Goal: Communication & Community: Answer question/provide support

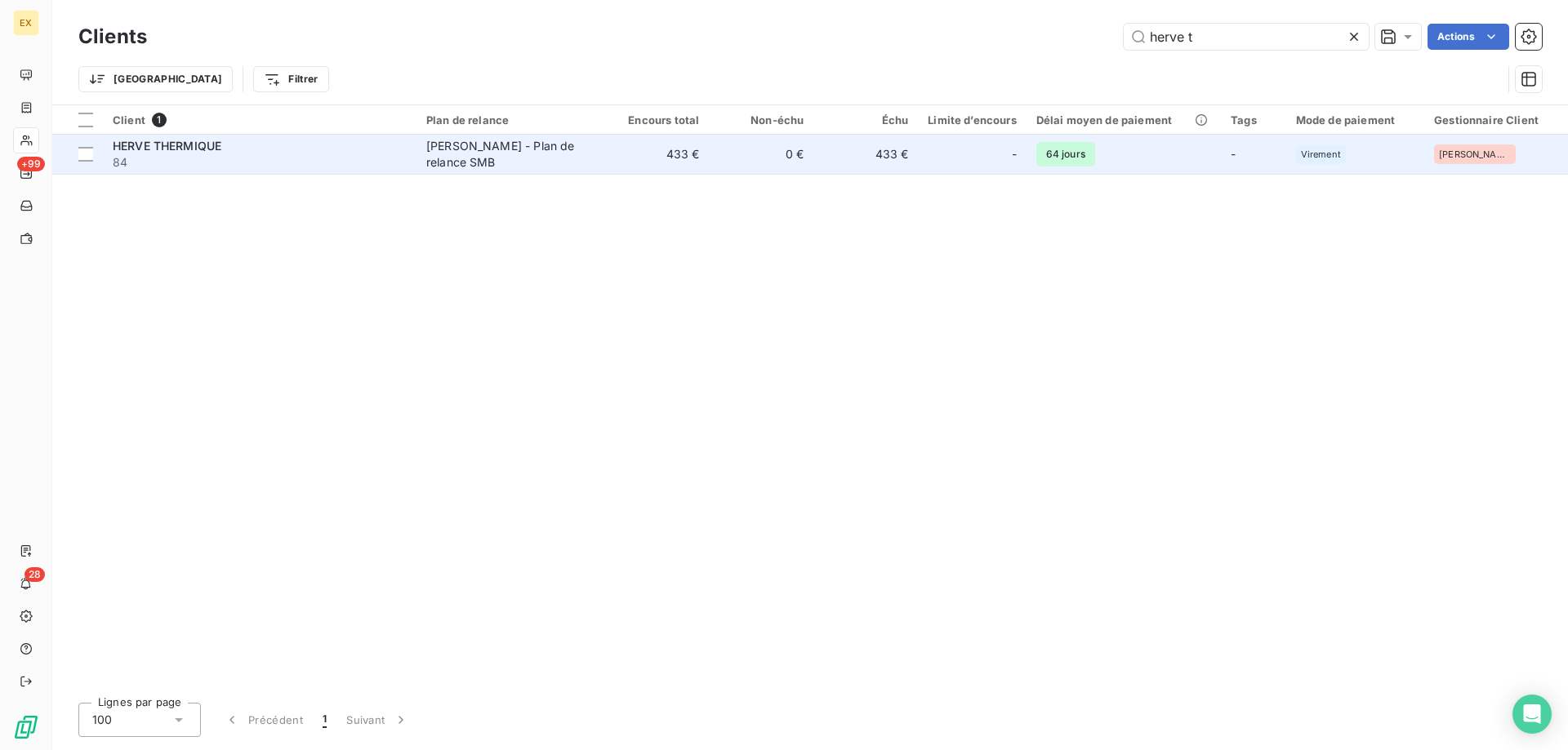
type input "herve t"
click at [193, 167] on span "84" at bounding box center [259, 162] width 294 height 17
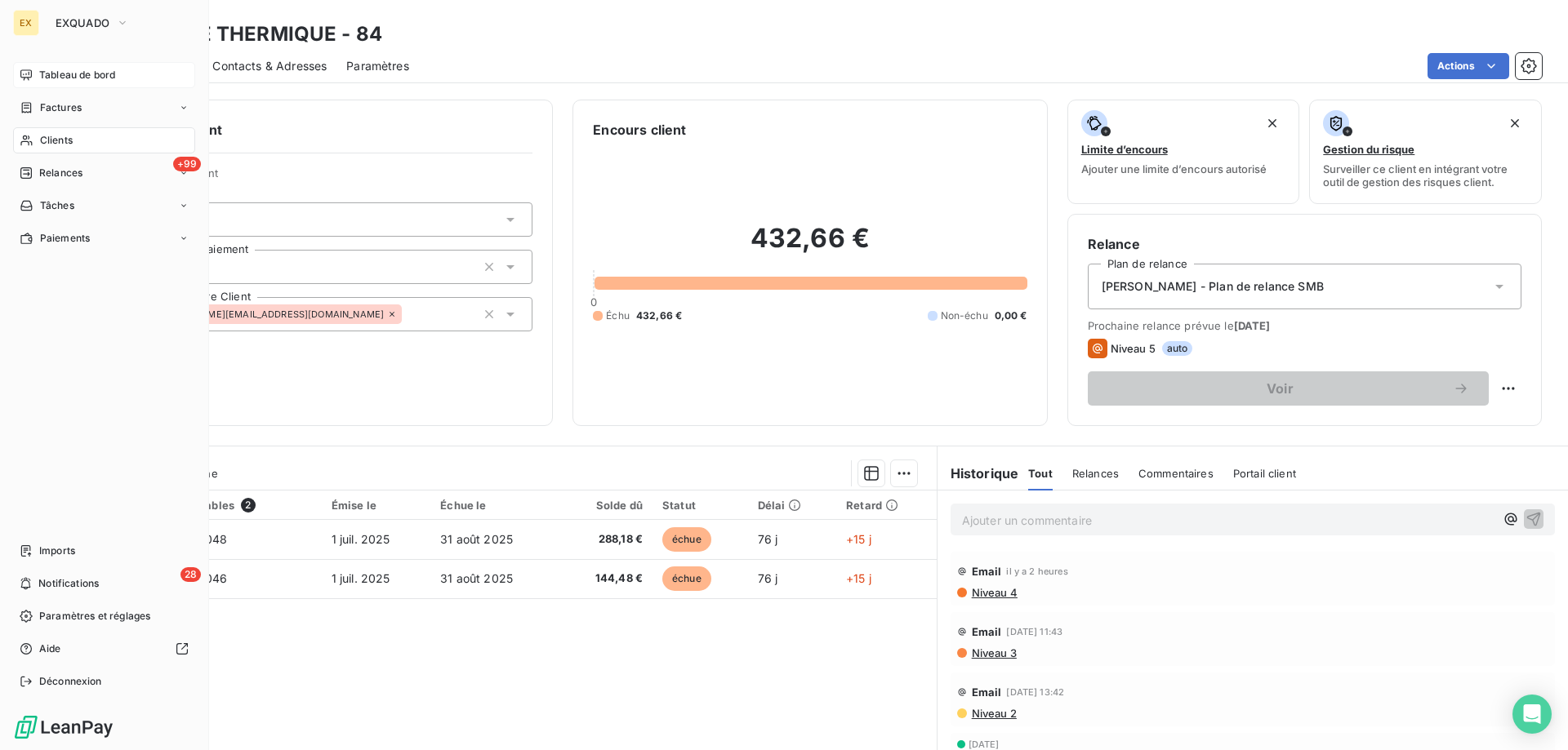
click at [39, 82] on div "Tableau de bord" at bounding box center [103, 75] width 182 height 26
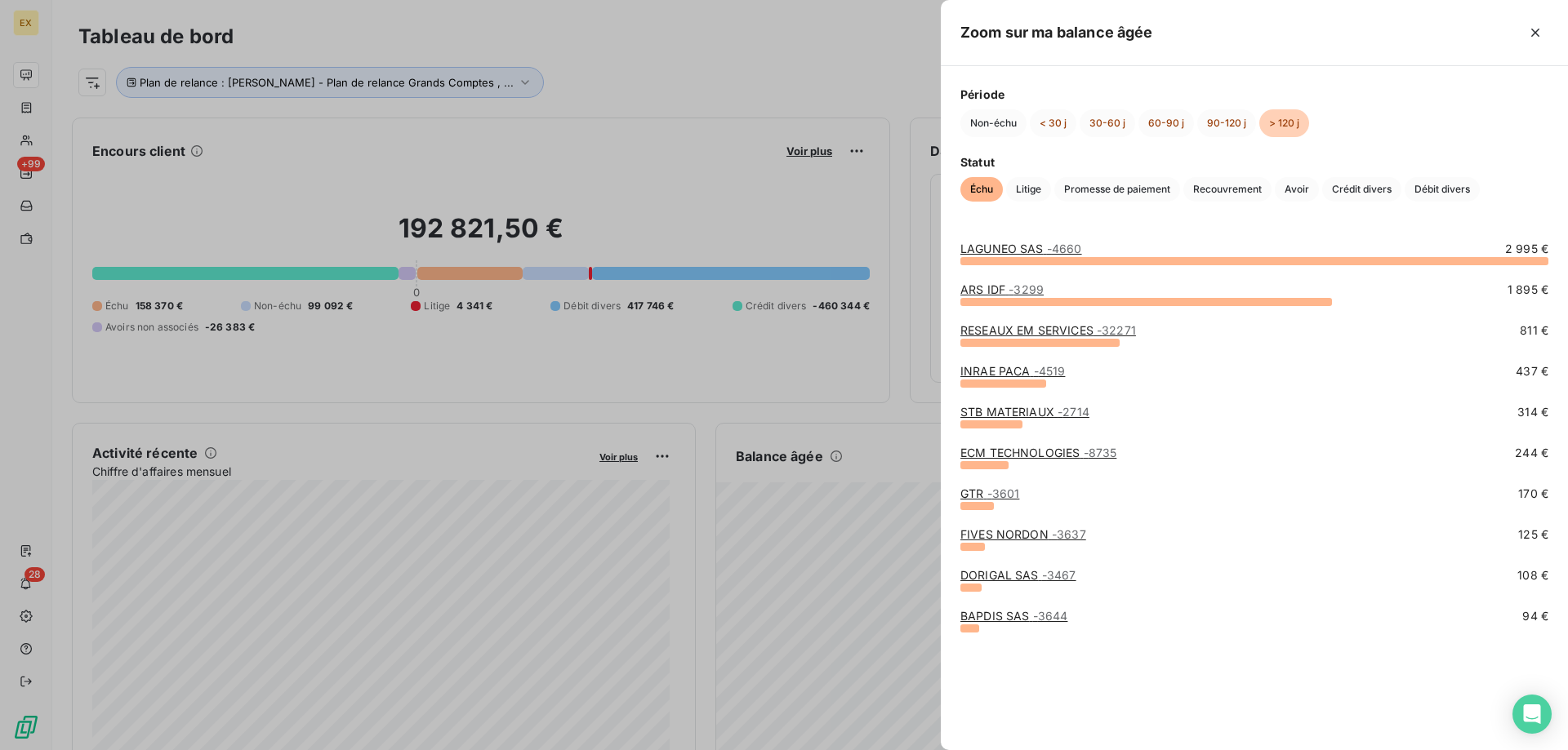
click at [993, 614] on link "BAPDIS SAS - 3644" at bounding box center [1014, 615] width 107 height 14
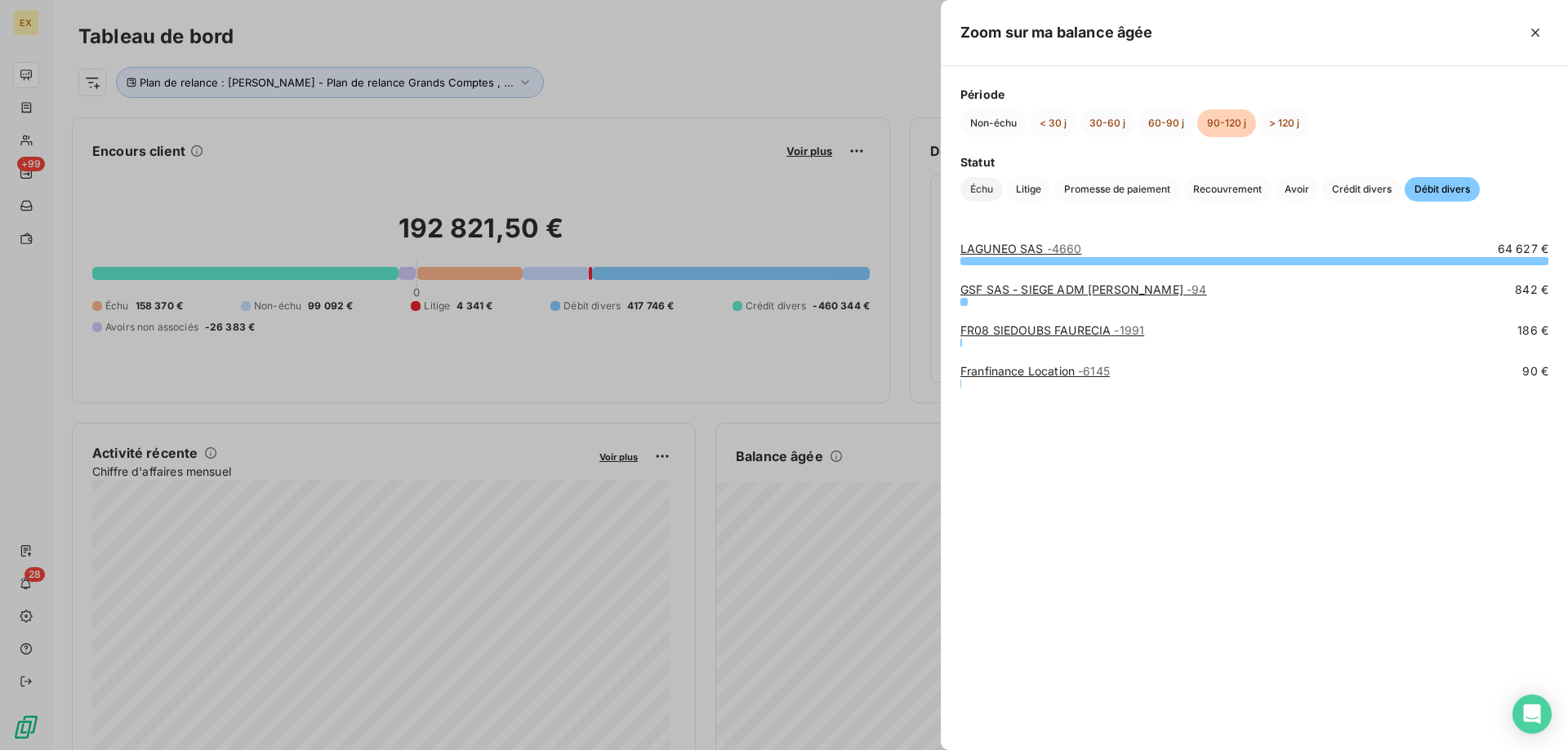
click at [984, 189] on span "Échu" at bounding box center [981, 189] width 42 height 25
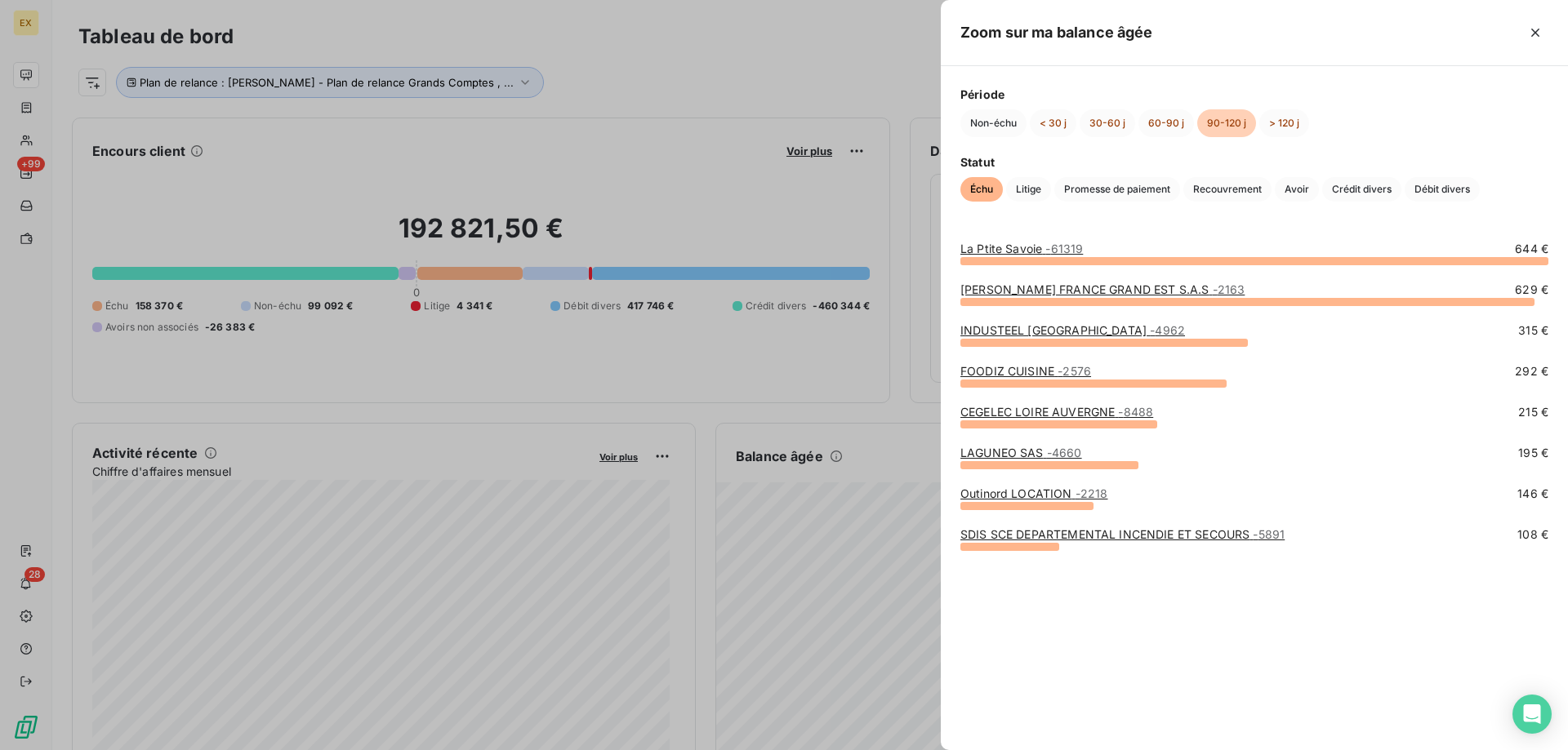
click at [992, 491] on link "Outinord LOCATION - 2218" at bounding box center [1033, 494] width 147 height 14
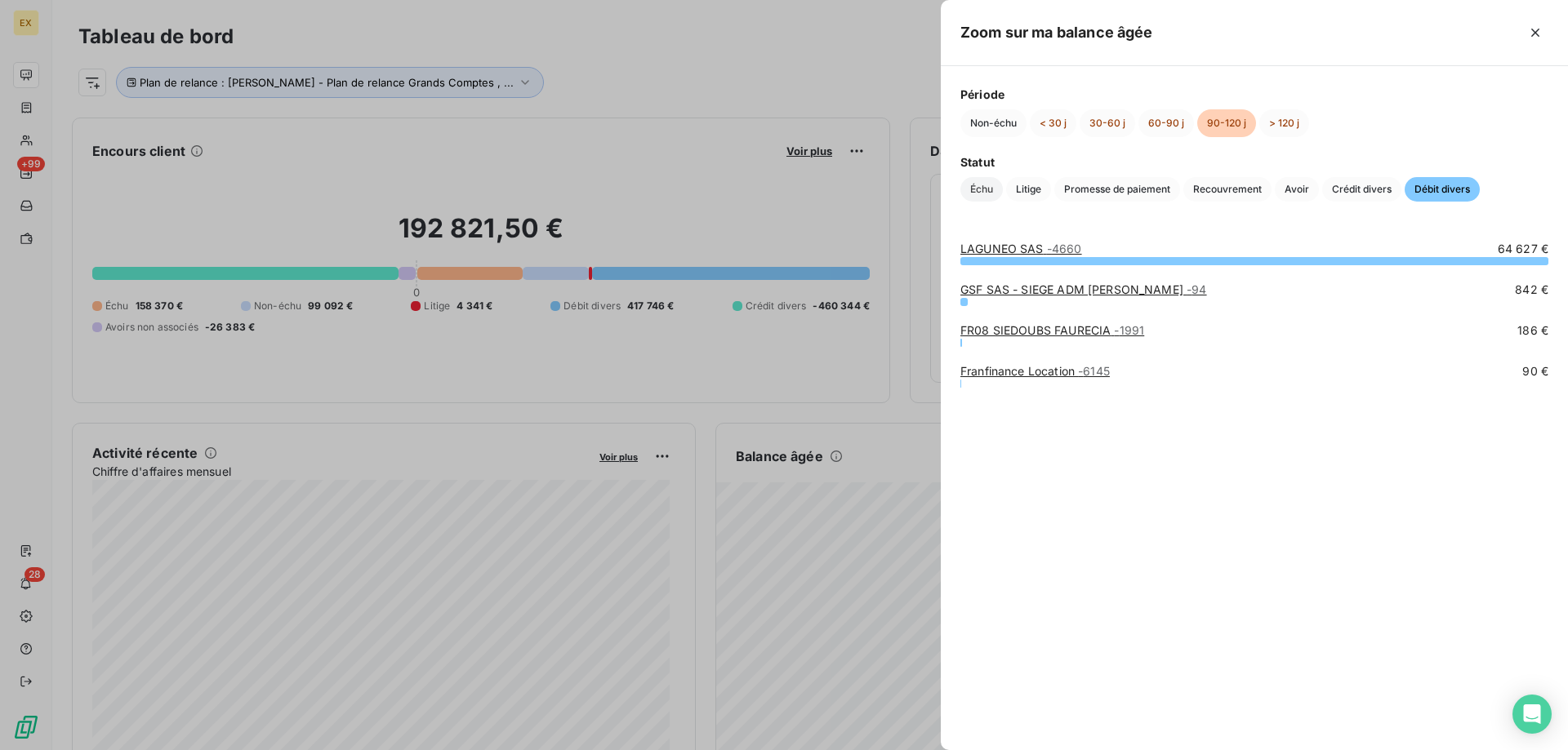
click at [984, 193] on span "Échu" at bounding box center [981, 189] width 42 height 25
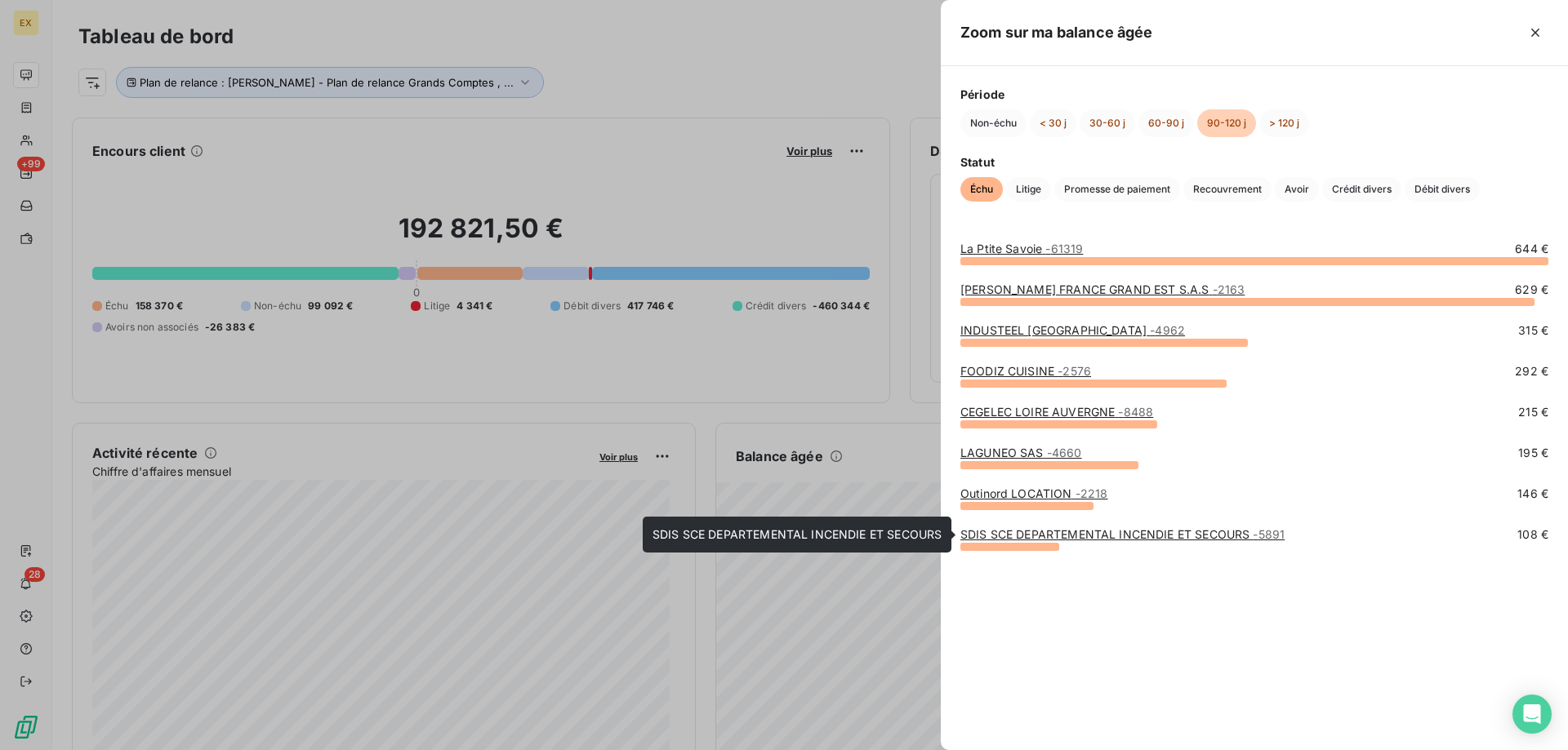
click at [1020, 527] on div "SDIS SCE DEPARTEMENTAL INCENDIE ET SECOURS - 5891" at bounding box center [1122, 535] width 324 height 17
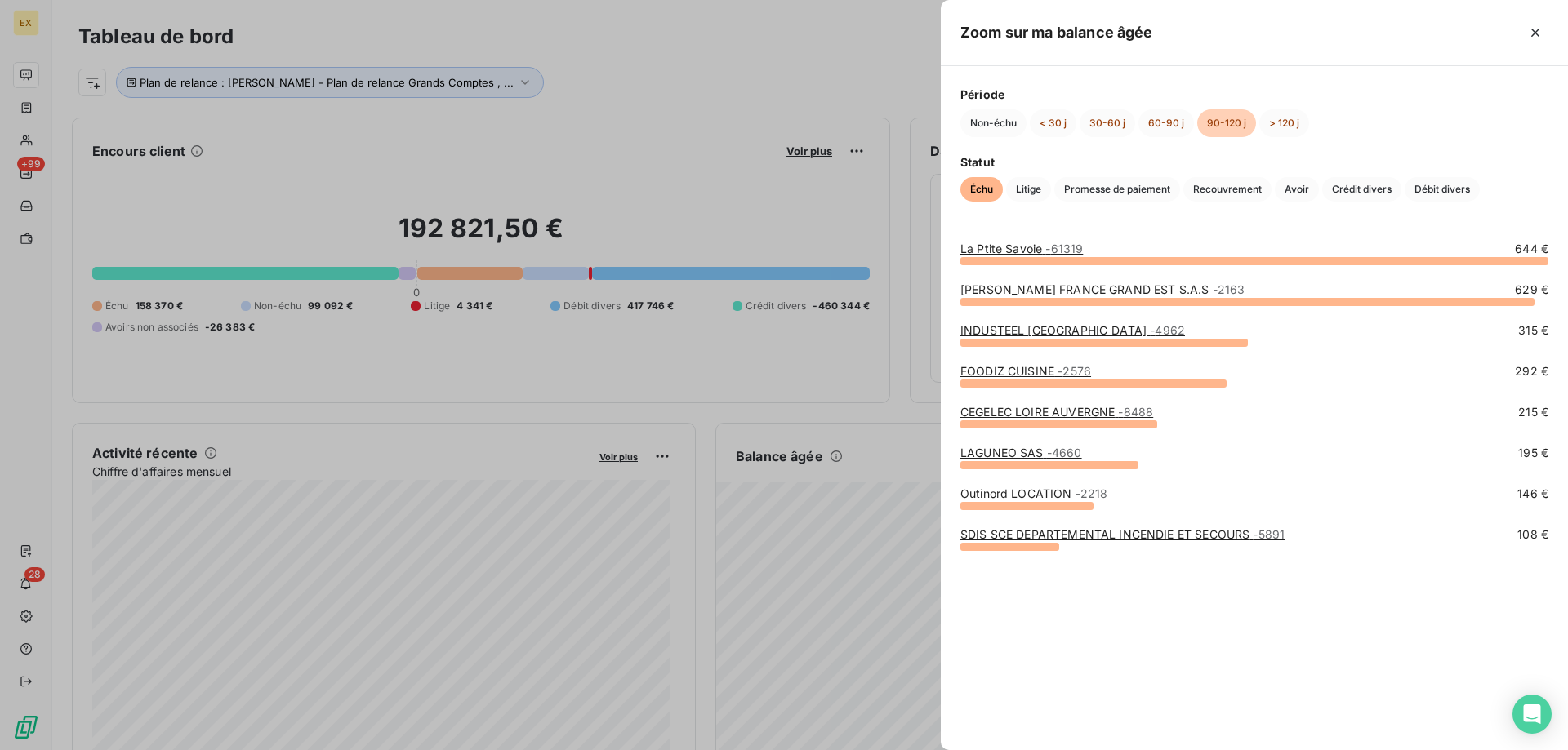
click at [1020, 532] on link "SDIS SCE DEPARTEMENTAL INCENDIE ET SECOURS - 5891" at bounding box center [1122, 534] width 324 height 14
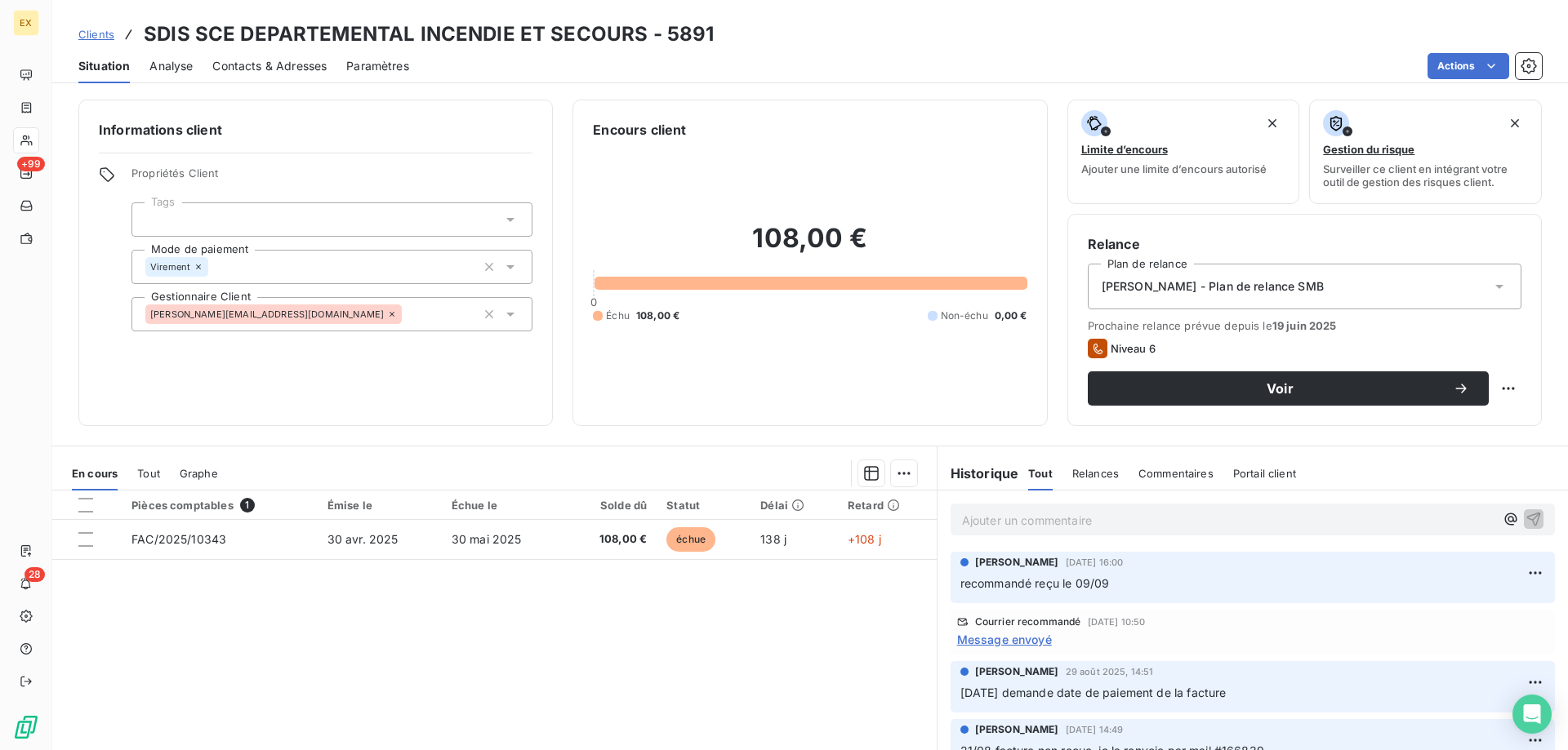
scroll to position [163, 0]
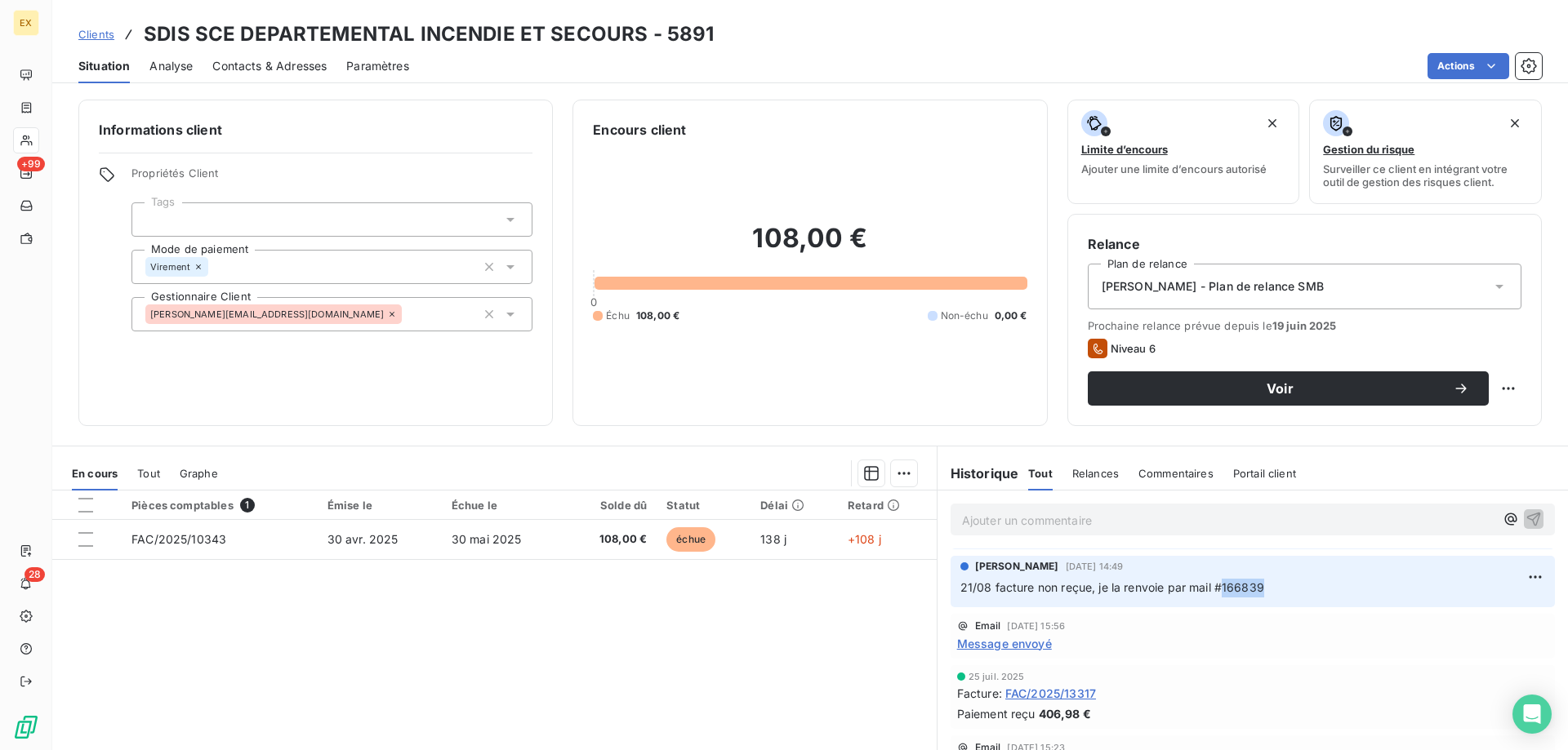
copy span "166839"
drag, startPoint x: 1263, startPoint y: 587, endPoint x: 1214, endPoint y: 588, distance: 49.0
click at [1214, 588] on p "21/08 facture non reçue, je la renvoie par mail #166839" at bounding box center [1253, 589] width 585 height 18
click at [251, 53] on div "Contacts & Adresses" at bounding box center [269, 65] width 114 height 34
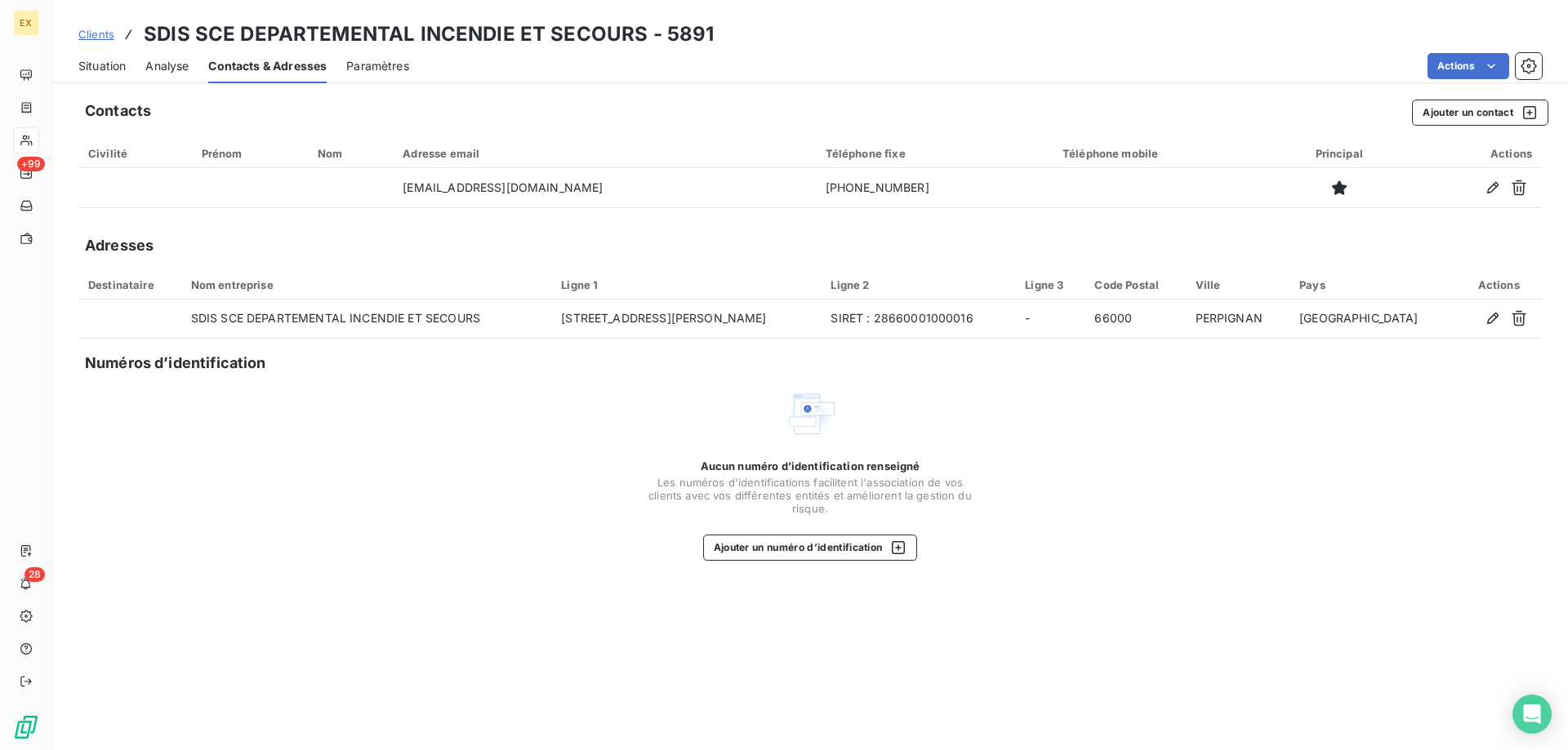
click at [114, 61] on span "Situation" at bounding box center [101, 66] width 47 height 17
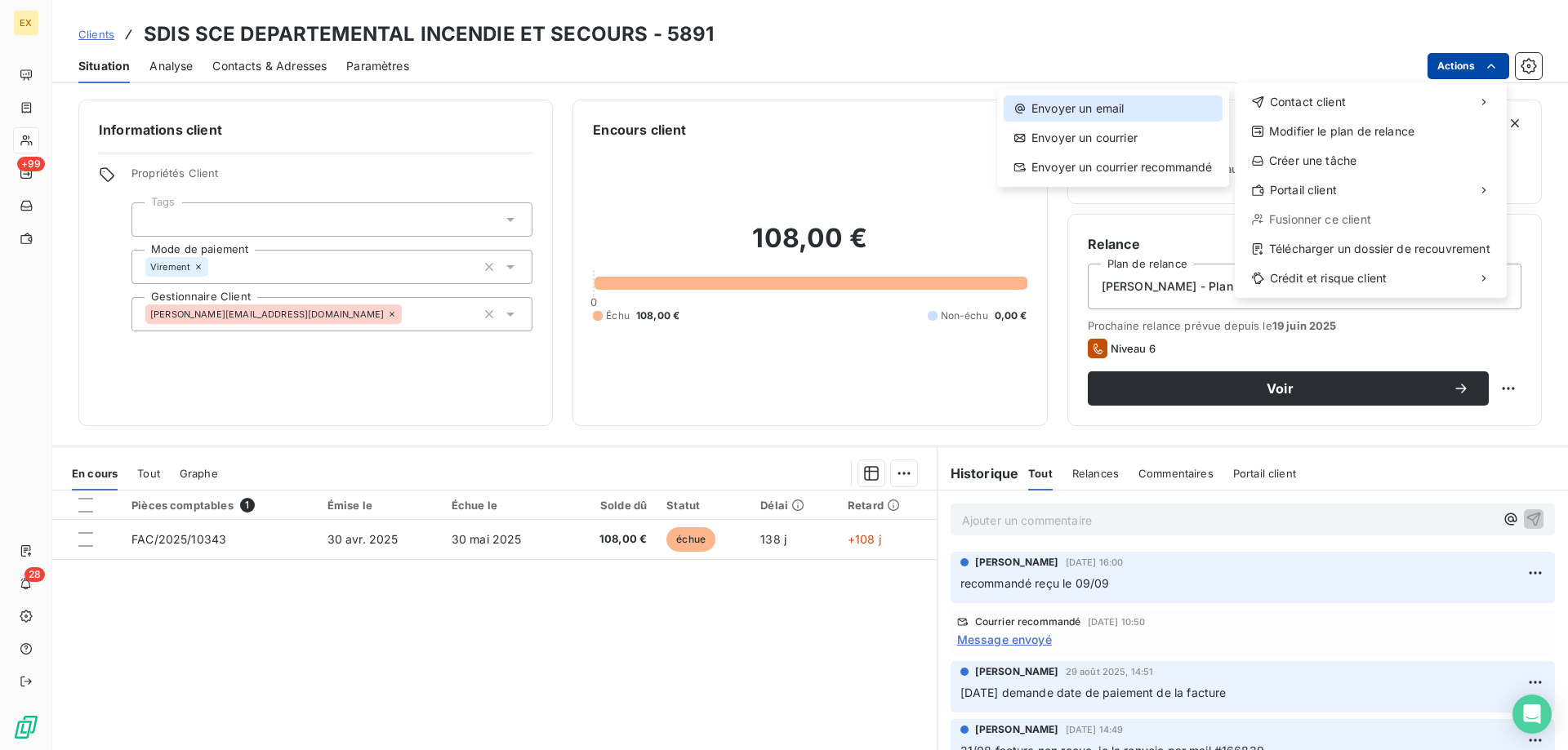
click at [1176, 101] on div "Envoyer un email" at bounding box center [1112, 109] width 219 height 26
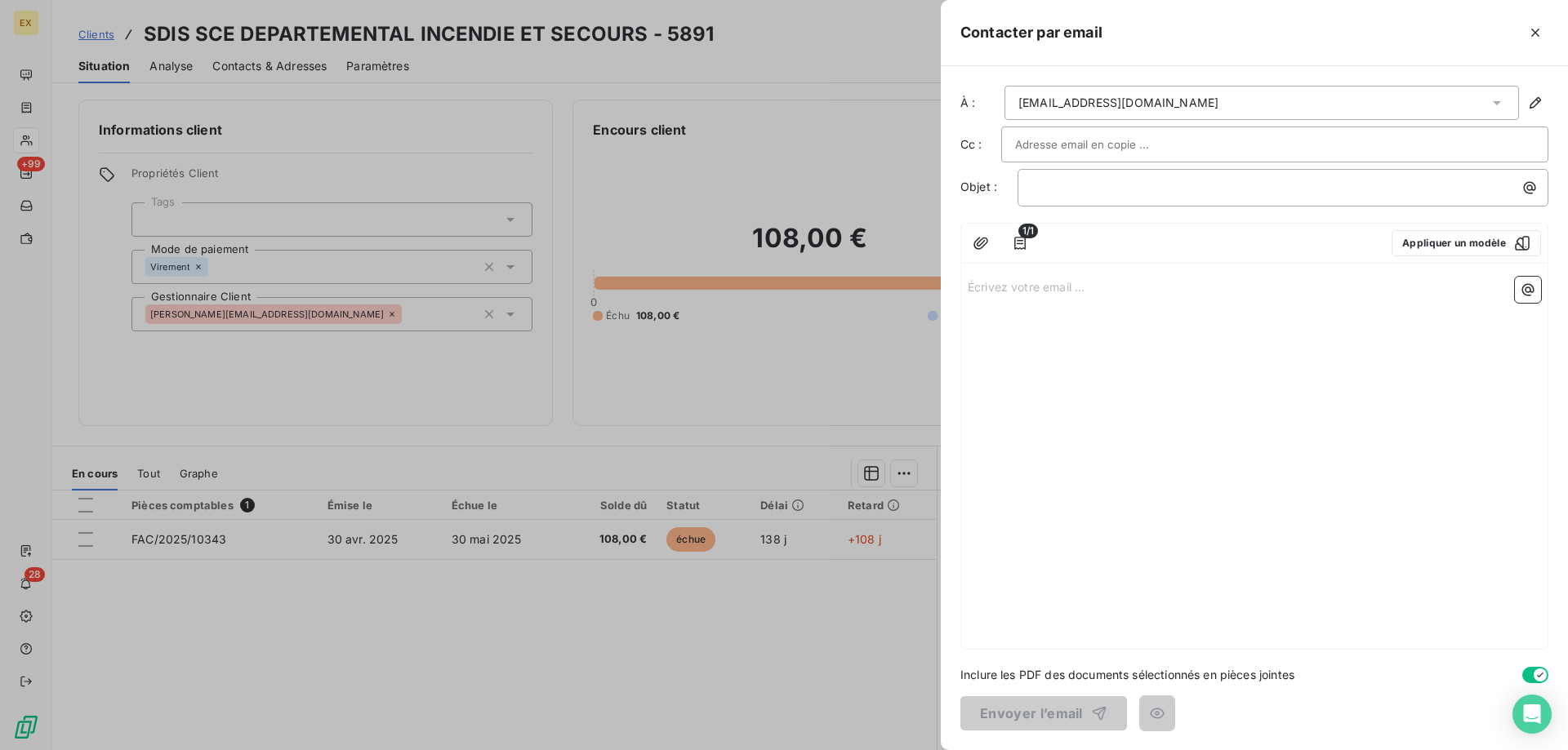
click at [1158, 144] on div at bounding box center [1274, 144] width 519 height 25
paste input "philippe.mucciolo@sdis66.fr"
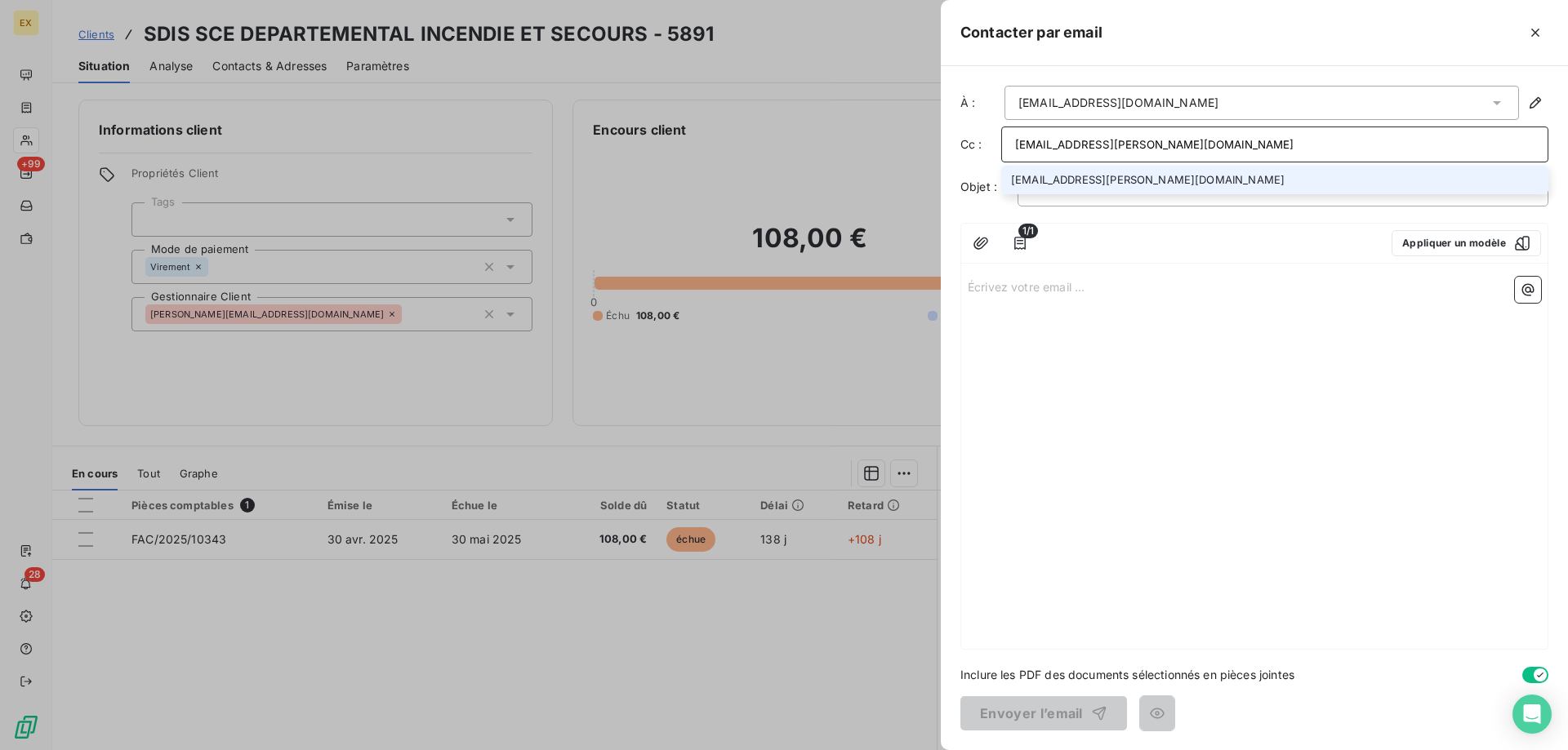
type input "philippe.mucciolo@sdis66.fr"
click at [1127, 180] on li "philippe.mucciolo@sdis66.fr" at bounding box center [1274, 180] width 547 height 29
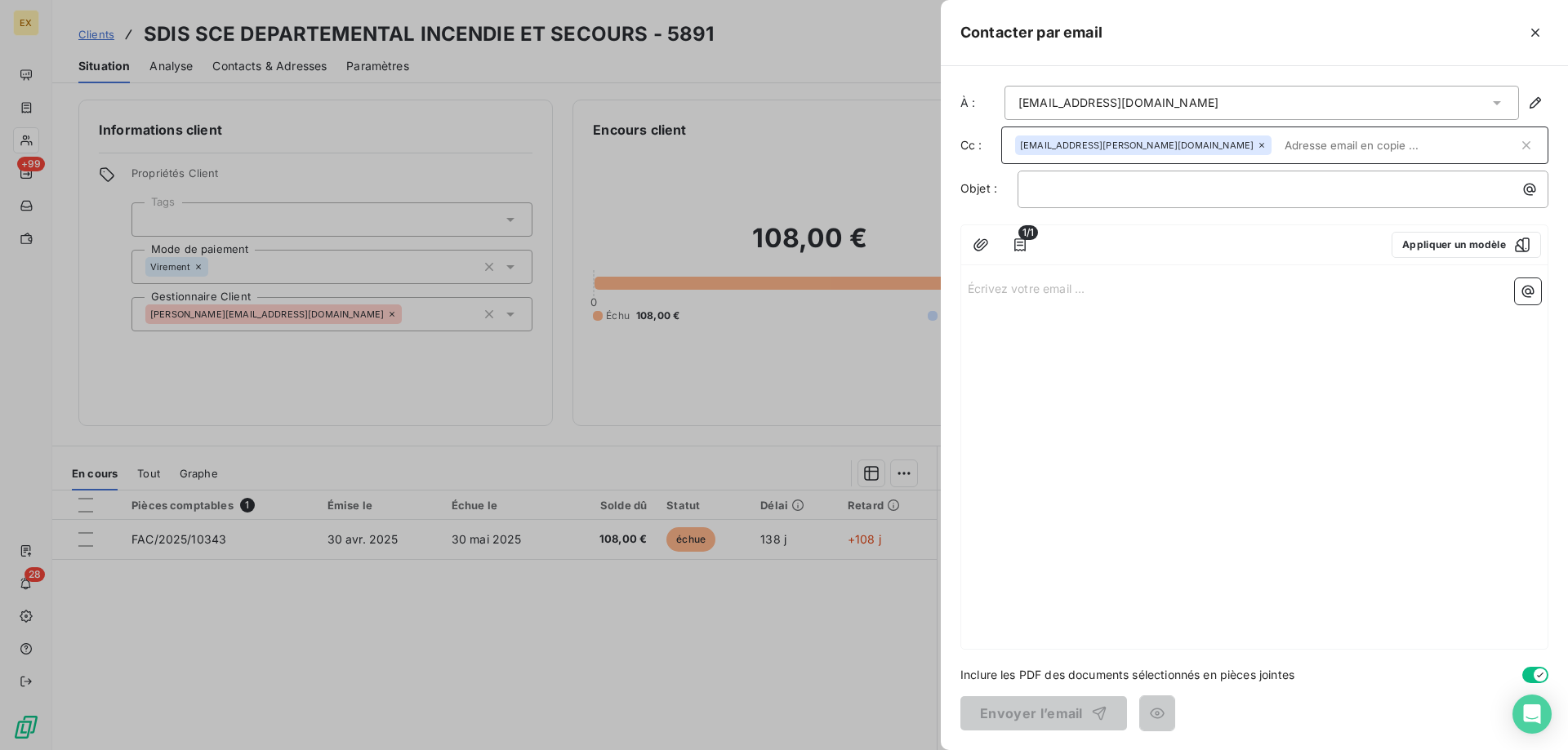
click at [1106, 198] on div "﻿" at bounding box center [1282, 189] width 530 height 38
click at [1098, 196] on p "﻿" at bounding box center [1287, 189] width 511 height 18
click at [1028, 283] on p "Écrivez votre email ... ﻿" at bounding box center [1253, 288] width 573 height 18
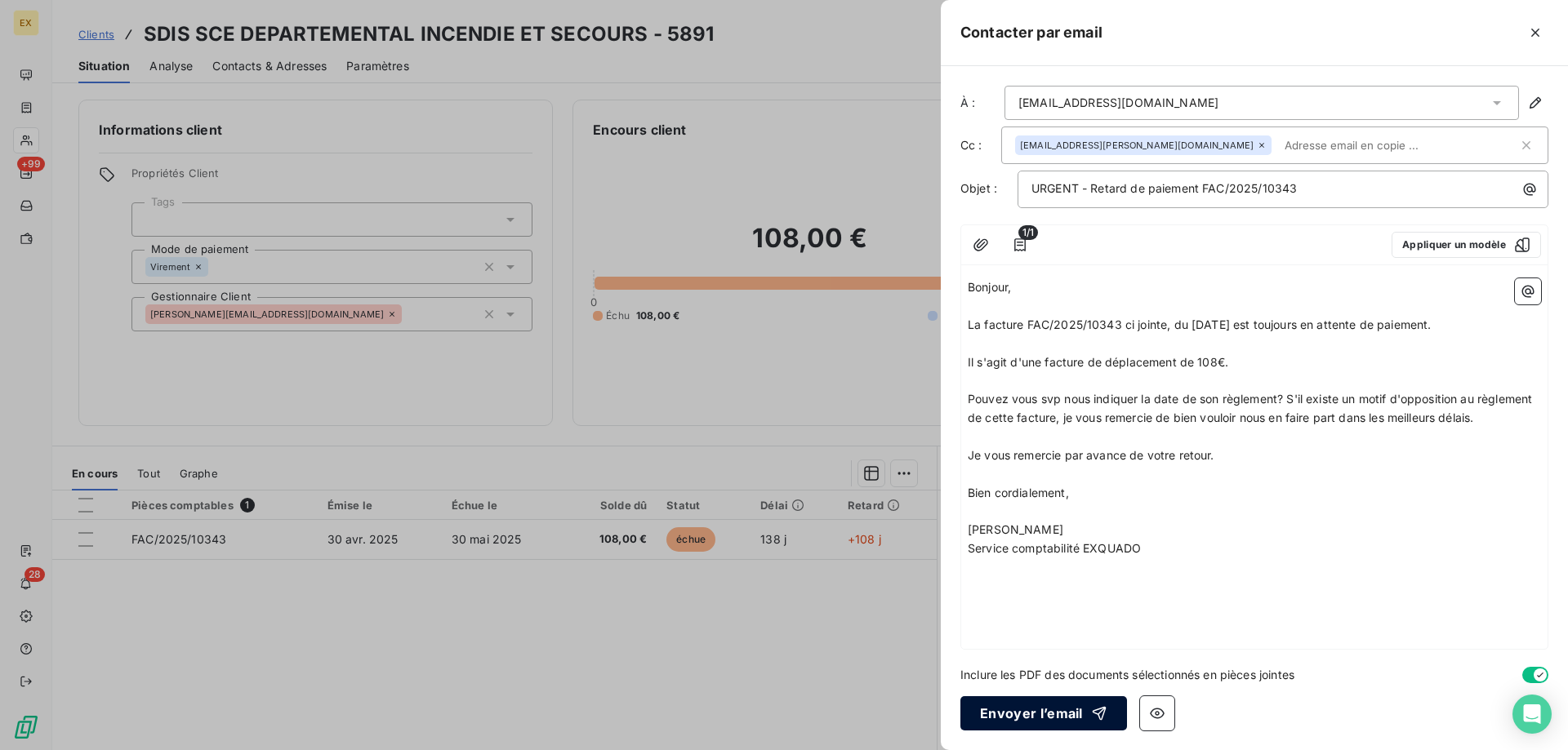
click at [1063, 719] on button "Envoyer l’email" at bounding box center [1043, 713] width 167 height 34
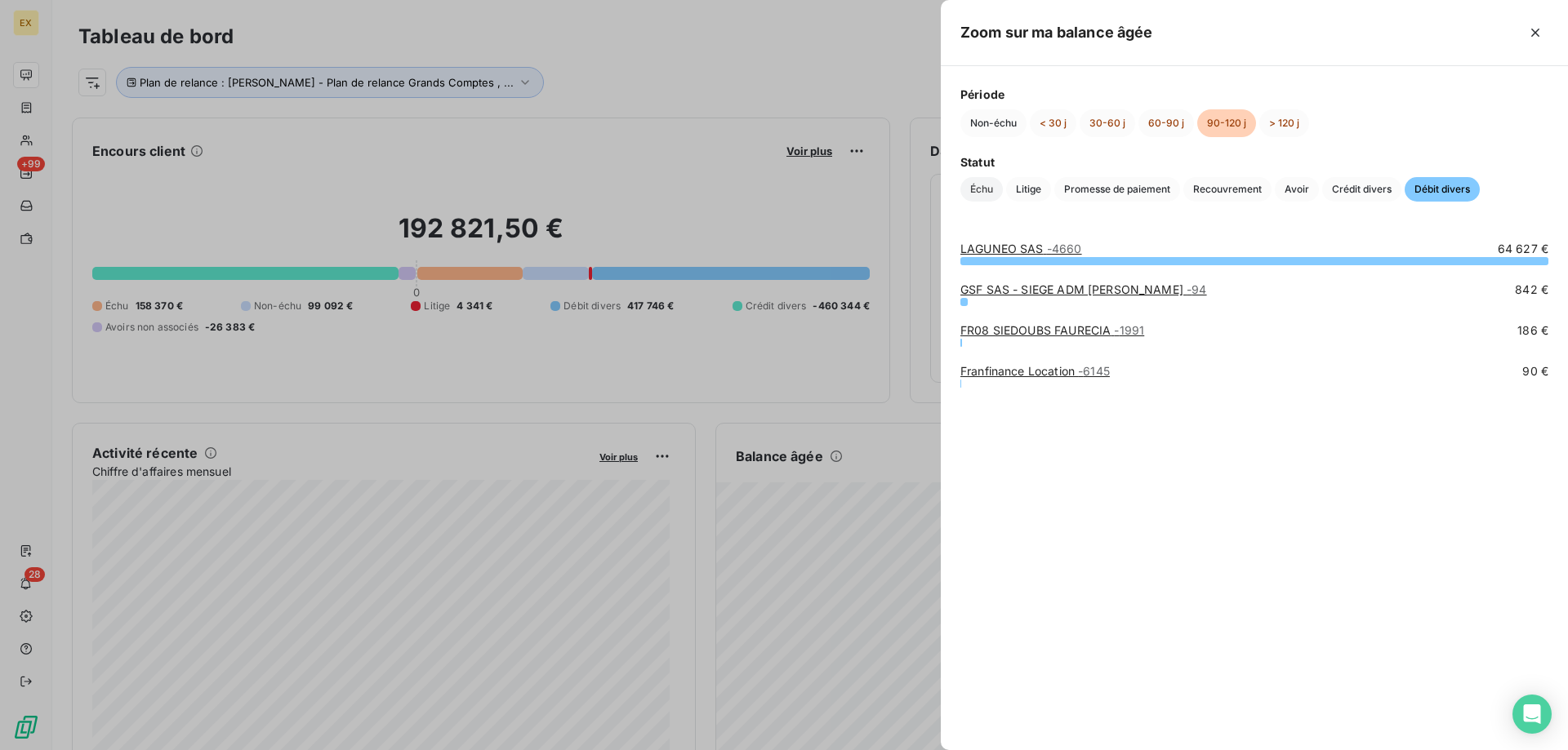
click at [975, 186] on span "Échu" at bounding box center [981, 189] width 42 height 25
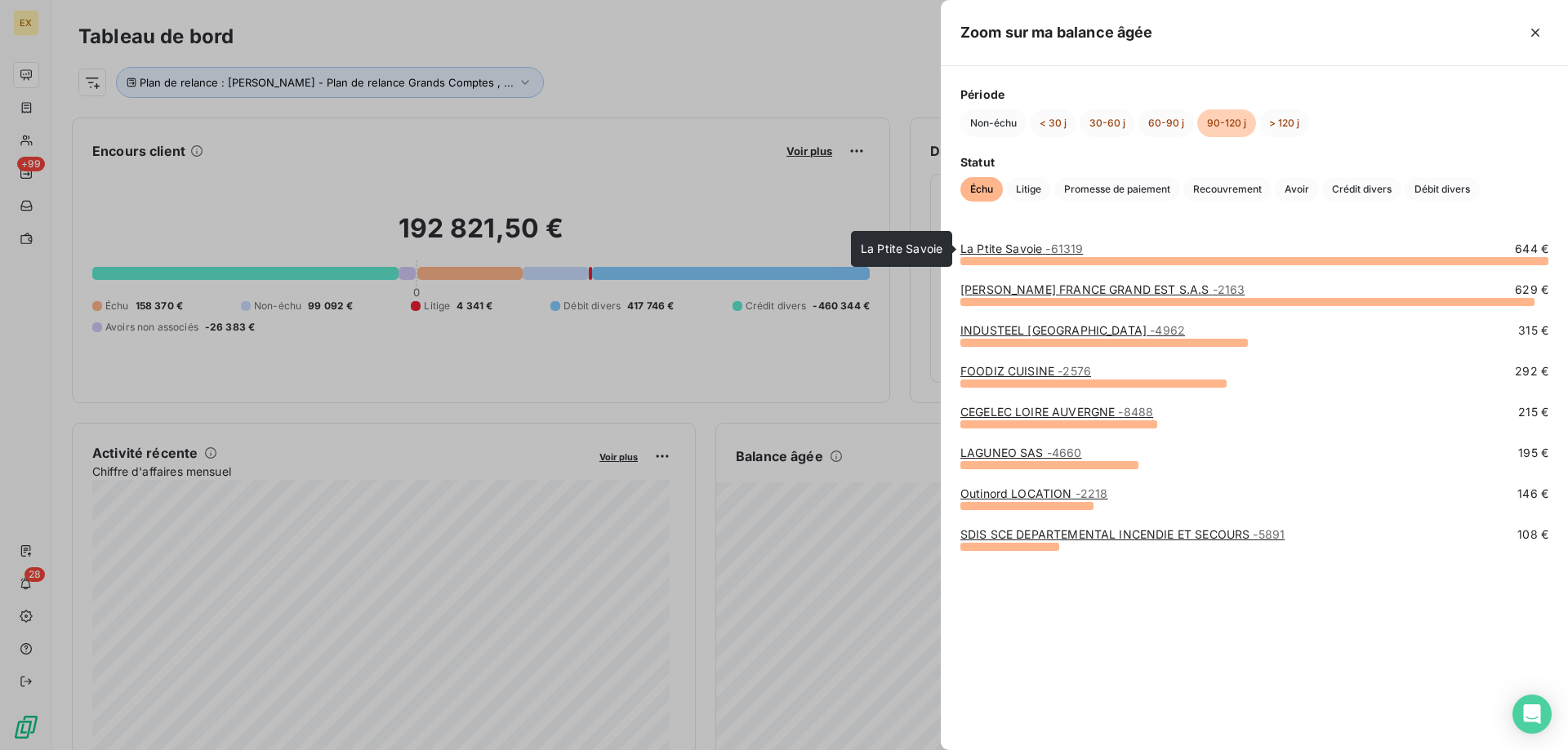
click at [998, 244] on link "La Ptite Savoie - 61319" at bounding box center [1021, 248] width 123 height 14
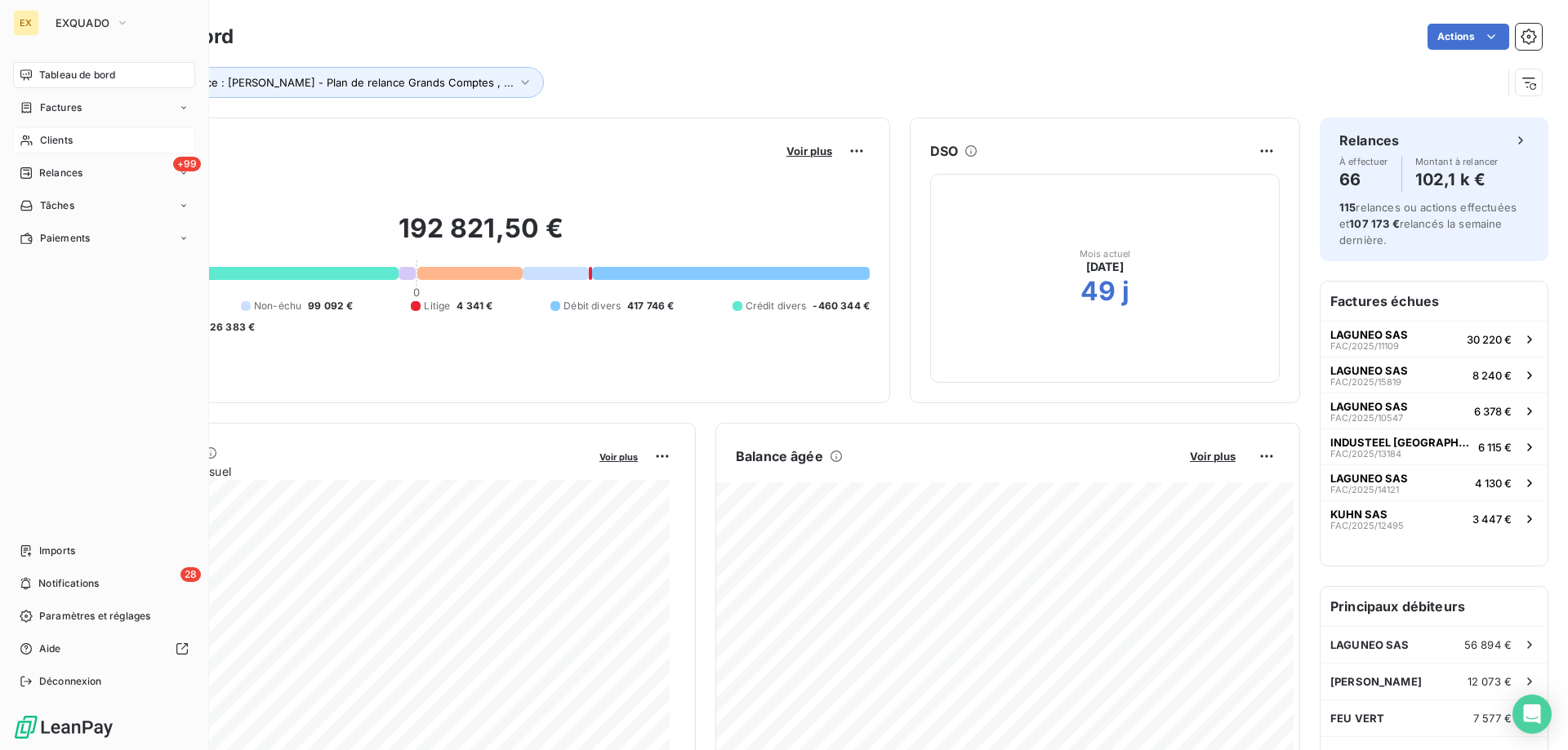
click at [44, 139] on span "Clients" at bounding box center [55, 140] width 32 height 15
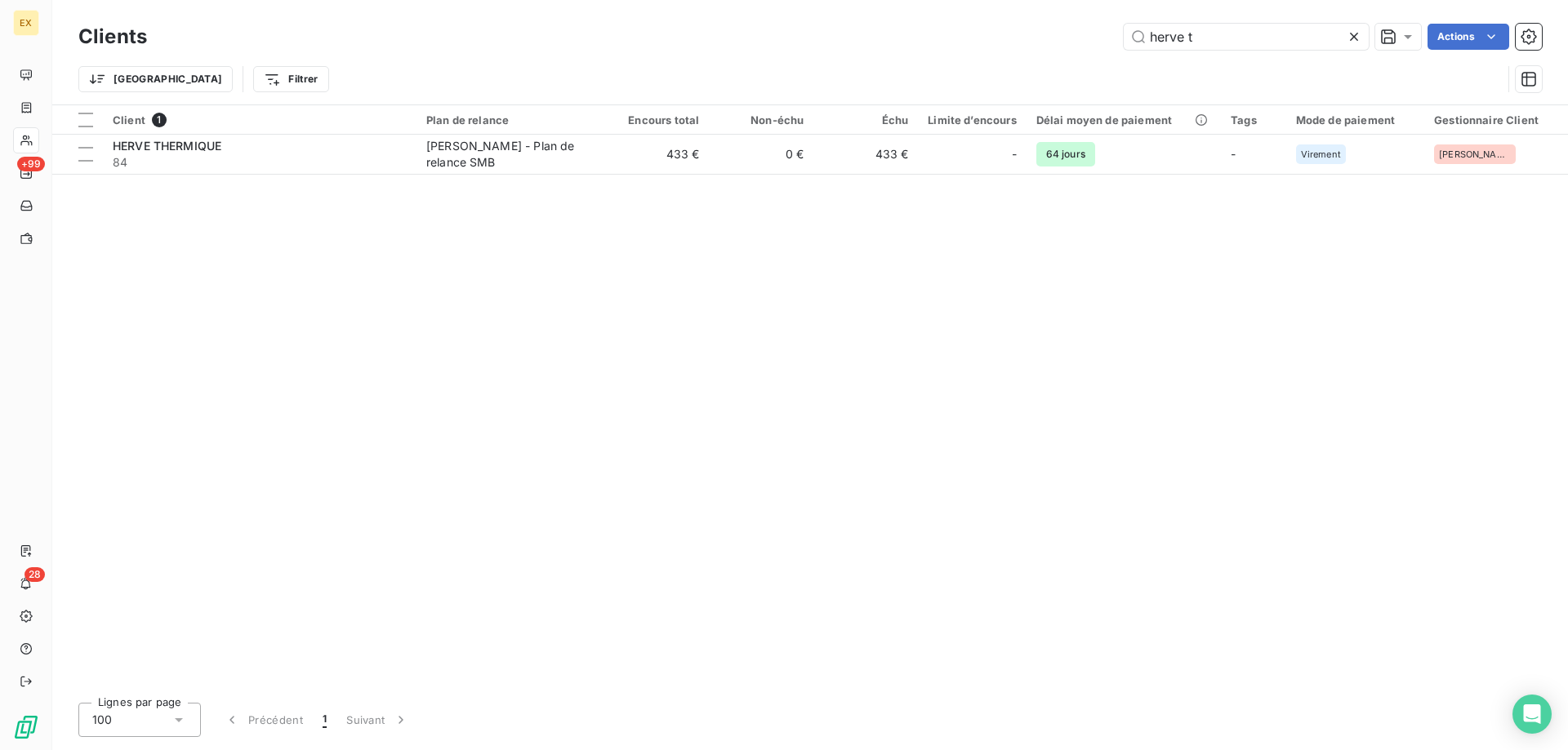
drag, startPoint x: 1168, startPoint y: 37, endPoint x: 1009, endPoint y: 40, distance: 159.0
click at [1011, 41] on div "Clients herve t Actions" at bounding box center [810, 36] width 1463 height 34
drag, startPoint x: 1236, startPoint y: 34, endPoint x: 1147, endPoint y: 19, distance: 90.3
click at [1098, 20] on div "Clients herve t Actions" at bounding box center [810, 36] width 1463 height 34
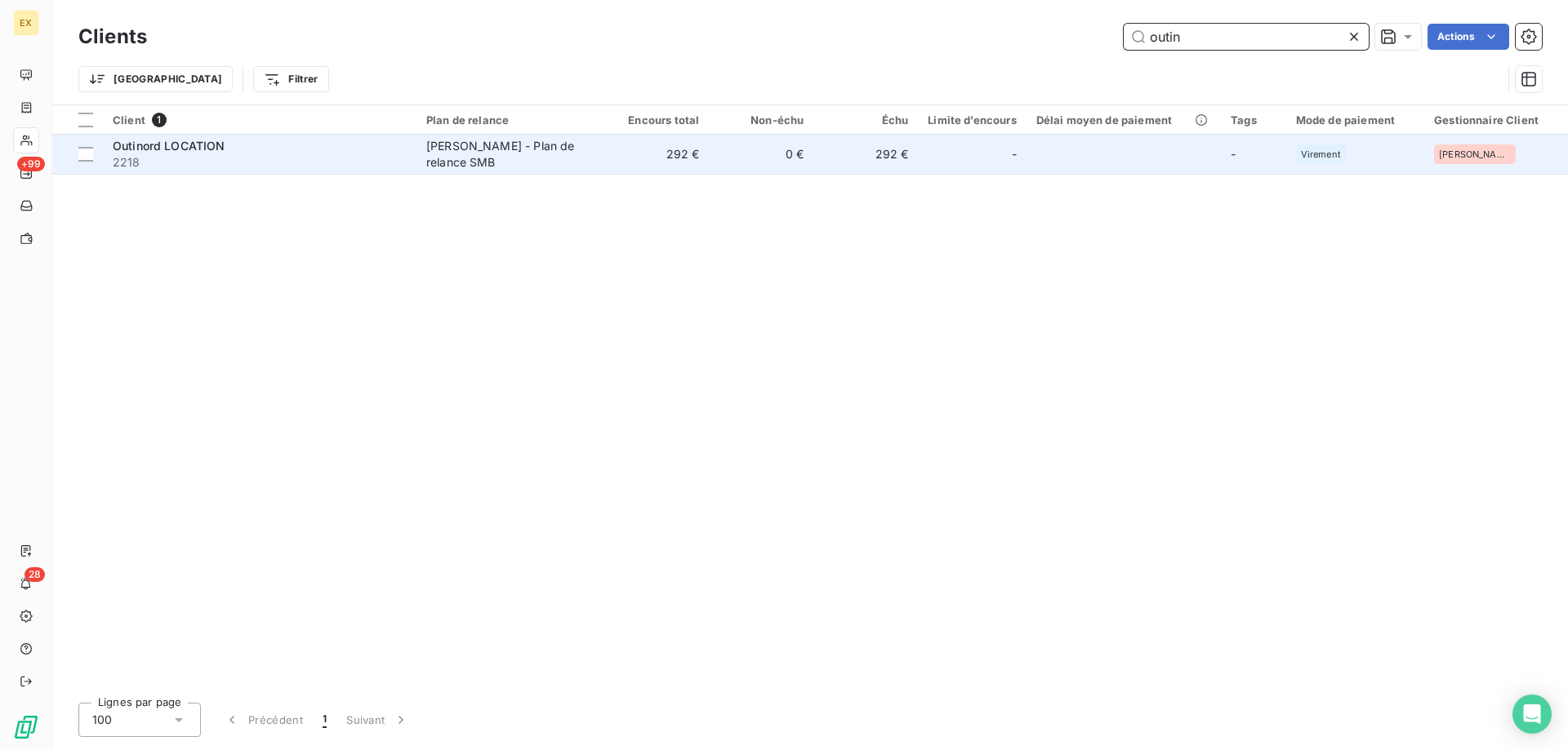
type input "outin"
click at [281, 161] on span "2218" at bounding box center [259, 162] width 294 height 17
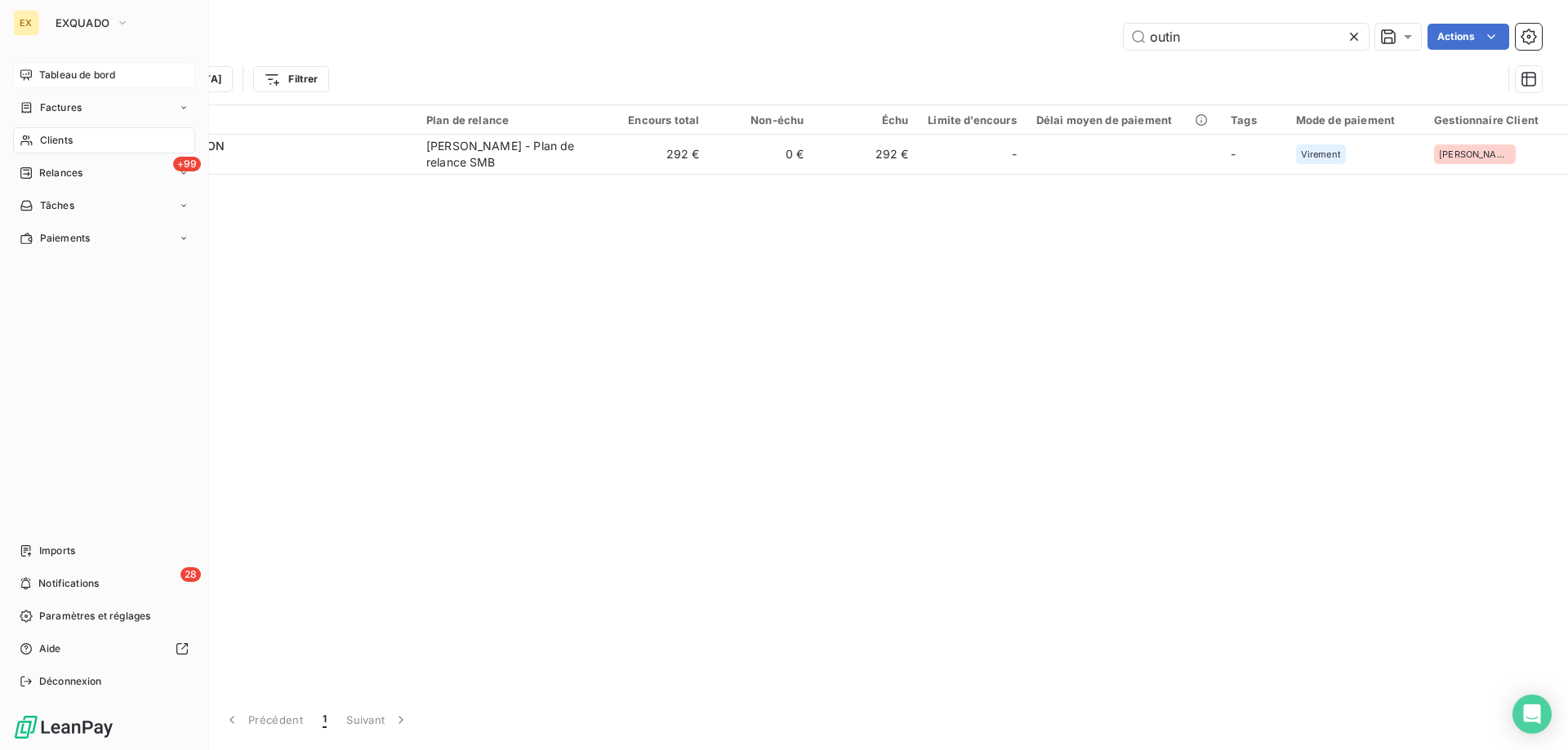
click at [35, 77] on div "Tableau de bord" at bounding box center [103, 75] width 182 height 26
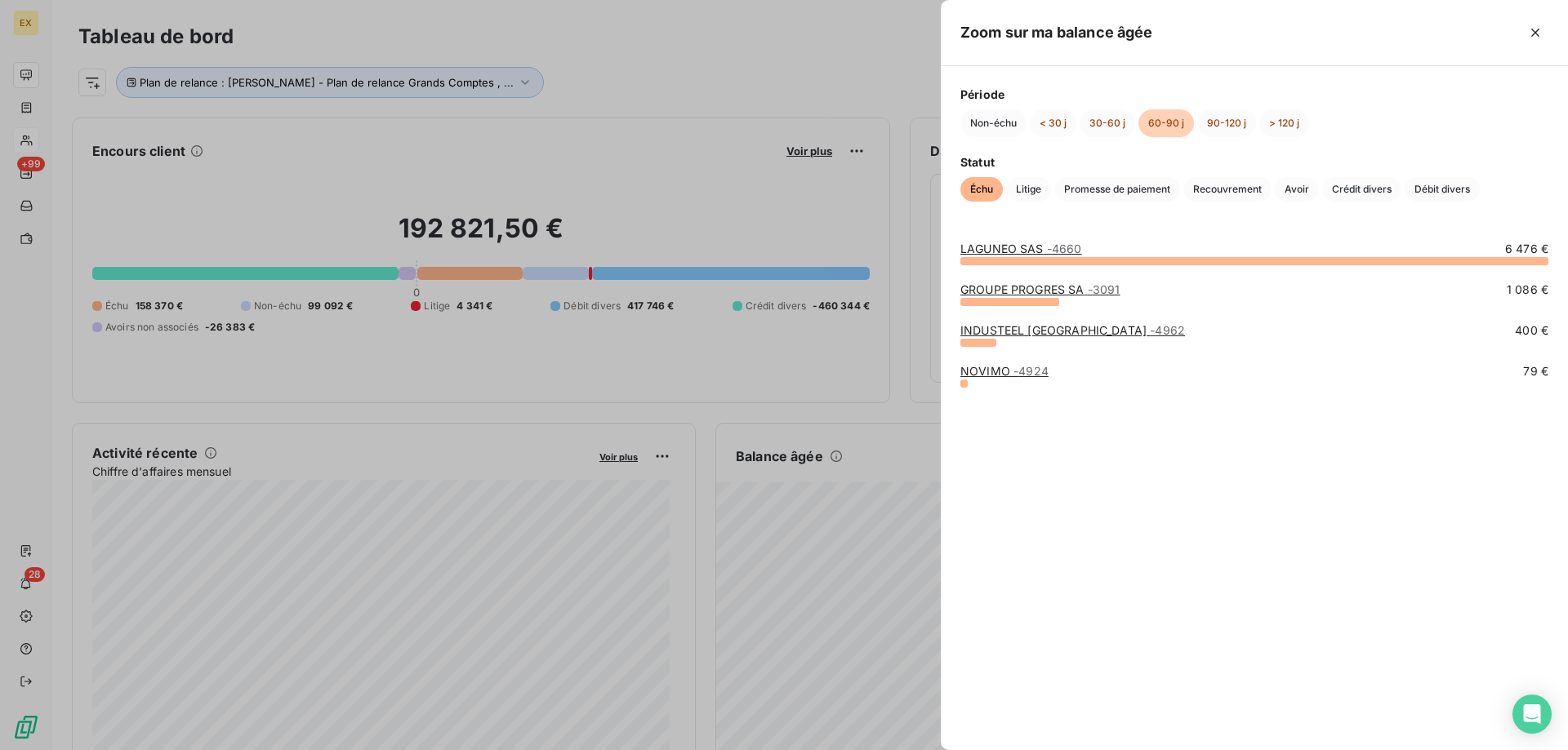
click at [994, 288] on link "GROUPE PROGRES SA - 3091" at bounding box center [1039, 289] width 160 height 14
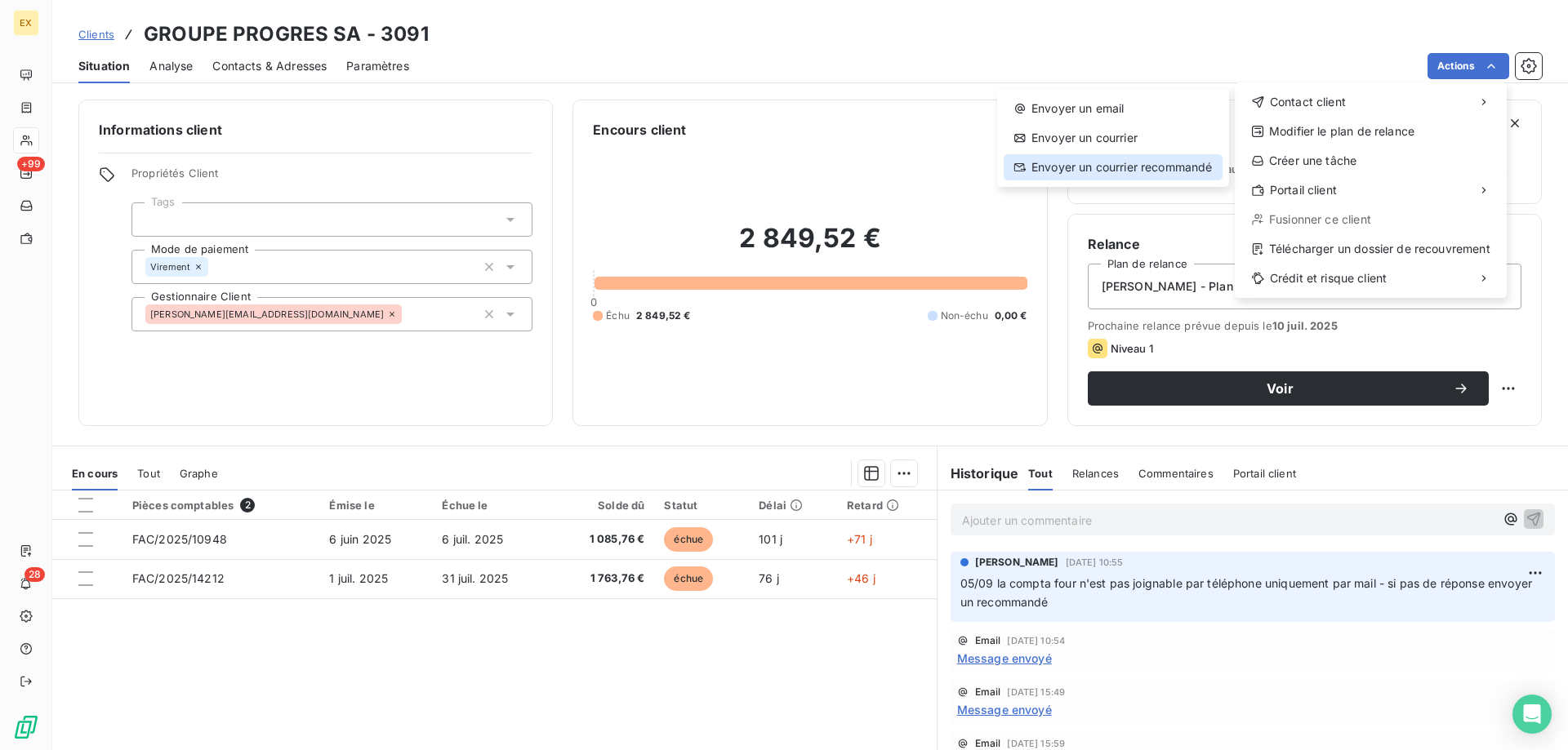
click at [1102, 161] on div "Envoyer un courrier recommandé" at bounding box center [1112, 167] width 219 height 26
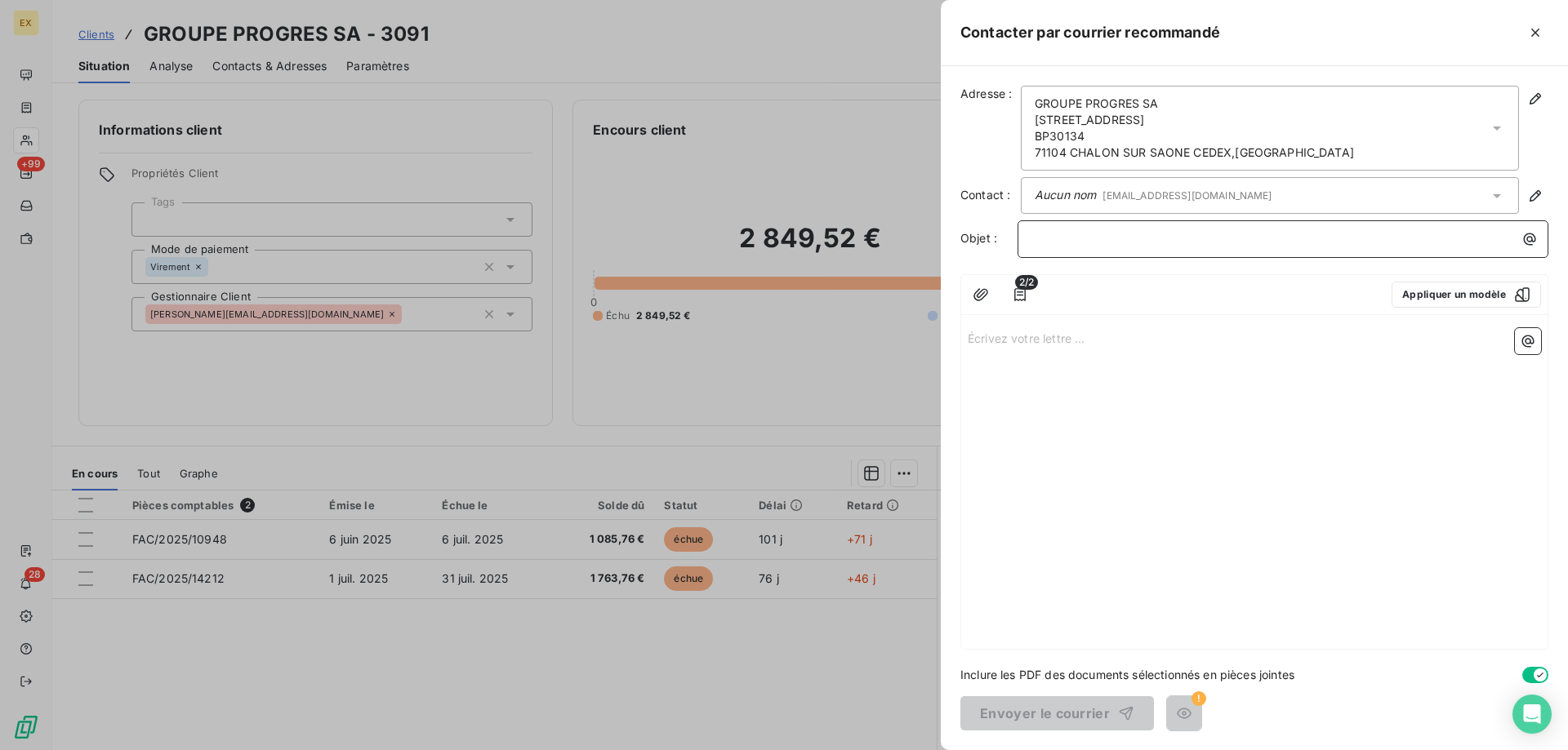
click at [1086, 241] on p "﻿" at bounding box center [1287, 239] width 511 height 18
click at [1099, 330] on p "Écrivez votre lettre ... ﻿" at bounding box center [1253, 338] width 573 height 18
click at [1002, 335] on p "Écrivez votre lettre ... ﻿" at bounding box center [1253, 338] width 573 height 18
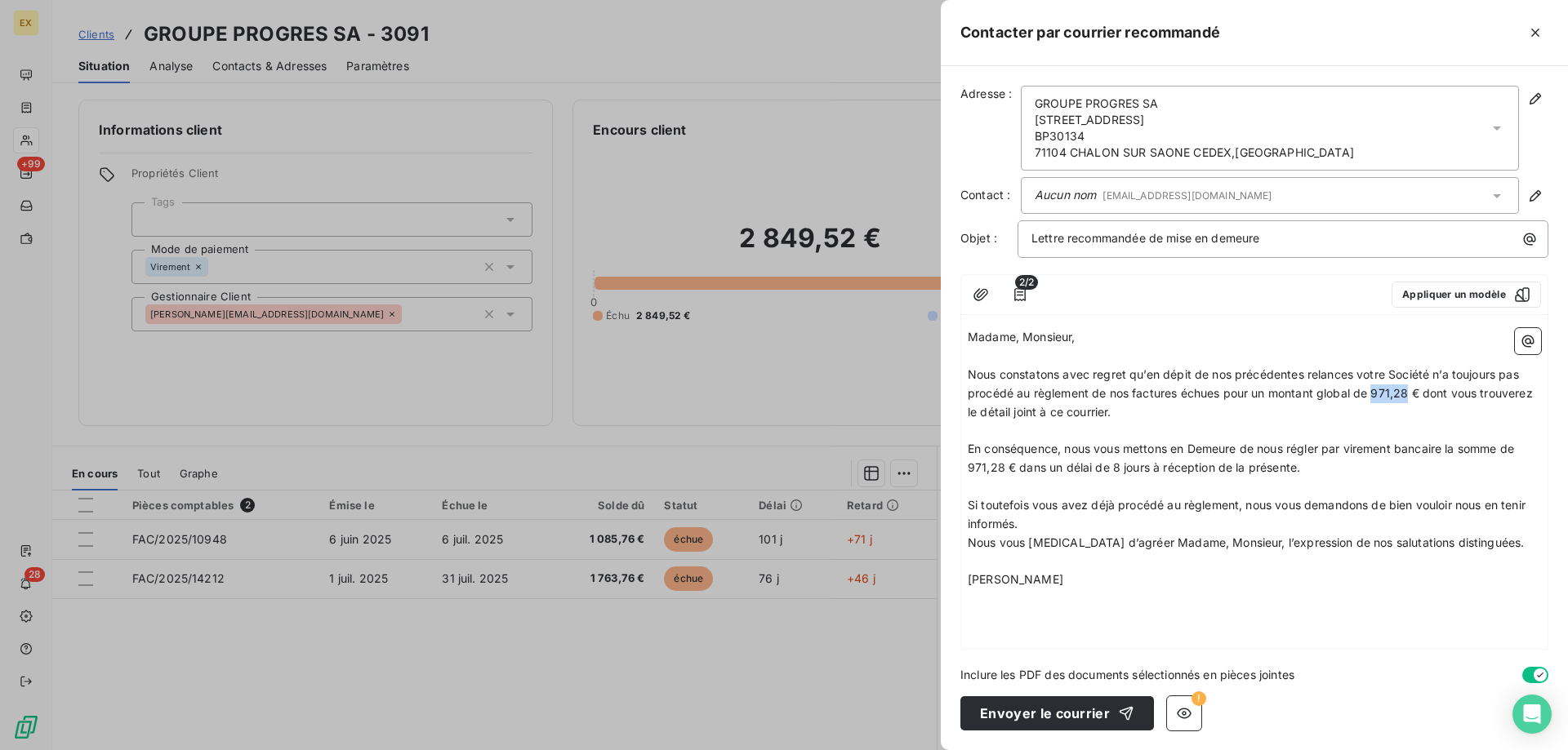
drag, startPoint x: 1410, startPoint y: 391, endPoint x: 1375, endPoint y: 391, distance: 35.0
click at [1375, 391] on span "Nous constatons avec regret qu’en dépit de nos précédentes relances votre Socié…" at bounding box center [1252, 393] width 568 height 52
drag, startPoint x: 1004, startPoint y: 471, endPoint x: 963, endPoint y: 470, distance: 41.0
click at [963, 470] on div "Madame, Monsieur, ﻿ Nous constatons avec regret qu’en dépit de nos précédentes …" at bounding box center [1254, 485] width 587 height 327
click at [1204, 409] on p "Nous constatons avec regret qu’en dépit de nos précédentes relances votre Socié…" at bounding box center [1253, 394] width 573 height 56
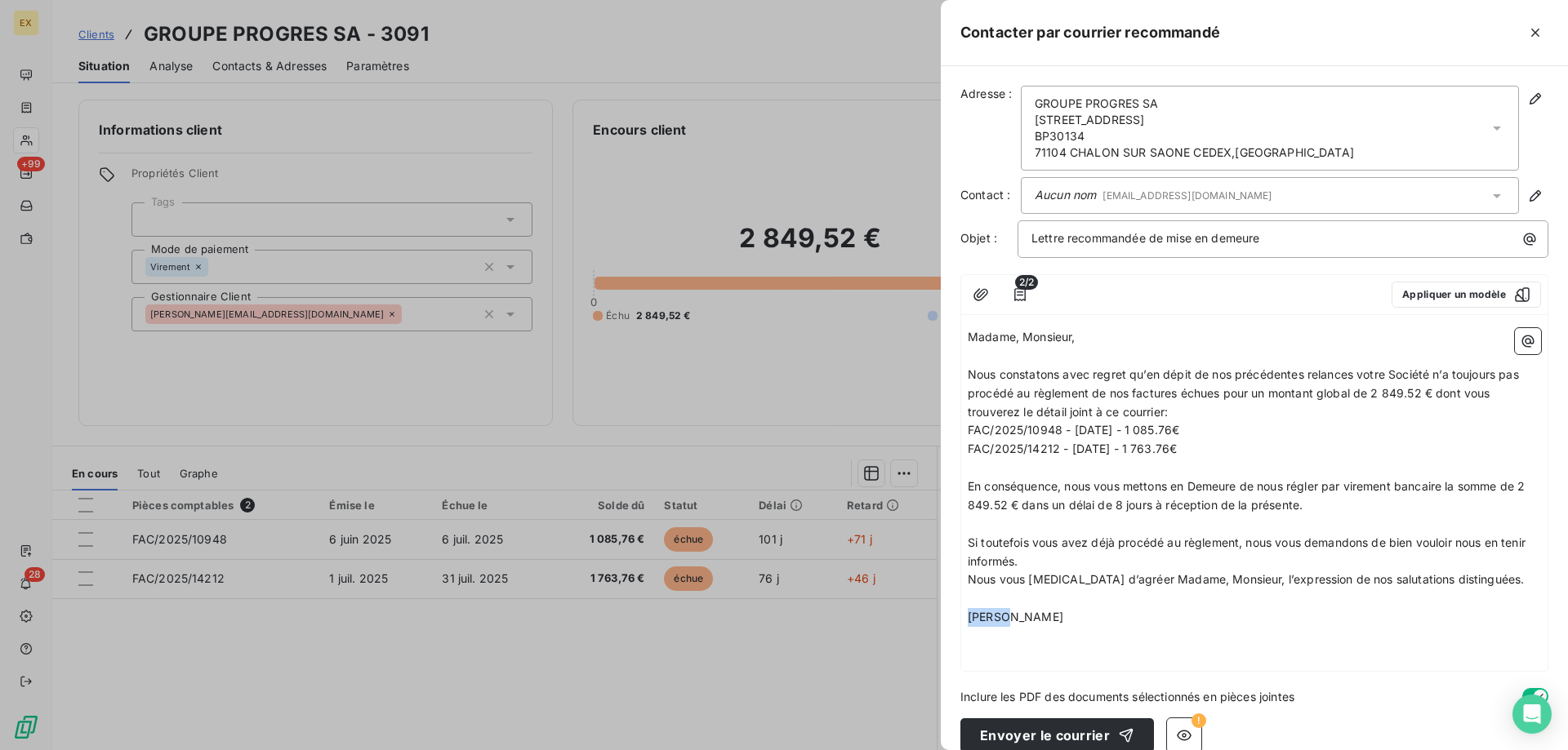
drag, startPoint x: 1125, startPoint y: 615, endPoint x: 932, endPoint y: 615, distance: 193.0
click at [932, 750] on div "Contacter par courrier recommandé Adresse : GROUPE PROGRES SA 9 rue des Tonneli…" at bounding box center [784, 750] width 1568 height 0
click at [1076, 624] on p "[PERSON_NAME]" at bounding box center [1253, 617] width 573 height 18
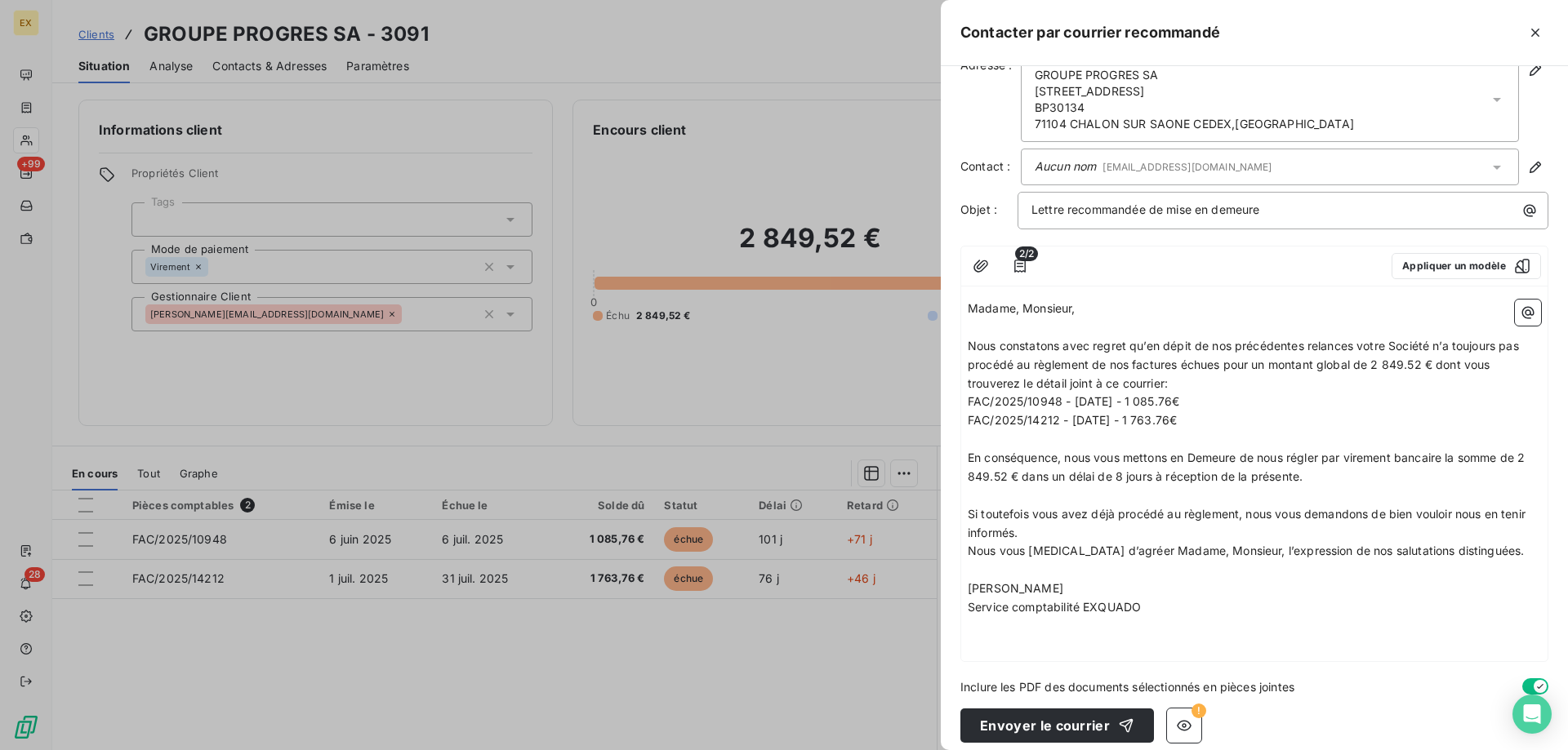
scroll to position [41, 0]
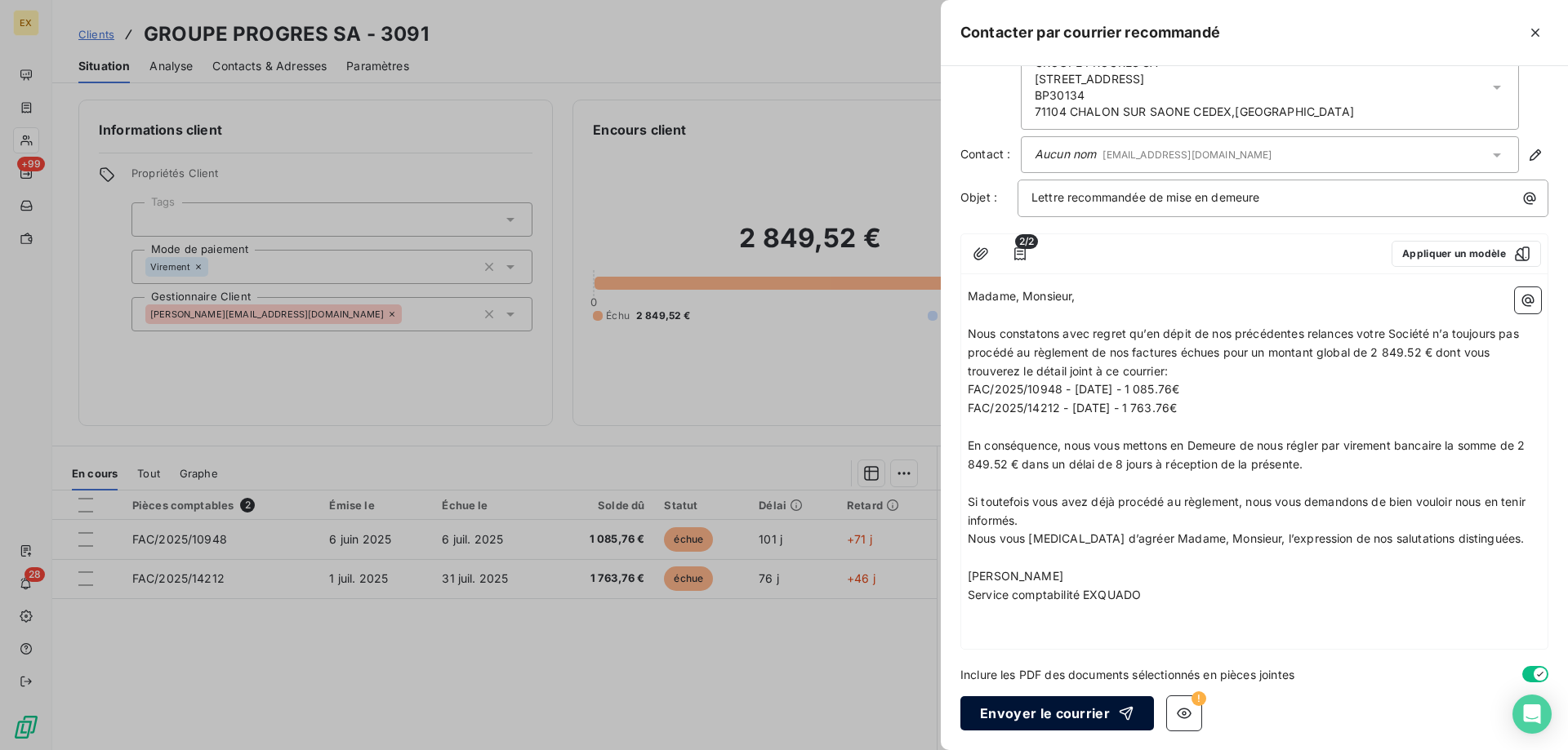
click at [1034, 723] on button "Envoyer le courrier" at bounding box center [1057, 713] width 194 height 34
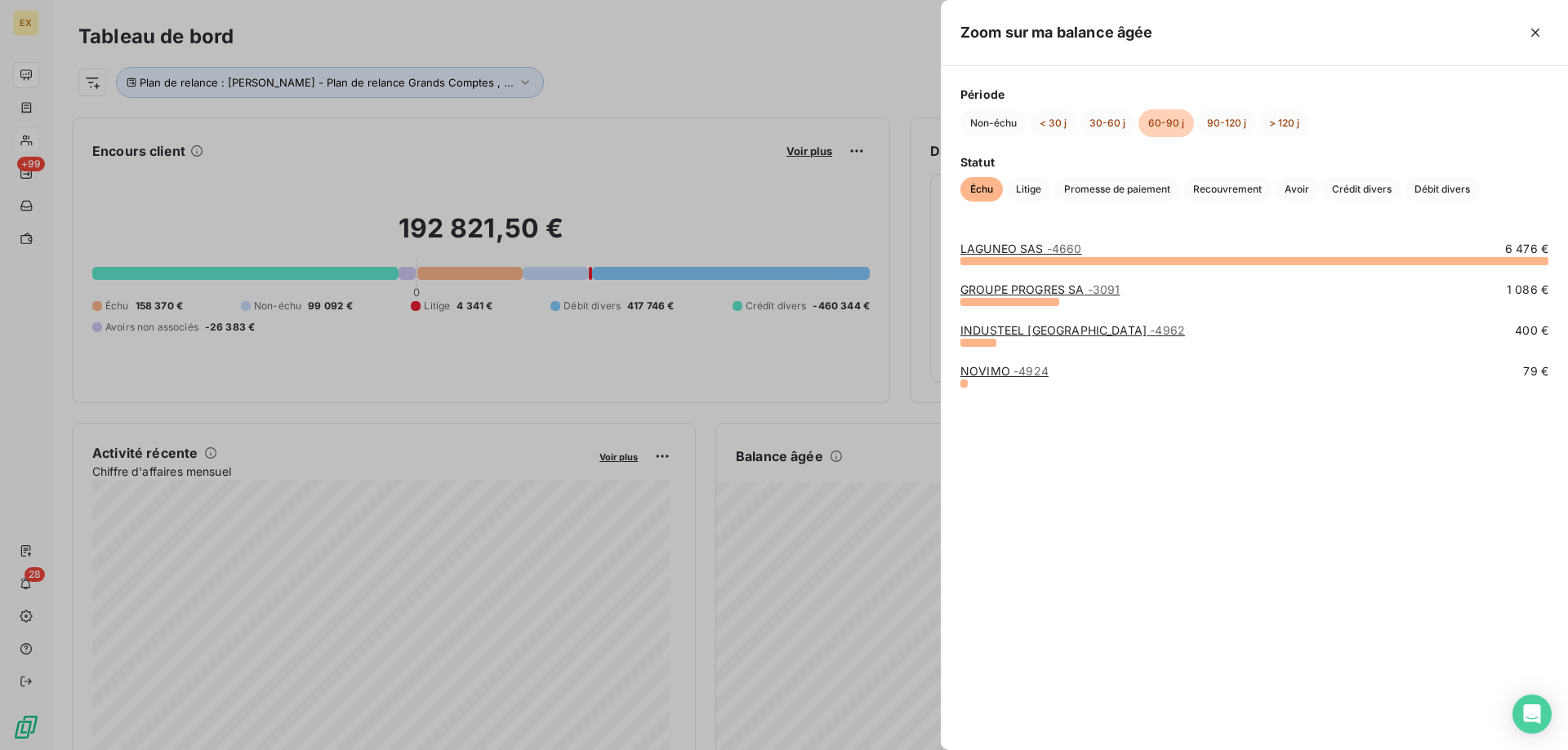
click at [1020, 335] on link "INDUSTEEL BELGIUM - 4962" at bounding box center [1072, 330] width 224 height 14
click at [989, 284] on link "GROUPE PROGRES SA - 3091" at bounding box center [1039, 289] width 160 height 14
click at [996, 375] on link "NOVIMO - 4924" at bounding box center [1004, 371] width 89 height 14
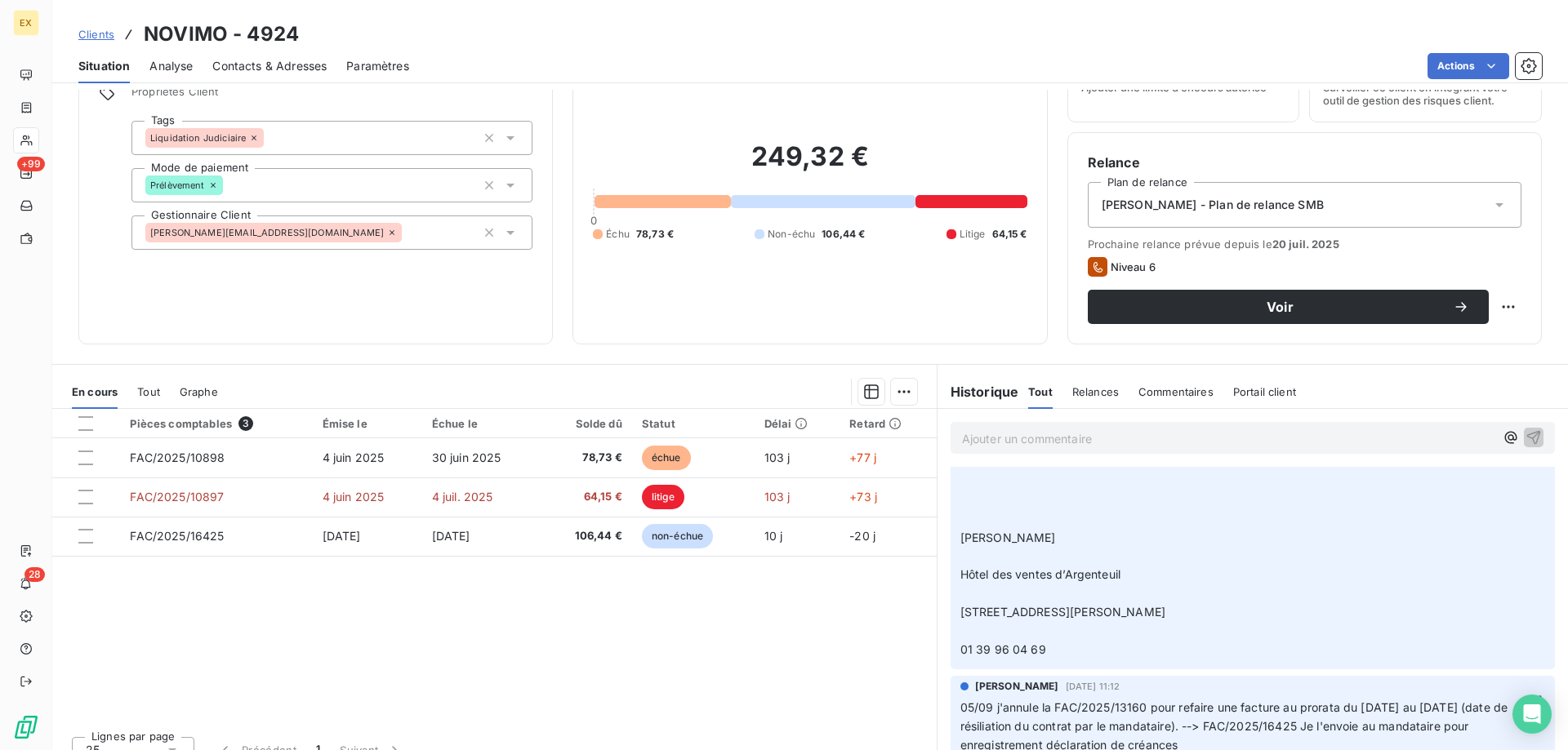
scroll to position [653, 0]
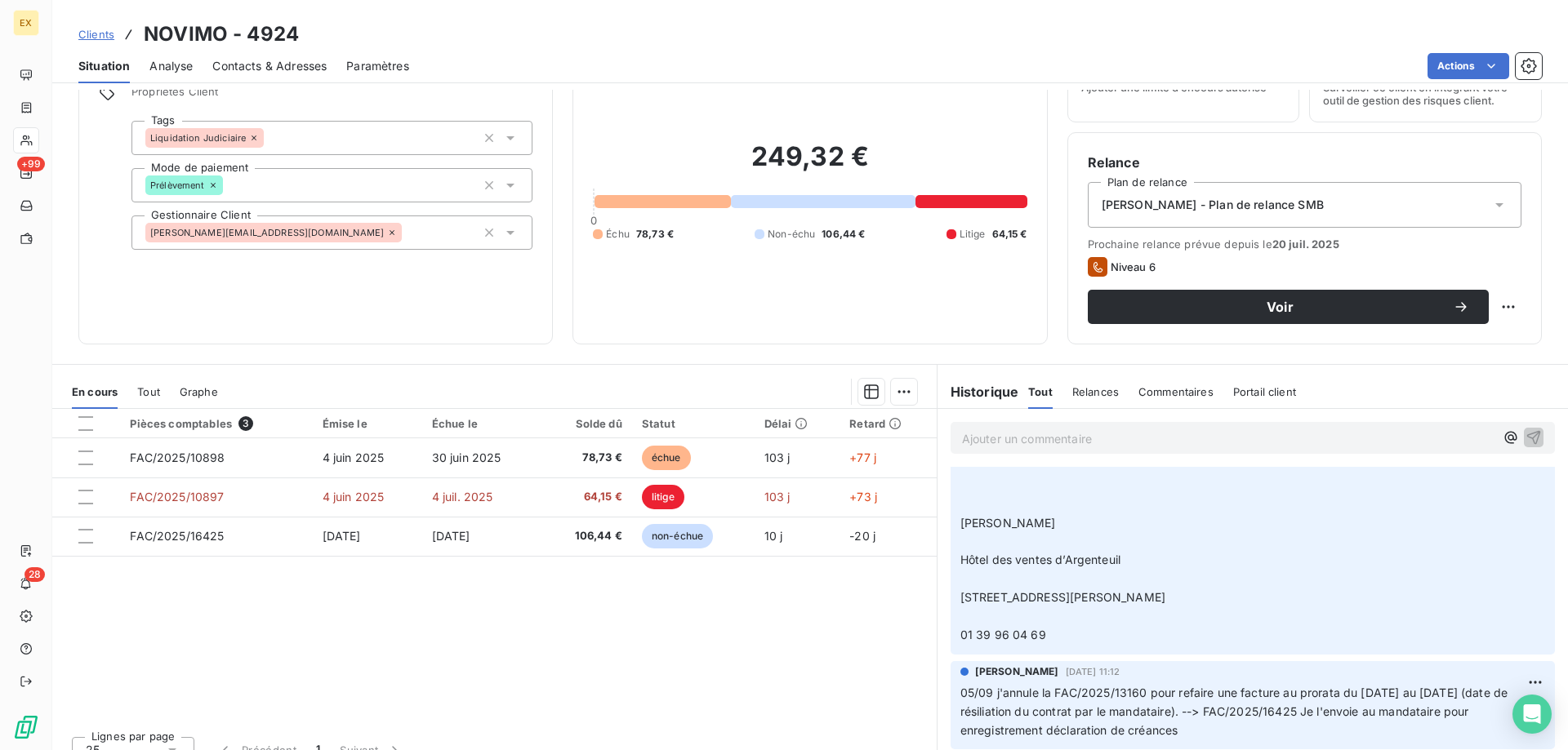
click at [1016, 446] on p "Ajouter un commentaire ﻿" at bounding box center [1228, 439] width 532 height 20
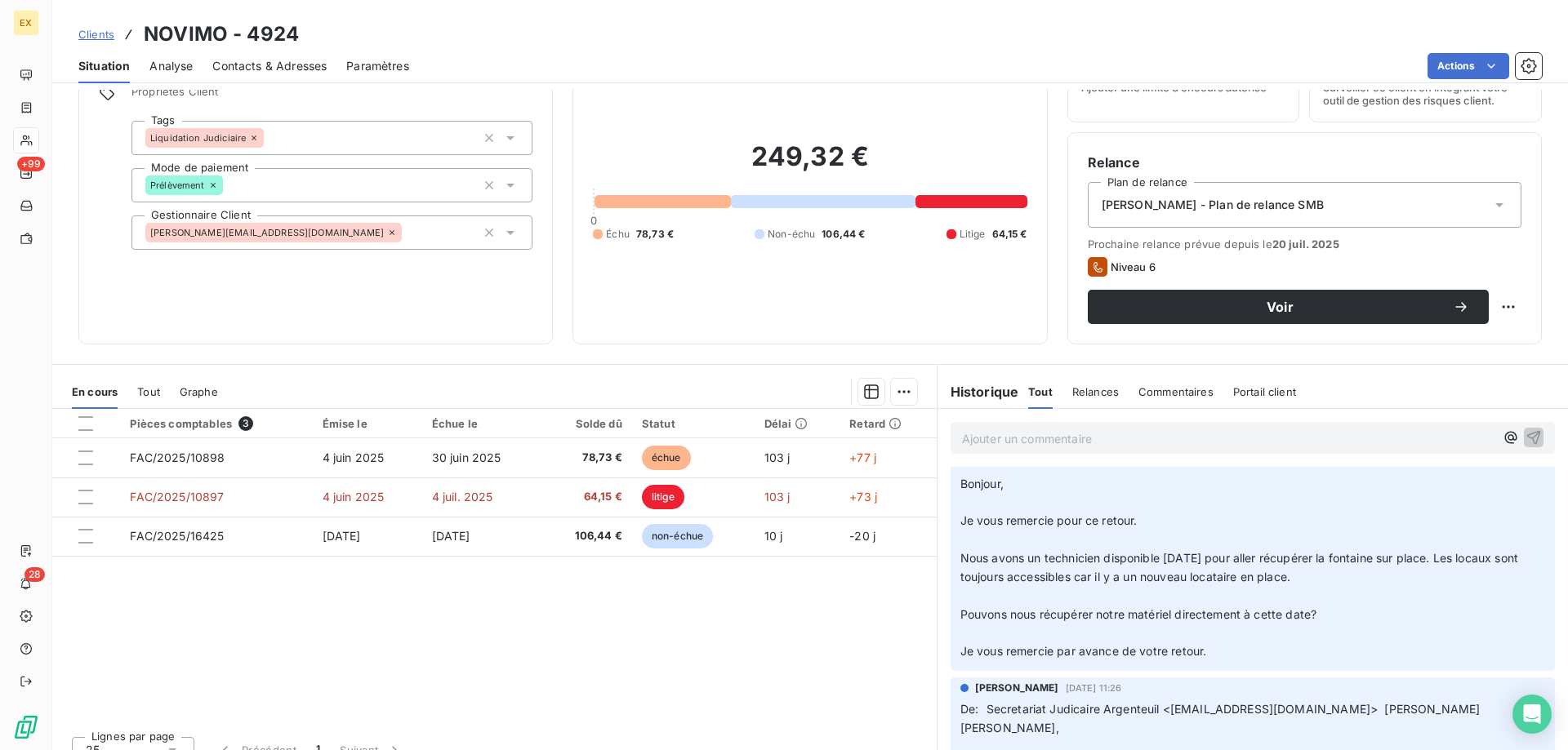
scroll to position [0, 0]
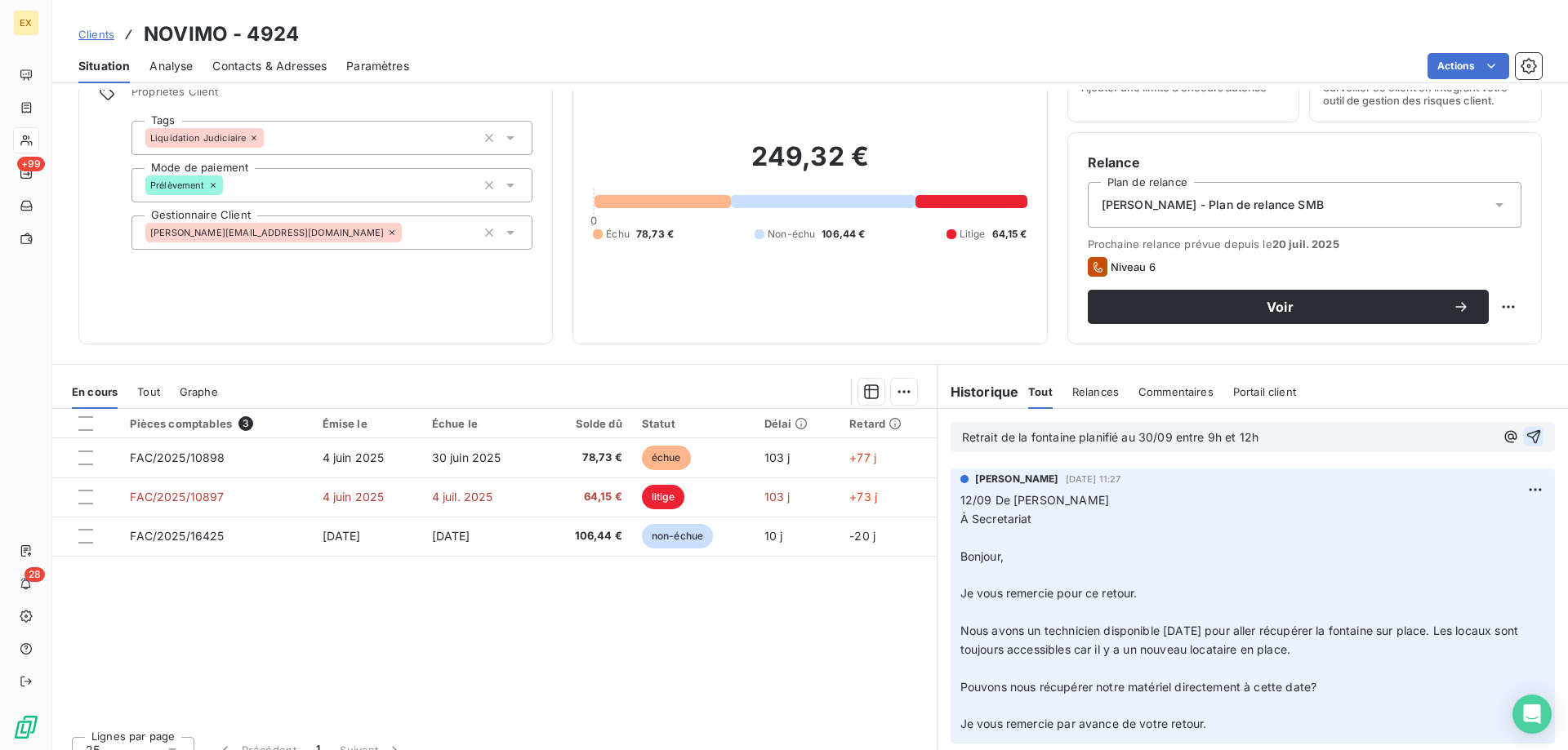
click at [1525, 443] on icon "button" at bounding box center [1533, 437] width 17 height 17
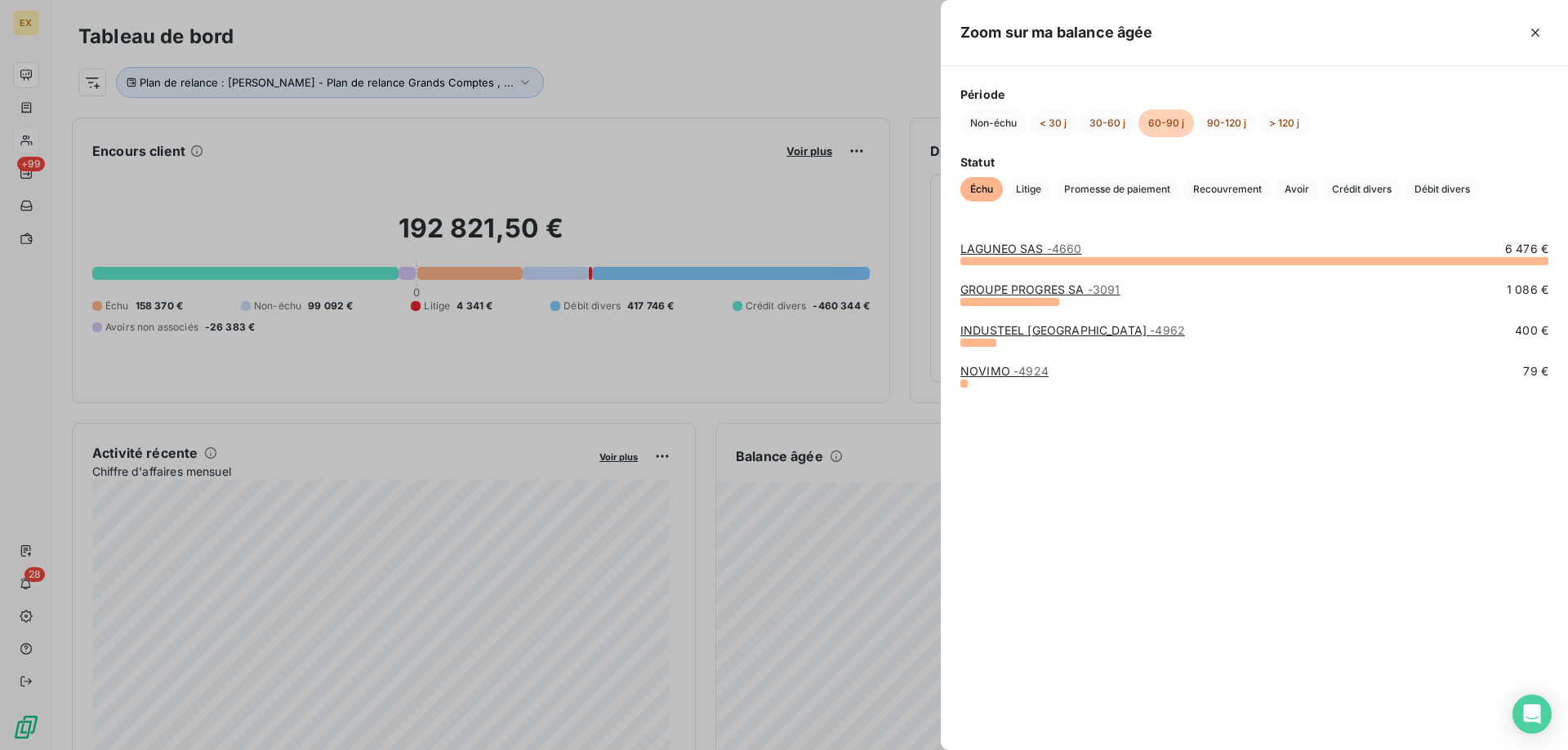
click at [921, 437] on div at bounding box center [784, 375] width 1568 height 750
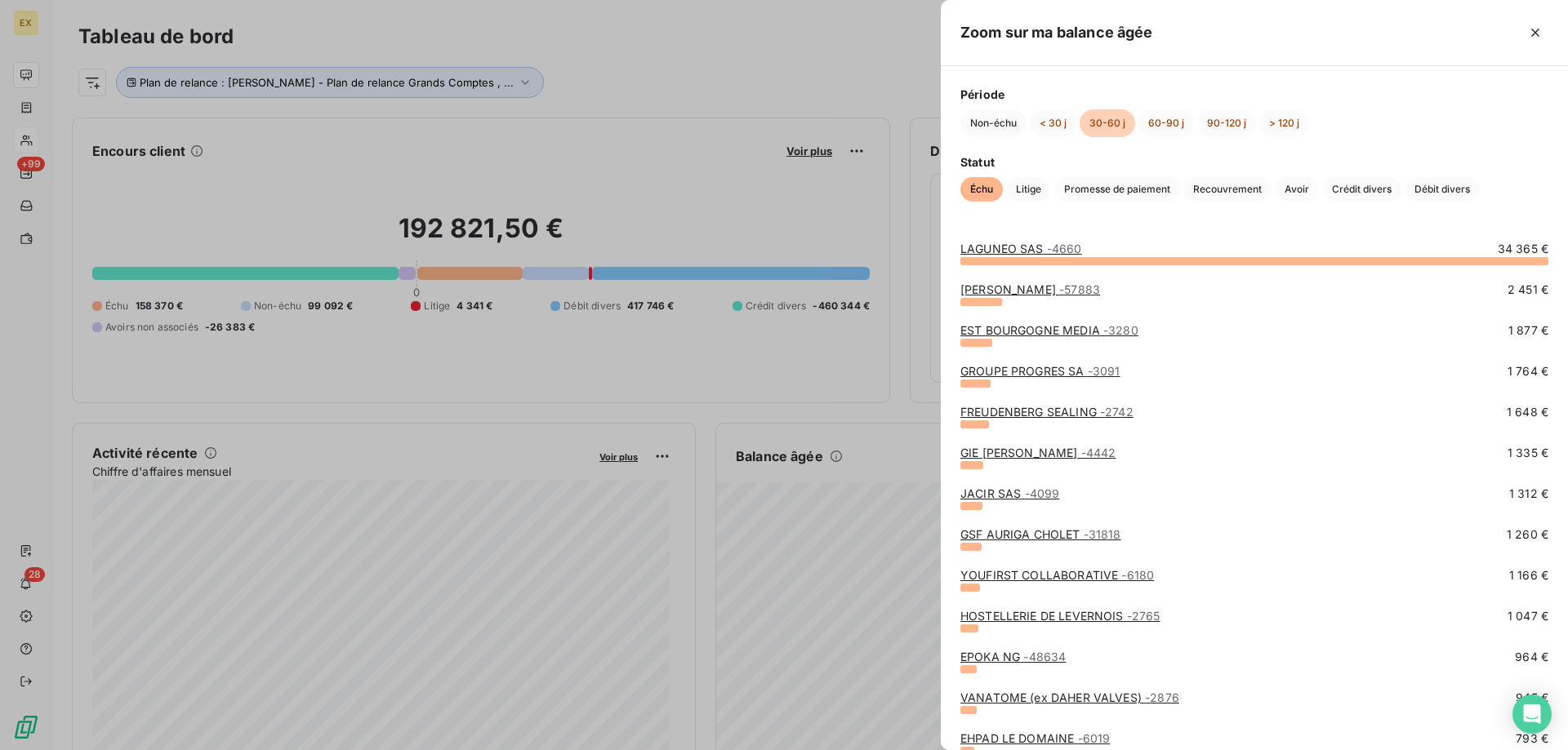
click at [1032, 289] on link "JULES SIEGE - 57883" at bounding box center [1029, 289] width 139 height 14
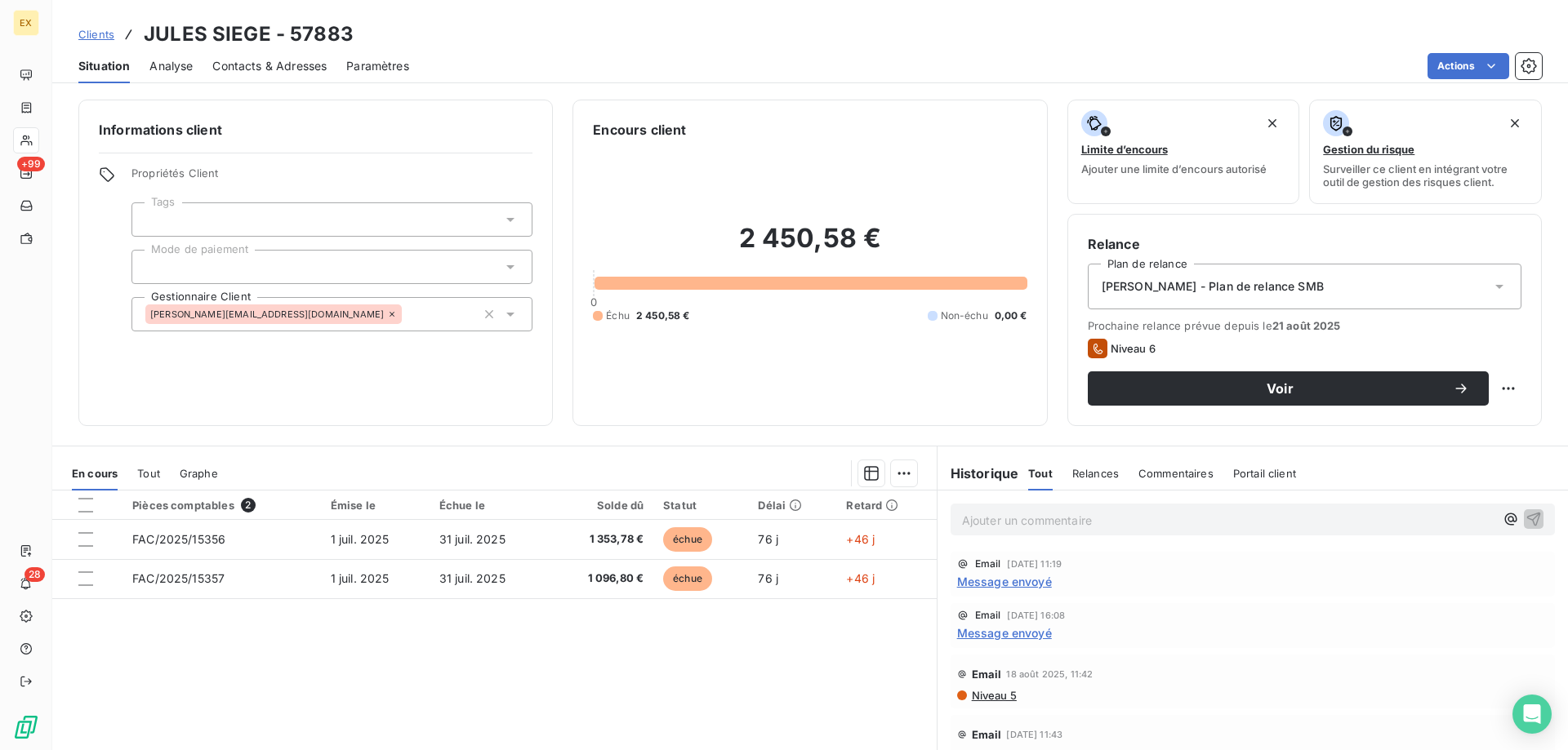
click at [287, 64] on span "Contacts & Adresses" at bounding box center [269, 66] width 114 height 17
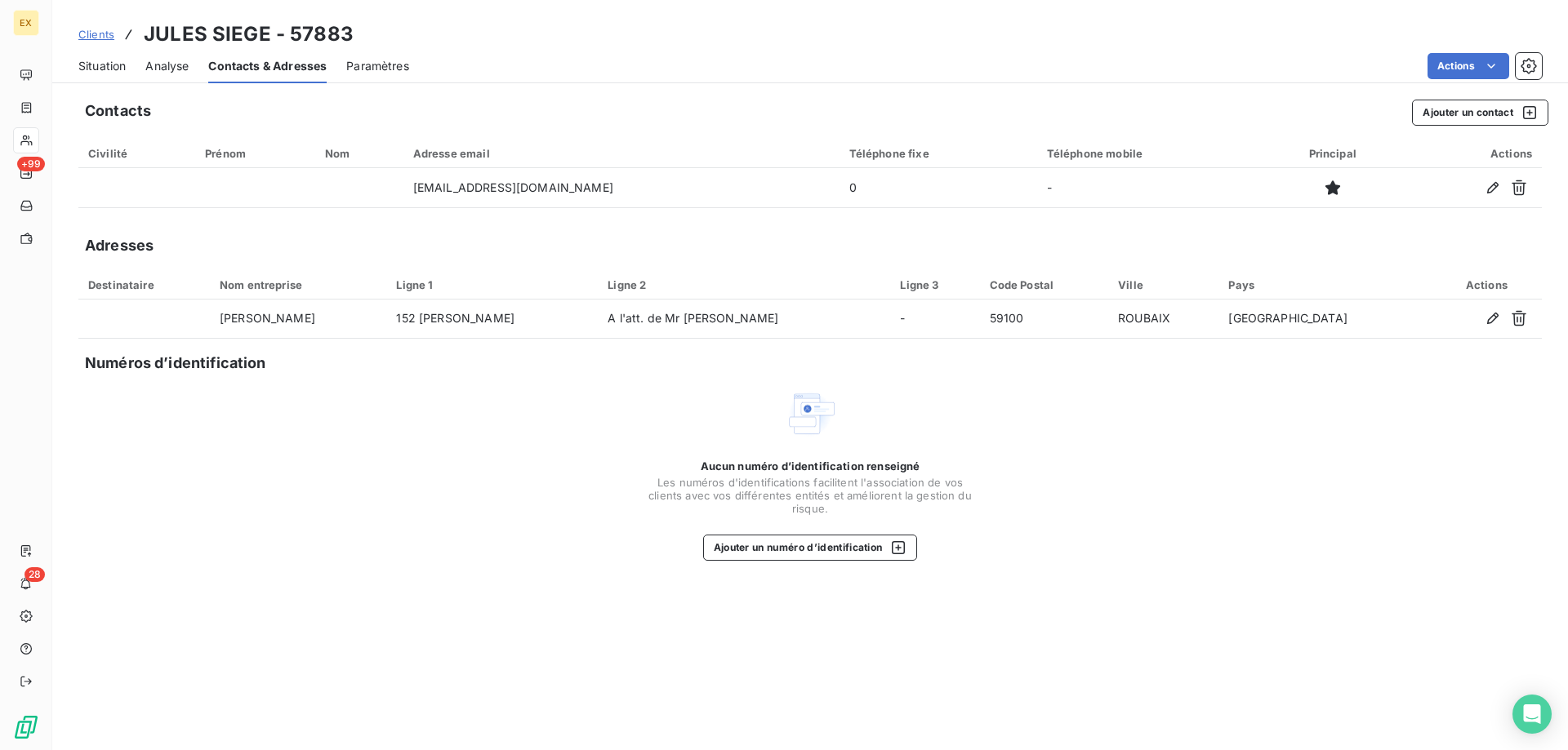
click at [70, 58] on div "Situation Analyse Contacts & Adresses Paramètres Actions" at bounding box center [810, 65] width 1515 height 34
click at [98, 58] on span "Situation" at bounding box center [101, 66] width 47 height 17
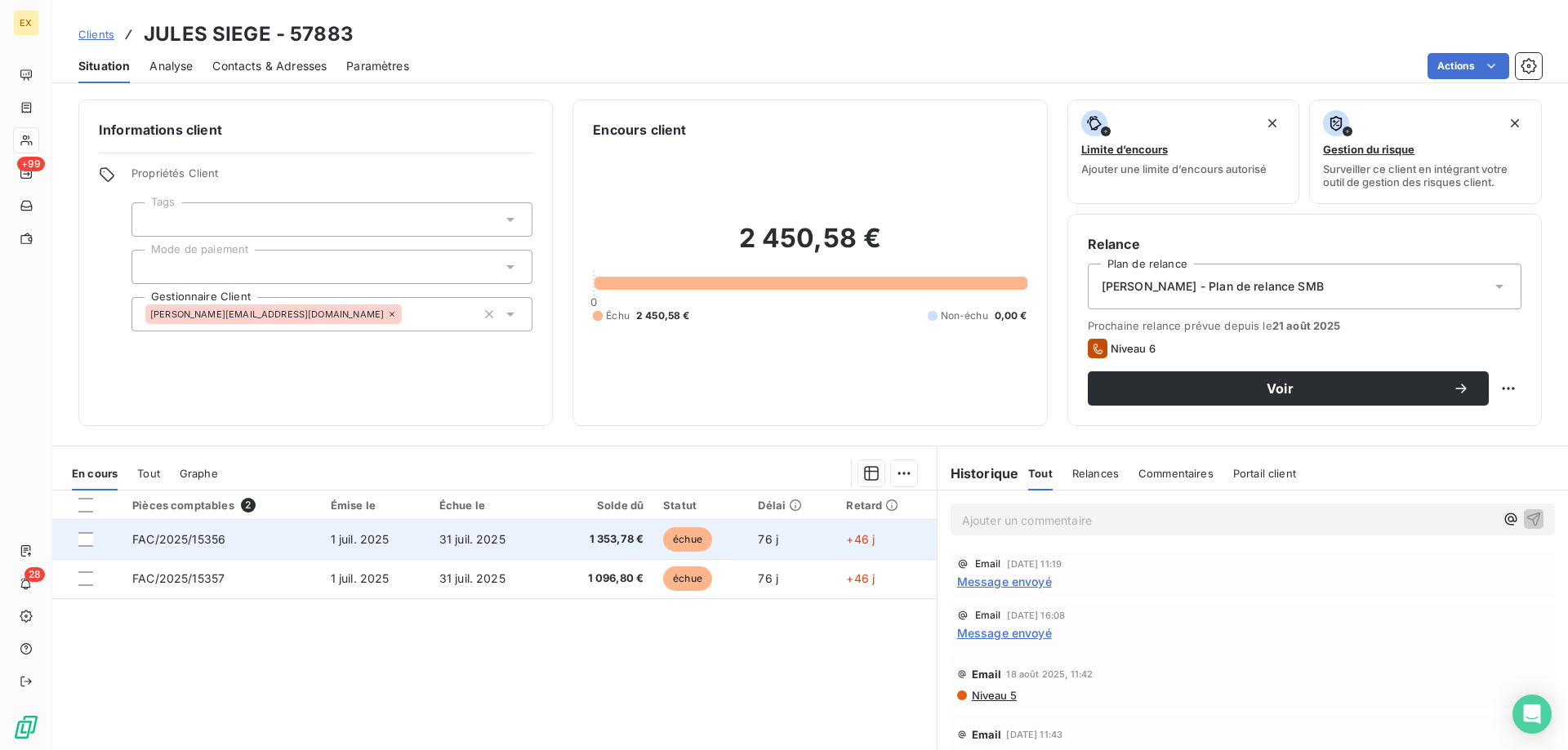
click at [410, 552] on td "1 juil. 2025" at bounding box center [375, 540] width 109 height 39
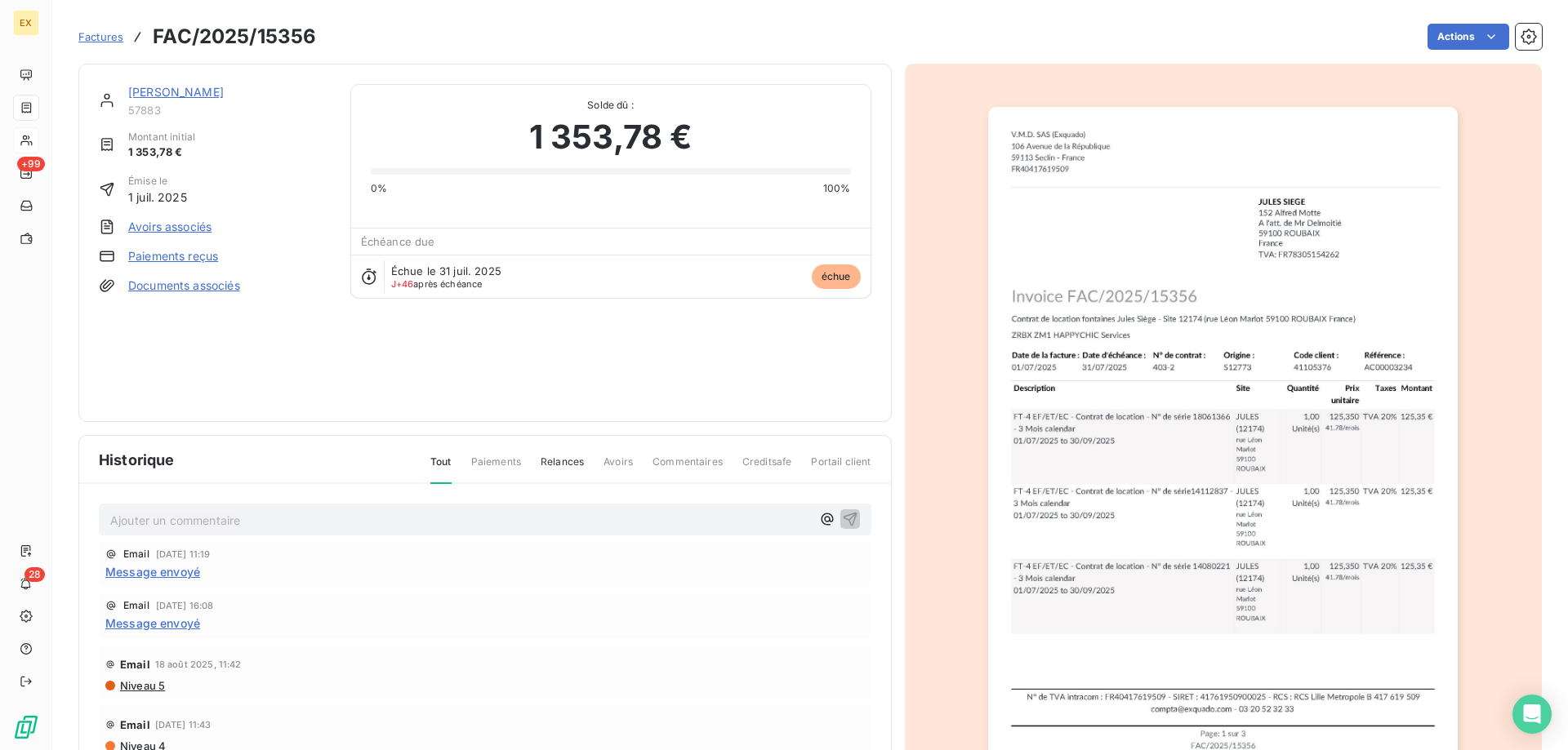
click at [1041, 398] on img "button" at bounding box center [1222, 439] width 469 height 665
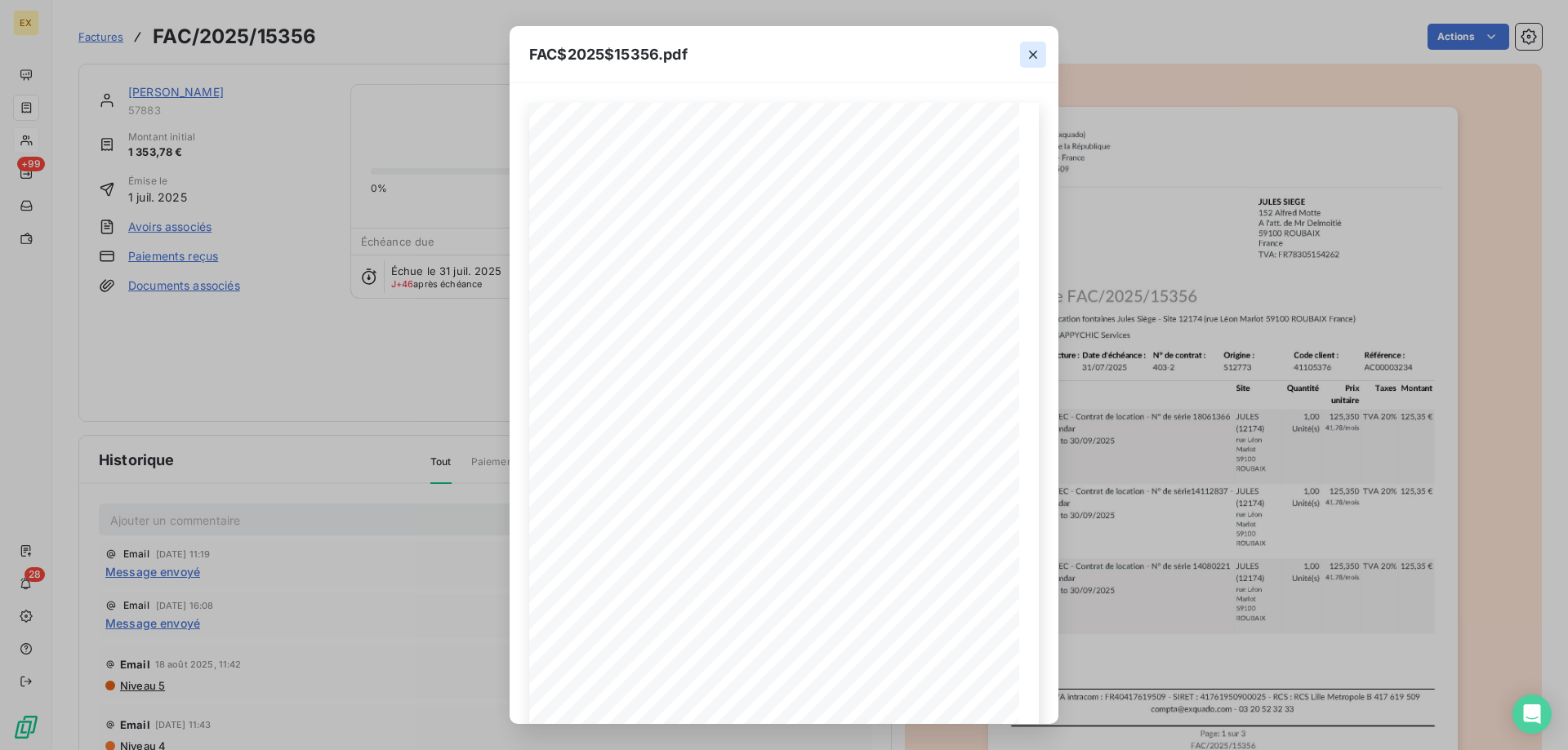
click at [1030, 60] on icon "button" at bounding box center [1033, 54] width 17 height 17
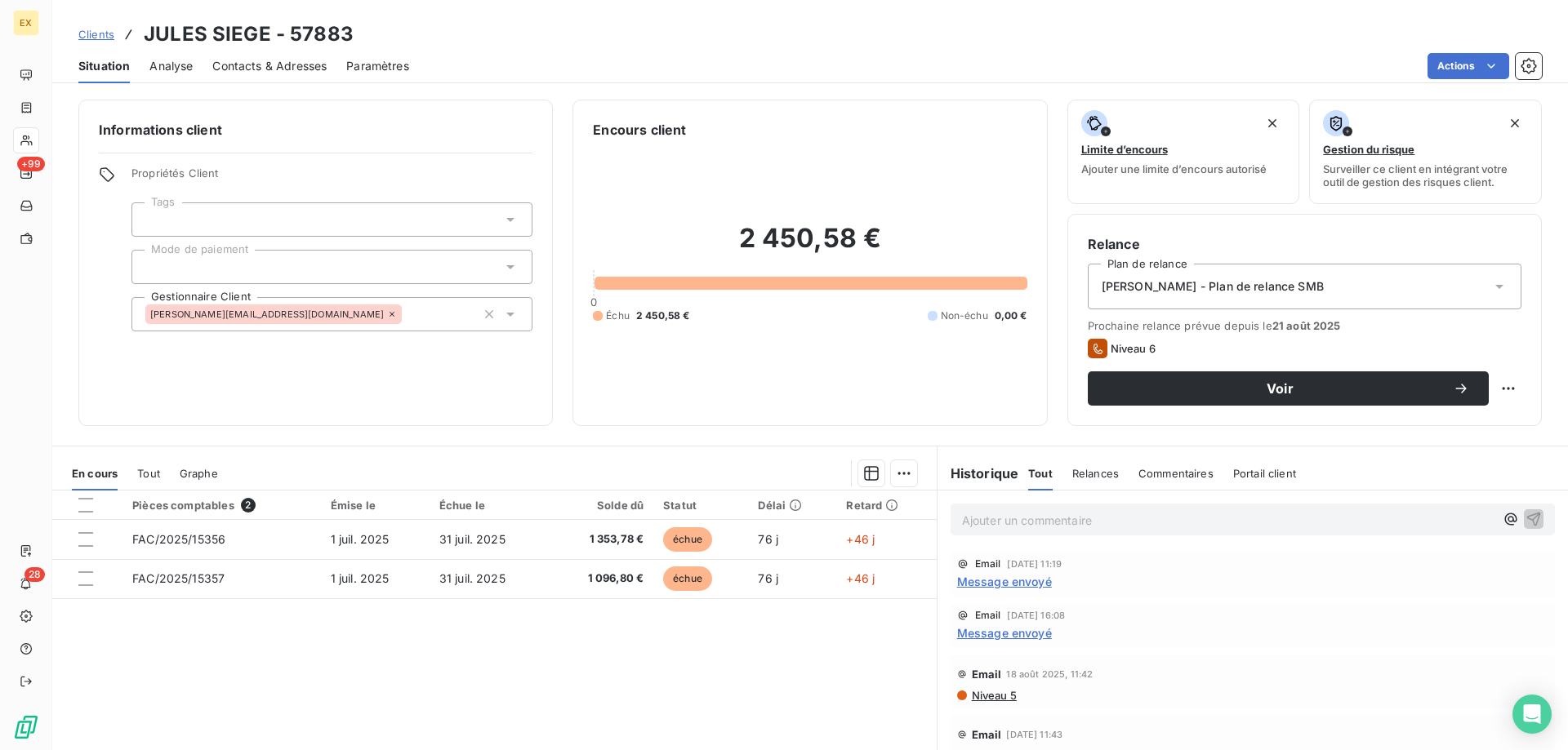
click at [253, 61] on span "Contacts & Adresses" at bounding box center [269, 66] width 114 height 17
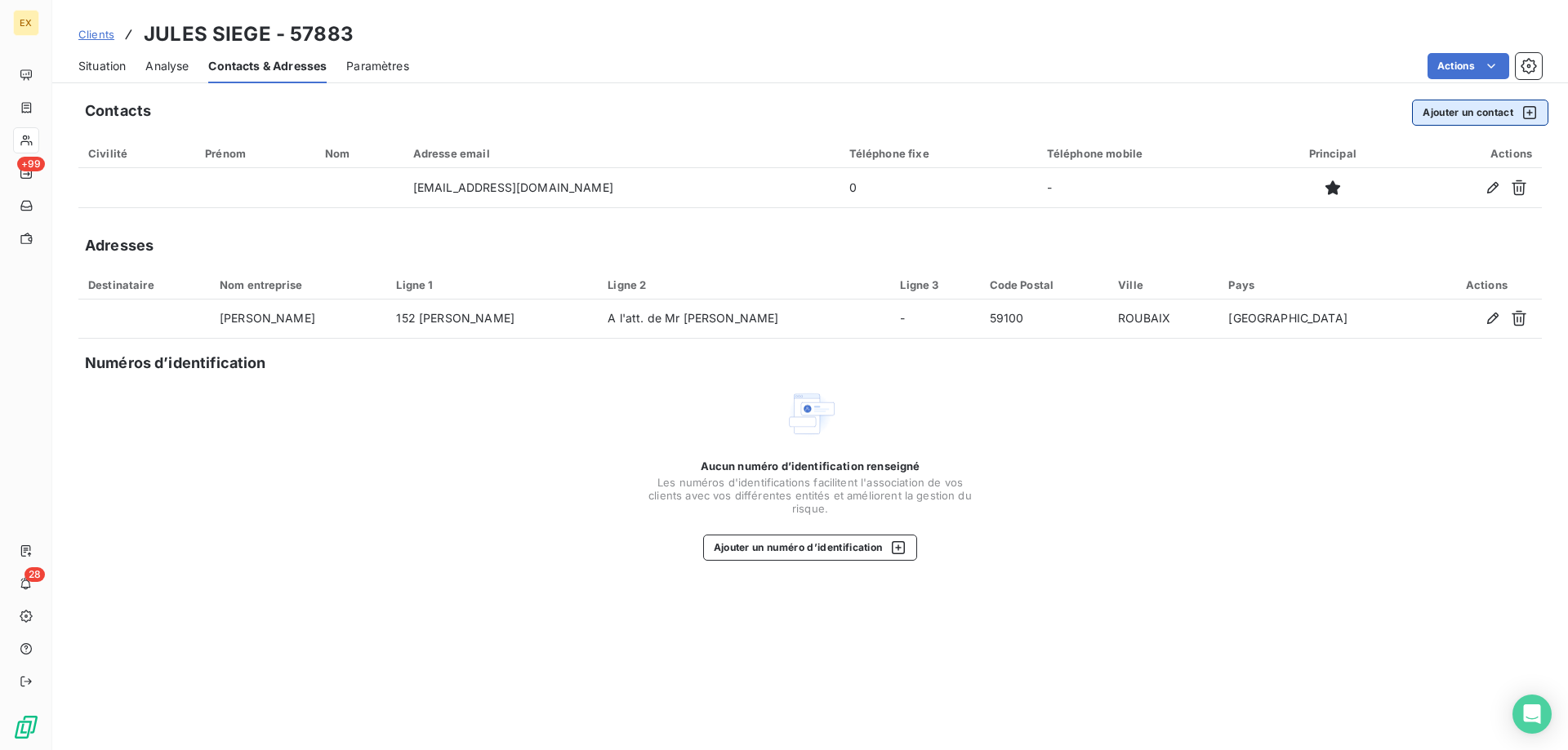
click at [1481, 111] on button "Ajouter un contact" at bounding box center [1479, 113] width 137 height 26
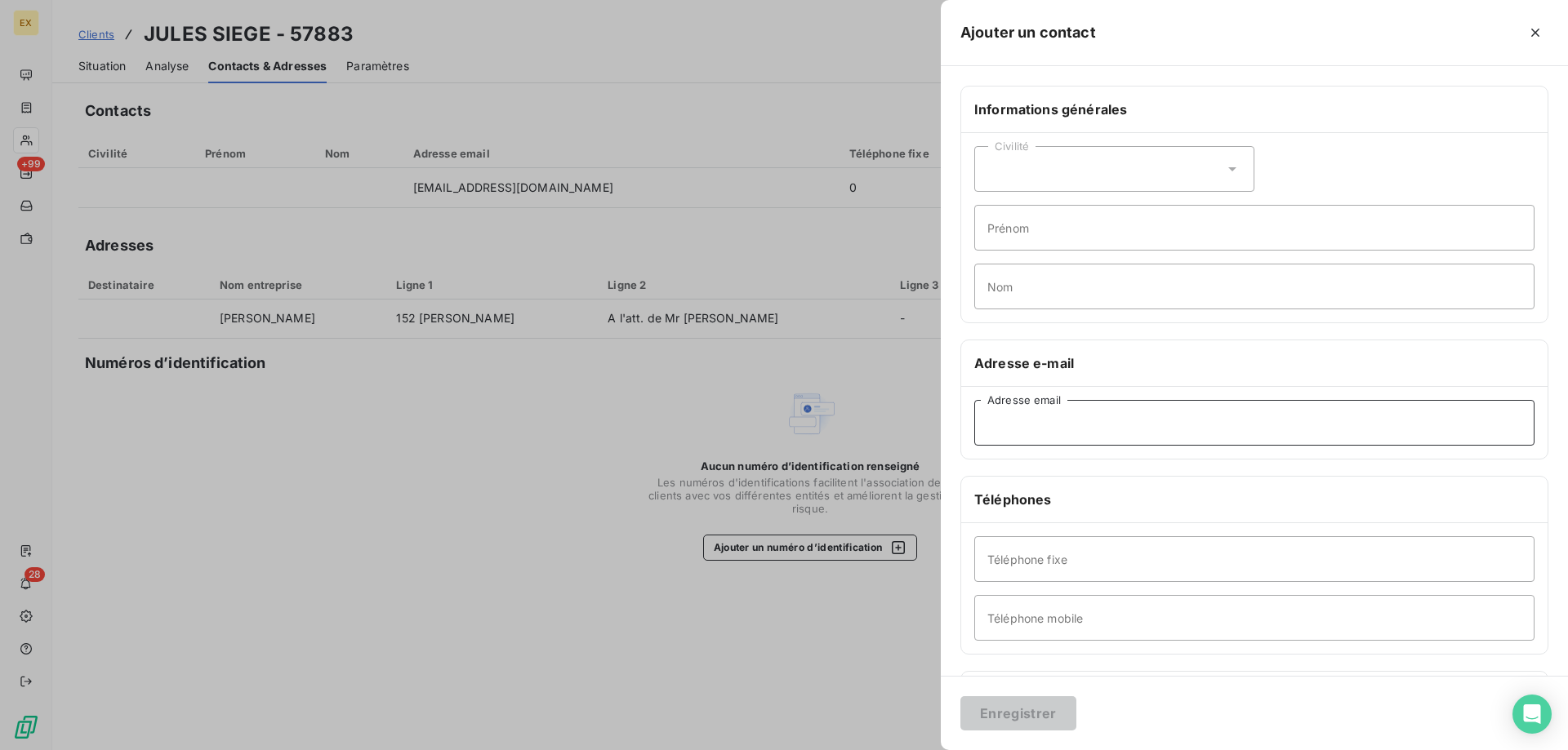
click at [1053, 426] on input "Adresse email" at bounding box center [1253, 423] width 560 height 46
paste input "rdahmani@jules.com"
type input "rdahmani@jules.com"
click at [989, 706] on button "Enregistrer" at bounding box center [1018, 713] width 116 height 34
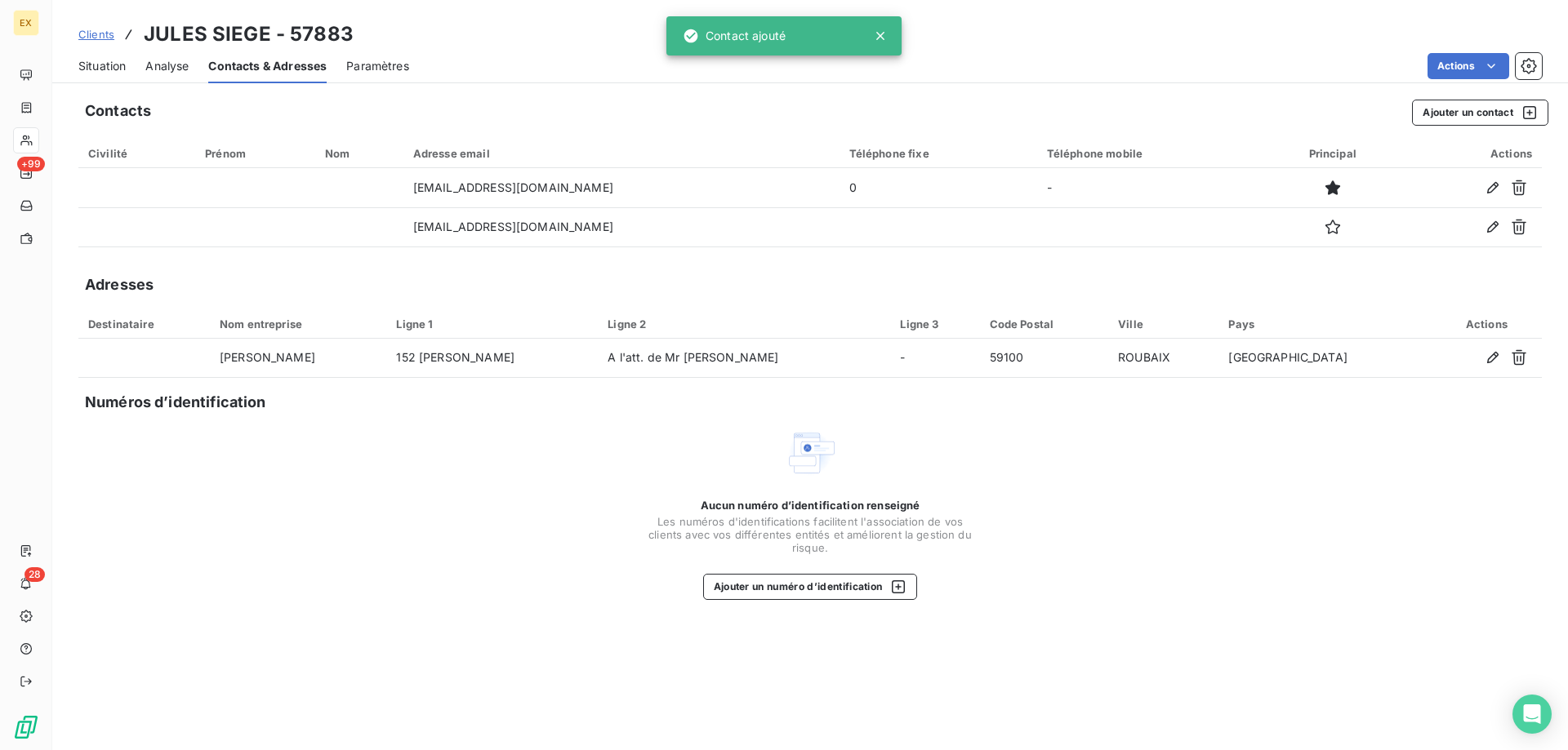
click at [104, 66] on span "Situation" at bounding box center [101, 66] width 47 height 17
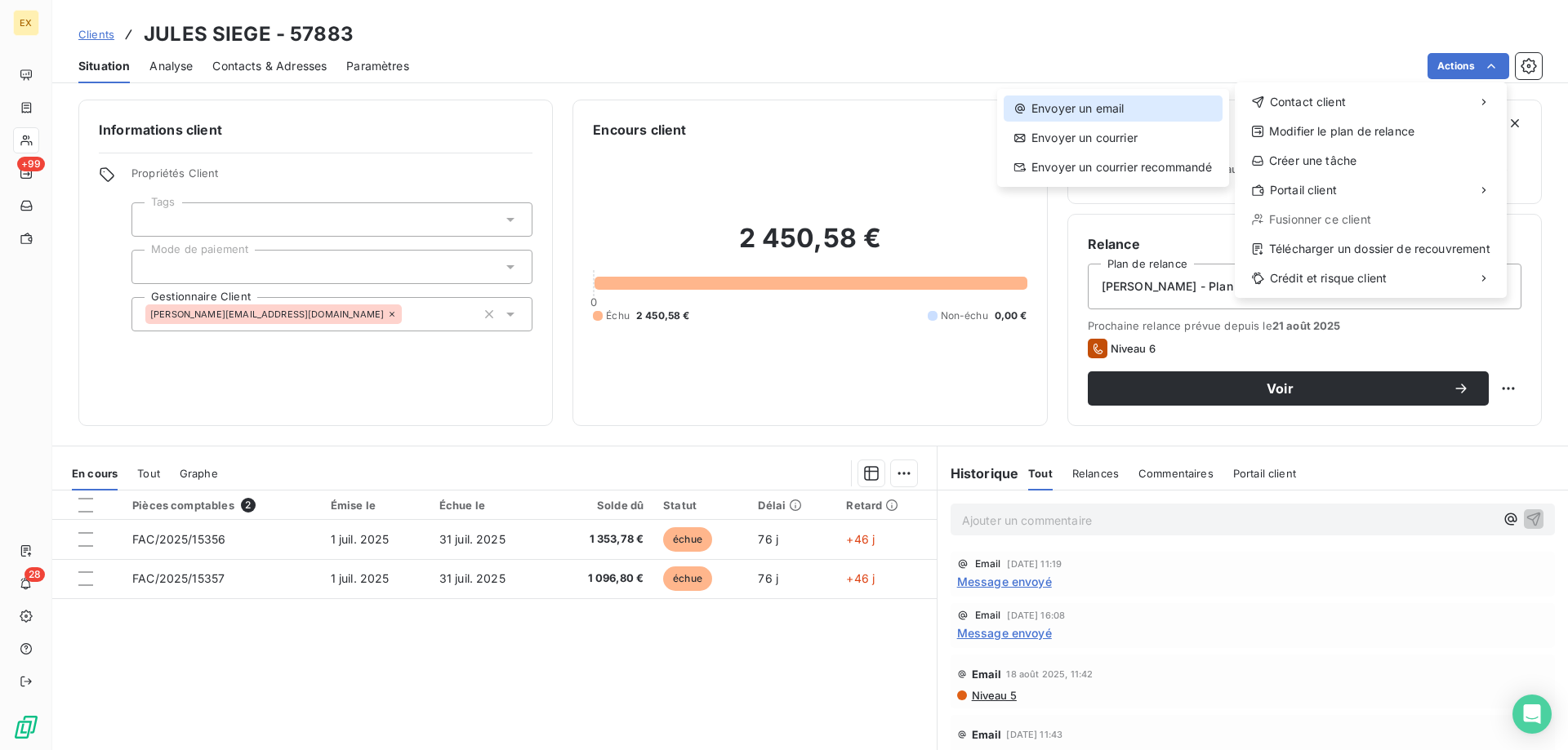
click at [1160, 98] on div "Envoyer un email" at bounding box center [1112, 109] width 219 height 26
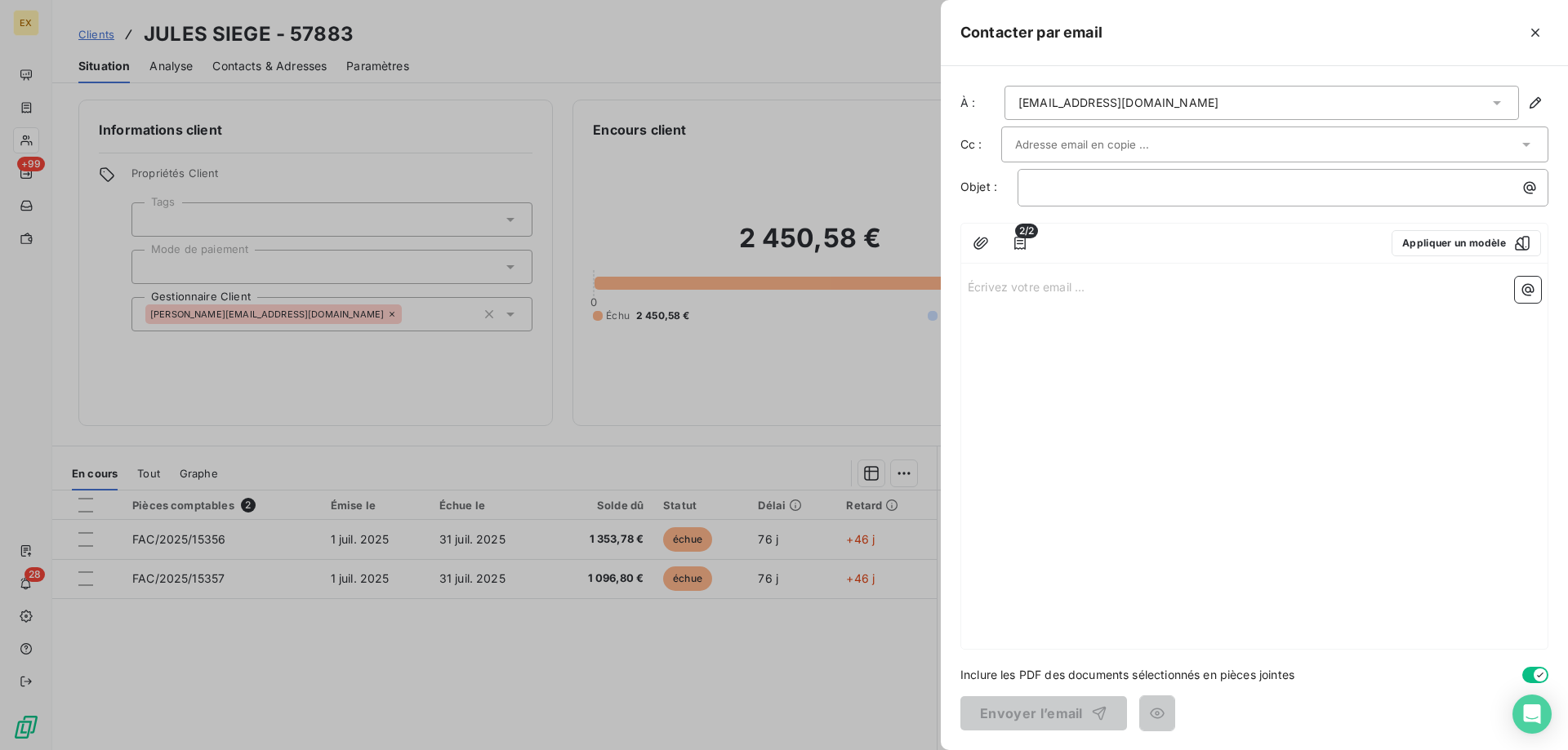
click at [1056, 138] on input "text" at bounding box center [1102, 144] width 175 height 25
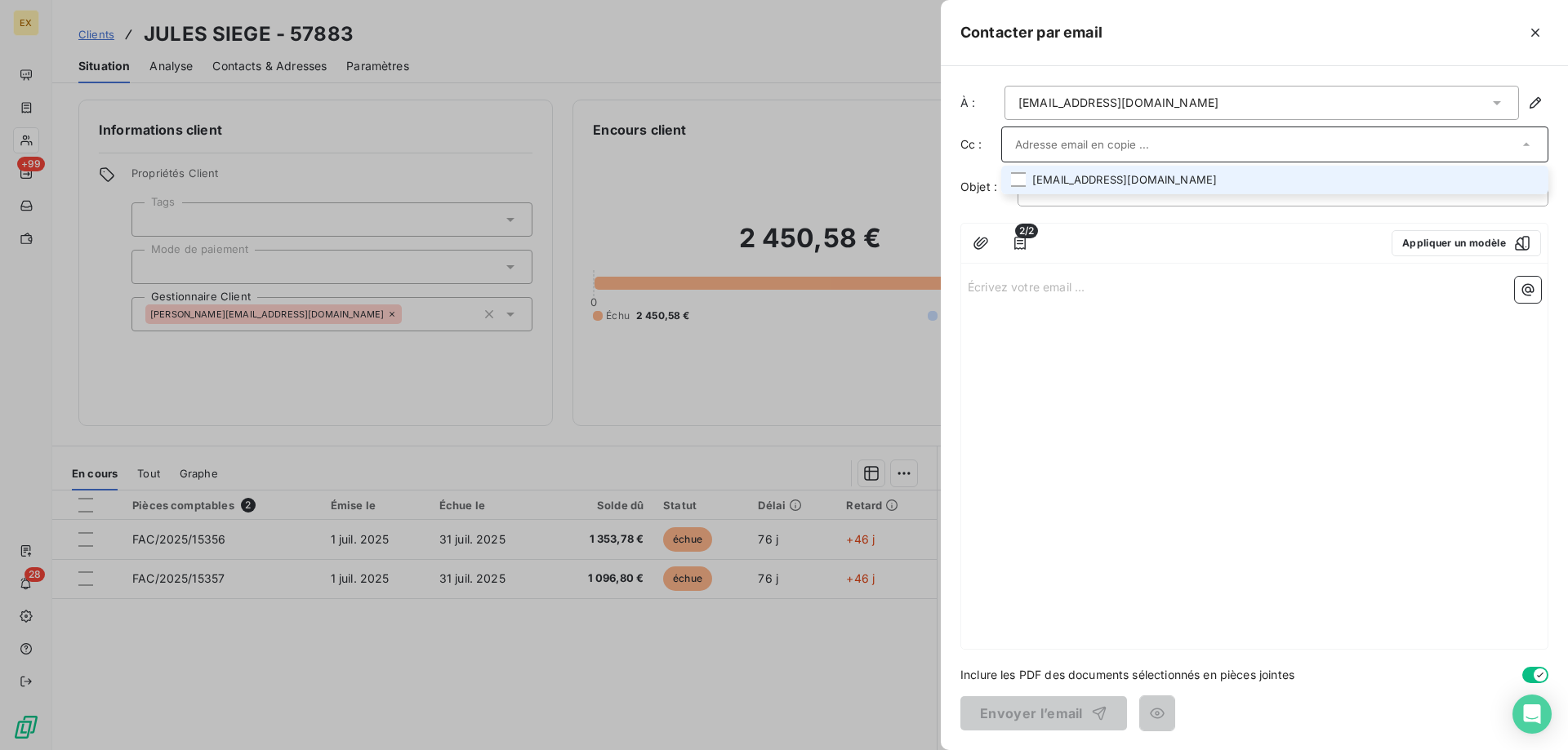
click at [1059, 119] on div "jdelmoitie@happychicgroup.com" at bounding box center [1262, 102] width 515 height 34
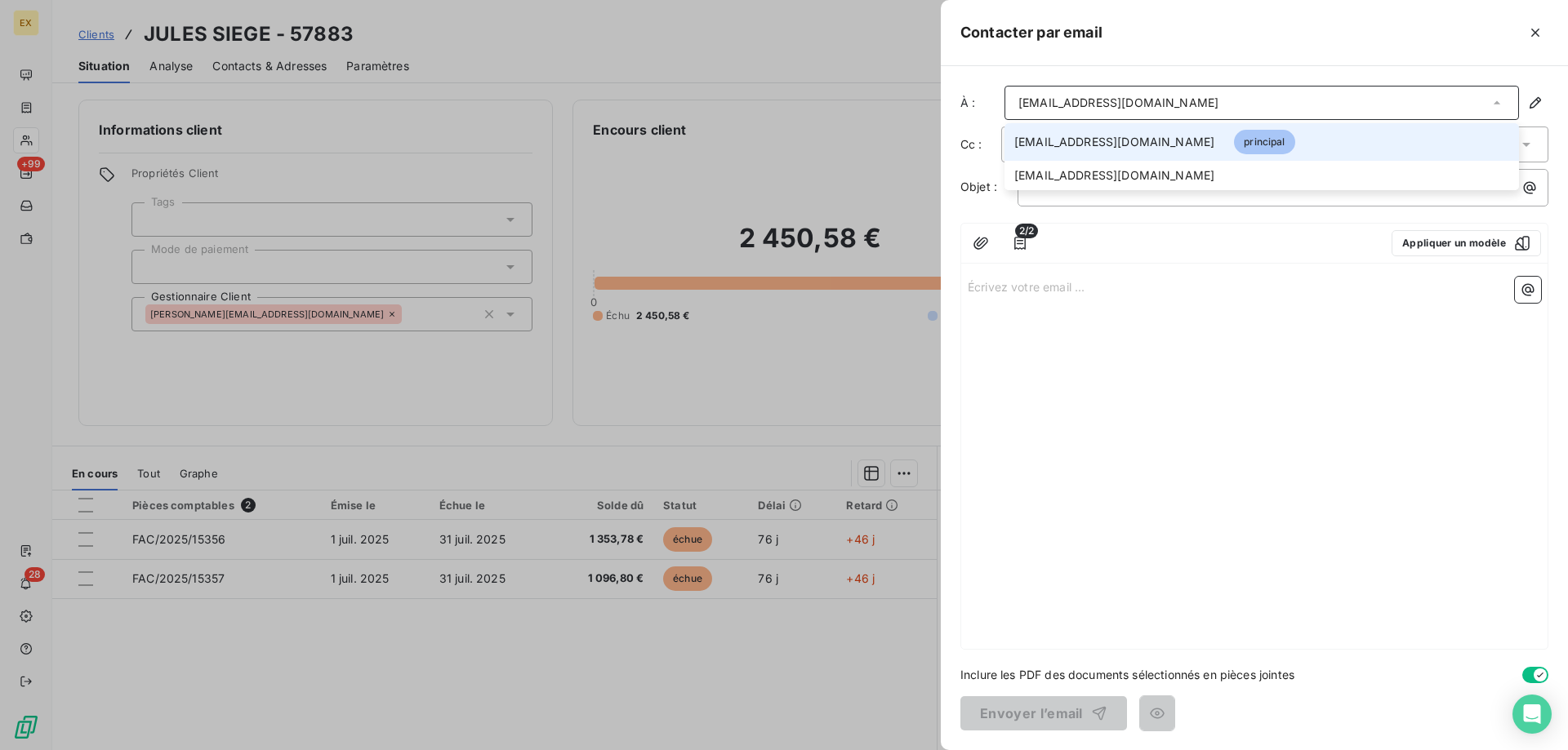
click at [1058, 113] on div "jdelmoitie@happychicgroup.com" at bounding box center [1262, 102] width 515 height 34
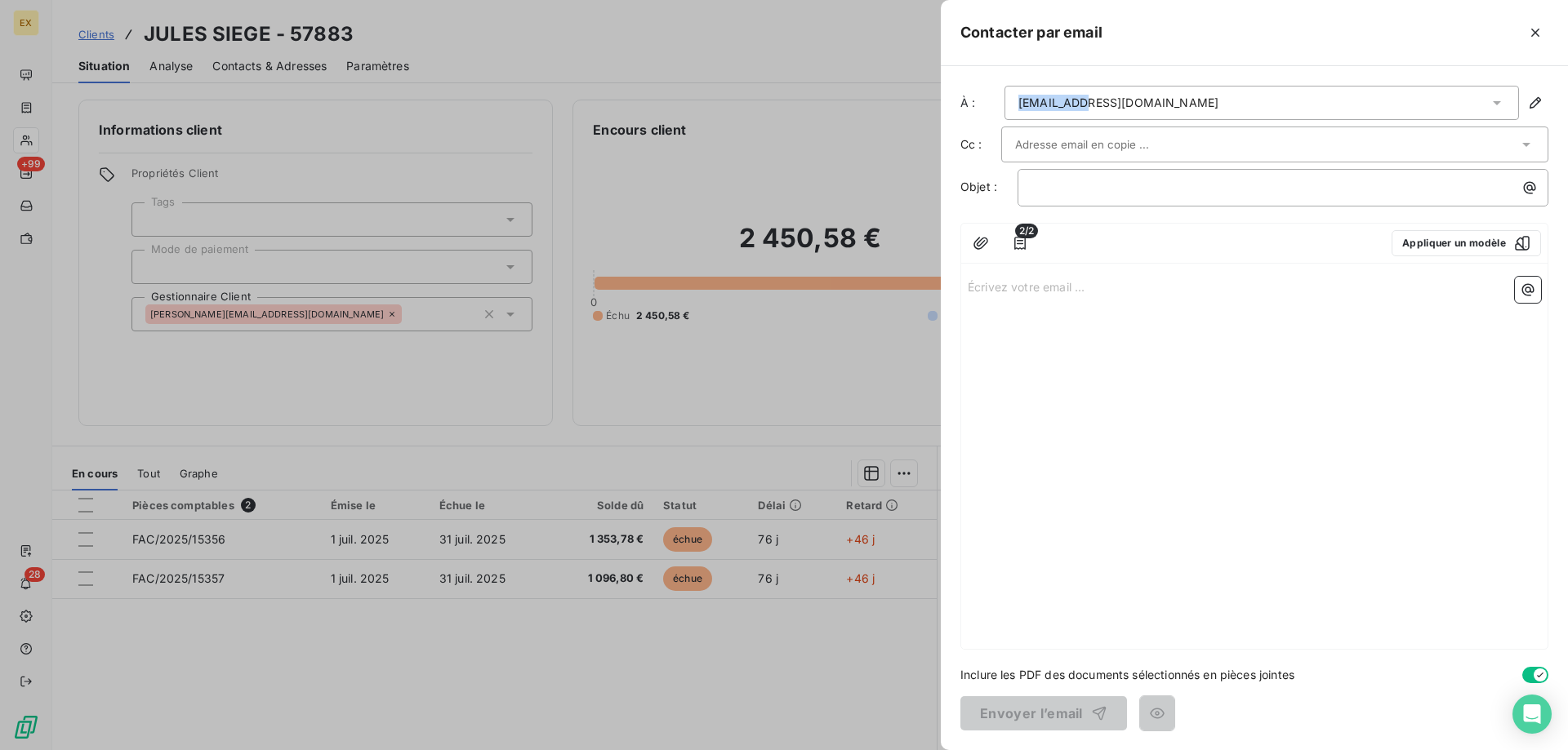
click at [1058, 114] on div "jdelmoitie@happychicgroup.com" at bounding box center [1262, 102] width 515 height 34
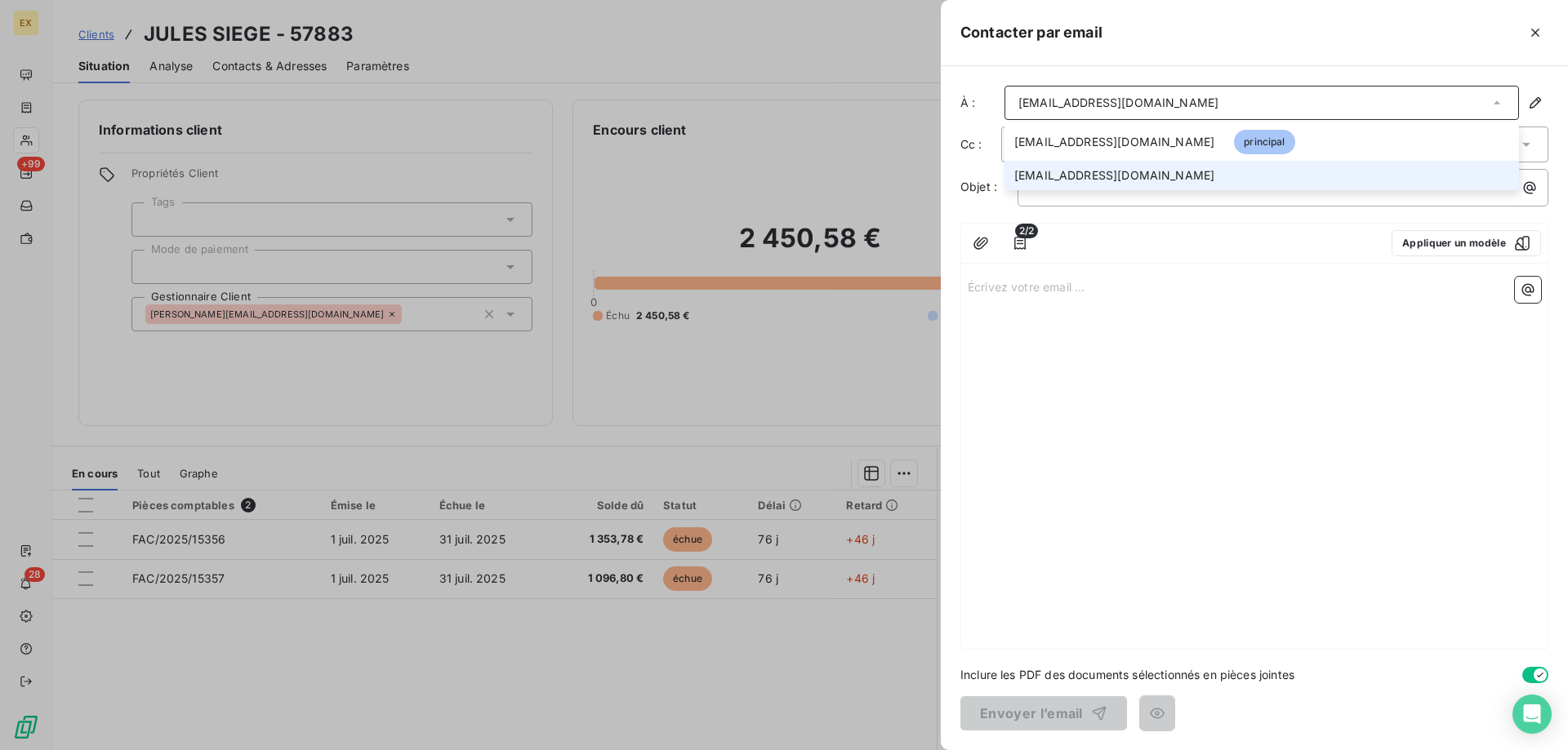
click at [1047, 178] on span "rdahmani@jules.com" at bounding box center [1113, 175] width 200 height 17
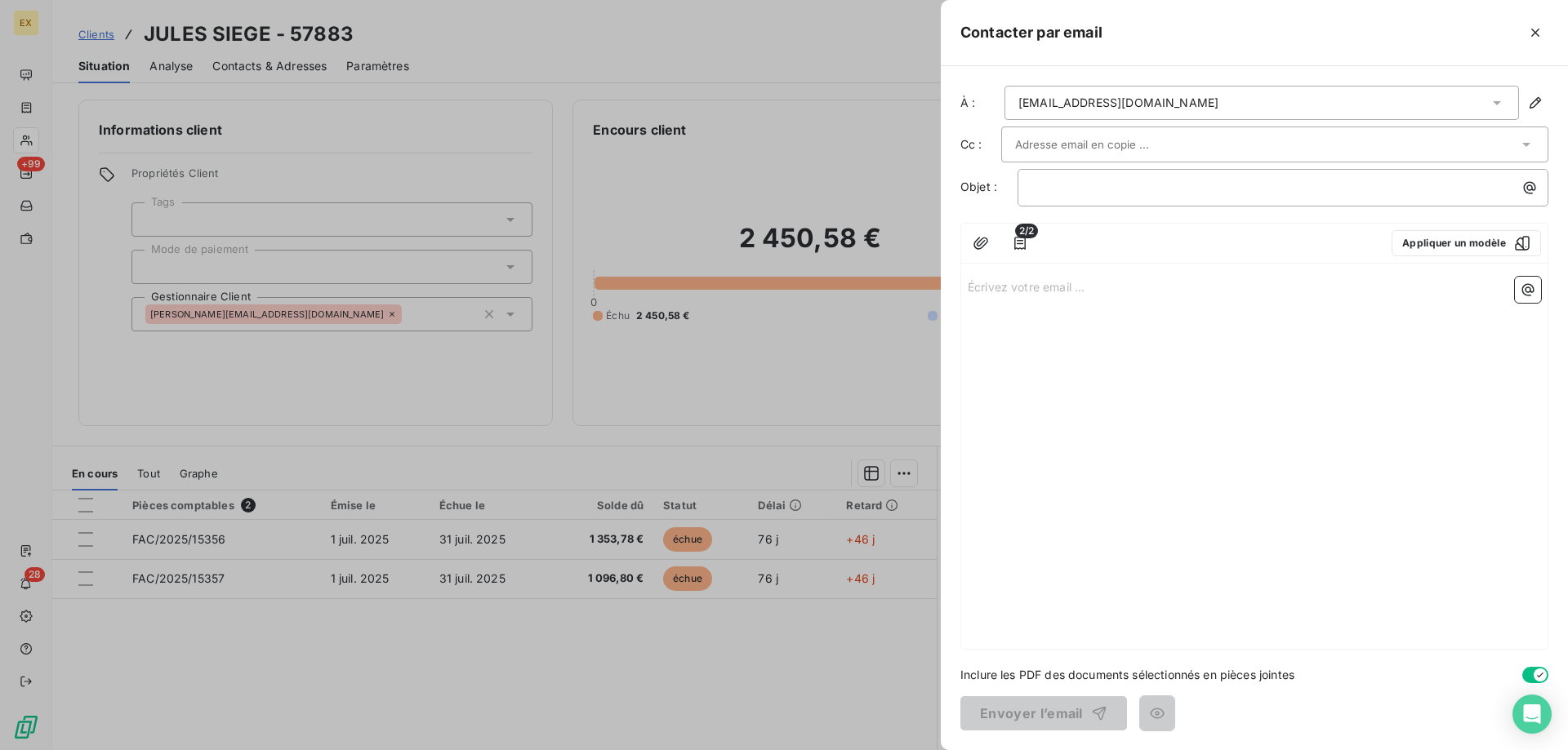
click at [1055, 143] on input "text" at bounding box center [1102, 144] width 175 height 25
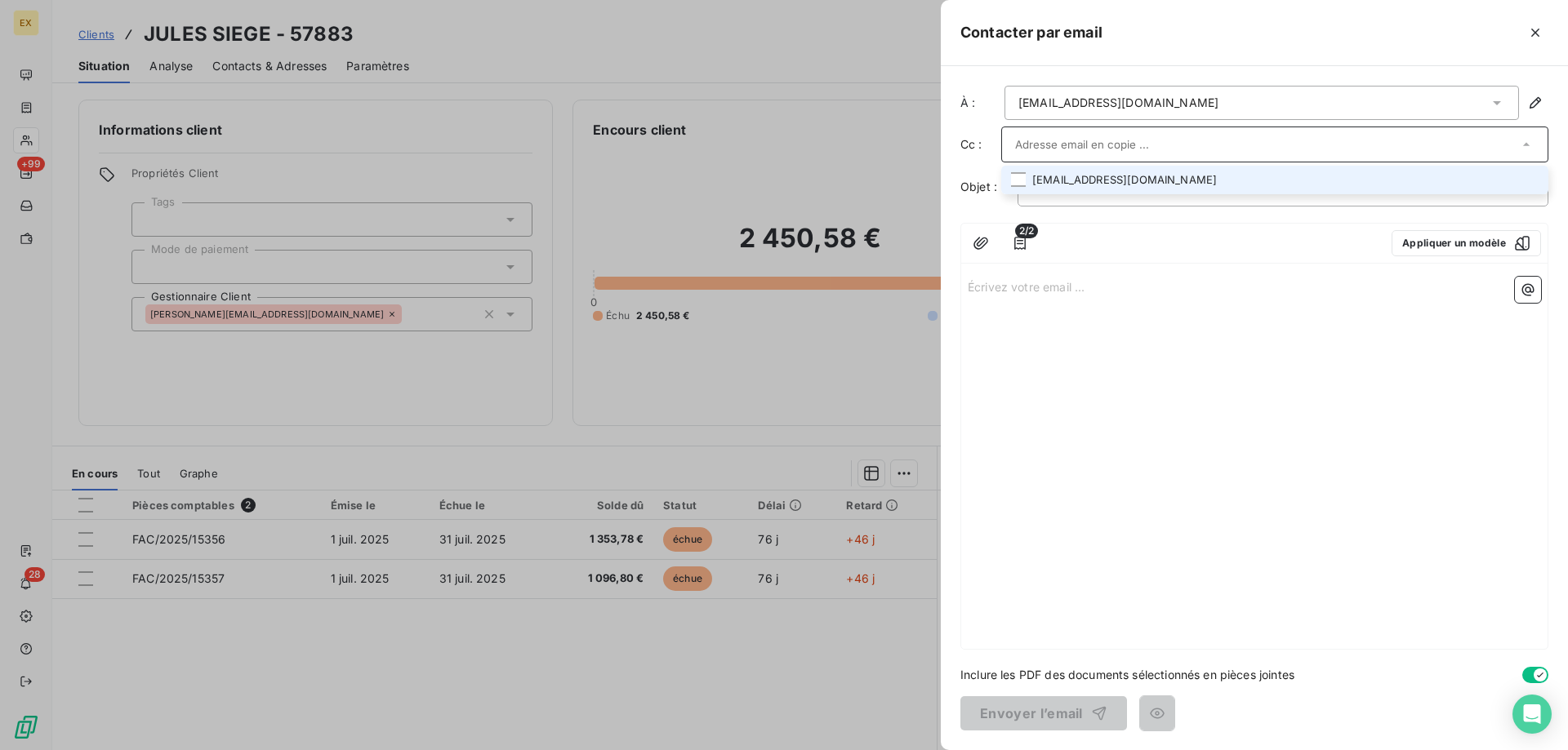
click at [1051, 186] on li "jdelmoitie@happychicgroup.com" at bounding box center [1274, 180] width 547 height 29
click at [1055, 182] on li "jdelmoitie@happychicgroup.com" at bounding box center [1274, 181] width 547 height 29
click at [1055, 182] on li "jdelmoitie@happychicgroup.com" at bounding box center [1274, 180] width 547 height 29
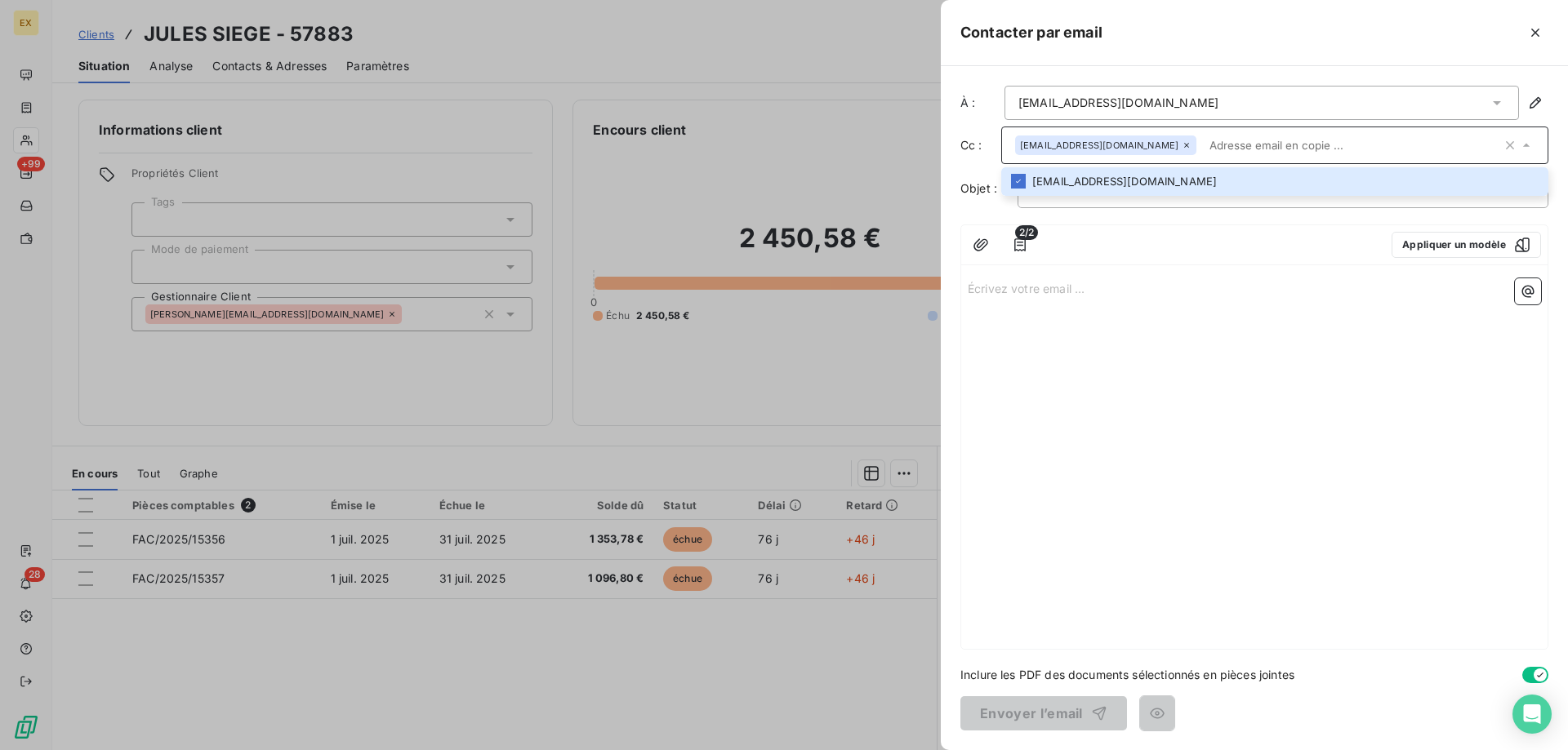
drag, startPoint x: 1111, startPoint y: 243, endPoint x: 1092, endPoint y: 212, distance: 36.4
click at [1111, 247] on div at bounding box center [1212, 244] width 332 height 26
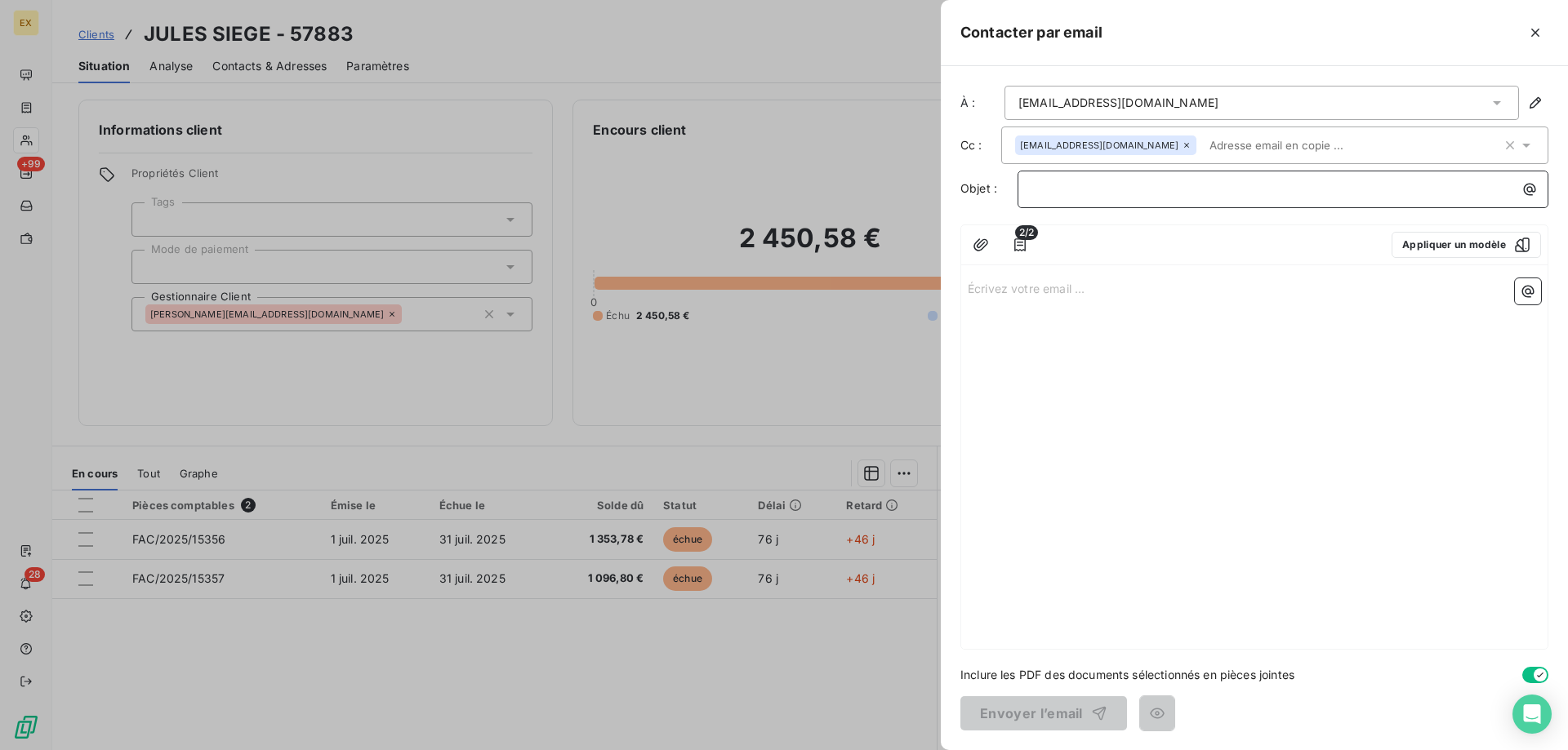
click at [1084, 193] on p "﻿" at bounding box center [1287, 189] width 511 height 18
click at [1054, 288] on p "Écrivez votre email ... ﻿" at bounding box center [1253, 288] width 573 height 18
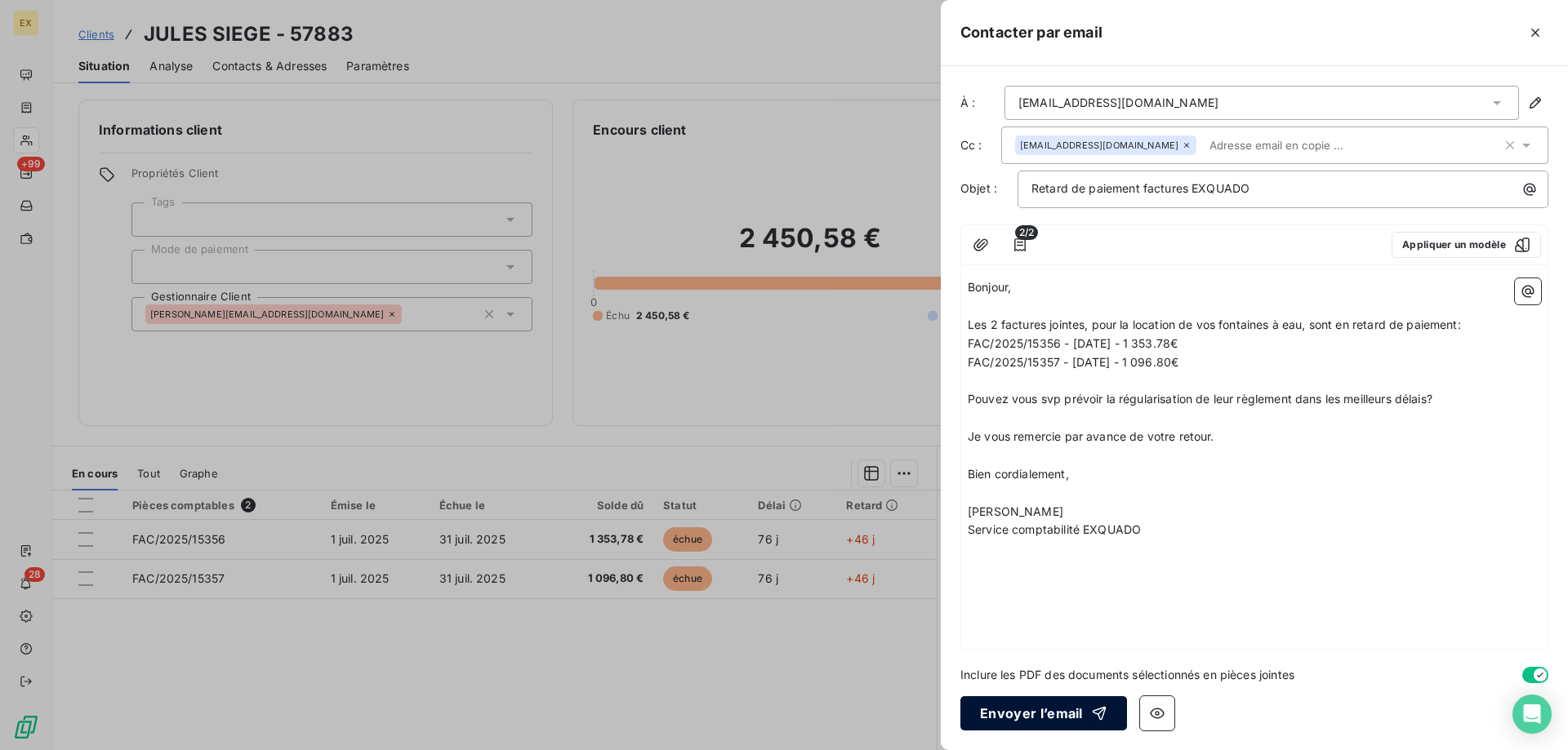
click at [1025, 722] on button "Envoyer l’email" at bounding box center [1043, 713] width 167 height 34
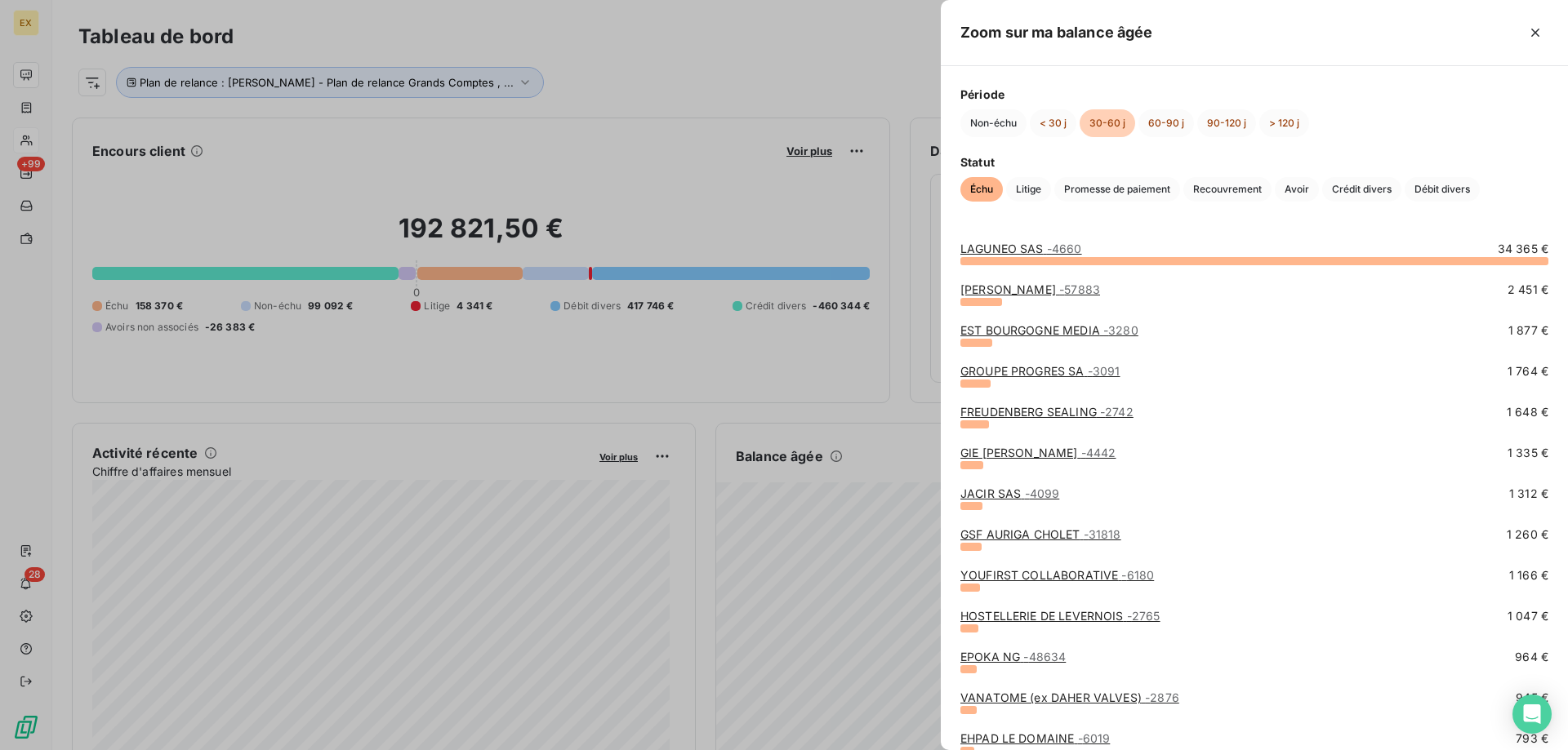
click at [1017, 334] on link "EST BOURGOGNE MEDIA - 3280" at bounding box center [1049, 330] width 178 height 14
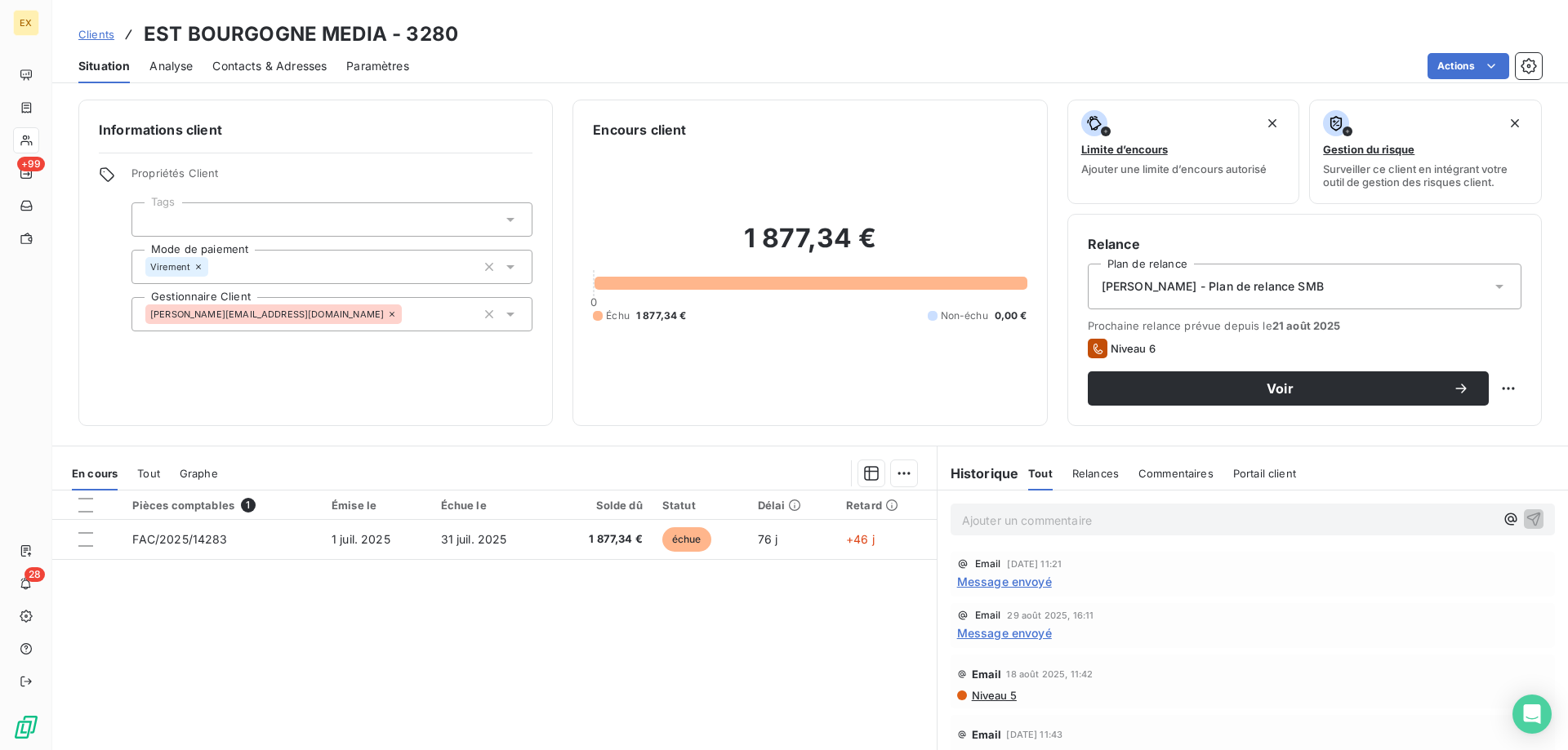
click at [259, 69] on span "Contacts & Adresses" at bounding box center [269, 66] width 114 height 17
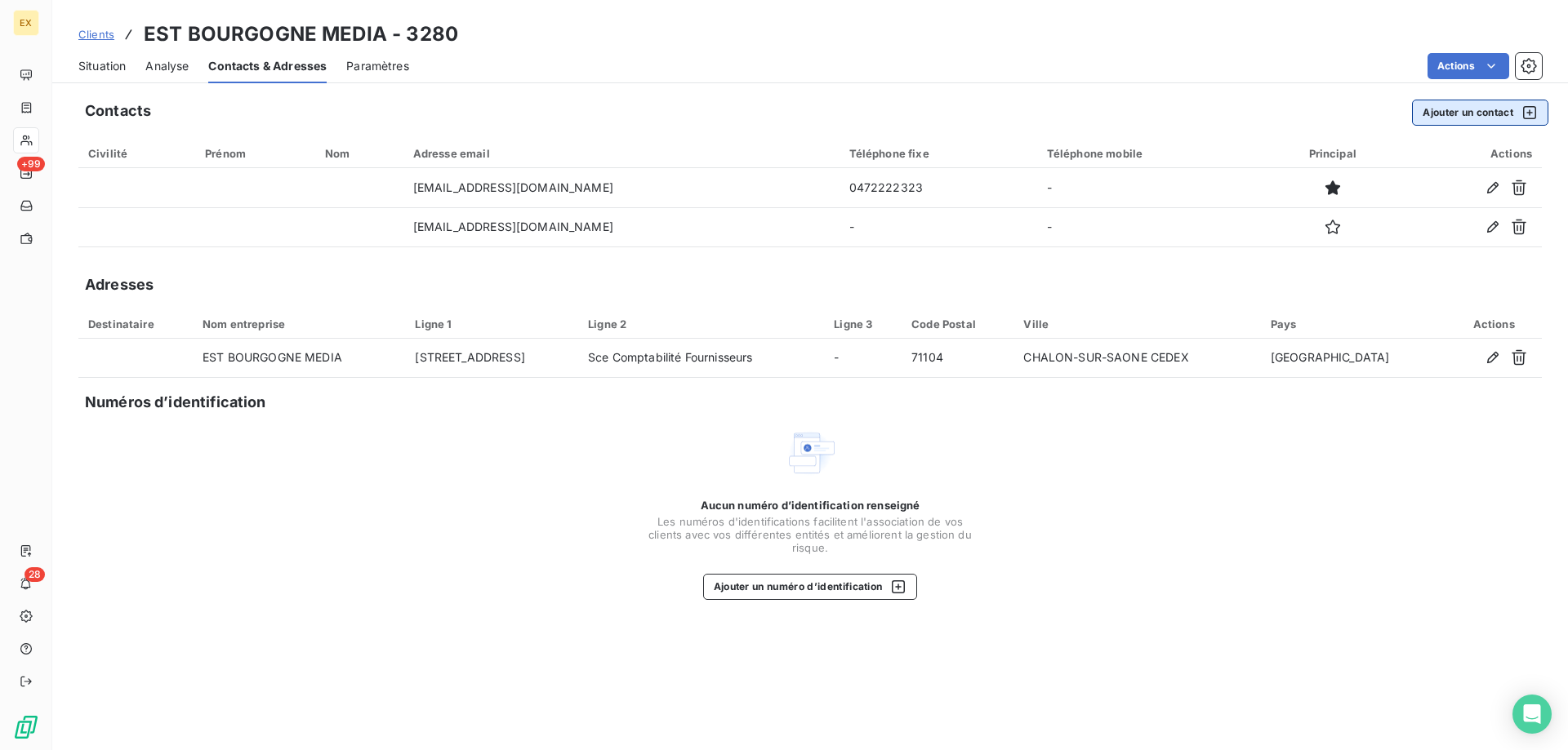
click at [1459, 117] on button "Ajouter un contact" at bounding box center [1479, 113] width 137 height 26
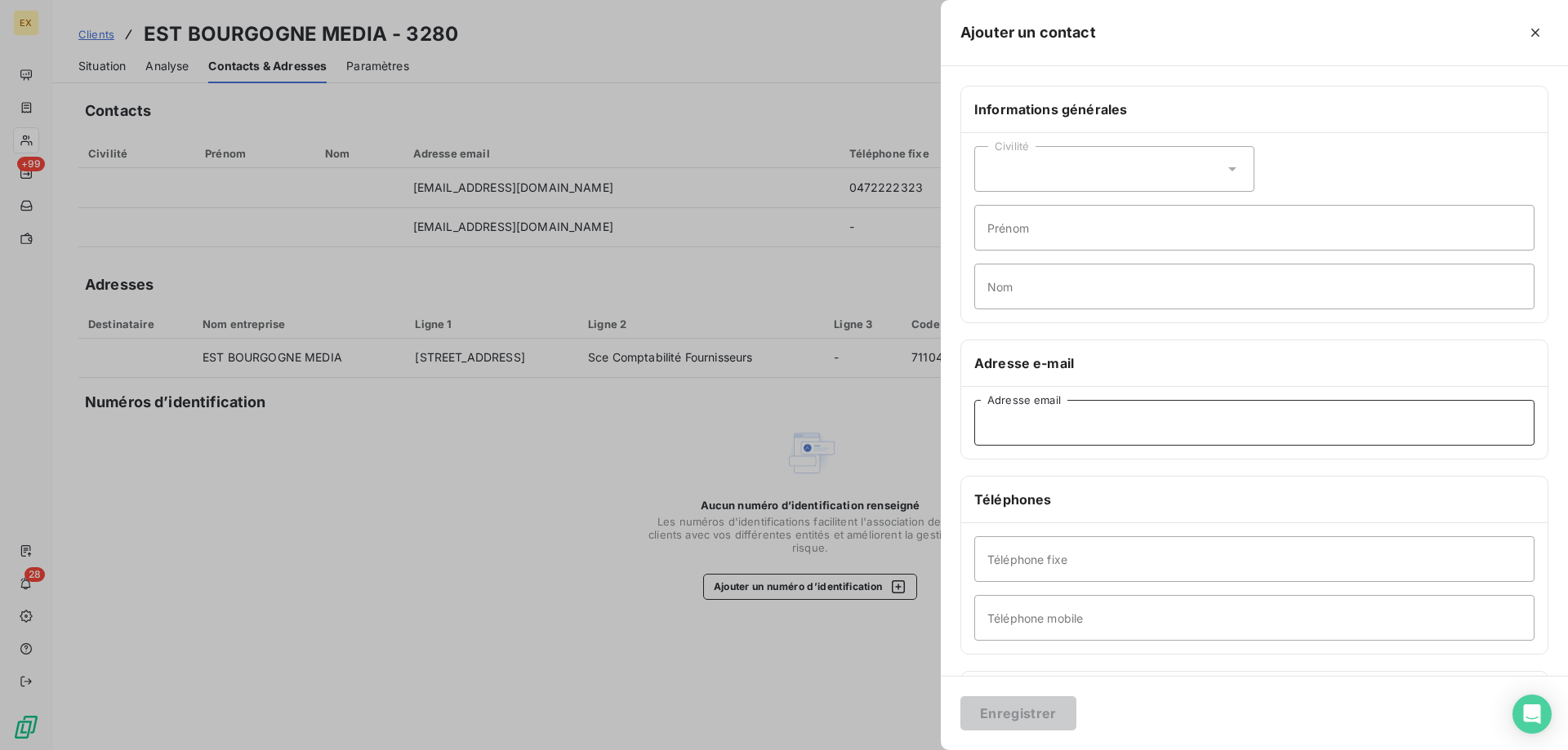
click at [1020, 423] on input "Adresse email" at bounding box center [1253, 423] width 560 height 46
paste input "aveline.proz@leprogres.fr"
type input "aveline.proz@leprogres.fr"
click at [1016, 708] on button "Enregistrer" at bounding box center [1018, 713] width 116 height 34
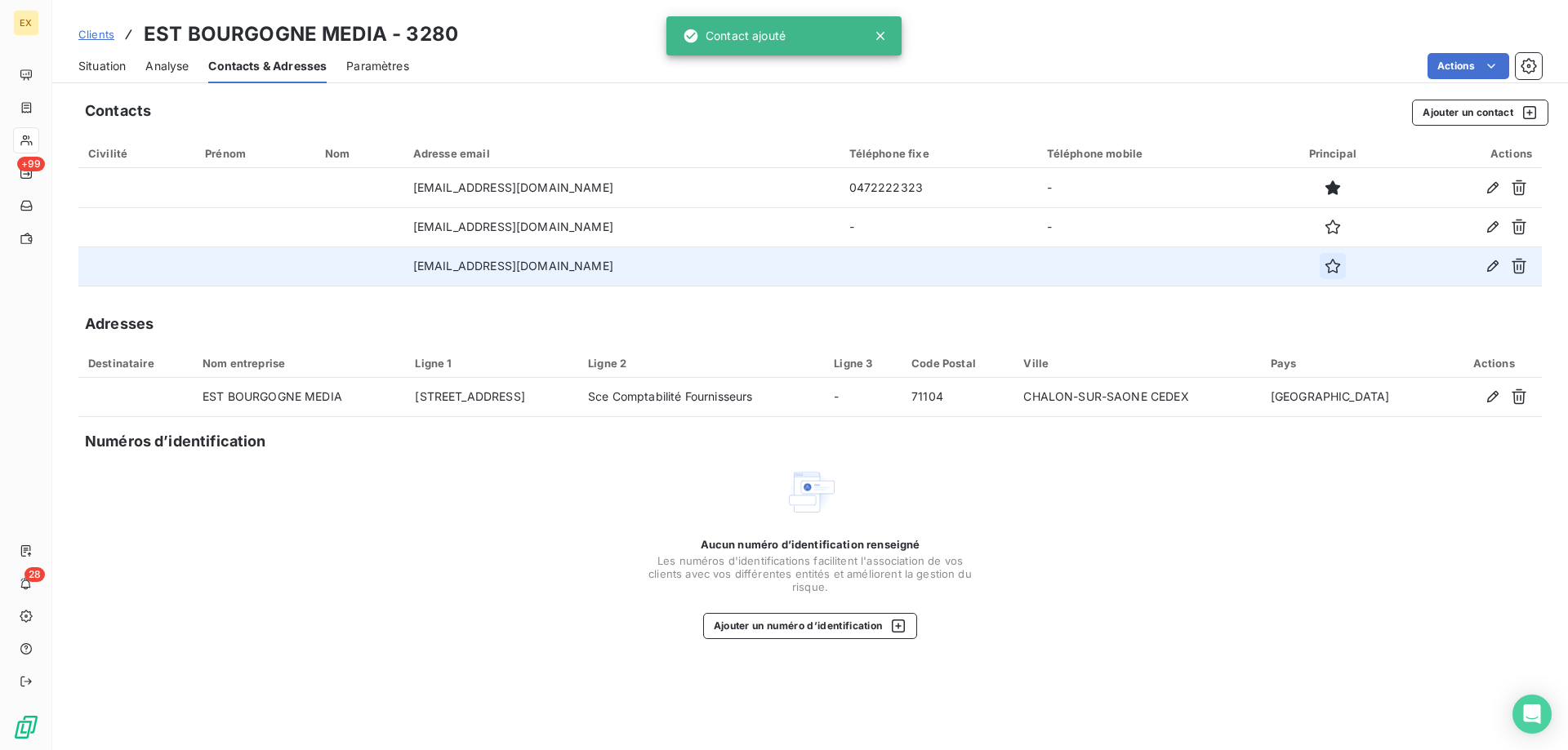
click at [1336, 274] on button "button" at bounding box center [1332, 266] width 26 height 26
click at [98, 69] on span "Situation" at bounding box center [101, 66] width 47 height 17
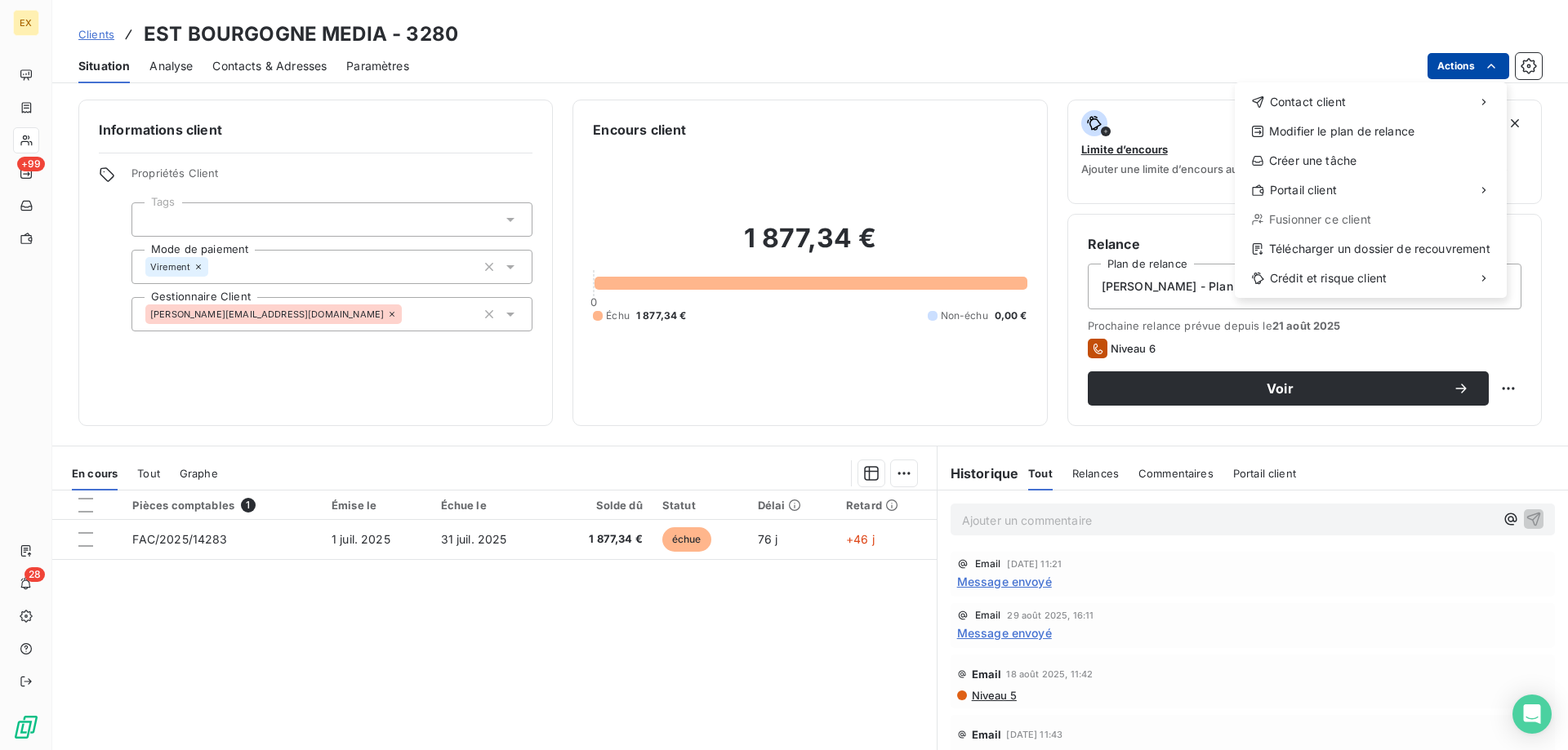
click at [1502, 65] on html "EX +99 28 Clients EST BOURGOGNE MEDIA - 3280 Situation Analyse Contacts & Adres…" at bounding box center [784, 375] width 1568 height 750
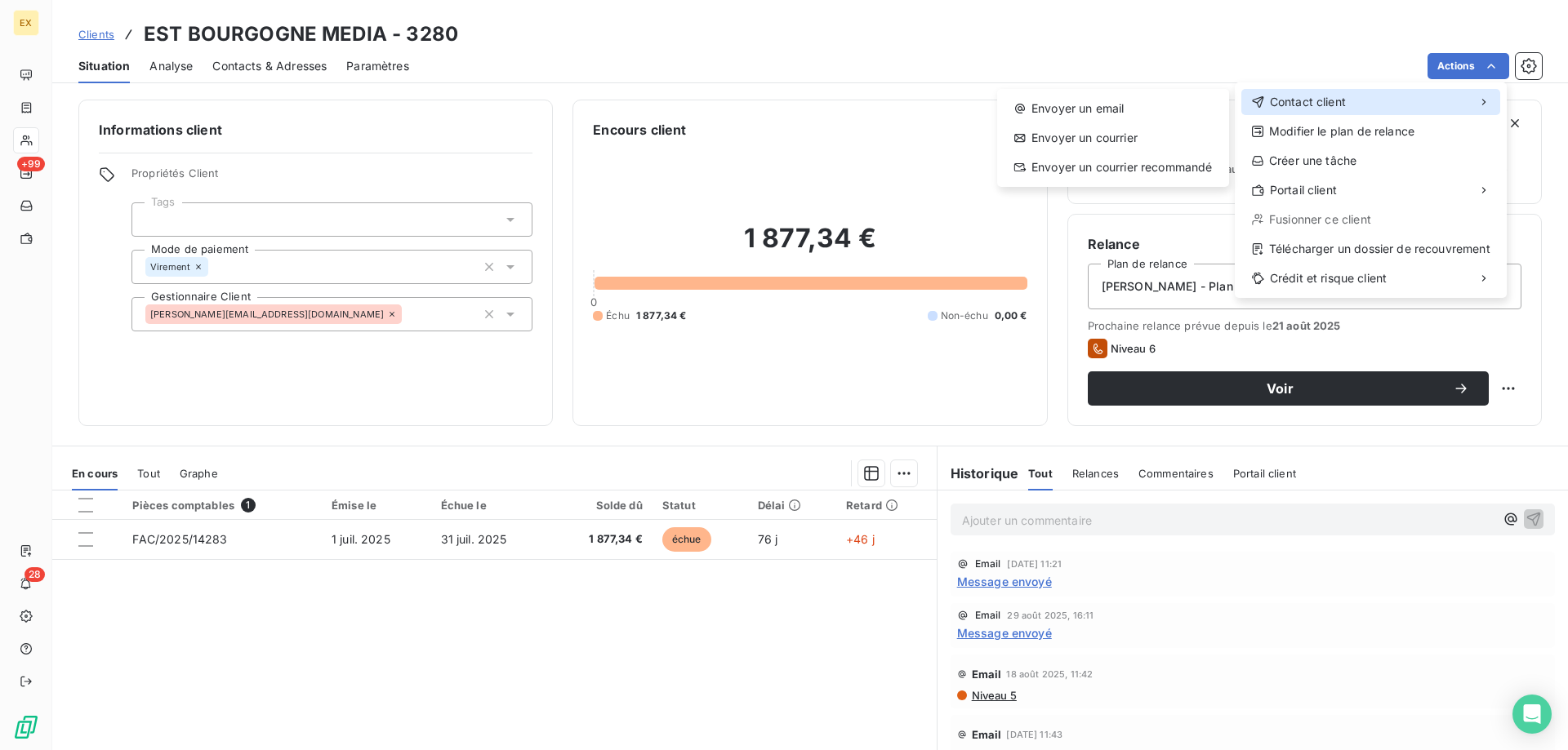
click at [1356, 101] on div "Contact client" at bounding box center [1370, 101] width 259 height 26
click at [1176, 104] on div "Envoyer un email" at bounding box center [1112, 109] width 219 height 26
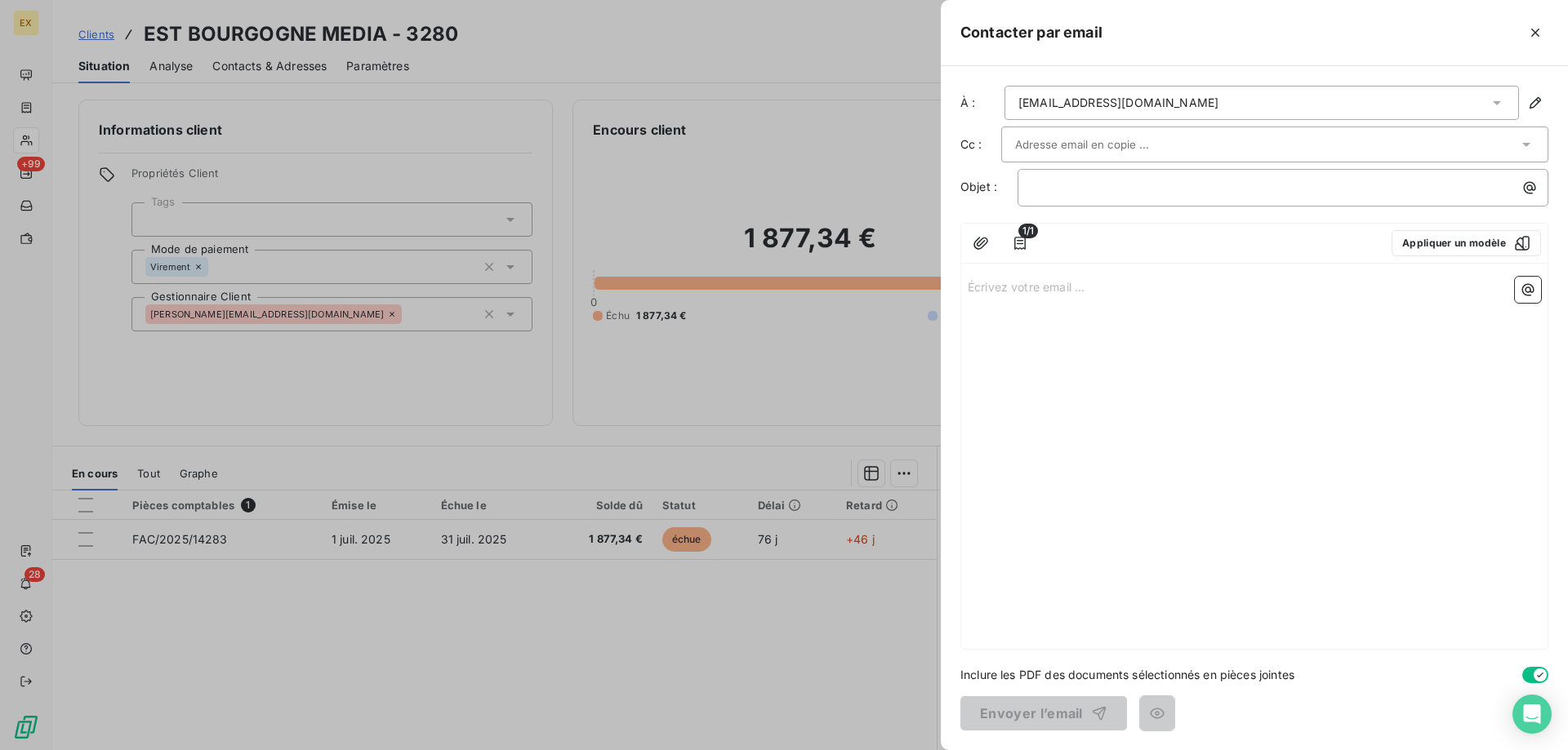
click at [1141, 150] on input "text" at bounding box center [1102, 144] width 175 height 25
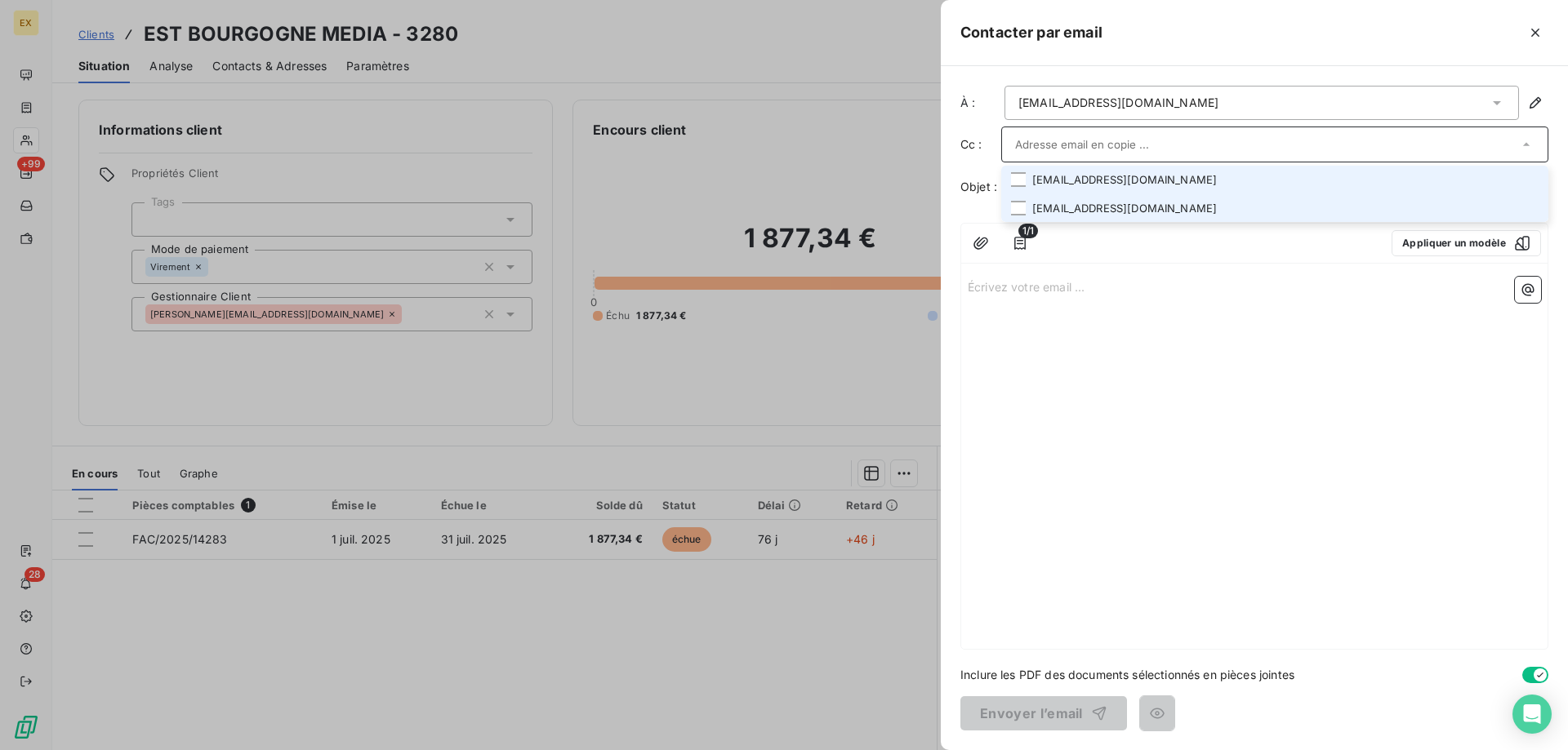
drag, startPoint x: 1106, startPoint y: 184, endPoint x: 1104, endPoint y: 205, distance: 21.1
click at [1105, 193] on li "ebmcomptafournisseur@ebmedia.fr" at bounding box center [1274, 180] width 547 height 29
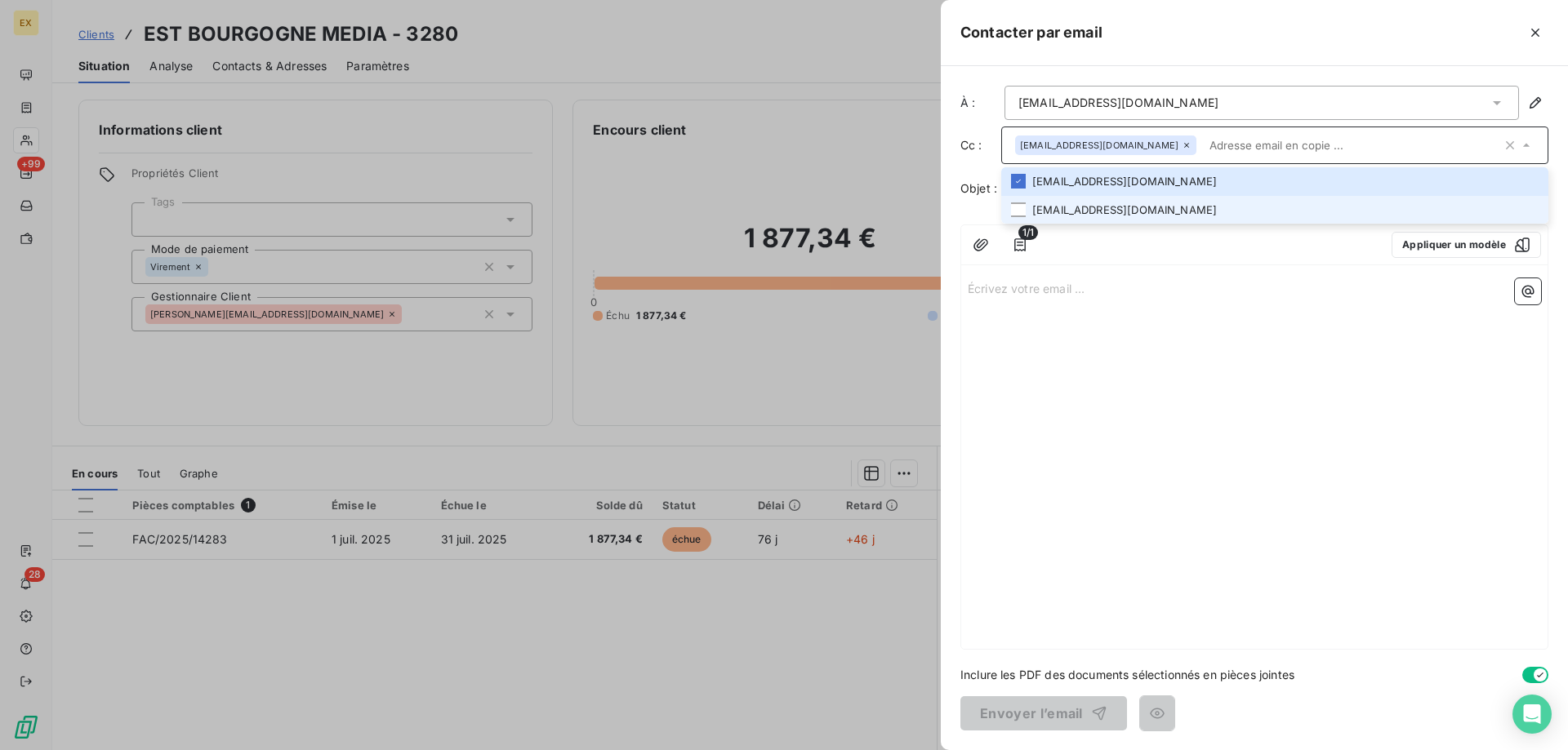
click at [1104, 211] on li "mariesophie.clement@lebienpublic.fr" at bounding box center [1274, 209] width 547 height 29
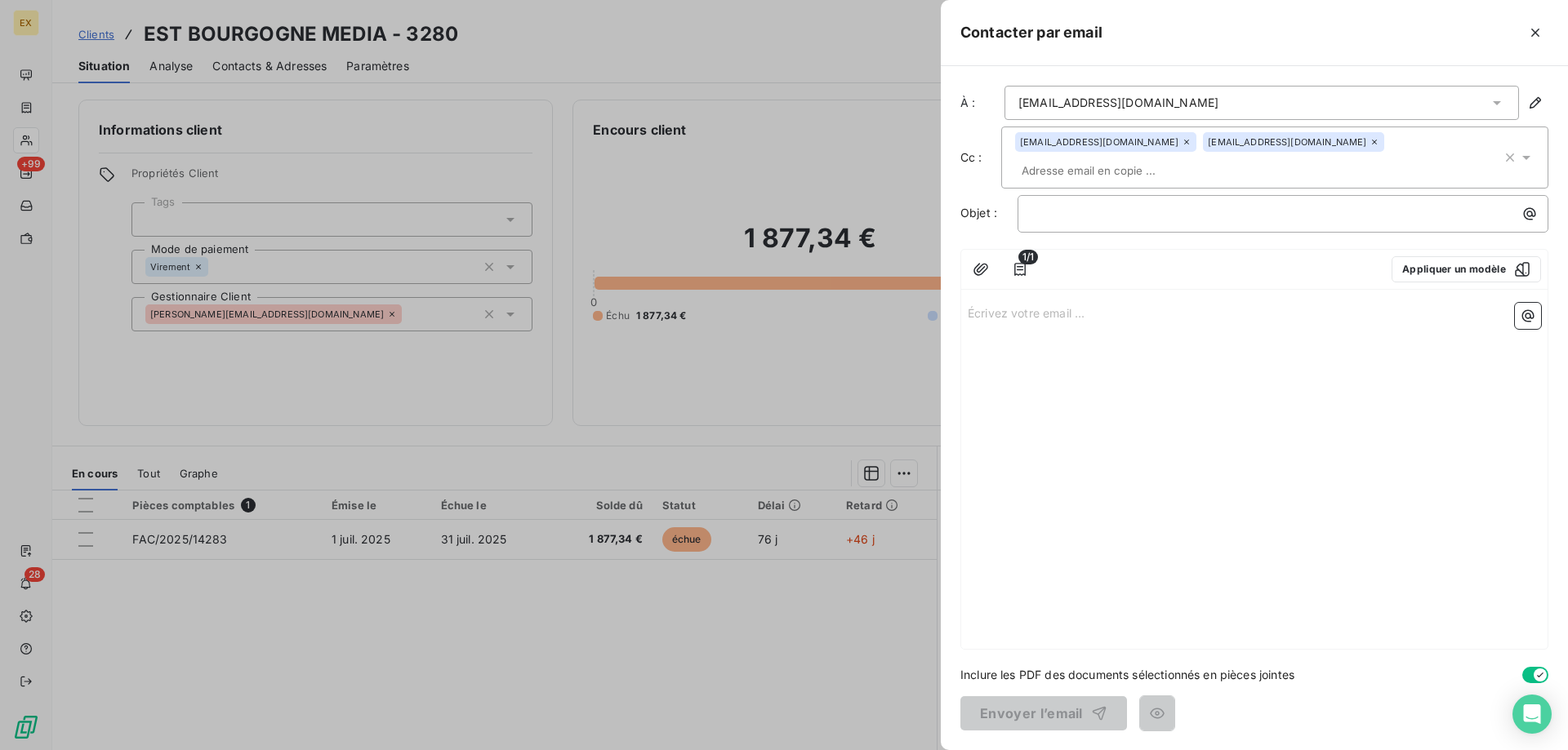
click at [1131, 370] on div "Écrivez votre email ... ﻿" at bounding box center [1254, 472] width 587 height 352
click at [1063, 219] on p "﻿" at bounding box center [1287, 213] width 511 height 18
click at [1033, 318] on p "Écrivez votre email ... ﻿" at bounding box center [1253, 312] width 573 height 18
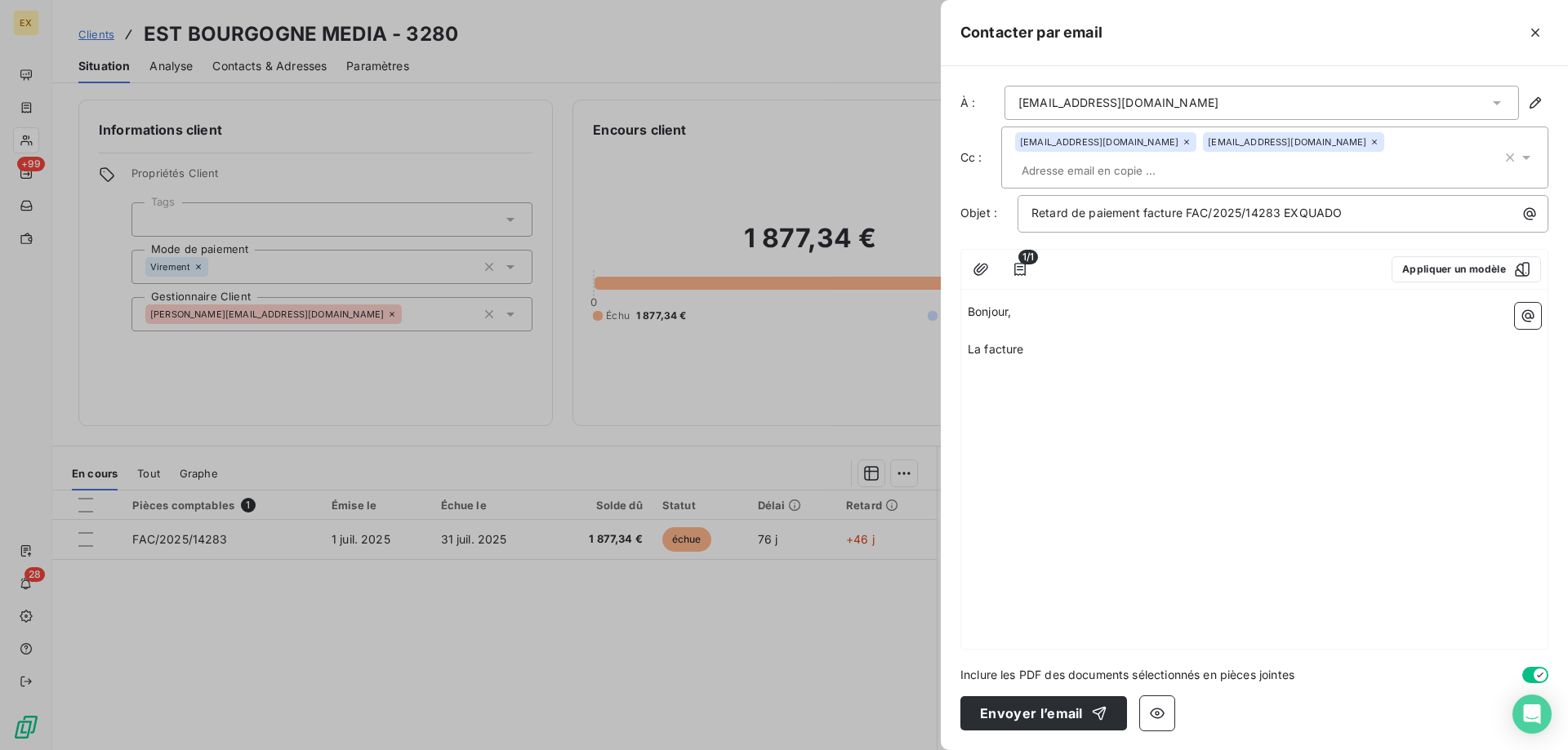
click at [1075, 351] on p "La facture" at bounding box center [1253, 350] width 573 height 18
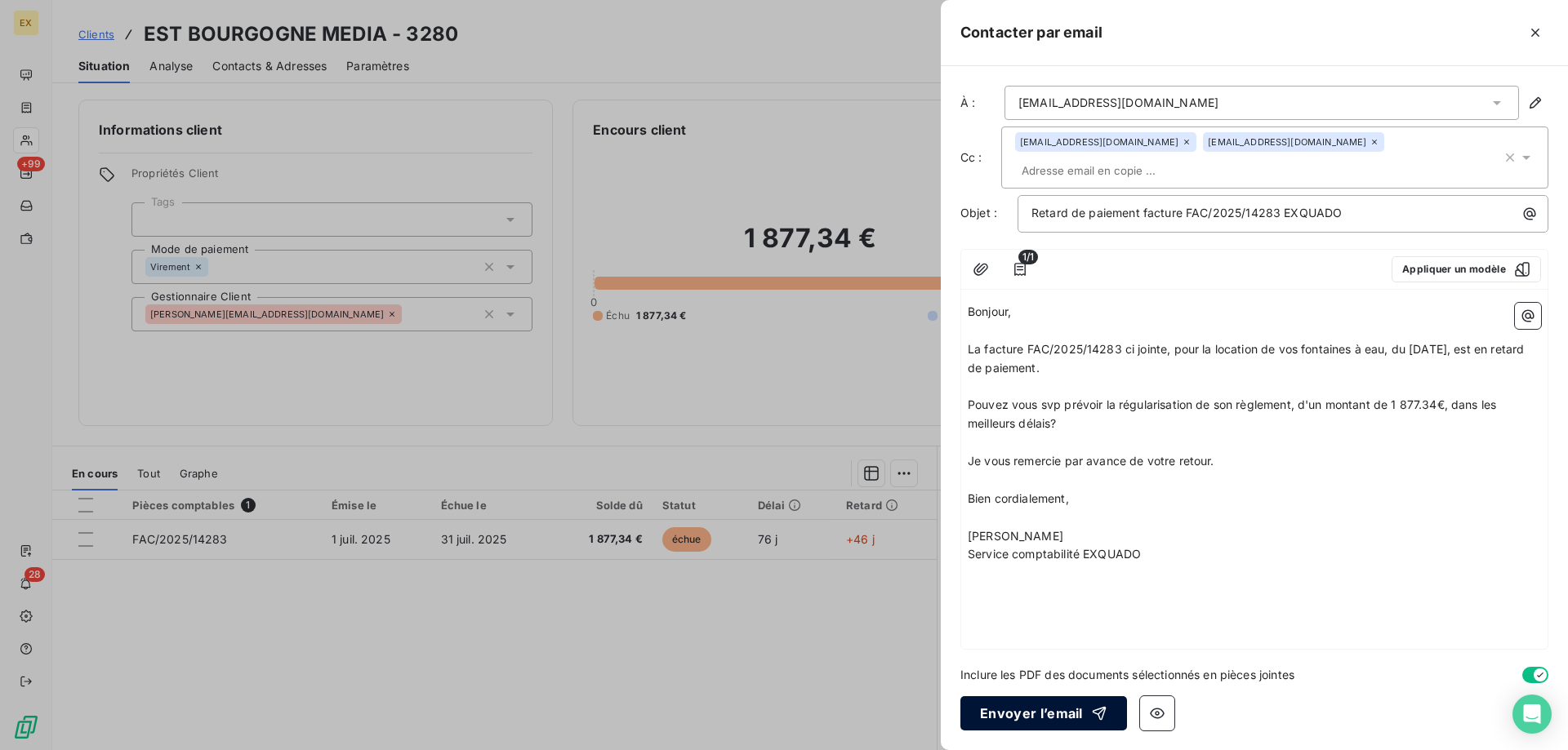
click at [1020, 714] on button "Envoyer l’email" at bounding box center [1043, 713] width 167 height 34
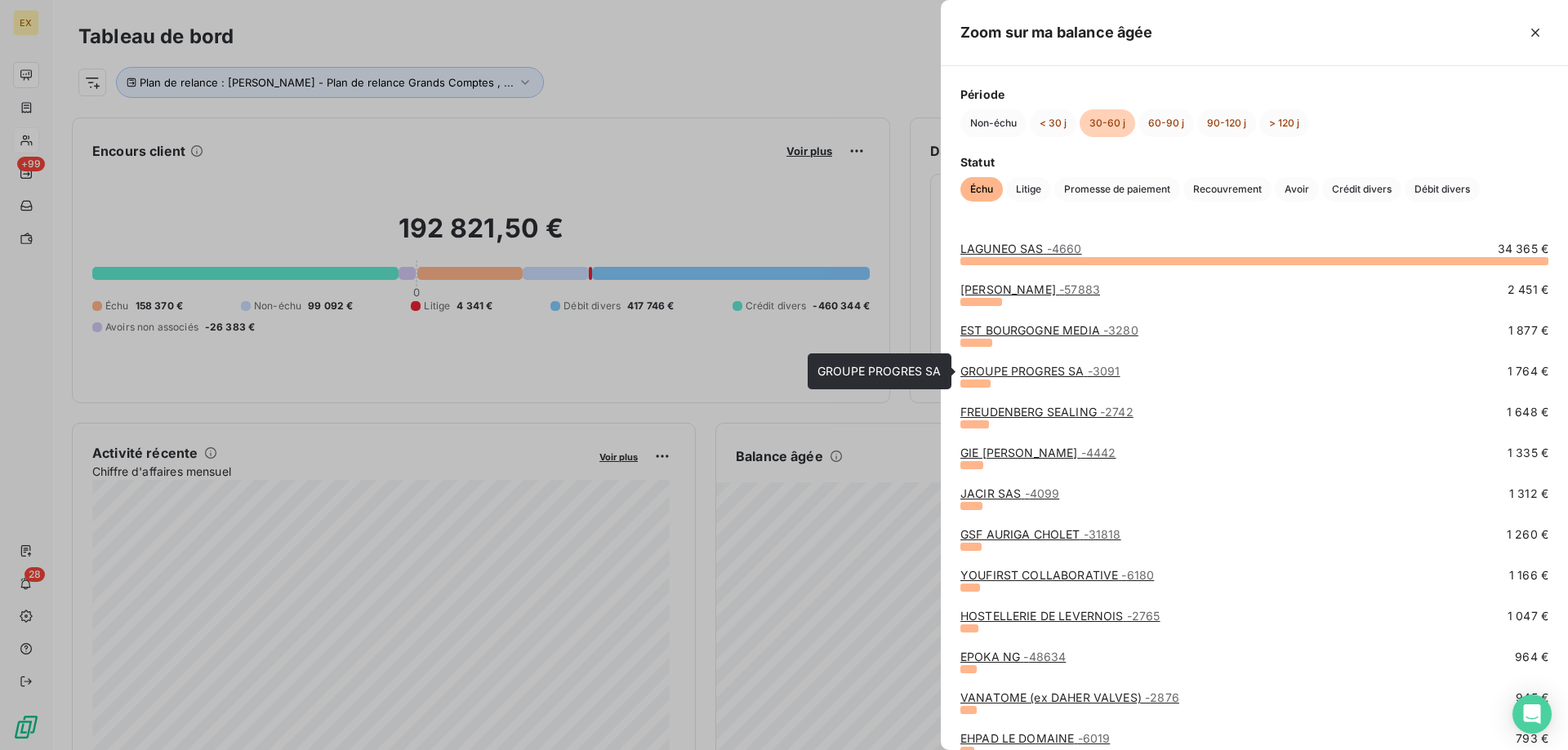
click at [1032, 370] on link "GROUPE PROGRES SA - 3091" at bounding box center [1039, 371] width 160 height 14
click at [1004, 411] on link "FREUDENBERG SEALING - 2742" at bounding box center [1047, 411] width 173 height 14
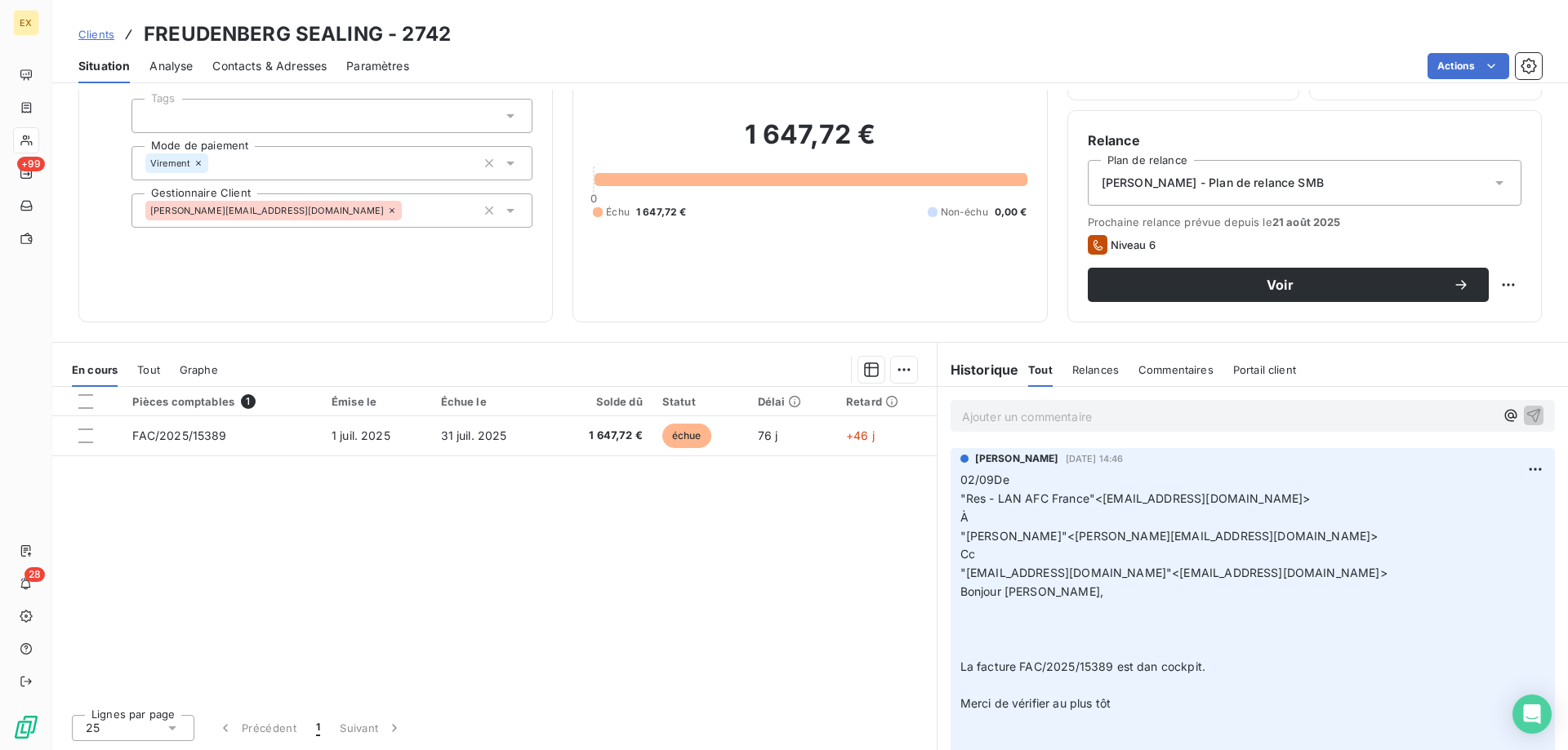
click at [267, 69] on span "Contacts & Adresses" at bounding box center [269, 66] width 114 height 17
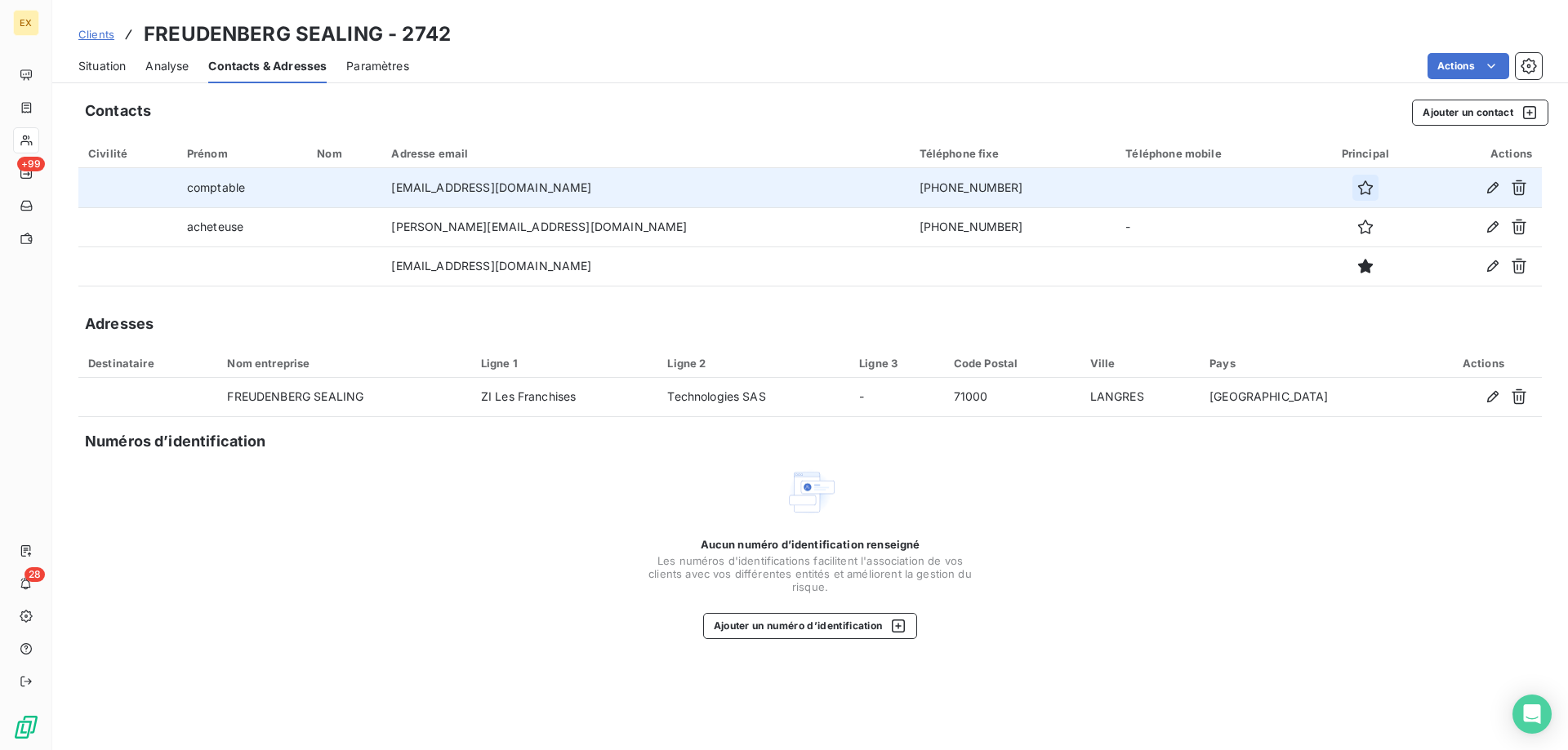
click at [1357, 196] on icon "button" at bounding box center [1365, 188] width 17 height 17
click at [96, 71] on span "Situation" at bounding box center [101, 66] width 47 height 17
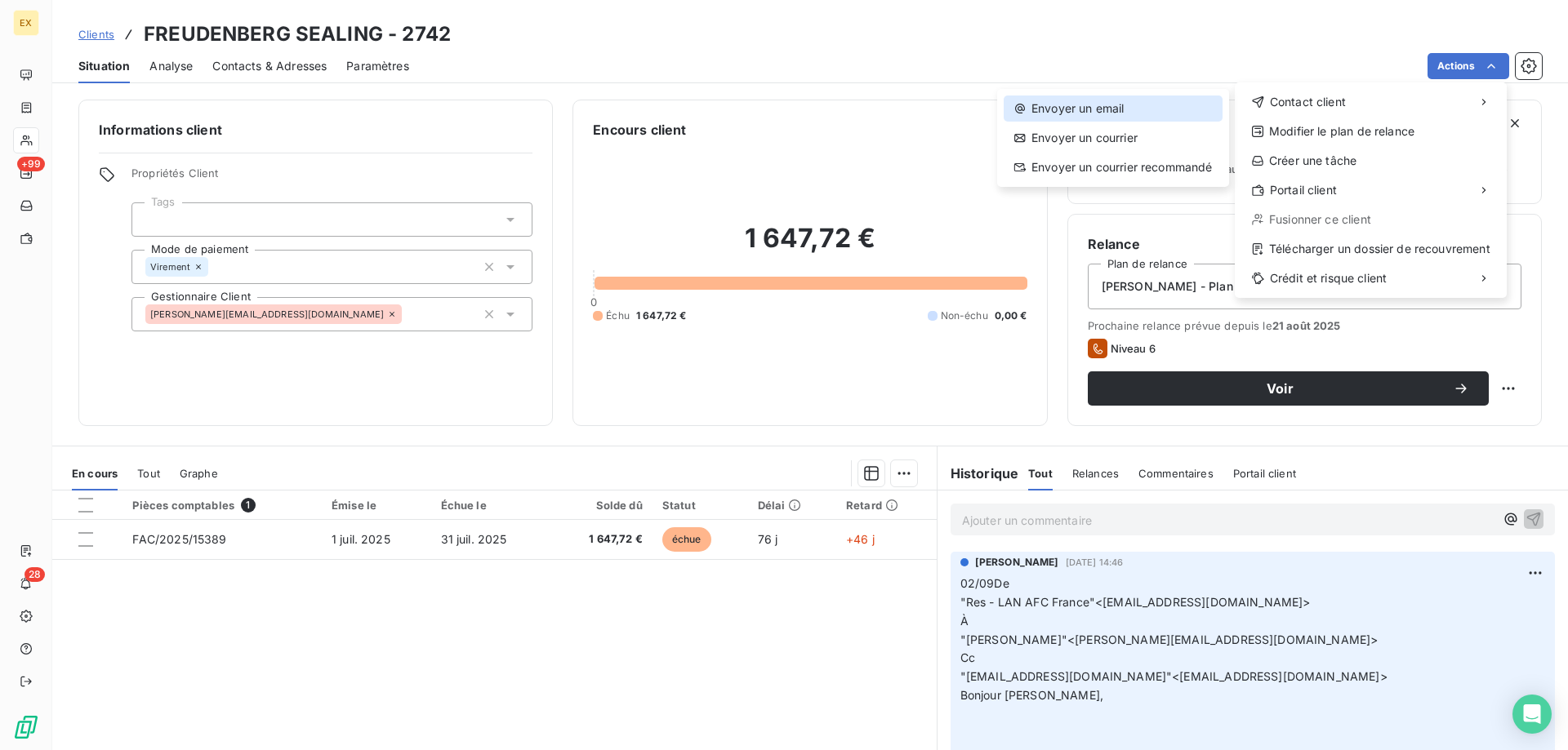
click at [1208, 110] on div "Envoyer un email" at bounding box center [1112, 109] width 219 height 26
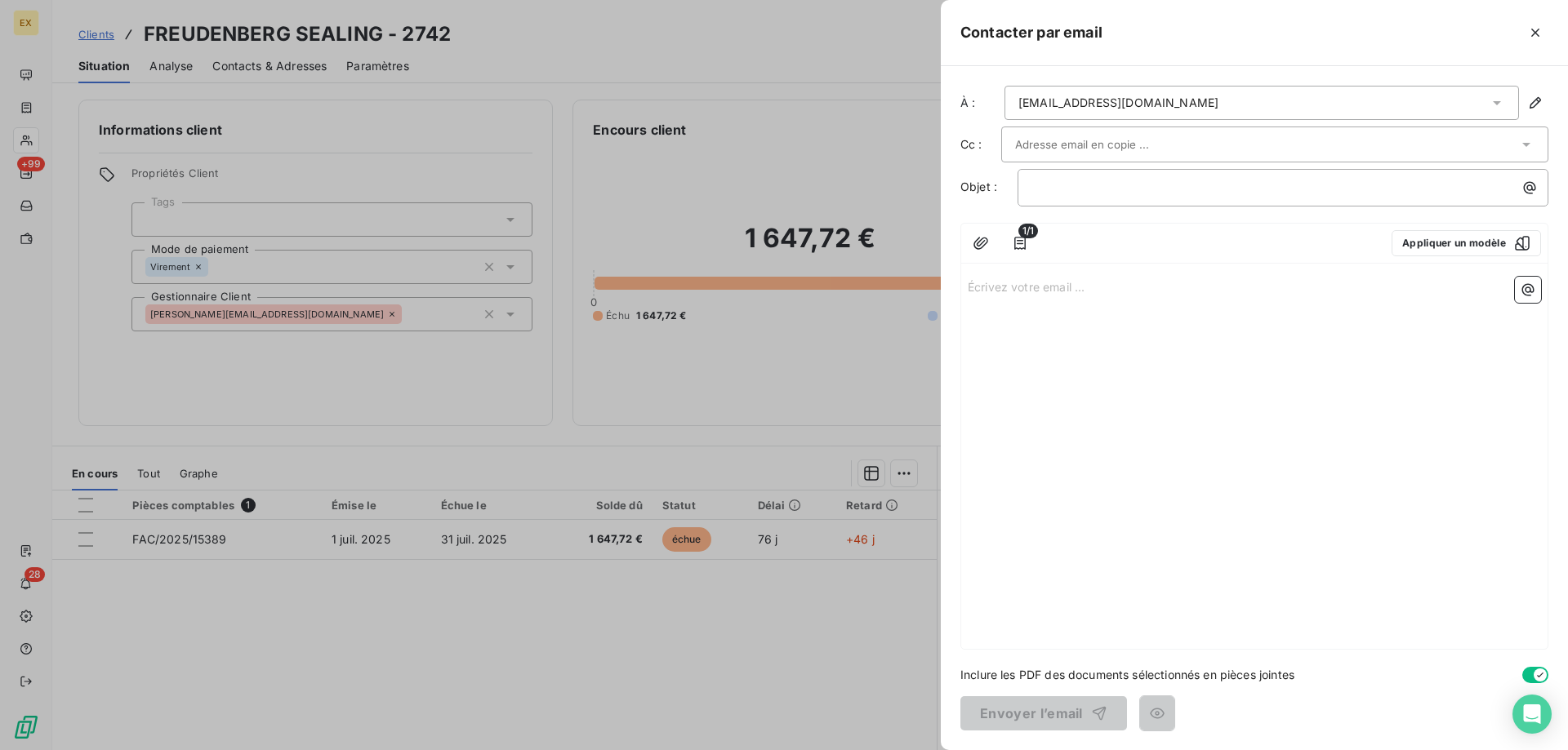
click at [1069, 137] on input "text" at bounding box center [1102, 144] width 175 height 25
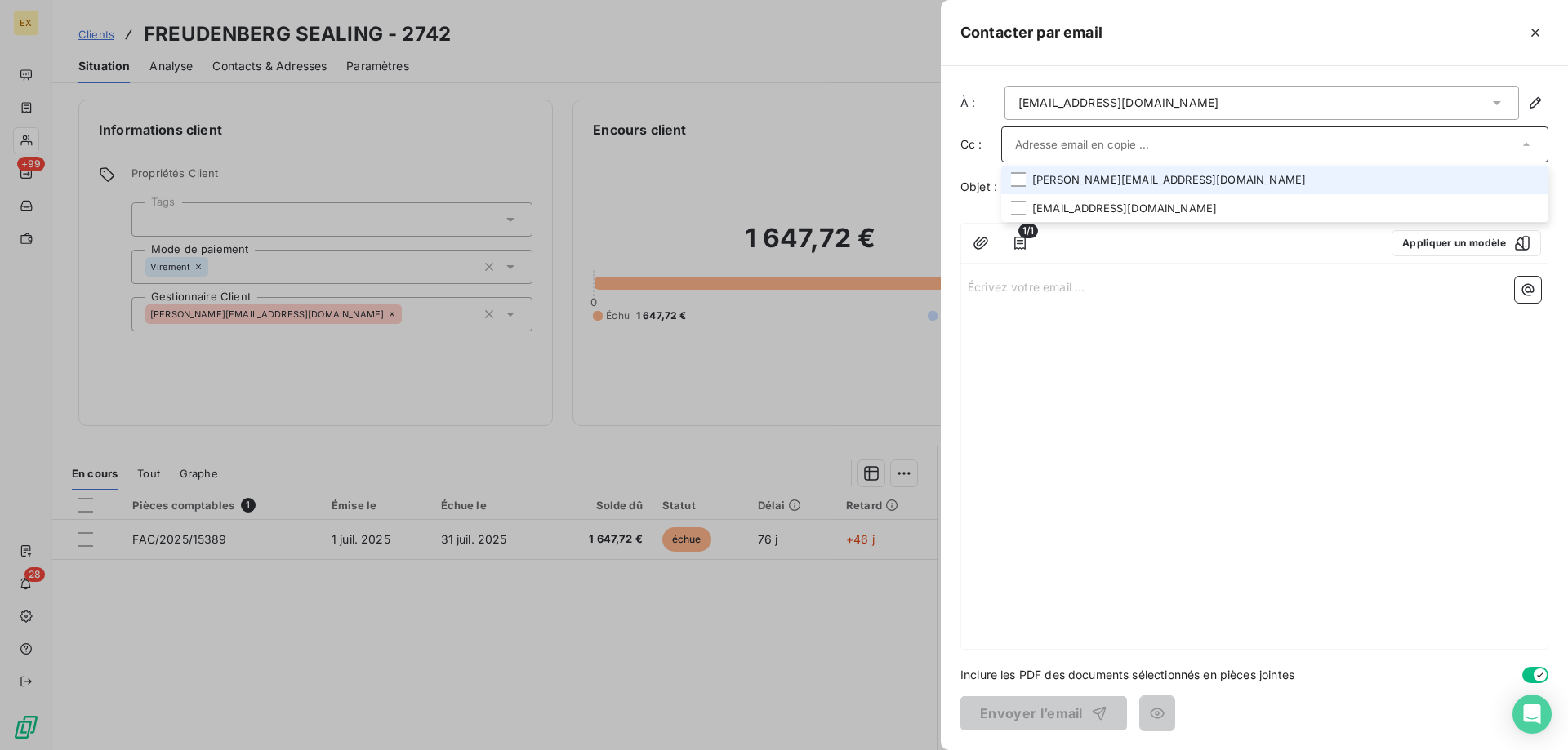
click at [1058, 184] on li "cindy.munier@fst.com" at bounding box center [1274, 180] width 547 height 29
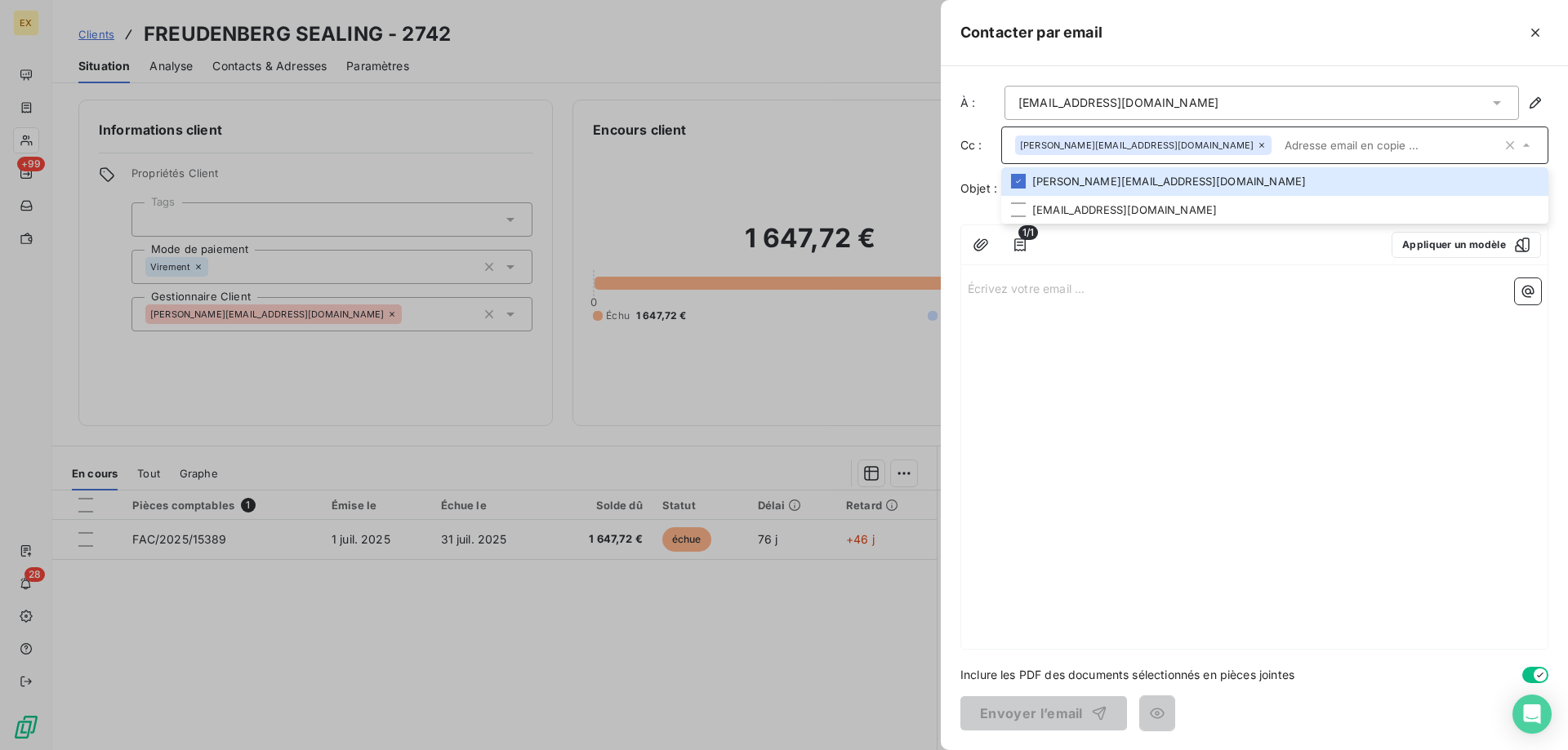
click at [1051, 304] on div "Écrivez votre email ... ﻿" at bounding box center [1254, 460] width 587 height 377
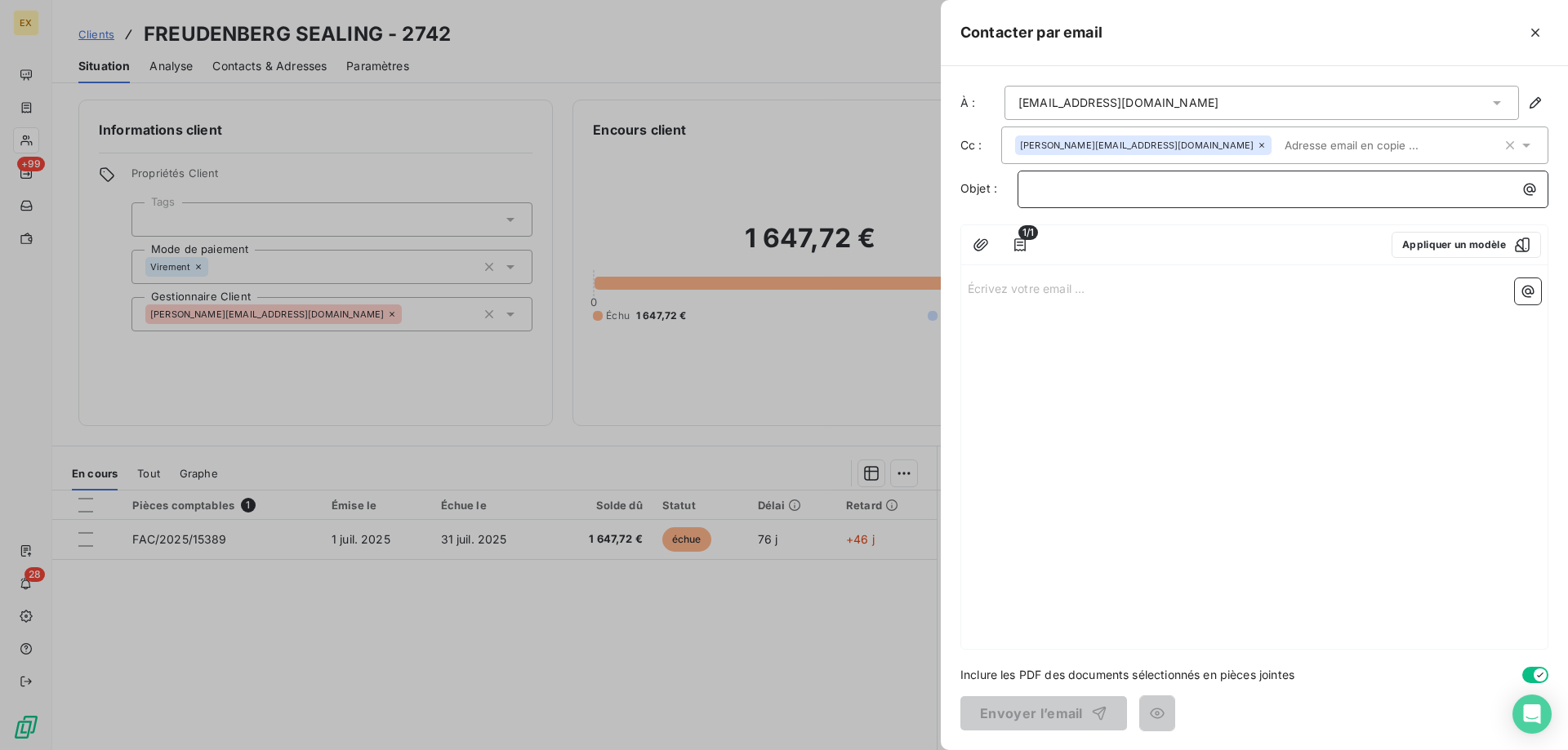
click at [1070, 196] on p "﻿" at bounding box center [1287, 189] width 511 height 18
click at [1019, 281] on p "Écrivez votre email ... ﻿" at bounding box center [1253, 288] width 573 height 18
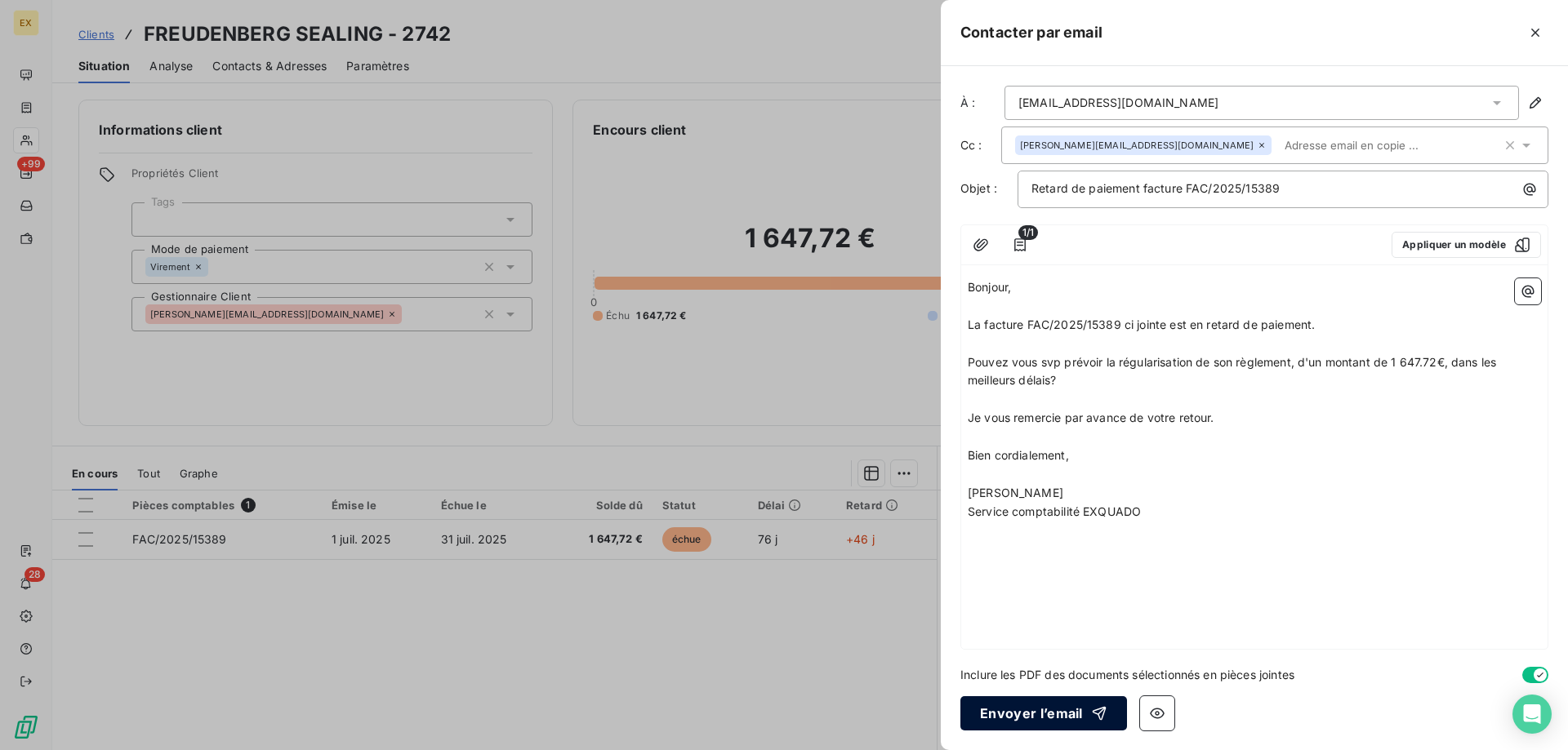
click at [1010, 710] on button "Envoyer l’email" at bounding box center [1043, 713] width 167 height 34
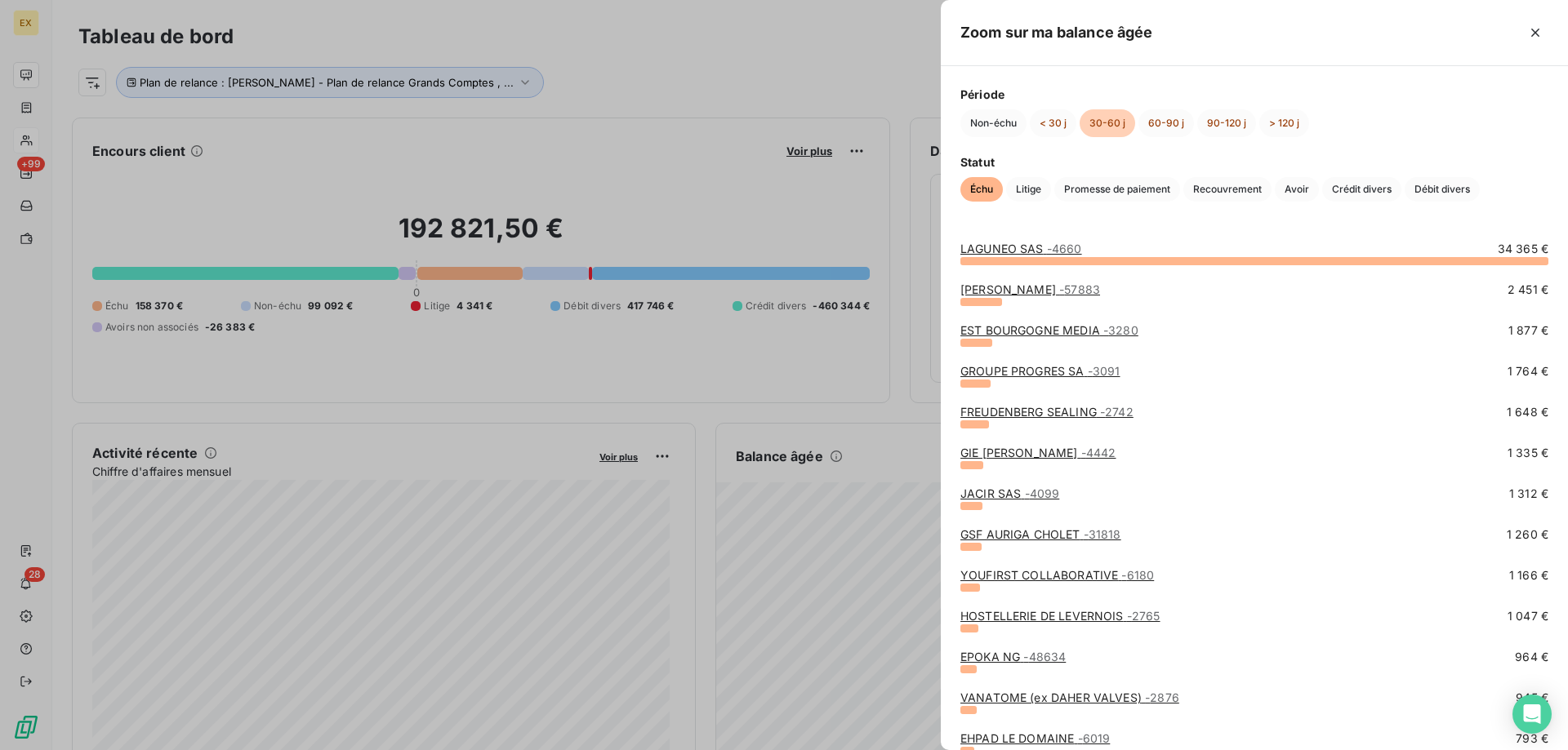
click at [1016, 448] on link "GIE RAMSAY SANTE - 4442" at bounding box center [1038, 452] width 155 height 14
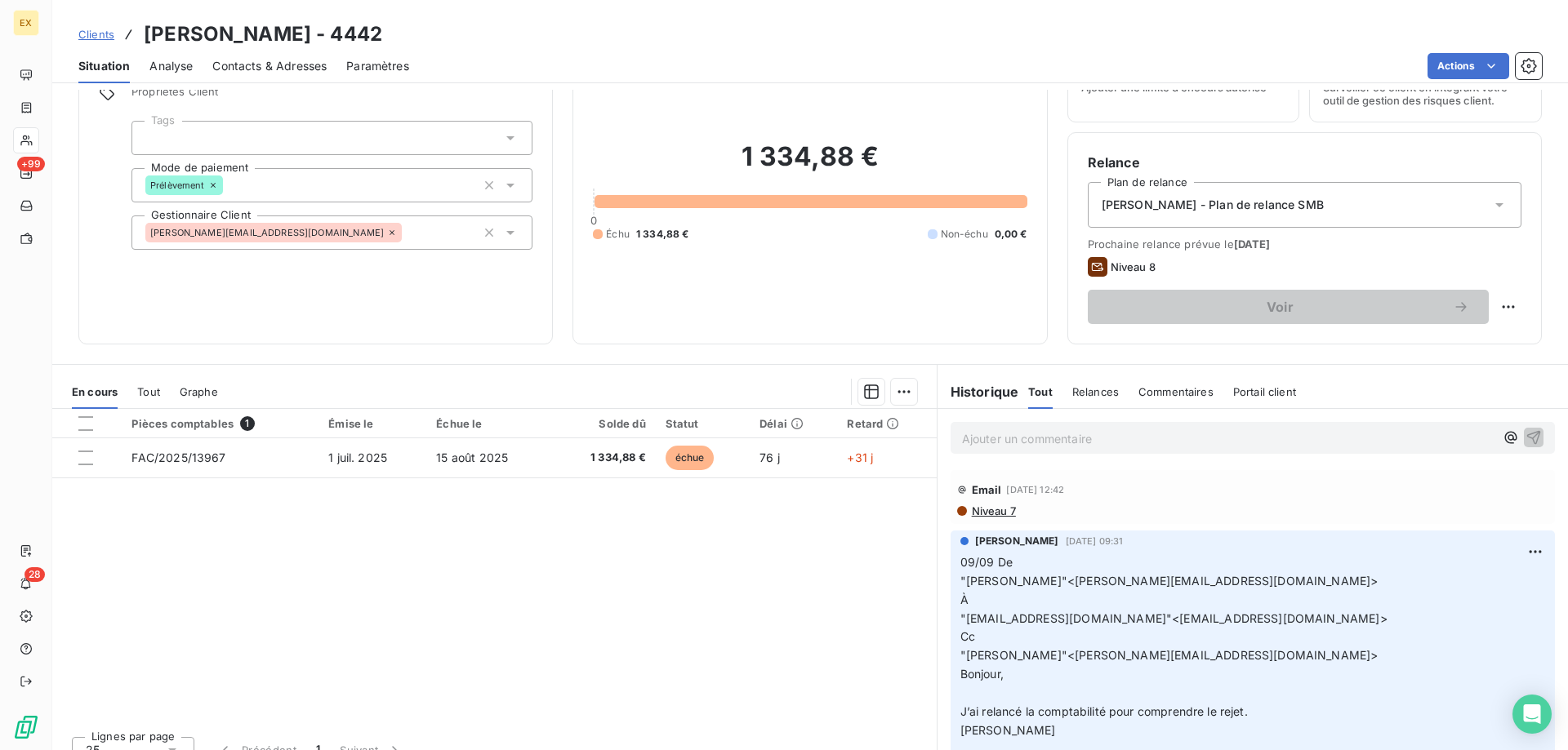
click at [283, 64] on span "Contacts & Adresses" at bounding box center [269, 66] width 114 height 17
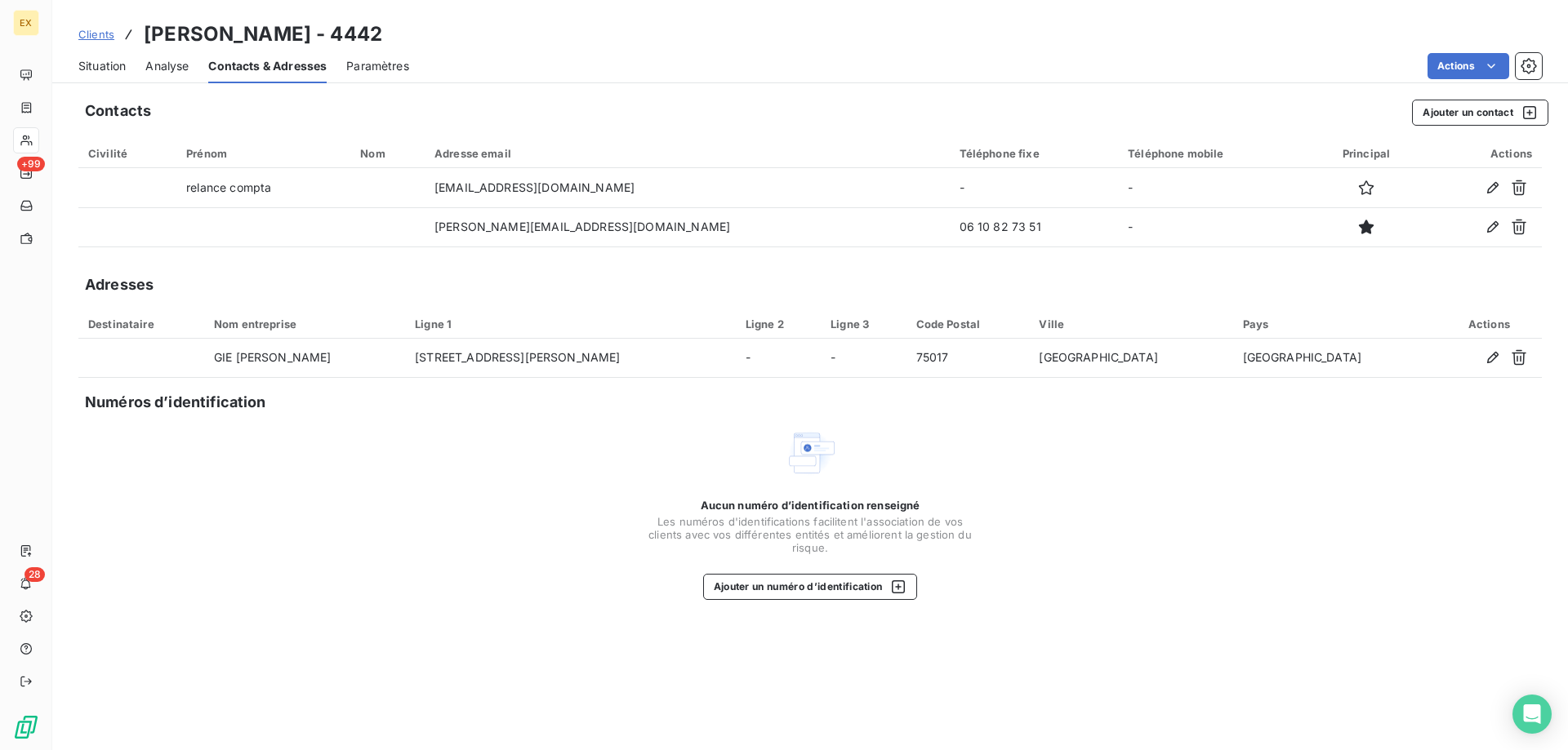
click at [105, 68] on span "Situation" at bounding box center [101, 66] width 47 height 17
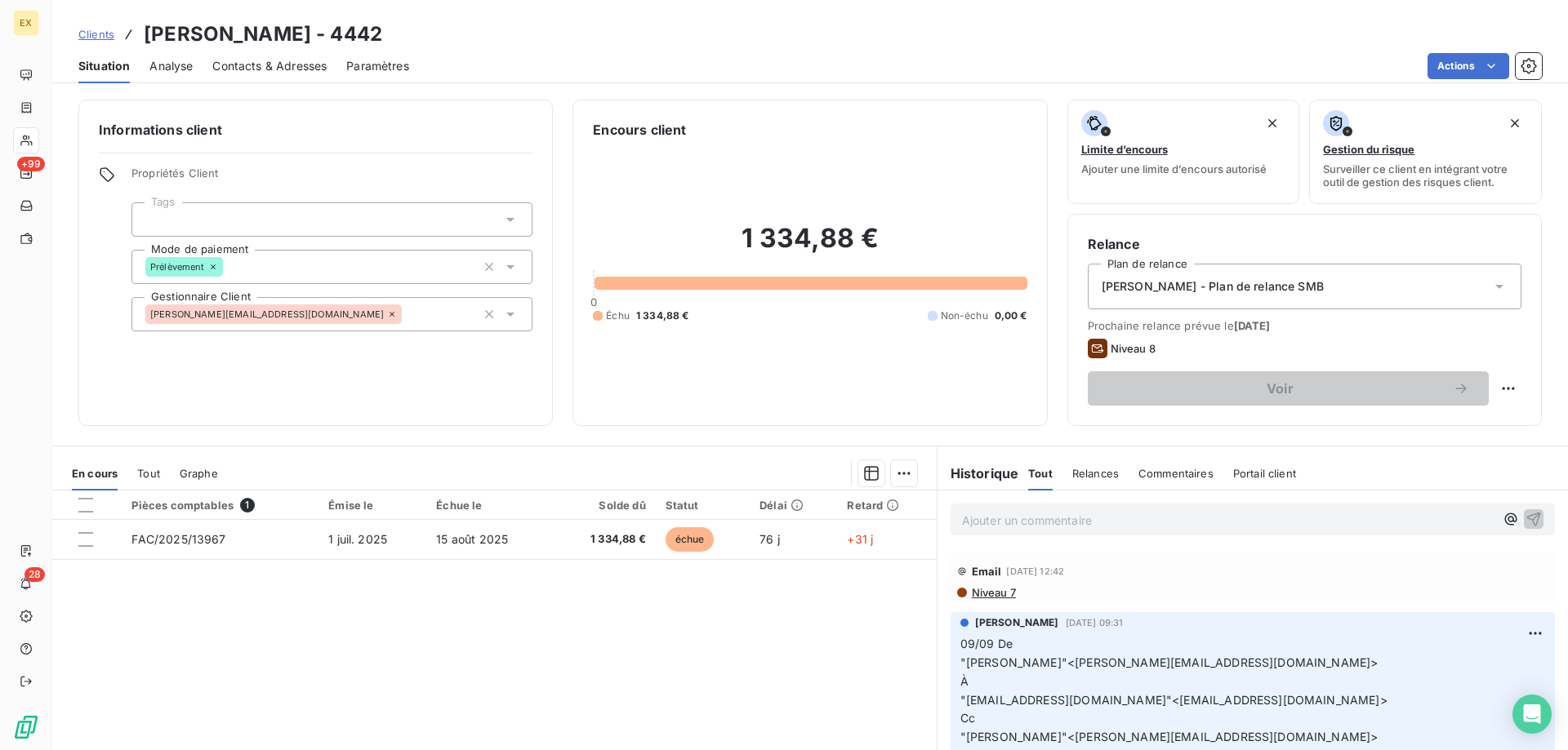
click at [224, 62] on span "Contacts & Adresses" at bounding box center [269, 66] width 114 height 17
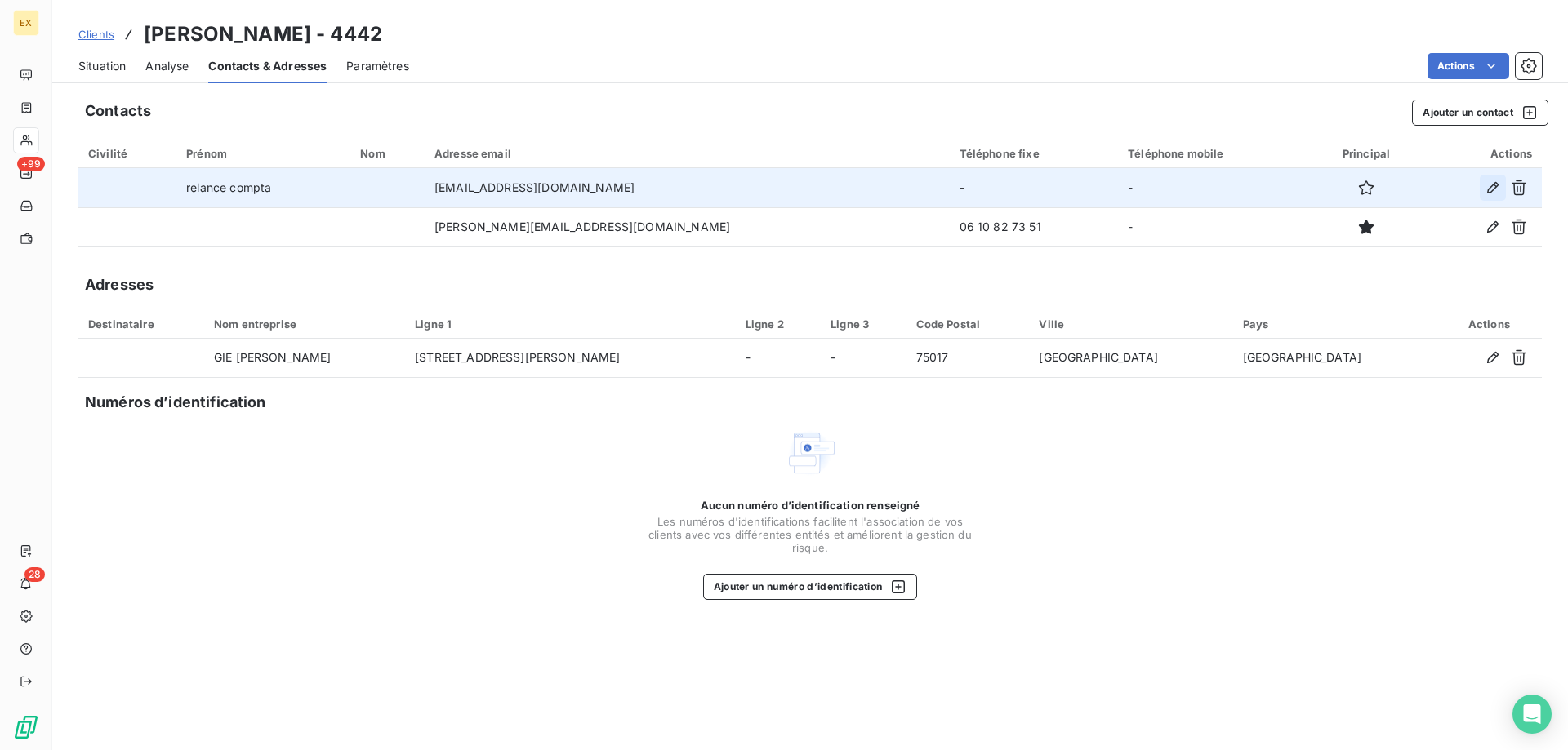
click at [1486, 187] on icon "button" at bounding box center [1492, 188] width 17 height 17
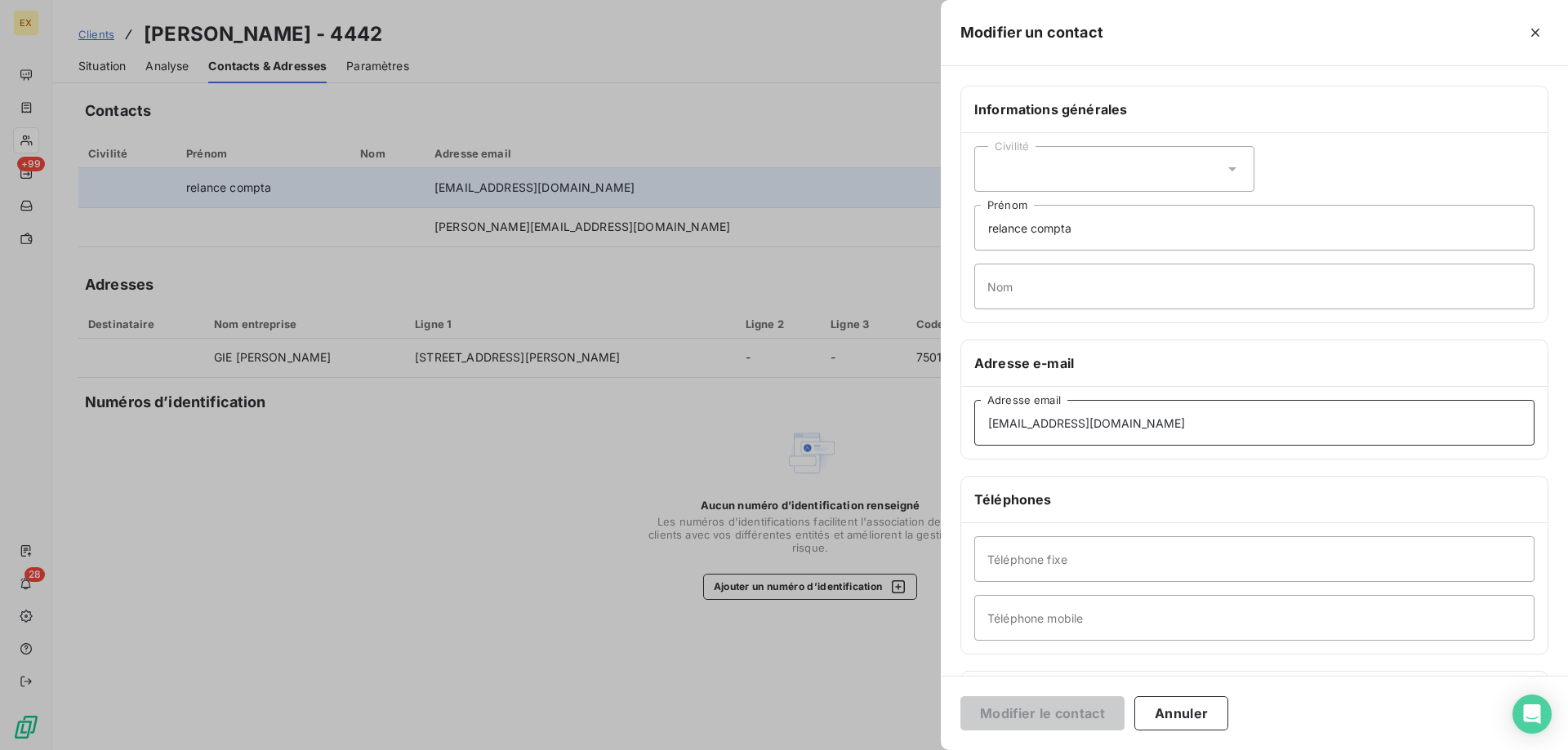
drag, startPoint x: 1231, startPoint y: 430, endPoint x: 932, endPoint y: 436, distance: 299.1
click at [932, 750] on div "Modifier un contact Informations générales Civilité relance compta Prénom Nom A…" at bounding box center [784, 750] width 1568 height 0
paste input "acturesgiehospi@ramsaysante"
type input "facturesgiehospi@ramsaysante.fr"
click at [1006, 708] on button "Modifier le contact" at bounding box center [1042, 713] width 164 height 34
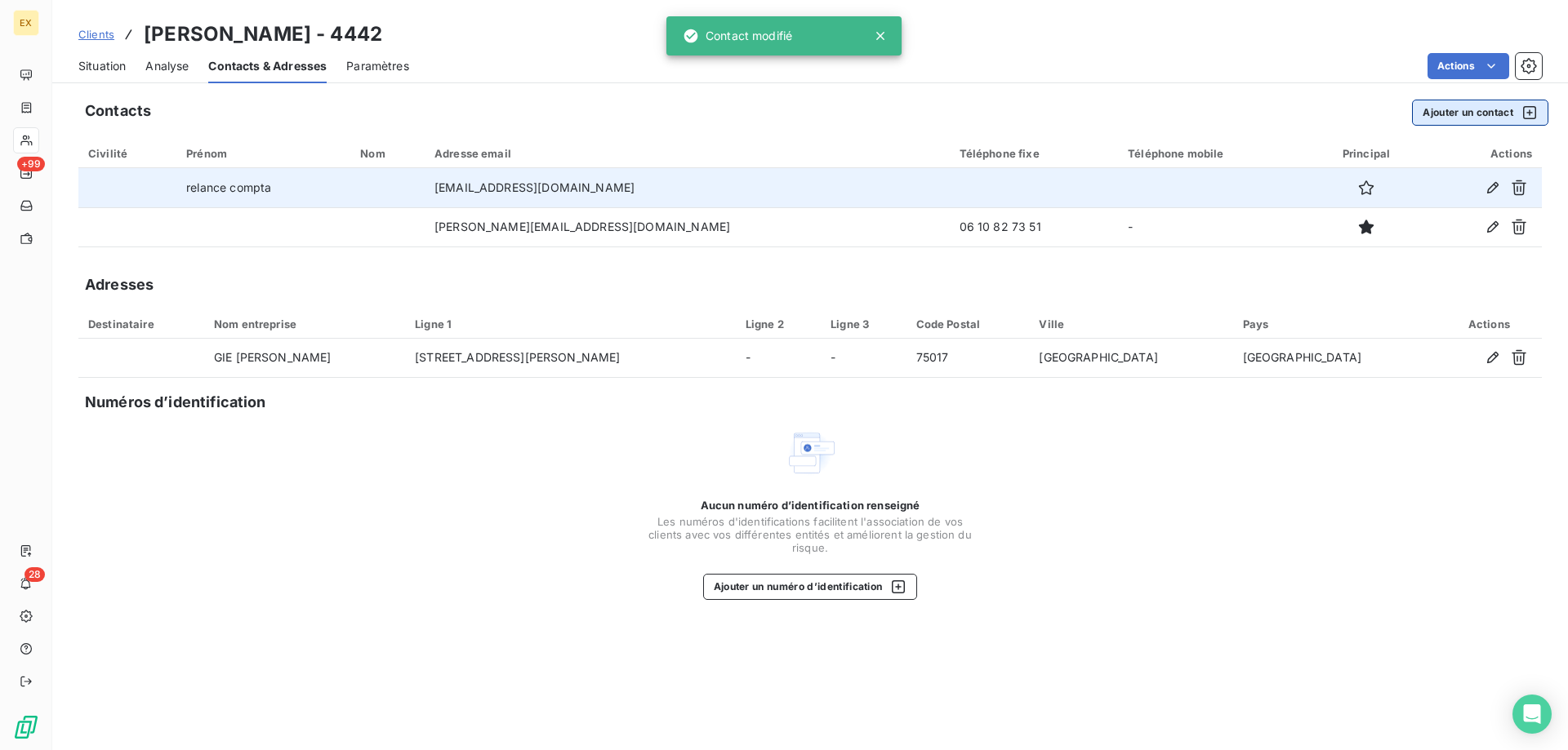
click at [1500, 118] on button "Ajouter un contact" at bounding box center [1479, 113] width 137 height 26
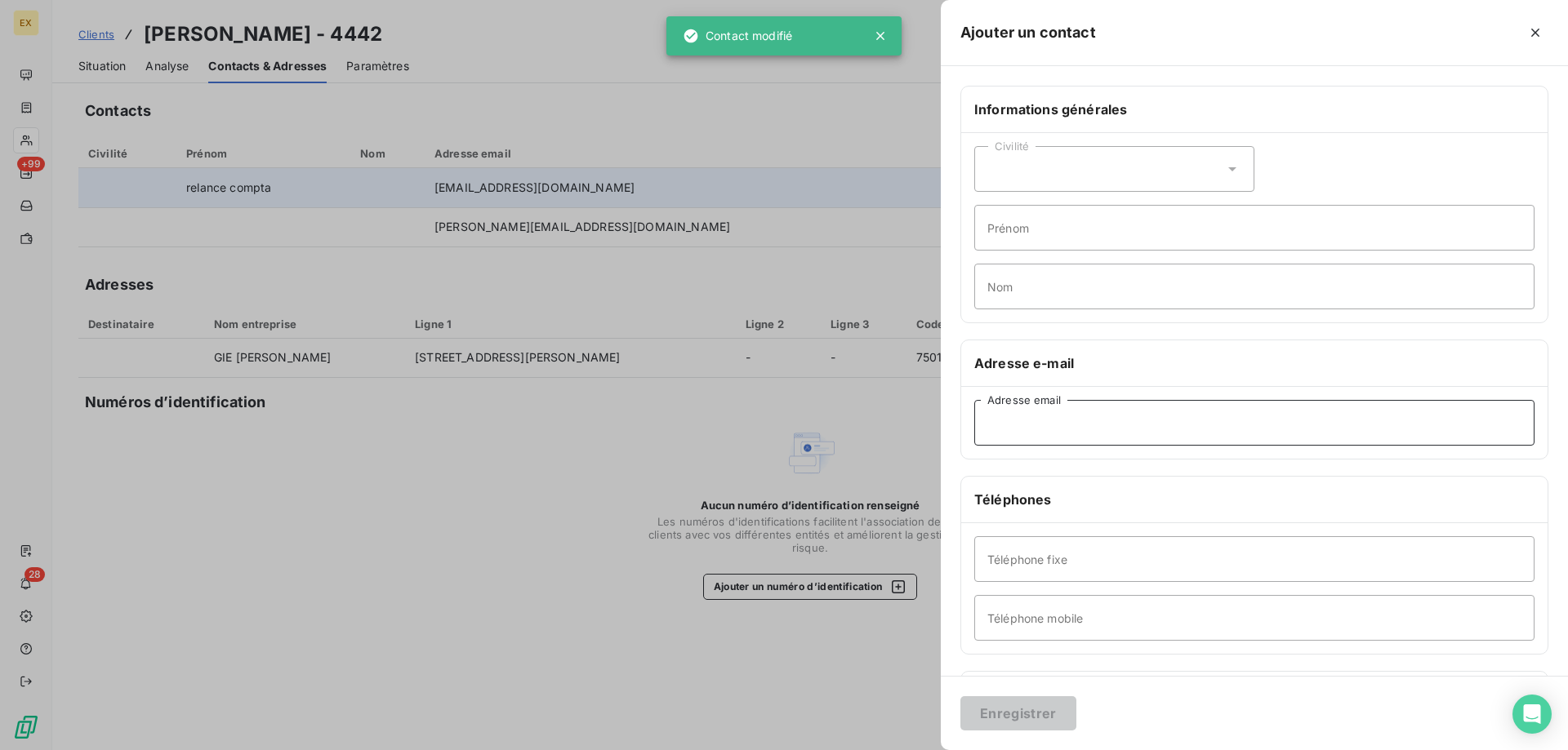
click at [1049, 423] on input "Adresse email" at bounding box center [1253, 423] width 560 height 46
paste input "marion.darras@ramsaysante.fr"
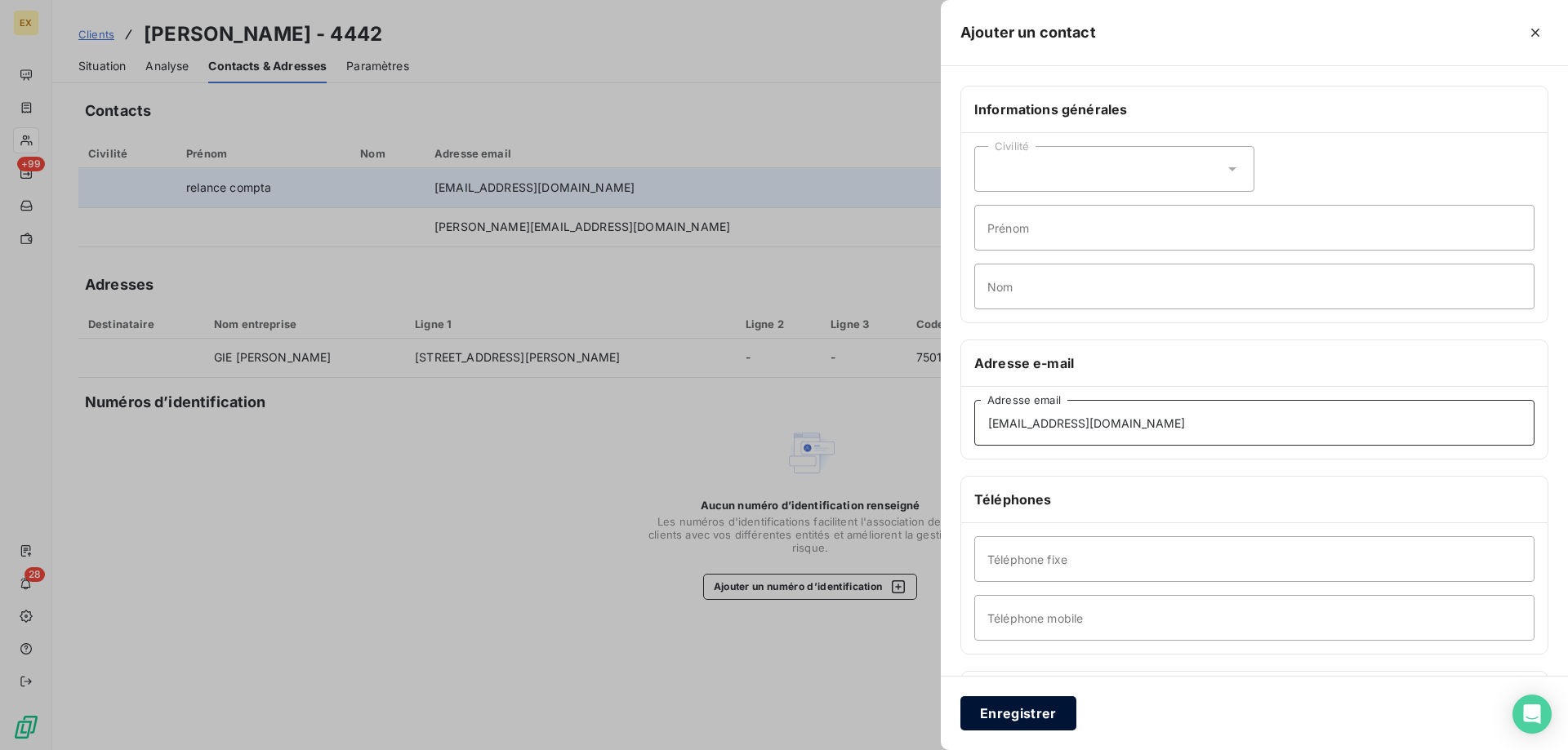
type input "marion.darras@ramsaysante.fr"
click at [1012, 700] on button "Enregistrer" at bounding box center [1018, 713] width 116 height 34
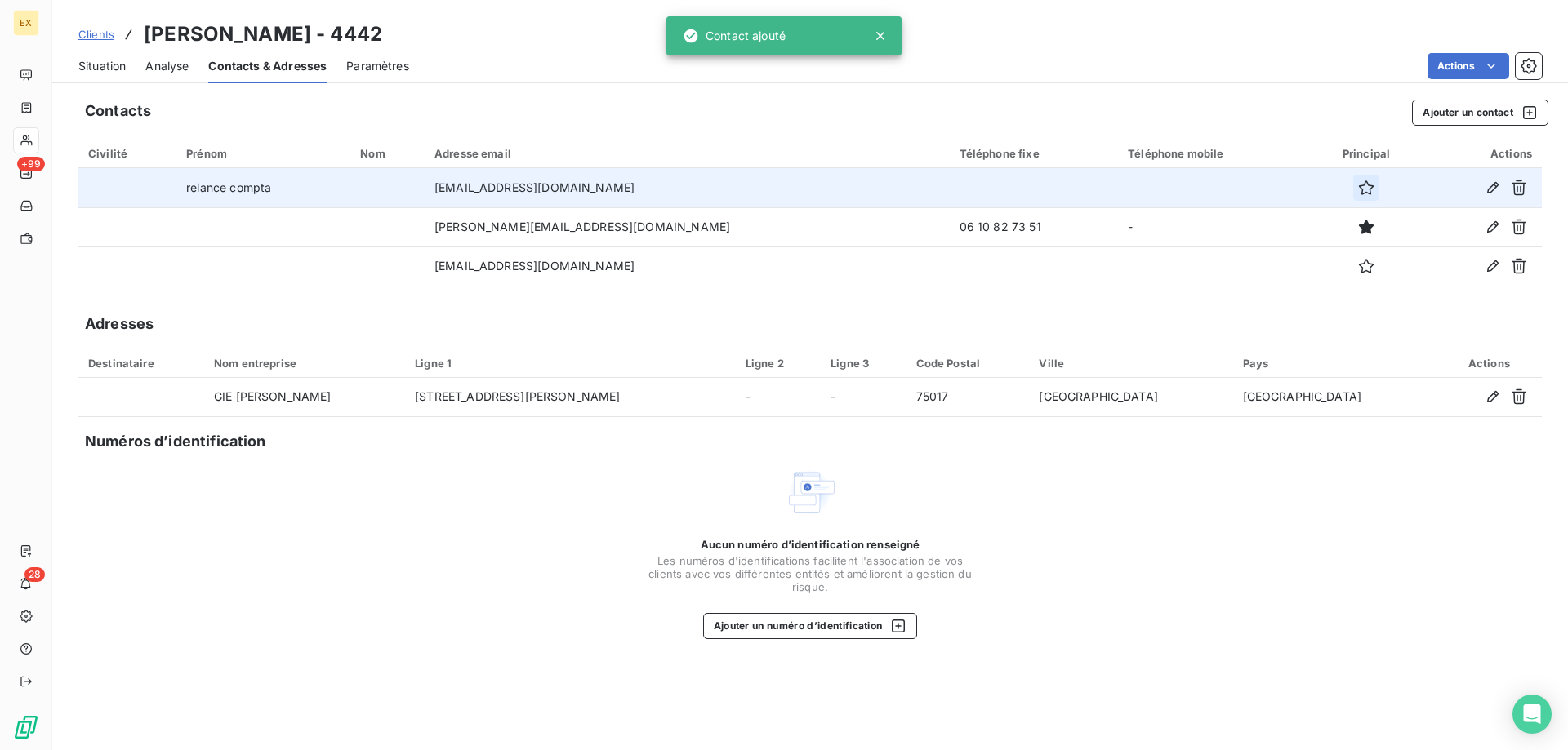
click at [1358, 189] on icon "button" at bounding box center [1366, 188] width 17 height 17
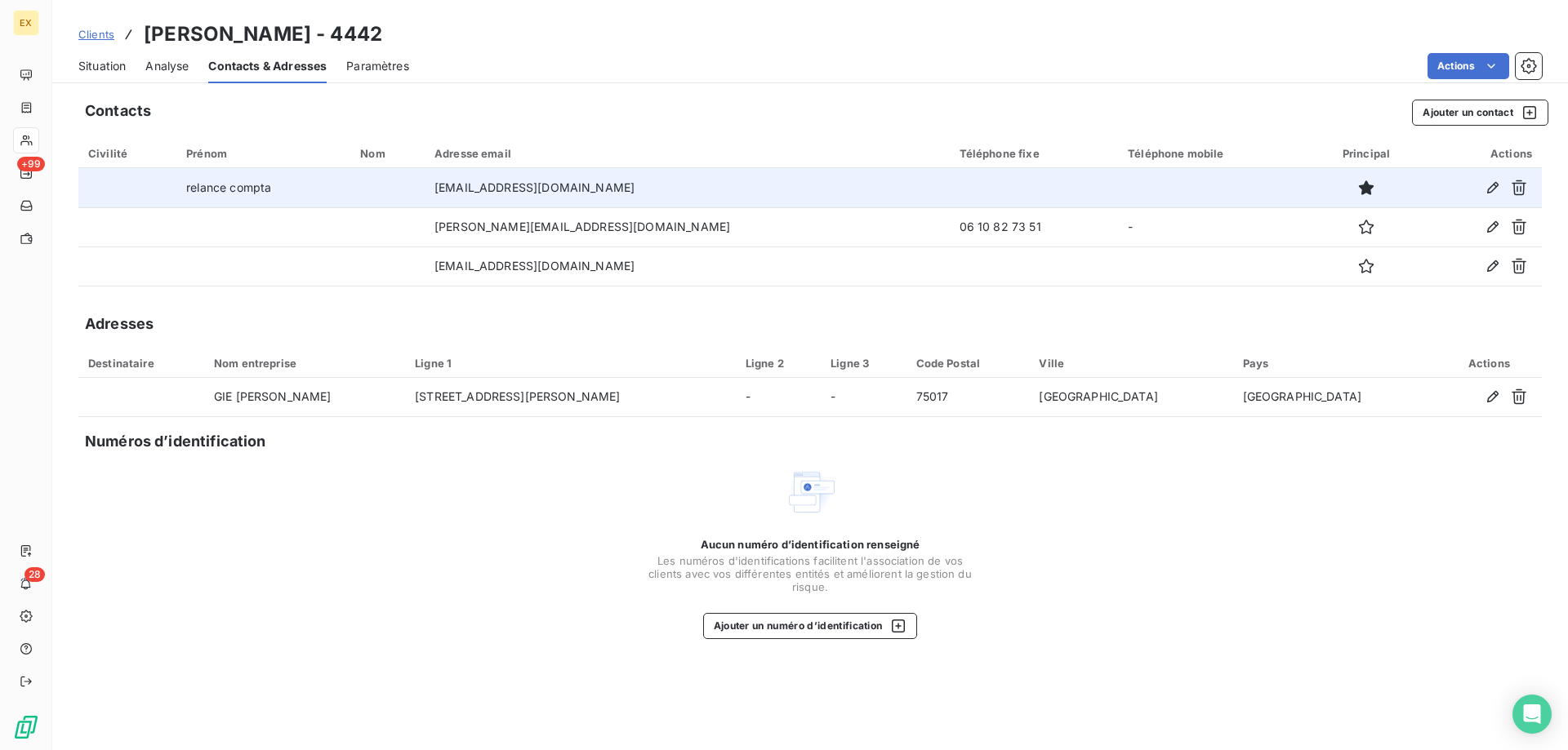
click at [122, 65] on span "Situation" at bounding box center [101, 66] width 47 height 17
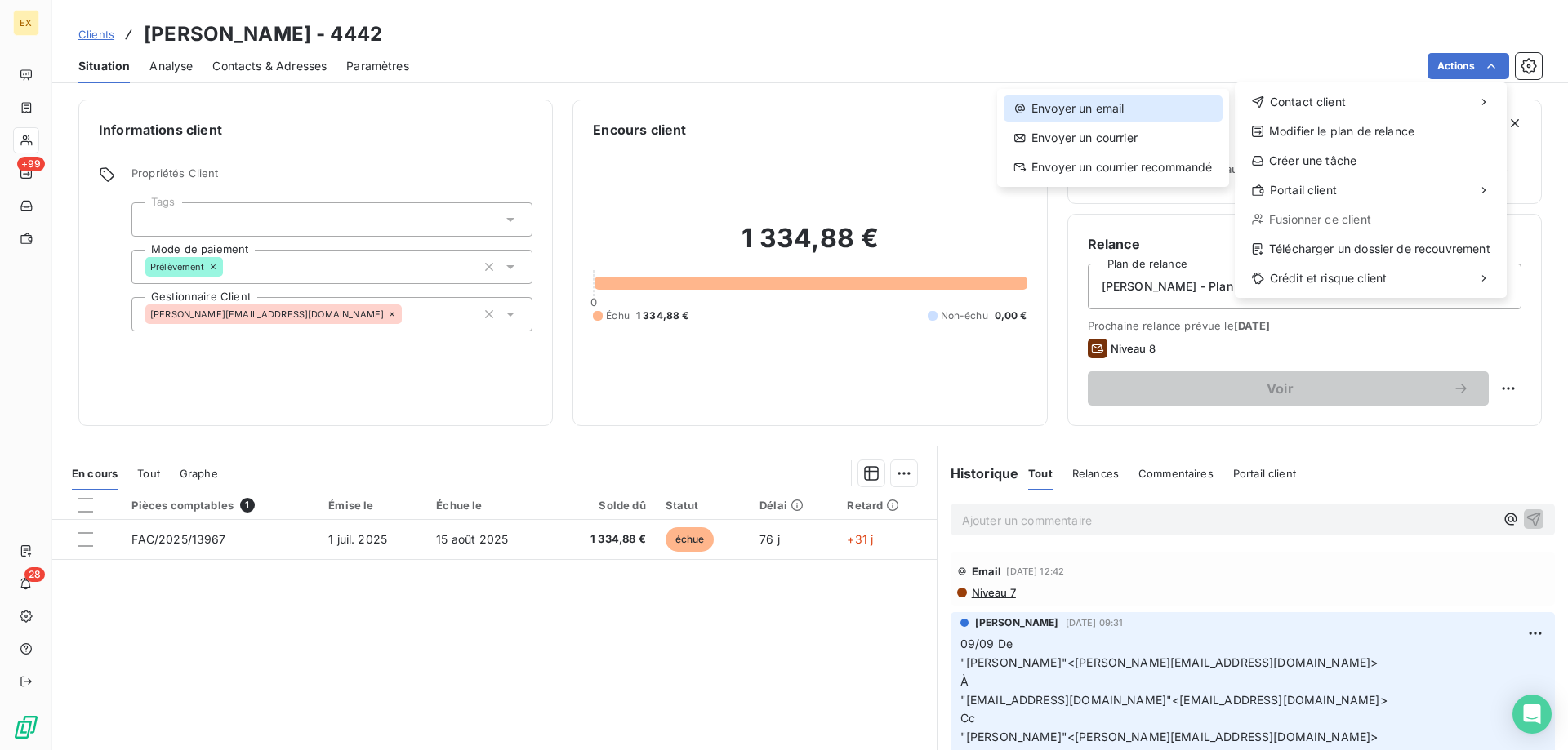
click at [1196, 106] on div "Envoyer un email" at bounding box center [1112, 109] width 219 height 26
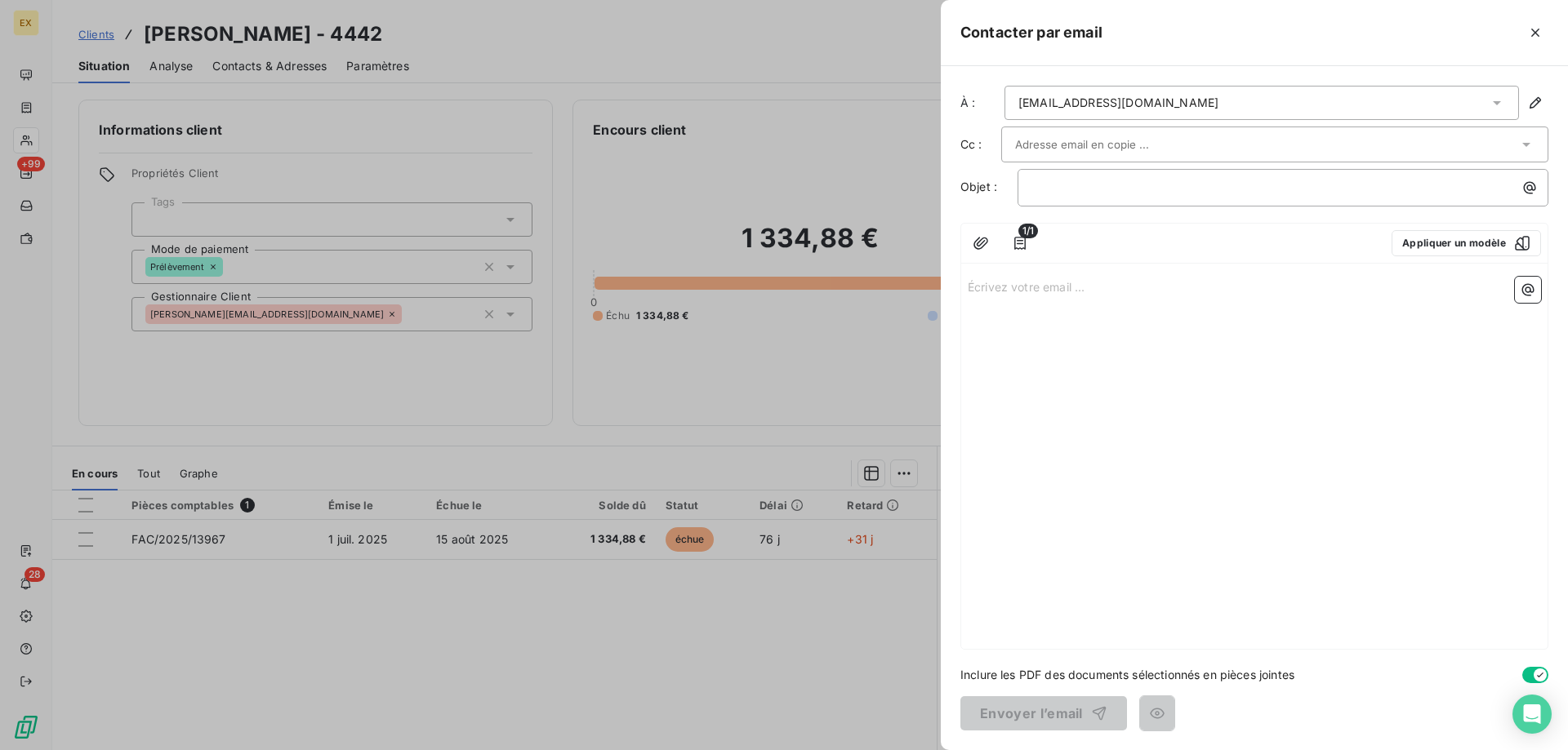
click at [1131, 133] on input "text" at bounding box center [1102, 144] width 175 height 25
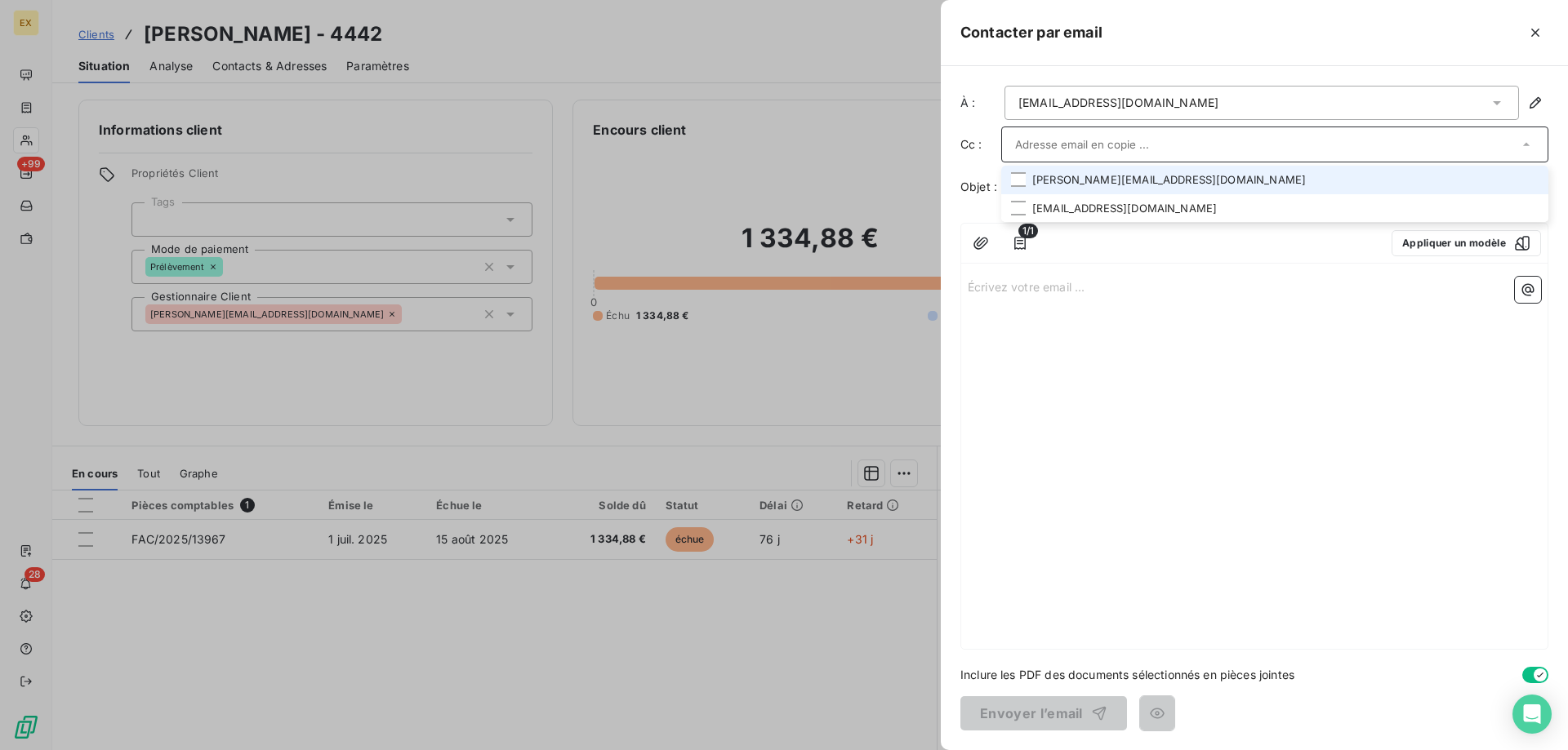
click at [1099, 174] on li "sophie.fayolle@ramsaysante.fr" at bounding box center [1274, 180] width 547 height 29
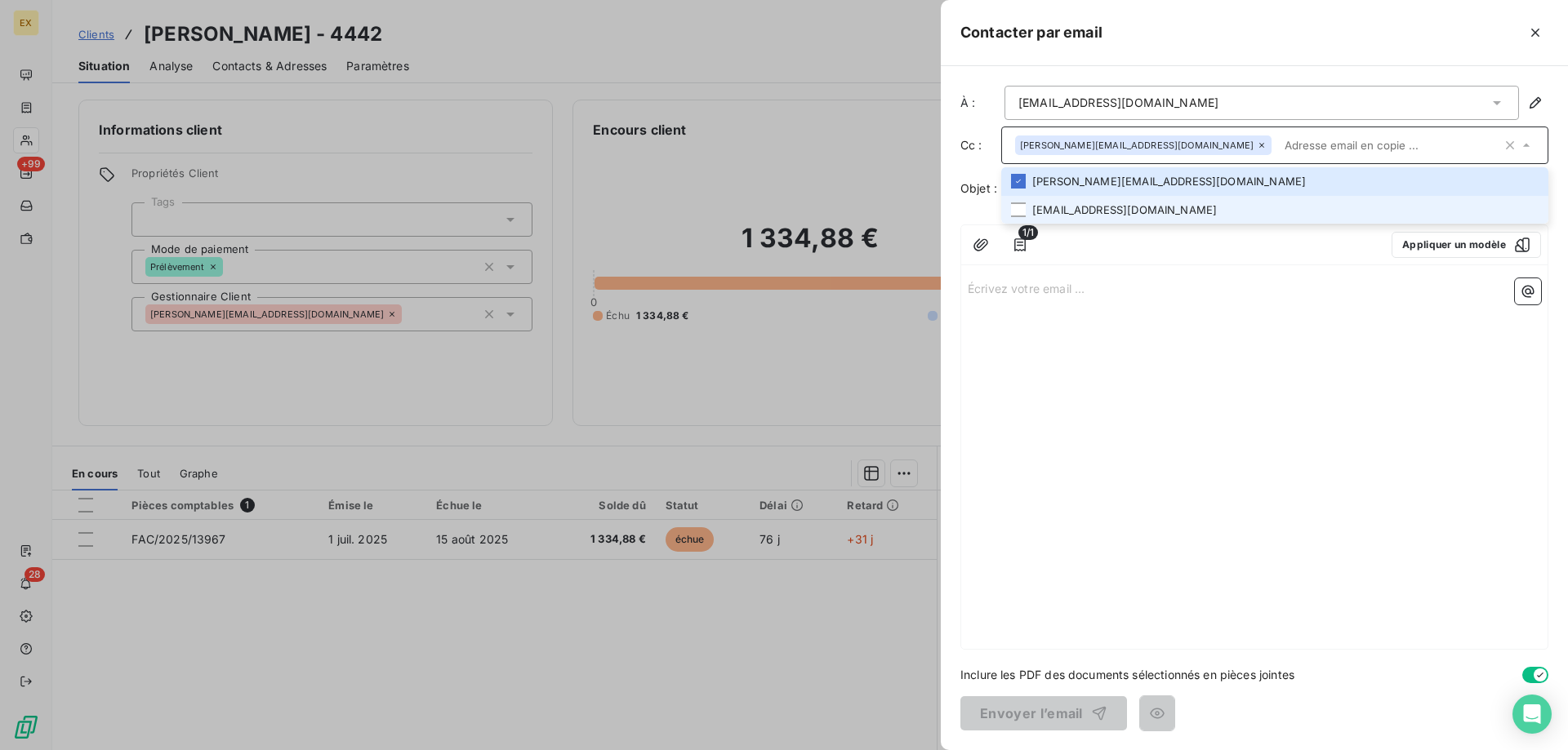
click at [1084, 212] on li "marion.darras@ramsaysante.fr" at bounding box center [1274, 209] width 547 height 29
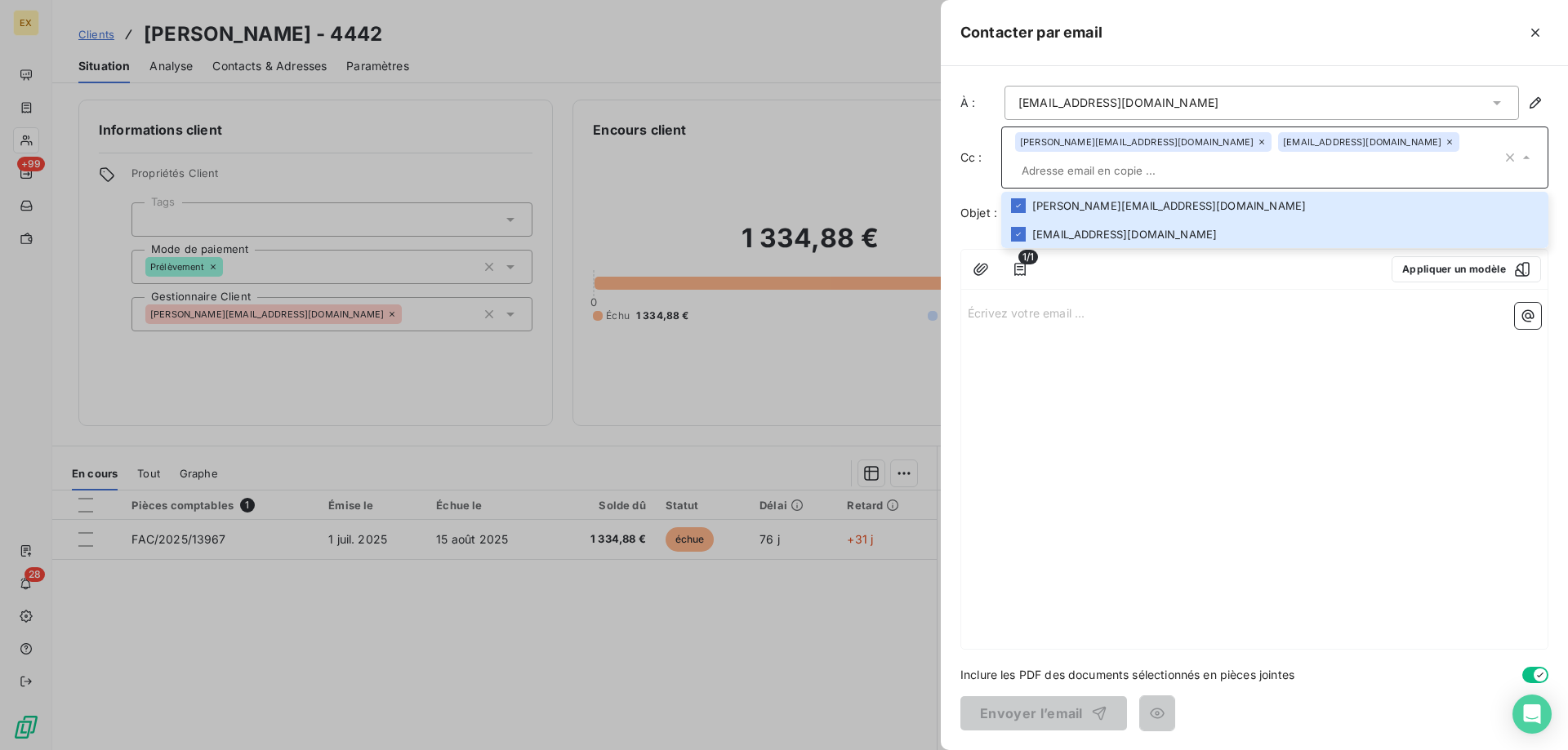
click at [1110, 302] on div "Écrivez votre email ... ﻿" at bounding box center [1254, 472] width 587 height 352
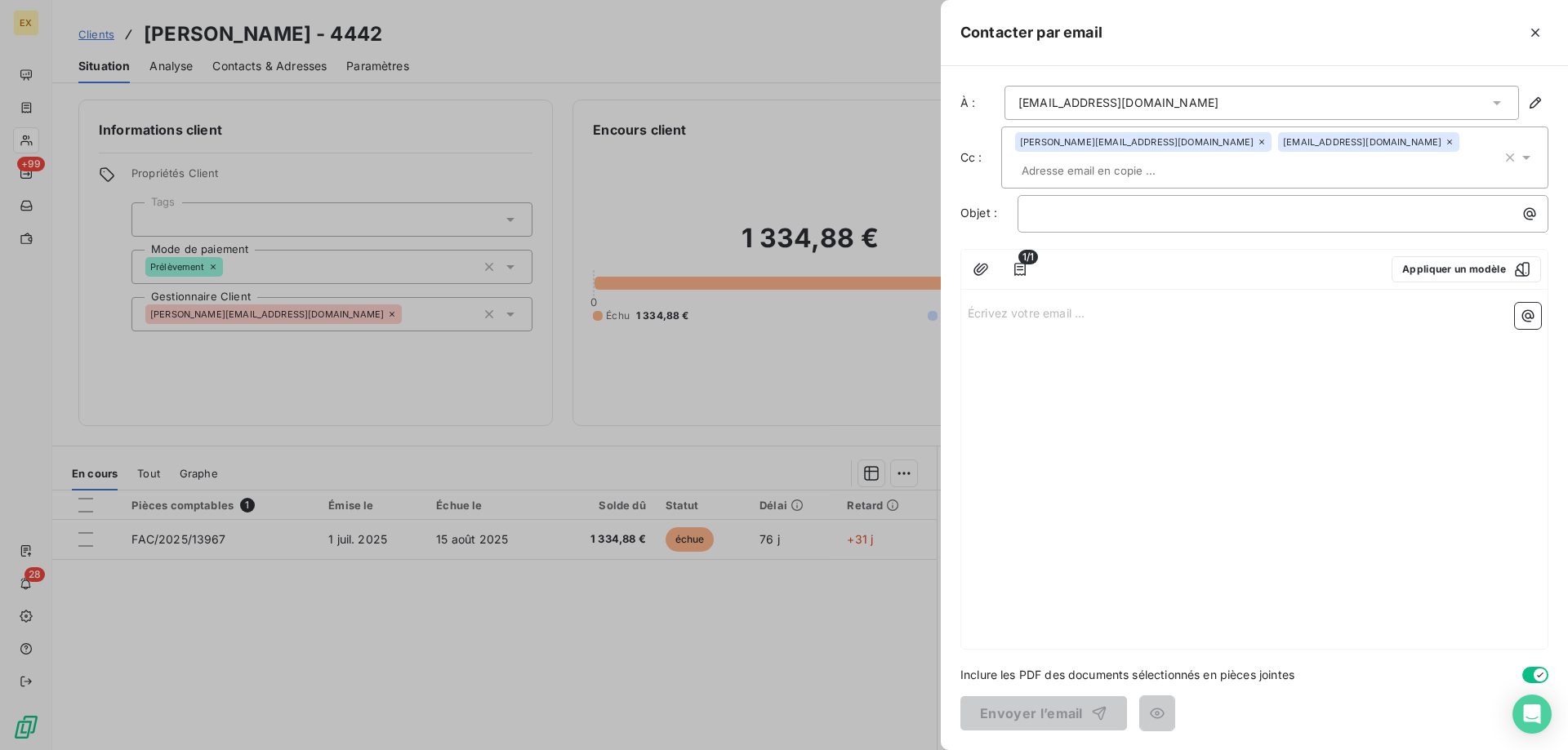
click at [1076, 201] on div "﻿" at bounding box center [1282, 214] width 530 height 38
click at [1076, 204] on p "﻿" at bounding box center [1287, 213] width 511 height 18
click at [1057, 303] on p "Écrivez votre email ... ﻿" at bounding box center [1253, 312] width 573 height 18
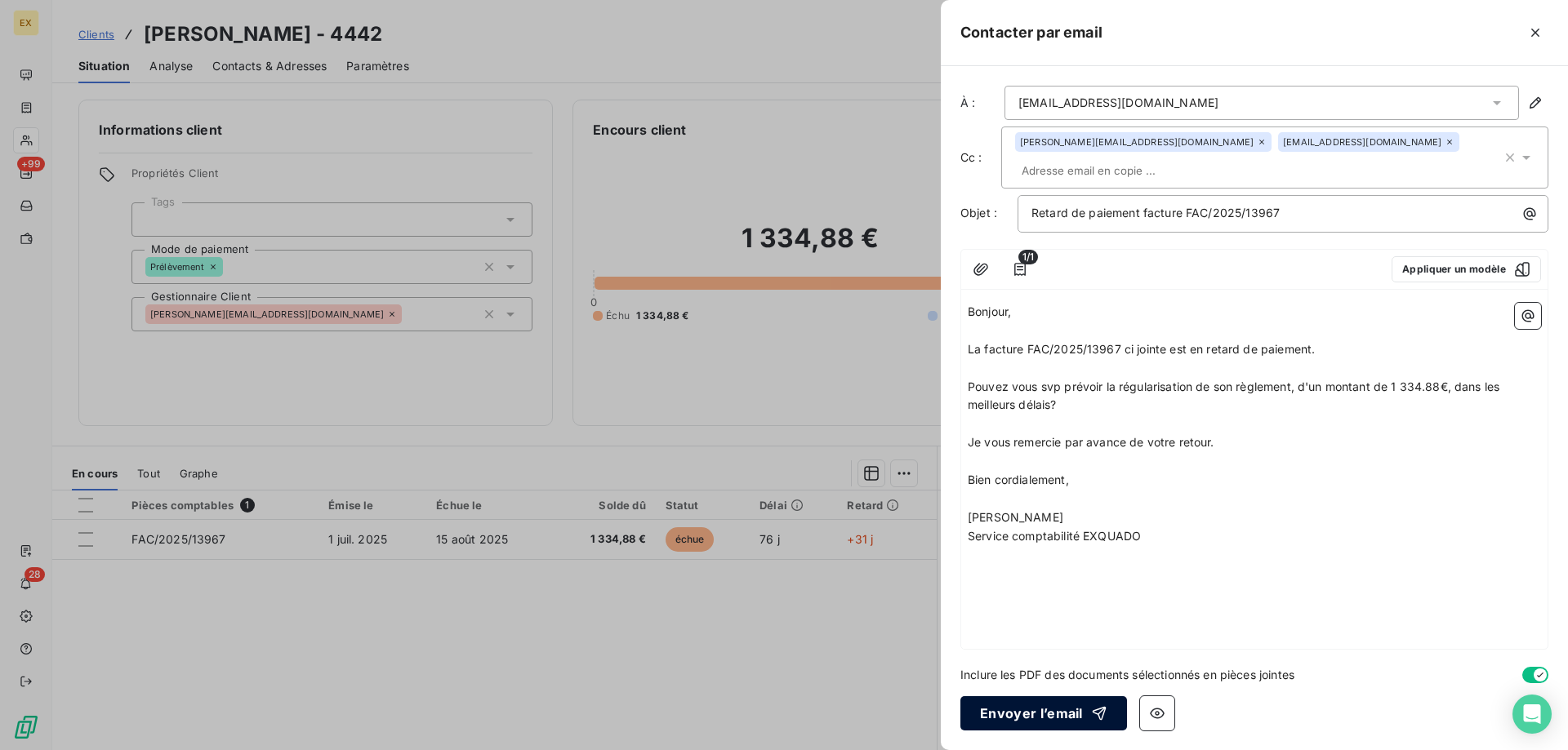
click at [1022, 715] on button "Envoyer l’email" at bounding box center [1043, 713] width 167 height 34
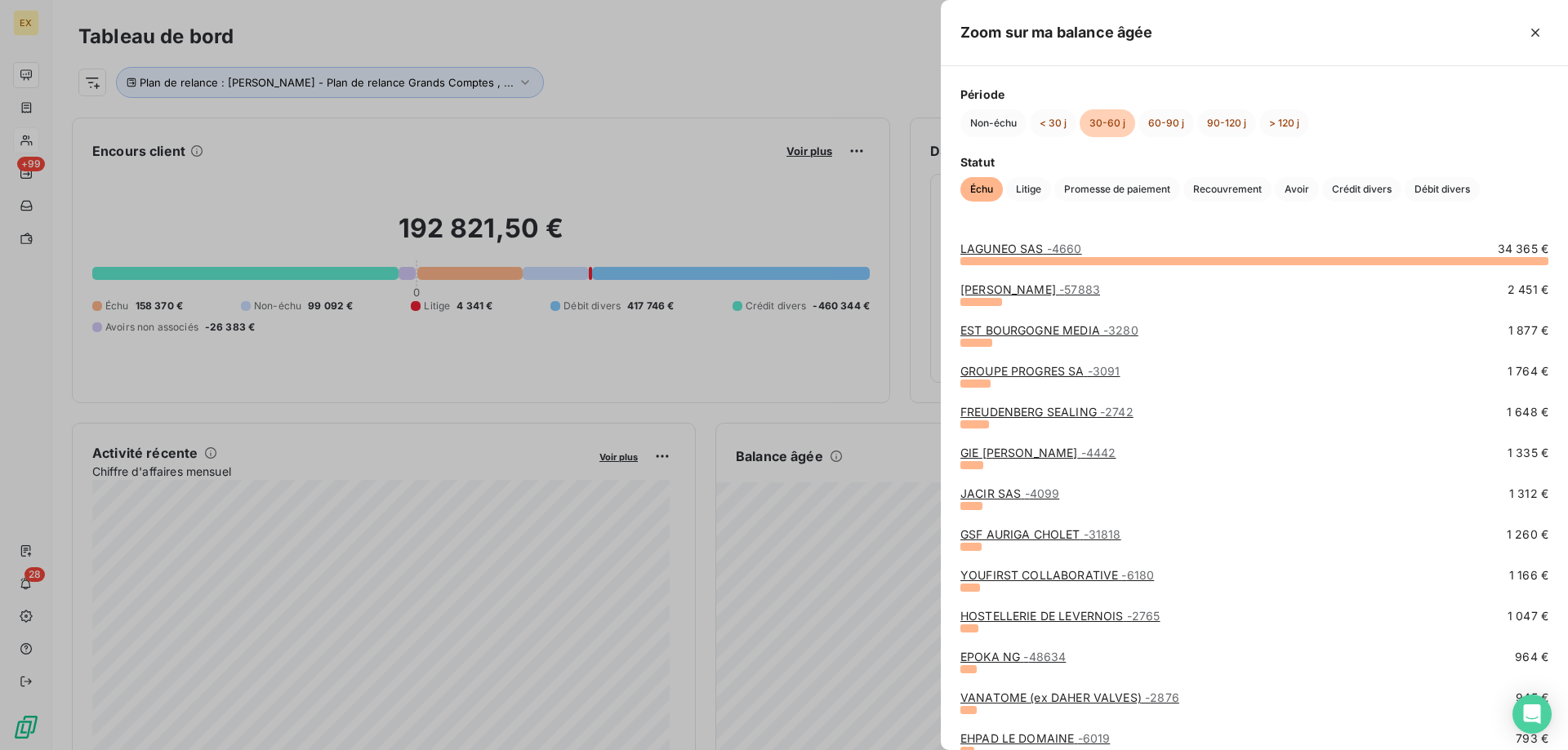
click at [1002, 494] on link "JACIR SAS - 4099" at bounding box center [1009, 494] width 99 height 14
click at [997, 538] on link "GSF AURIGA CHOLET - 31818" at bounding box center [1040, 534] width 160 height 14
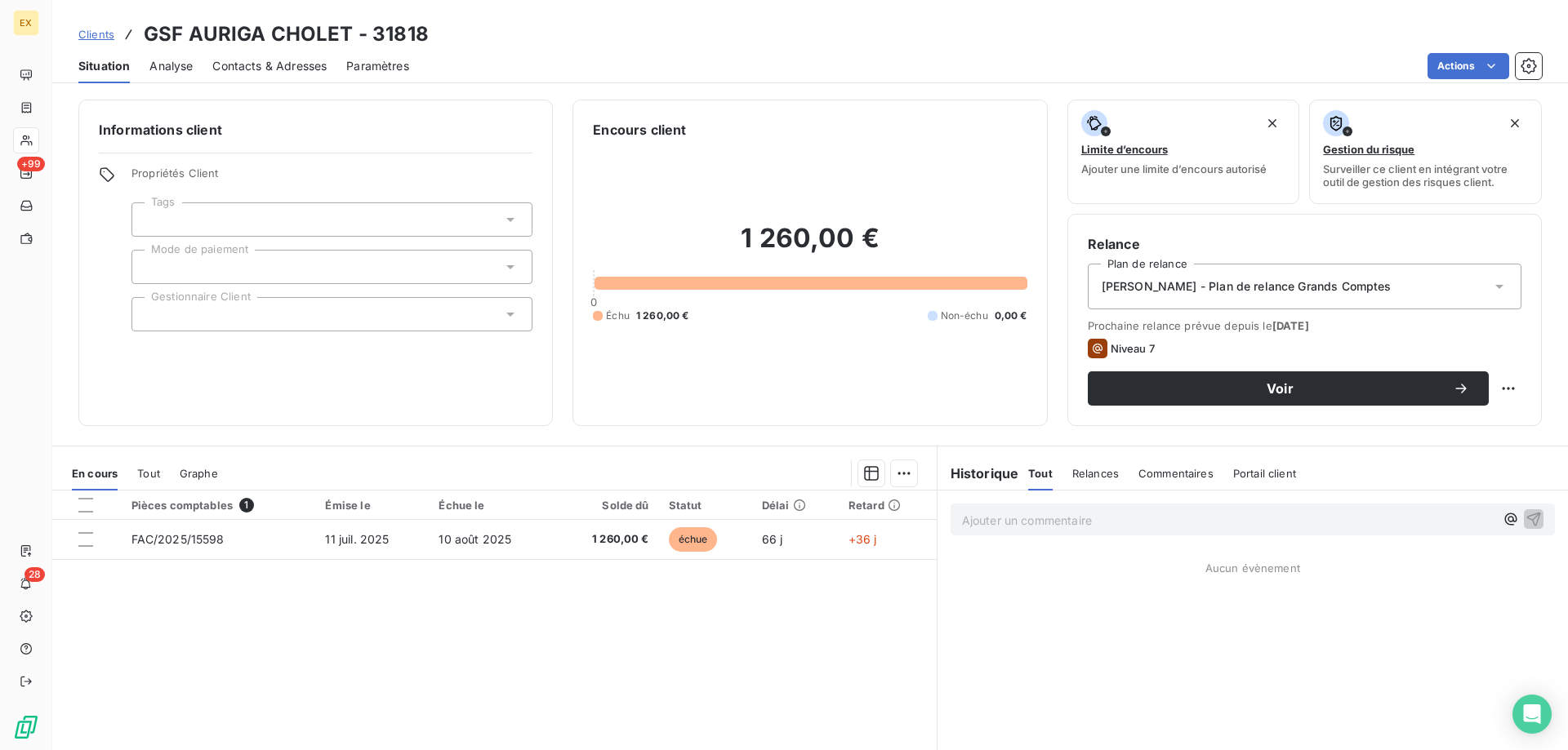
click at [294, 82] on div "Contacts & Adresses" at bounding box center [269, 65] width 114 height 34
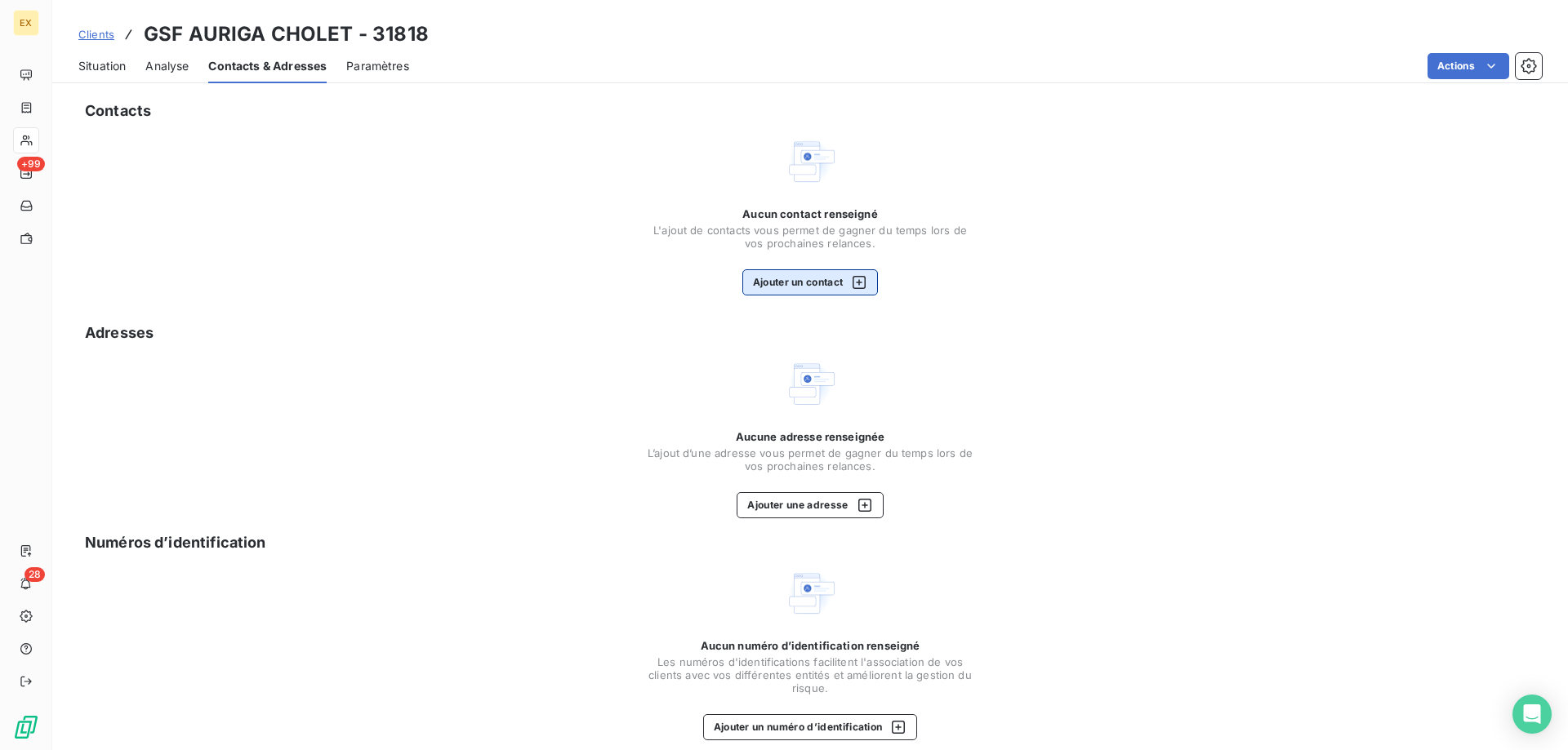
click at [861, 280] on icon "button" at bounding box center [859, 282] width 13 height 13
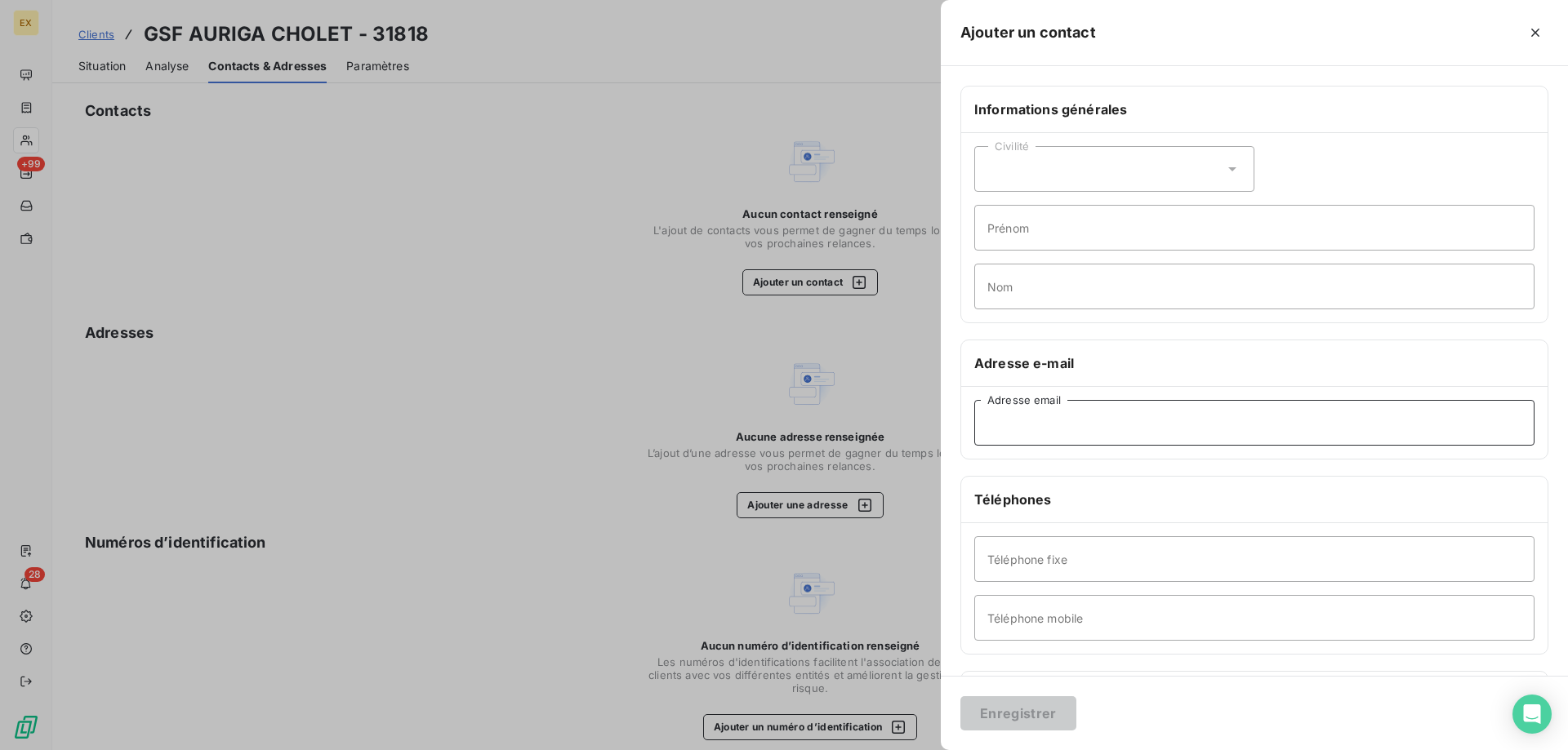
click at [1056, 420] on input "Adresse email" at bounding box center [1253, 423] width 560 height 46
paste input "scholet@gsf.fr"
type input "scholet@gsf.fr"
click at [1030, 713] on button "Enregistrer" at bounding box center [1018, 713] width 116 height 34
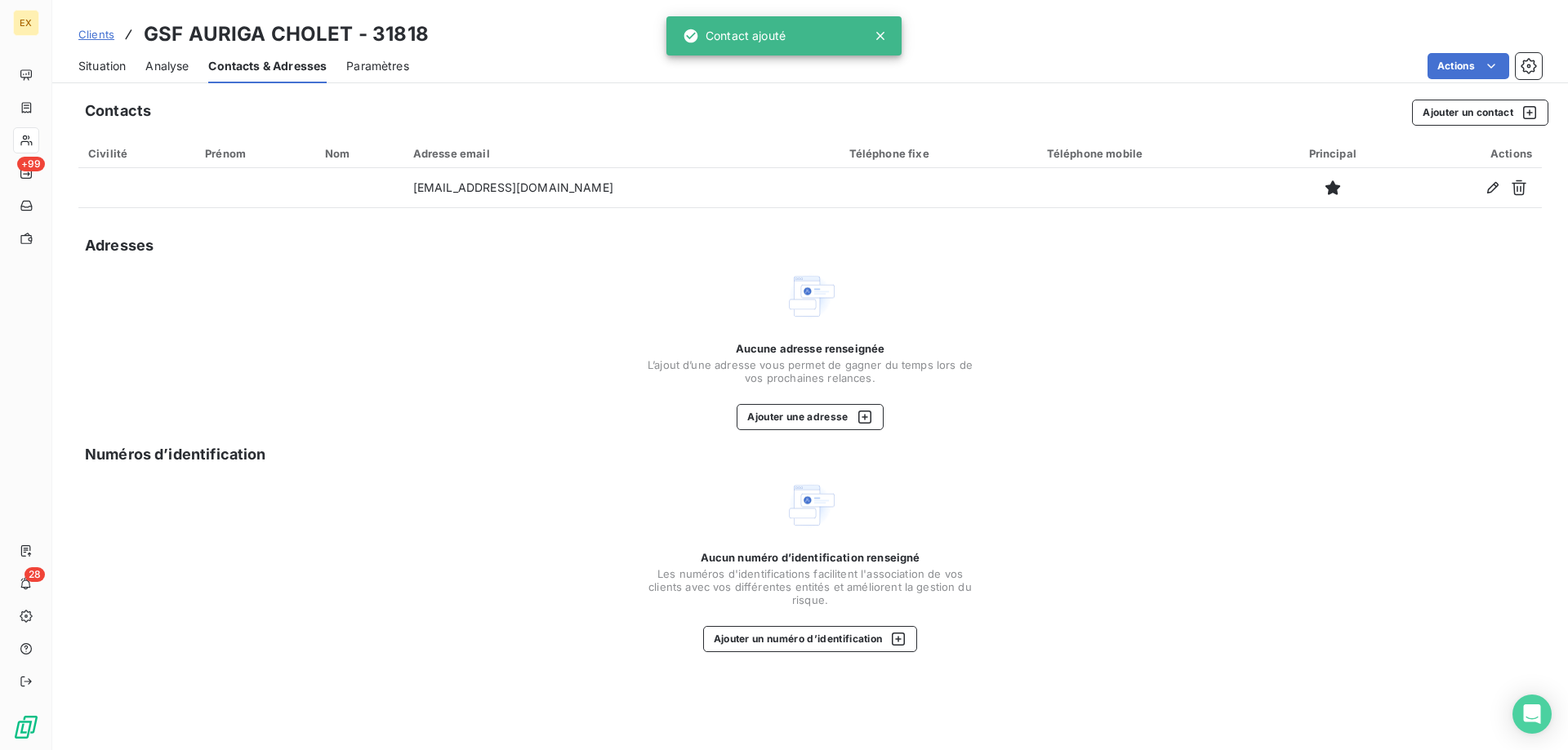
click at [102, 61] on span "Situation" at bounding box center [101, 66] width 47 height 17
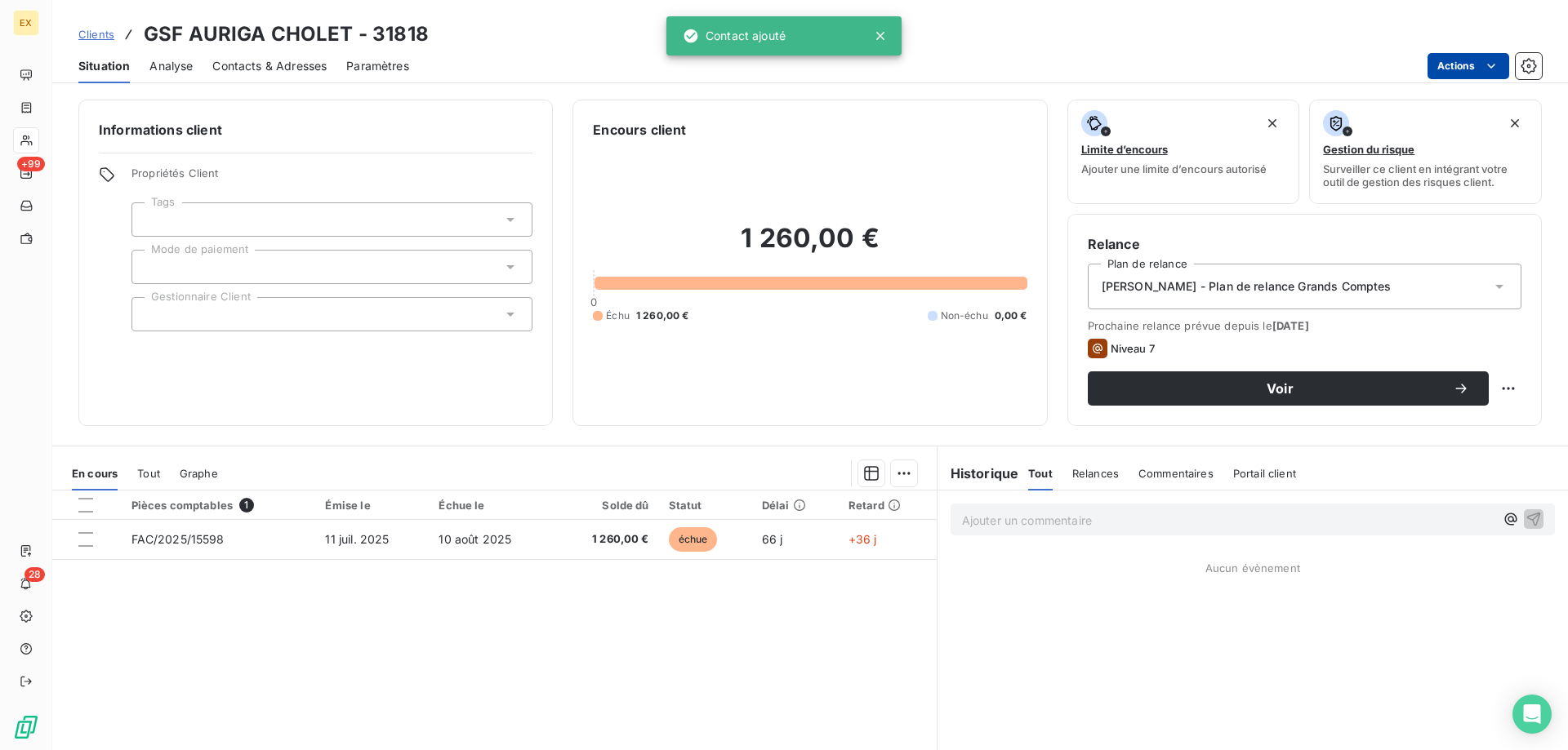
click at [1490, 76] on html "EX +99 28 Clients GSF AURIGA CHOLET - 31818 Situation Analyse Contacts & Adress…" at bounding box center [784, 375] width 1568 height 750
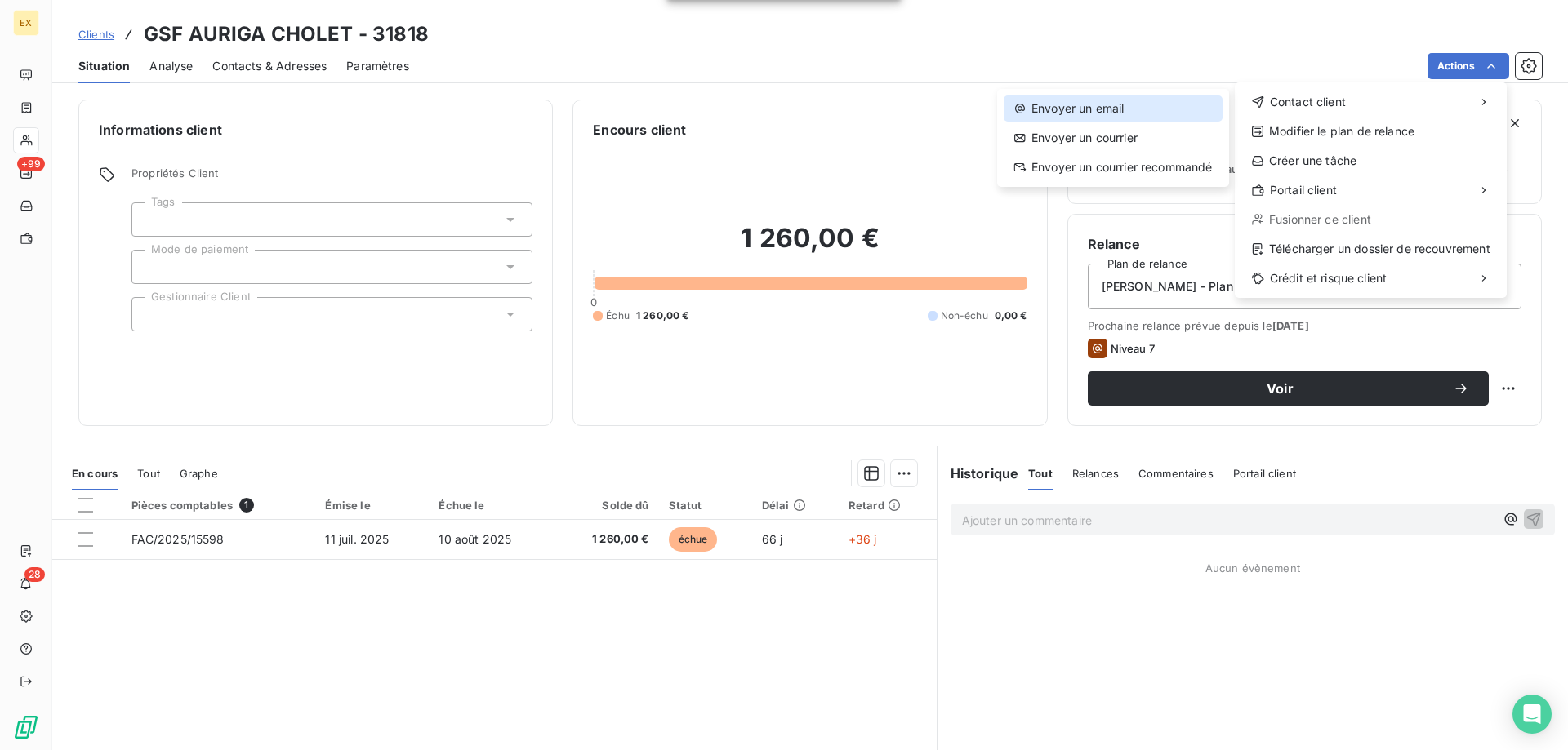
click at [1182, 108] on div "Envoyer un email" at bounding box center [1112, 109] width 219 height 26
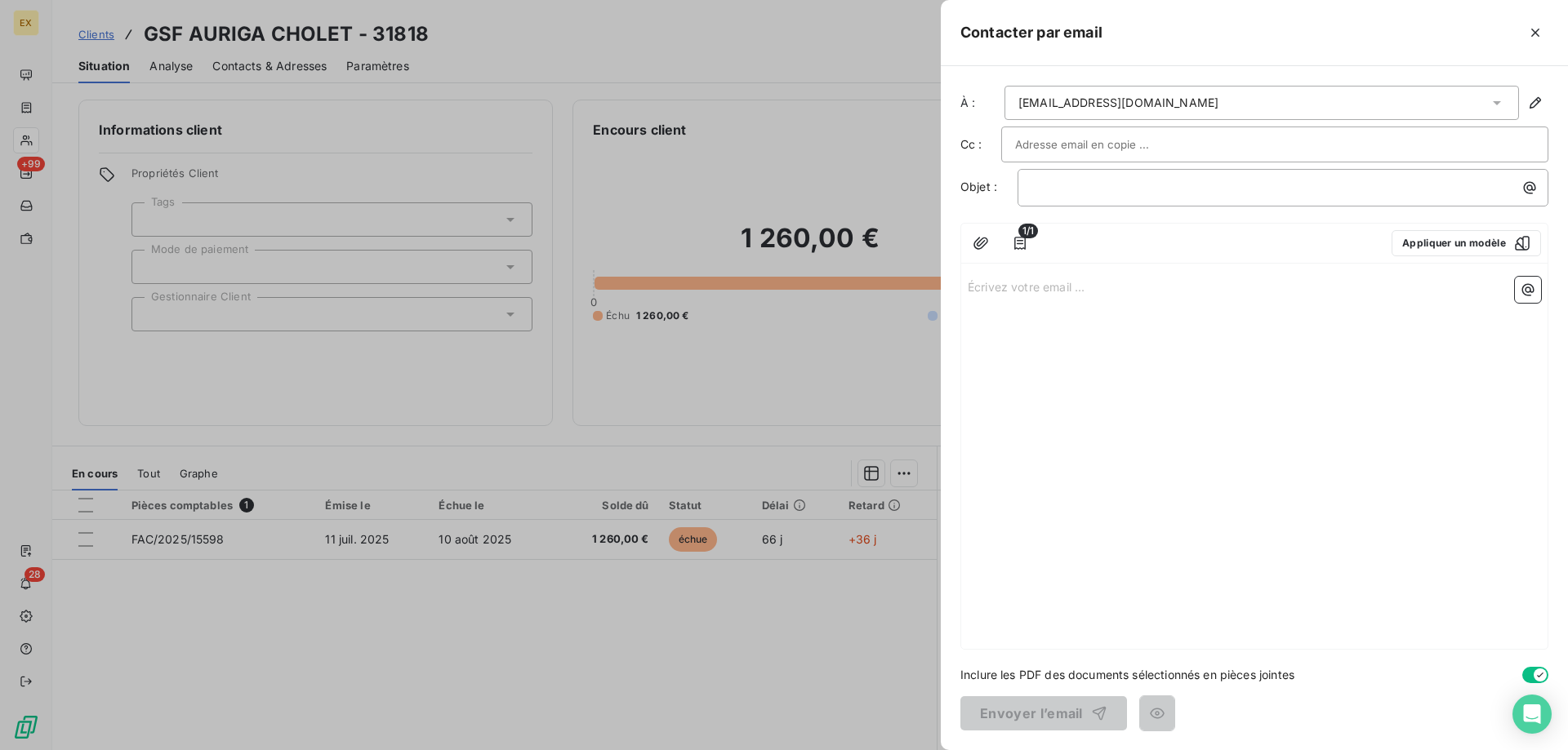
click at [1015, 296] on div "Écrivez votre email ... ﻿" at bounding box center [1254, 459] width 587 height 379
click at [1015, 291] on p "Écrivez votre email ... ﻿" at bounding box center [1253, 286] width 573 height 18
click at [1091, 195] on p "﻿" at bounding box center [1287, 187] width 511 height 18
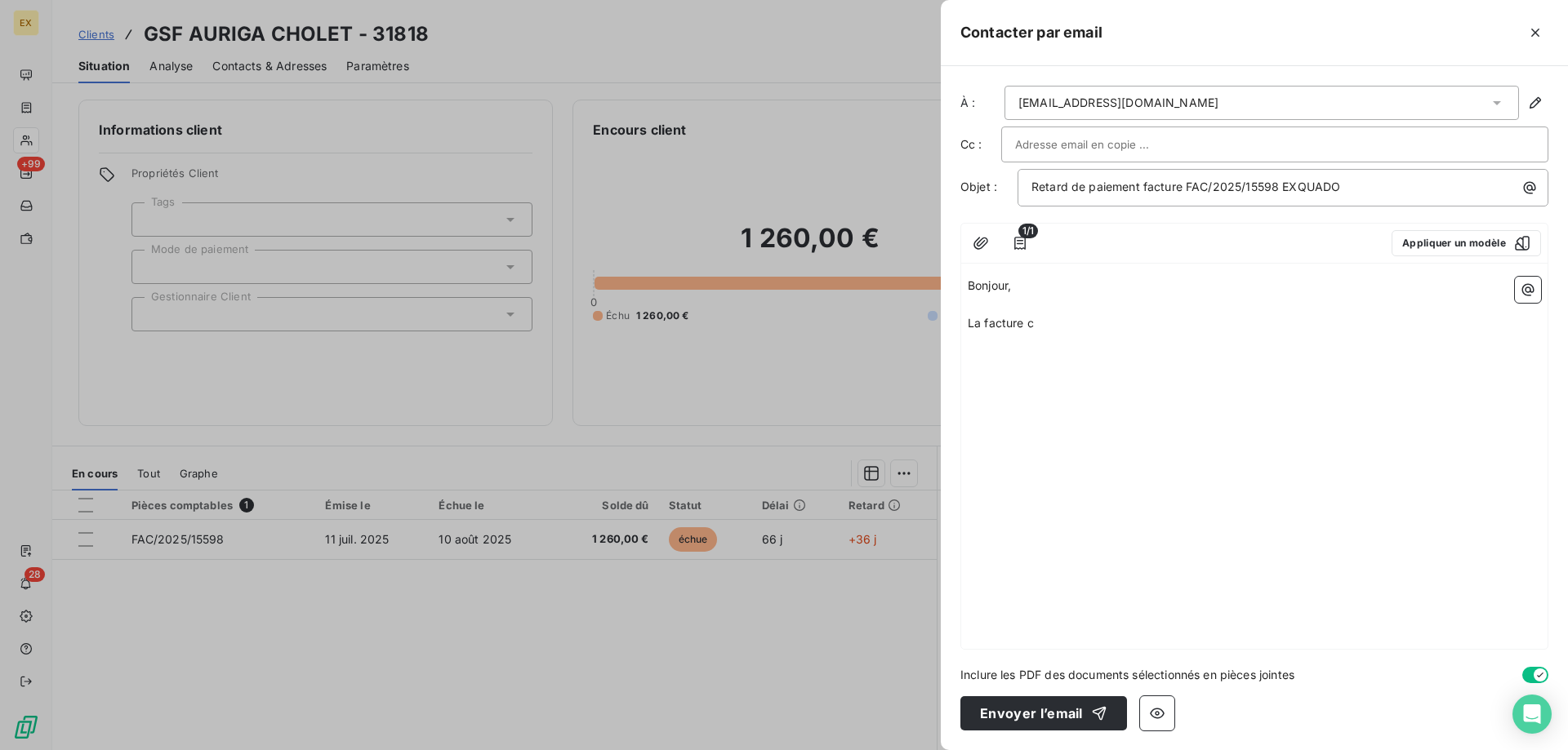
click at [1060, 319] on p "La facture c" at bounding box center [1253, 324] width 573 height 18
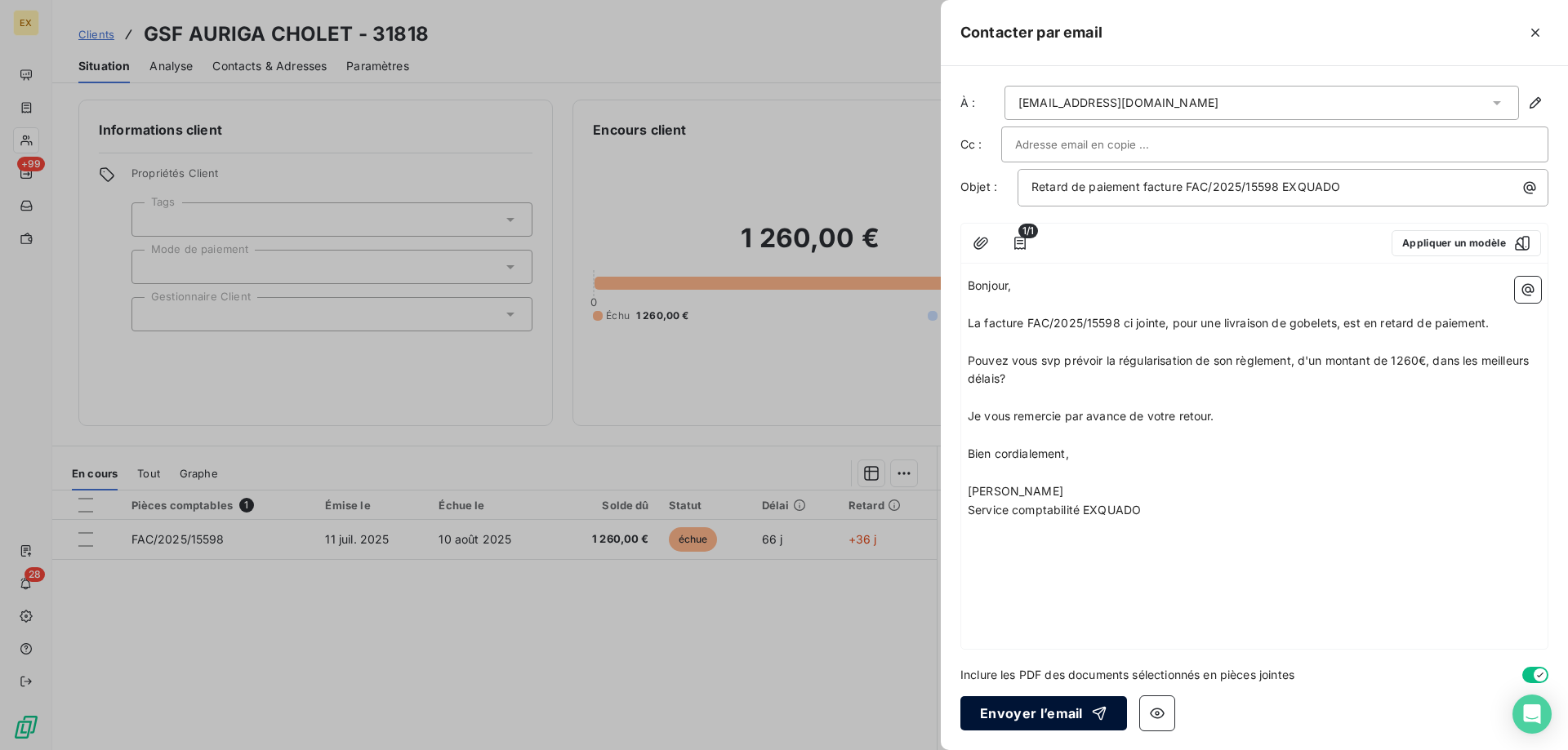
click at [1028, 704] on button "Envoyer l’email" at bounding box center [1043, 713] width 167 height 34
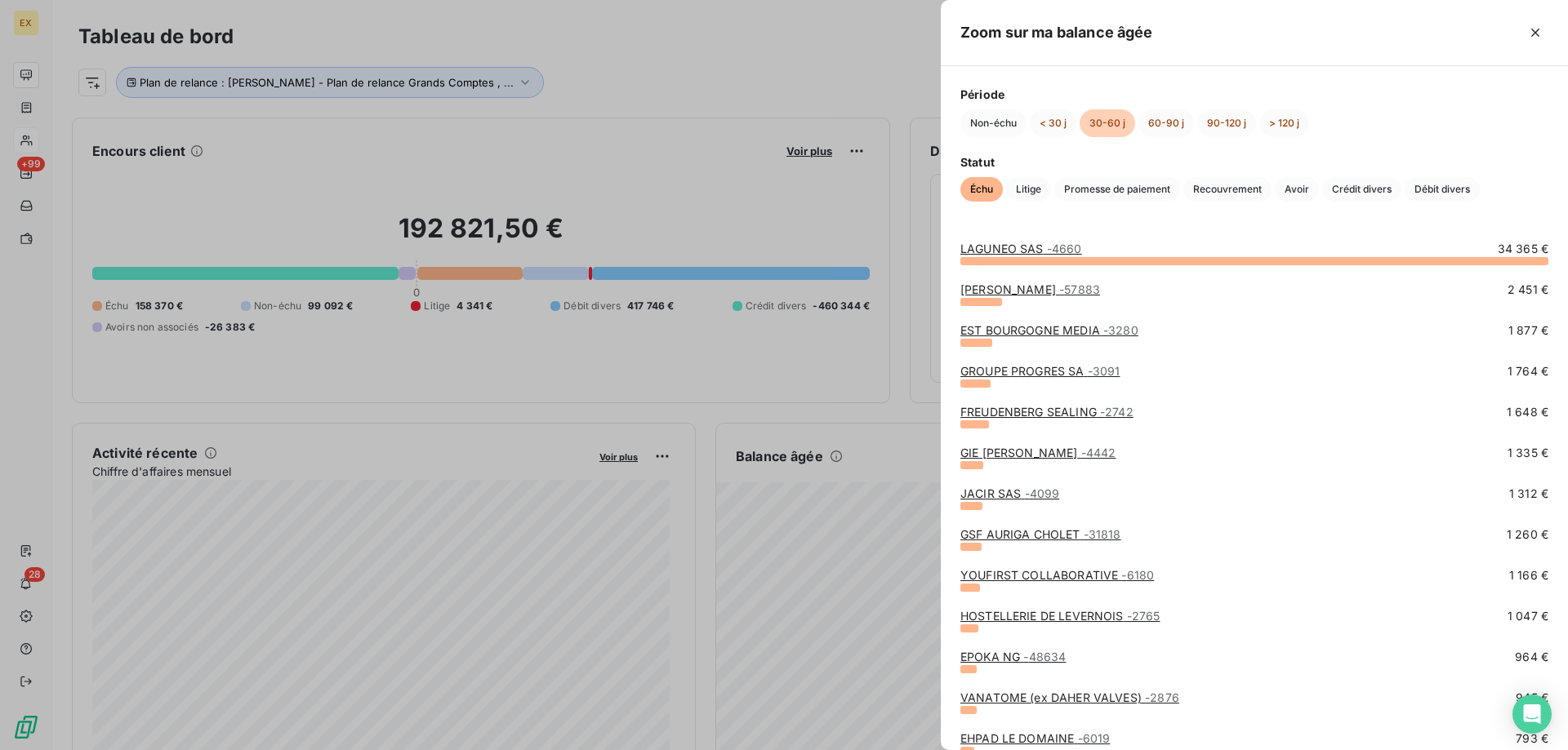
click at [1006, 577] on link "YOUFIRST COLLABORATIVE - 6180" at bounding box center [1057, 575] width 194 height 14
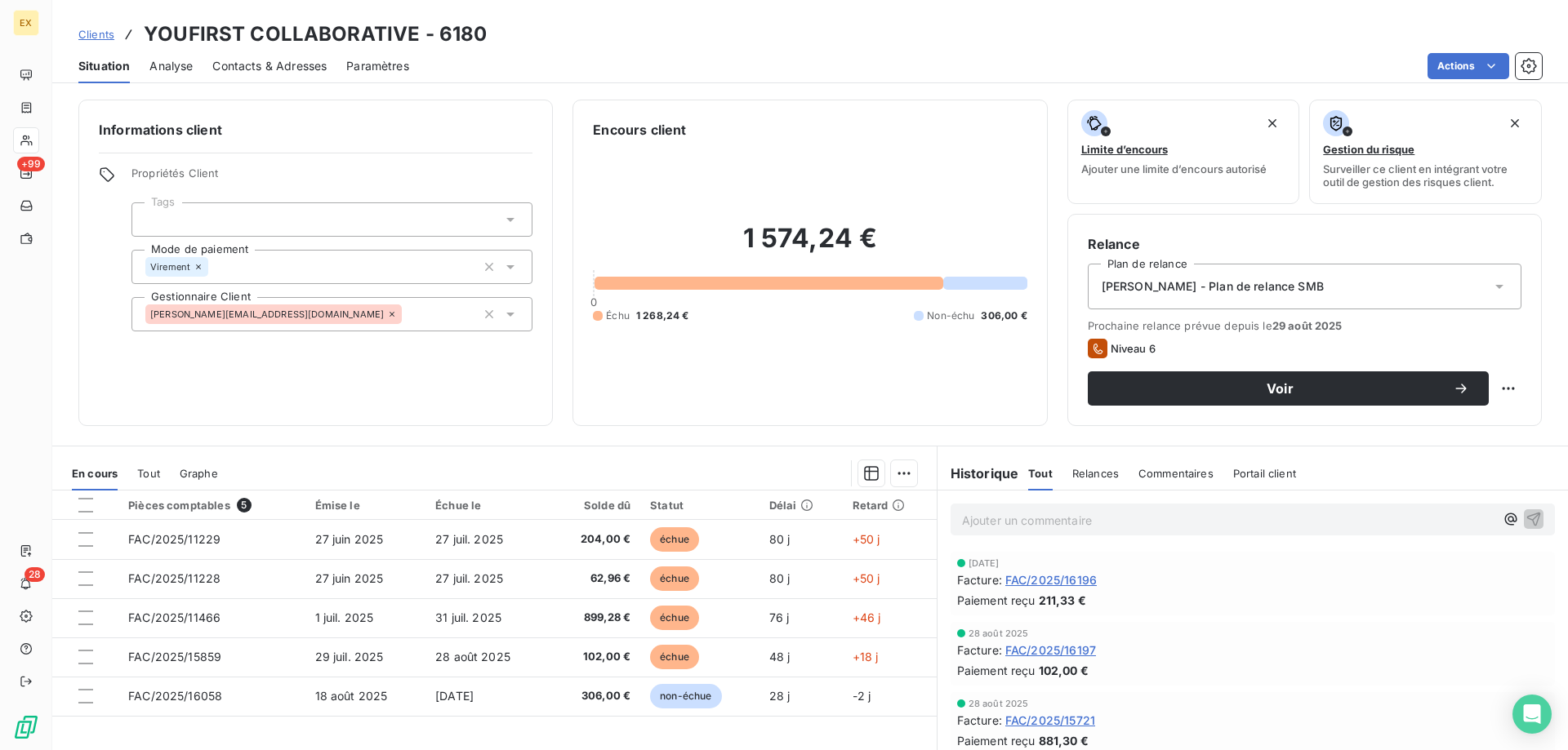
click at [311, 74] on span "Contacts & Adresses" at bounding box center [269, 66] width 114 height 17
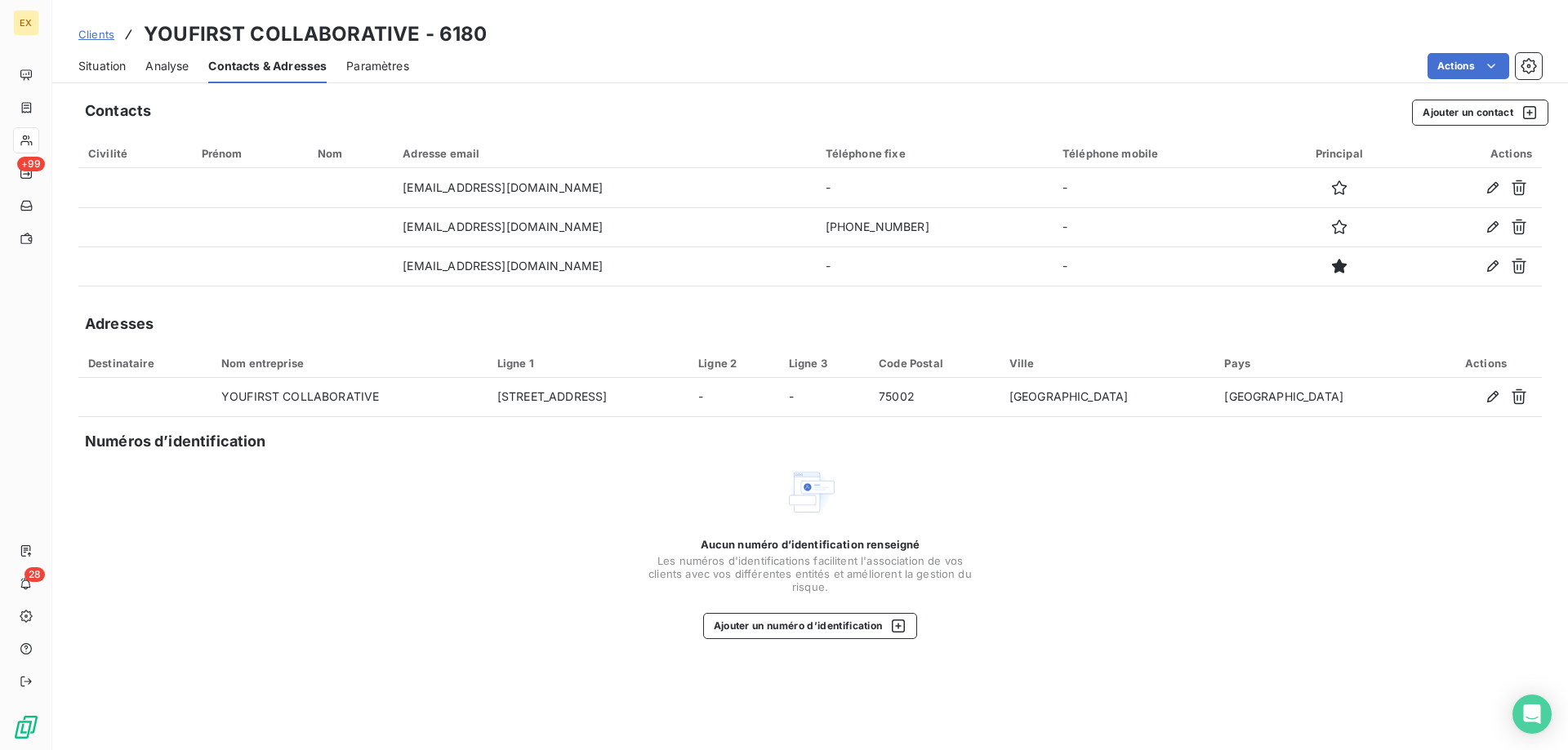
click at [95, 67] on span "Situation" at bounding box center [101, 66] width 47 height 17
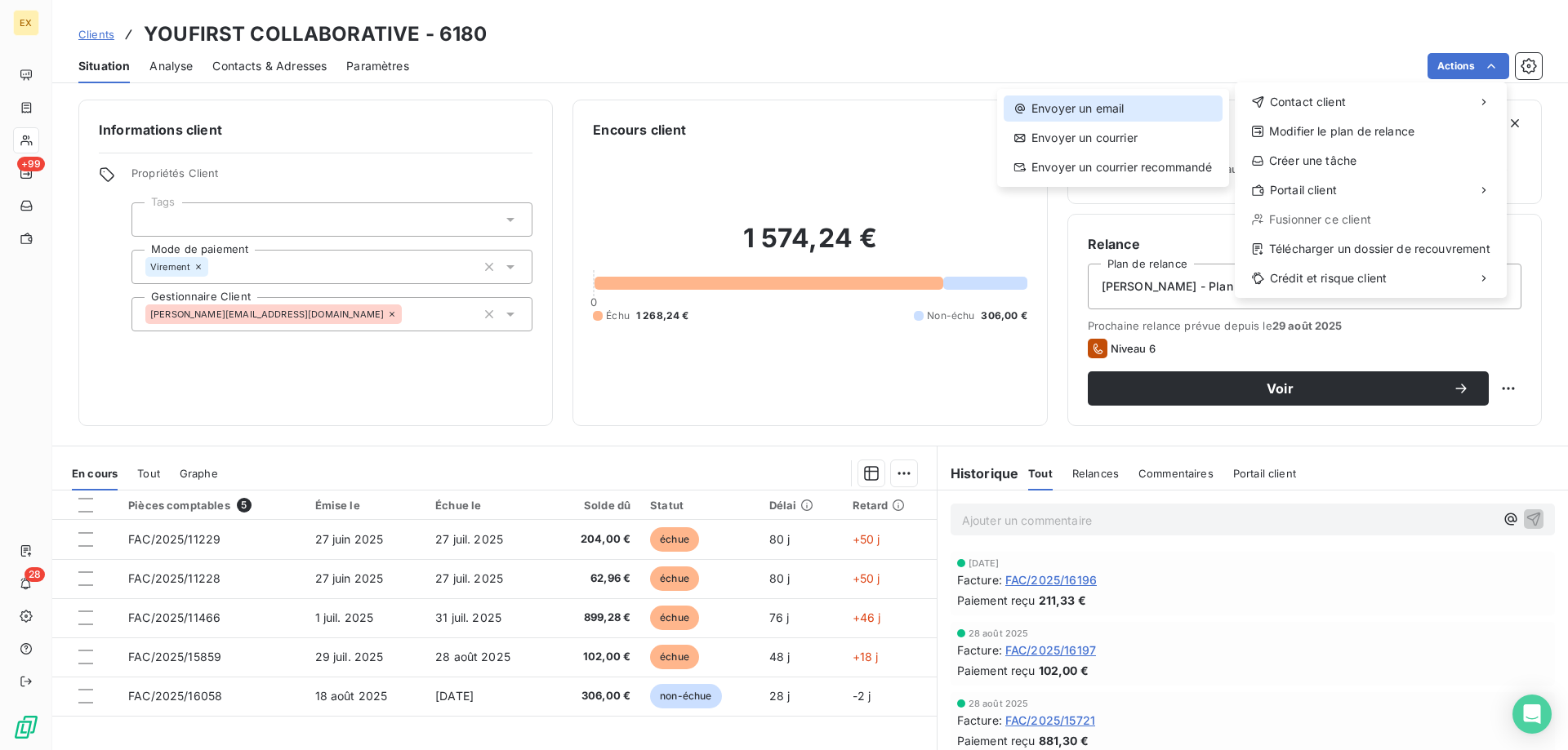
click at [1201, 105] on div "Envoyer un email" at bounding box center [1112, 109] width 219 height 26
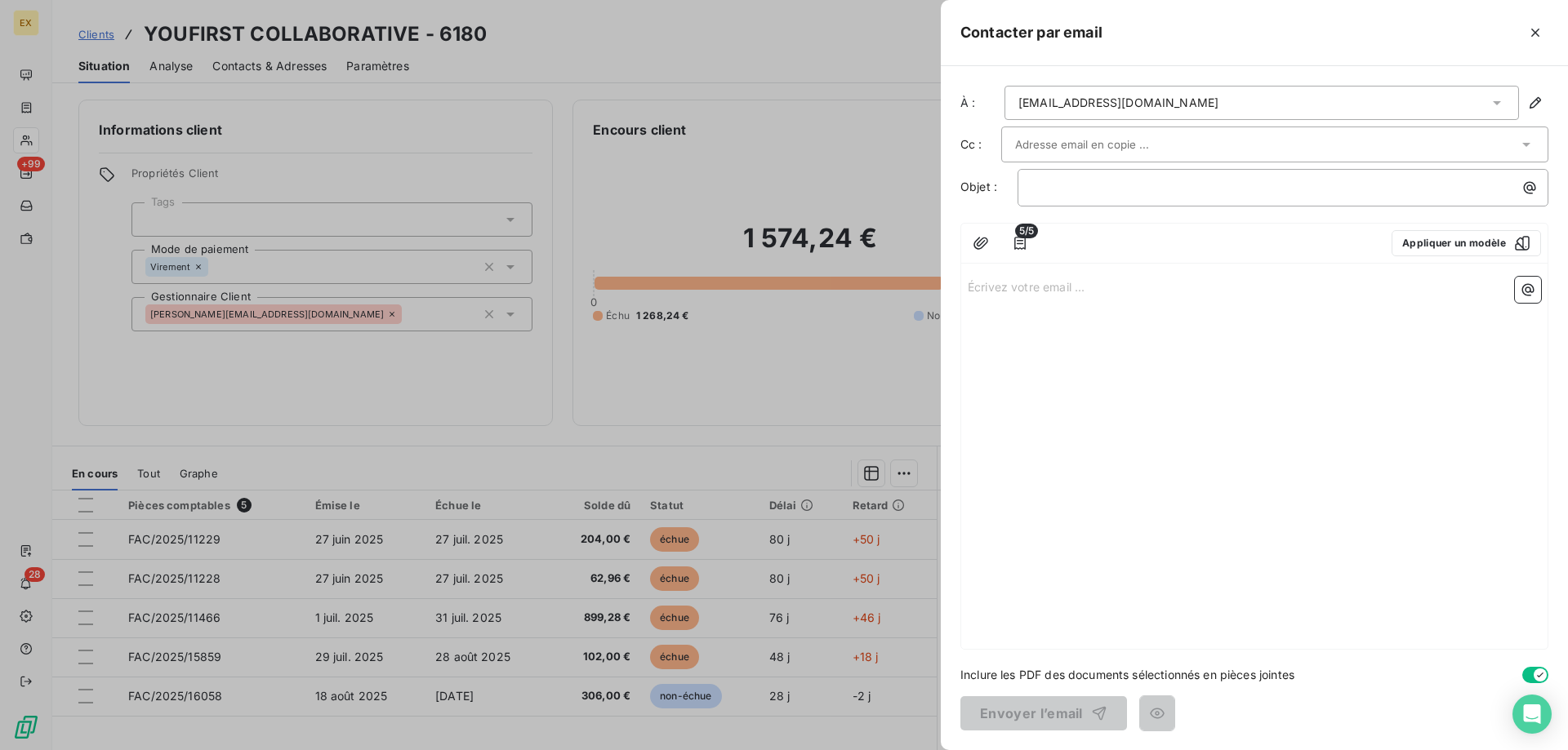
click at [1110, 146] on input "text" at bounding box center [1102, 144] width 175 height 25
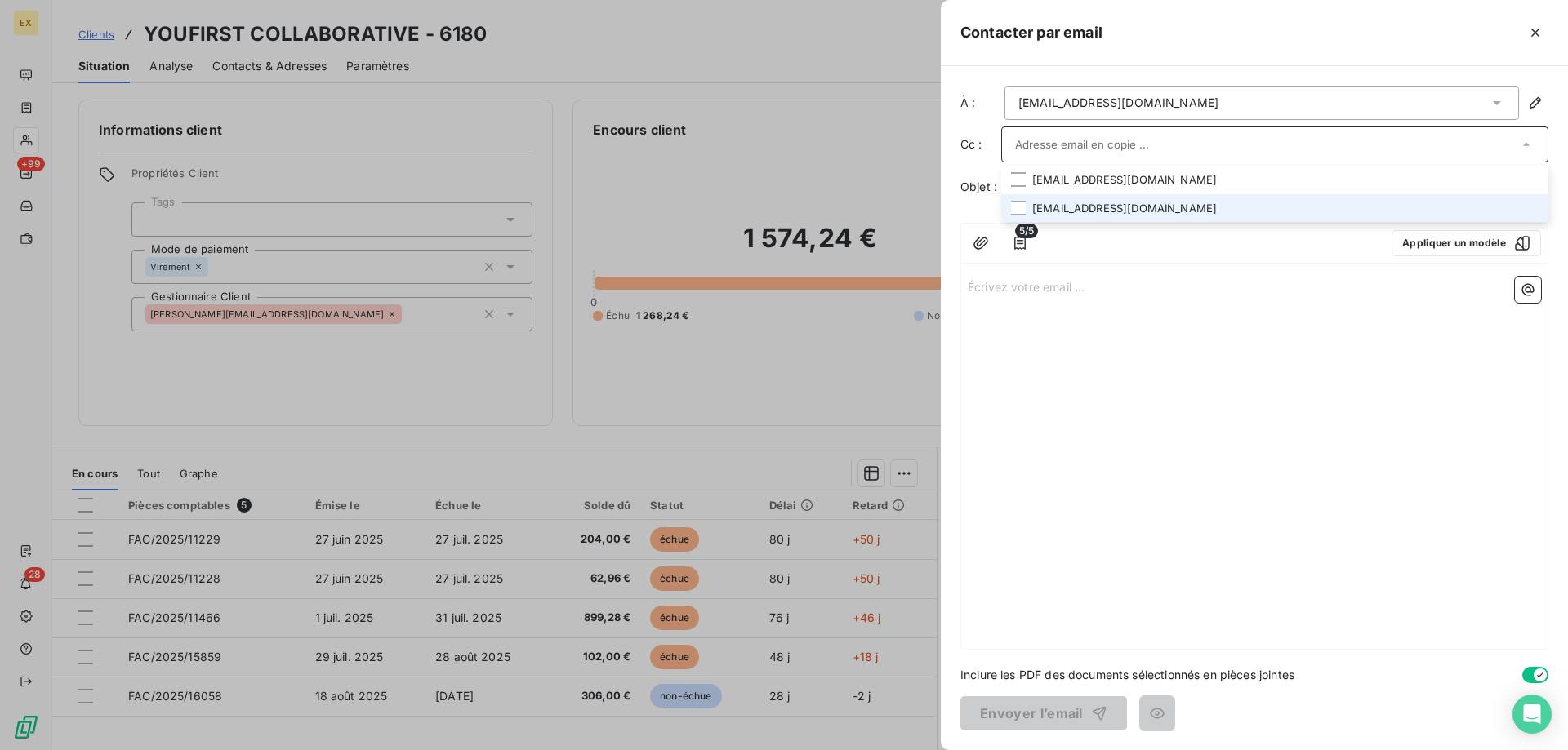
click at [1072, 209] on li "deborahfietz@gecina.fr" at bounding box center [1274, 208] width 547 height 29
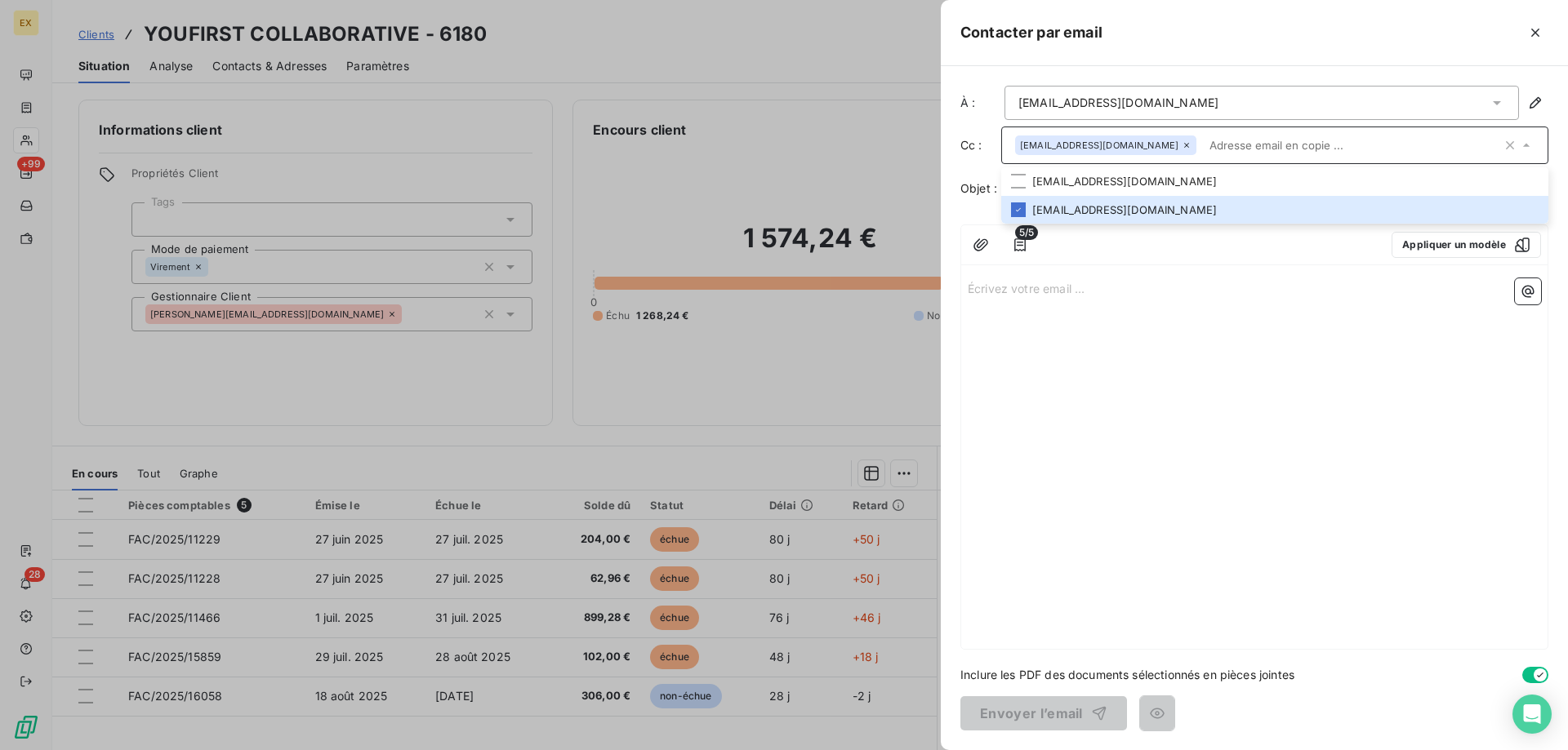
click at [1113, 292] on p "Écrivez votre email ... ﻿" at bounding box center [1253, 288] width 573 height 18
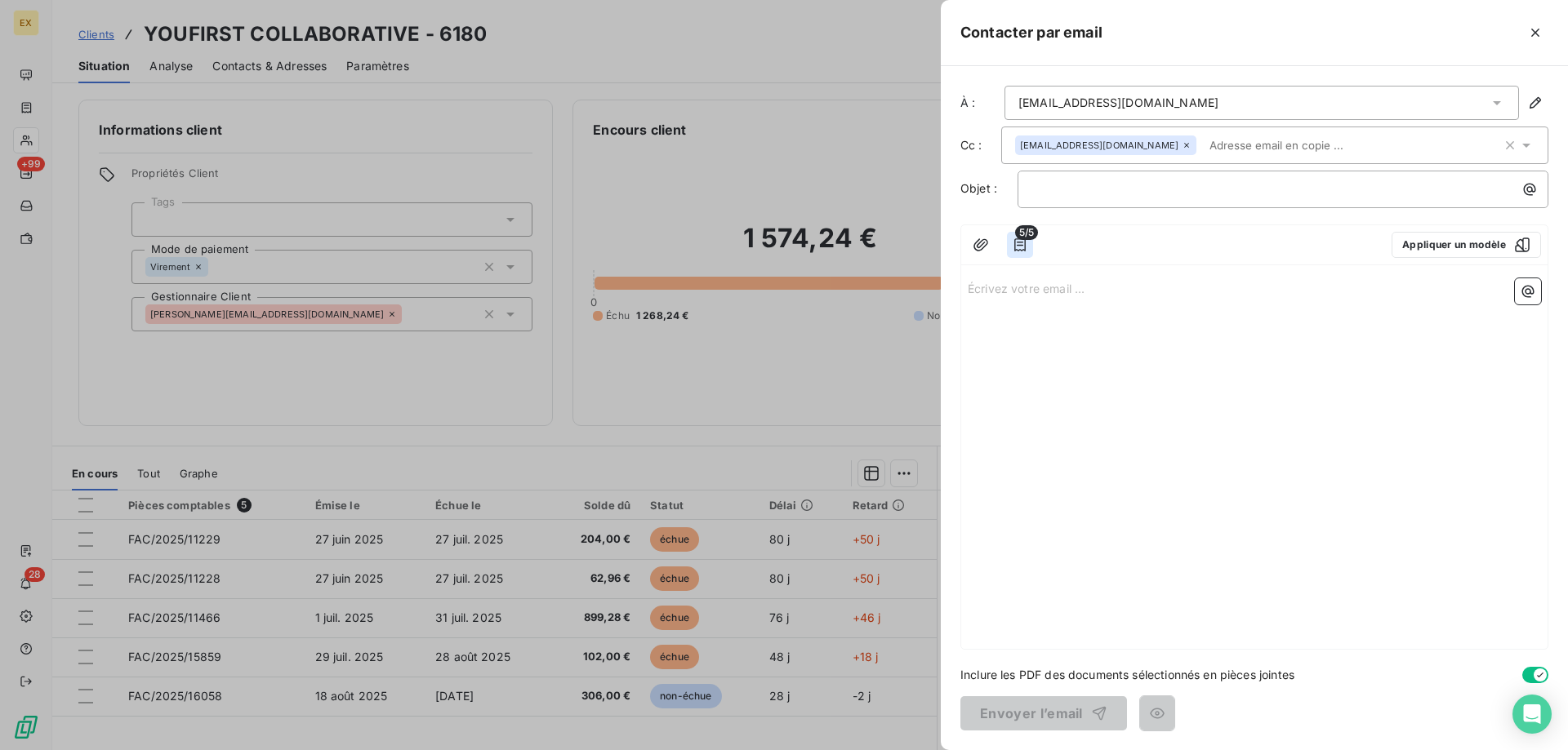
click at [1012, 253] on button "button" at bounding box center [1019, 244] width 26 height 26
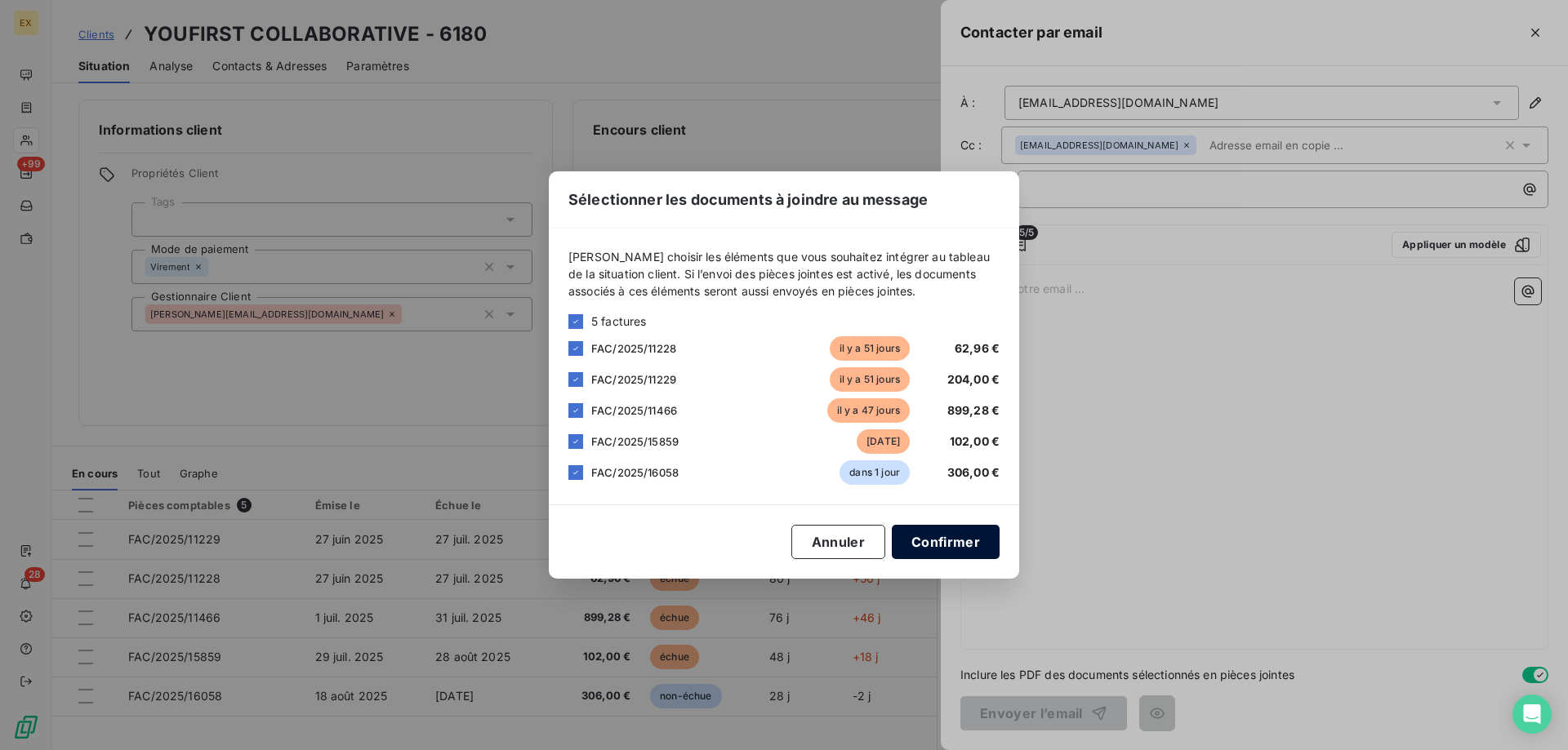
click at [978, 535] on button "Confirmer" at bounding box center [945, 542] width 108 height 34
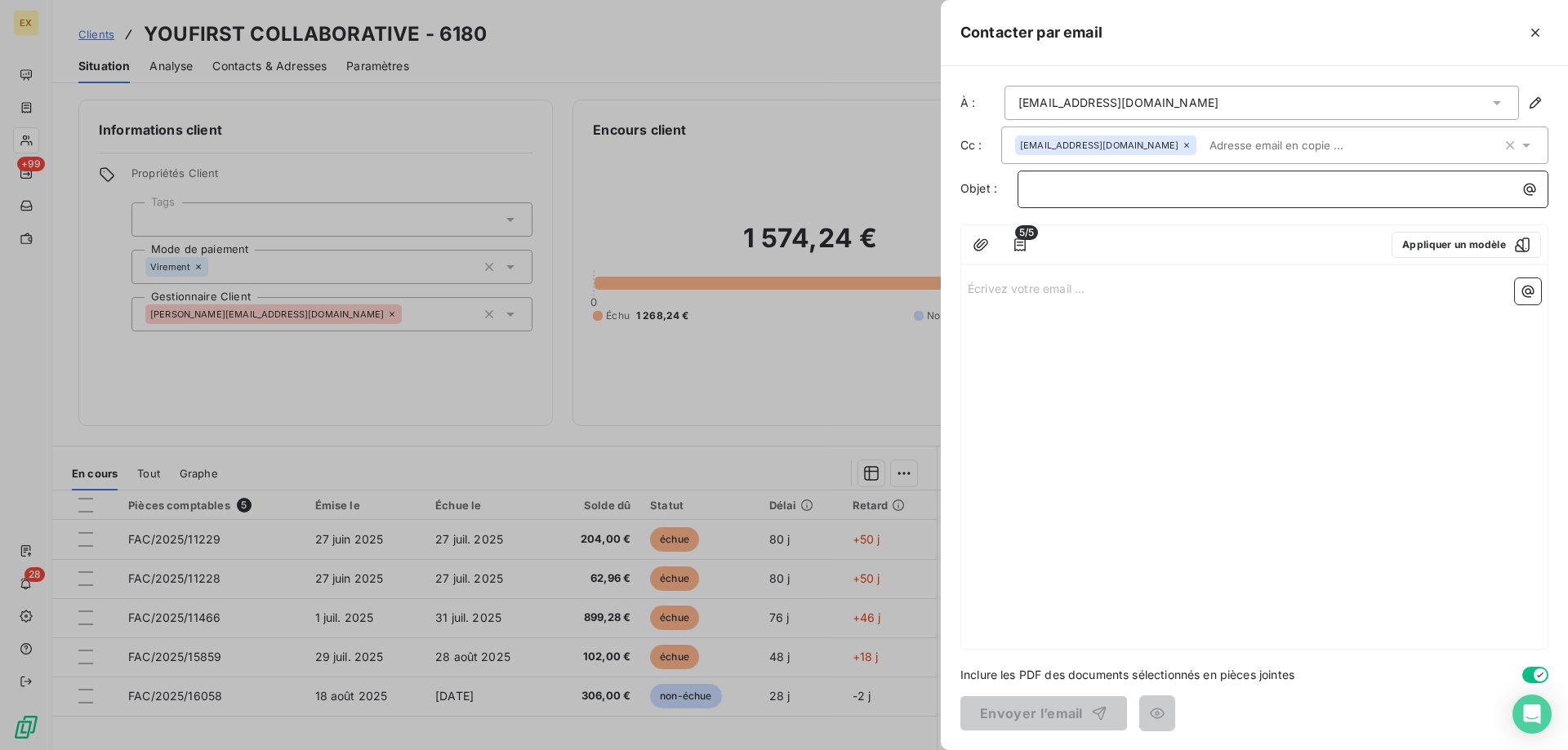
click at [1036, 197] on p "﻿" at bounding box center [1287, 189] width 511 height 18
click at [1021, 290] on p "Écrivez votre email ... ﻿" at bounding box center [1253, 288] width 573 height 18
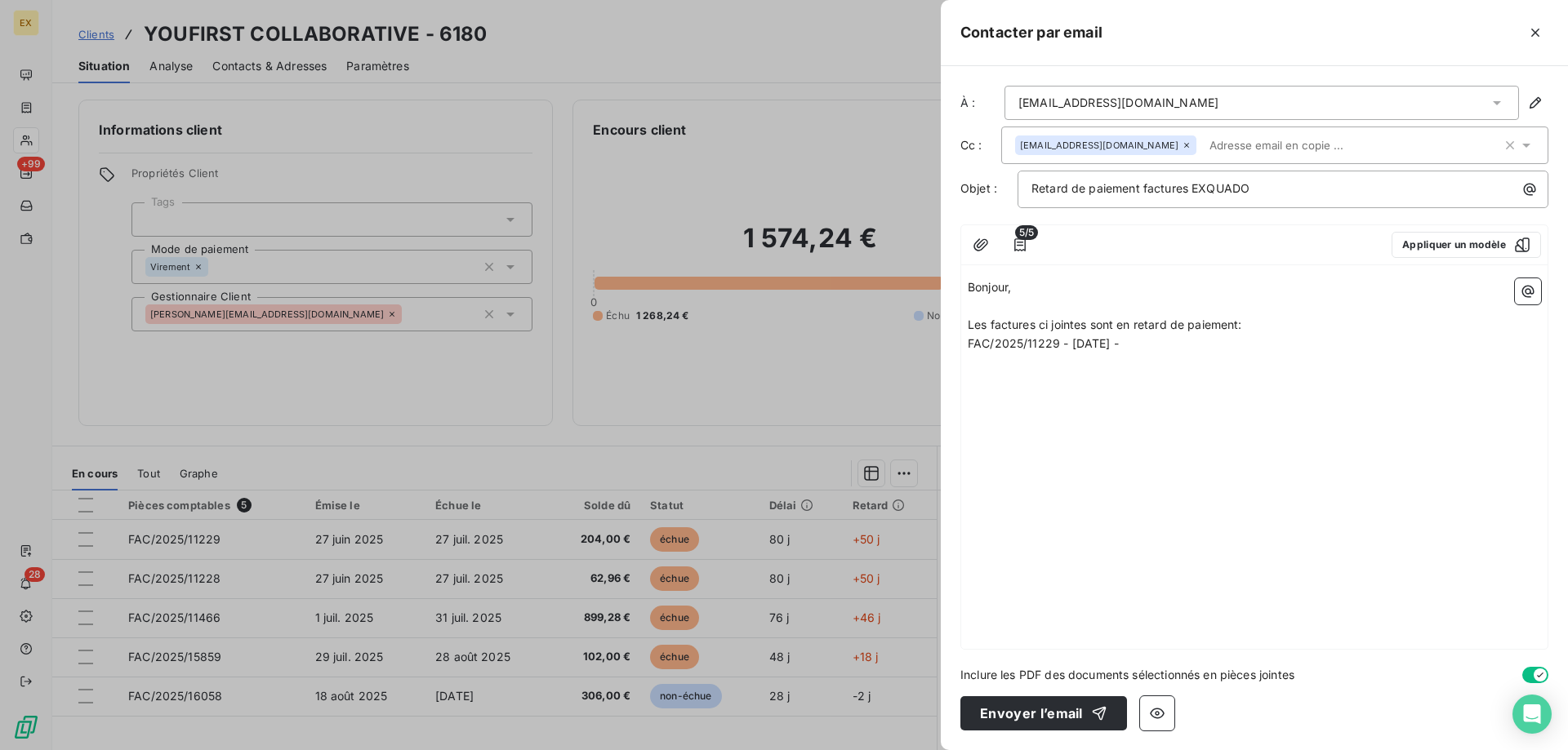
click at [1161, 351] on p "FAC/2025/11229 - 27/06/25 -" at bounding box center [1253, 344] width 573 height 18
click at [1180, 368] on p "FAC/2025/11228 - 27/06/25 -" at bounding box center [1253, 363] width 573 height 18
click at [1170, 387] on p "FAC/2025/11466 - 01/07/25 -" at bounding box center [1253, 381] width 573 height 18
click at [1269, 368] on p "FAC/2025/11228 - 27/06/25 - CT250800001 - 62.96€" at bounding box center [1253, 363] width 573 height 18
click at [1267, 384] on p "FAC/2025/11466 - 01/07/25 - CT250800001 -" at bounding box center [1253, 381] width 573 height 18
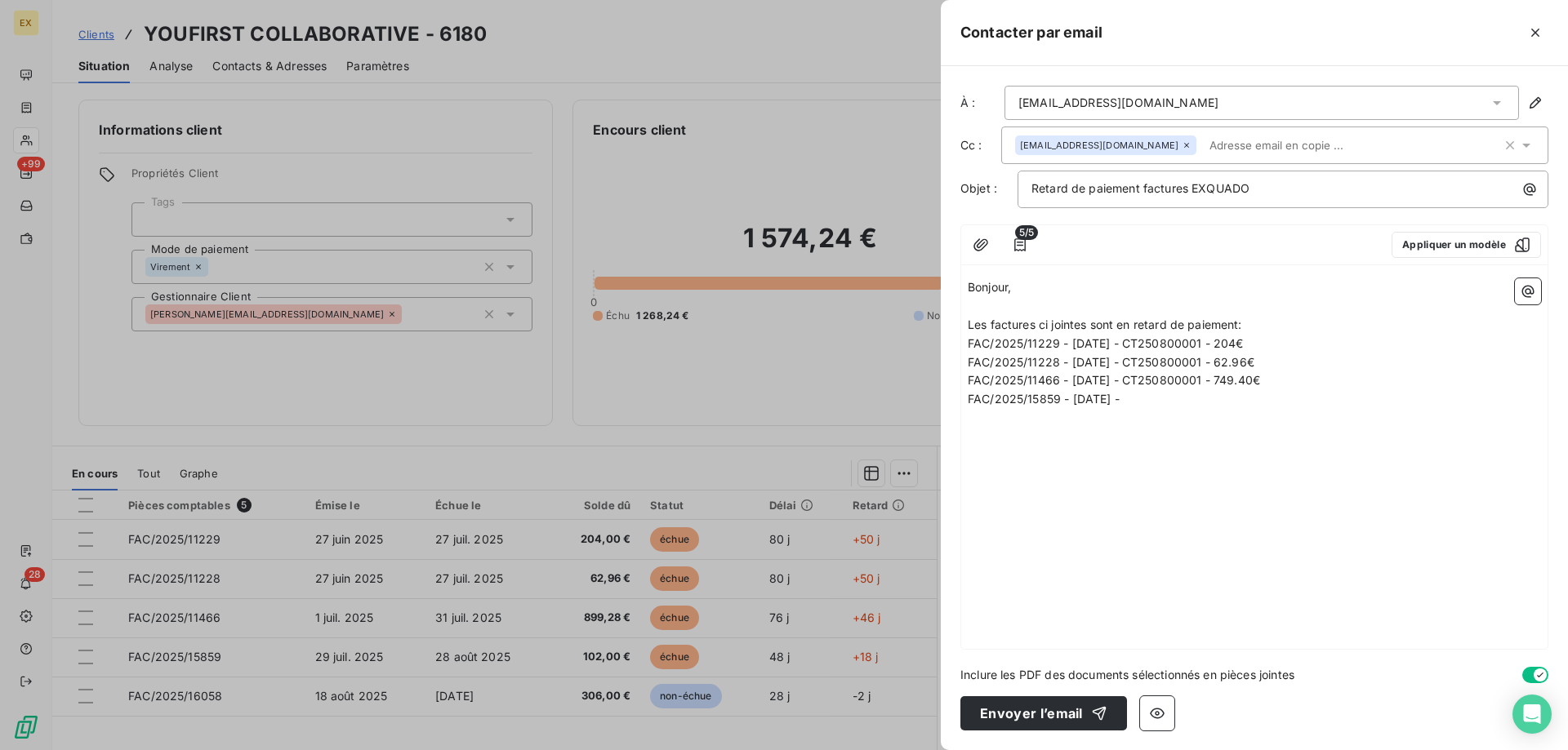
click at [1186, 401] on p "FAC/2025/15859 - 29/07/25 -" at bounding box center [1253, 399] width 573 height 18
drag, startPoint x: 1259, startPoint y: 380, endPoint x: 1223, endPoint y: 387, distance: 36.7
click at [1223, 387] on span "FAC/2025/11466 - 01/07/25 - CT250800001 - 749.40€" at bounding box center [1113, 380] width 292 height 14
click at [1291, 402] on p "FAC/2025/15859 - 29/07/25 - CT240700027 - 102€" at bounding box center [1253, 399] width 573 height 18
click at [1069, 479] on html "EX +99 28 Clients YOUFIRST COLLABORATIVE - 6180 Situation Analyse Contacts & Ad…" at bounding box center [784, 375] width 1568 height 750
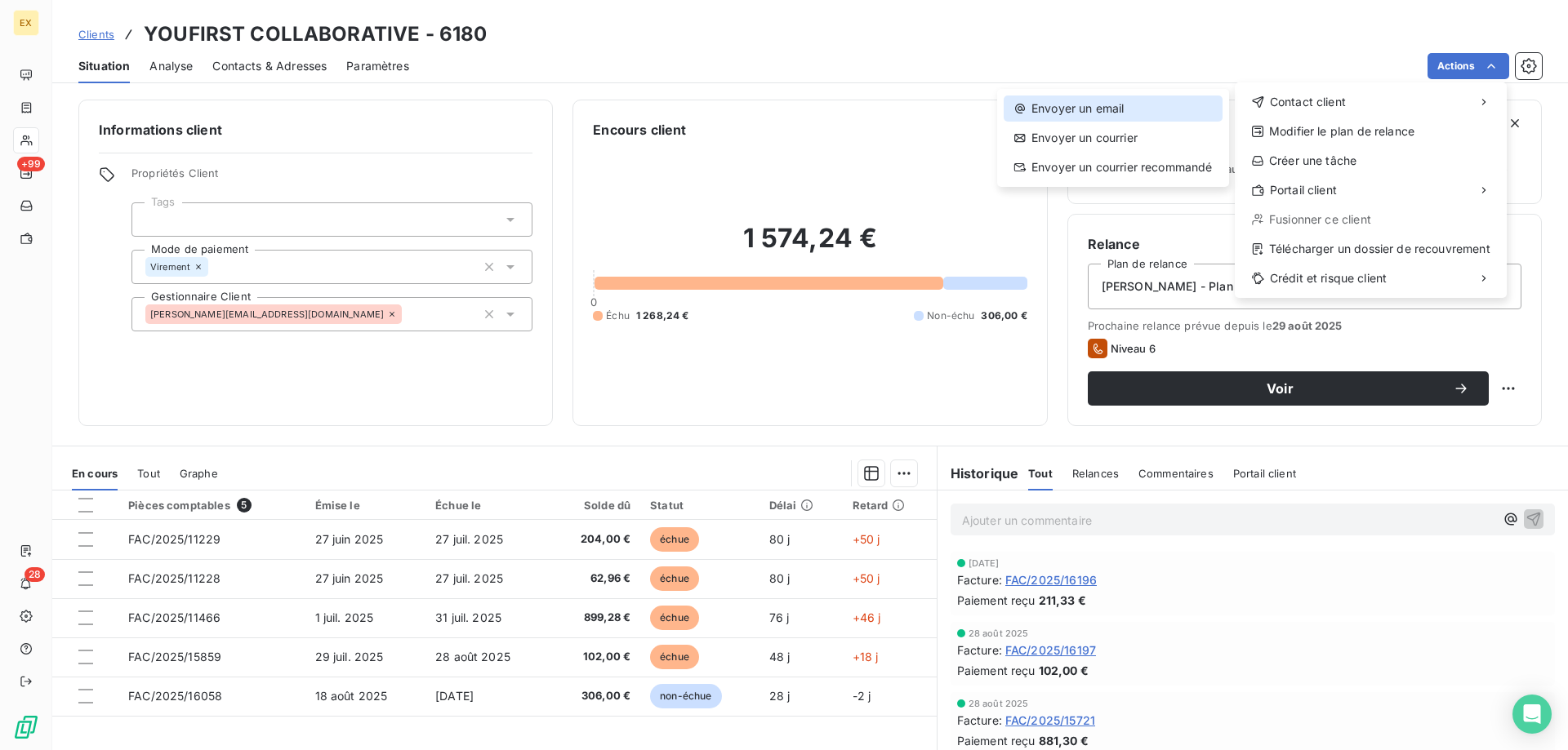
click at [1084, 106] on div "Envoyer un email" at bounding box center [1112, 109] width 219 height 26
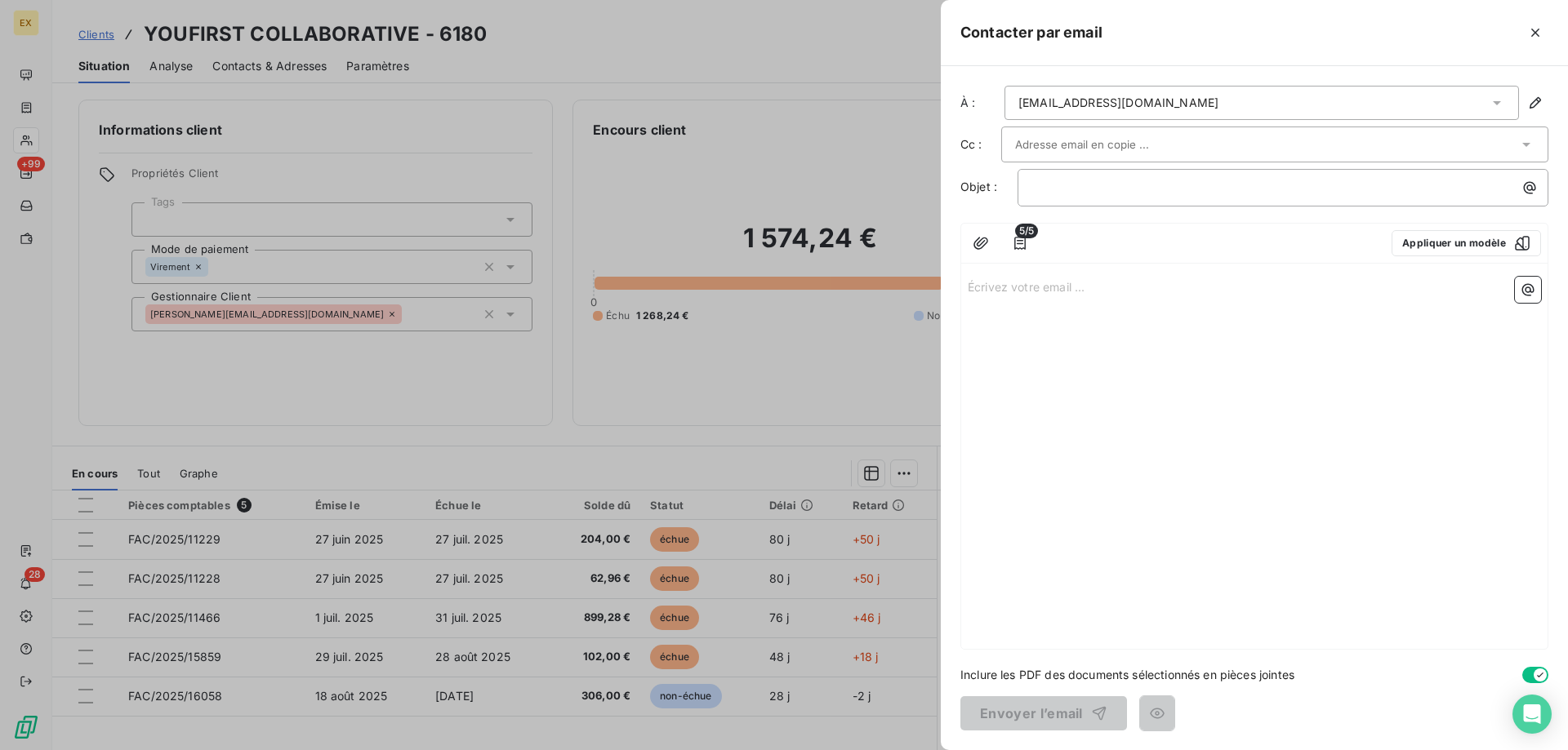
click at [1027, 127] on div at bounding box center [1274, 144] width 547 height 36
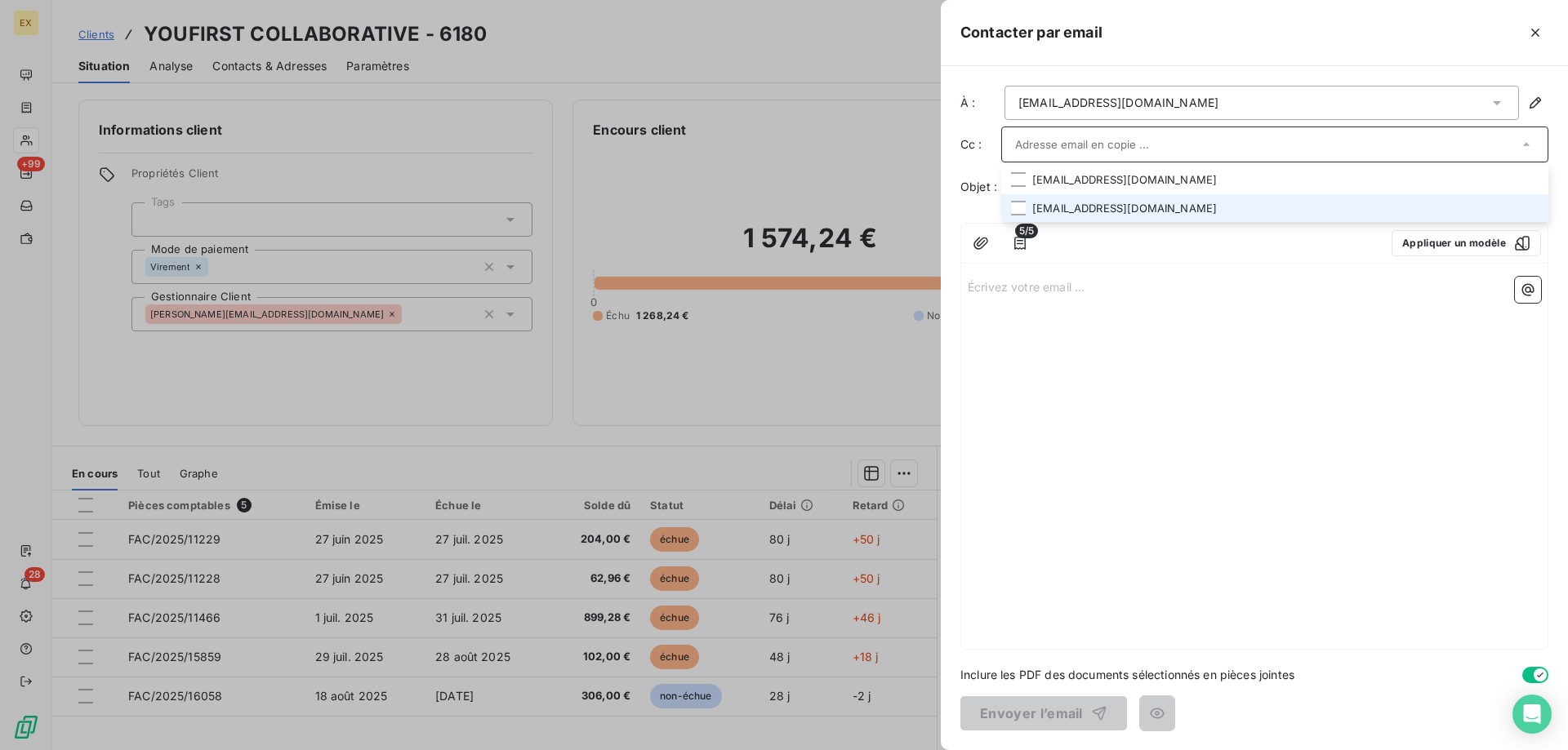
click at [1105, 209] on li "deborahfietz@gecina.fr" at bounding box center [1274, 208] width 547 height 29
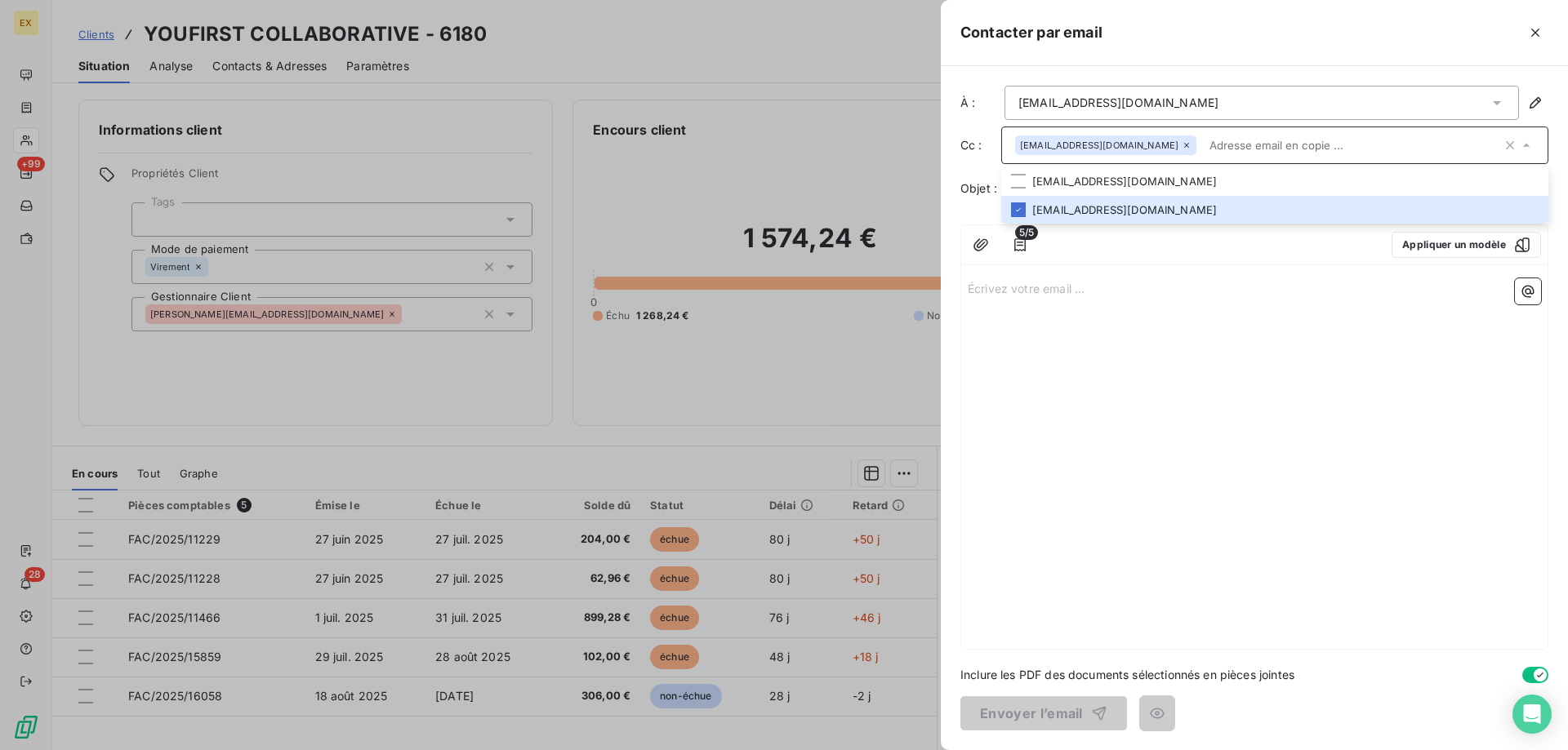
click at [1075, 309] on div "Écrivez votre email ... ﻿" at bounding box center [1254, 460] width 587 height 377
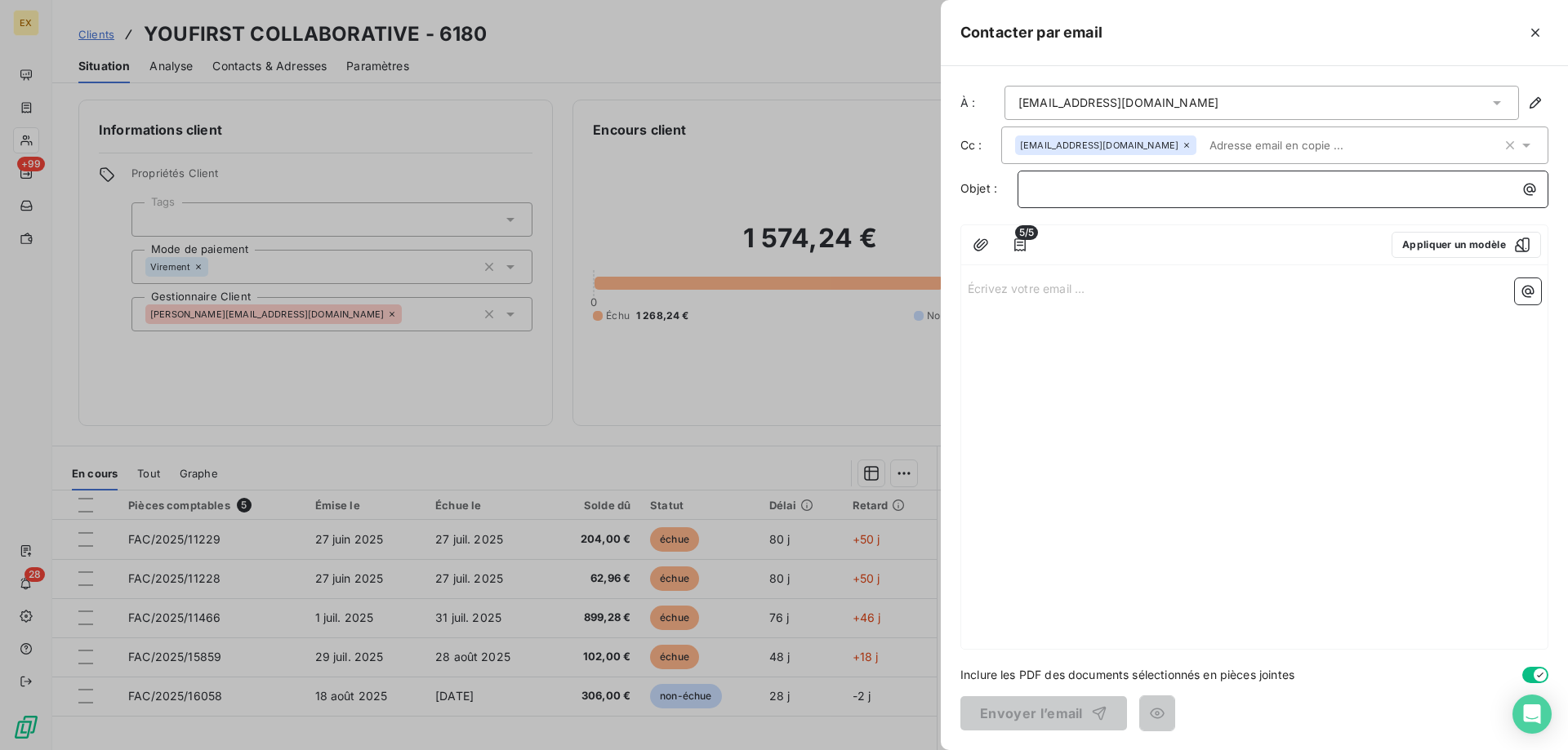
click at [1049, 196] on p "﻿" at bounding box center [1287, 189] width 511 height 18
click at [1004, 292] on p "Écrivez votre email ... ﻿" at bounding box center [1253, 288] width 573 height 18
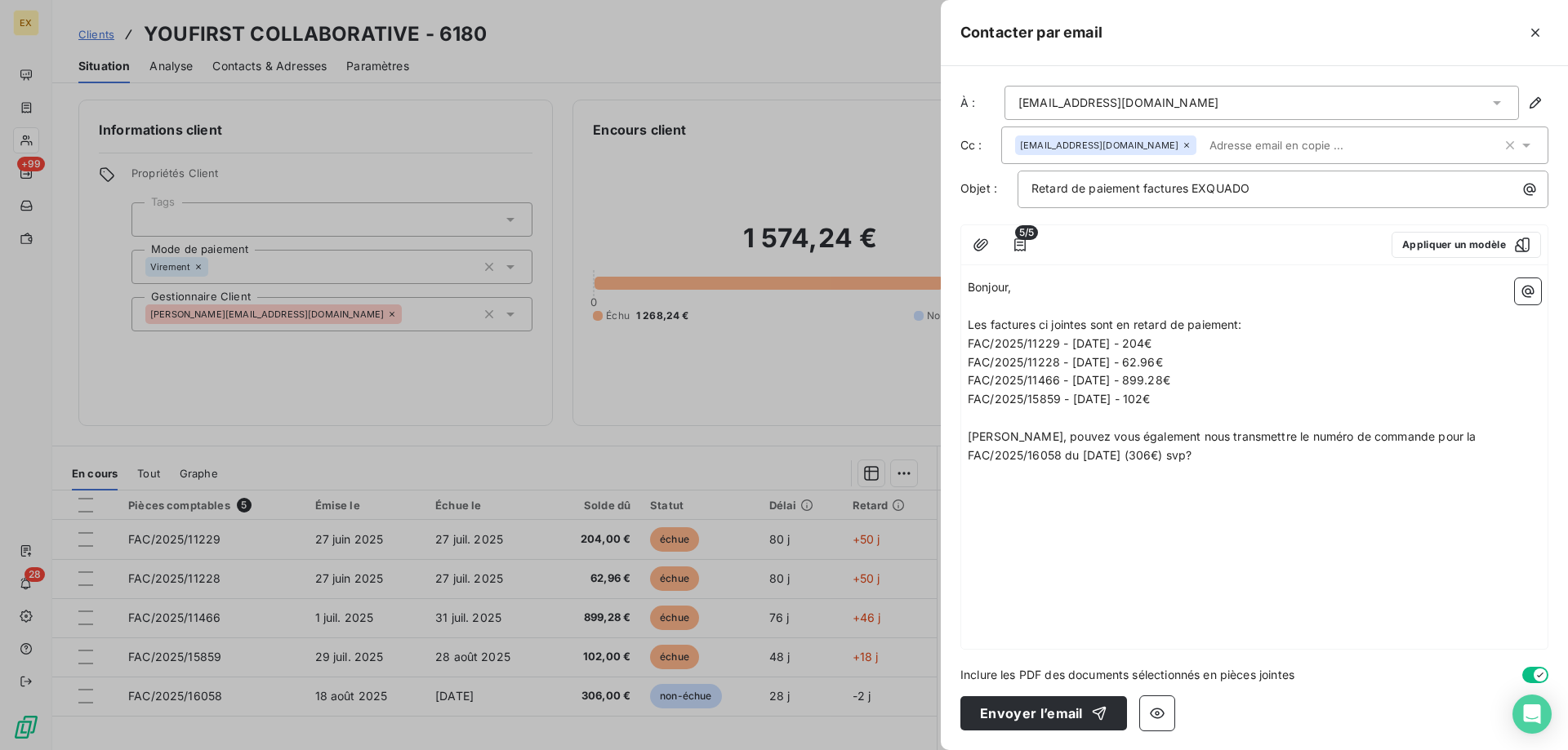
drag, startPoint x: 1277, startPoint y: 390, endPoint x: 1280, endPoint y: 412, distance: 22.2
click at [1277, 391] on div "Bonjour, ﻿ Les factures ci jointes sont en retard de paiement: FAC/2025/11229 -…" at bounding box center [1253, 372] width 573 height 187
click at [1261, 396] on p "FAC/2025/15859 - 29/07/25 - 102€" at bounding box center [1253, 399] width 573 height 18
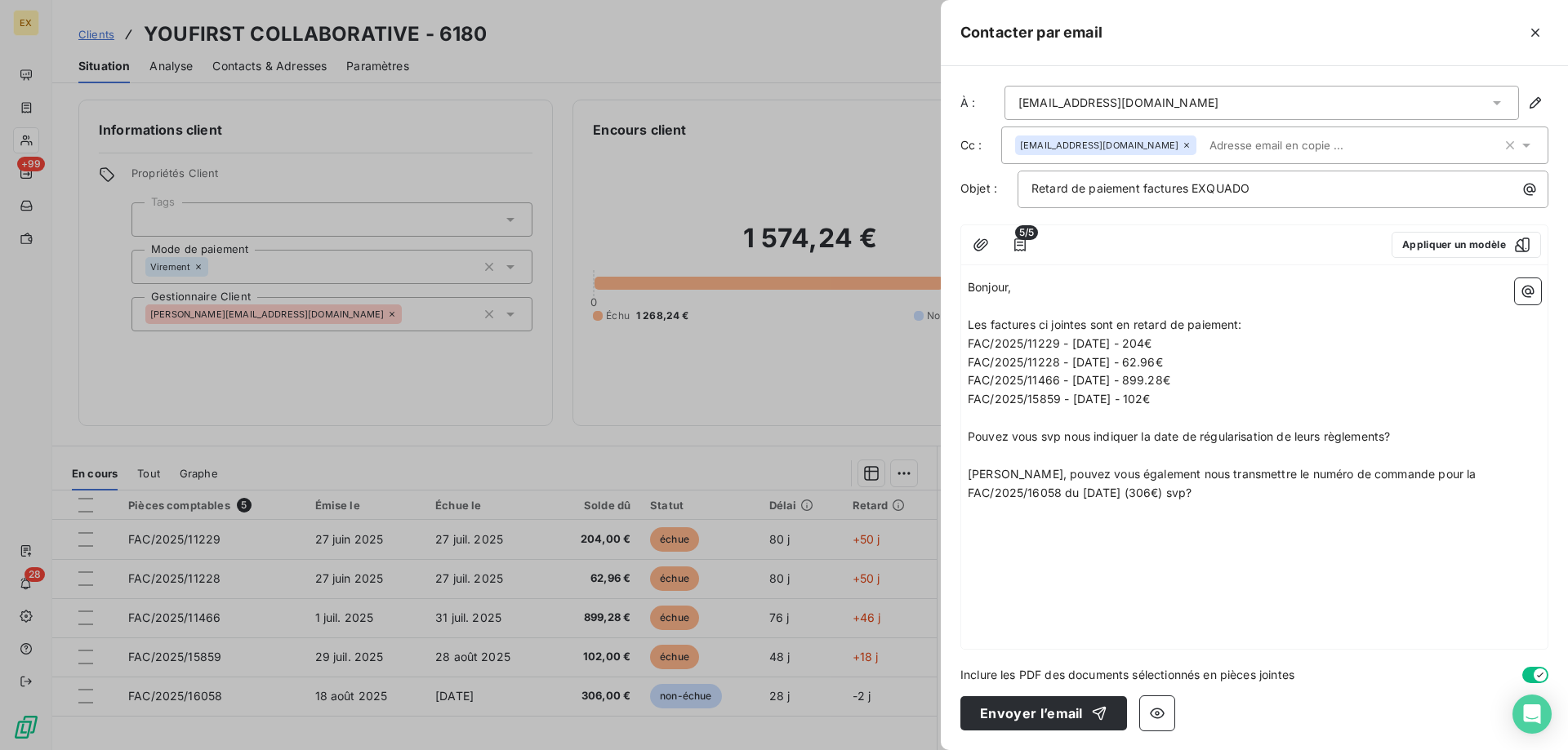
click at [1194, 403] on p "FAC/2025/15859 - 29/07/25 - 102€" at bounding box center [1253, 399] width 573 height 18
drag, startPoint x: 1272, startPoint y: 377, endPoint x: 1286, endPoint y: 376, distance: 14.0
click at [1272, 377] on p "FAC/2025/11466 - 01/07/25 - 899.28€" at bounding box center [1253, 381] width 573 height 18
click at [1262, 366] on p "FAC/2025/11228 - 27/06/25 - 62.96€" at bounding box center [1253, 363] width 573 height 18
click at [1163, 487] on p "Deborah, pouvez vous également nous transmettre le numéro de commande pour la F…" at bounding box center [1253, 484] width 573 height 38
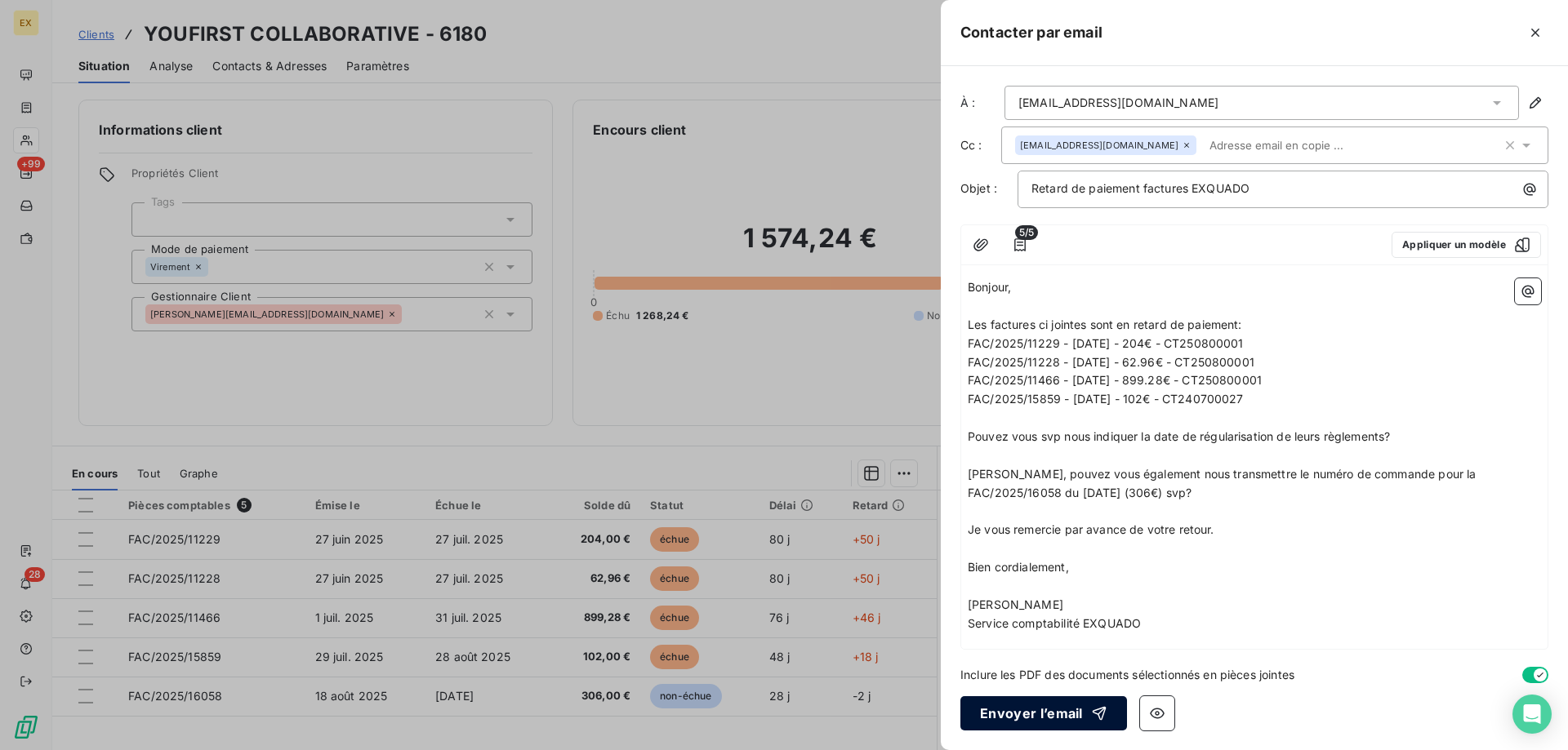
click at [1016, 716] on button "Envoyer l’email" at bounding box center [1043, 713] width 167 height 34
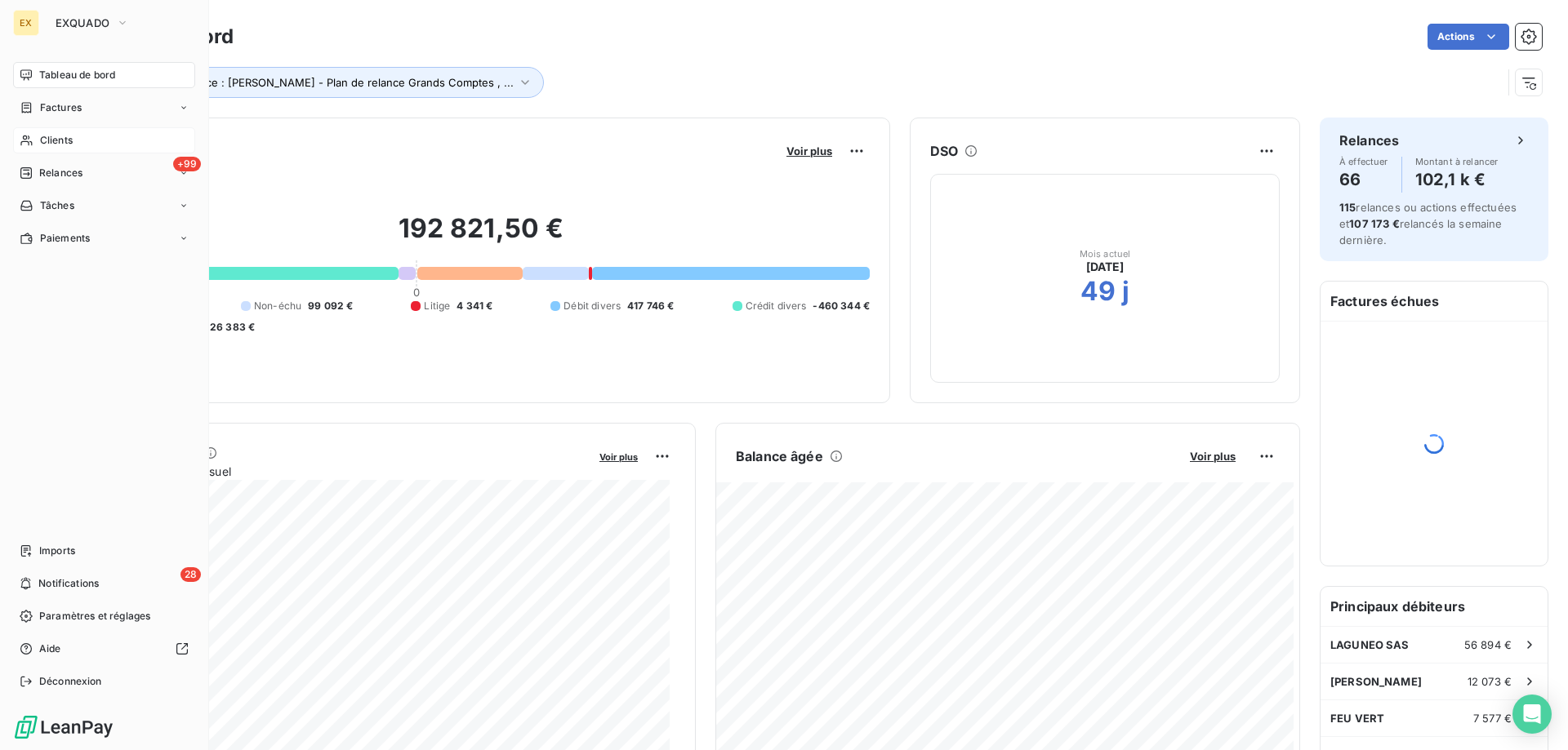
click at [51, 145] on span "Clients" at bounding box center [55, 140] width 32 height 15
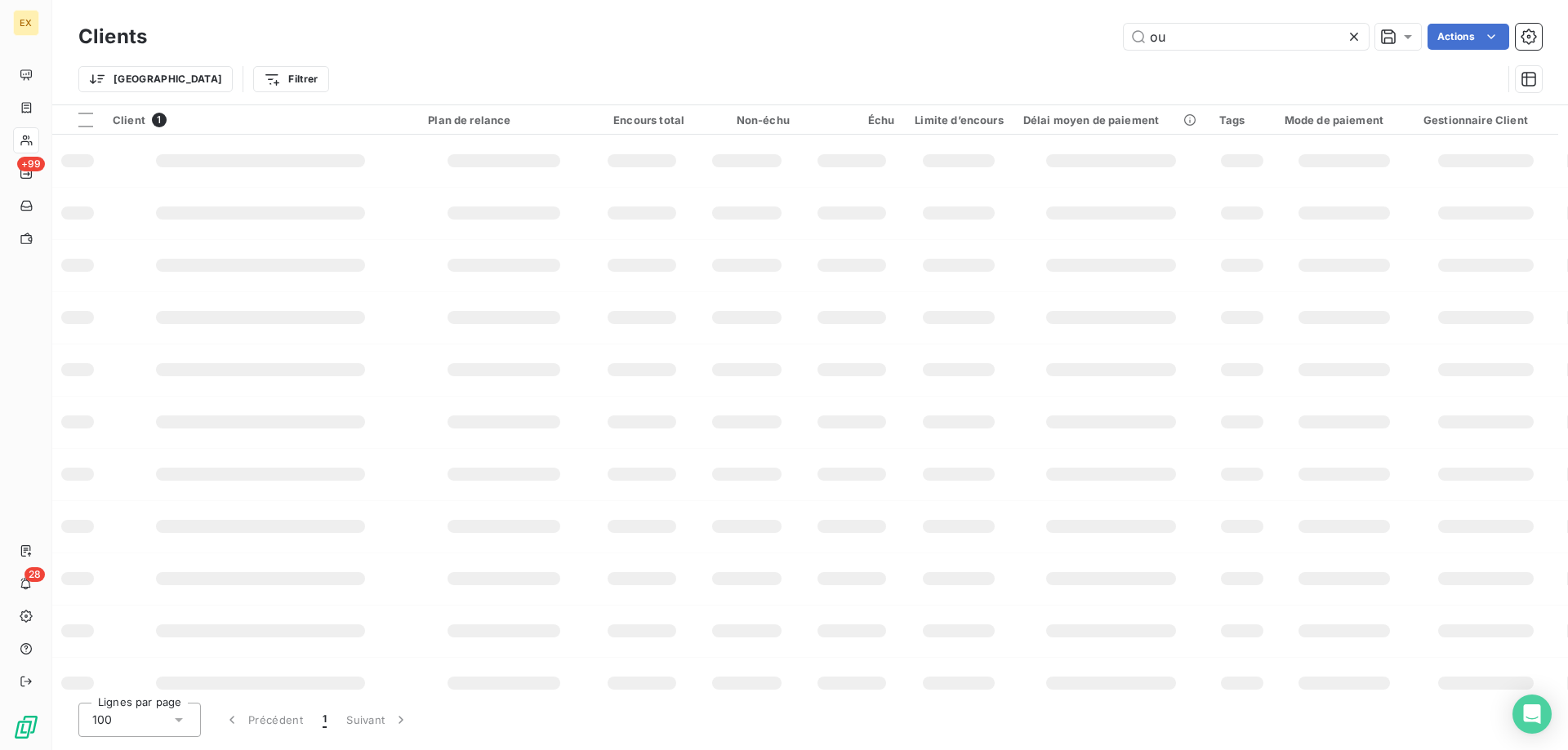
type input "o"
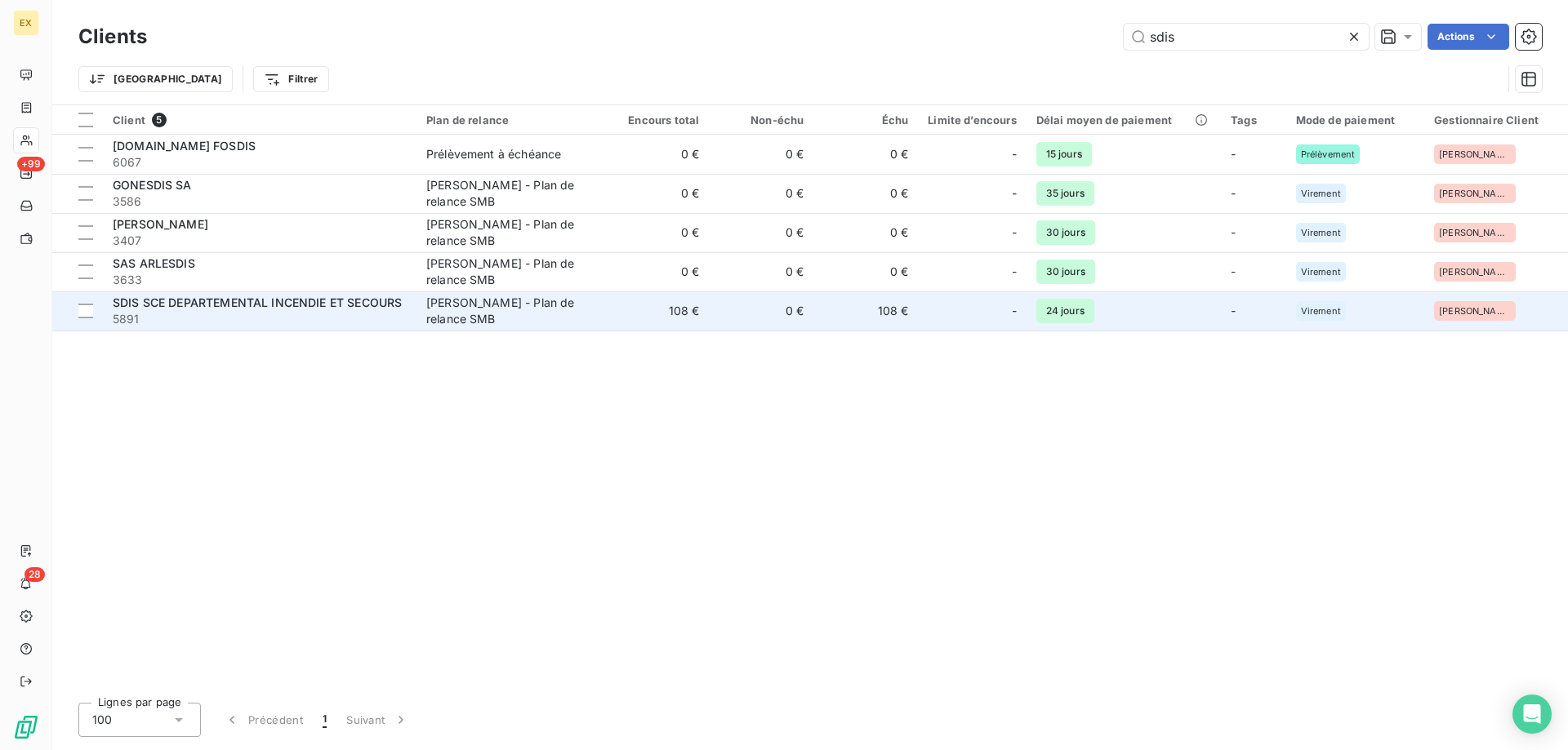
type input "sdis"
click at [278, 305] on span "SDIS SCE DEPARTEMENTAL INCENDIE ET SECOURS" at bounding box center [256, 302] width 289 height 14
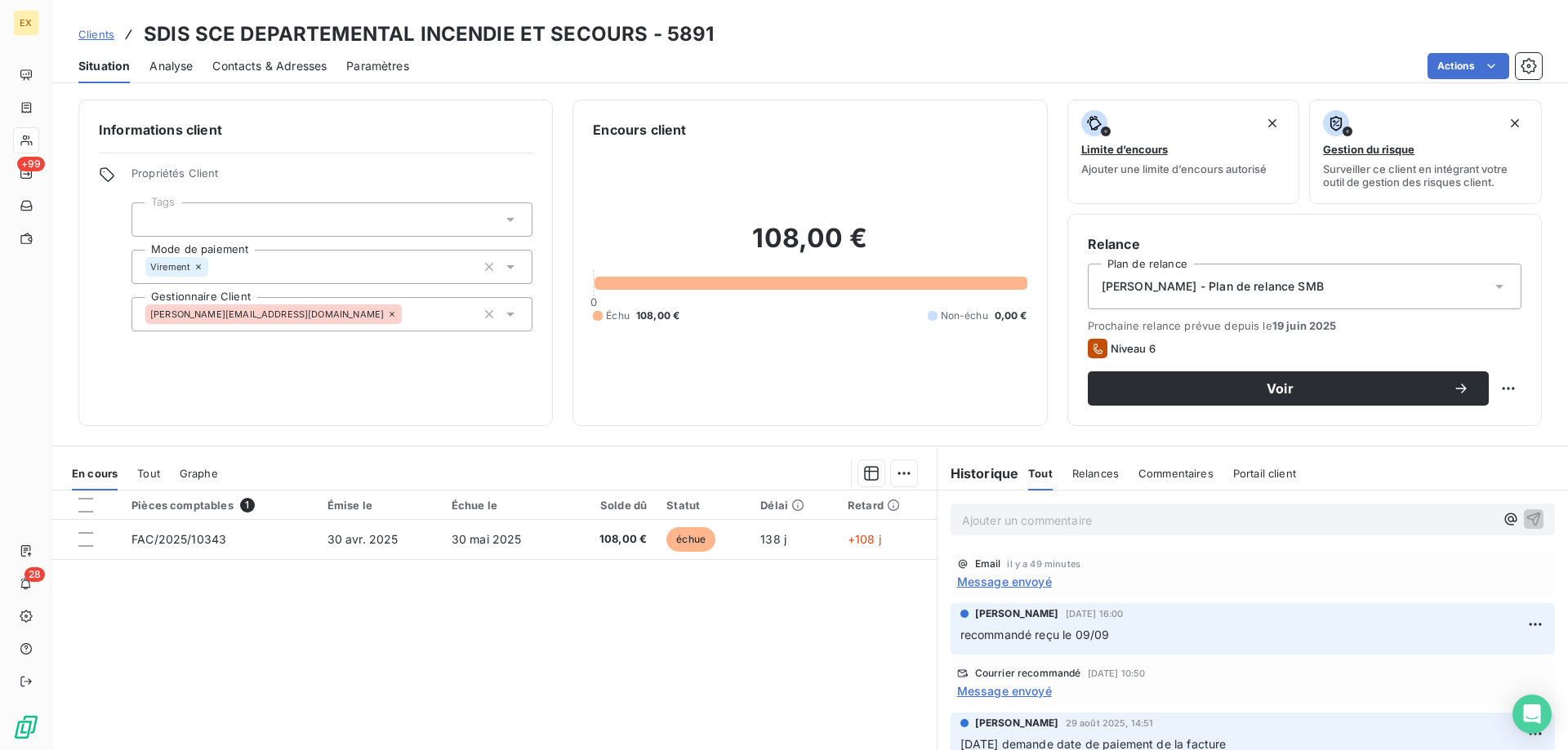
click at [1127, 518] on p "Ajouter un commentaire ﻿" at bounding box center [1228, 520] width 532 height 20
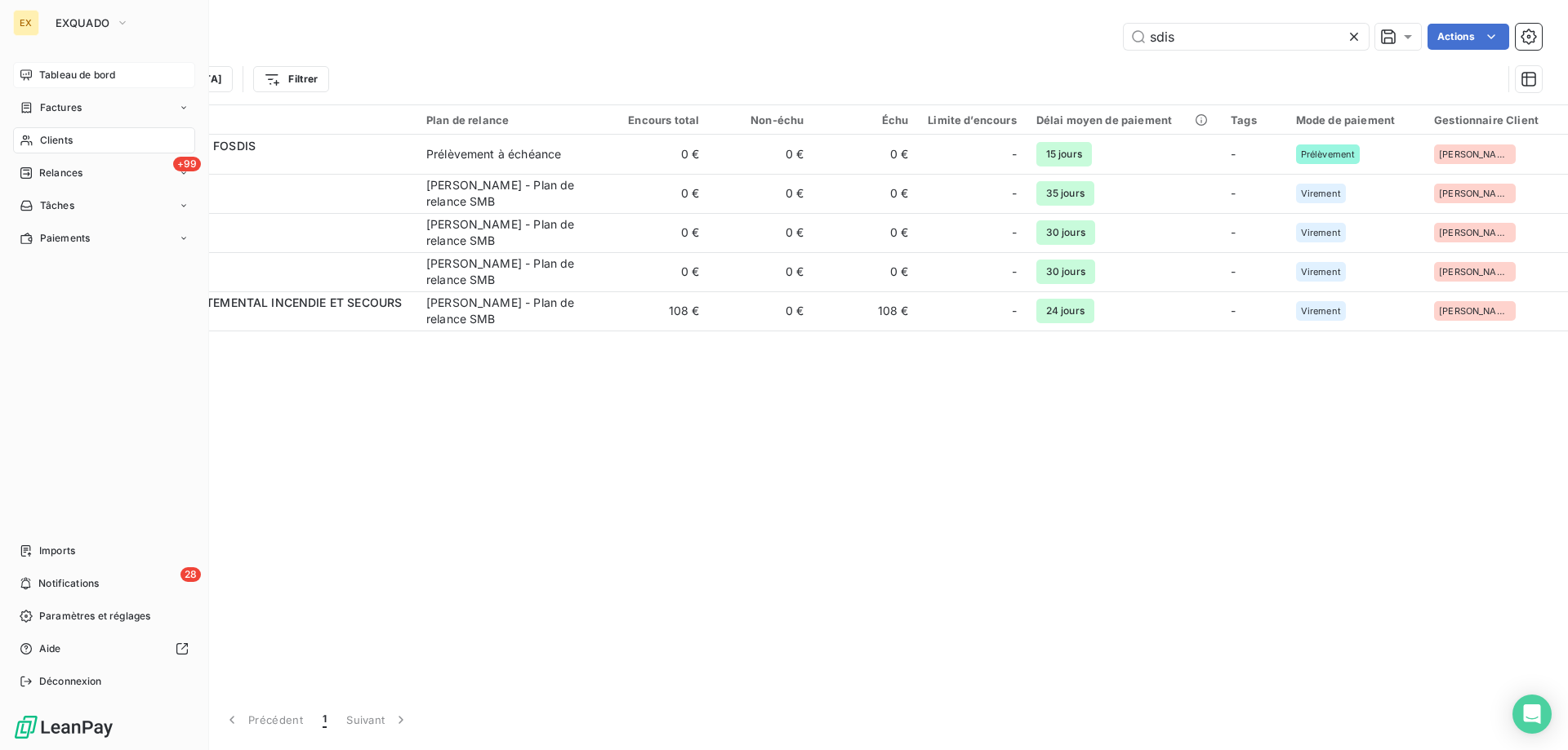
click at [39, 74] on div "Tableau de bord" at bounding box center [103, 75] width 182 height 26
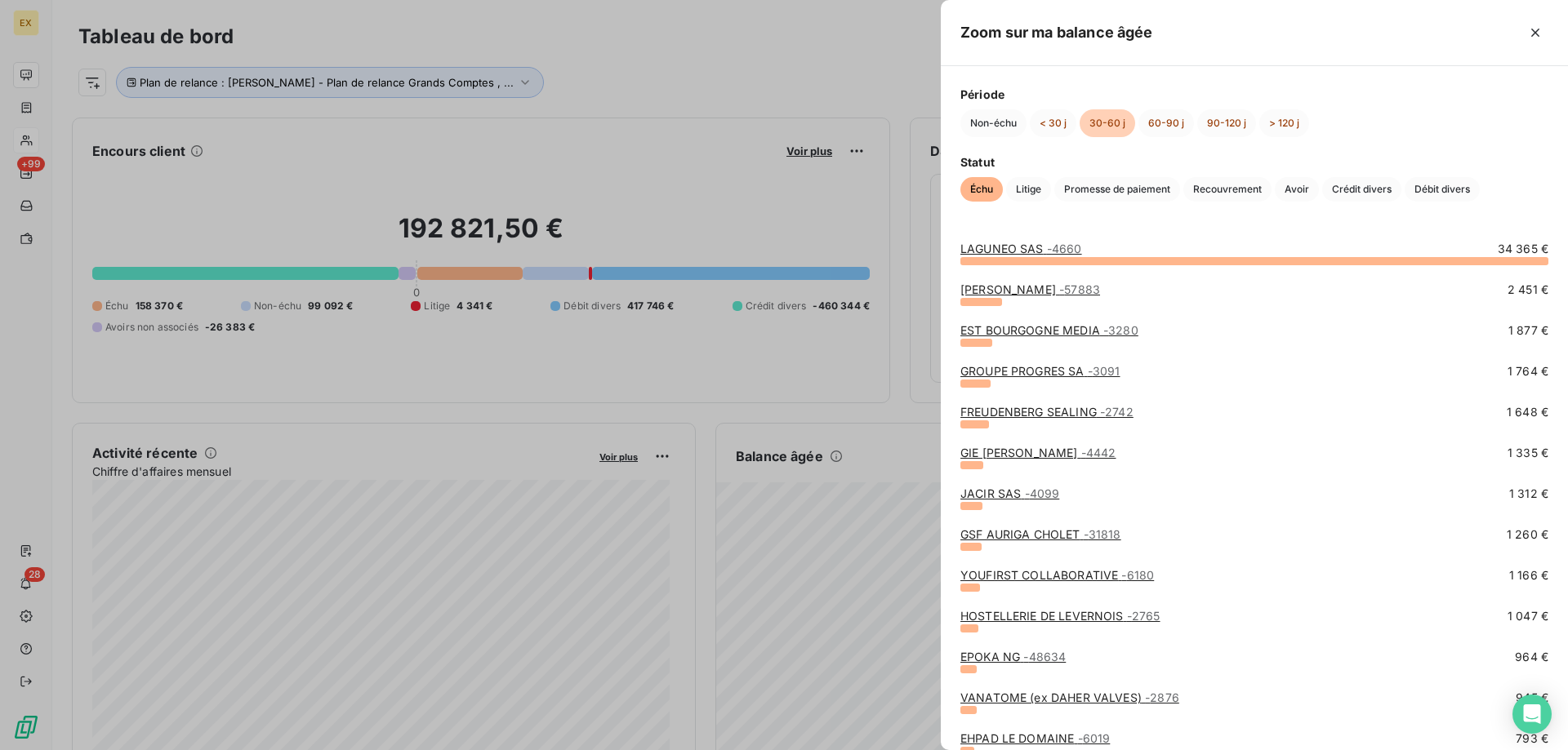
click at [1048, 615] on link "HOSTELLERIE DE LEVERNOIS - 2765" at bounding box center [1060, 615] width 200 height 14
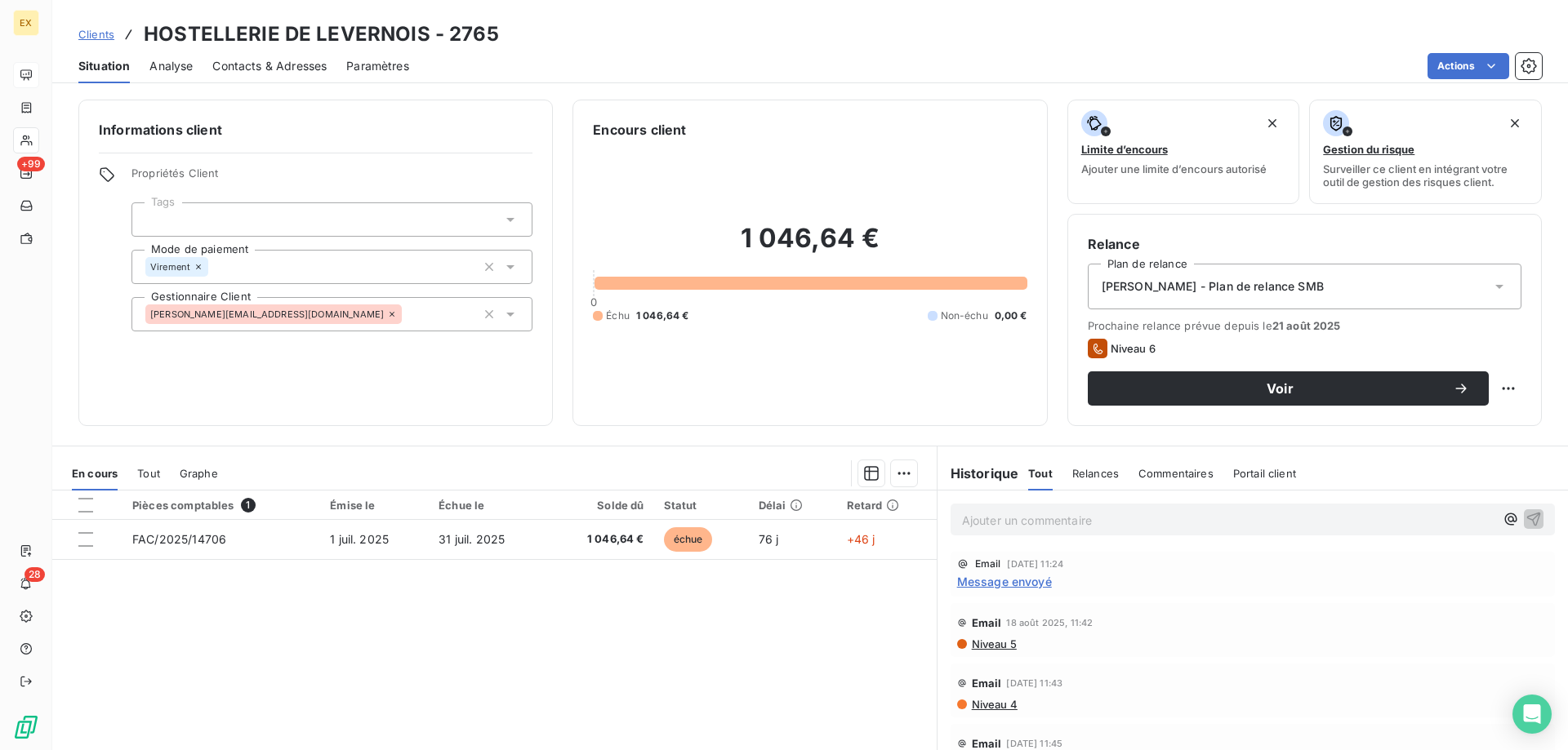
click at [1025, 588] on span "Message envoyé" at bounding box center [1004, 581] width 95 height 18
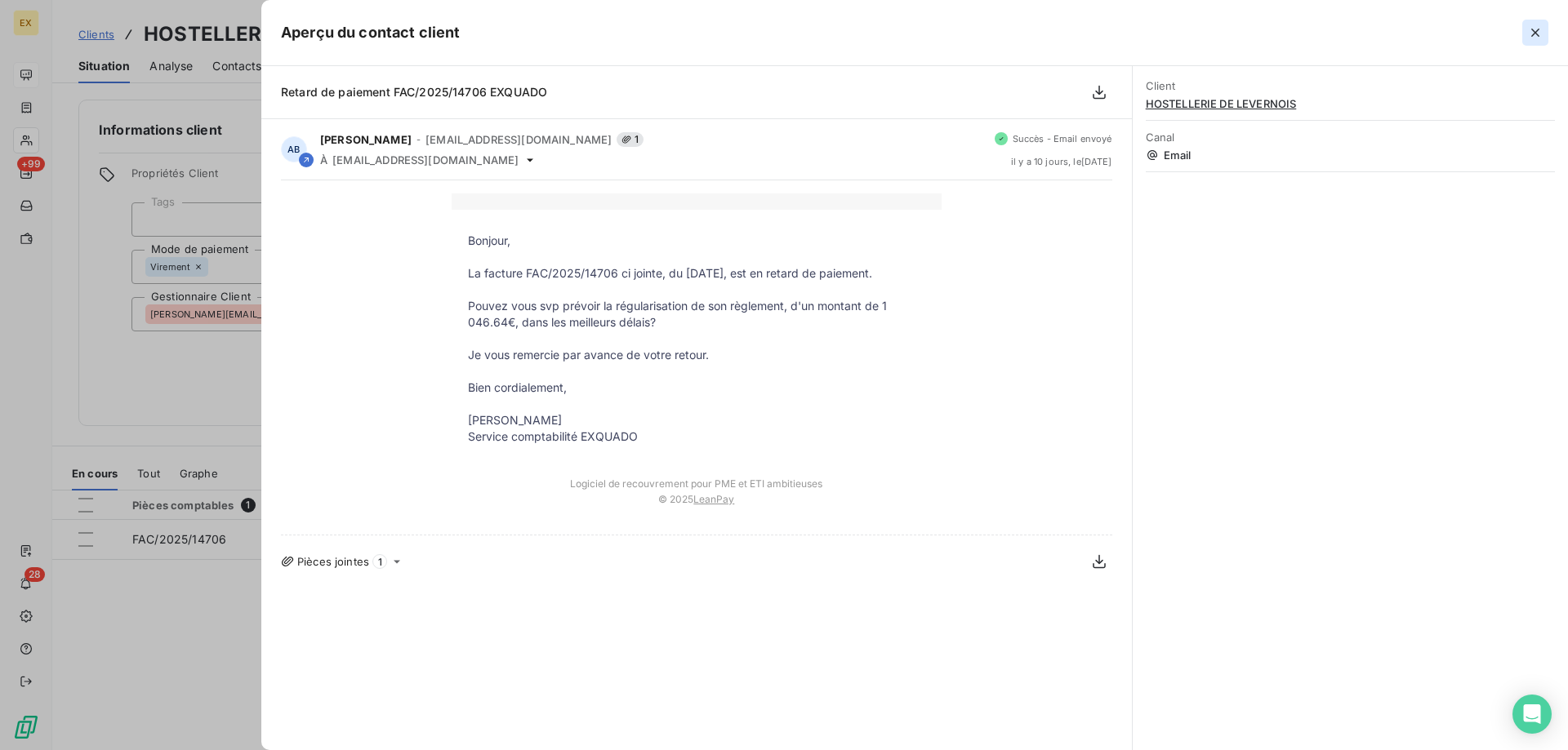
click at [1536, 28] on icon "button" at bounding box center [1535, 33] width 17 height 17
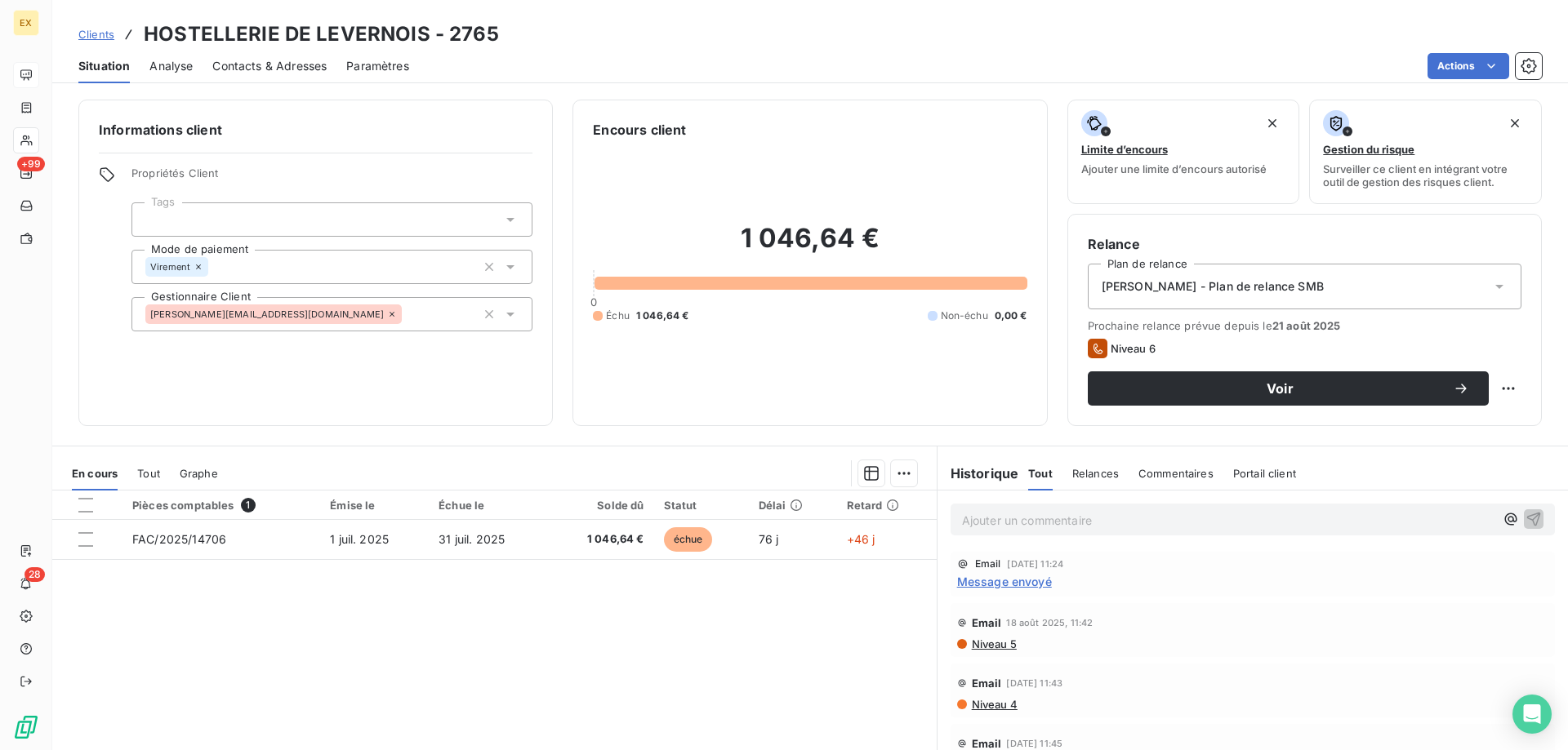
click at [306, 67] on span "Contacts & Adresses" at bounding box center [269, 66] width 114 height 17
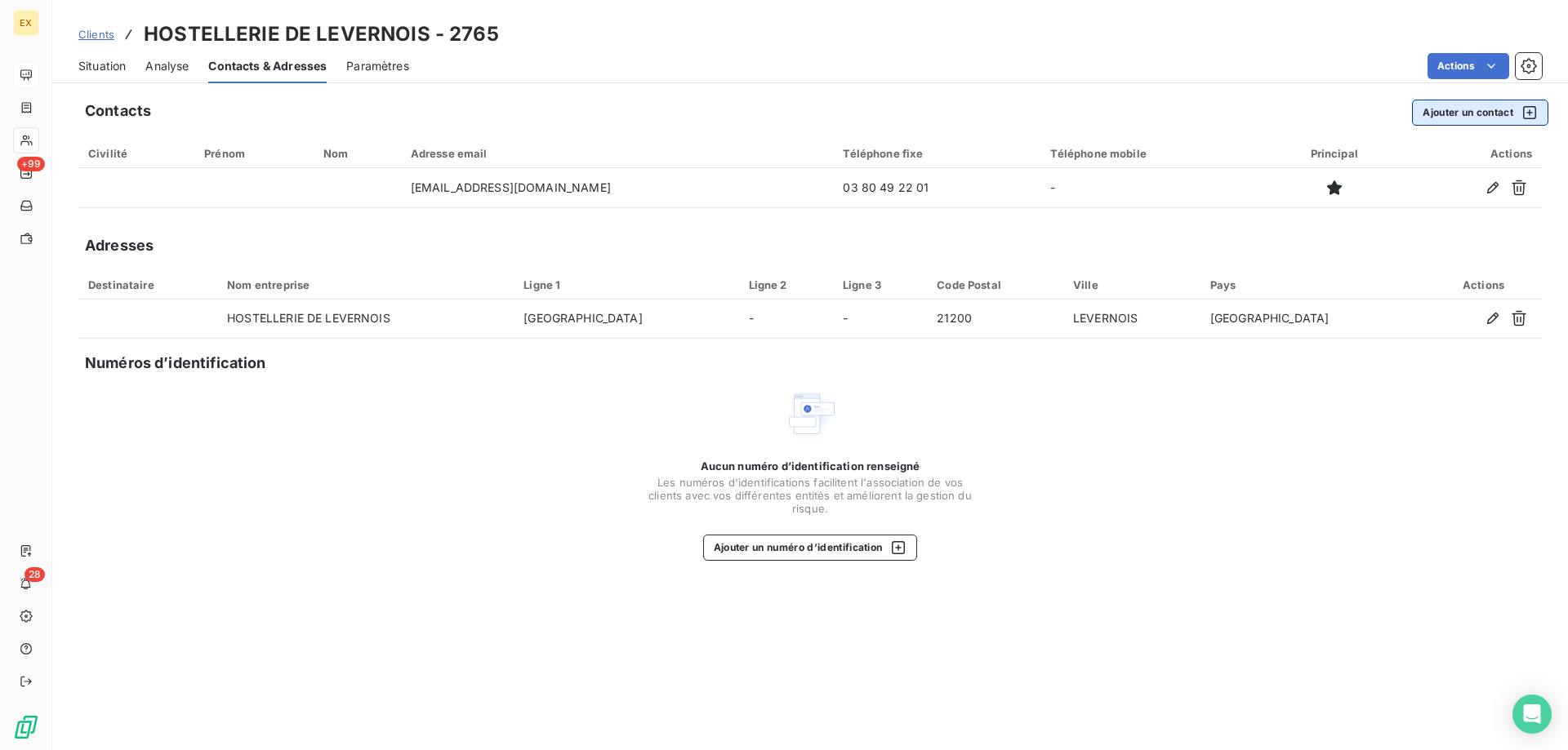
click at [1475, 117] on button "Ajouter un contact" at bounding box center [1479, 113] width 137 height 26
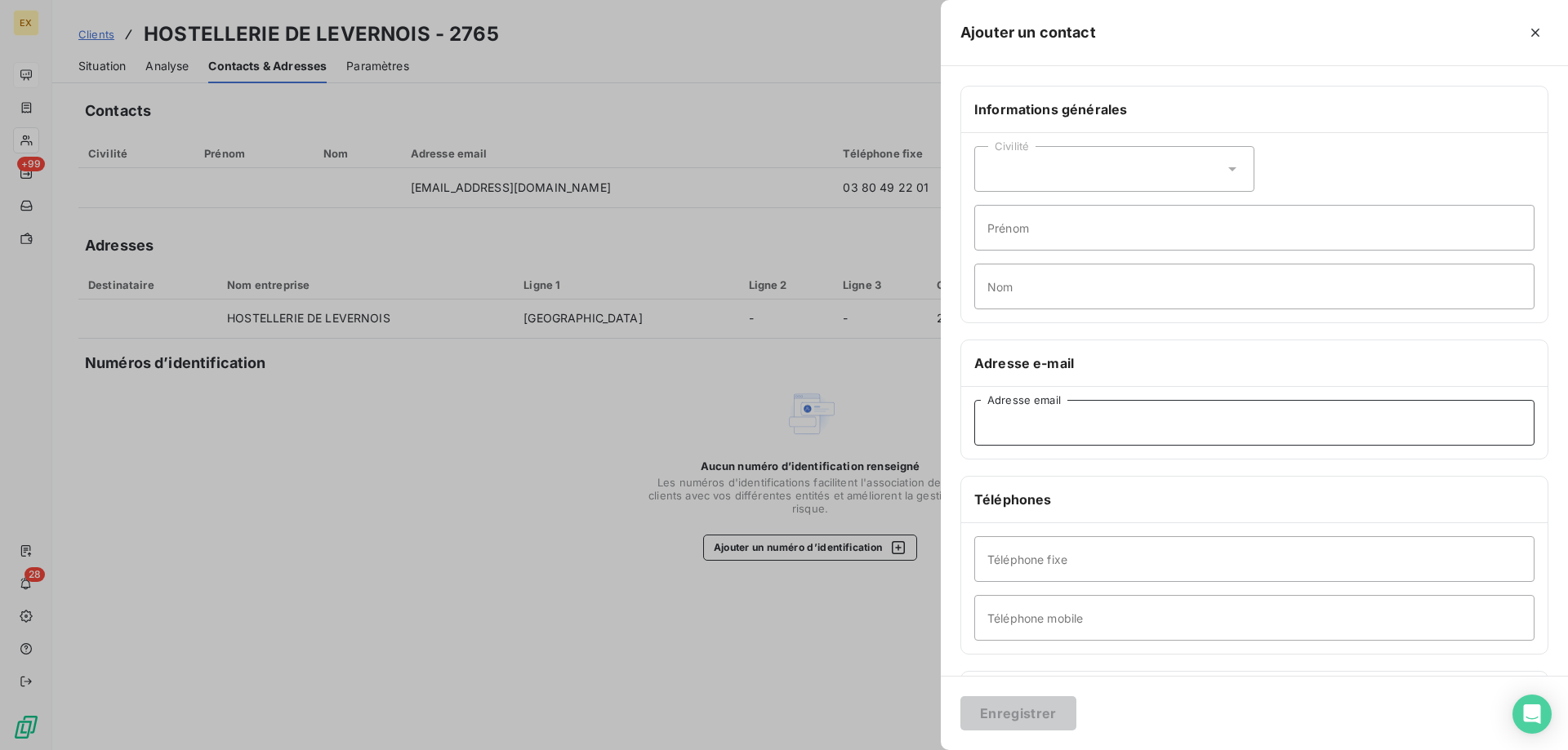
click at [1071, 437] on input "Adresse email" at bounding box center [1253, 423] width 560 height 46
paste input "compta@levernois.com"
type input "compta@levernois.com"
click at [1012, 715] on button "Enregistrer" at bounding box center [1018, 713] width 116 height 34
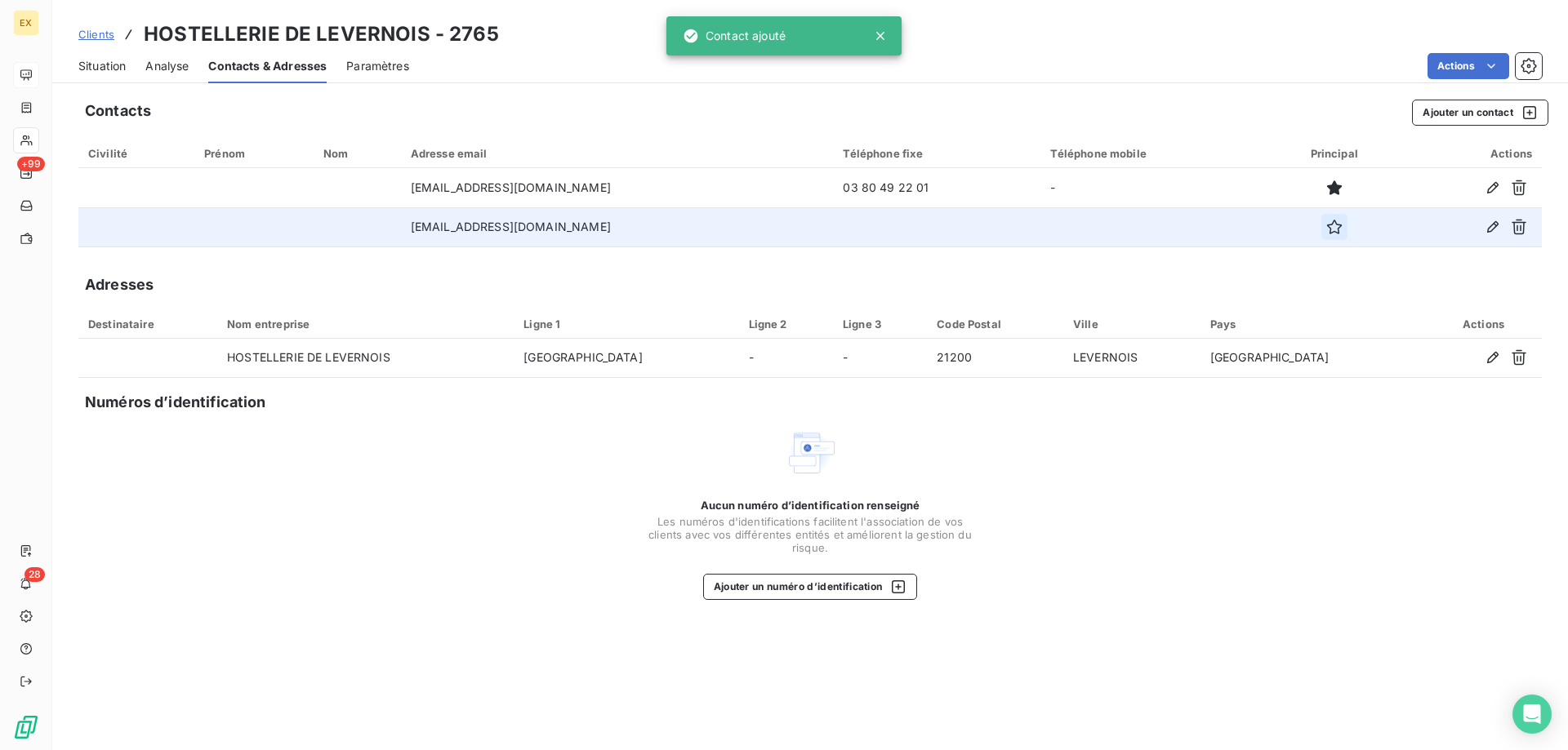
click at [1326, 228] on icon "button" at bounding box center [1334, 227] width 15 height 15
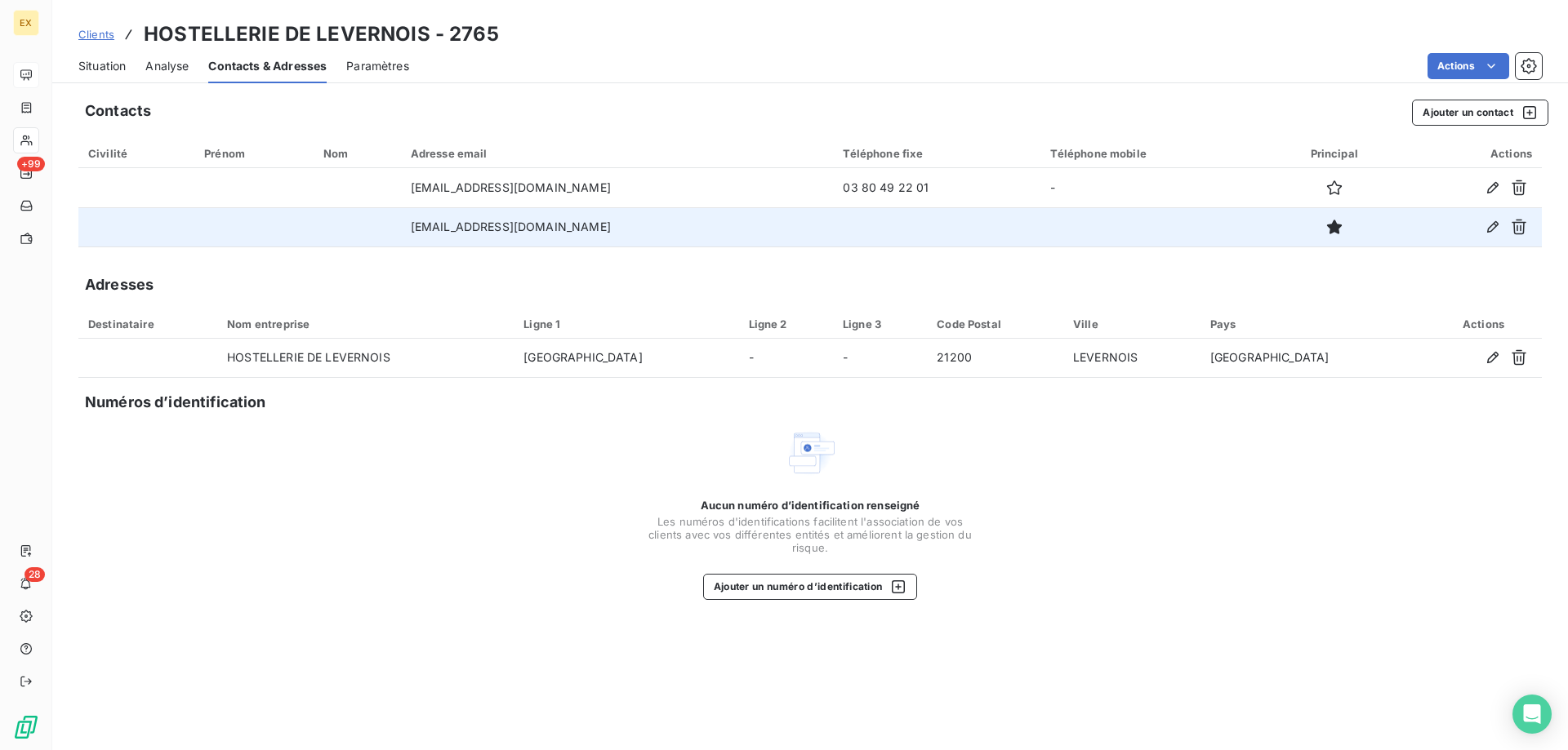
click at [110, 61] on span "Situation" at bounding box center [101, 66] width 47 height 17
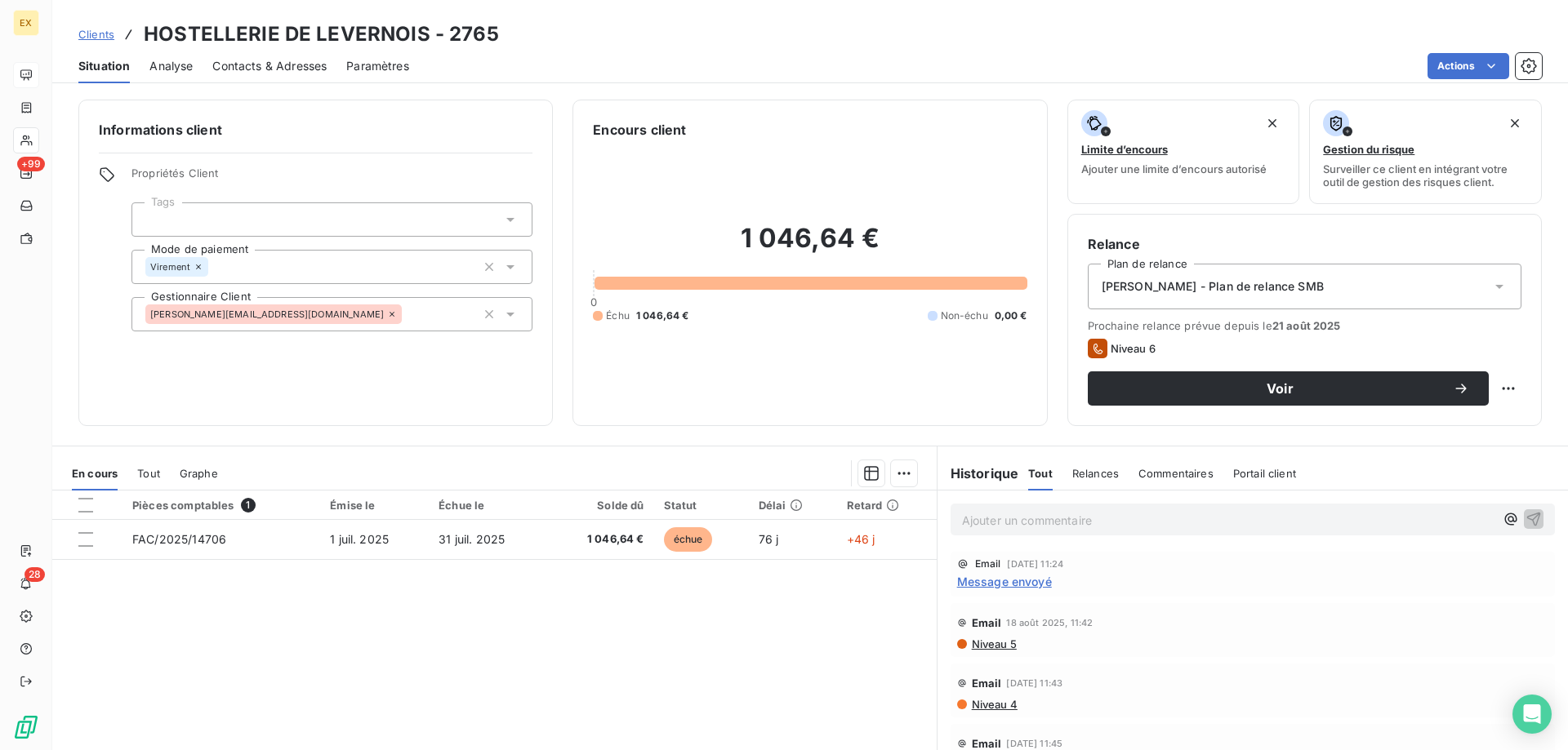
click at [1028, 579] on span "Message envoyé" at bounding box center [1004, 581] width 95 height 18
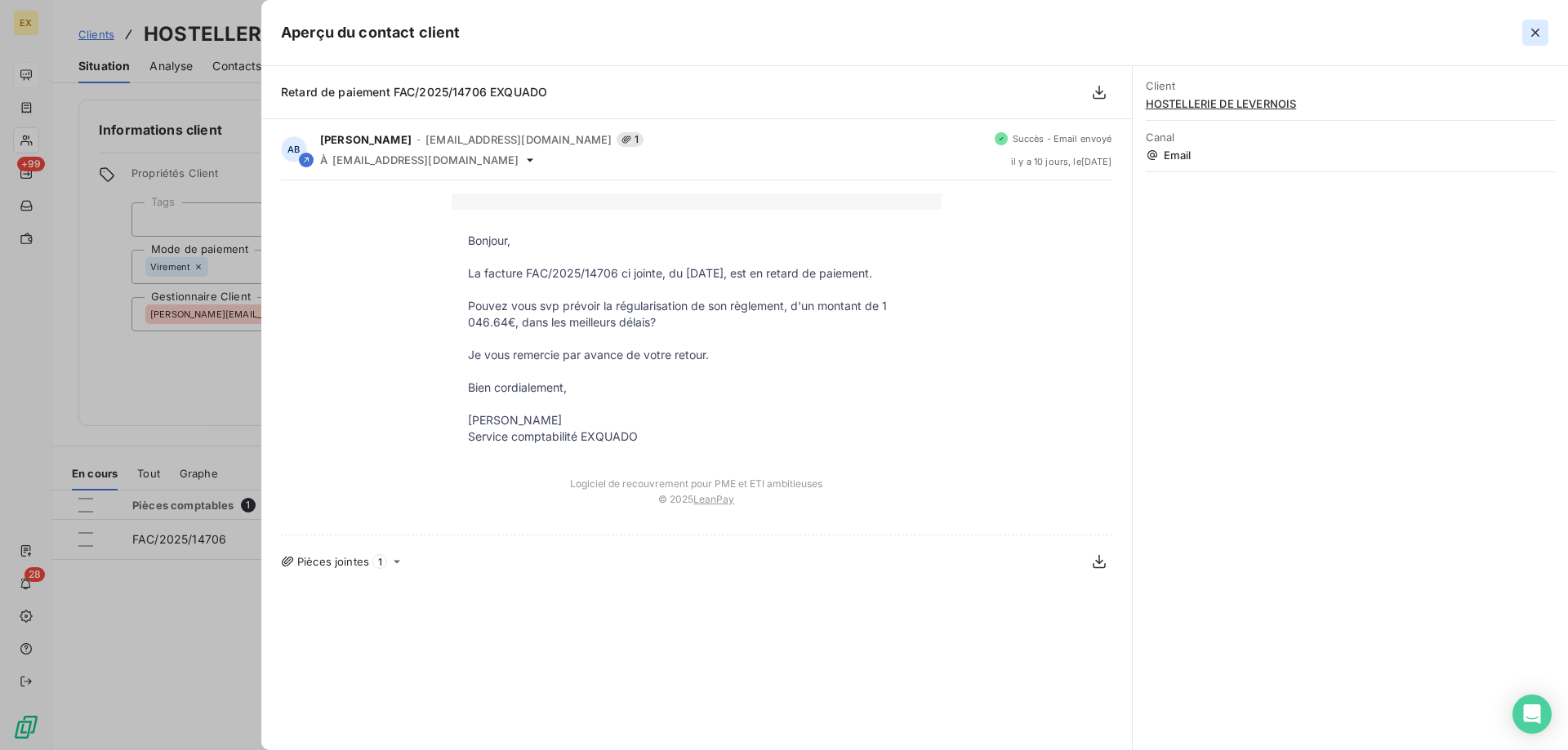
click at [1538, 37] on icon "button" at bounding box center [1535, 33] width 17 height 17
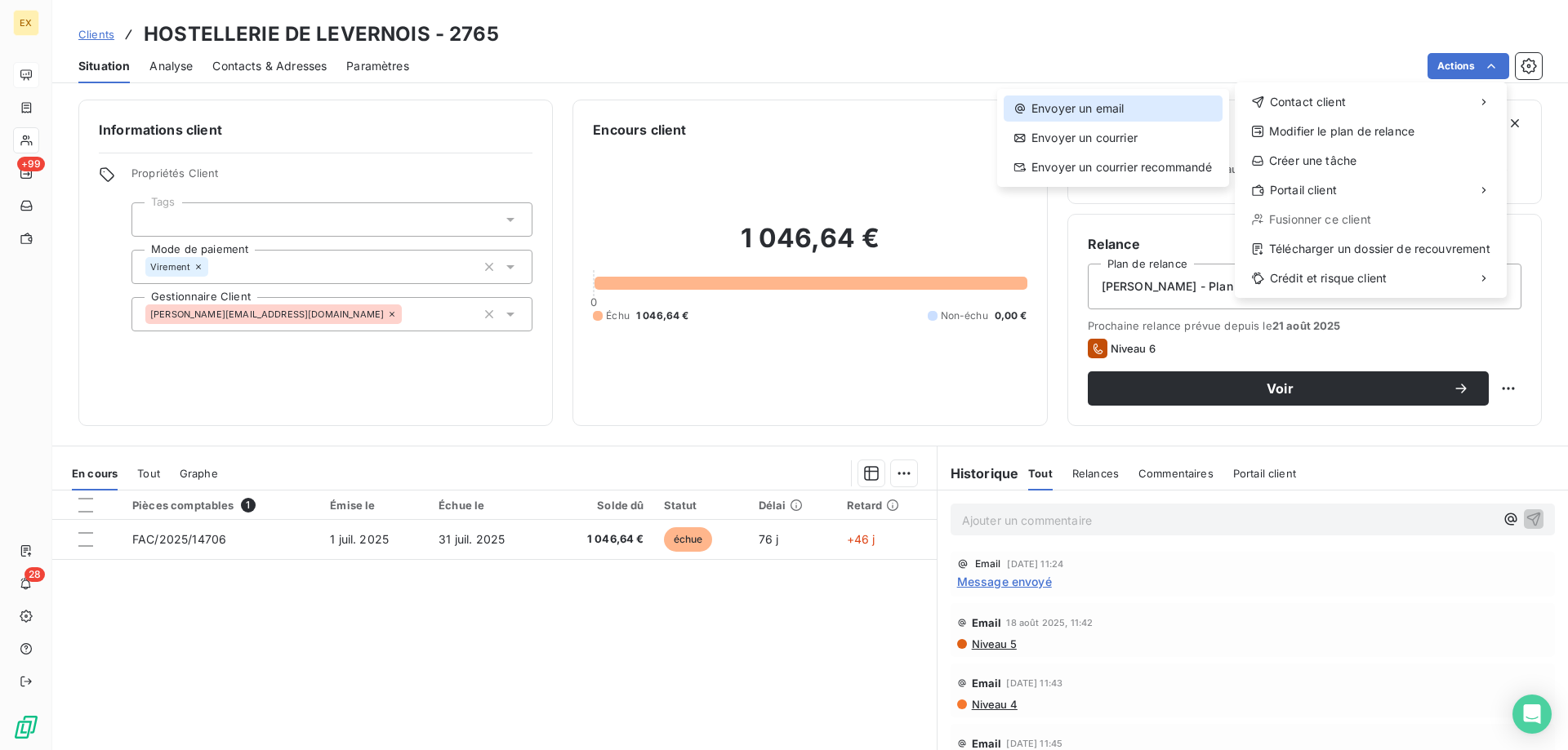
click at [1218, 110] on div "Envoyer un email" at bounding box center [1112, 109] width 219 height 26
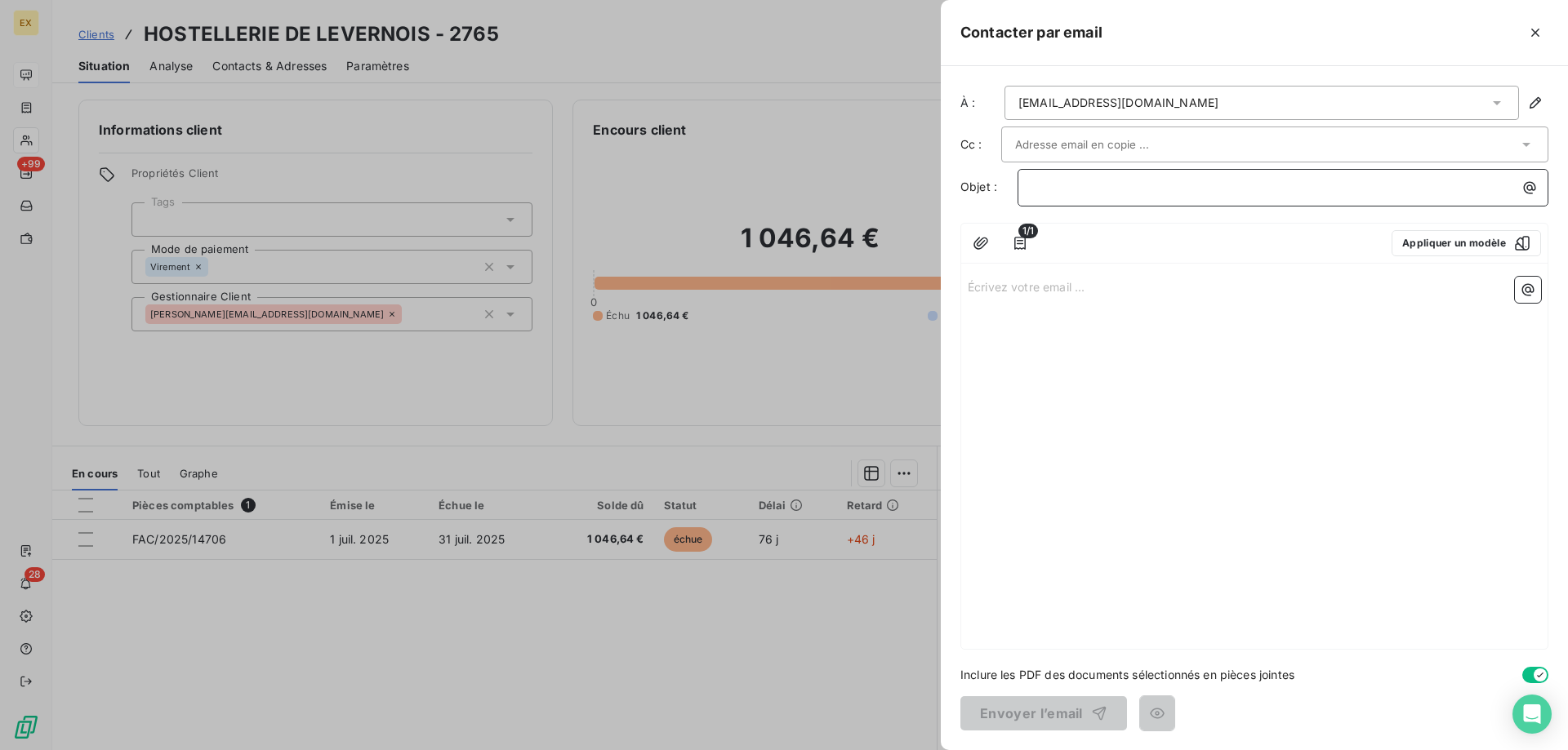
click at [1134, 182] on p "﻿" at bounding box center [1287, 187] width 511 height 18
click at [1044, 293] on p "Écrivez votre email ... ﻿" at bounding box center [1253, 286] width 573 height 18
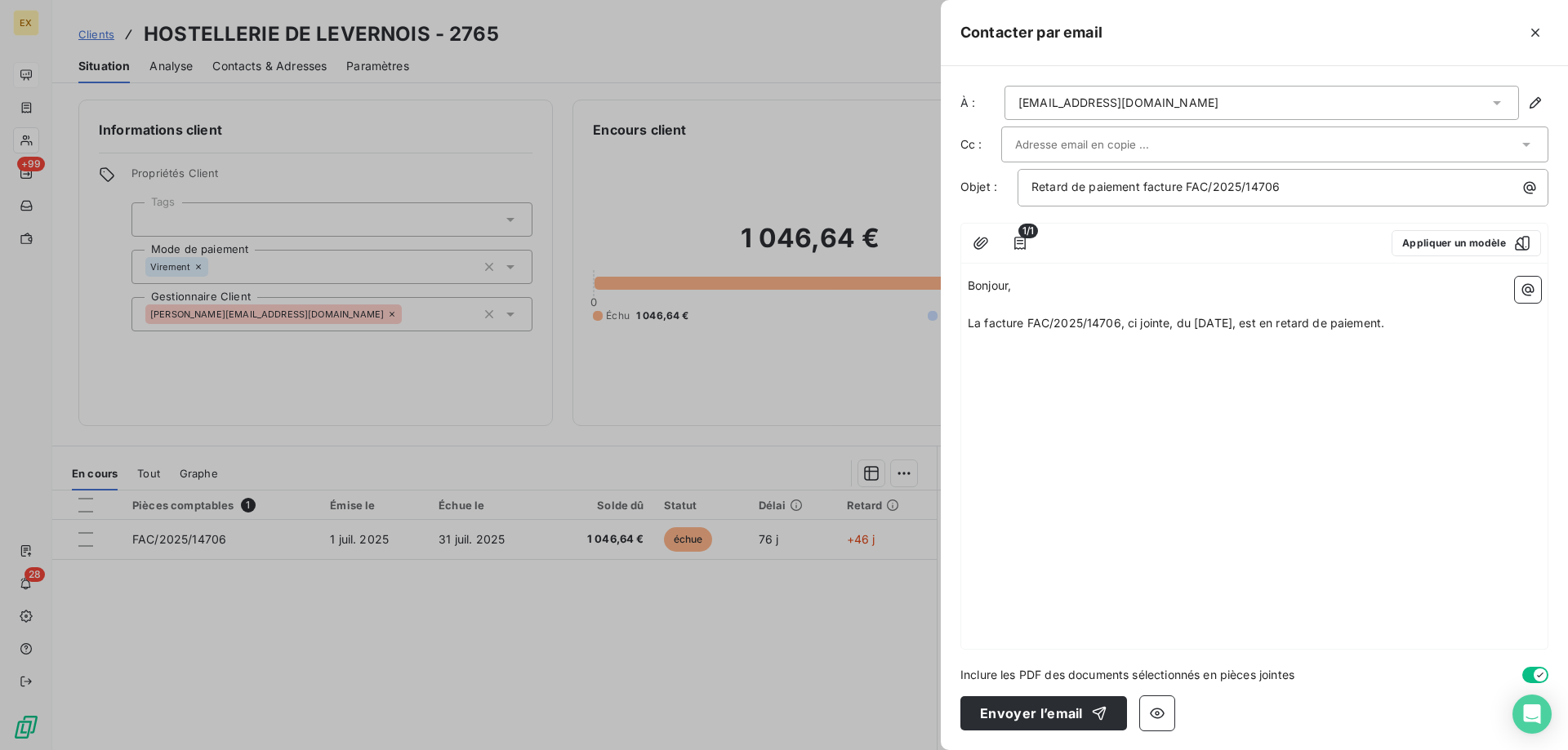
click at [1157, 354] on p "﻿" at bounding box center [1253, 362] width 573 height 18
drag, startPoint x: 978, startPoint y: 359, endPoint x: 983, endPoint y: 366, distance: 8.6
click at [978, 359] on p "﻿" at bounding box center [1253, 362] width 573 height 18
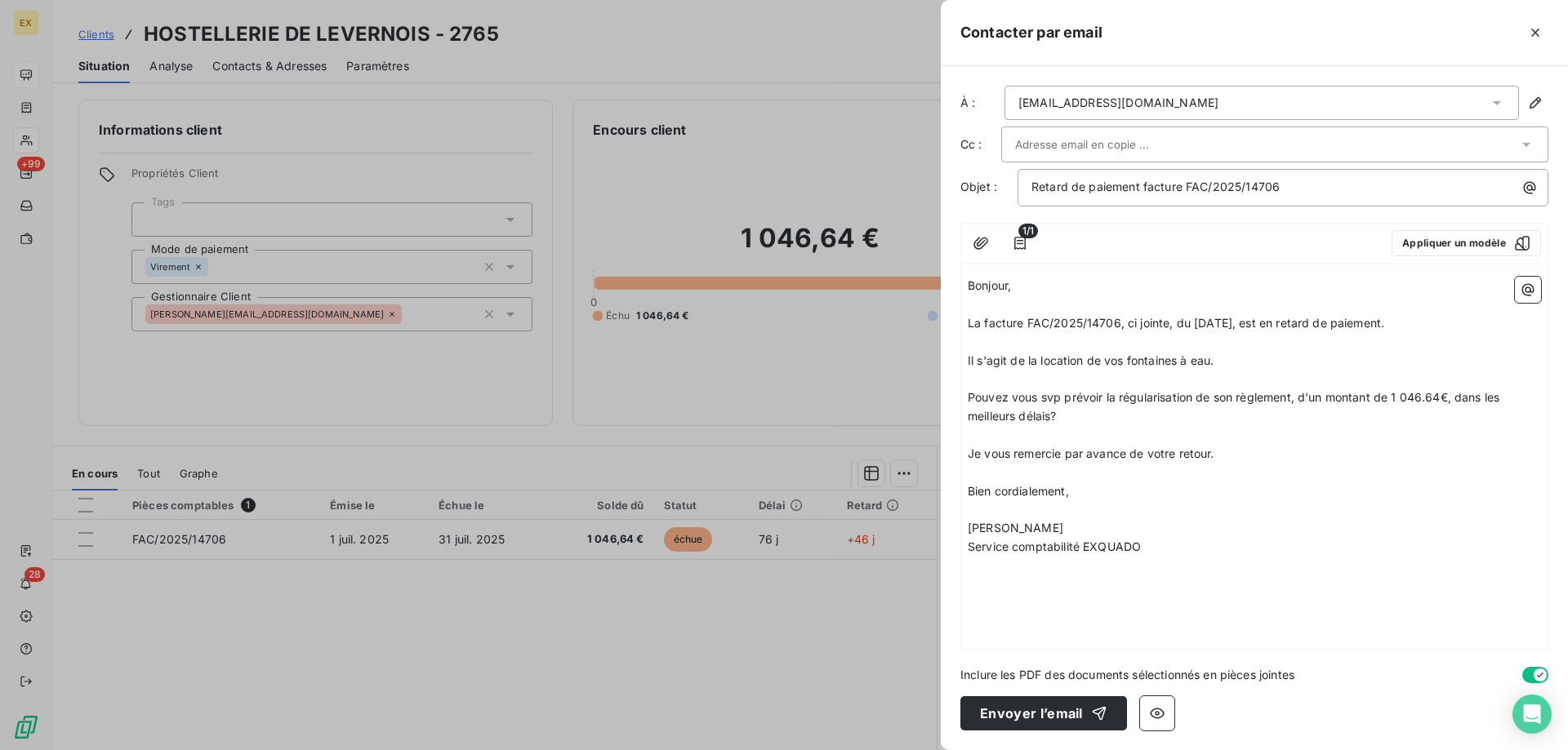
click at [1058, 142] on input "text" at bounding box center [1102, 144] width 175 height 25
click at [1063, 176] on li "direction@saintesabine.com" at bounding box center [1274, 180] width 547 height 29
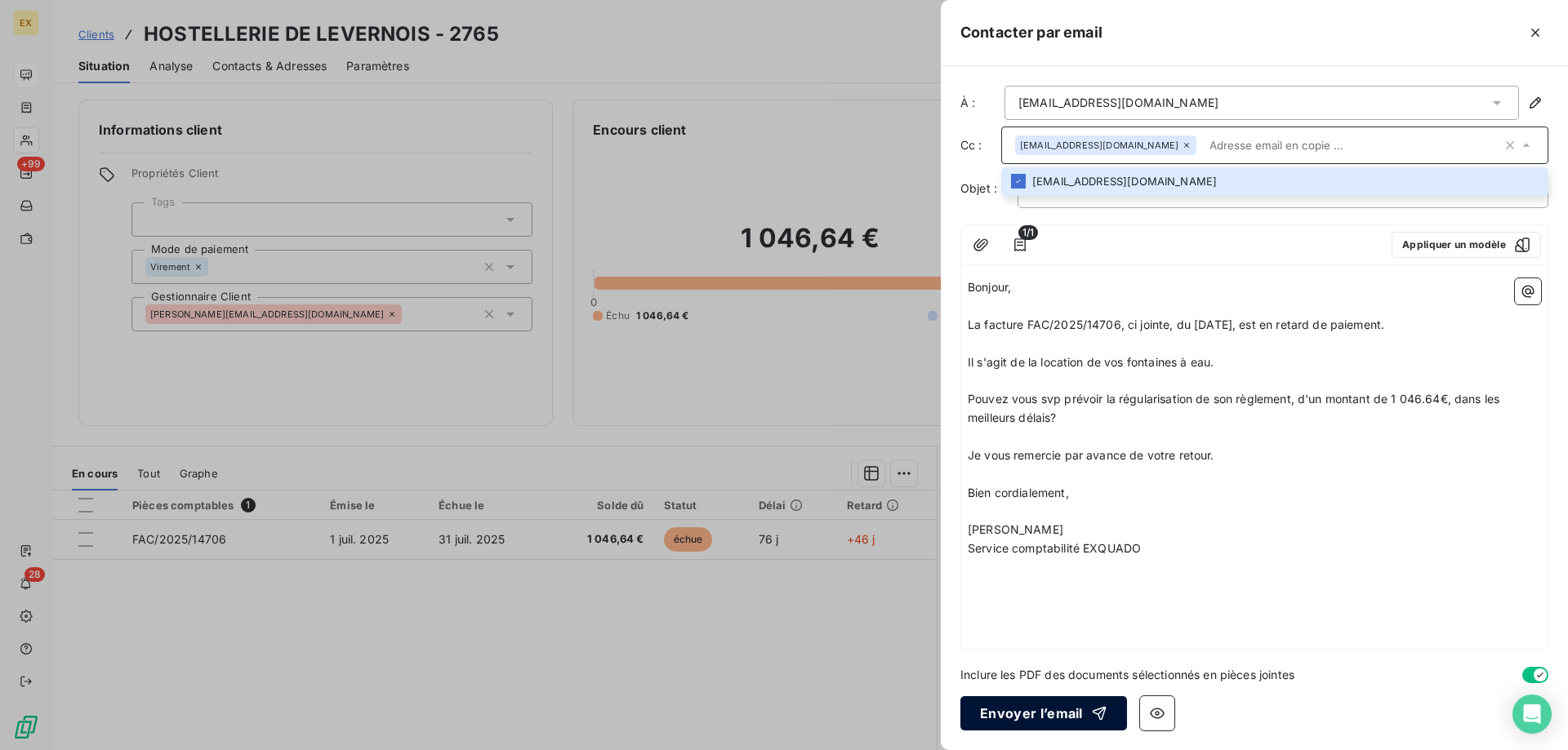
click at [1016, 715] on button "Envoyer l’email" at bounding box center [1043, 713] width 167 height 34
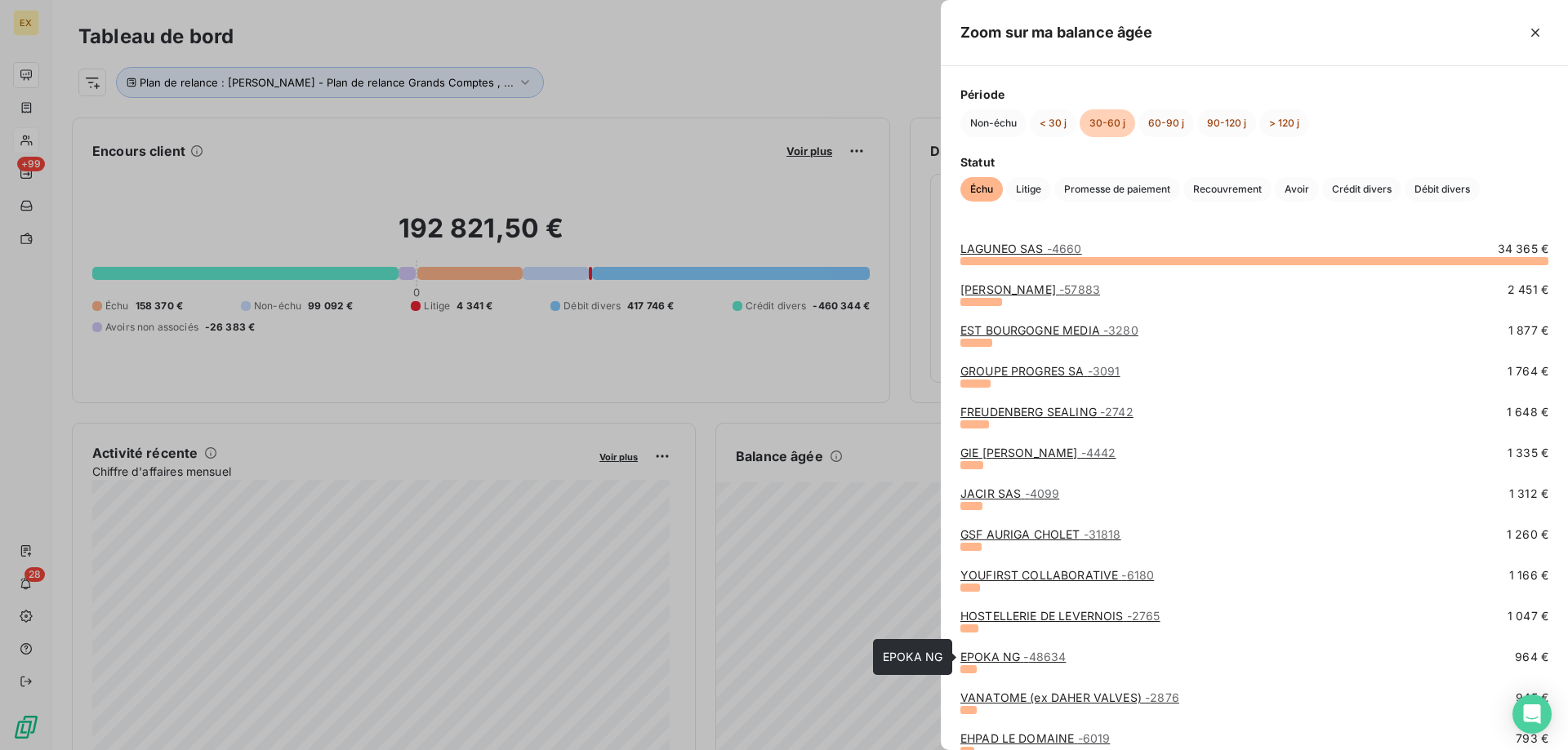
click at [1004, 651] on link "EPOKA NG - 48634" at bounding box center [1013, 657] width 105 height 14
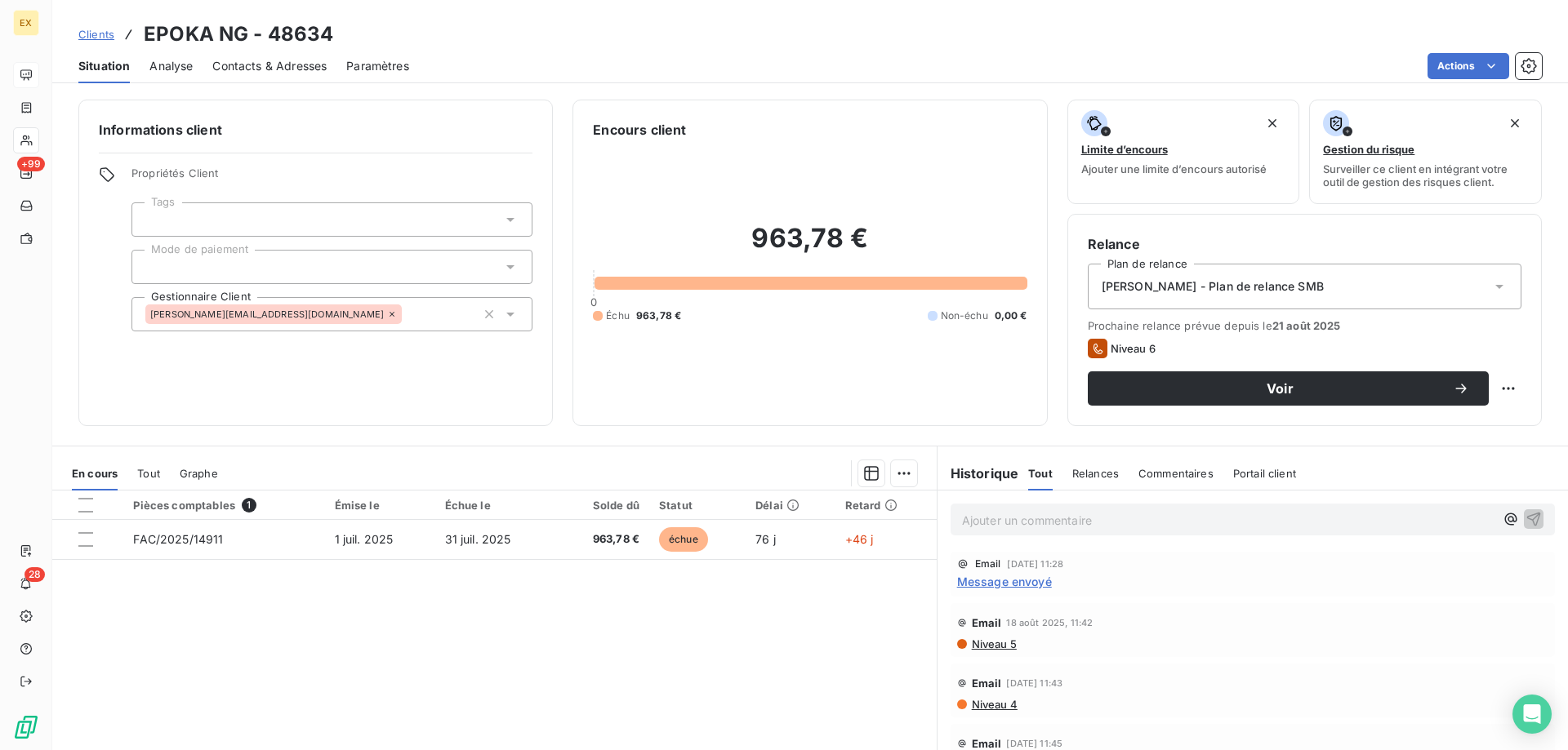
click at [306, 72] on span "Contacts & Adresses" at bounding box center [269, 66] width 114 height 17
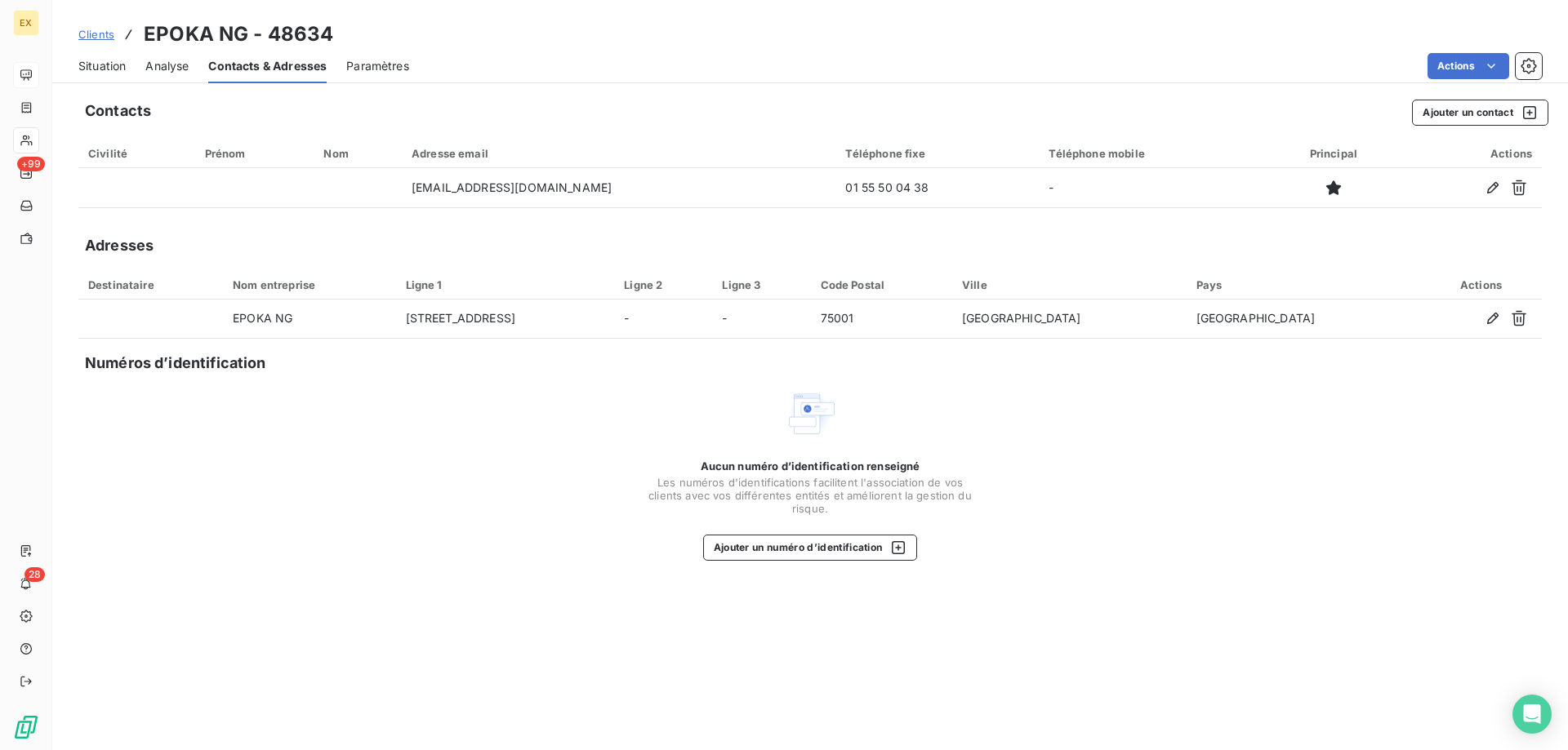
click at [114, 66] on span "Situation" at bounding box center [101, 66] width 47 height 17
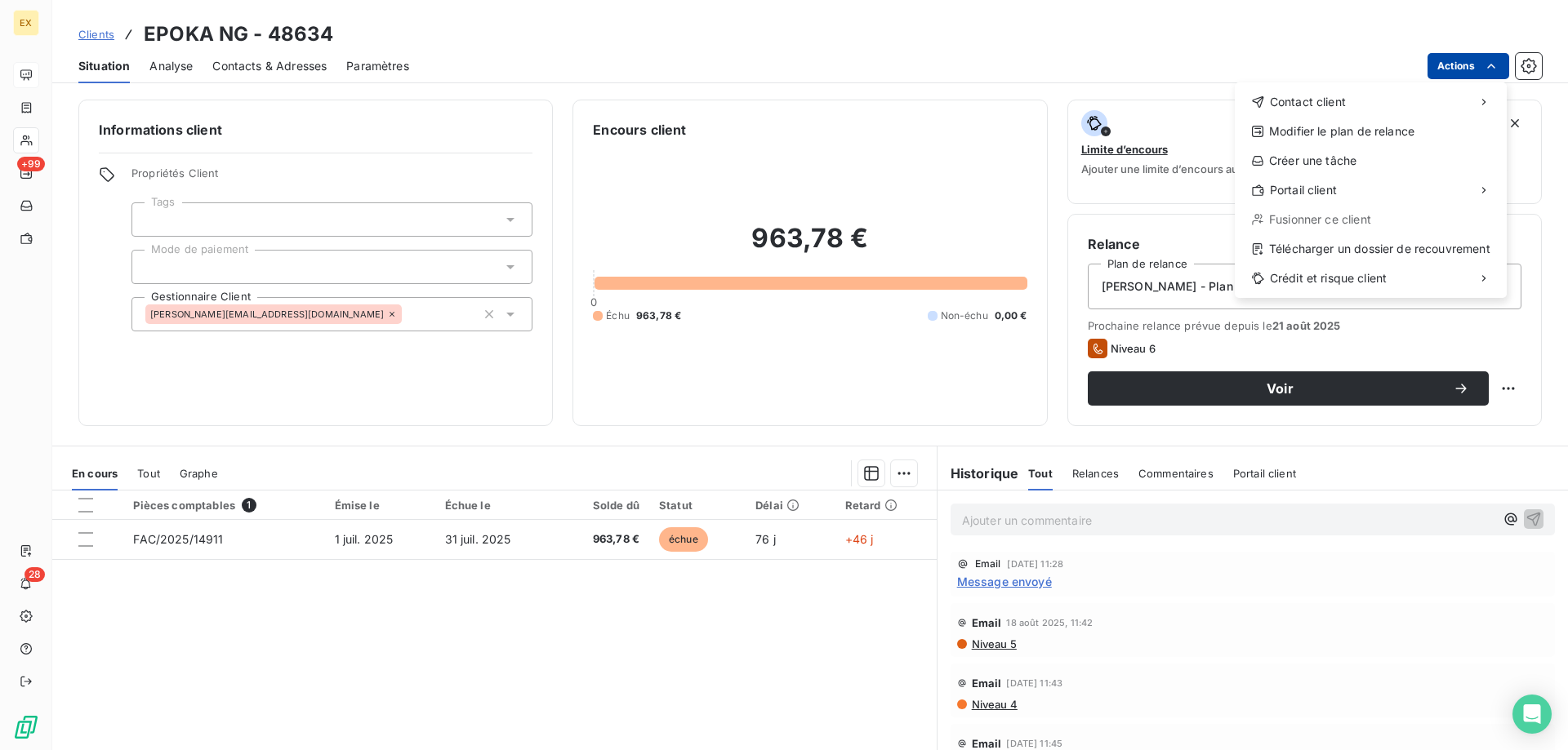
click at [1488, 75] on html "EX +99 28 Clients EPOKA NG - 48634 Situation Analyse Contacts & Adresses Paramè…" at bounding box center [784, 375] width 1568 height 750
click at [1207, 105] on div "Envoyer un email" at bounding box center [1112, 109] width 219 height 26
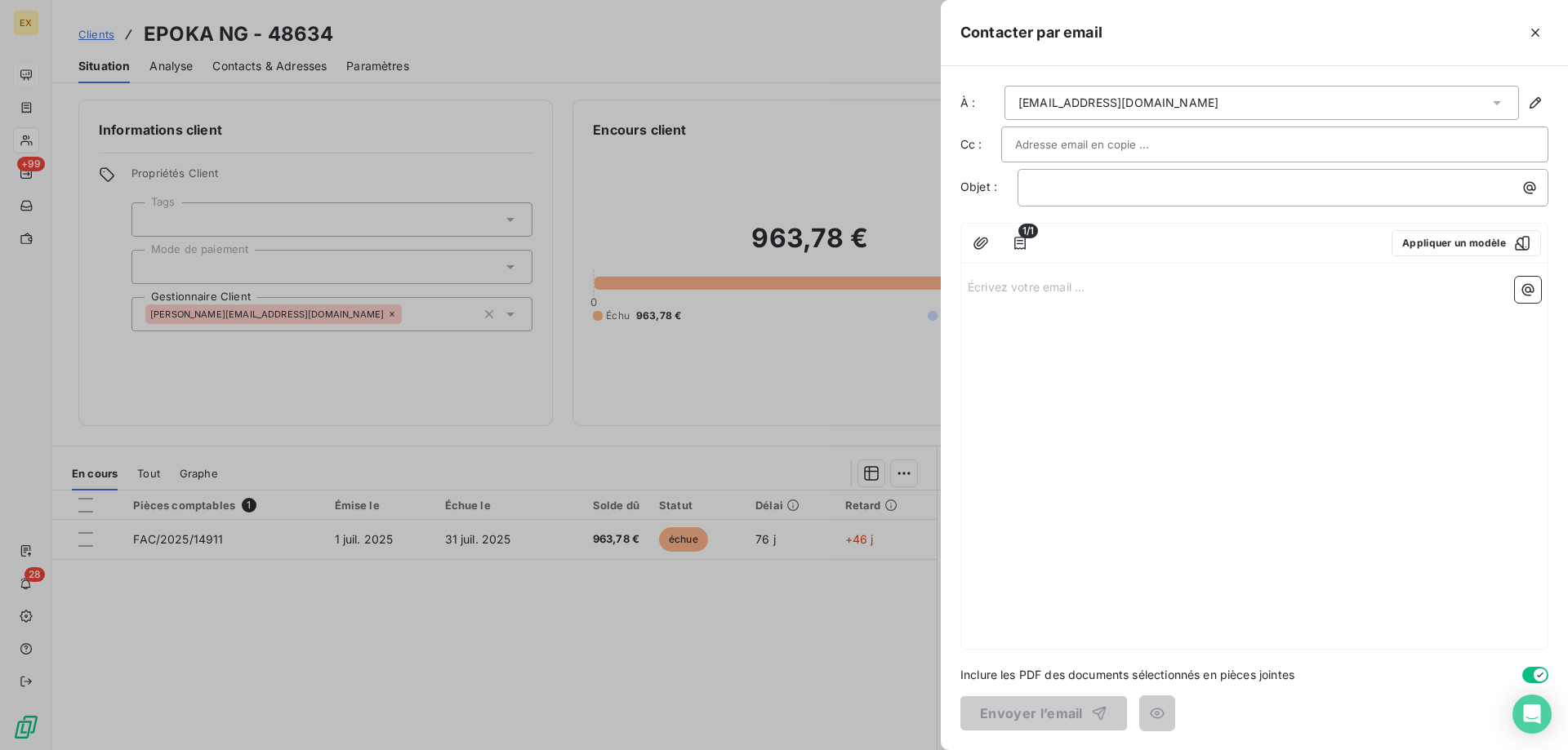
click at [1092, 148] on input "text" at bounding box center [1102, 144] width 175 height 25
paste input "jmehrvar@mantu.com"
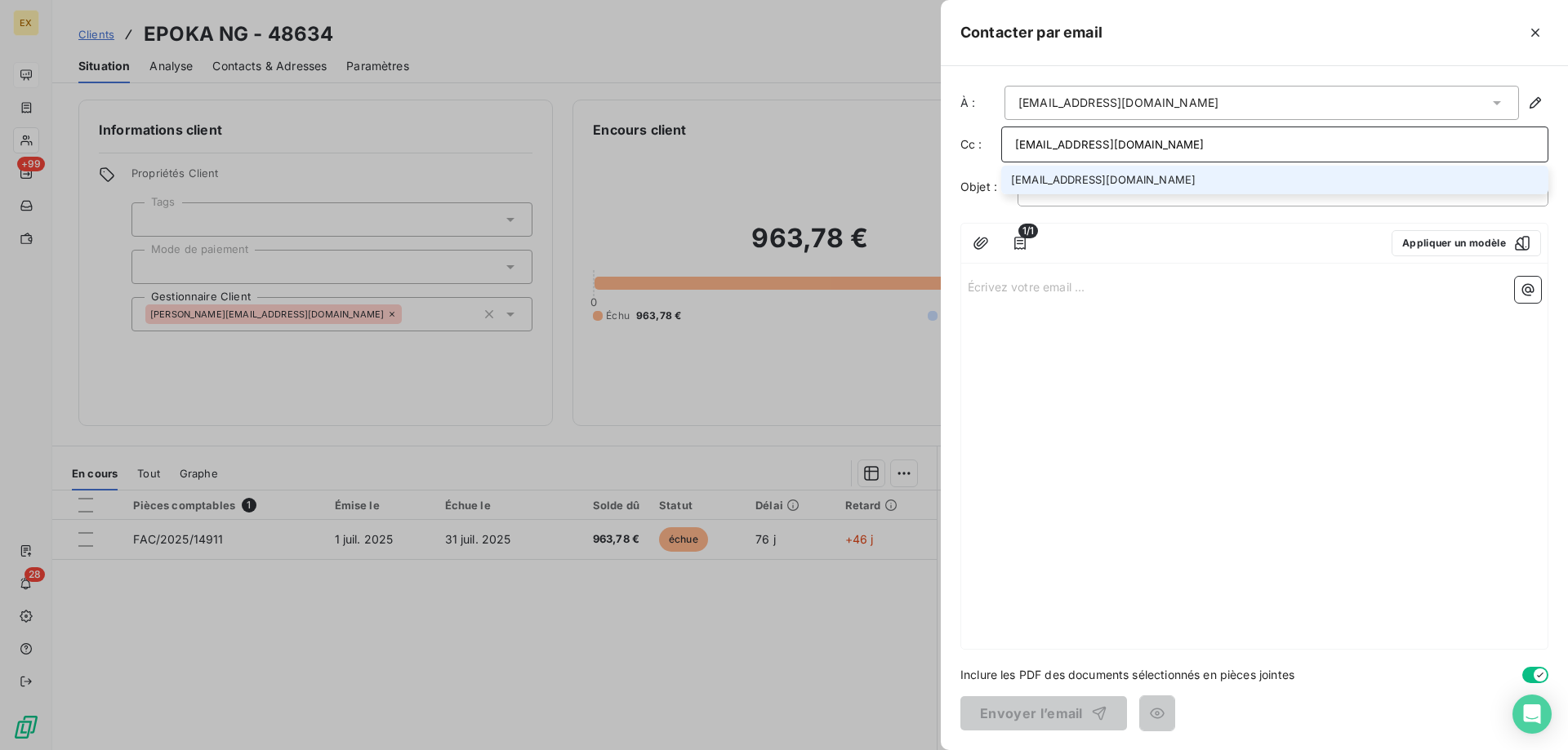
type input "jmehrvar@mantu.com"
click at [1086, 179] on li "jmehrvar@mantu.com" at bounding box center [1274, 180] width 547 height 29
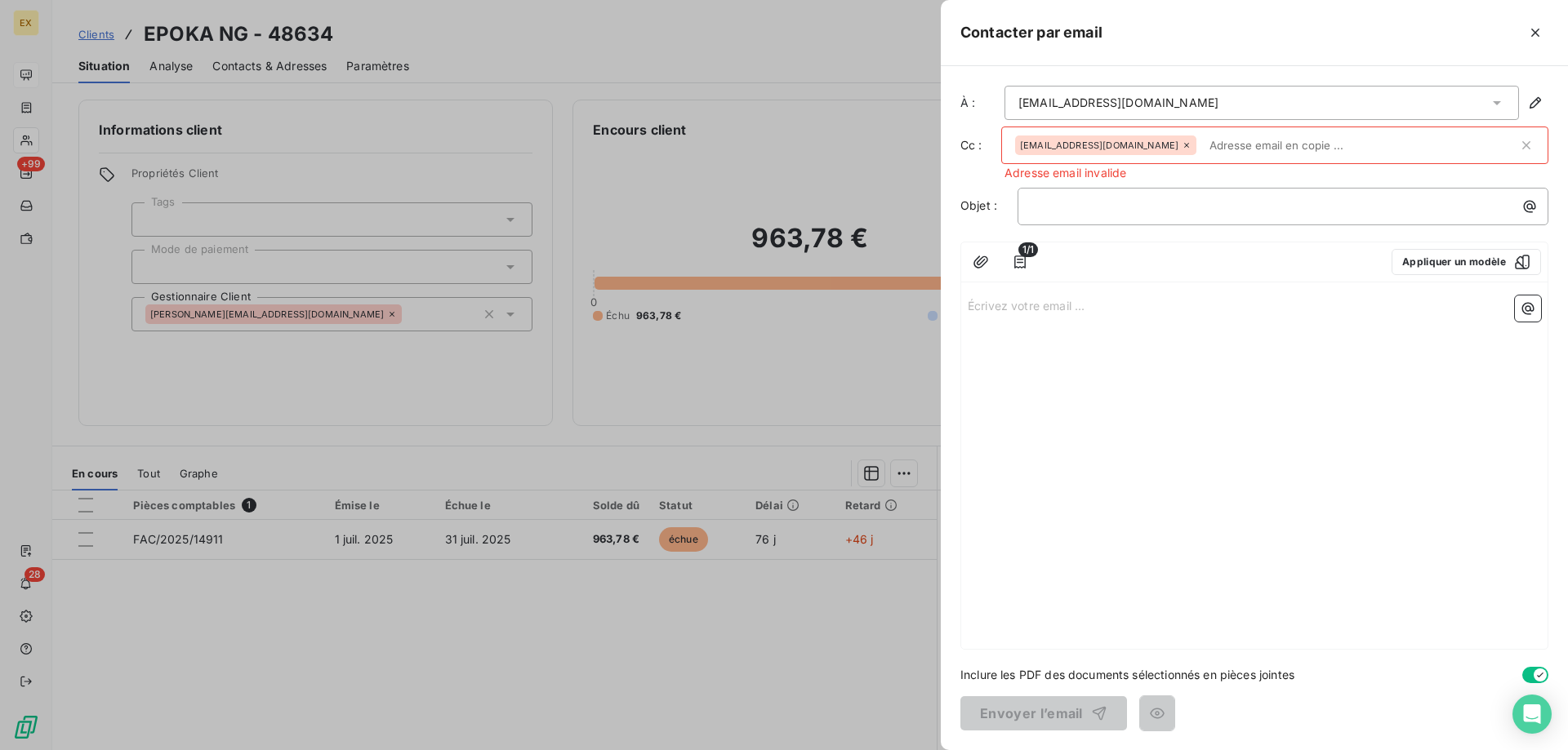
click at [1182, 146] on icon at bounding box center [1186, 145] width 10 height 10
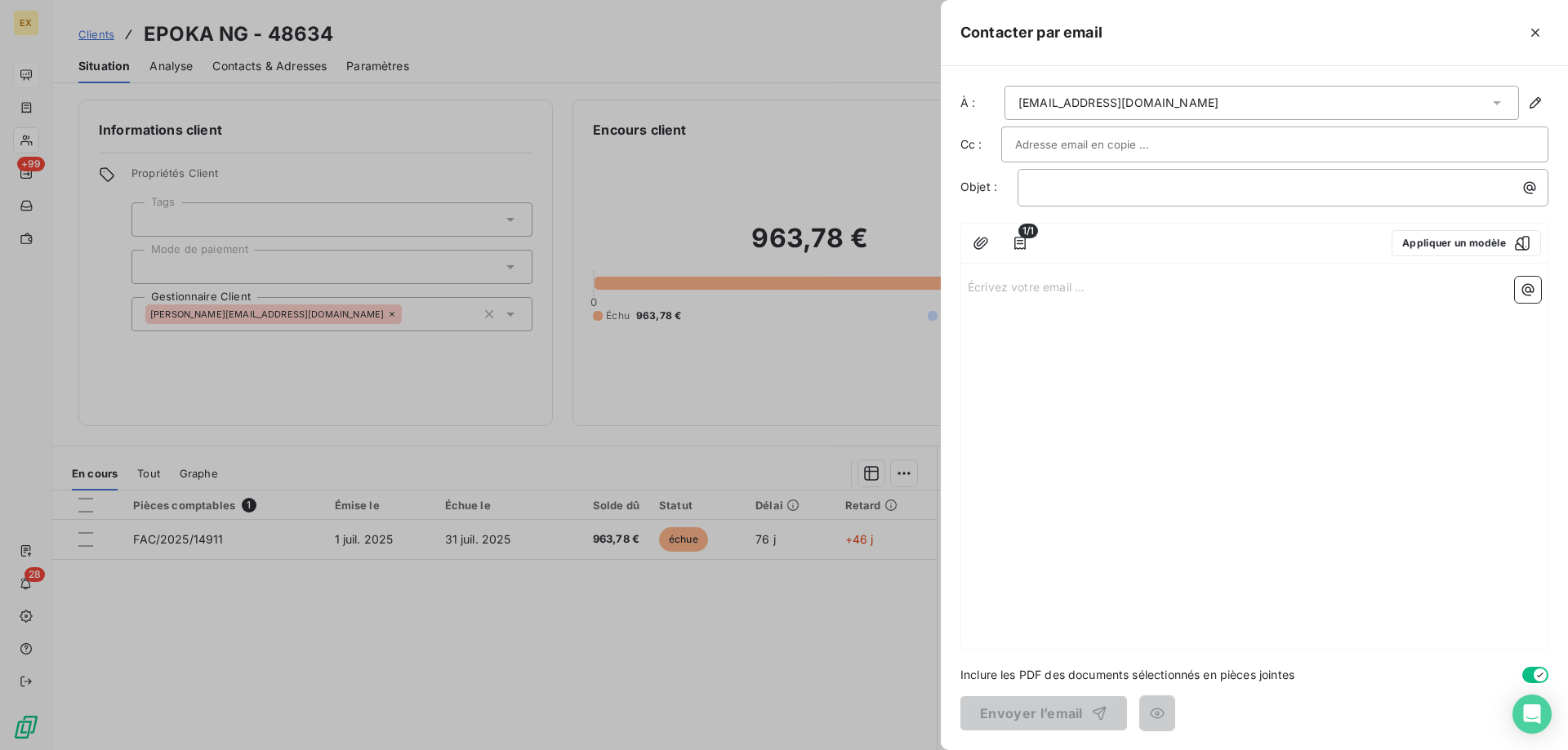
paste input "jmehrvar@mantu.com"
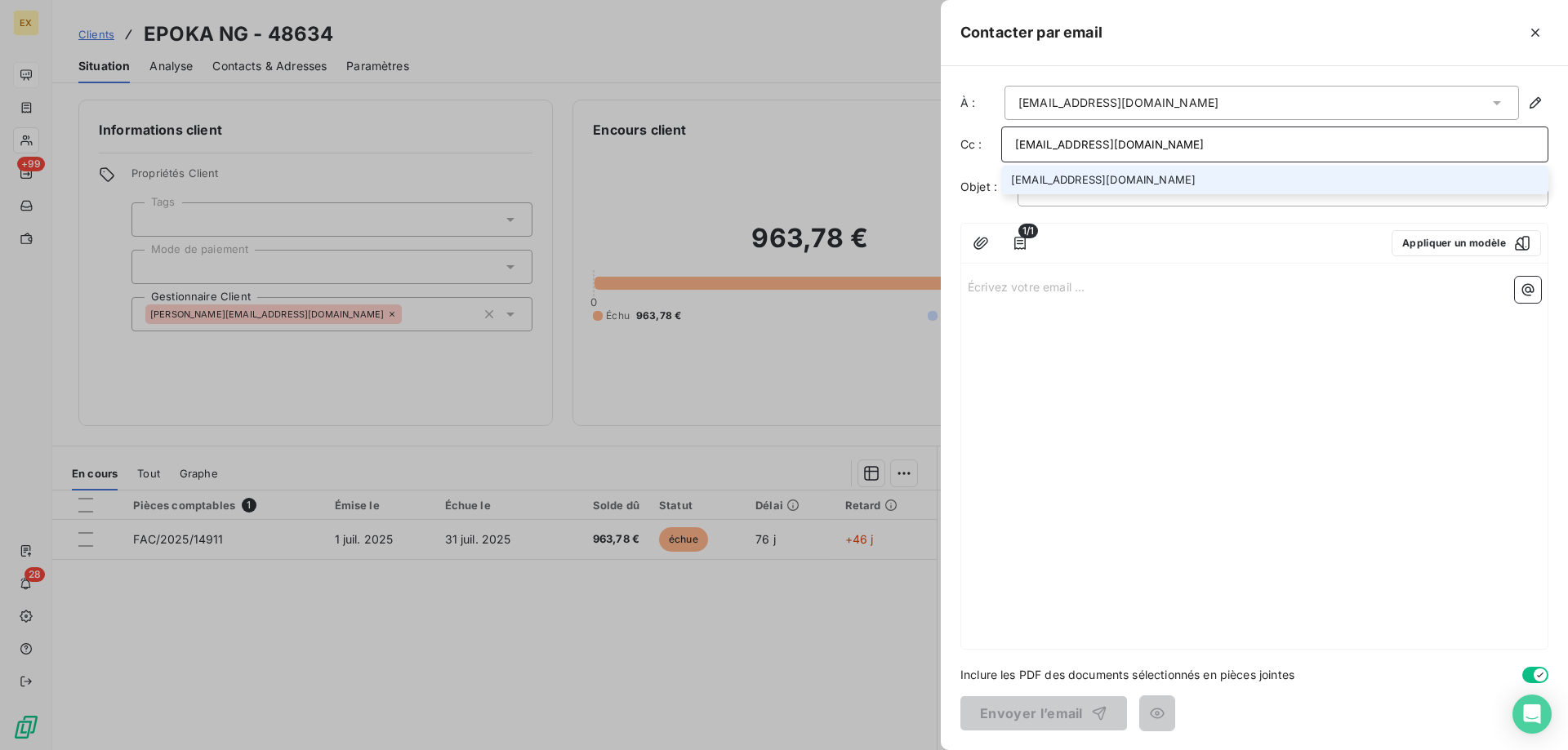
drag, startPoint x: 1040, startPoint y: 145, endPoint x: 965, endPoint y: 149, distance: 75.1
click at [965, 149] on div "Cc : jmehrvar@mantu.com jmehrvar@mantu.com" at bounding box center [1253, 144] width 588 height 36
type input "jmehrvar@mantu.com"
click at [1012, 180] on li "jmehrvar@mantu.com" at bounding box center [1274, 180] width 547 height 29
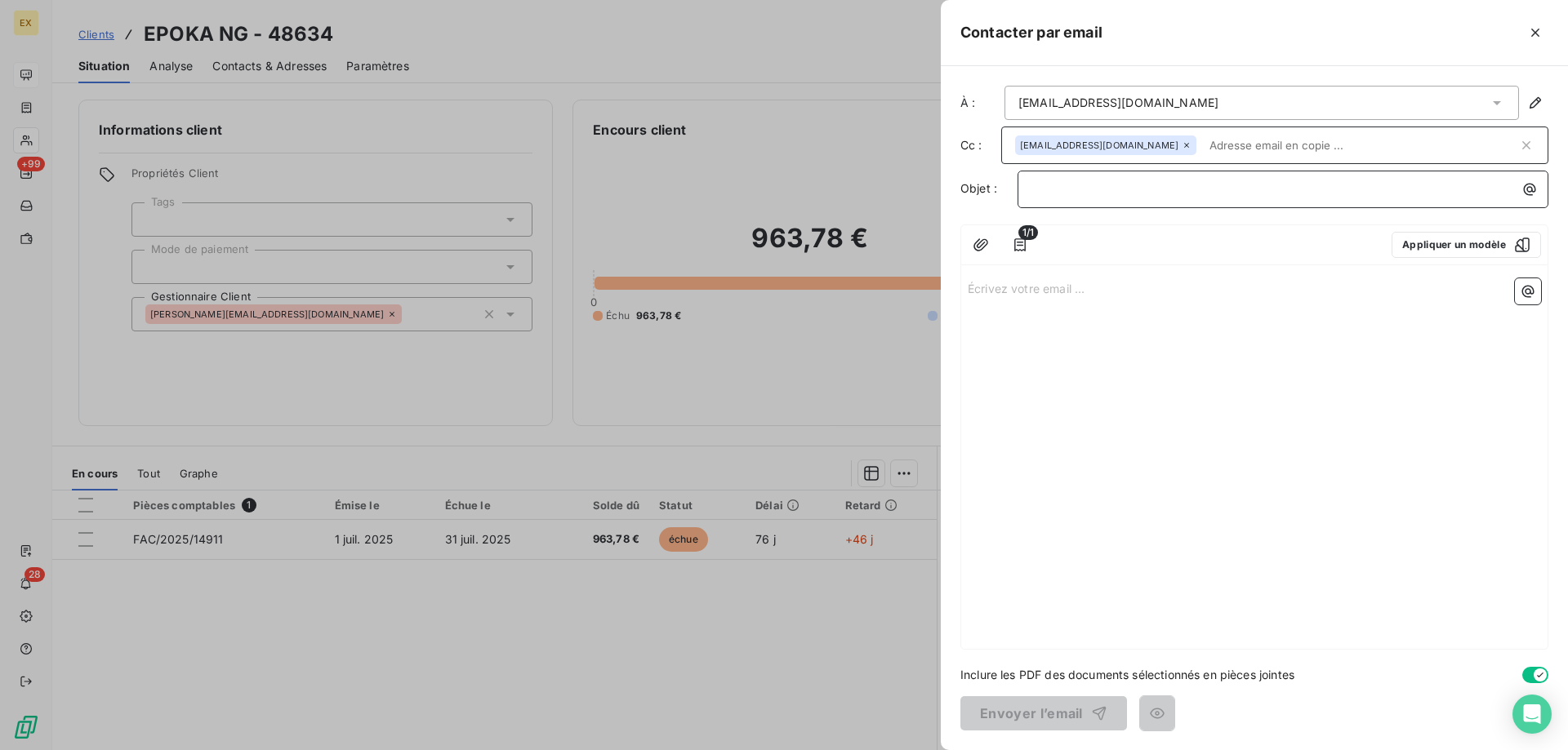
click at [1059, 187] on p "﻿" at bounding box center [1287, 189] width 511 height 18
click at [1049, 286] on p "Écrivez votre email ... ﻿" at bounding box center [1253, 288] width 573 height 18
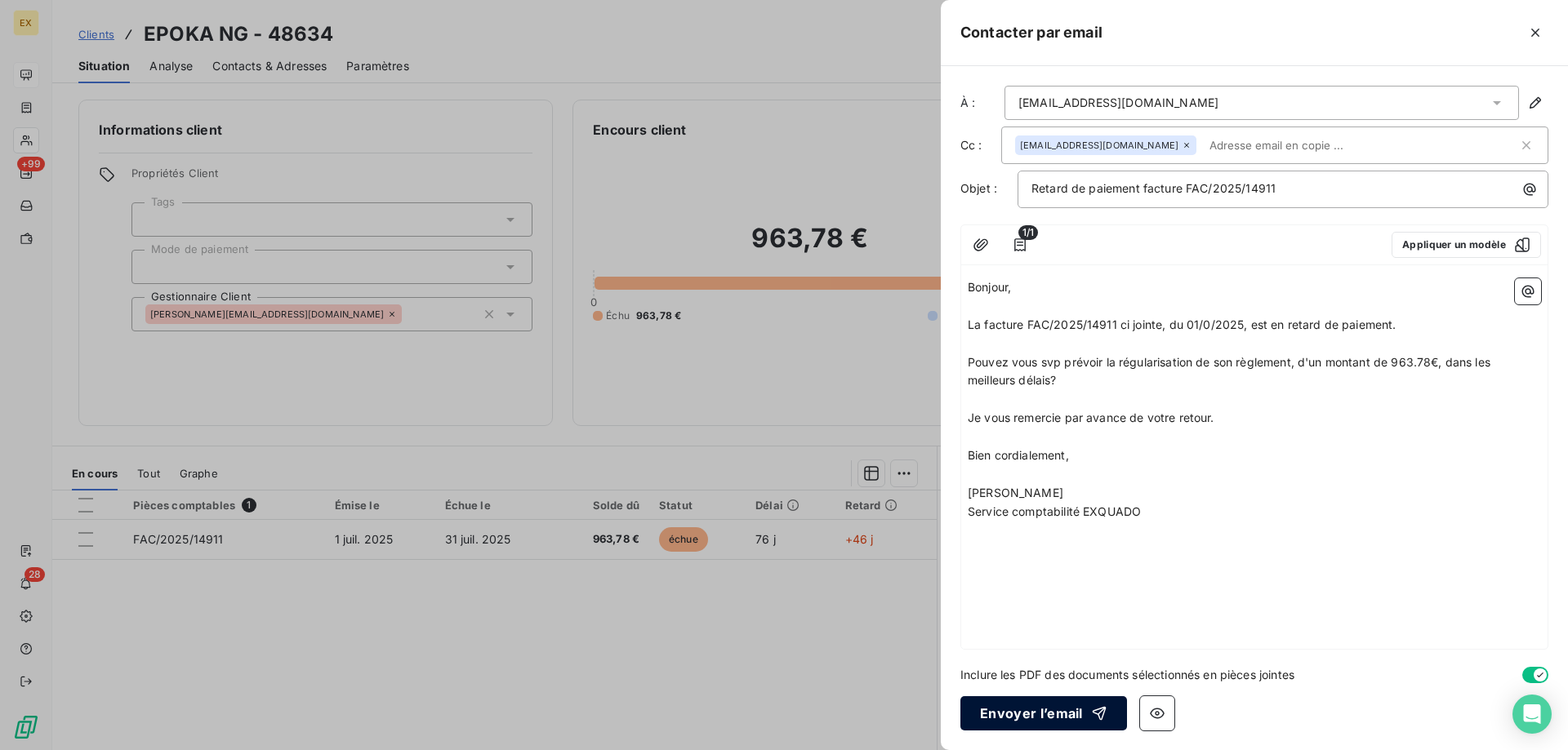
click at [1028, 715] on button "Envoyer l’email" at bounding box center [1043, 713] width 167 height 34
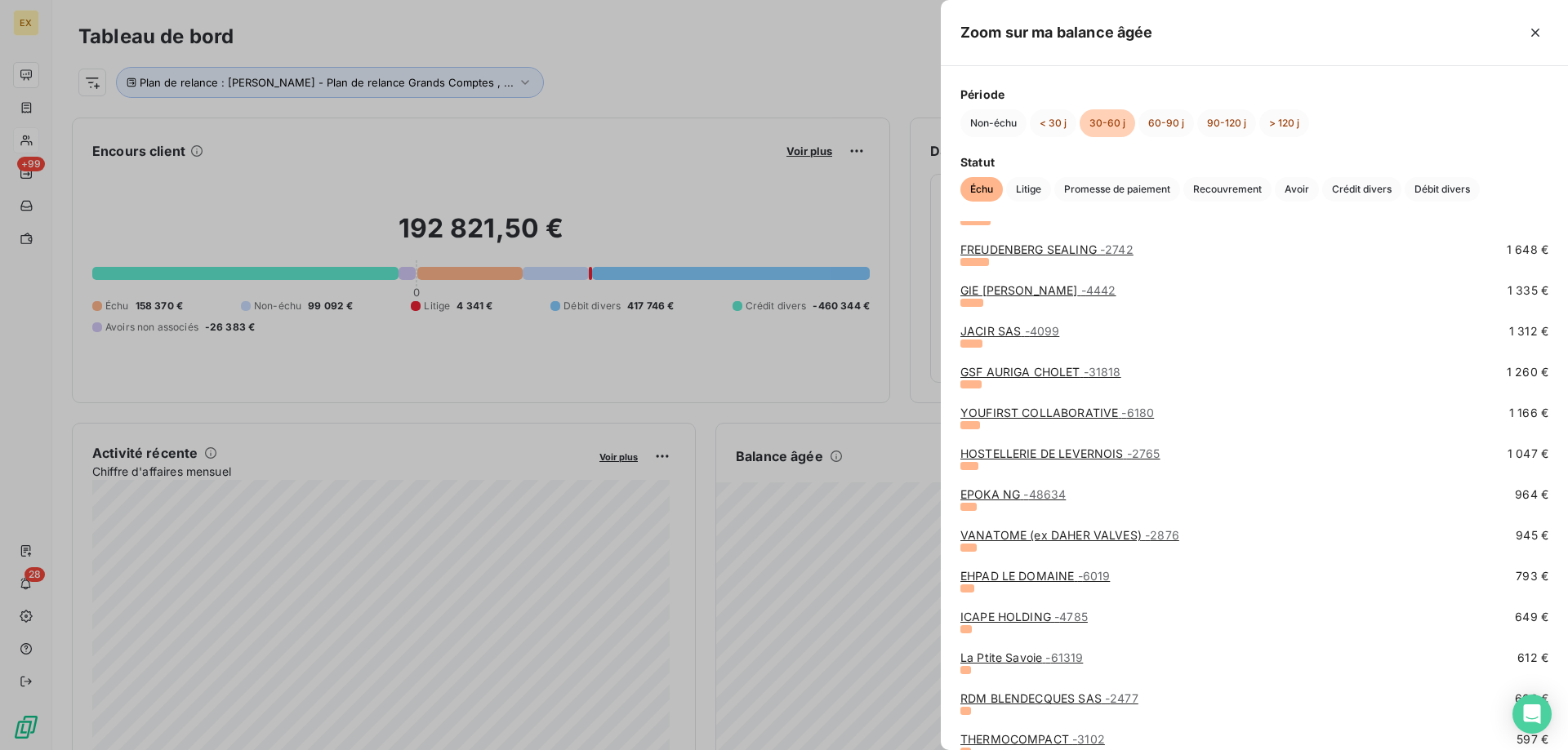
scroll to position [163, 0]
click at [1020, 538] on link "VANATOME (ex DAHER VALVES) - 2876" at bounding box center [1069, 534] width 219 height 14
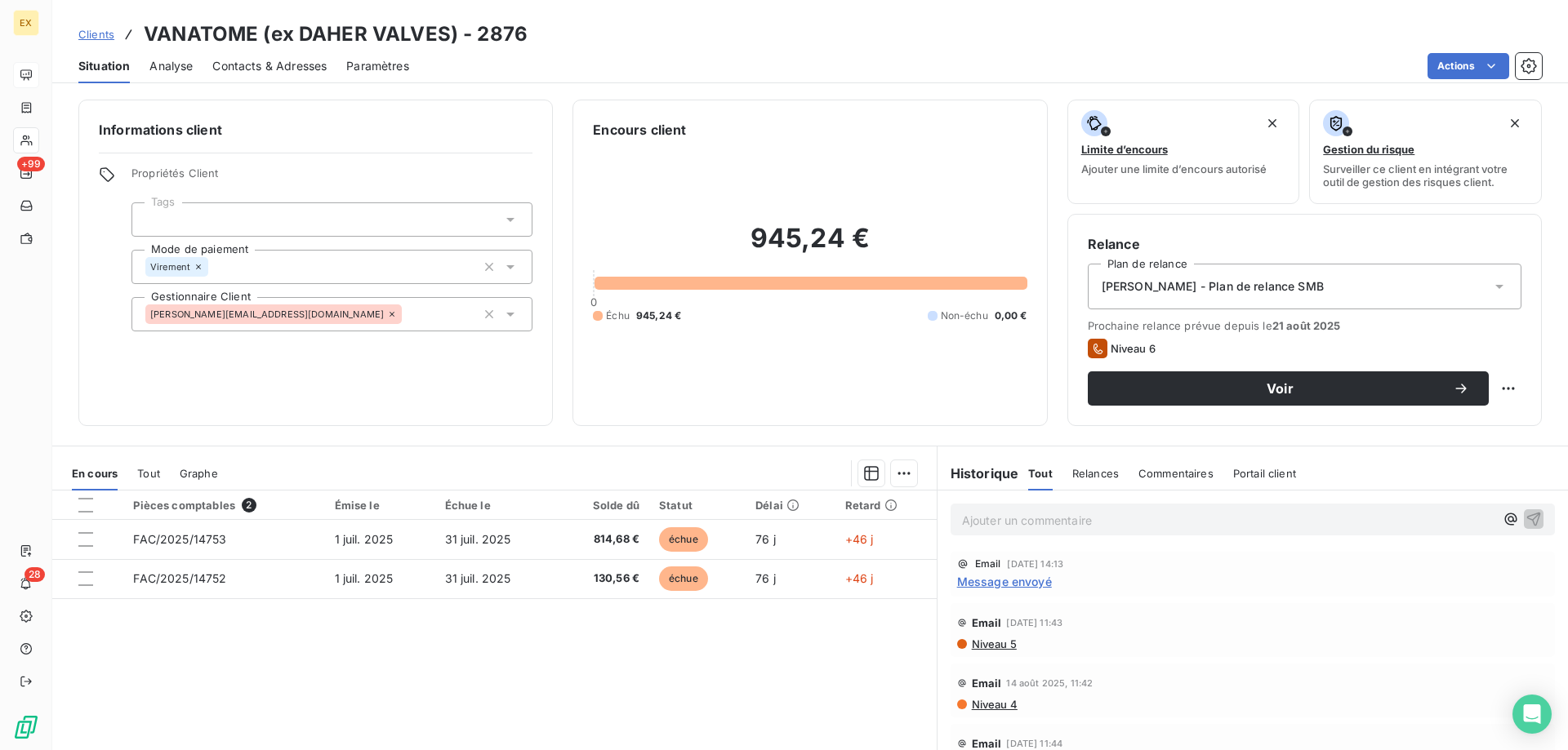
click at [1040, 517] on p "Ajouter un commentaire ﻿" at bounding box center [1228, 520] width 532 height 20
click at [1003, 512] on p "Ajouter un commentaire ﻿" at bounding box center [1228, 520] width 532 height 20
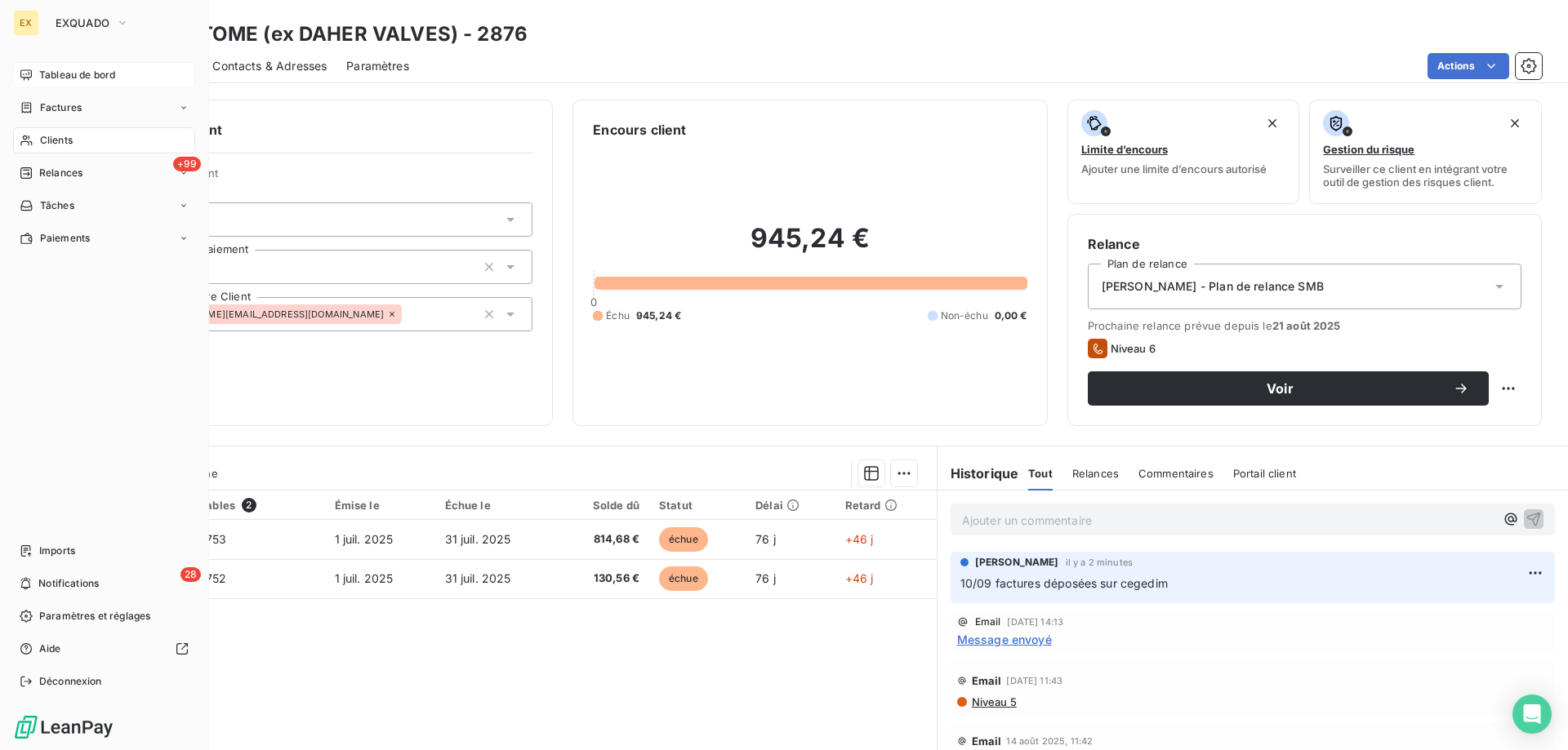
click at [21, 73] on icon at bounding box center [26, 75] width 11 height 11
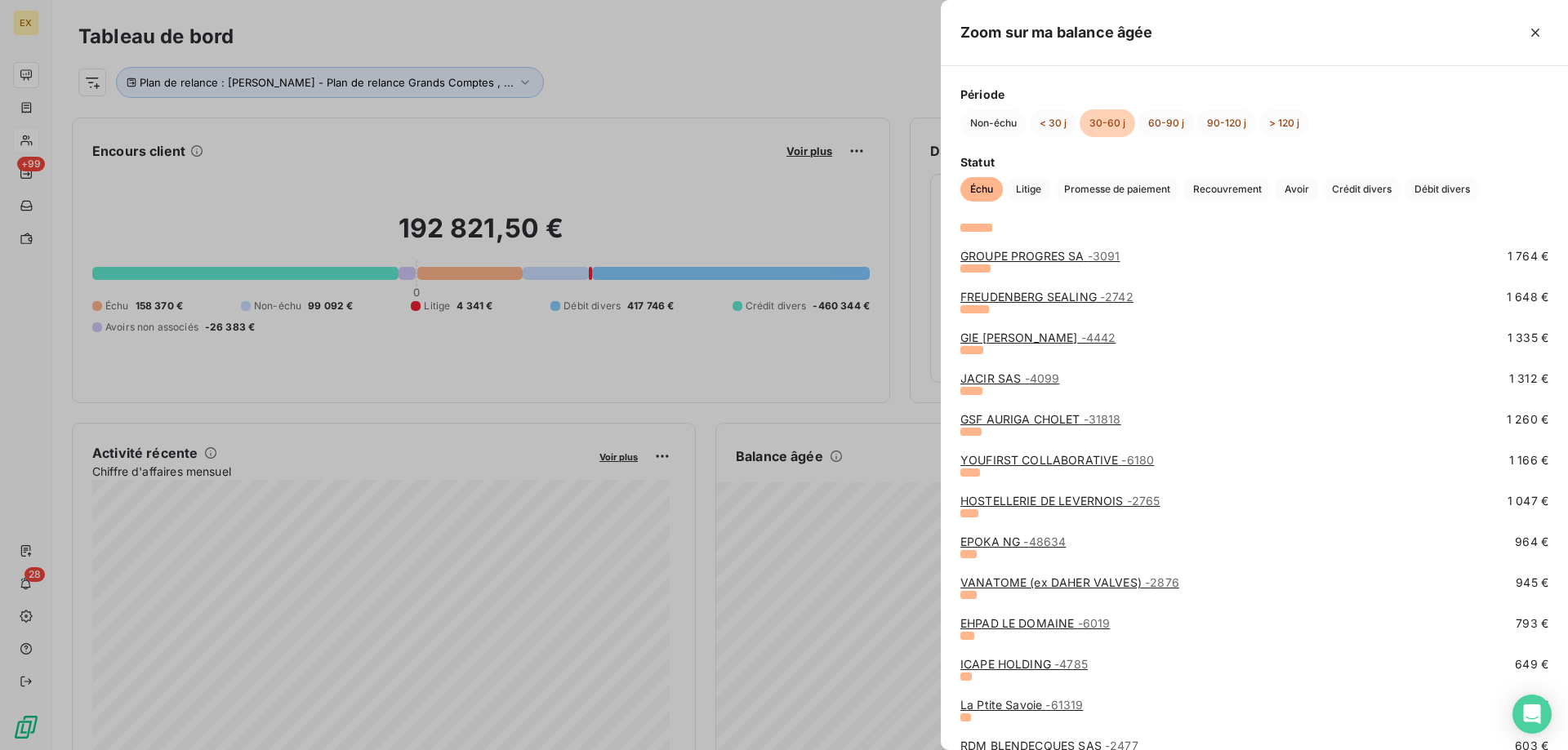
scroll to position [163, 0]
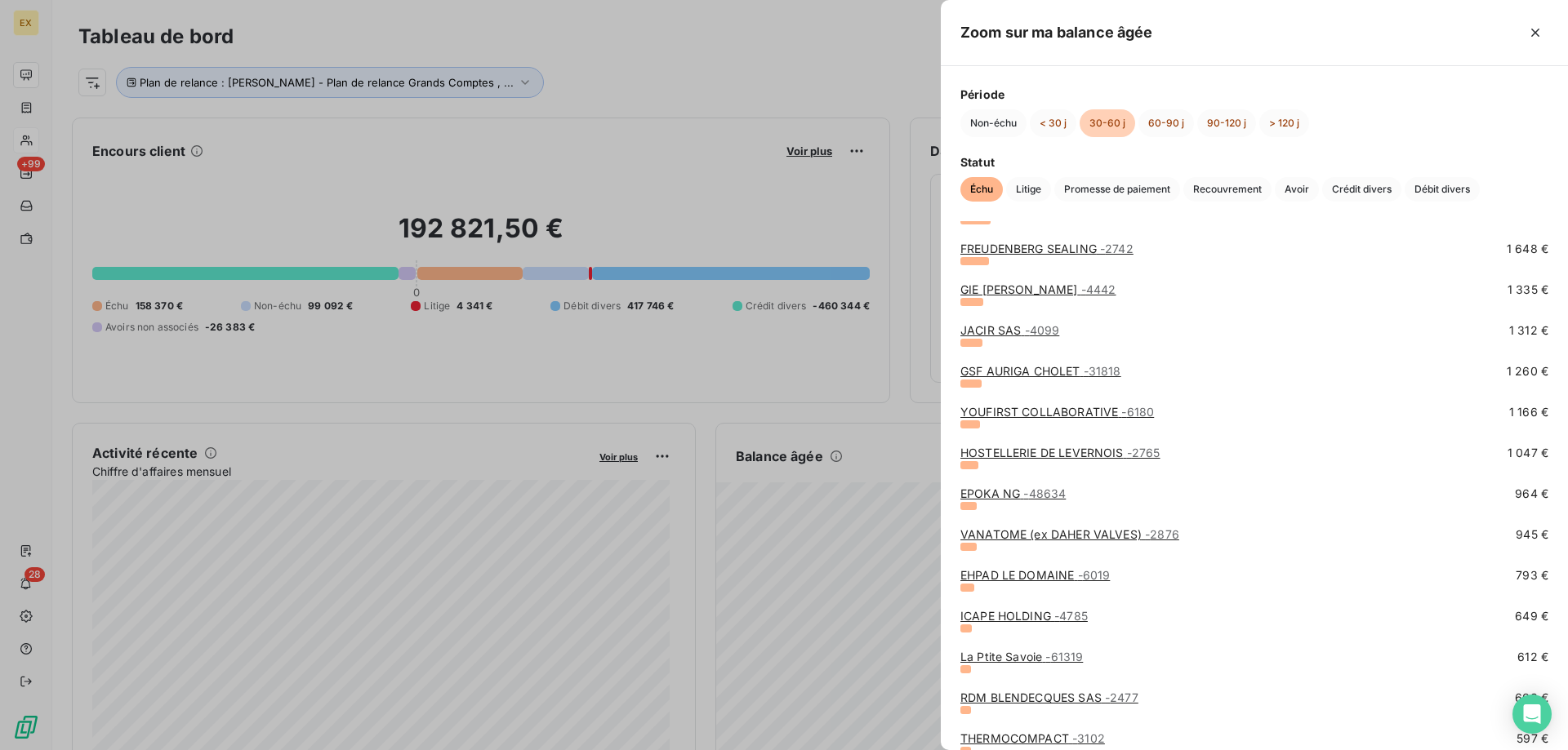
click at [1066, 574] on link "EHPAD LE DOMAINE - 6019" at bounding box center [1035, 575] width 149 height 14
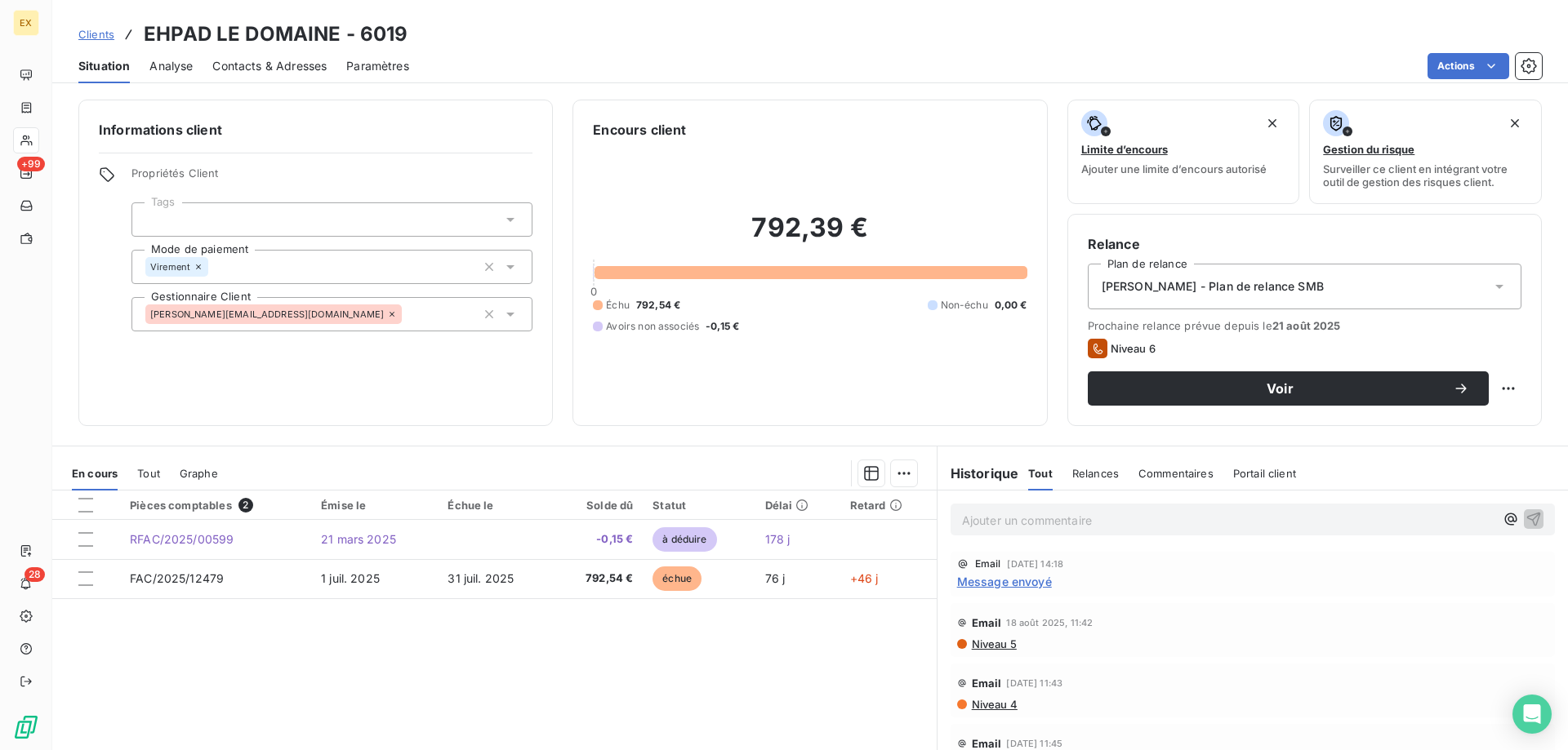
click at [243, 61] on span "Contacts & Adresses" at bounding box center [269, 66] width 114 height 17
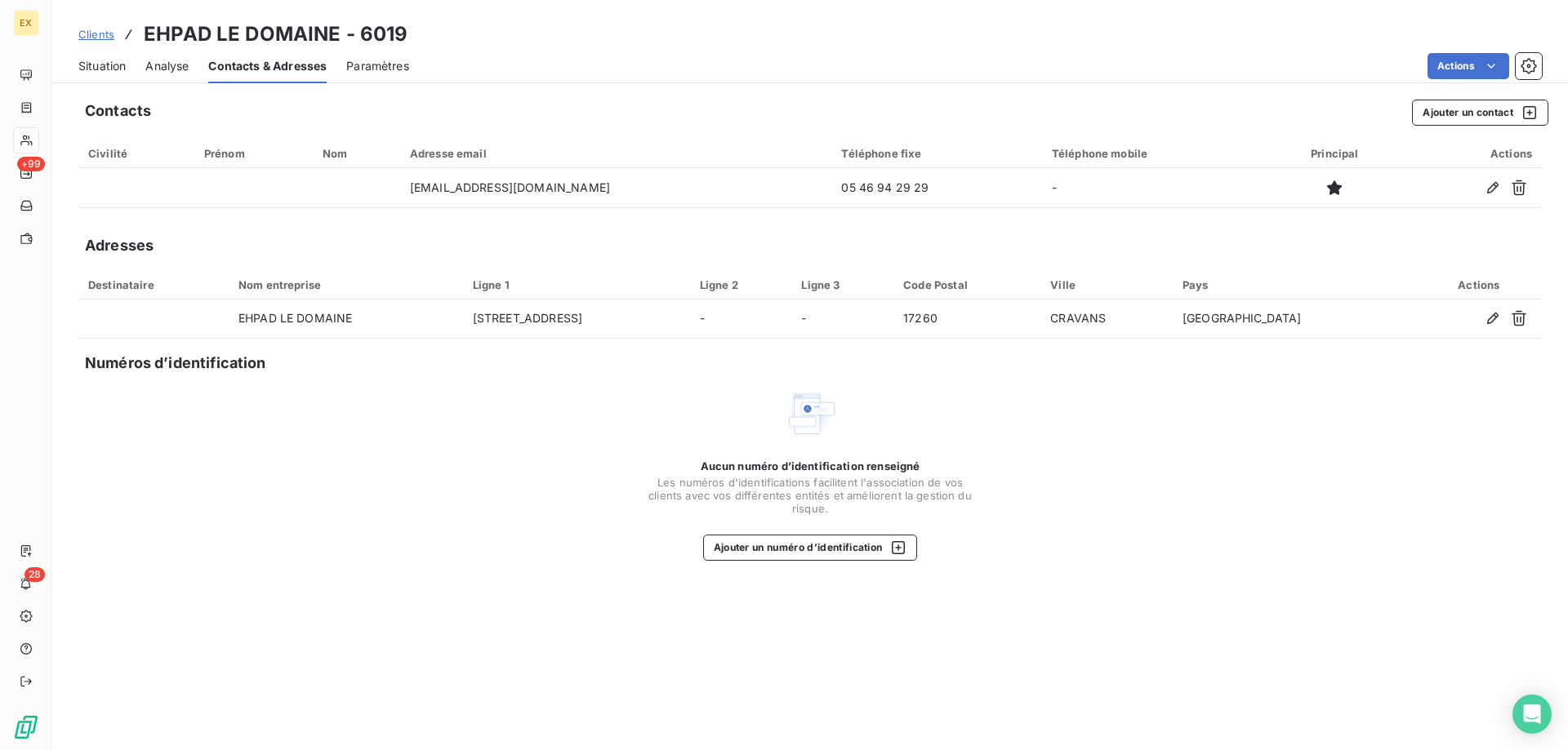
click at [112, 65] on span "Situation" at bounding box center [101, 66] width 47 height 17
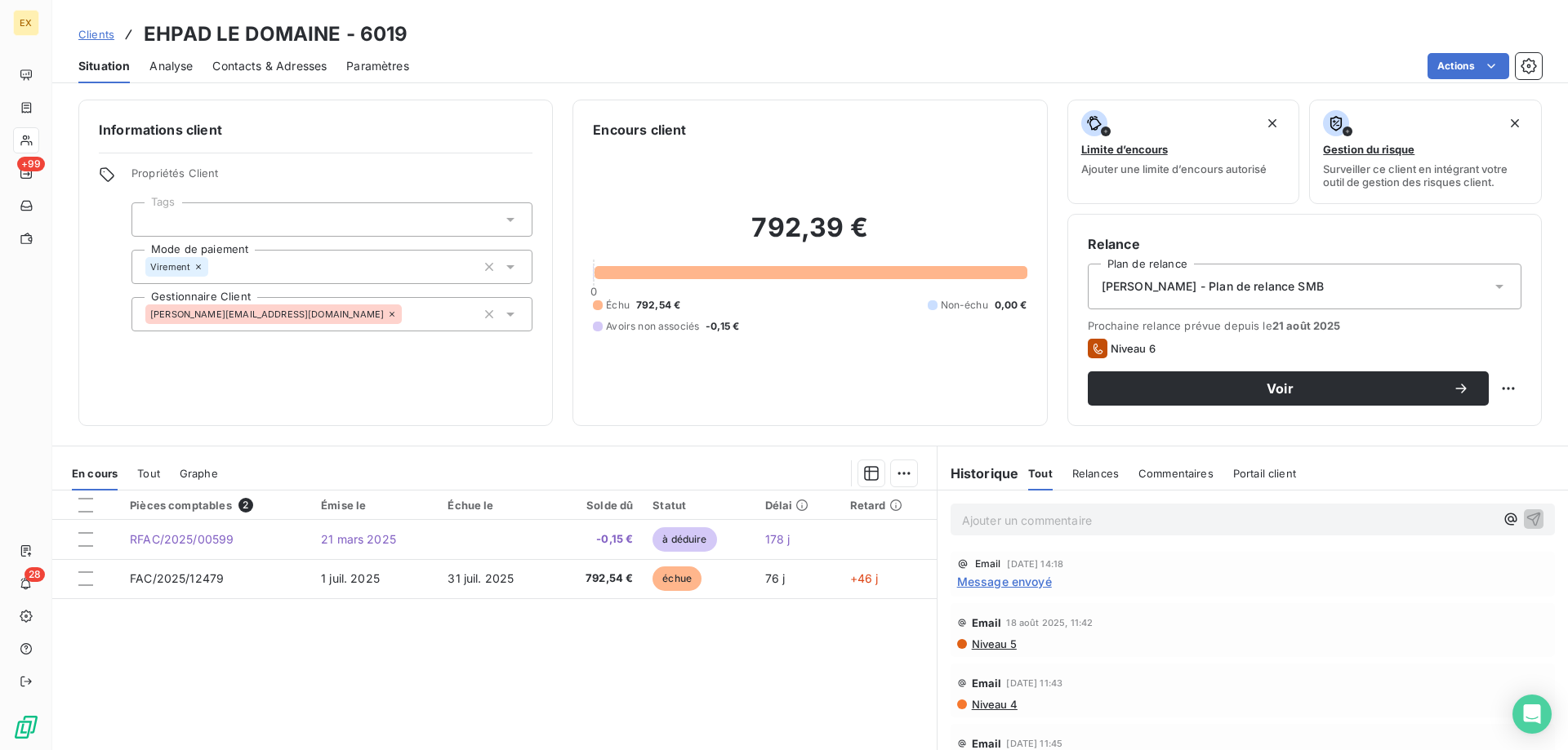
click at [1139, 529] on p "Ajouter un commentaire ﻿" at bounding box center [1228, 520] width 532 height 20
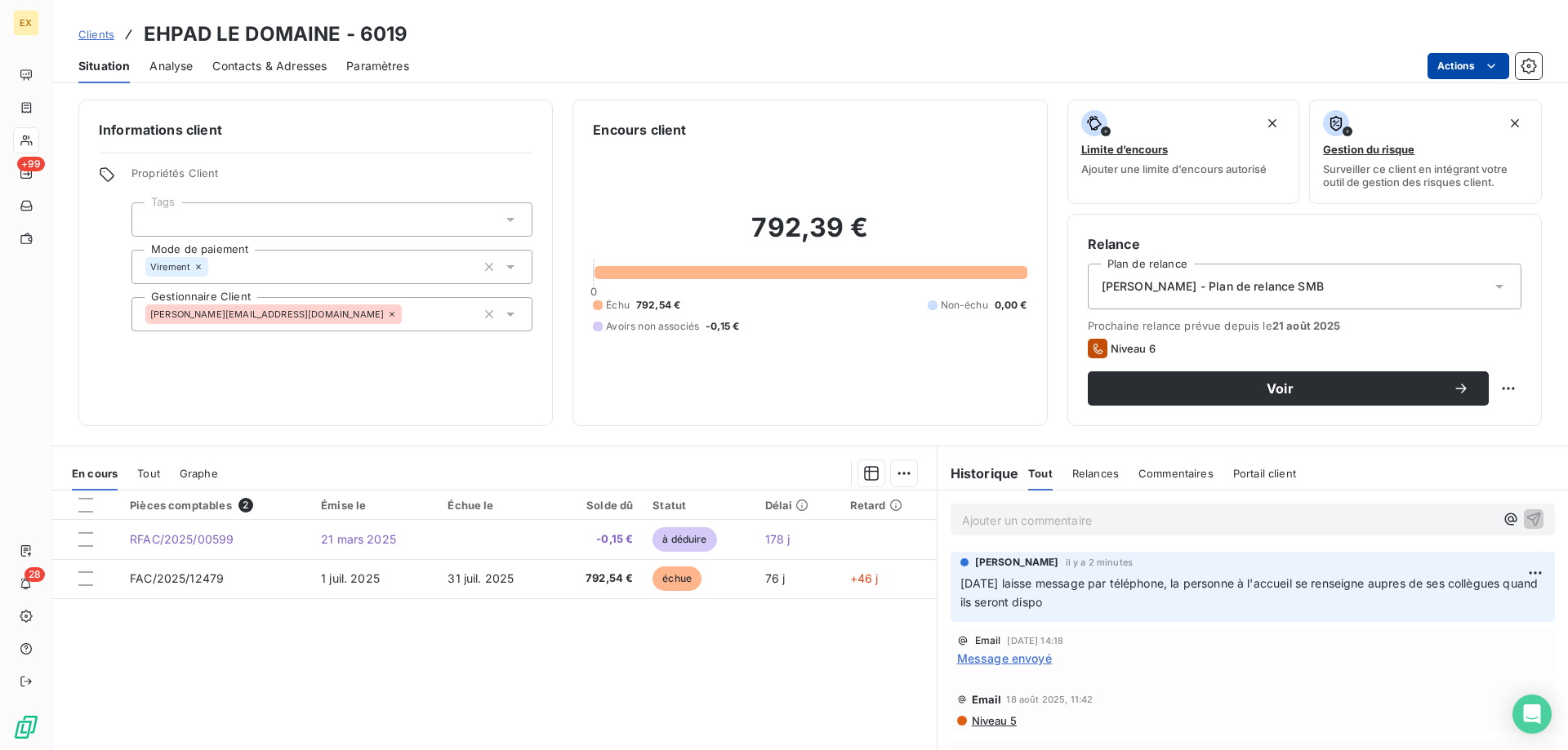
click at [1489, 55] on html "EX +99 28 Clients EHPAD LE DOMAINE - 6019 Situation Analyse Contacts & Adresses…" at bounding box center [784, 375] width 1568 height 750
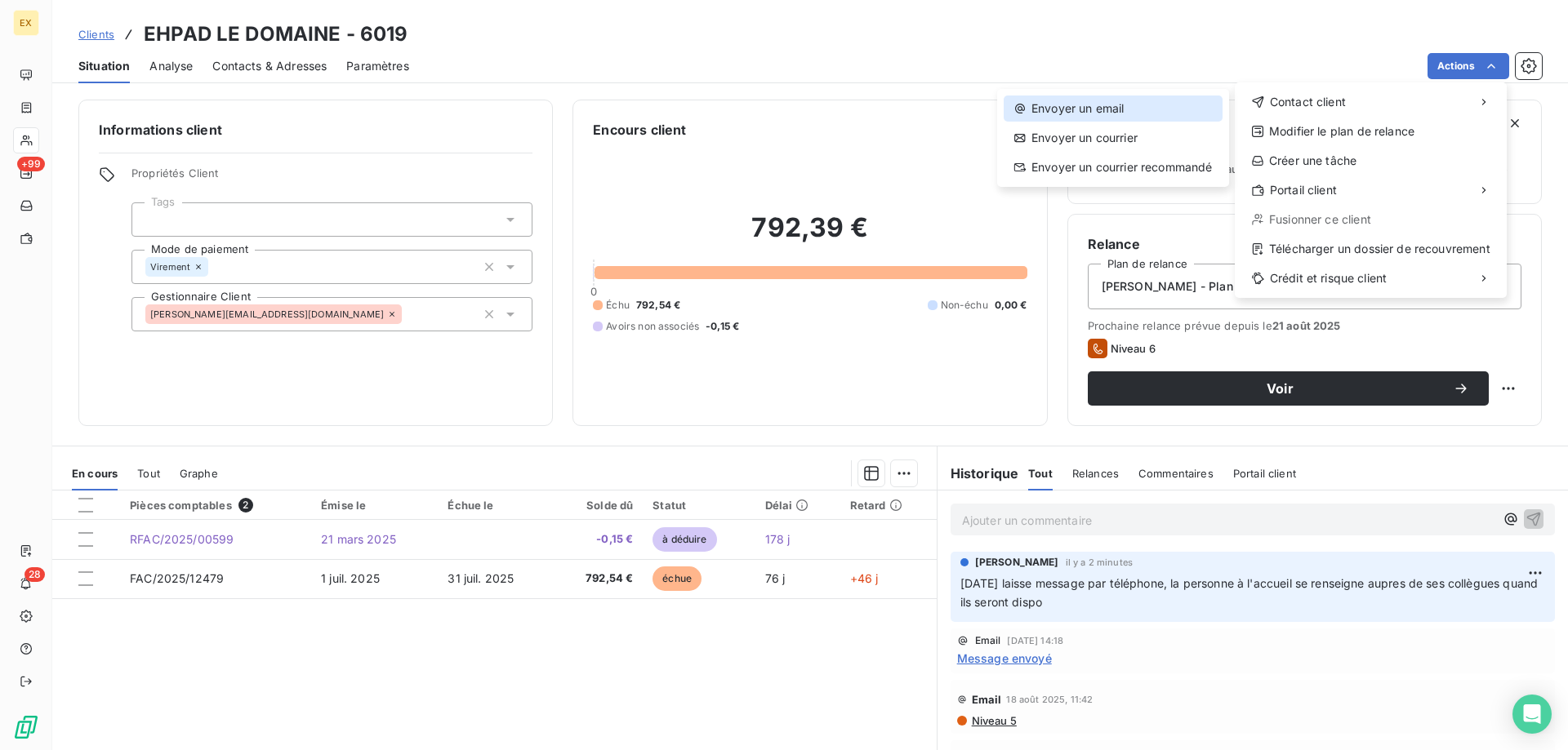
click at [1140, 105] on div "Envoyer un email" at bounding box center [1112, 109] width 219 height 26
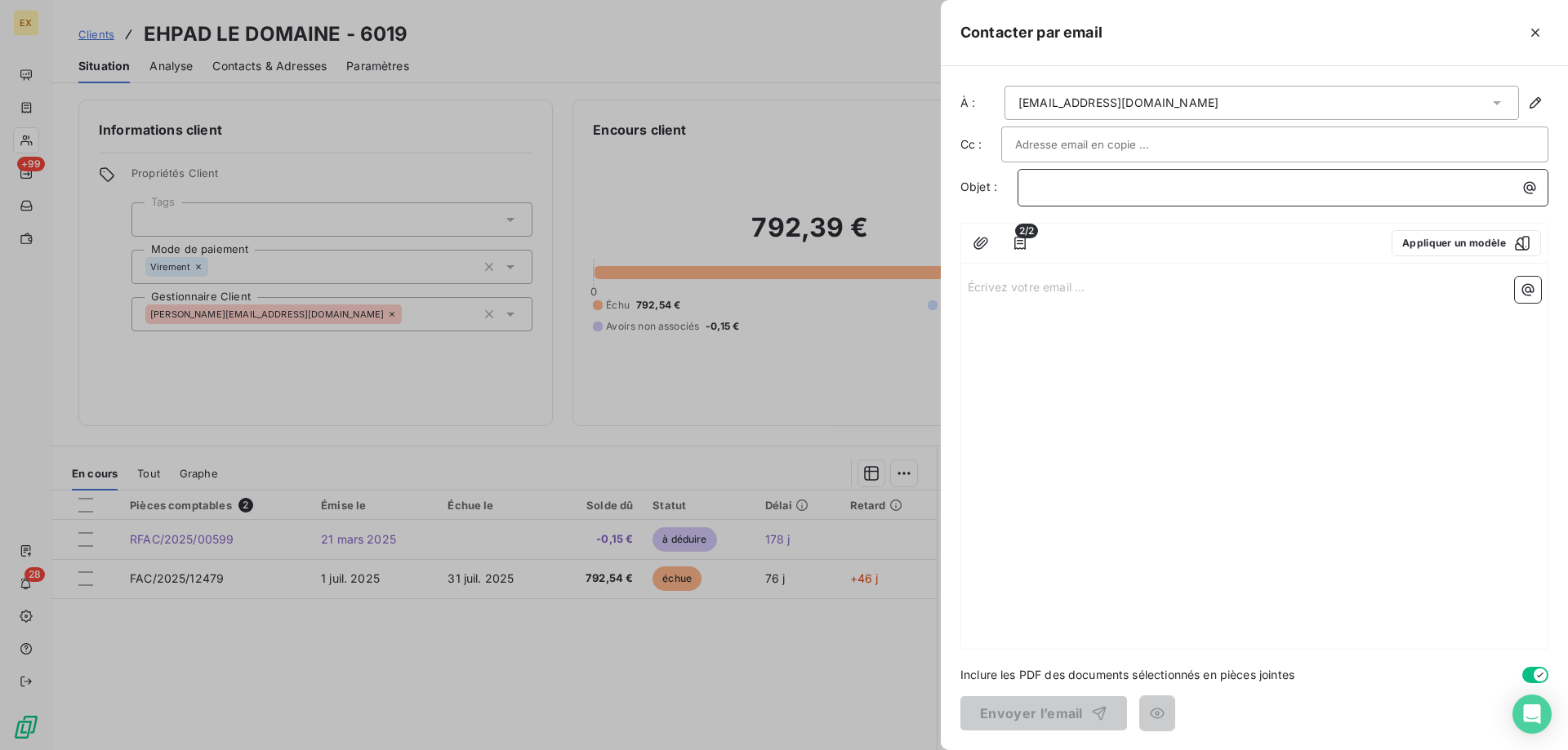
click at [1118, 196] on p "﻿" at bounding box center [1287, 187] width 511 height 18
click at [1037, 292] on p "Écrivez votre email ... ﻿" at bounding box center [1253, 286] width 573 height 18
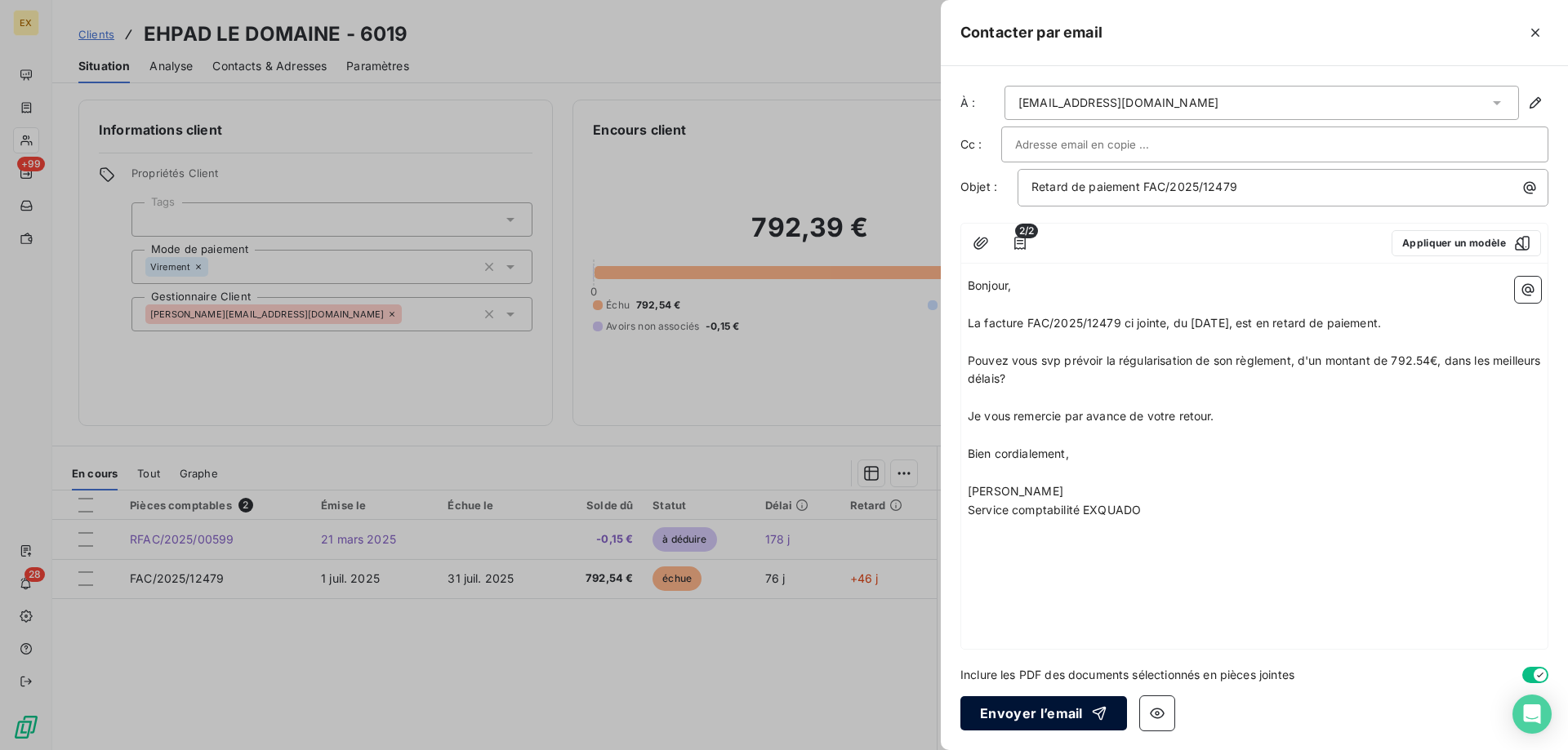
click at [1019, 713] on button "Envoyer l’email" at bounding box center [1043, 713] width 167 height 34
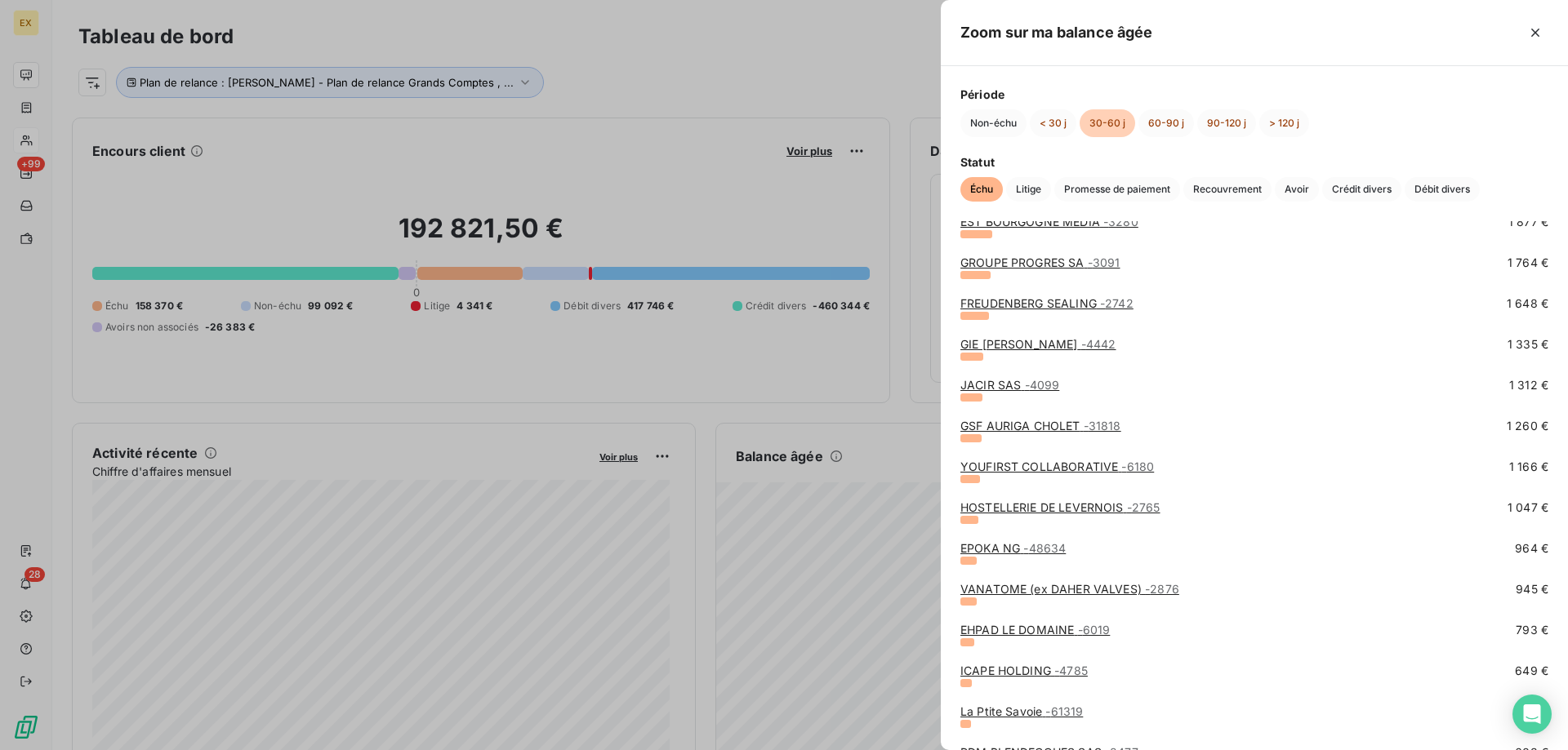
scroll to position [163, 0]
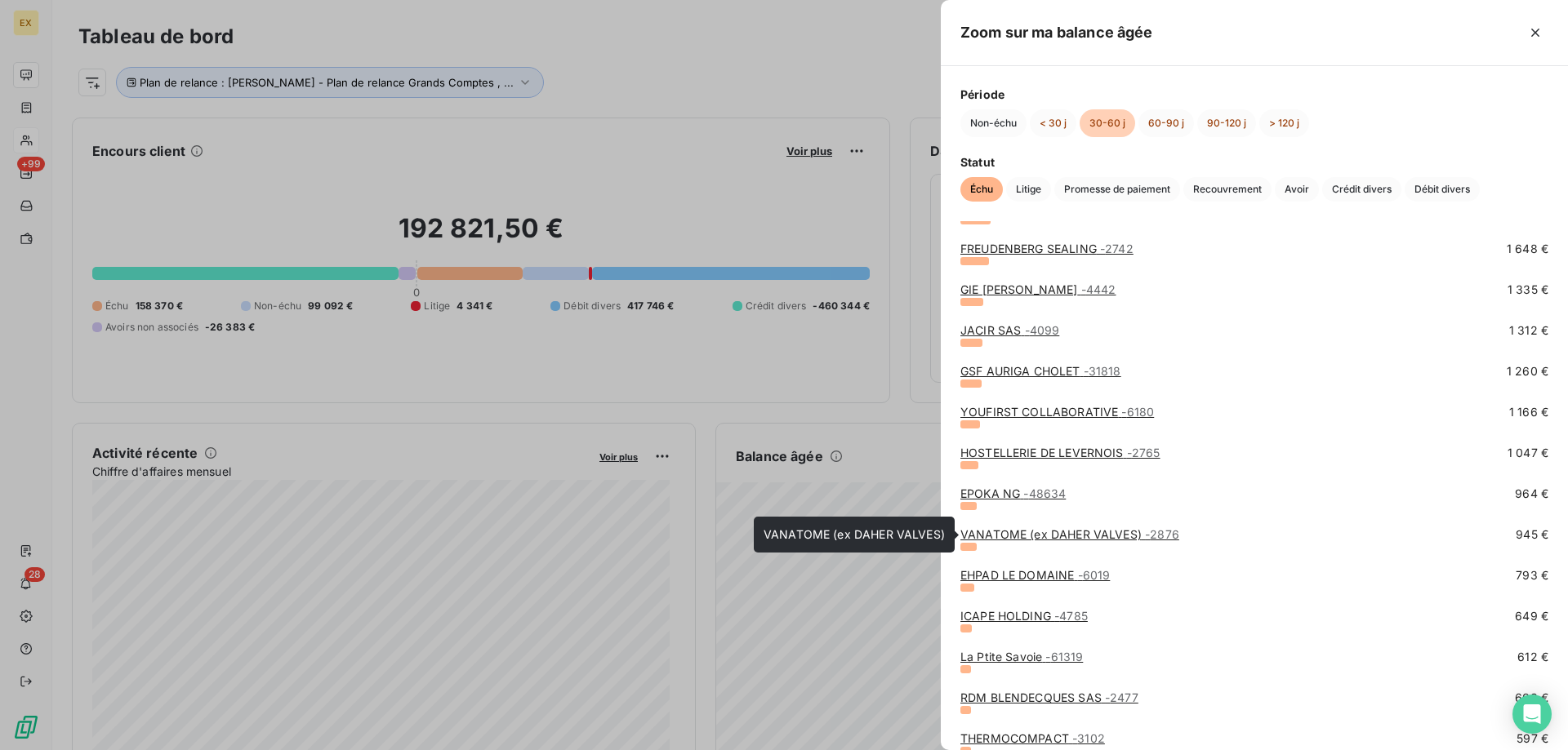
click at [1000, 610] on link "ICAPE HOLDING - 4785" at bounding box center [1024, 615] width 127 height 14
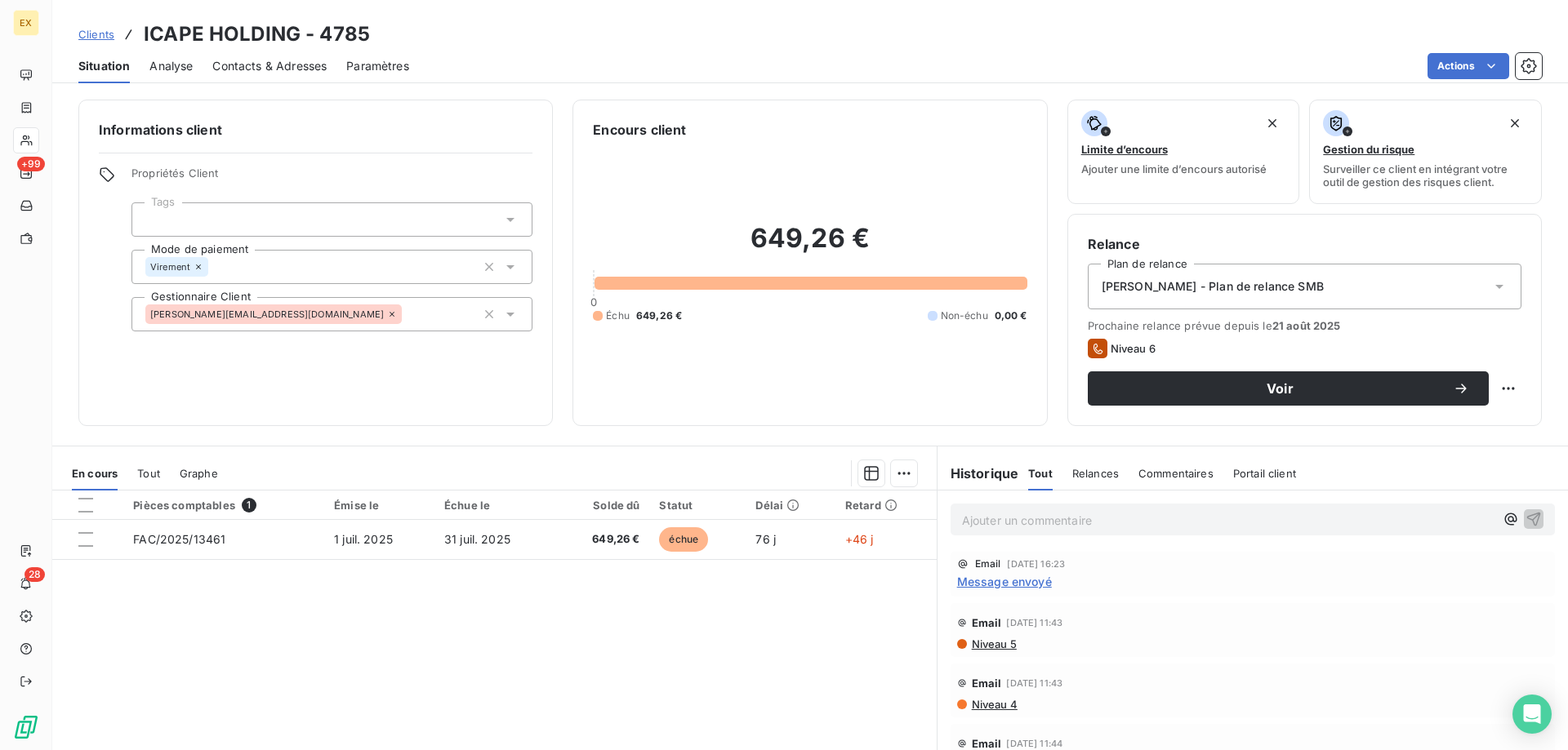
click at [295, 59] on span "Contacts & Adresses" at bounding box center [269, 66] width 114 height 17
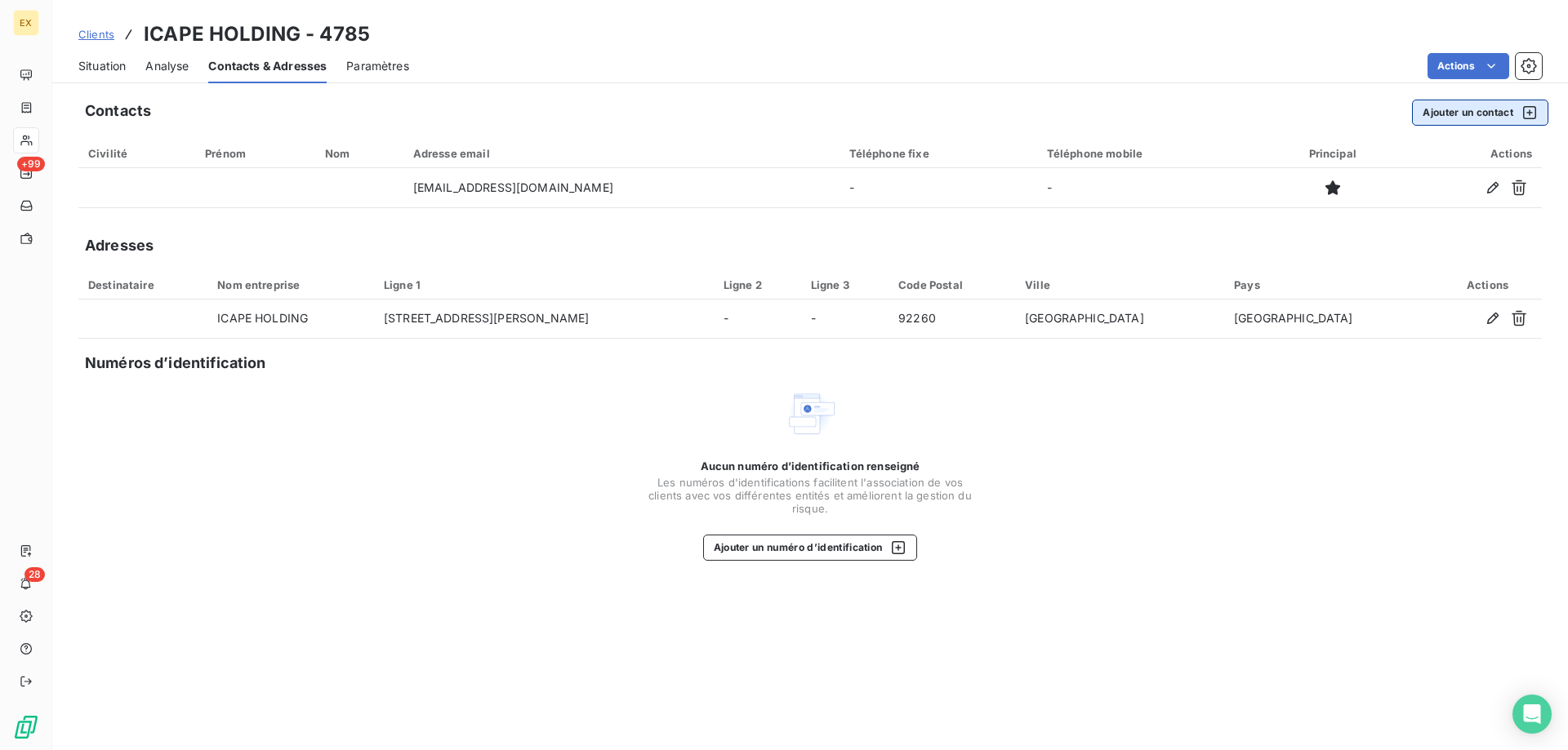
click at [1471, 123] on button "Ajouter un contact" at bounding box center [1479, 113] width 137 height 26
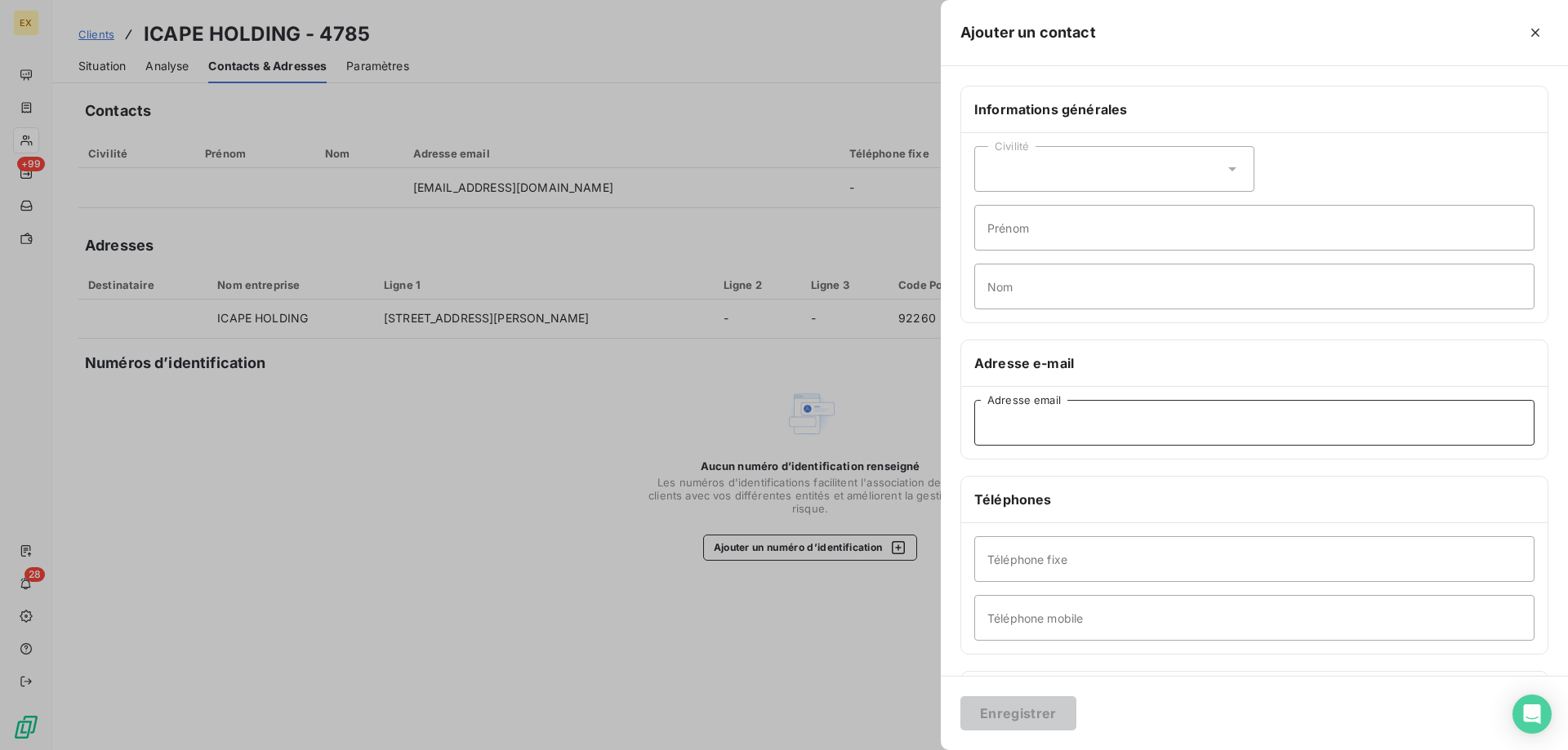
click at [1040, 426] on input "Adresse email" at bounding box center [1253, 423] width 560 height 46
paste input "nadia.andriamampandry@icape-group.com"
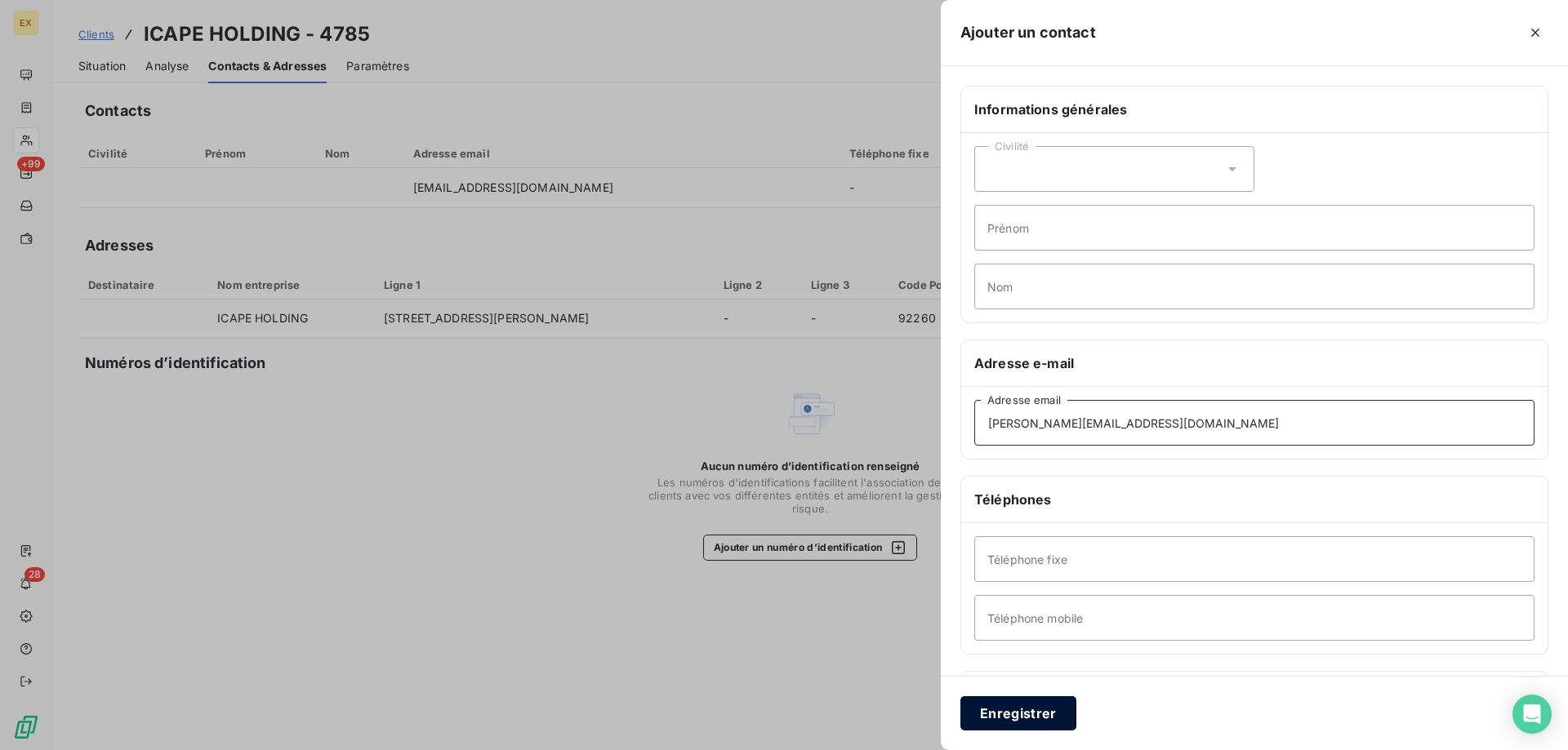
type input "nadia.andriamampandry@icape-group.com"
click at [1022, 715] on button "Enregistrer" at bounding box center [1018, 713] width 116 height 34
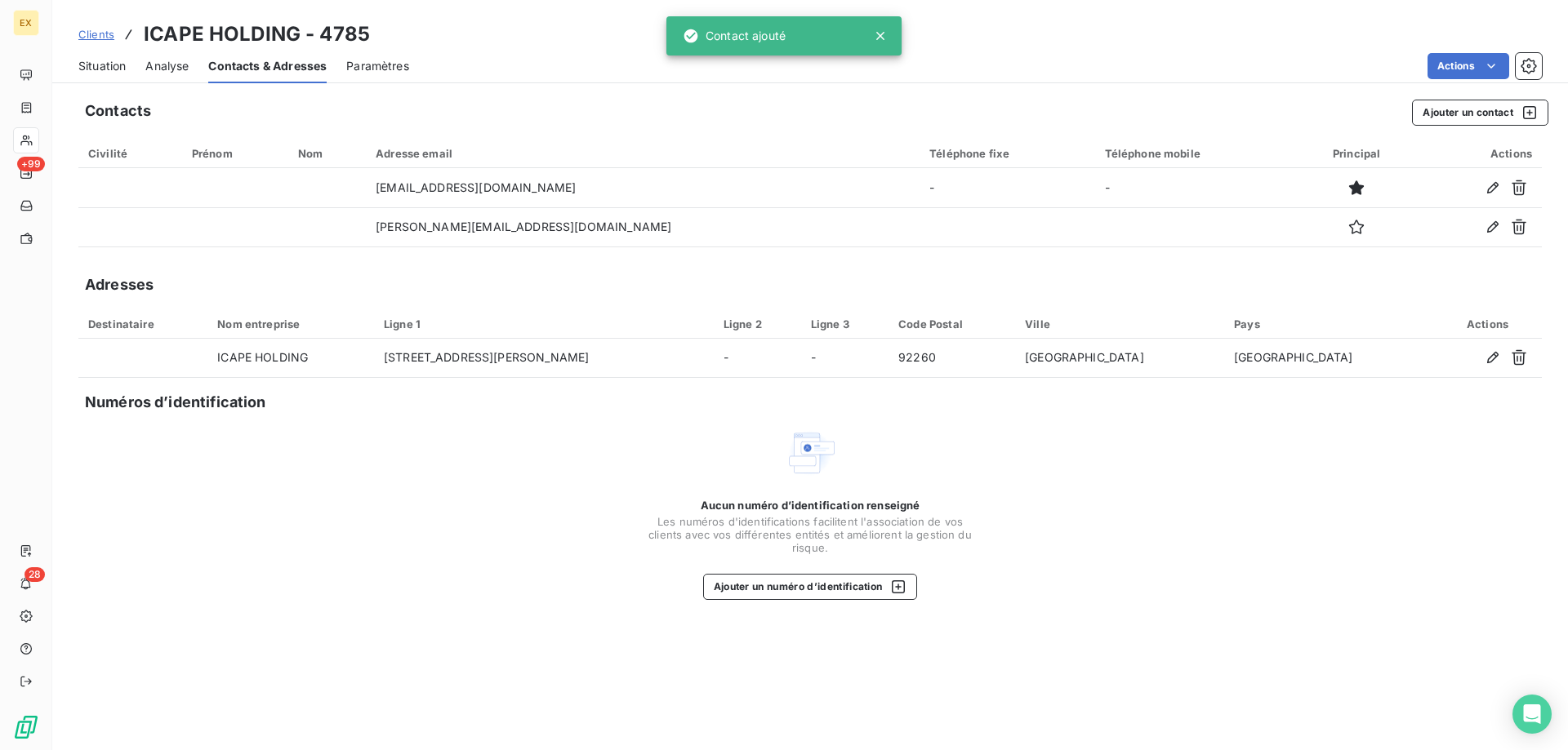
click at [107, 67] on span "Situation" at bounding box center [101, 66] width 47 height 17
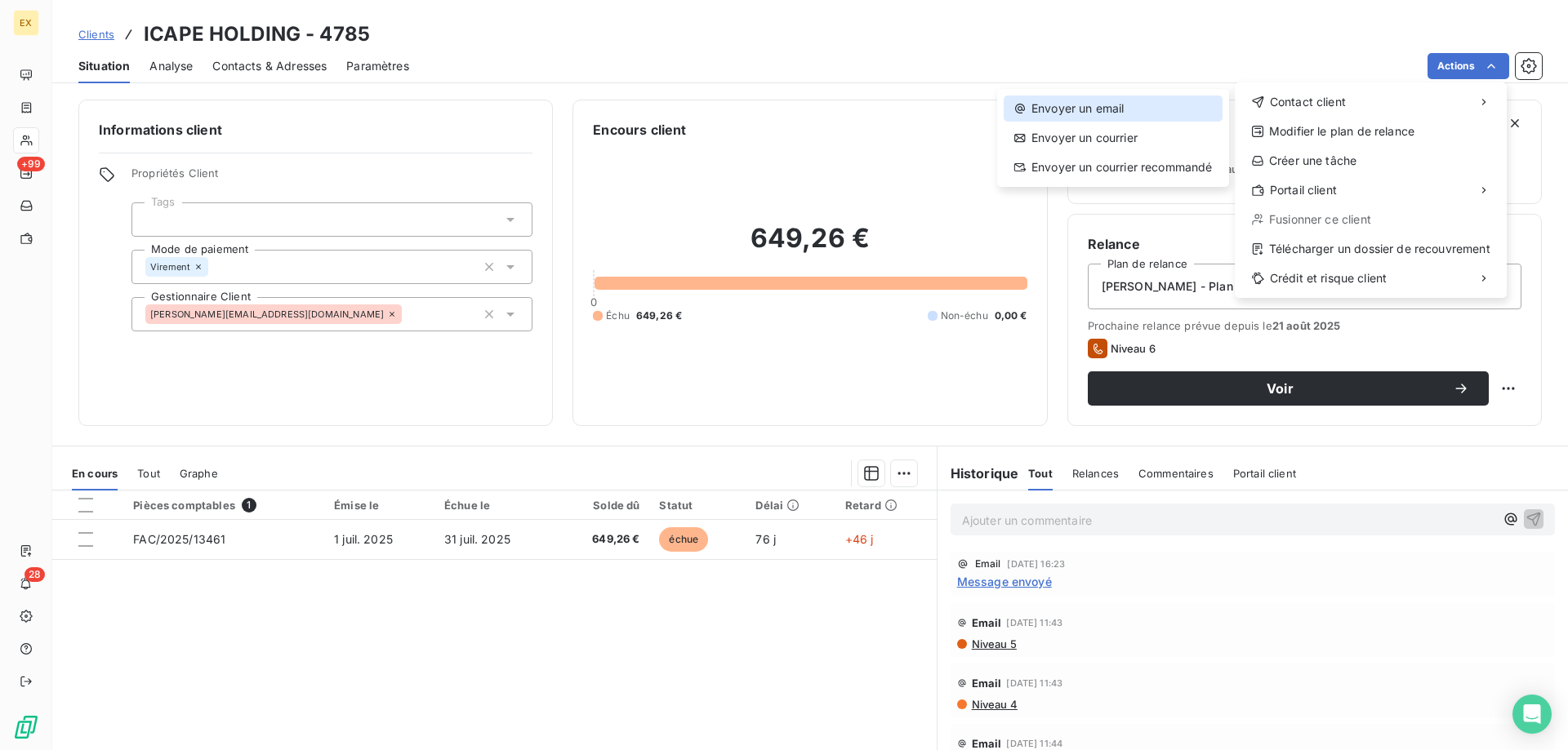
click at [1154, 108] on div "Envoyer un email" at bounding box center [1112, 109] width 219 height 26
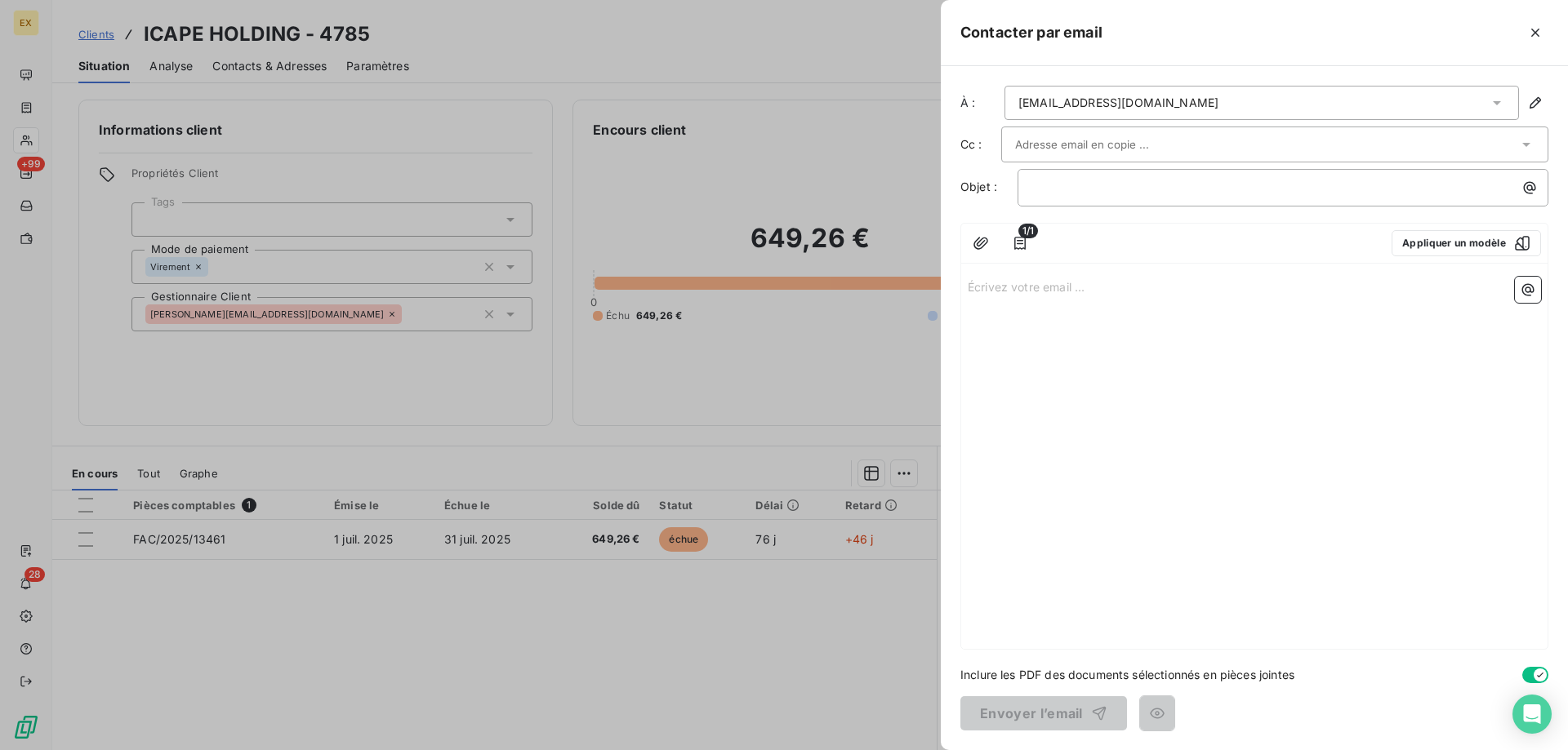
click at [1081, 113] on div "reine.szacki@icape-group.com" at bounding box center [1262, 102] width 515 height 34
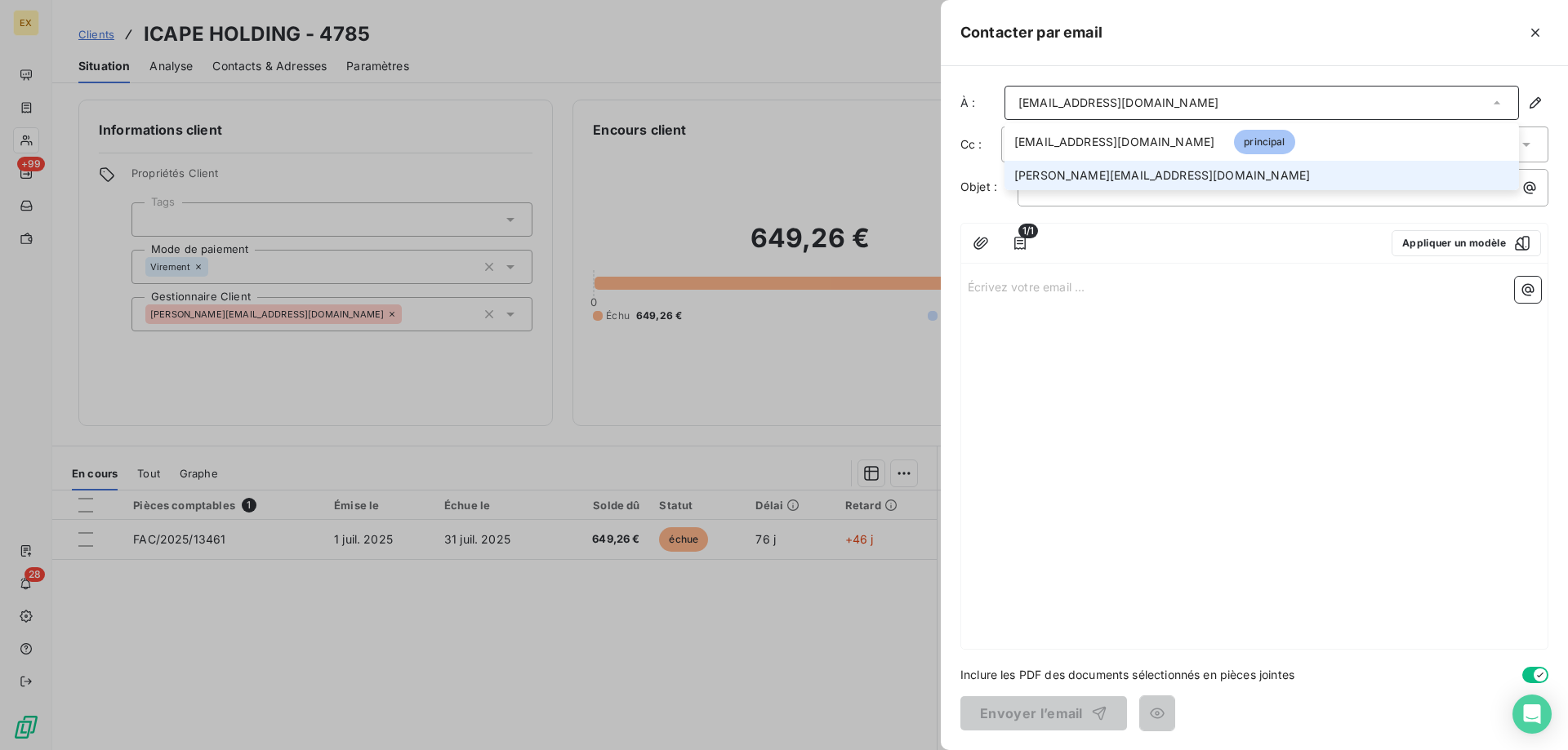
click at [1069, 163] on li "nadia.andriamampandry@icape-group.com" at bounding box center [1262, 175] width 515 height 30
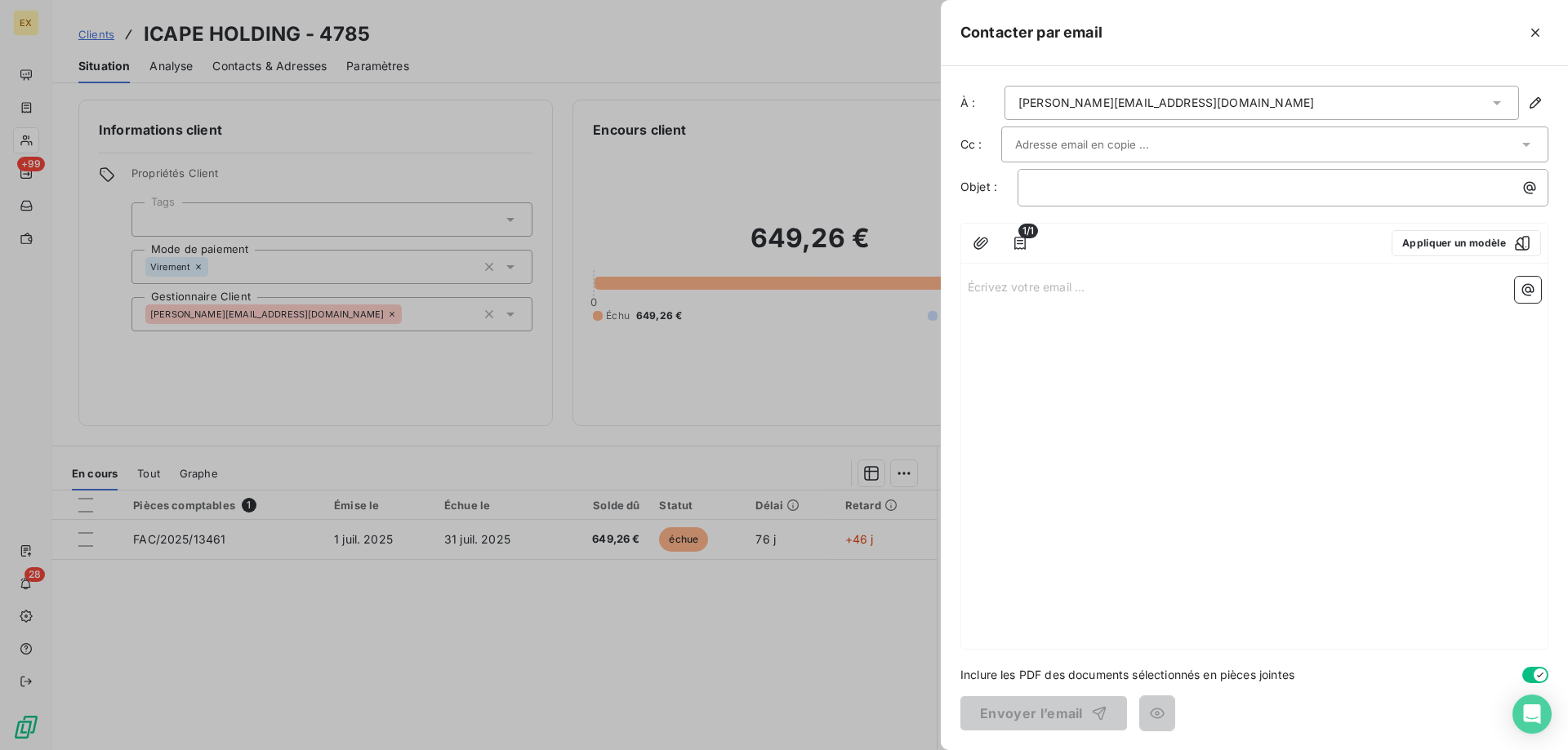
click at [1065, 149] on input "text" at bounding box center [1102, 144] width 175 height 25
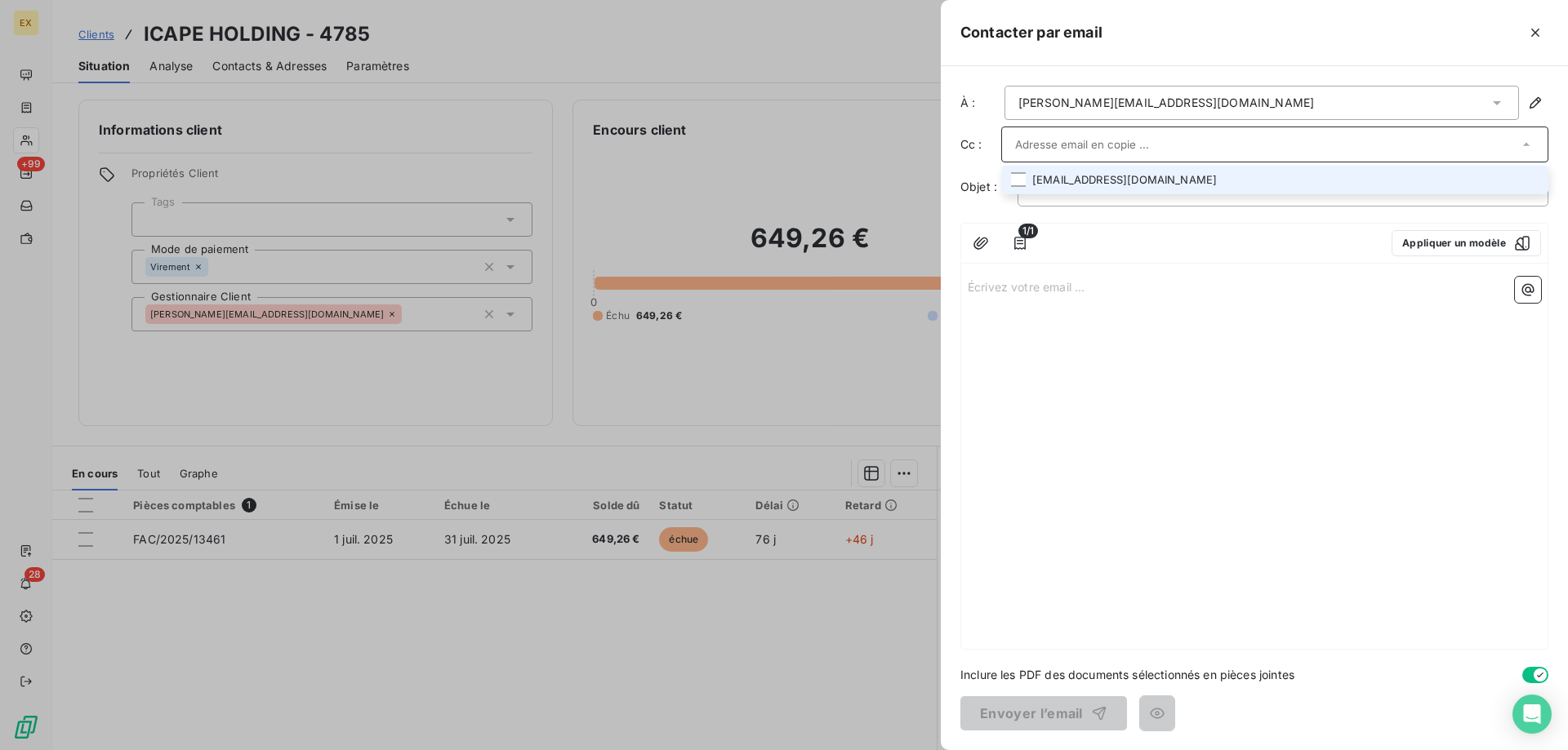
click at [1063, 173] on li "reine.szacki@icape-group.com" at bounding box center [1274, 180] width 547 height 29
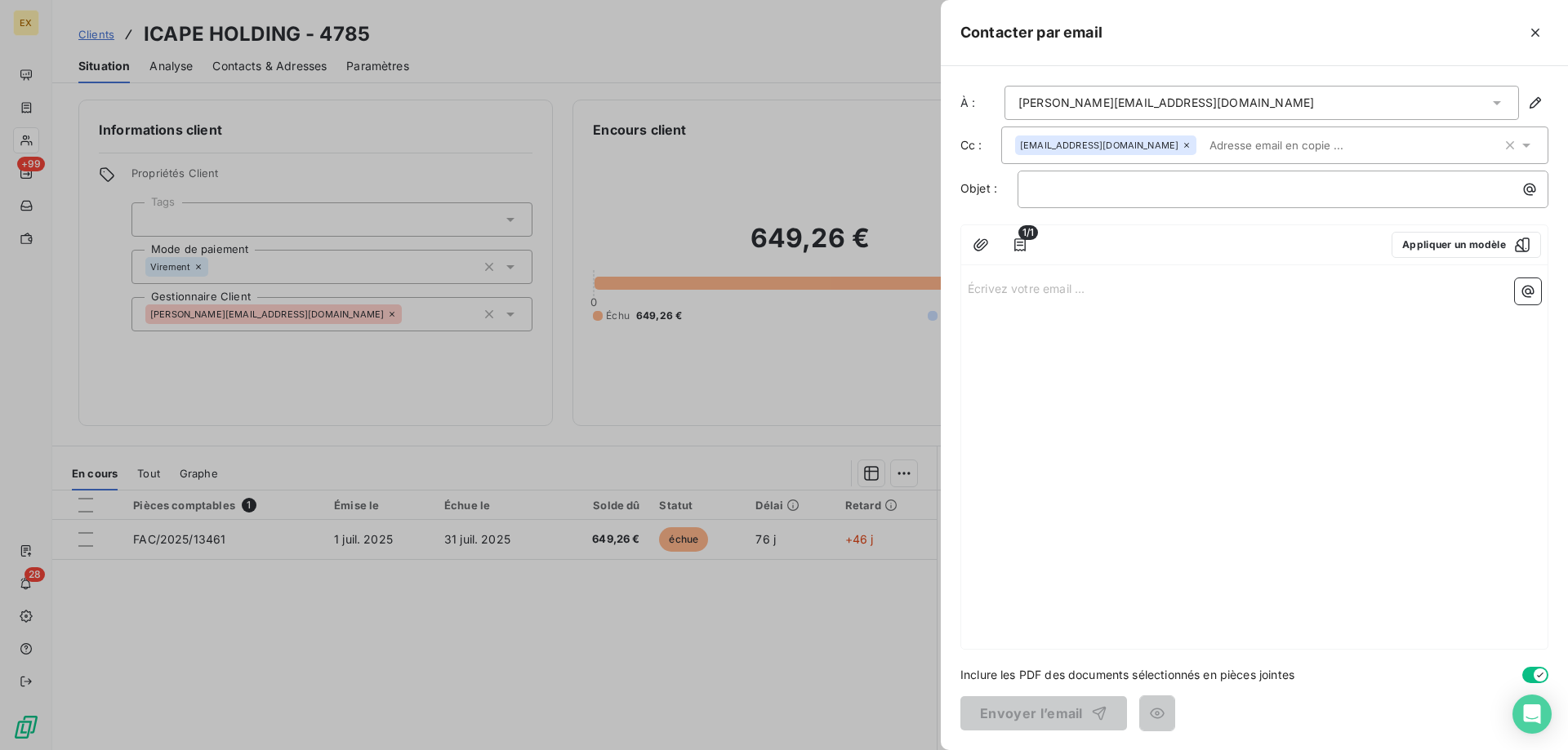
click at [1089, 253] on div at bounding box center [1212, 244] width 332 height 26
click at [1079, 203] on div "﻿" at bounding box center [1282, 189] width 530 height 38
click at [1079, 191] on p "﻿" at bounding box center [1287, 189] width 511 height 18
click at [1051, 284] on p "Écrivez votre email ... ﻿" at bounding box center [1253, 288] width 573 height 18
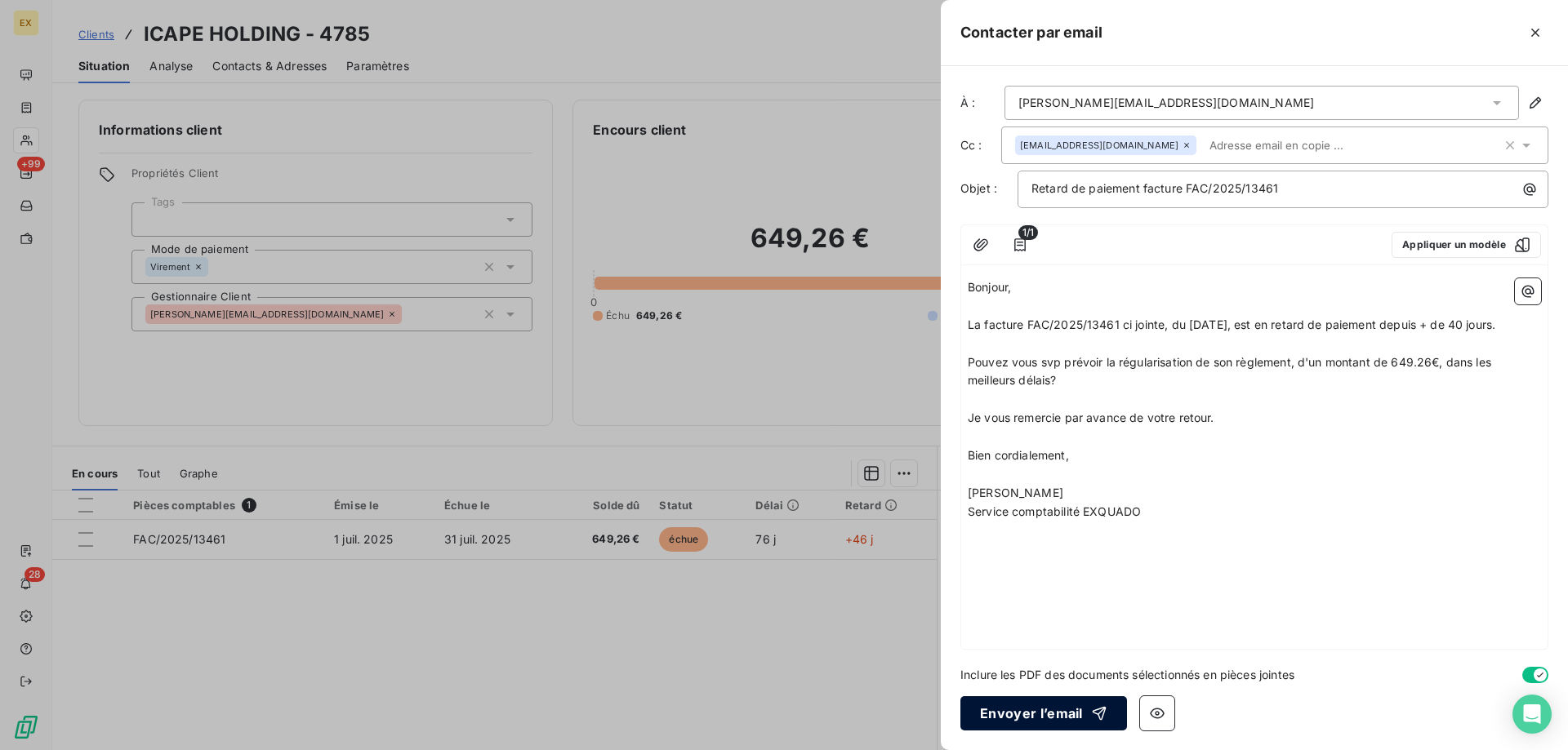
click at [1022, 708] on button "Envoyer l’email" at bounding box center [1043, 713] width 167 height 34
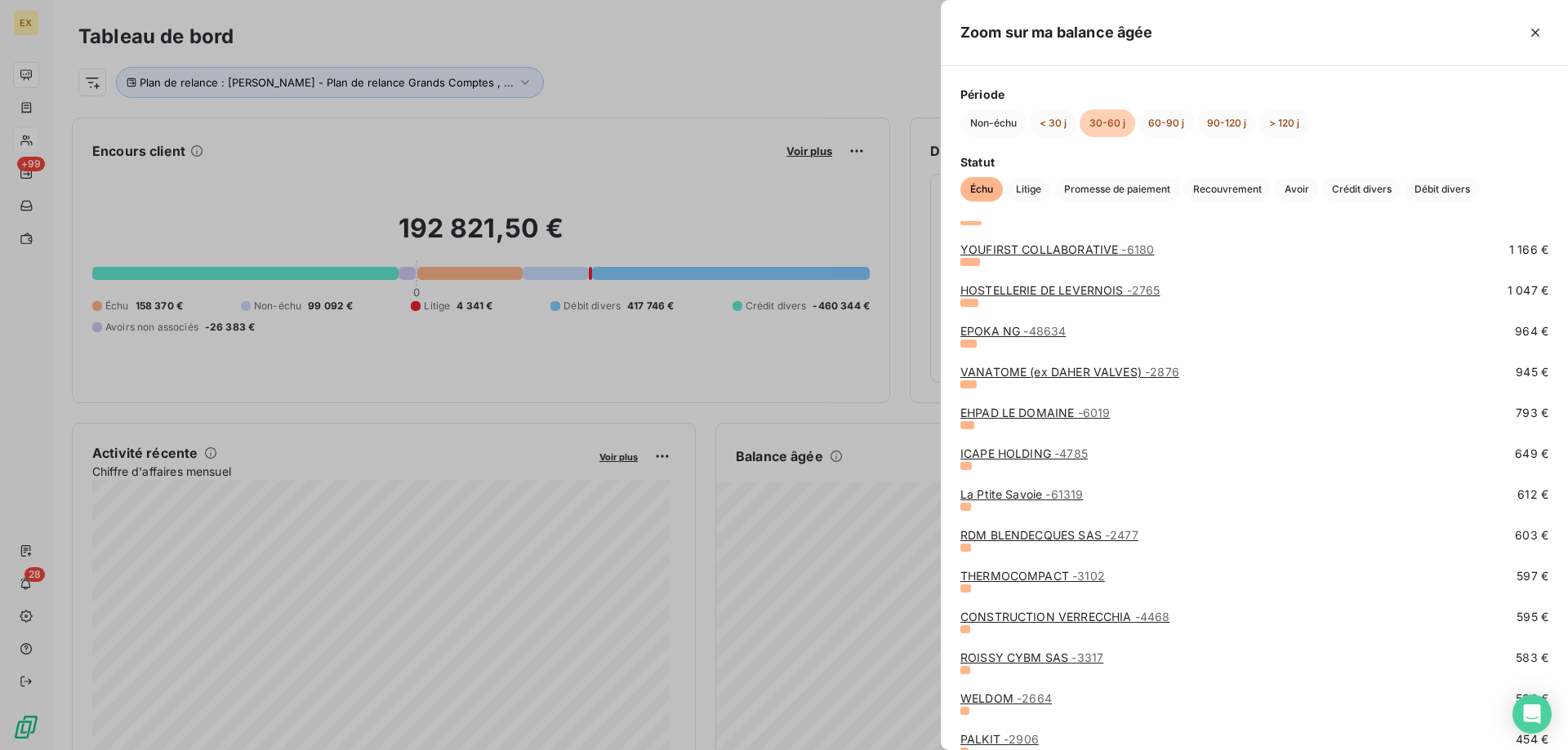
scroll to position [327, 0]
click at [1033, 533] on link "RDM BLENDECQUES SAS - 2477" at bounding box center [1049, 534] width 178 height 14
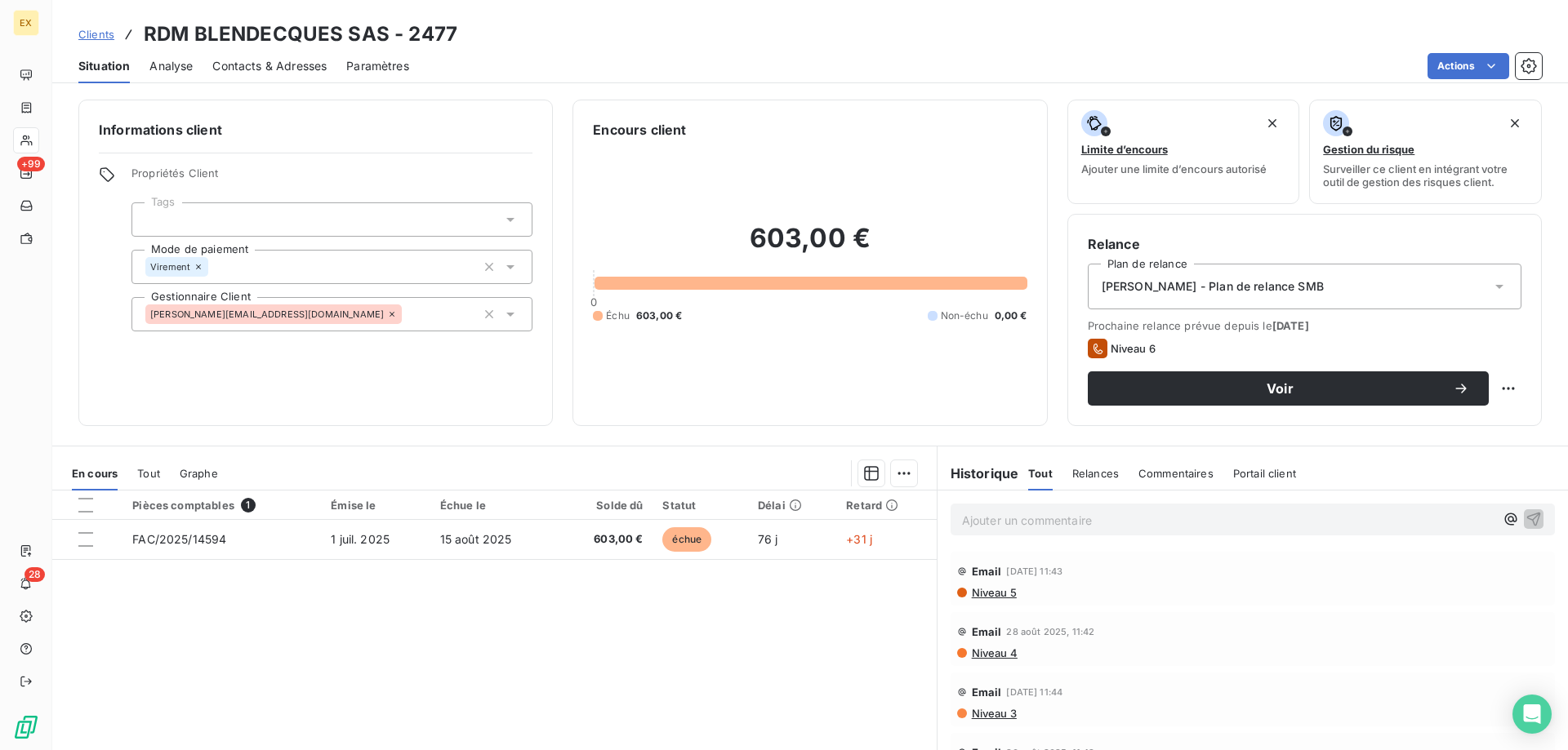
click at [249, 77] on div "Contacts & Adresses" at bounding box center [269, 65] width 114 height 34
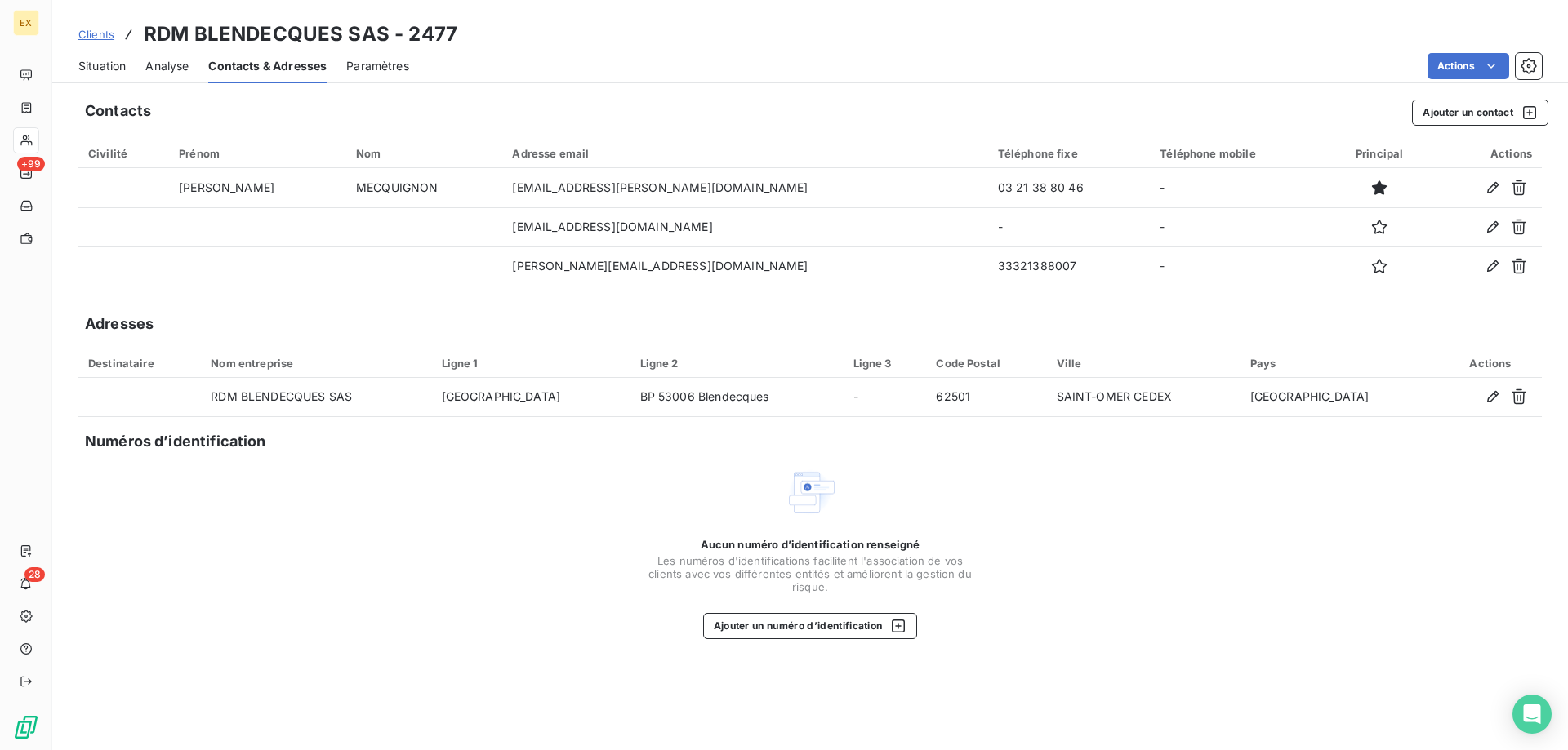
click at [112, 75] on div "Situation" at bounding box center [101, 65] width 47 height 34
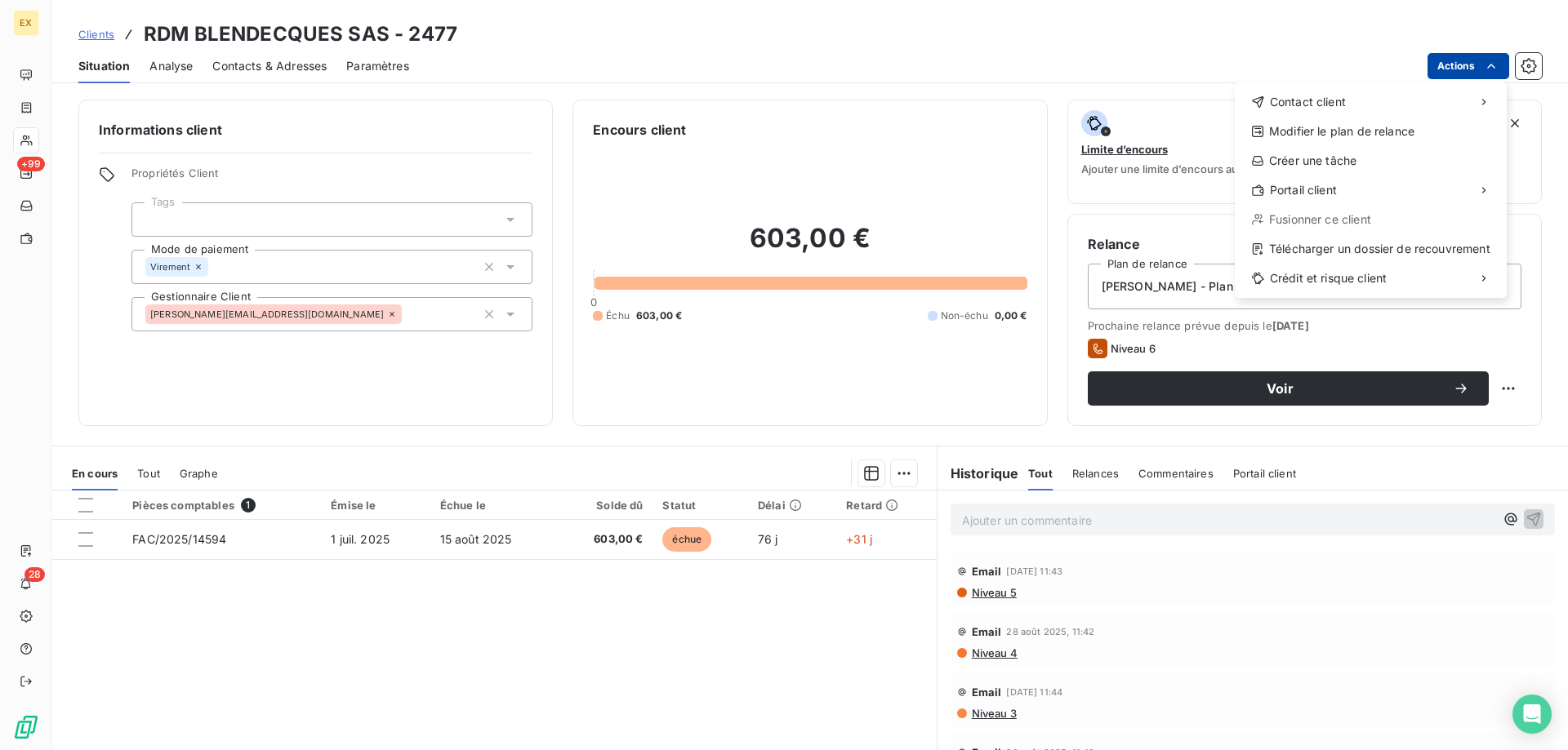
click at [1454, 67] on html "EX +99 28 Clients RDM BLENDECQUES SAS - 2477 Situation Analyse Contacts & Adres…" at bounding box center [784, 375] width 1568 height 750
click at [1077, 98] on div "Envoyer un email" at bounding box center [1112, 109] width 219 height 26
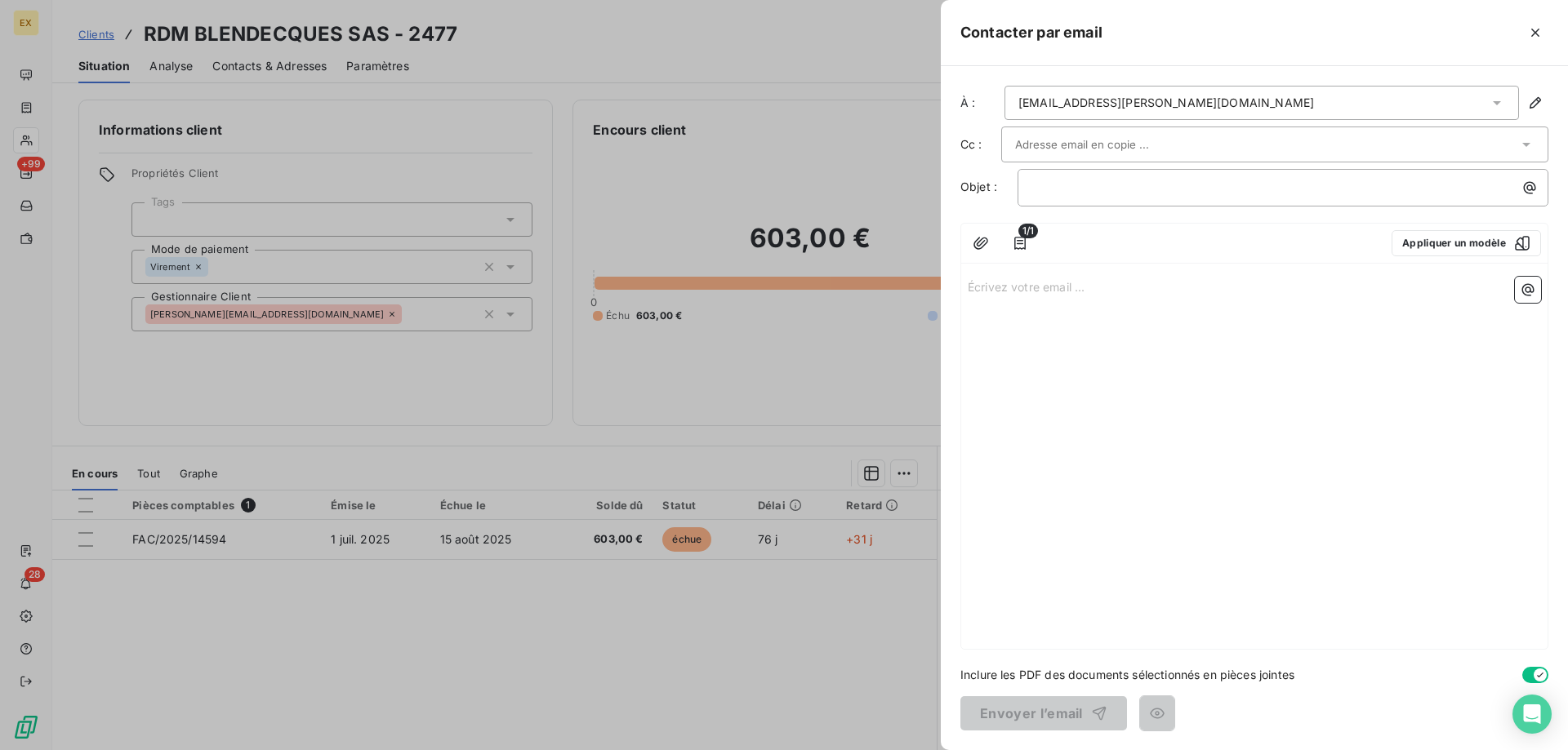
click at [1077, 138] on input "text" at bounding box center [1102, 144] width 175 height 25
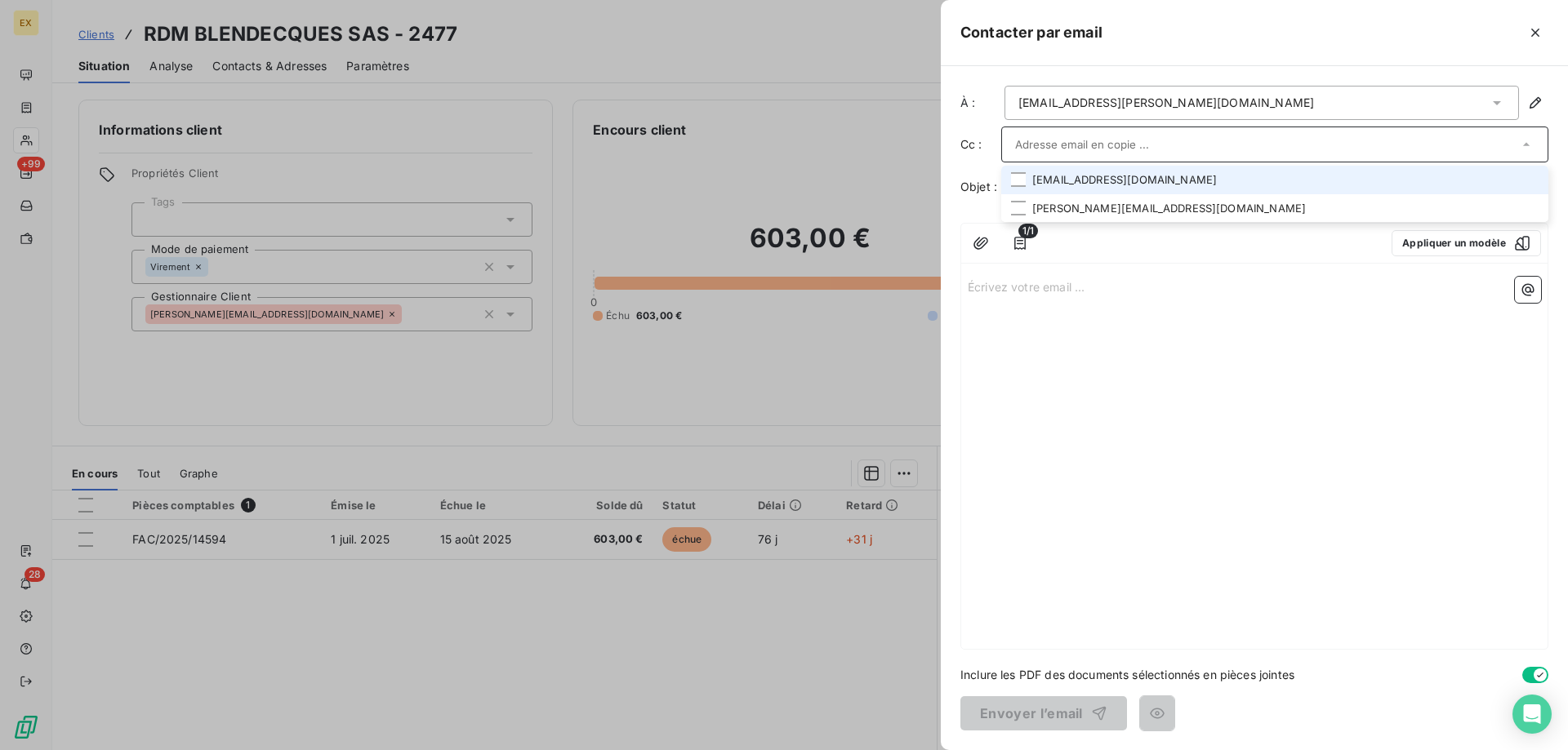
click at [1077, 175] on li "laetitia.dhalleine@rdmgroup.com" at bounding box center [1274, 180] width 547 height 29
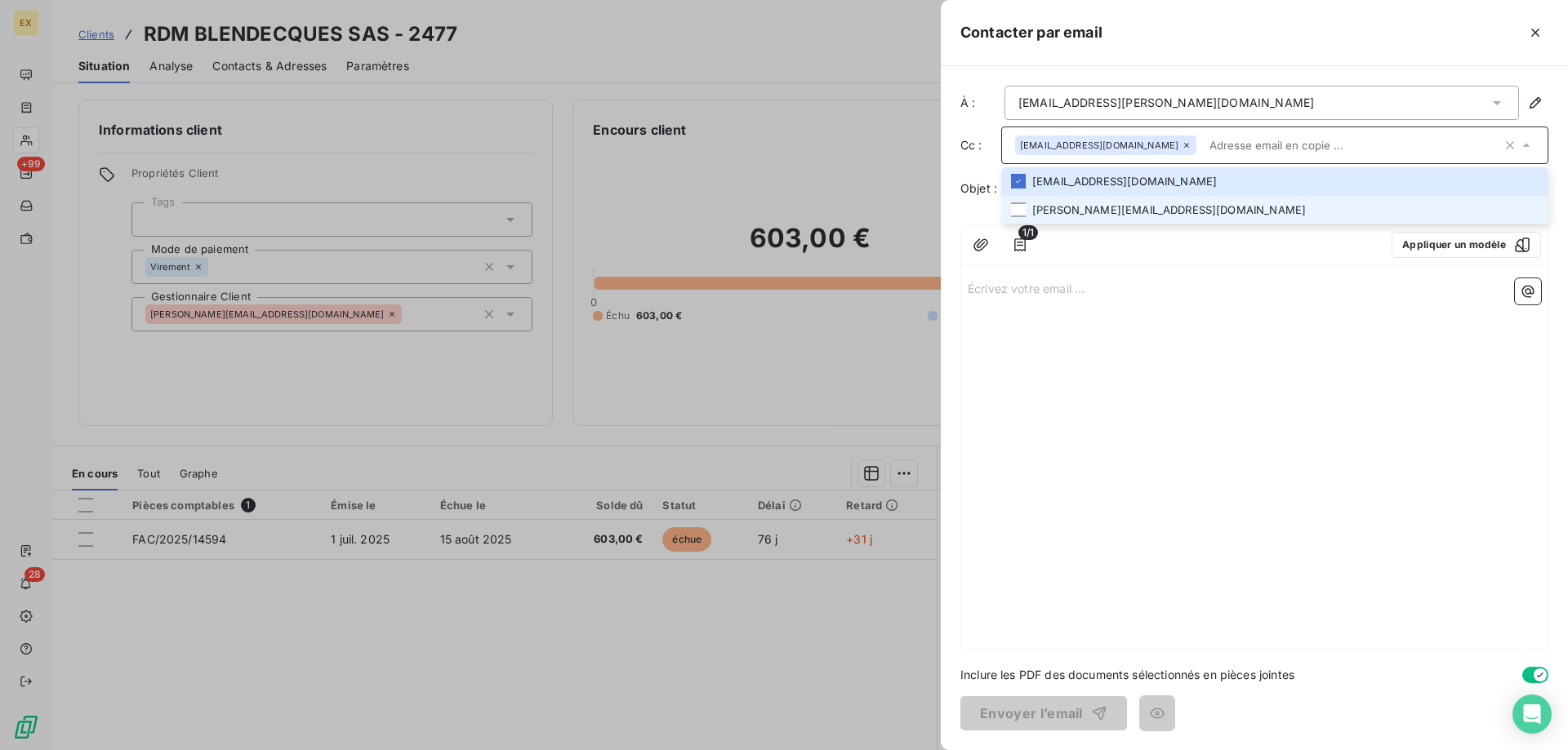
click at [1077, 209] on li "laurent.danel@rdmgroup.com" at bounding box center [1274, 209] width 547 height 29
click at [1077, 196] on li "laetitia.dhalleine@rdmgroup.com" at bounding box center [1274, 181] width 547 height 29
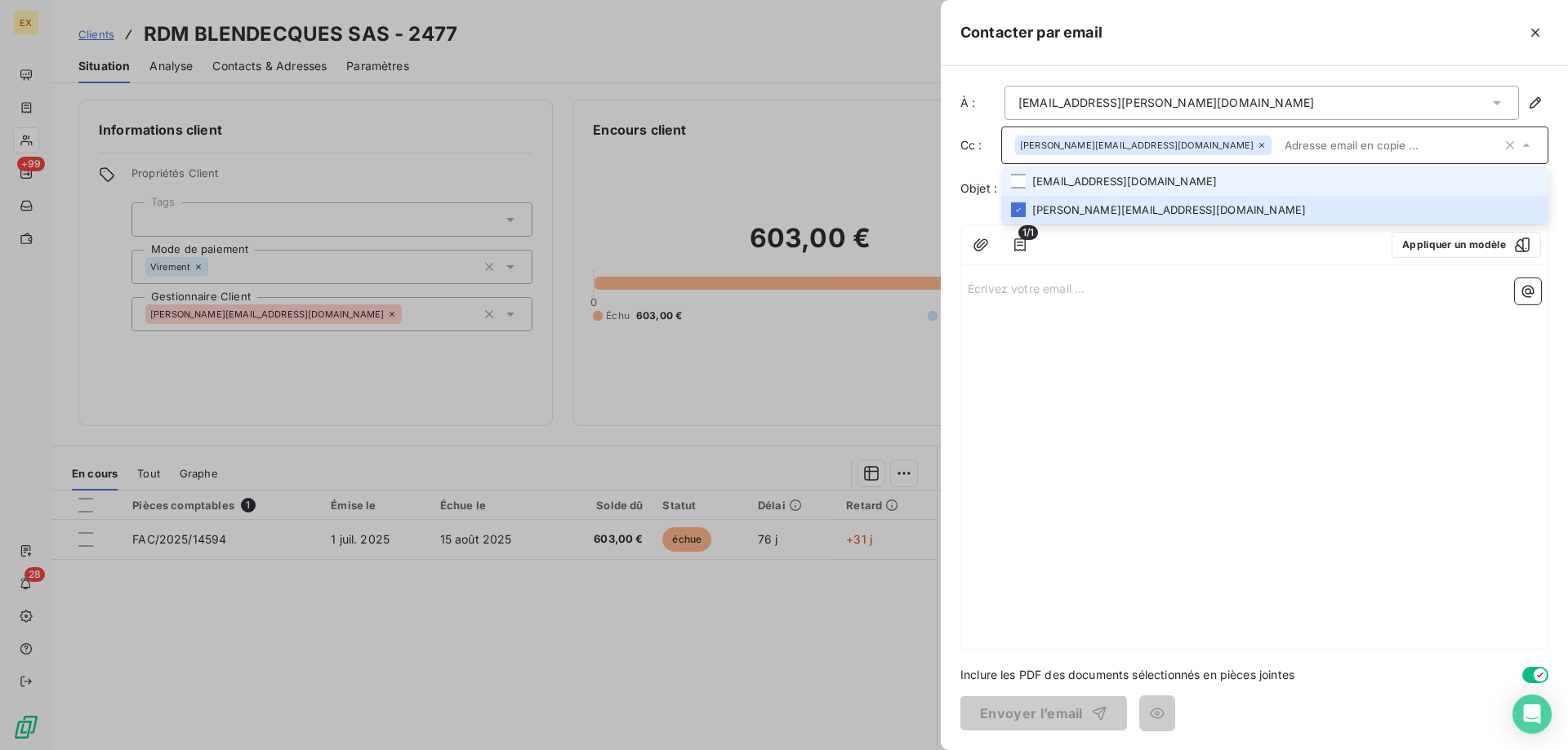
click at [1049, 182] on li "laetitia.dhalleine@rdmgroup.com" at bounding box center [1274, 181] width 547 height 29
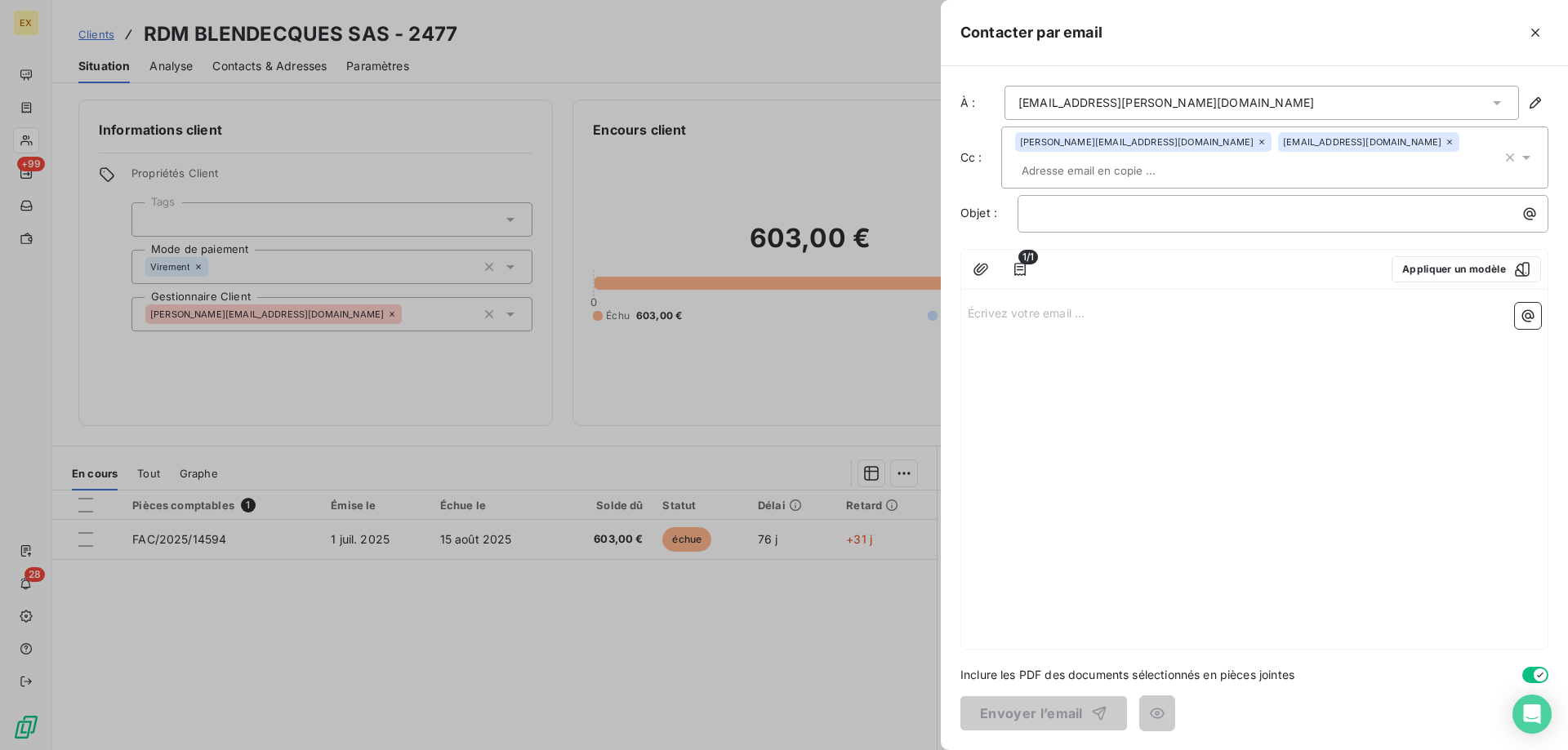
click at [1091, 340] on div "Écrivez votre email ... ﻿" at bounding box center [1254, 472] width 587 height 352
click at [1074, 215] on p "﻿" at bounding box center [1287, 213] width 511 height 18
click at [1051, 317] on p "Écrivez votre email ... ﻿" at bounding box center [1253, 312] width 573 height 18
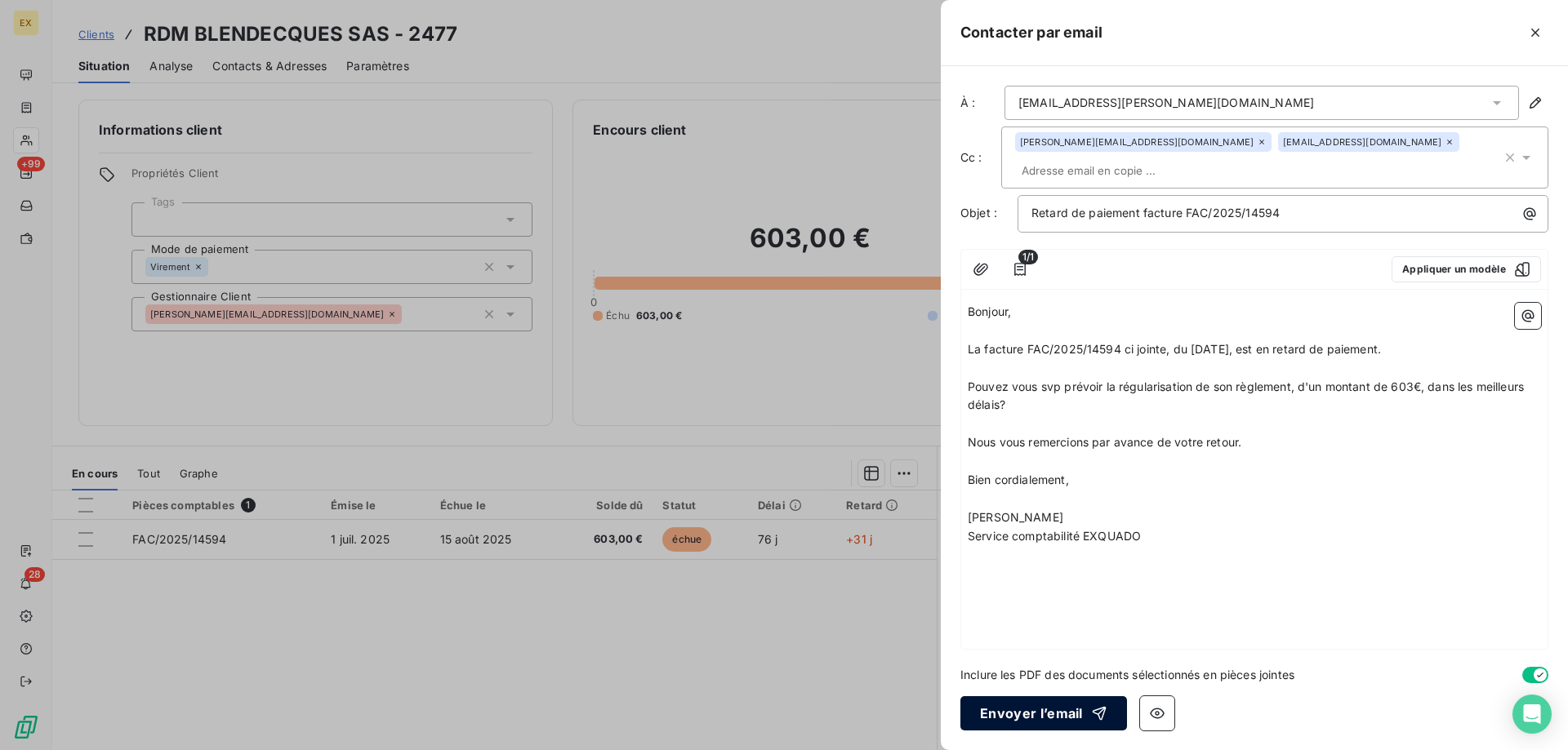
click at [1023, 708] on button "Envoyer l’email" at bounding box center [1043, 713] width 167 height 34
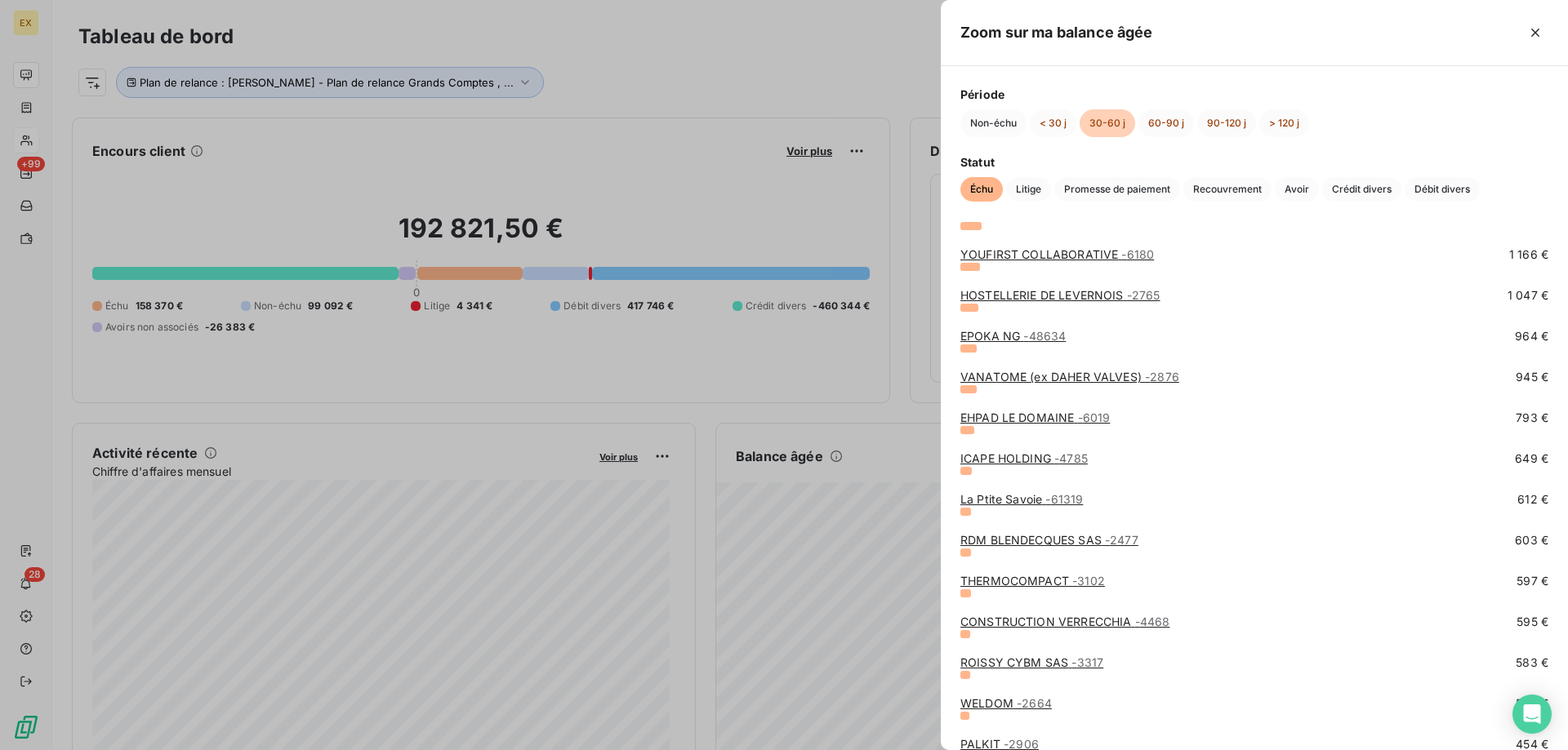
scroll to position [327, 0]
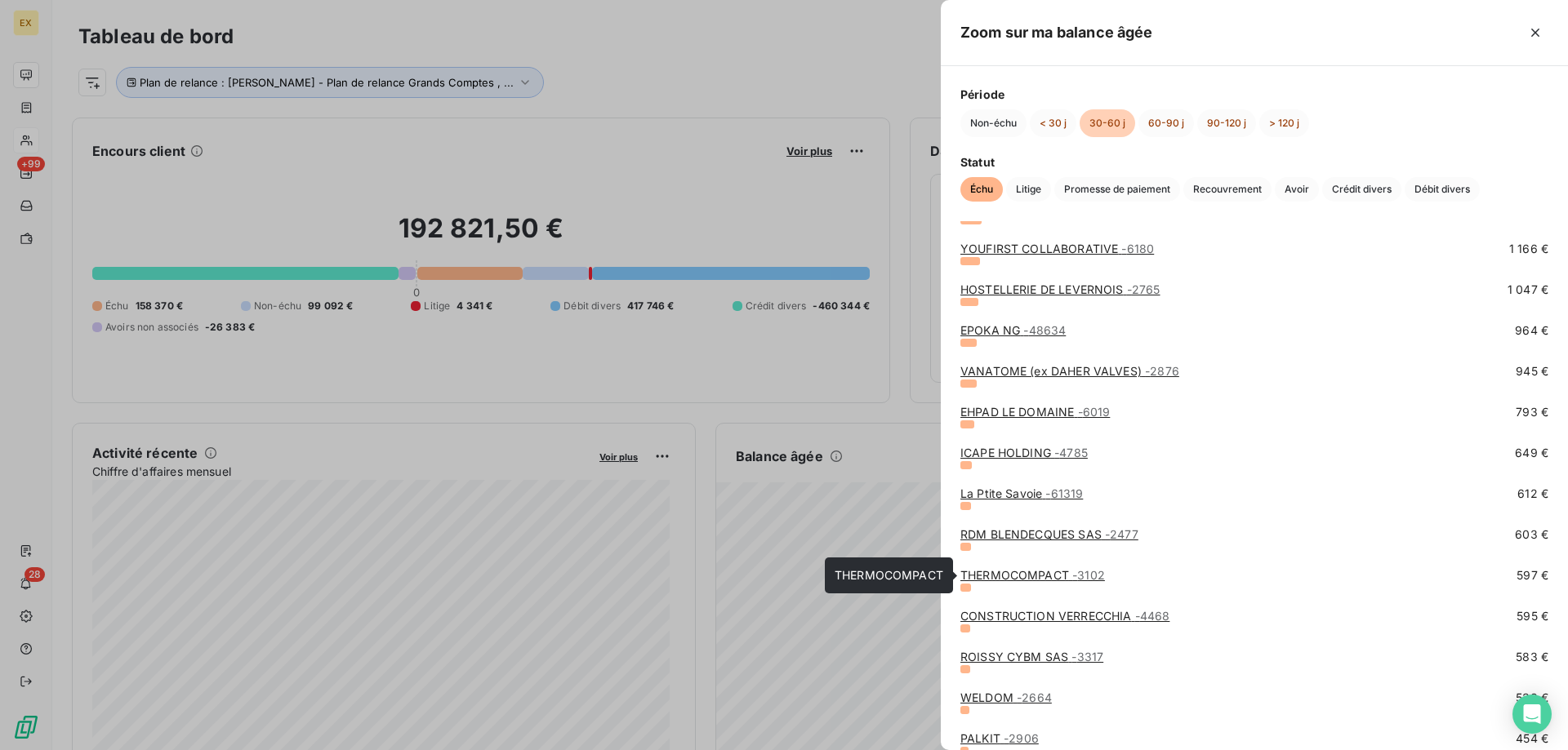
click at [1005, 572] on link "THERMOCOMPACT - 3102" at bounding box center [1032, 575] width 145 height 14
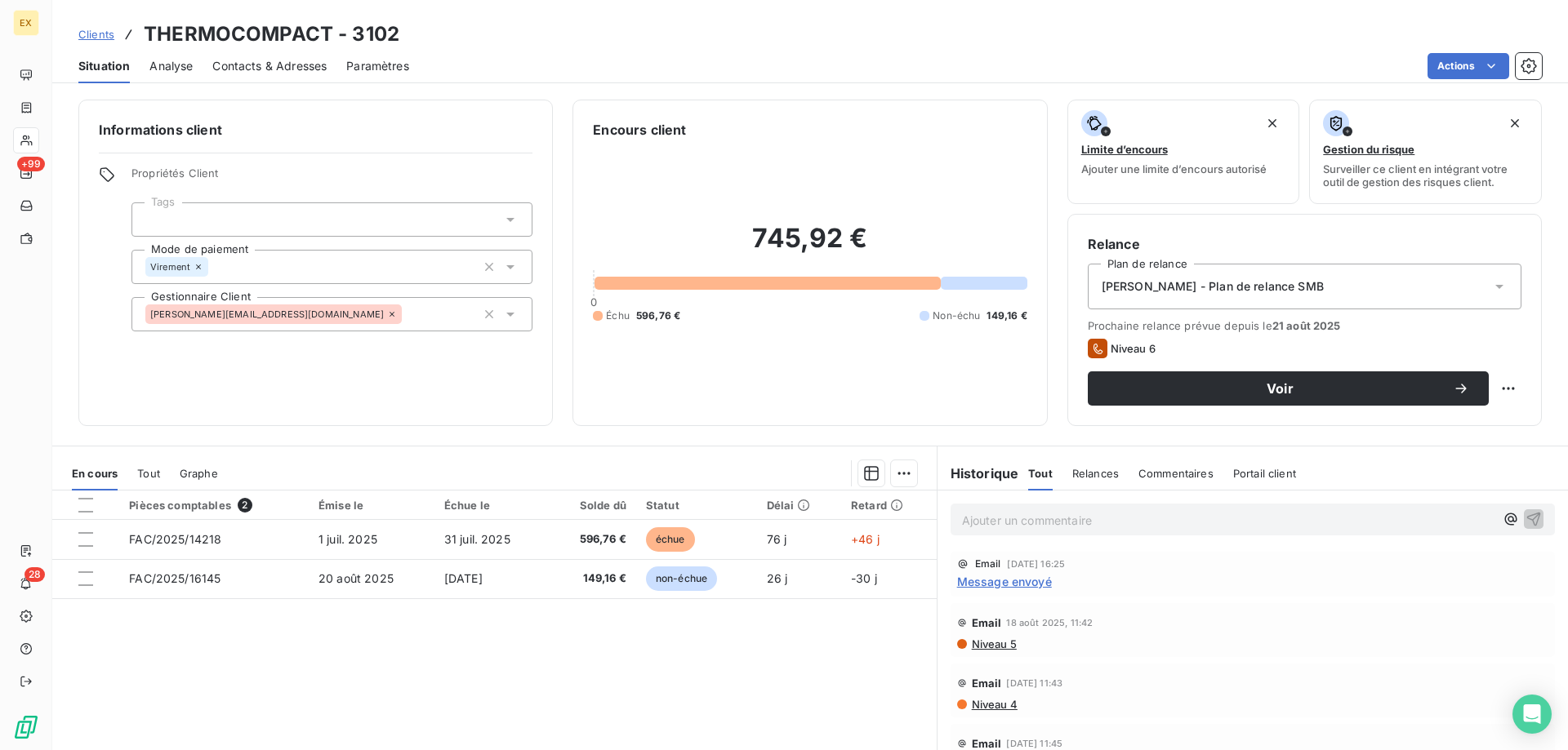
click at [280, 68] on span "Contacts & Adresses" at bounding box center [269, 66] width 114 height 17
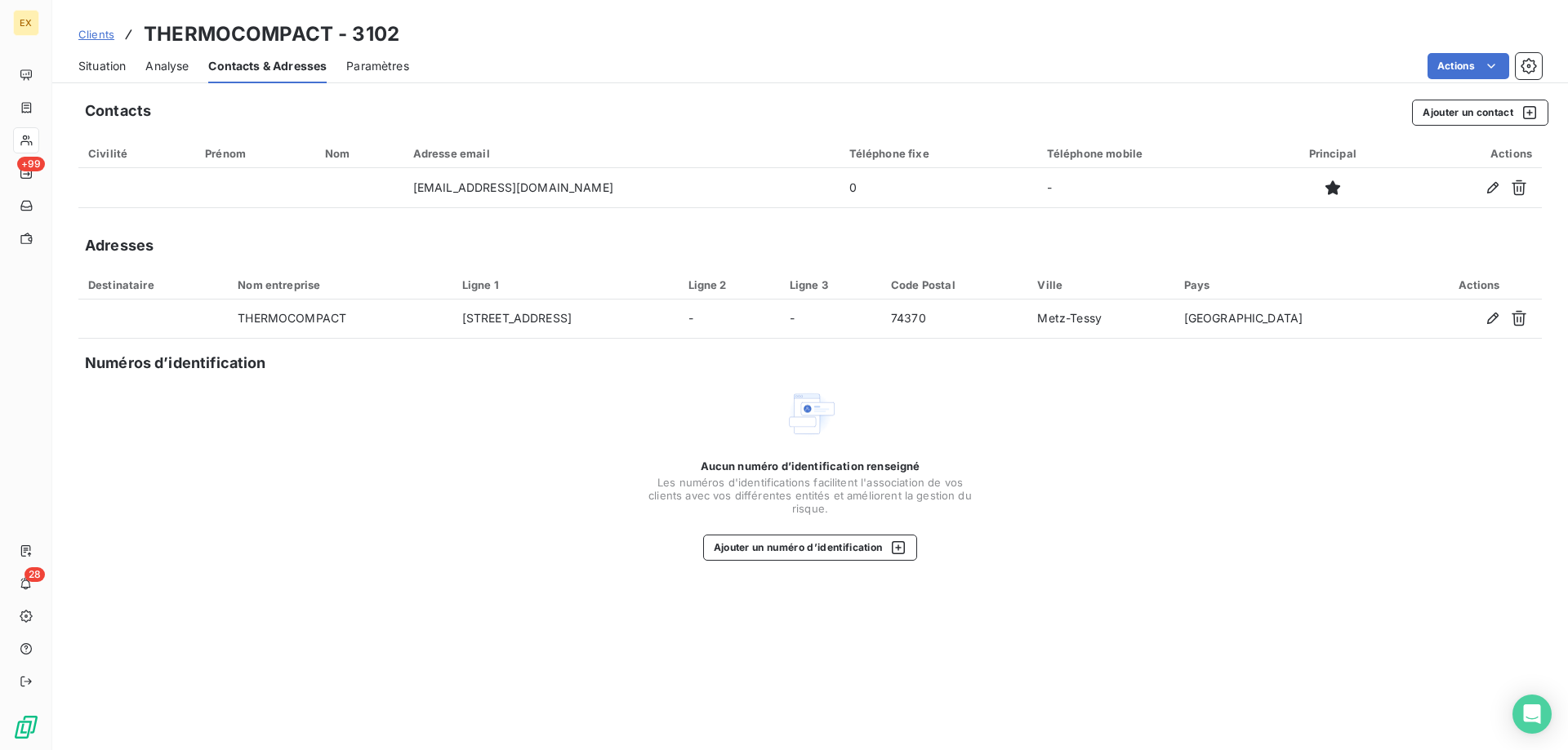
click at [123, 64] on span "Situation" at bounding box center [101, 66] width 47 height 17
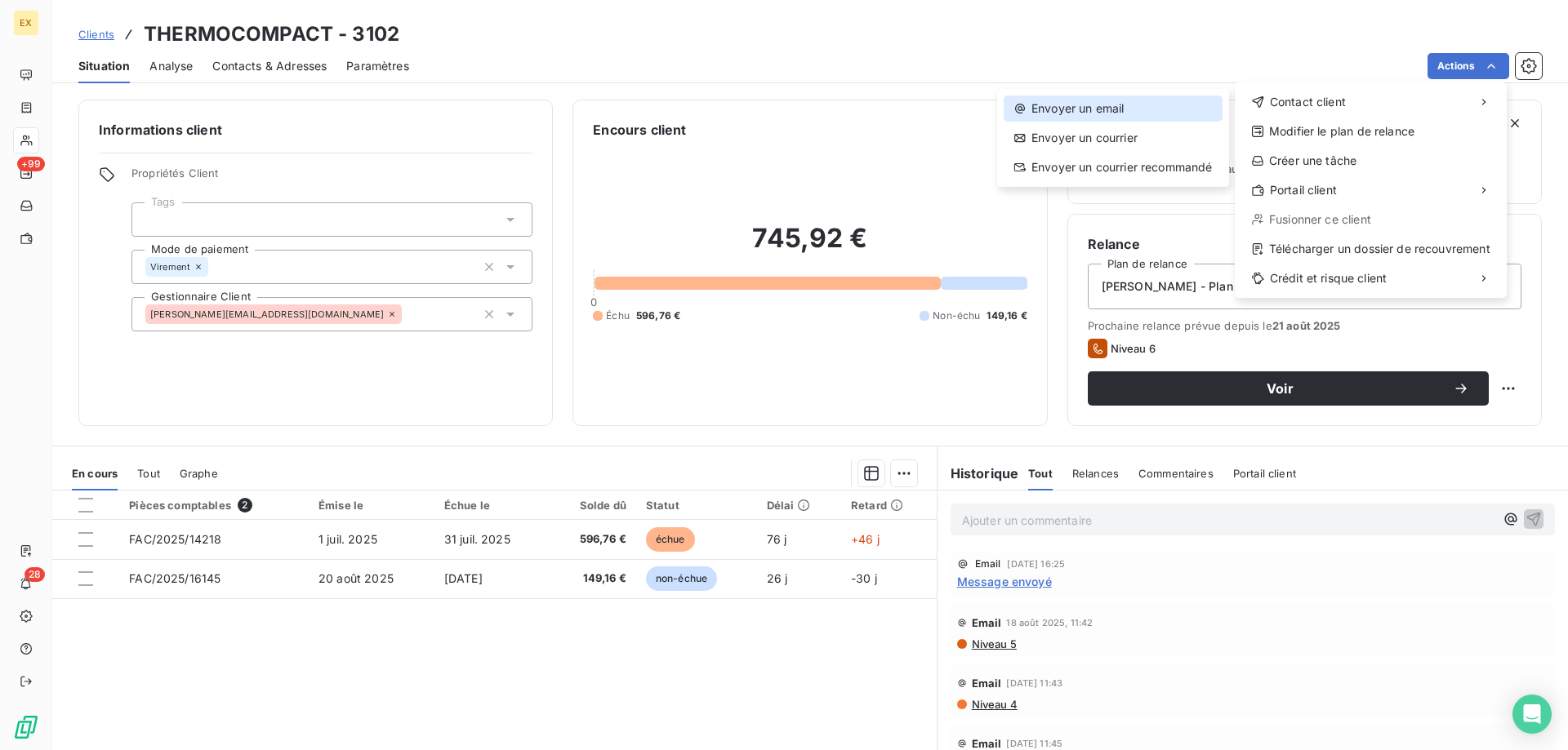
click at [1143, 110] on div "Envoyer un email" at bounding box center [1112, 109] width 219 height 26
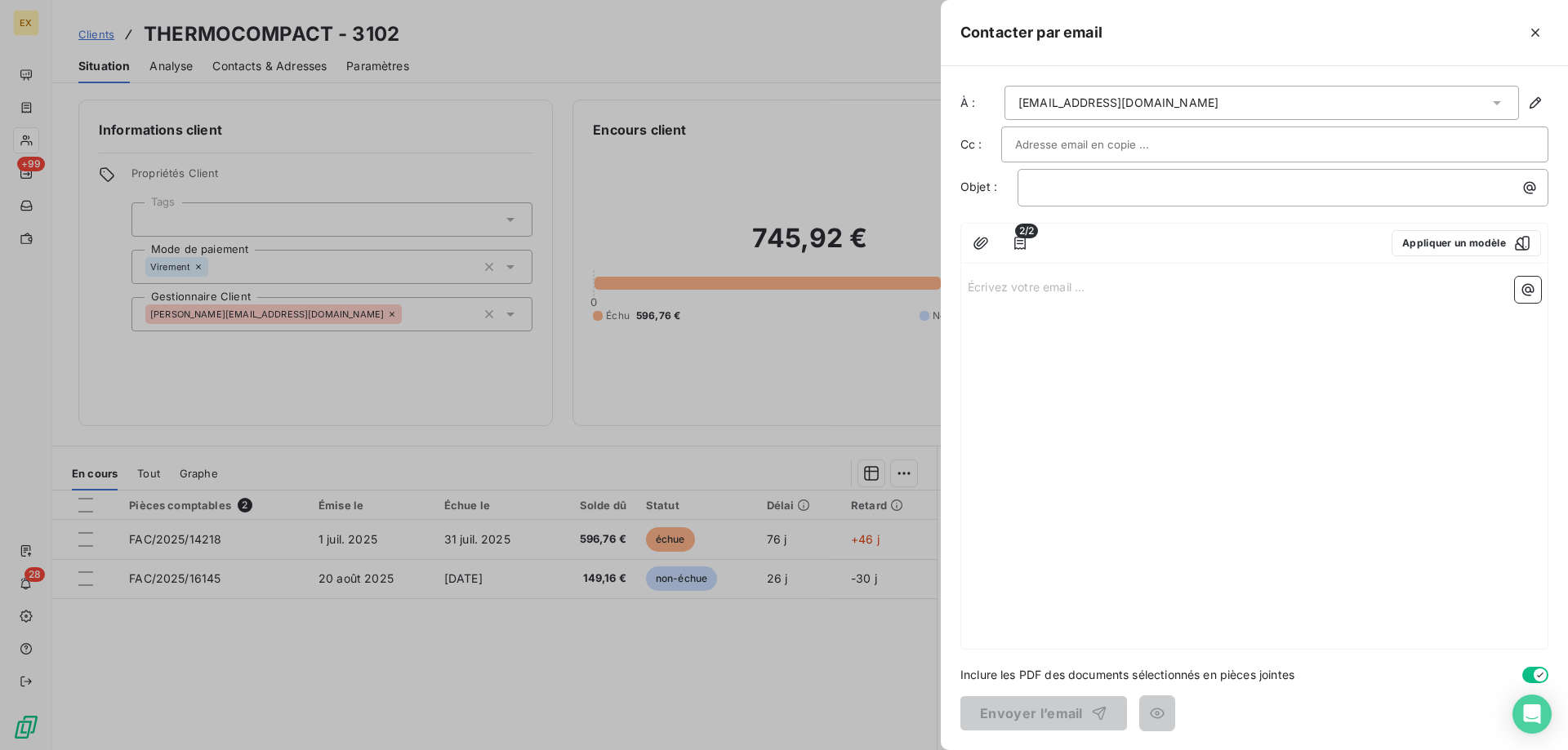
click at [1068, 196] on div "﻿" at bounding box center [1282, 187] width 530 height 38
click at [1068, 195] on p "﻿" at bounding box center [1287, 187] width 511 height 18
click at [1119, 283] on p "Écrivez votre email ... ﻿" at bounding box center [1253, 286] width 573 height 18
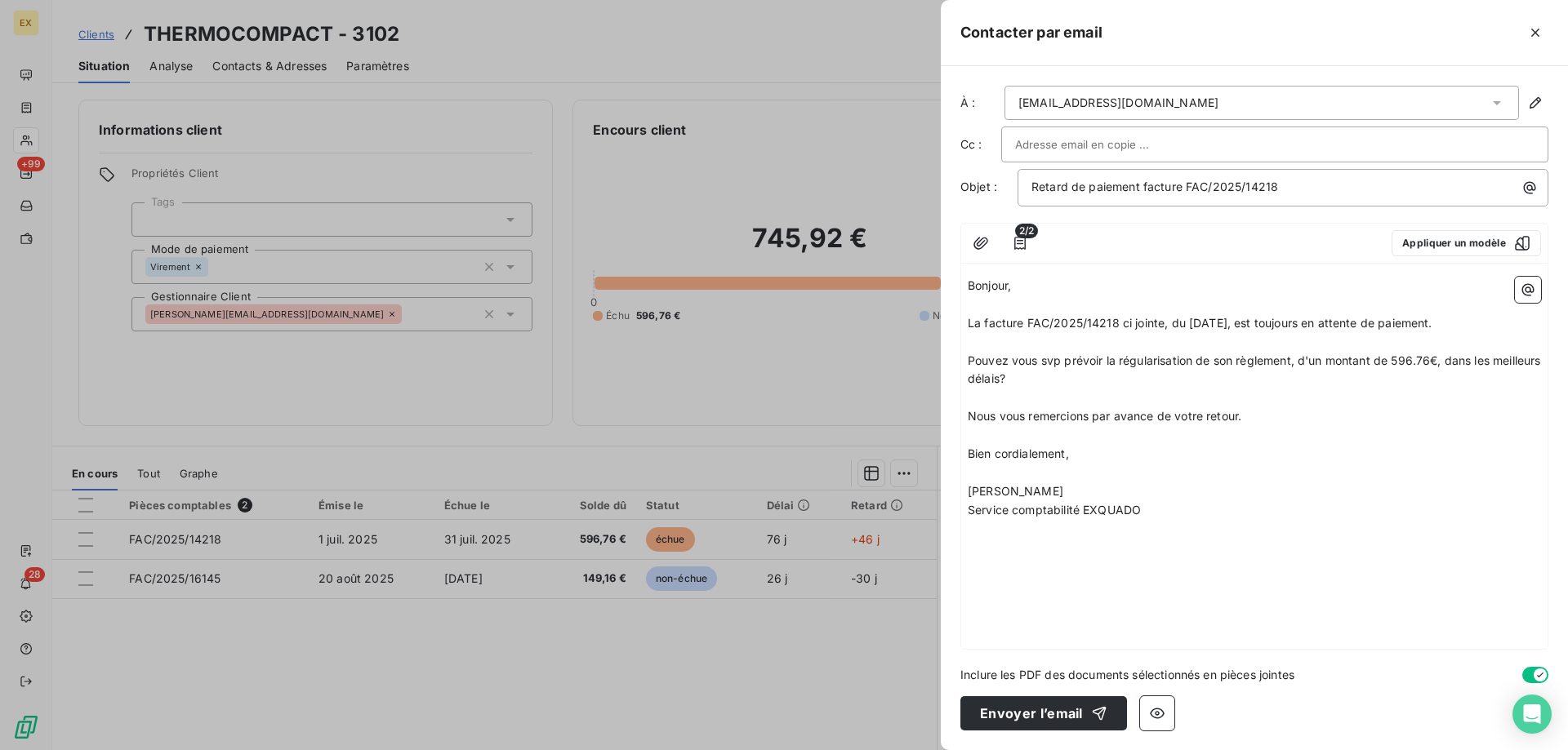
click at [1039, 145] on input "text" at bounding box center [1102, 144] width 175 height 25
paste input "siacometti@thermocompact.com"
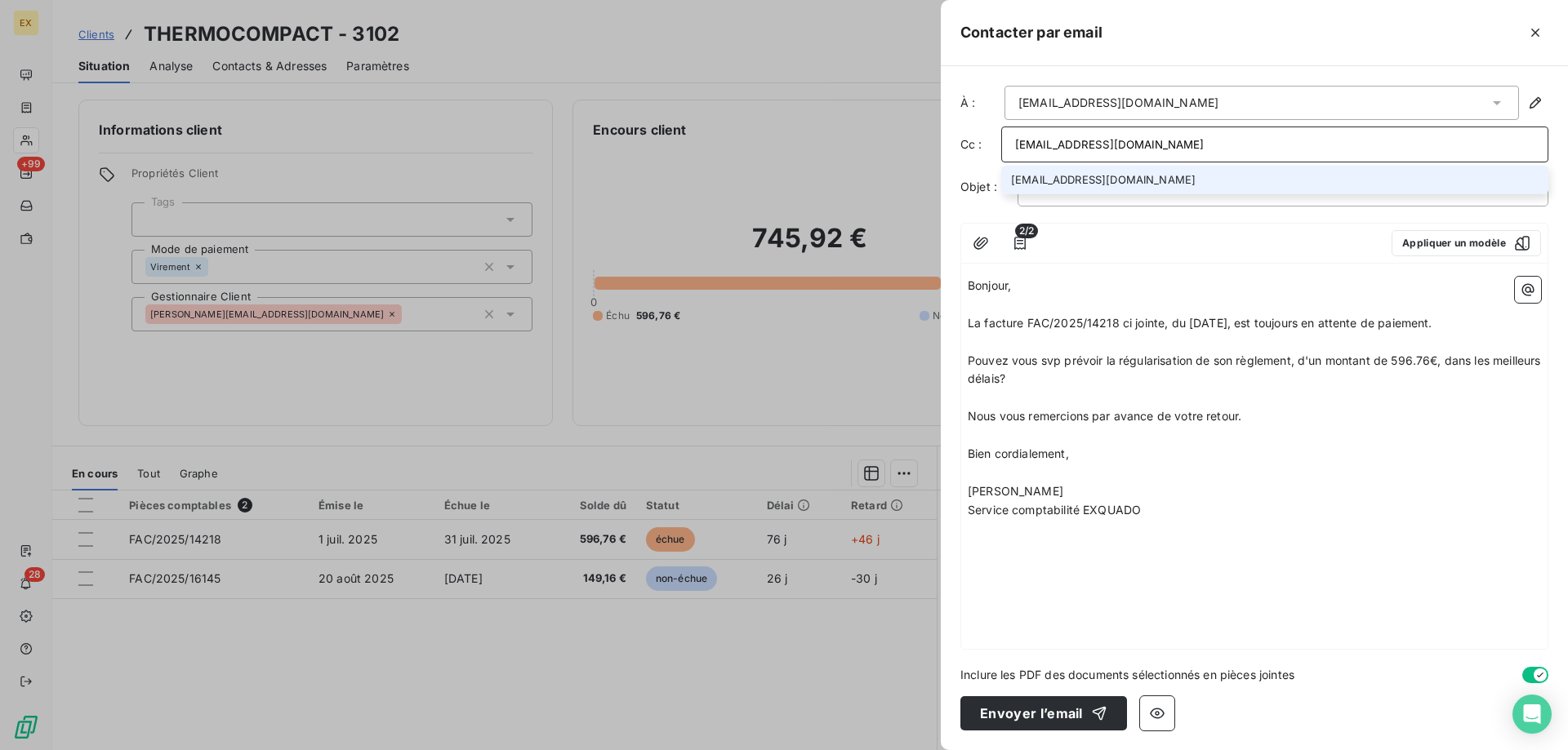
type input "siacometti@thermocompact.com"
click at [1063, 188] on li "siacometti@thermocompact.com" at bounding box center [1274, 180] width 547 height 29
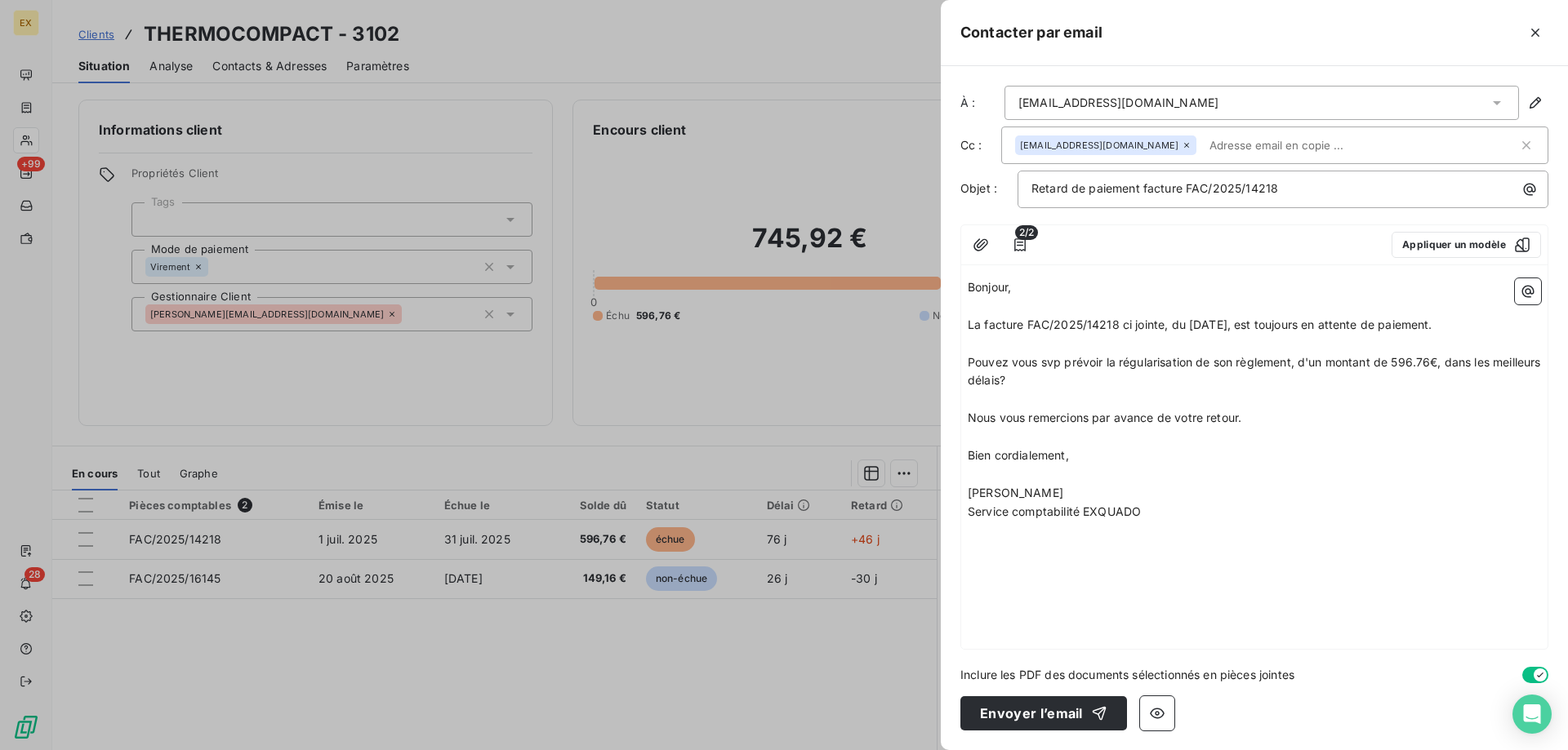
click at [1140, 403] on p "﻿" at bounding box center [1253, 399] width 573 height 18
drag, startPoint x: 1383, startPoint y: 326, endPoint x: 1277, endPoint y: 324, distance: 106.0
click at [1277, 324] on span "La facture FAC/2025/14218 ci jointe, du 01/07/2025, est toujours en attente de …" at bounding box center [1200, 324] width 465 height 14
click at [1054, 718] on button "Envoyer l’email" at bounding box center [1043, 713] width 167 height 34
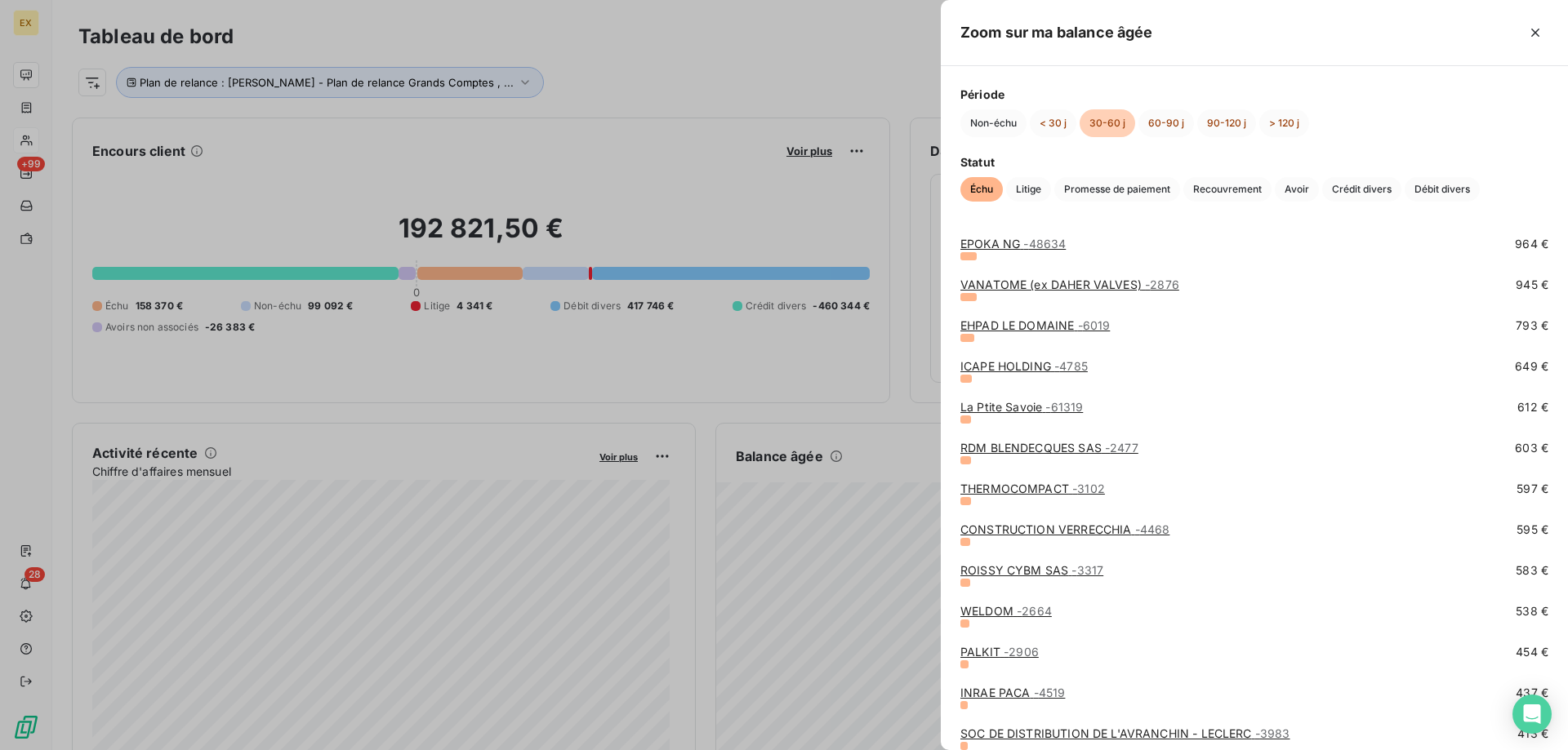
scroll to position [572, 0]
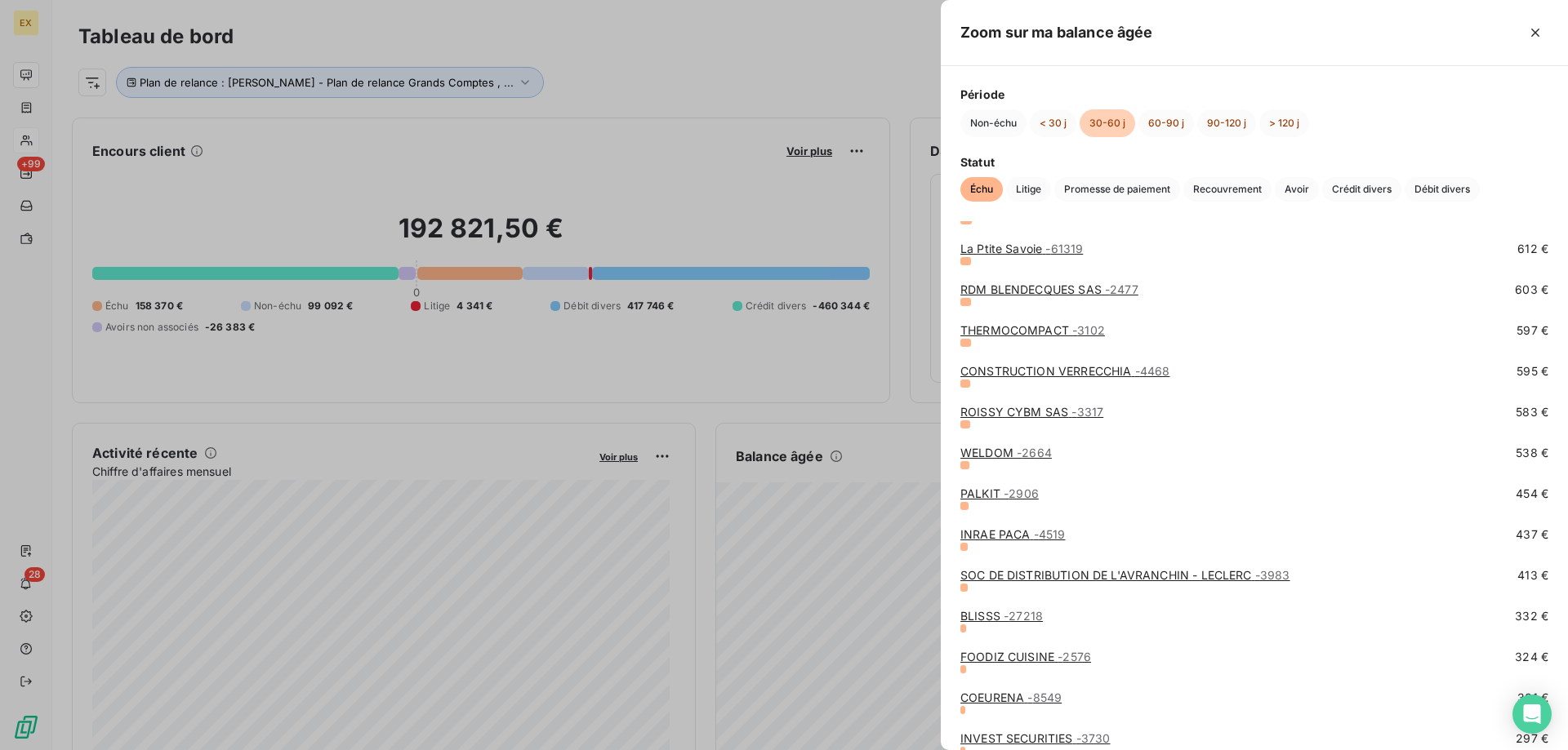
click at [1022, 375] on link "CONSTRUCTION VERRECCHIA - 4468" at bounding box center [1064, 371] width 209 height 14
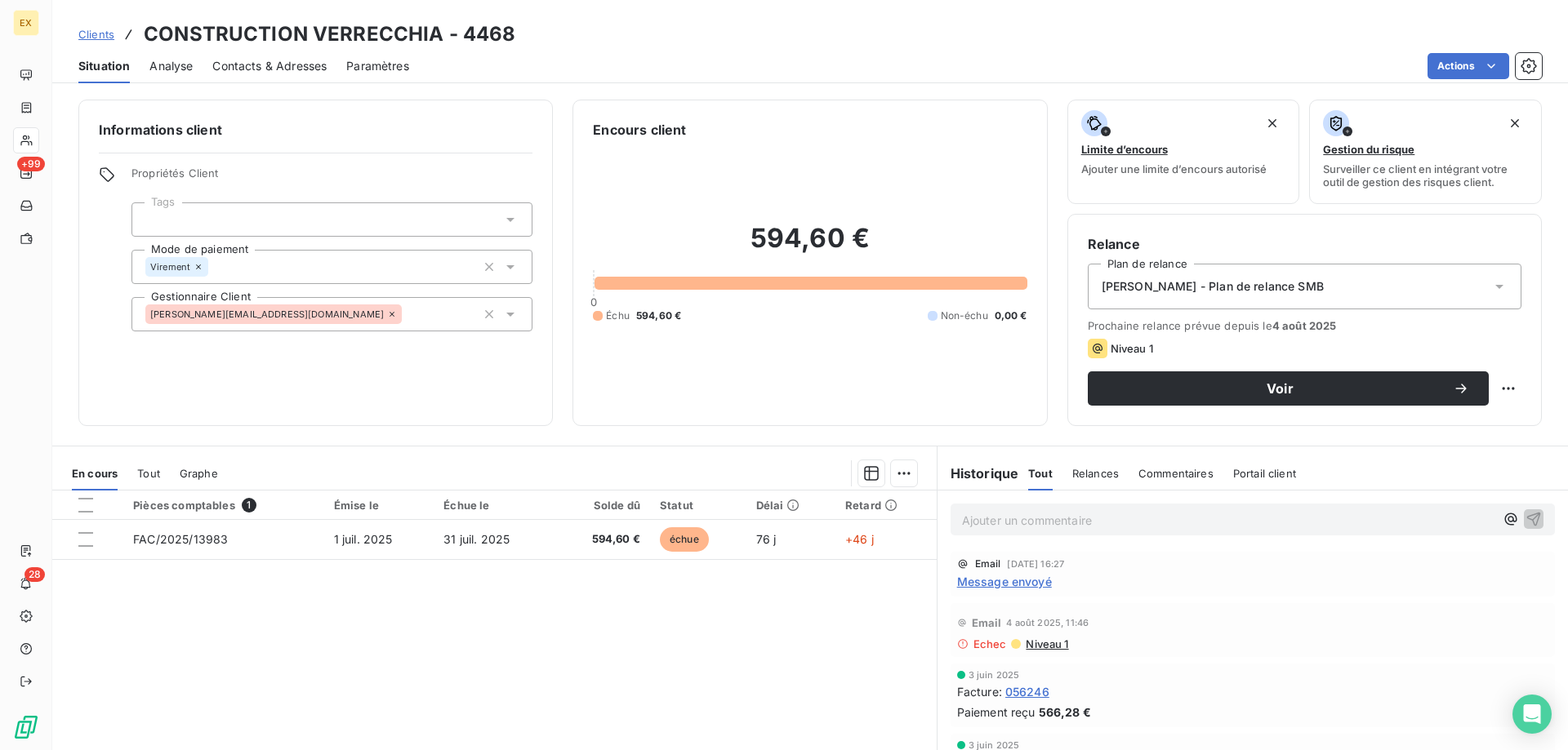
click at [288, 72] on span "Contacts & Adresses" at bounding box center [269, 66] width 114 height 17
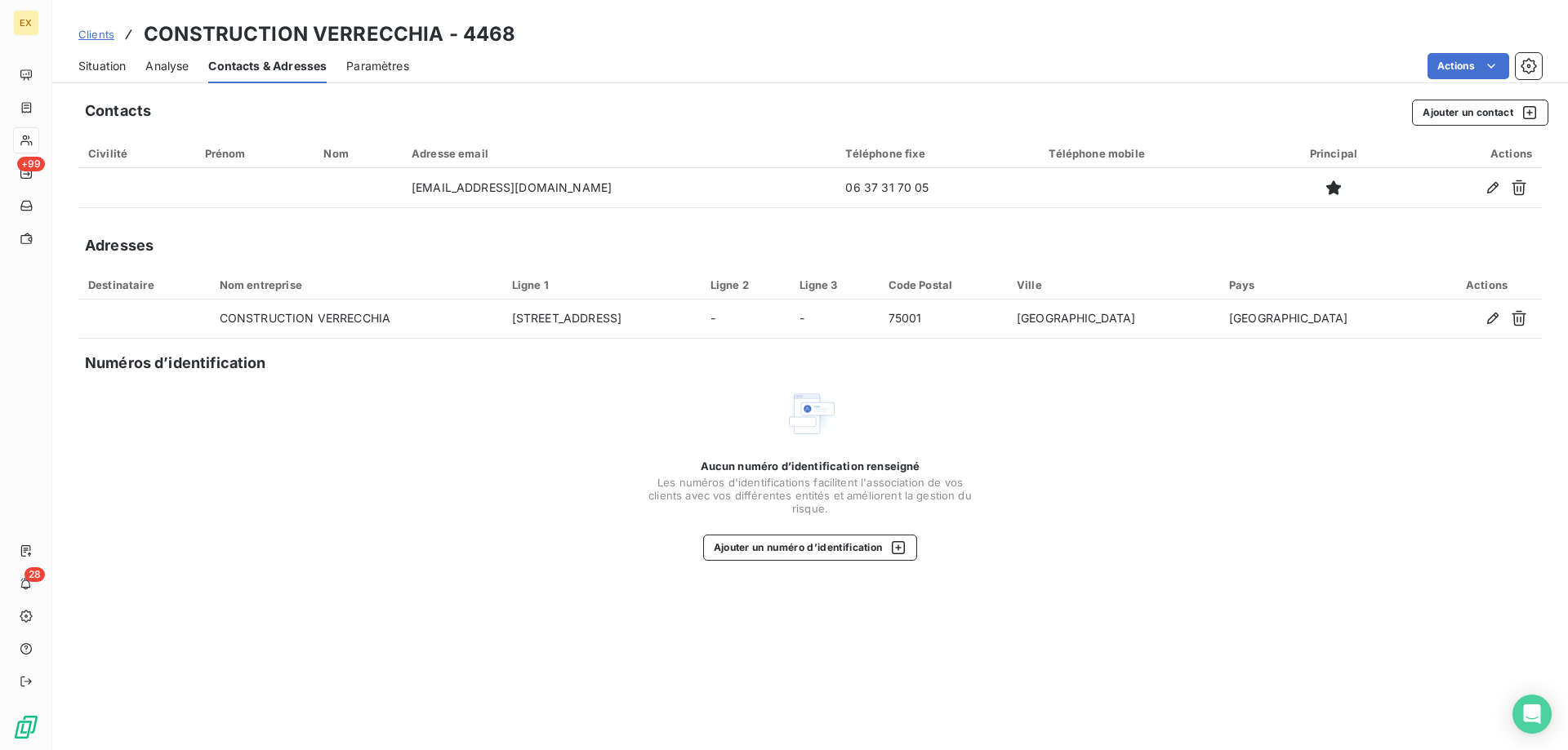
click at [115, 67] on span "Situation" at bounding box center [101, 66] width 47 height 17
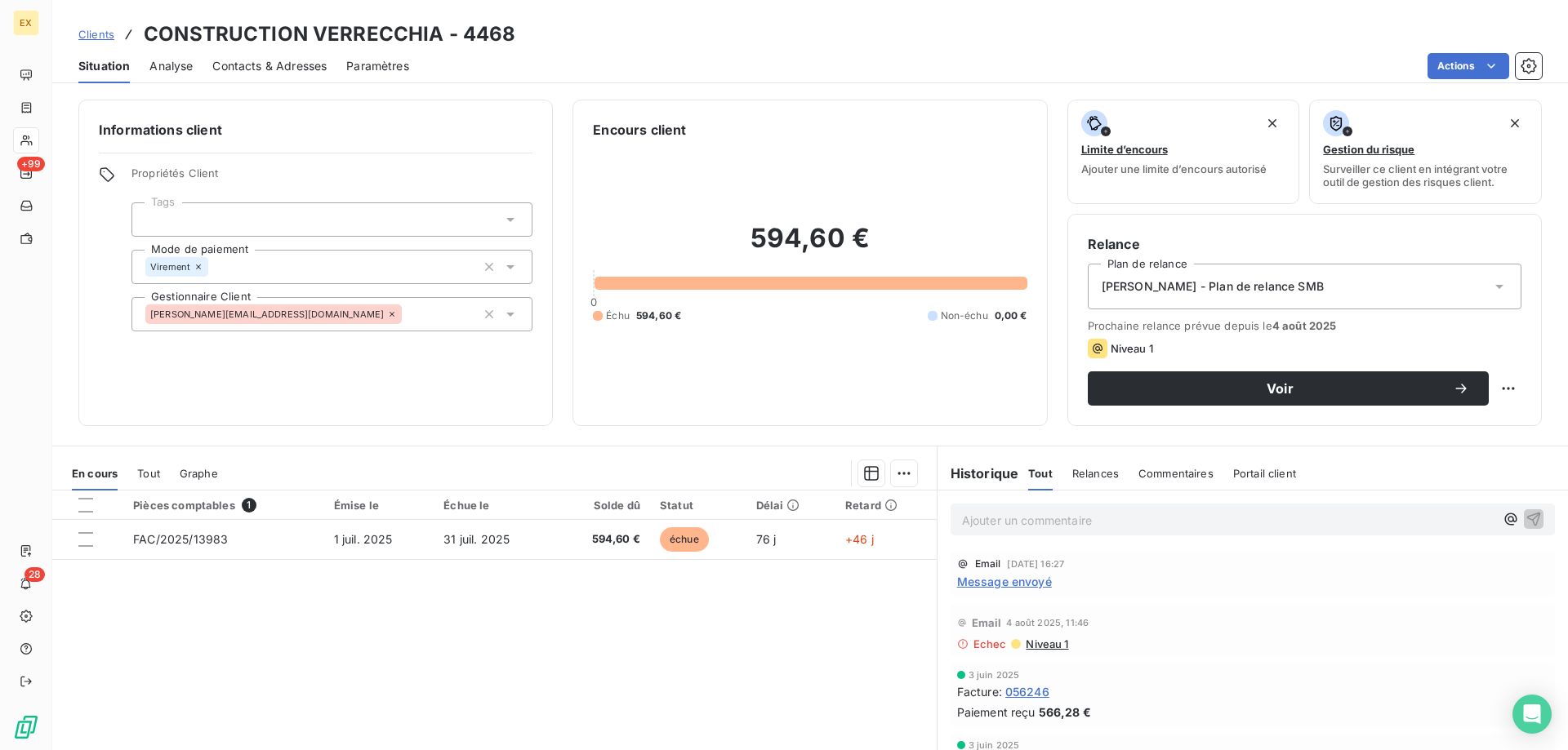
click at [304, 72] on span "Contacts & Adresses" at bounding box center [269, 66] width 114 height 17
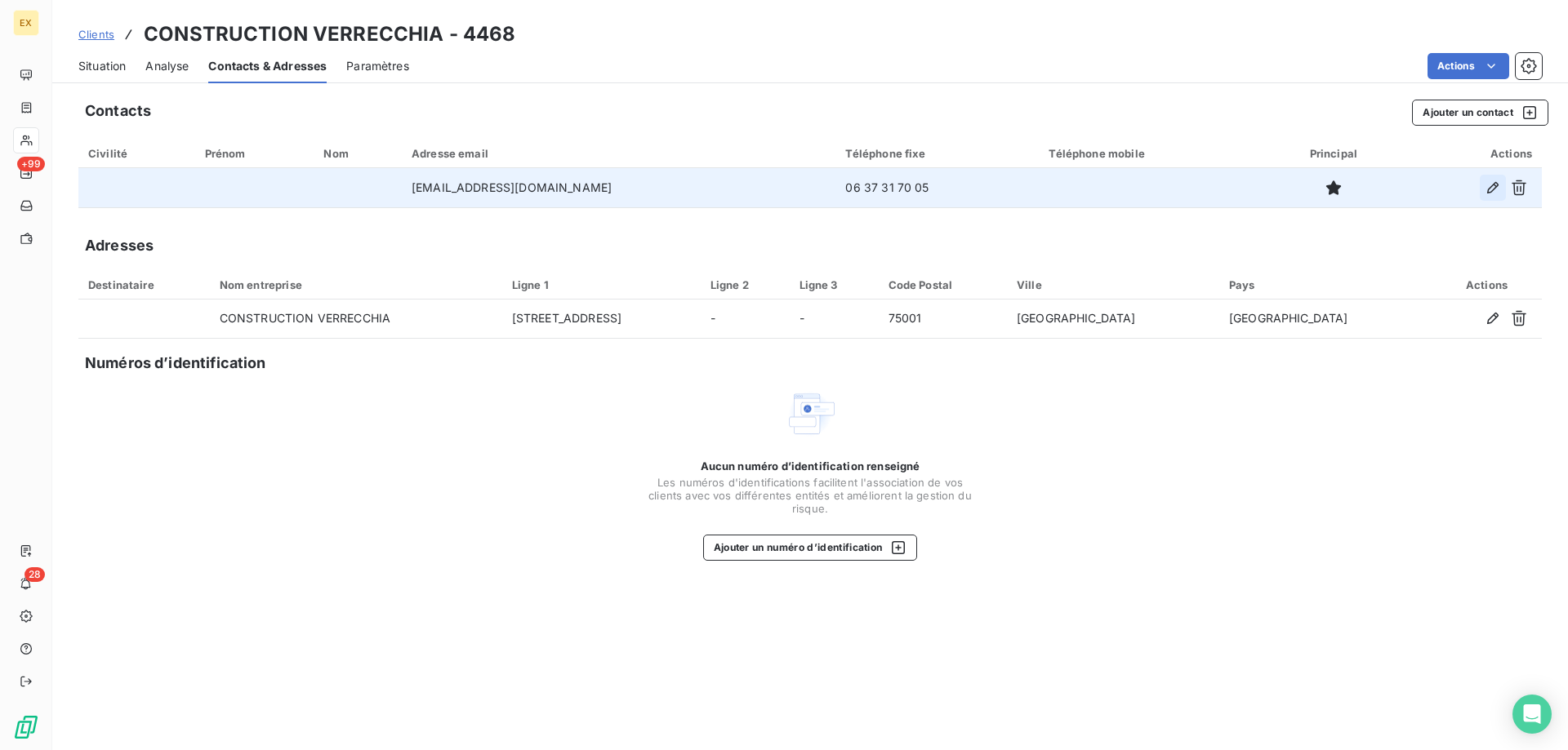
click at [1491, 182] on icon "button" at bounding box center [1492, 188] width 17 height 17
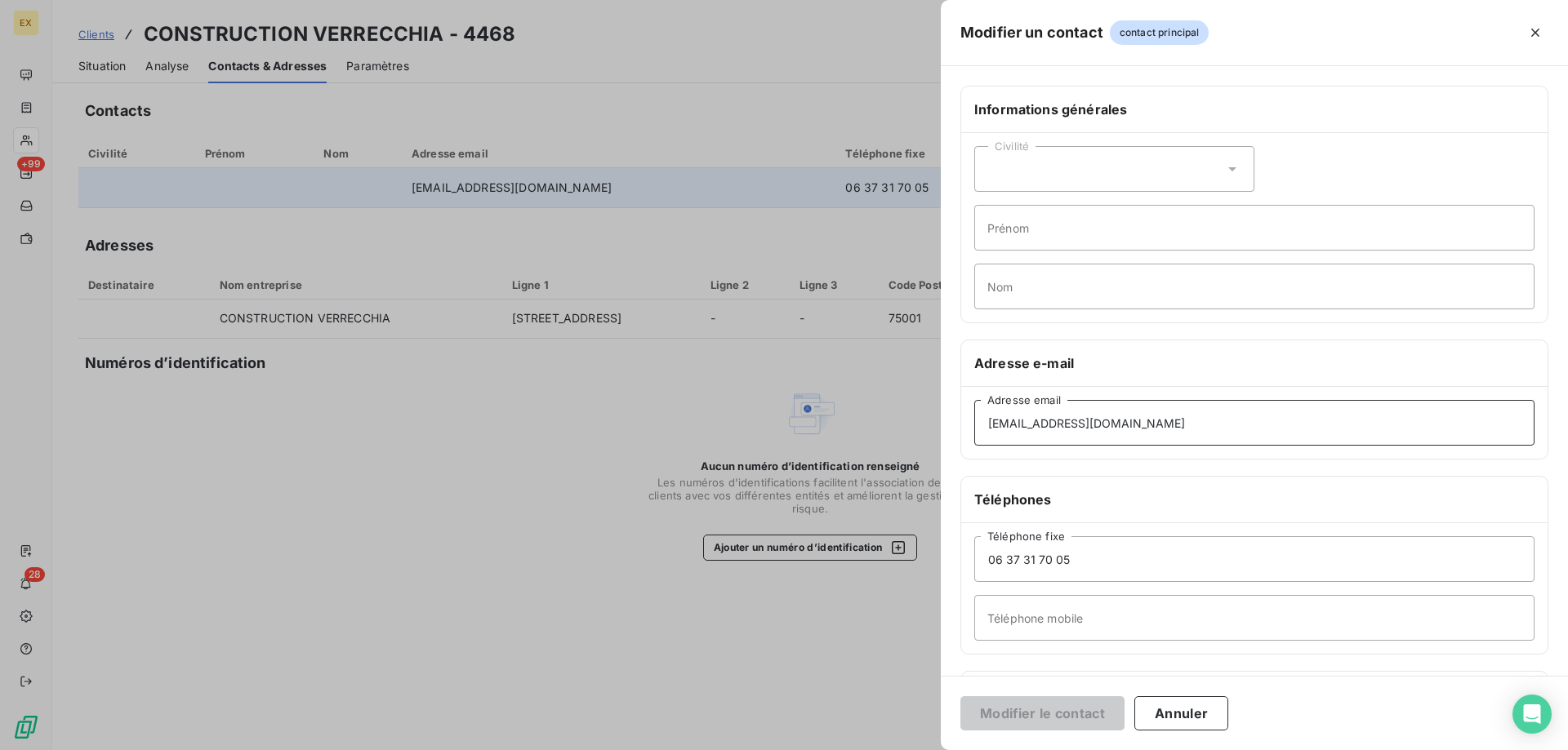
drag, startPoint x: 1174, startPoint y: 421, endPoint x: 784, endPoint y: 431, distance: 390.1
click at [784, 750] on div "Modifier un contact contact principal Informations générales Civilité Prénom No…" at bounding box center [784, 750] width 1568 height 0
paste input "m.gentilhomme"
type input "m.gentilhomme@verrecchia.com"
click at [1095, 719] on button "Modifier le contact" at bounding box center [1042, 713] width 164 height 34
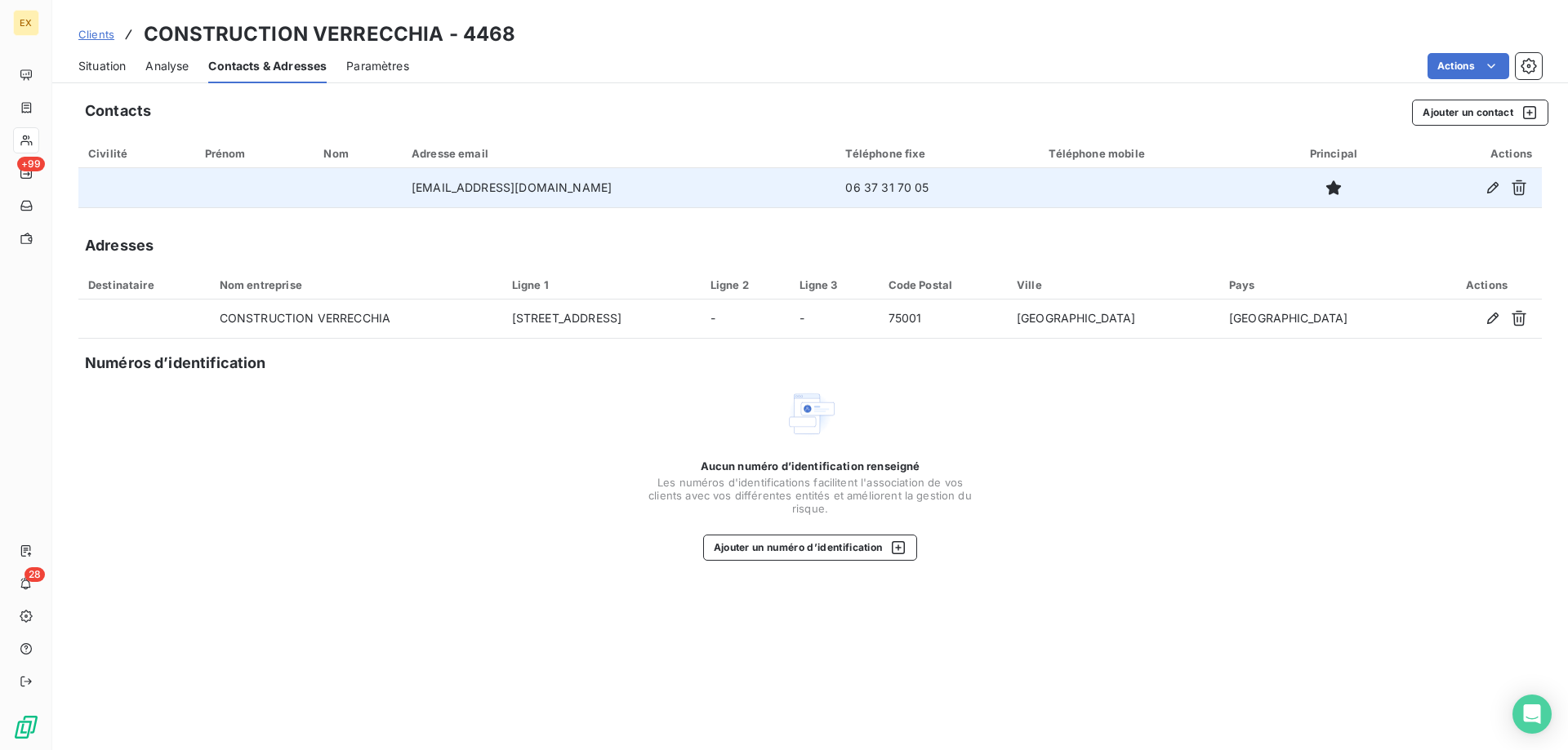
click at [111, 73] on span "Situation" at bounding box center [101, 66] width 47 height 17
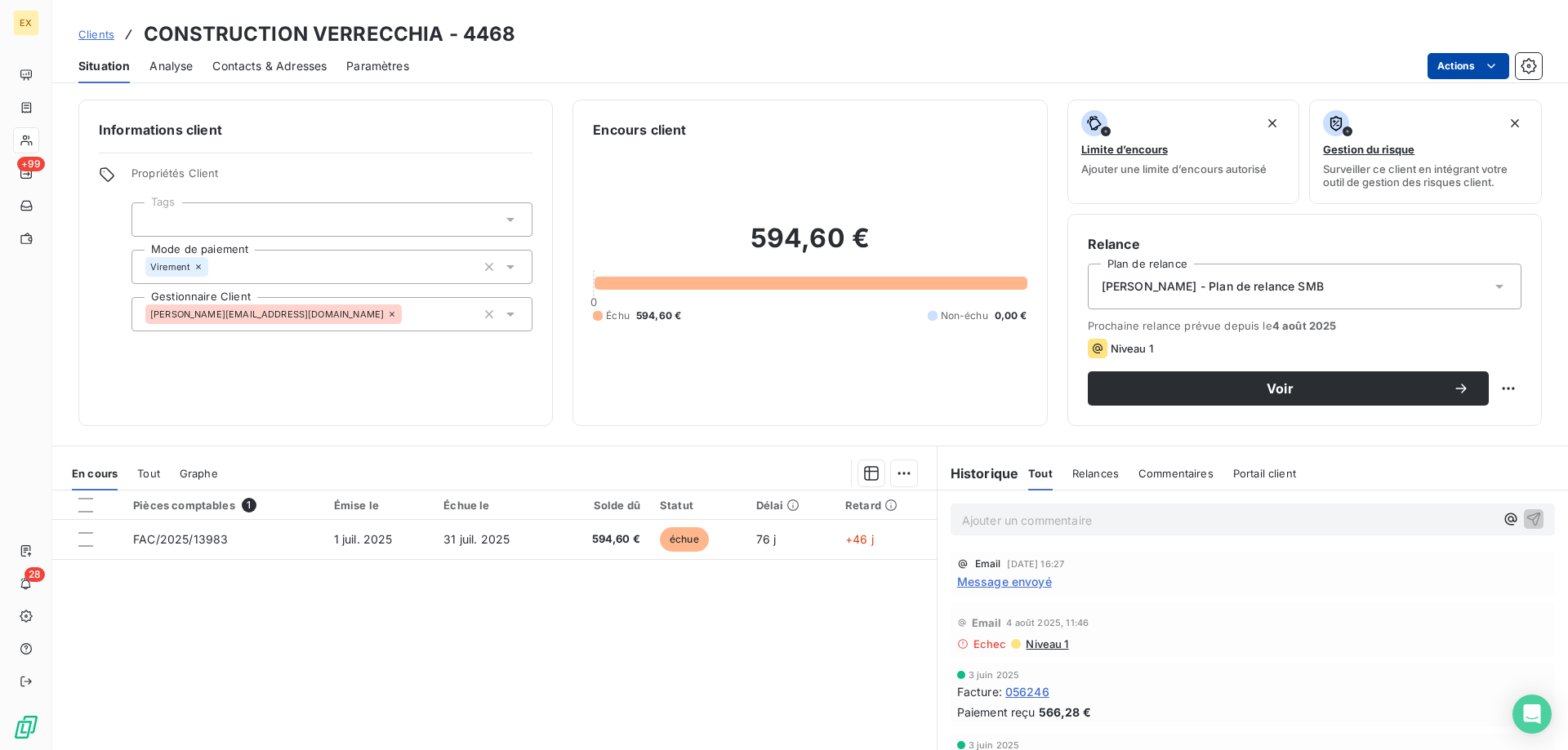
click at [1458, 68] on html "EX +99 28 Clients CONSTRUCTION VERRECCHIA - 4468 Situation Analyse Contacts & A…" at bounding box center [784, 375] width 1568 height 750
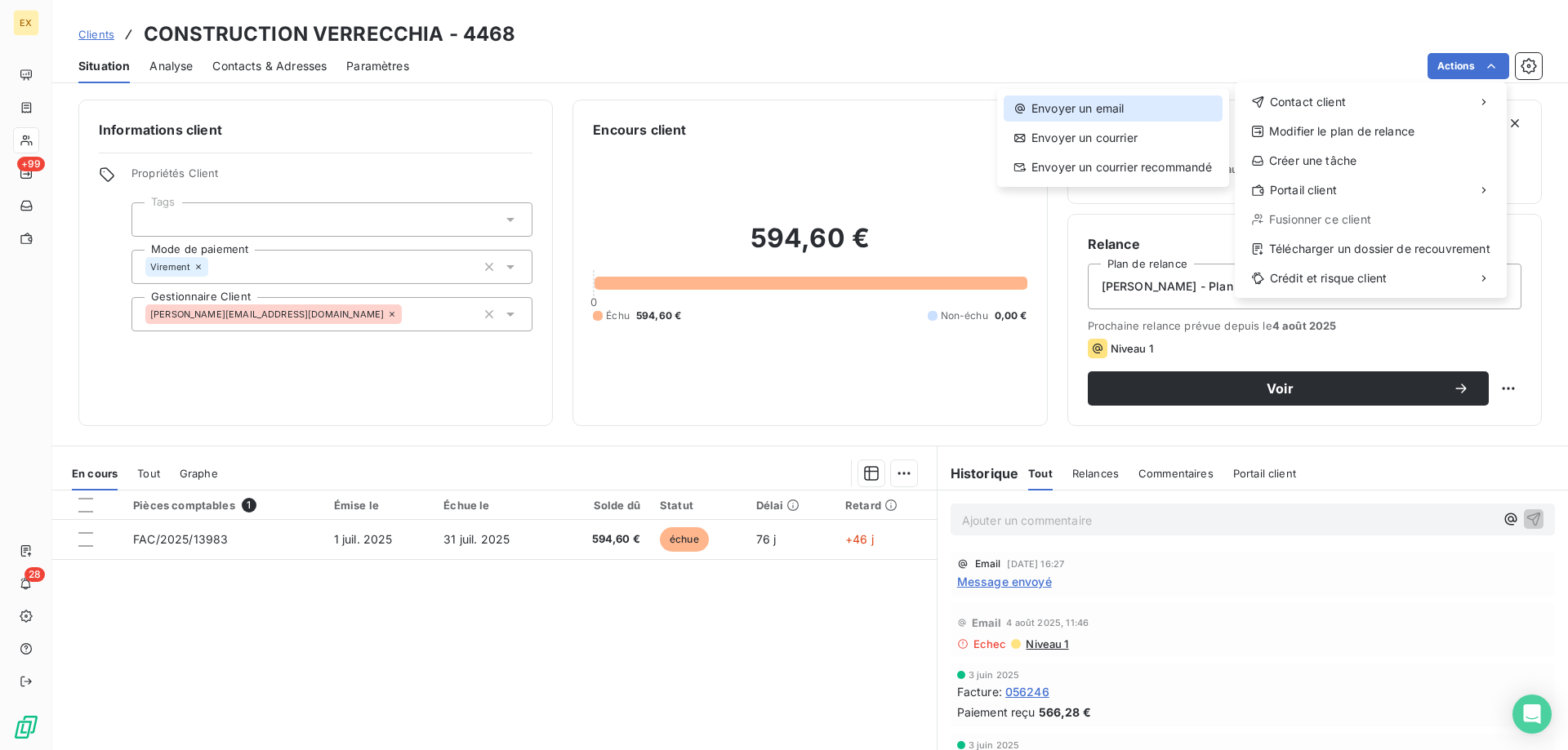
click at [1153, 107] on div "Envoyer un email" at bounding box center [1112, 109] width 219 height 26
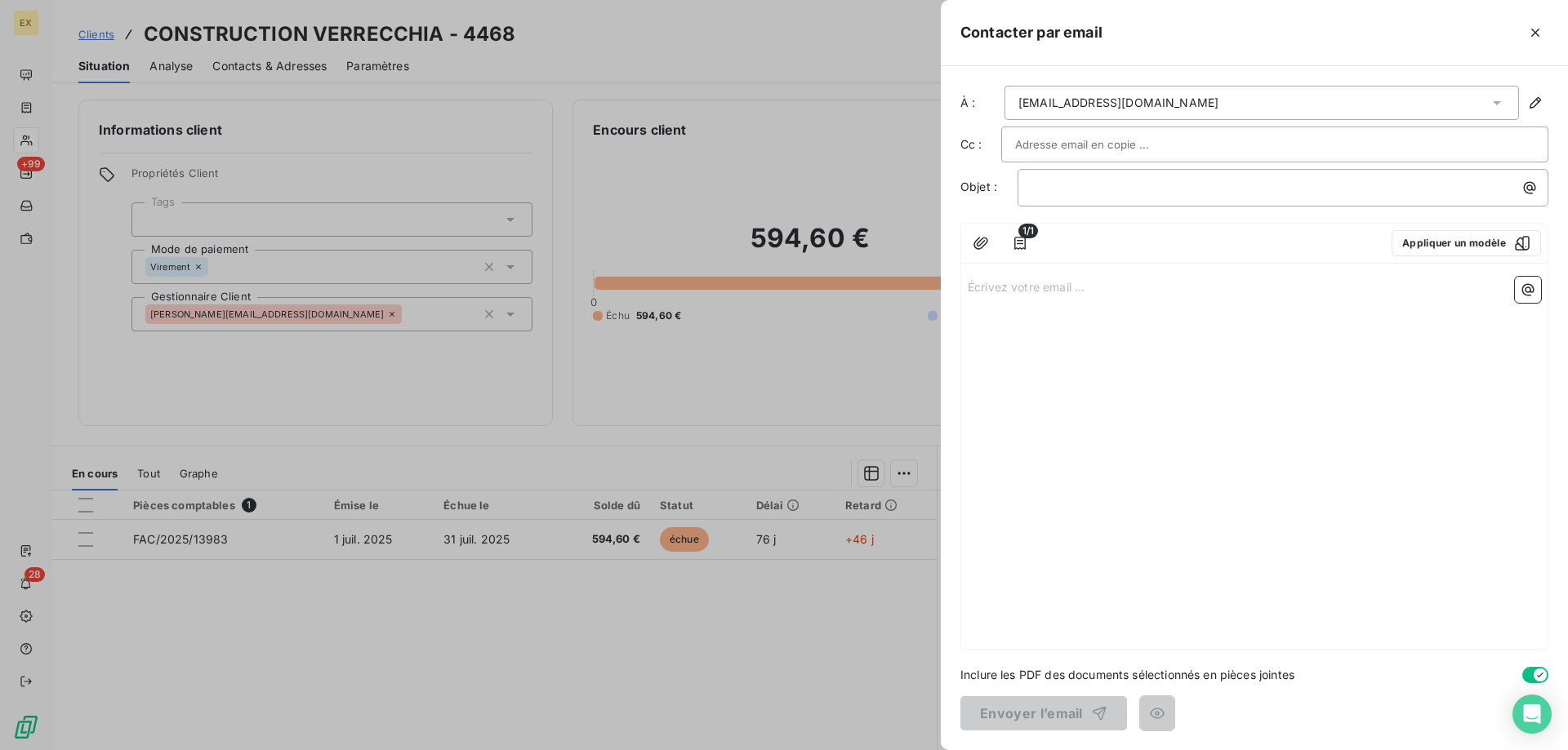
click at [1076, 200] on div "﻿" at bounding box center [1282, 187] width 530 height 38
click at [1077, 188] on p "﻿" at bounding box center [1287, 187] width 511 height 18
click at [1065, 142] on input "text" at bounding box center [1102, 144] width 175 height 25
paste input "c.toure@verrecchia.com"
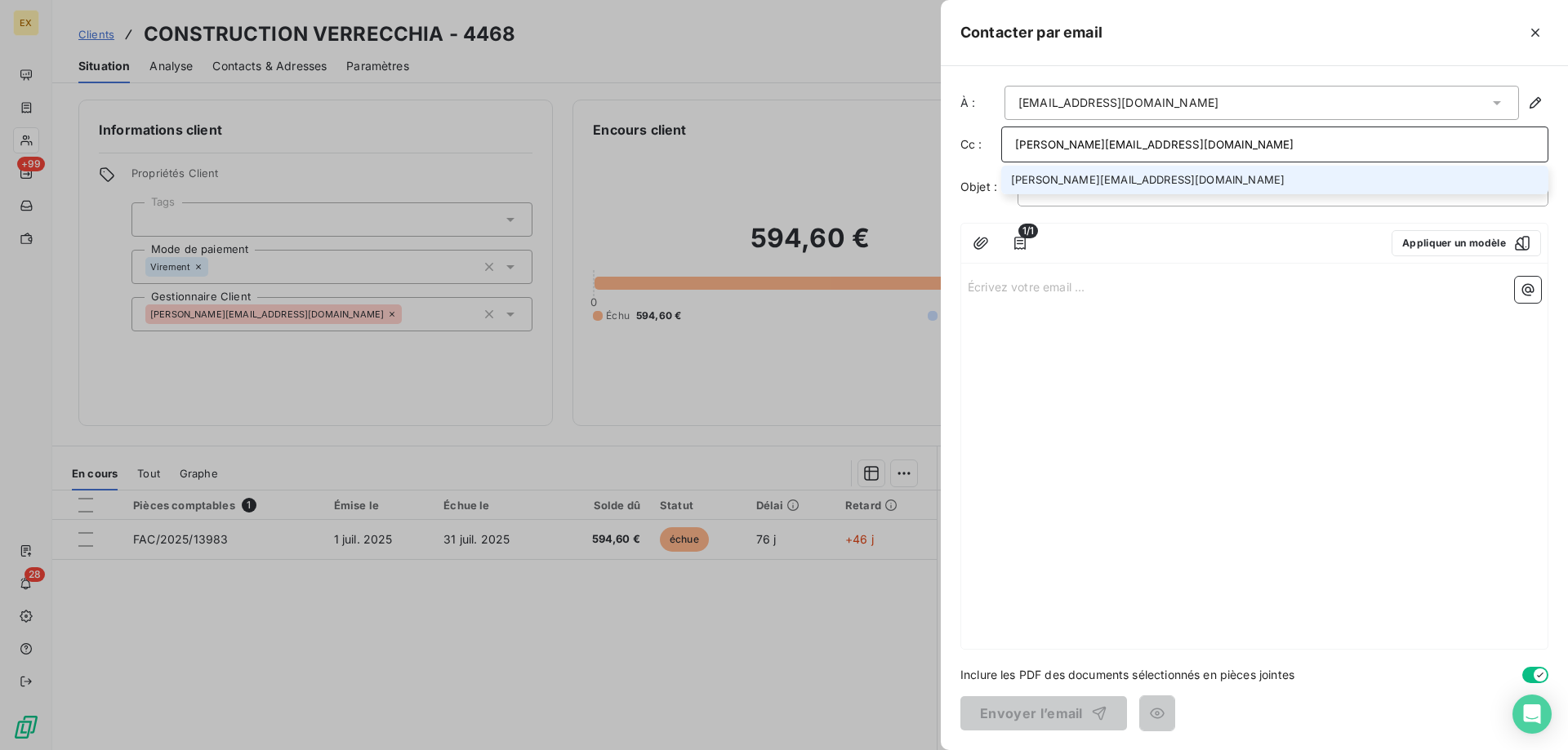
type input "c.toure@verrecchia.com"
click at [1097, 177] on li "c.toure@verrecchia.com" at bounding box center [1274, 180] width 547 height 29
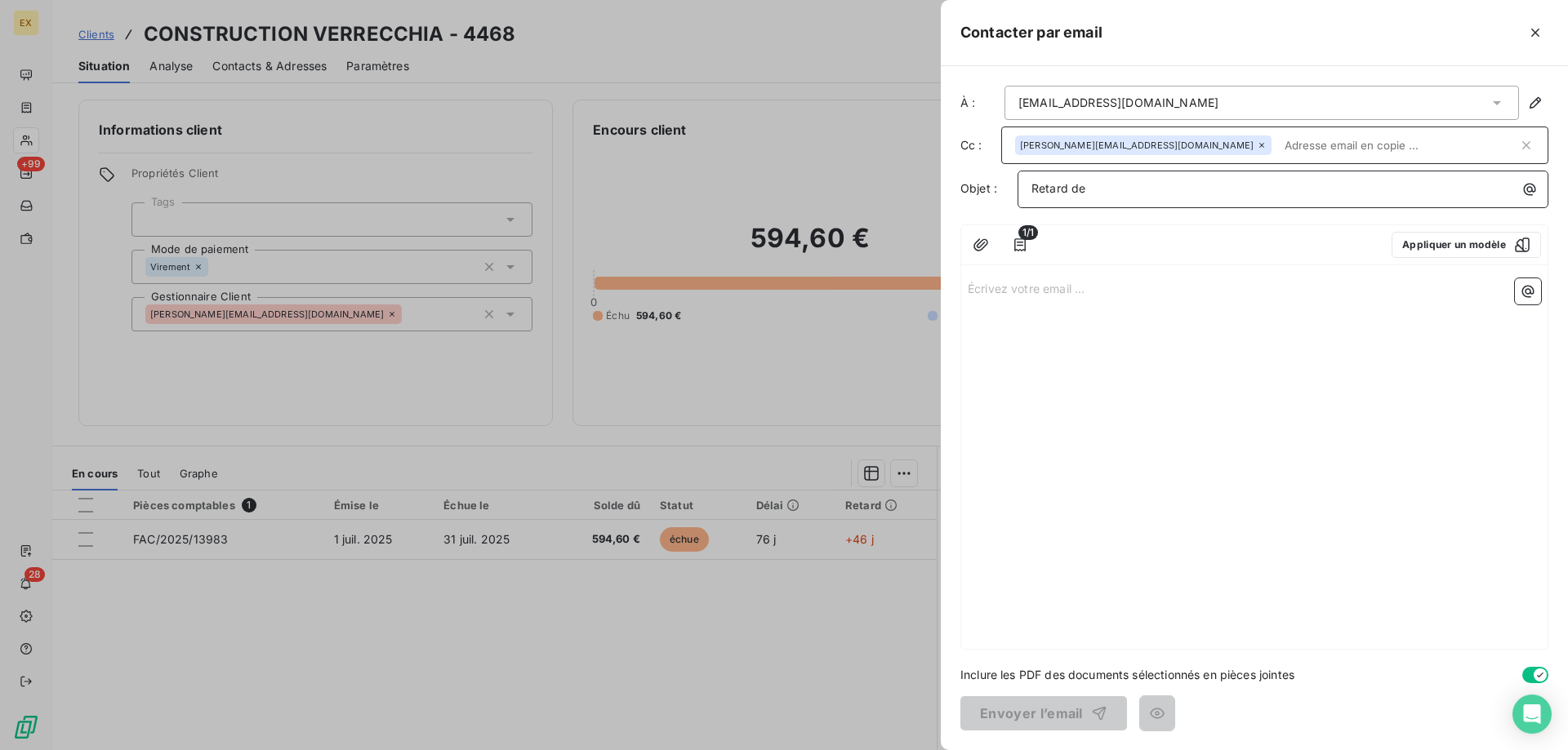
click at [1101, 196] on p "Retard de" at bounding box center [1287, 189] width 511 height 18
click at [1043, 287] on p "Écrivez votre email ... ﻿" at bounding box center [1253, 288] width 573 height 18
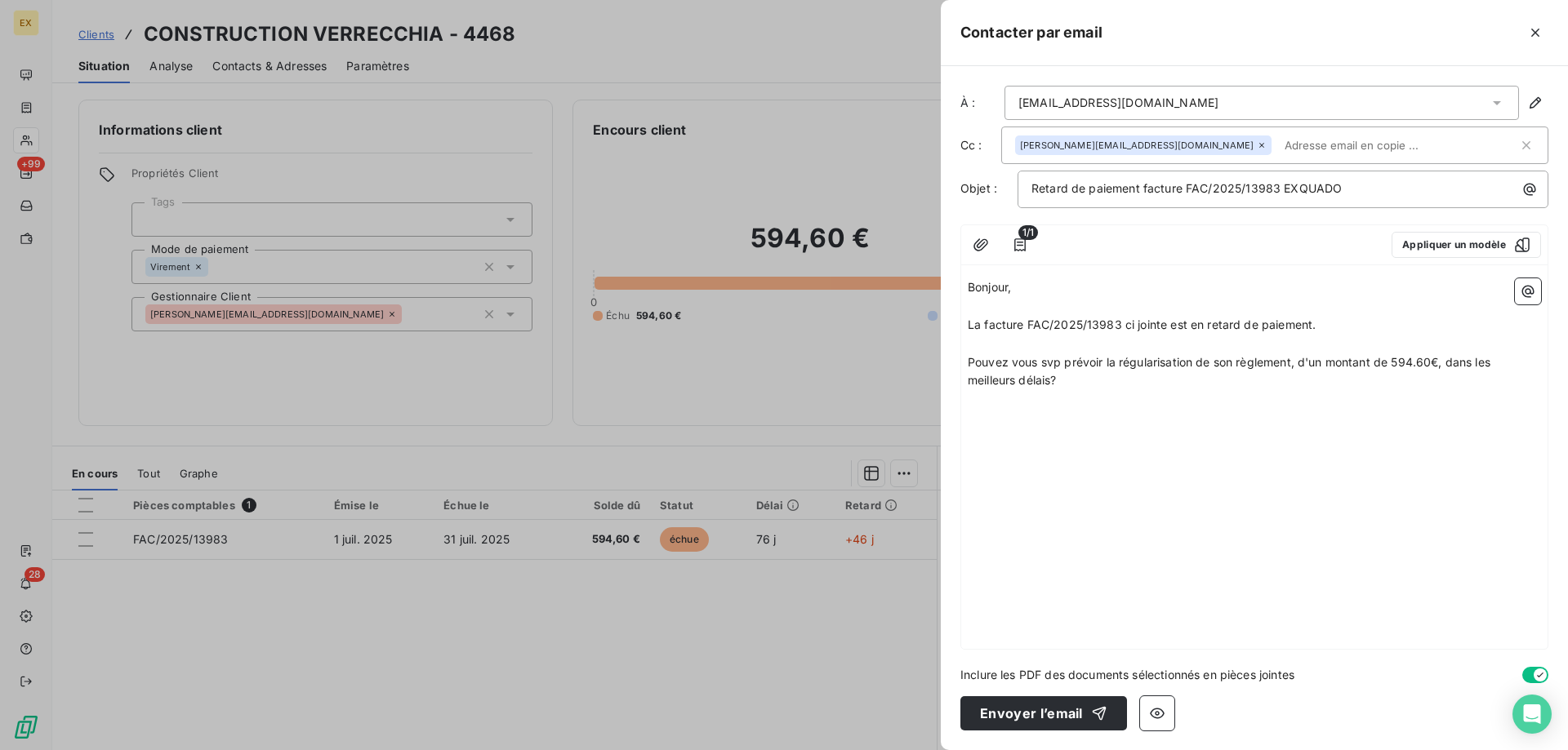
click at [1168, 324] on span "La facture FAC/2025/13983 ci jointe est en retard de paiement." at bounding box center [1141, 324] width 348 height 14
click at [1159, 405] on div "Bonjour, ﻿ La facture FAC/2025/13983 ci jointe, du 01/07/2025, est en retard de…" at bounding box center [1254, 460] width 587 height 377
click at [1155, 395] on div "Bonjour, ﻿ La facture FAC/2025/13983 ci jointe, du 01/07/2025, est en retard de…" at bounding box center [1254, 460] width 587 height 377
click at [1155, 387] on p "Pouvez vous svp prévoir la régularisation de son règlement, d'un montant de 594…" at bounding box center [1253, 372] width 573 height 38
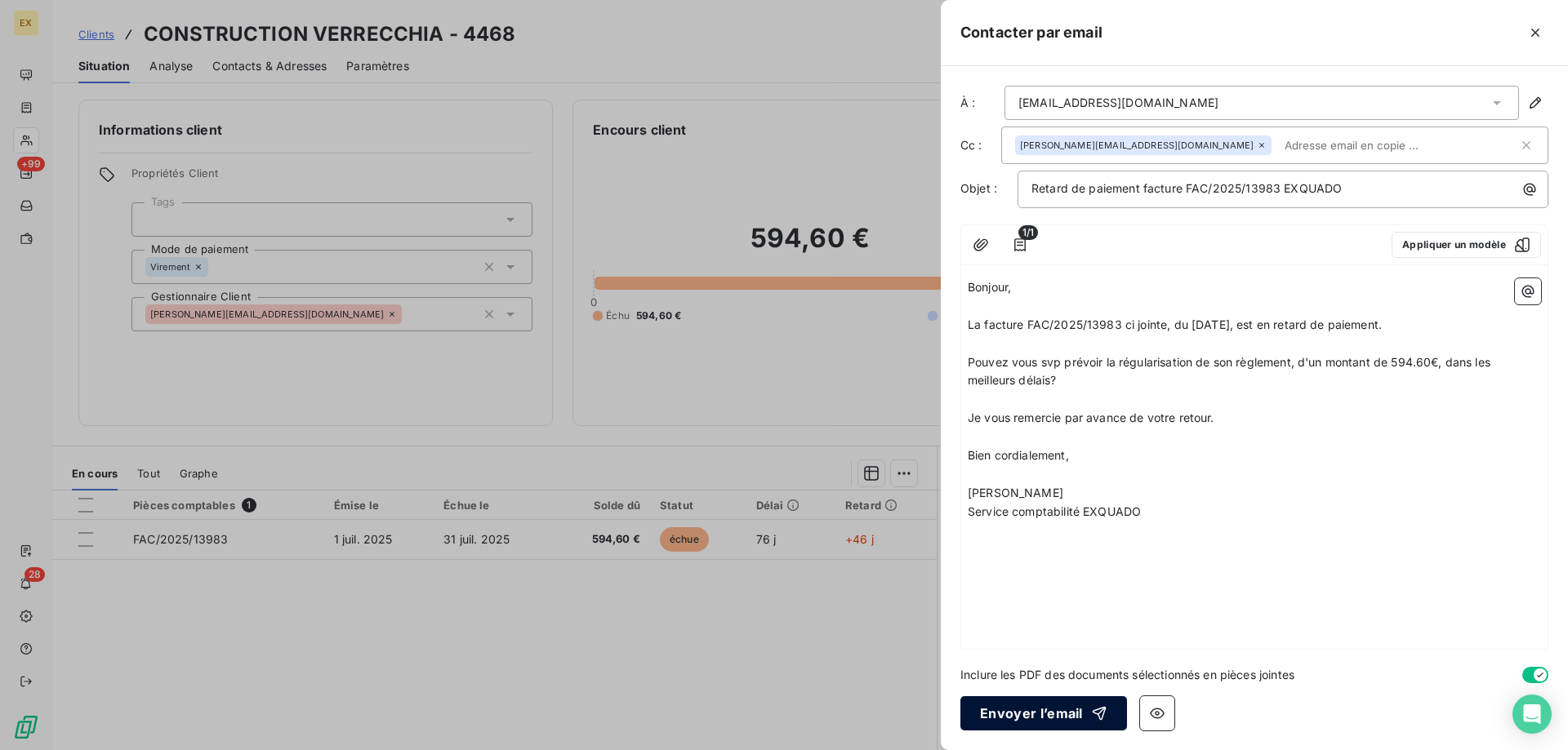
click at [1034, 715] on button "Envoyer l’email" at bounding box center [1043, 713] width 167 height 34
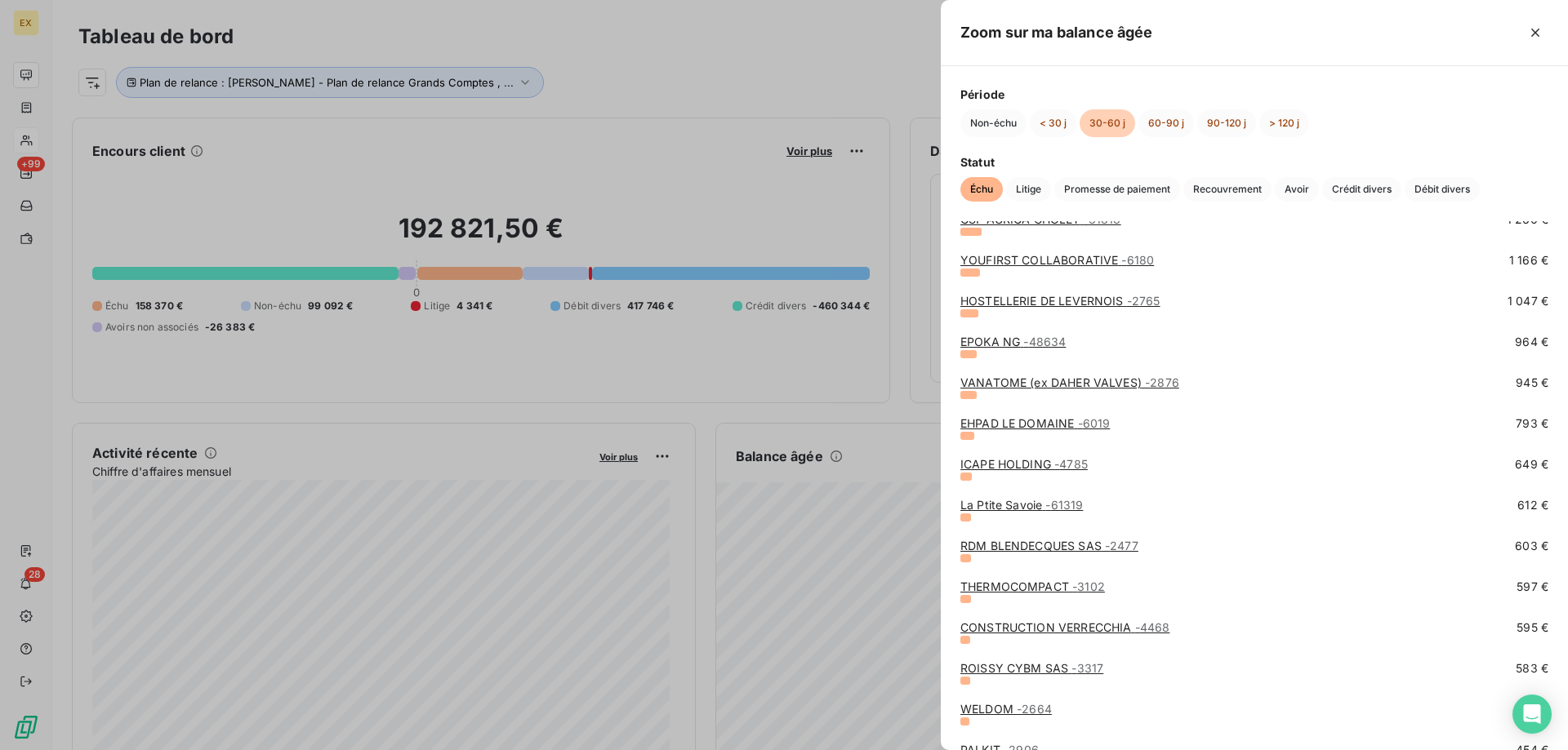
scroll to position [327, 0]
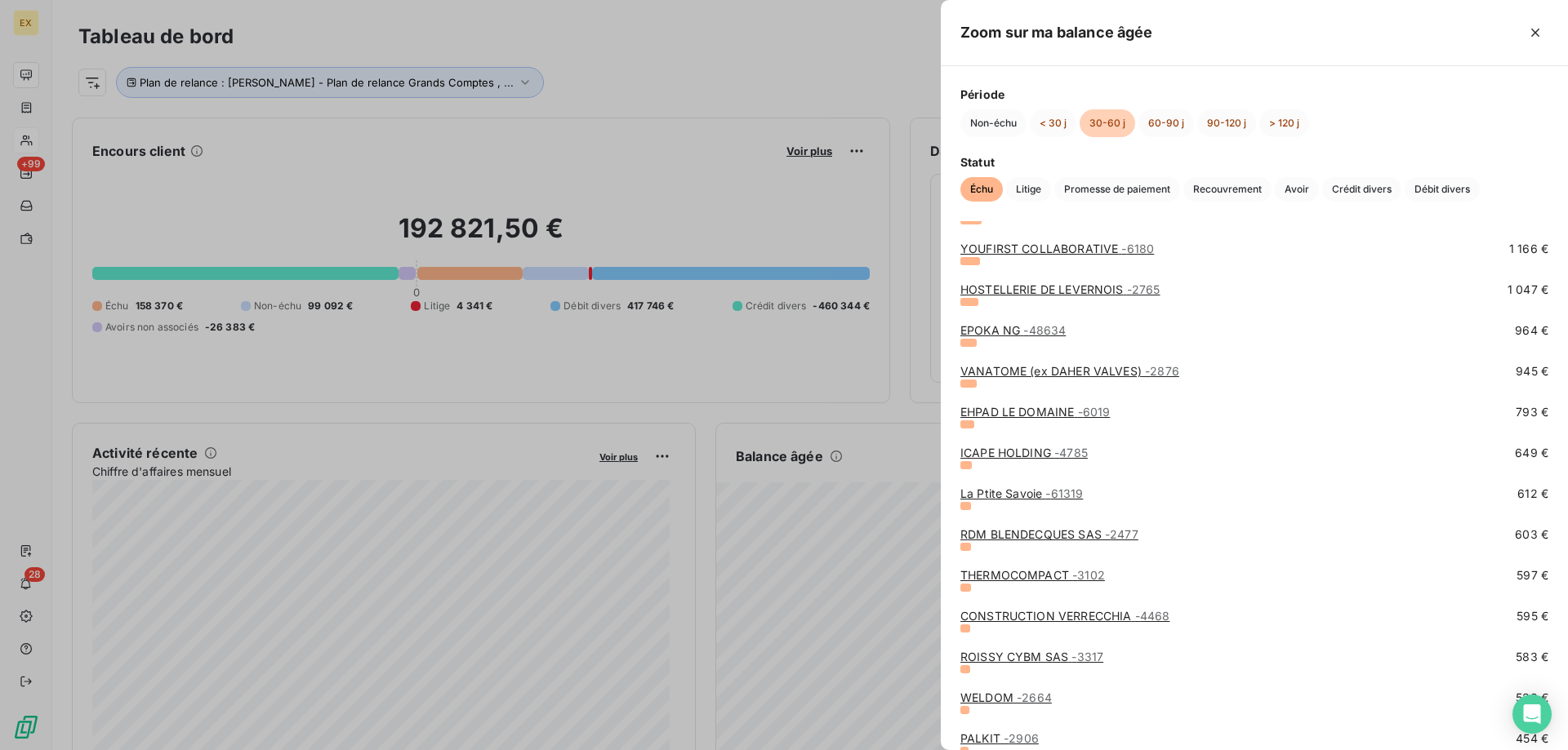
click at [1029, 653] on link "ROISSY CYBM SAS - 3317" at bounding box center [1031, 657] width 143 height 14
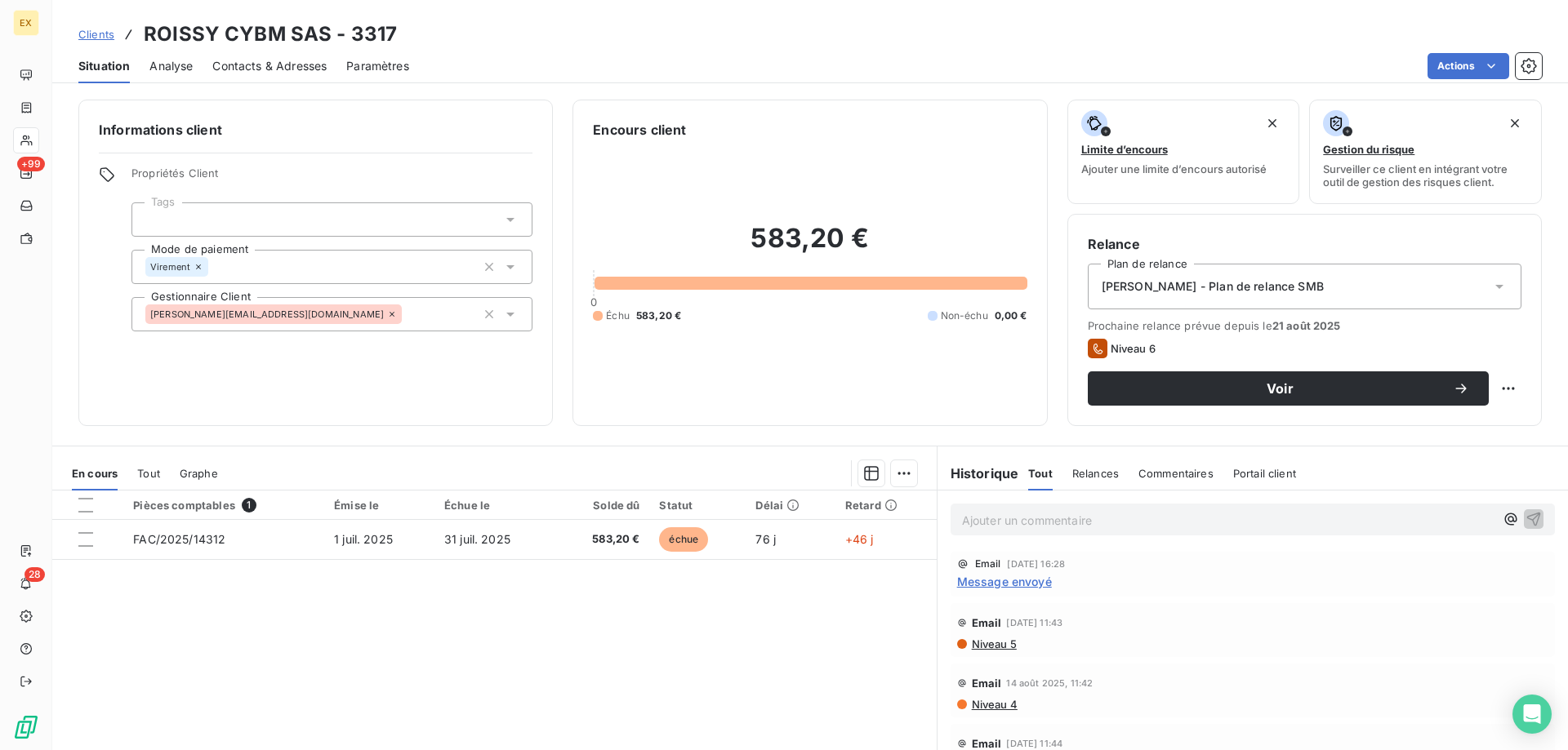
click at [267, 71] on span "Contacts & Adresses" at bounding box center [269, 66] width 114 height 17
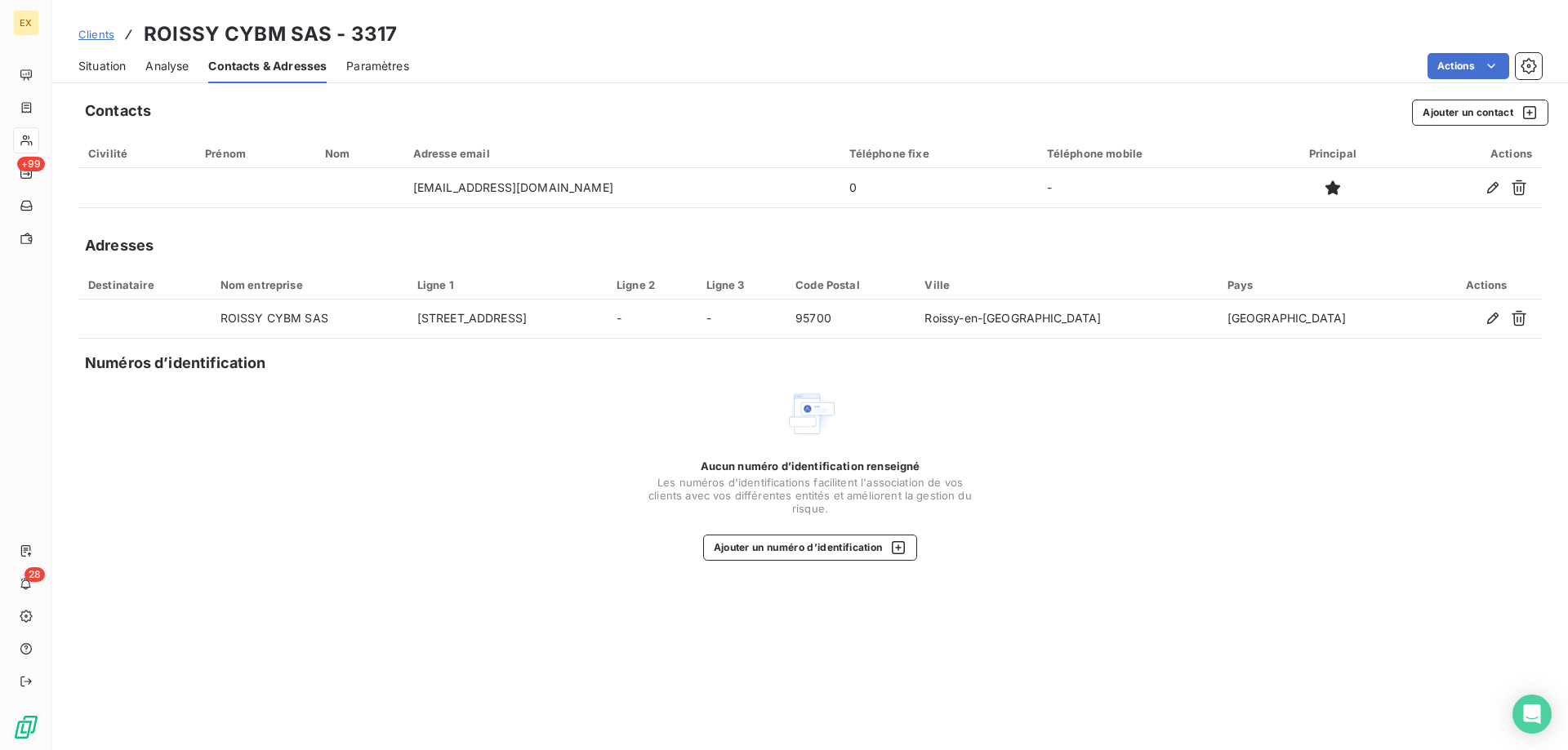
click at [116, 65] on span "Situation" at bounding box center [101, 66] width 47 height 17
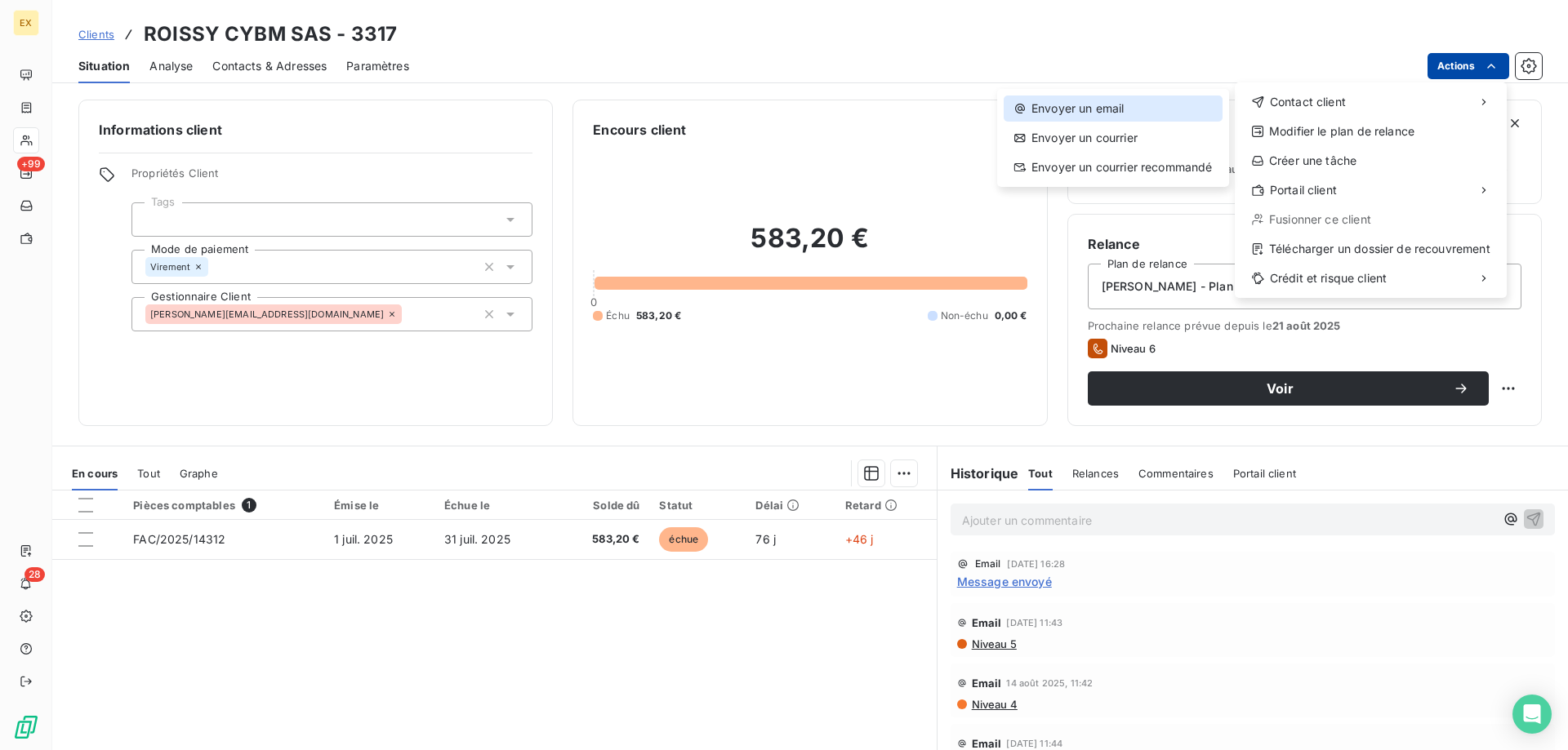
click at [1193, 106] on div "Envoyer un email" at bounding box center [1112, 109] width 219 height 26
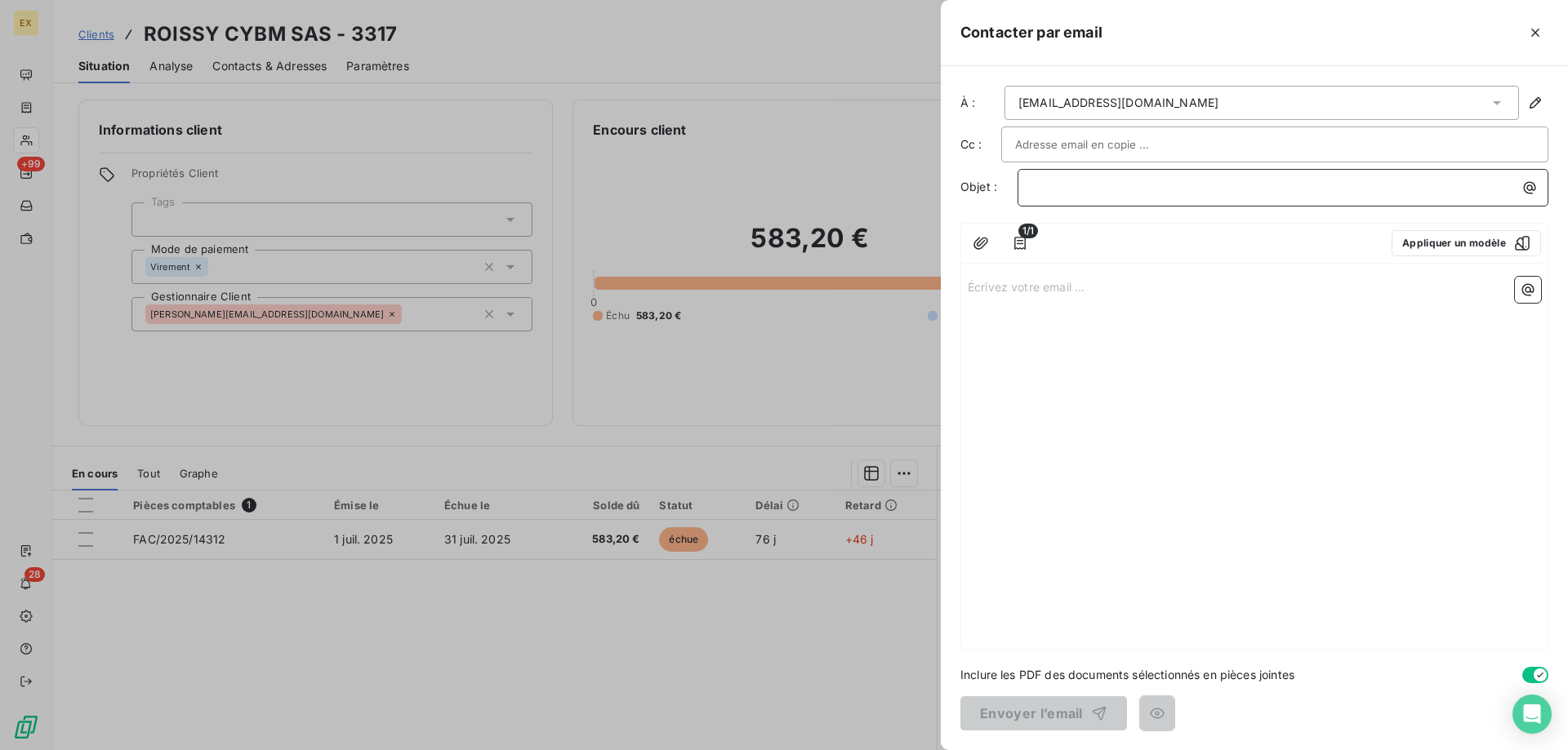
click at [1108, 186] on p "﻿" at bounding box center [1287, 187] width 511 height 18
click at [1083, 279] on p "Écrivez votre email ... ﻿" at bounding box center [1253, 286] width 573 height 18
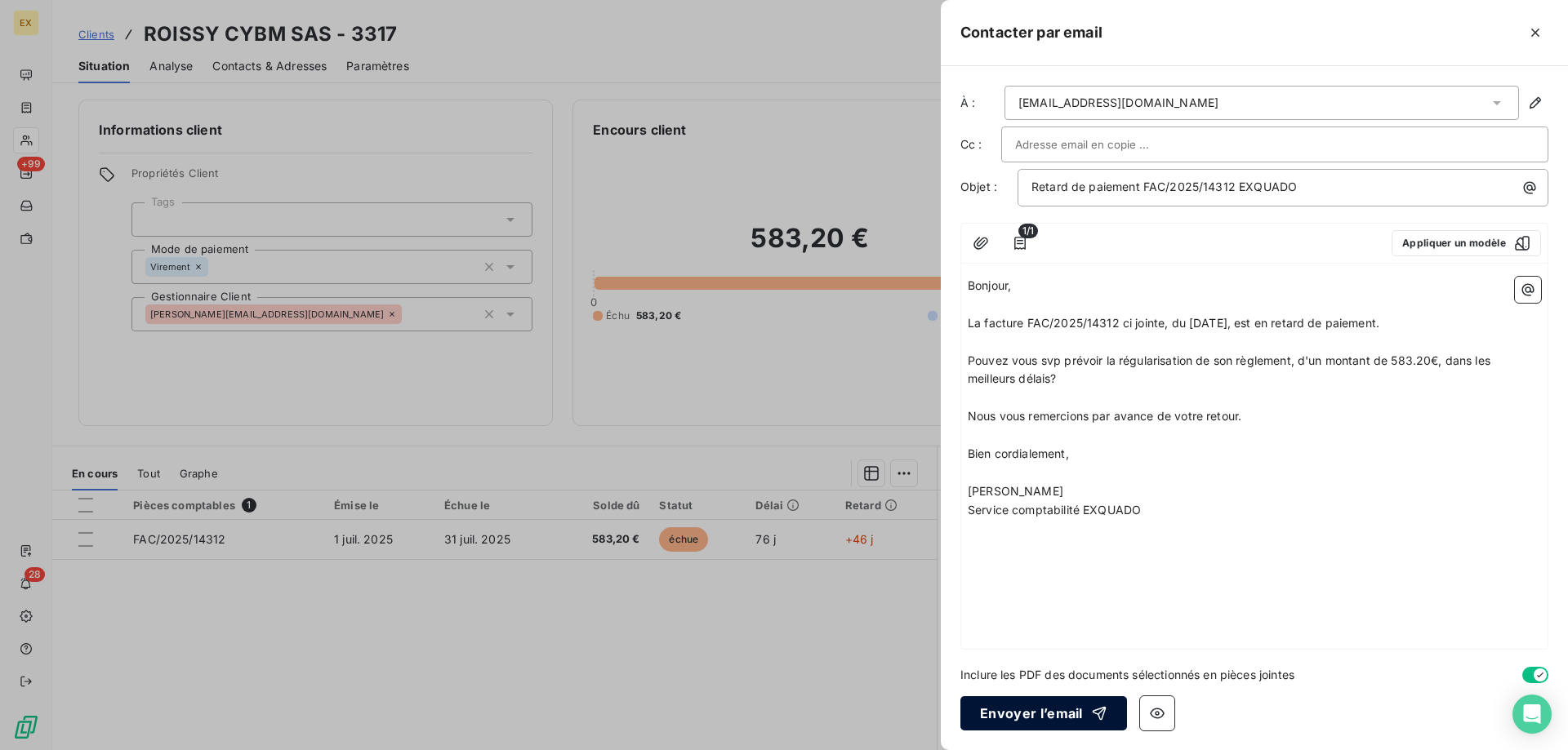
click at [1014, 701] on button "Envoyer l’email" at bounding box center [1043, 713] width 167 height 34
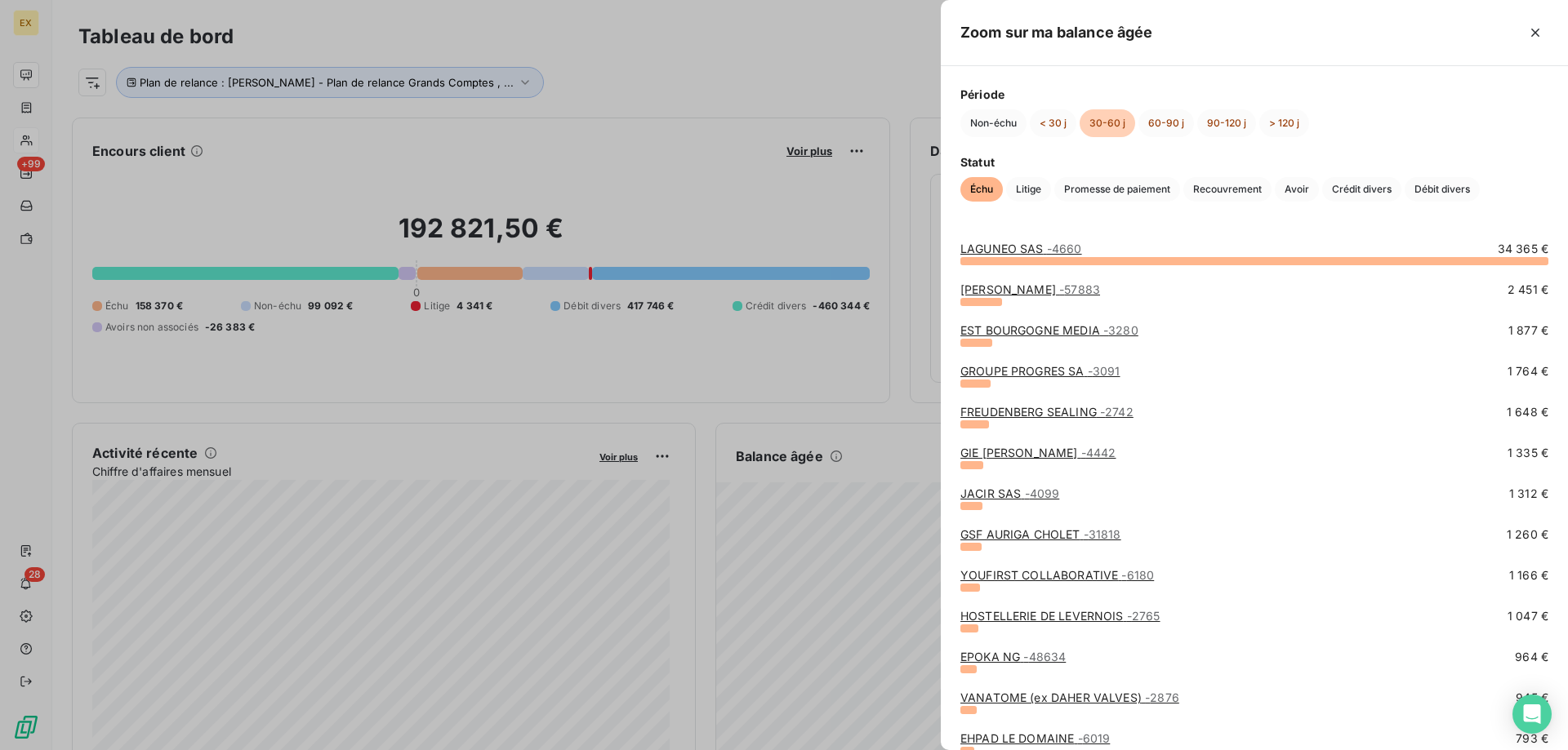
scroll to position [327, 0]
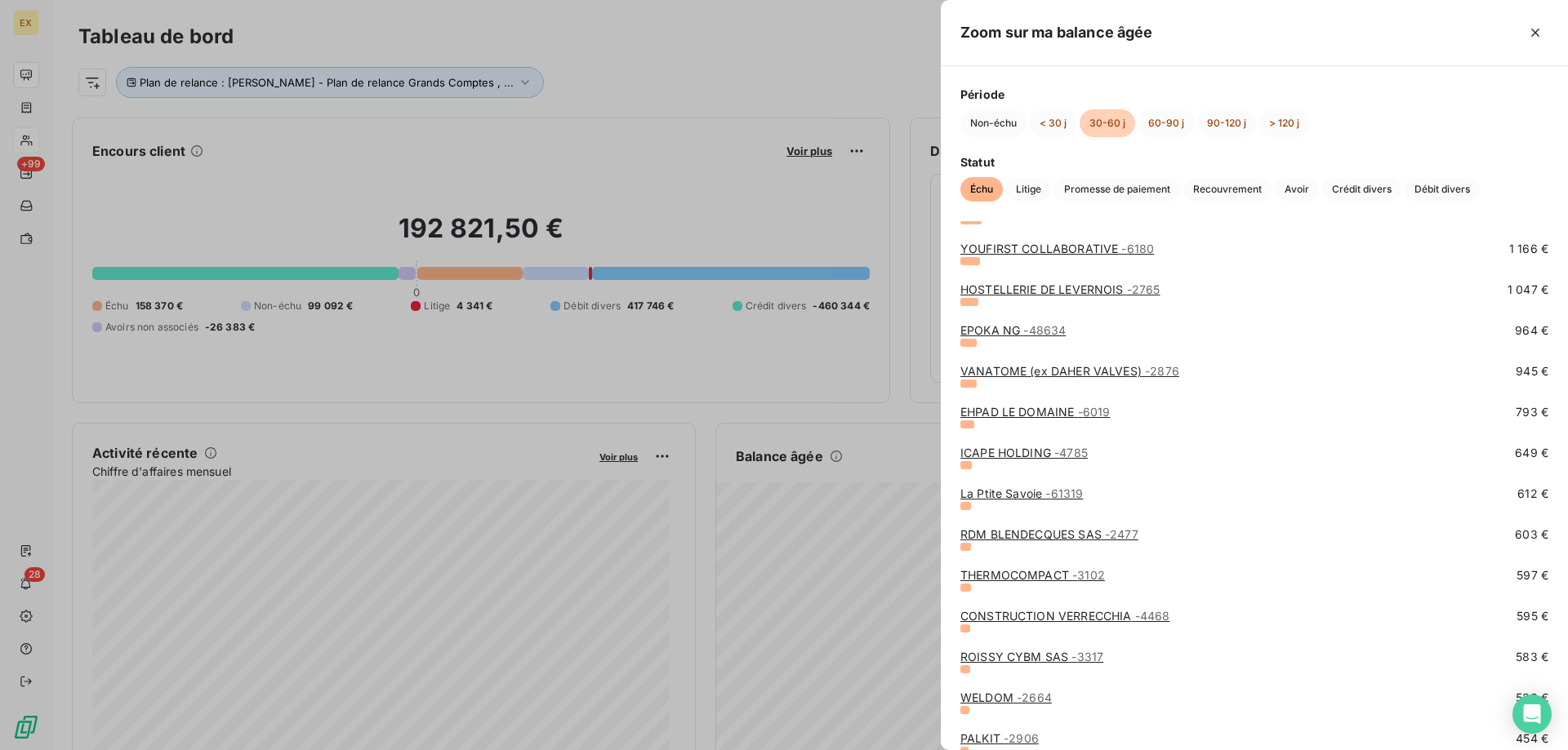
click at [1016, 696] on span "- 2664" at bounding box center [1034, 697] width 35 height 14
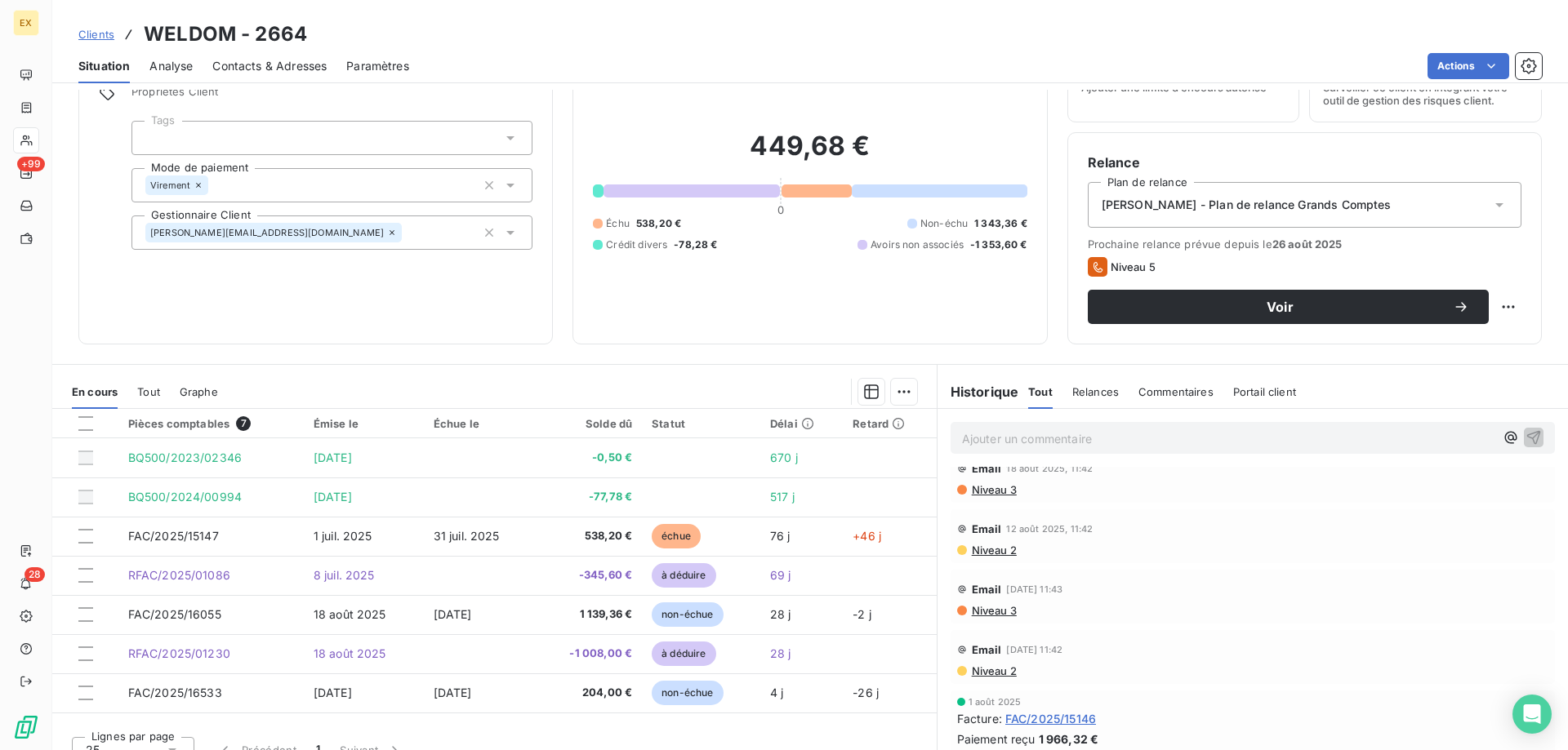
scroll to position [103, 0]
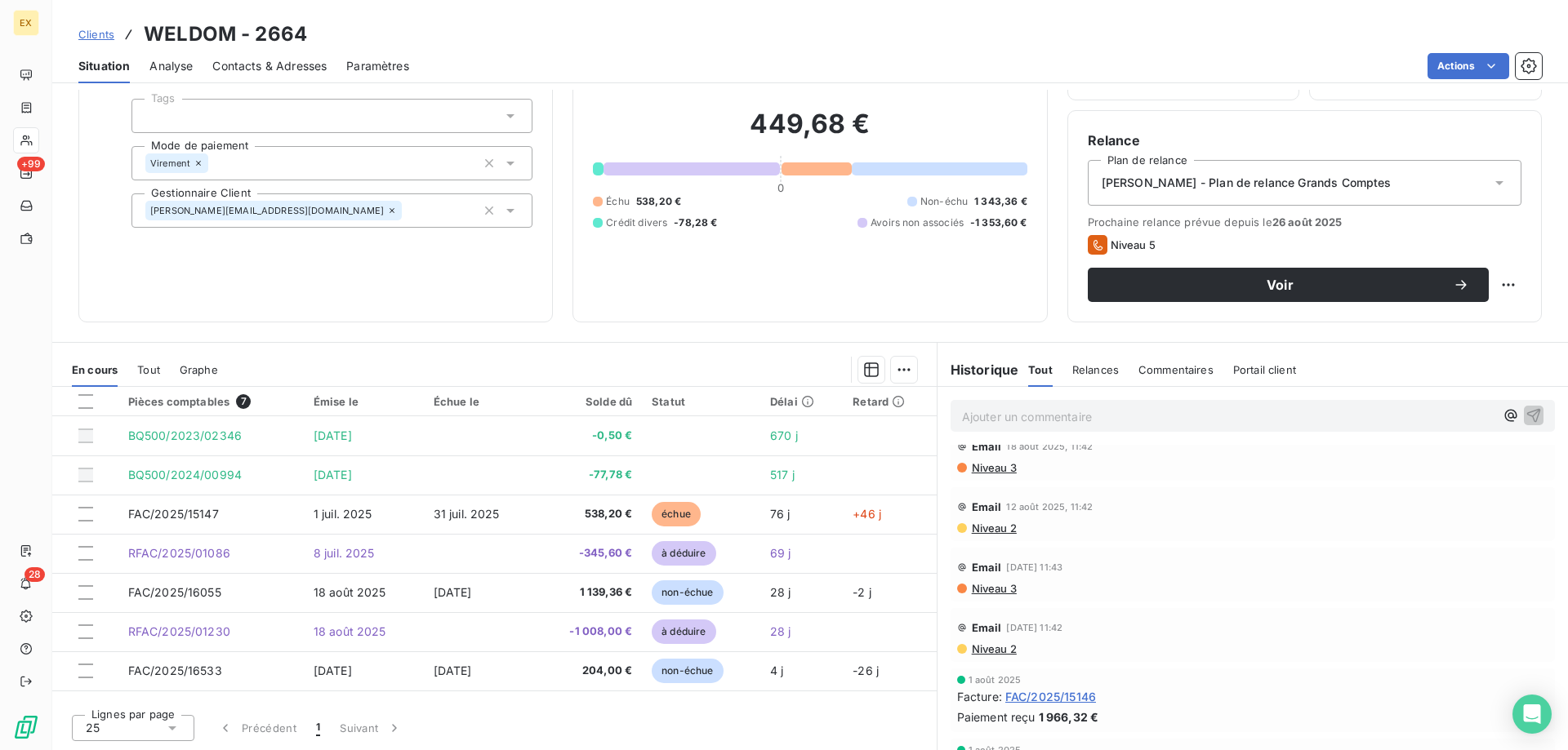
click at [295, 53] on div "Contacts & Adresses" at bounding box center [269, 65] width 114 height 34
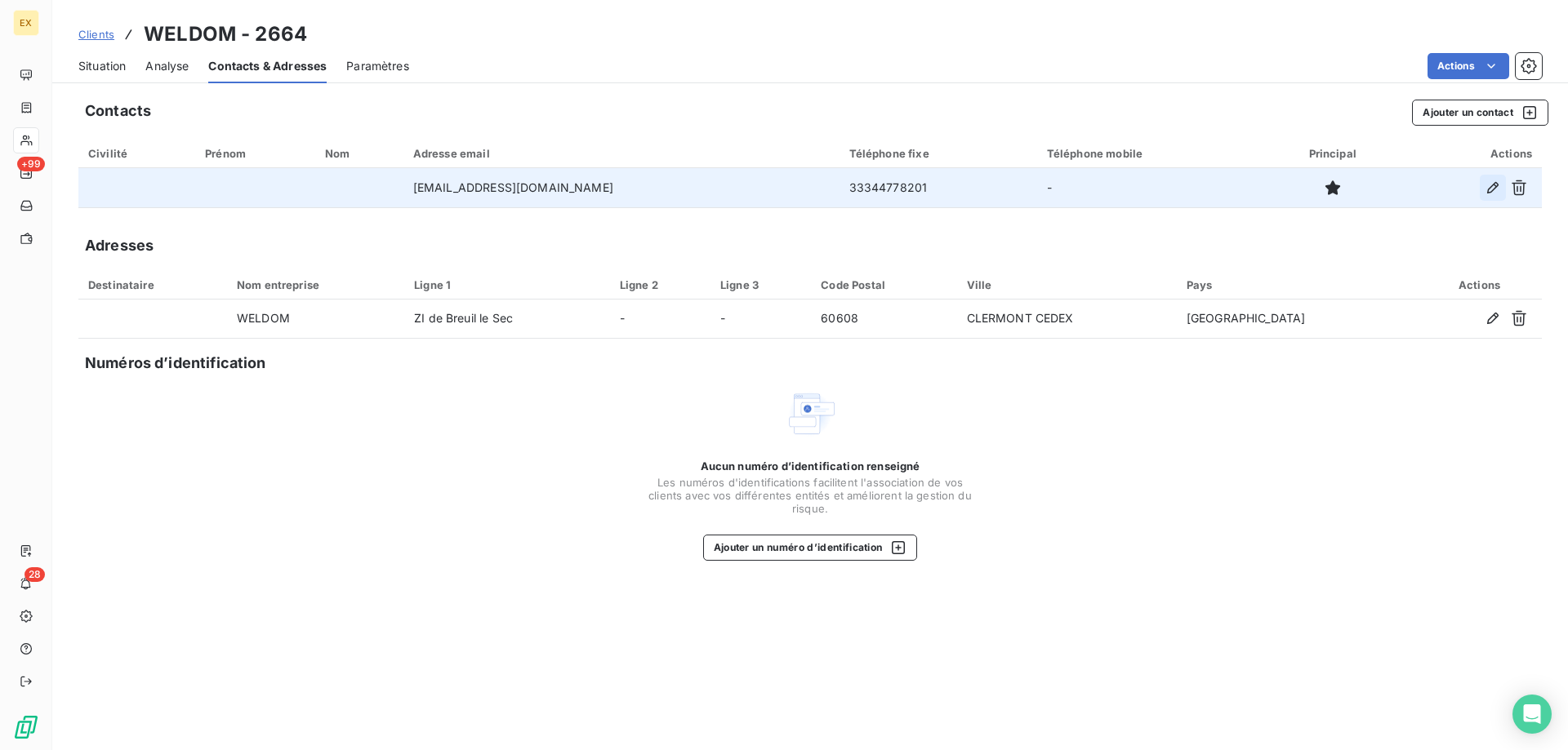
click at [1491, 186] on icon "button" at bounding box center [1492, 187] width 11 height 11
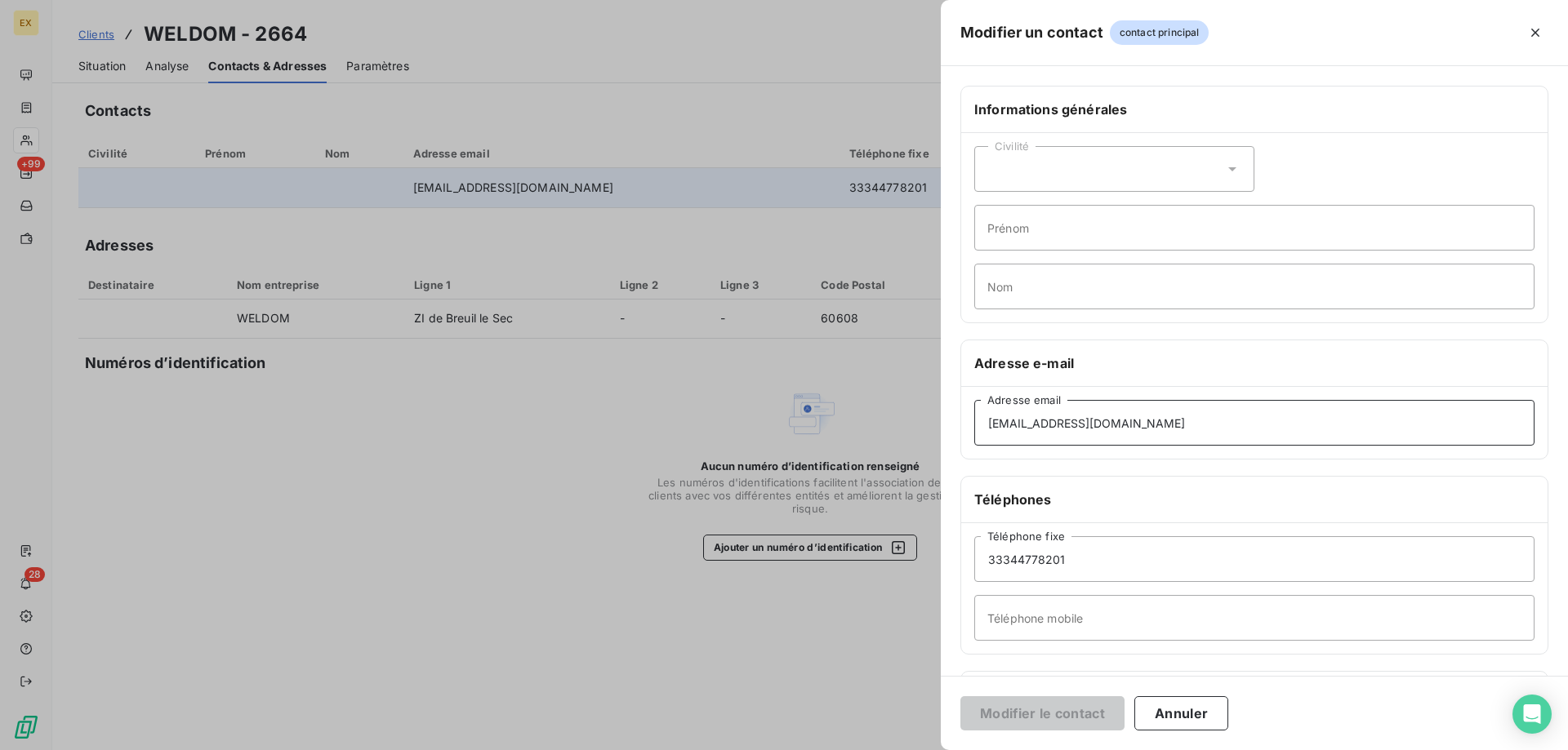
drag, startPoint x: 1186, startPoint y: 421, endPoint x: 846, endPoint y: 399, distance: 340.7
click at [846, 750] on div "Modifier un contact contact principal Informations générales Civilité Prénom No…" at bounding box center [784, 750] width 1568 height 0
paste input "admin.supply"
type input "admin.supply@weldom.fr"
click at [1061, 725] on button "Modifier le contact" at bounding box center [1042, 713] width 164 height 34
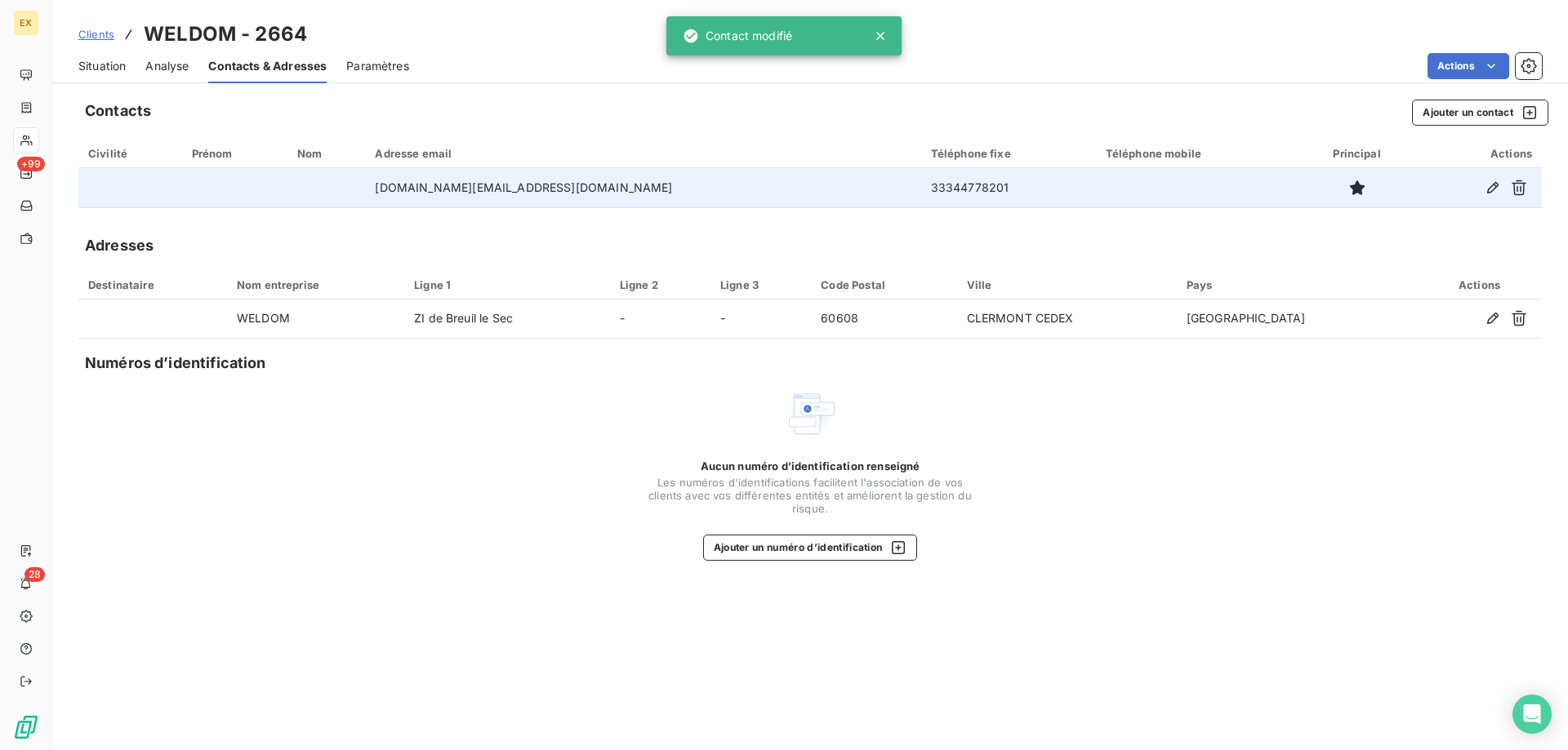
click at [111, 67] on span "Situation" at bounding box center [101, 66] width 47 height 17
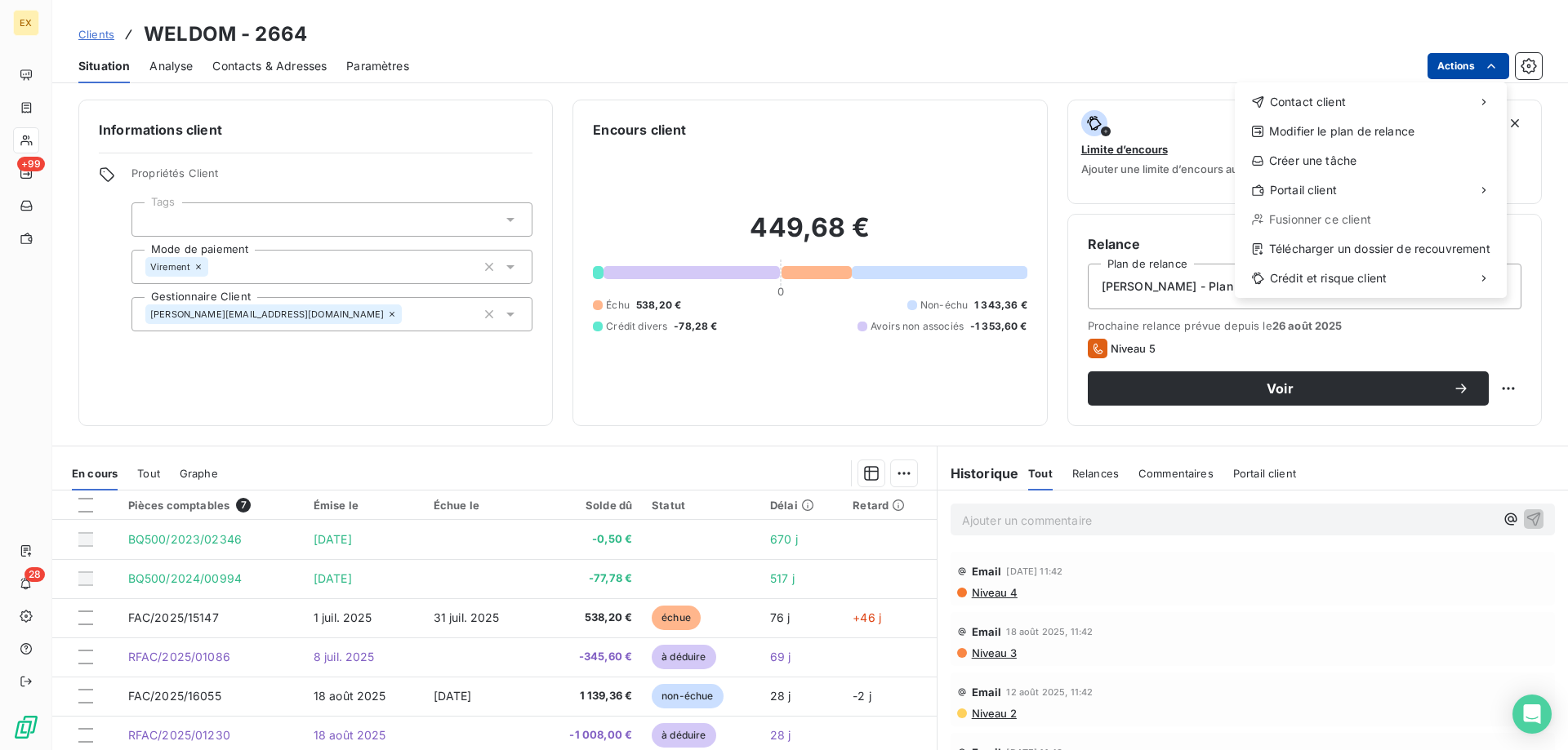
click at [1454, 64] on html "EX +99 28 Clients WELDOM - 2664 Situation Analyse Contacts & Adresses Paramètre…" at bounding box center [784, 375] width 1568 height 750
click at [1200, 110] on div "Envoyer un email" at bounding box center [1112, 109] width 219 height 26
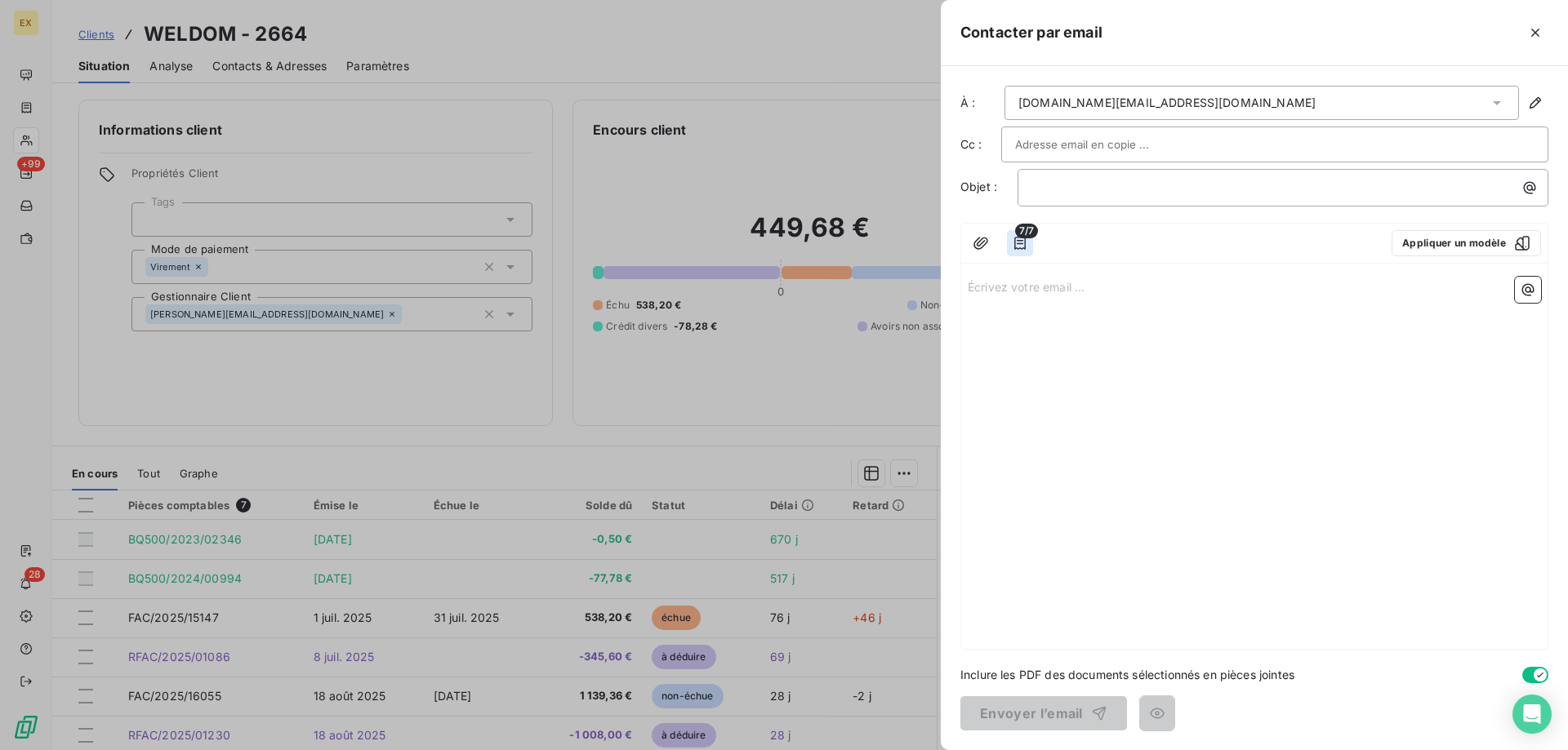
click at [1028, 250] on icon "button" at bounding box center [1020, 244] width 17 height 17
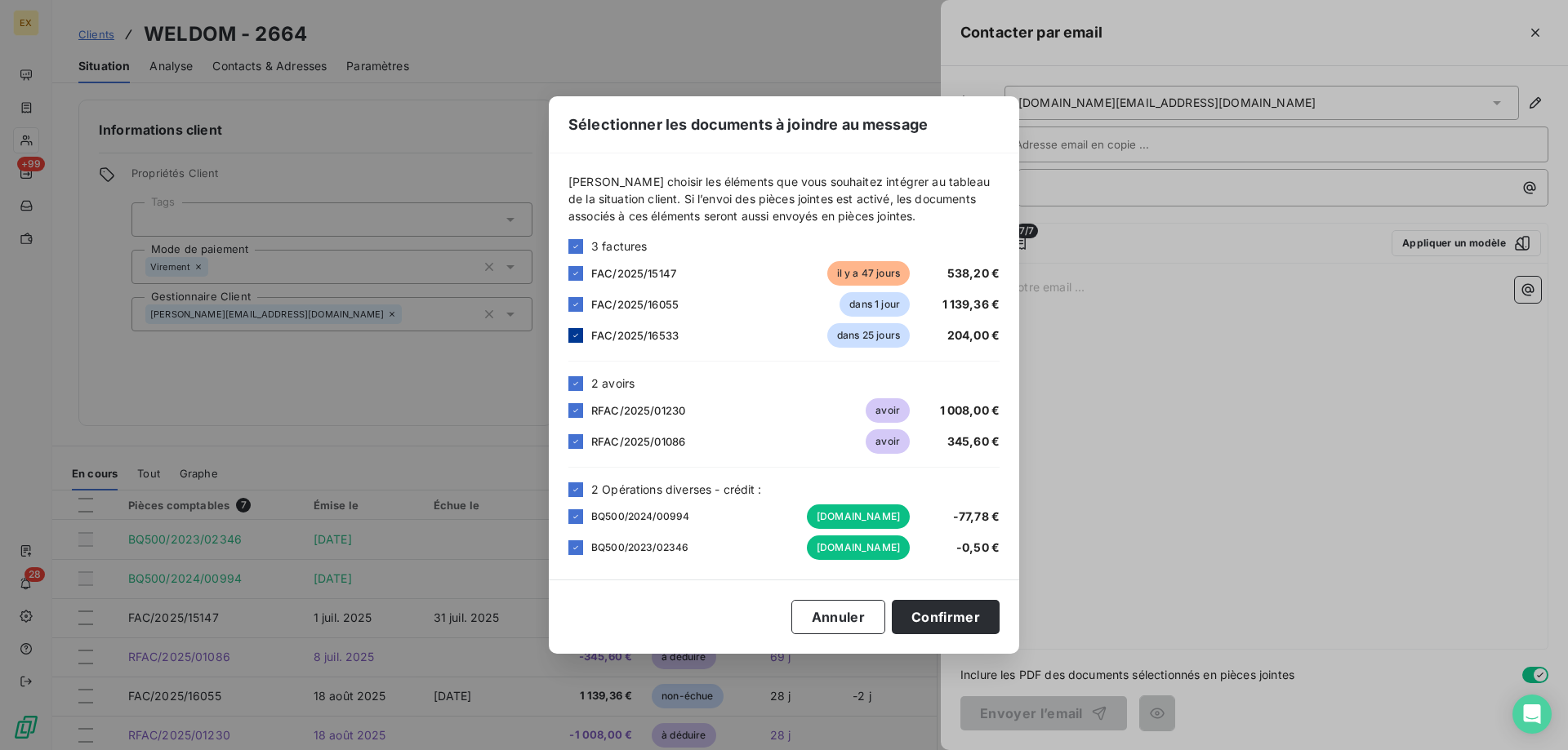
click at [579, 338] on icon at bounding box center [576, 335] width 10 height 10
click at [576, 337] on div at bounding box center [576, 336] width 15 height 15
click at [578, 488] on icon at bounding box center [576, 490] width 10 height 10
click at [939, 625] on button "Confirmer" at bounding box center [945, 617] width 108 height 34
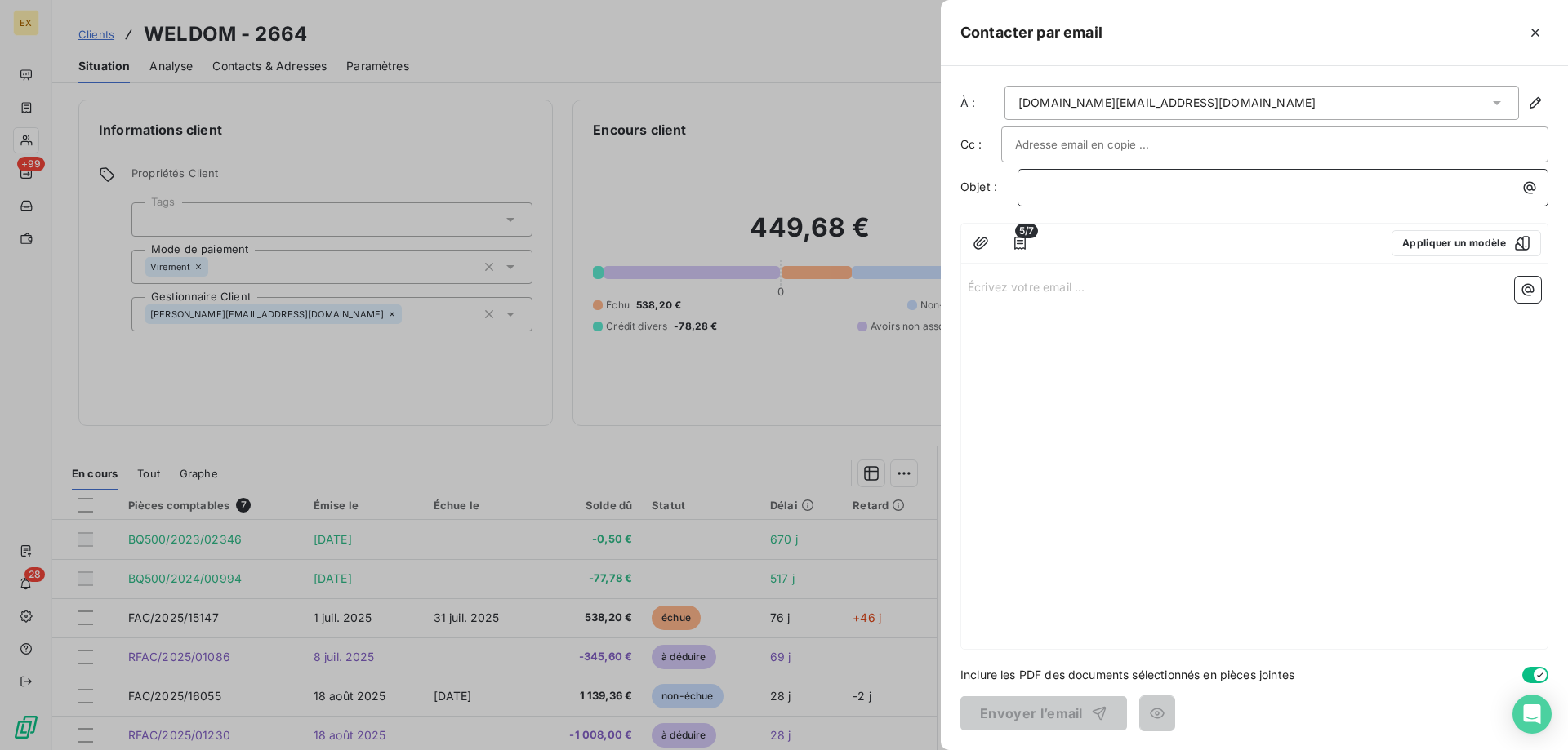
click at [1050, 196] on p "﻿" at bounding box center [1287, 187] width 511 height 18
click at [1024, 276] on div "Écrivez votre email ... ﻿" at bounding box center [1254, 459] width 587 height 379
click at [1030, 280] on p "Écrivez votre email ... ﻿" at bounding box center [1253, 286] width 573 height 18
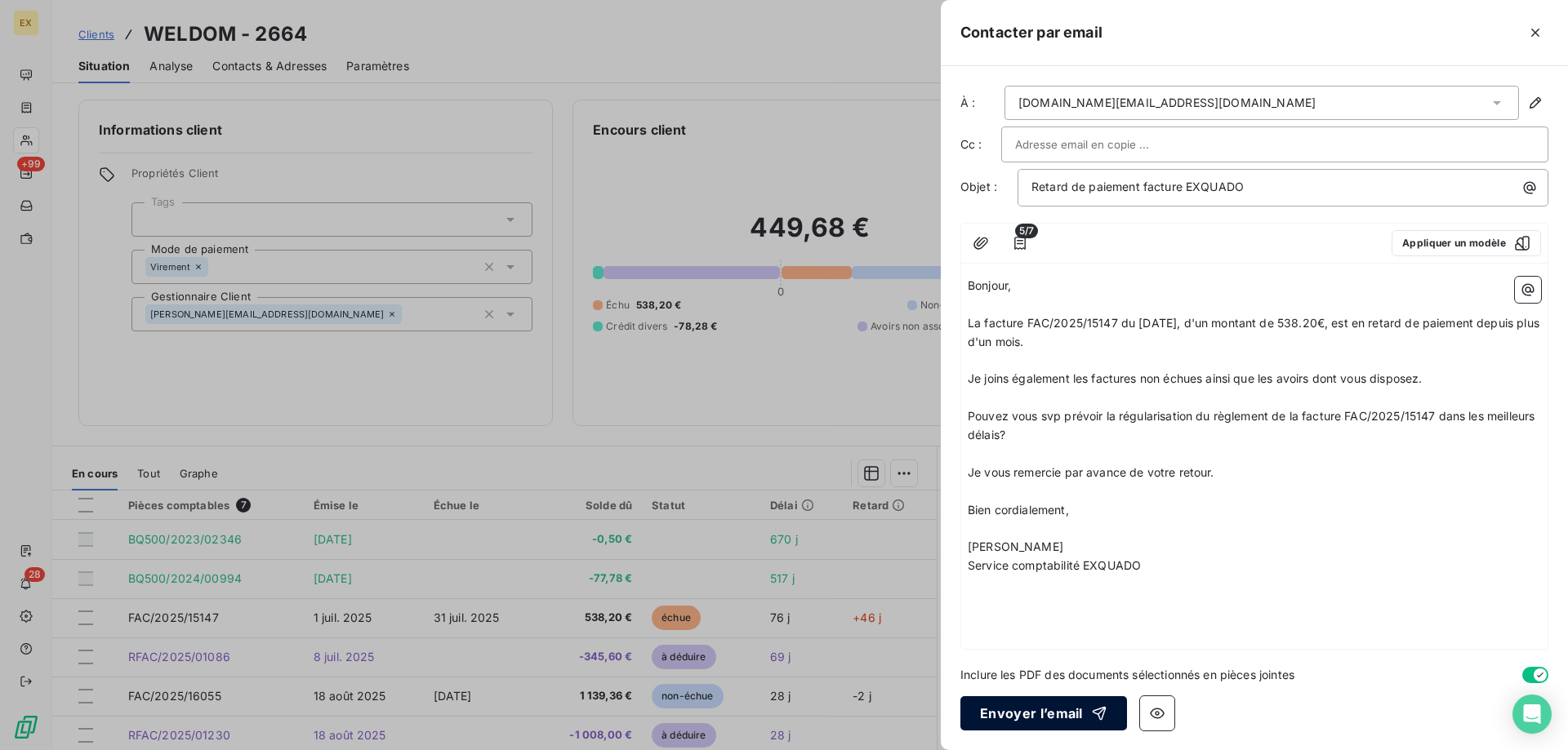
click at [1010, 702] on button "Envoyer l’email" at bounding box center [1043, 713] width 167 height 34
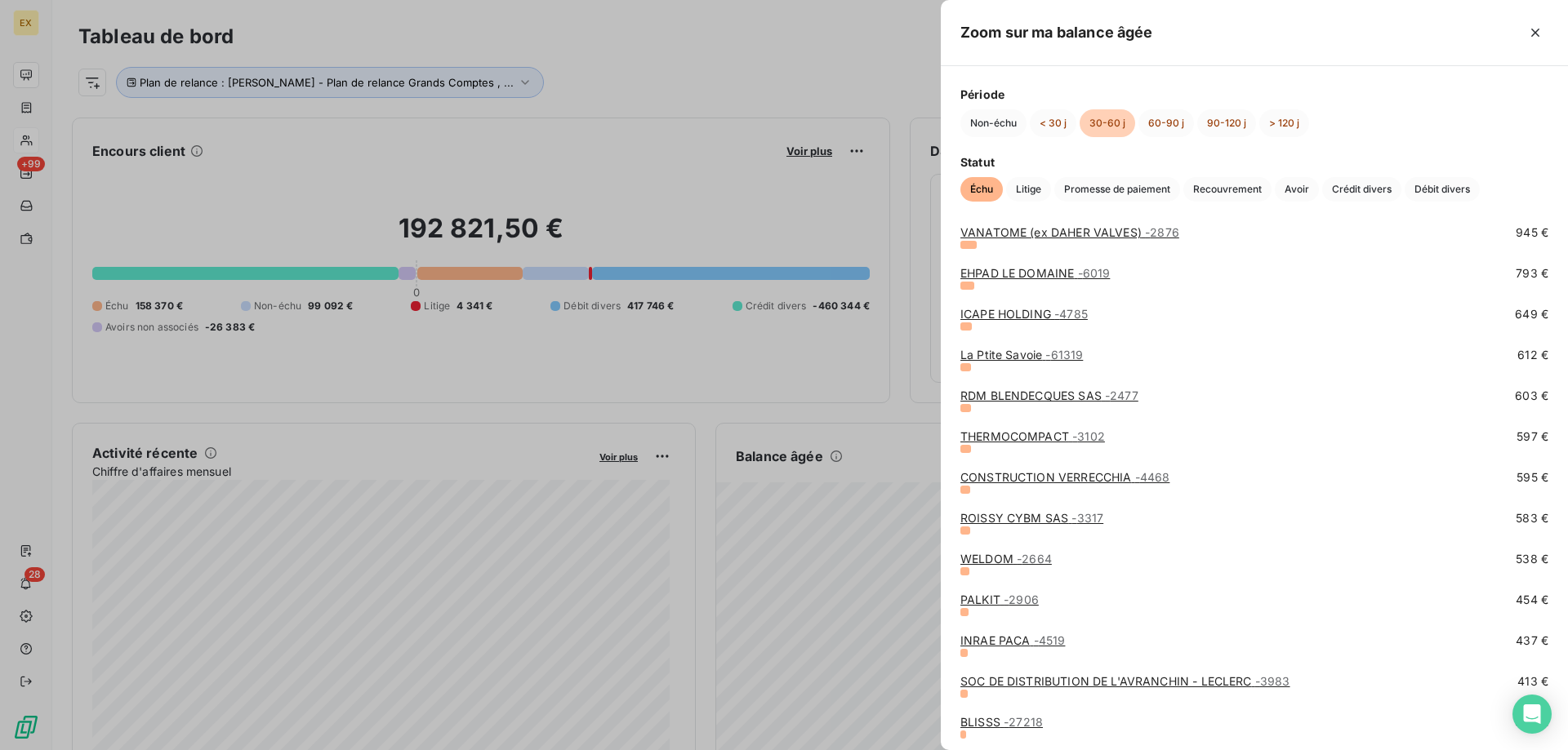
scroll to position [490, 0]
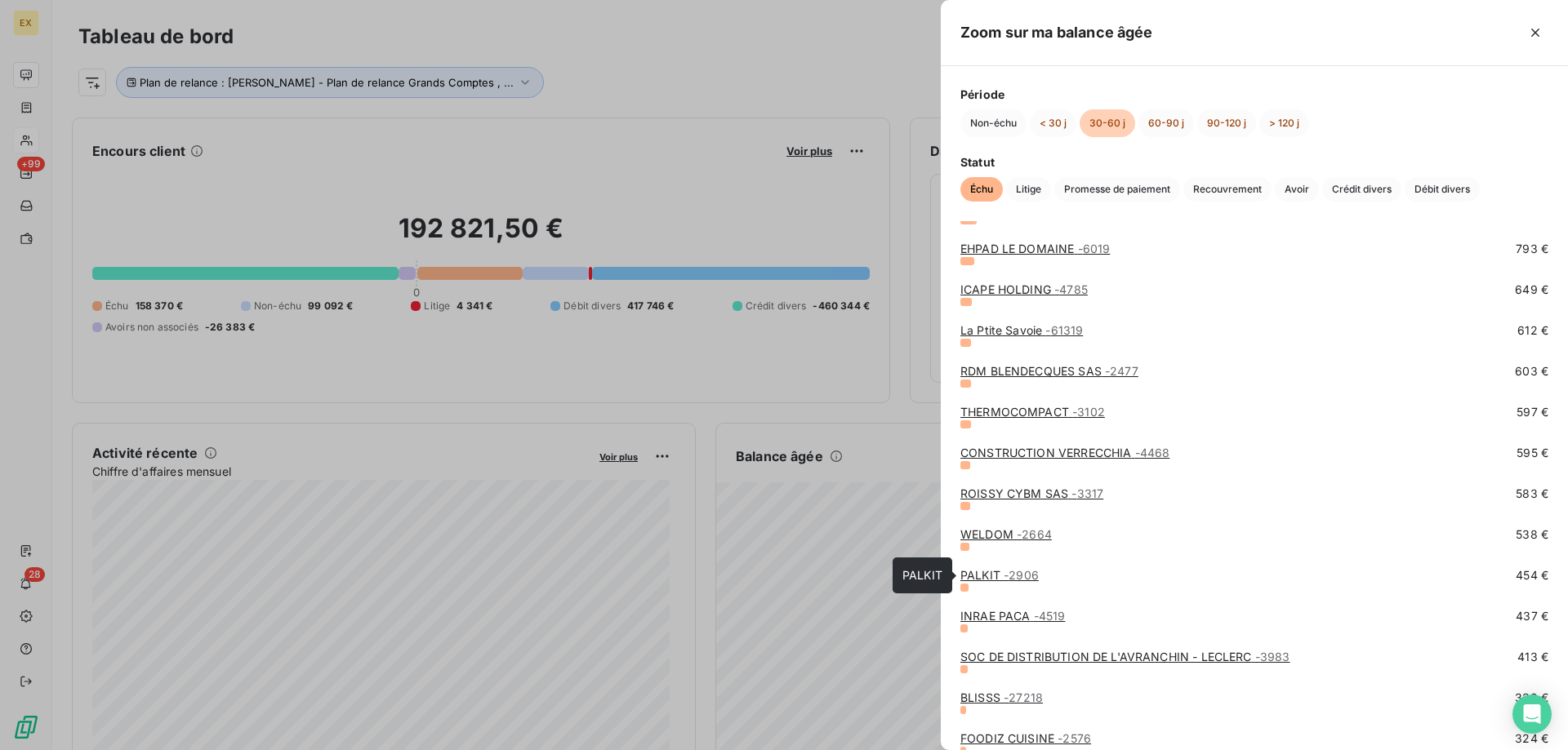
click at [1011, 579] on span "- 2906" at bounding box center [1021, 575] width 35 height 14
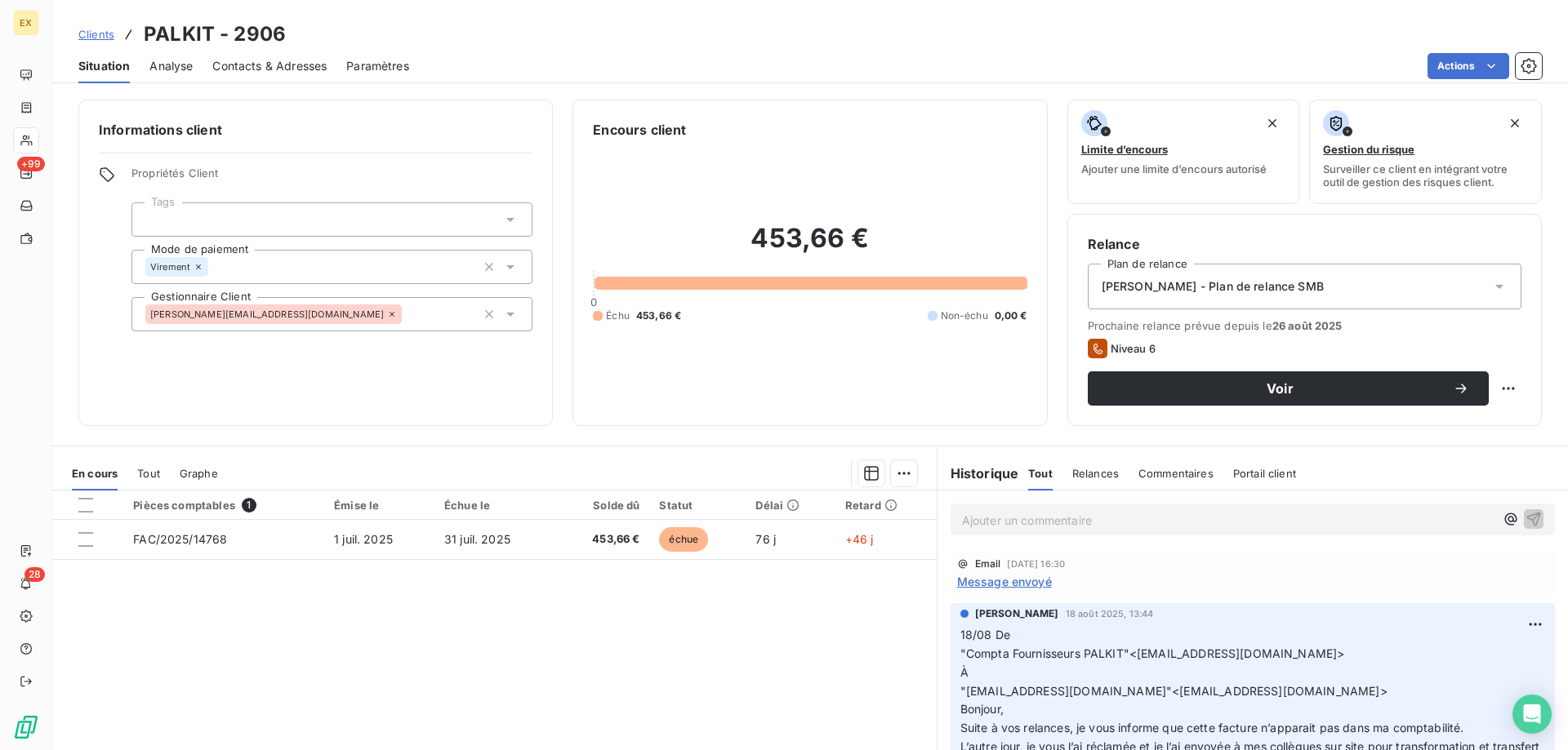
click at [274, 55] on div "Contacts & Adresses" at bounding box center [269, 65] width 114 height 34
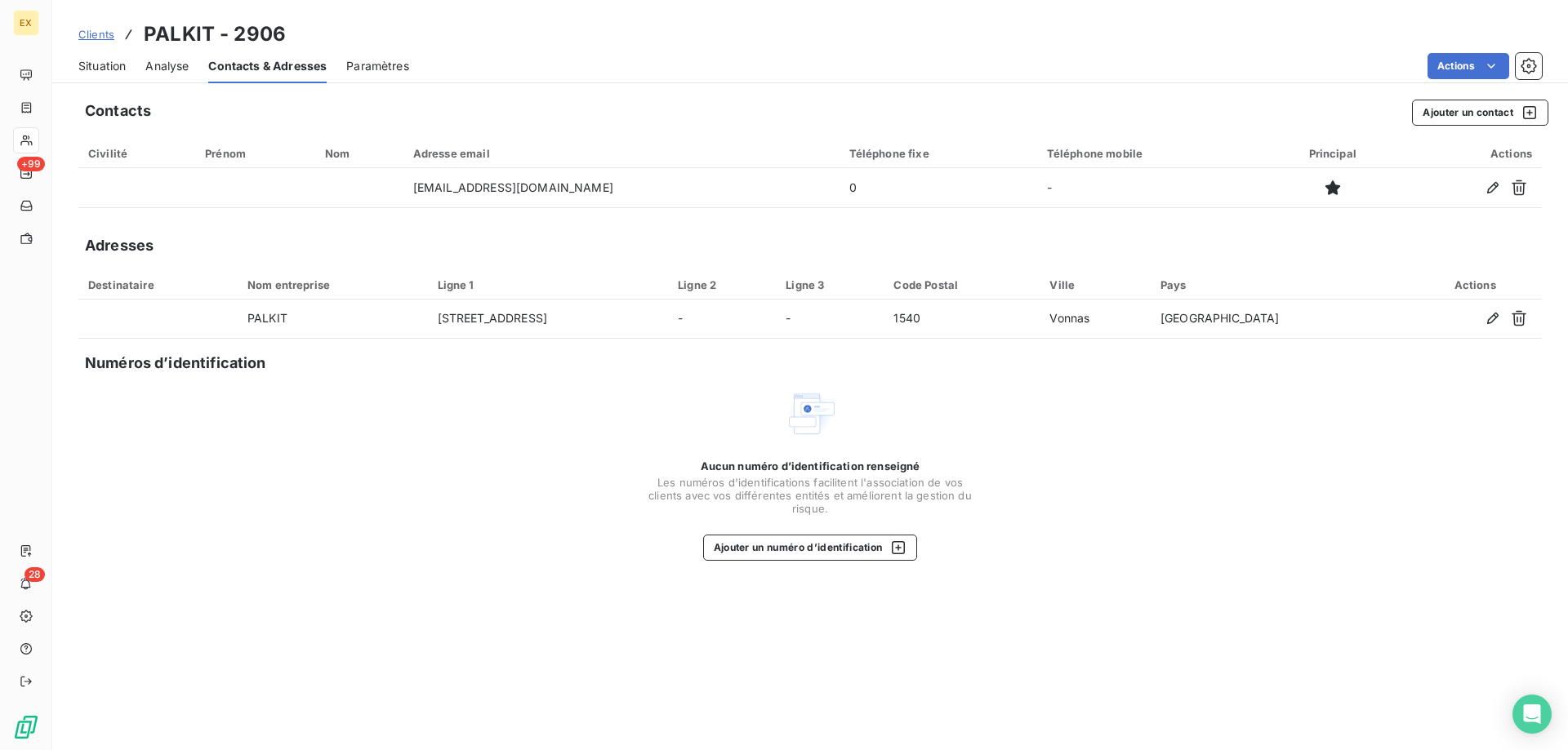
click at [113, 62] on span "Situation" at bounding box center [101, 66] width 47 height 17
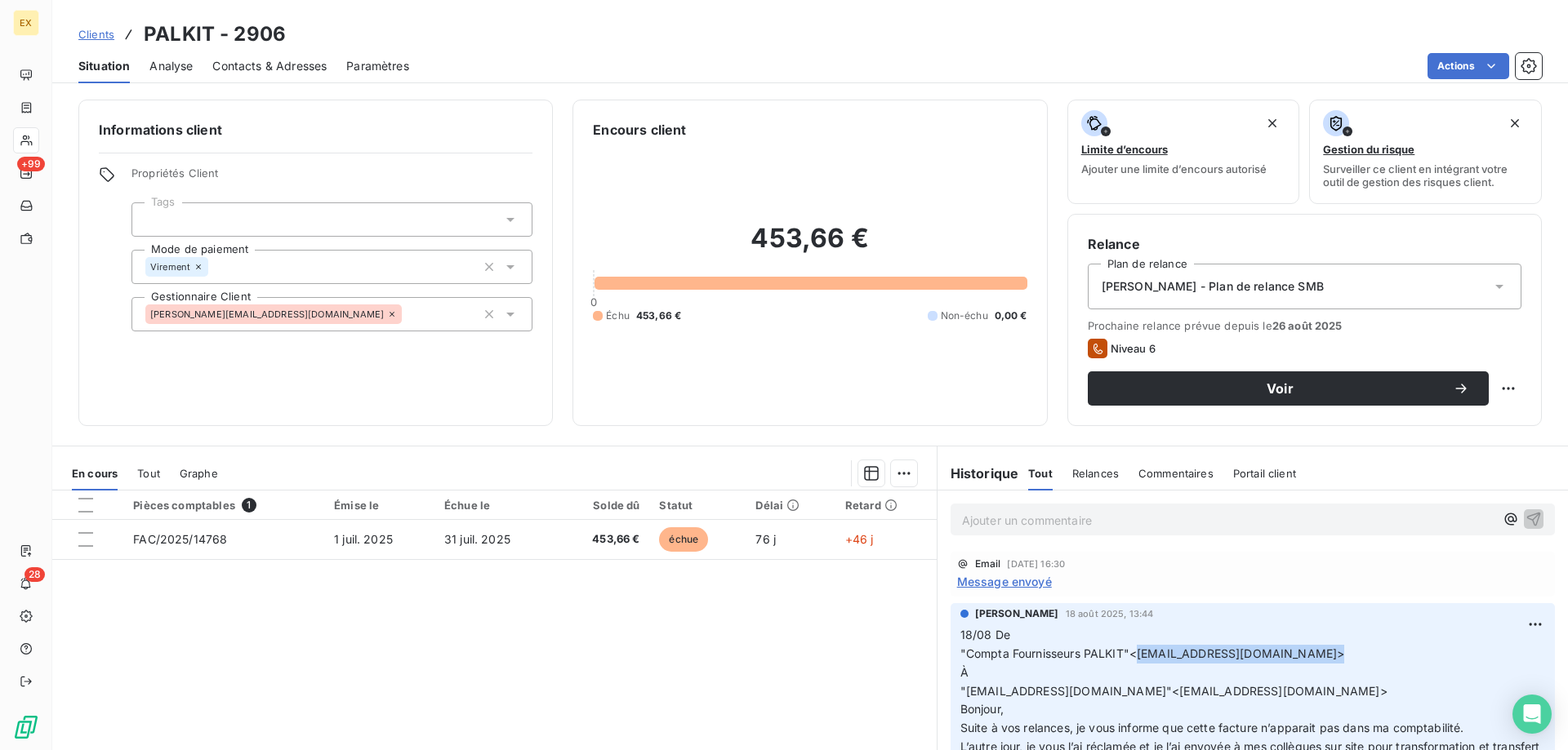
copy span "compta.fournisseurs@palkit.fr"
drag, startPoint x: 1298, startPoint y: 653, endPoint x: 1134, endPoint y: 660, distance: 164.1
click at [1134, 660] on span ""Compta Fournisseurs PALKIT"<compta.fournisseurs@palkit.fr>" at bounding box center [1152, 653] width 385 height 14
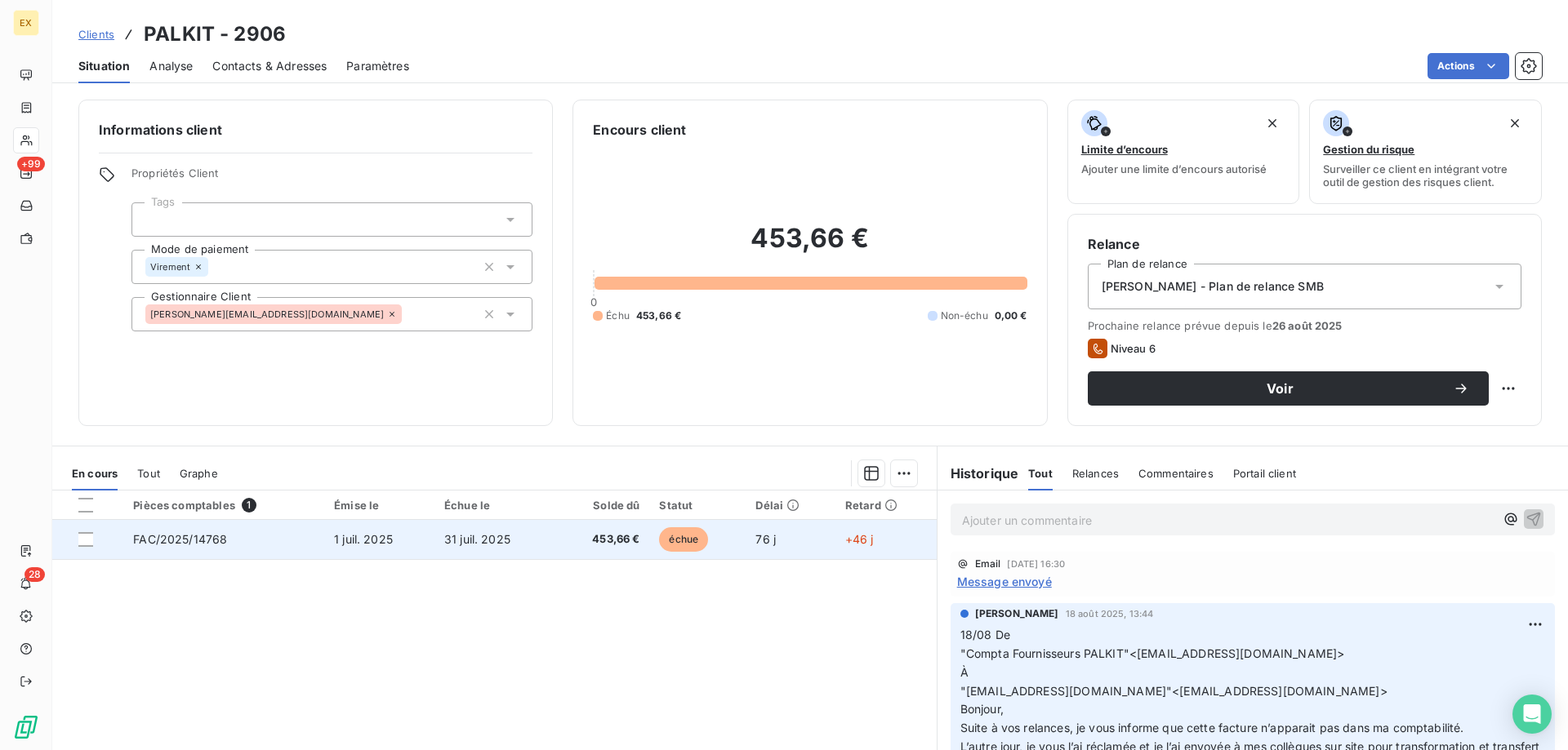
click at [296, 542] on td "FAC/2025/14768" at bounding box center [224, 540] width 201 height 39
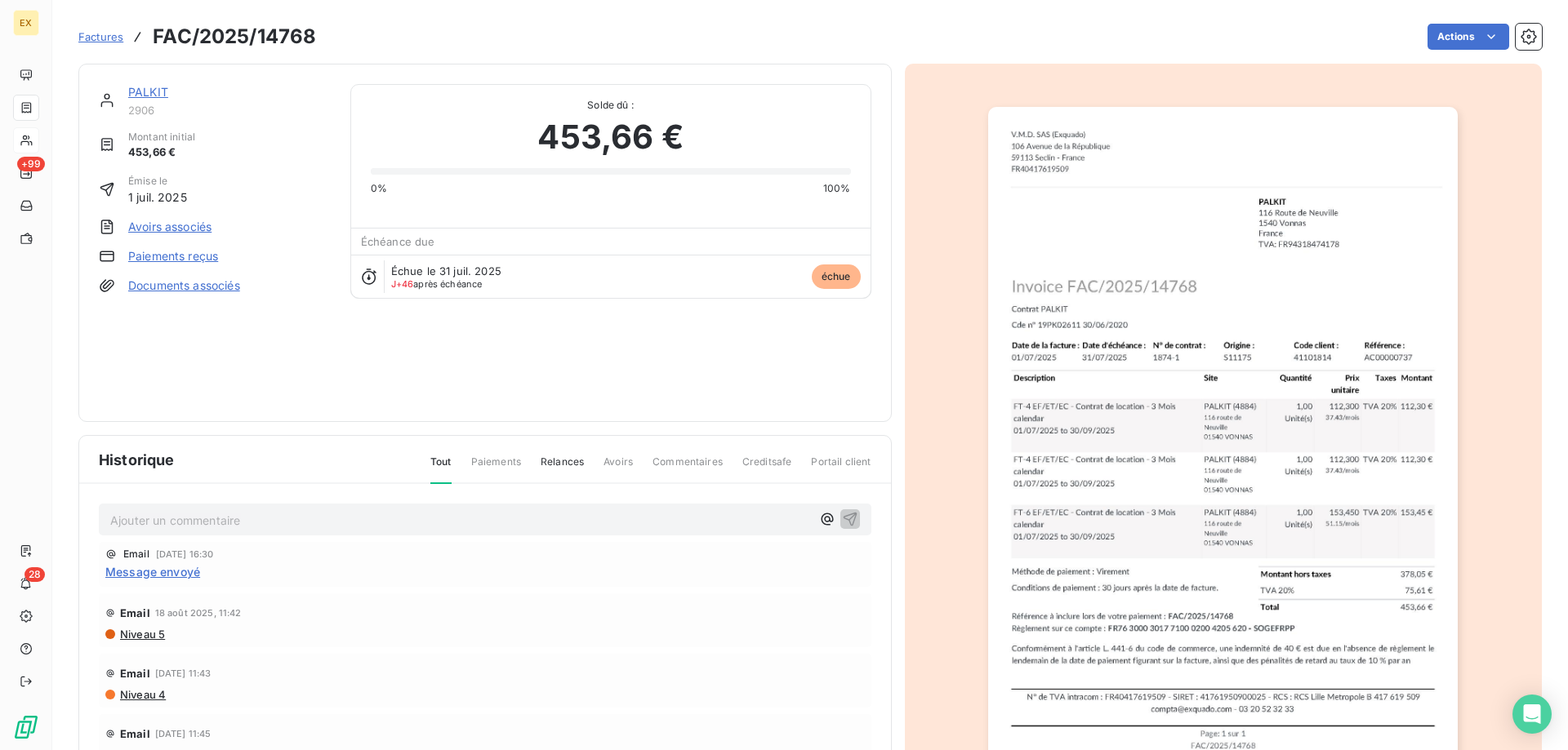
click at [1011, 302] on img "button" at bounding box center [1222, 439] width 469 height 665
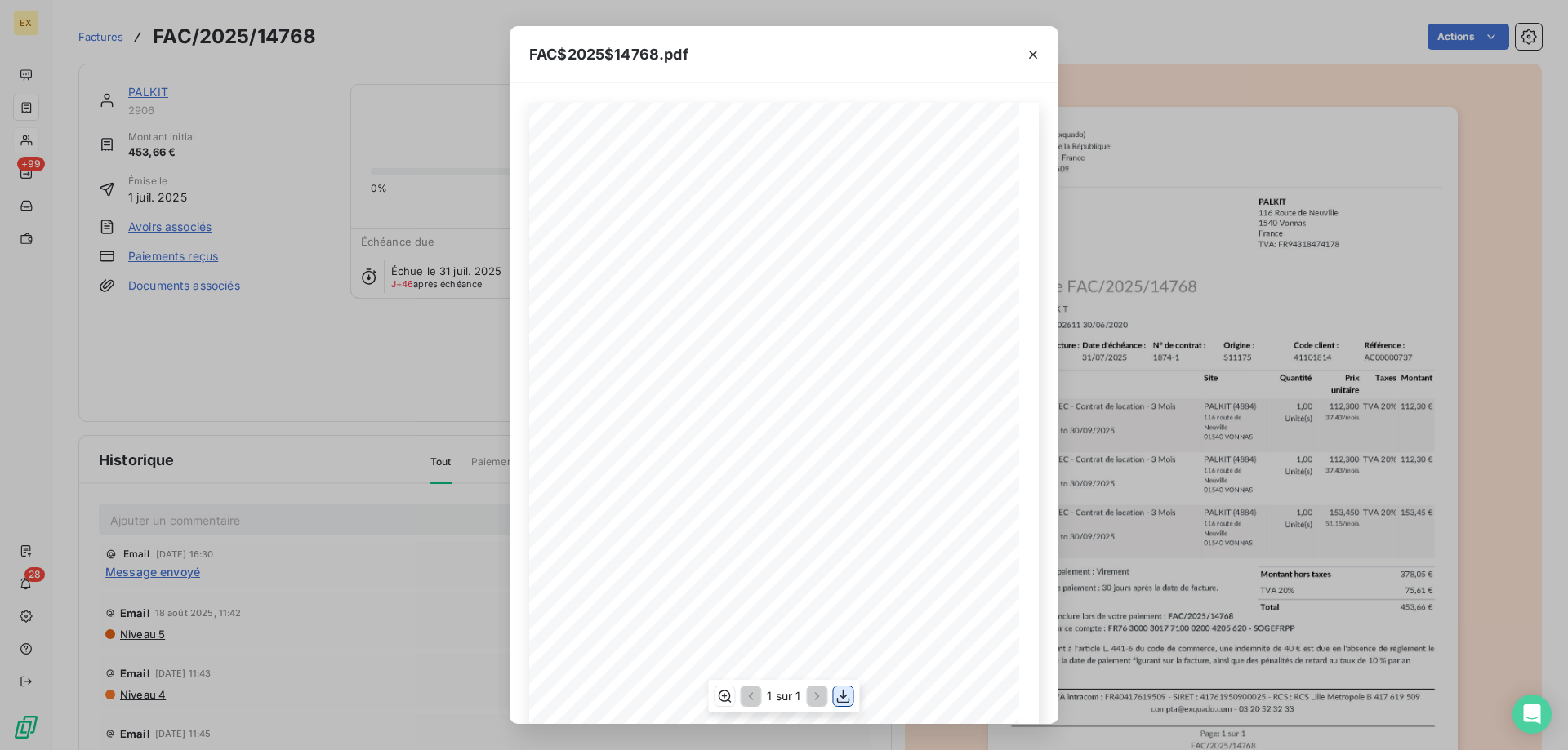
click at [840, 704] on icon "button" at bounding box center [844, 696] width 17 height 17
click at [160, 91] on div "FAC$2025$14768.pdf Montant hors taxes 378,05 € TVA 20% 75,61 € Total 453,66 € P…" at bounding box center [784, 375] width 1568 height 750
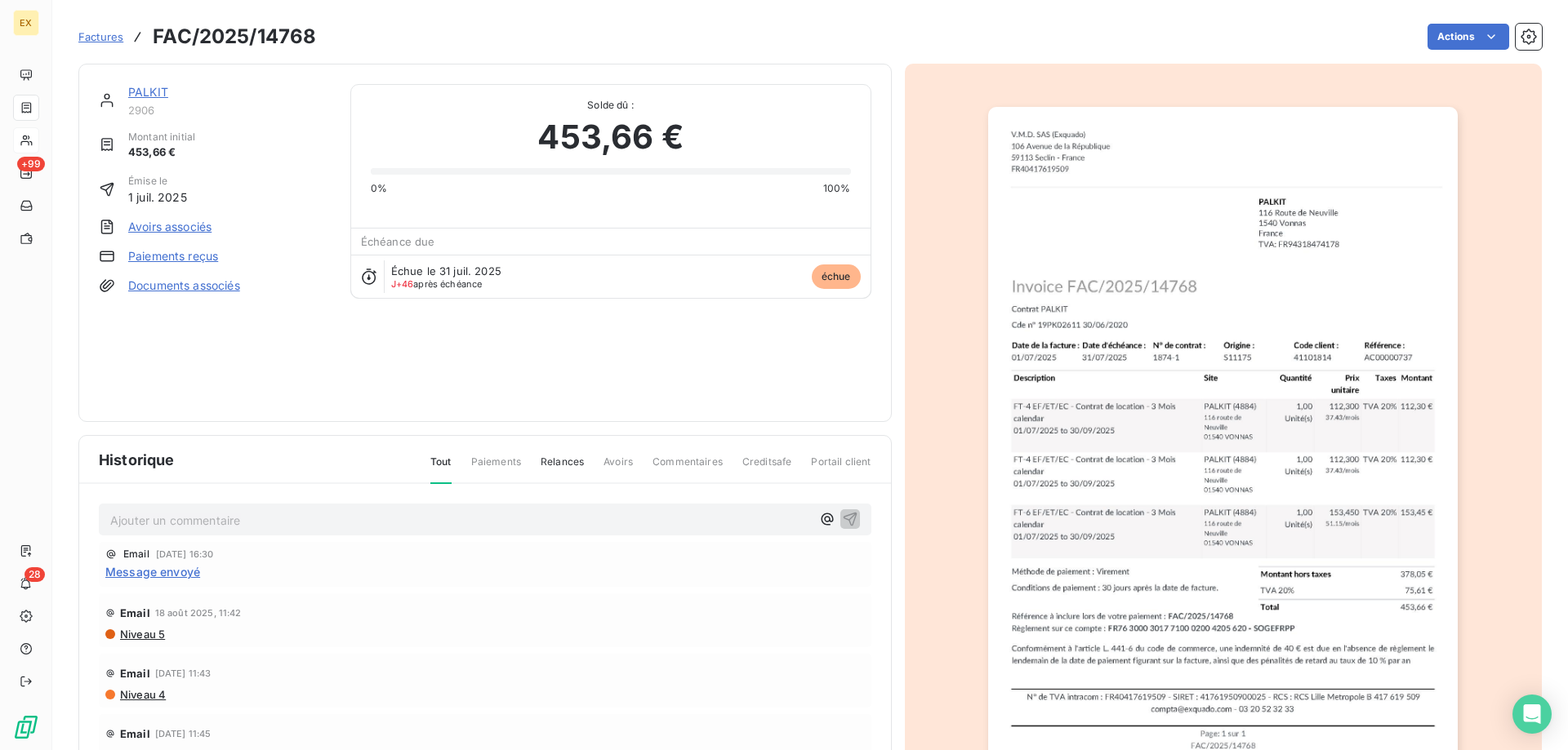
click at [150, 88] on link "PALKIT" at bounding box center [148, 91] width 40 height 14
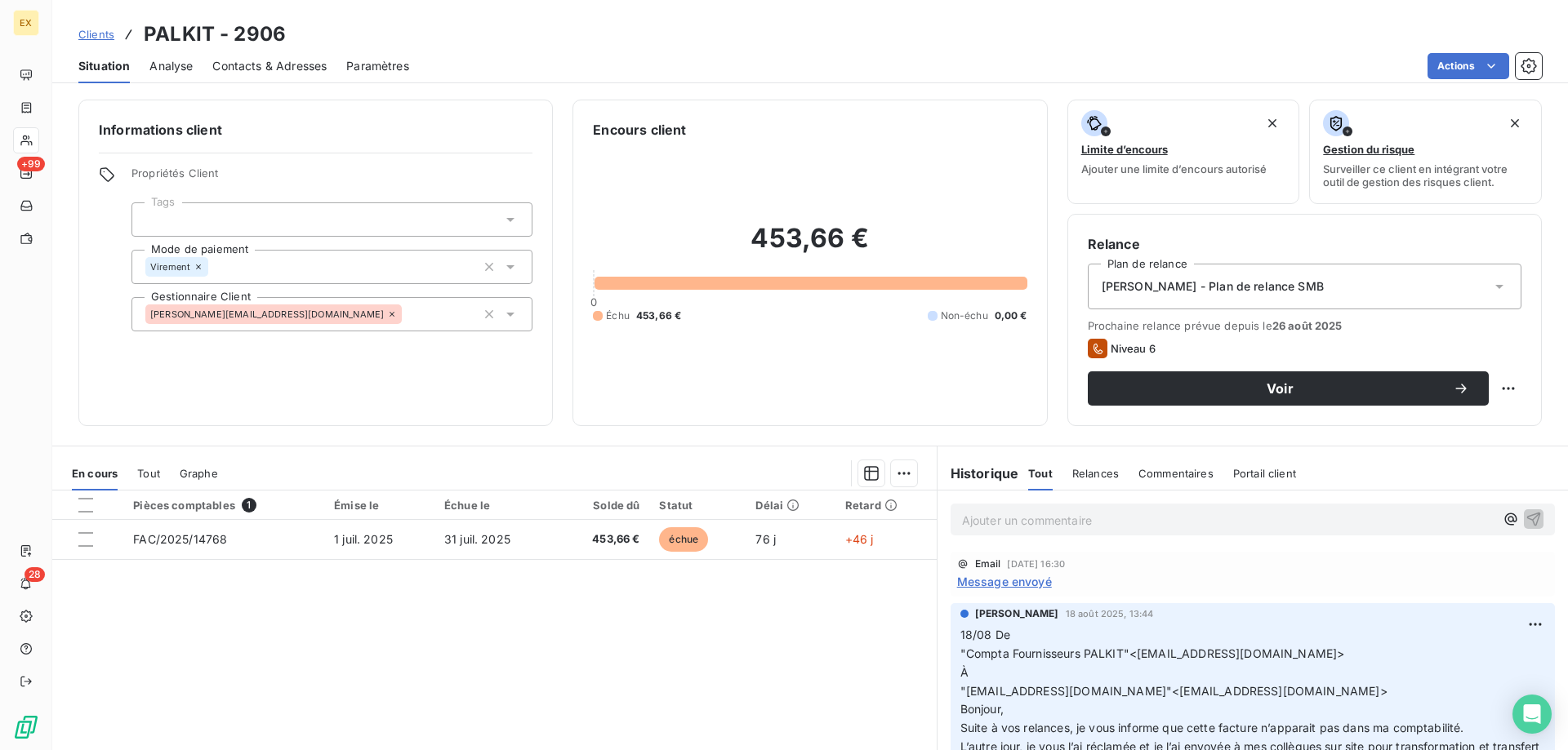
click at [1003, 519] on p "Ajouter un commentaire ﻿" at bounding box center [1228, 520] width 532 height 20
click at [1522, 522] on div "15/09 relance via #165590" at bounding box center [1252, 518] width 604 height 30
click at [1525, 523] on icon "button" at bounding box center [1533, 518] width 17 height 17
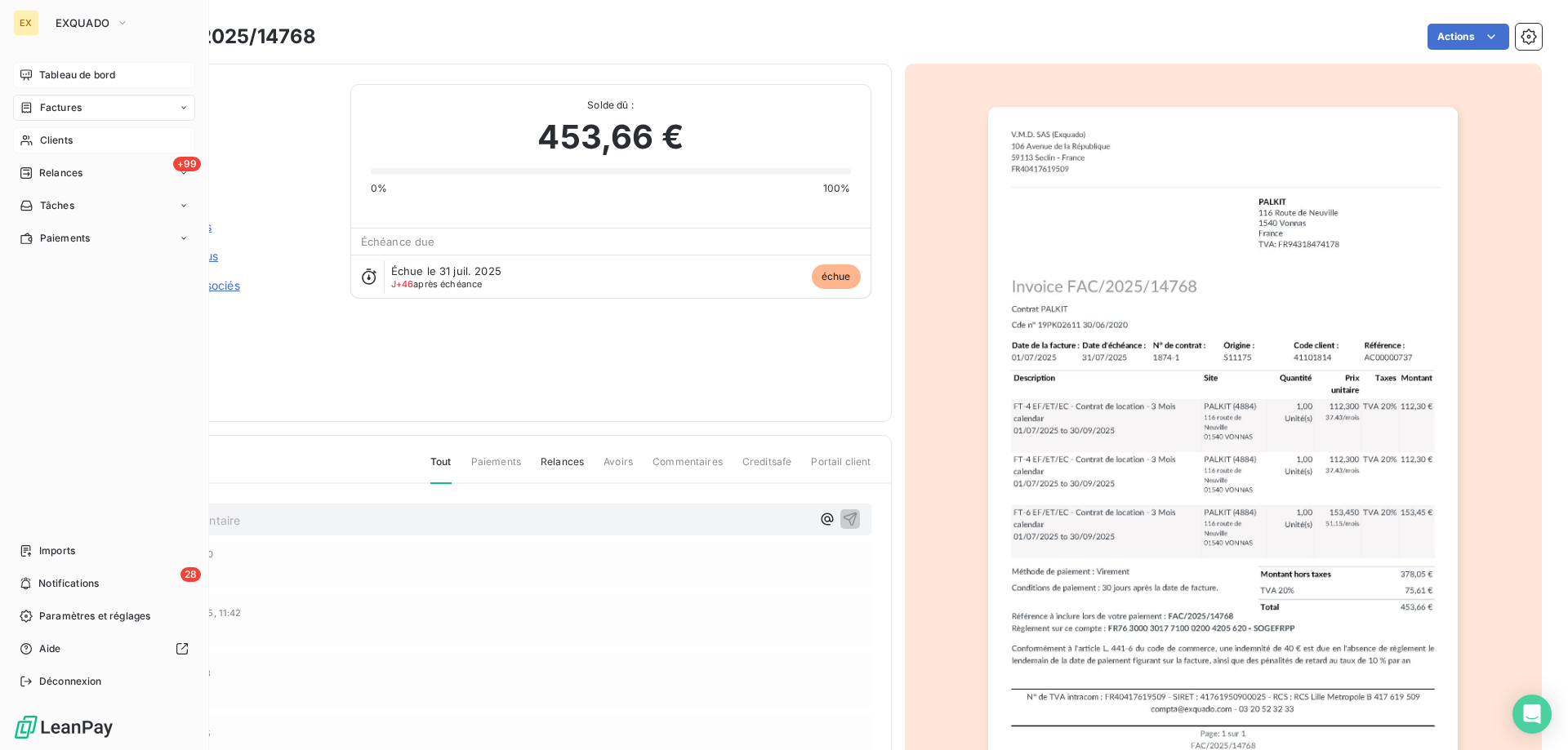
click at [15, 65] on div "Tableau de bord" at bounding box center [103, 75] width 182 height 26
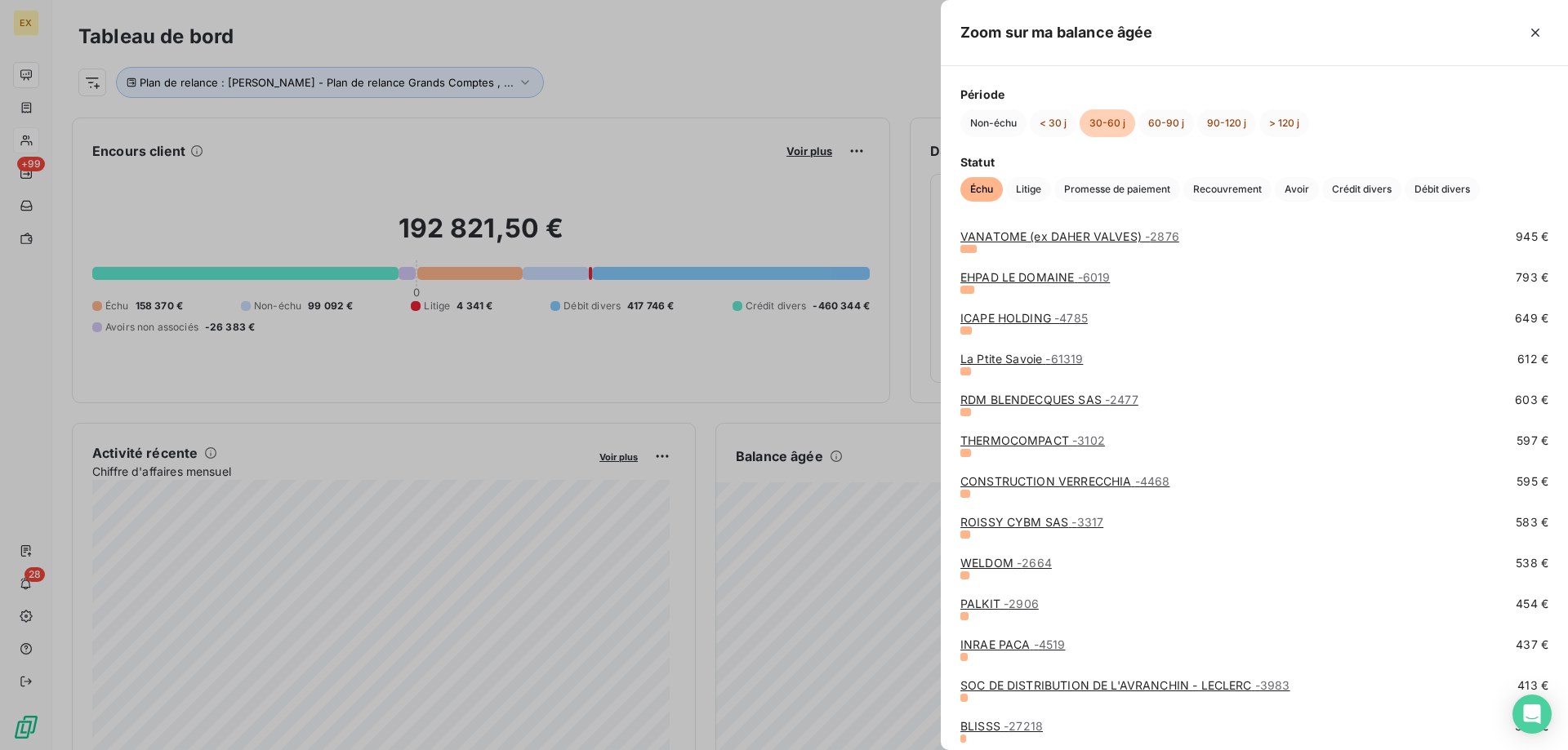
scroll to position [490, 0]
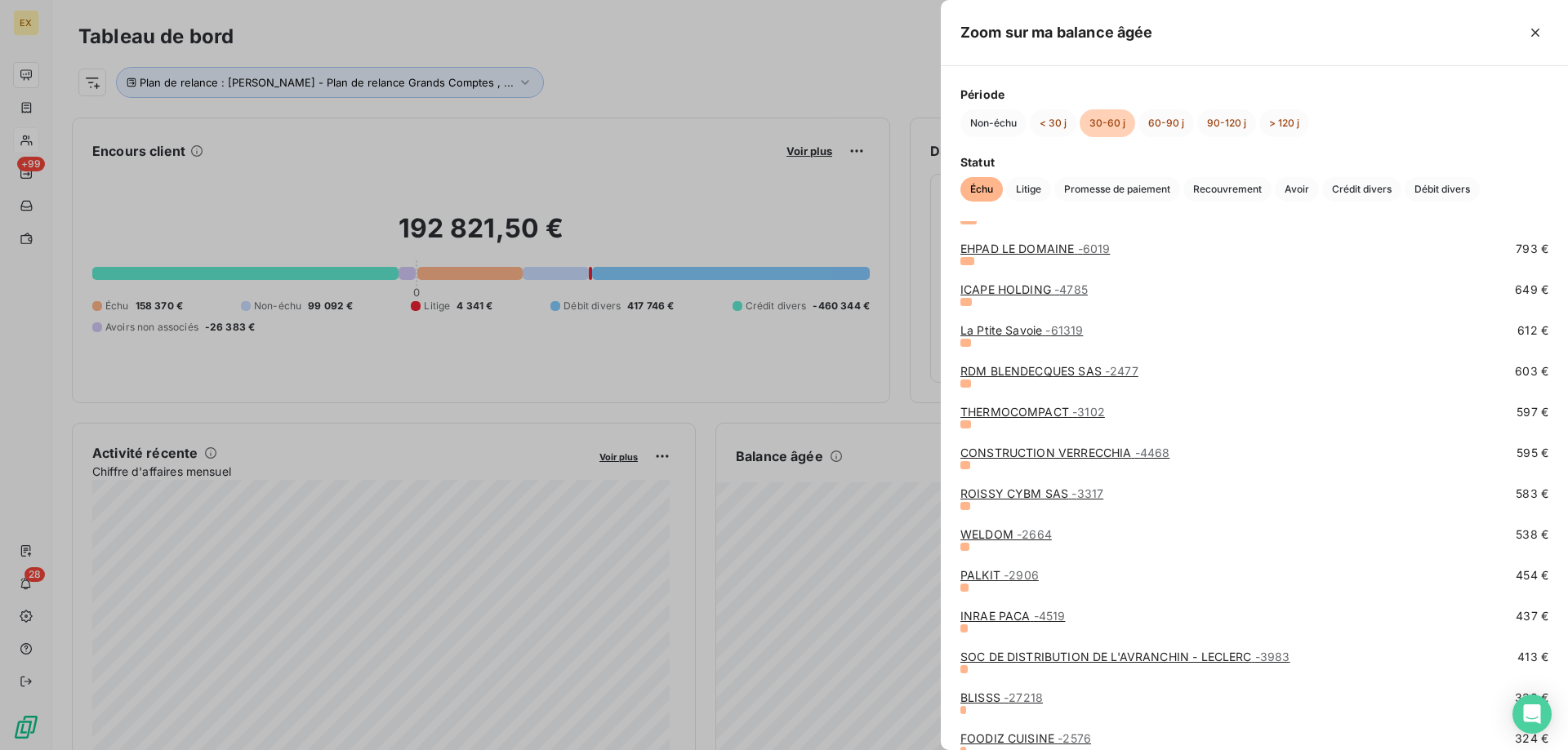
click at [1019, 617] on link "INRAE PACA - 4519" at bounding box center [1012, 615] width 104 height 14
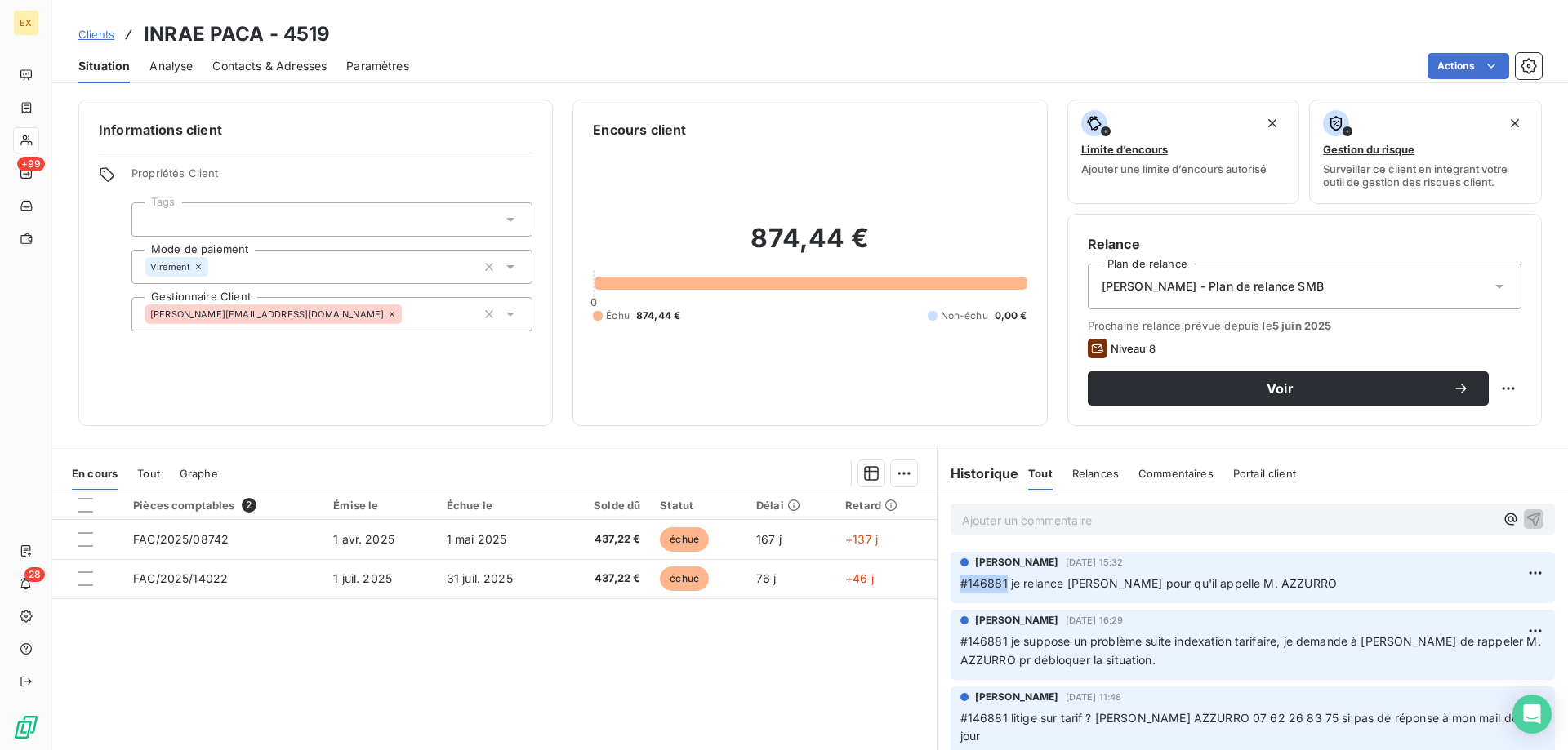
copy span "#146881"
drag, startPoint x: 999, startPoint y: 581, endPoint x: 946, endPoint y: 587, distance: 53.3
click at [950, 587] on div "Alicia BARONHEID 12 sept. 2025, 15:32 #146881 je relance Pierre pour qu'il appe…" at bounding box center [1252, 577] width 604 height 52
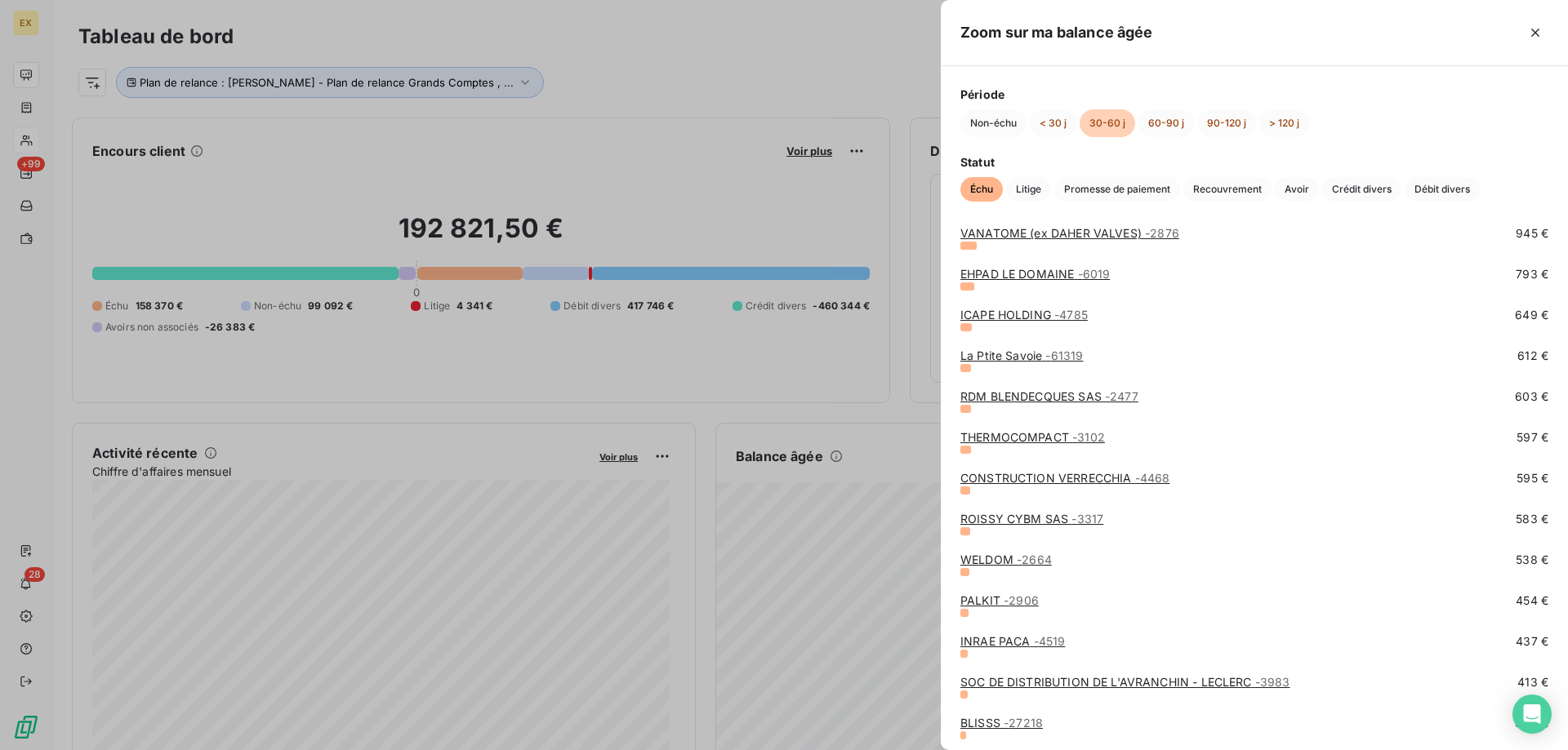
scroll to position [490, 0]
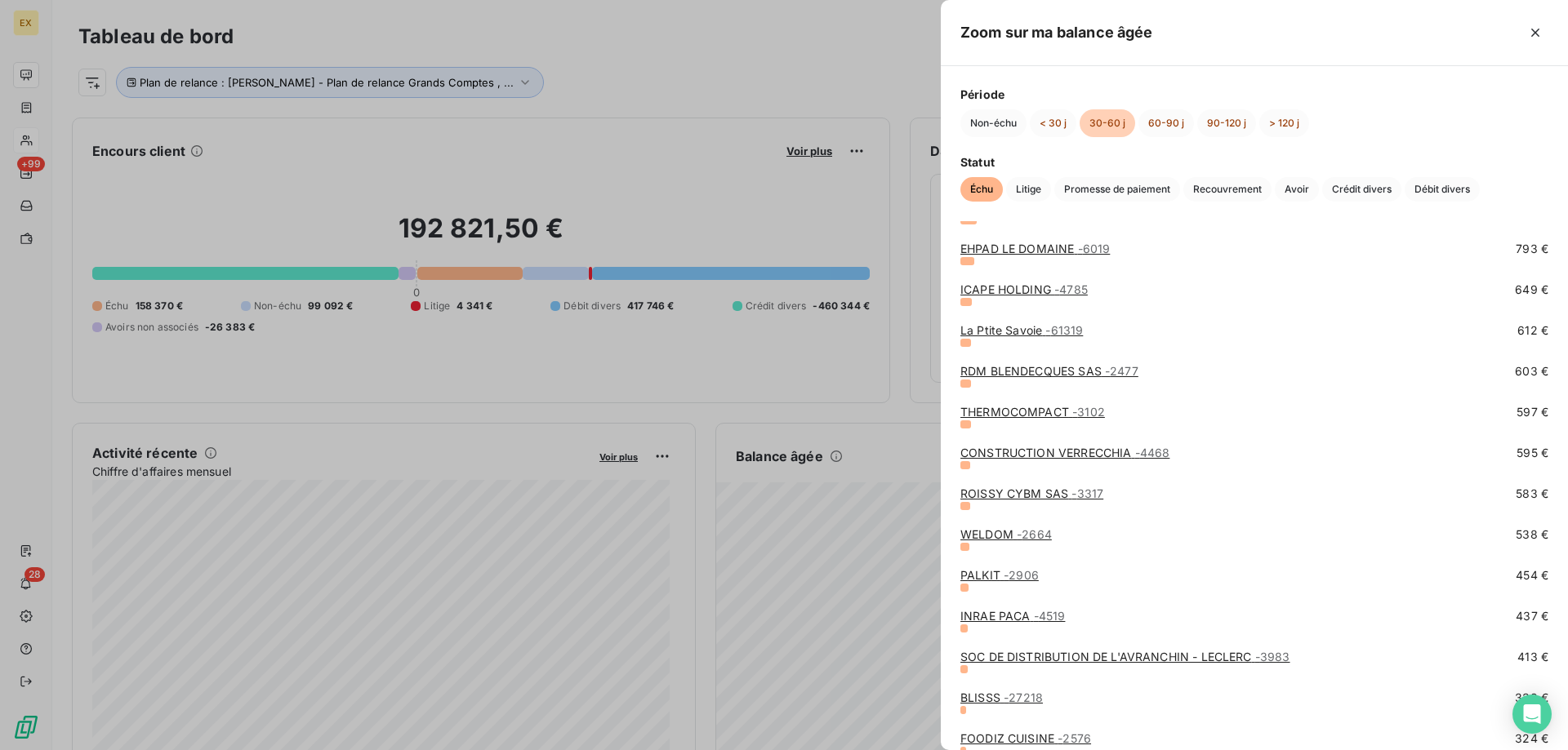
click at [1004, 662] on link "SOC DE DISTRIBUTION DE L'AVRANCHIN - LECLERC - 3983" at bounding box center [1125, 657] width 330 height 14
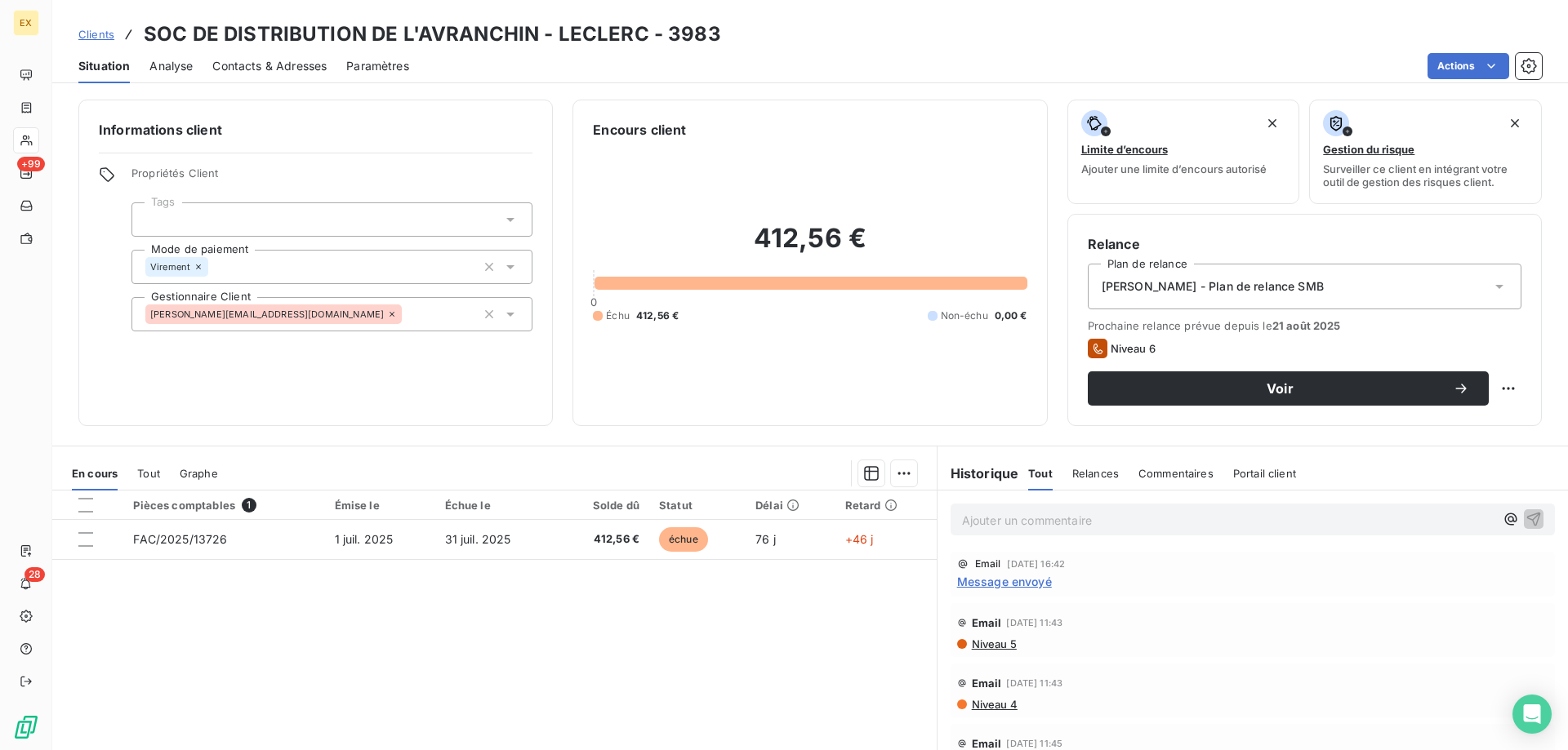
click at [259, 61] on span "Contacts & Adresses" at bounding box center [269, 66] width 114 height 17
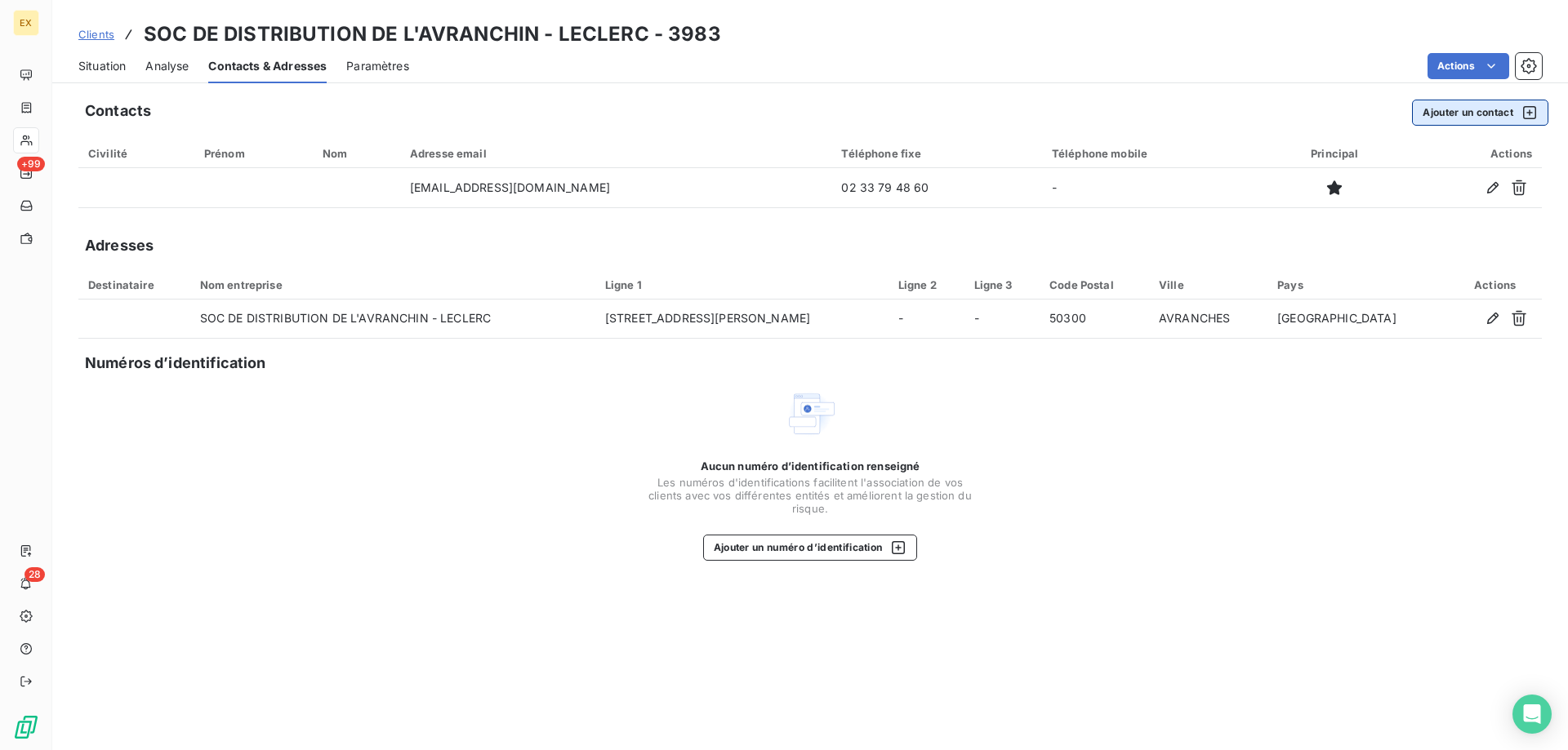
click at [1464, 120] on button "Ajouter un contact" at bounding box center [1479, 113] width 137 height 26
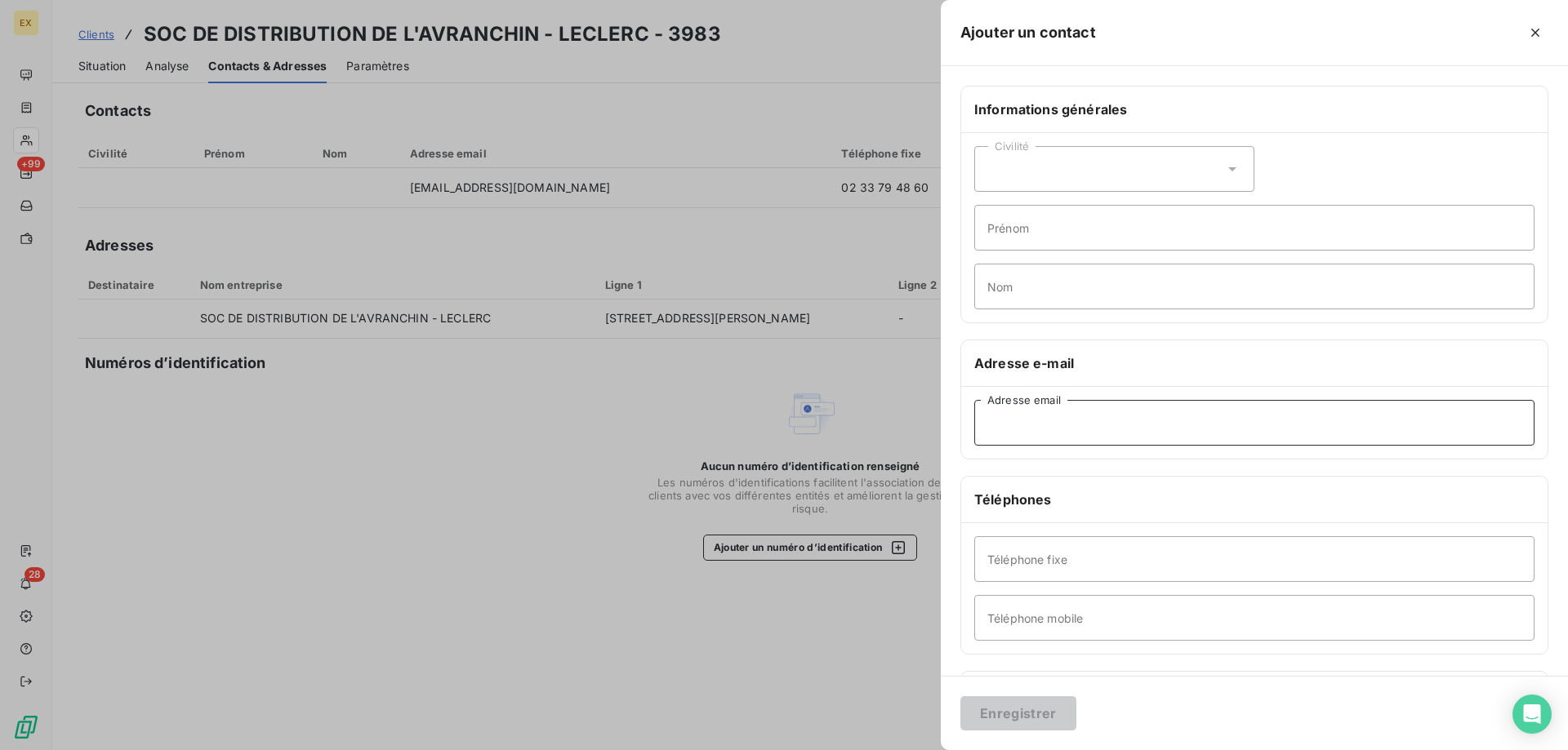
click at [1099, 421] on input "Adresse email" at bounding box center [1253, 423] width 560 height 46
paste input "compta.sda@scanormande.fr"
type input "compta.sda@scanormande.fr"
click at [1030, 712] on button "Enregistrer" at bounding box center [1018, 713] width 116 height 34
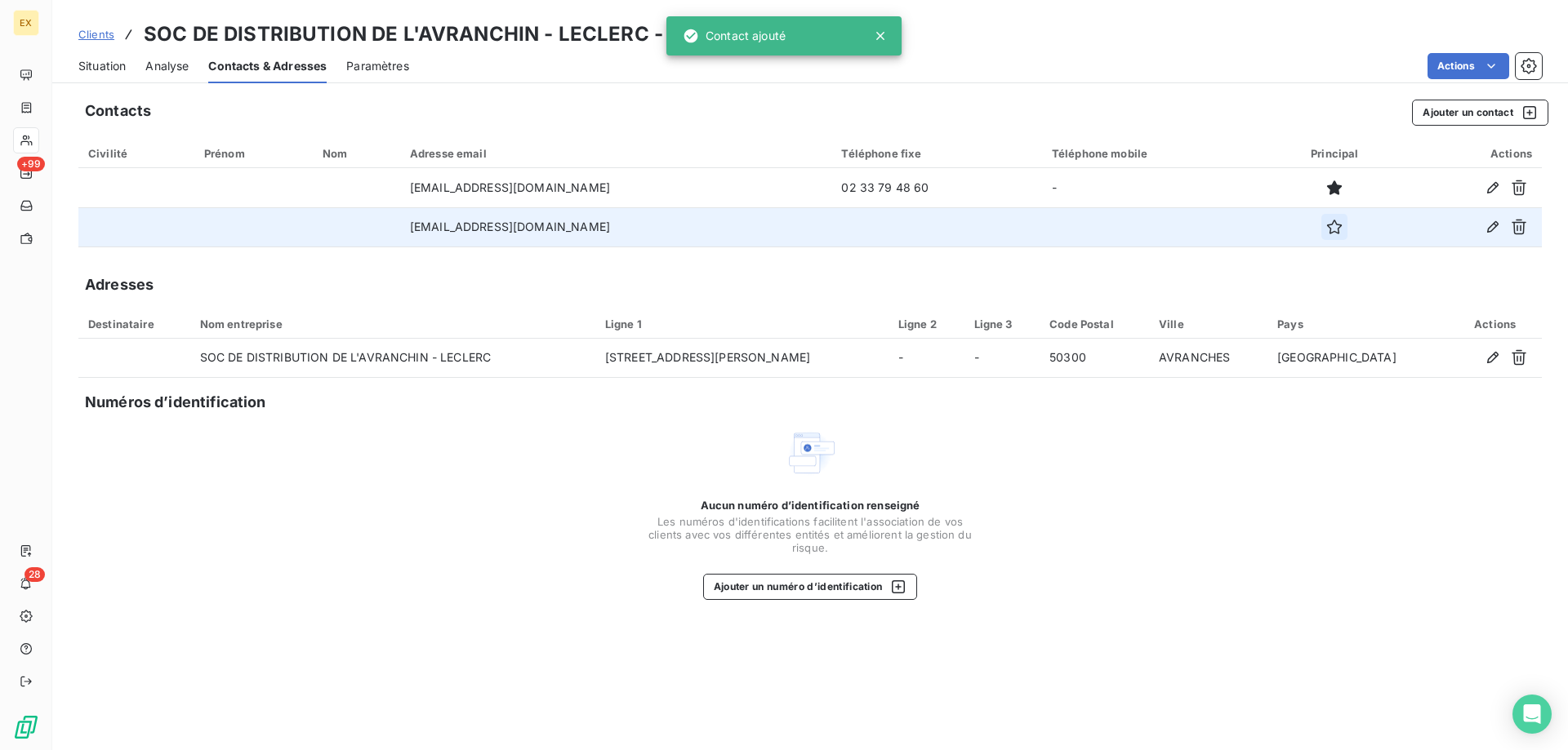
click at [1326, 224] on icon "button" at bounding box center [1334, 227] width 15 height 15
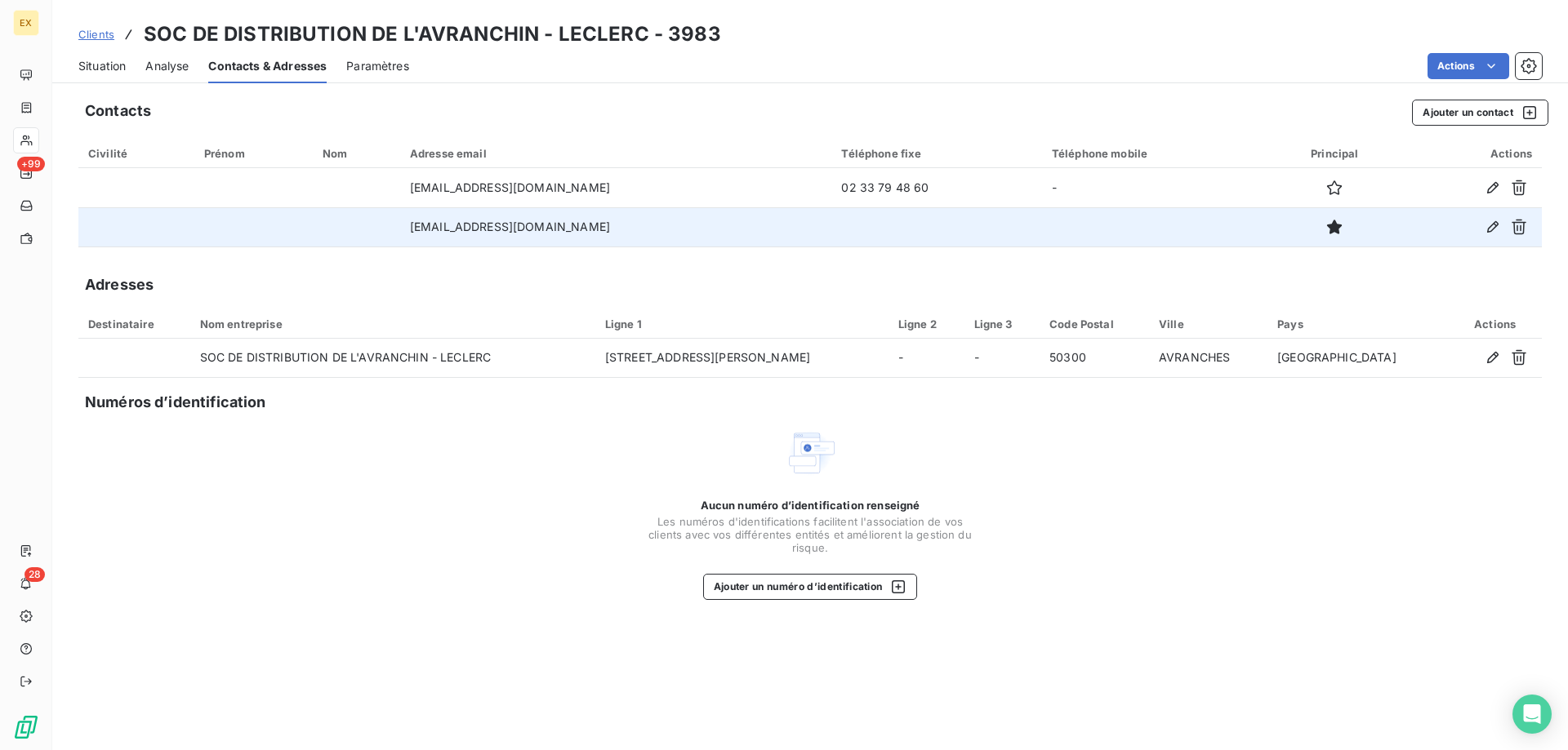
click at [114, 74] on span "Situation" at bounding box center [101, 66] width 47 height 17
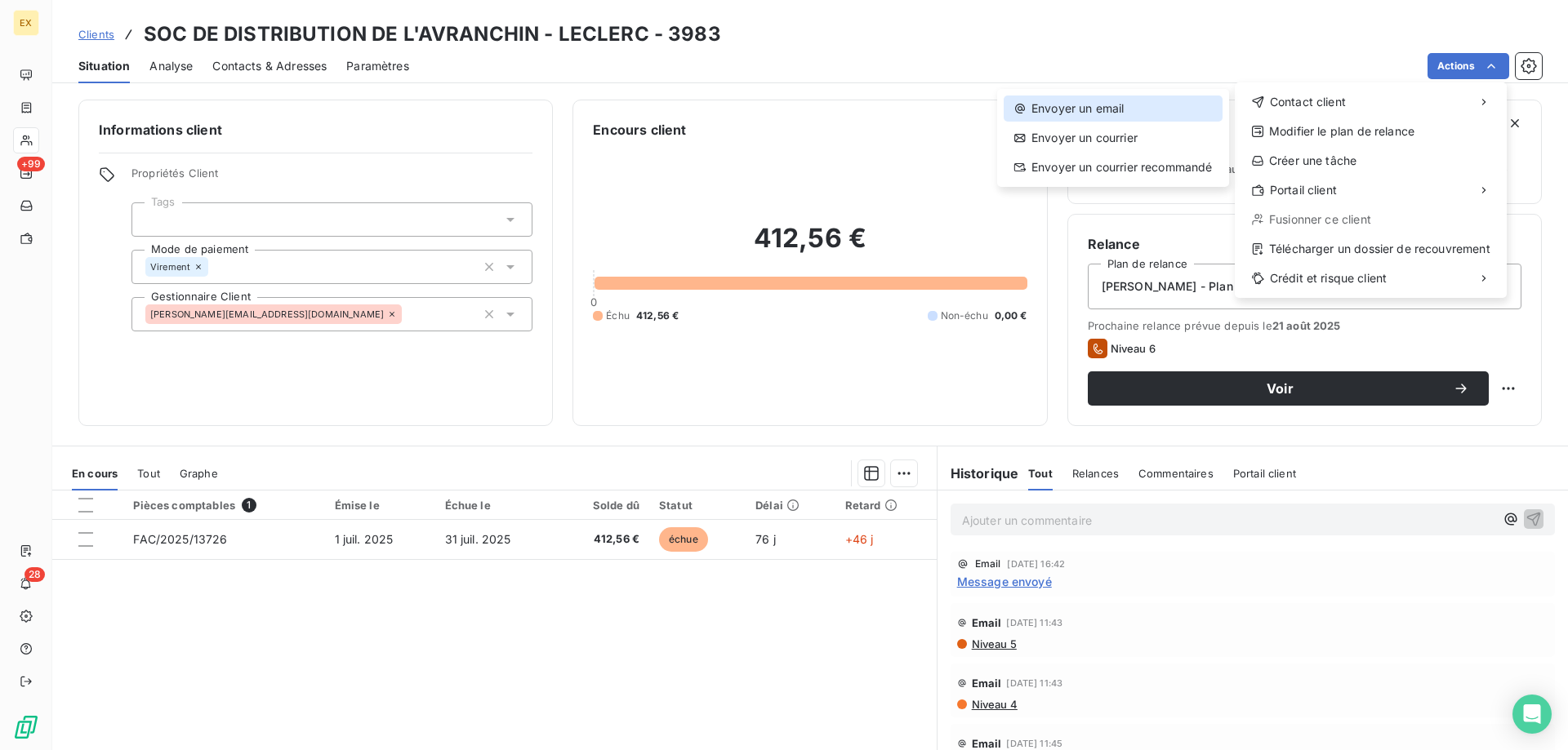
click at [1206, 106] on div "Envoyer un email" at bounding box center [1112, 109] width 219 height 26
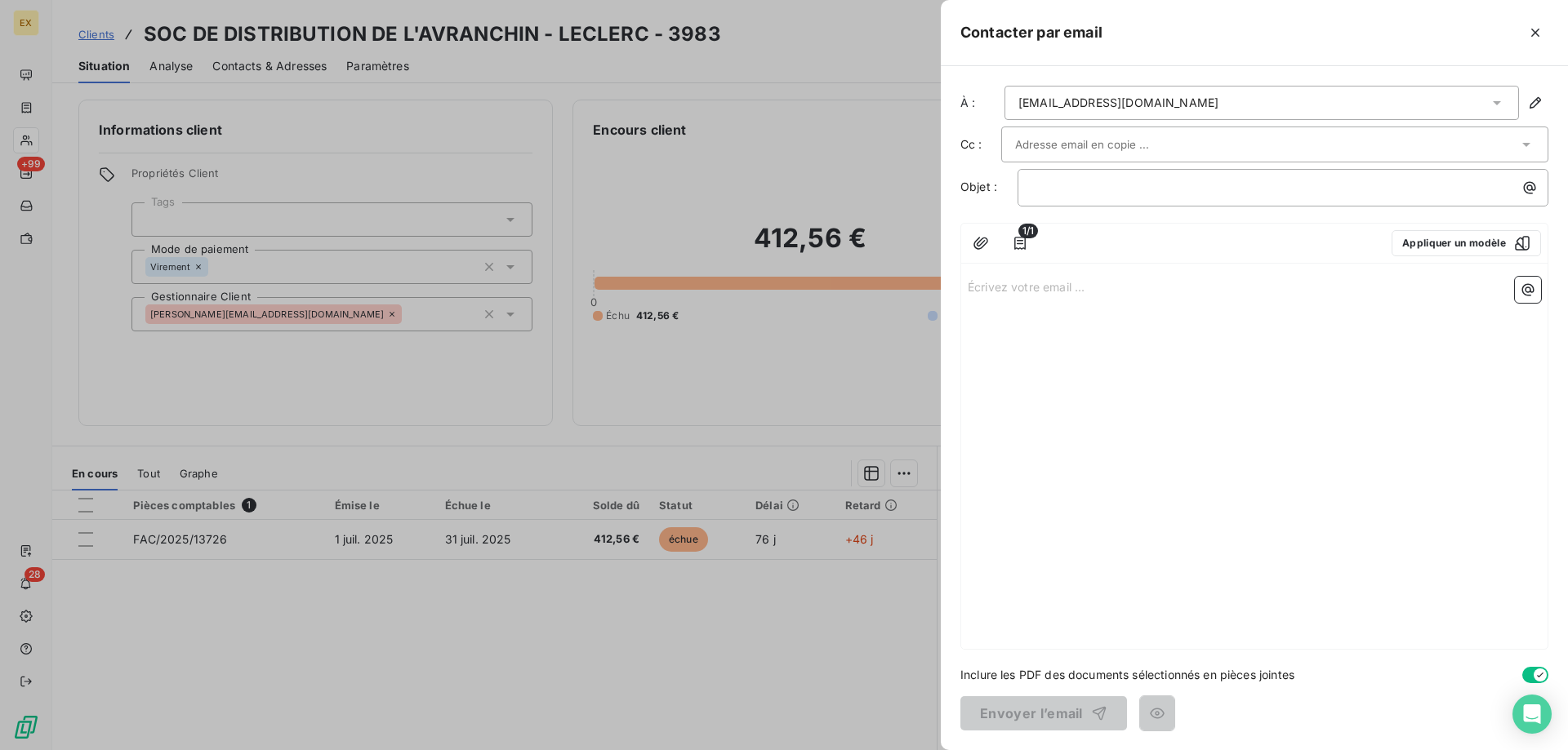
click at [1136, 143] on input "text" at bounding box center [1102, 144] width 175 height 25
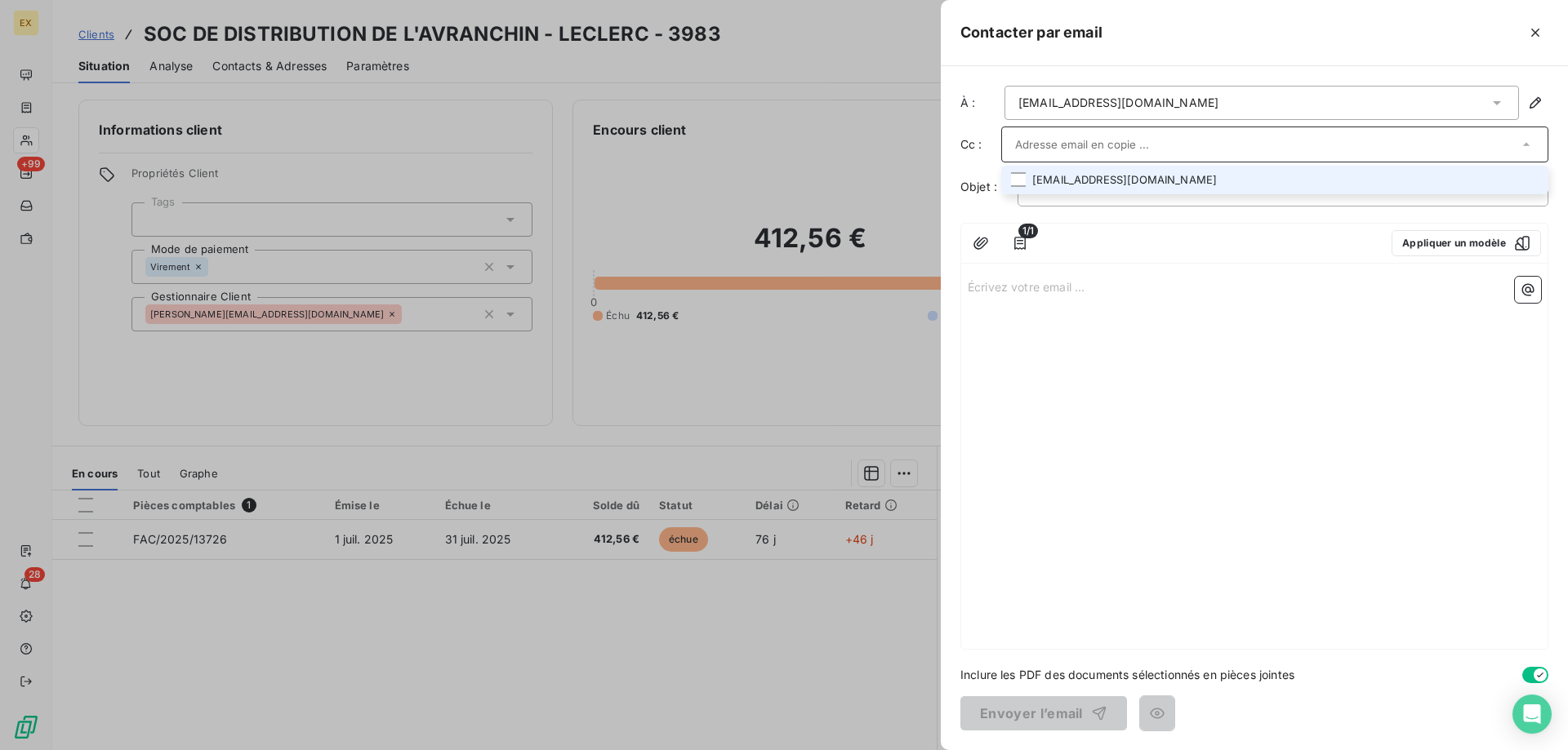
click at [1103, 182] on li "qualite@avranches.leclerc" at bounding box center [1274, 180] width 547 height 29
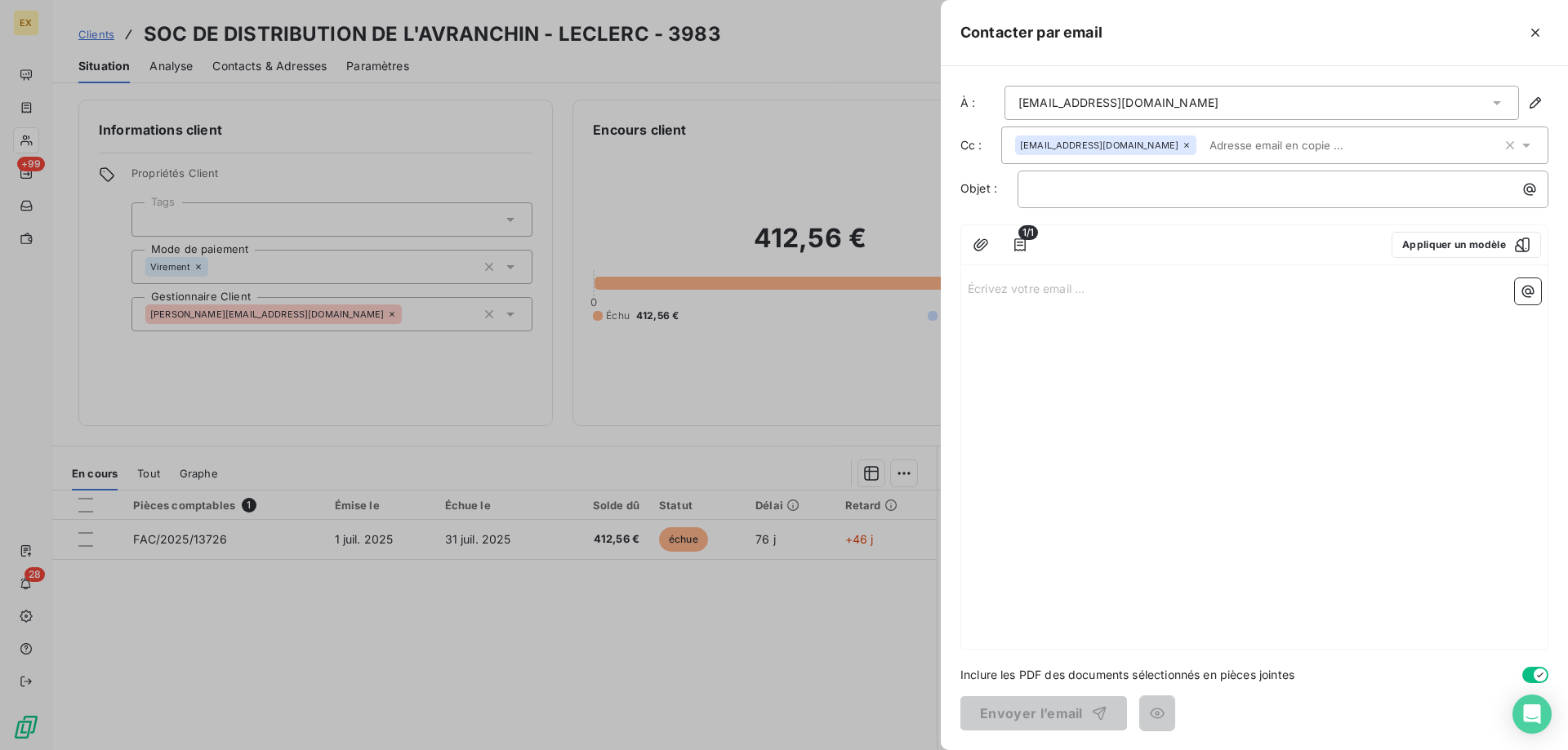
click at [1097, 262] on div "1/1 Appliquer un modèle" at bounding box center [1254, 244] width 587 height 40
click at [1097, 187] on p "﻿" at bounding box center [1287, 189] width 511 height 18
click at [1063, 293] on p "Écrivez votre email ... ﻿" at bounding box center [1253, 288] width 573 height 18
click at [1288, 188] on p "Retard de paiement FAC/2025/13726" at bounding box center [1287, 189] width 511 height 18
click at [1120, 289] on p "Écrivez votre email ... ﻿" at bounding box center [1253, 288] width 573 height 18
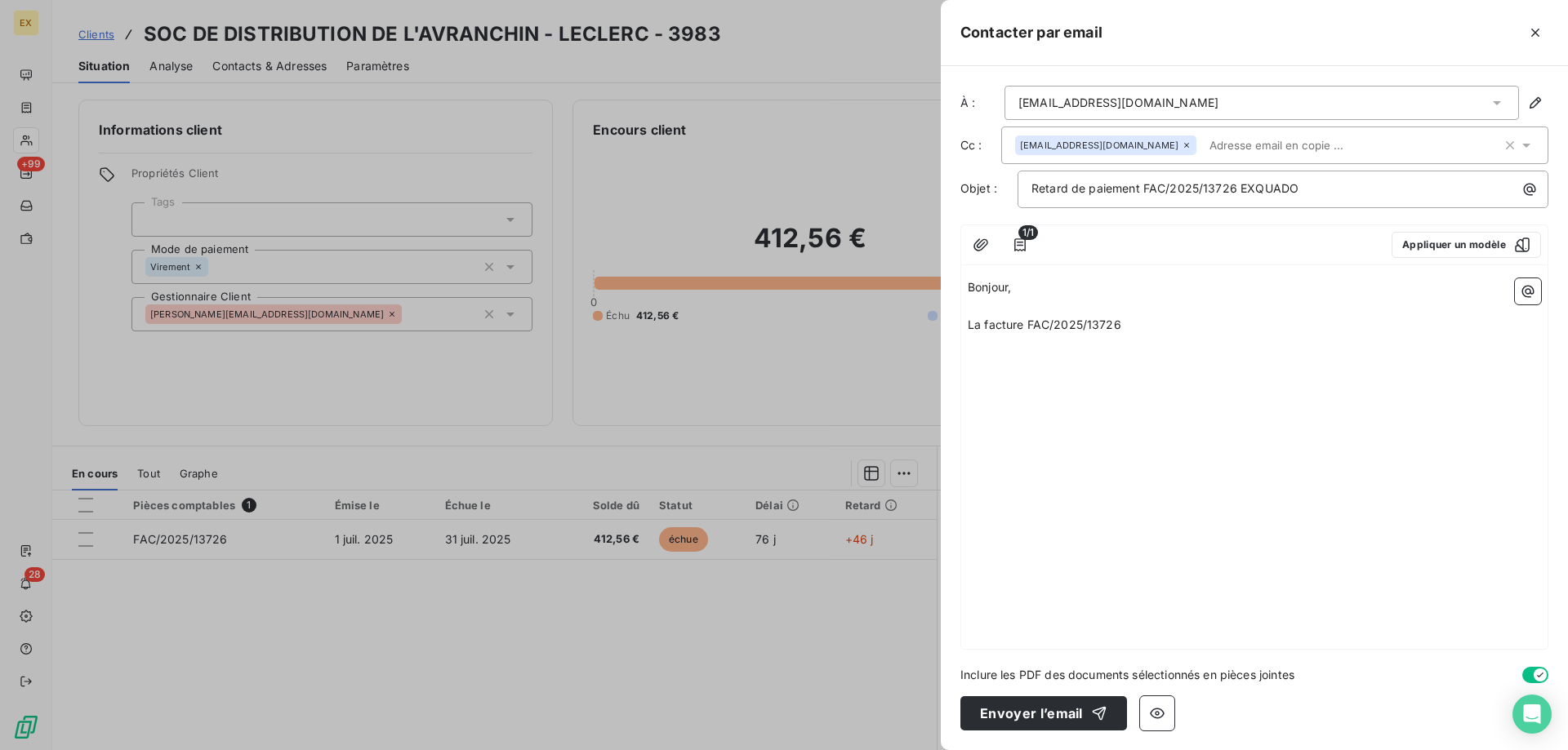
click at [1139, 324] on p "La facture FAC/2025/13726" at bounding box center [1253, 326] width 573 height 18
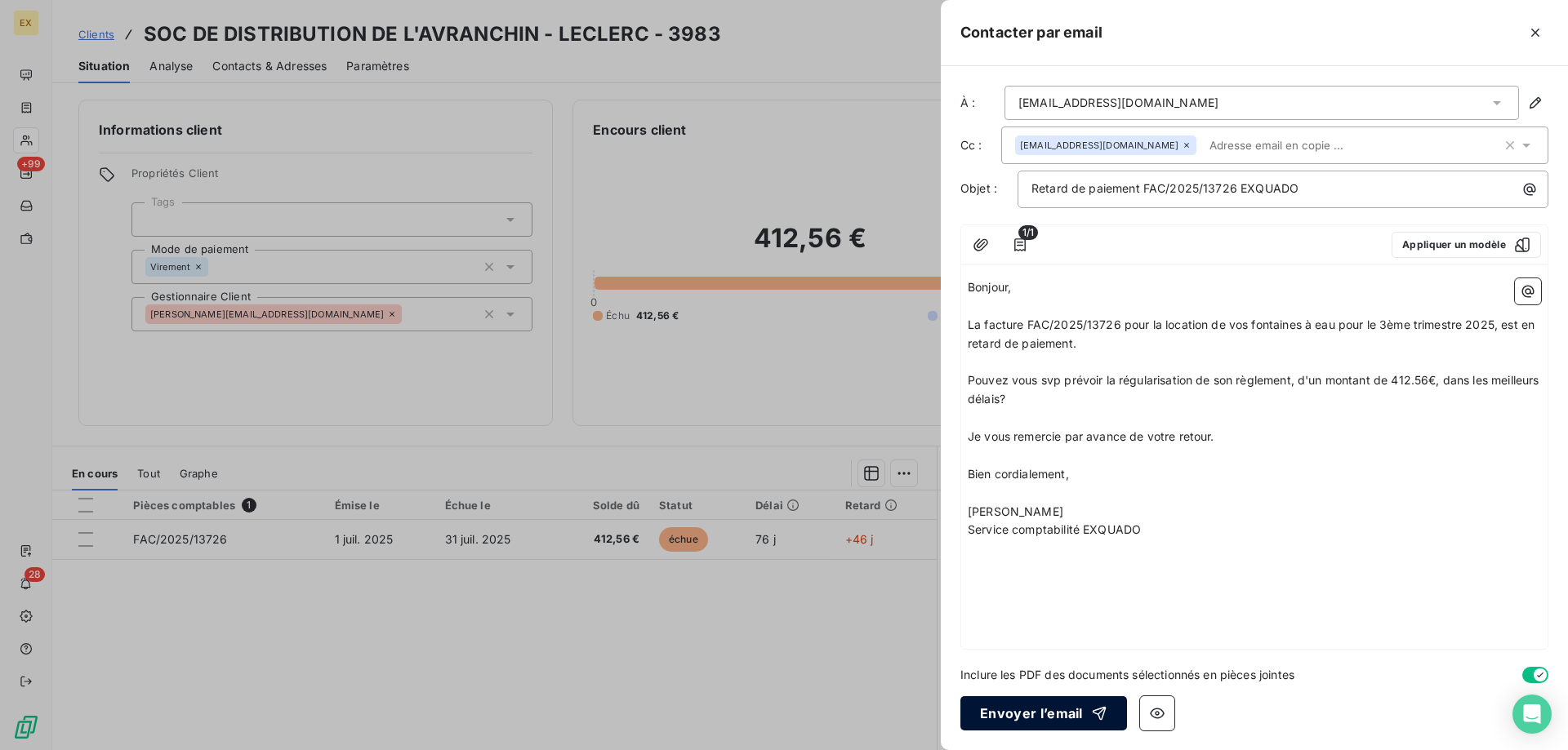
click at [1025, 711] on button "Envoyer l’email" at bounding box center [1043, 713] width 167 height 34
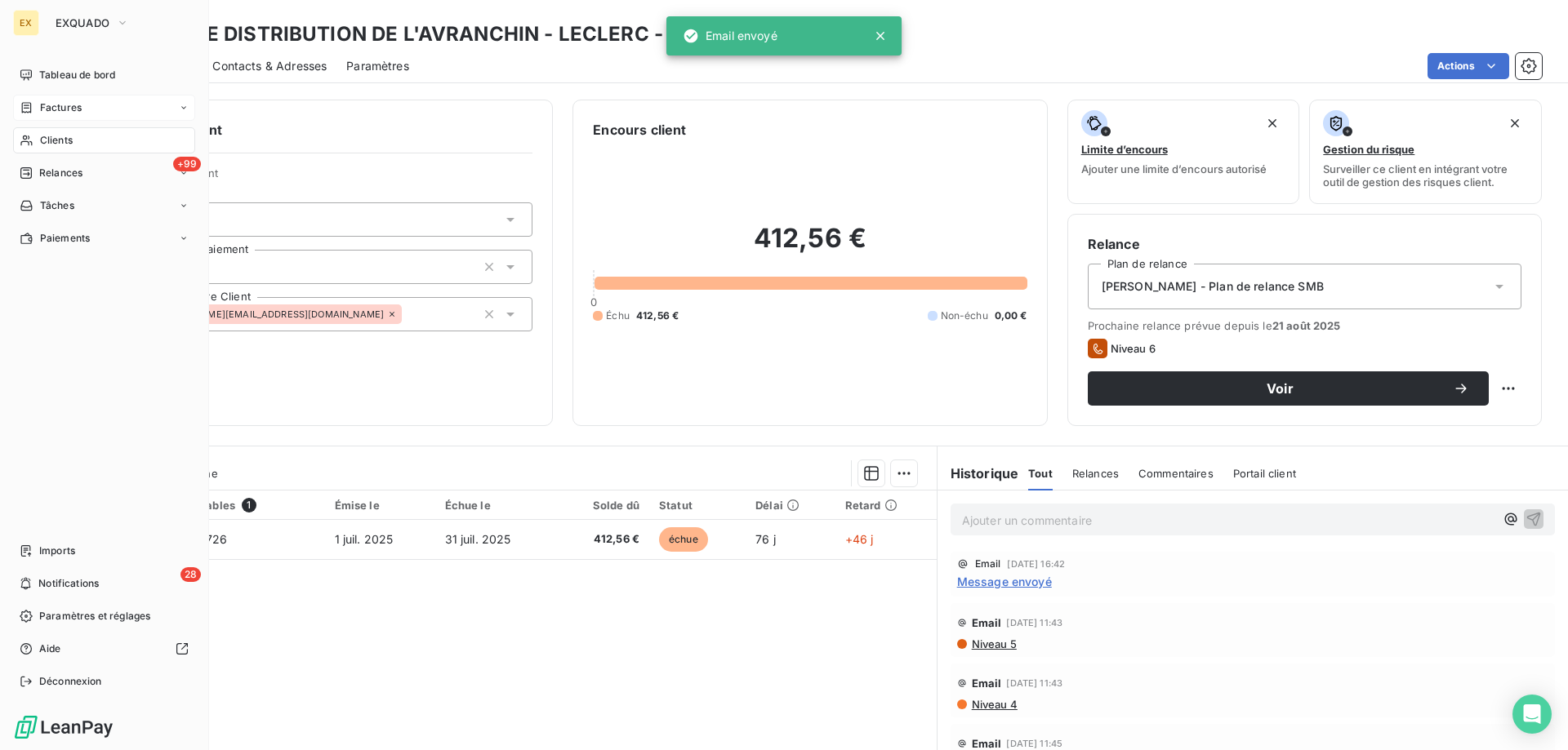
click at [48, 108] on span "Factures" at bounding box center [60, 108] width 42 height 15
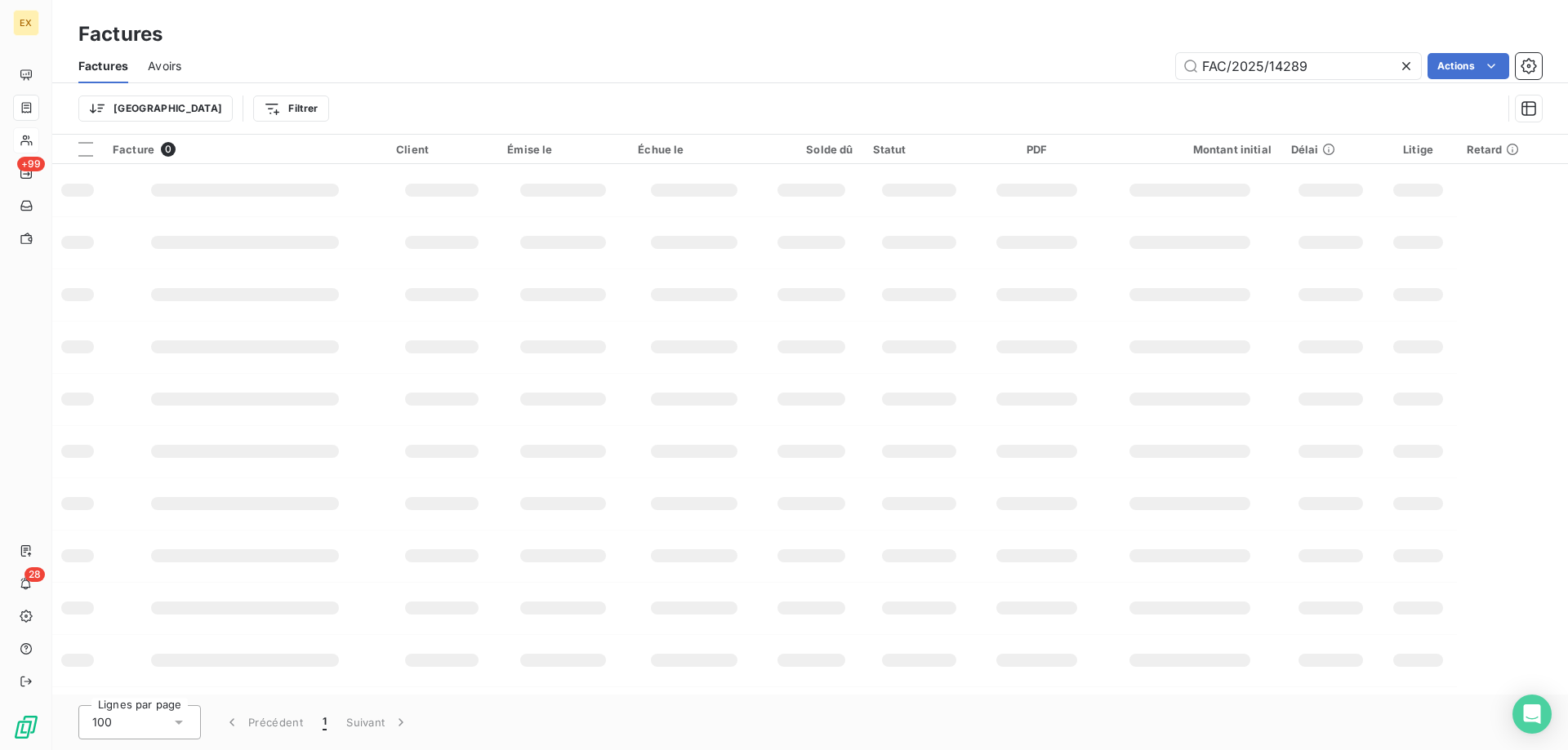
drag, startPoint x: 1331, startPoint y: 67, endPoint x: 1118, endPoint y: 67, distance: 213.0
click at [1118, 67] on div "FAC/2025/14289 Actions" at bounding box center [871, 66] width 1340 height 26
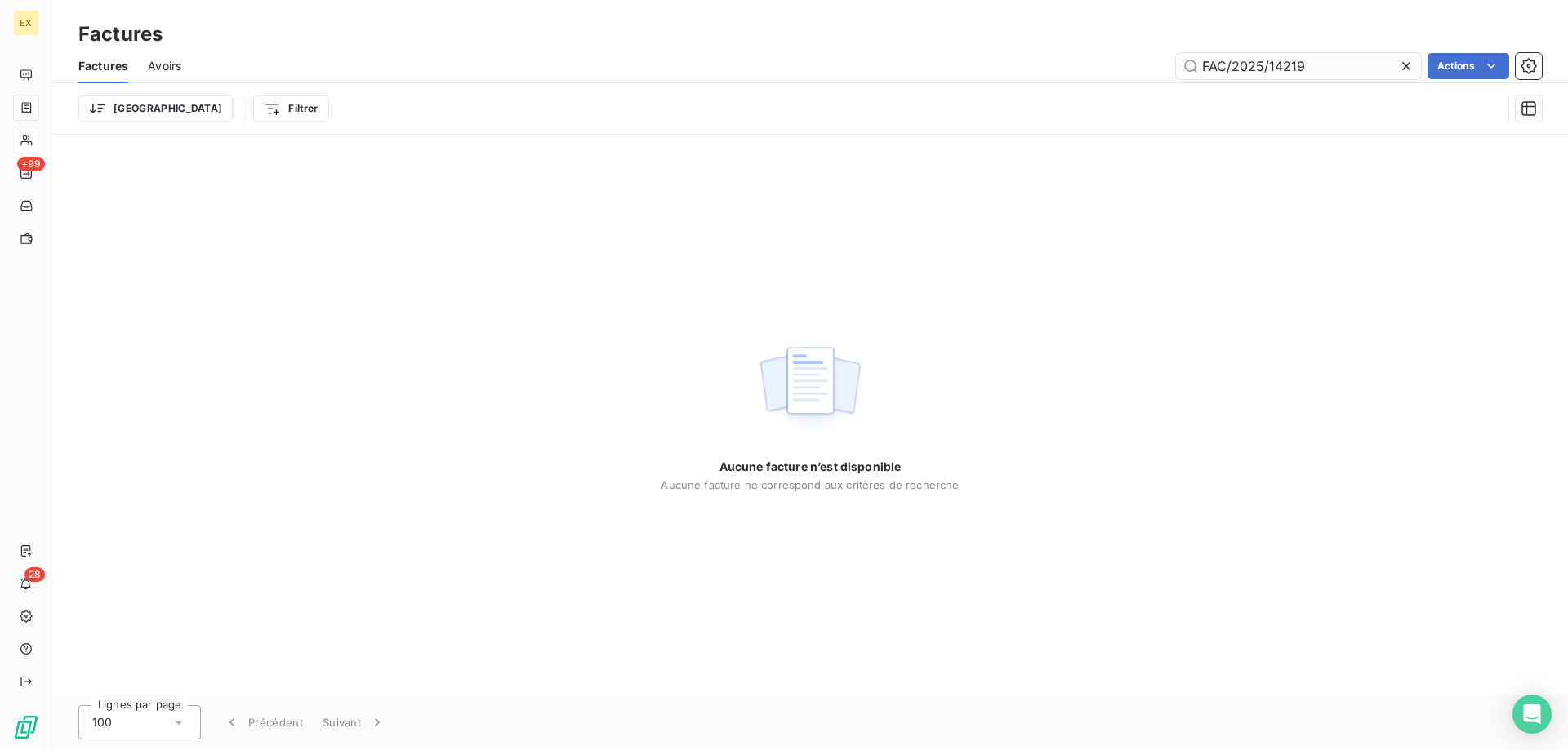
drag, startPoint x: 1204, startPoint y: 62, endPoint x: 1177, endPoint y: 62, distance: 27.0
click at [1177, 62] on input "FAC/2025/14219" at bounding box center [1299, 66] width 245 height 26
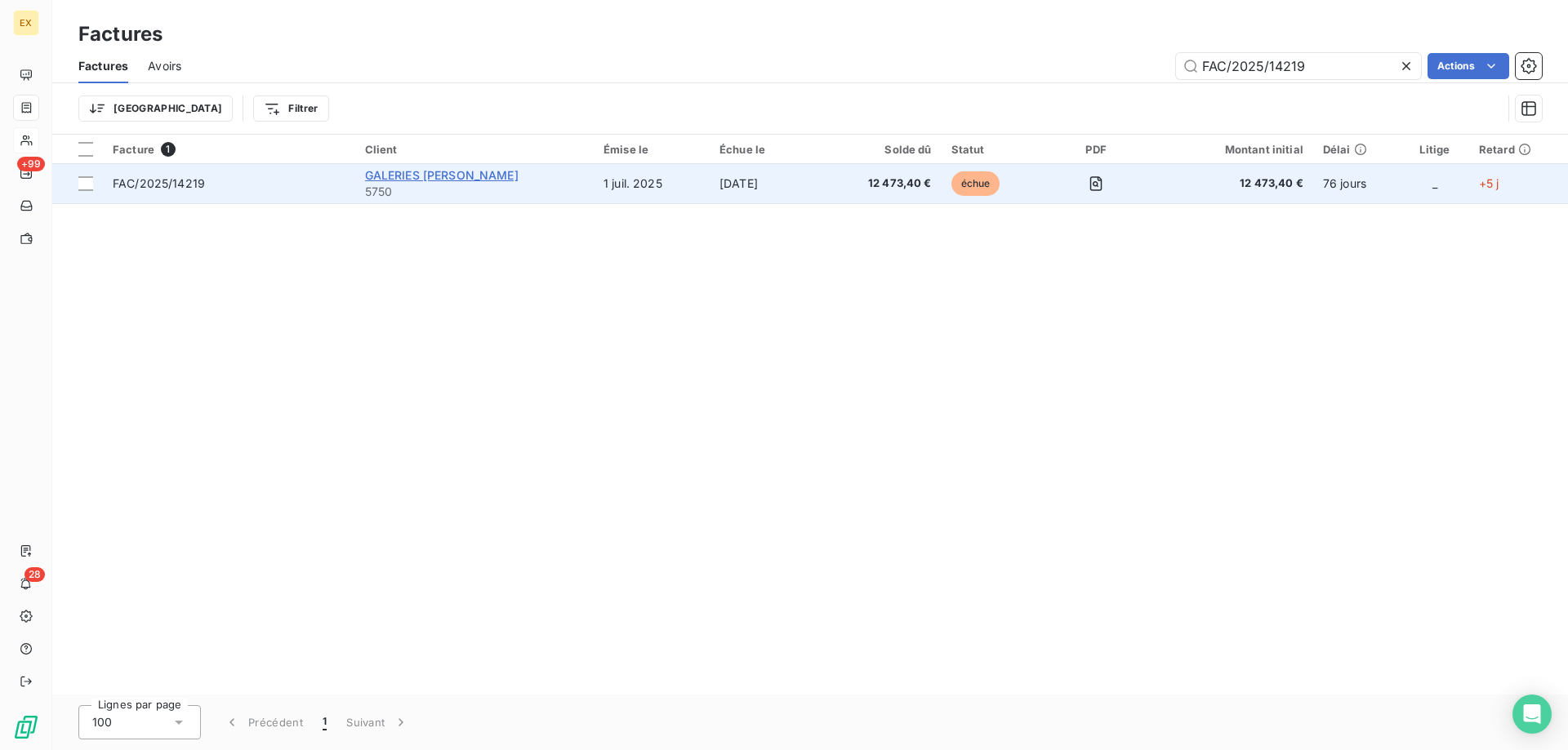
type input "FAC/2025/14219"
click at [409, 174] on span "GALERIES [PERSON_NAME]" at bounding box center [442, 174] width 153 height 14
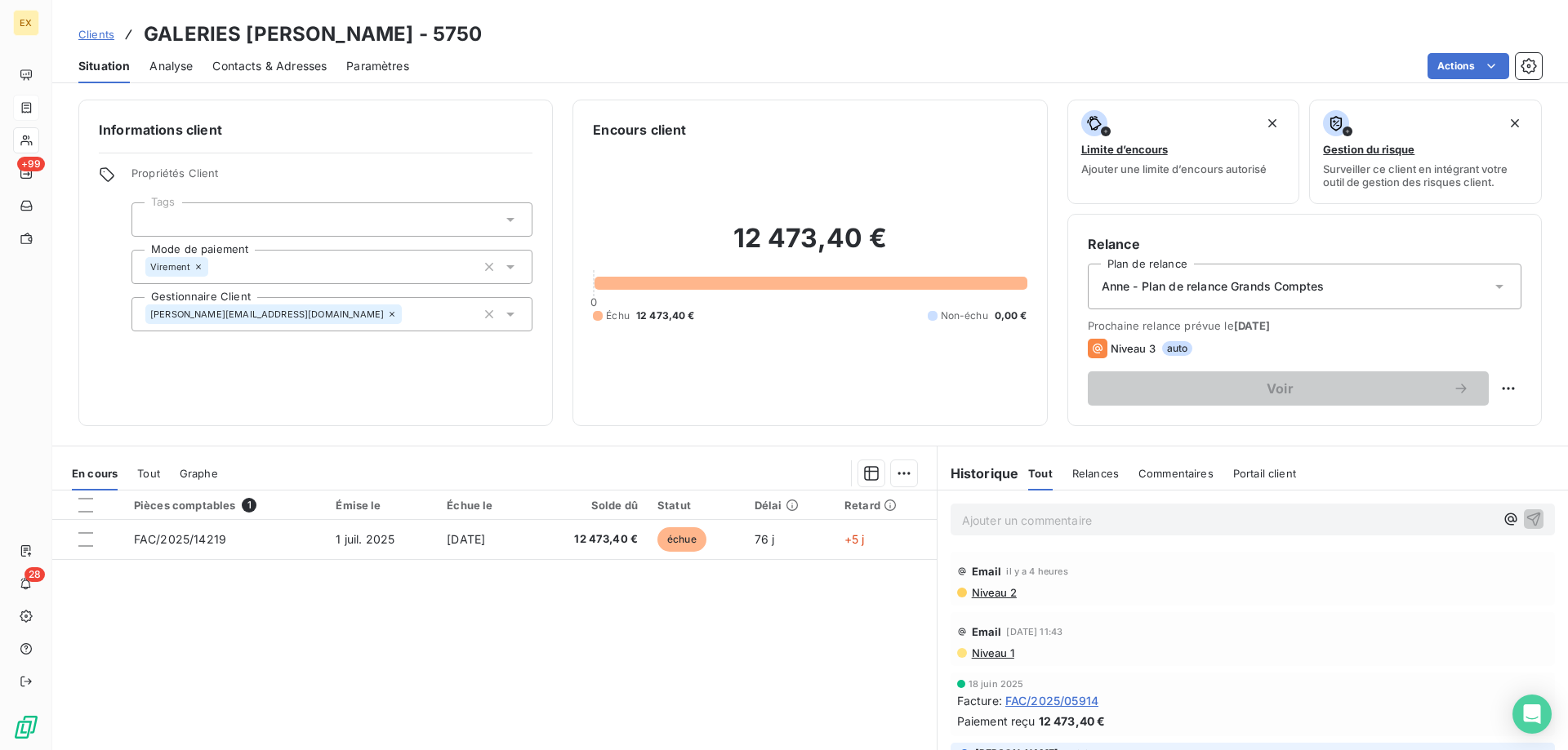
click at [995, 530] on div "Ajouter un commentaire ﻿" at bounding box center [1252, 519] width 604 height 32
click at [995, 518] on p "Ajouter un commentaire ﻿" at bounding box center [1228, 520] width 532 height 20
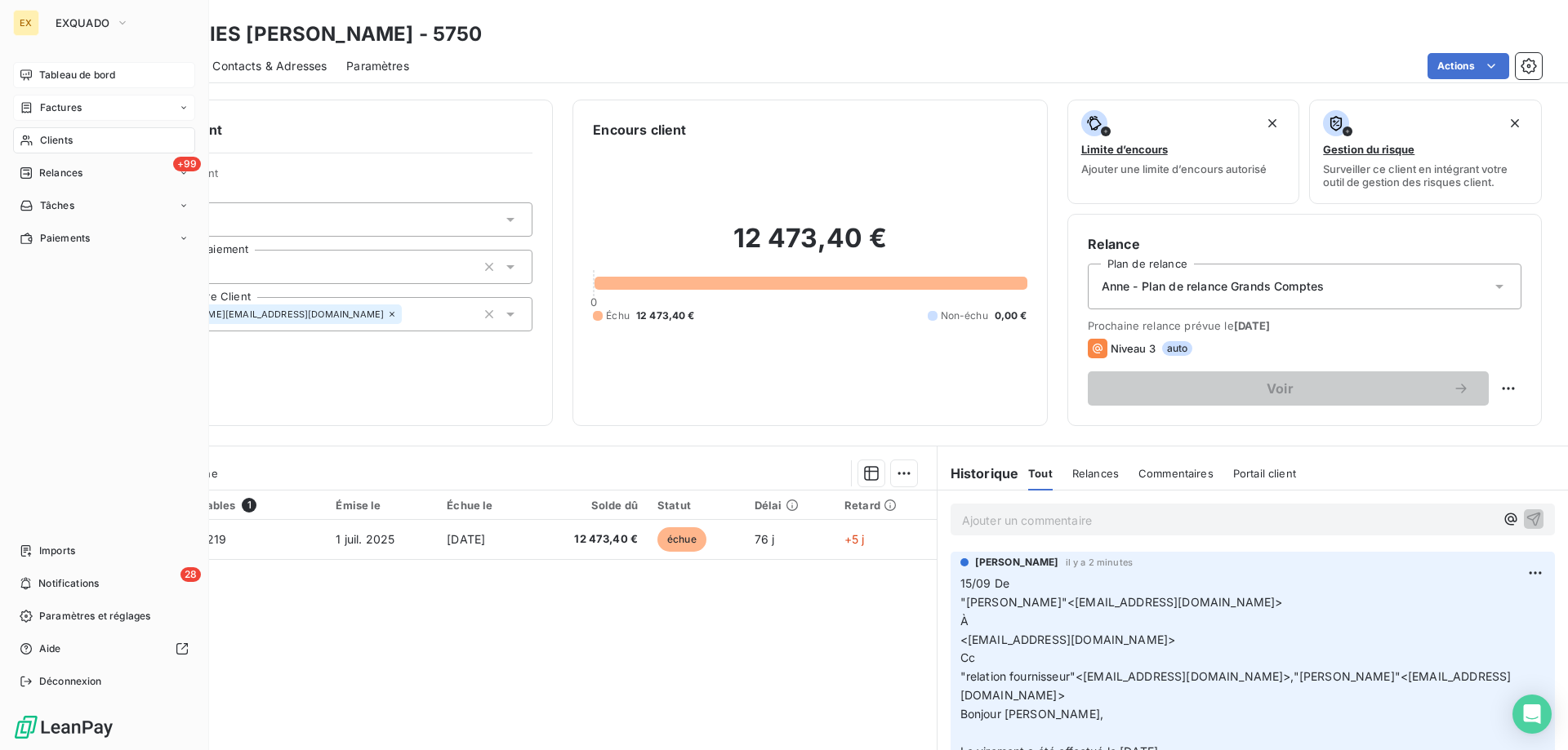
click at [39, 71] on span "Tableau de bord" at bounding box center [77, 75] width 76 height 15
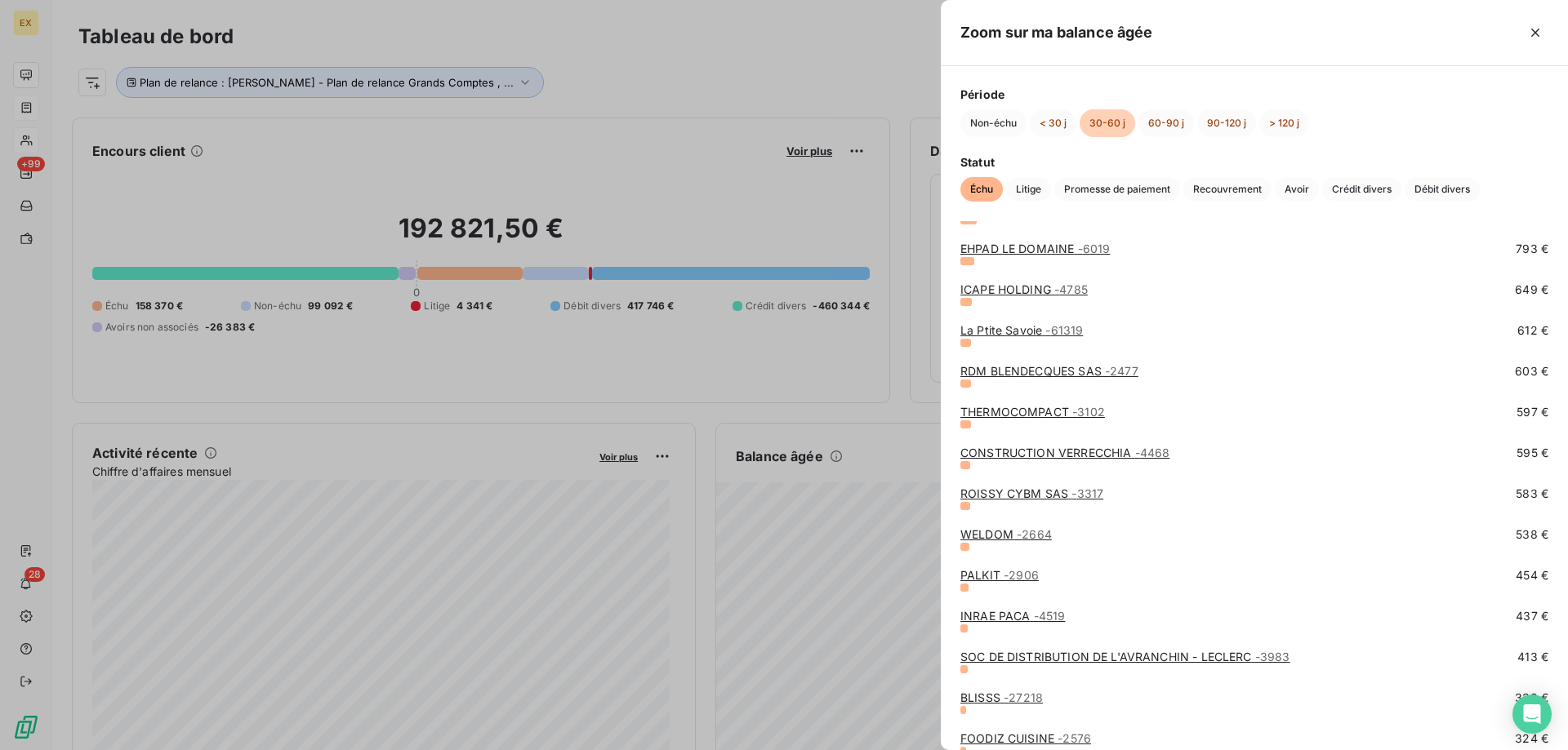
scroll to position [572, 0]
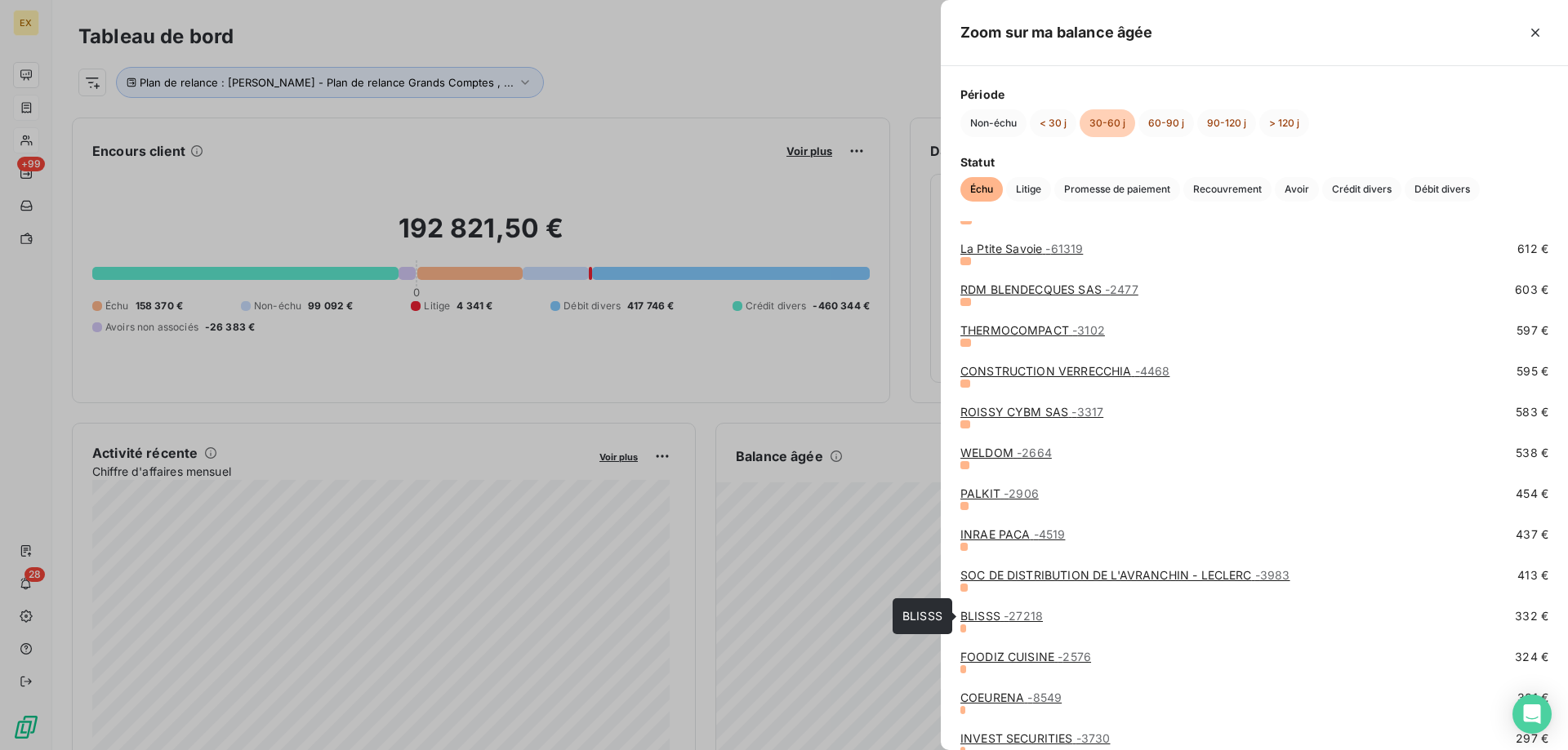
click at [1019, 618] on span "- 27218" at bounding box center [1023, 615] width 39 height 14
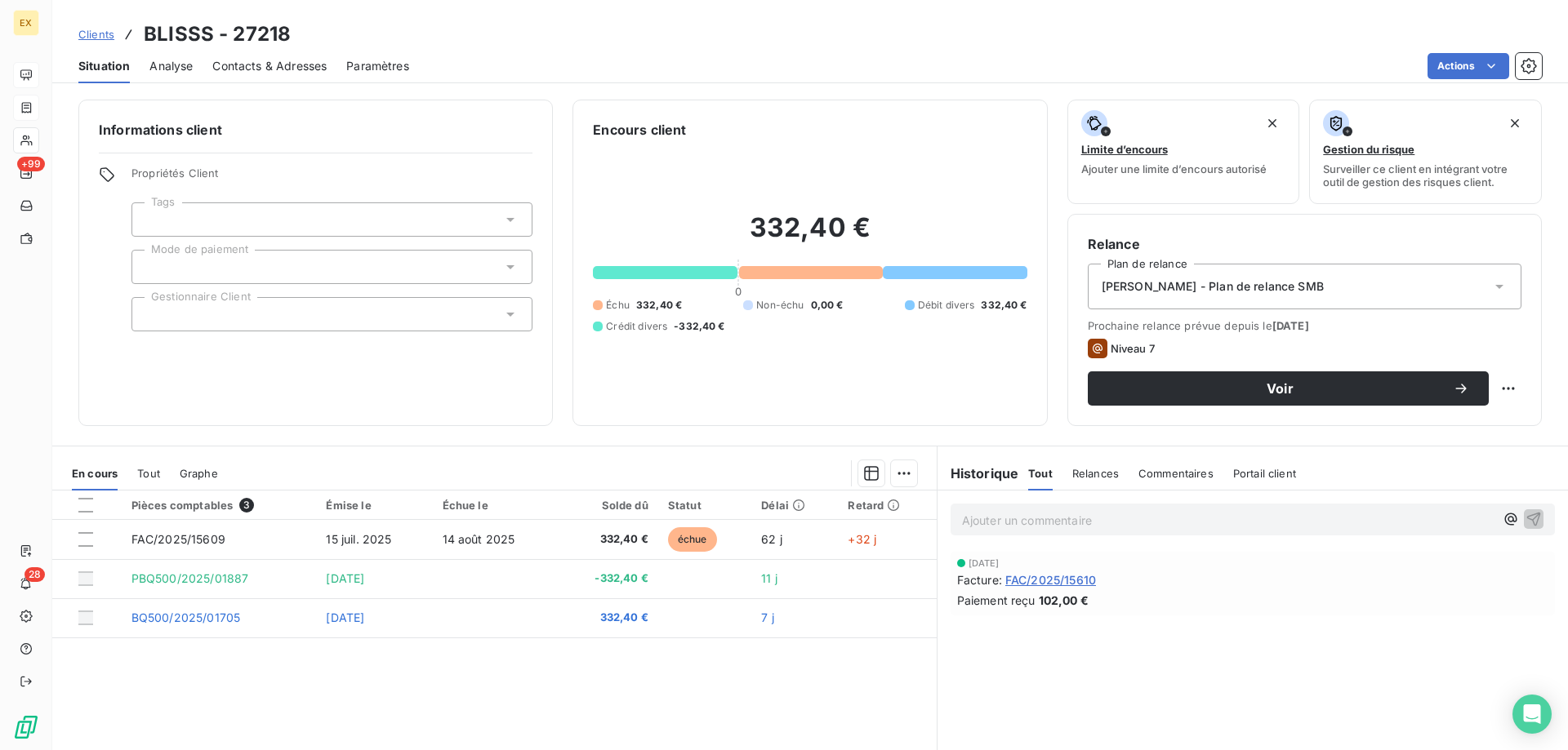
click at [1179, 523] on p "Ajouter un commentaire ﻿" at bounding box center [1228, 520] width 532 height 20
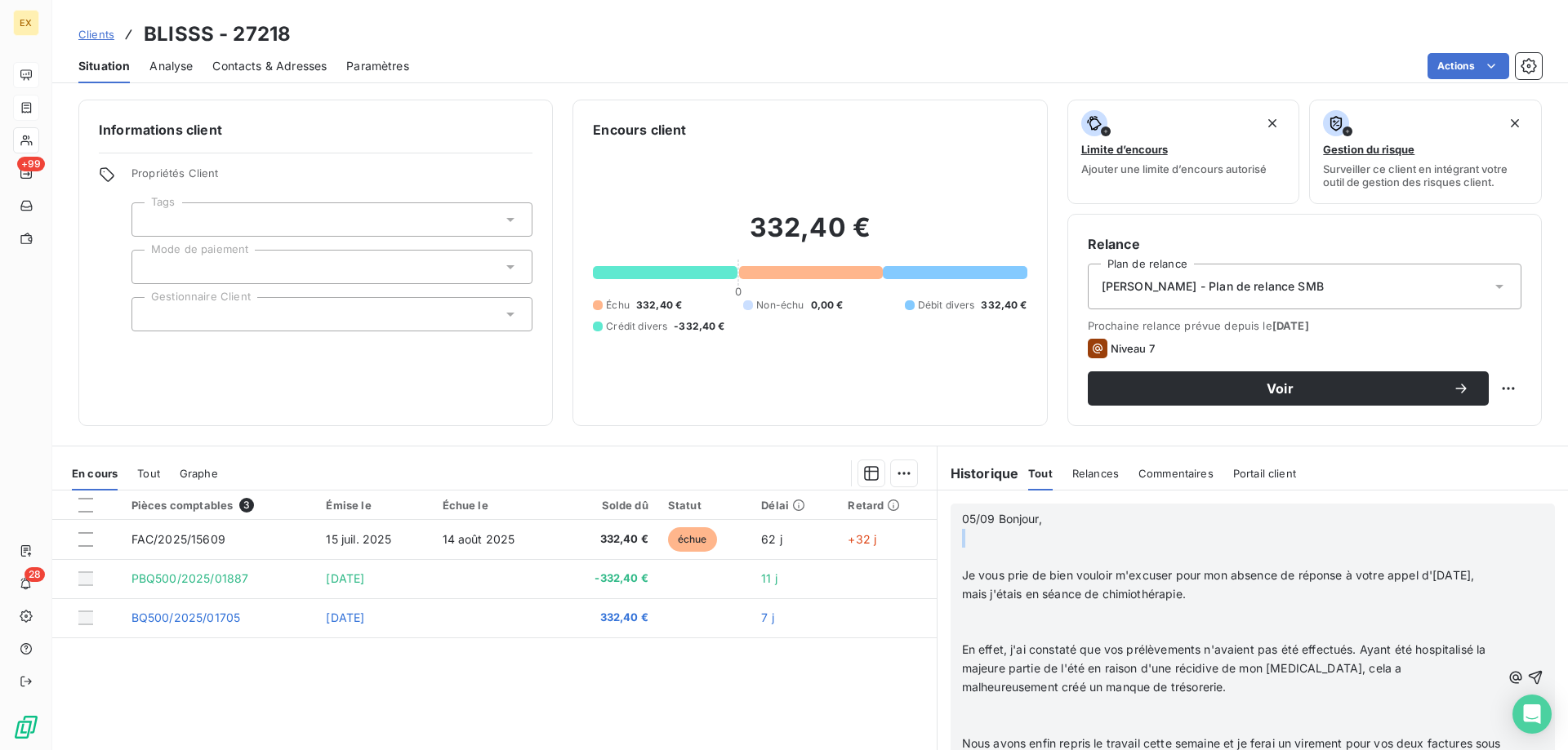
click at [985, 547] on div "05/09 Bonjour, ﻿ ﻿ Je vous prie de bien vouloir m'excuser pour mon absence de r…" at bounding box center [1231, 678] width 539 height 337
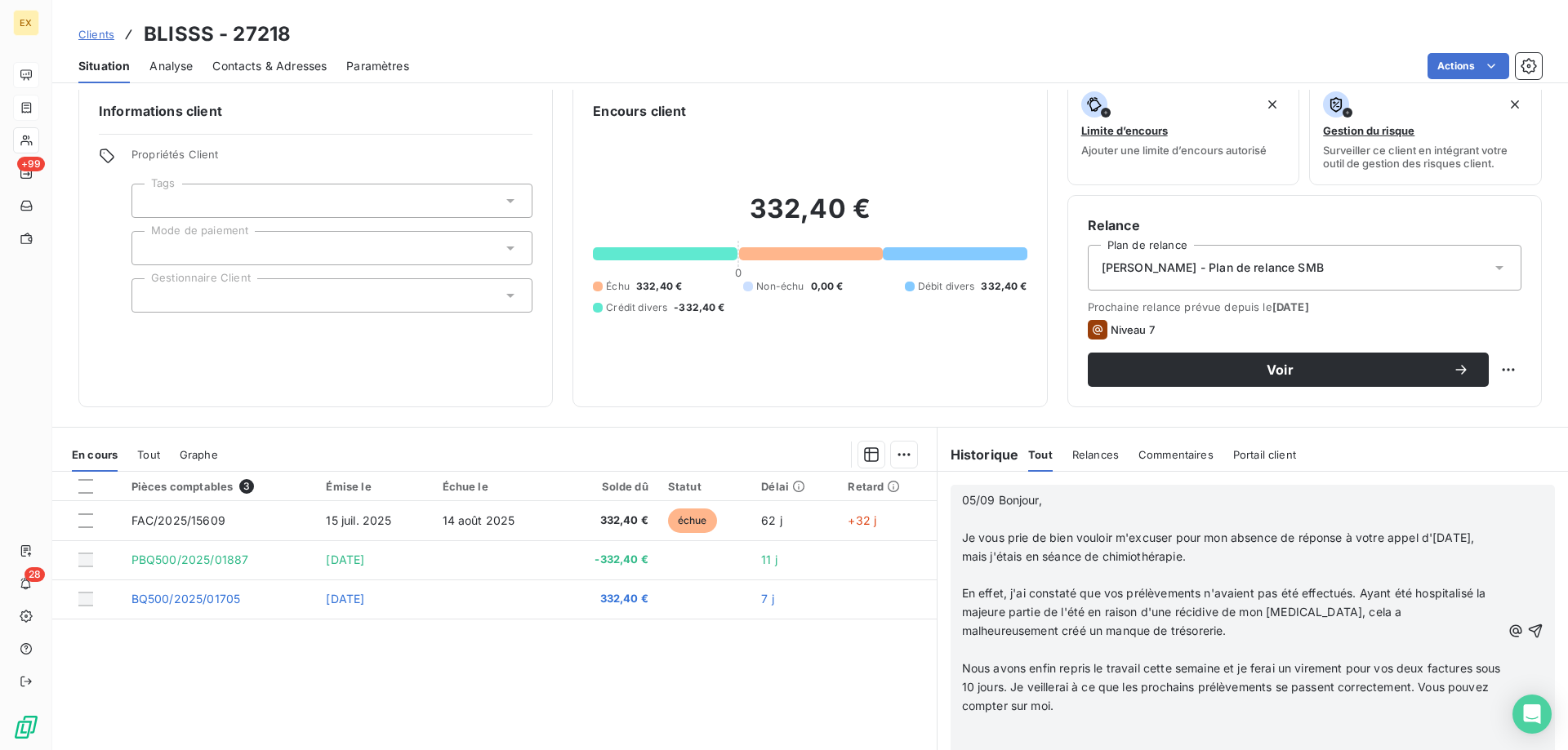
scroll to position [38, 0]
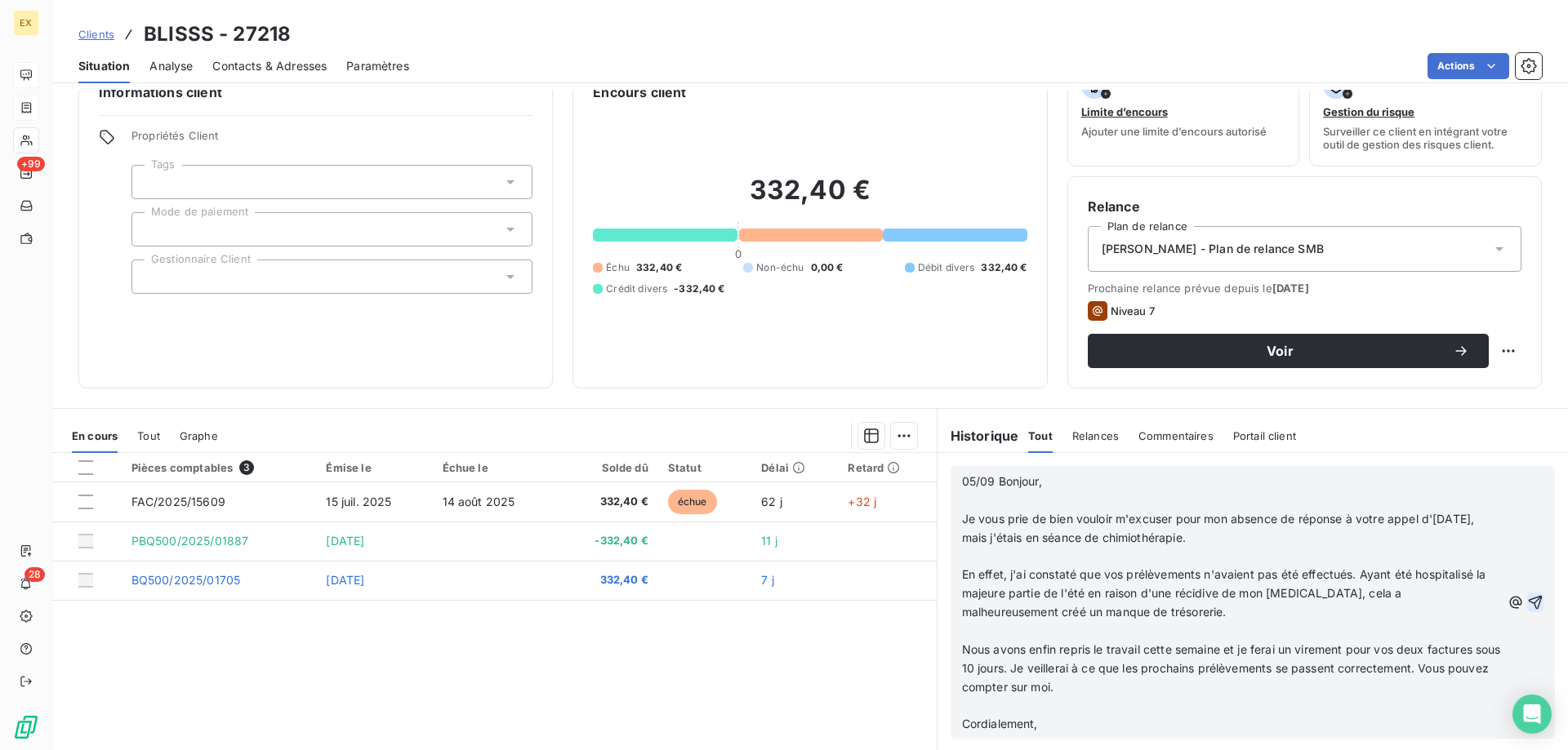
click at [1528, 600] on icon "button" at bounding box center [1535, 602] width 14 height 14
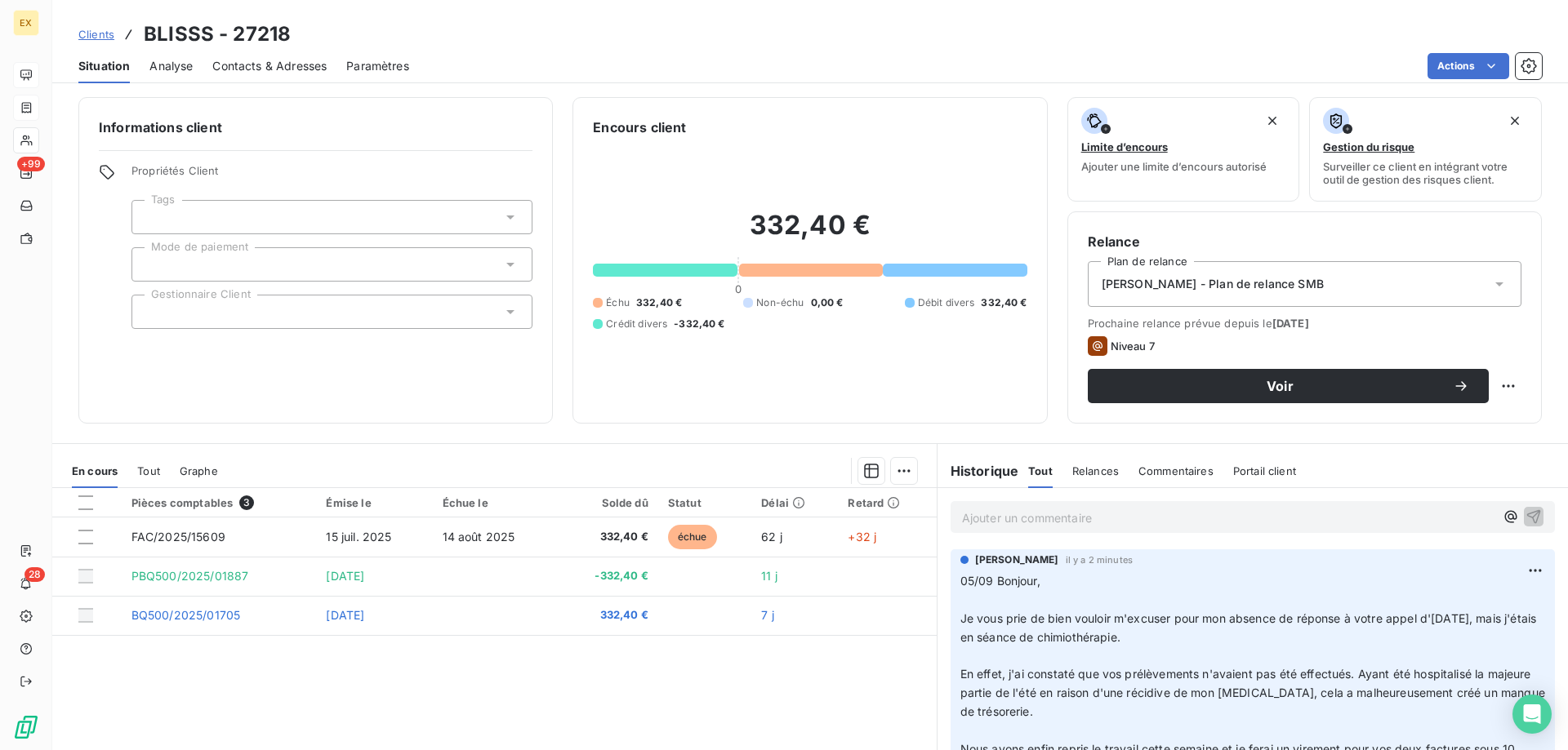
scroll to position [0, 0]
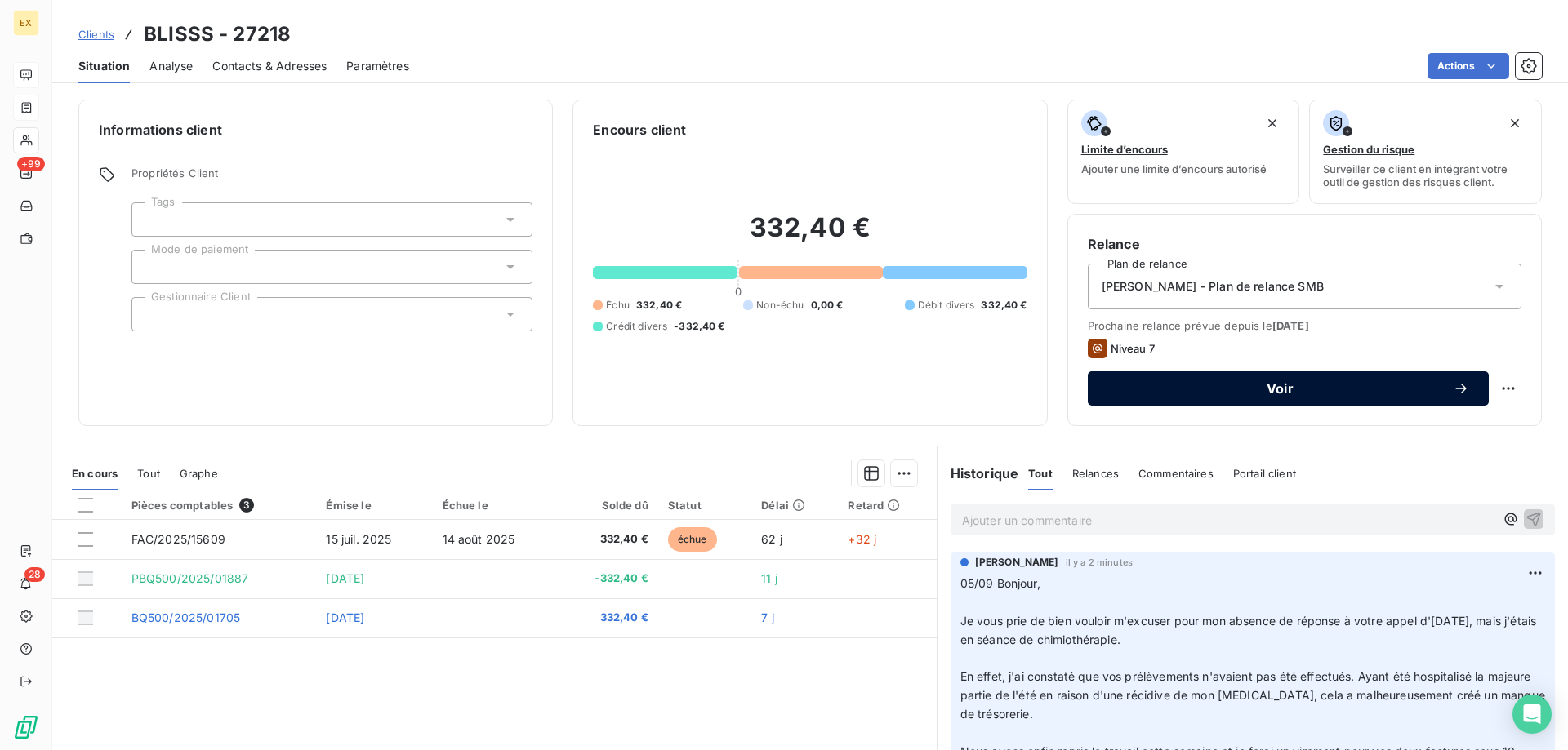
click at [1453, 387] on icon "button" at bounding box center [1461, 388] width 17 height 17
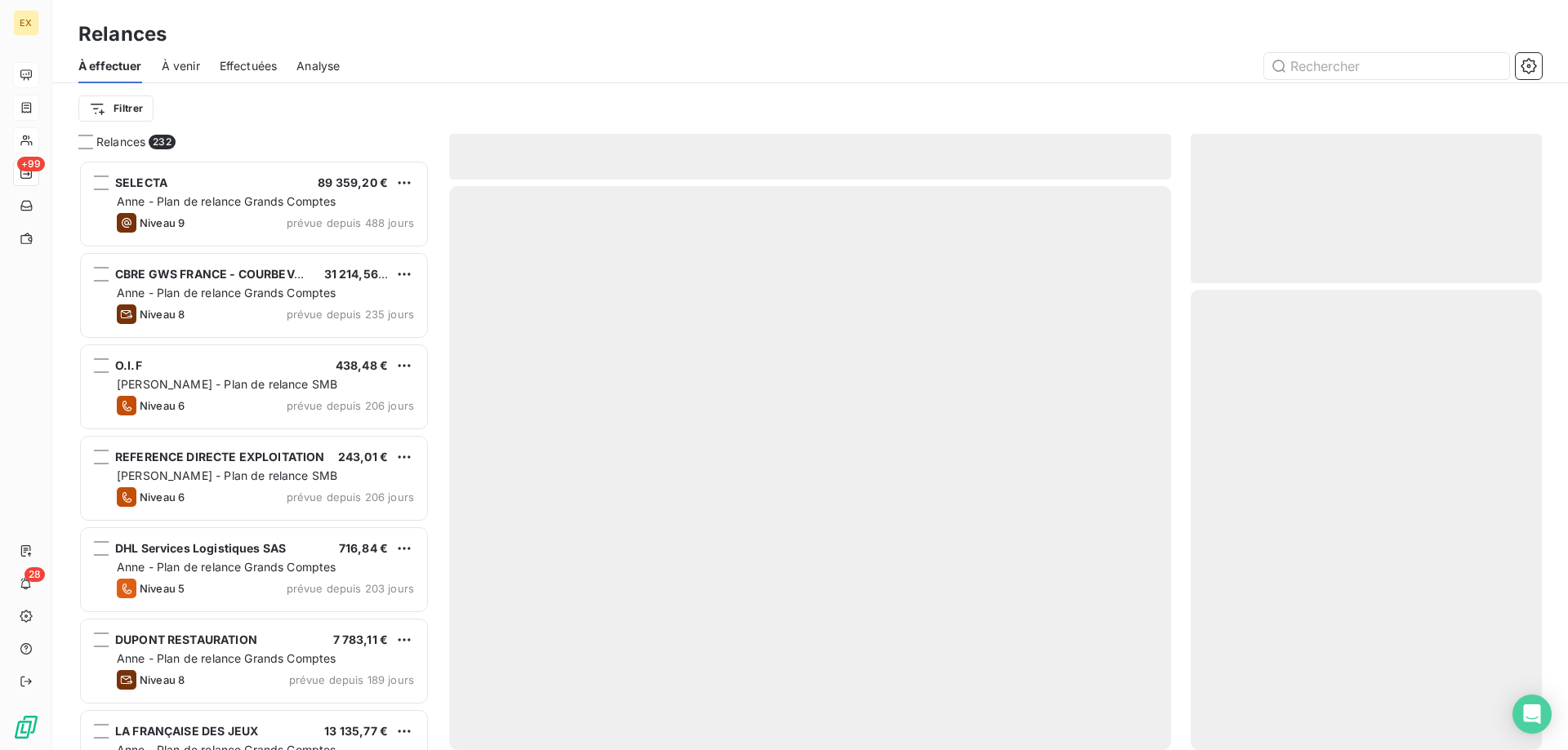
scroll to position [578, 339]
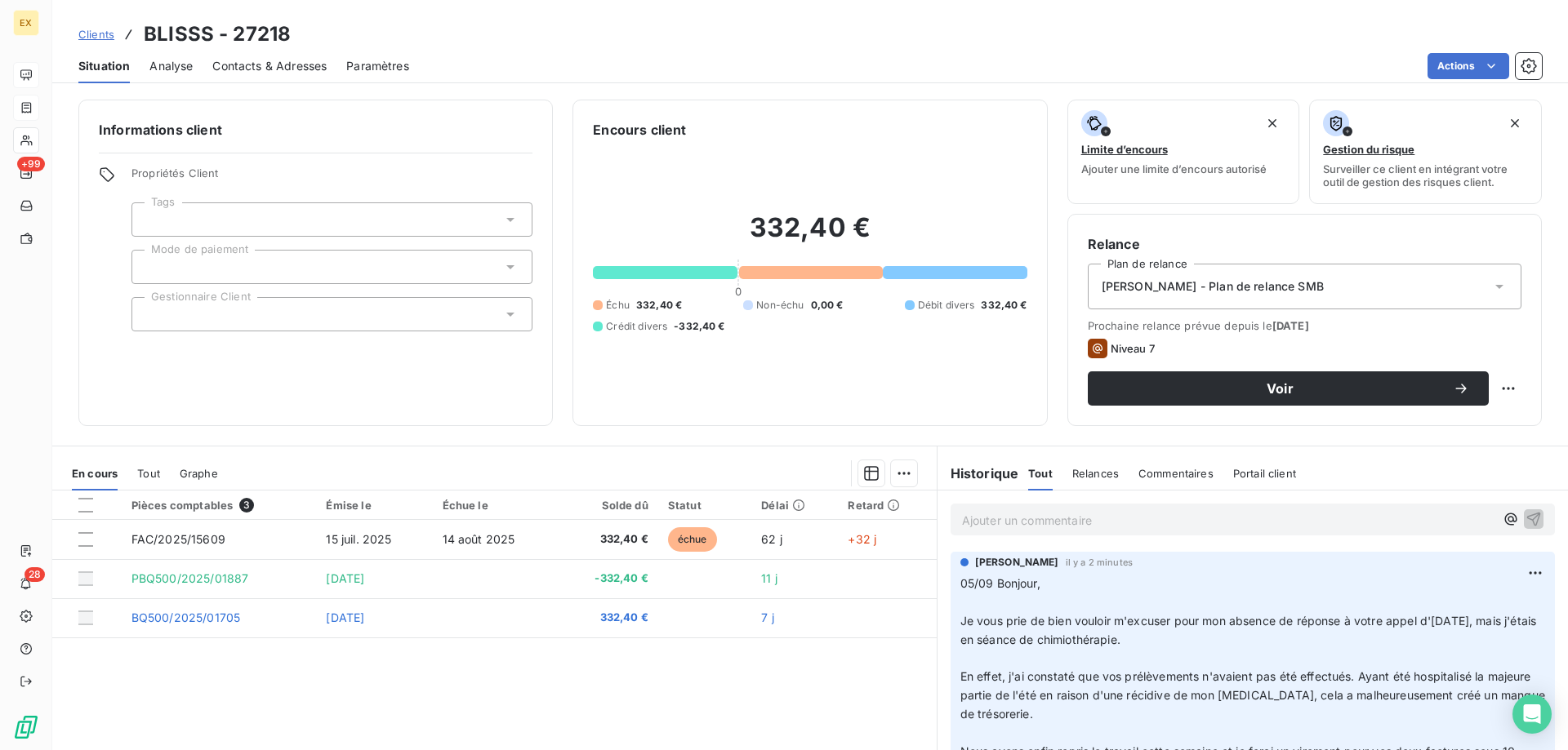
click at [1132, 342] on span "Niveau 7" at bounding box center [1133, 349] width 44 height 13
click at [1139, 327] on span "Prochaine relance prévue depuis le 10 sept. 2025" at bounding box center [1304, 326] width 434 height 13
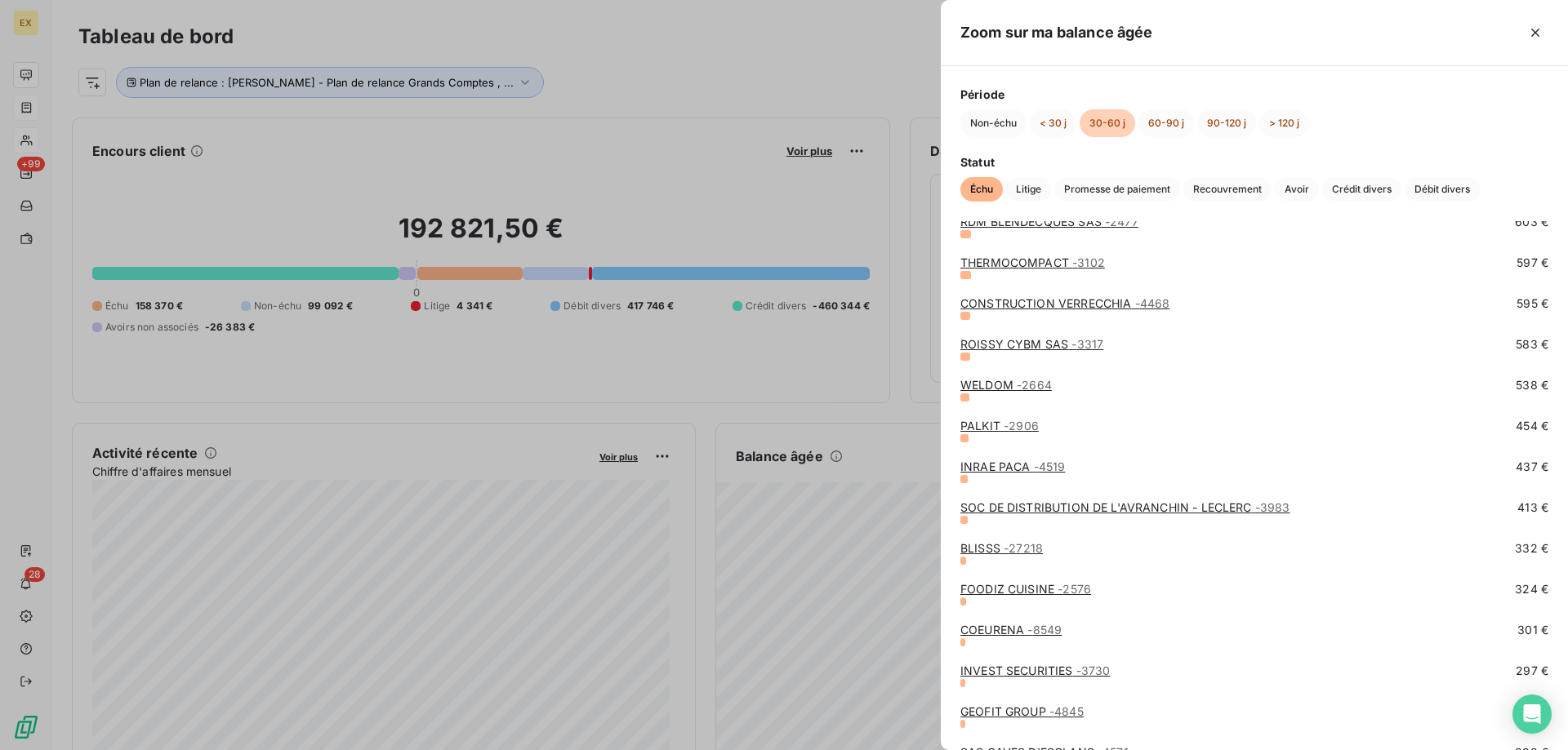
scroll to position [653, 0]
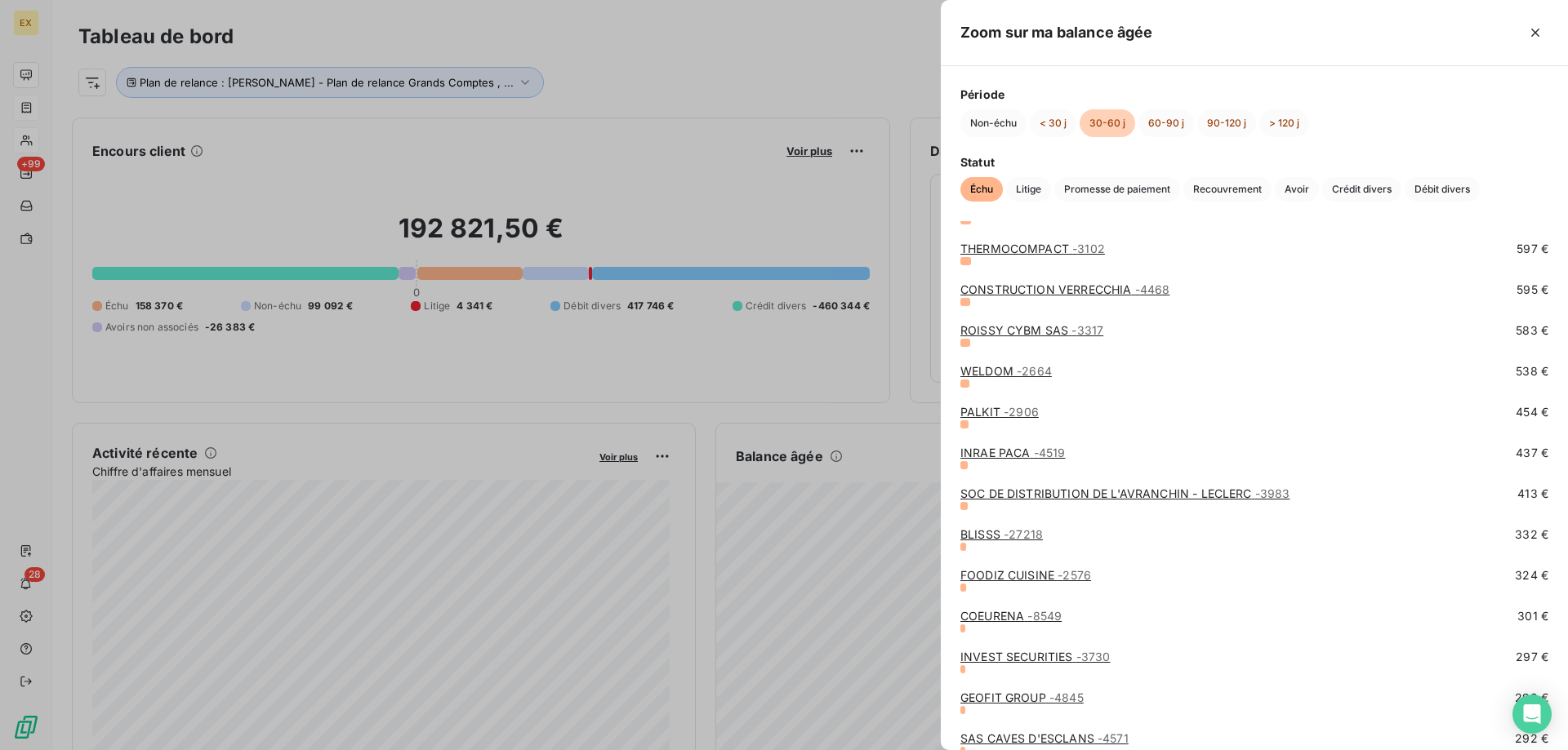
click at [1037, 581] on link "FOODIZ CUISINE - 2576" at bounding box center [1026, 575] width 131 height 14
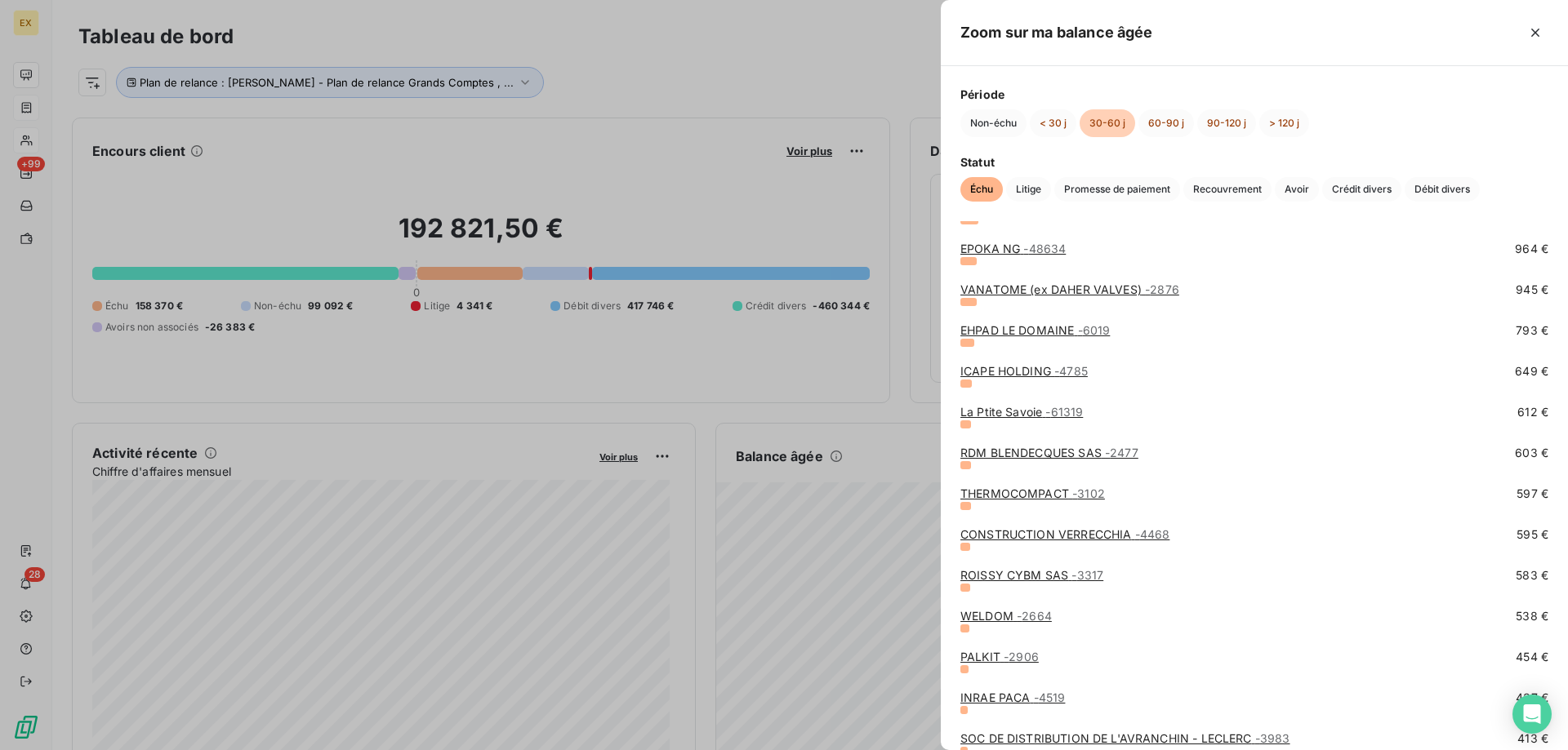
scroll to position [653, 0]
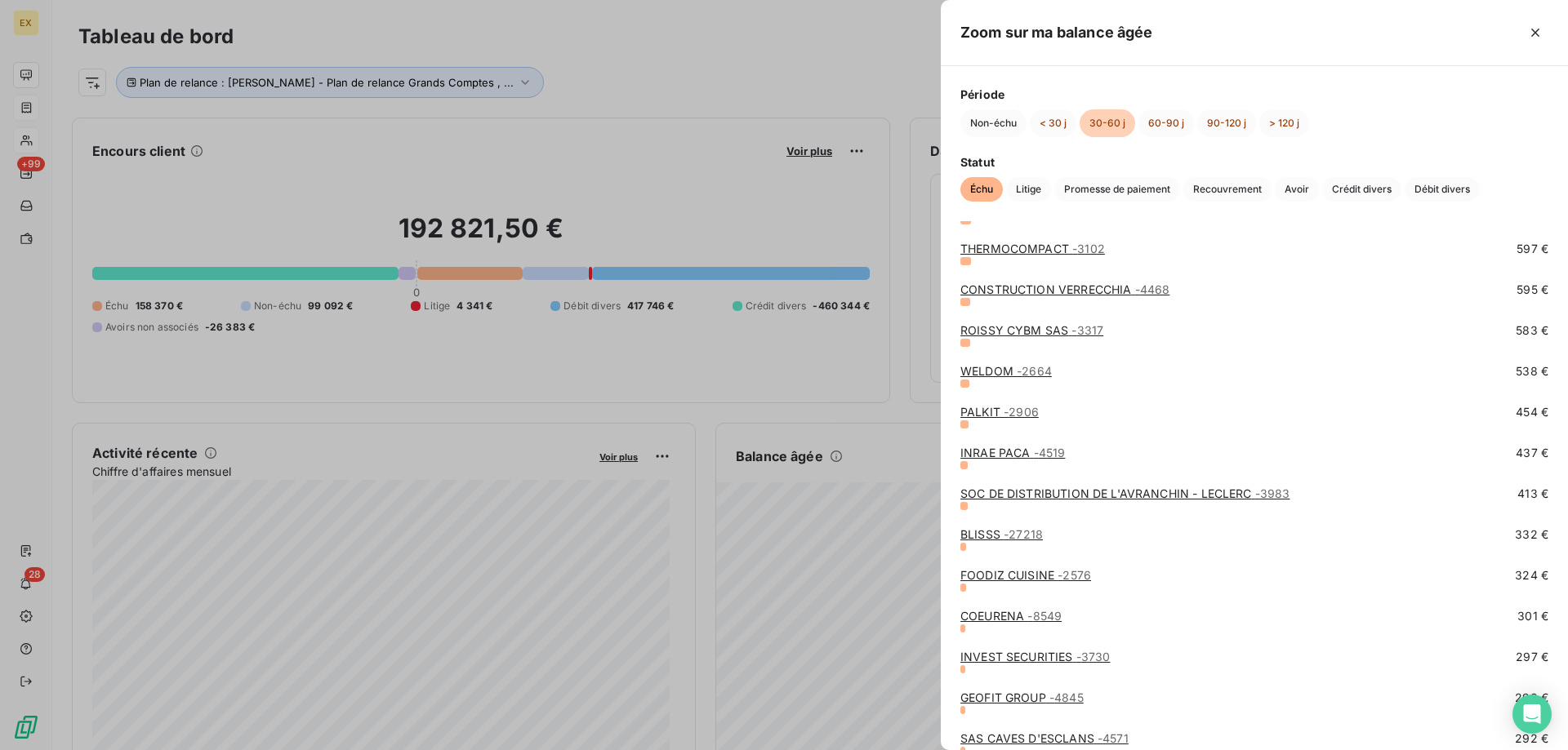
click at [1019, 621] on link "COEURENA - 8549" at bounding box center [1011, 615] width 101 height 14
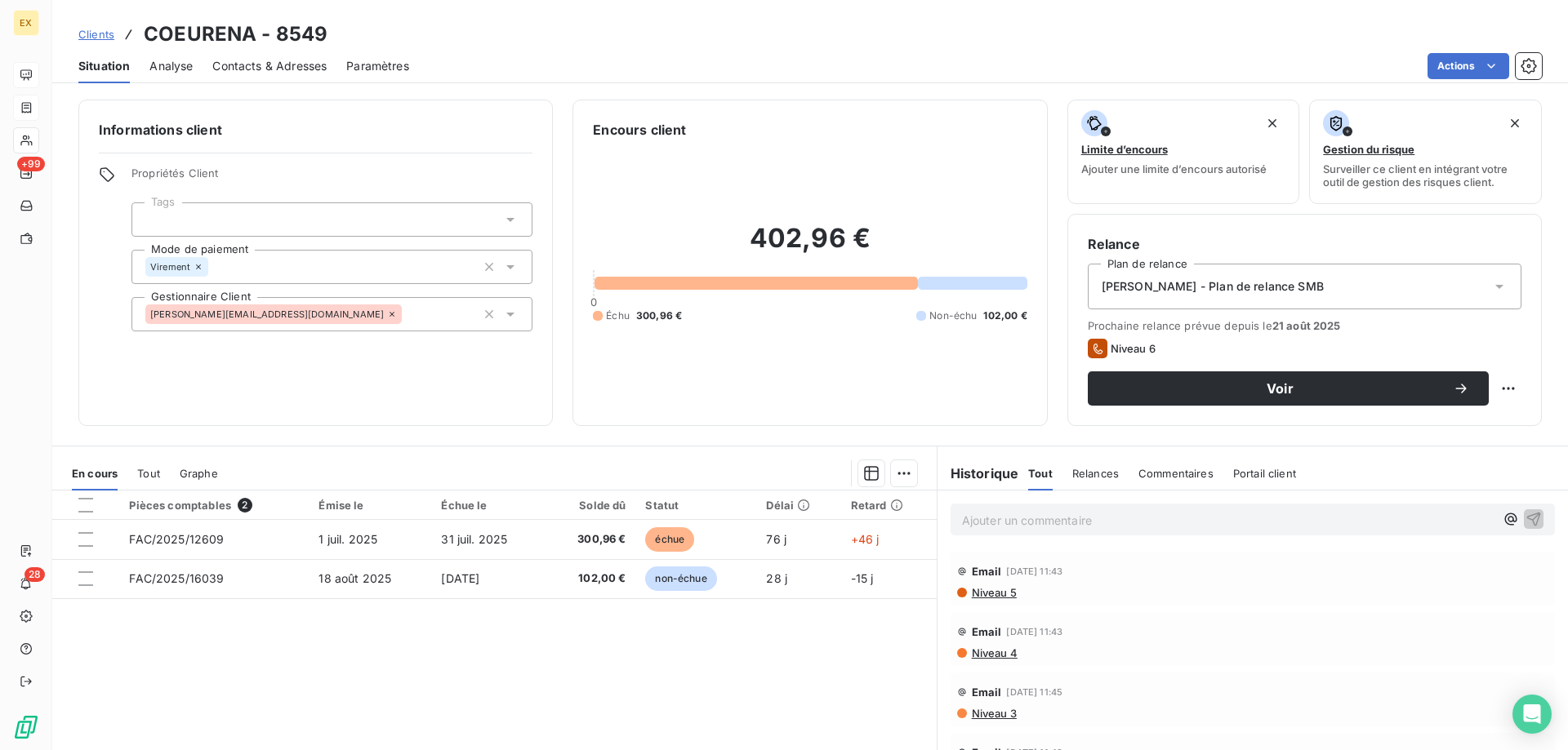
click at [289, 68] on span "Contacts & Adresses" at bounding box center [269, 66] width 114 height 17
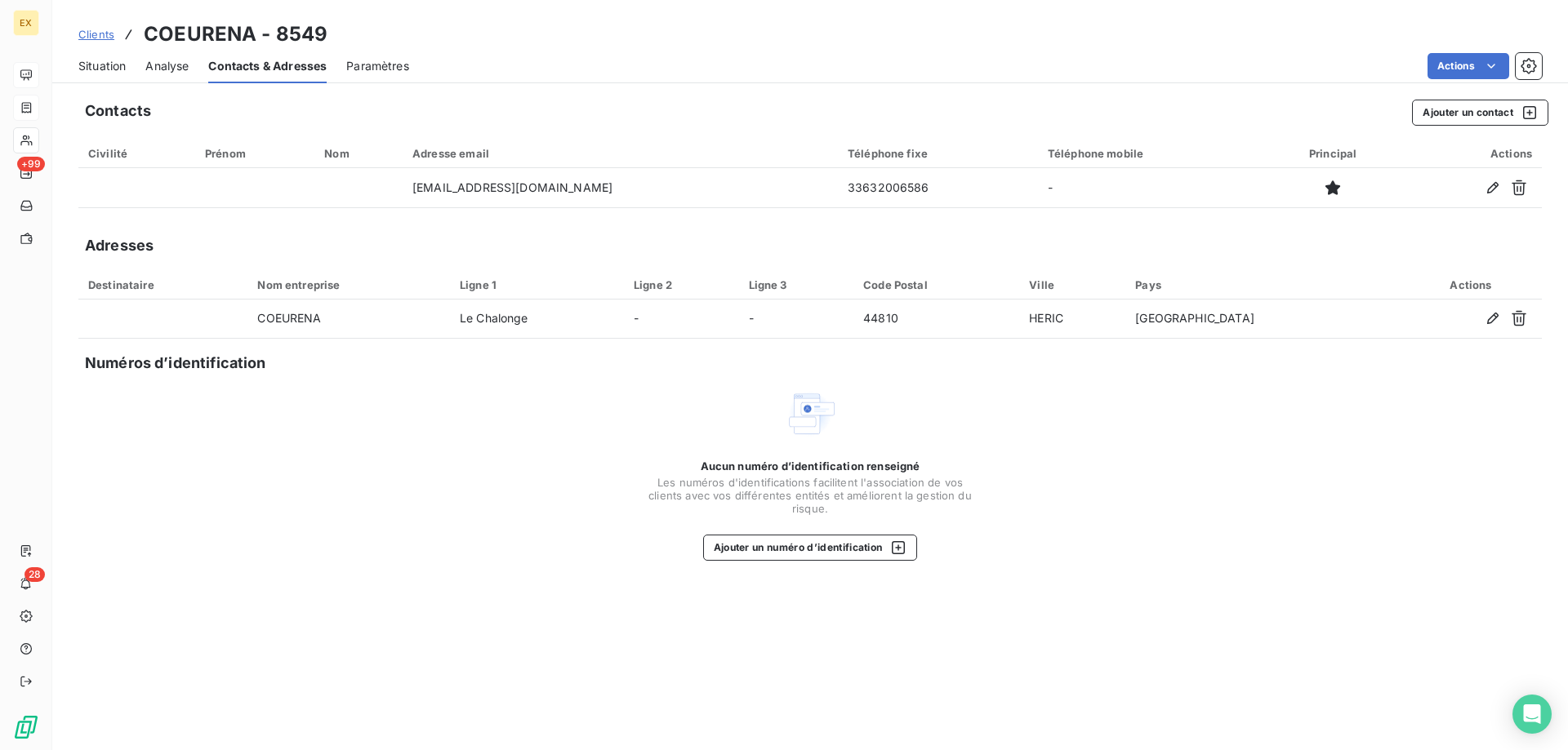
click at [110, 65] on span "Situation" at bounding box center [101, 66] width 47 height 17
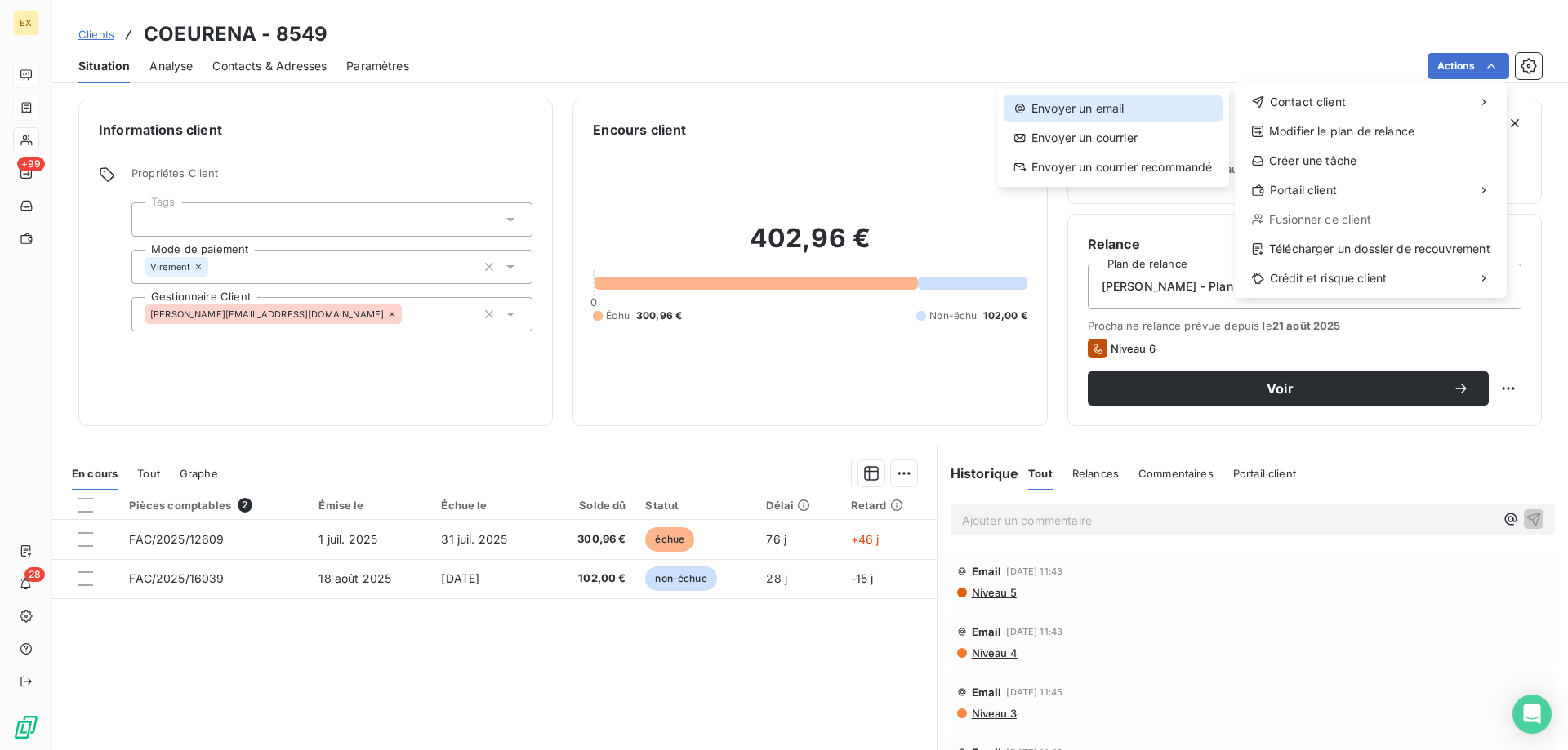
click at [1166, 103] on div "Envoyer un email" at bounding box center [1112, 109] width 219 height 26
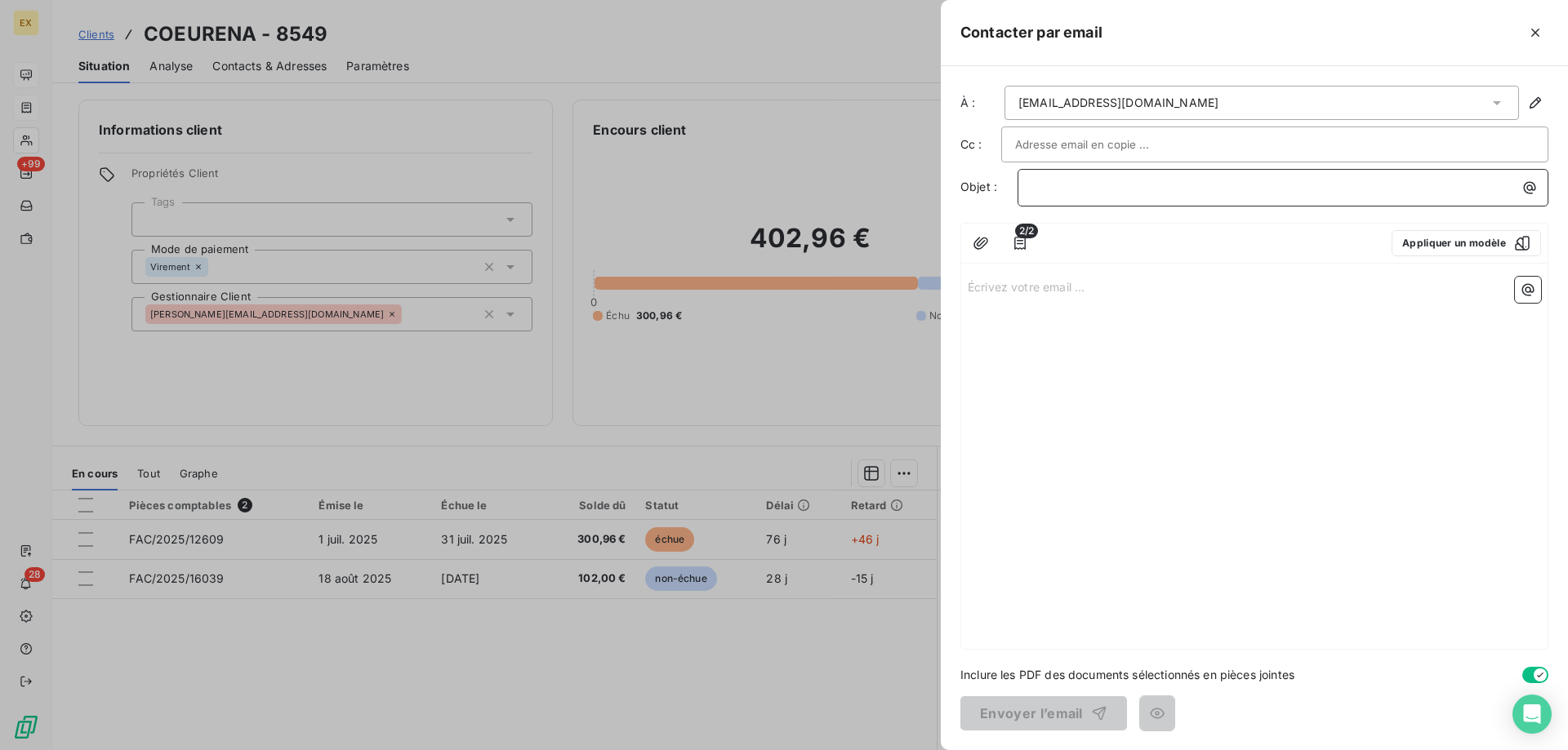
click at [1093, 196] on p "﻿" at bounding box center [1287, 187] width 511 height 18
click at [1075, 288] on p "Écrivez votre email ... ﻿" at bounding box center [1253, 286] width 573 height 18
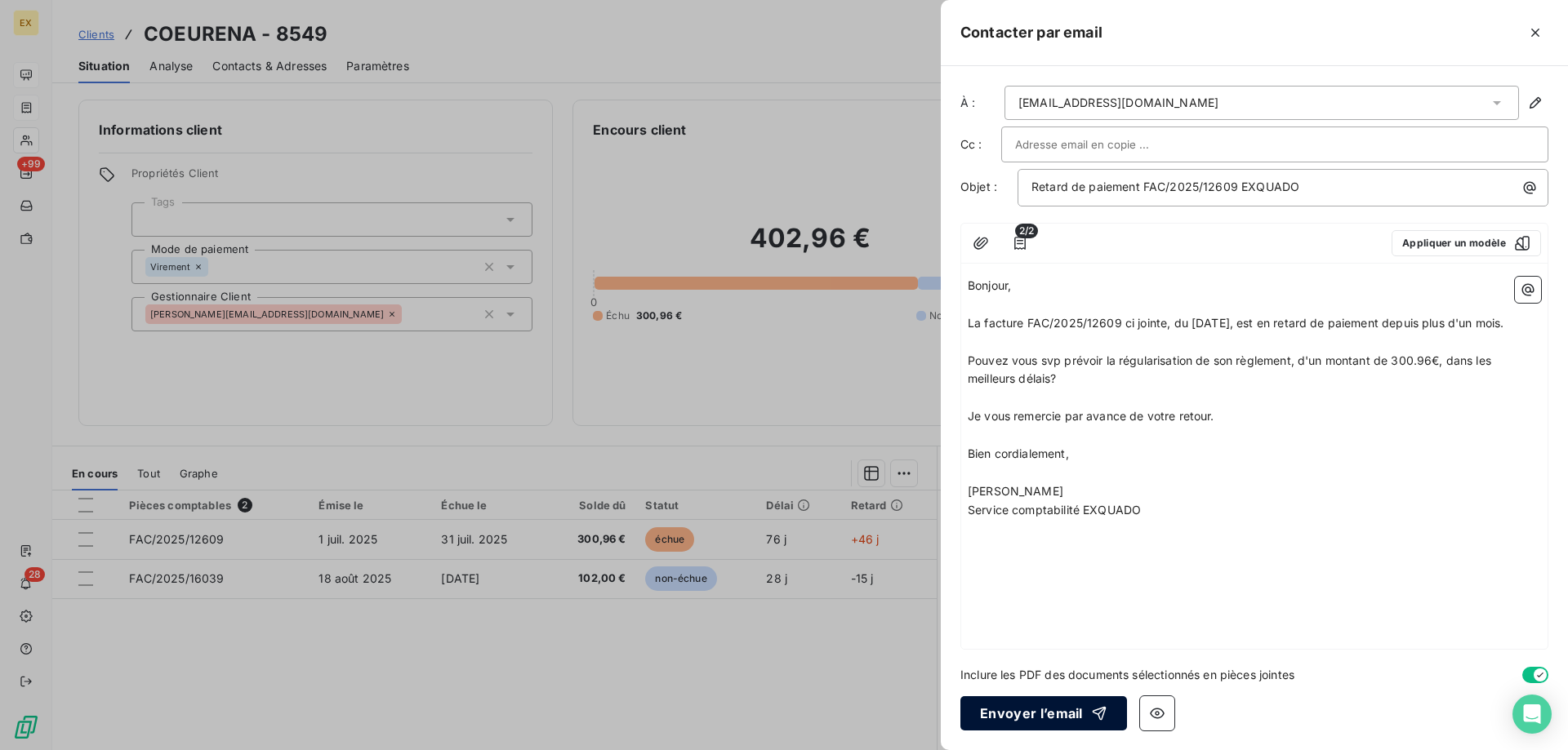
click at [1041, 721] on button "Envoyer l’email" at bounding box center [1043, 713] width 167 height 34
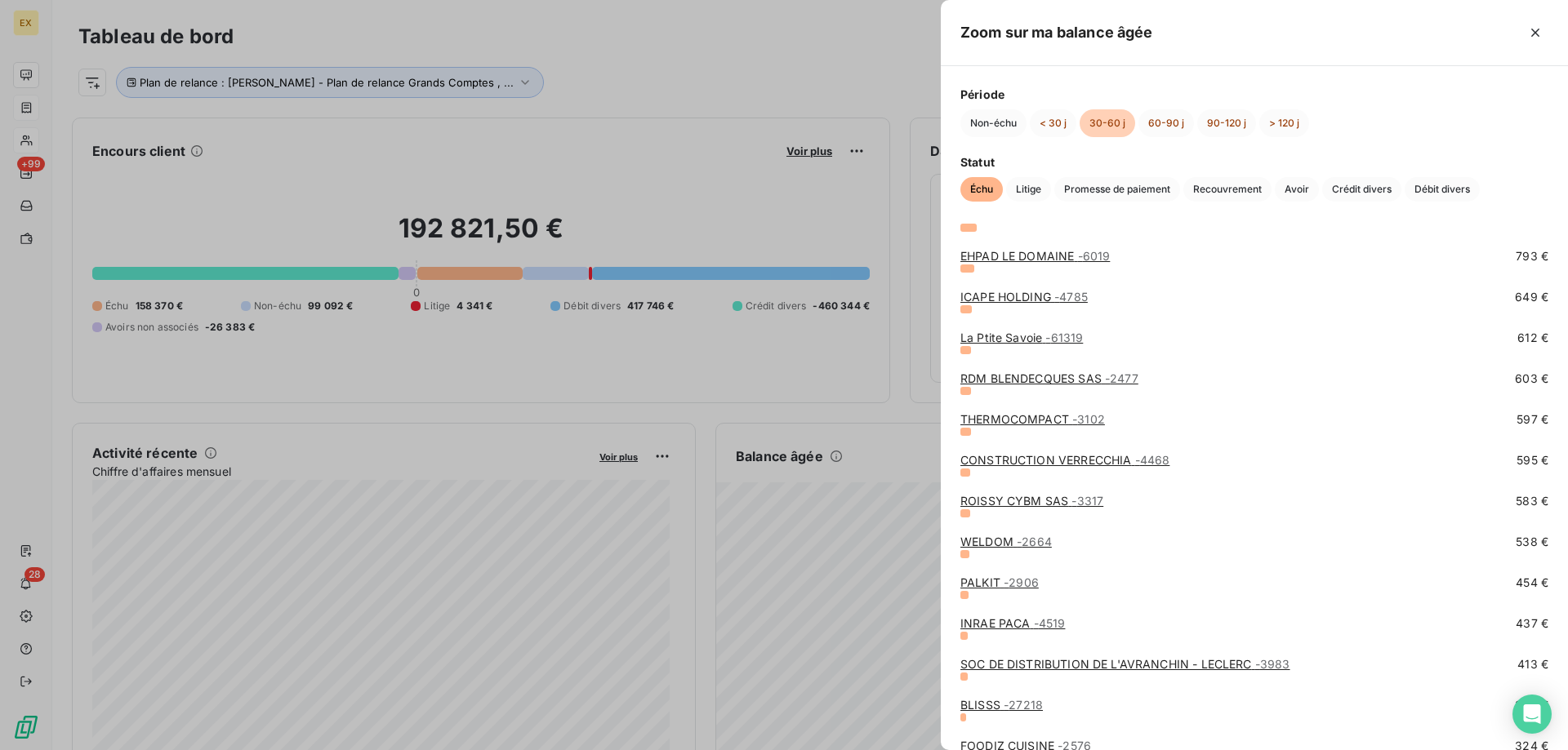
scroll to position [653, 0]
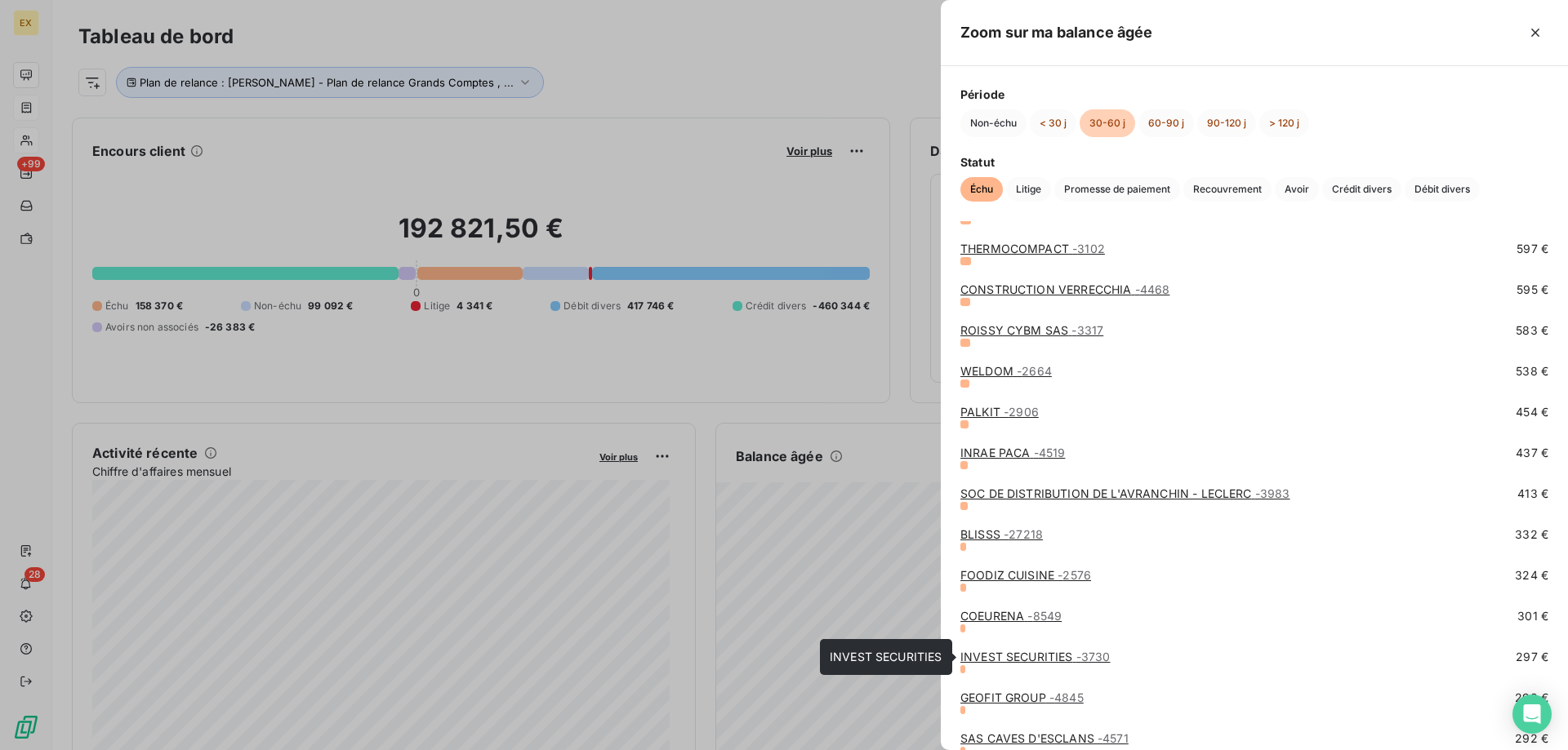
click at [1050, 657] on link "INVEST SECURITIES - 3730" at bounding box center [1035, 657] width 149 height 14
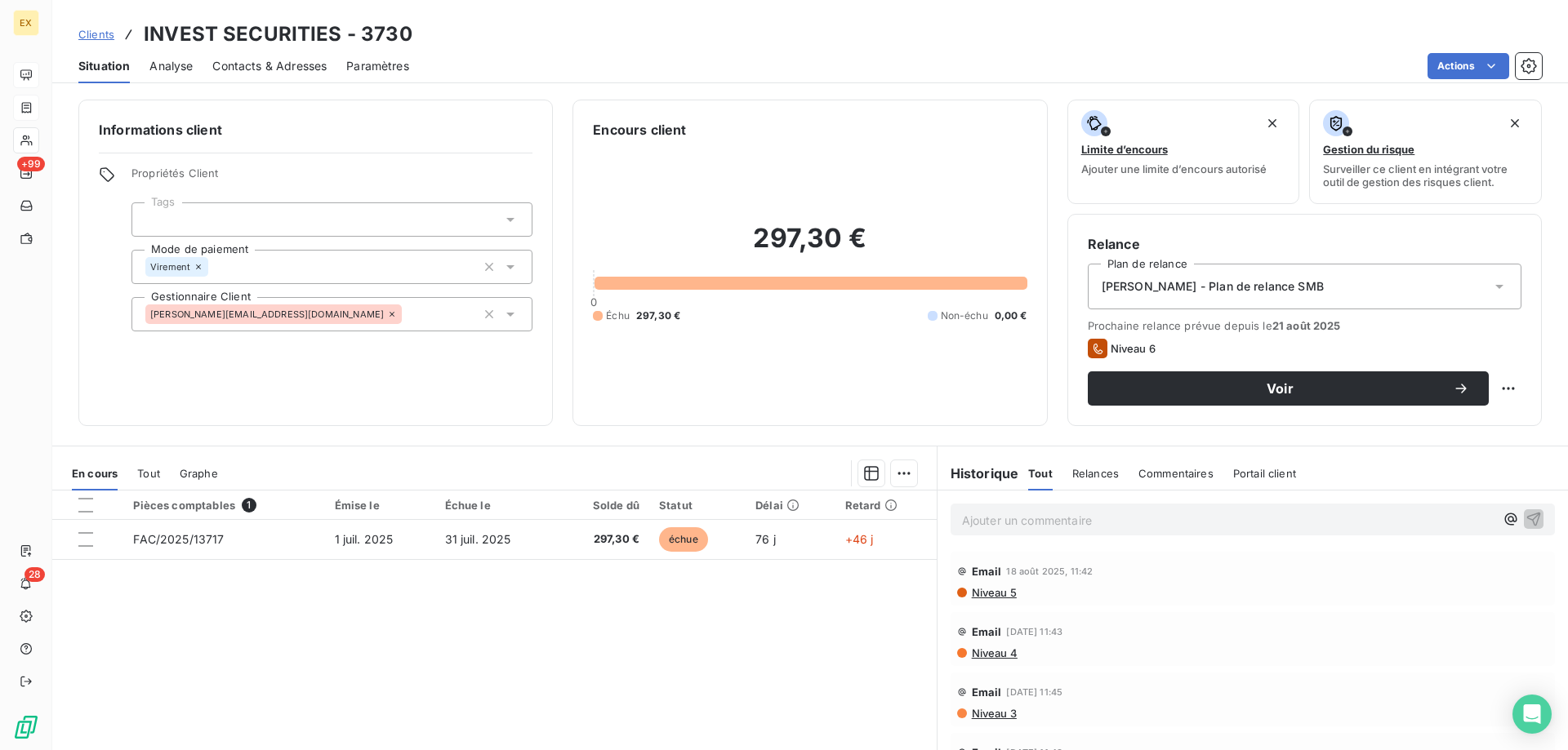
click at [288, 71] on span "Contacts & Adresses" at bounding box center [269, 66] width 114 height 17
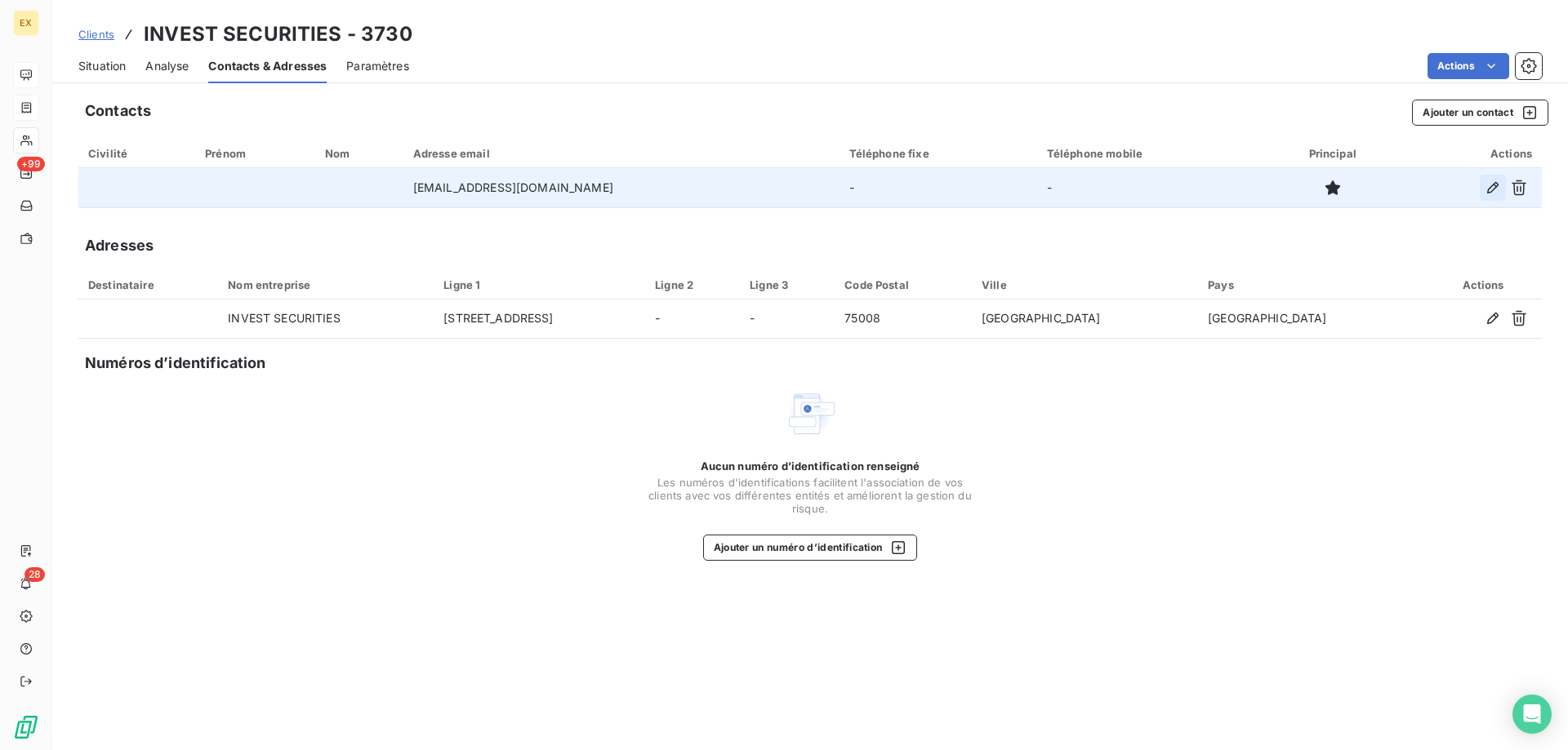
click at [1491, 194] on icon "button" at bounding box center [1492, 188] width 17 height 17
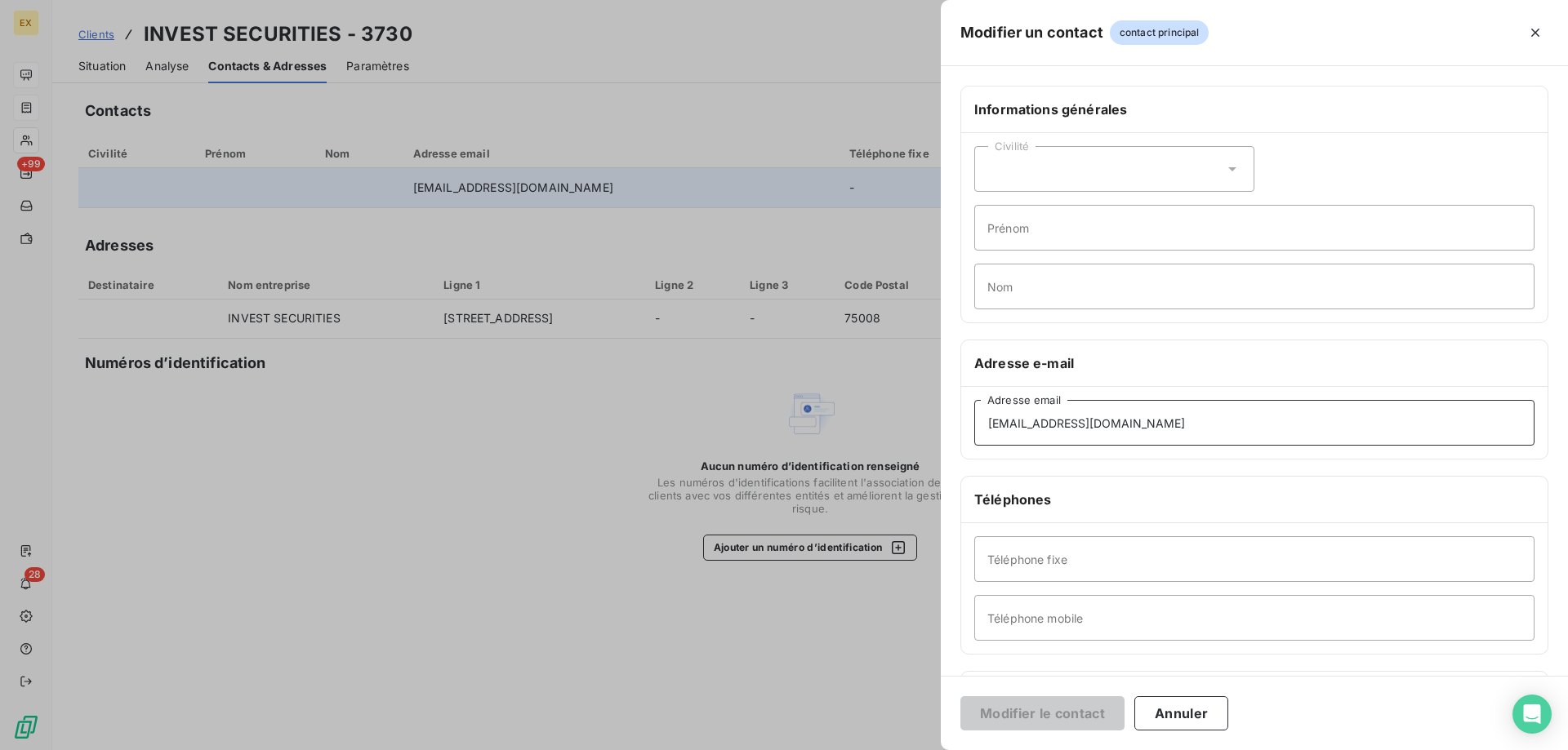
drag, startPoint x: 1258, startPoint y: 421, endPoint x: 763, endPoint y: 444, distance: 495.5
click at [783, 750] on div "Modifier un contact contact principal Informations générales Civilité Prénom No…" at bounding box center [784, 750] width 1568 height 0
paste input "@all-invest.com"
type input "compta@all-invest.com"
drag, startPoint x: 1045, startPoint y: 708, endPoint x: 1031, endPoint y: 707, distance: 14.0
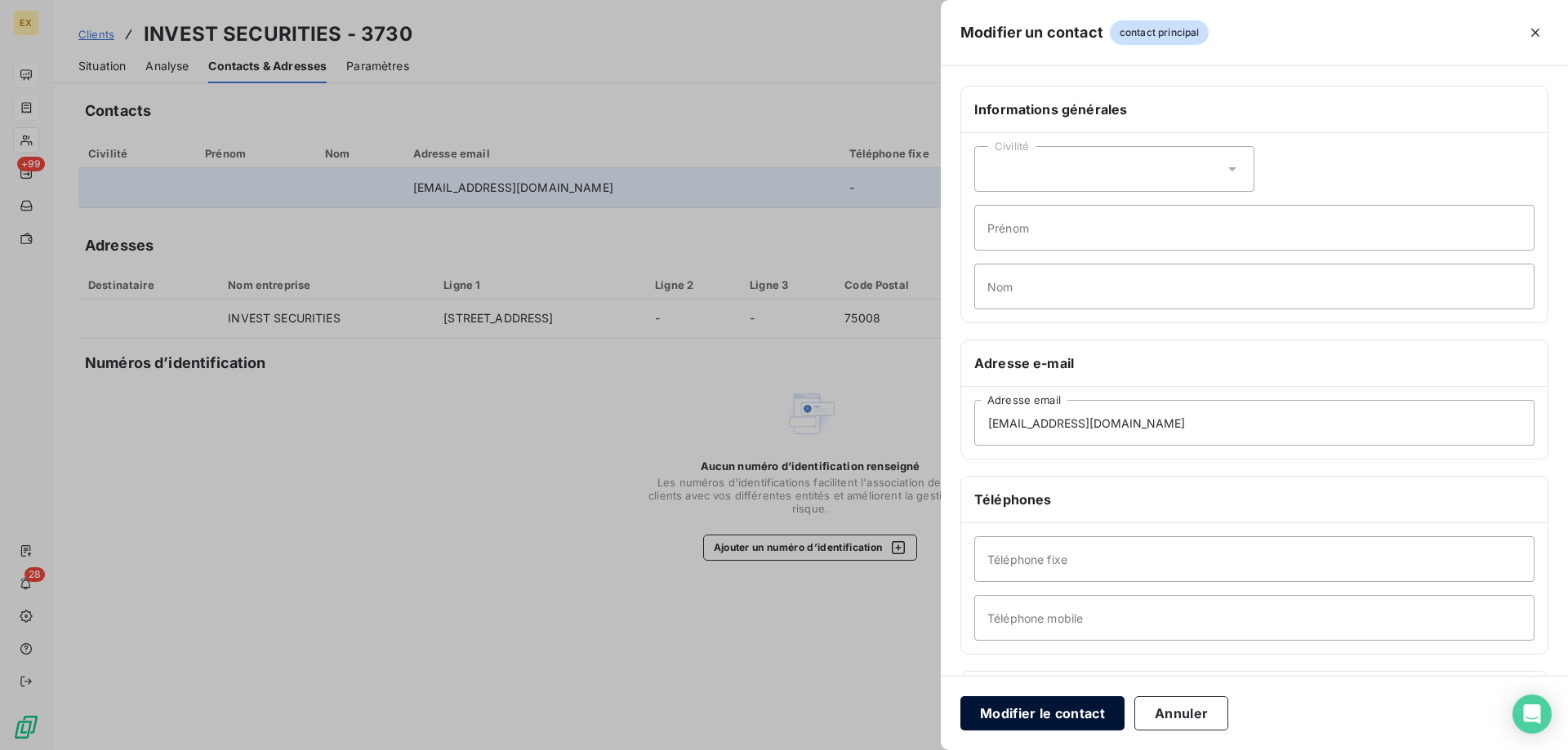
click at [1045, 708] on button "Modifier le contact" at bounding box center [1042, 713] width 164 height 34
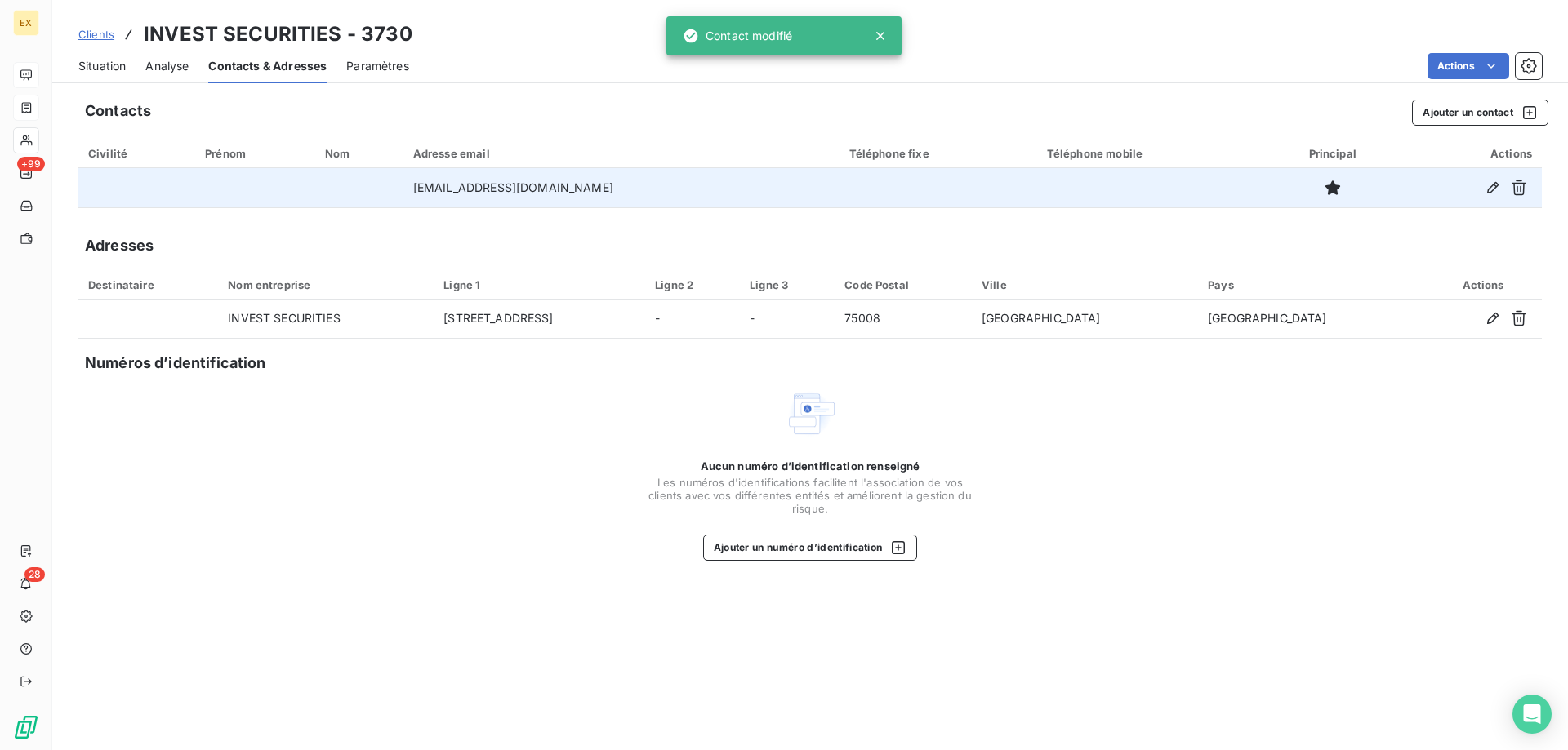
click at [134, 69] on div "Situation Analyse Contacts & Adresses Paramètres Actions" at bounding box center [810, 65] width 1515 height 34
click at [110, 68] on span "Situation" at bounding box center [101, 66] width 47 height 17
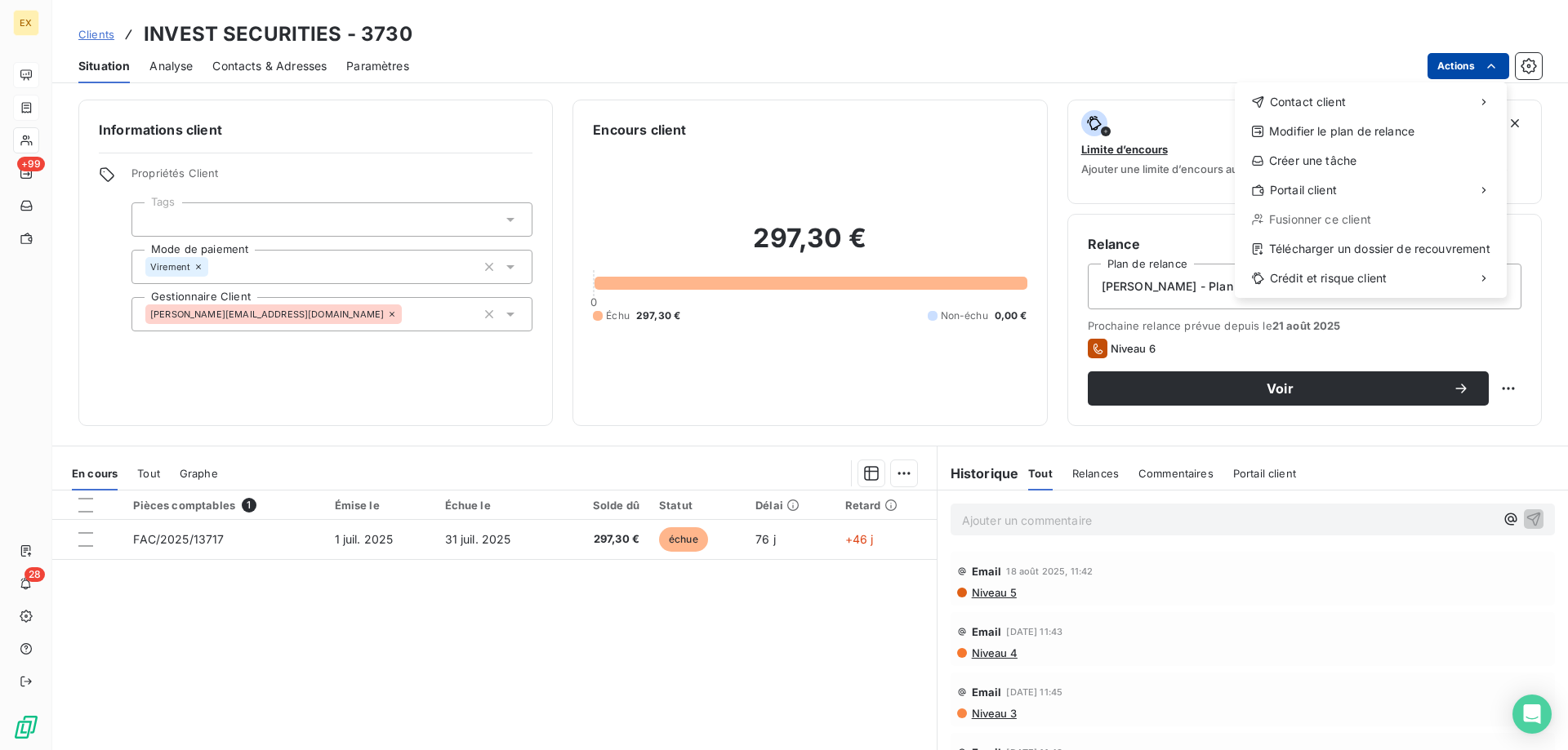
click at [1461, 72] on html "EX +99 28 Clients INVEST SECURITIES - 3730 Situation Analyse Contacts & Adresse…" at bounding box center [784, 375] width 1568 height 750
click at [1208, 101] on div "Envoyer un email" at bounding box center [1112, 109] width 219 height 26
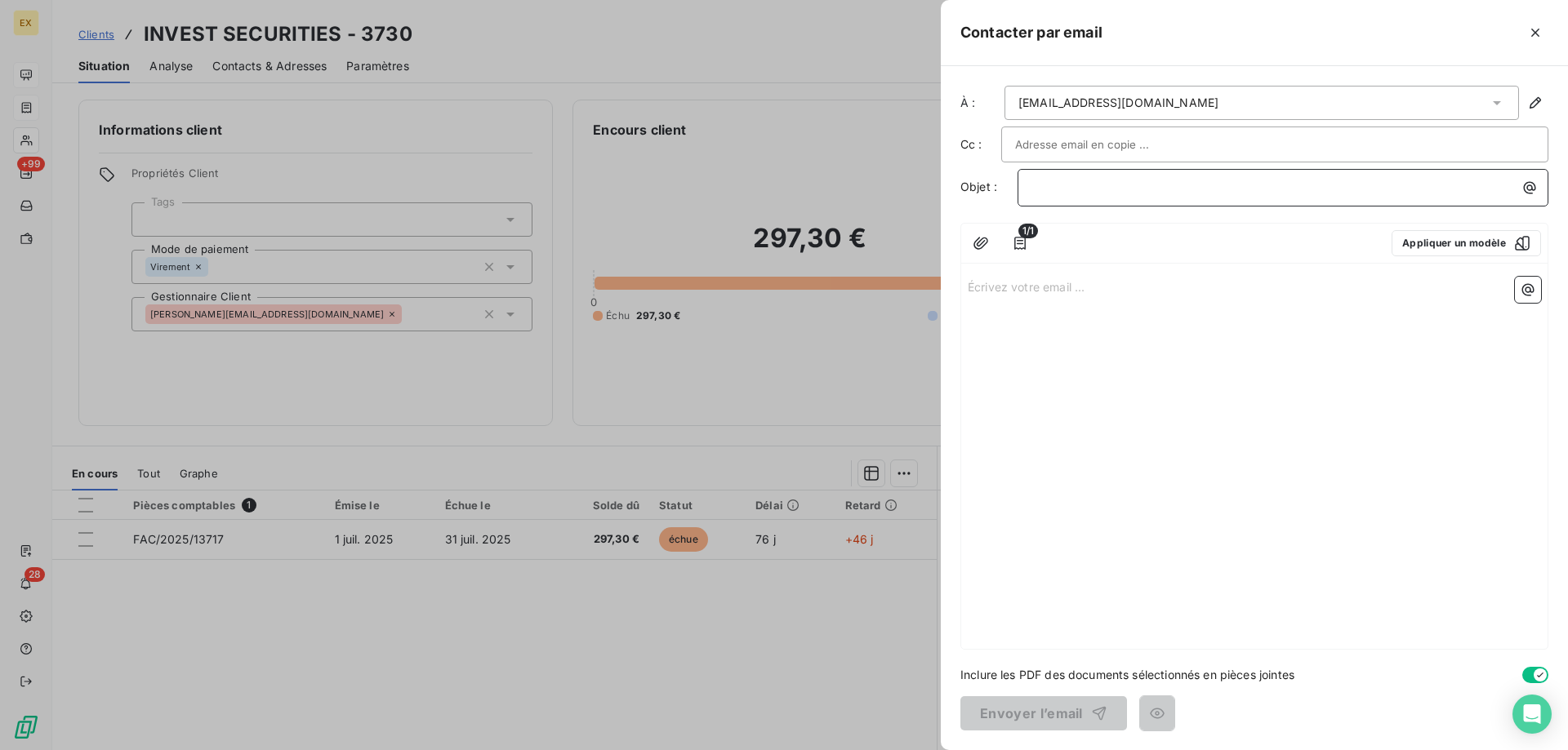
click at [1084, 185] on p "﻿" at bounding box center [1287, 187] width 511 height 18
click at [1063, 291] on p "Écrivez votre email ... ﻿" at bounding box center [1253, 286] width 573 height 18
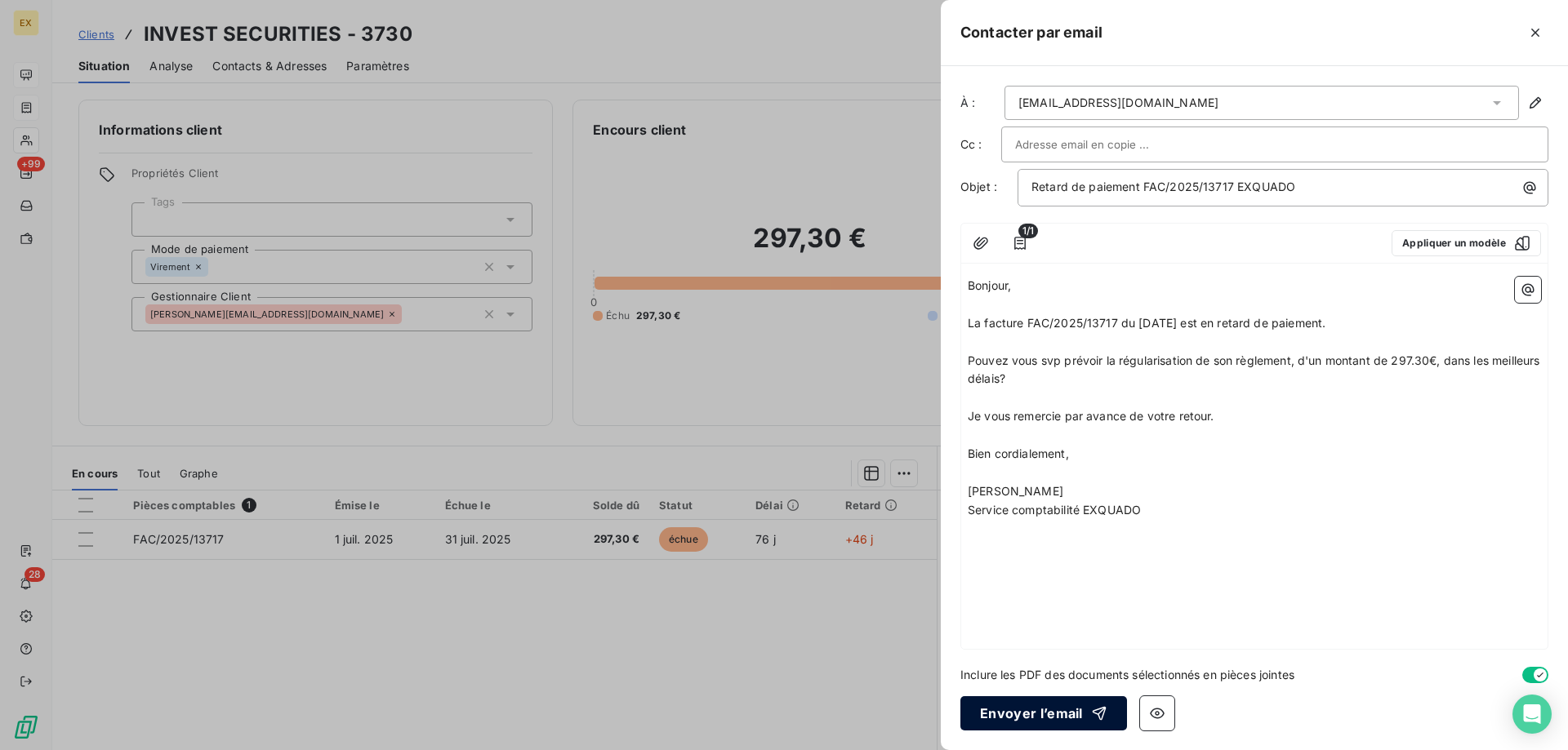
click at [1023, 706] on button "Envoyer l’email" at bounding box center [1043, 713] width 167 height 34
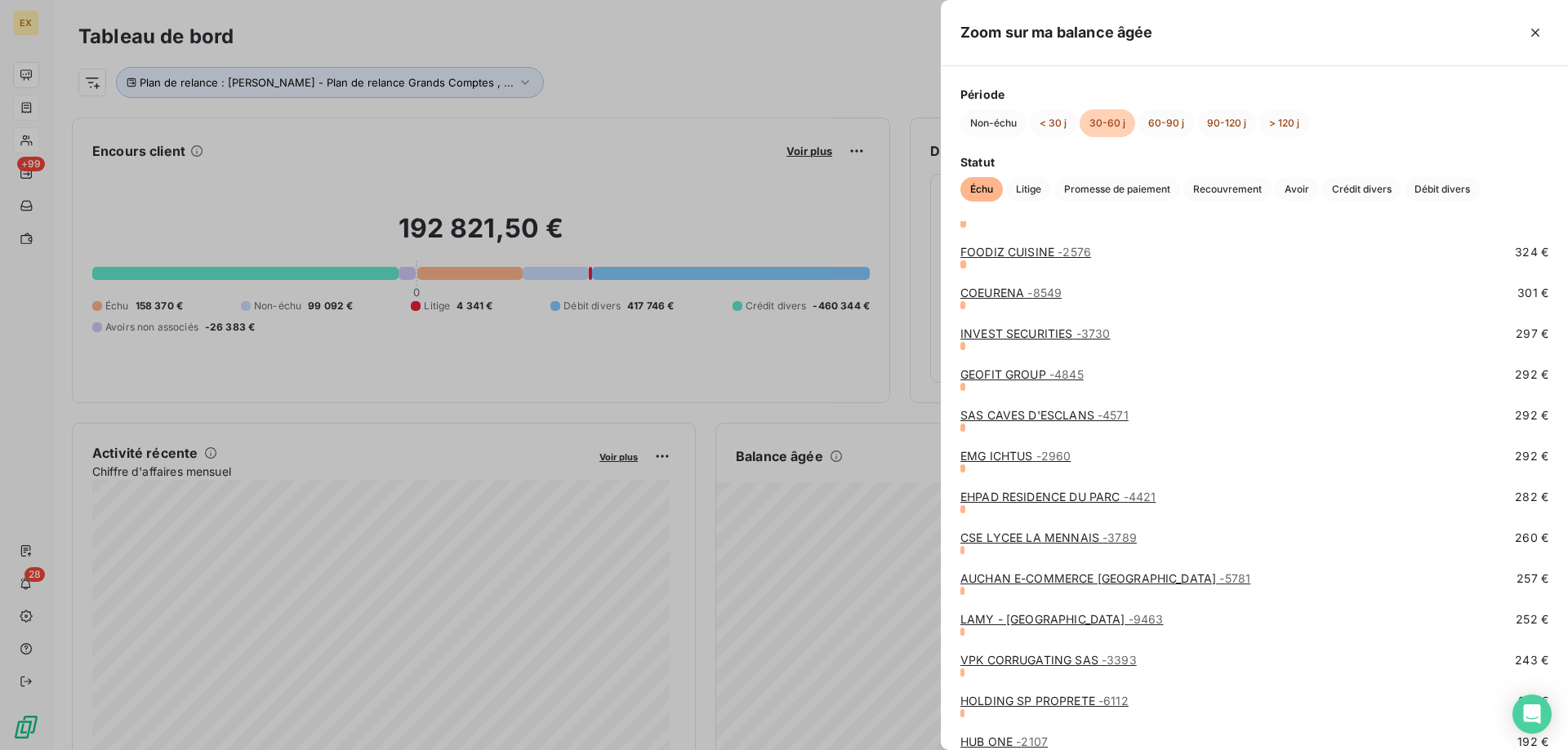
scroll to position [980, 0]
click at [1045, 374] on link "GEOFIT GROUP - 4845" at bounding box center [1022, 371] width 124 height 14
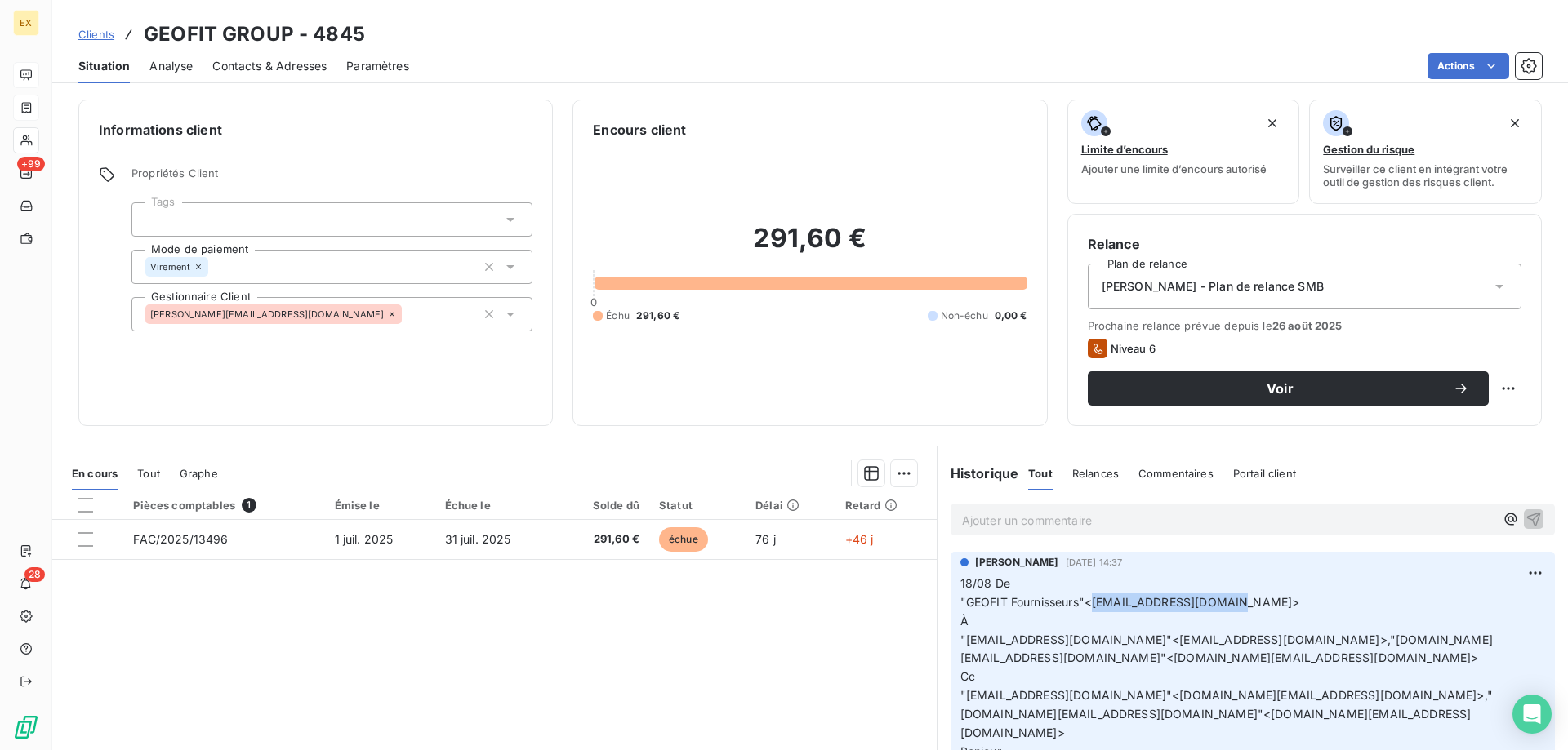
drag, startPoint x: 1087, startPoint y: 601, endPoint x: 1213, endPoint y: 601, distance: 126.0
click at [1213, 601] on span ""GEOFIT Fournisseurs"<[EMAIL_ADDRESS][DOMAIN_NAME]>" at bounding box center [1130, 601] width 339 height 14
copy span "[EMAIL_ADDRESS][DOMAIN_NAME]"
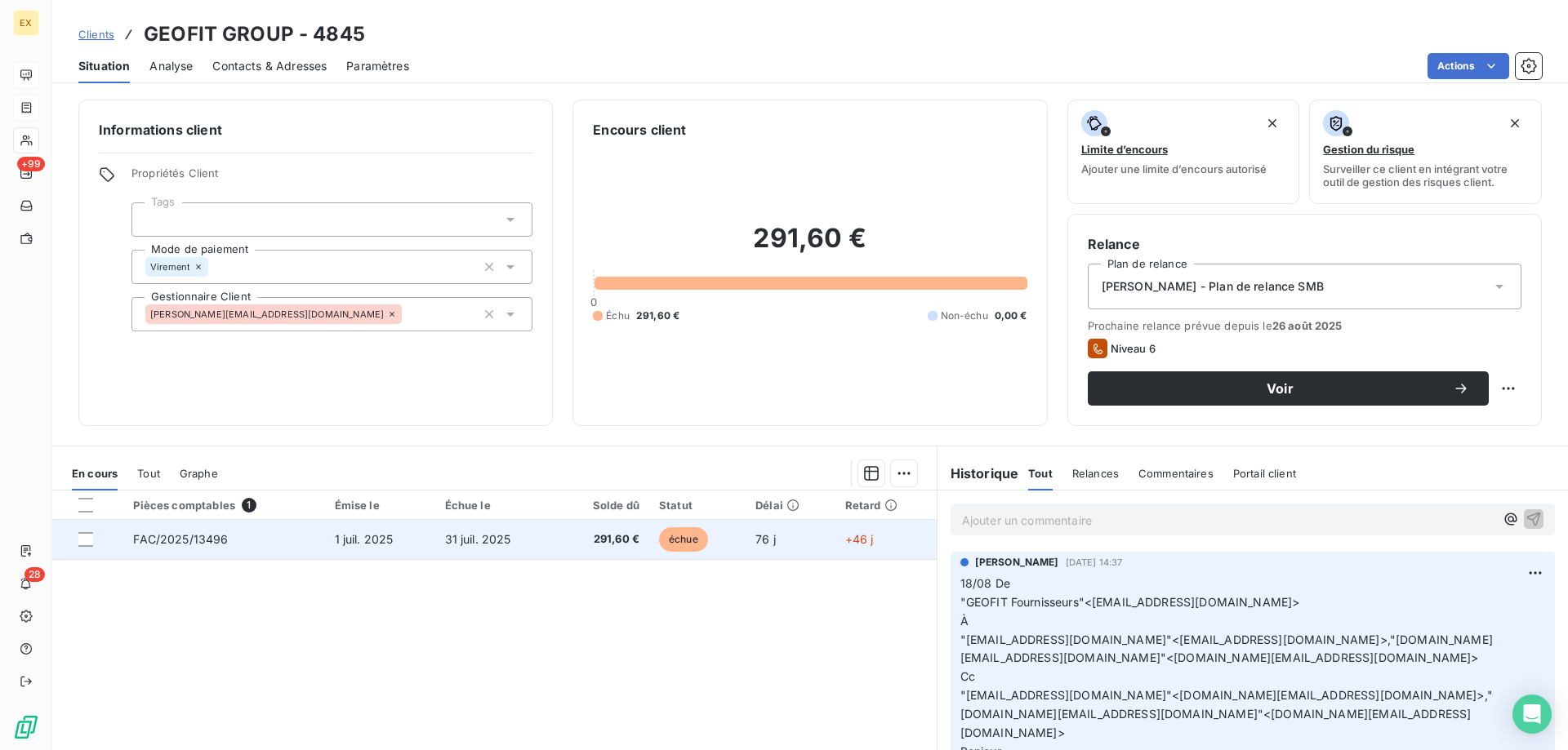
click at [284, 539] on td "FAC/2025/13496" at bounding box center [224, 540] width 201 height 39
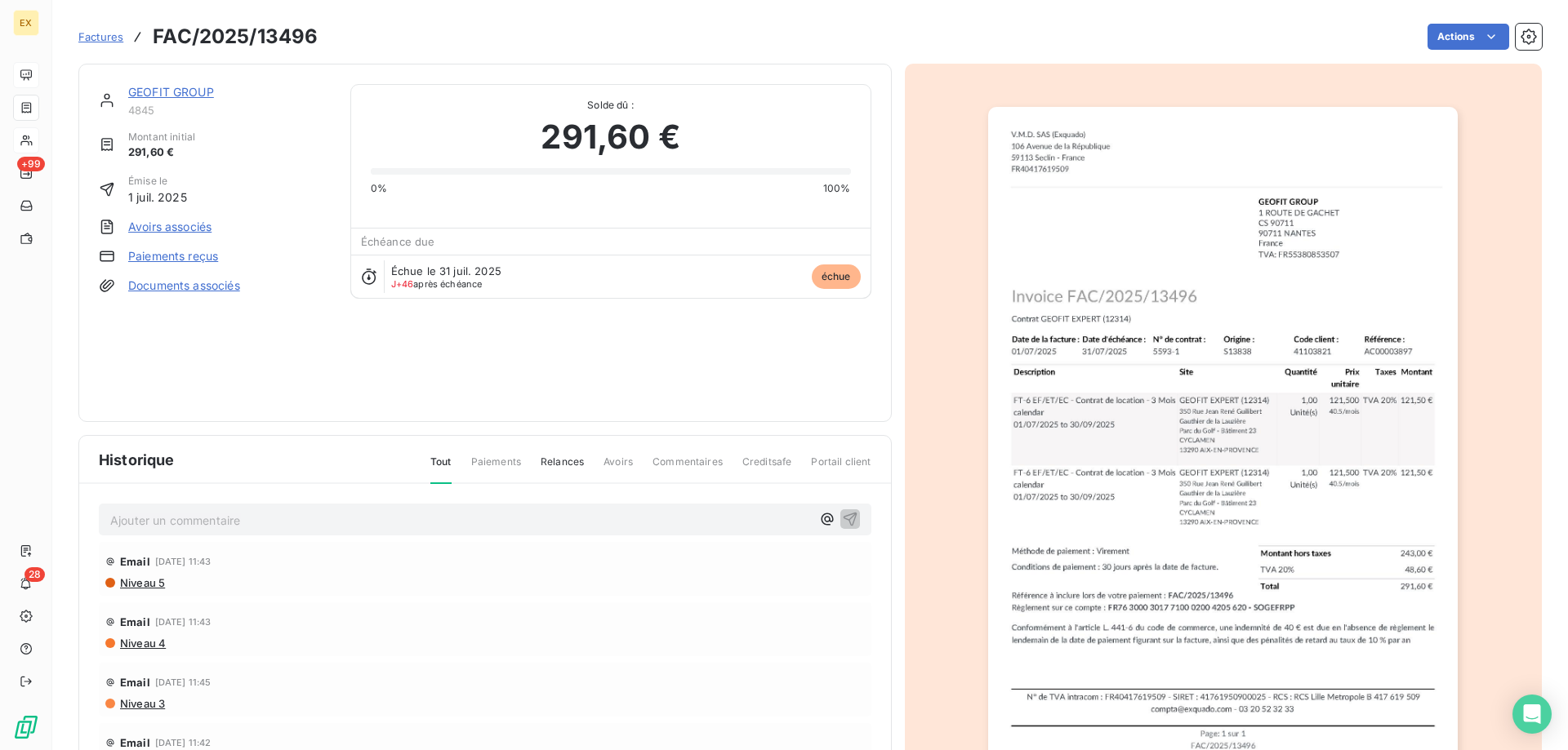
click at [1174, 311] on img "button" at bounding box center [1222, 439] width 469 height 665
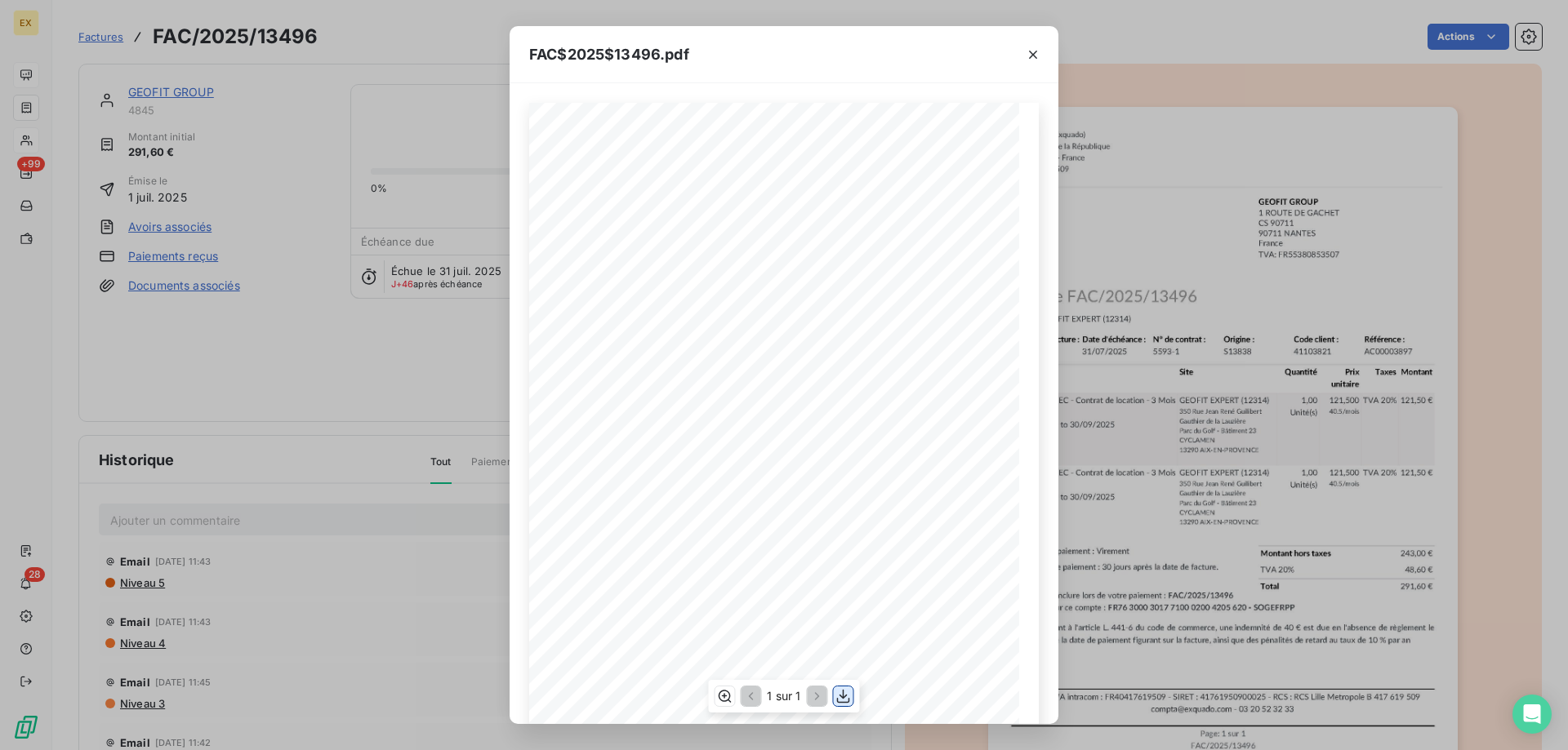
click at [847, 696] on icon "button" at bounding box center [844, 696] width 17 height 17
click at [1037, 60] on icon "button" at bounding box center [1033, 54] width 17 height 17
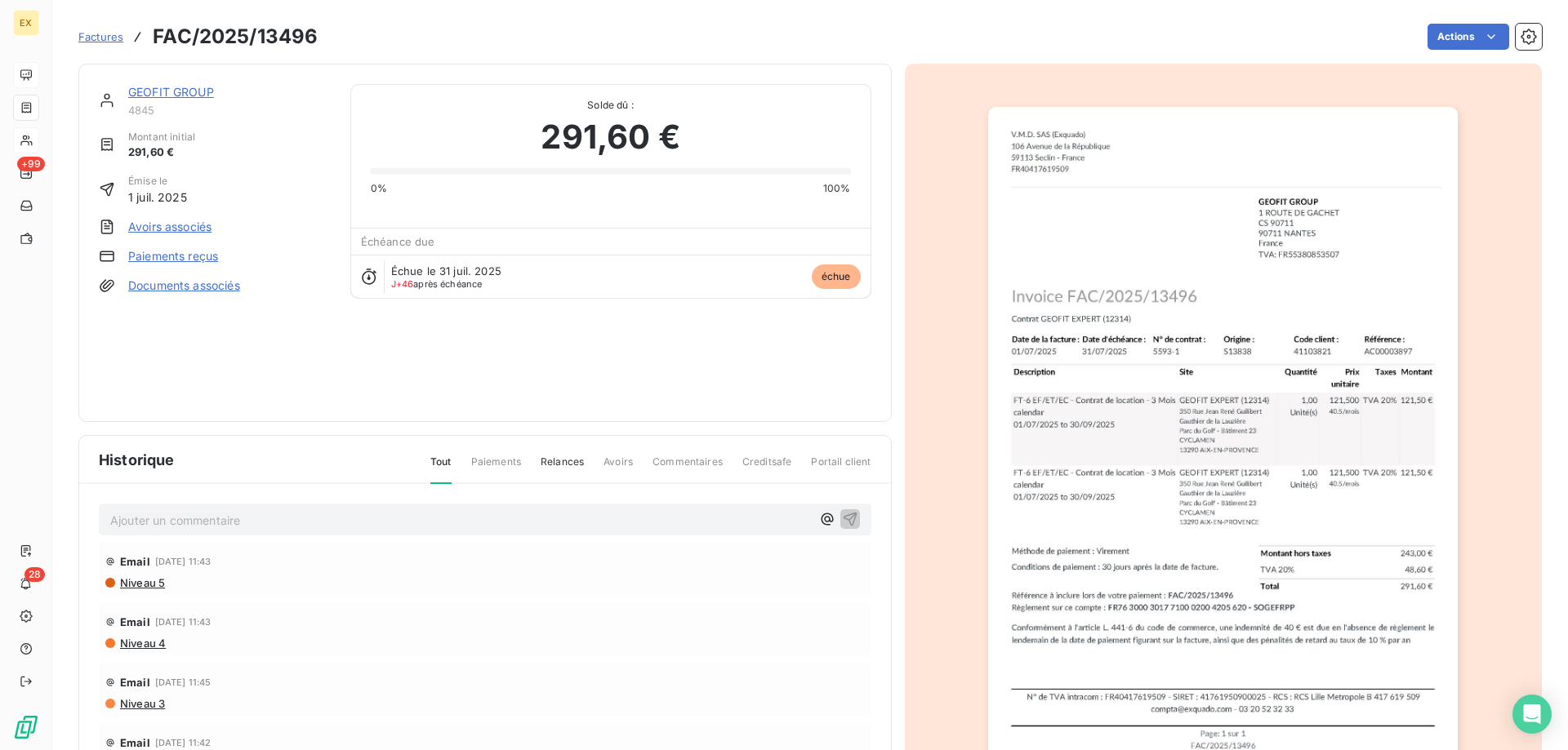
click at [106, 38] on span "Factures" at bounding box center [101, 37] width 45 height 13
click at [189, 93] on link "GEOFIT GROUP" at bounding box center [171, 91] width 86 height 14
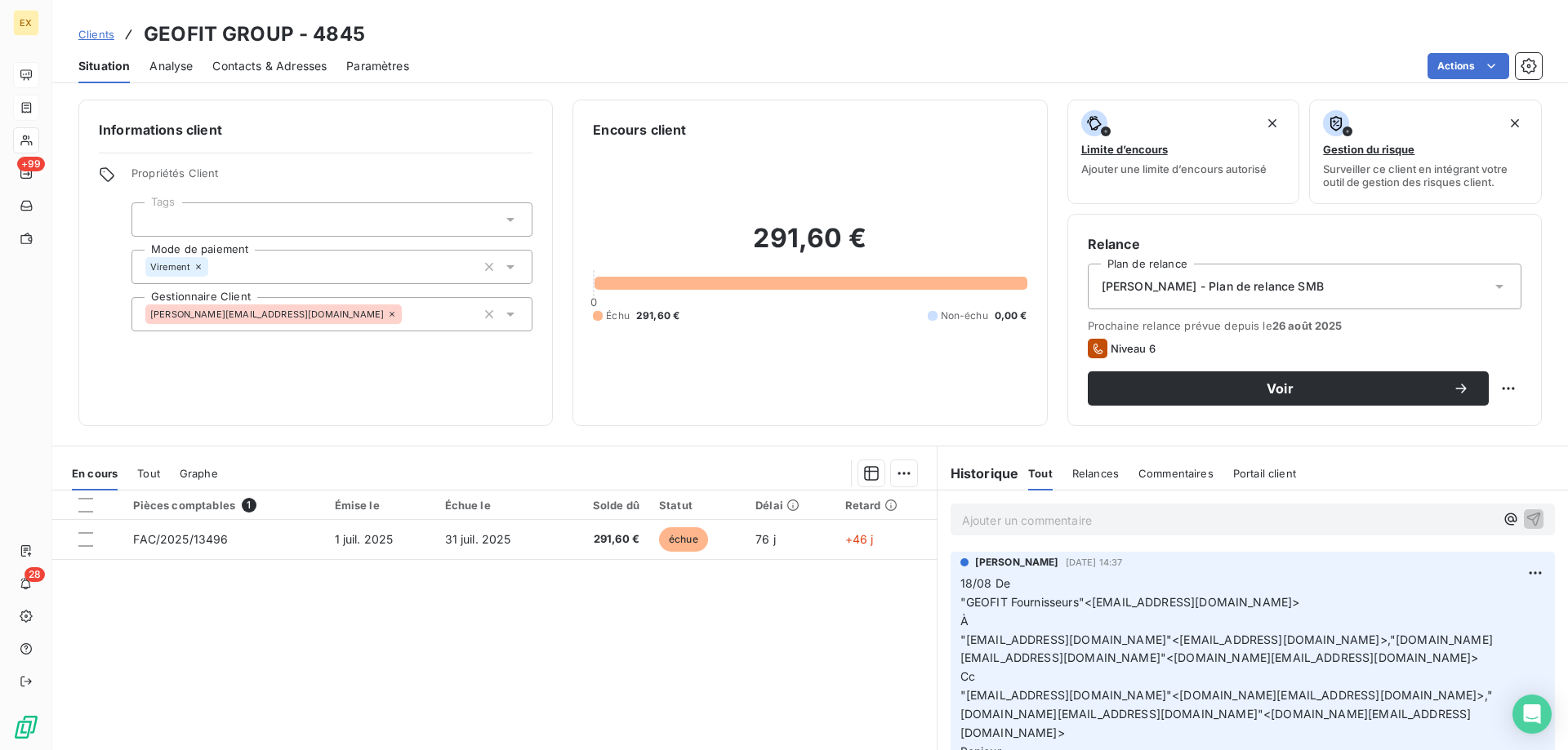
click at [997, 519] on p "Ajouter un commentaire ﻿" at bounding box center [1228, 520] width 532 height 20
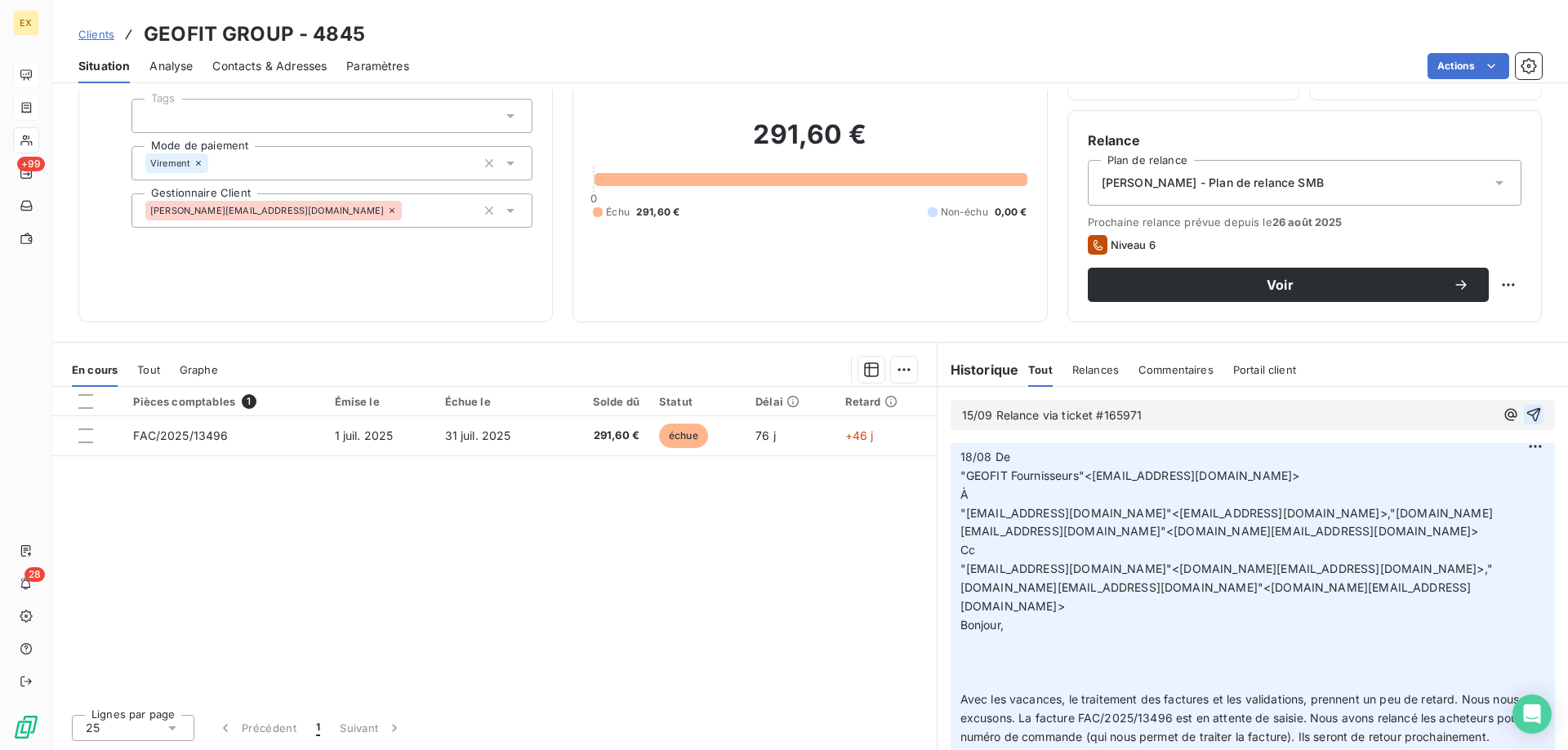
click at [1525, 418] on icon "button" at bounding box center [1533, 415] width 17 height 17
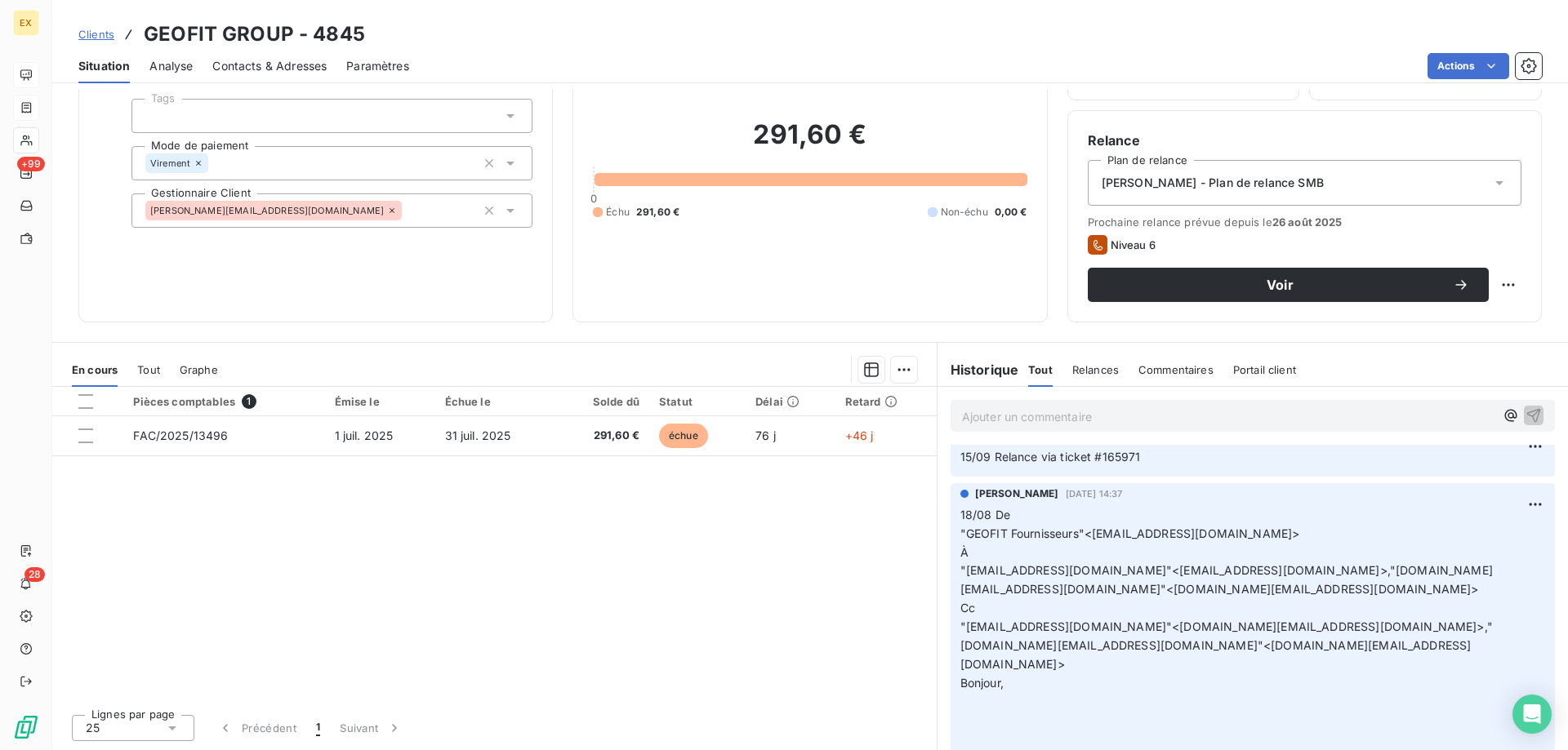
scroll to position [81, 0]
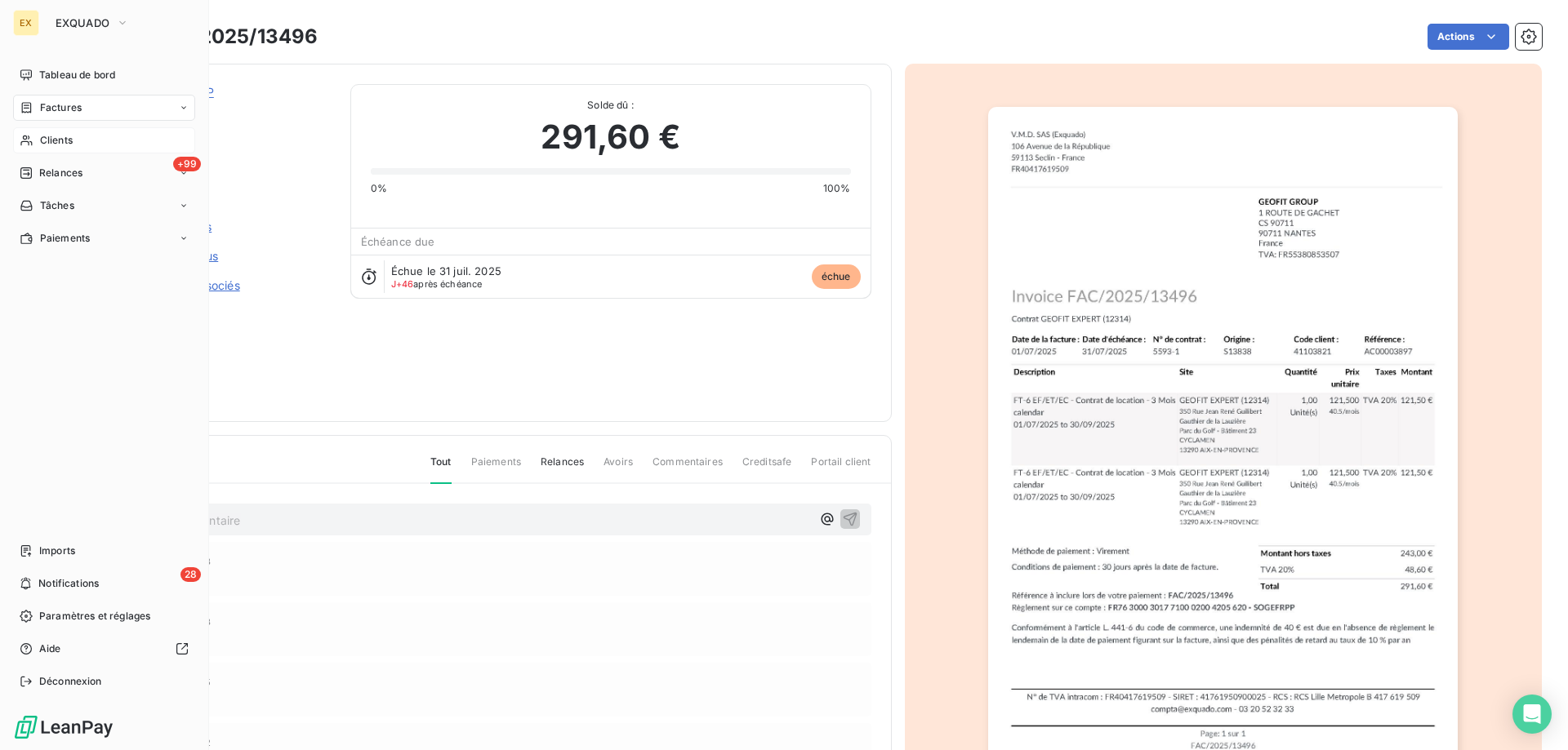
click at [45, 139] on span "Clients" at bounding box center [55, 140] width 32 height 15
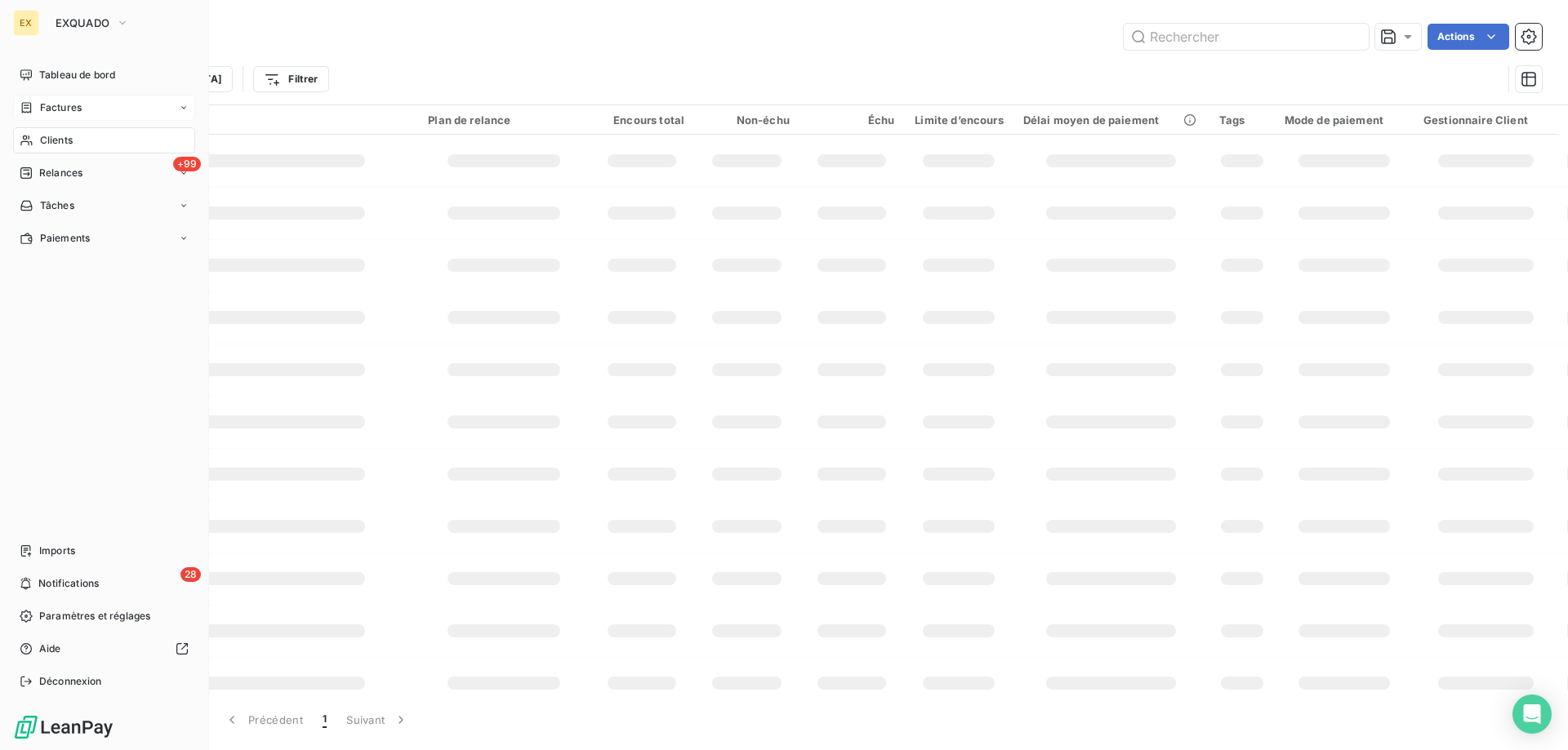
click at [61, 106] on span "Factures" at bounding box center [60, 108] width 42 height 15
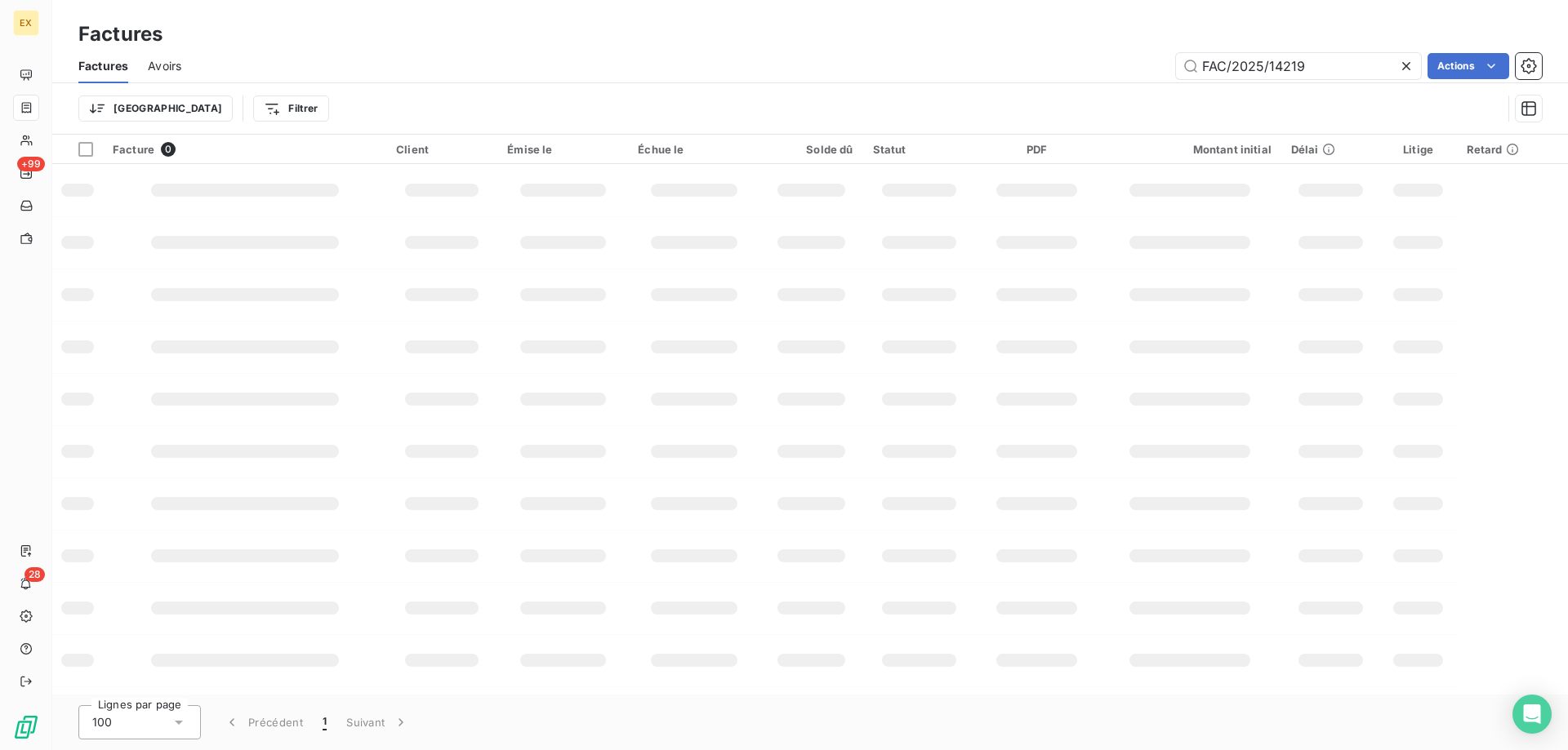
click at [1285, 44] on div "Factures" at bounding box center [810, 34] width 1515 height 30
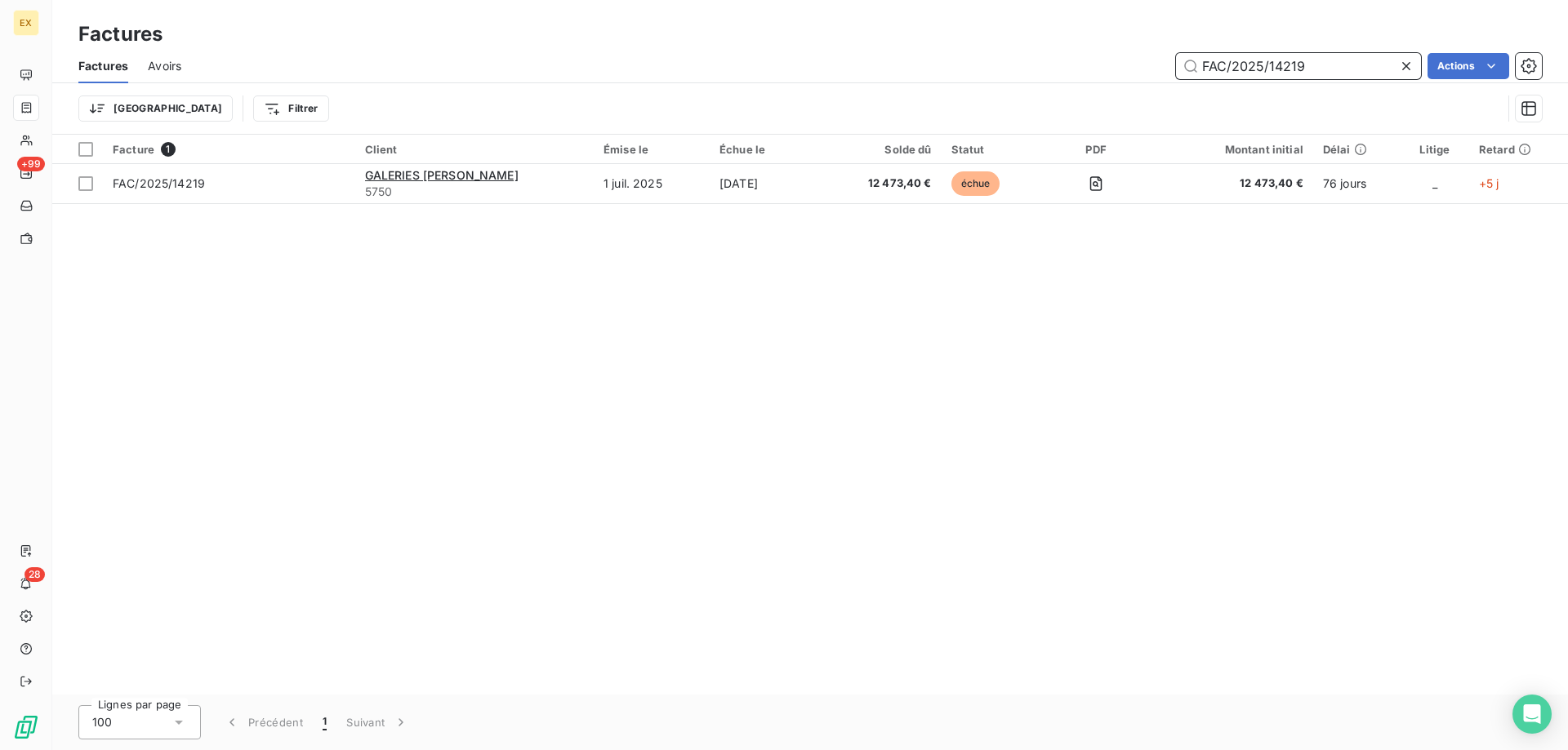
drag, startPoint x: 1312, startPoint y: 62, endPoint x: 1142, endPoint y: 64, distance: 170.0
click at [1142, 64] on div "FAC/2025/14219 Actions" at bounding box center [871, 66] width 1340 height 26
paste input "FAC/2025/14154"
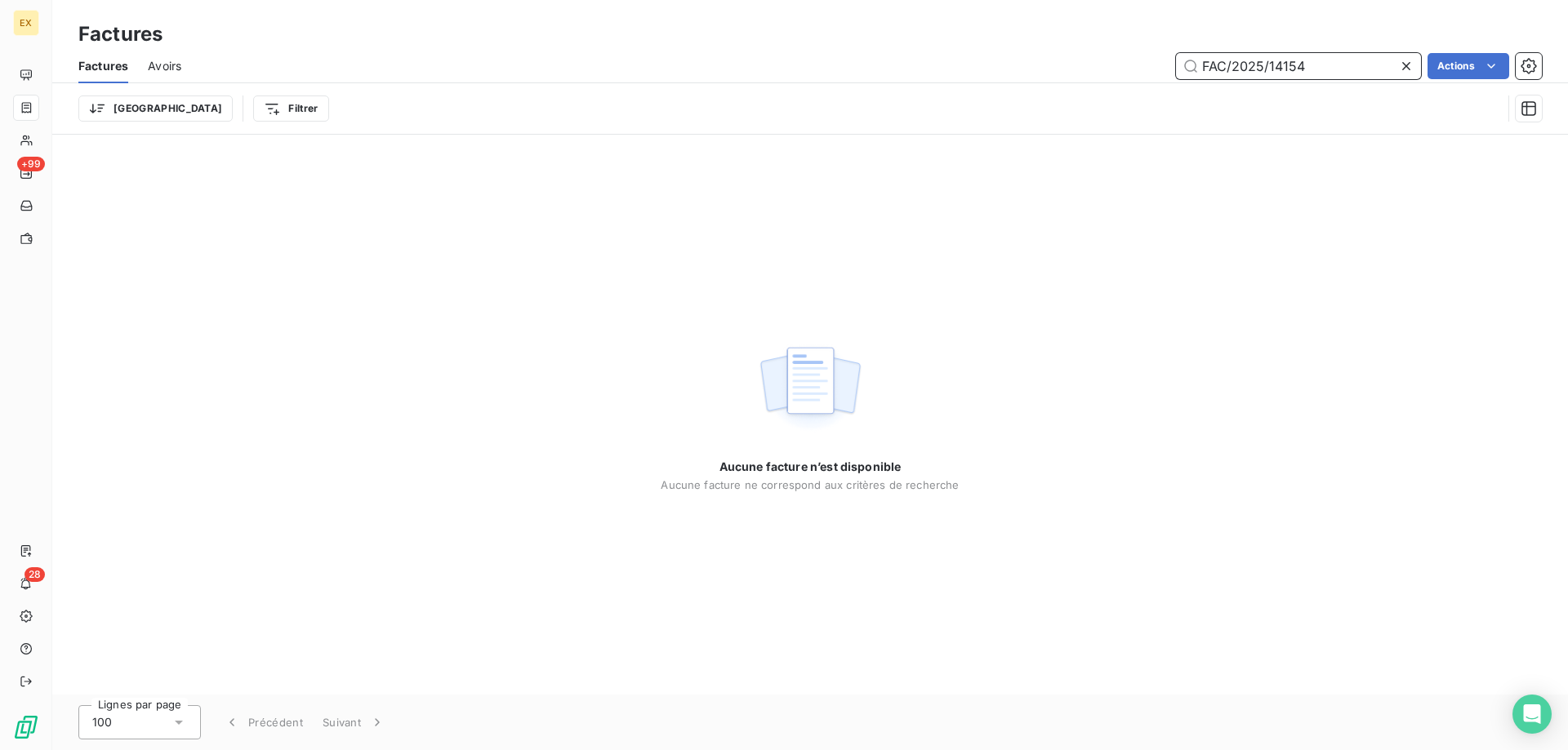
drag, startPoint x: 1207, startPoint y: 61, endPoint x: 1172, endPoint y: 56, distance: 35.4
click at [1172, 56] on div "FAC/2025/14154 Actions" at bounding box center [871, 66] width 1340 height 26
type input "FAC/2025/14154"
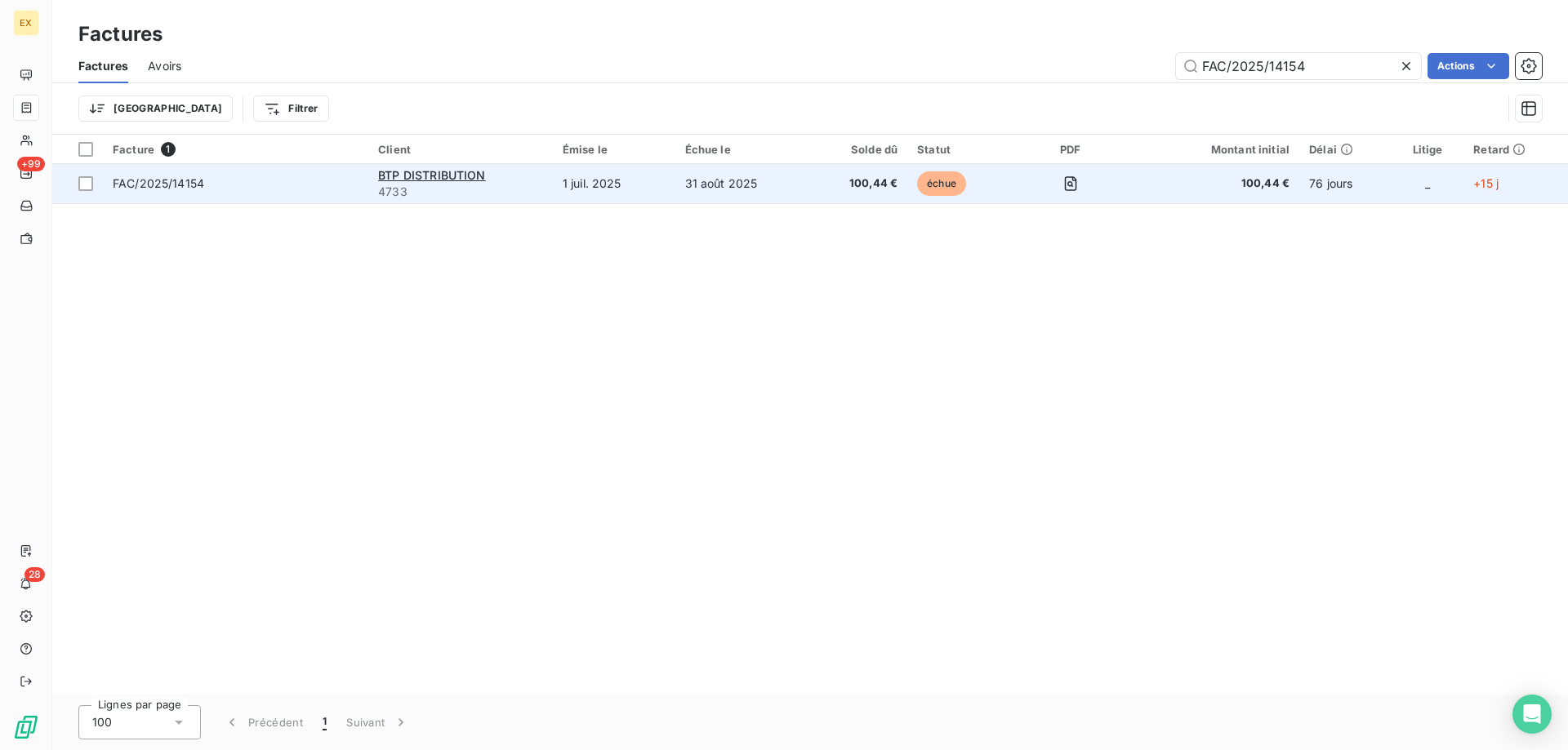
click at [295, 191] on span "FAC/2025/14154" at bounding box center [235, 184] width 245 height 17
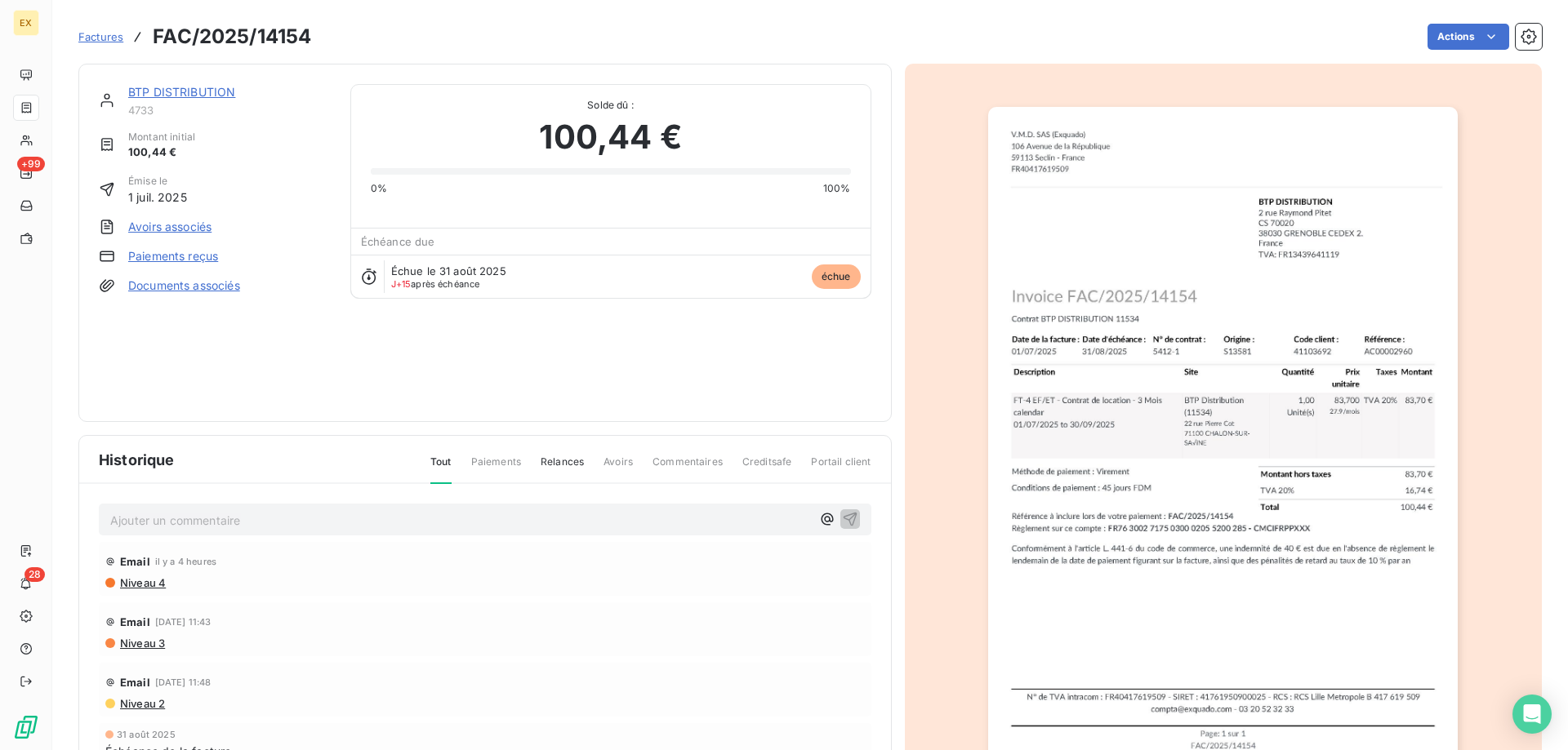
click at [192, 95] on link "BTP DISTRIBUTION" at bounding box center [182, 91] width 107 height 14
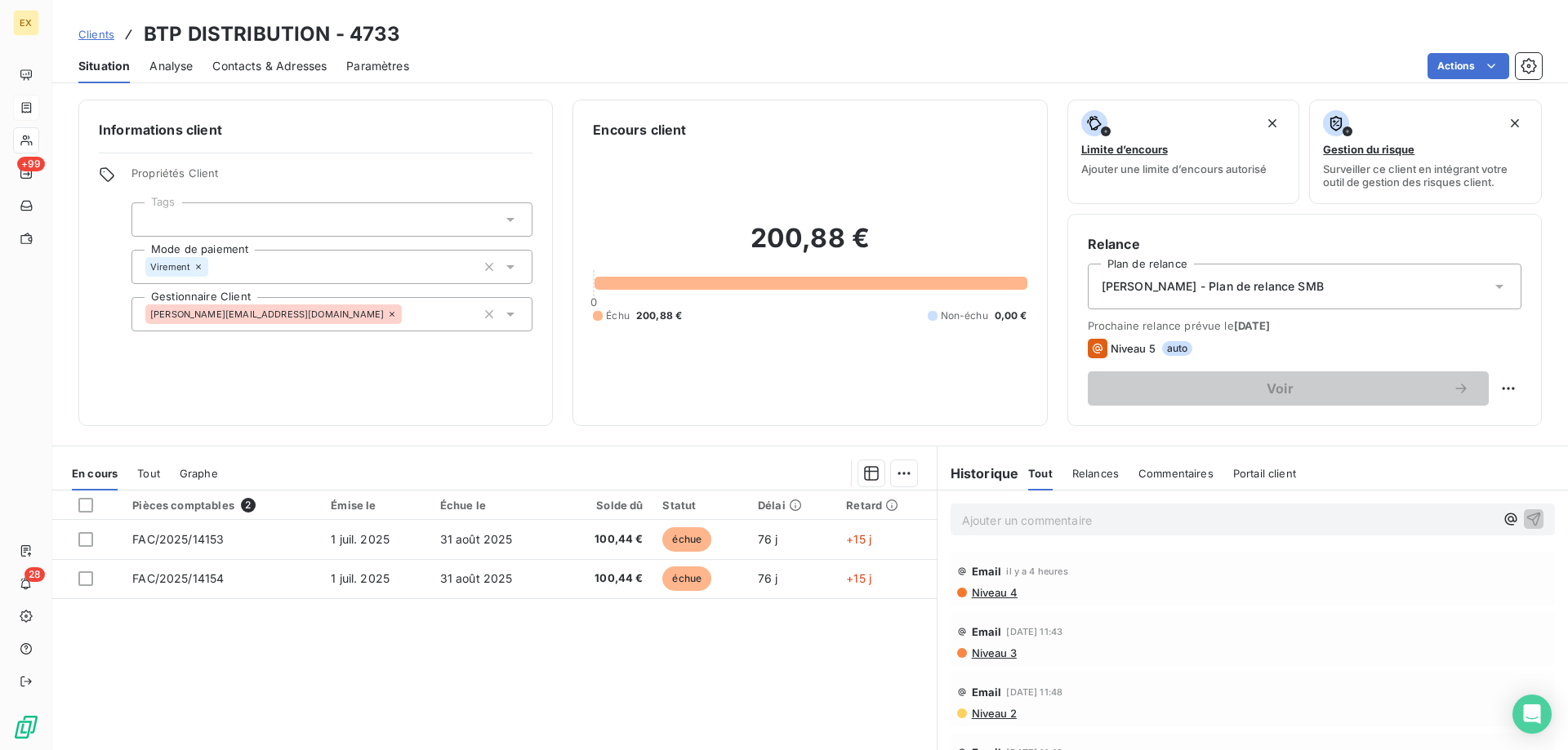
click at [1149, 512] on p "Ajouter un commentaire ﻿" at bounding box center [1228, 520] width 532 height 20
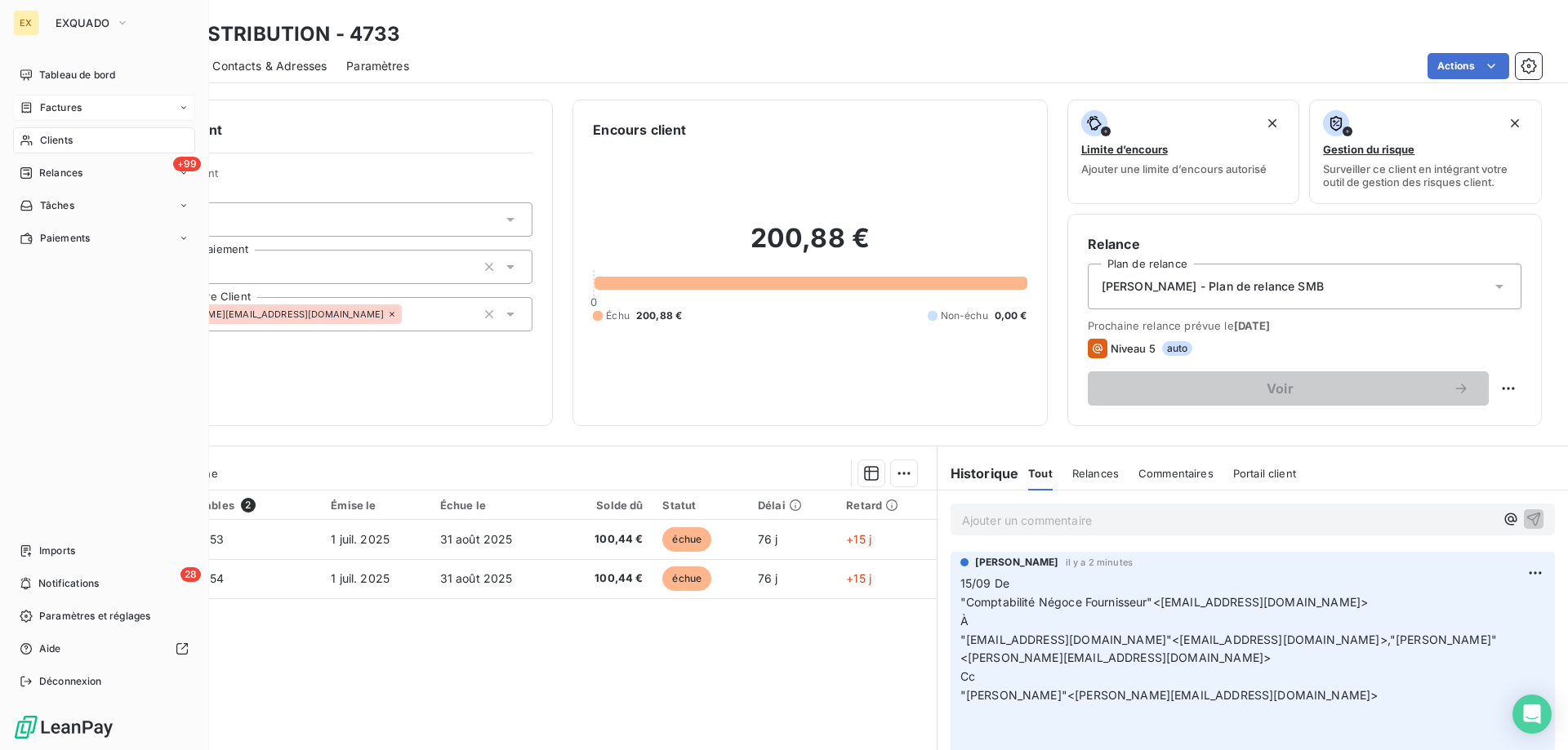
click at [38, 111] on div "Factures" at bounding box center [50, 108] width 62 height 15
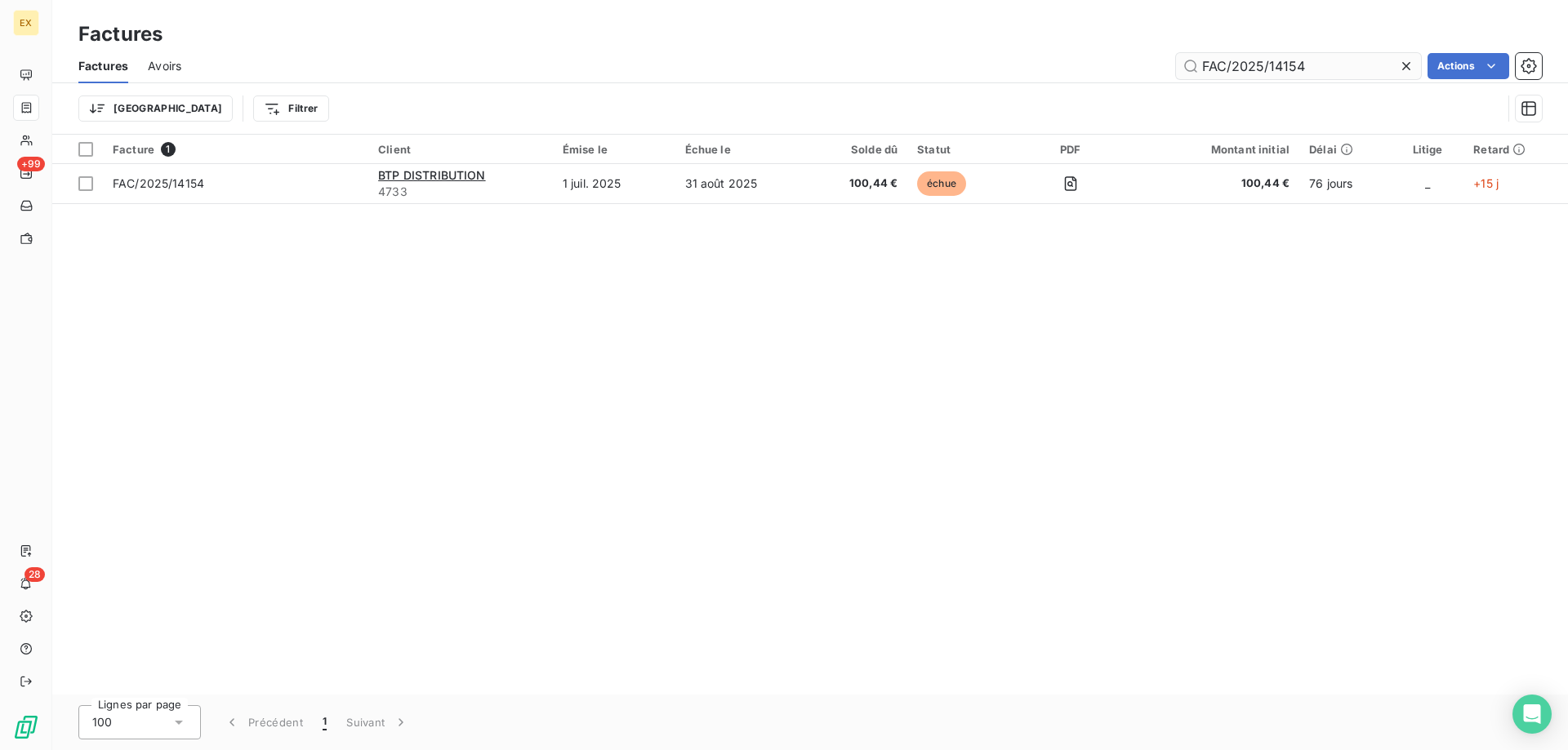
drag, startPoint x: 1312, startPoint y: 61, endPoint x: 1189, endPoint y: 60, distance: 123.0
click at [1189, 60] on input "FAC/2025/14154" at bounding box center [1299, 66] width 245 height 26
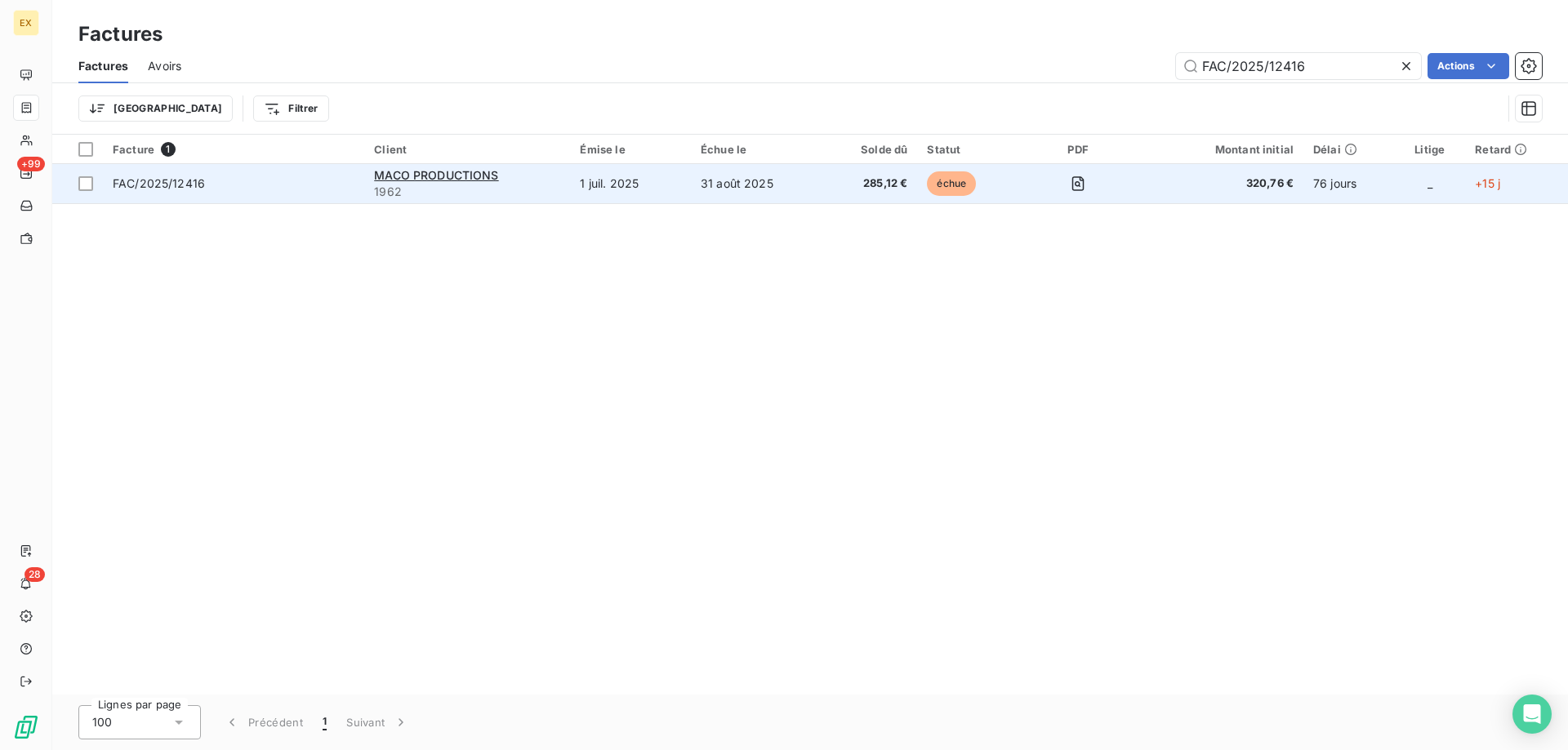
type input "FAC/2025/12416"
click at [316, 185] on span "FAC/2025/12416" at bounding box center [233, 184] width 242 height 17
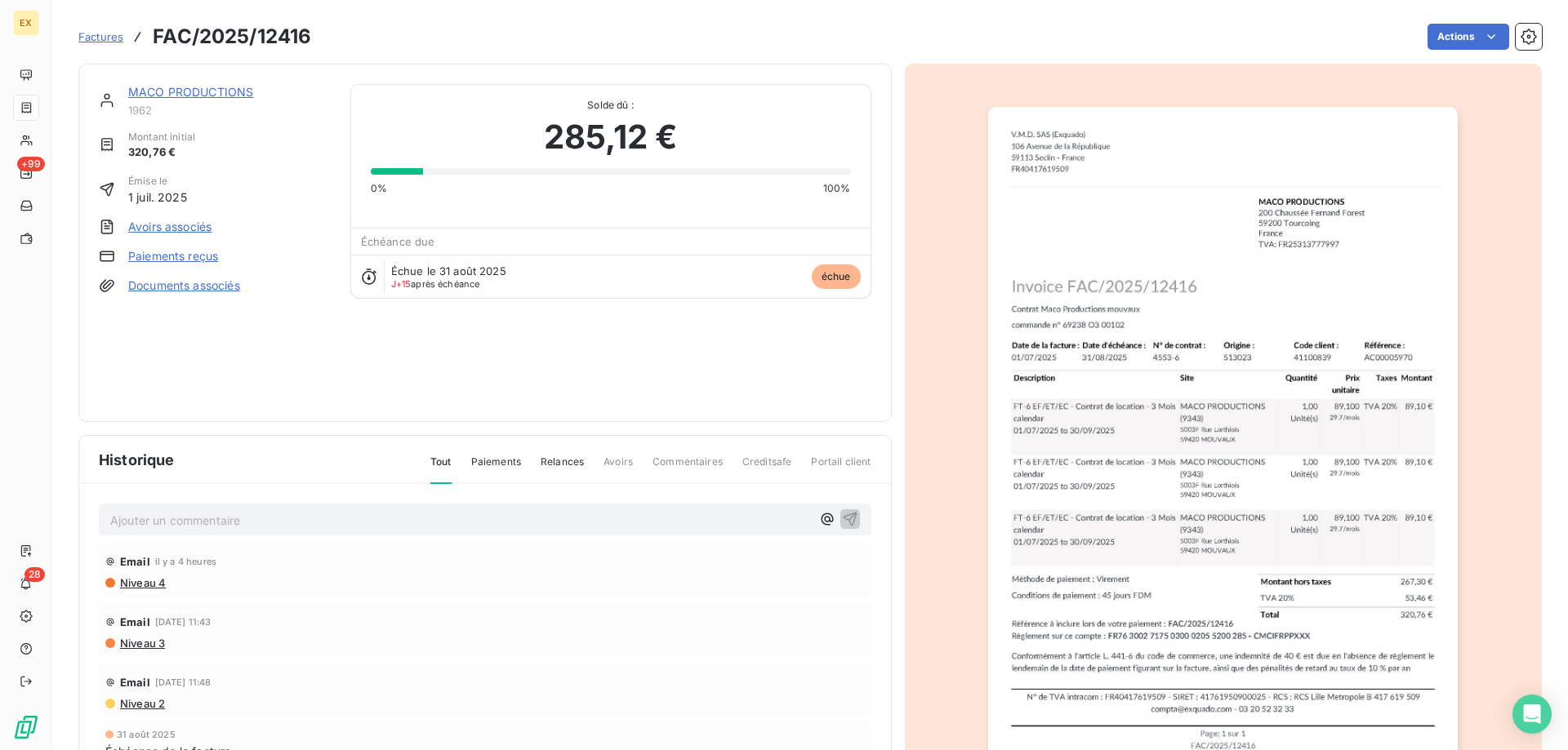
click at [219, 91] on link "MACO PRODUCTIONS" at bounding box center [190, 91] width 125 height 14
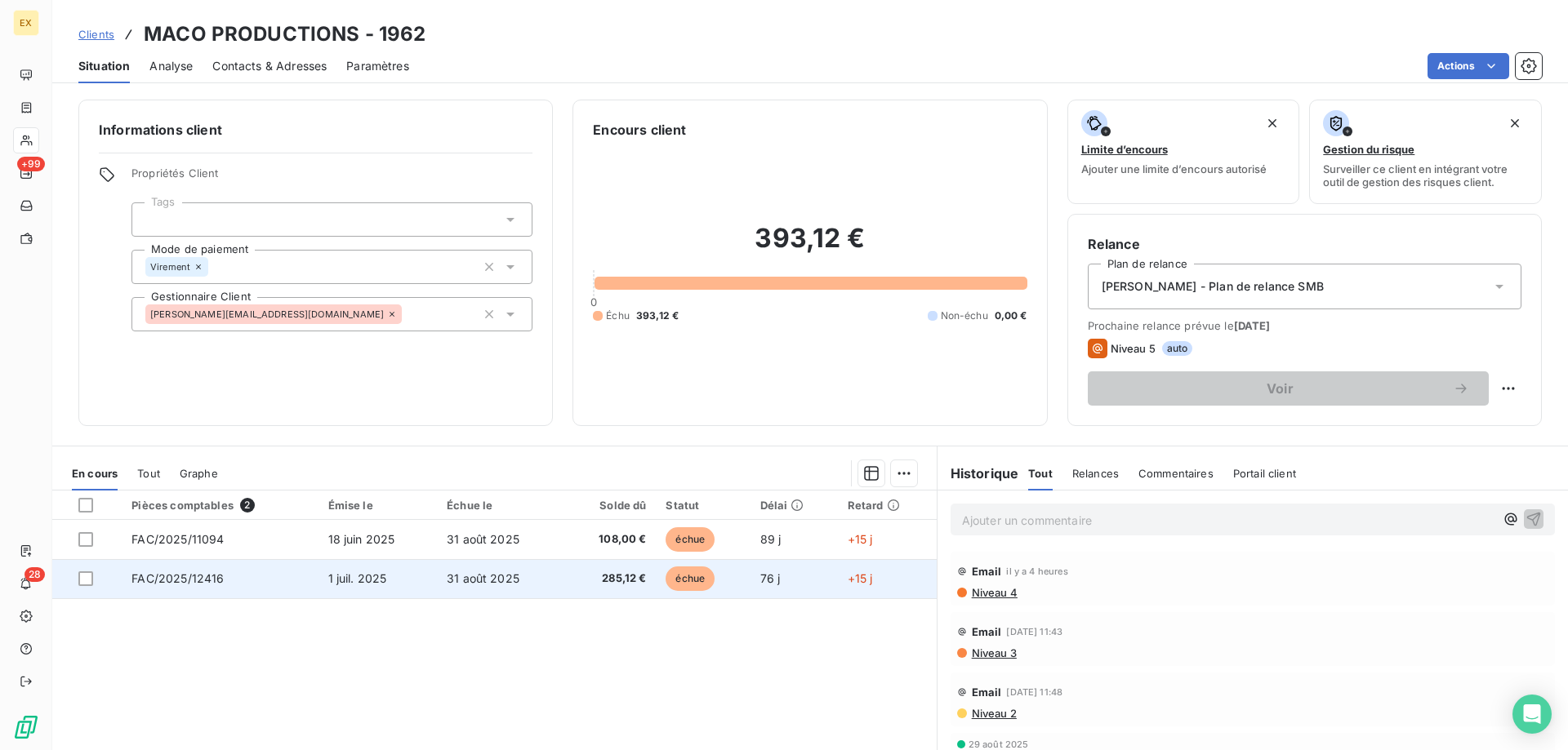
click at [423, 579] on td "1 juil. 2025" at bounding box center [377, 578] width 119 height 39
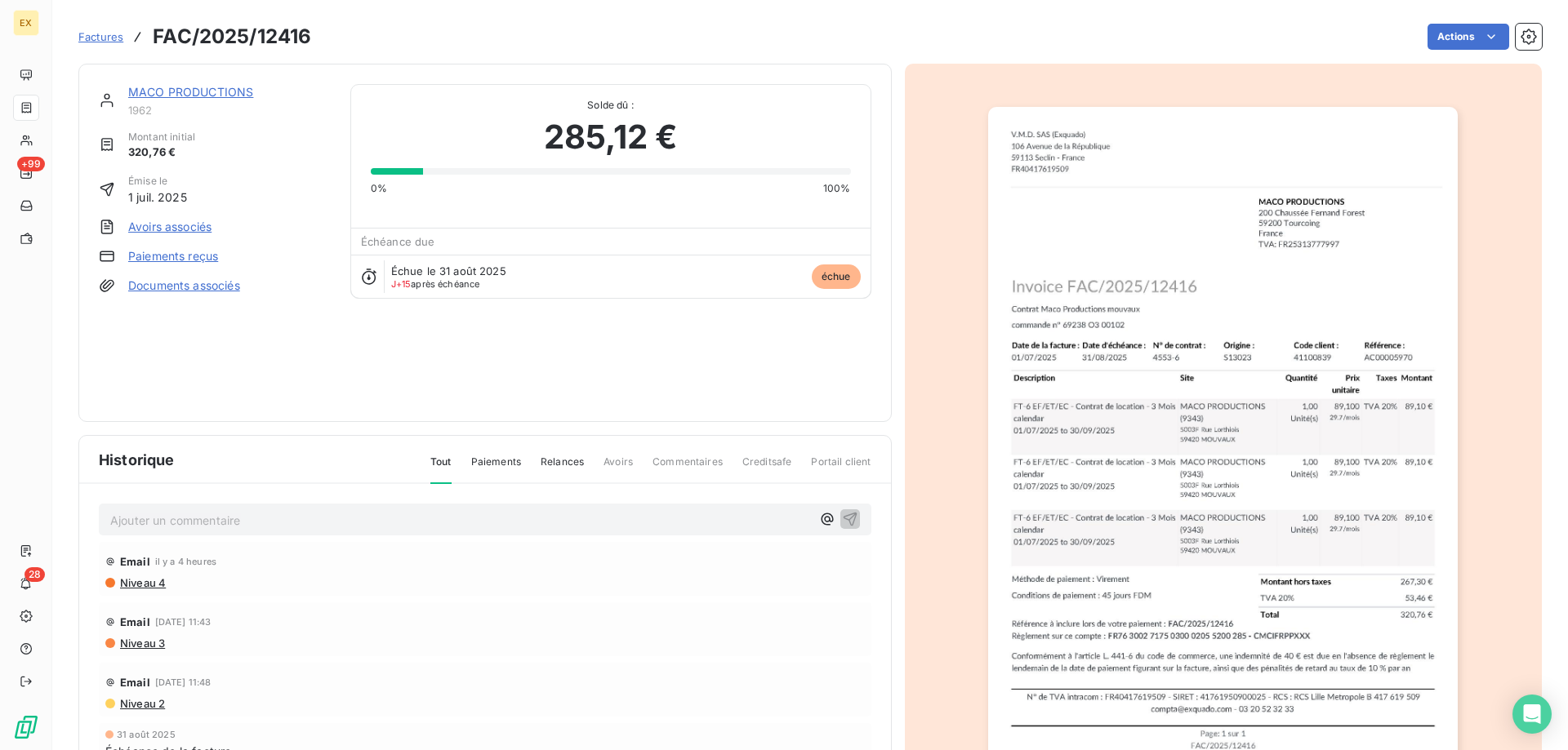
click at [190, 259] on link "Paiements reçus" at bounding box center [172, 256] width 89 height 17
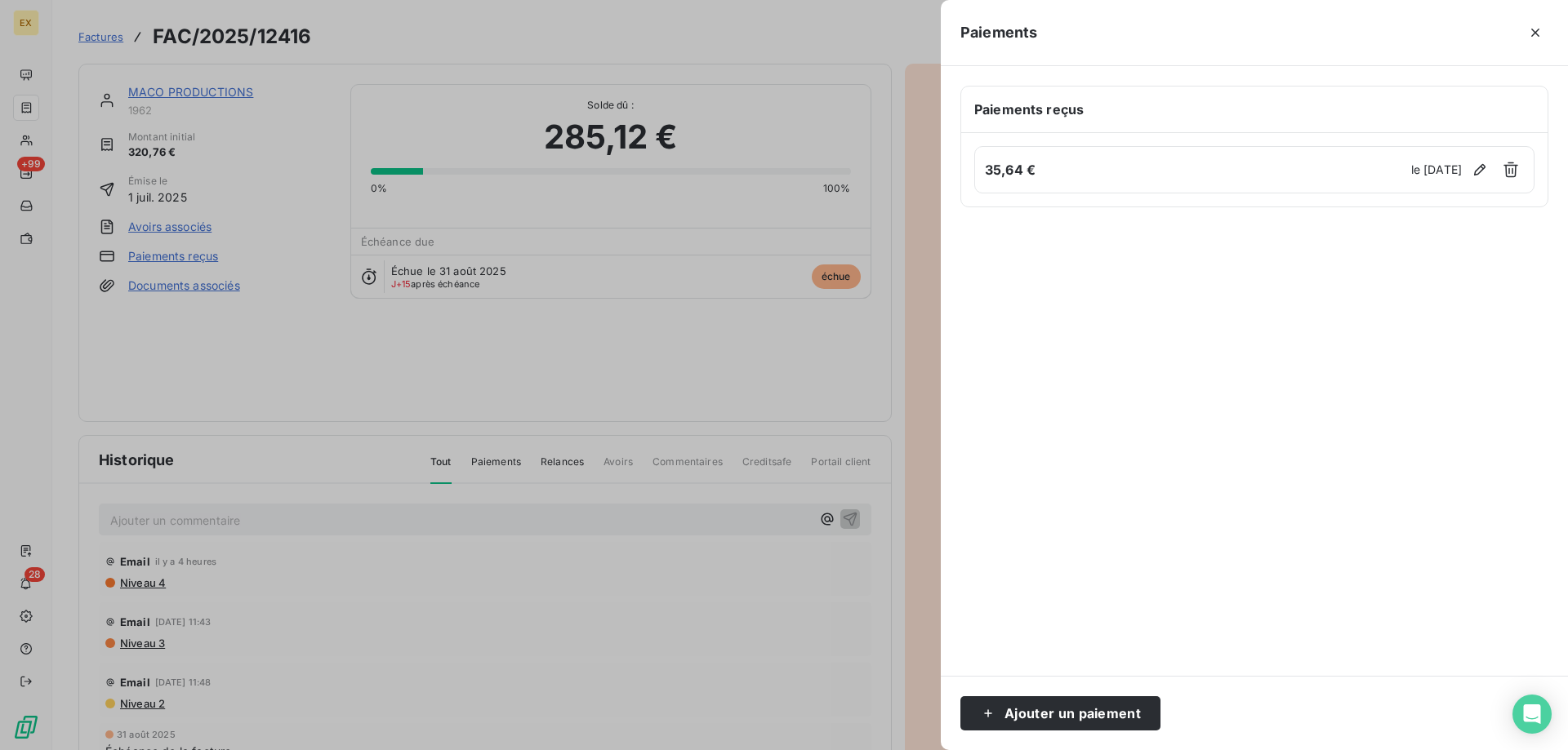
click at [1099, 167] on h6 "35,64 €" at bounding box center [1195, 169] width 422 height 19
click at [999, 167] on h6 "35,64 €" at bounding box center [1195, 169] width 422 height 19
click at [1067, 708] on button "Ajouter un paiement" at bounding box center [1060, 713] width 200 height 34
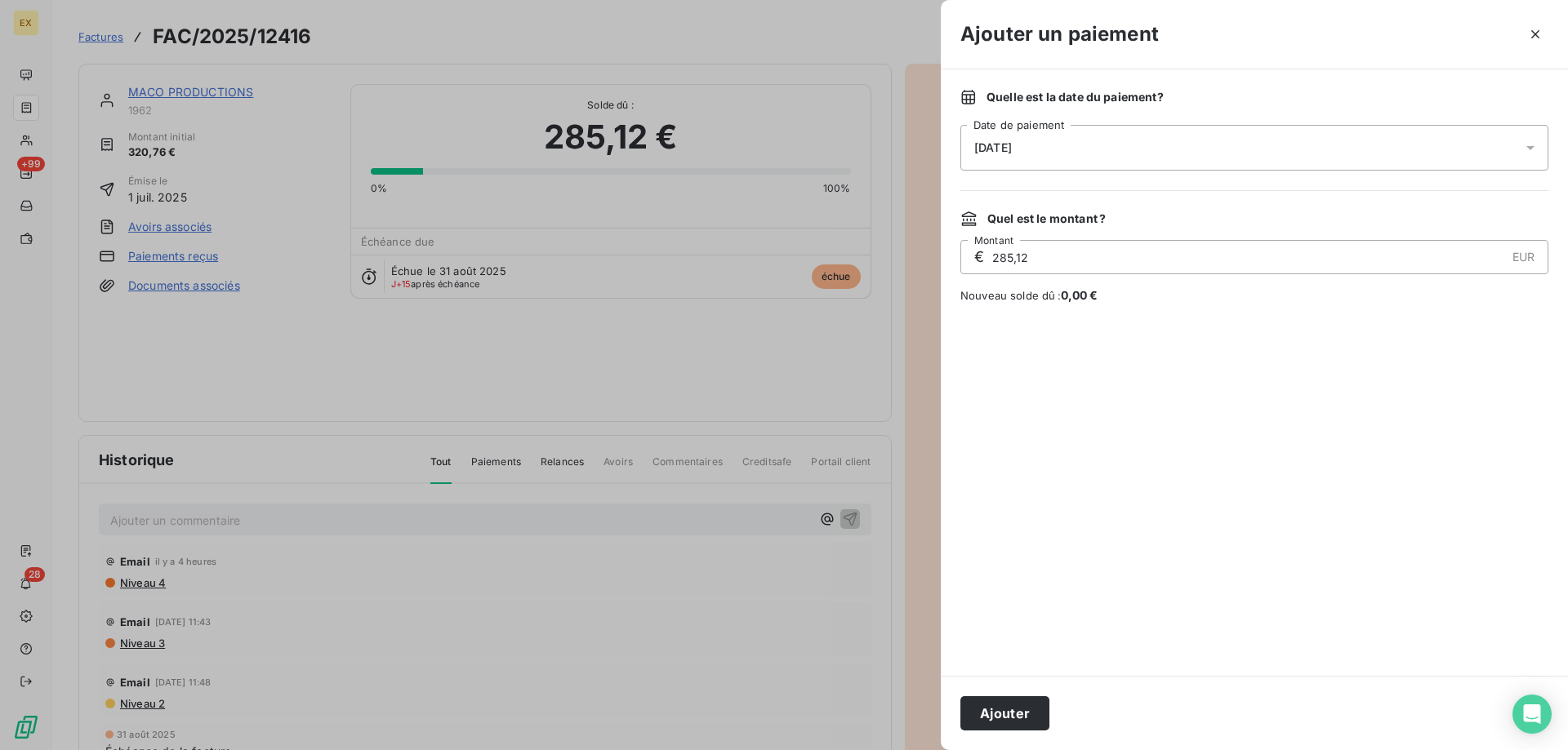
click at [1012, 153] on span "[DATE]" at bounding box center [992, 148] width 38 height 13
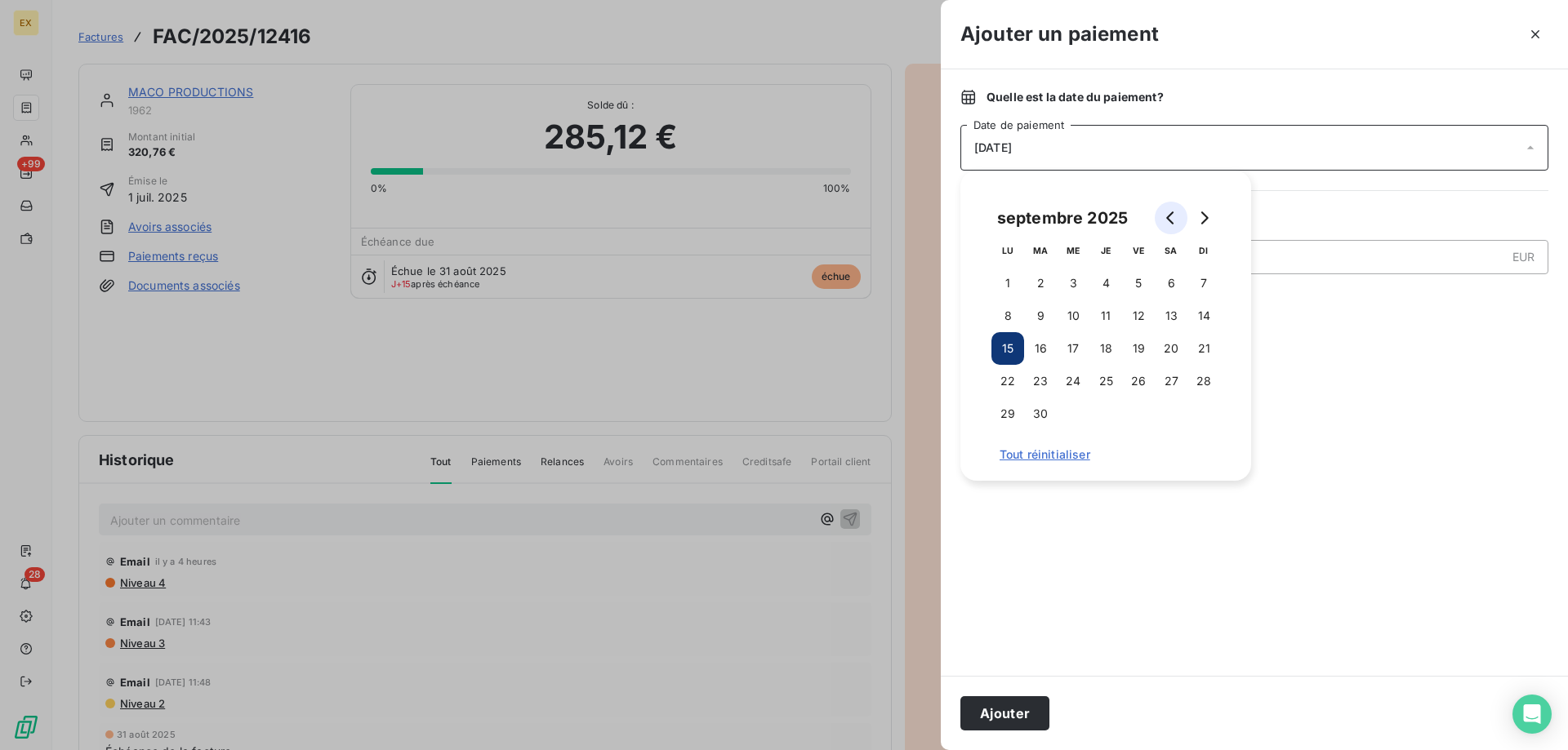
click at [1166, 224] on button "Go to previous month" at bounding box center [1170, 218] width 32 height 32
click at [1148, 417] on button "29" at bounding box center [1137, 413] width 32 height 32
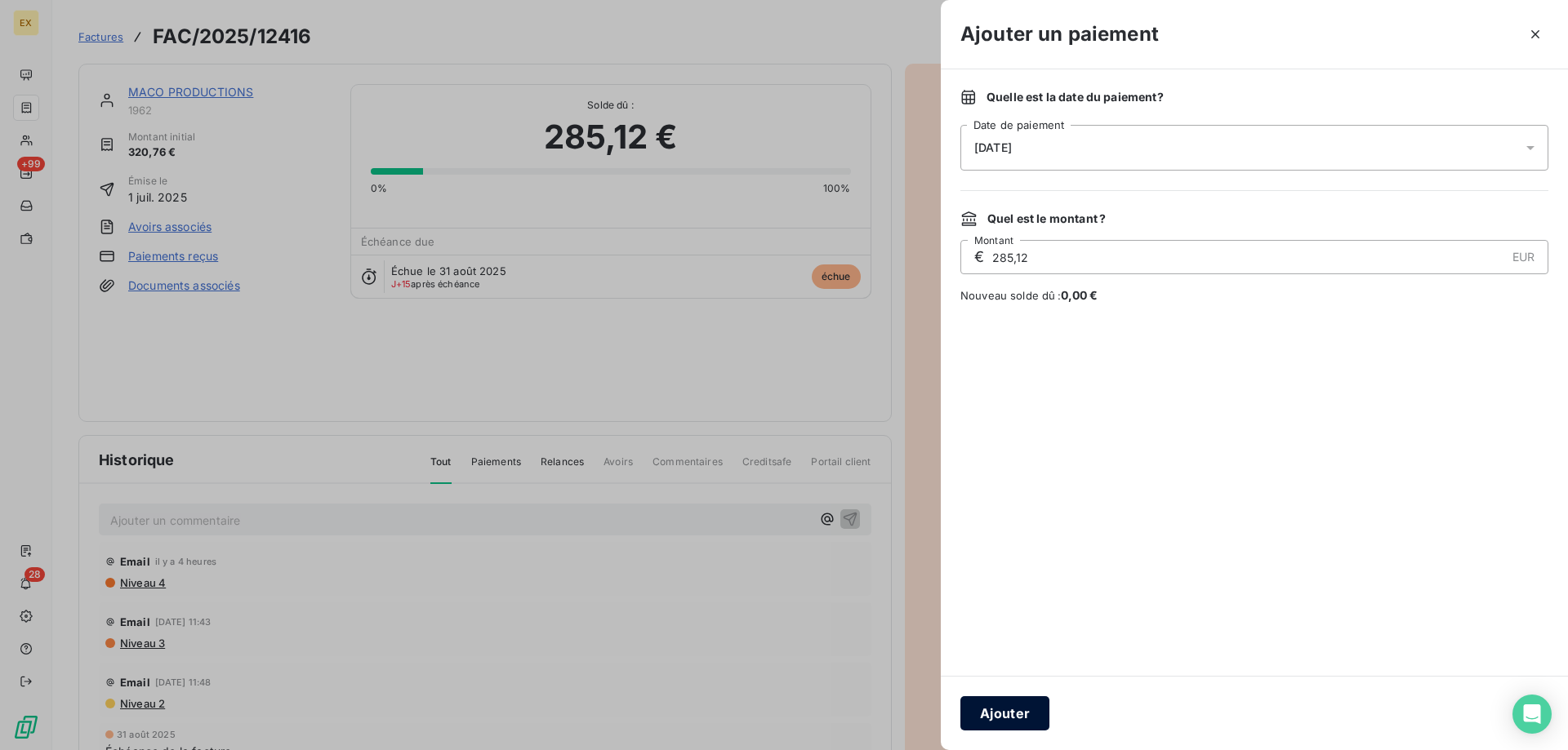
click at [997, 721] on button "Ajouter" at bounding box center [1004, 713] width 89 height 34
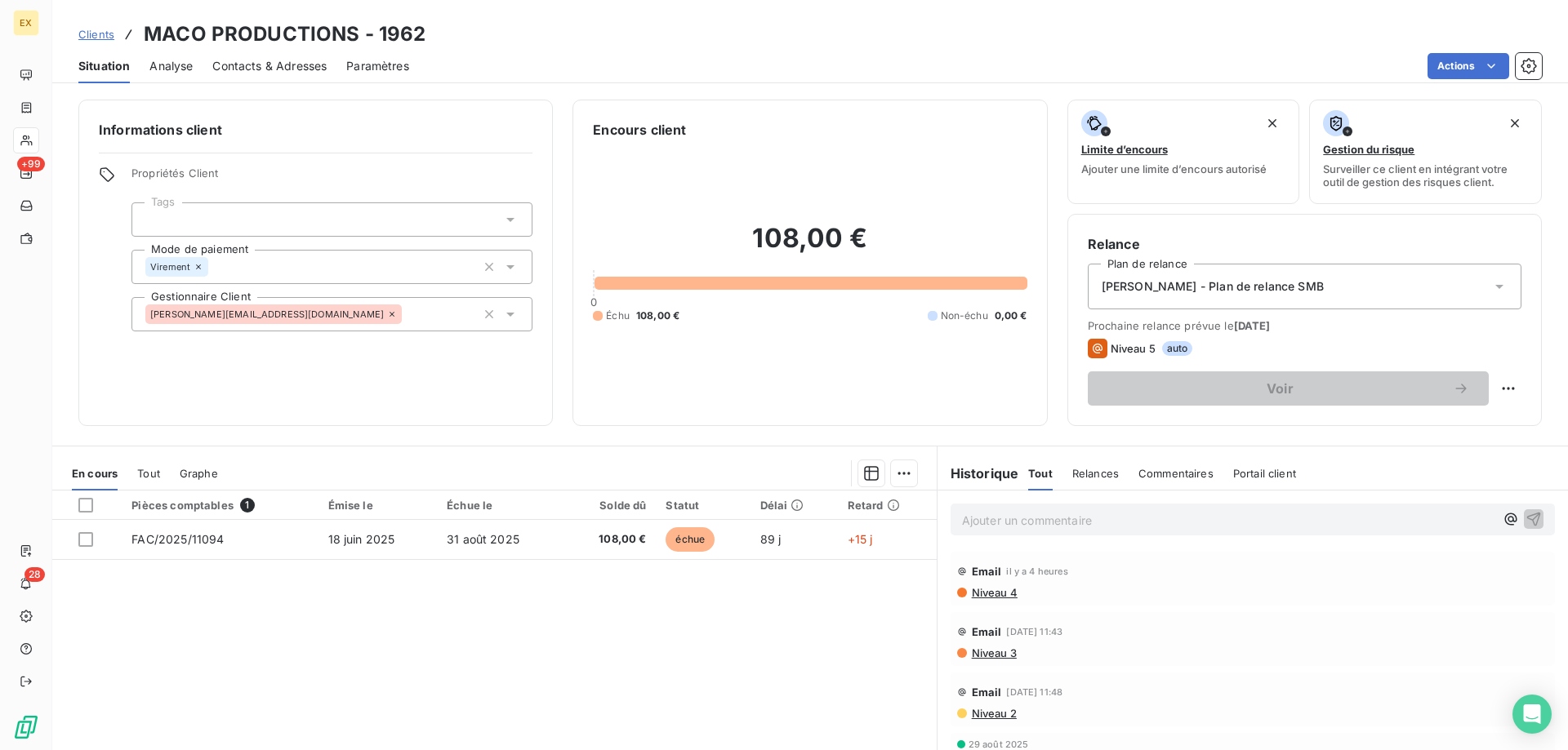
click at [980, 519] on p "Ajouter un commentaire ﻿" at bounding box center [1228, 520] width 532 height 20
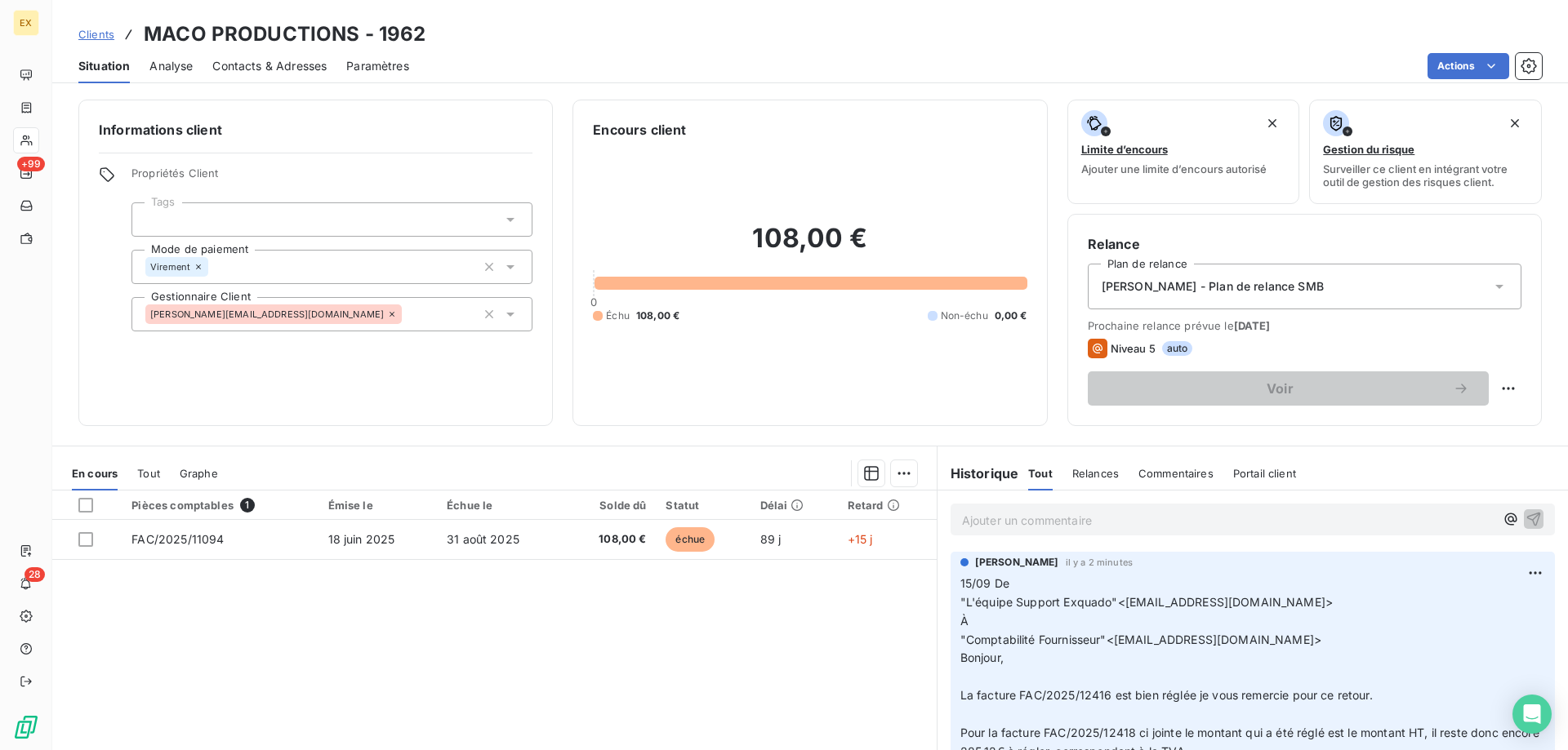
click at [113, 34] on span "Clients" at bounding box center [96, 34] width 36 height 13
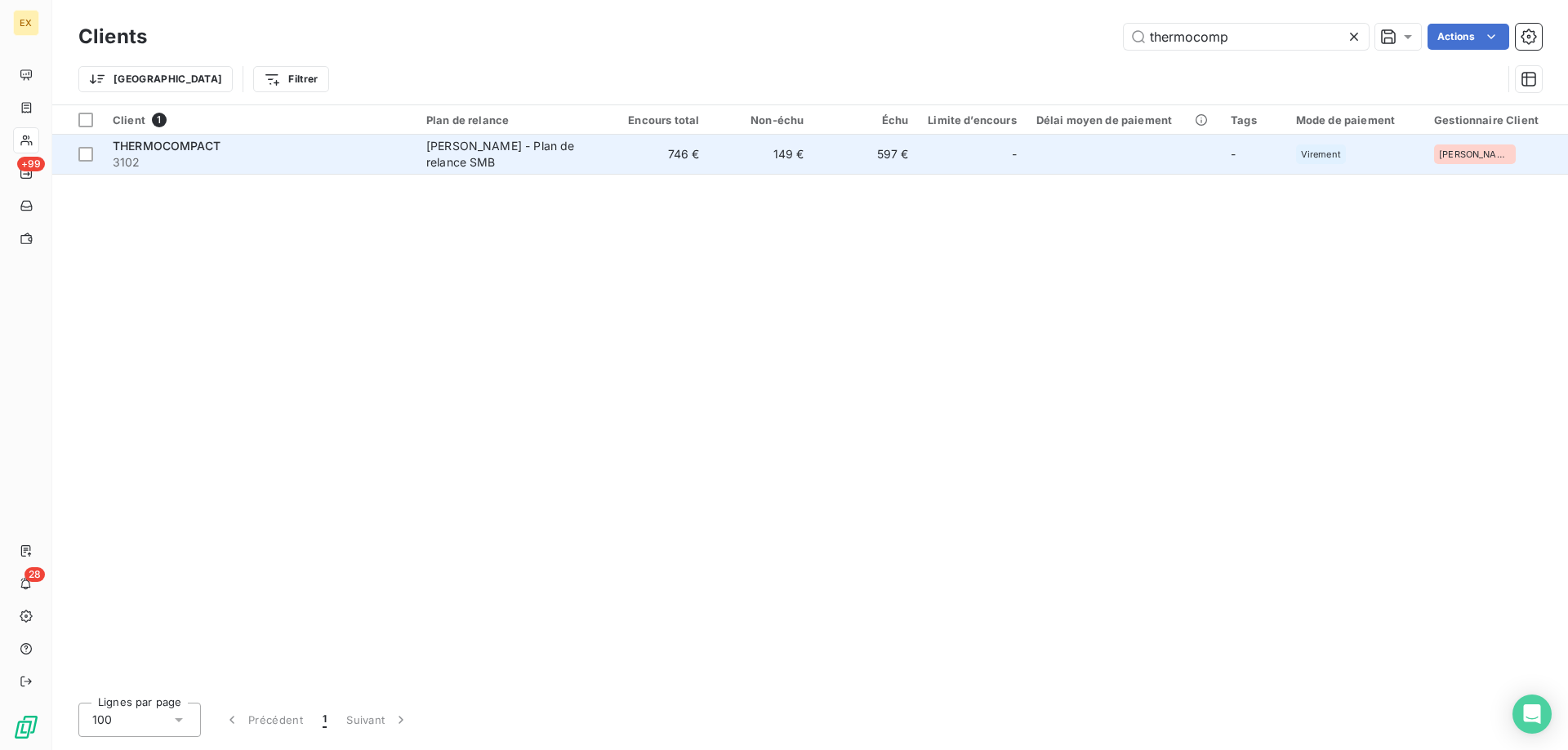
type input "thermocomp"
click at [447, 164] on td "[PERSON_NAME] - Plan de relance SMB" at bounding box center [510, 154] width 188 height 39
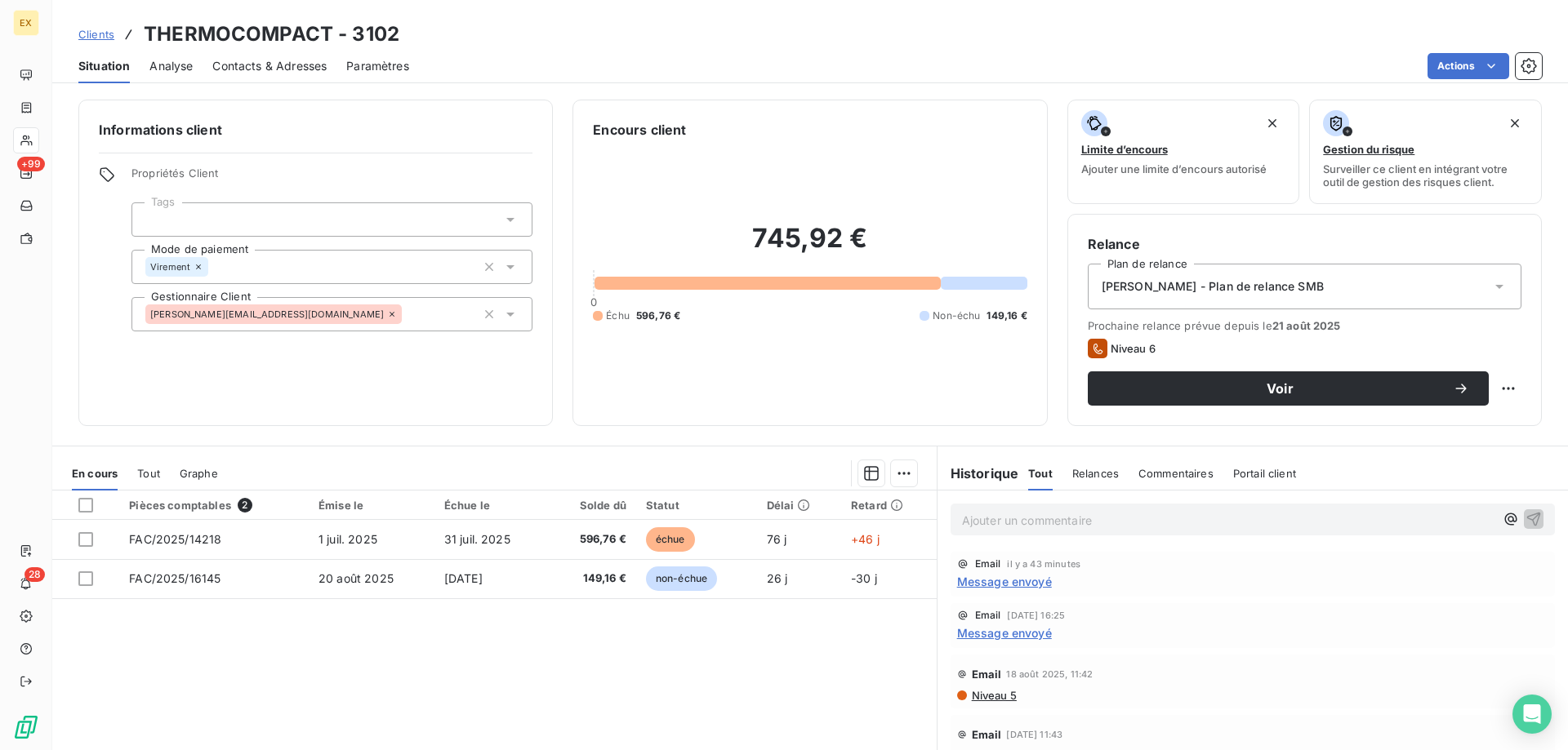
click at [272, 62] on span "Contacts & Adresses" at bounding box center [269, 66] width 114 height 17
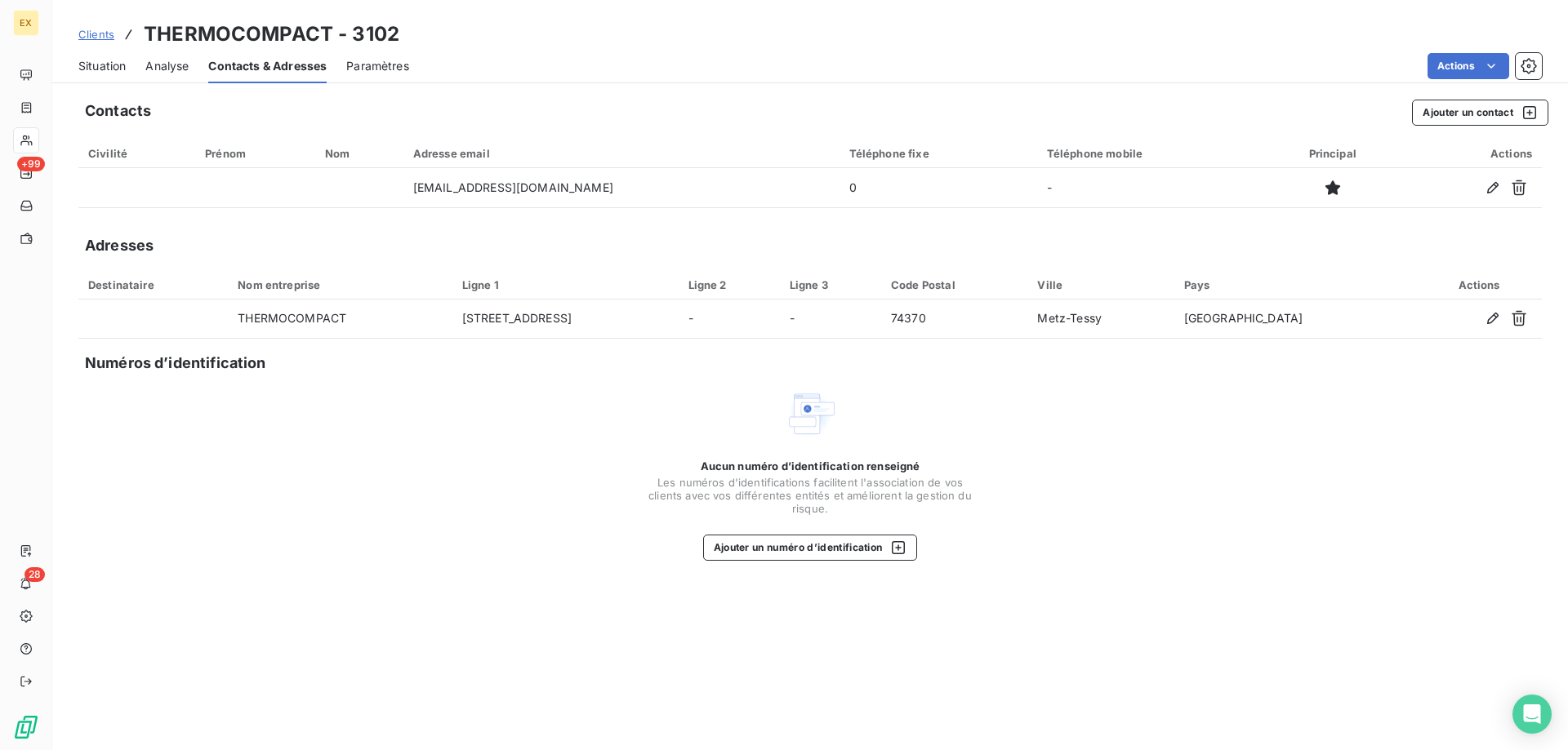
click at [121, 71] on span "Situation" at bounding box center [101, 66] width 47 height 17
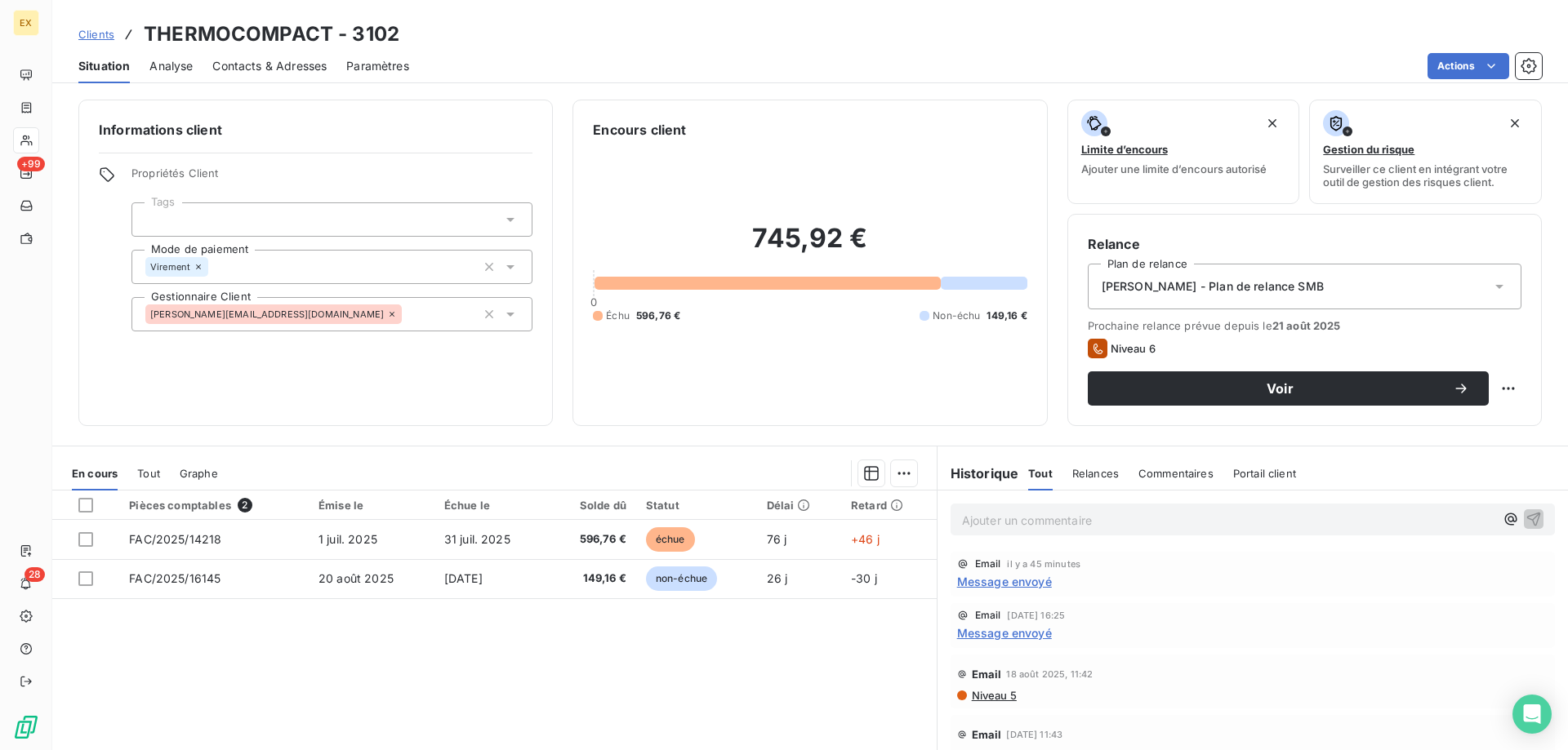
click at [1000, 585] on span "Message envoyé" at bounding box center [1004, 581] width 95 height 18
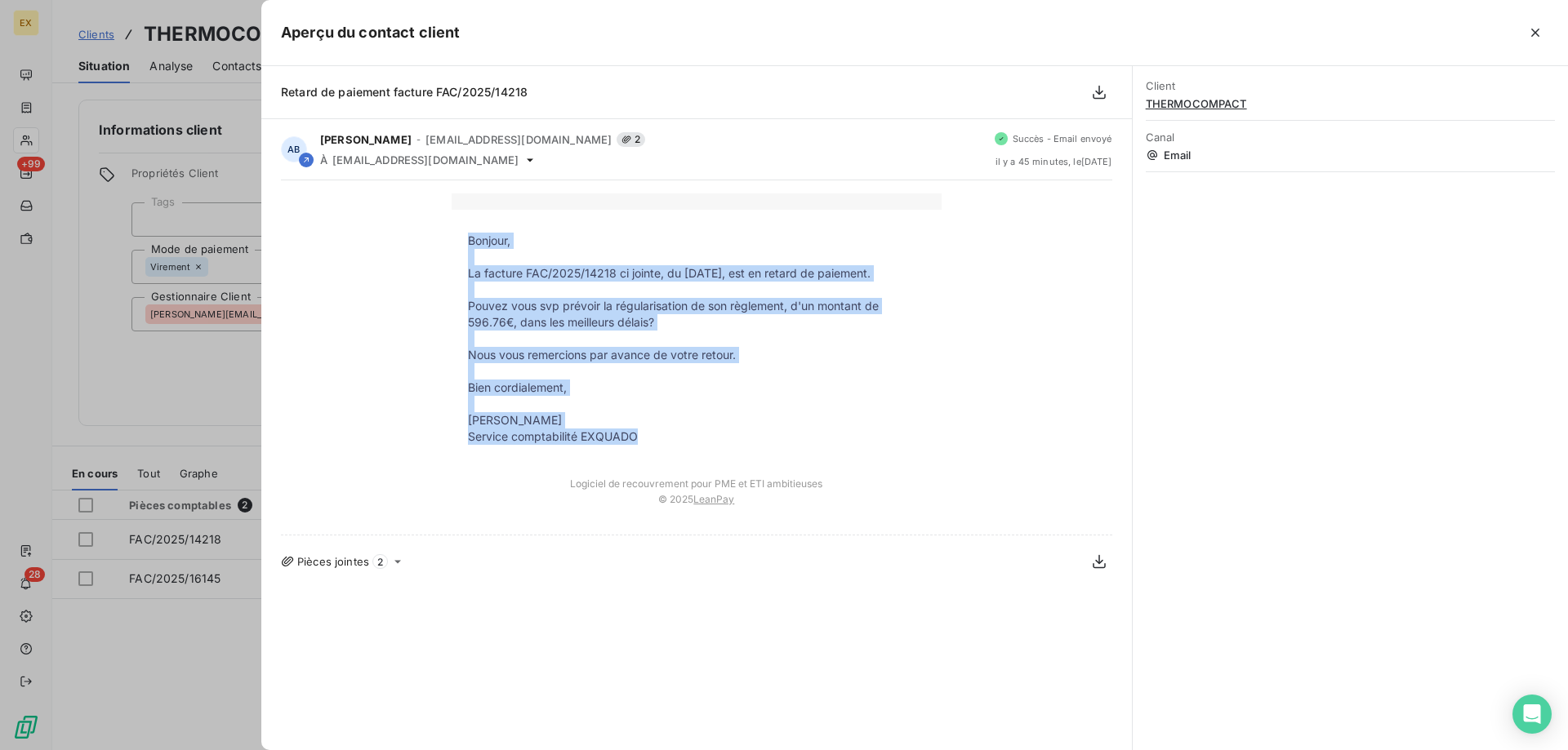
drag, startPoint x: 667, startPoint y: 440, endPoint x: 468, endPoint y: 245, distance: 278.6
click at [468, 245] on tbody "Bonjour, La facture FAC/2025/14218 ci jointe, du [DATE], est en retard de paiem…" at bounding box center [695, 339] width 490 height 212
copy tbody "Bonjour, La facture FAC/2025/14218 ci jointe, du [DATE], est en retard de paiem…"
click at [1527, 37] on icon "button" at bounding box center [1535, 33] width 17 height 17
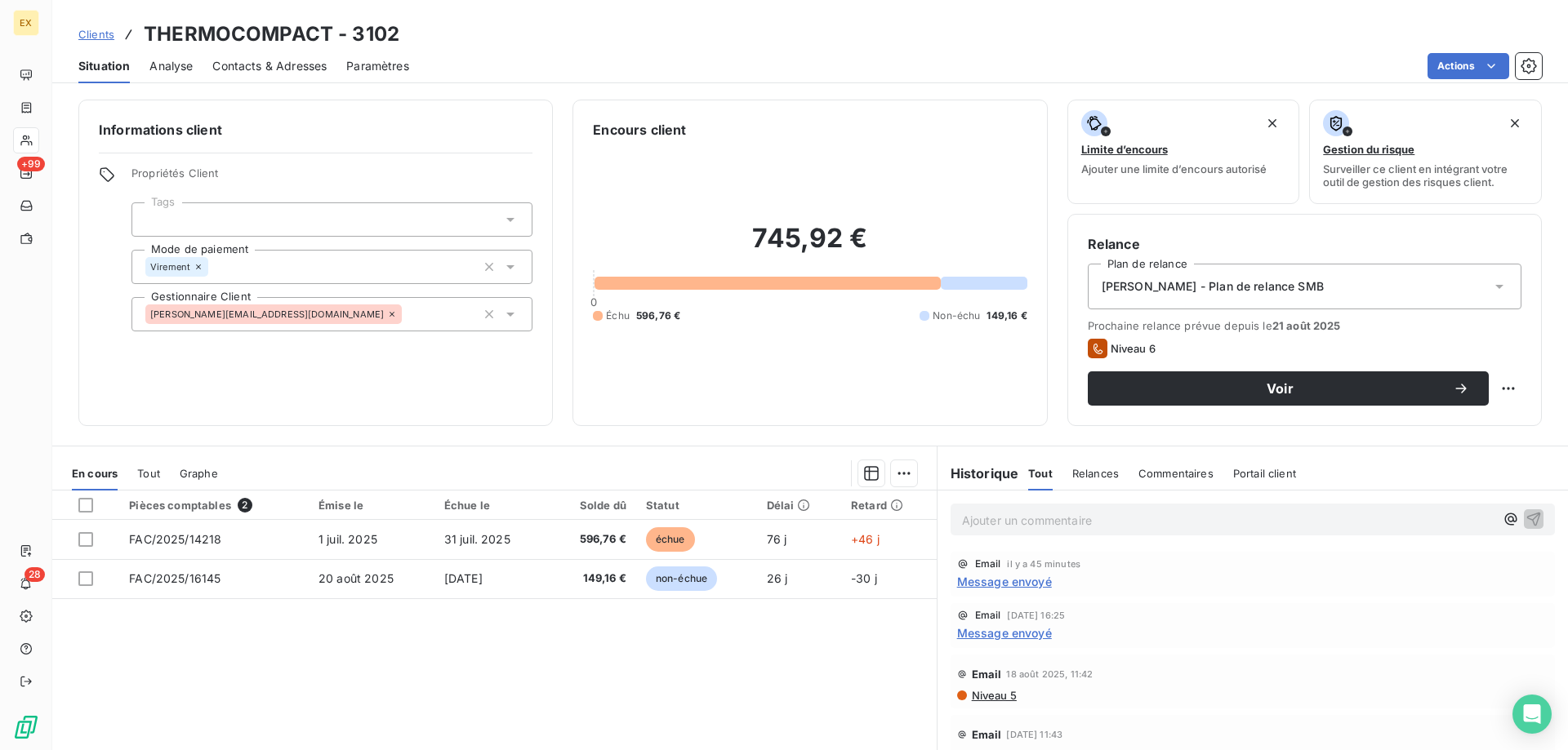
click at [303, 74] on span "Contacts & Adresses" at bounding box center [269, 66] width 114 height 17
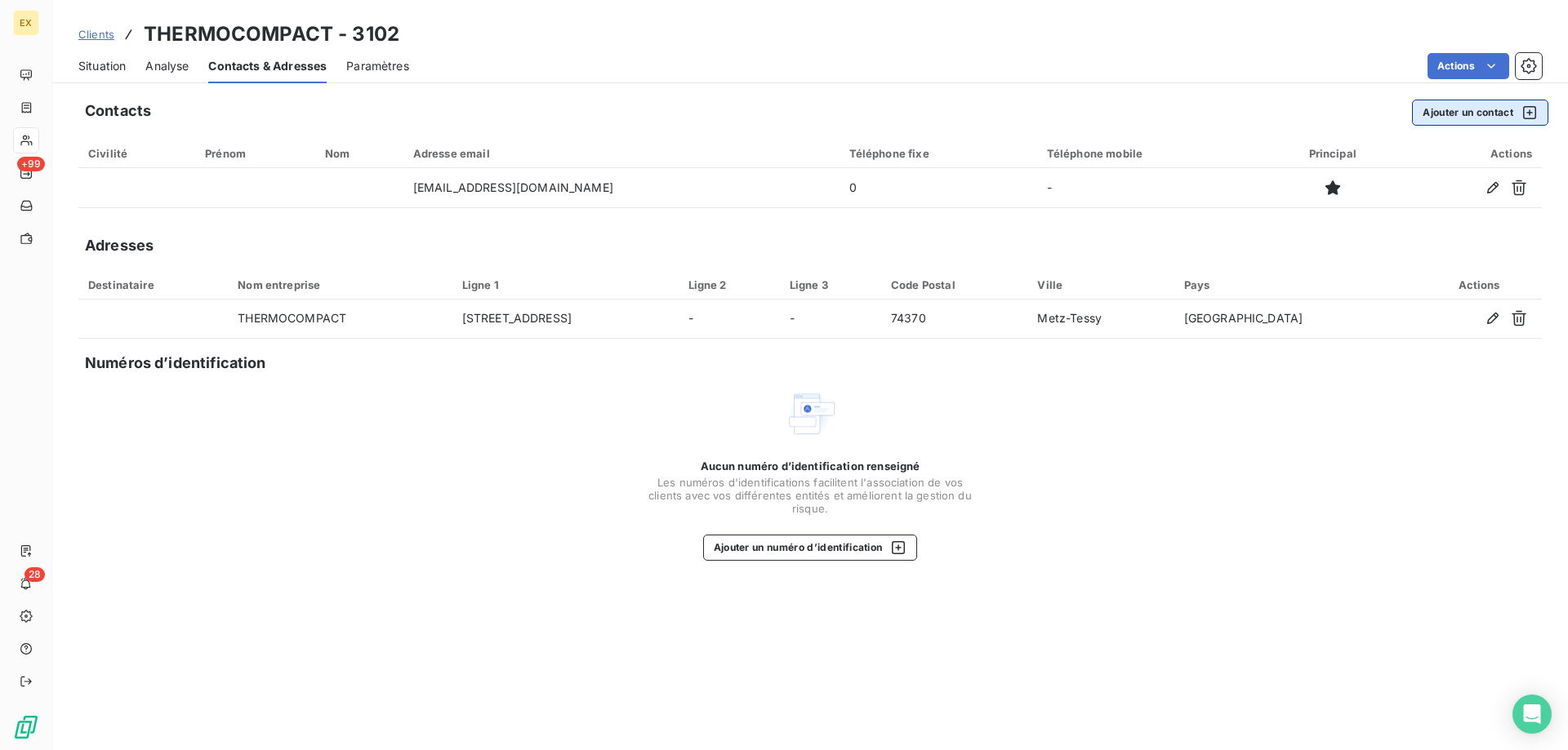
click at [1457, 111] on button "Ajouter un contact" at bounding box center [1479, 113] width 137 height 26
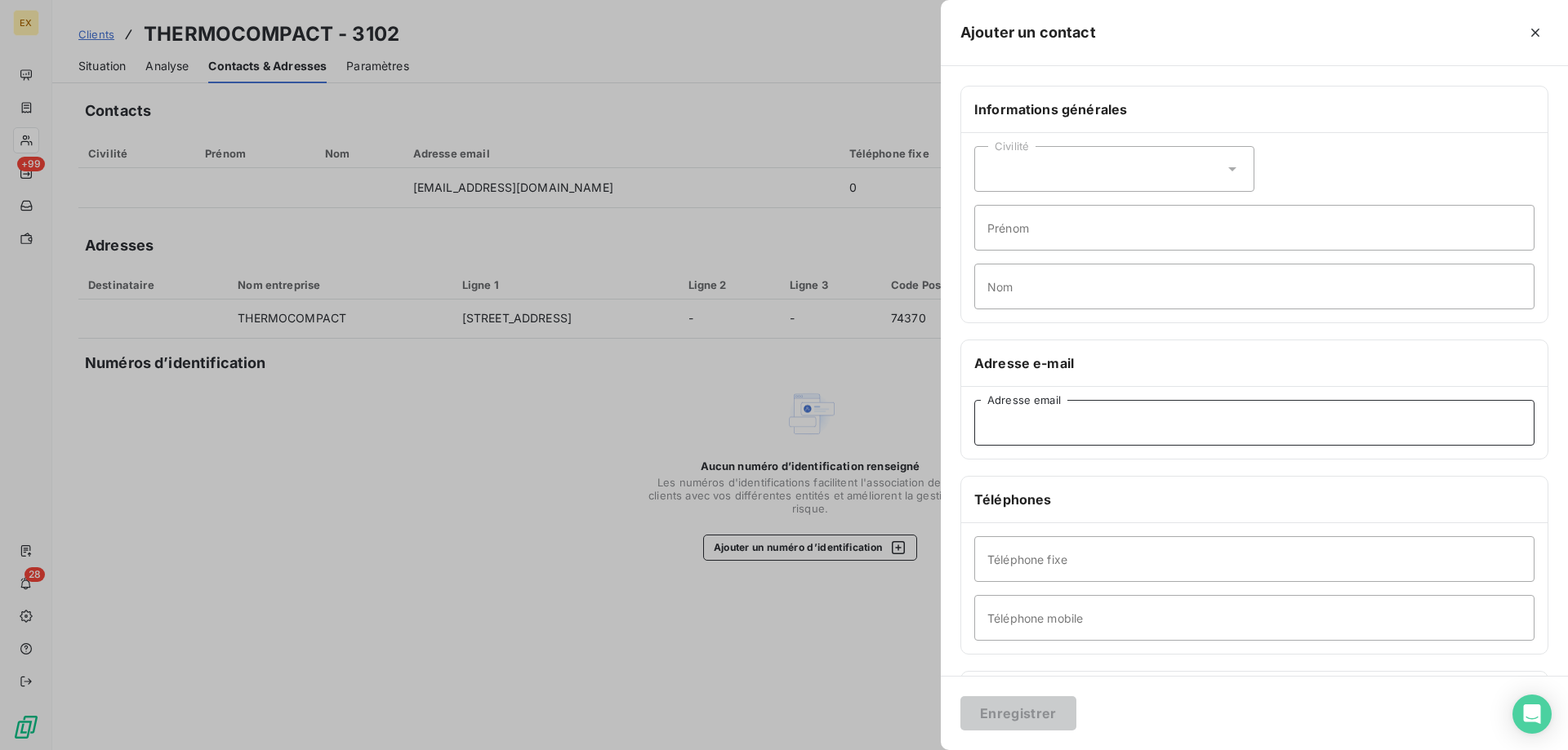
click at [1134, 419] on input "Adresse email" at bounding box center [1253, 423] width 560 height 46
paste input "[EMAIL_ADDRESS][DOMAIN_NAME]"
type input "[EMAIL_ADDRESS][DOMAIN_NAME]"
click at [1022, 715] on button "Enregistrer" at bounding box center [1018, 713] width 116 height 34
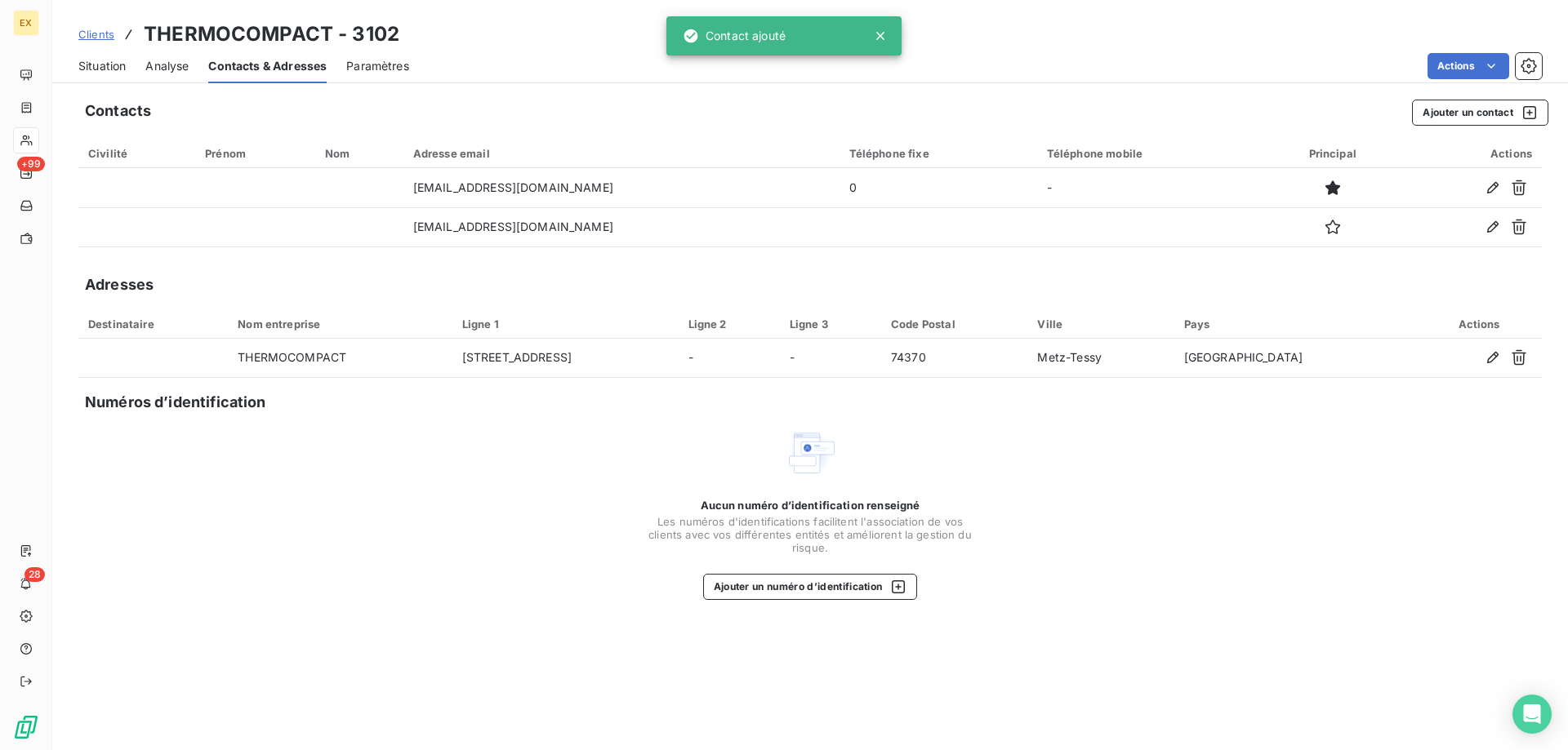
click at [117, 65] on span "Situation" at bounding box center [101, 66] width 47 height 17
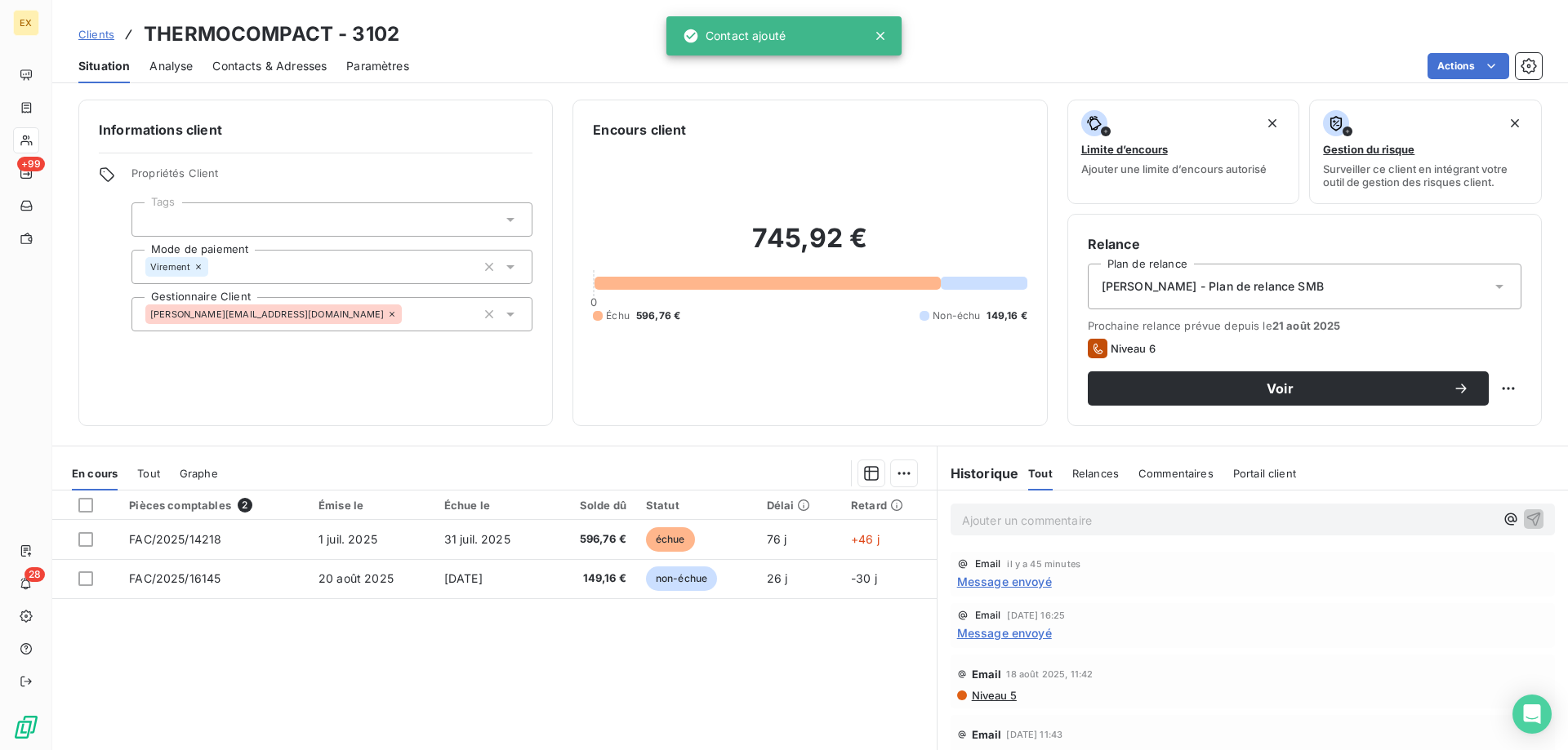
click at [985, 572] on div "Email il y a 45 minutes Message envoyé" at bounding box center [1252, 574] width 591 height 32
click at [986, 579] on span "Message envoyé" at bounding box center [1004, 581] width 95 height 18
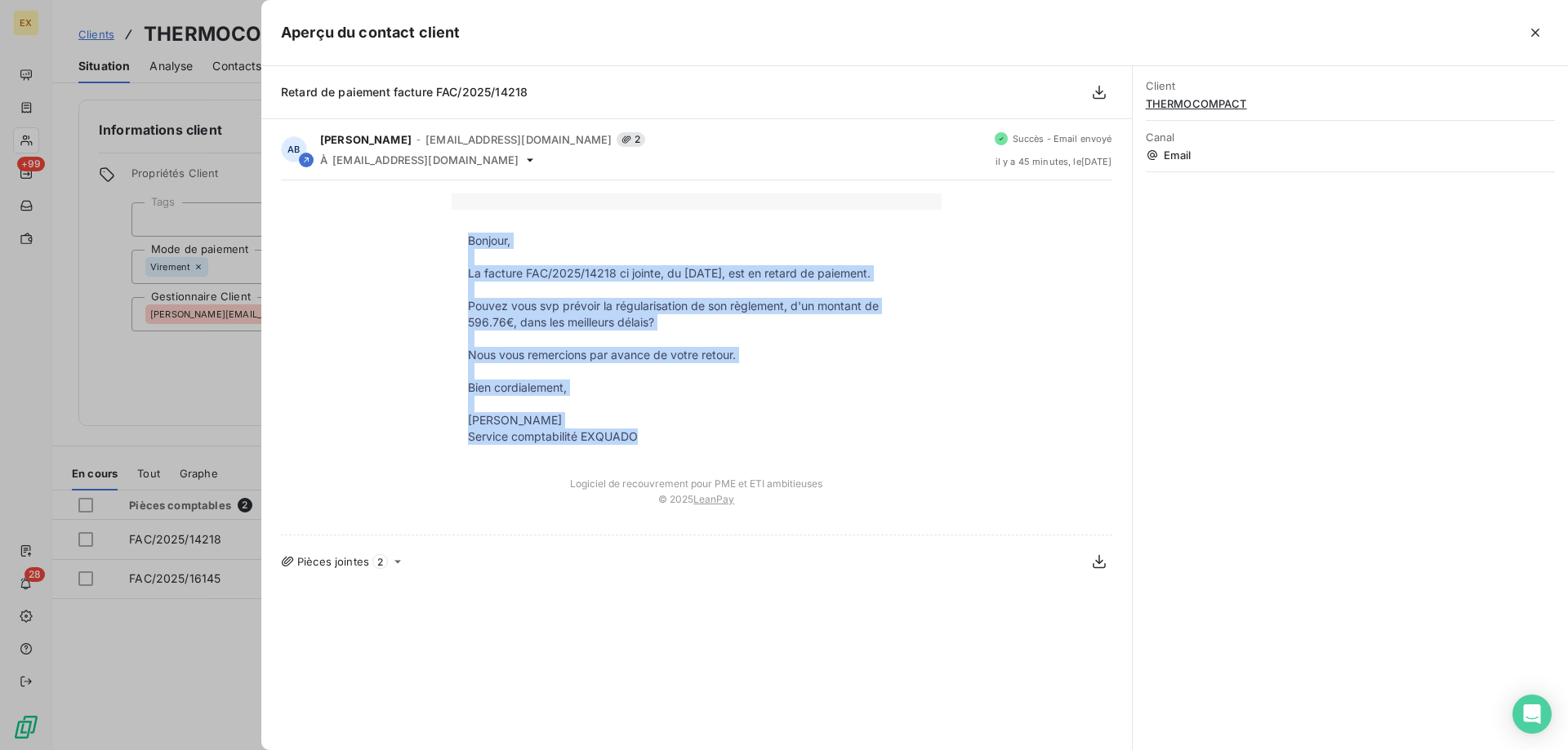
copy tbody "Bonjour, La facture FAC/2025/14218 ci jointe, du [DATE], est en retard de paiem…"
drag, startPoint x: 636, startPoint y: 431, endPoint x: 459, endPoint y: 235, distance: 264.1
click at [459, 235] on tbody "Bonjour, La facture FAC/2025/14218 ci jointe, du [DATE], est en retard de paiem…" at bounding box center [695, 339] width 490 height 212
click at [1540, 32] on icon "button" at bounding box center [1535, 33] width 17 height 17
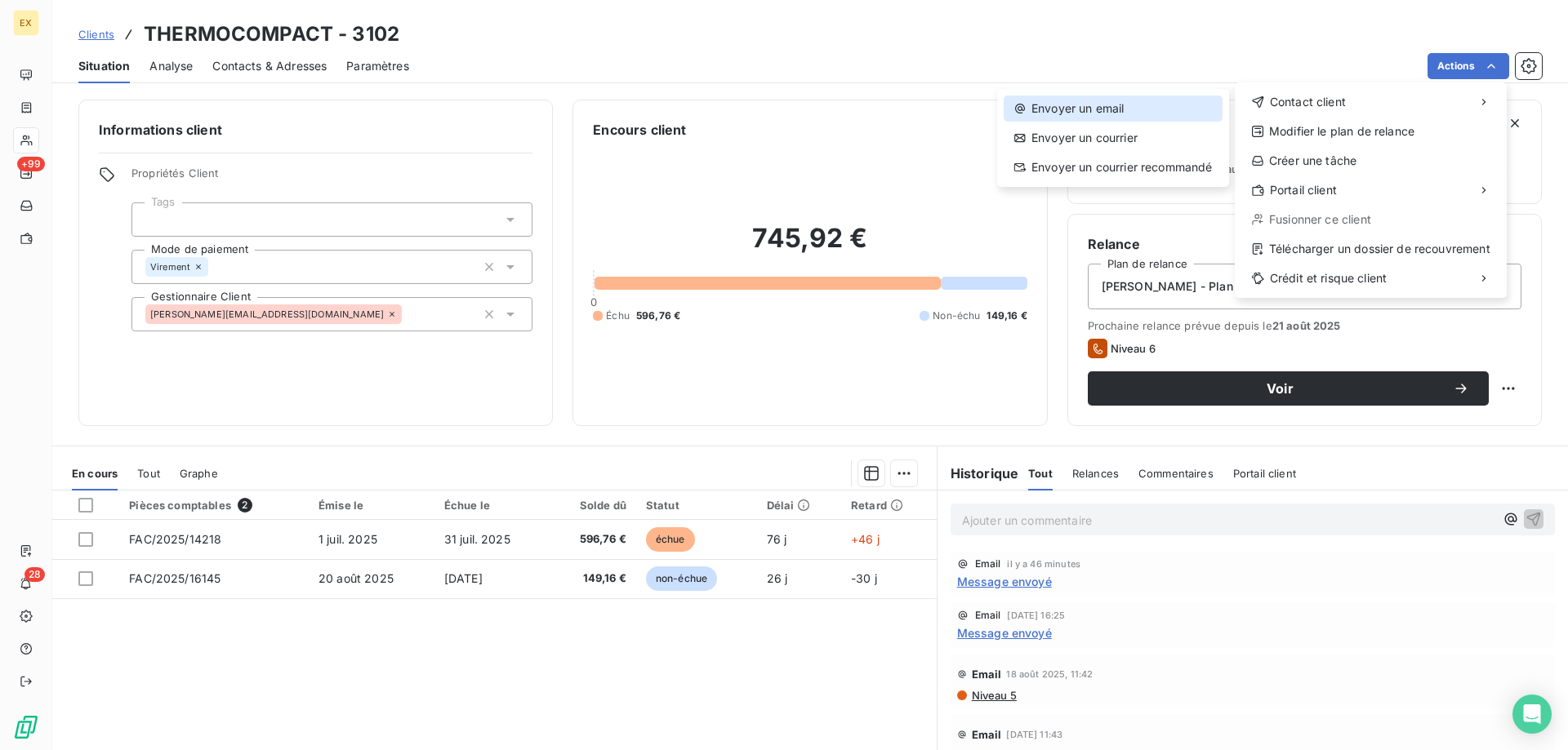
click at [1205, 101] on div "Envoyer un email" at bounding box center [1112, 109] width 219 height 26
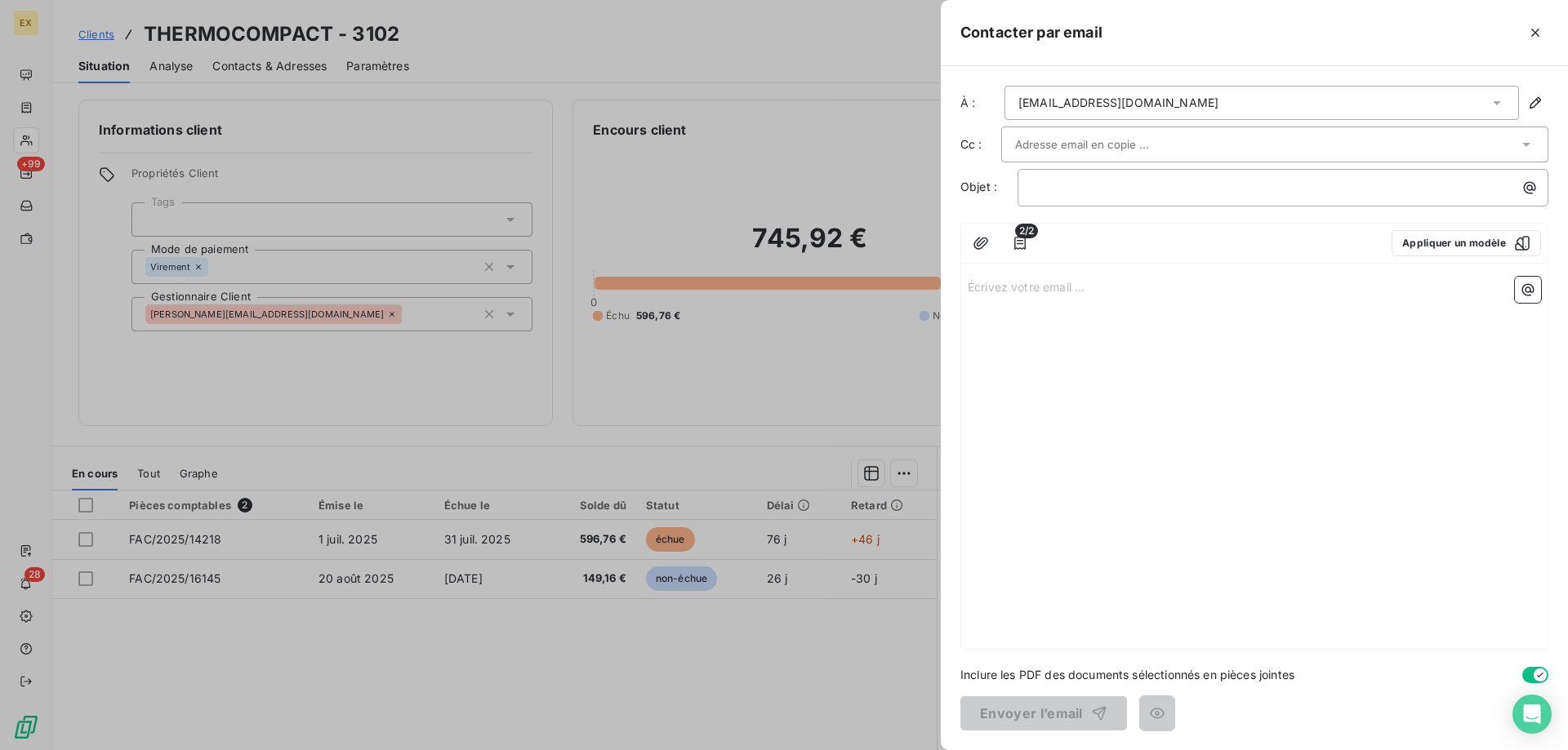
click at [1041, 282] on p "Écrivez votre email ... ﻿" at bounding box center [1253, 286] width 573 height 18
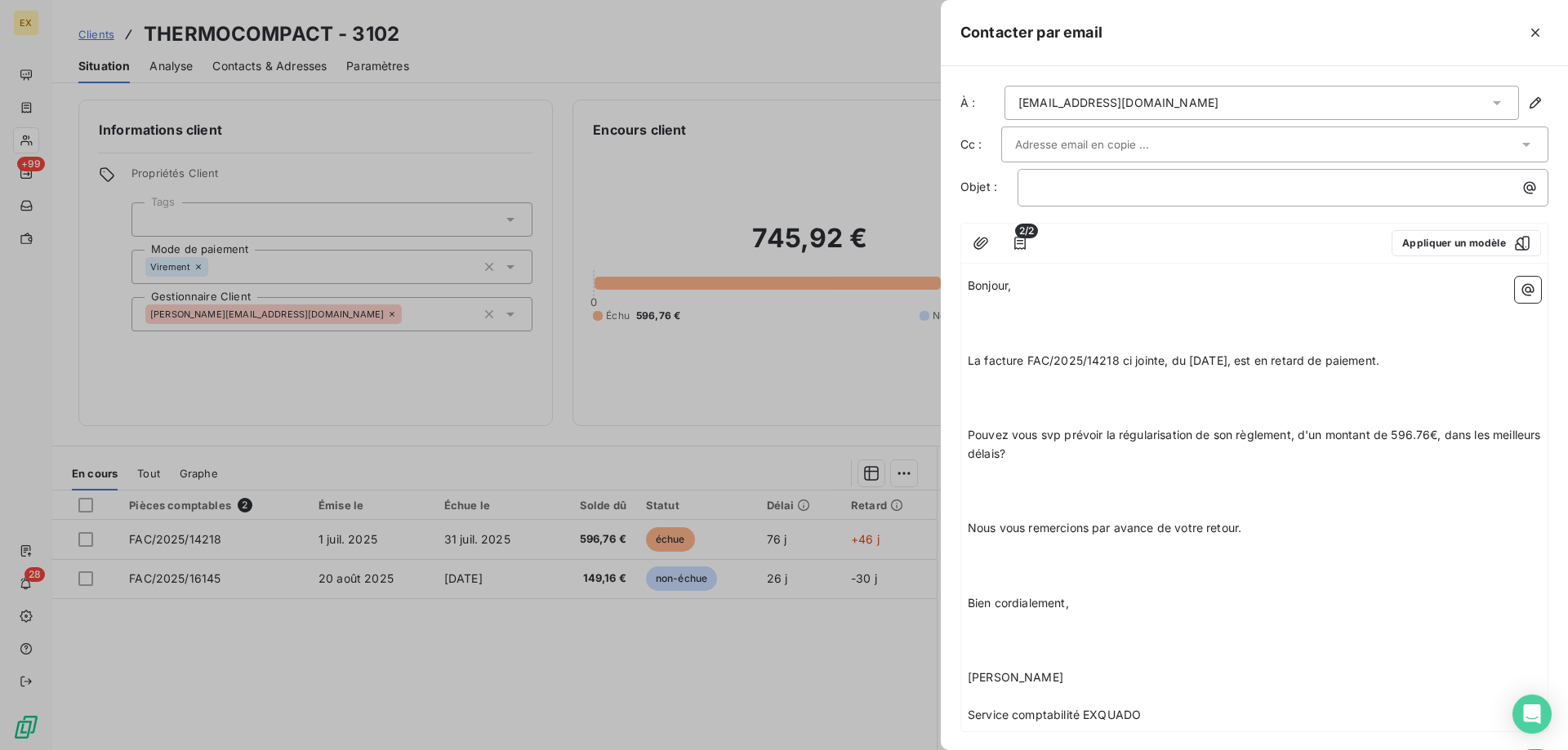
click at [1069, 109] on div "[EMAIL_ADDRESS][DOMAIN_NAME]" at bounding box center [1118, 103] width 200 height 17
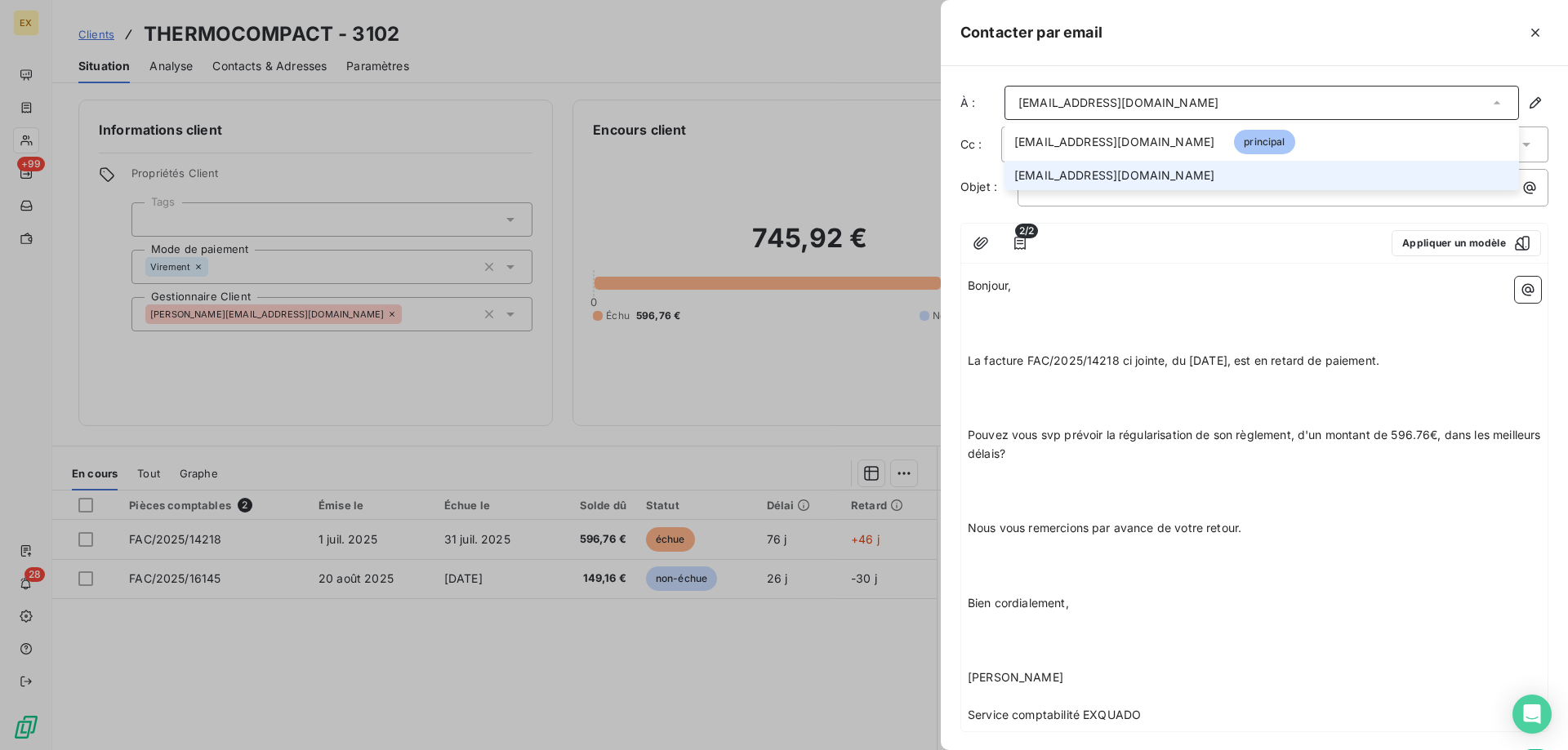
click at [1043, 168] on span "[EMAIL_ADDRESS][DOMAIN_NAME]" at bounding box center [1113, 175] width 200 height 17
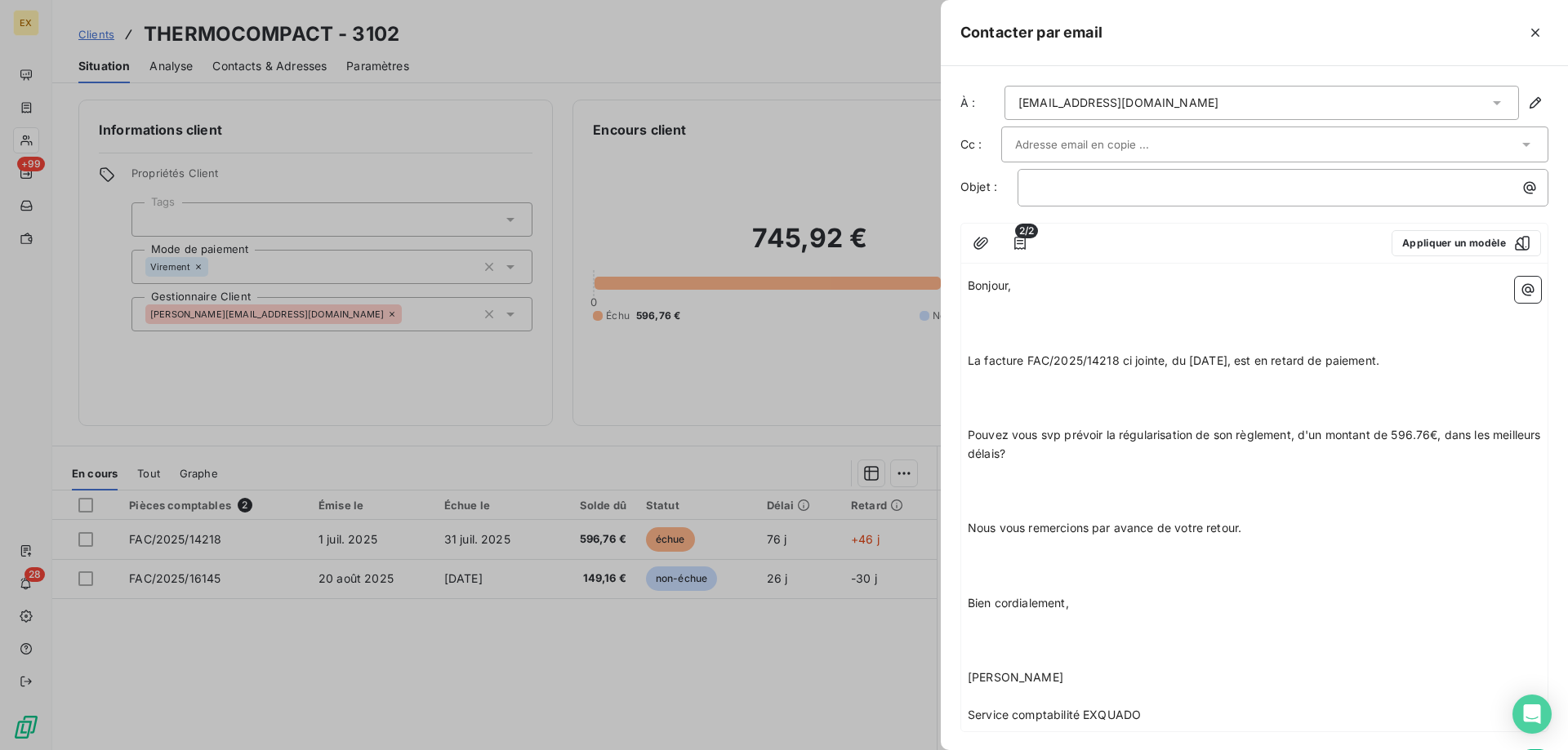
click at [1002, 338] on p "﻿" at bounding box center [1253, 342] width 573 height 18
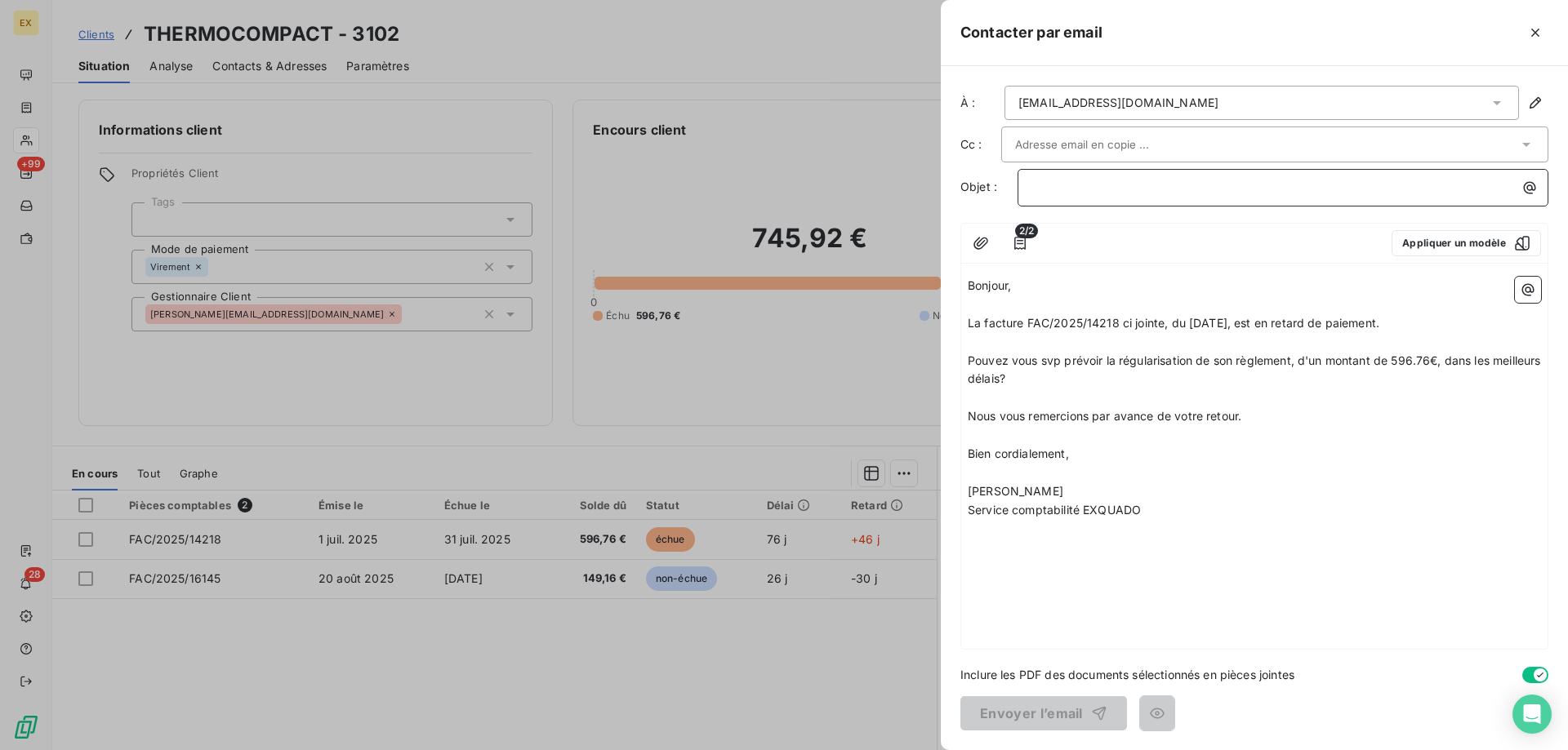
click at [1057, 191] on p "﻿" at bounding box center [1287, 187] width 511 height 18
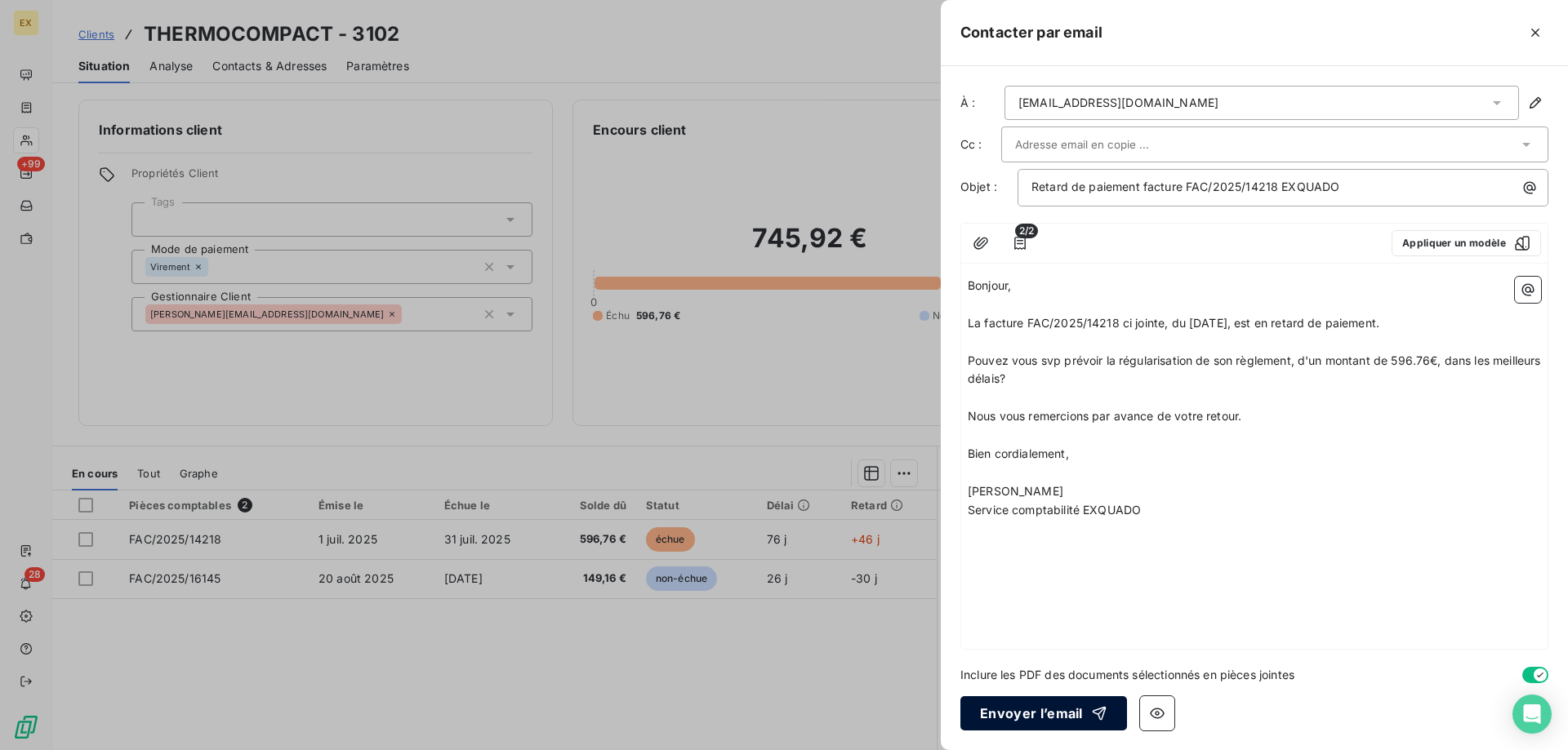
click at [1003, 715] on button "Envoyer l’email" at bounding box center [1043, 713] width 167 height 34
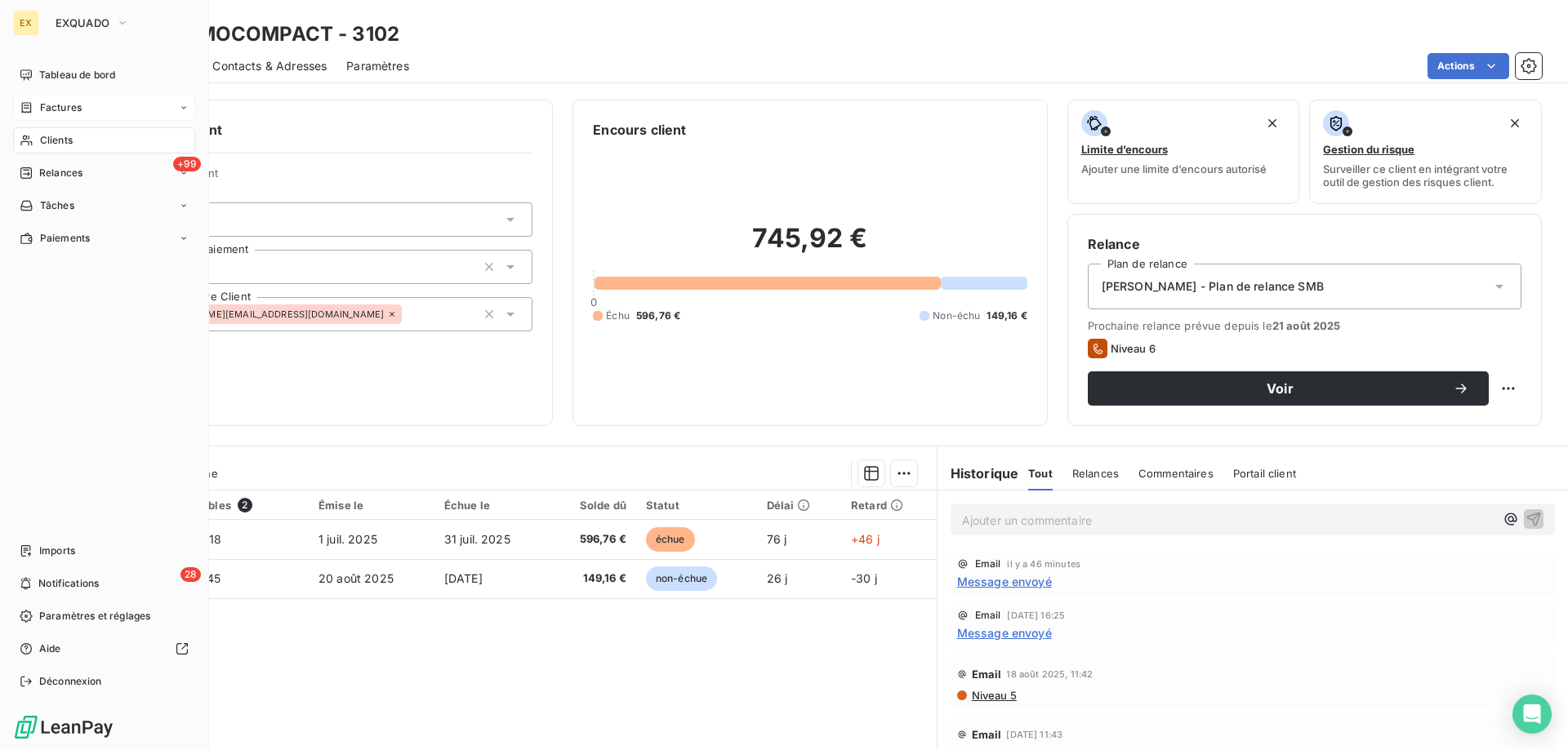
click at [44, 114] on span "Factures" at bounding box center [60, 108] width 42 height 15
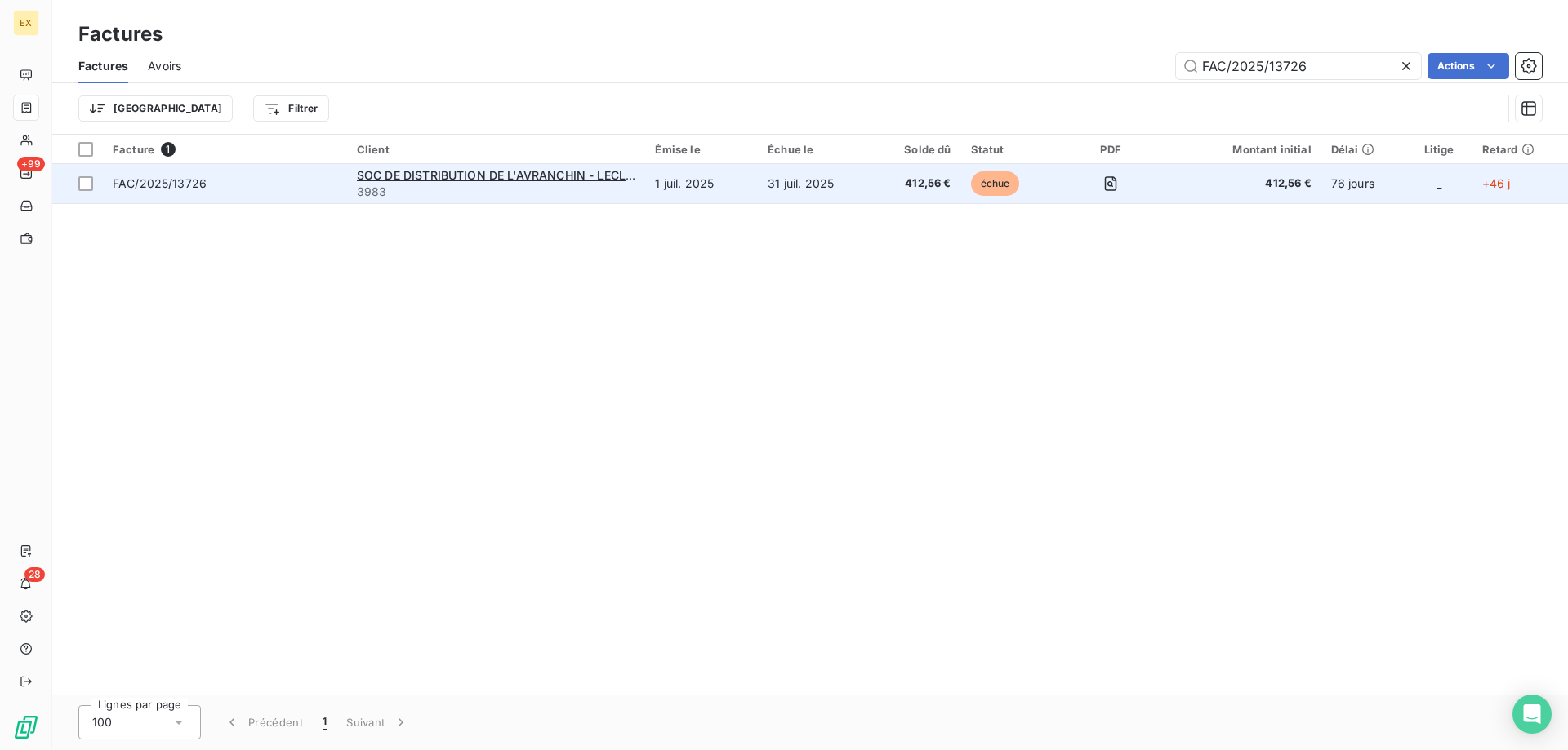
type input "FAC/2025/13726"
click at [274, 182] on span "FAC/2025/13726" at bounding box center [224, 184] width 224 height 17
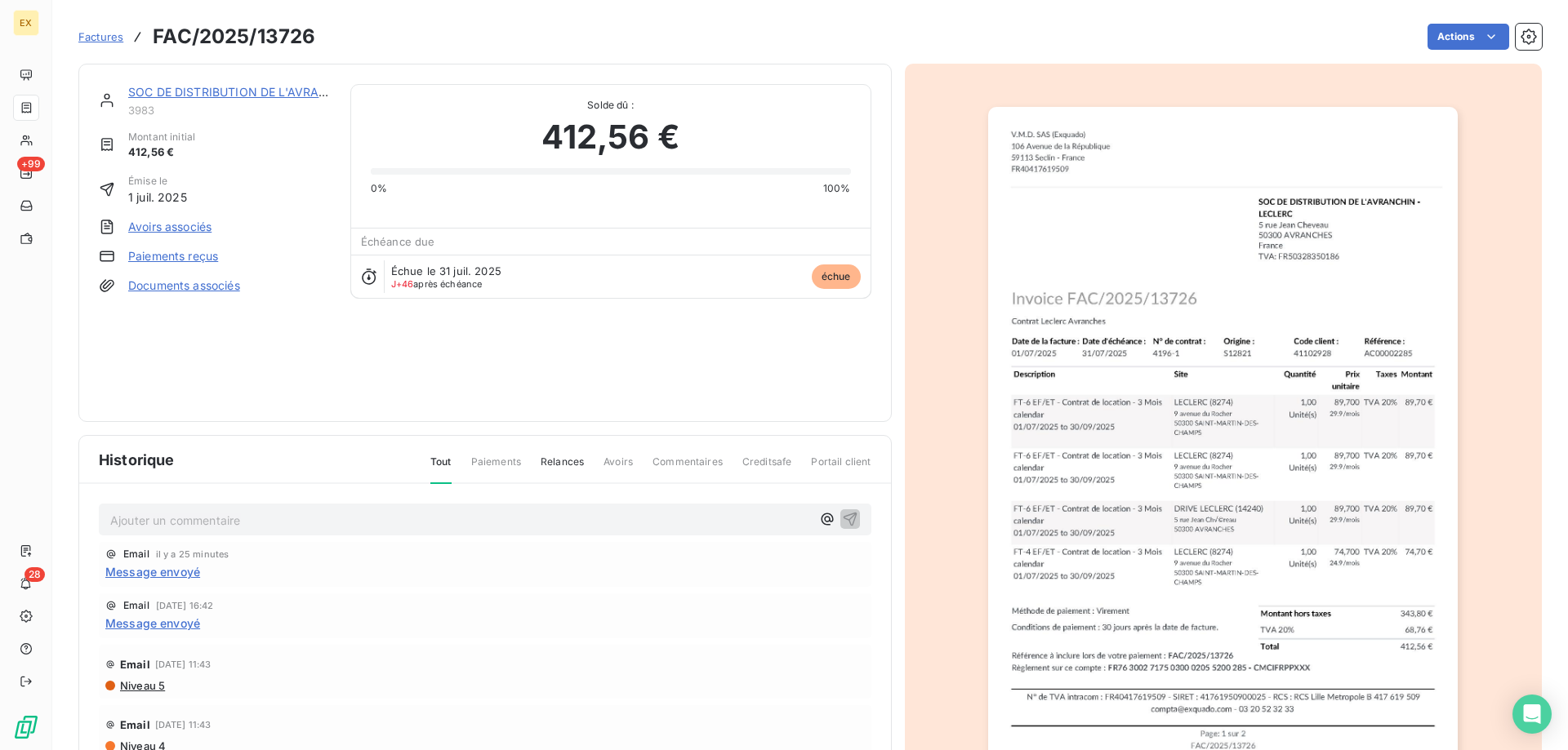
click at [244, 96] on link "SOC DE DISTRIBUTION DE L'AVRANCHIN - LECLERC" at bounding box center [274, 91] width 291 height 14
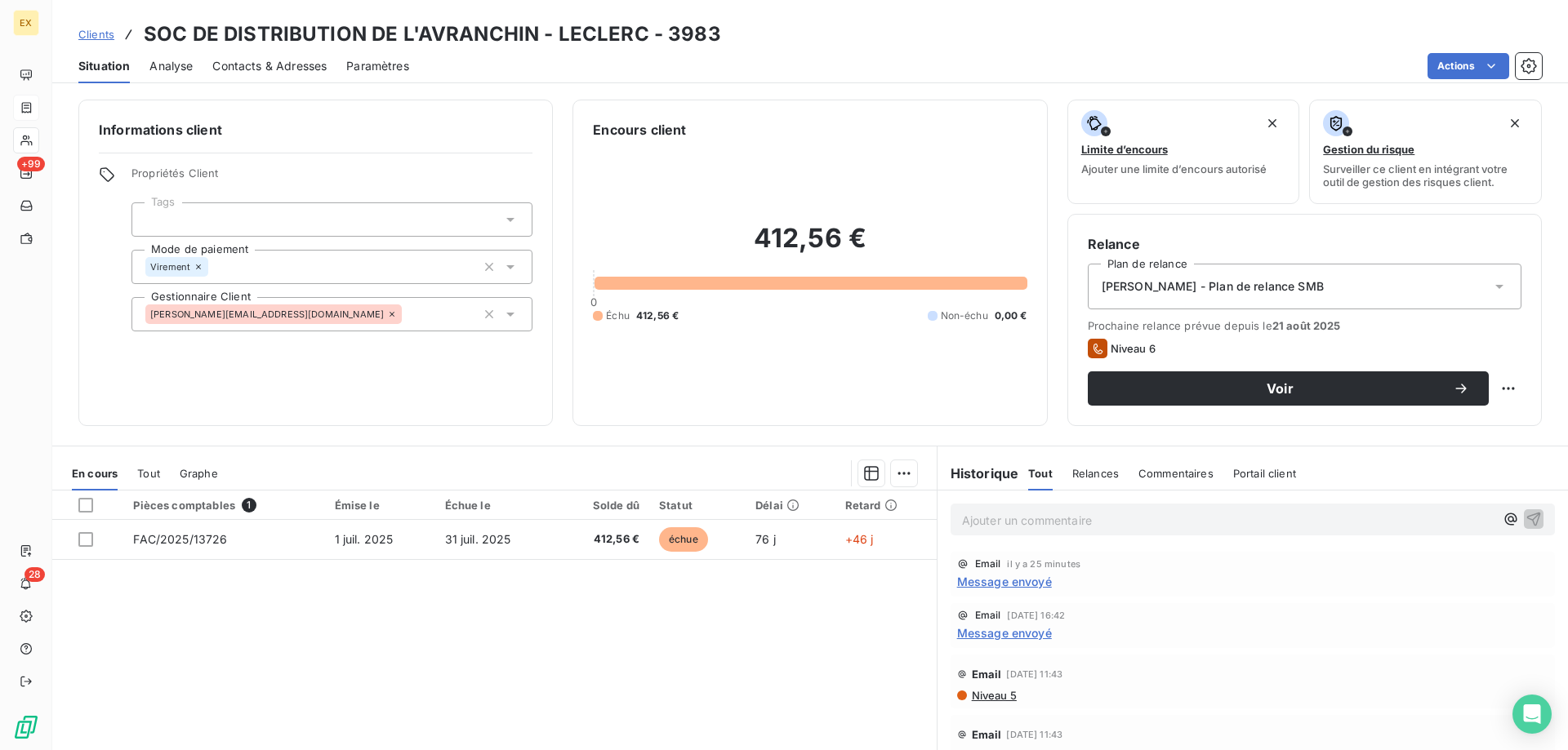
click at [1009, 516] on p "Ajouter un commentaire ﻿" at bounding box center [1228, 520] width 532 height 20
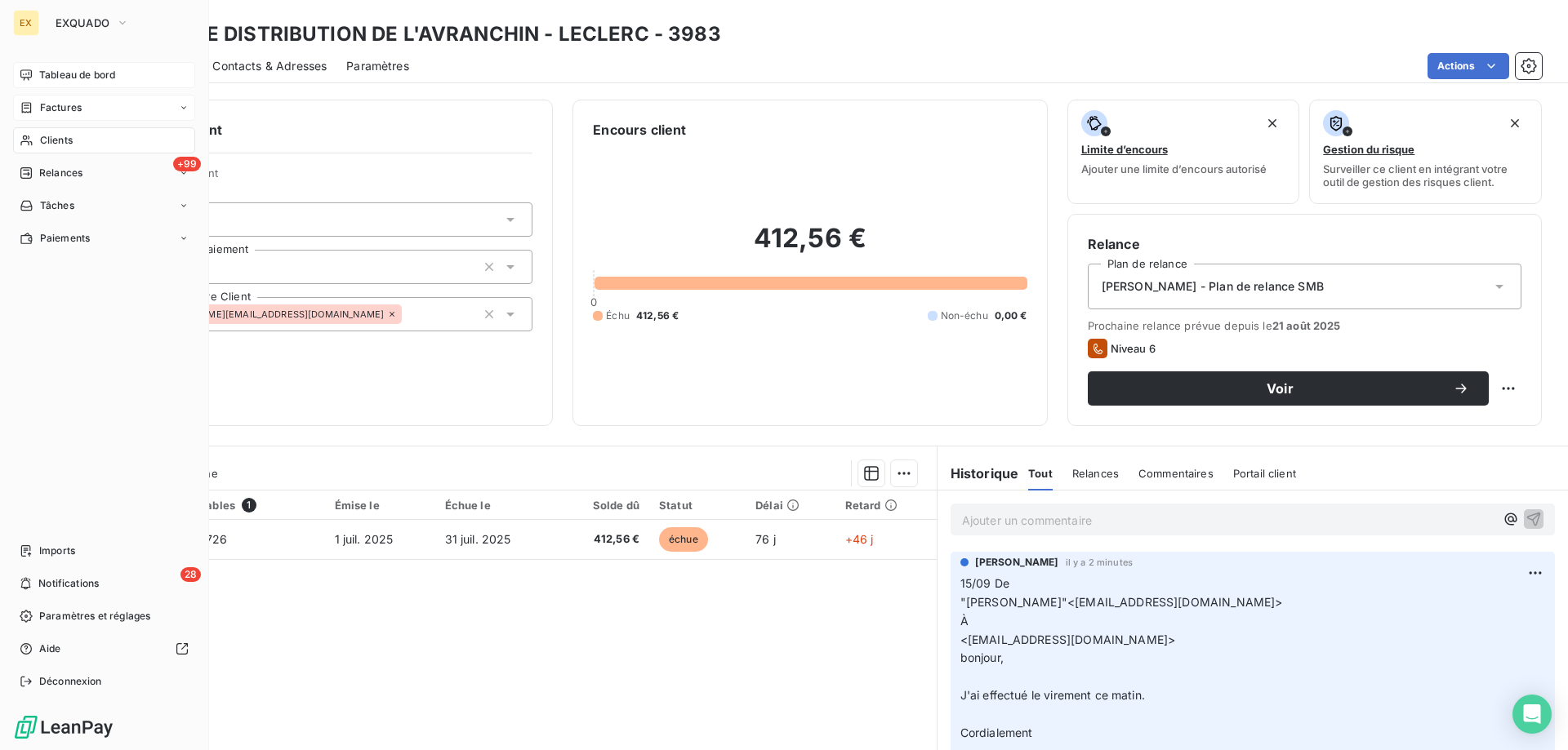
click at [35, 88] on div "Tableau de bord" at bounding box center [103, 75] width 182 height 26
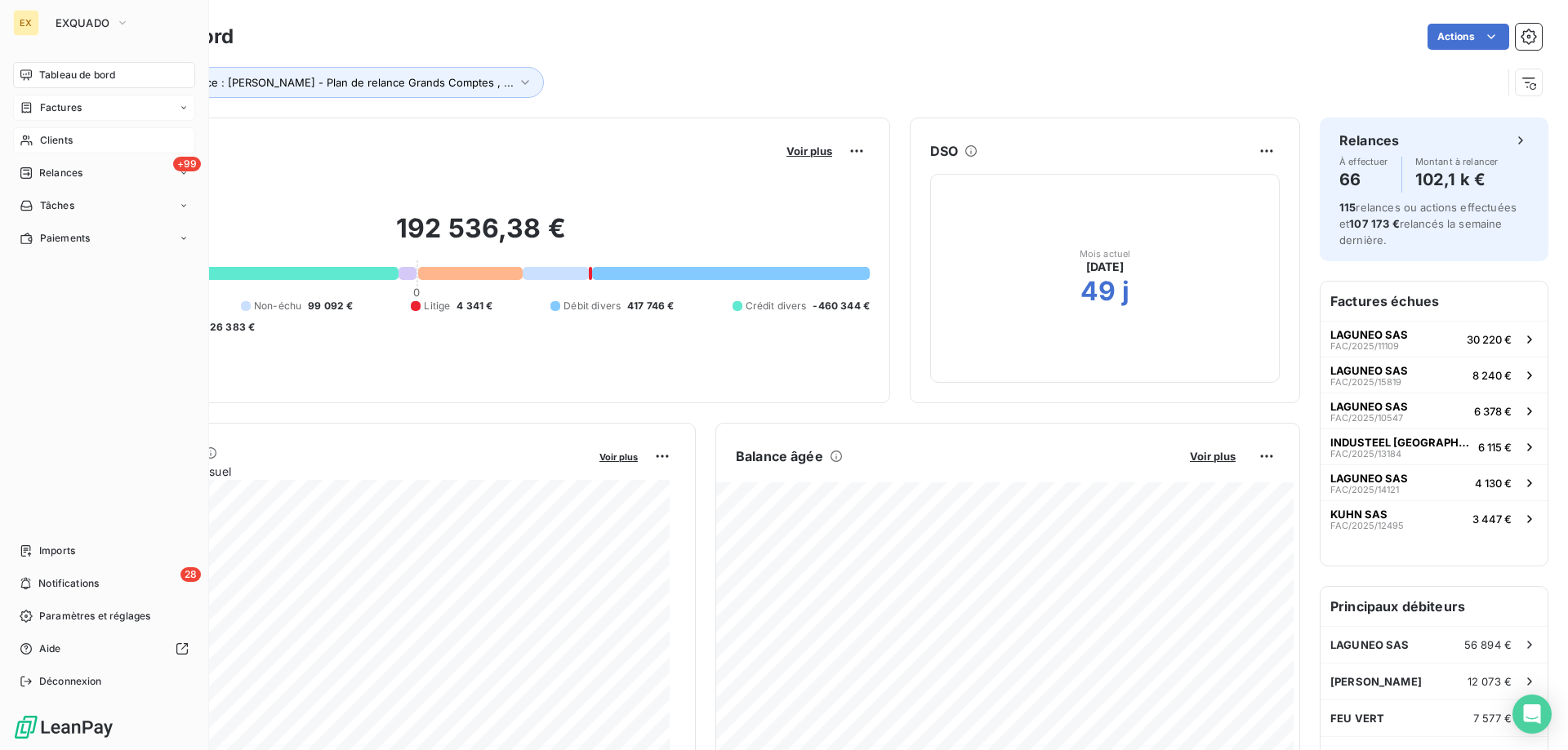
click at [32, 142] on icon at bounding box center [26, 140] width 14 height 13
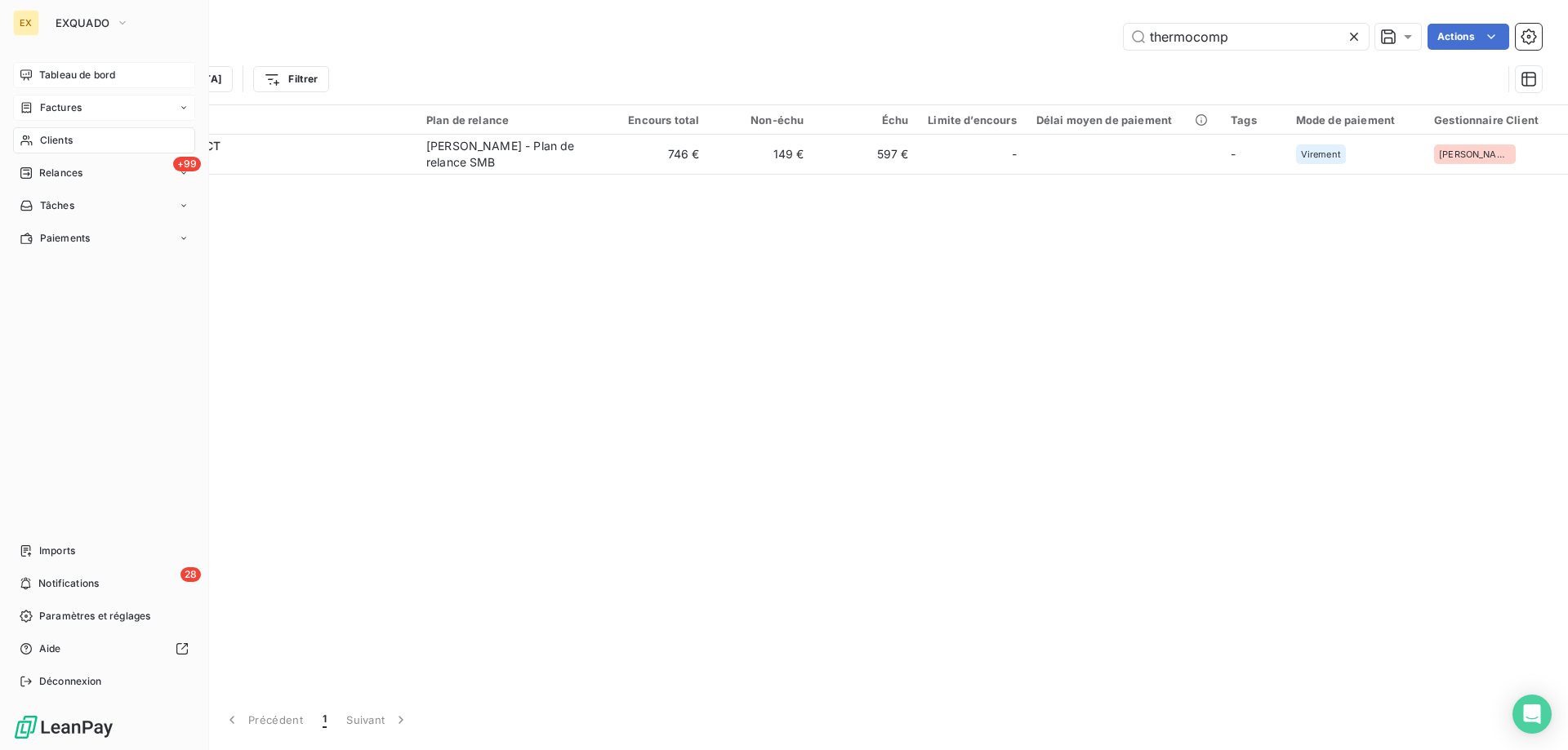
click at [33, 84] on div "Tableau de bord" at bounding box center [103, 75] width 182 height 26
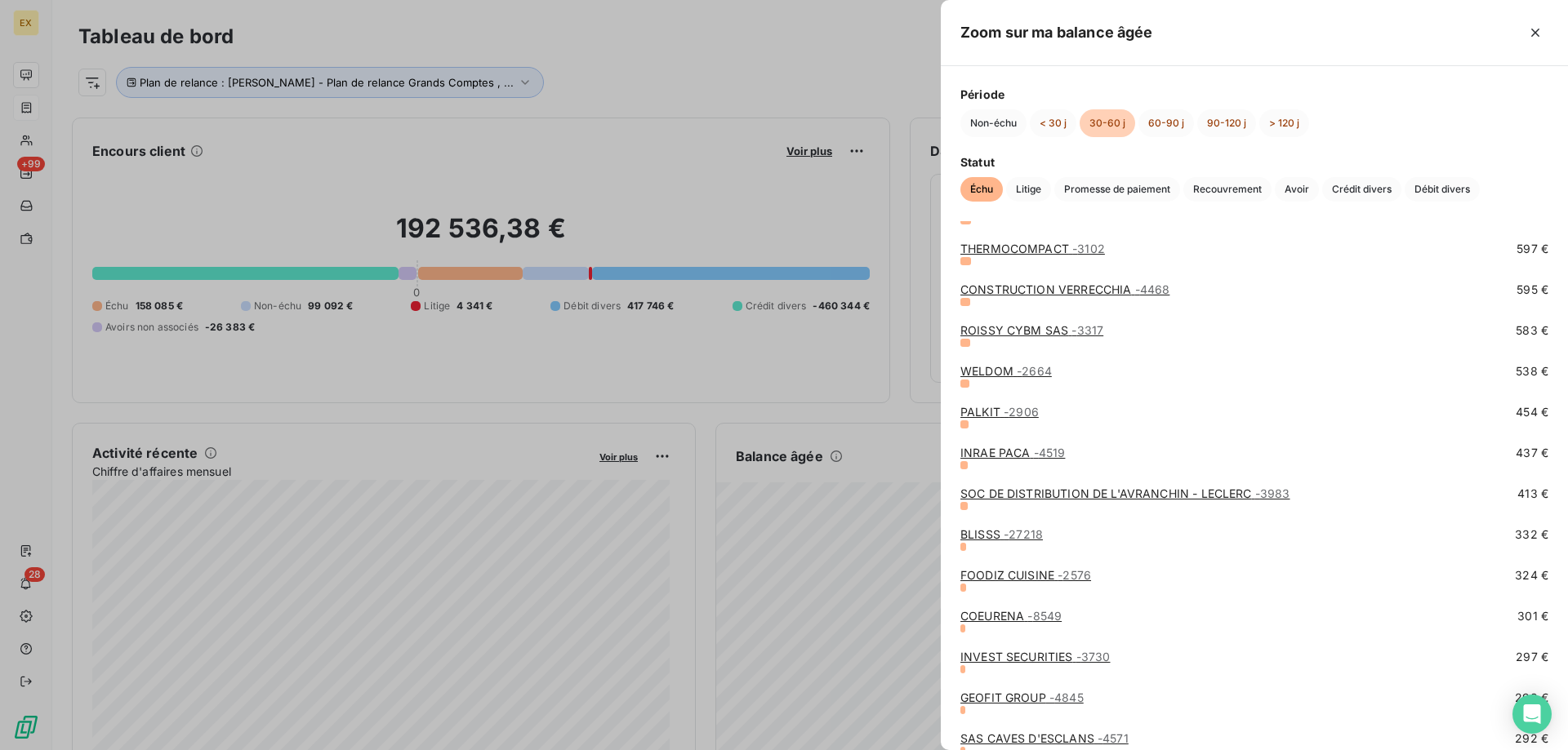
scroll to position [735, 0]
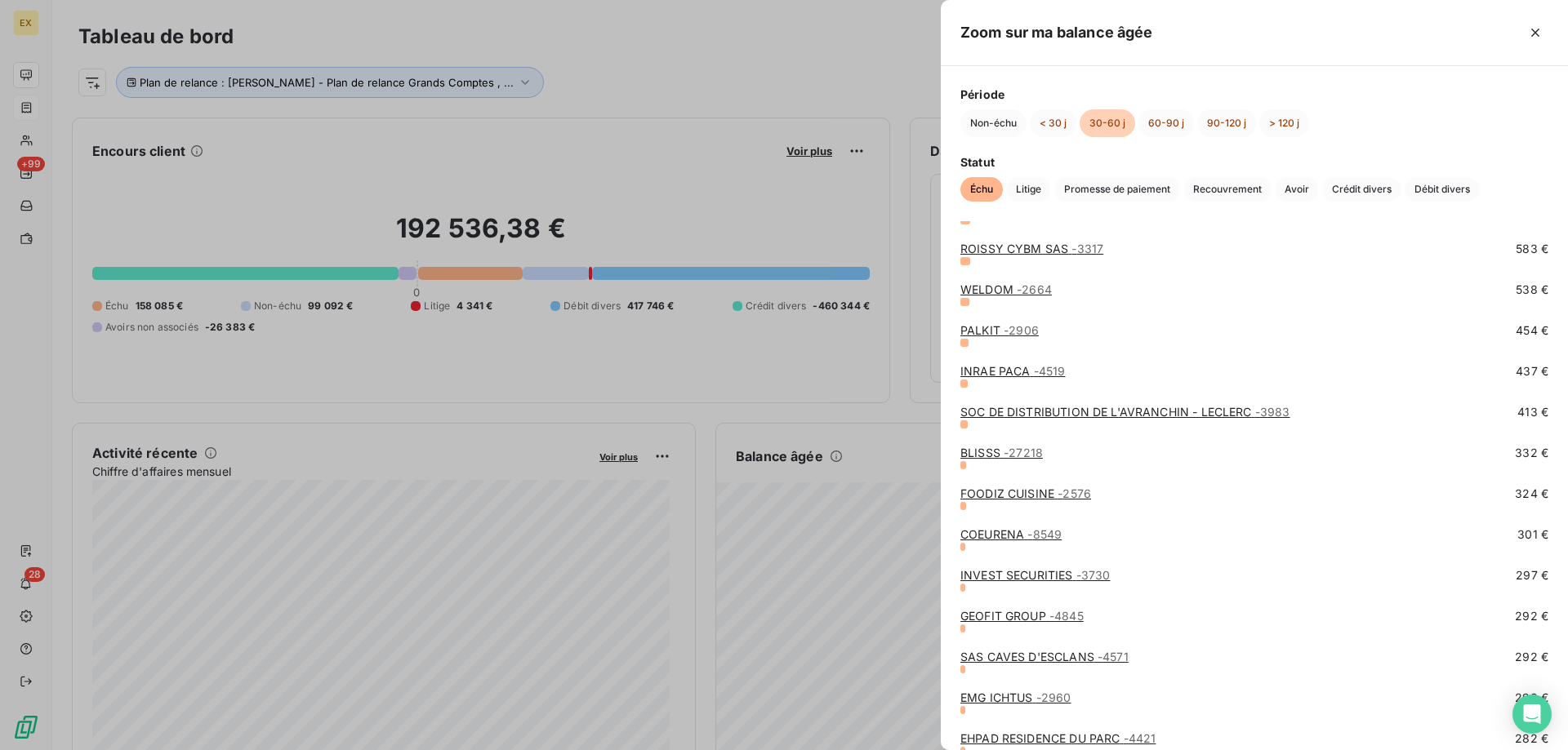
click at [1049, 618] on span "- 4845" at bounding box center [1065, 615] width 34 height 14
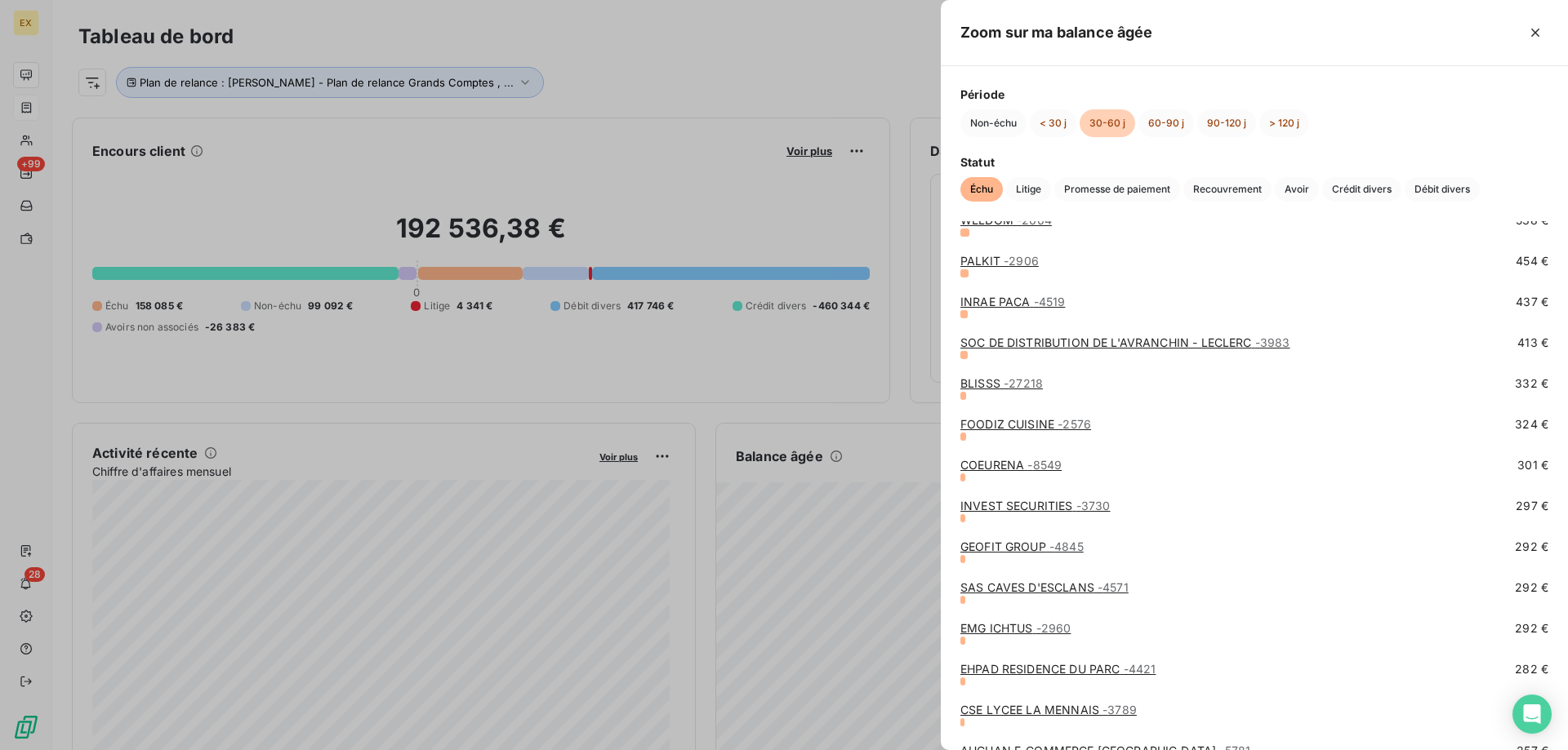
scroll to position [816, 0]
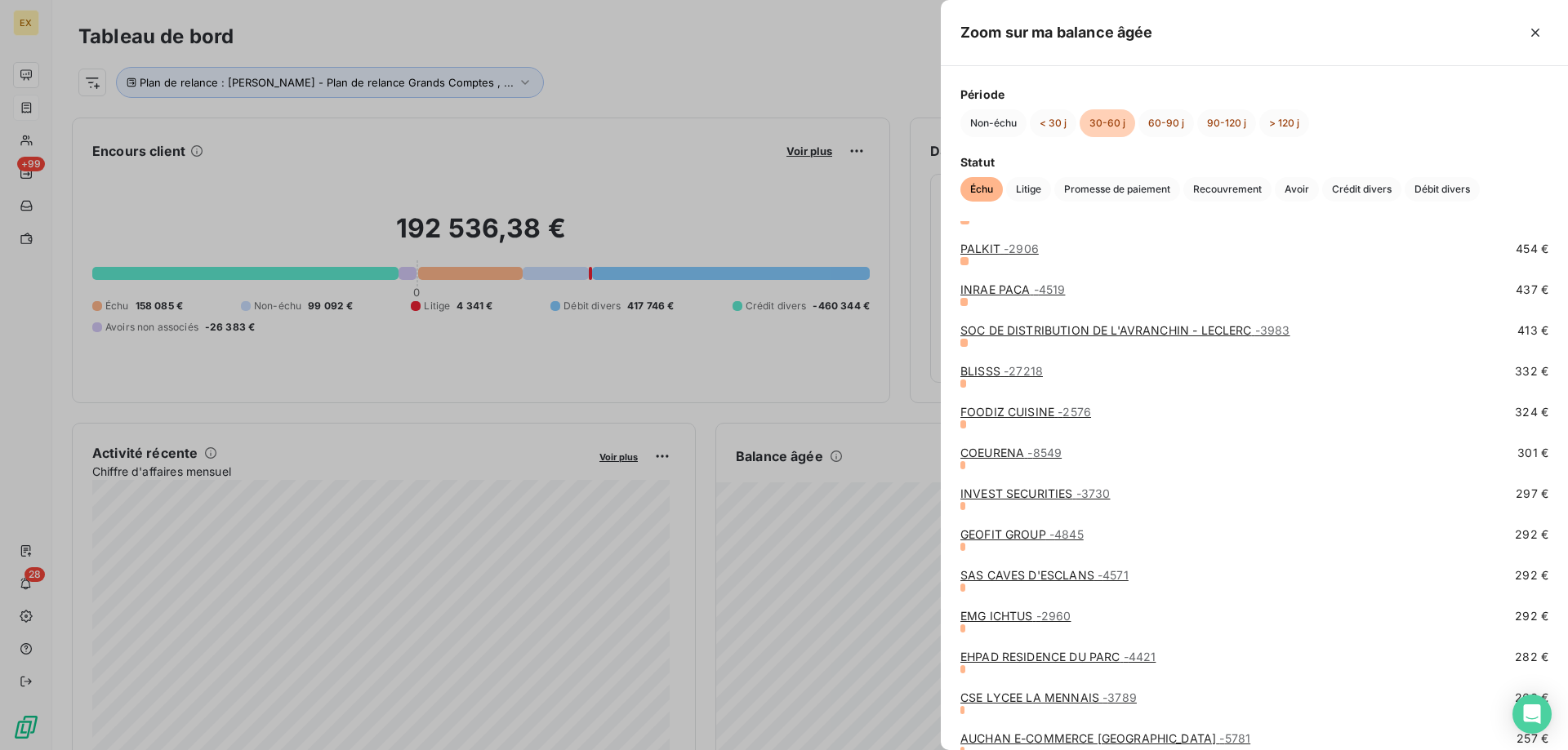
click at [1007, 580] on link "SAS CAVES D'ESCLANS - 4571" at bounding box center [1044, 575] width 168 height 14
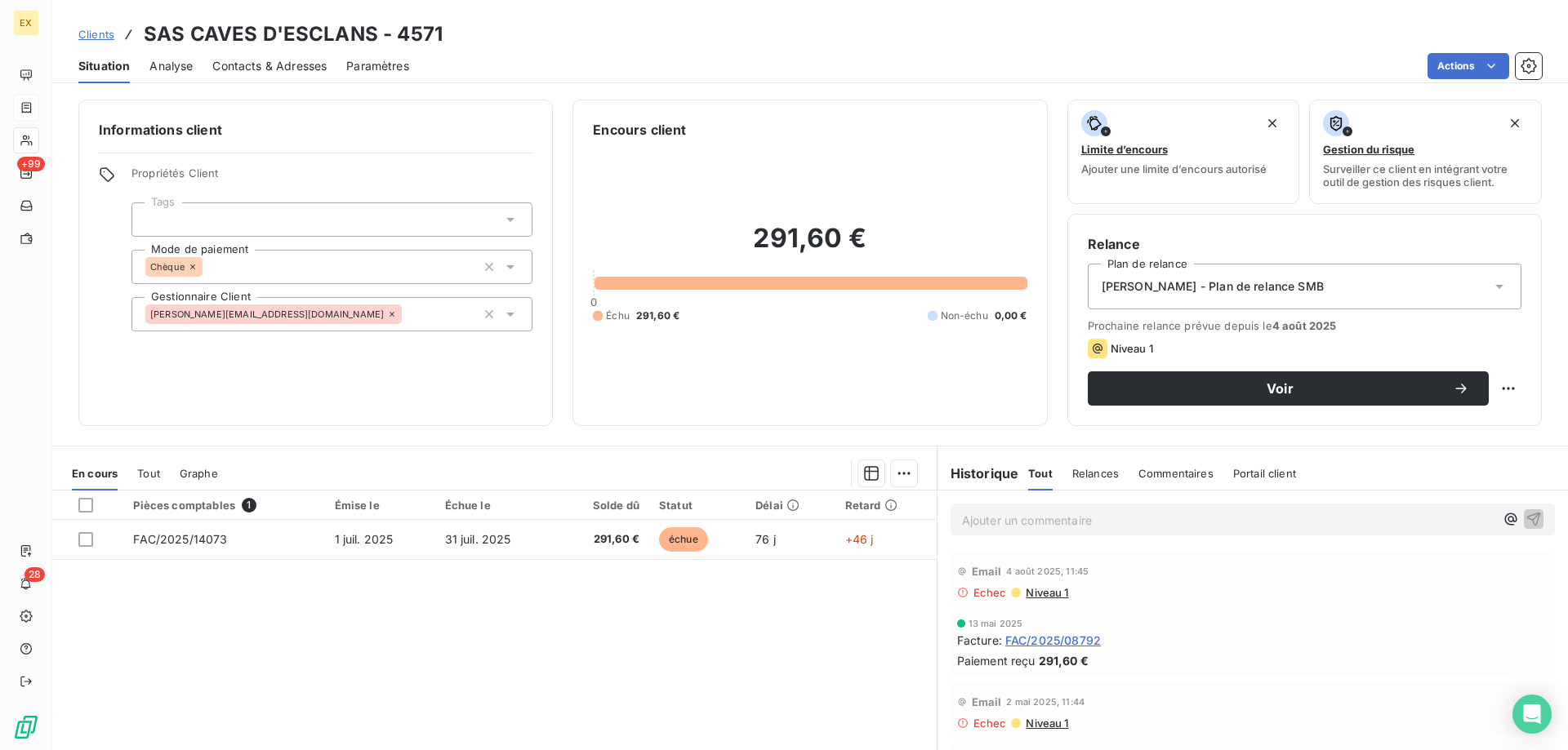
click at [242, 80] on div "Contacts & Adresses" at bounding box center [269, 65] width 114 height 34
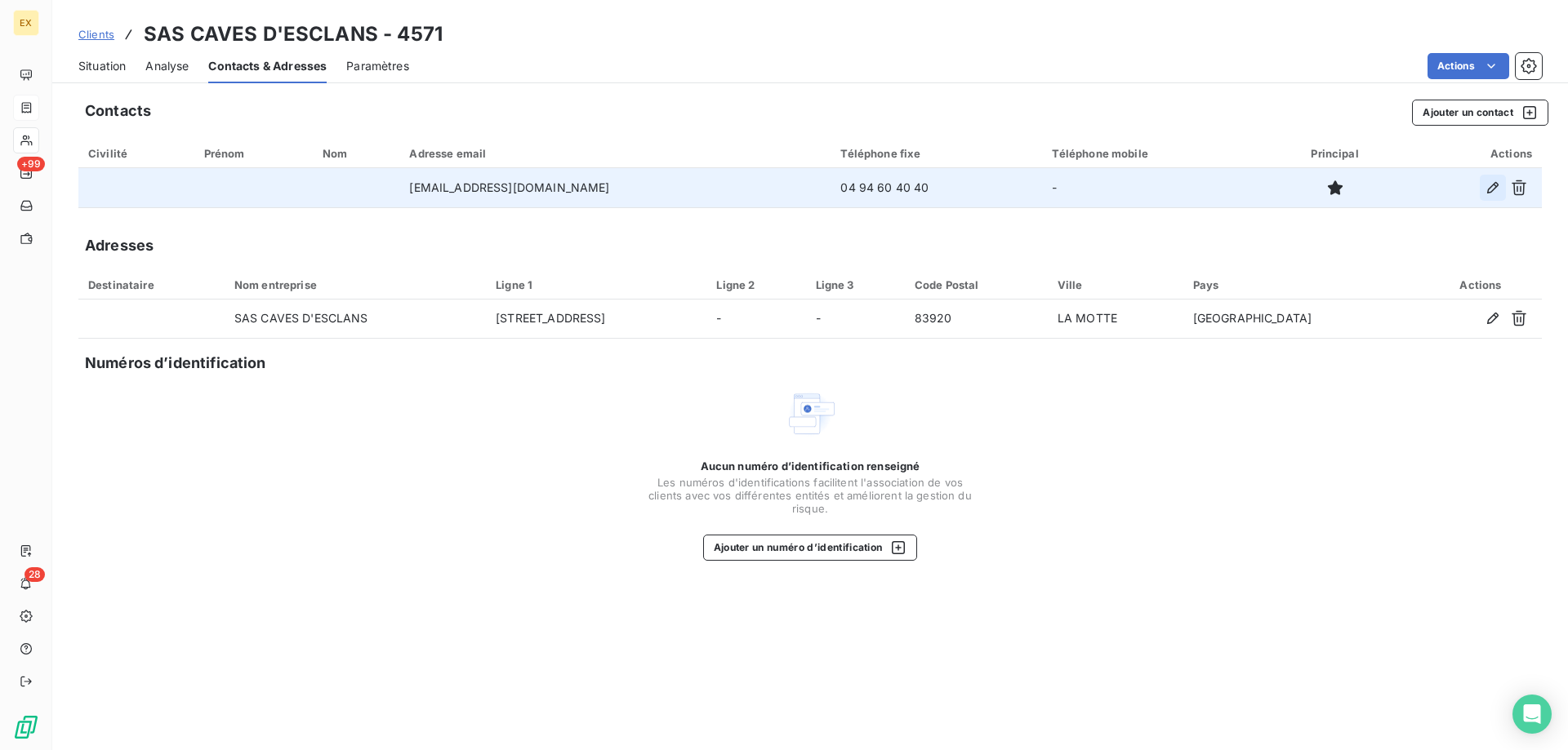
click at [1488, 187] on icon "button" at bounding box center [1492, 188] width 17 height 17
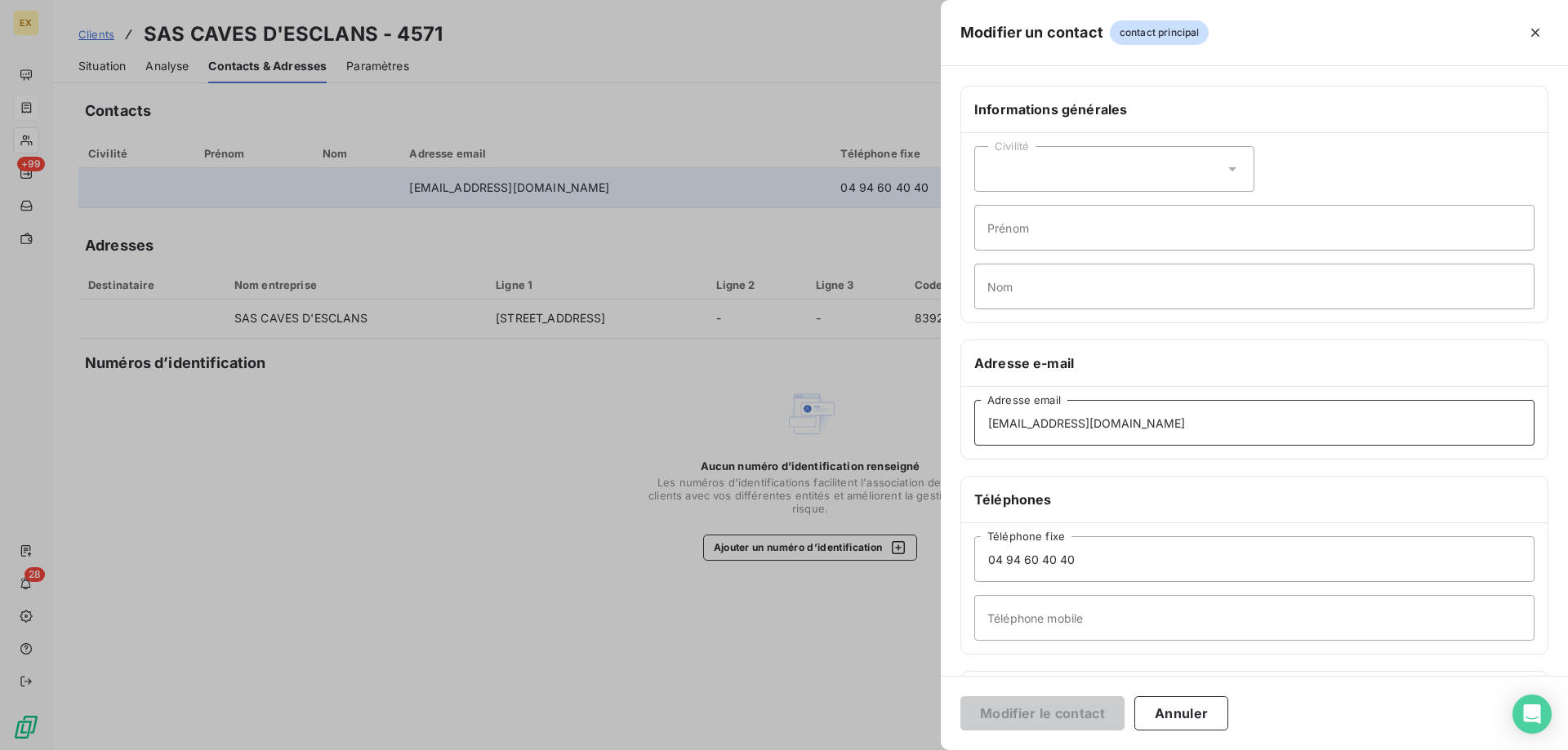
drag, startPoint x: 1129, startPoint y: 430, endPoint x: 910, endPoint y: 431, distance: 219.0
click at [910, 750] on div "Modifier un contact contact principal Informations générales Civilité Prénom No…" at bounding box center [784, 750] width 1568 height 0
paste input "ccount@chateaudesclans"
type input "[EMAIL_ADDRESS][DOMAIN_NAME]"
click at [1052, 708] on button "Modifier le contact" at bounding box center [1042, 713] width 164 height 34
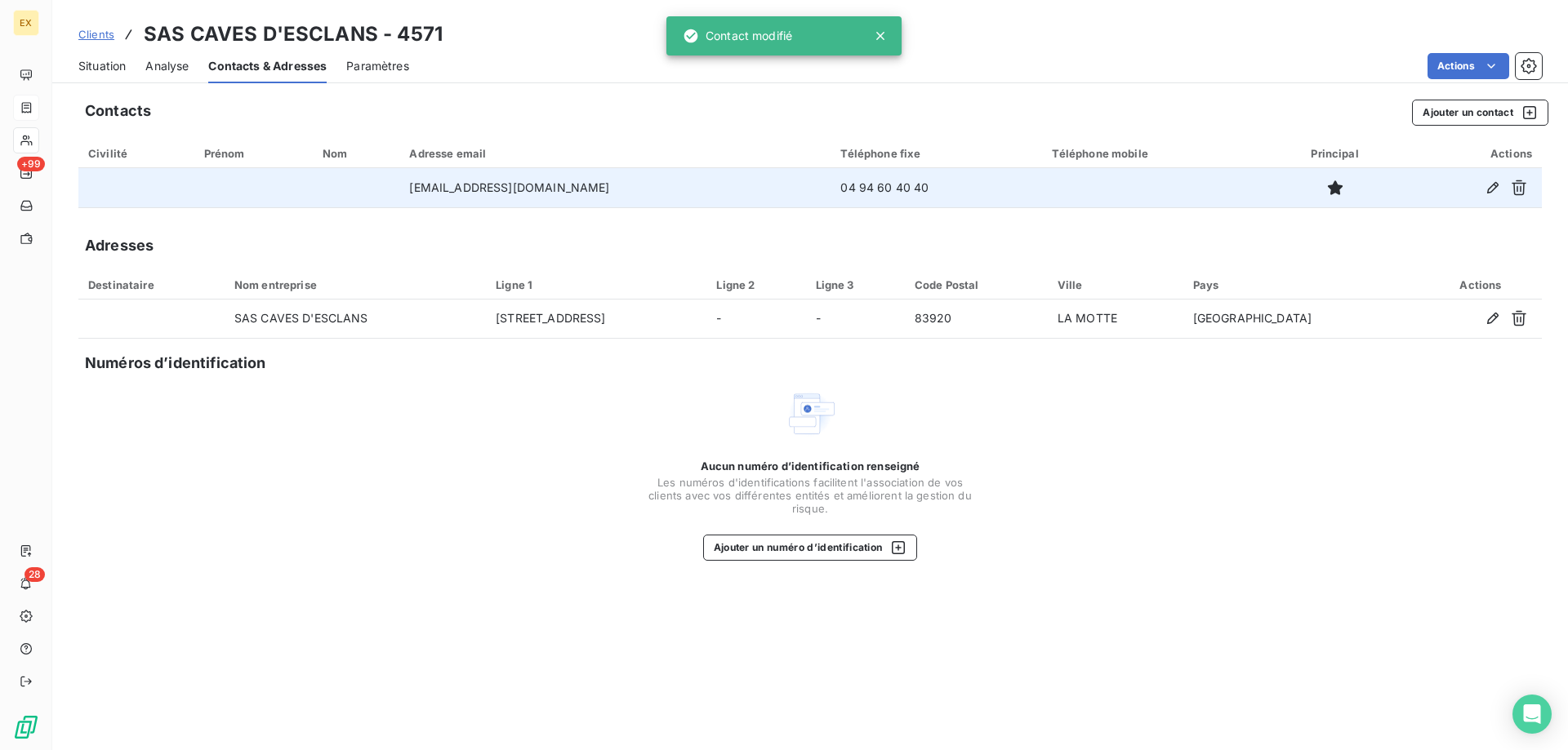
click at [99, 71] on span "Situation" at bounding box center [101, 66] width 47 height 17
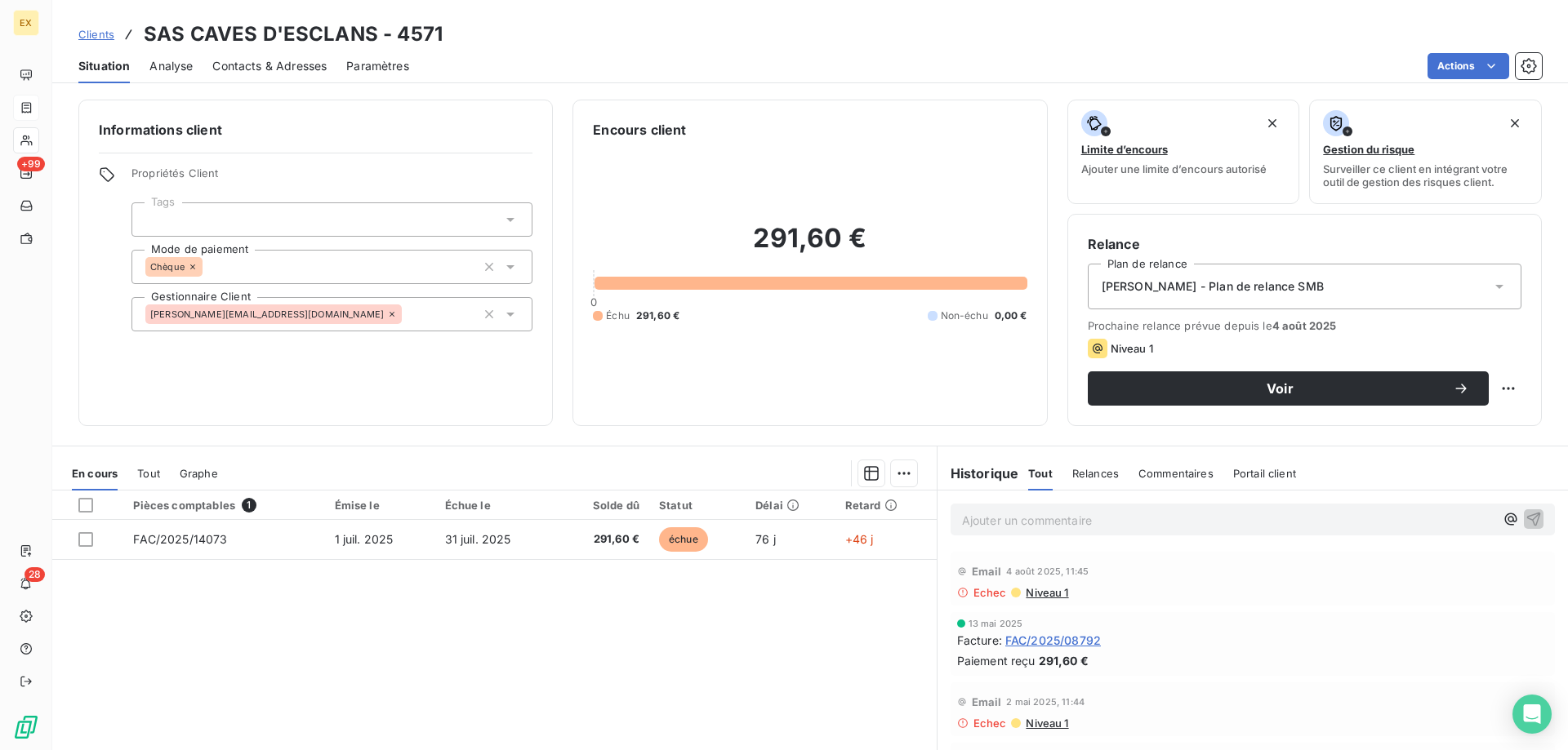
click at [1033, 587] on span "Niveau 1" at bounding box center [1046, 593] width 44 height 13
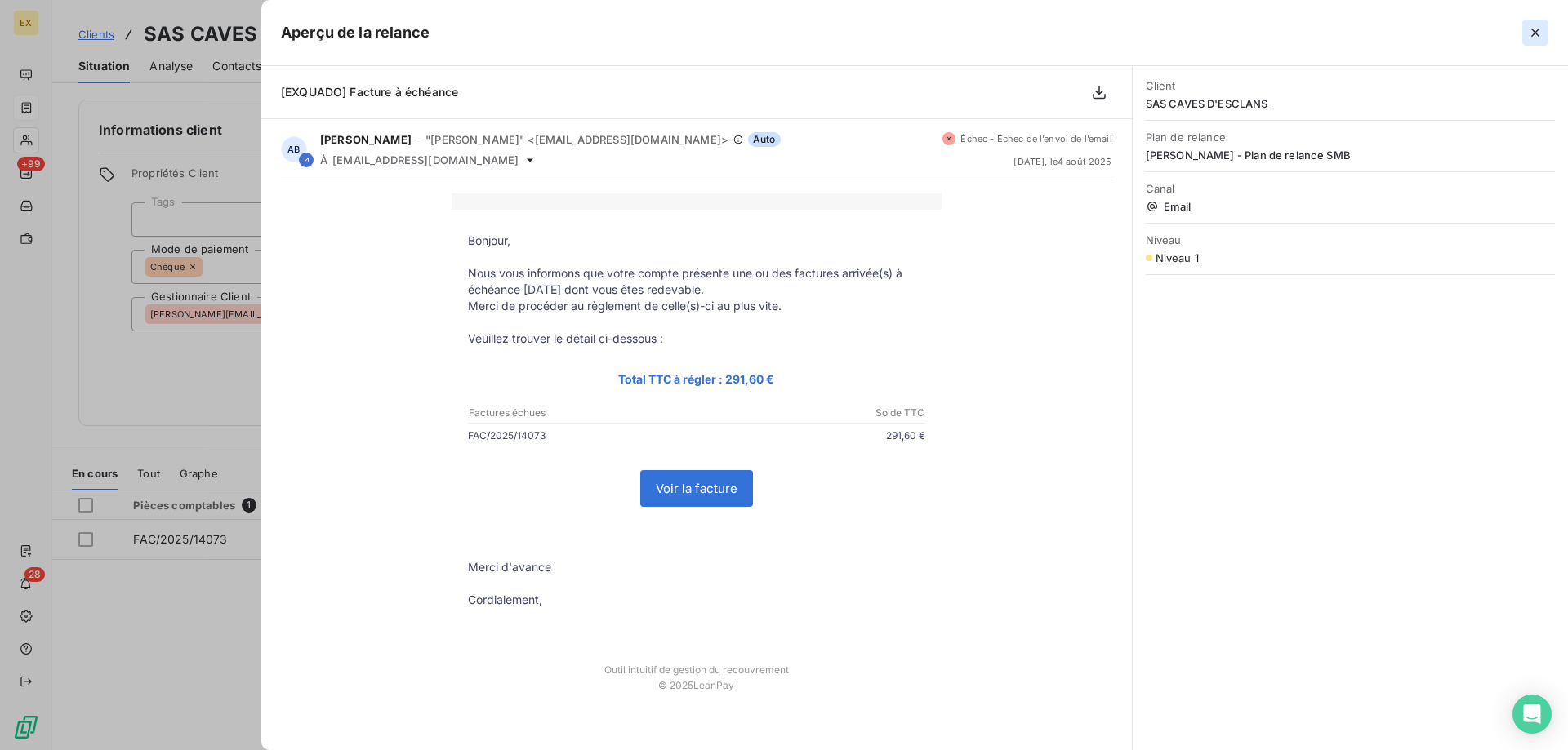
click at [1528, 37] on icon "button" at bounding box center [1535, 33] width 17 height 17
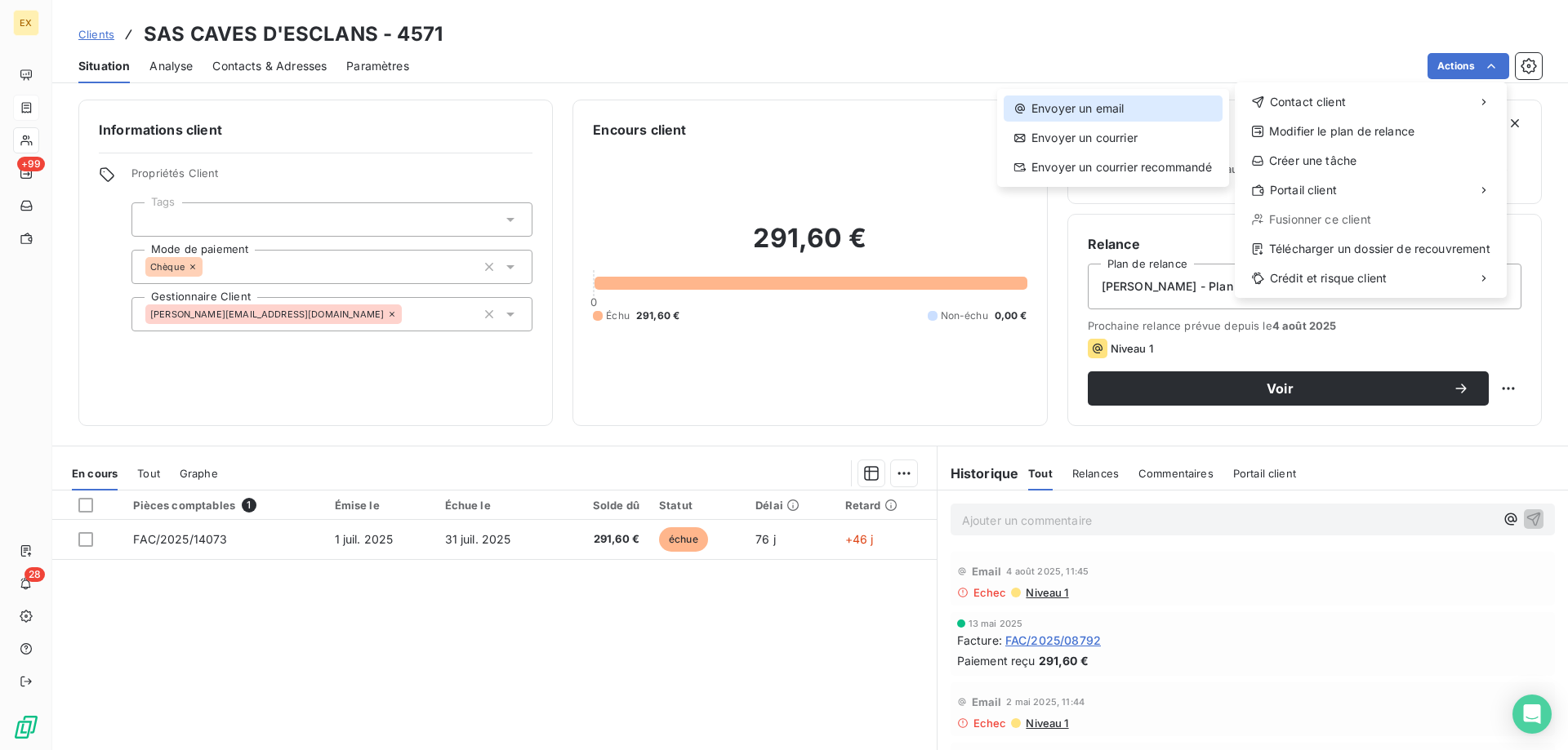
click at [1145, 100] on div "Envoyer un email" at bounding box center [1112, 109] width 219 height 26
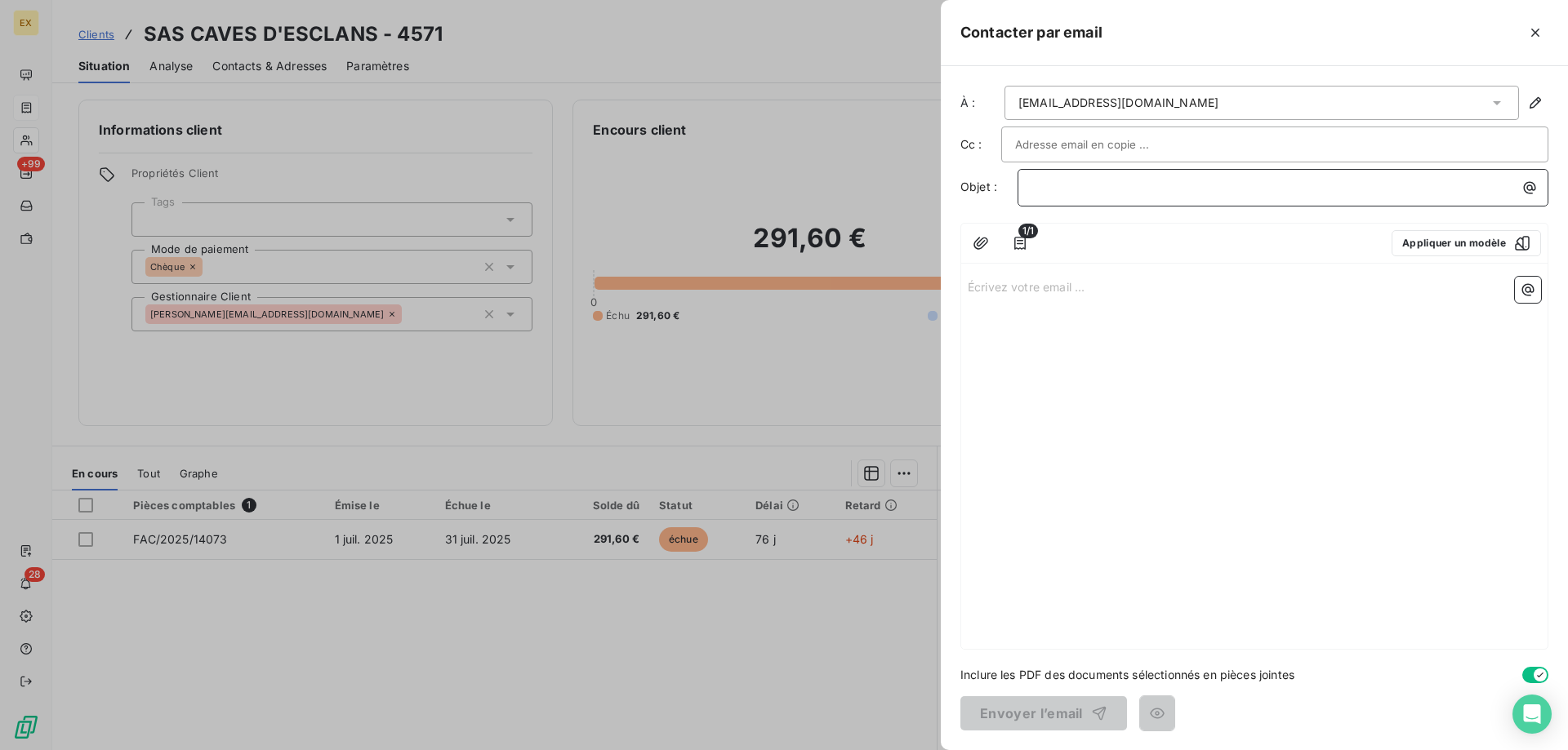
click at [1099, 196] on p "﻿" at bounding box center [1287, 187] width 511 height 18
click at [1042, 287] on p "Écrivez votre email ... ﻿" at bounding box center [1253, 286] width 573 height 18
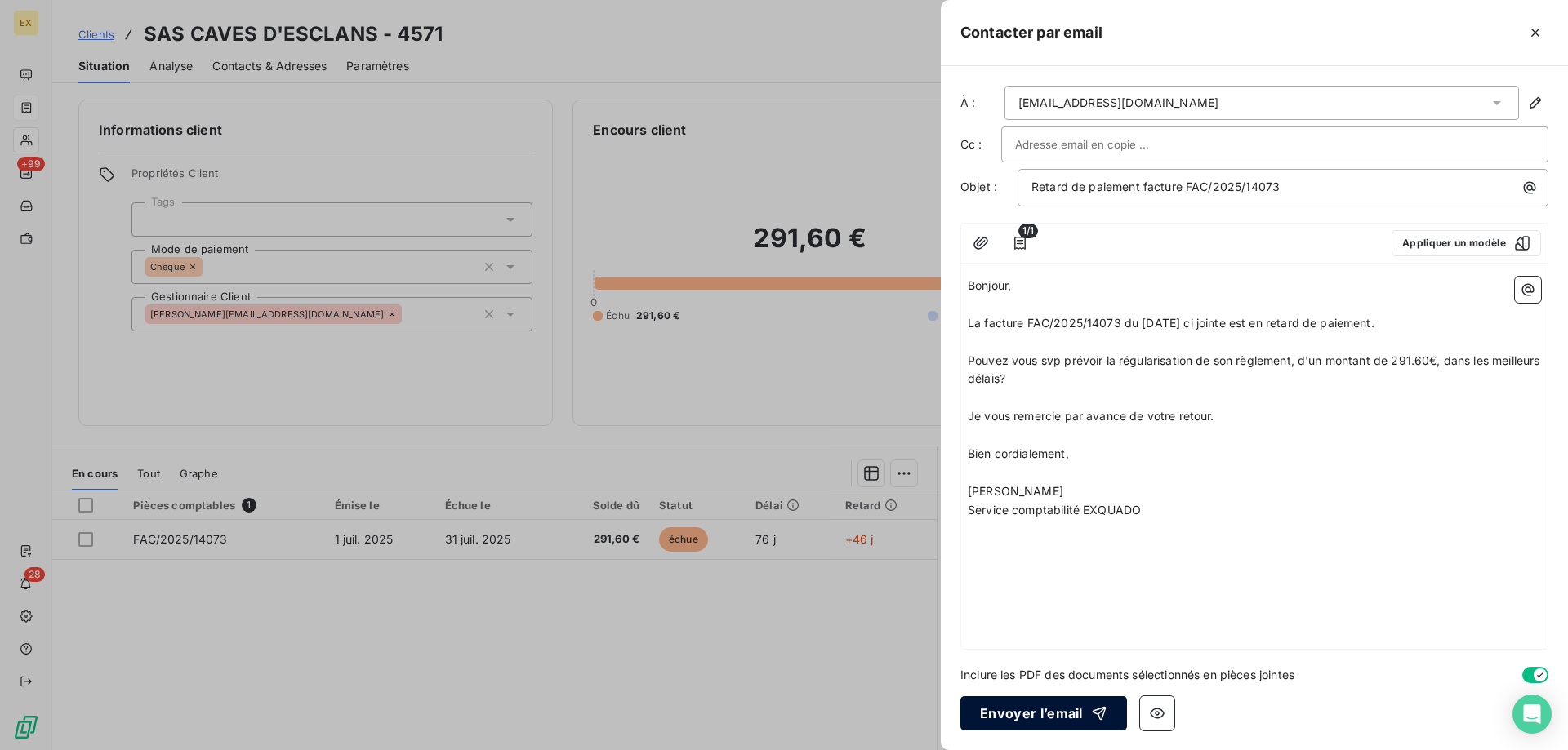
click at [1029, 711] on button "Envoyer l’email" at bounding box center [1043, 713] width 167 height 34
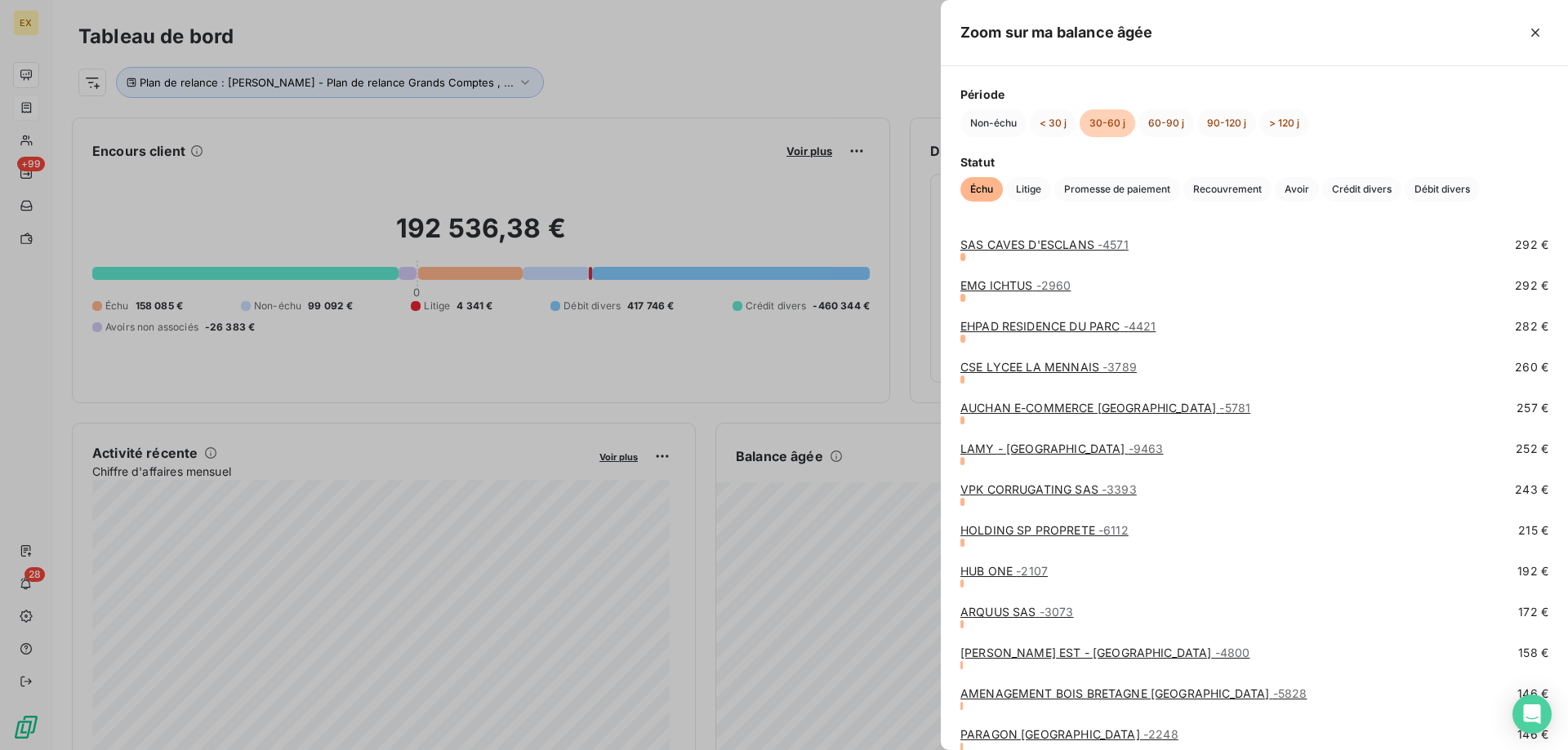
scroll to position [1143, 0]
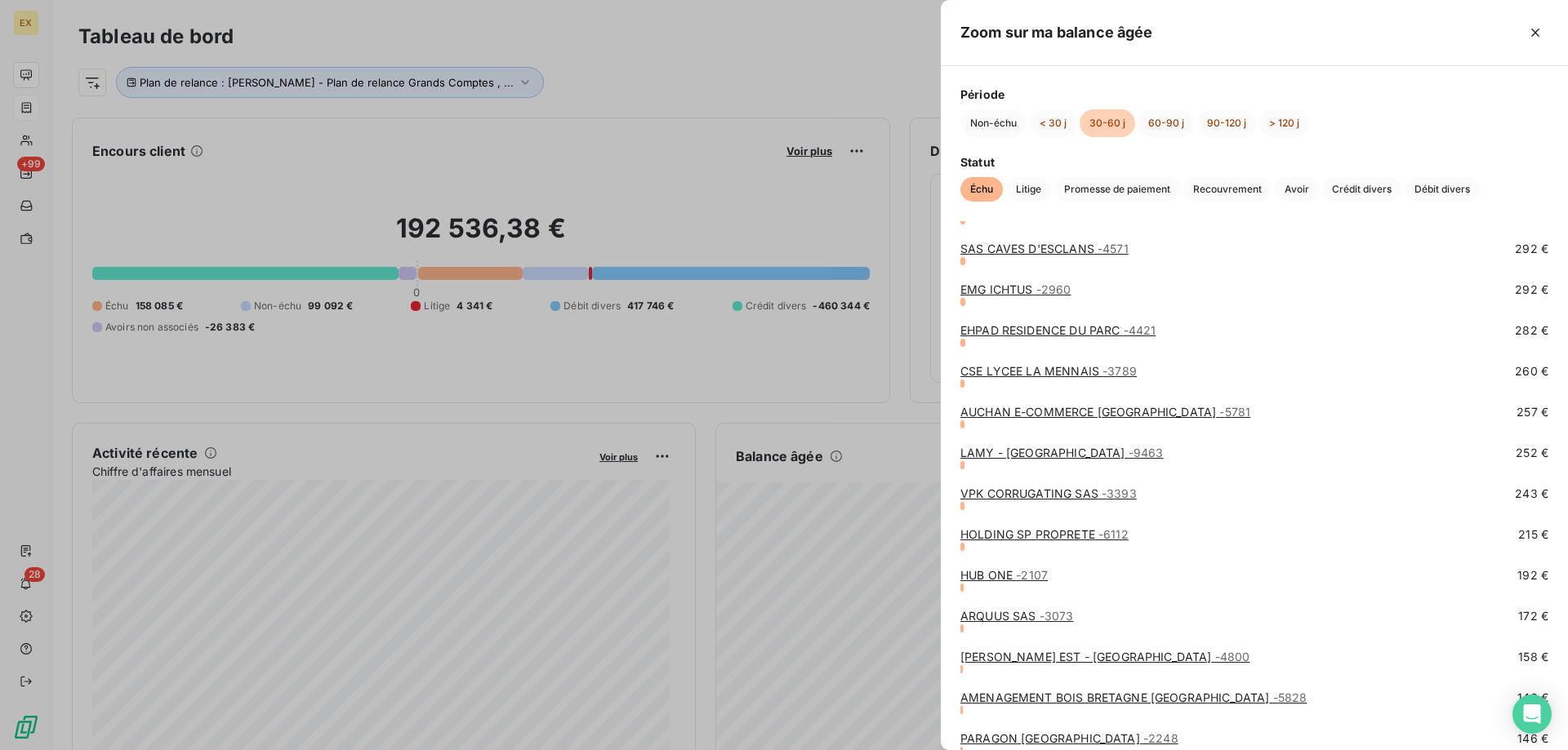
click at [894, 592] on div at bounding box center [784, 375] width 1568 height 750
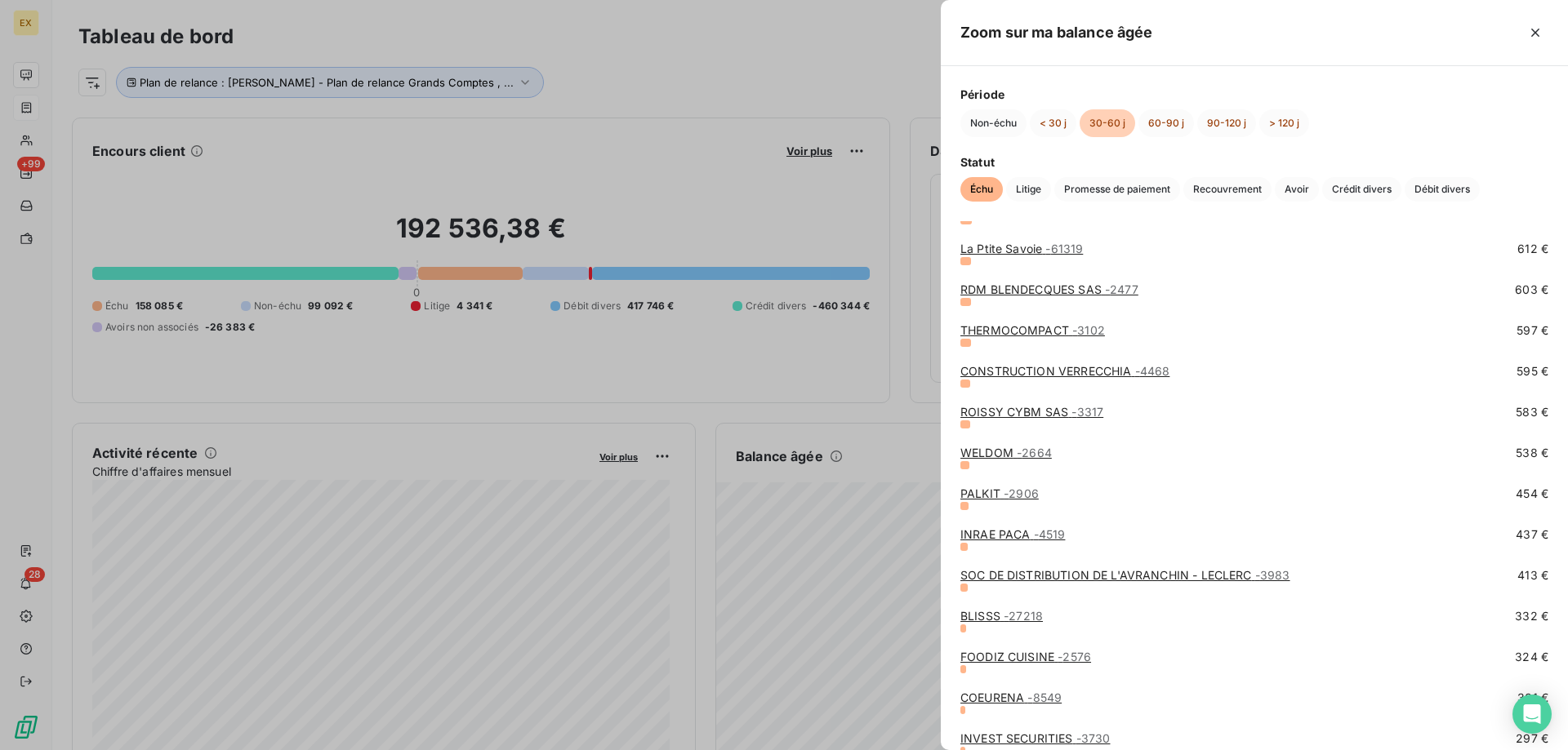
scroll to position [899, 0]
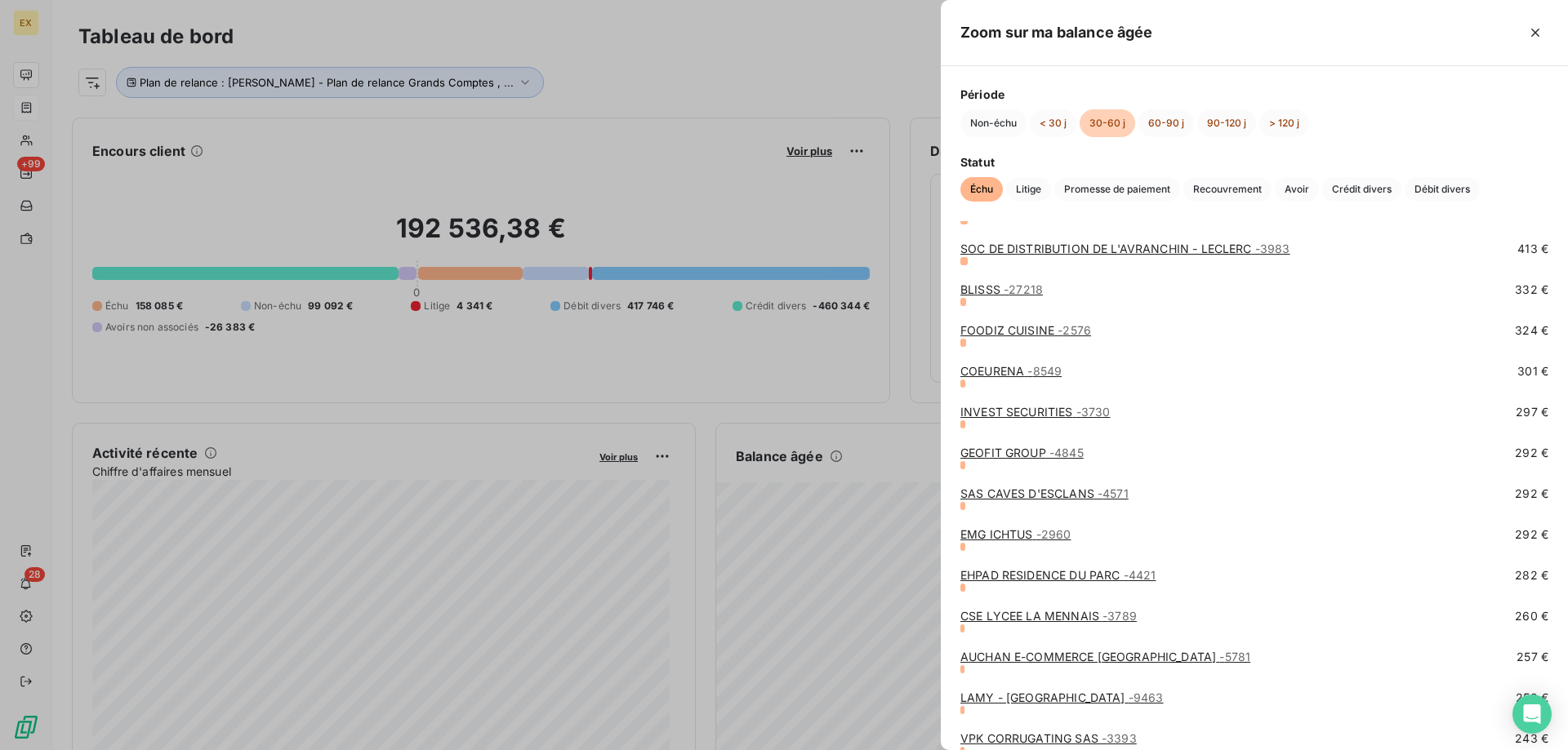
click at [1036, 539] on span "- 2960" at bounding box center [1053, 534] width 35 height 14
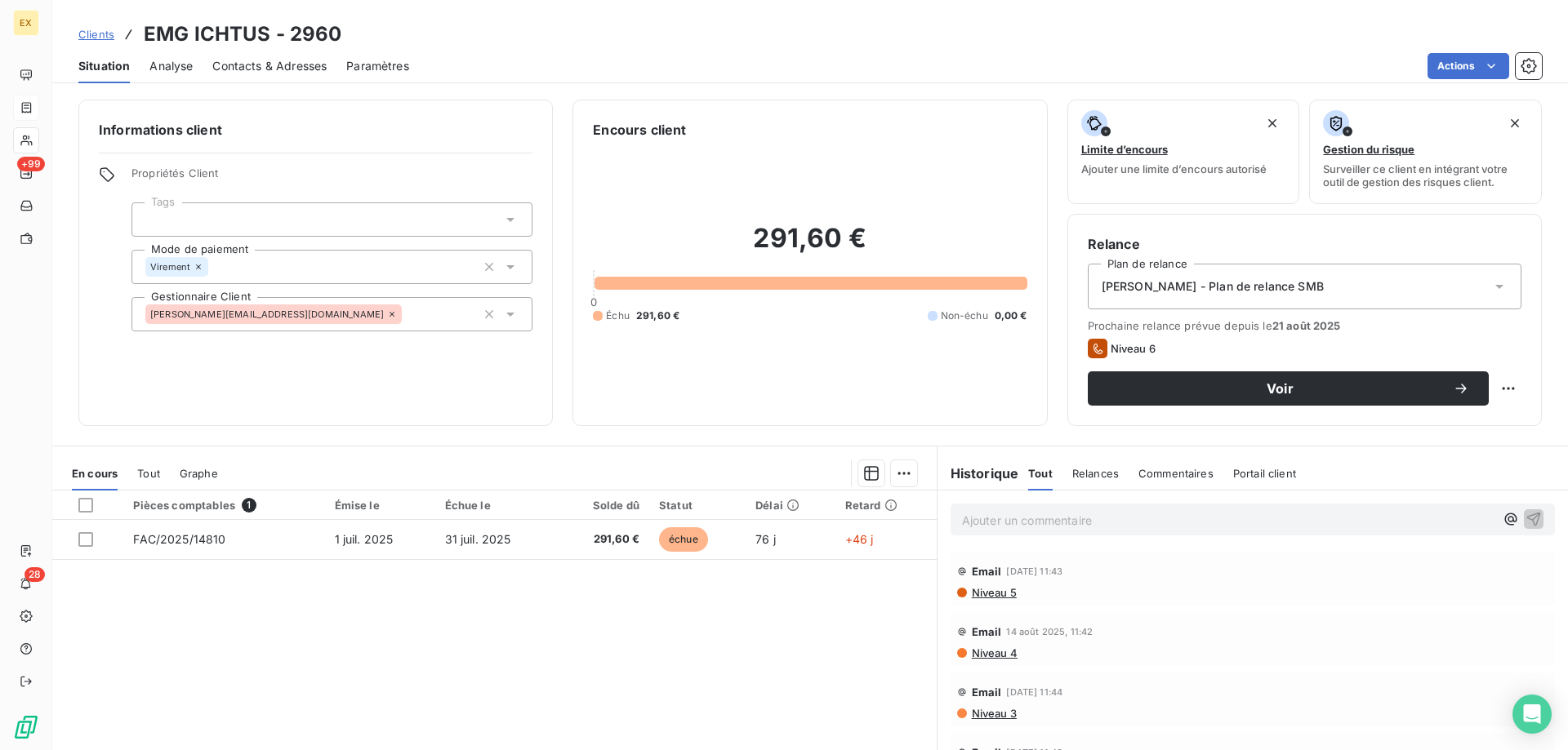
click at [303, 76] on div "Contacts & Adresses" at bounding box center [269, 65] width 114 height 34
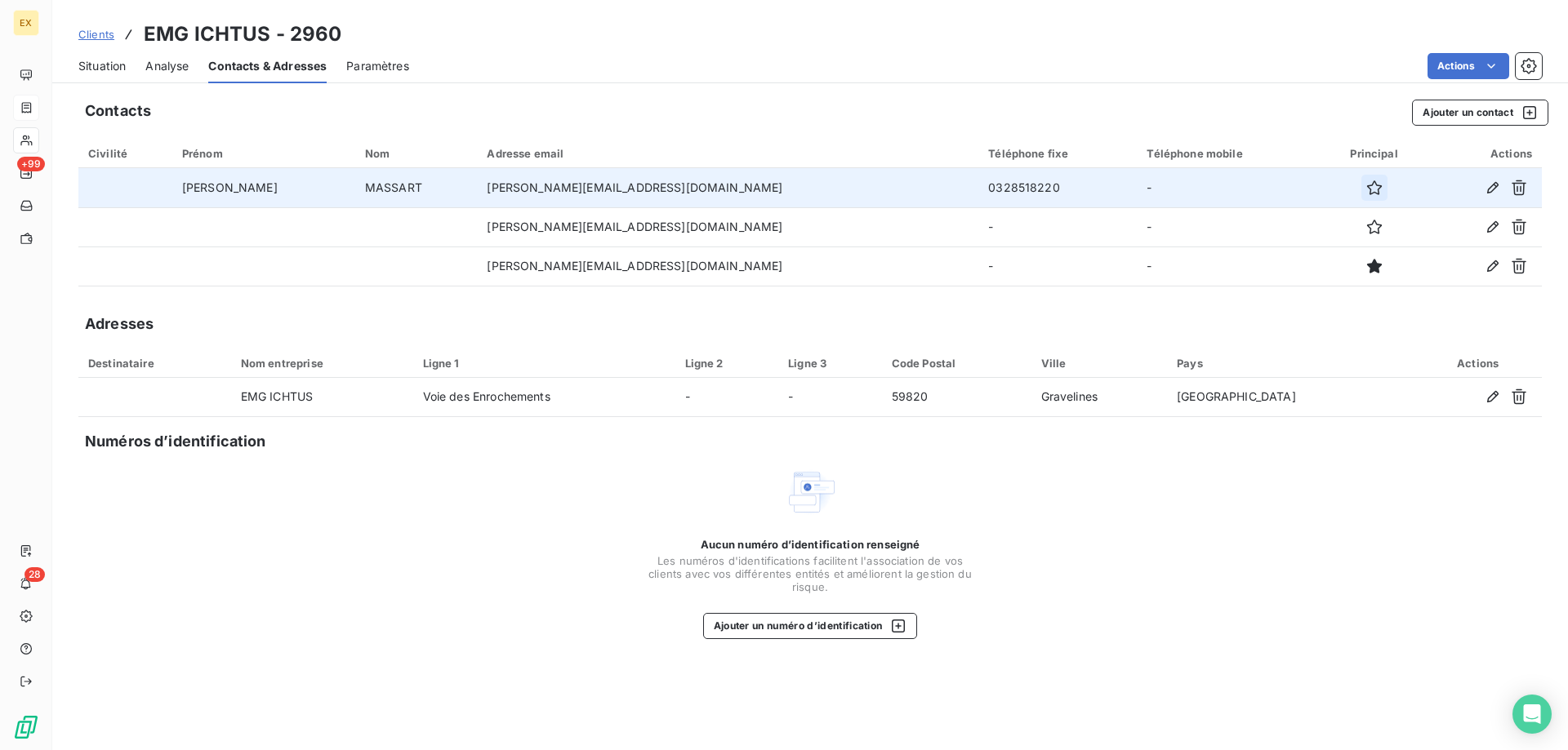
click at [1366, 181] on icon "button" at bounding box center [1374, 188] width 17 height 17
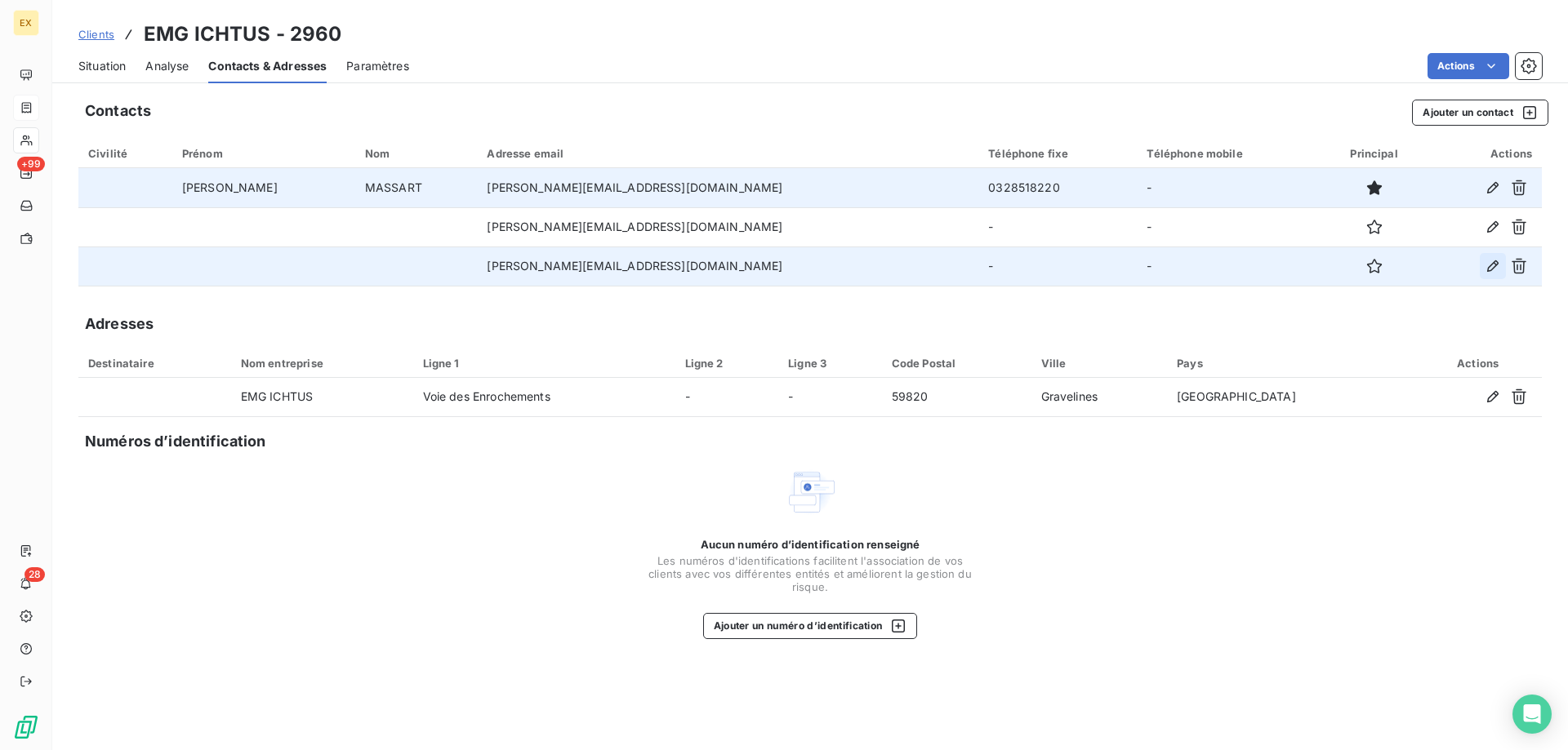
click at [1487, 260] on icon "button" at bounding box center [1492, 267] width 17 height 17
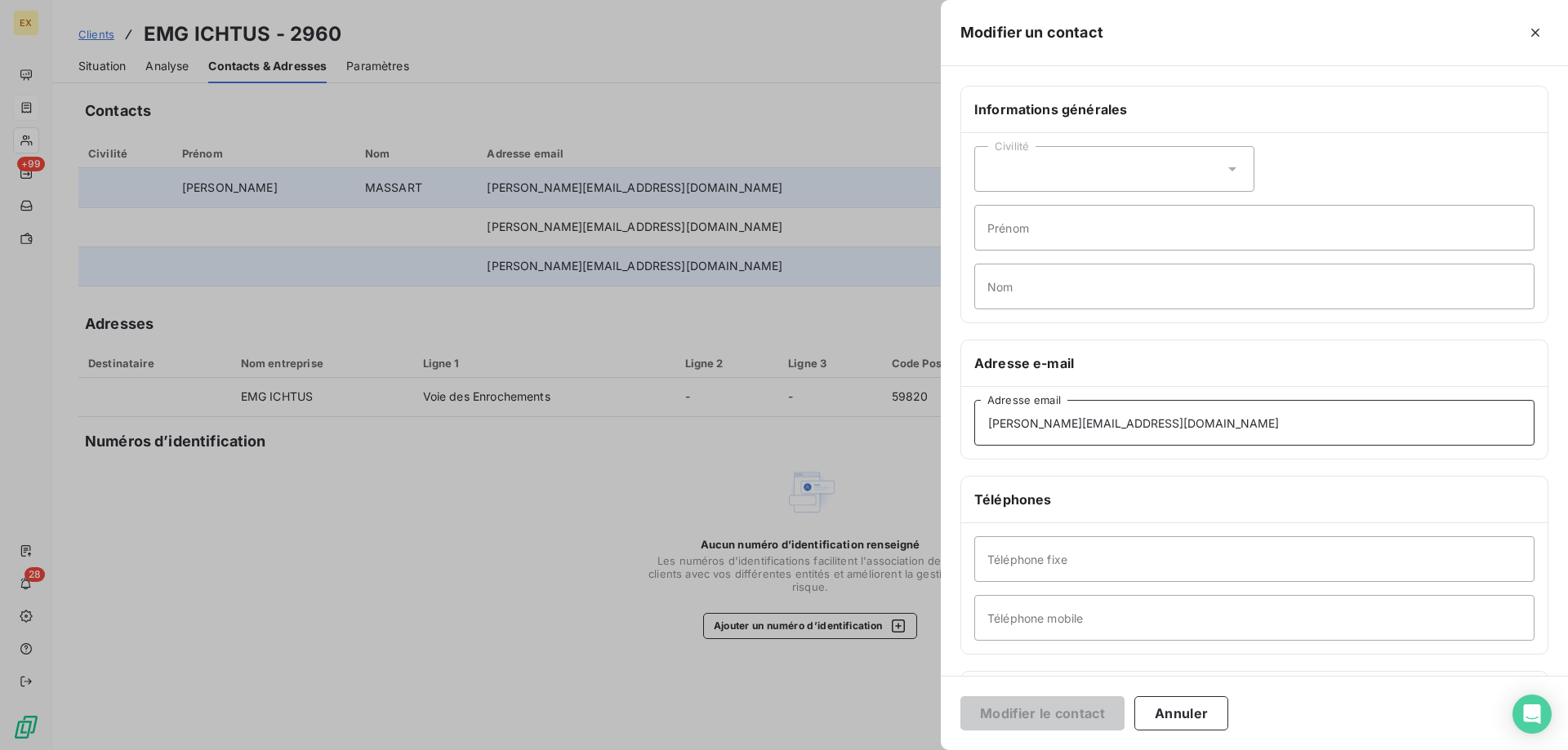
drag, startPoint x: 1167, startPoint y: 430, endPoint x: 904, endPoint y: 430, distance: 263.0
click at [905, 750] on div "Modifier un contact Informations générales Civilité Prénom Nom Adresse e-mail […" at bounding box center [784, 750] width 1568 height 0
paste input "accounting.emgi"
type input "[EMAIL_ADDRESS][DOMAIN_NAME]"
click at [1063, 709] on button "Modifier le contact" at bounding box center [1042, 713] width 164 height 34
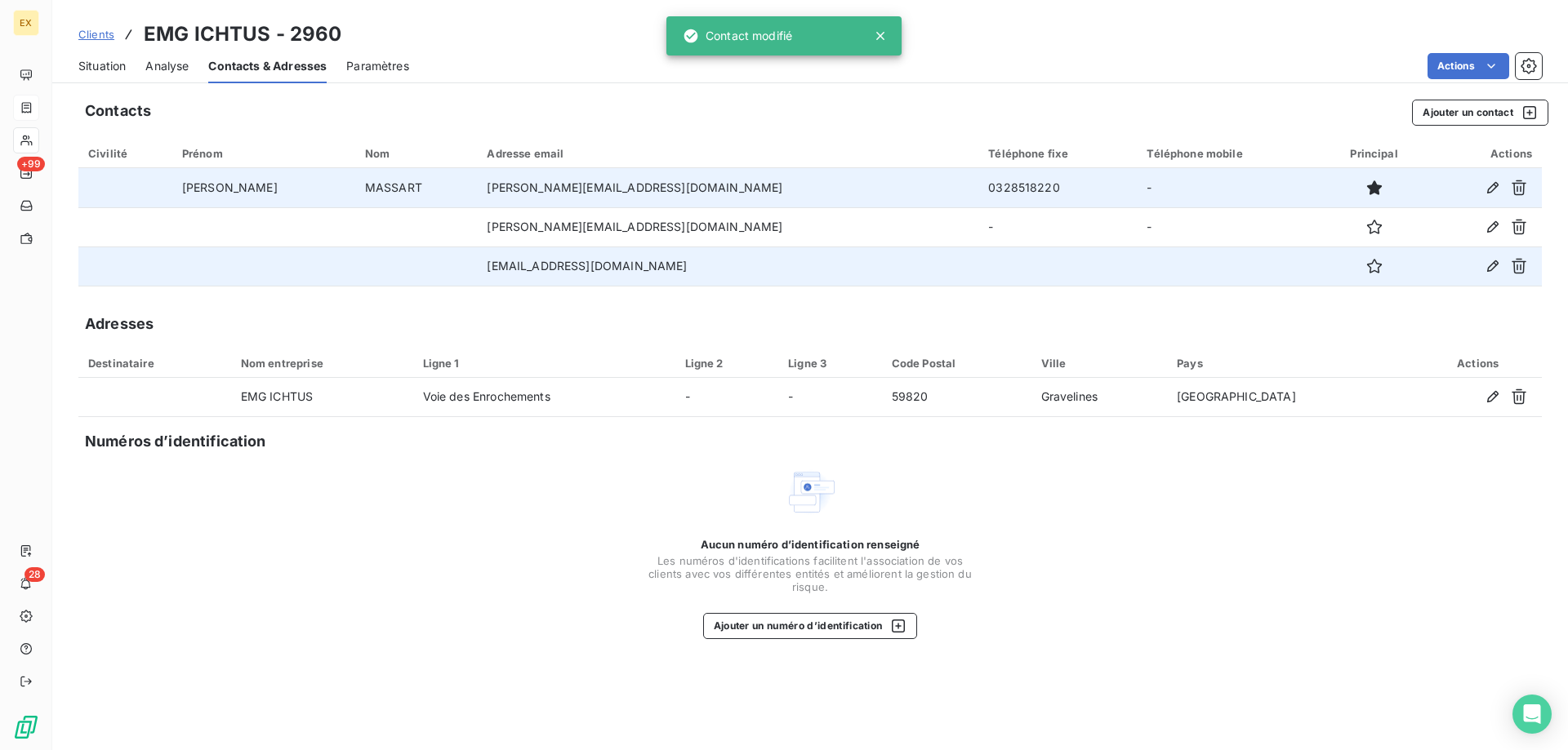
click at [116, 63] on span "Situation" at bounding box center [101, 66] width 47 height 17
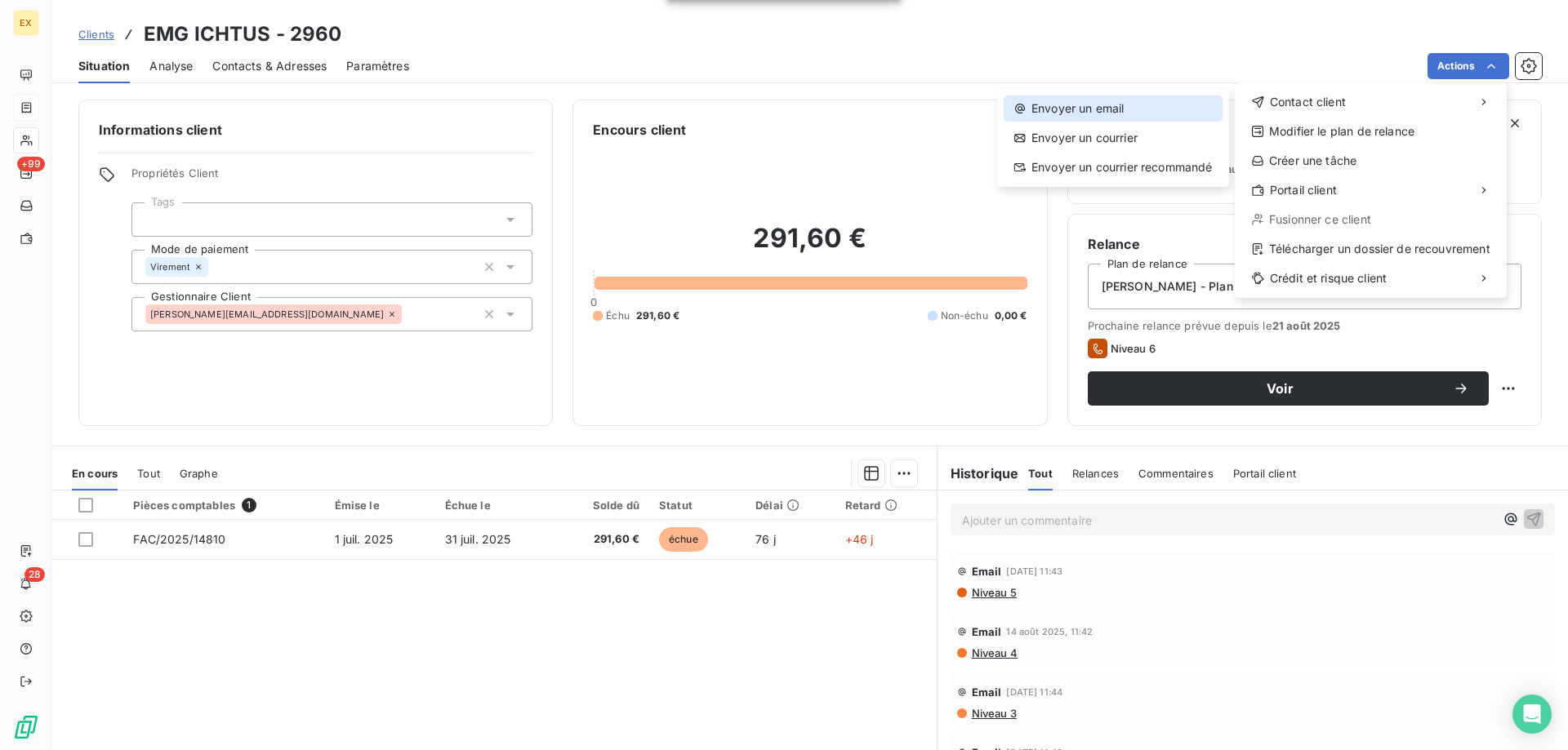
click at [1197, 112] on div "Envoyer un email" at bounding box center [1112, 109] width 219 height 26
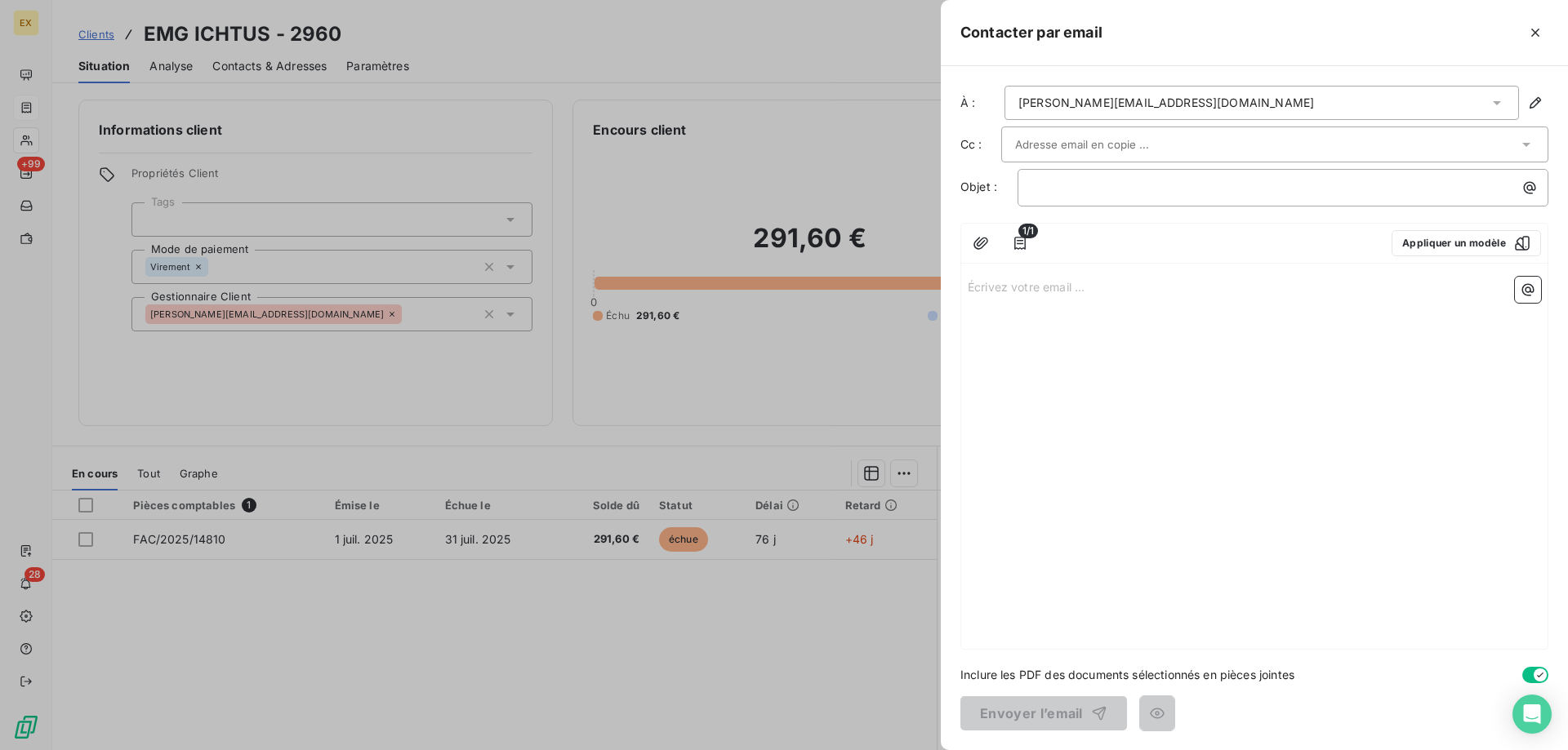
click at [1119, 149] on input "text" at bounding box center [1102, 144] width 175 height 25
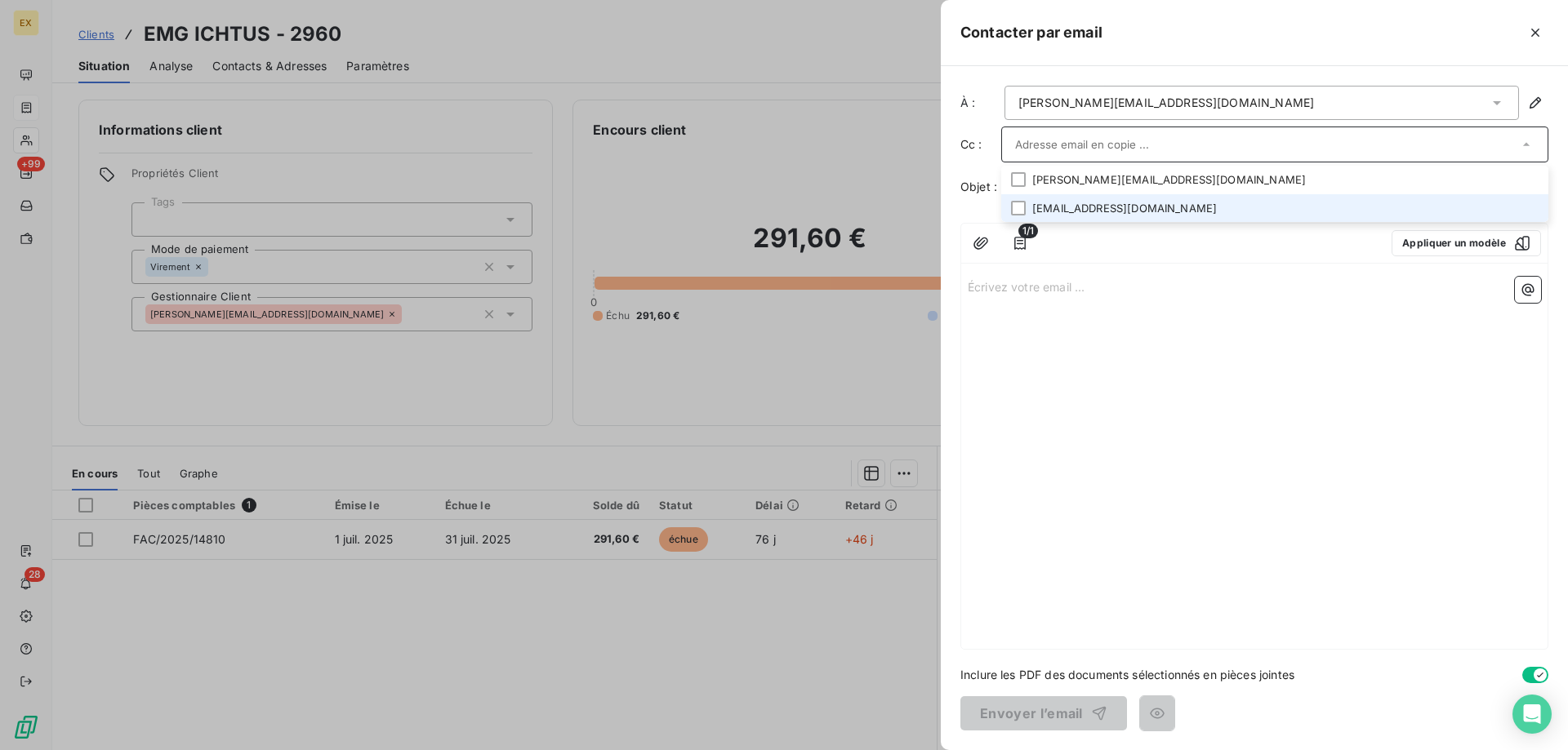
click at [1072, 199] on li "[EMAIL_ADDRESS][DOMAIN_NAME]" at bounding box center [1274, 208] width 547 height 29
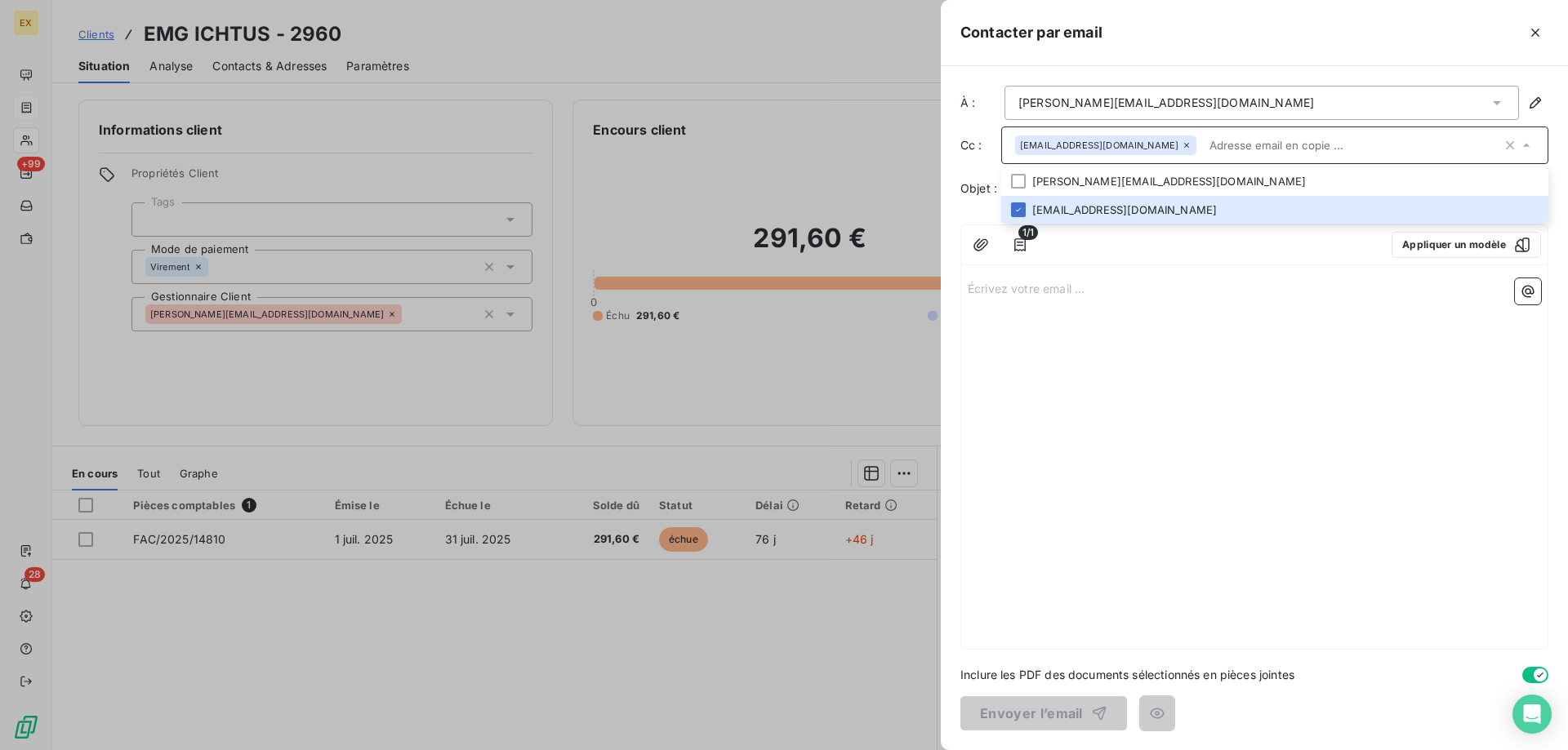
click at [1130, 293] on p "Écrivez votre email ... ﻿" at bounding box center [1253, 288] width 573 height 18
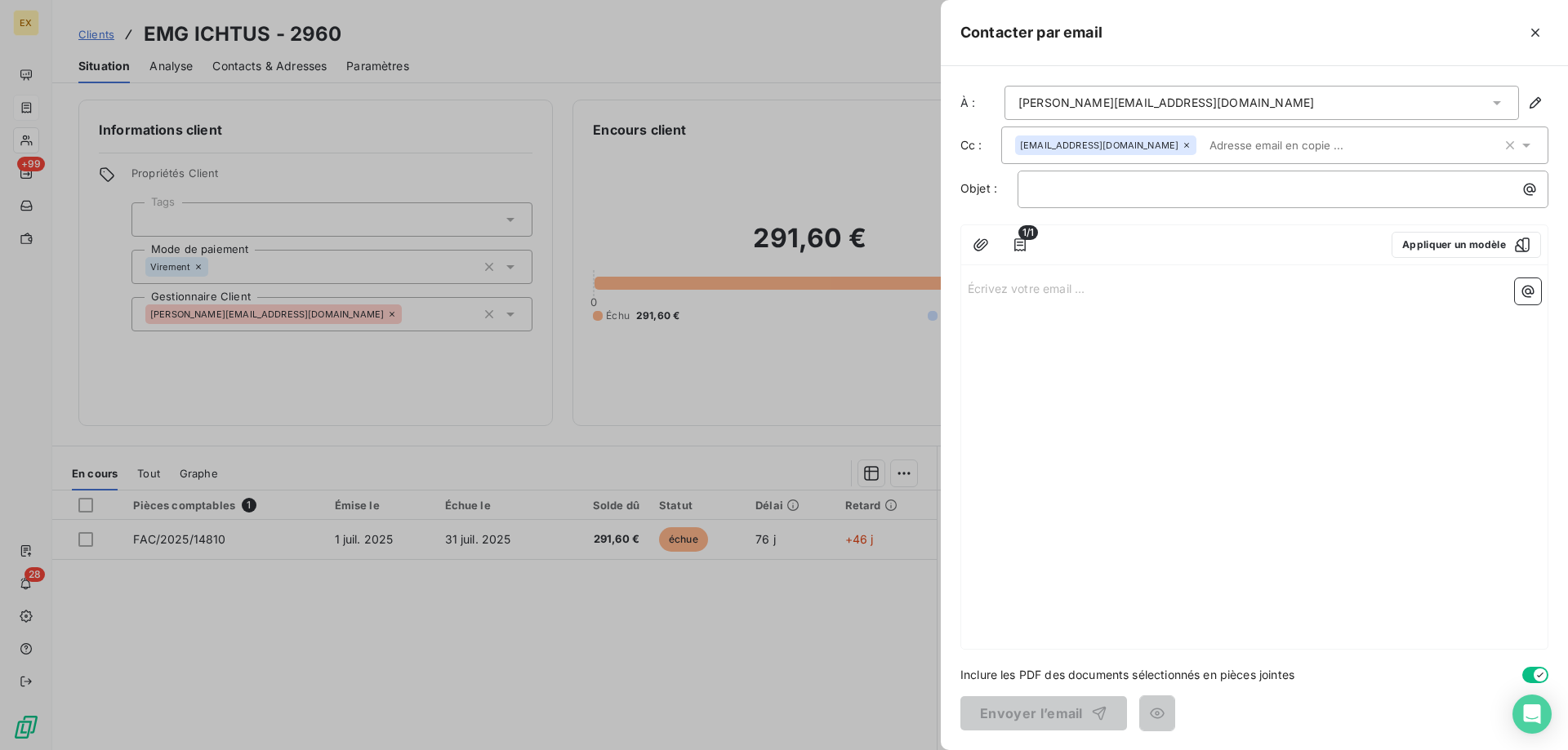
click at [1069, 170] on div "À : [PERSON_NAME][EMAIL_ADDRESS][DOMAIN_NAME] Cc : [DOMAIN_NAME][EMAIL_ADDRESS]…" at bounding box center [1254, 409] width 627 height 685
click at [1071, 187] on p "﻿" at bounding box center [1287, 189] width 511 height 18
click at [1030, 288] on p "Écrivez votre email ... ﻿" at bounding box center [1253, 288] width 573 height 18
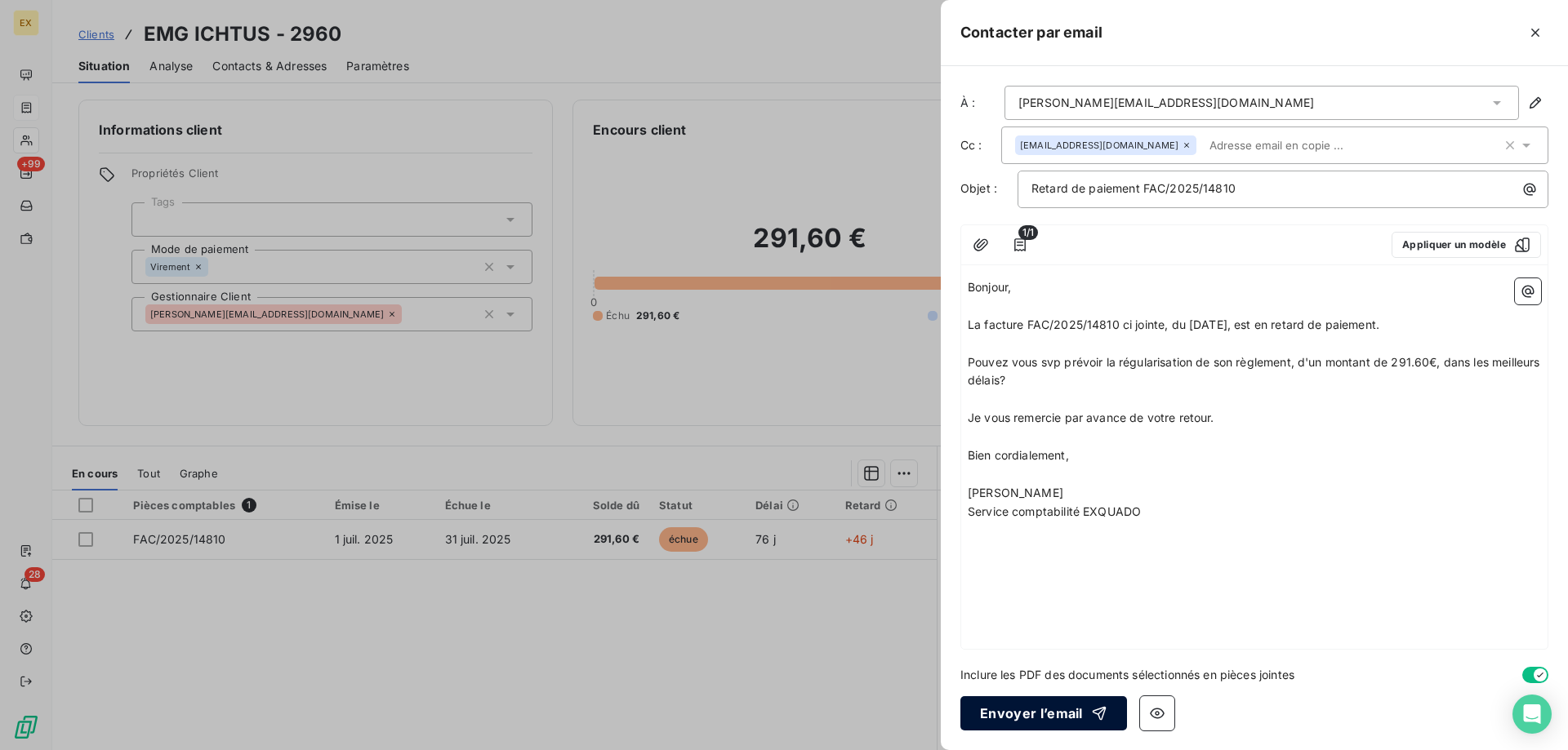
click at [1021, 701] on button "Envoyer l’email" at bounding box center [1043, 713] width 167 height 34
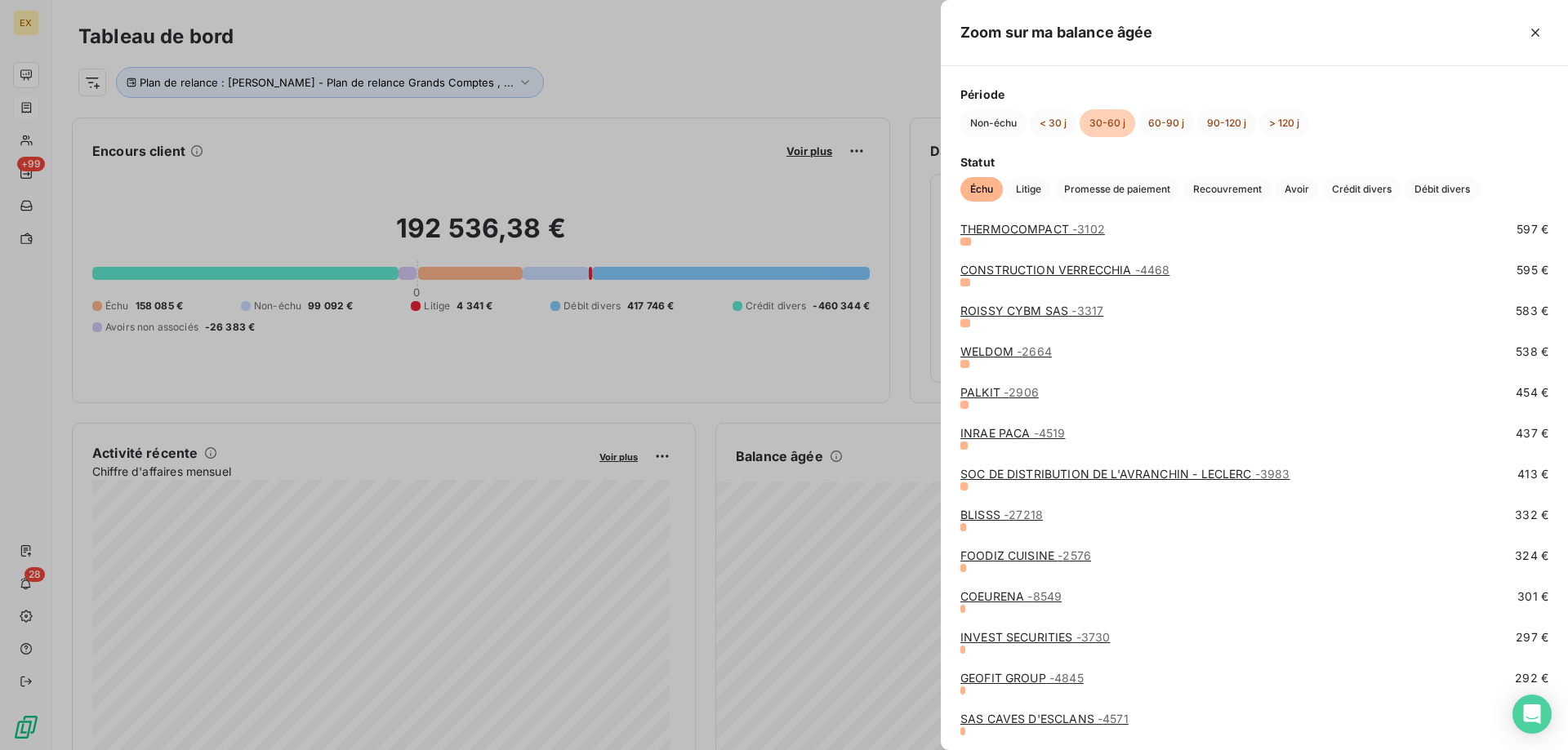
scroll to position [899, 0]
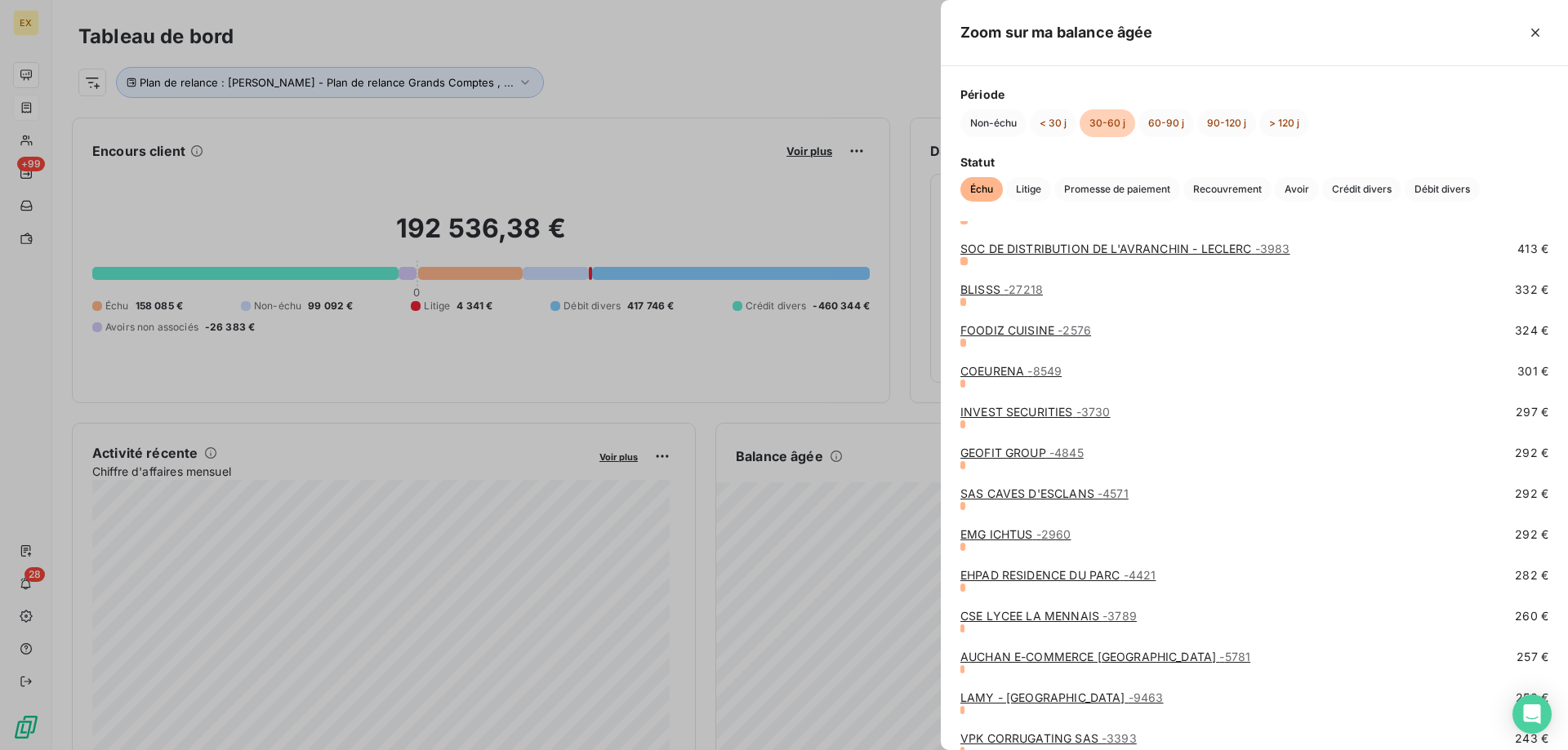
click at [1067, 575] on link "EHPAD RESIDENCE DU PARC - 4421" at bounding box center [1058, 575] width 196 height 14
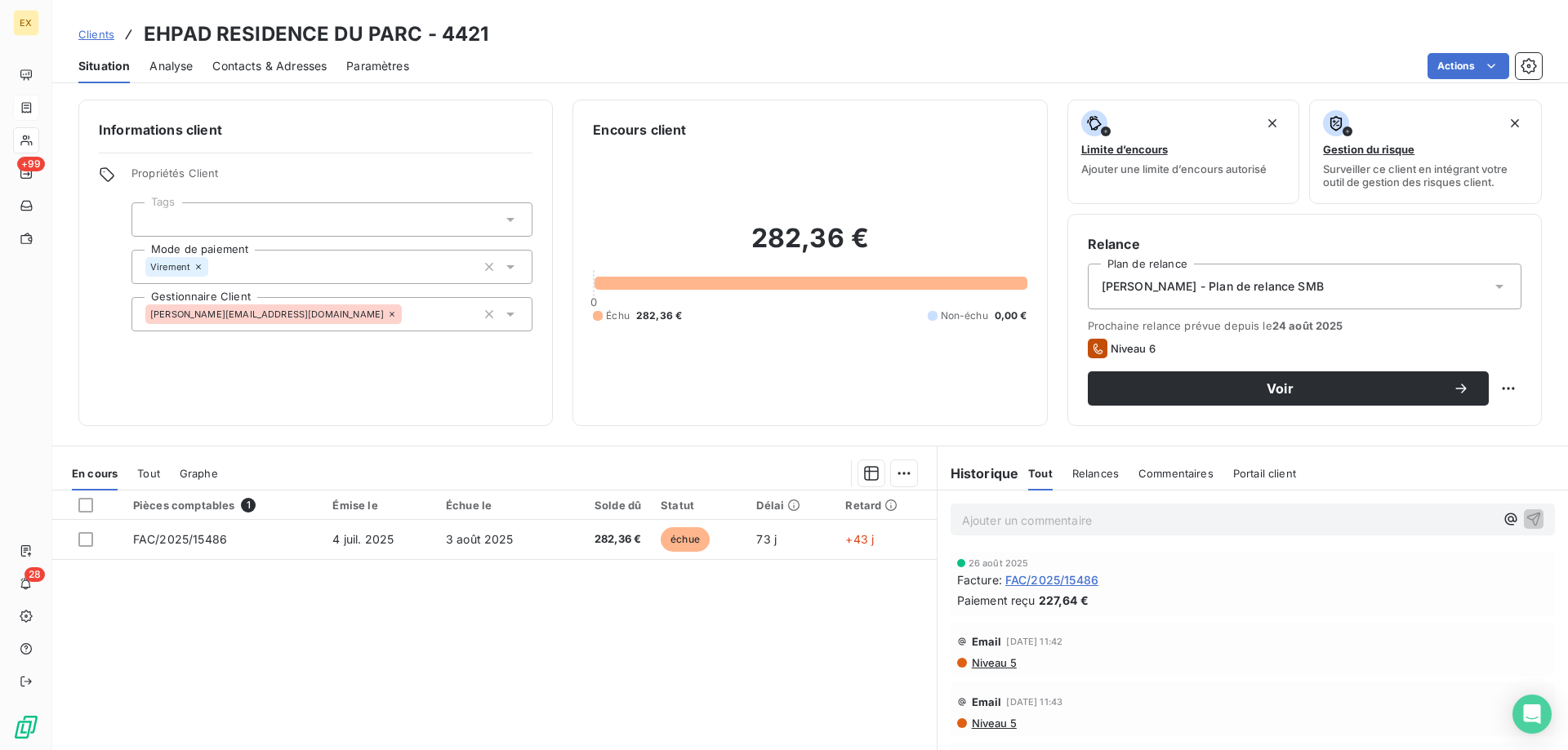
click at [272, 56] on div "Contacts & Adresses" at bounding box center [269, 65] width 114 height 34
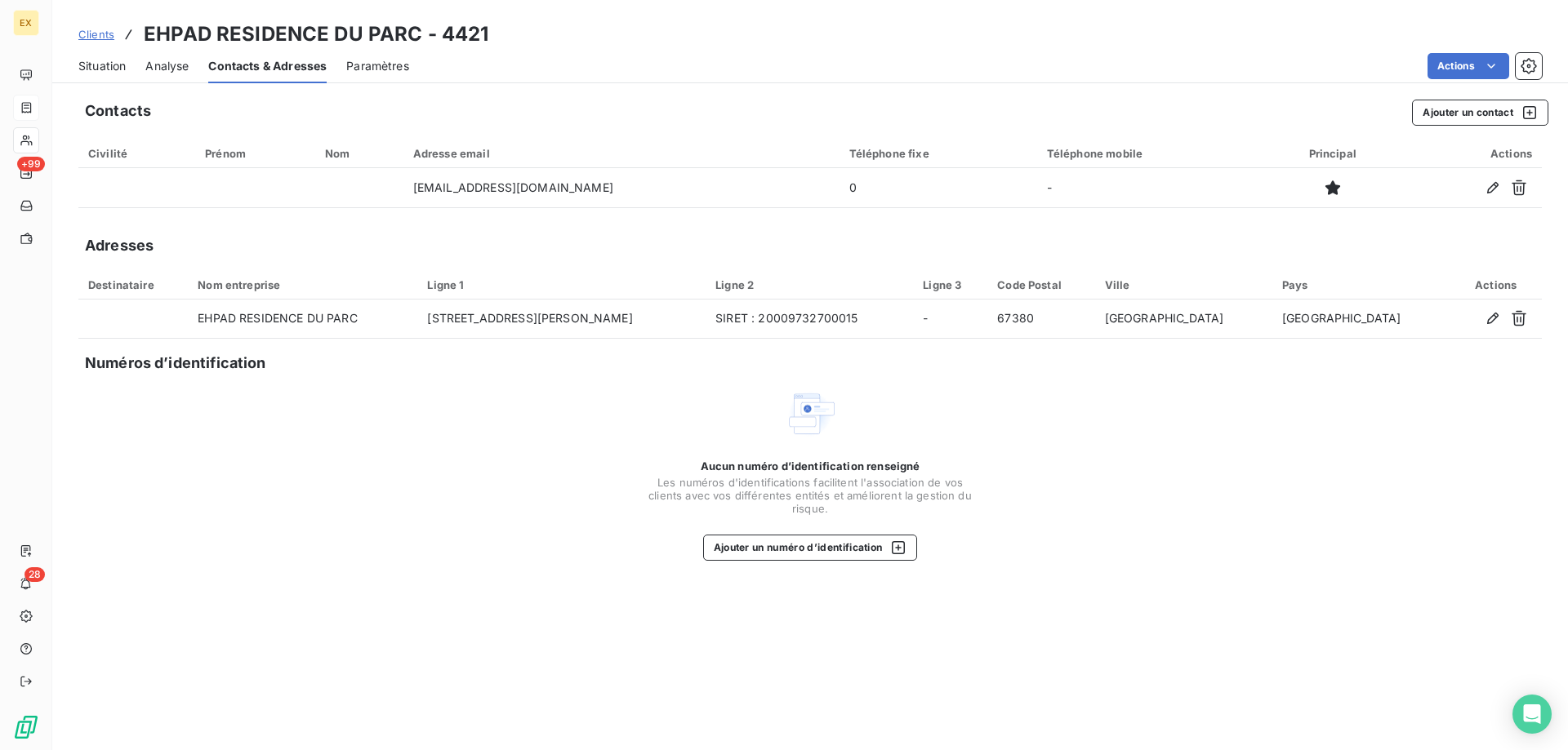
click at [94, 66] on span "Situation" at bounding box center [101, 66] width 47 height 17
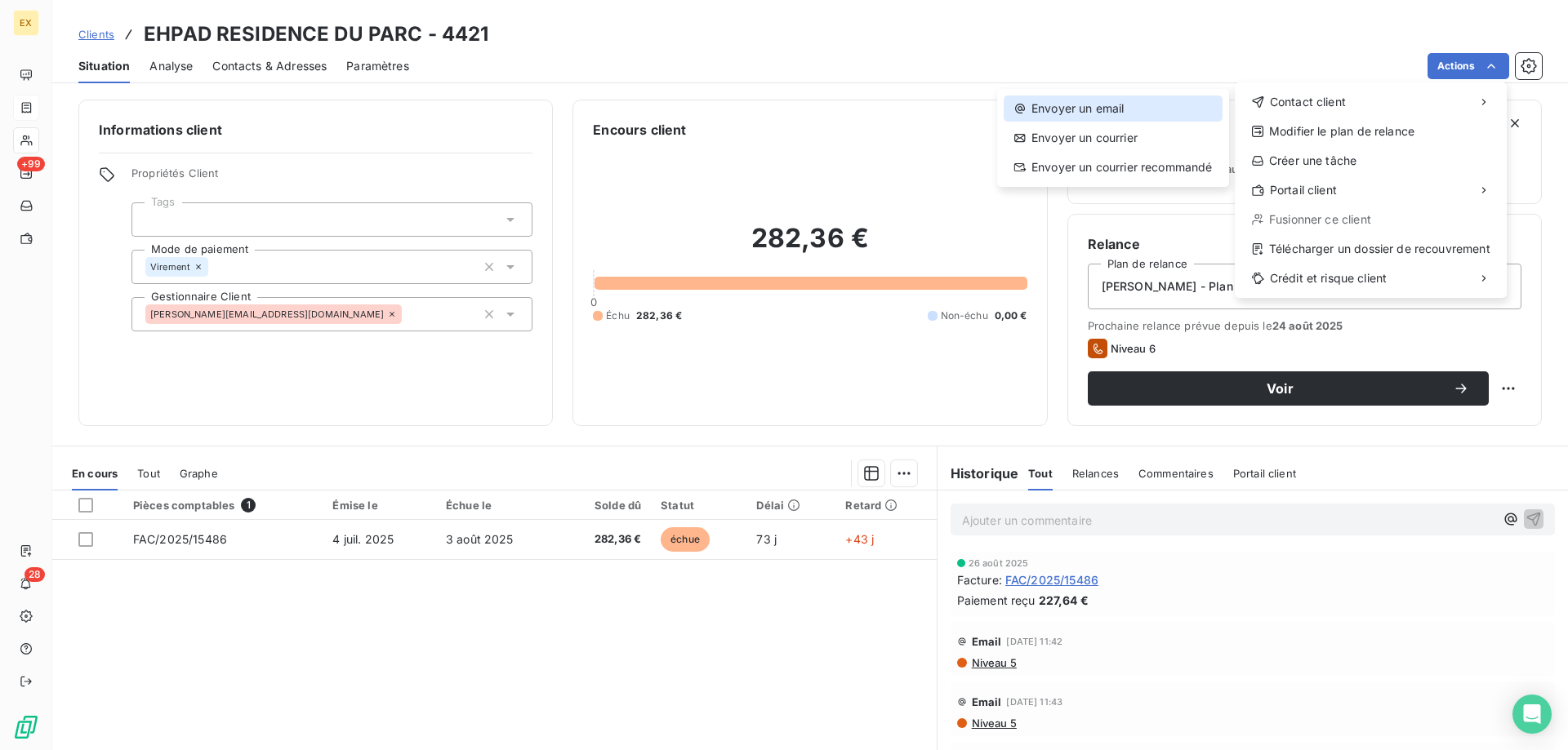
click at [1213, 104] on div "Envoyer un email" at bounding box center [1112, 109] width 219 height 26
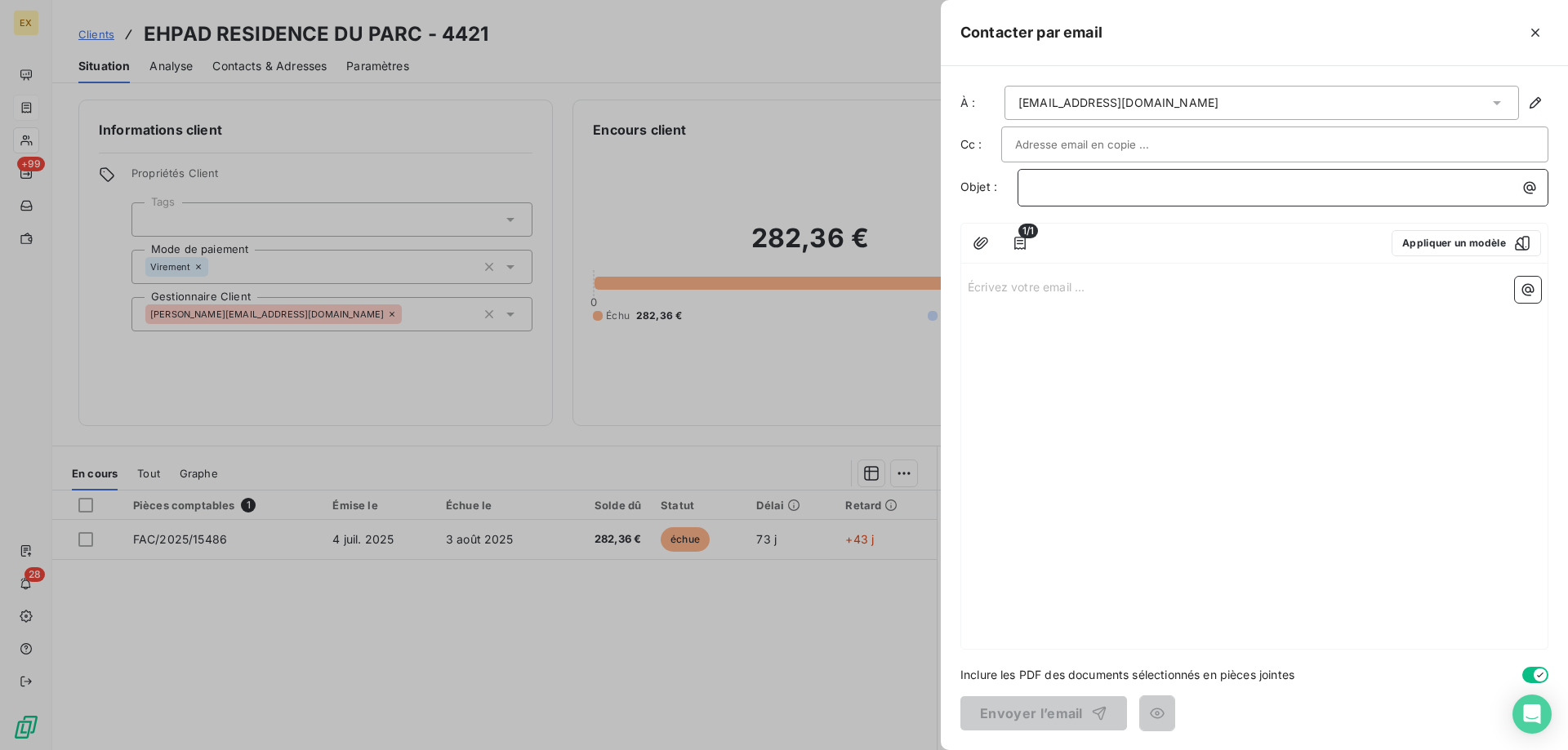
click at [1138, 196] on p "﻿" at bounding box center [1287, 187] width 511 height 18
click at [1077, 293] on p "Écrivez votre email ... ﻿" at bounding box center [1253, 286] width 573 height 18
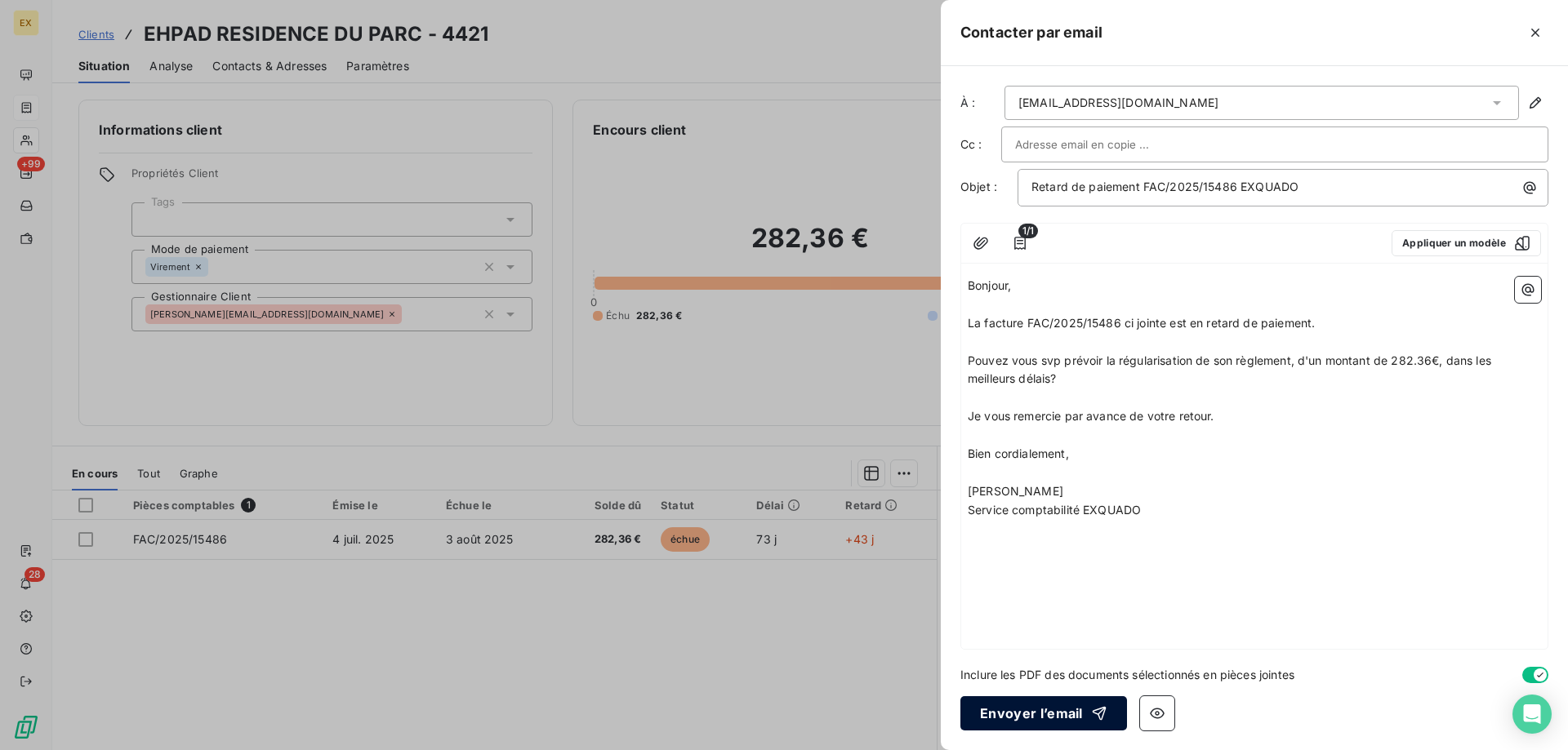
click at [1015, 715] on button "Envoyer l’email" at bounding box center [1043, 713] width 167 height 34
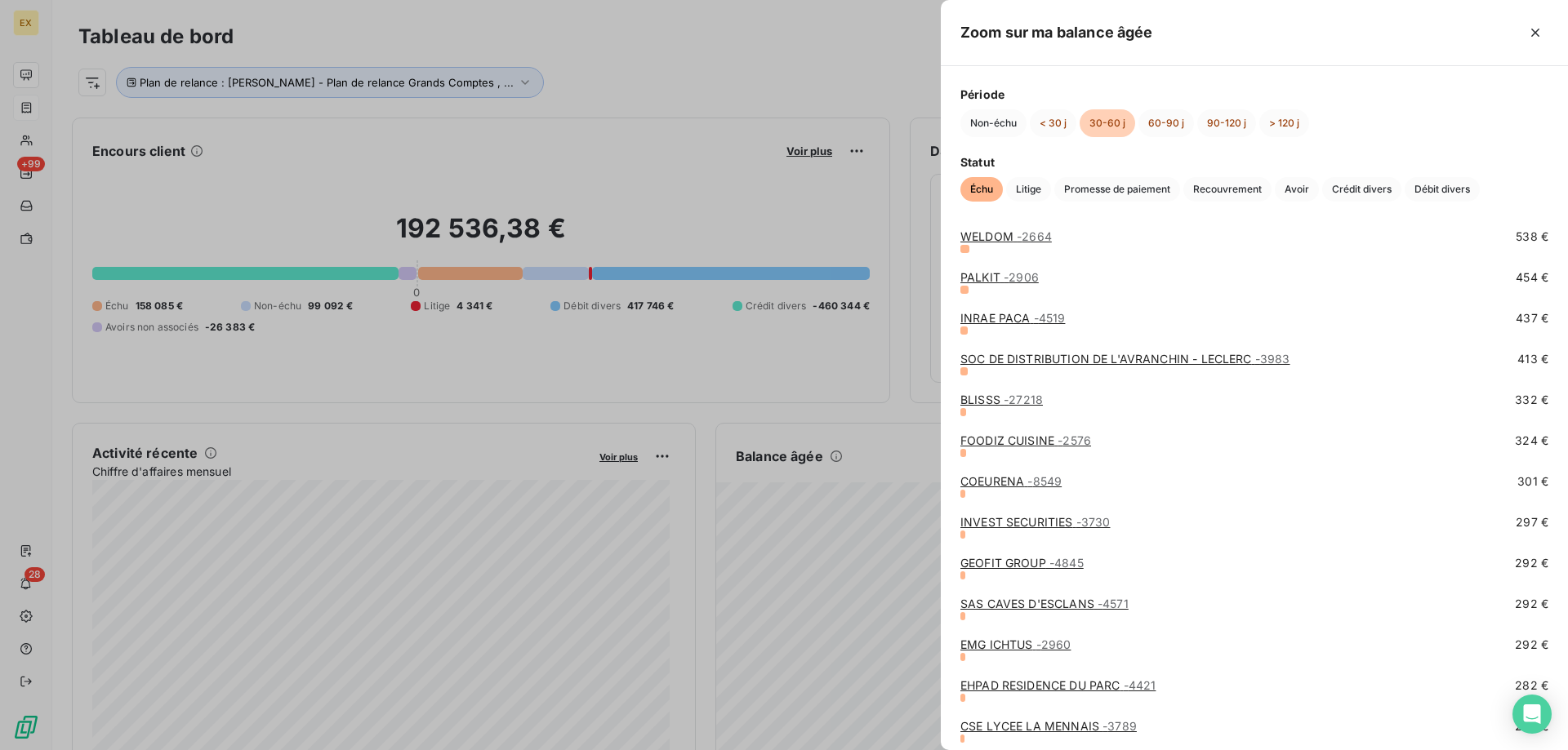
scroll to position [816, 0]
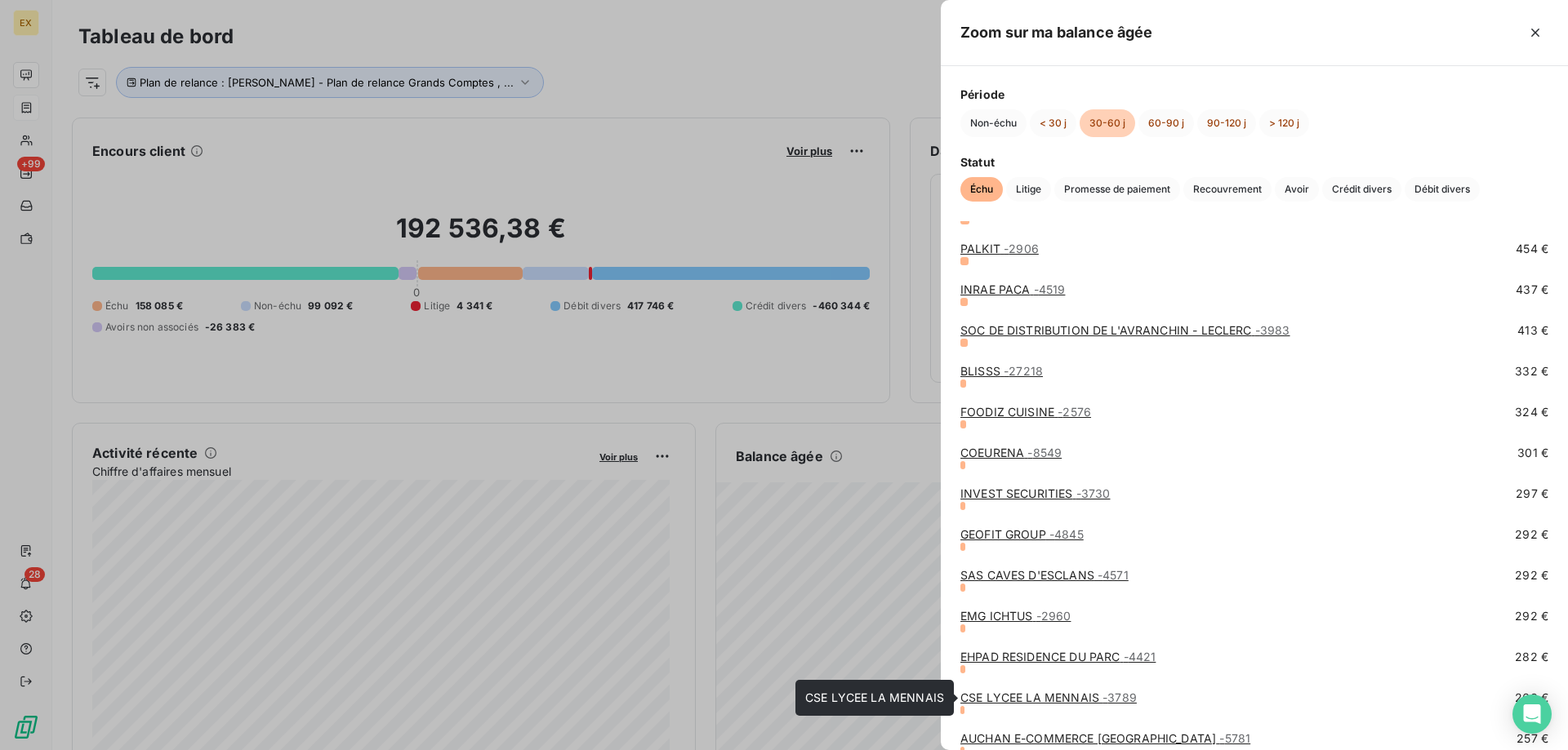
click at [1073, 696] on link "CSE LYCEE LA MENNAIS - 3789" at bounding box center [1048, 697] width 176 height 14
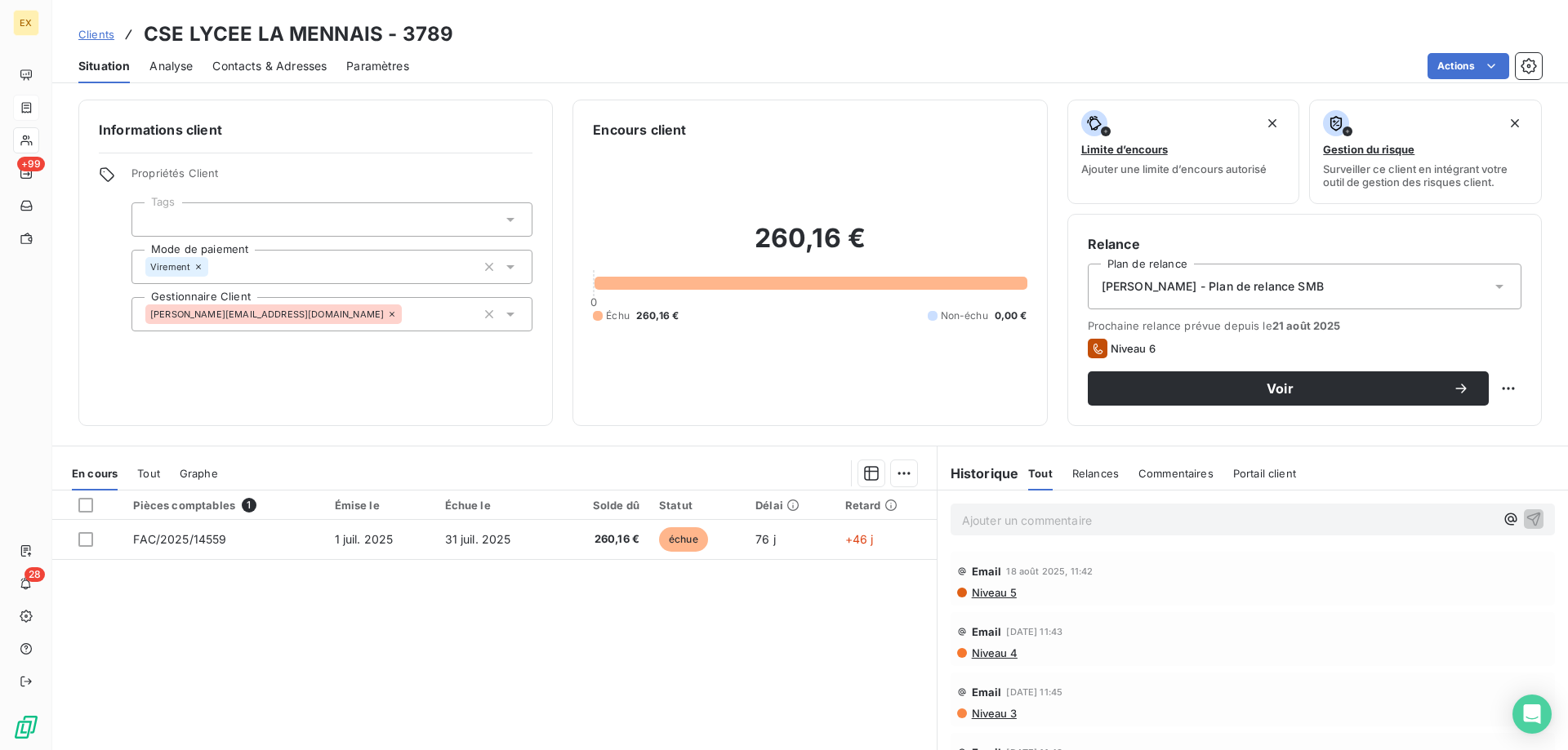
click at [280, 67] on span "Contacts & Adresses" at bounding box center [269, 66] width 114 height 17
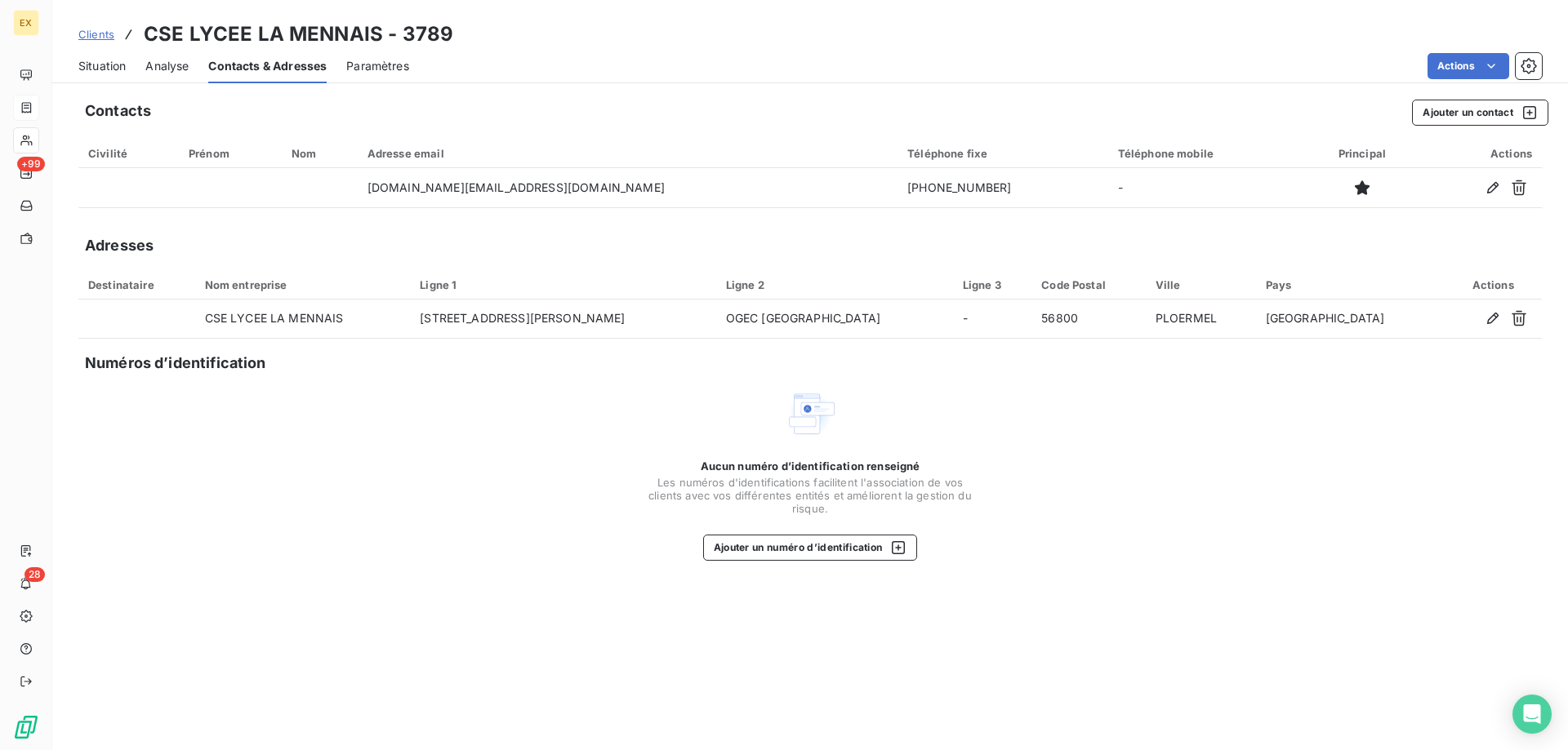
click at [109, 67] on span "Situation" at bounding box center [101, 66] width 47 height 17
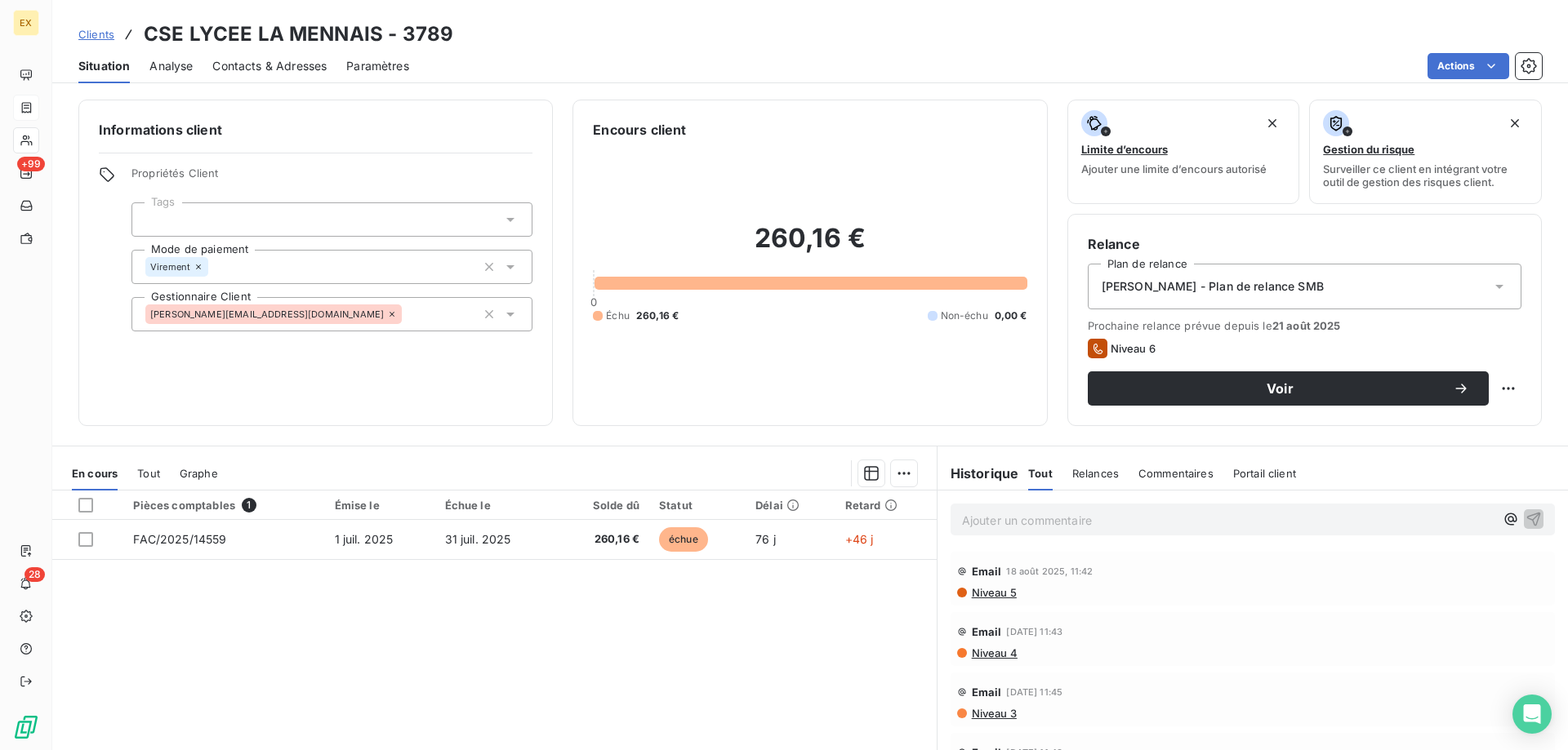
click at [270, 75] on div "Contacts & Adresses" at bounding box center [269, 65] width 114 height 34
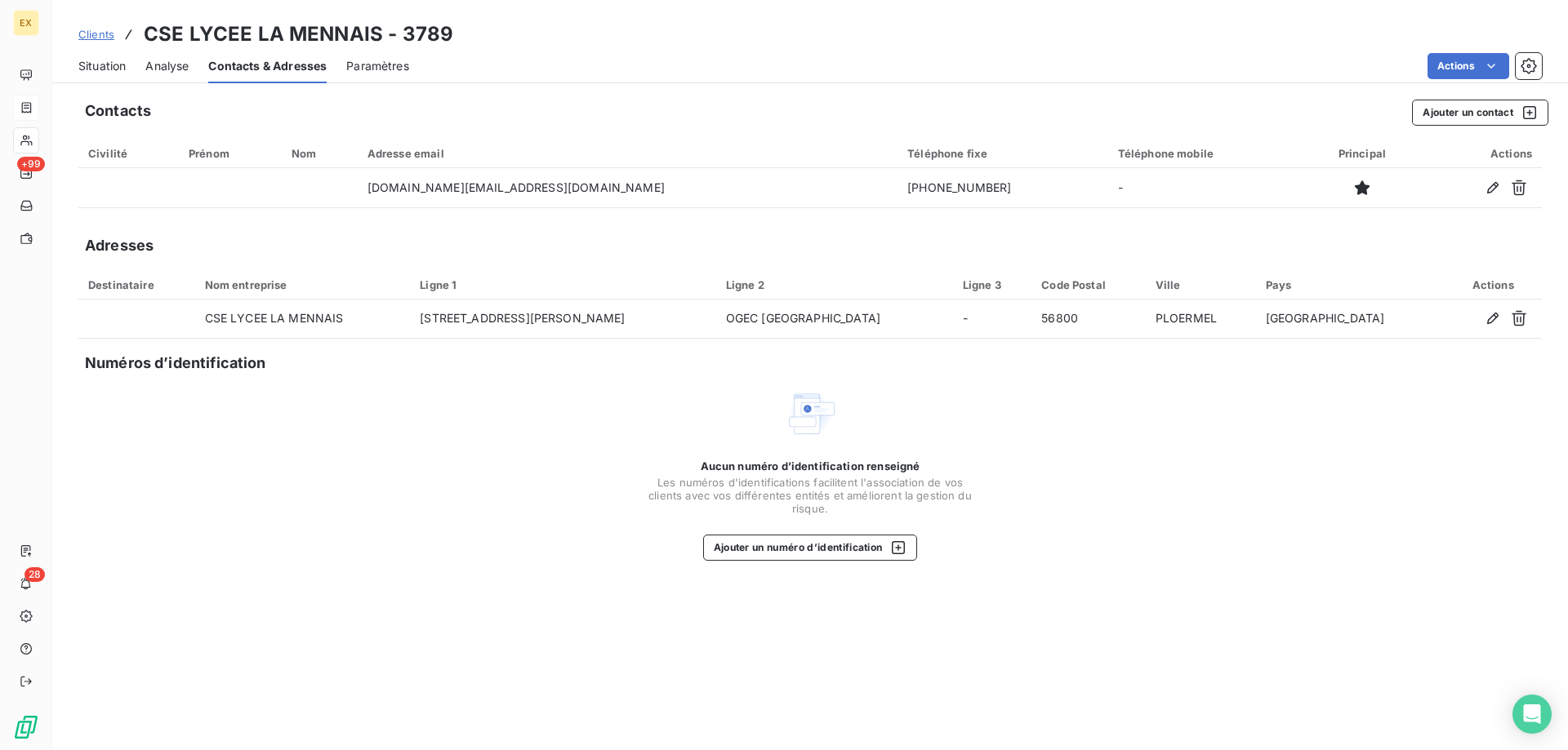
click at [112, 62] on span "Situation" at bounding box center [101, 66] width 47 height 17
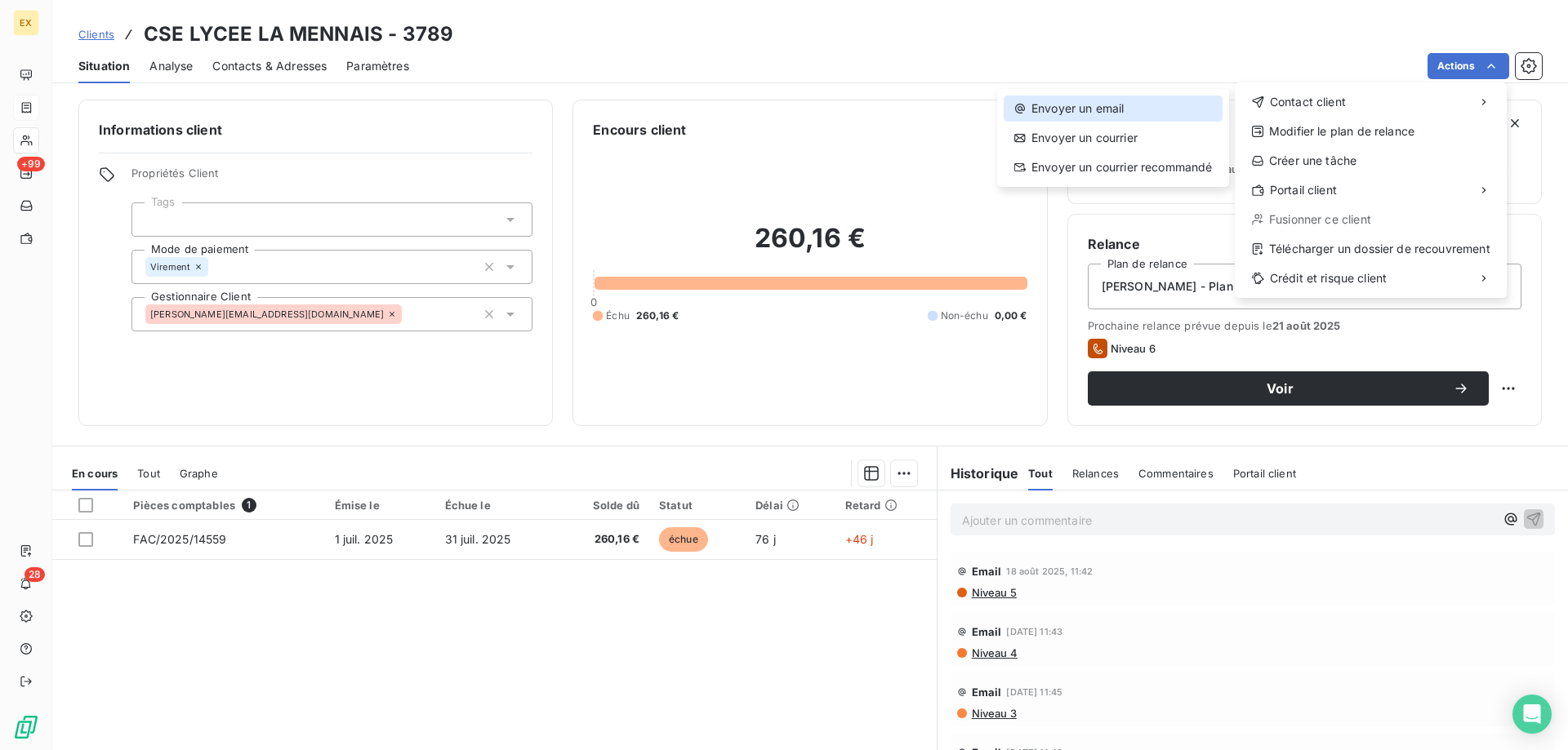
click at [1187, 110] on div "Envoyer un email" at bounding box center [1112, 109] width 219 height 26
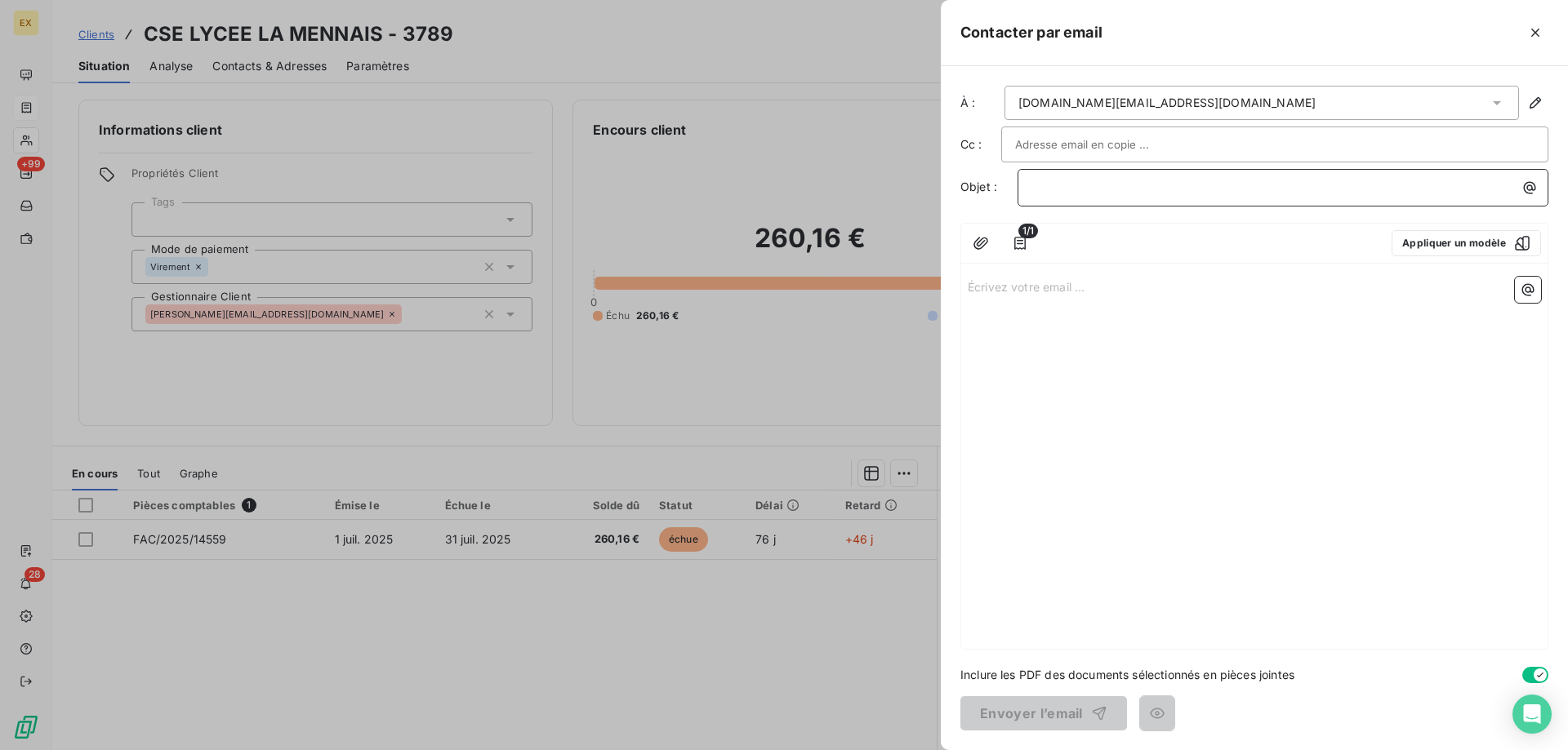
click at [1111, 192] on p "﻿" at bounding box center [1287, 187] width 511 height 18
click at [1113, 274] on div "Écrivez votre email ... ﻿" at bounding box center [1254, 459] width 587 height 379
click at [1110, 287] on p "Écrivez votre email ... ﻿" at bounding box center [1253, 286] width 573 height 18
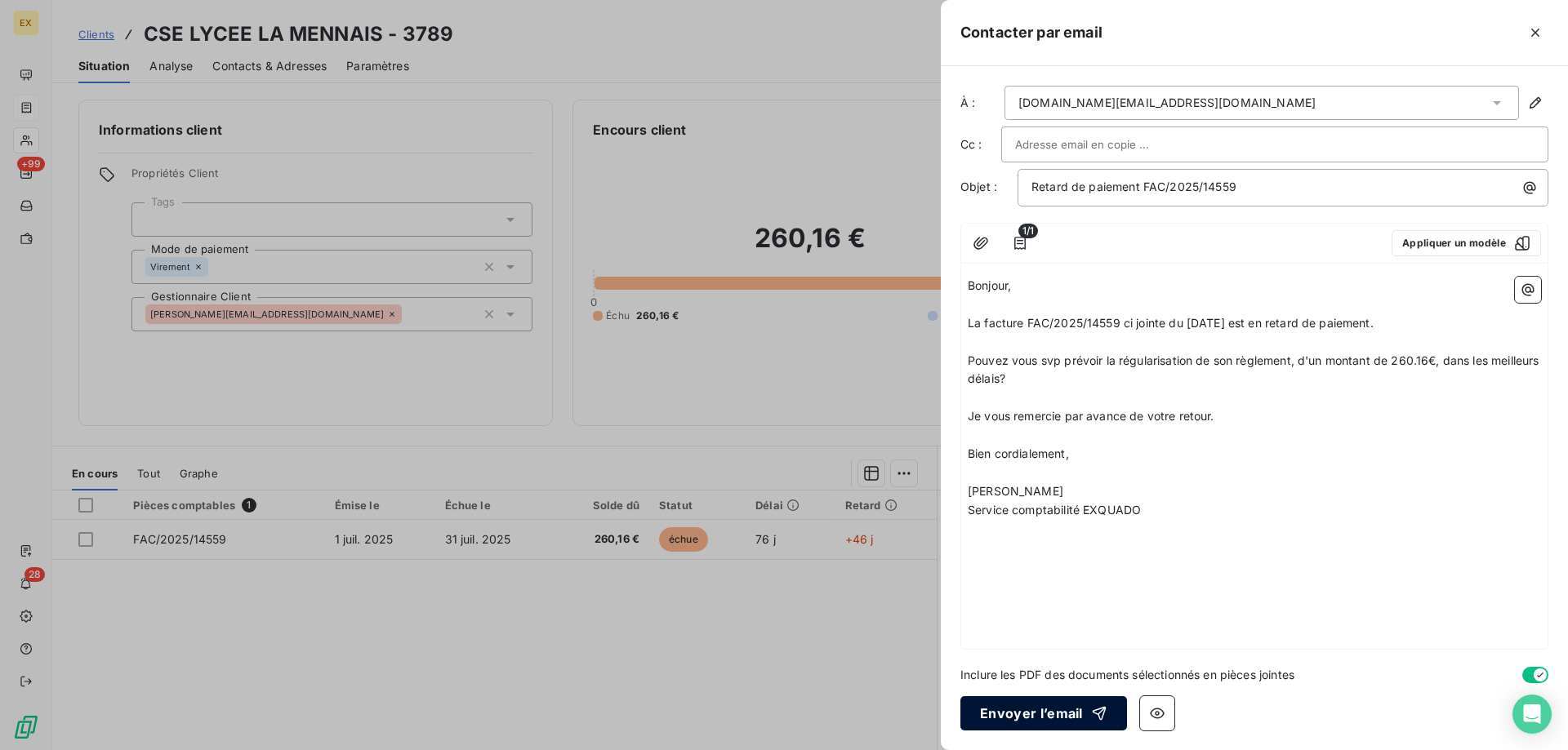
click at [1028, 701] on button "Envoyer l’email" at bounding box center [1043, 713] width 167 height 34
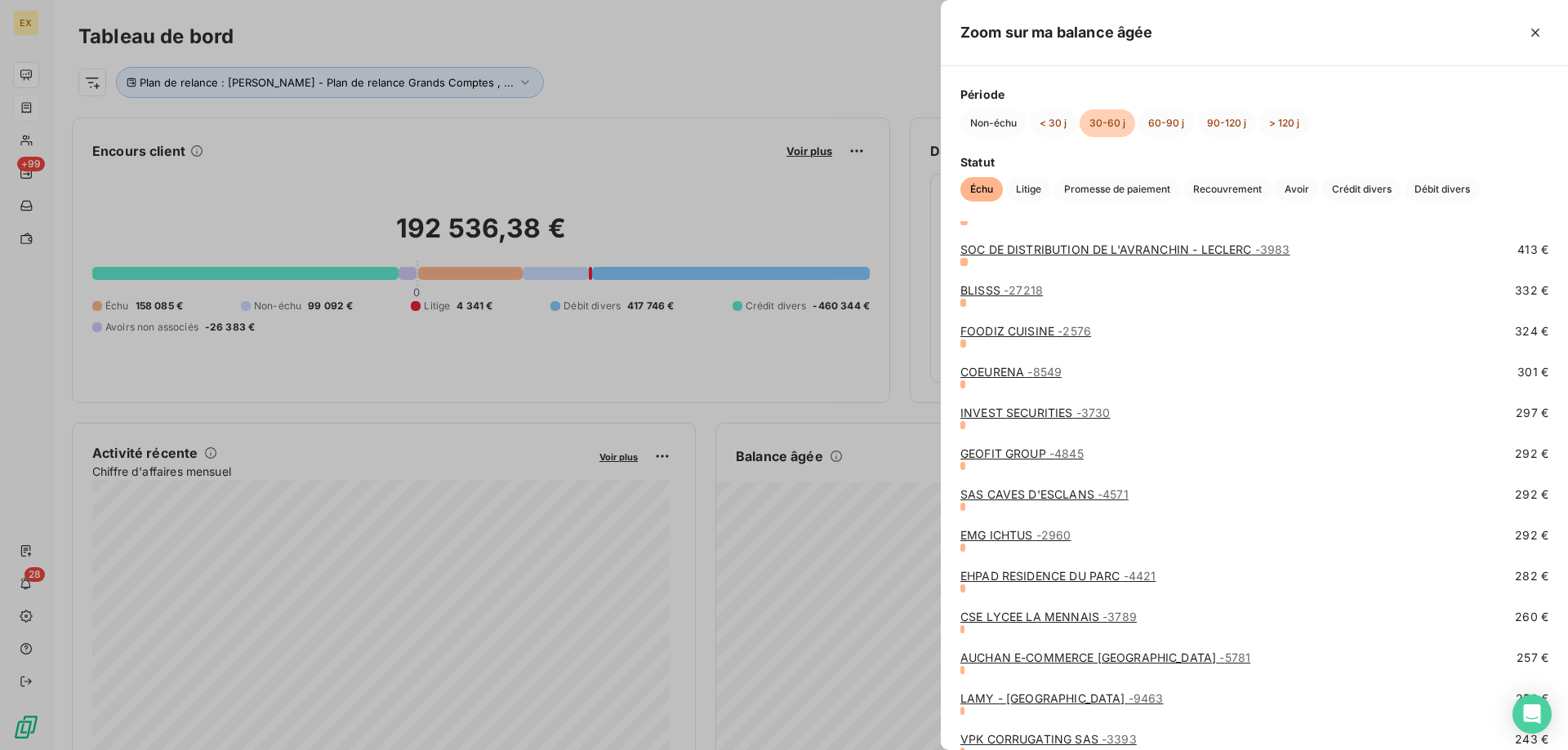
scroll to position [899, 0]
click at [1056, 656] on link "AUCHAN E-COMMERCE FRANCE - 5781" at bounding box center [1105, 657] width 290 height 14
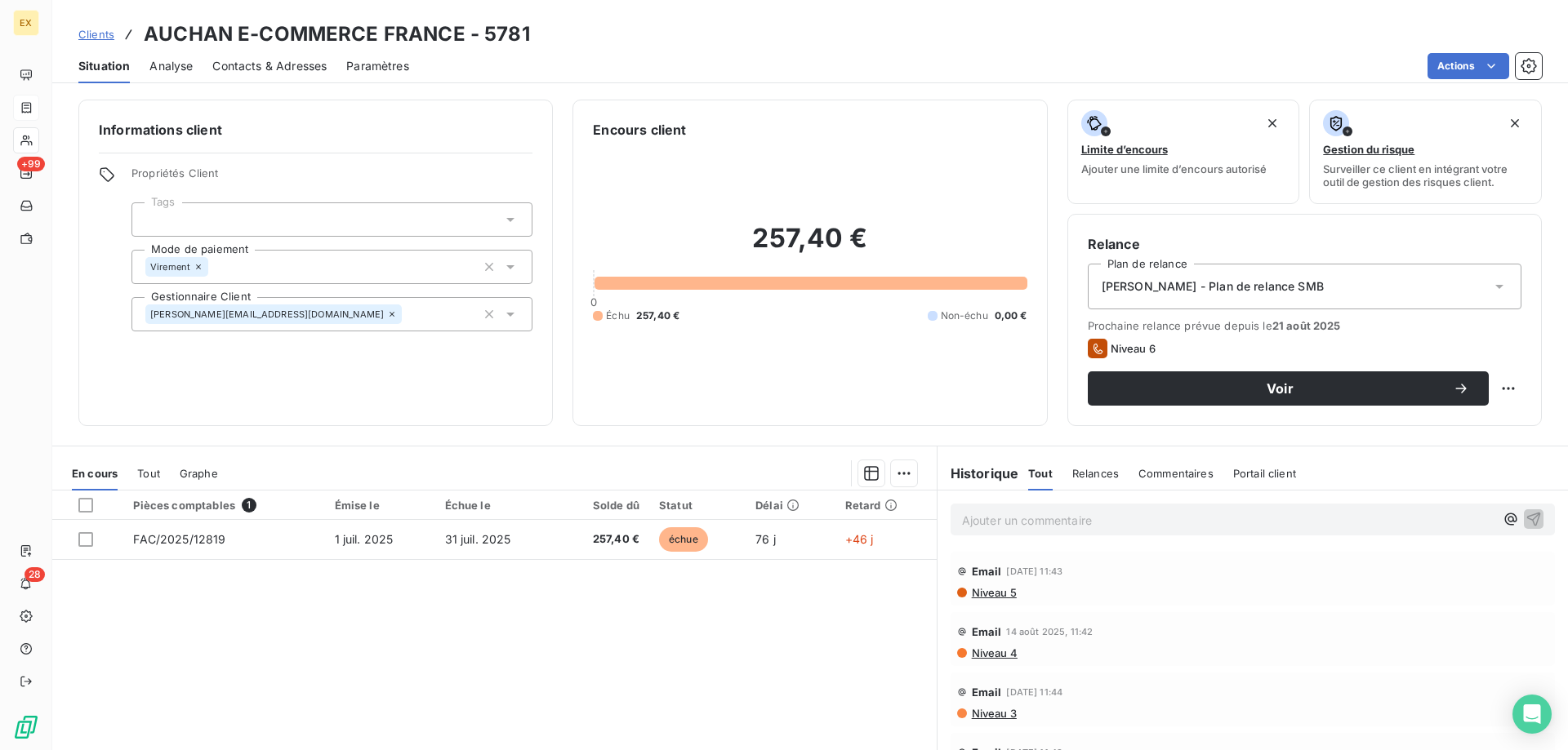
click at [1204, 288] on span "[PERSON_NAME] - Plan de relance SMB" at bounding box center [1212, 287] width 222 height 17
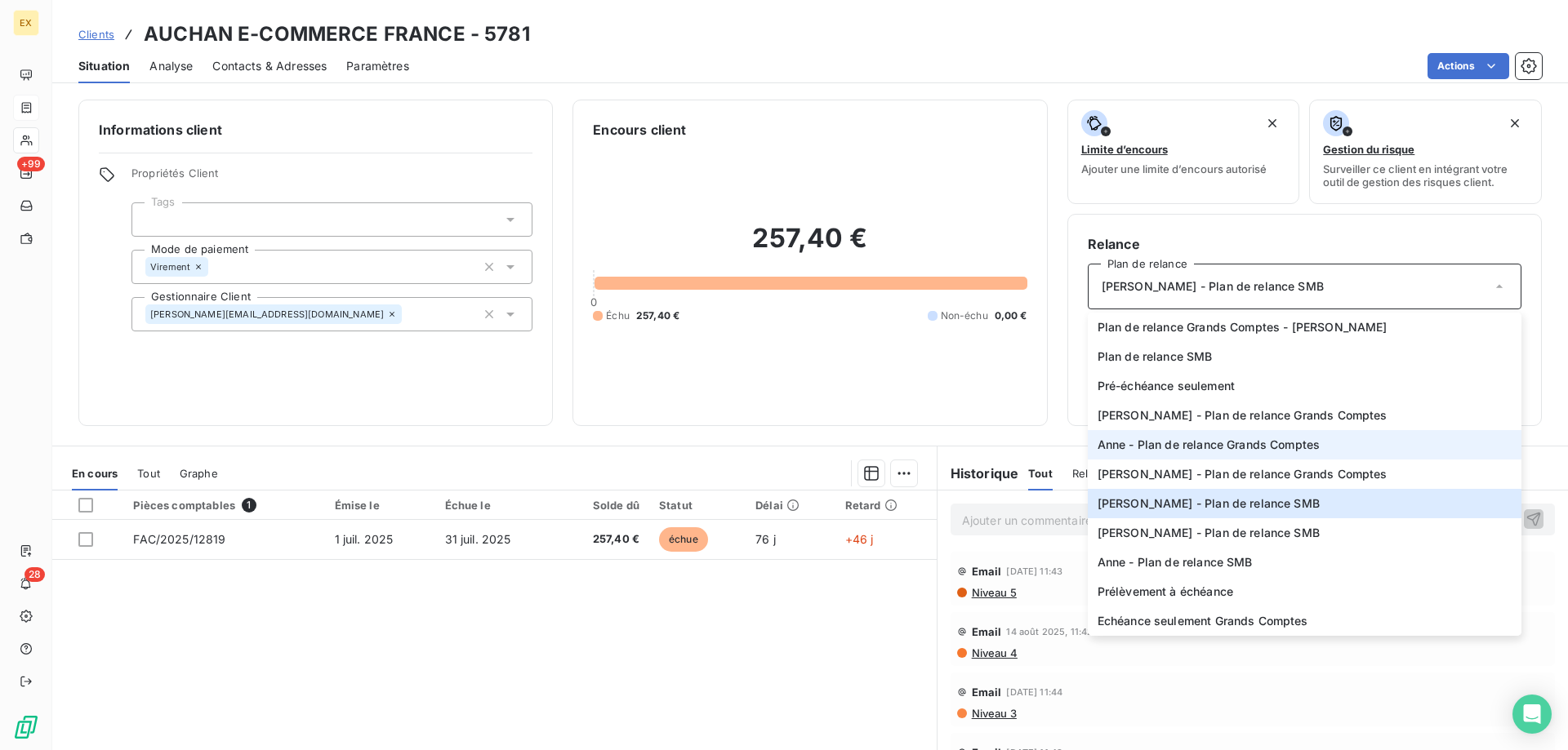
click at [1170, 450] on span "Anne - Plan de relance Grands Comptes" at bounding box center [1209, 446] width 223 height 17
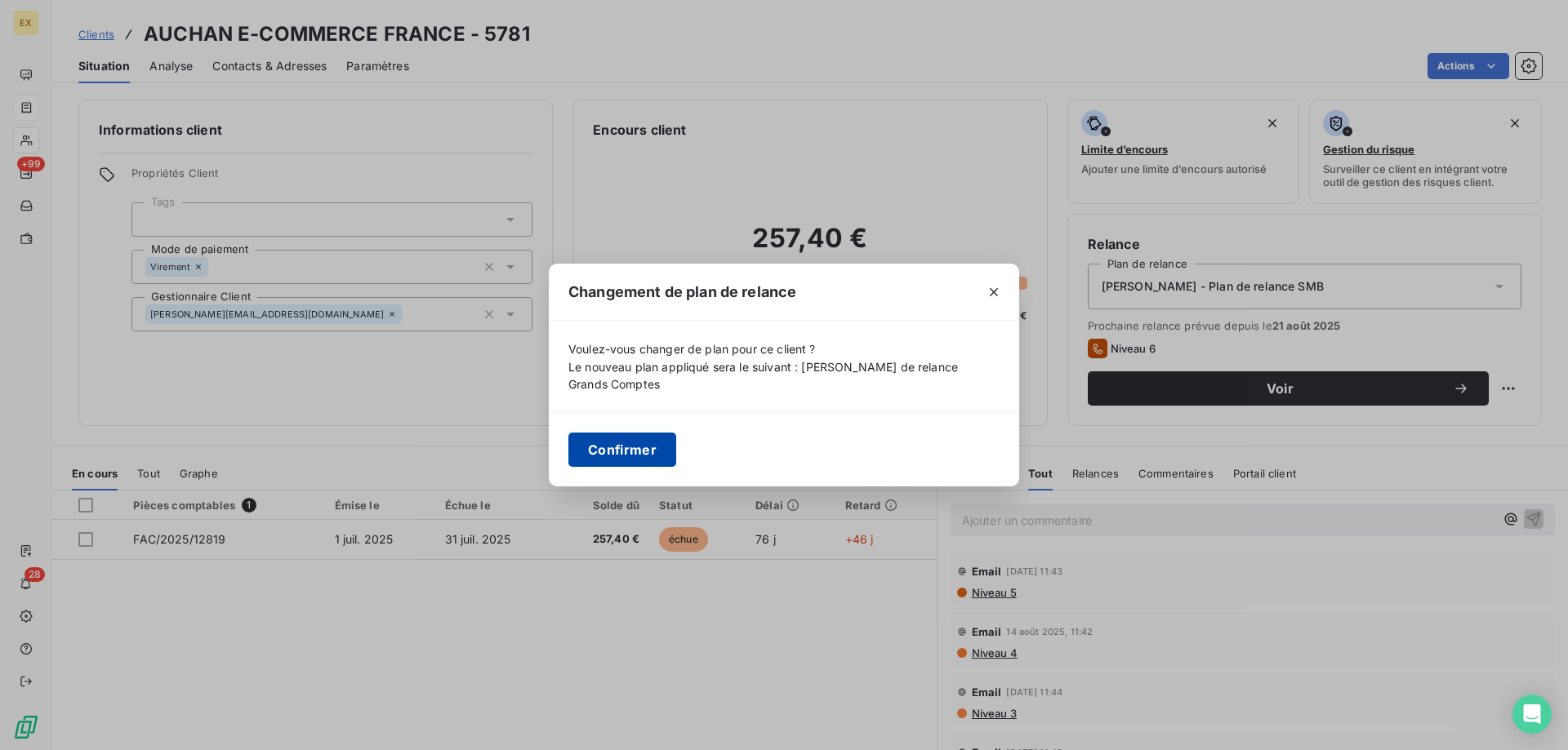
click at [627, 448] on button "Confirmer" at bounding box center [622, 449] width 108 height 34
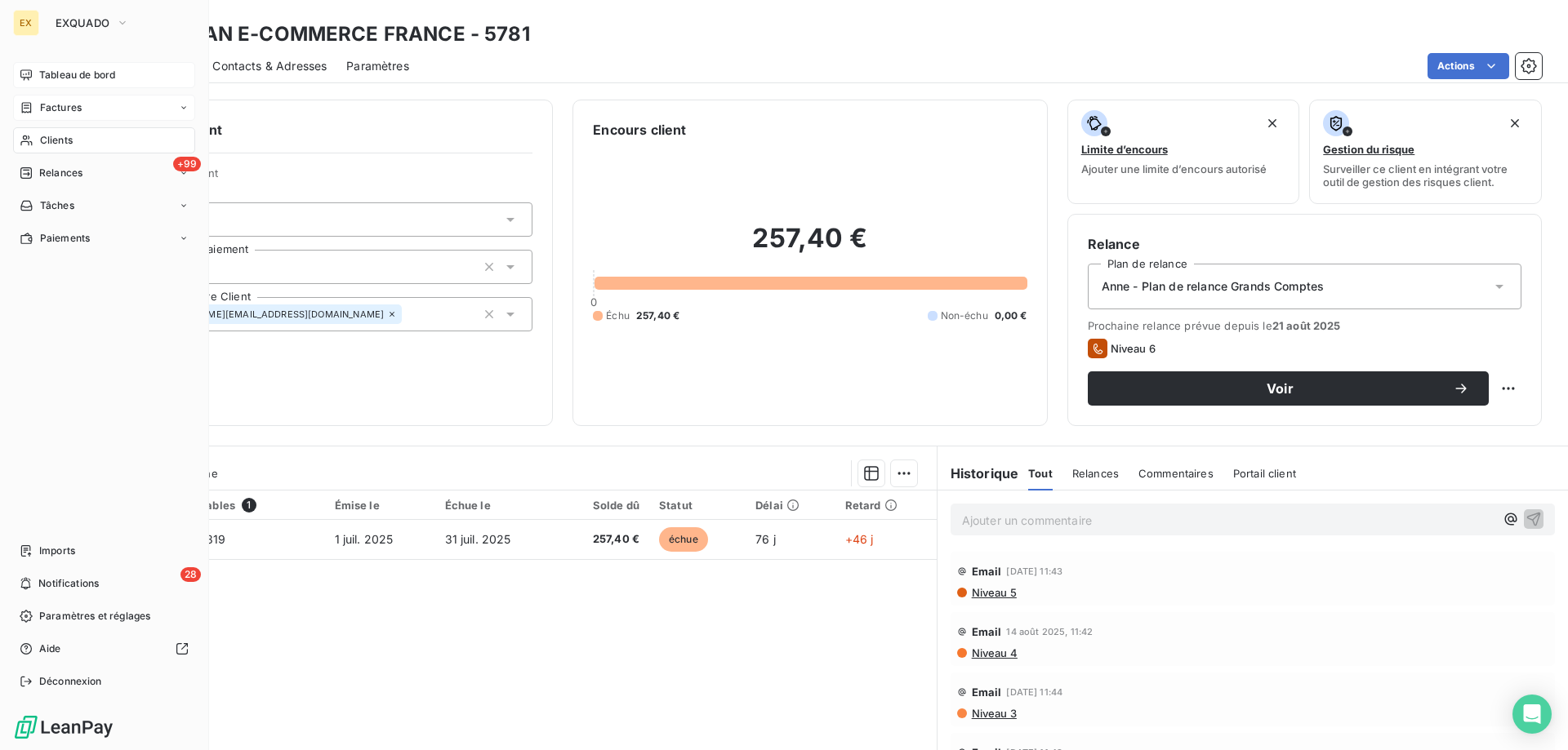
click at [28, 76] on icon at bounding box center [26, 75] width 13 height 13
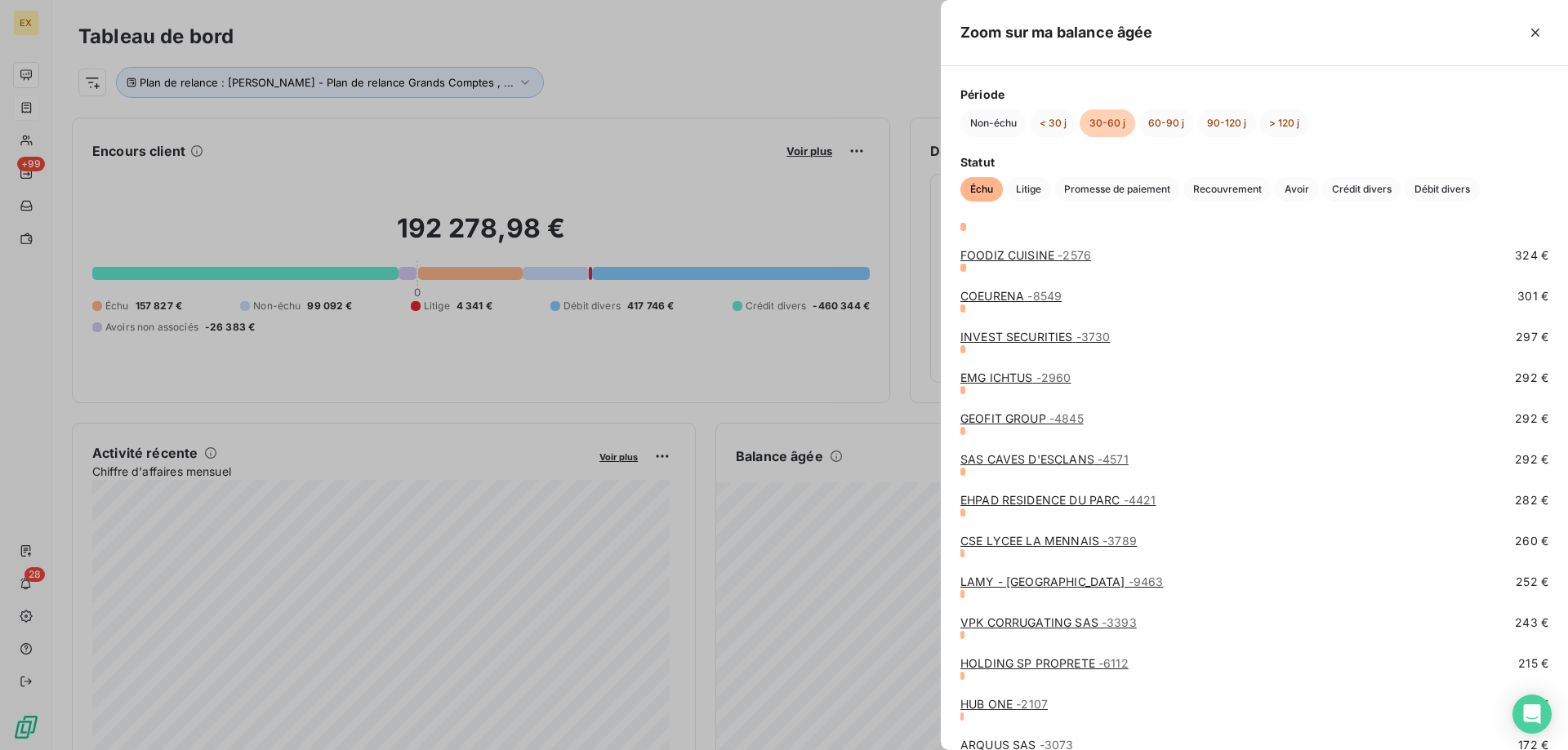
scroll to position [980, 0]
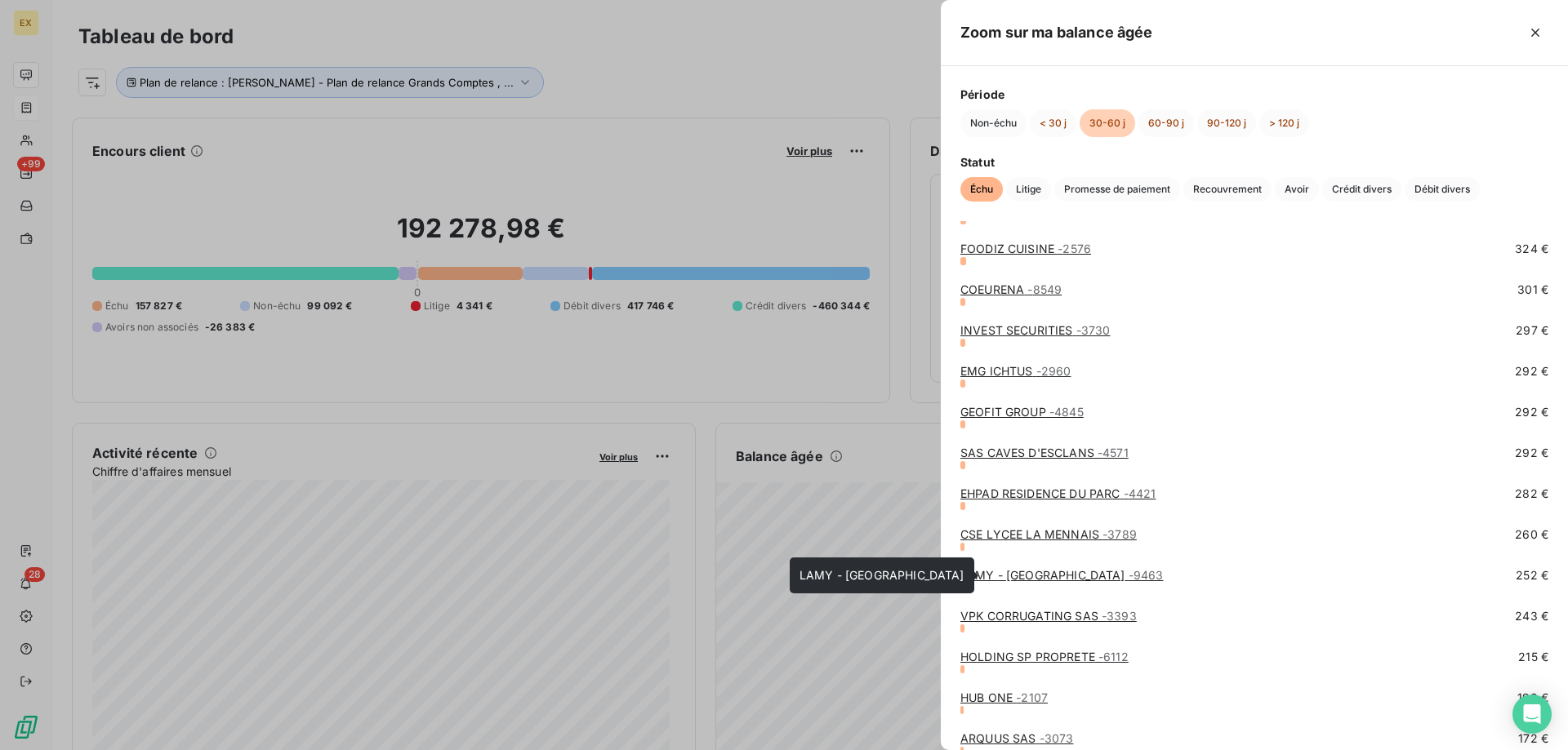
click at [1073, 575] on link "LAMY - [GEOGRAPHIC_DATA] - 9463" at bounding box center [1062, 575] width 203 height 14
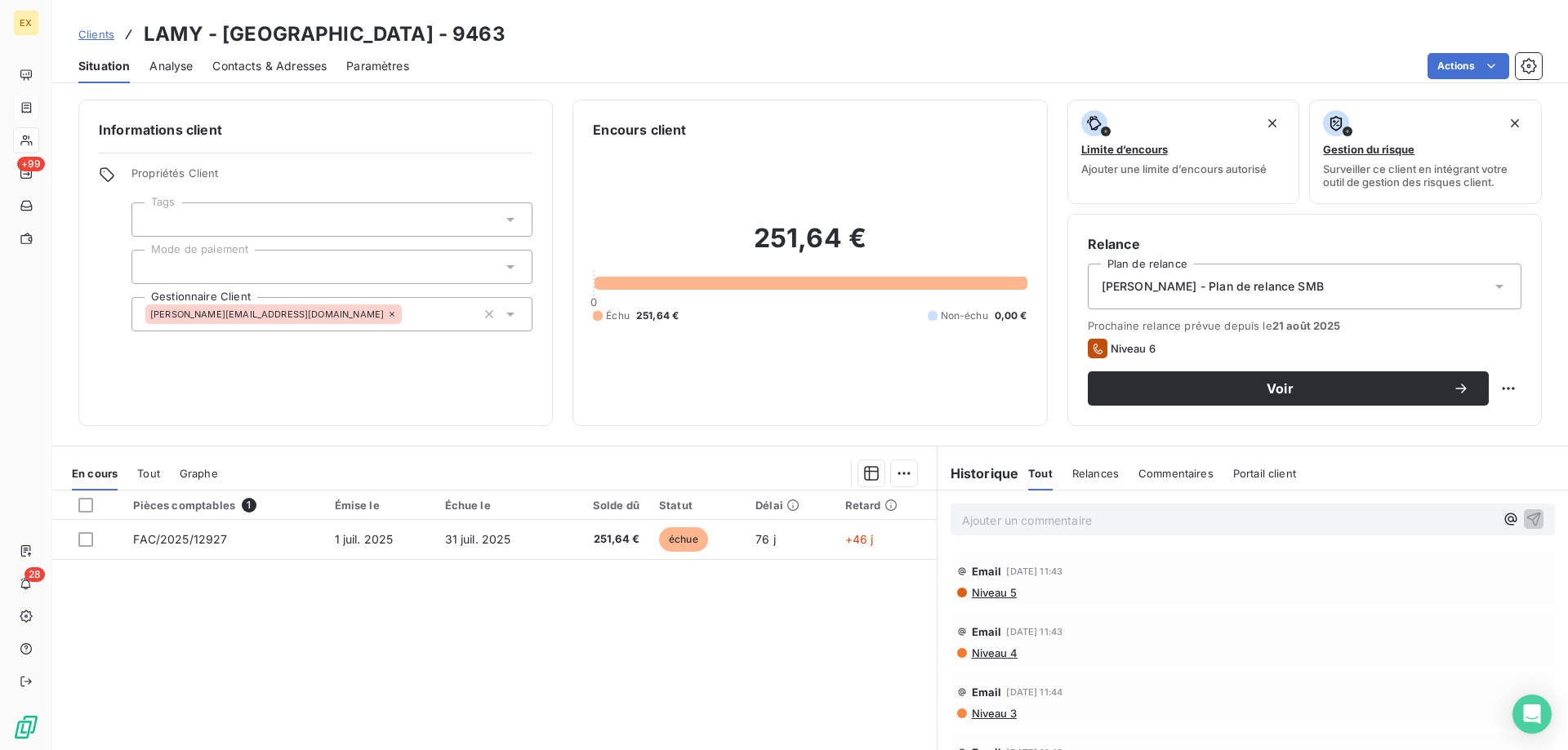
click at [279, 63] on div "Contacts & Adresses" at bounding box center [269, 65] width 114 height 34
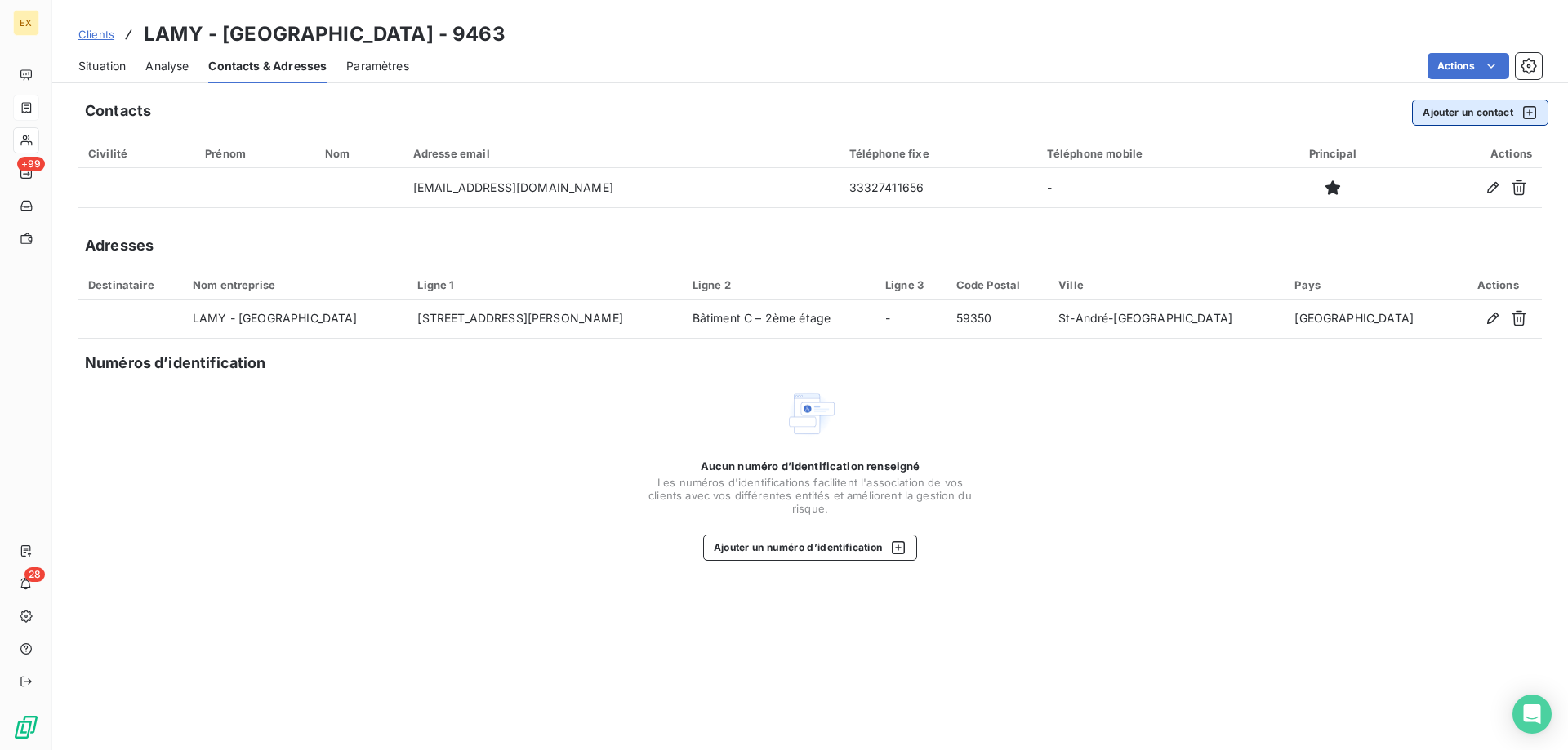
click at [1479, 117] on button "Ajouter un contact" at bounding box center [1479, 113] width 137 height 26
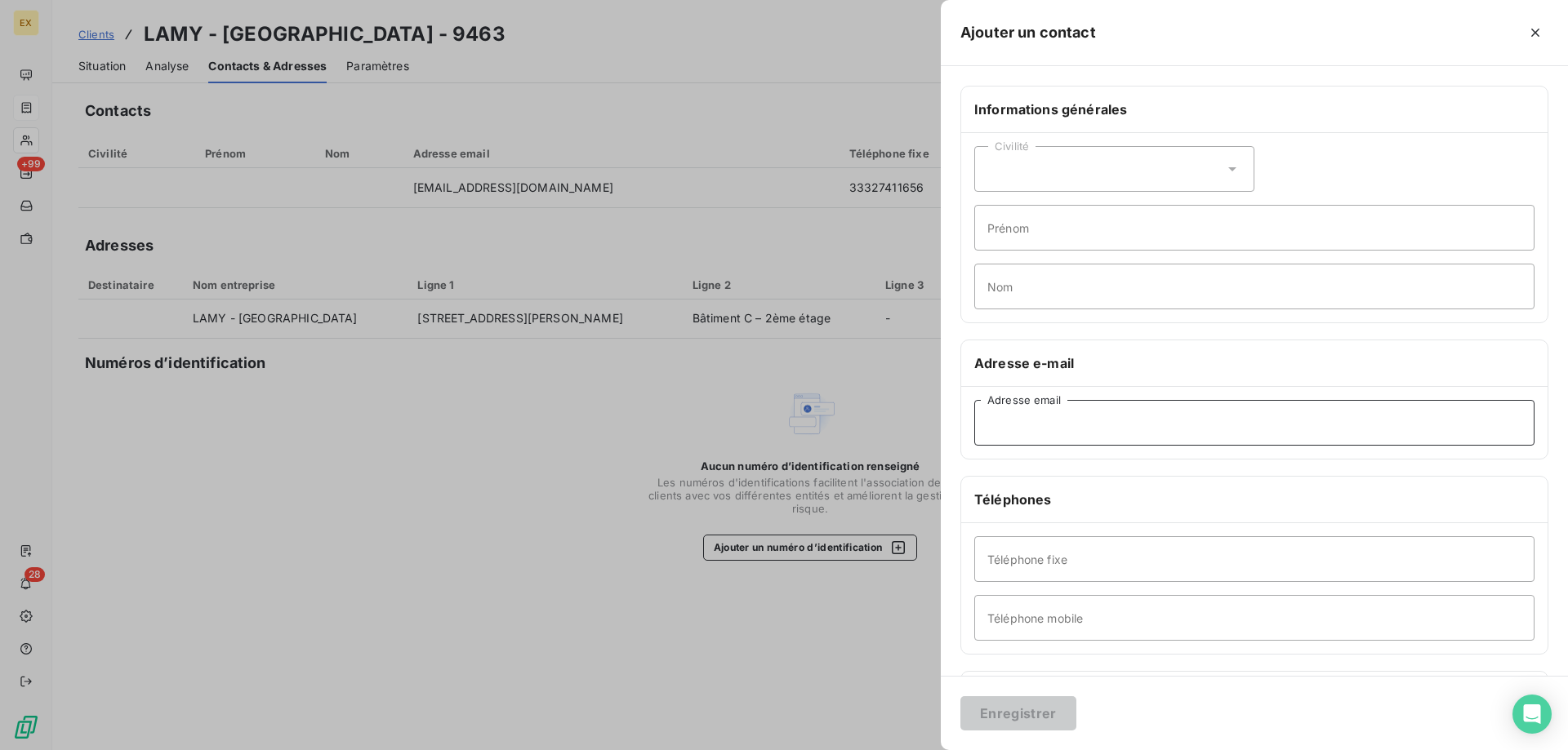
click at [1086, 409] on input "Adresse email" at bounding box center [1253, 423] width 560 height 46
paste input "[EMAIL_ADDRESS][DOMAIN_NAME]"
type input "[EMAIL_ADDRESS][DOMAIN_NAME]"
click at [993, 715] on button "Enregistrer" at bounding box center [1018, 713] width 116 height 34
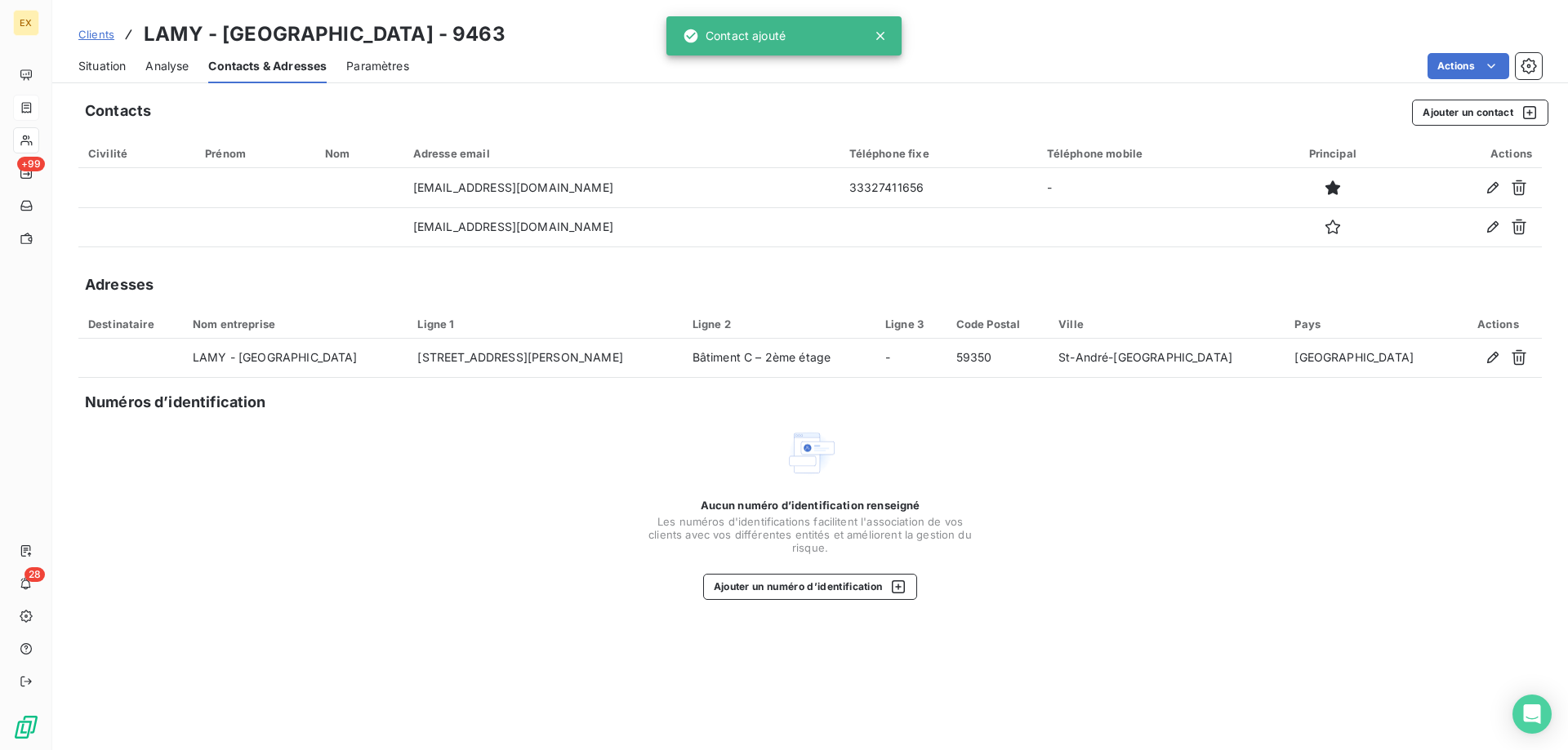
click at [100, 64] on span "Situation" at bounding box center [101, 66] width 47 height 17
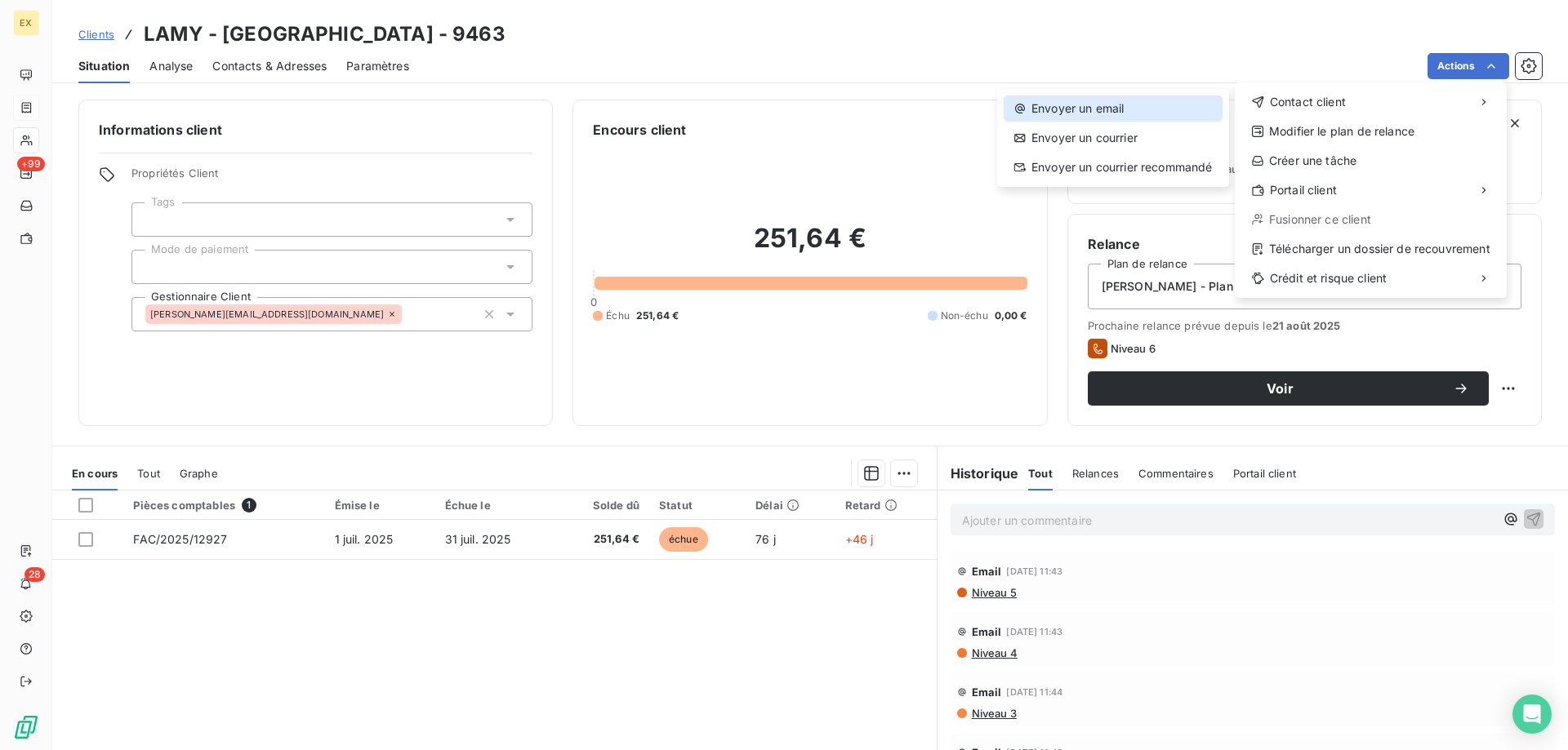
click at [1177, 112] on div "Envoyer un email" at bounding box center [1112, 109] width 219 height 26
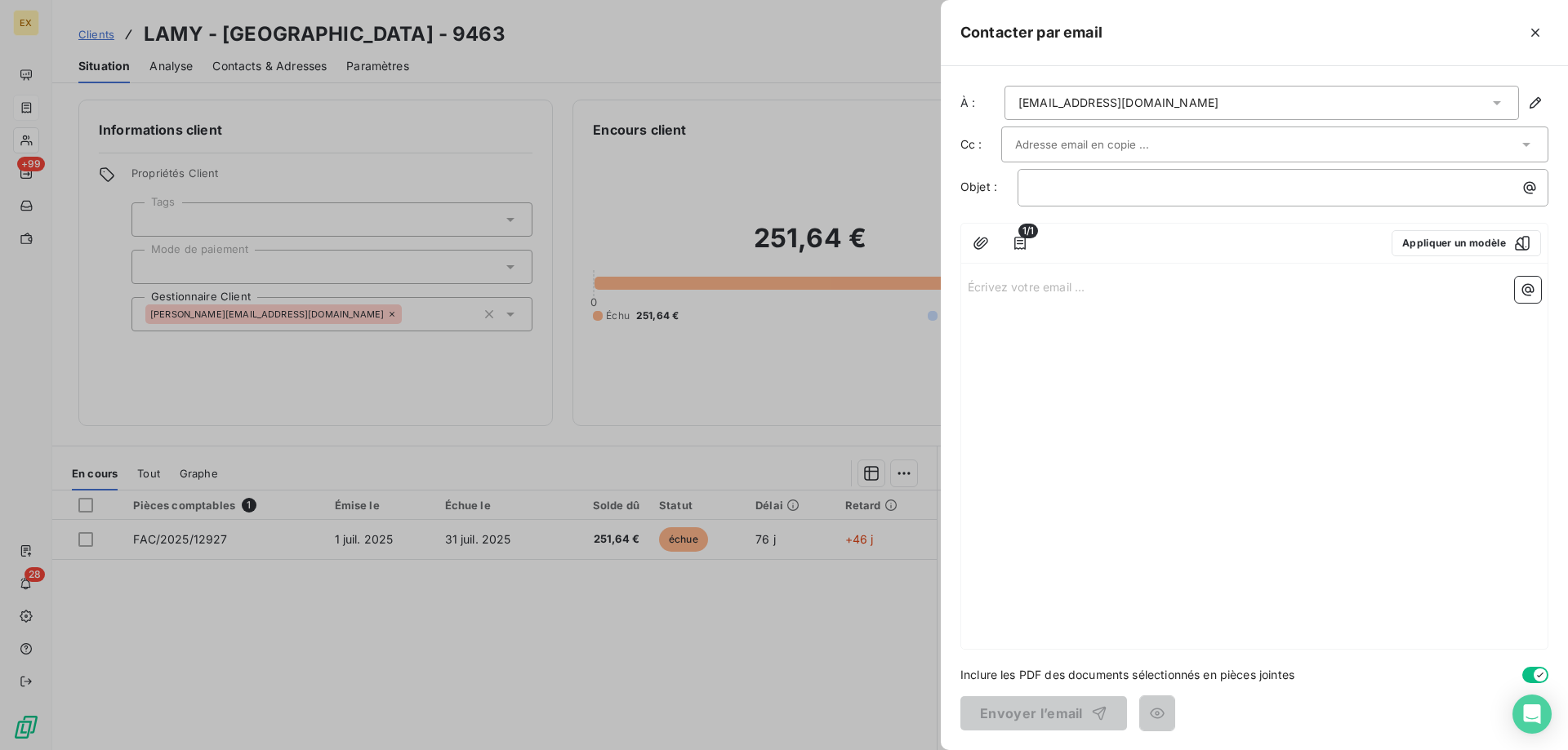
click at [1109, 142] on input "text" at bounding box center [1102, 144] width 175 height 25
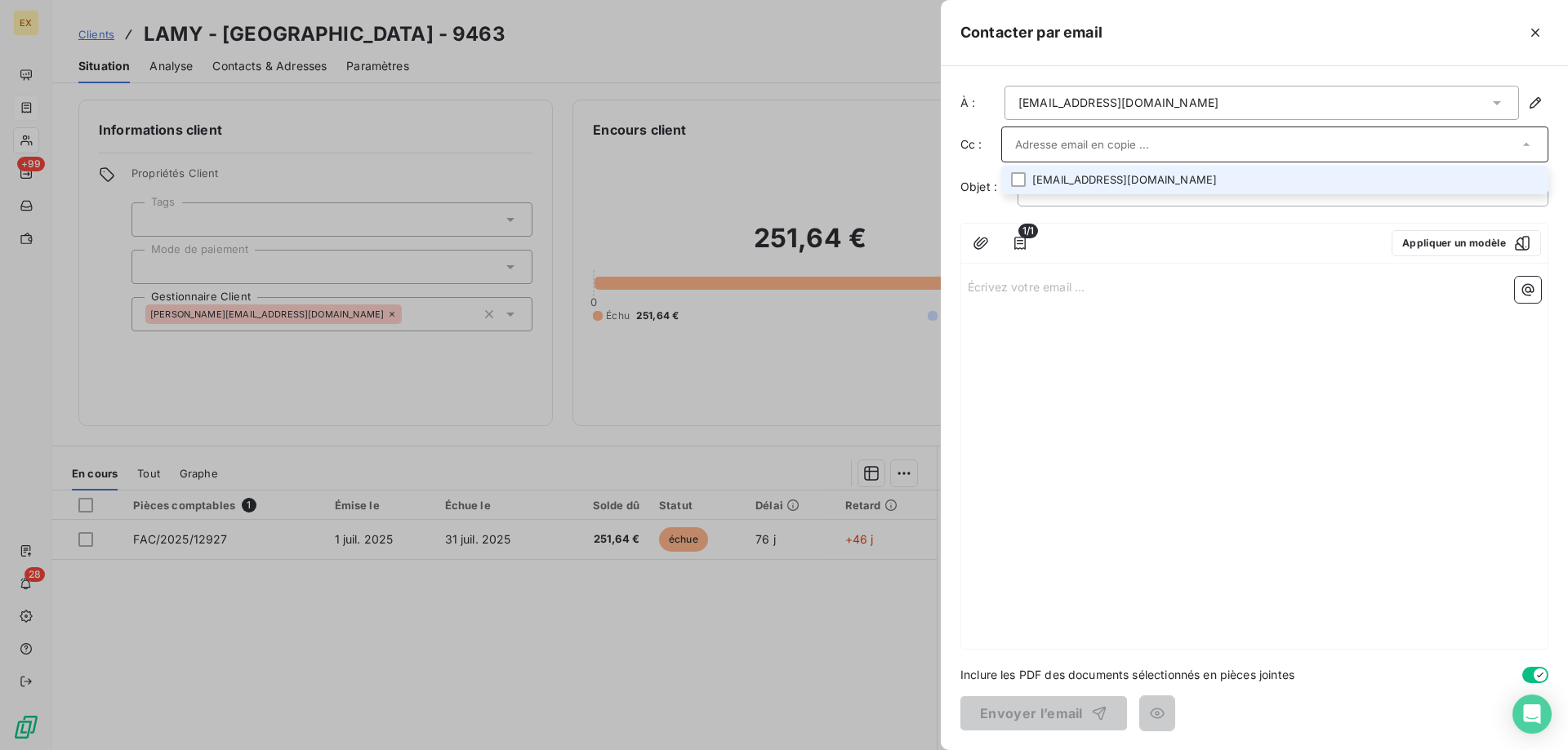
click at [1087, 182] on li "[EMAIL_ADDRESS][DOMAIN_NAME]" at bounding box center [1274, 180] width 547 height 29
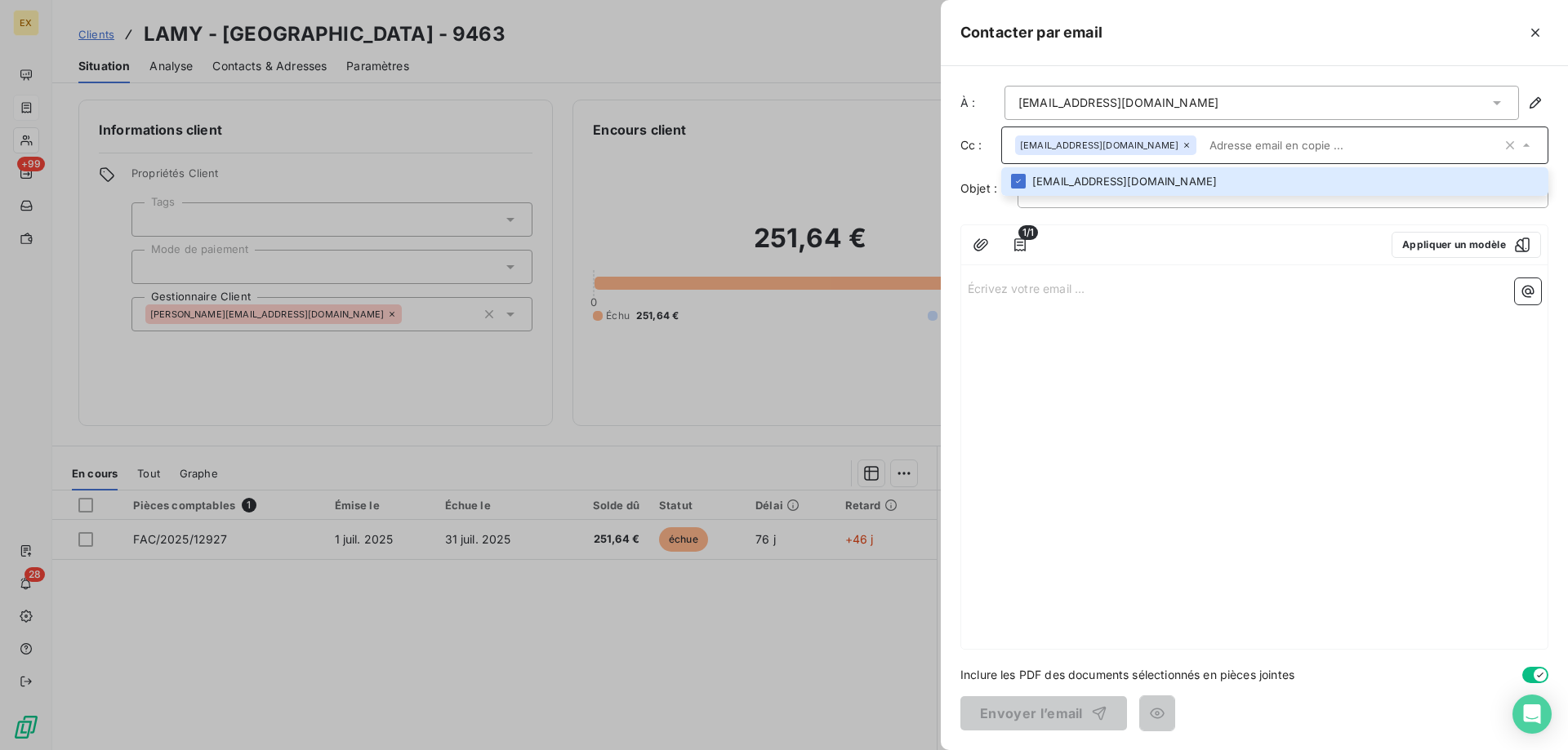
click at [1073, 268] on div "1/1 Appliquer un modèle Écrivez votre email ... ﻿" at bounding box center [1253, 436] width 588 height 425
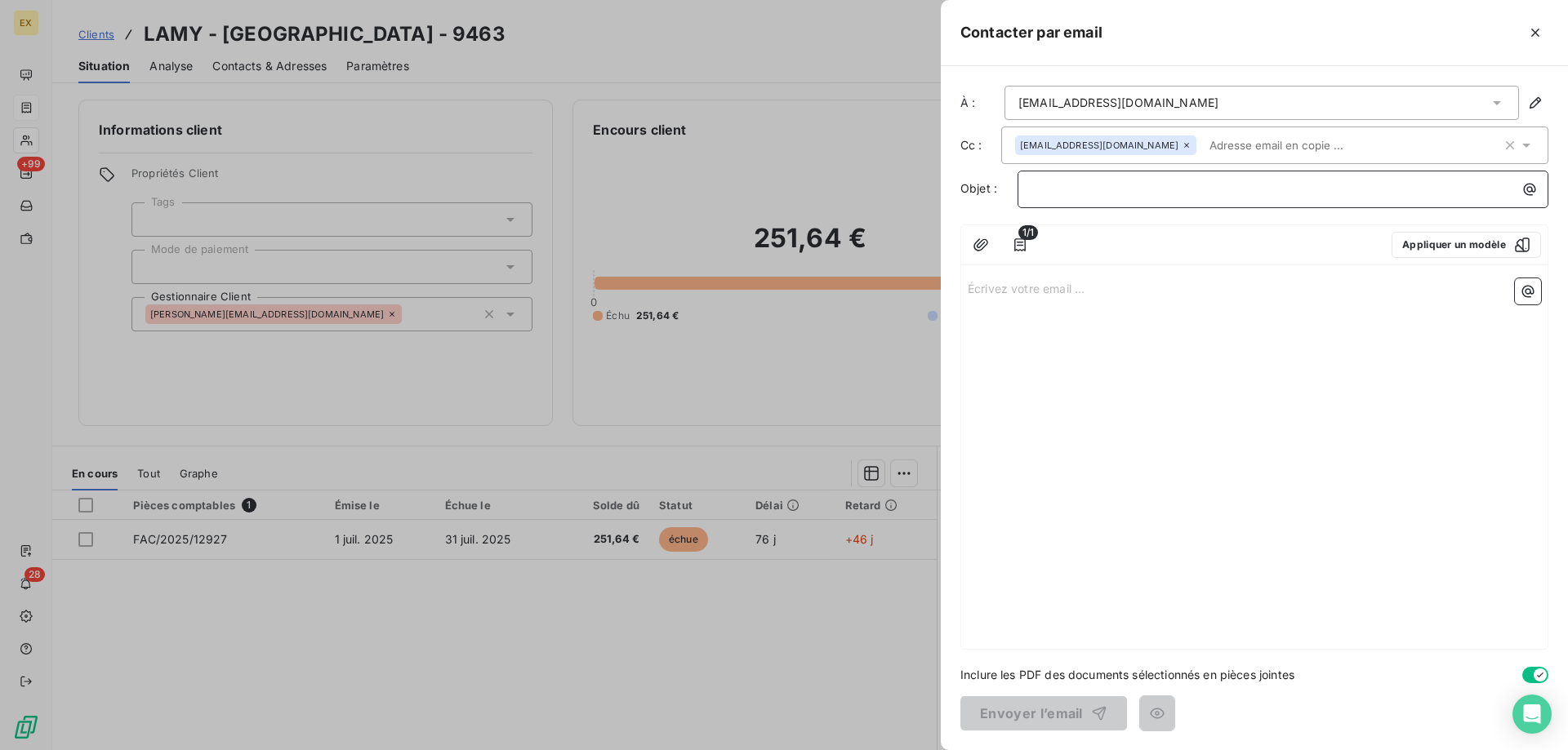
click at [1073, 192] on p "﻿" at bounding box center [1287, 189] width 511 height 18
click at [1039, 294] on p "Écrivez votre email ... ﻿" at bounding box center [1253, 288] width 573 height 18
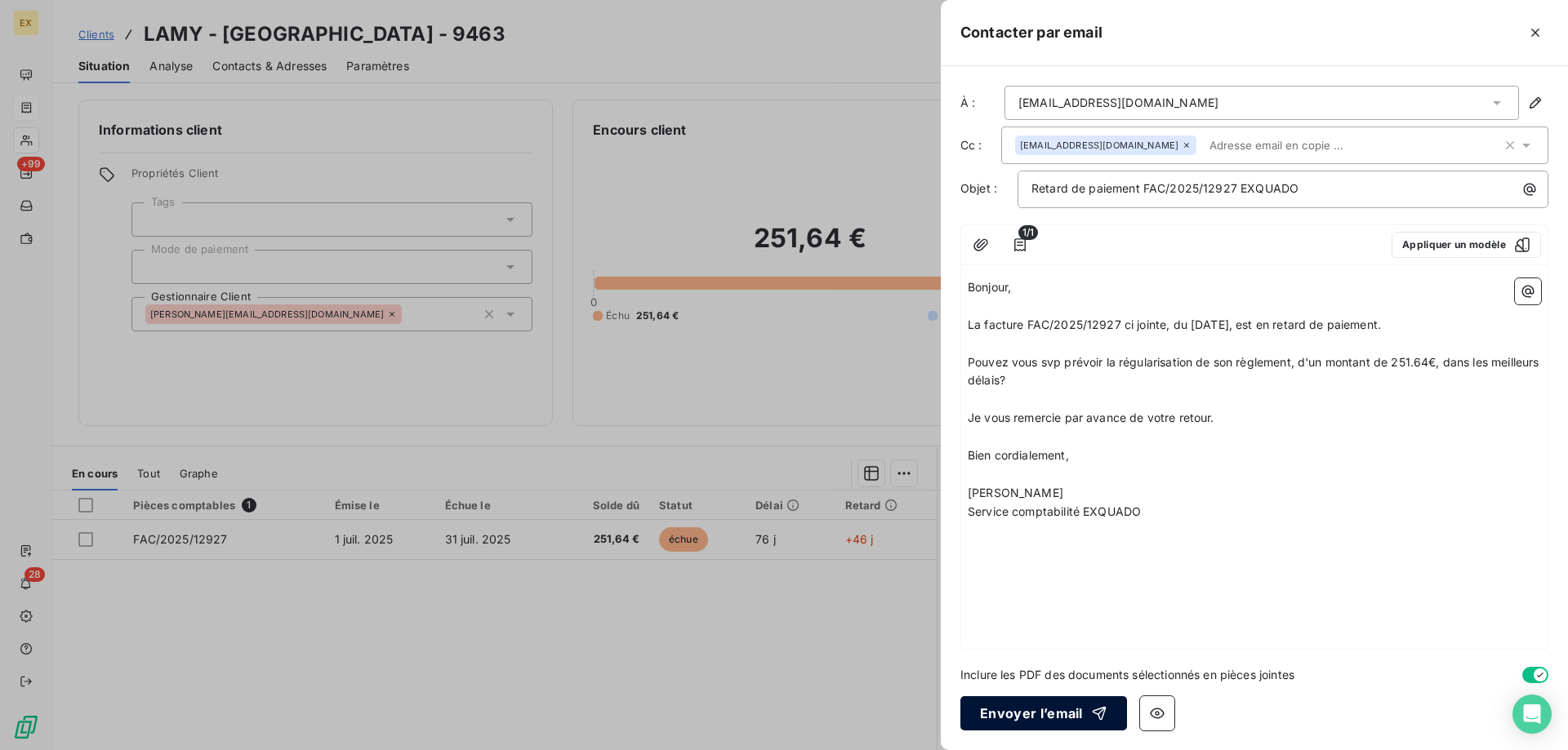
click at [999, 705] on button "Envoyer l’email" at bounding box center [1043, 713] width 167 height 34
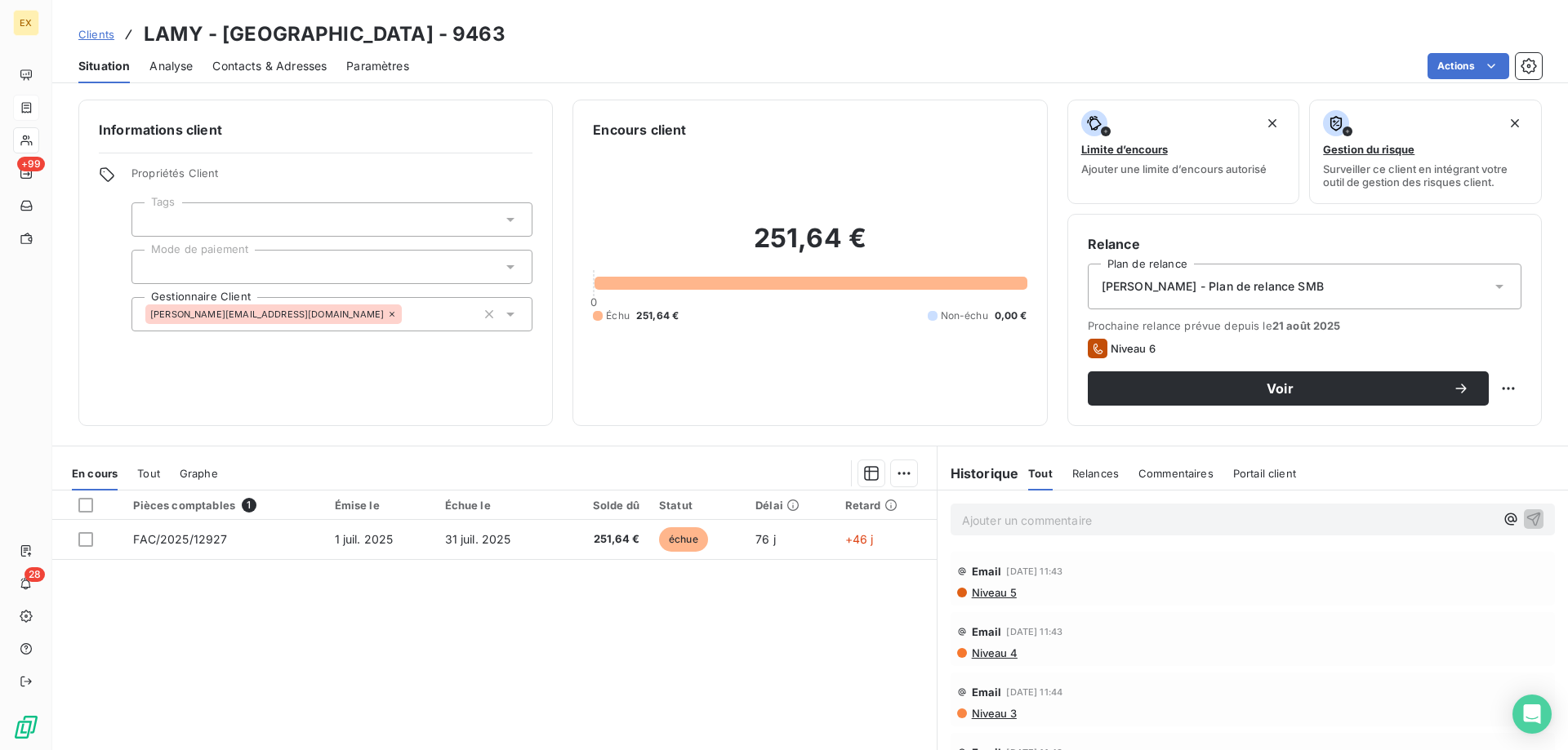
click at [99, 35] on span "Clients" at bounding box center [96, 34] width 36 height 13
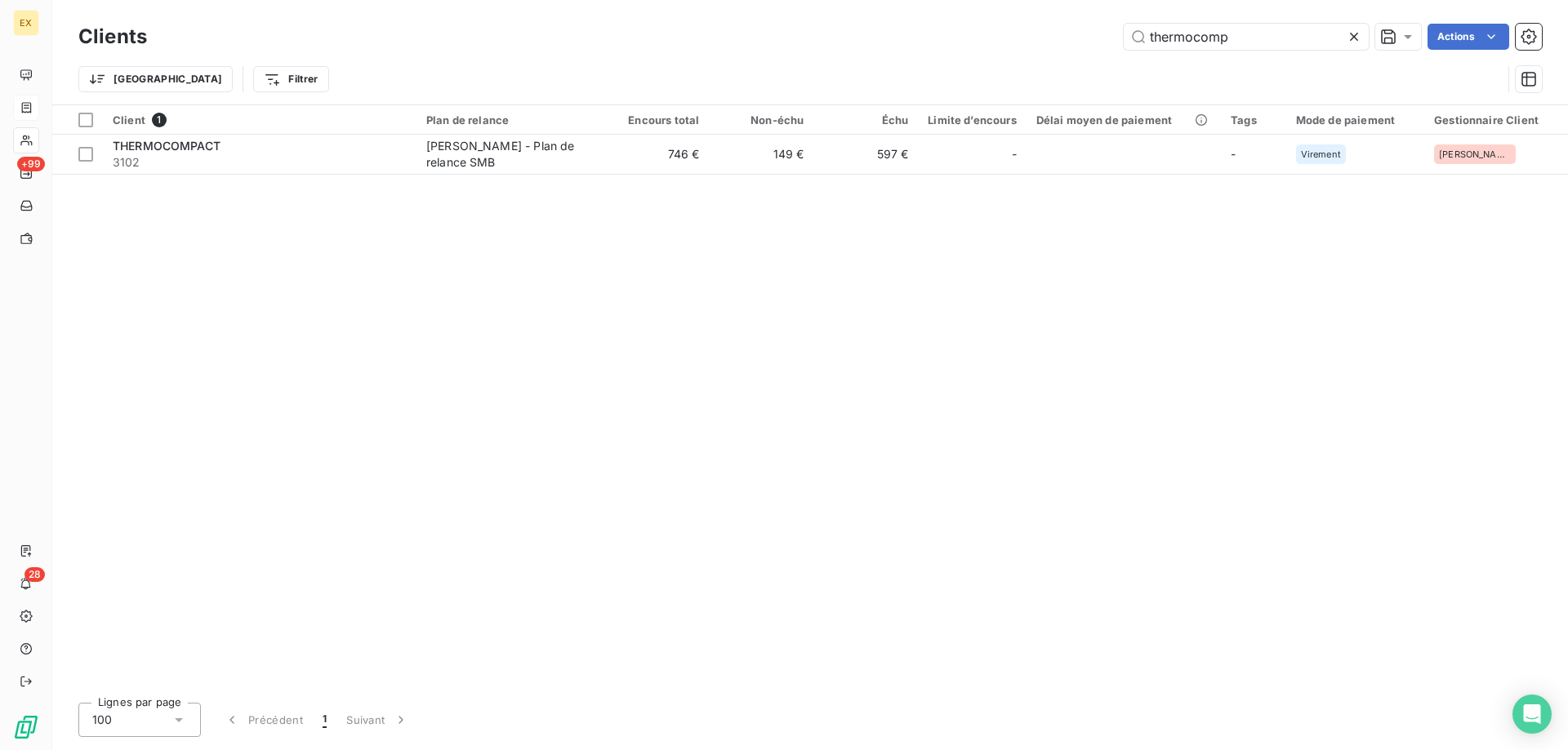
drag, startPoint x: 1234, startPoint y: 34, endPoint x: 1054, endPoint y: 31, distance: 180.0
click at [1054, 31] on div "thermocomp Actions" at bounding box center [854, 37] width 1375 height 26
type input "OUTINOR"
click at [267, 174] on table "Client 1 Plan de relance Encours total Non-échu Échu Limite d’encours Délai moy…" at bounding box center [810, 139] width 1515 height 69
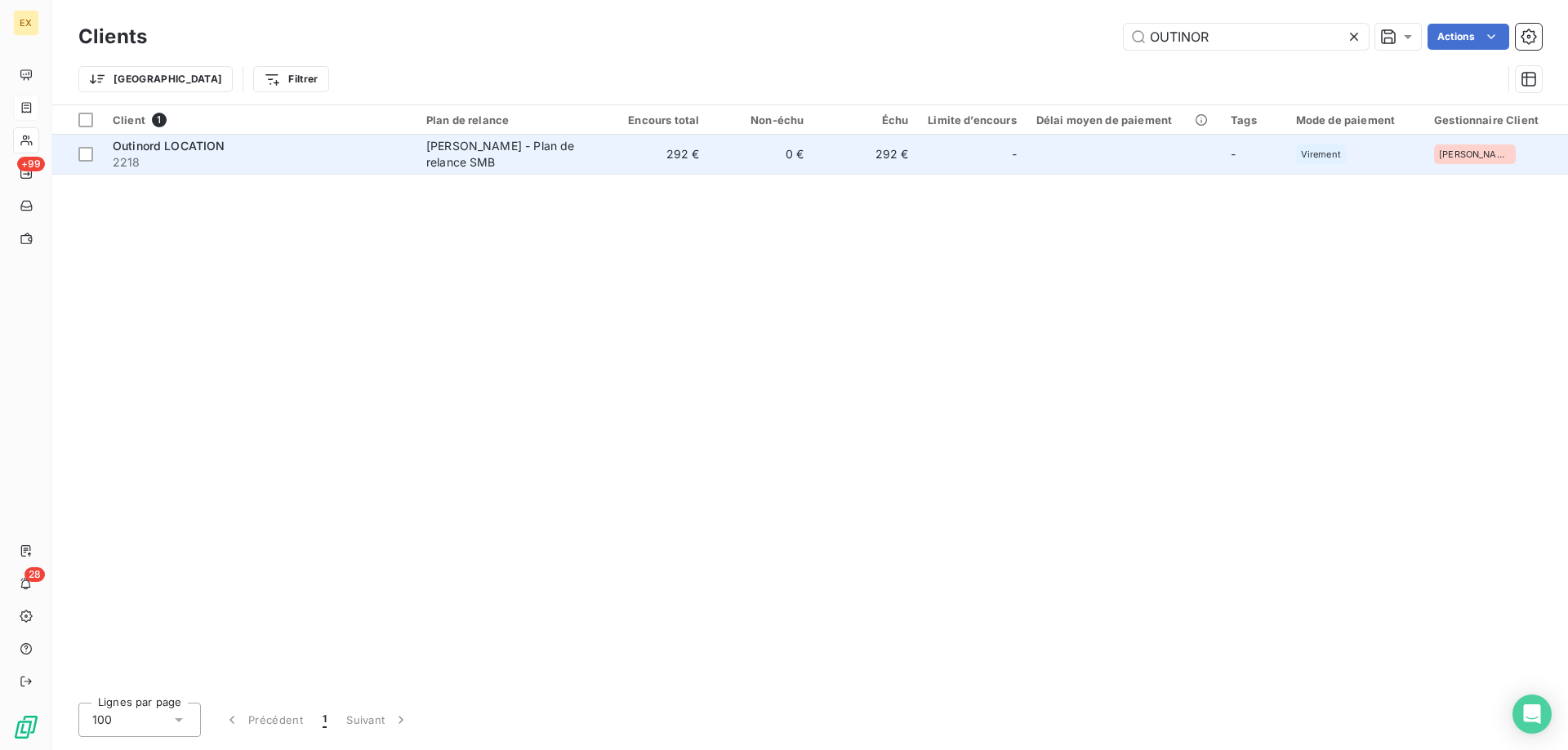
click at [267, 150] on div "Outinord LOCATION" at bounding box center [259, 147] width 294 height 17
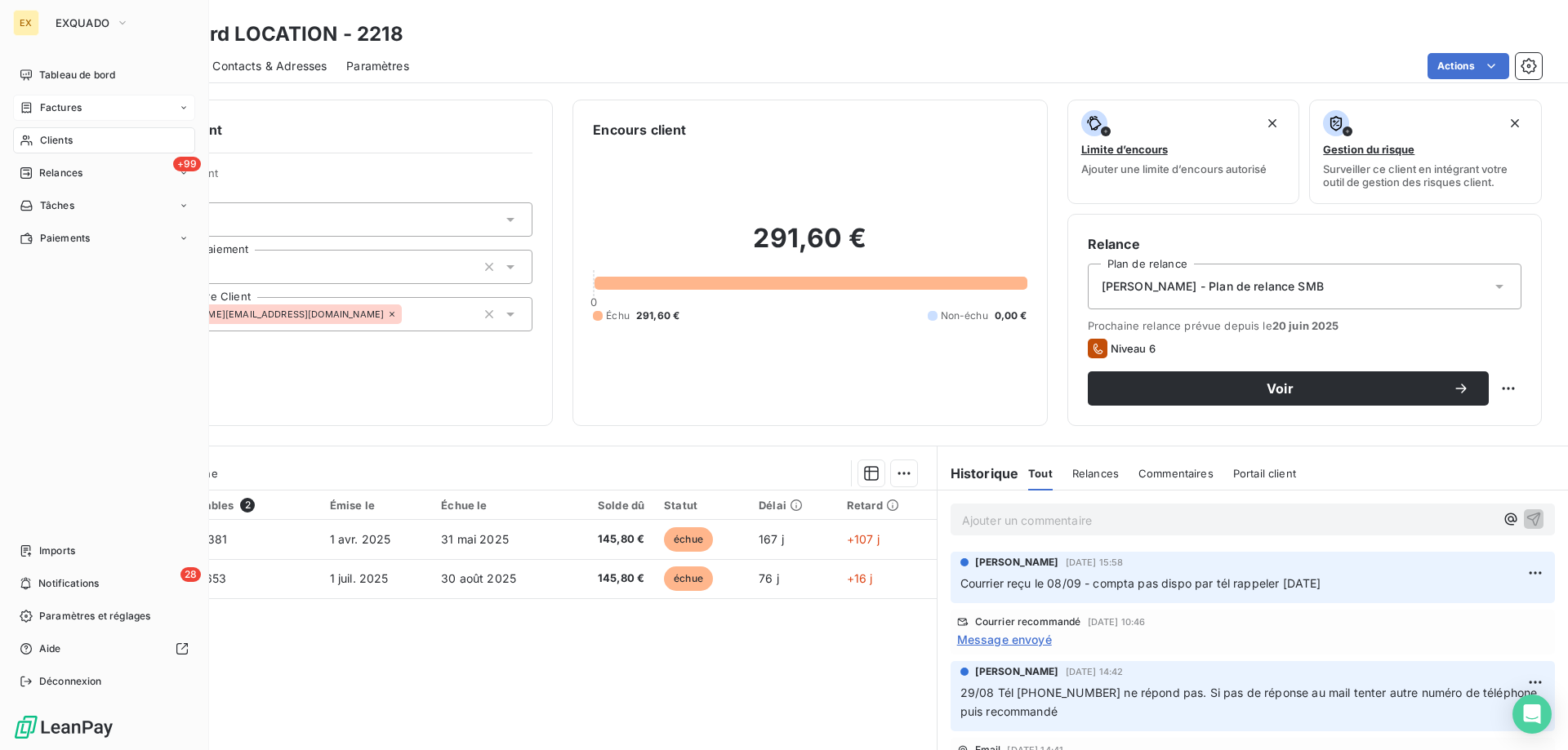
click at [32, 103] on icon at bounding box center [26, 108] width 14 height 13
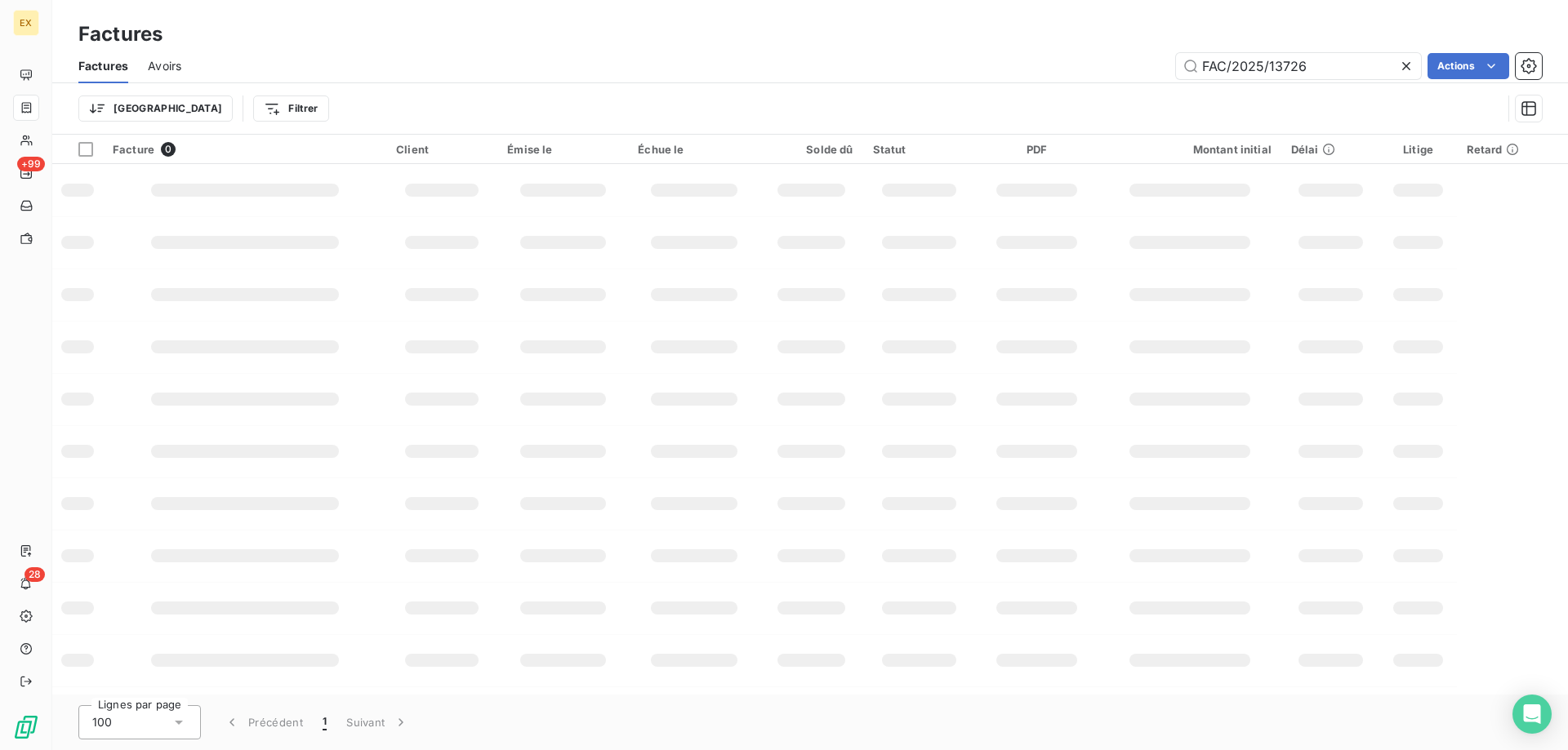
drag, startPoint x: 1322, startPoint y: 67, endPoint x: 1154, endPoint y: 48, distance: 169.1
click at [1117, 54] on div "FAC/2025/13726 Actions" at bounding box center [871, 66] width 1340 height 26
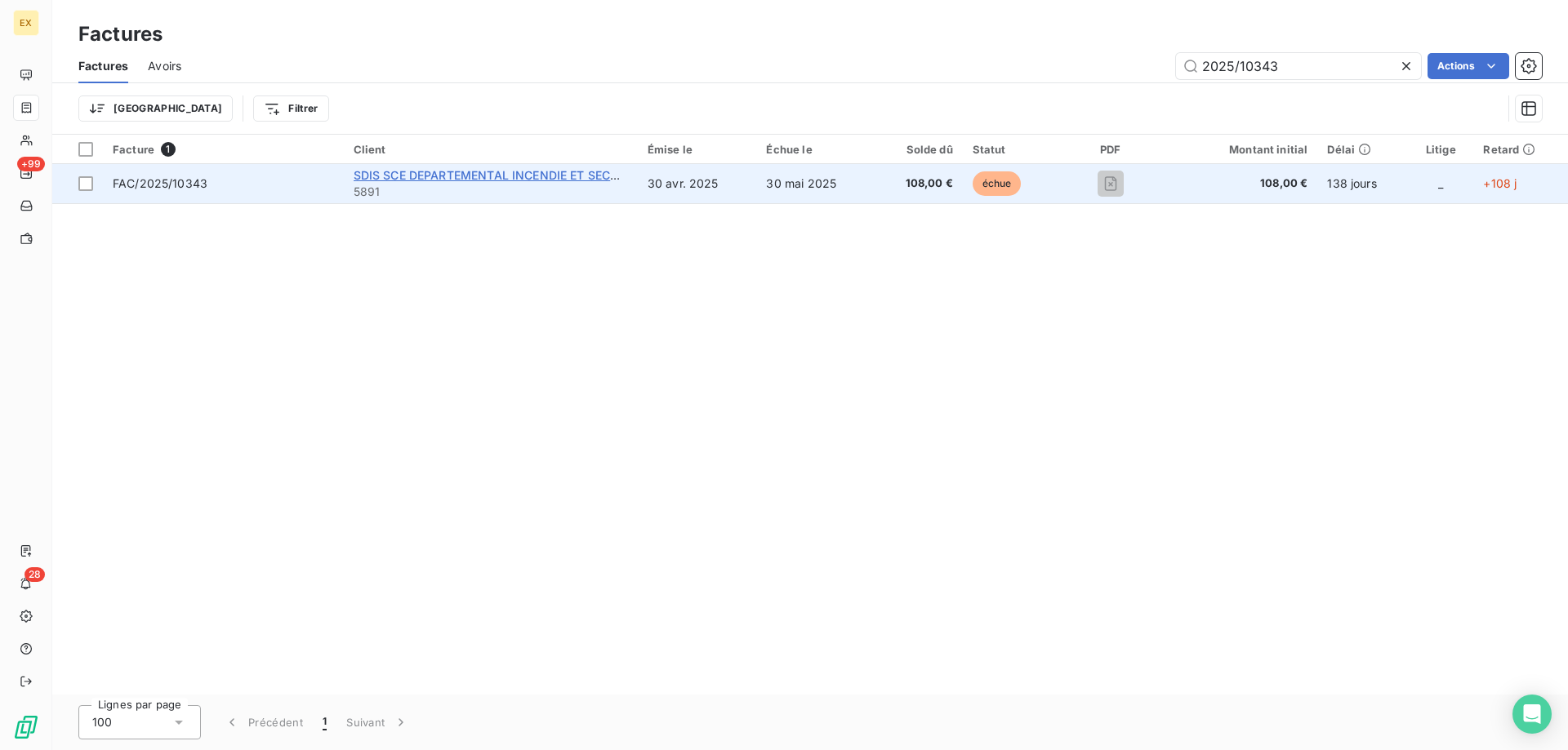
type input "2025/10343"
click at [425, 179] on span "SDIS SCE DEPARTEMENTAL INCENDIE ET SECOURS" at bounding box center [497, 174] width 289 height 14
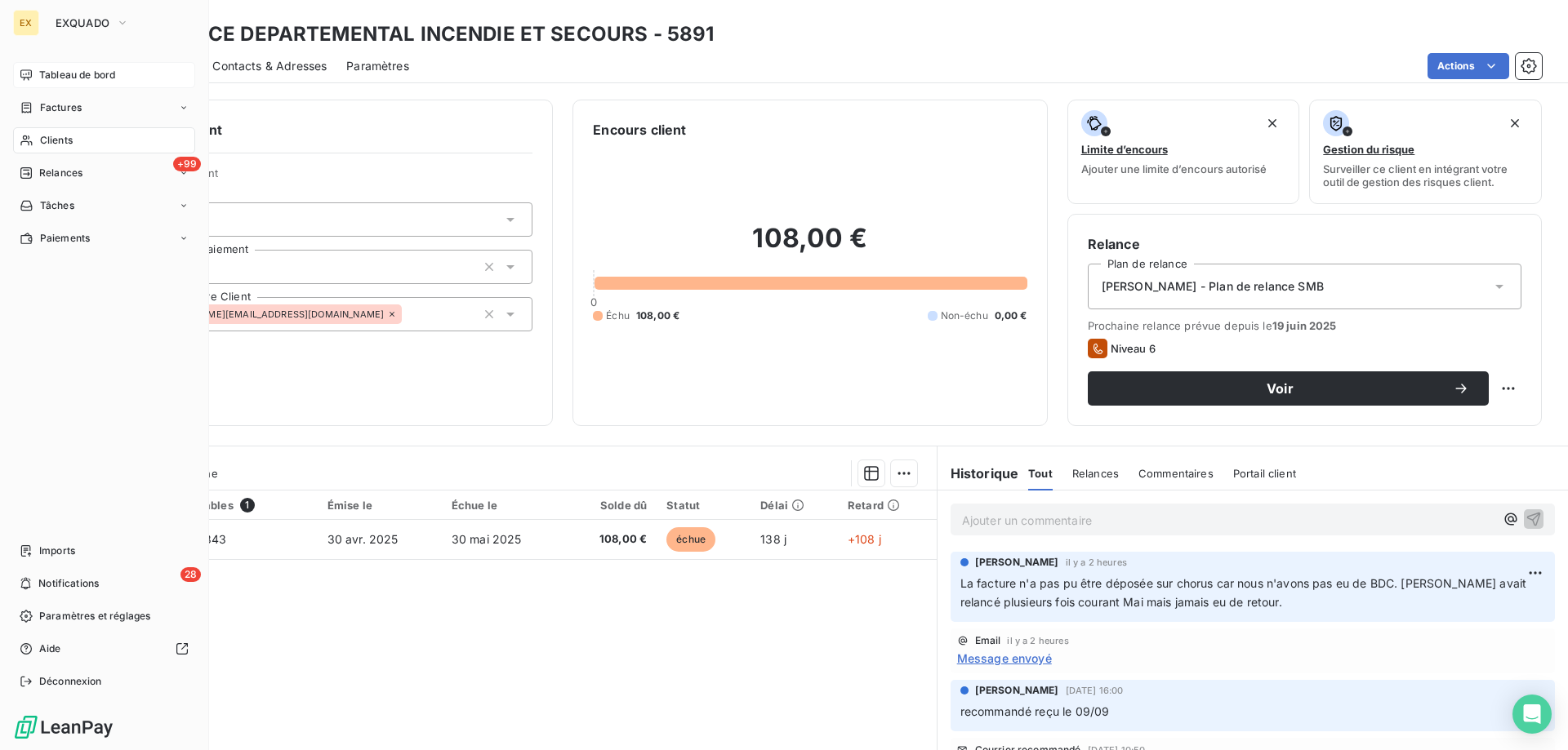
click at [38, 77] on div "Tableau de bord" at bounding box center [103, 75] width 182 height 26
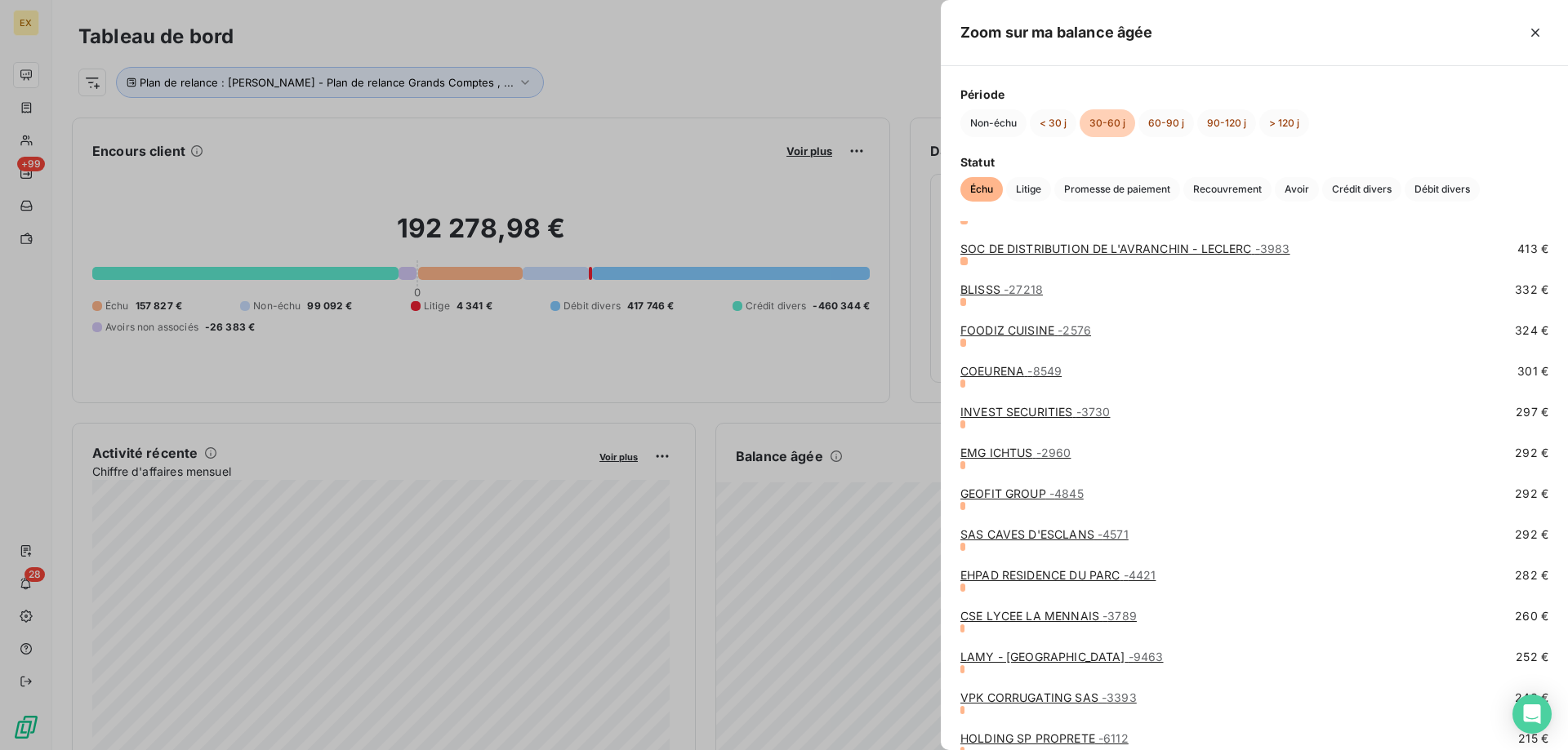
scroll to position [980, 0]
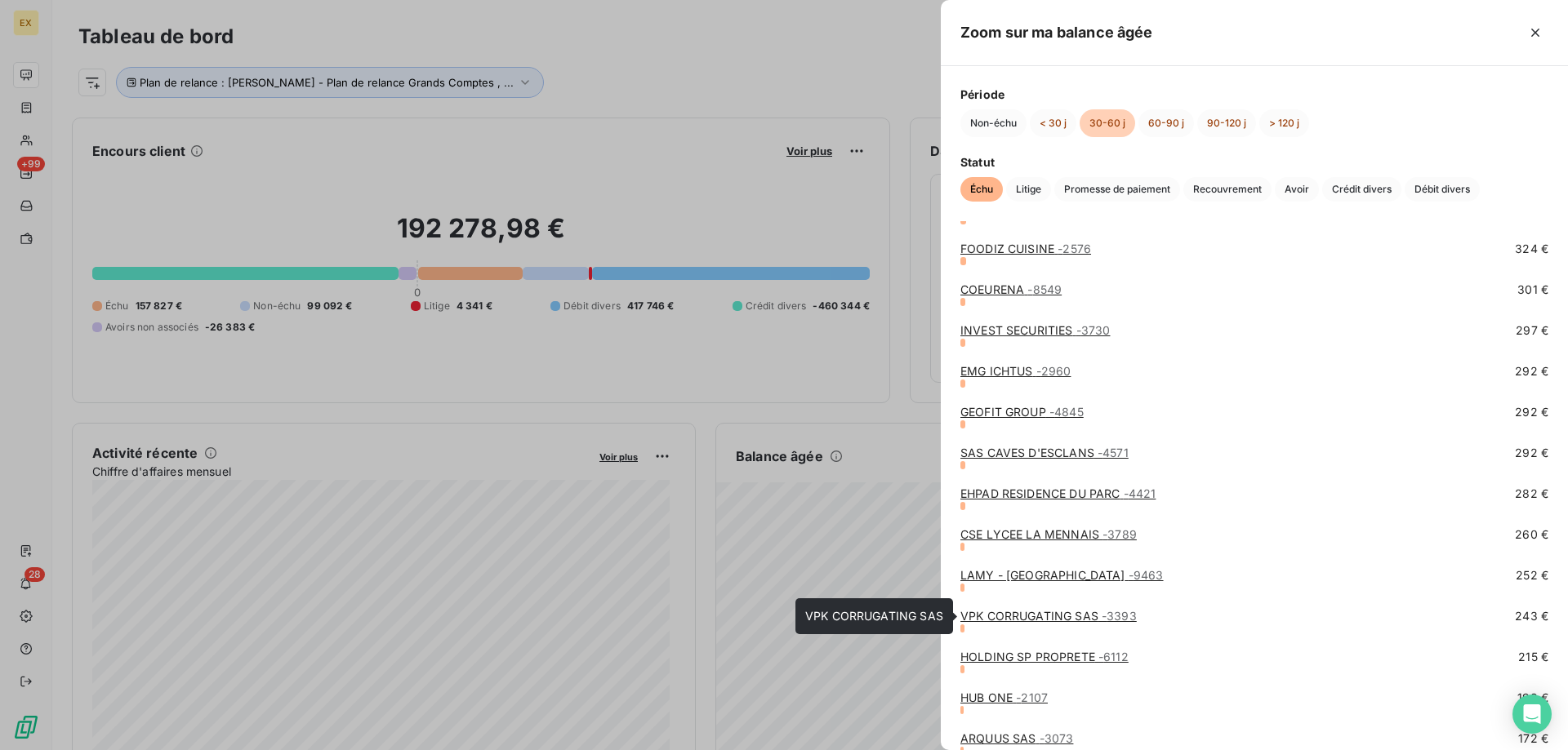
click at [1028, 621] on link "VPK CORRUGATING SAS - 3393" at bounding box center [1048, 615] width 176 height 14
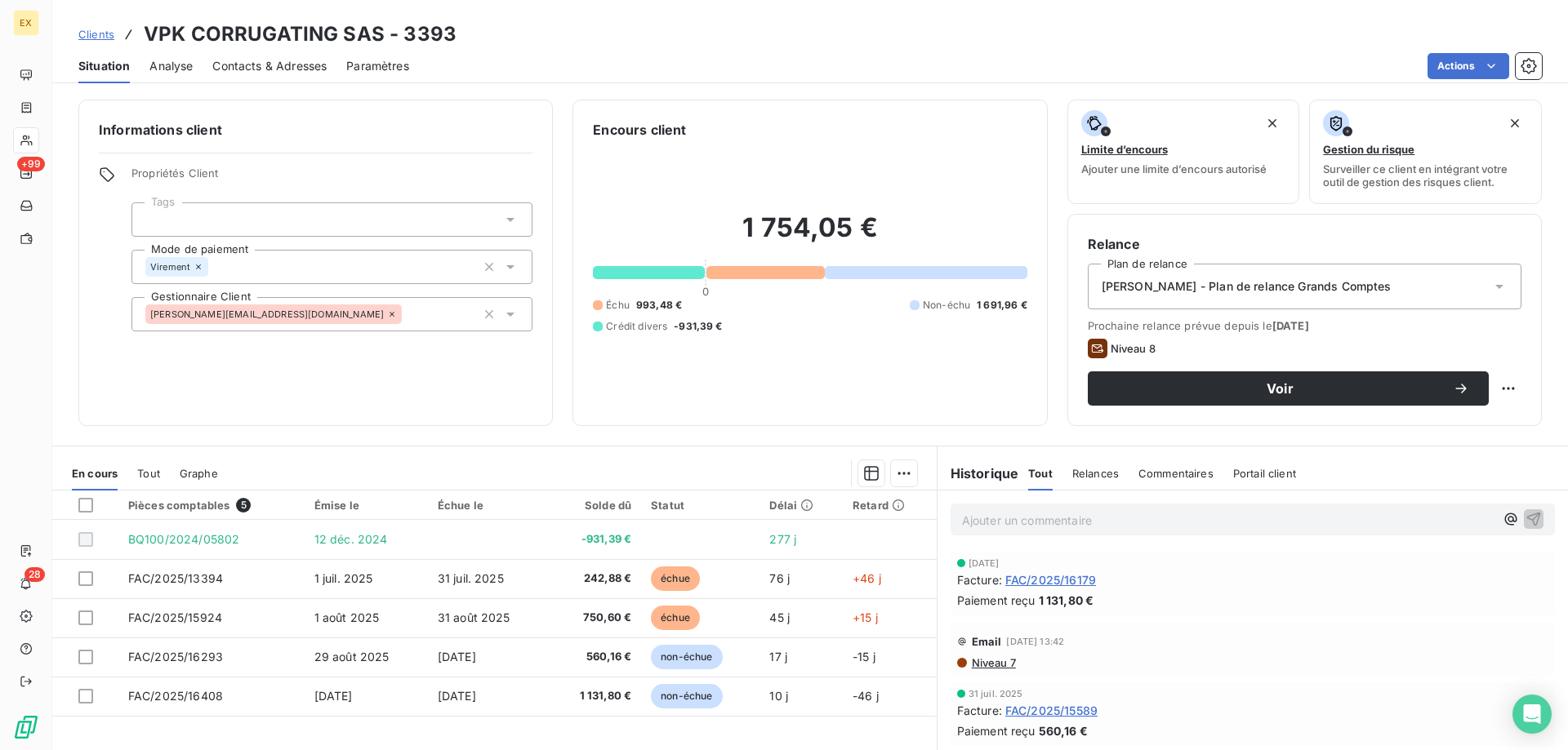
click at [267, 71] on span "Contacts & Adresses" at bounding box center [269, 66] width 114 height 17
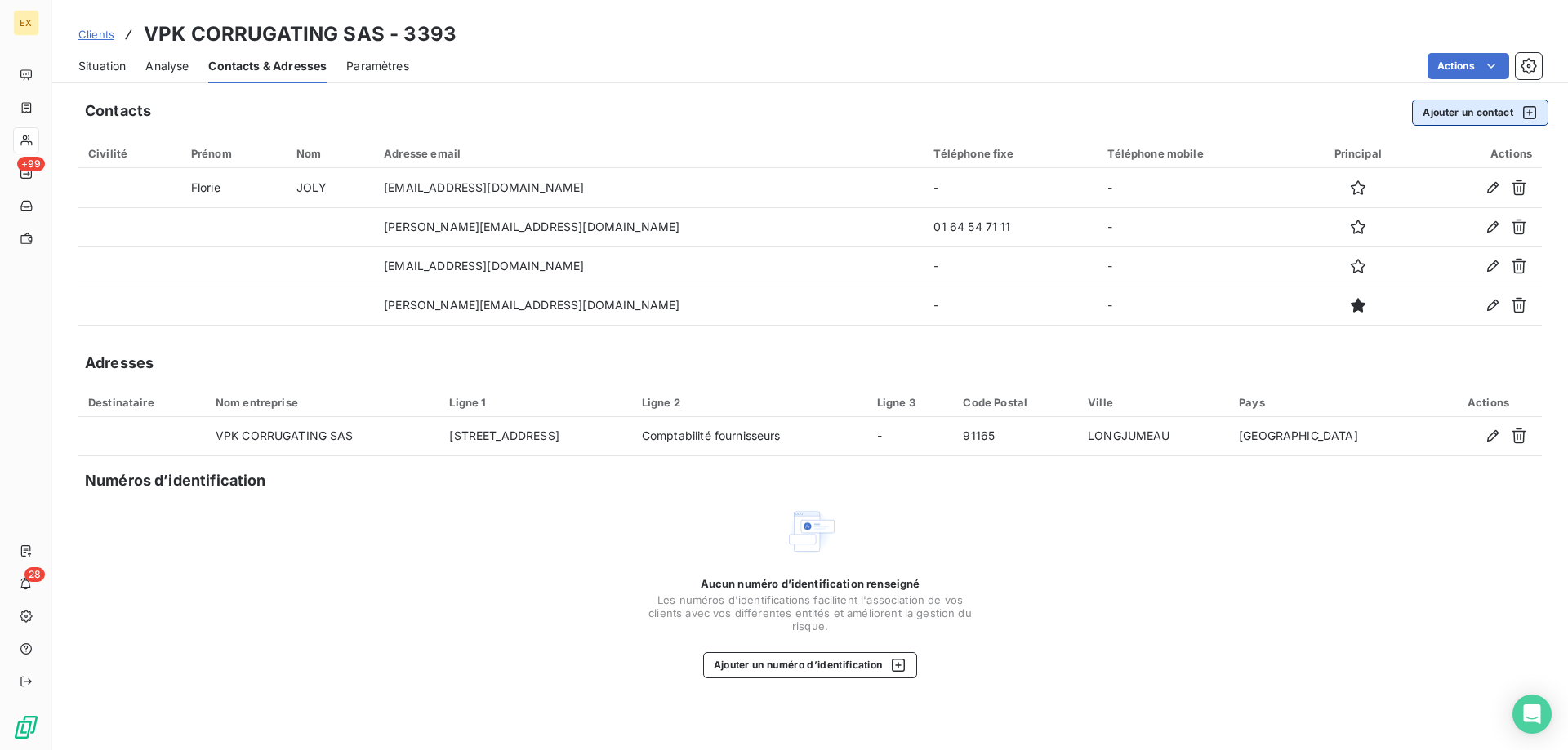
click at [1507, 115] on button "Ajouter un contact" at bounding box center [1479, 113] width 137 height 26
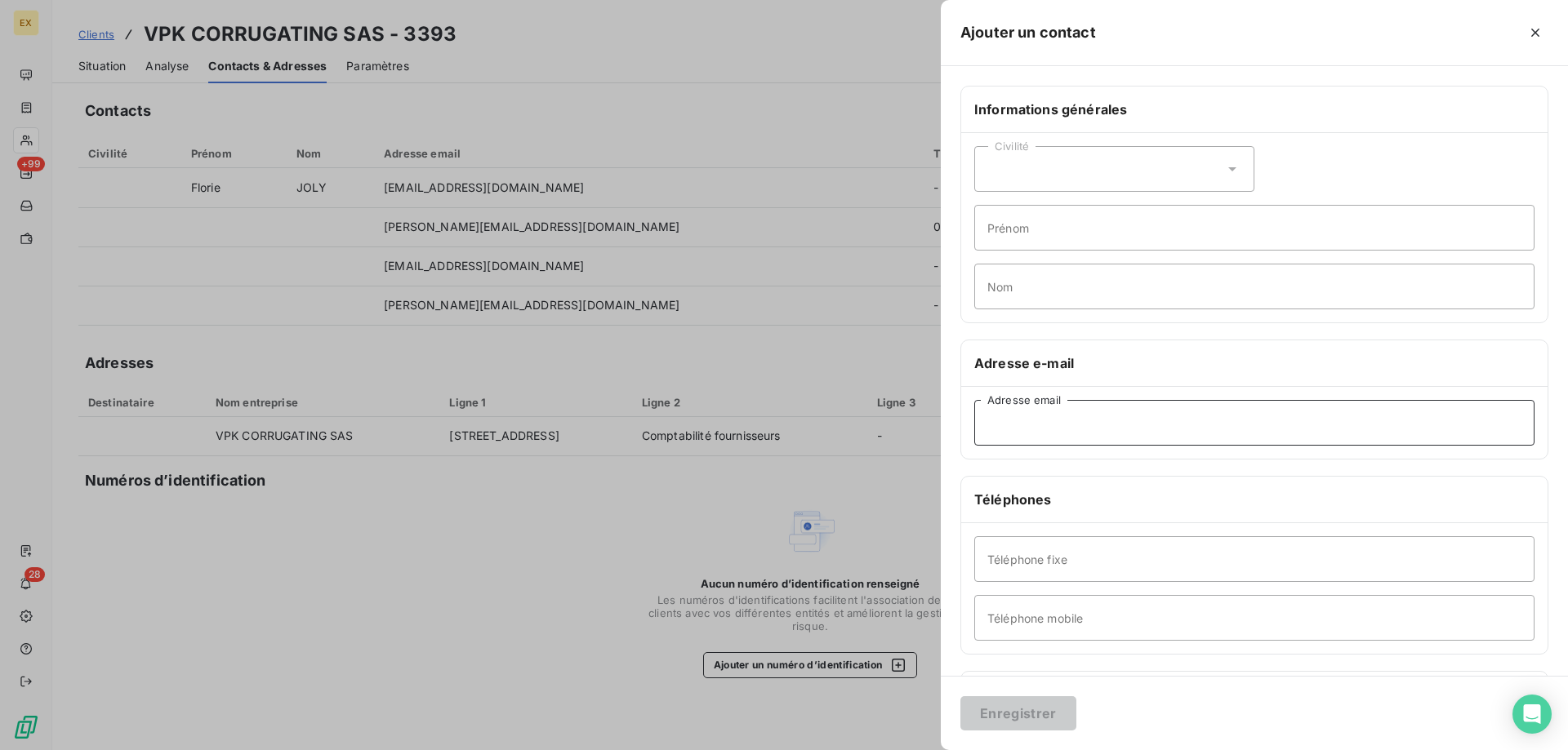
click at [1066, 420] on input "Adresse email" at bounding box center [1253, 423] width 560 height 46
paste input "[EMAIL_ADDRESS][DOMAIN_NAME]"
type input "[EMAIL_ADDRESS][DOMAIN_NAME]"
click at [1034, 718] on button "Enregistrer" at bounding box center [1018, 713] width 116 height 34
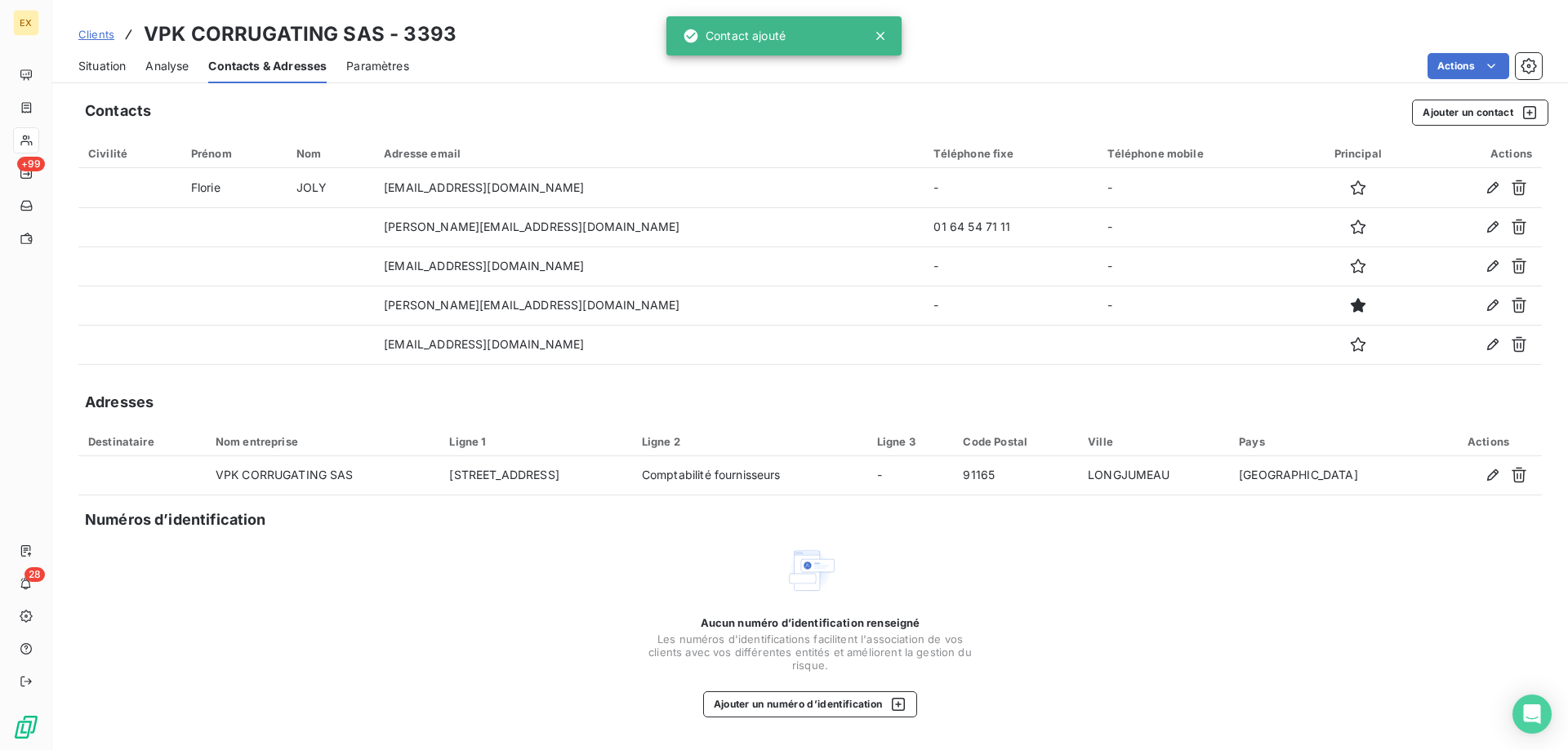
click at [97, 30] on span "Clients" at bounding box center [96, 34] width 36 height 13
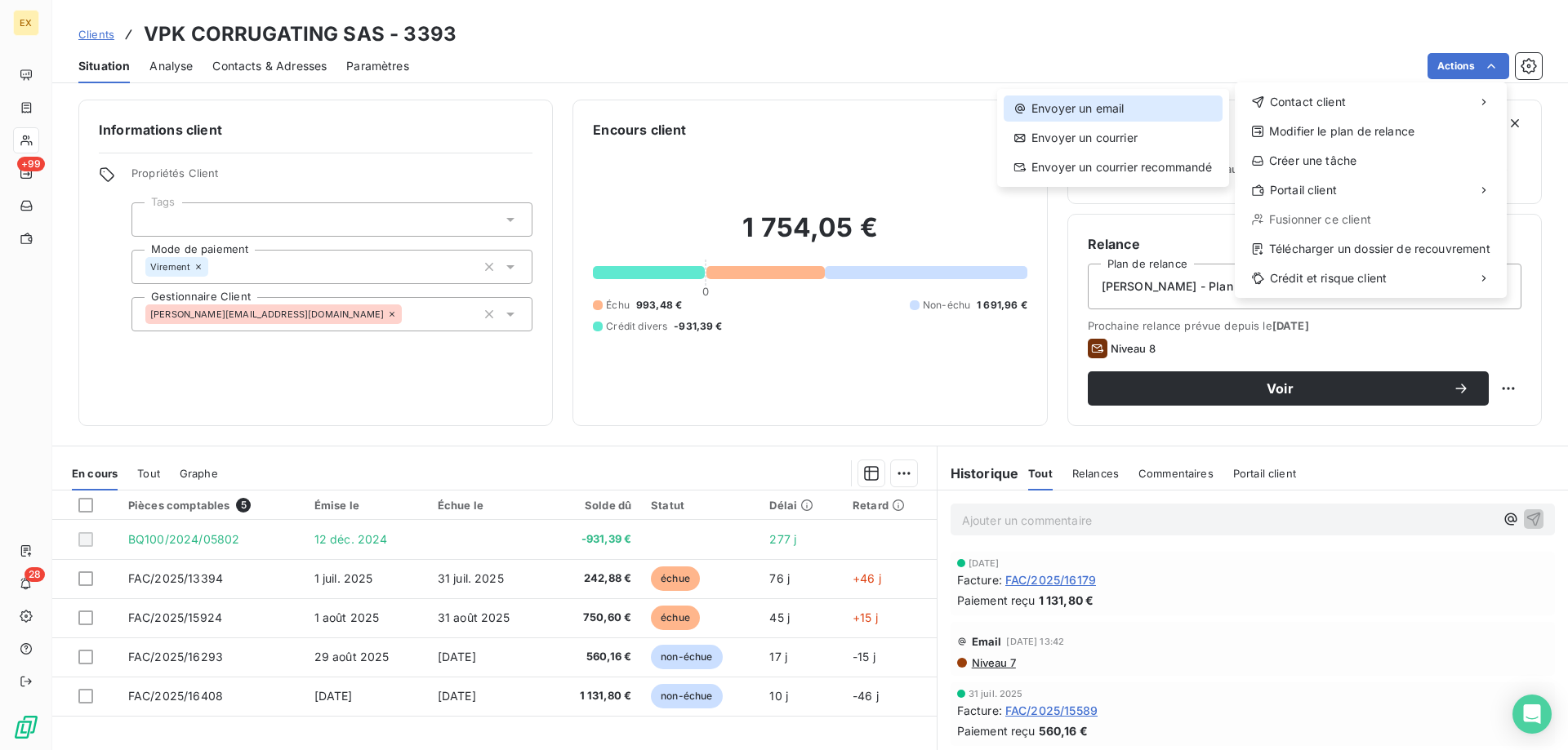
click at [1186, 101] on div "Envoyer un email" at bounding box center [1112, 109] width 219 height 26
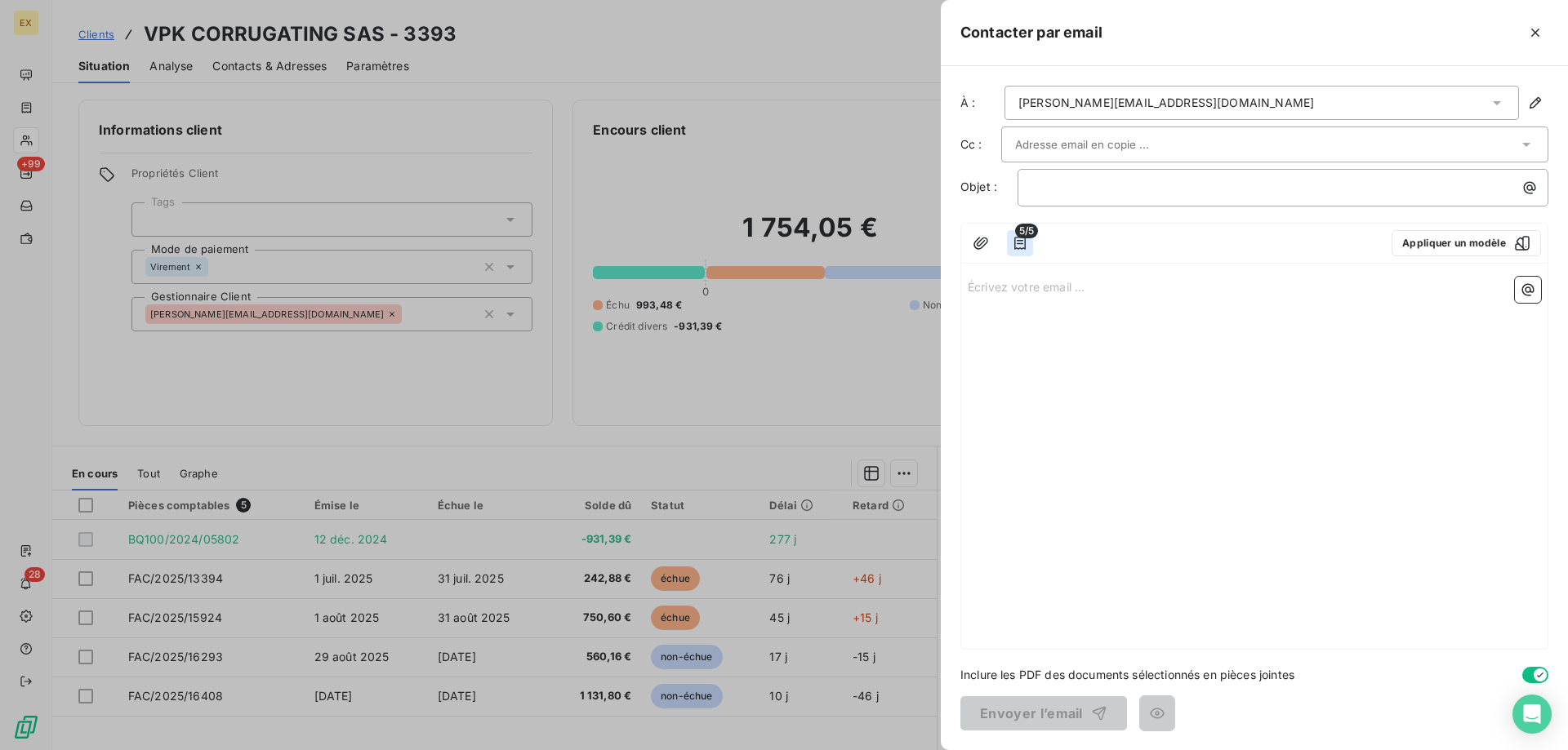
click at [1018, 250] on icon "button" at bounding box center [1020, 244] width 17 height 17
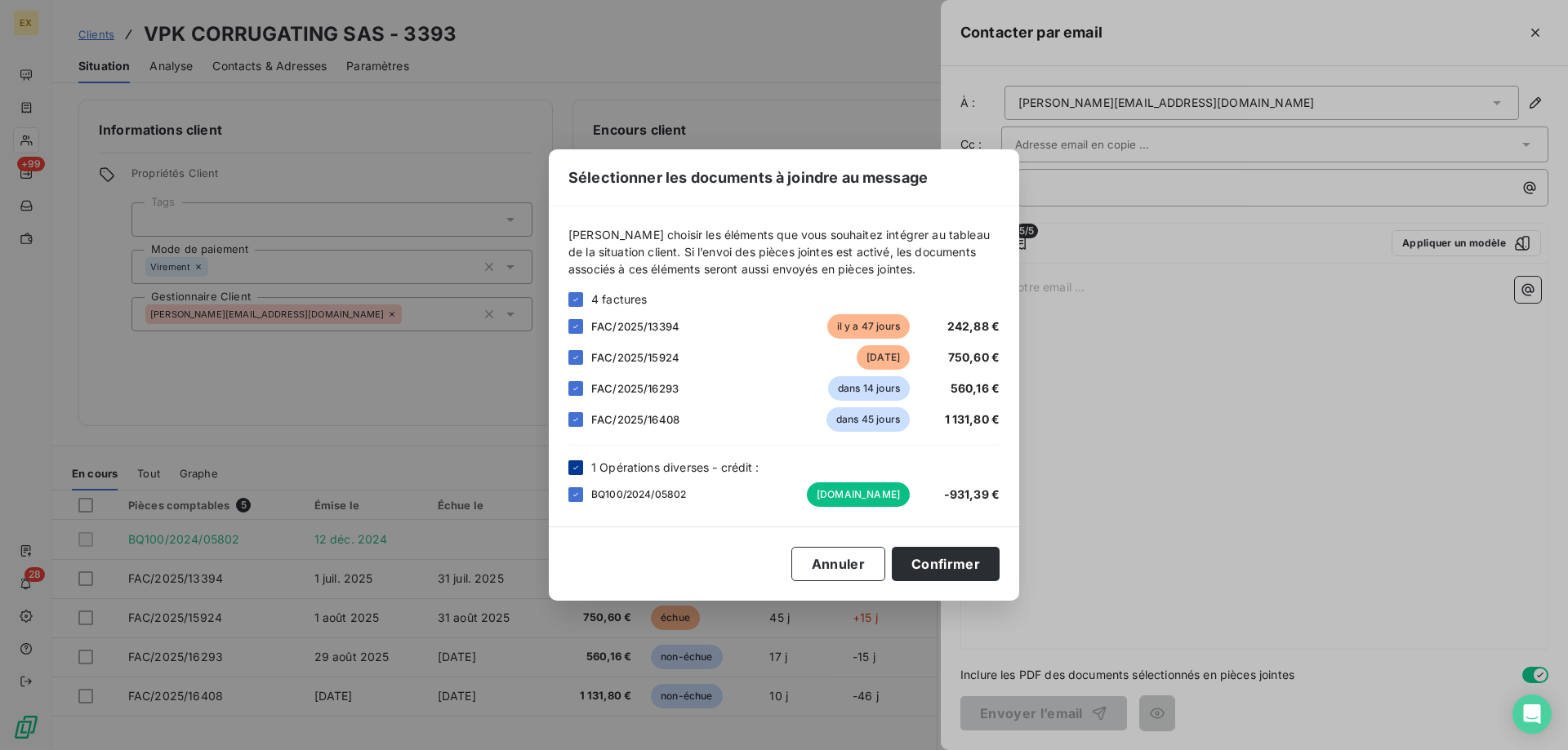
click at [575, 466] on icon at bounding box center [576, 468] width 10 height 10
click at [575, 392] on icon at bounding box center [576, 388] width 10 height 10
click at [575, 416] on icon at bounding box center [576, 420] width 10 height 10
click at [978, 574] on button "Confirmer" at bounding box center [945, 564] width 108 height 34
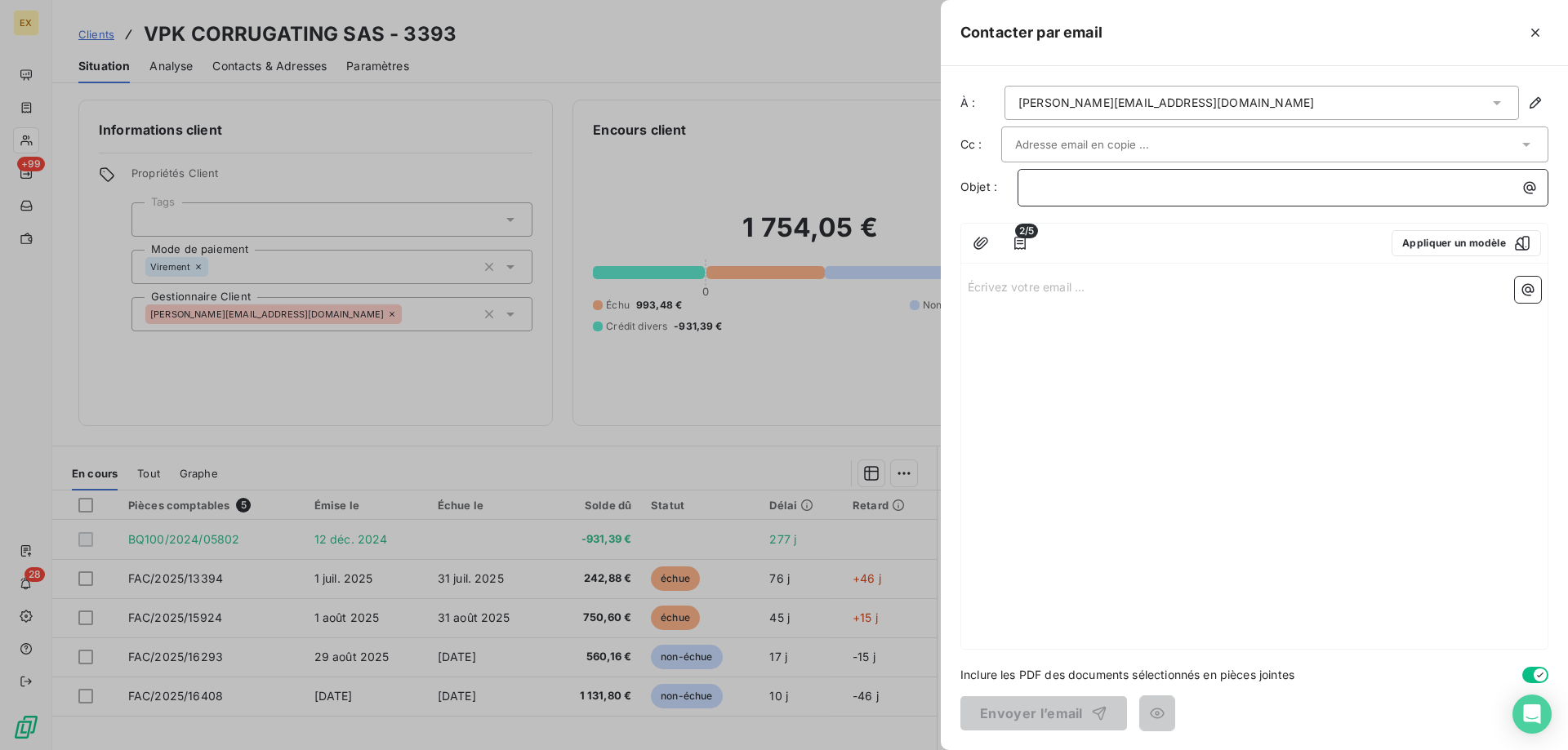
click at [1065, 188] on p "﻿" at bounding box center [1287, 187] width 511 height 18
click at [1085, 147] on input "text" at bounding box center [1102, 144] width 175 height 25
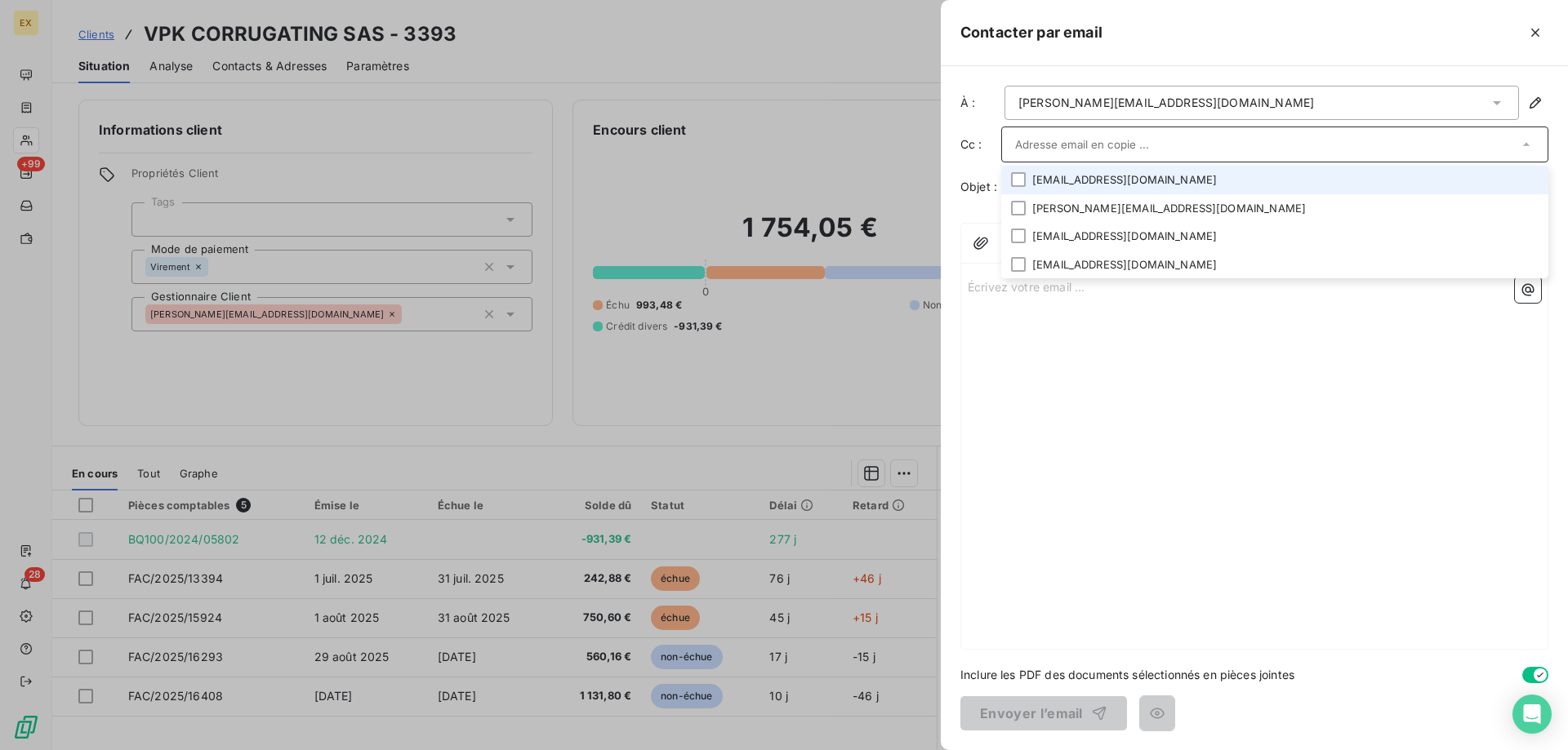
click at [1078, 176] on li "[EMAIL_ADDRESS][DOMAIN_NAME]" at bounding box center [1274, 180] width 547 height 29
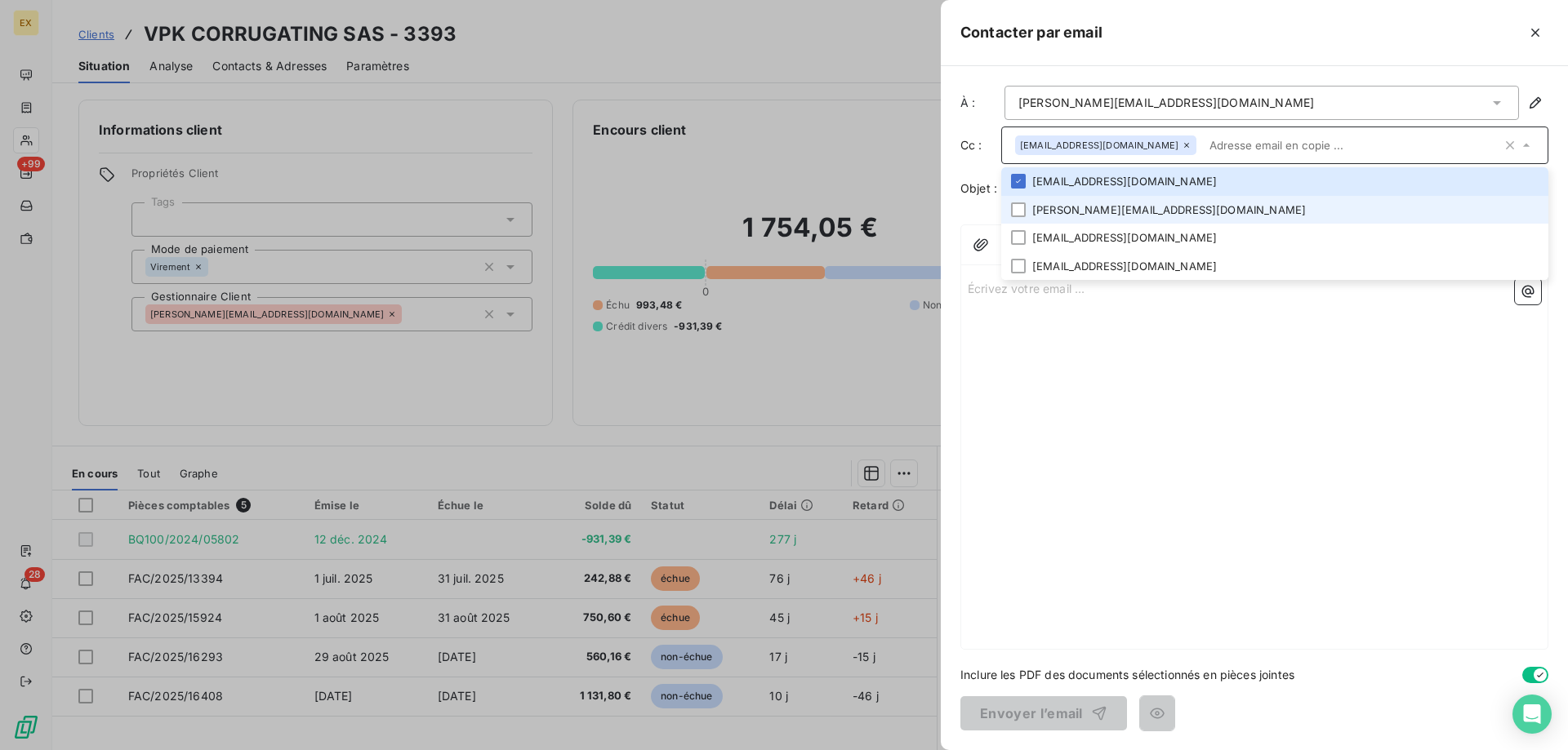
click at [1080, 216] on li "[PERSON_NAME][EMAIL_ADDRESS][DOMAIN_NAME]" at bounding box center [1274, 209] width 547 height 29
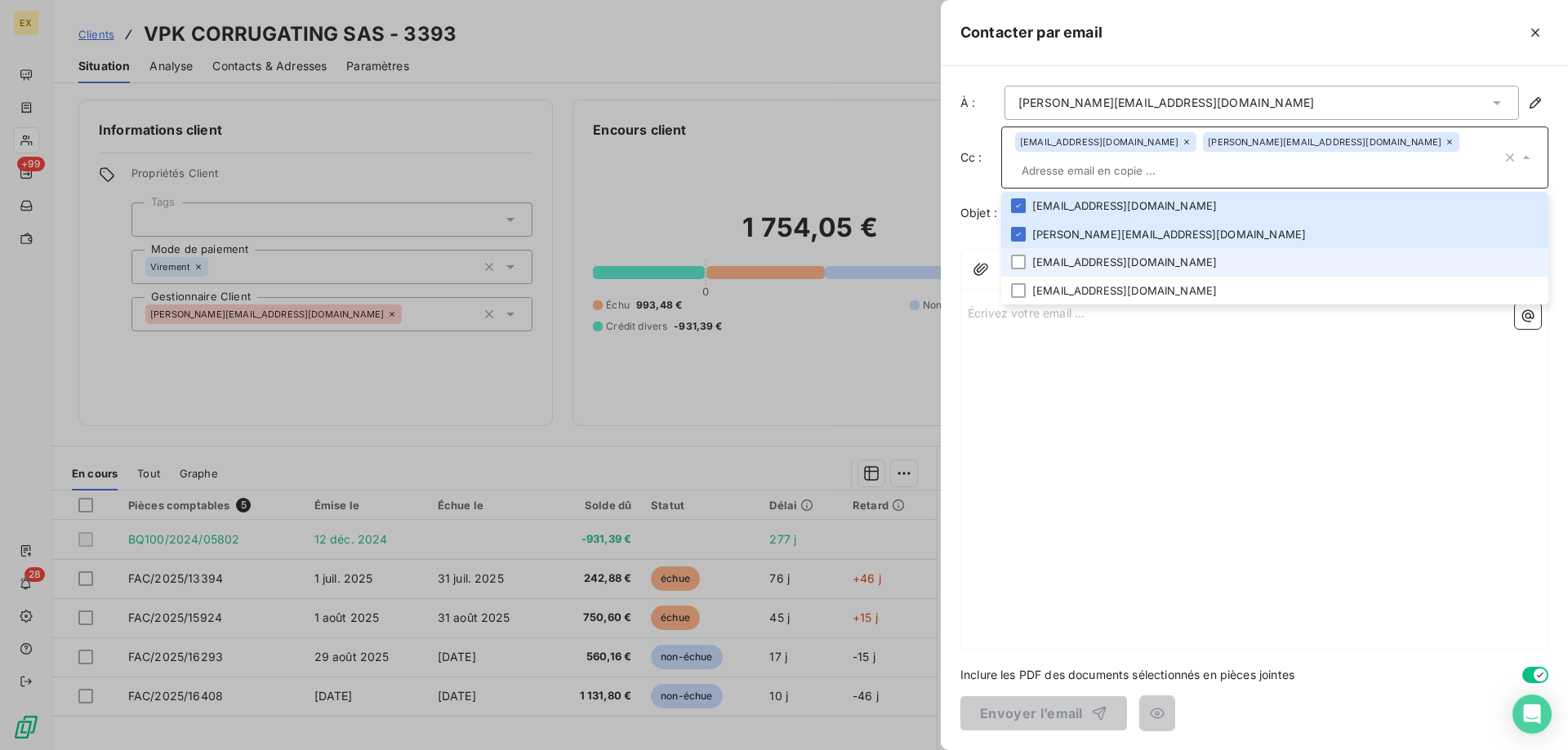
drag, startPoint x: 1080, startPoint y: 240, endPoint x: 1075, endPoint y: 267, distance: 27.5
click at [1080, 248] on li "[EMAIL_ADDRESS][DOMAIN_NAME]" at bounding box center [1274, 262] width 547 height 29
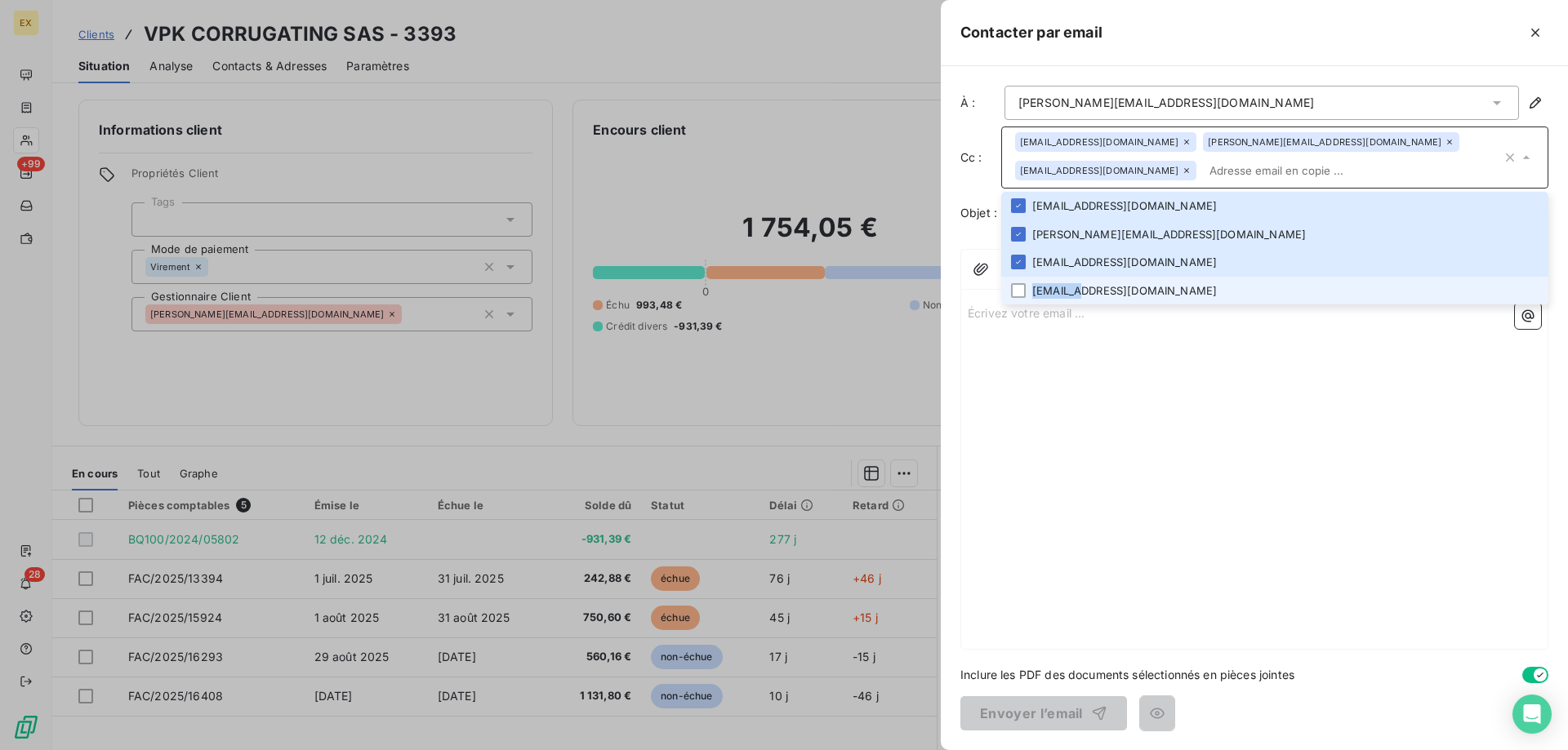
drag, startPoint x: 1074, startPoint y: 283, endPoint x: 1076, endPoint y: 298, distance: 15.1
click at [1075, 286] on li "[EMAIL_ADDRESS][DOMAIN_NAME]" at bounding box center [1274, 291] width 547 height 29
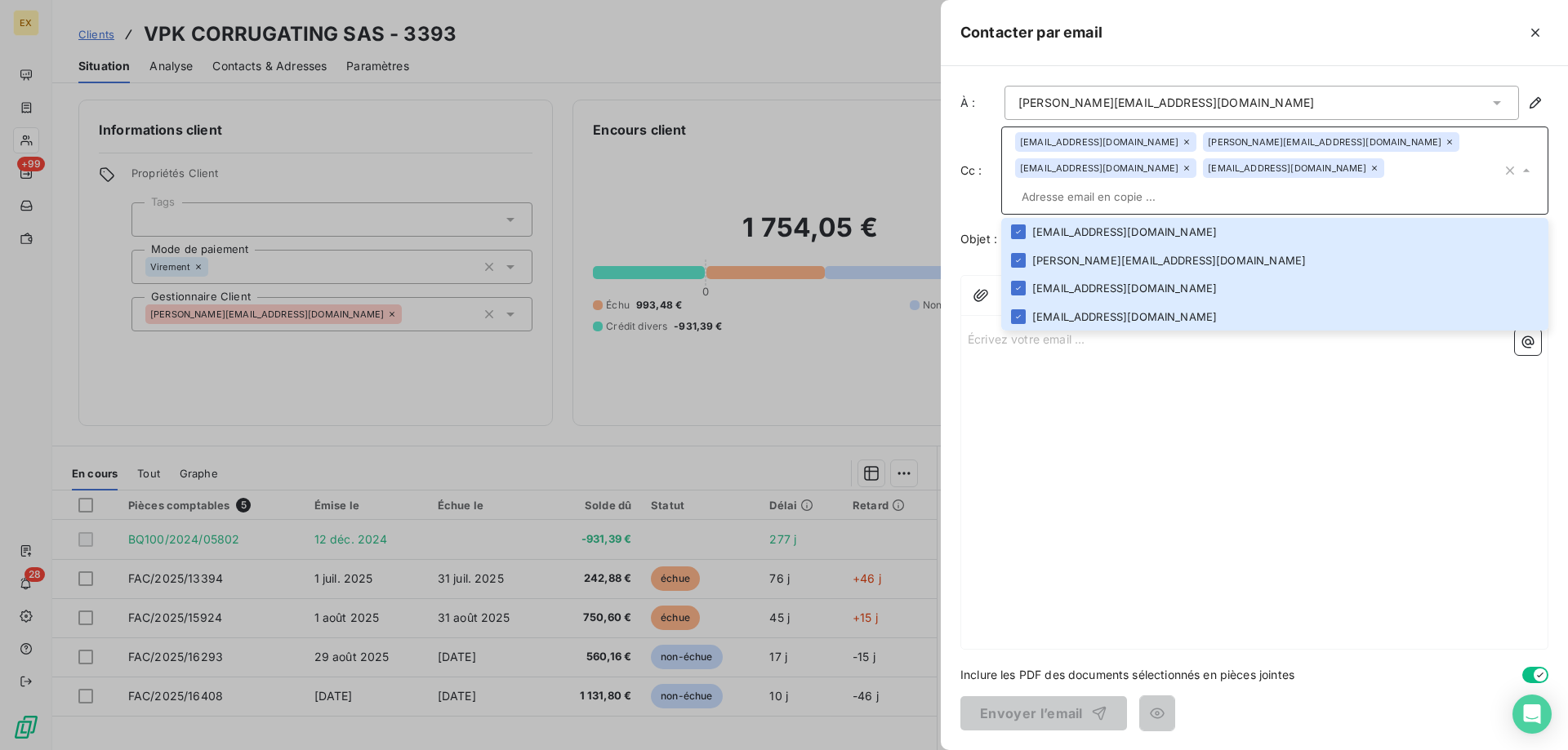
click at [1091, 406] on div "Écrivez votre email ... ﻿" at bounding box center [1254, 486] width 587 height 327
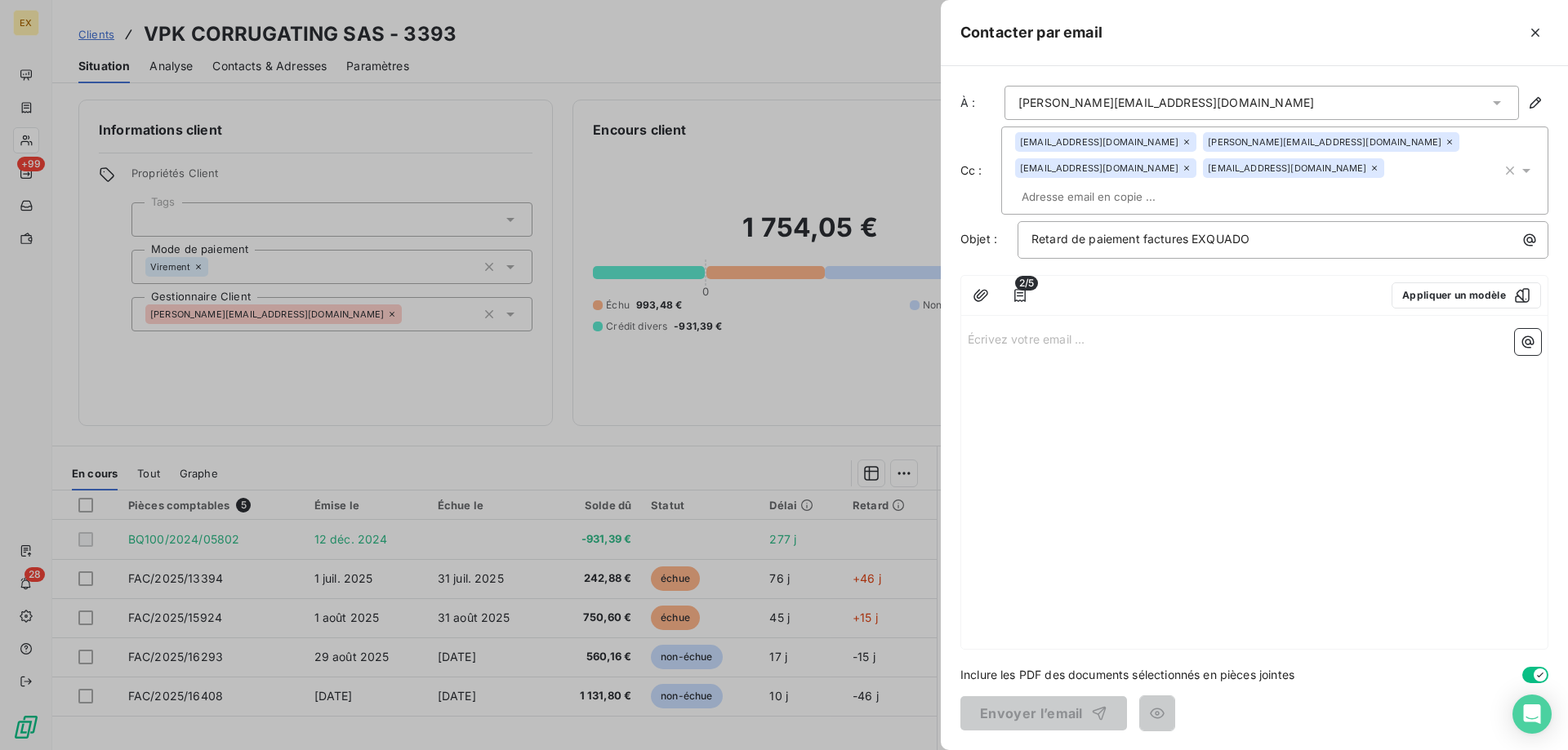
click at [1051, 329] on p "Écrivez votre email ... ﻿" at bounding box center [1253, 339] width 573 height 18
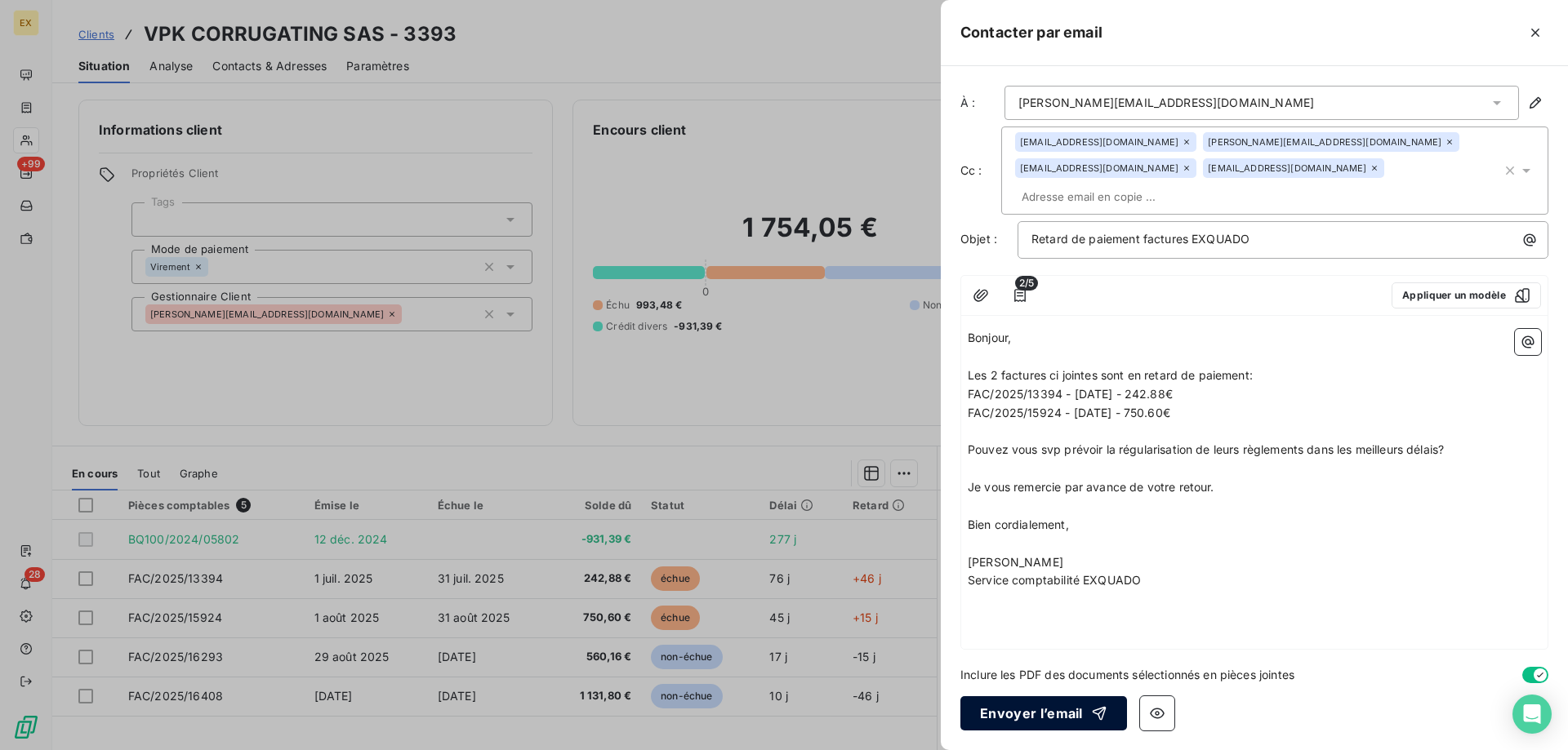
click at [1016, 723] on button "Envoyer l’email" at bounding box center [1043, 713] width 167 height 34
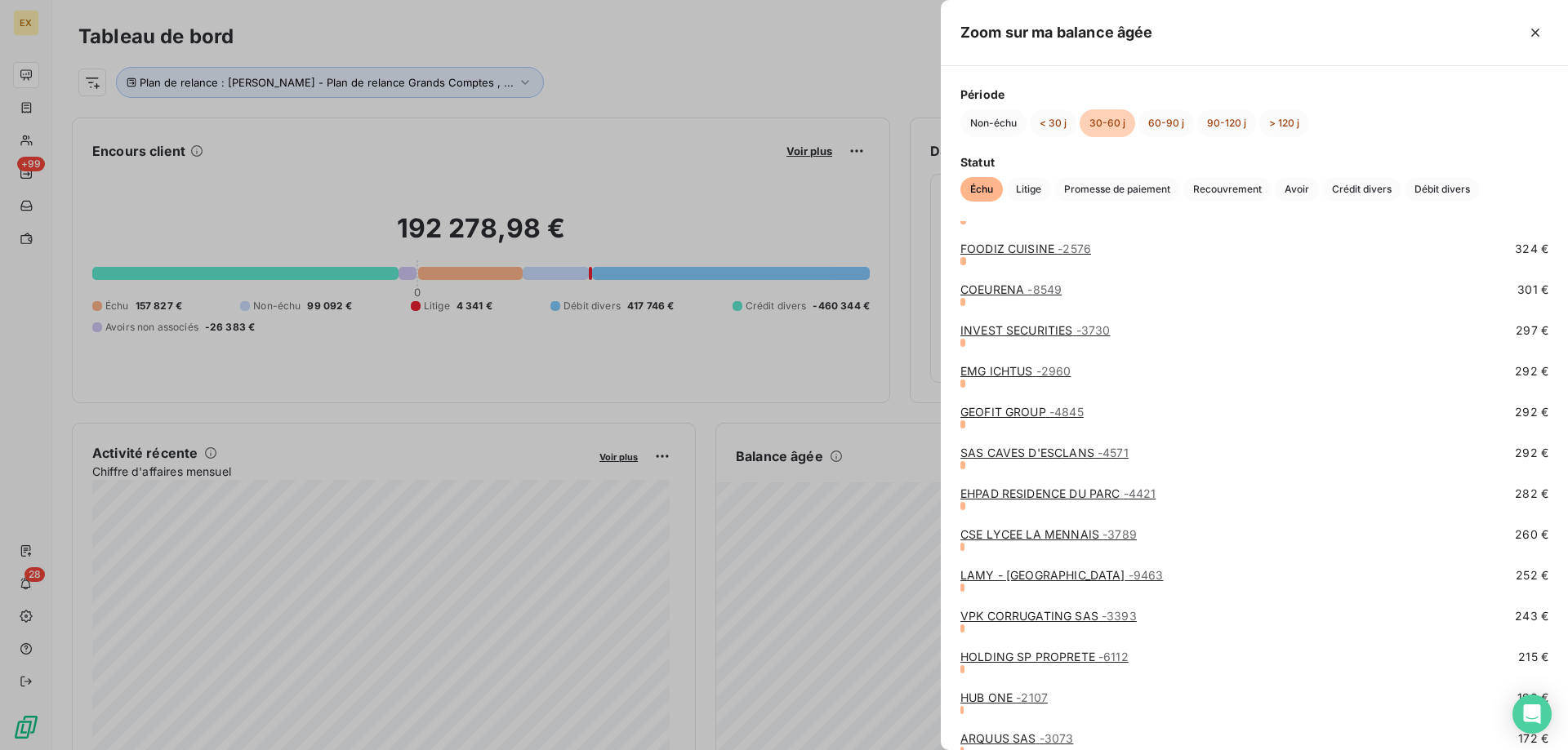
scroll to position [1062, 0]
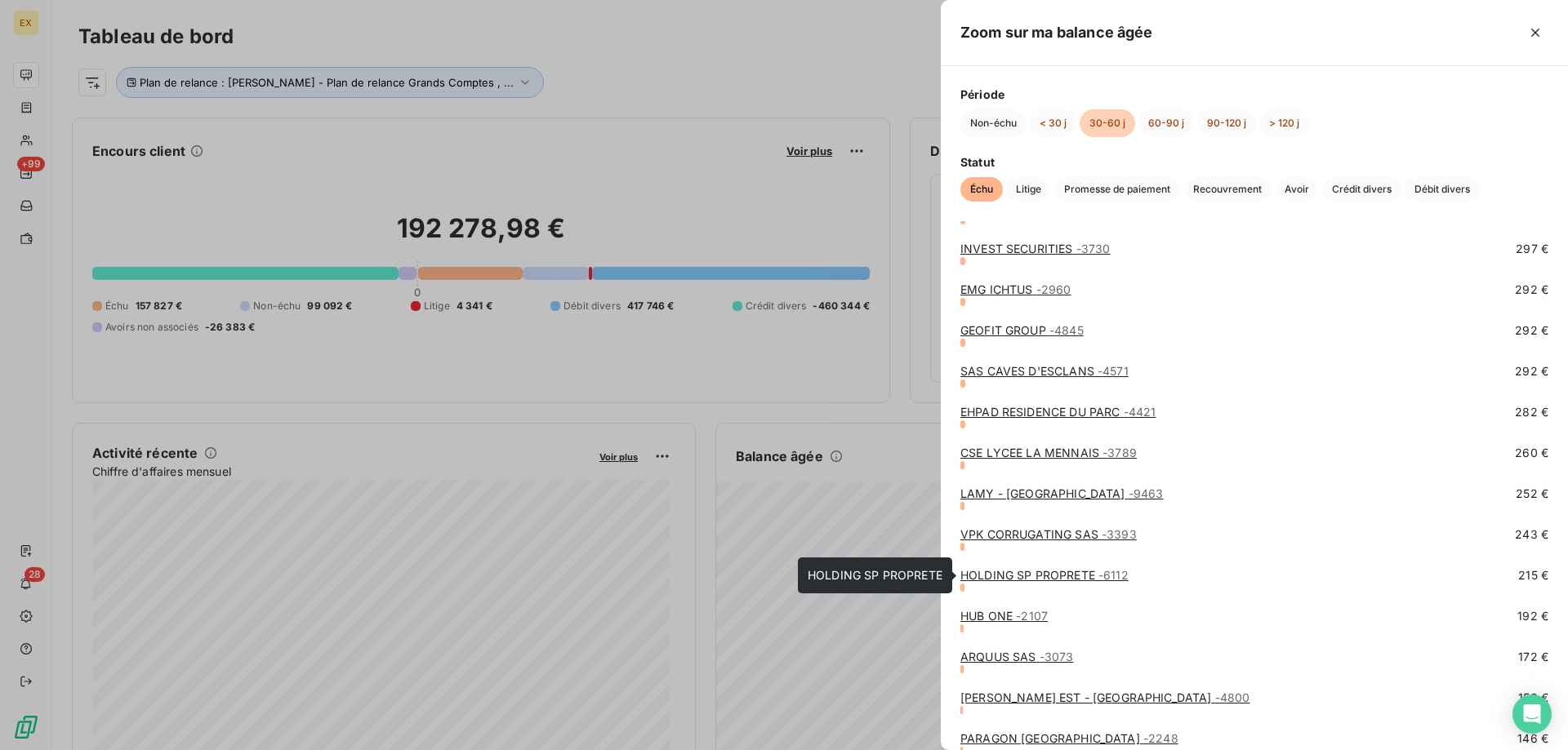
click at [1074, 577] on link "HOLDING SP PROPRETE - 6112" at bounding box center [1044, 575] width 168 height 14
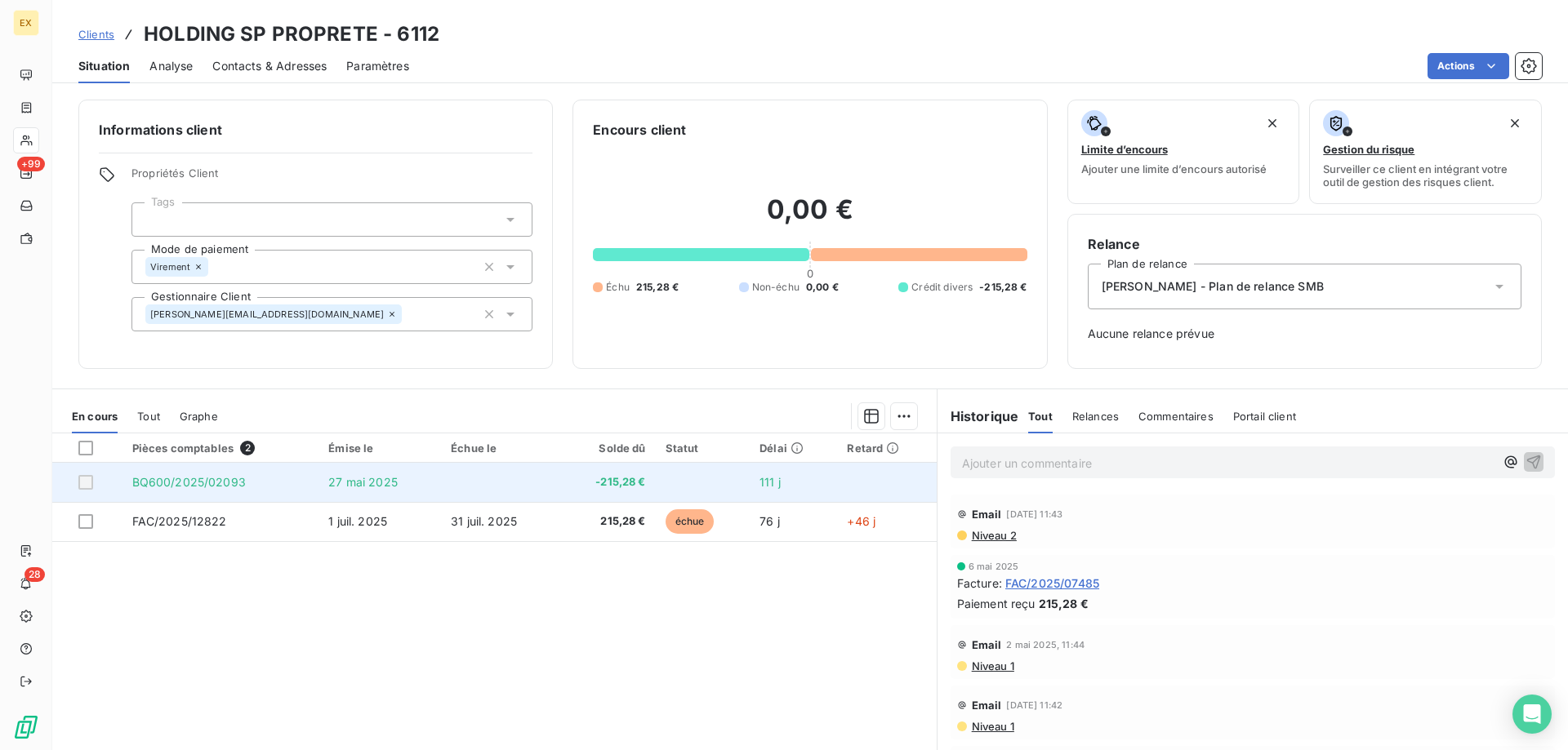
click at [249, 474] on td "BQ600/2025/02093" at bounding box center [220, 482] width 196 height 39
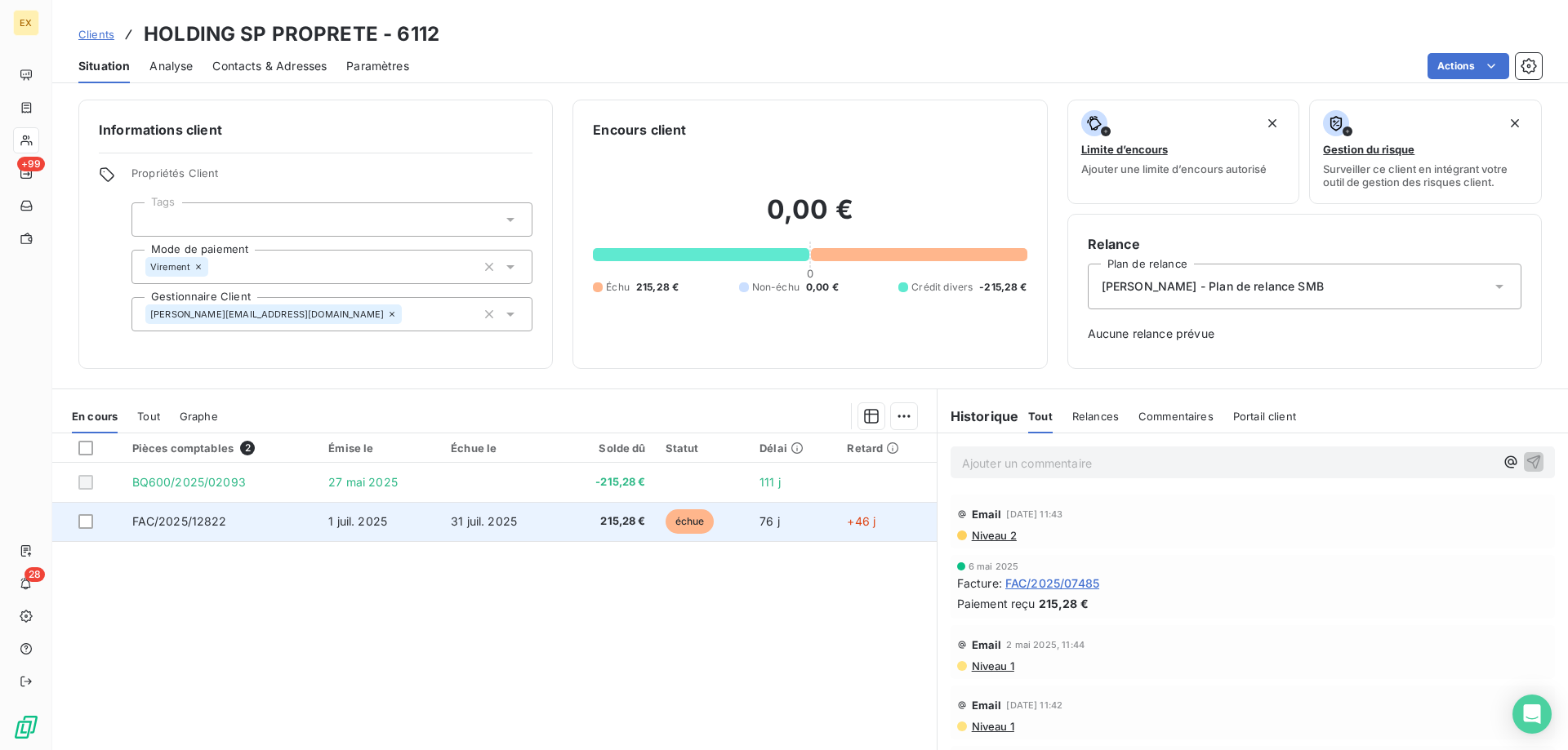
click at [238, 515] on td "FAC/2025/12822" at bounding box center [220, 521] width 196 height 39
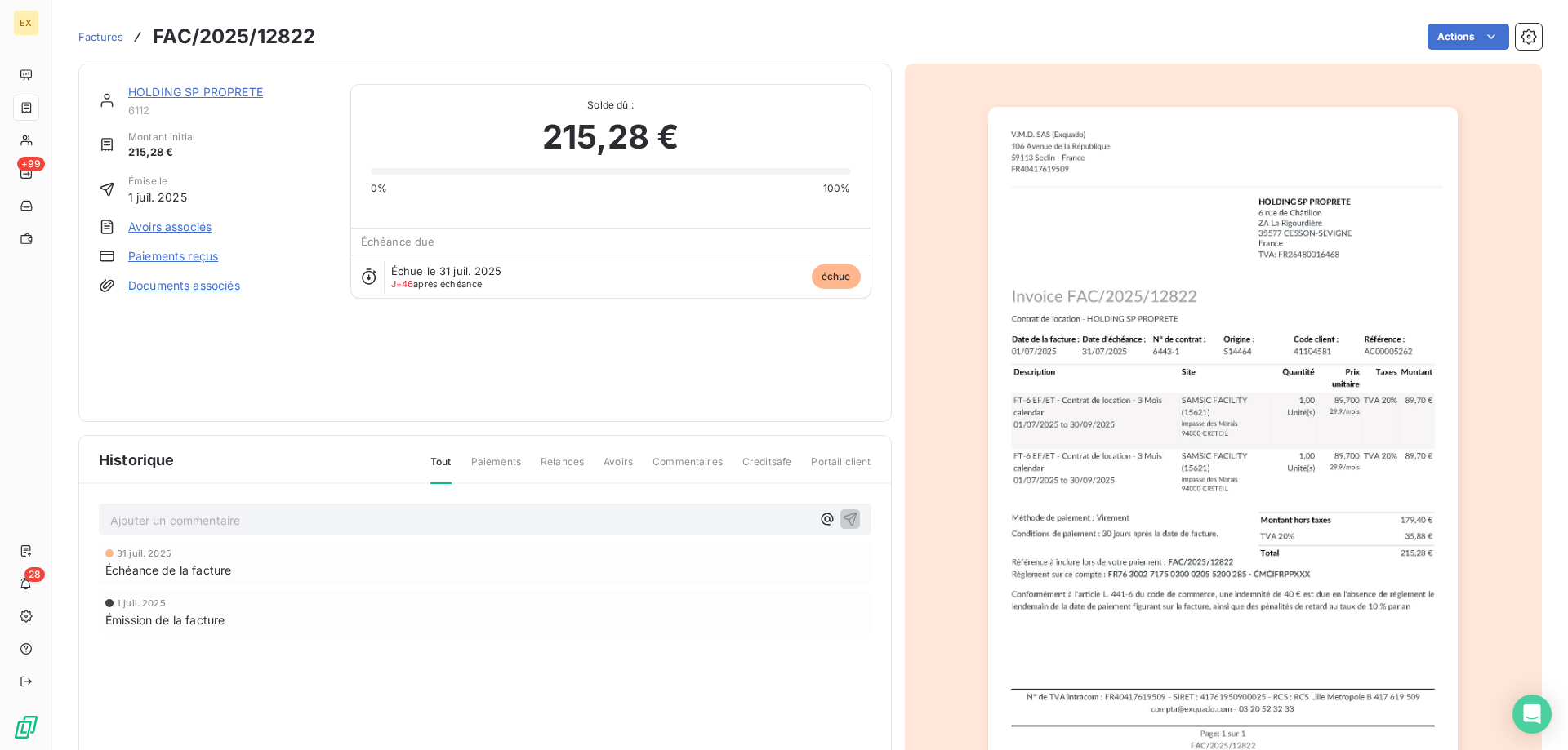
click at [196, 253] on link "Paiements reçus" at bounding box center [172, 256] width 89 height 17
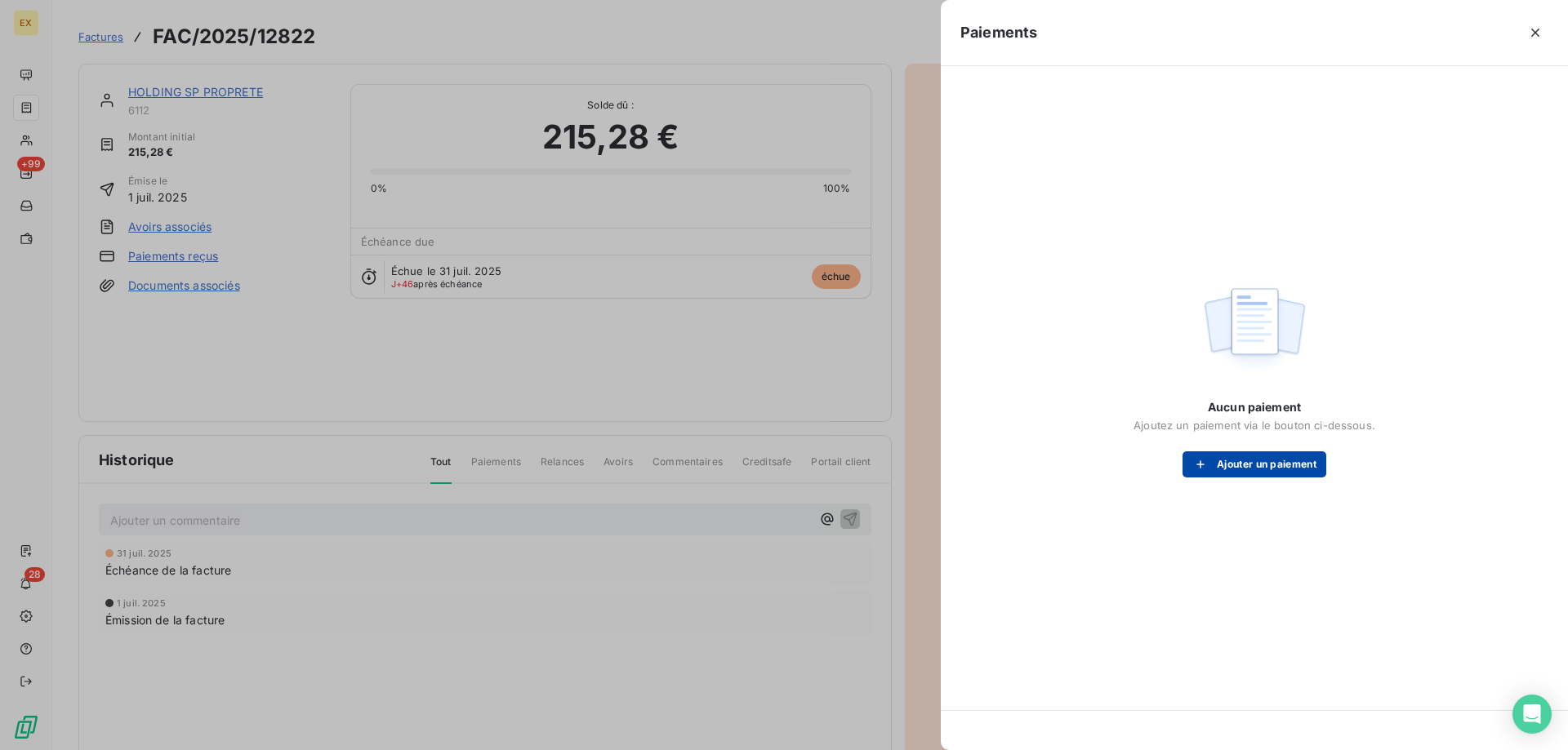
click at [1254, 451] on div "Aucun paiement Ajoutez un paiement via le bouton ci-dessous. Ajouter un paiement" at bounding box center [1254, 438] width 242 height 78
click at [1258, 456] on button "Ajouter un paiement" at bounding box center [1254, 464] width 144 height 26
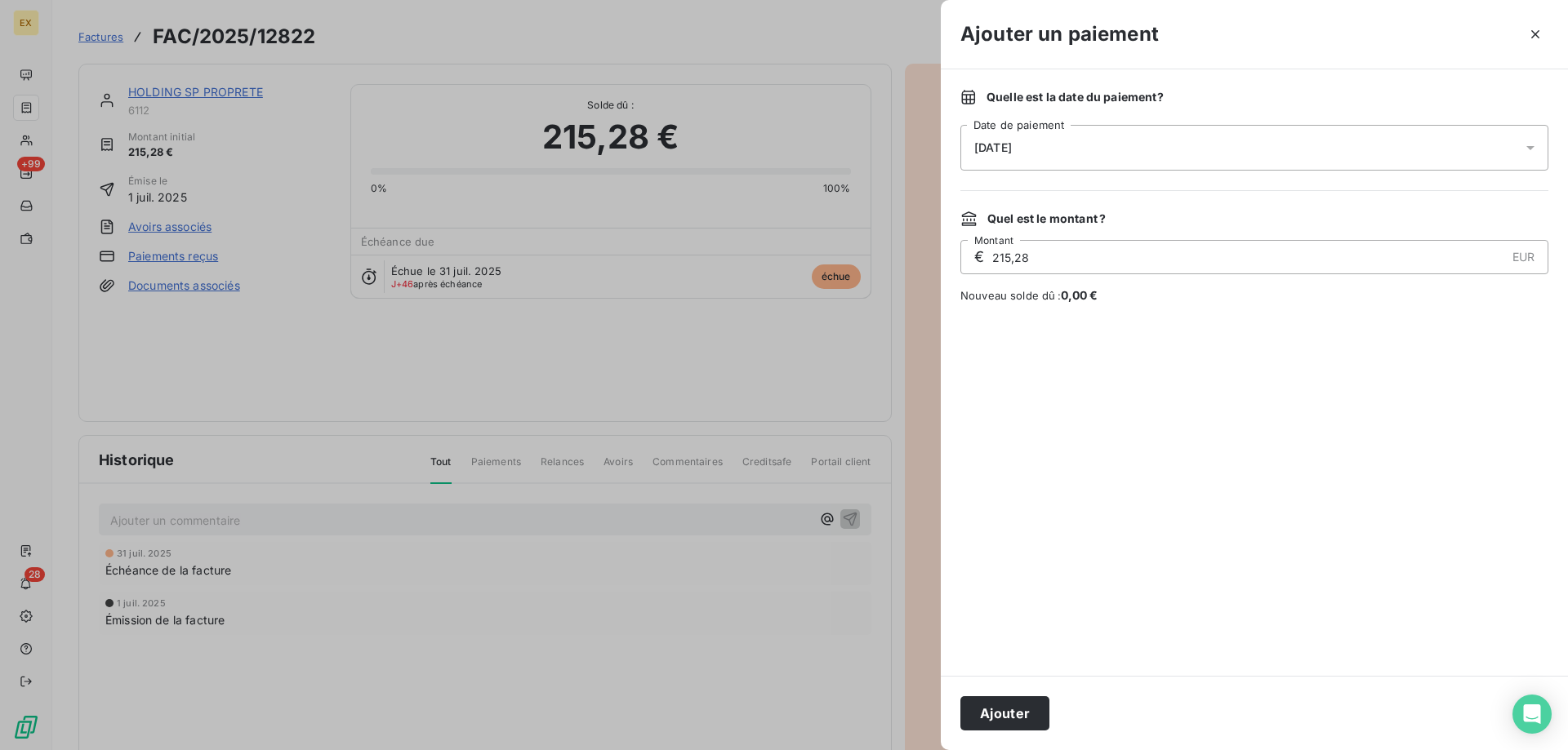
drag, startPoint x: 1029, startPoint y: 160, endPoint x: 1046, endPoint y: 152, distance: 18.8
click at [1033, 160] on div "[DATE]" at bounding box center [1253, 148] width 588 height 46
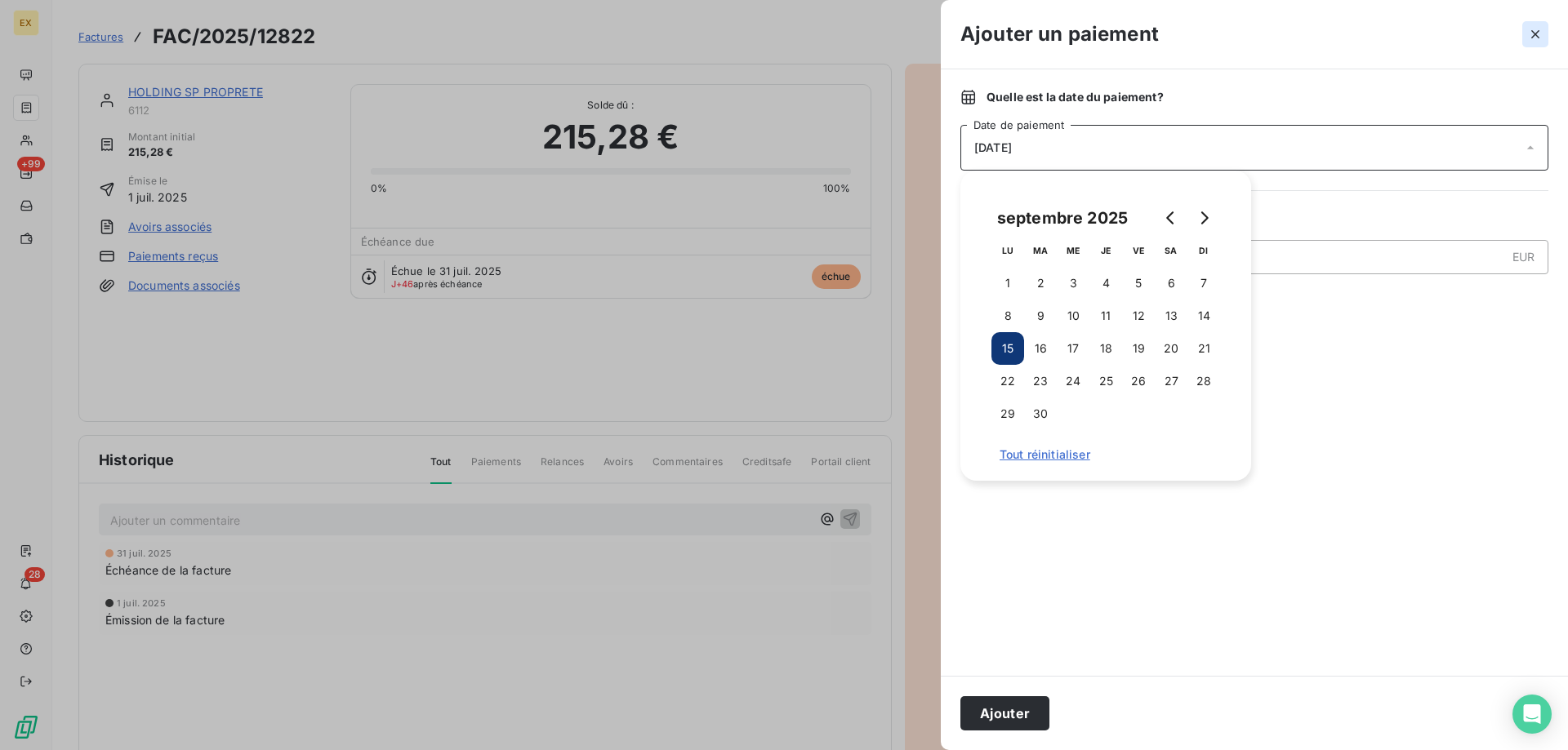
click at [1525, 35] on button "button" at bounding box center [1535, 34] width 26 height 26
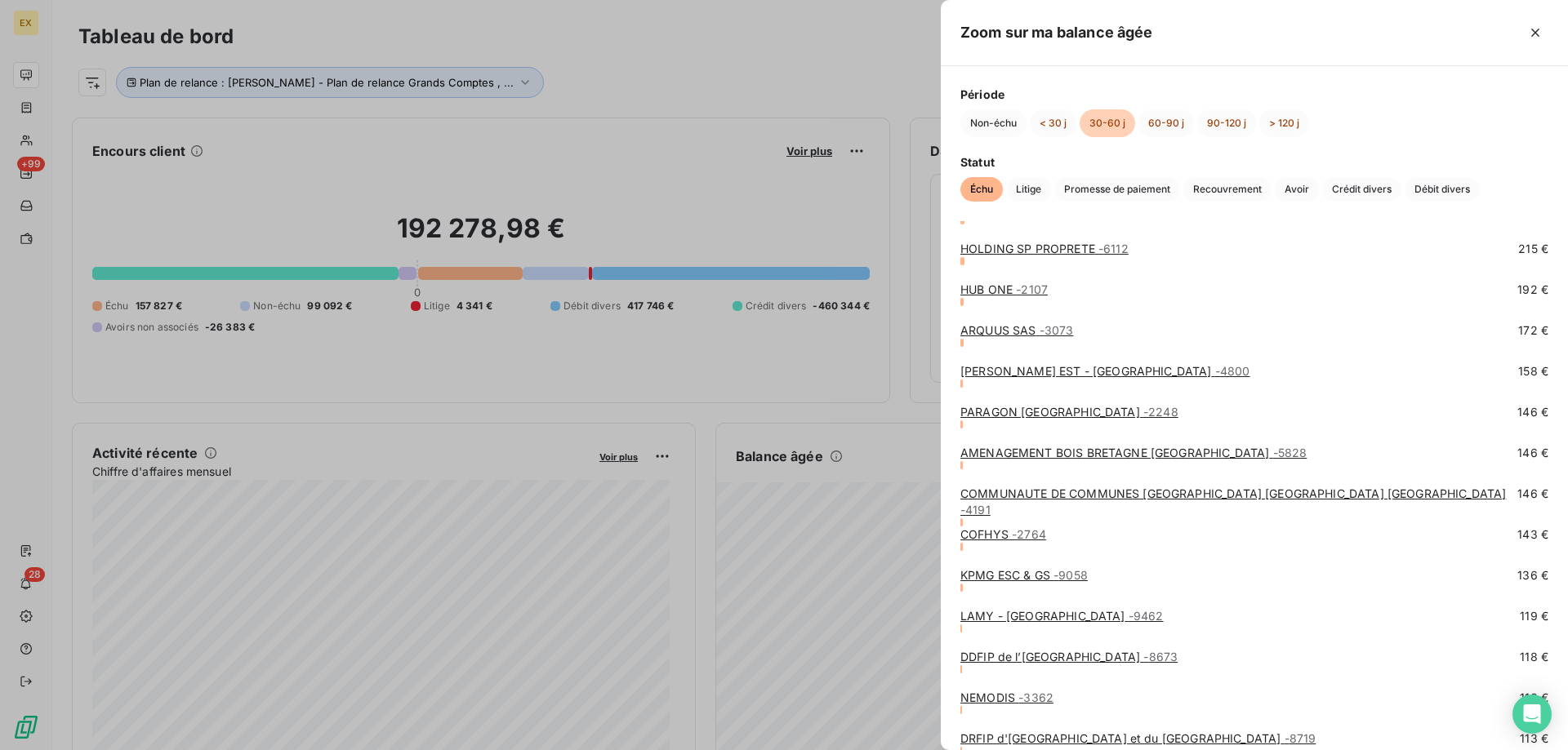
scroll to position [1306, 0]
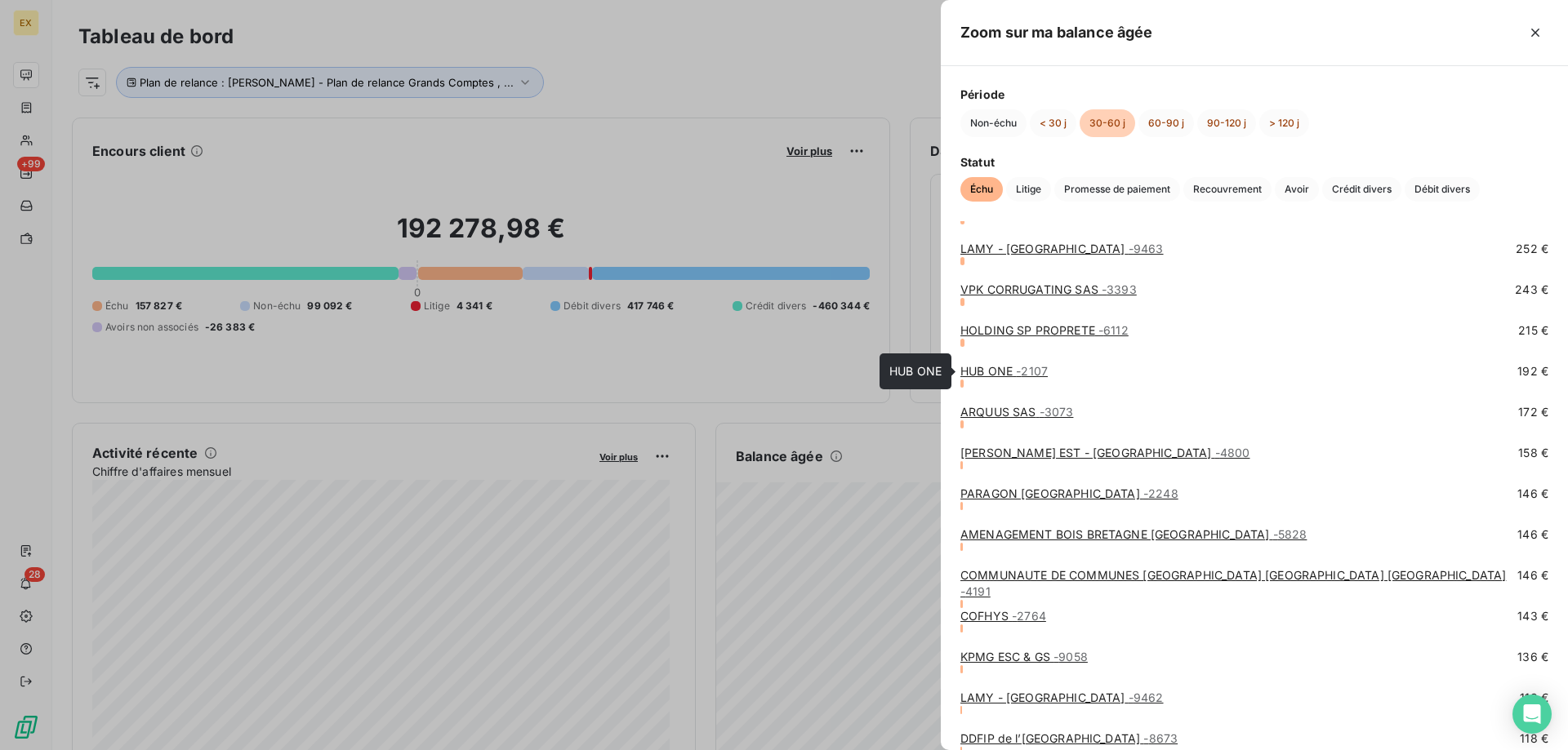
click at [1034, 375] on span "- 2107" at bounding box center [1031, 371] width 32 height 14
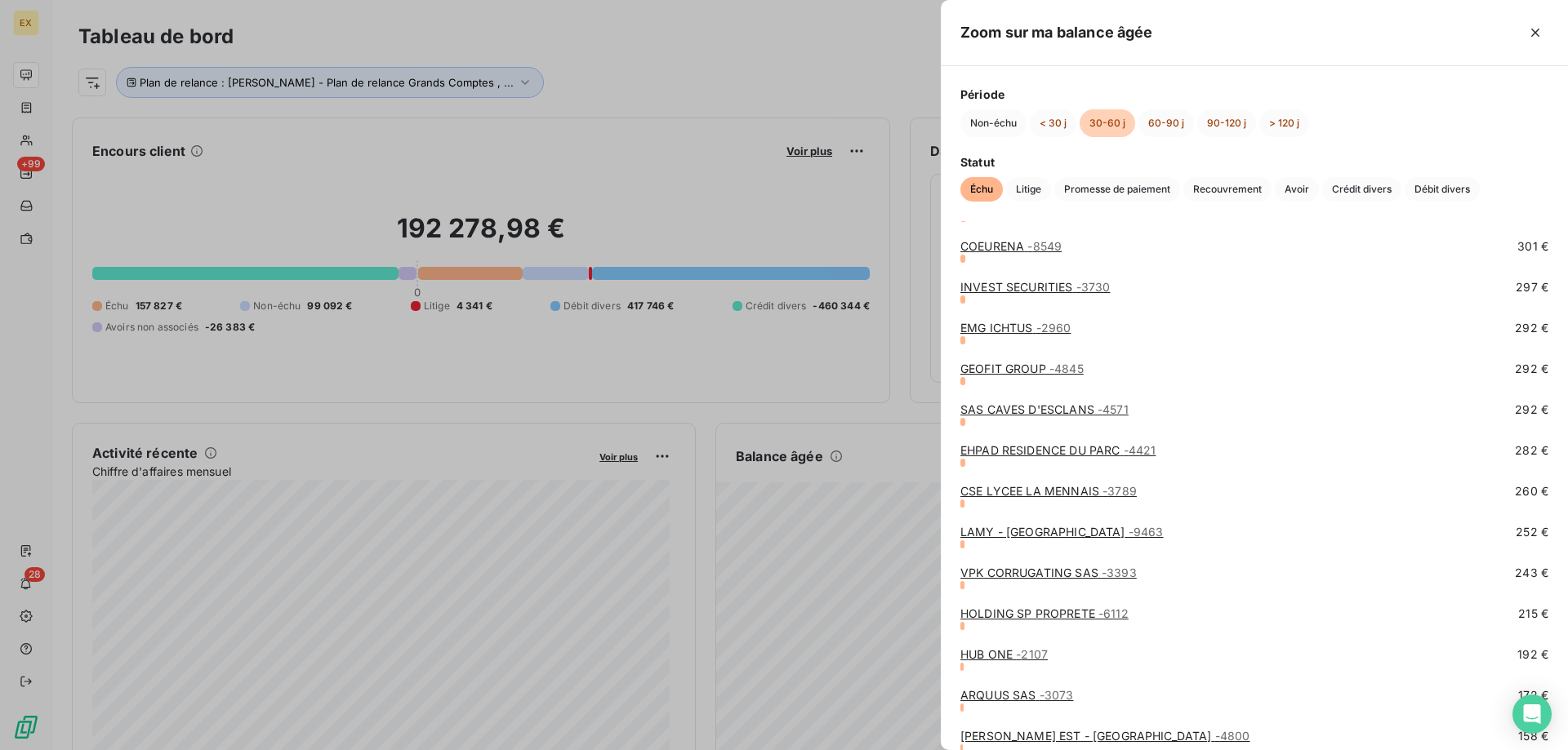
scroll to position [1143, 0]
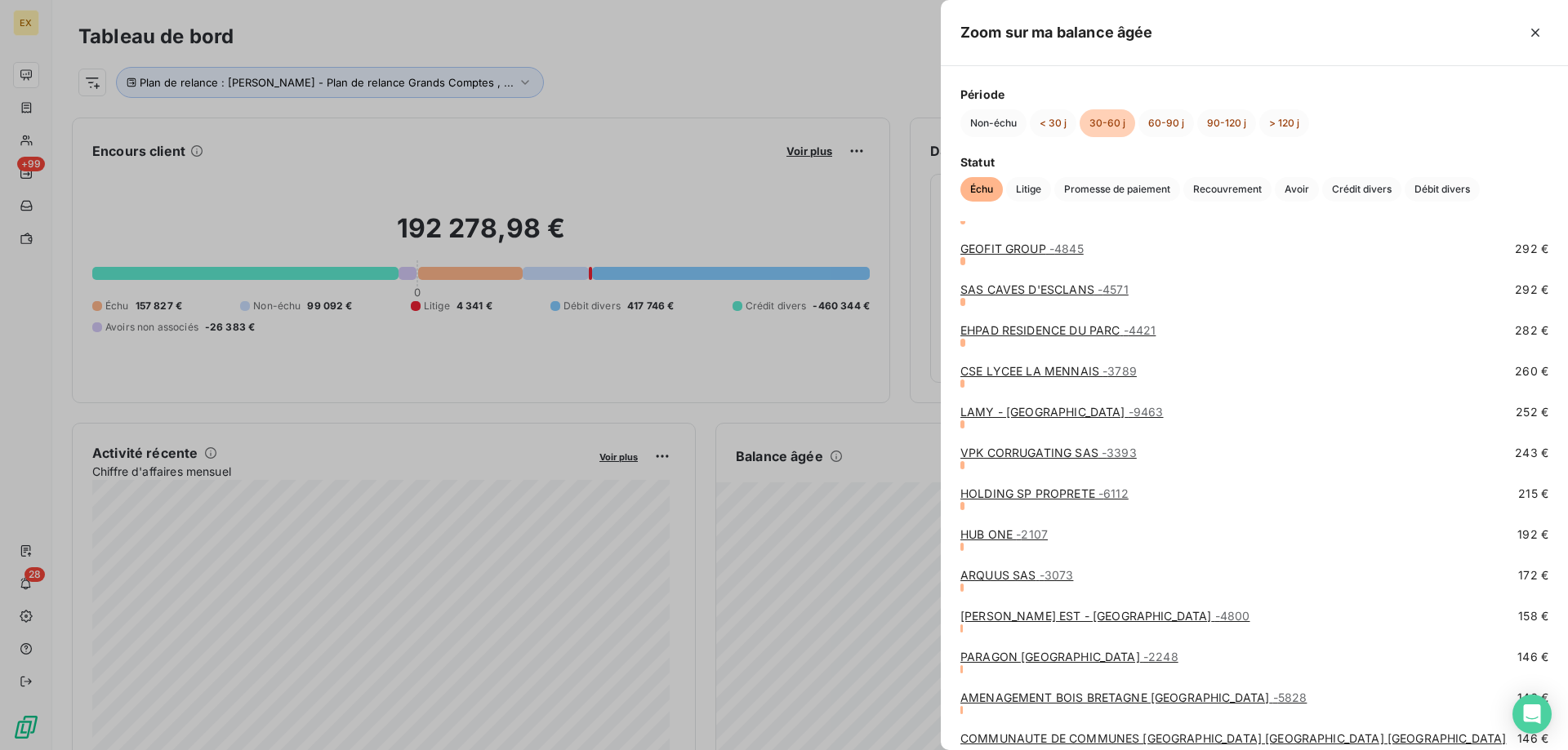
click at [1029, 581] on link "ARQUUS SAS - 3073" at bounding box center [1016, 575] width 113 height 14
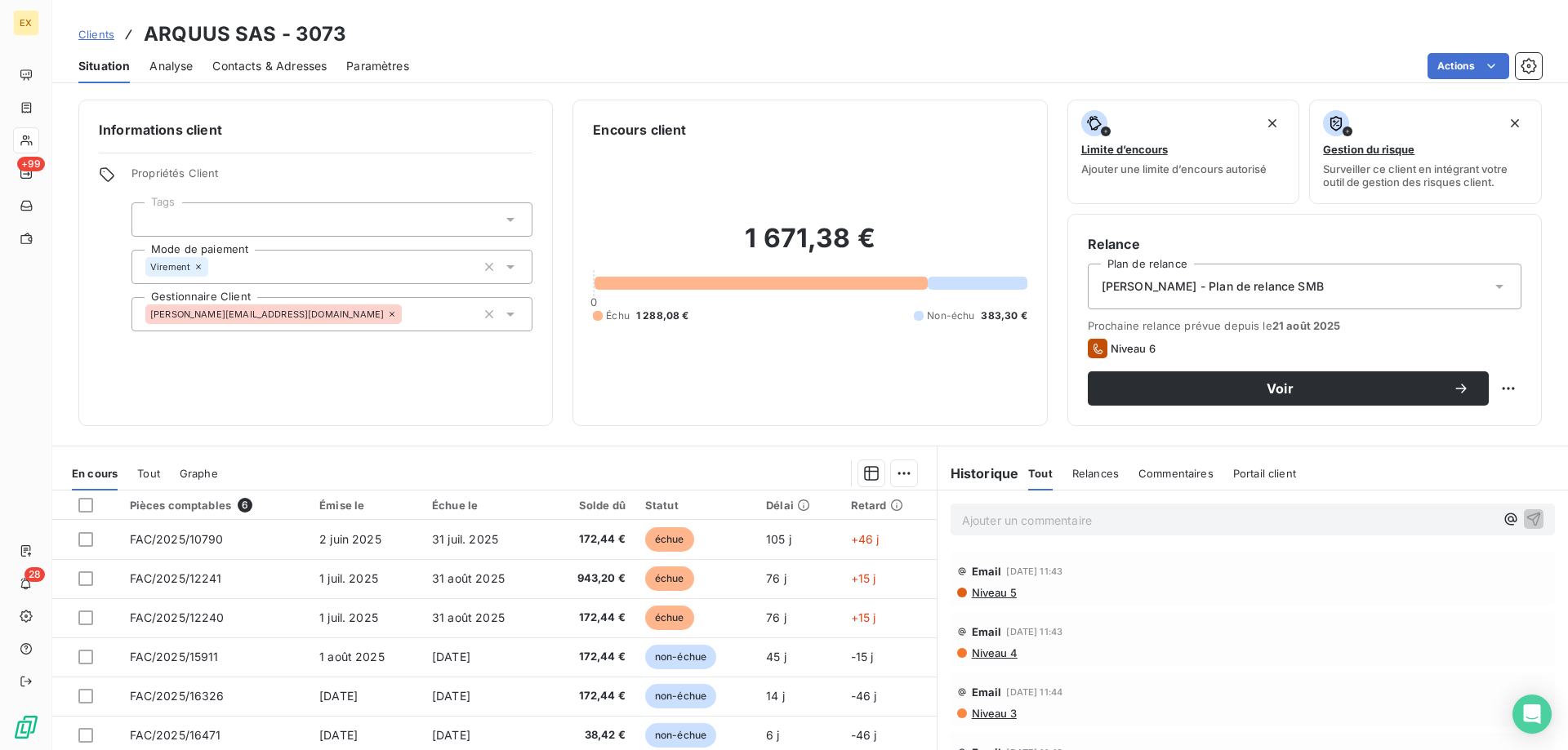
click at [273, 69] on span "Contacts & Adresses" at bounding box center [269, 66] width 114 height 17
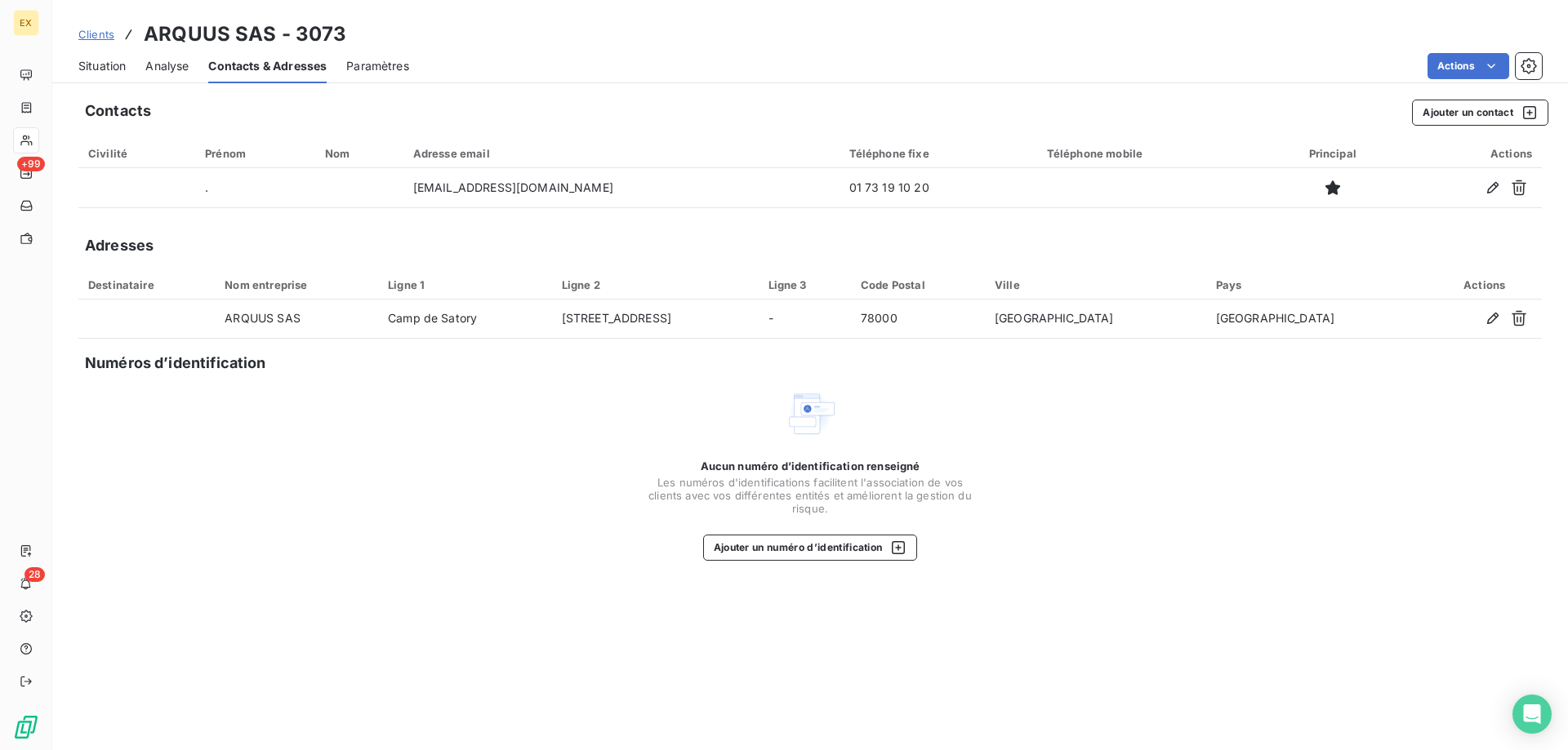
click at [125, 69] on span "Situation" at bounding box center [101, 66] width 47 height 17
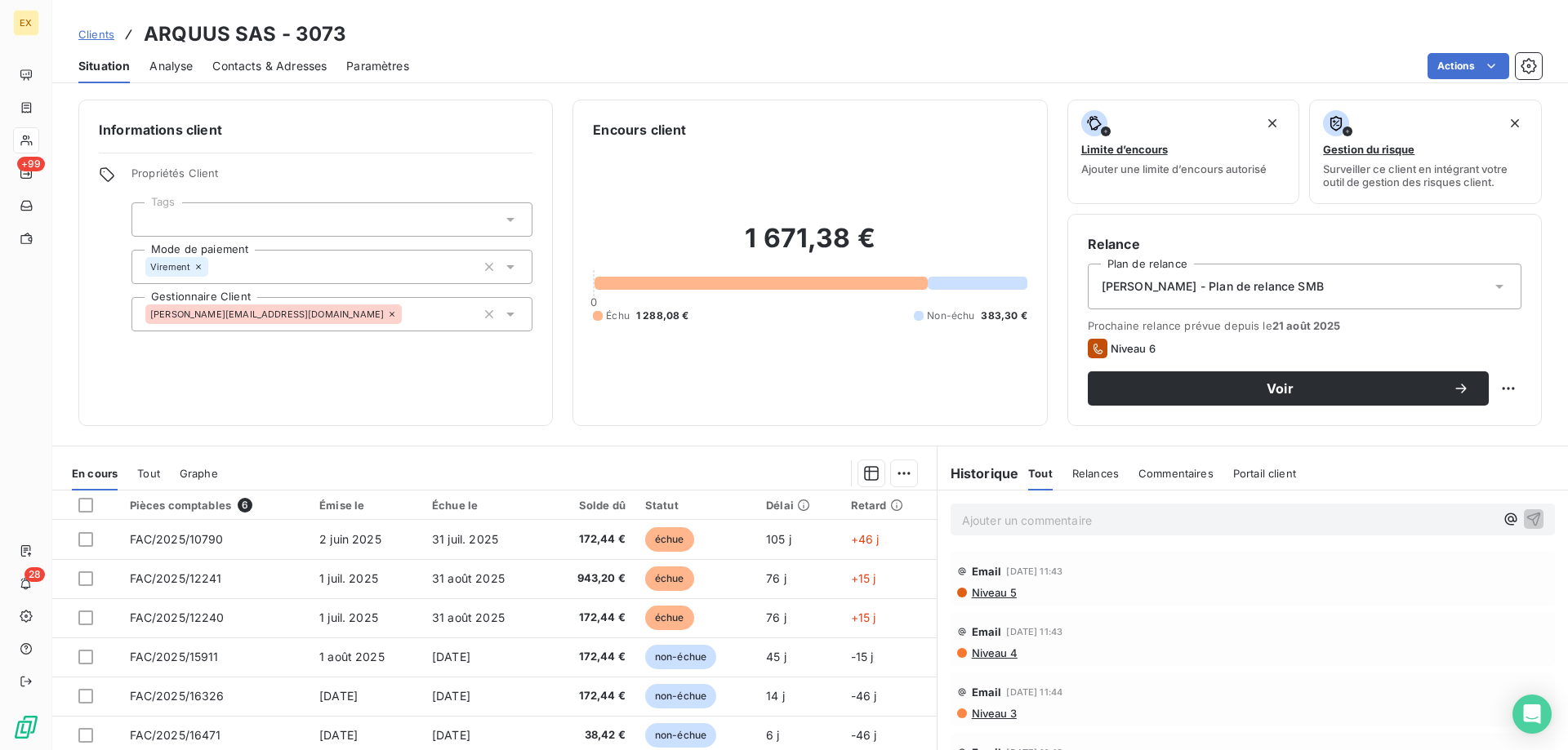
click at [268, 59] on span "Contacts & Adresses" at bounding box center [269, 66] width 114 height 17
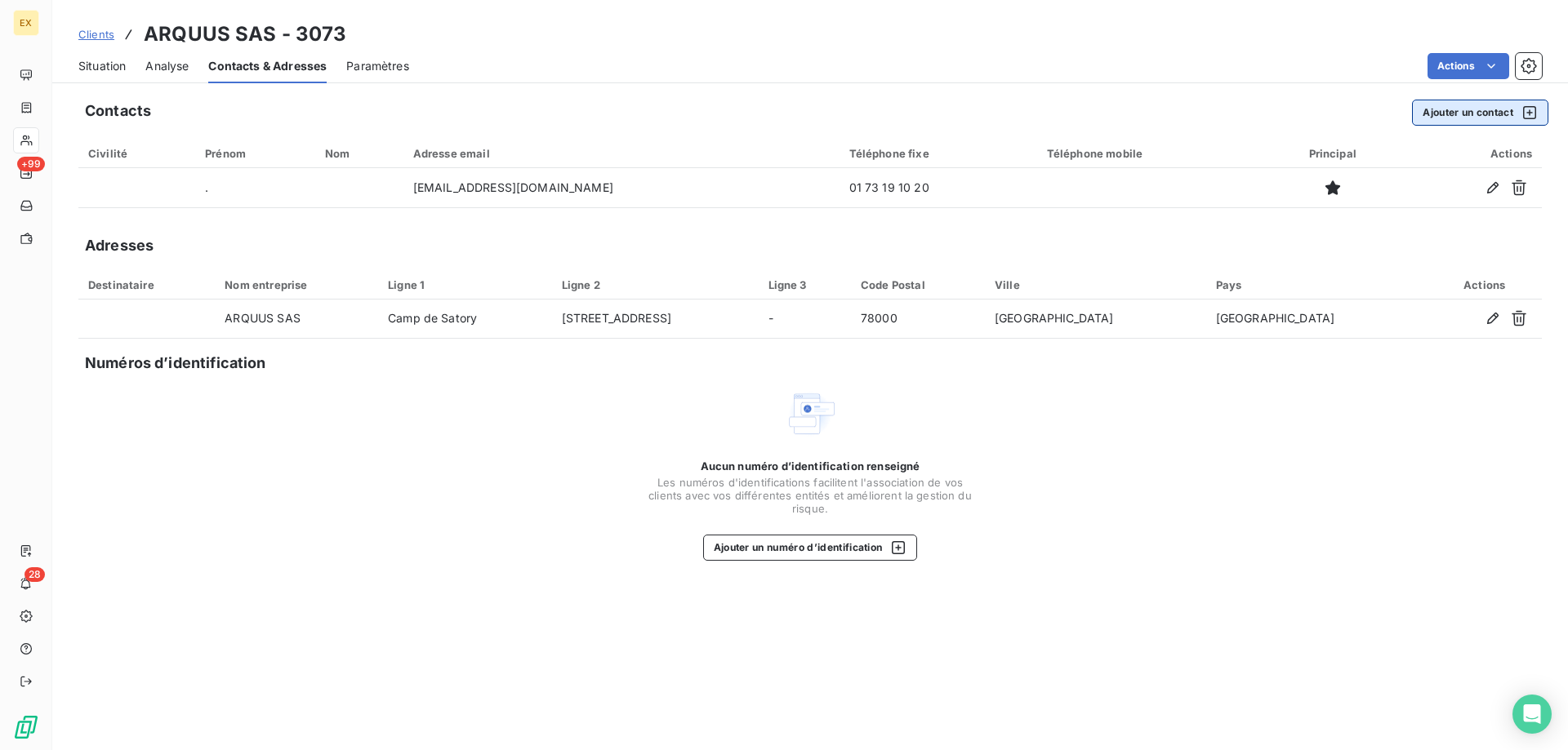
click at [1467, 121] on button "Ajouter un contact" at bounding box center [1479, 113] width 137 height 26
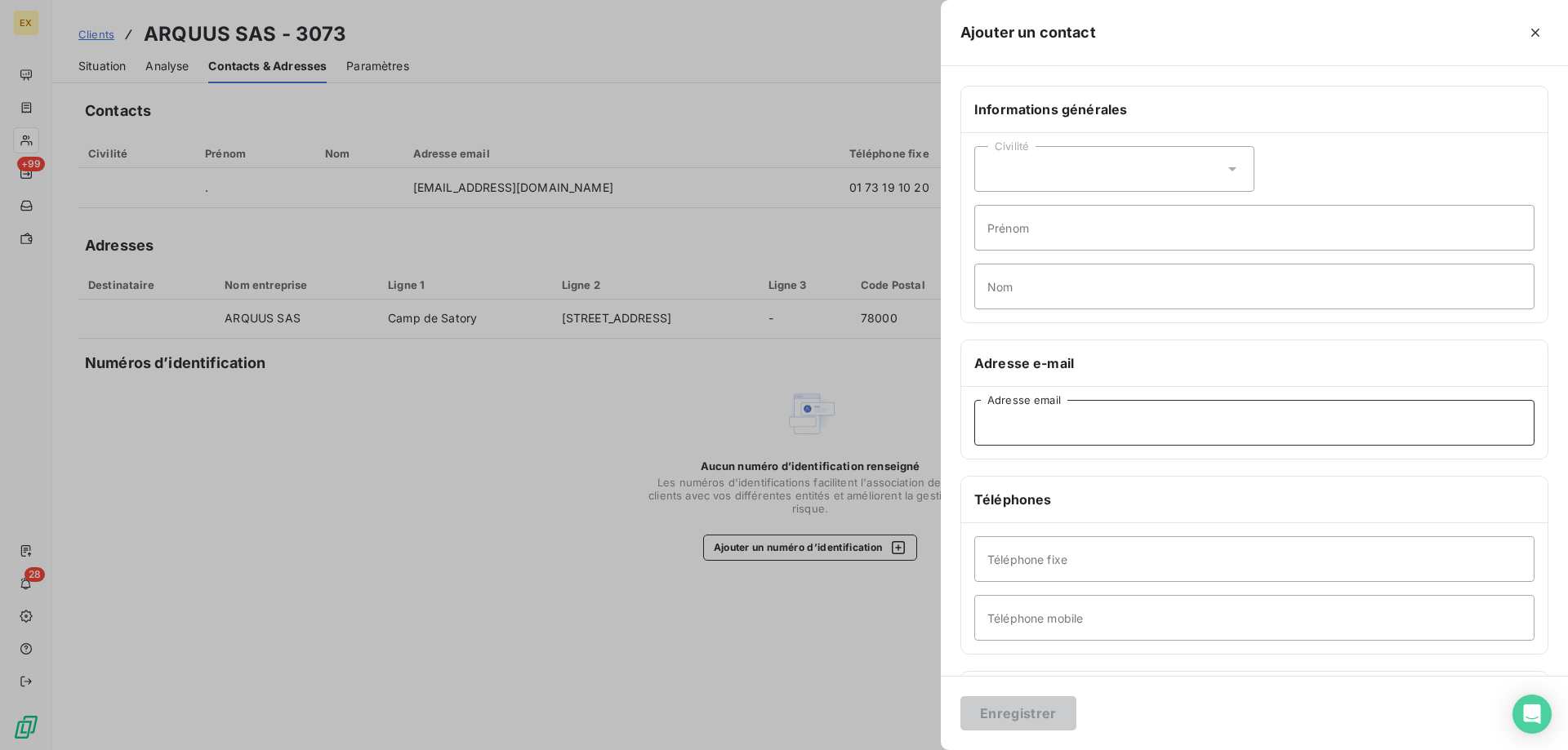
click at [1106, 403] on input "Adresse email" at bounding box center [1253, 423] width 560 height 46
paste input "[EMAIL_ADDRESS][DOMAIN_NAME]"
type input "[EMAIL_ADDRESS][DOMAIN_NAME]"
click at [1024, 704] on button "Enregistrer" at bounding box center [1018, 713] width 116 height 34
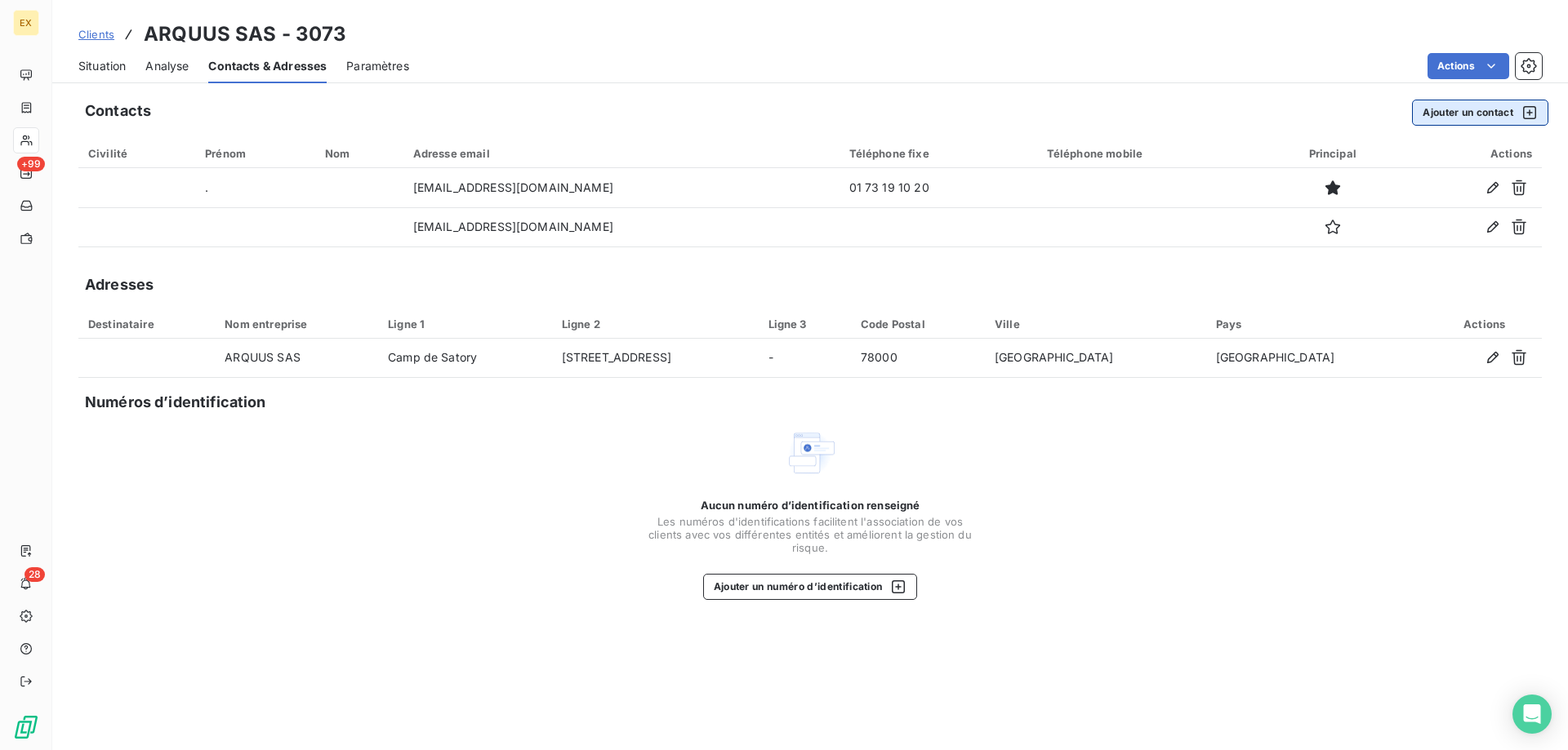
click at [1504, 113] on button "Ajouter un contact" at bounding box center [1479, 113] width 137 height 26
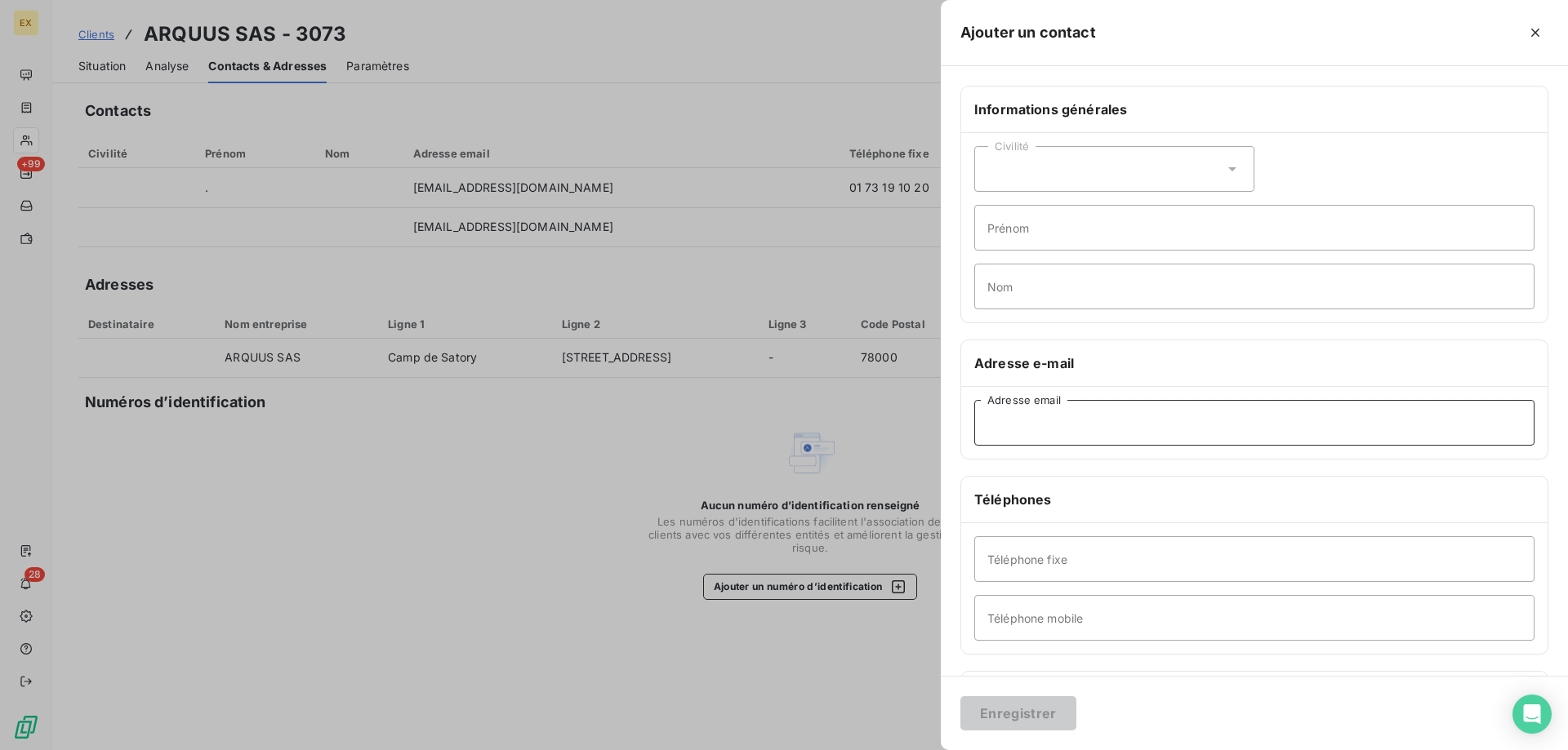
click at [1212, 431] on input "Adresse email" at bounding box center [1253, 423] width 560 height 46
paste input "[EMAIL_ADDRESS][DOMAIN_NAME]"
type input "[EMAIL_ADDRESS][DOMAIN_NAME]"
click at [1036, 708] on button "Enregistrer" at bounding box center [1018, 713] width 116 height 34
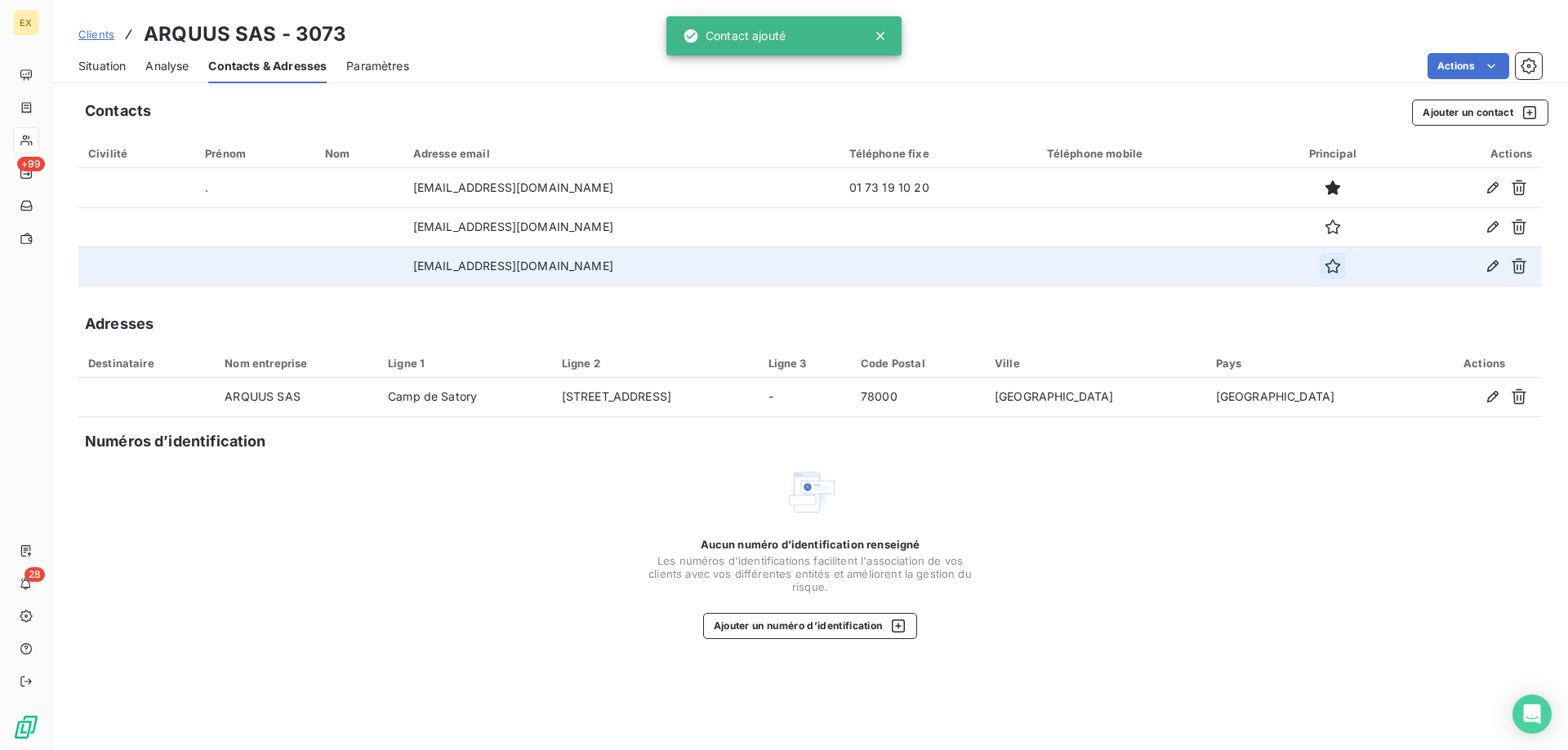
click at [1336, 275] on button "button" at bounding box center [1332, 266] width 26 height 26
click at [101, 61] on span "Situation" at bounding box center [101, 66] width 47 height 17
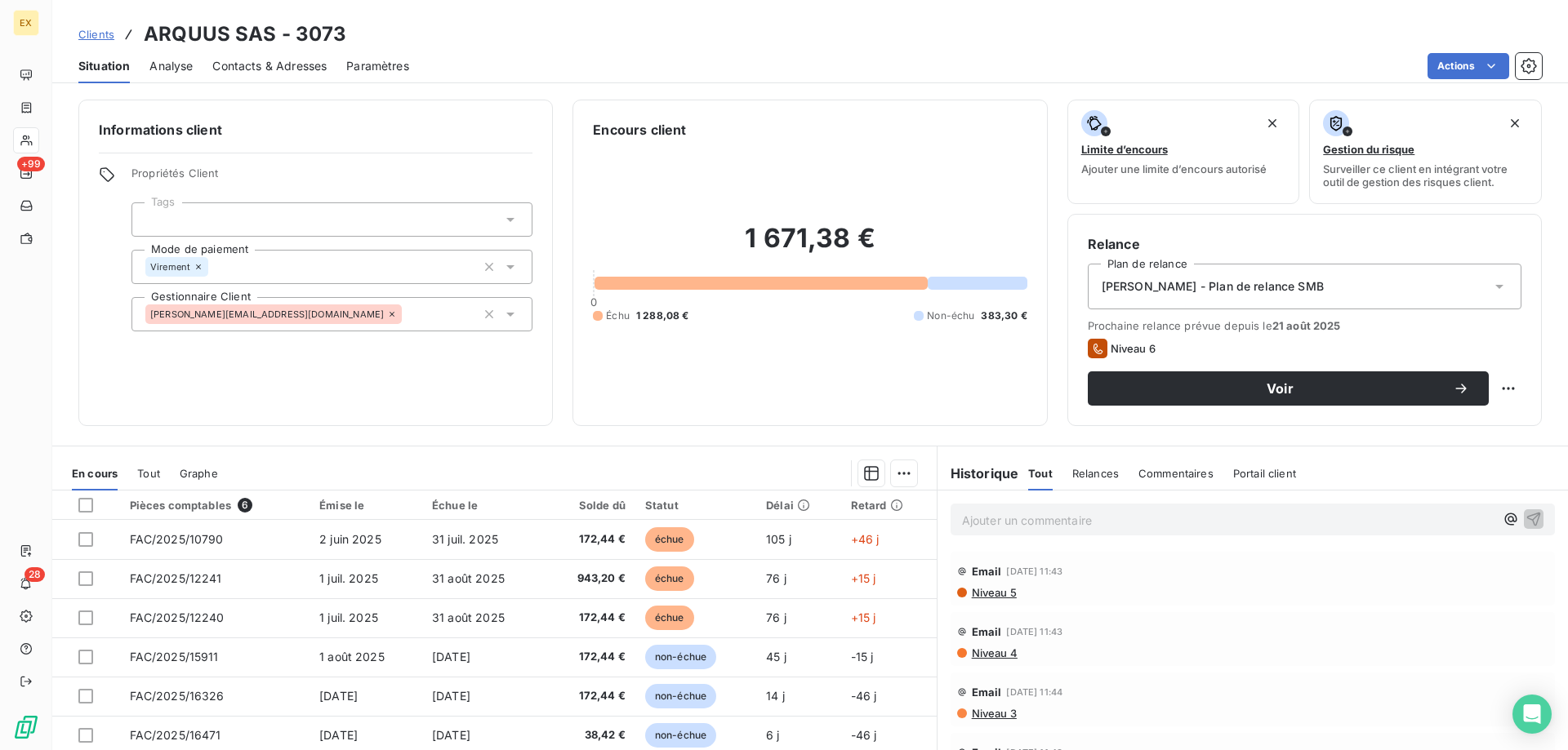
click at [1490, 51] on div "Situation Analyse Contacts & Adresses Paramètres Actions" at bounding box center [810, 65] width 1515 height 34
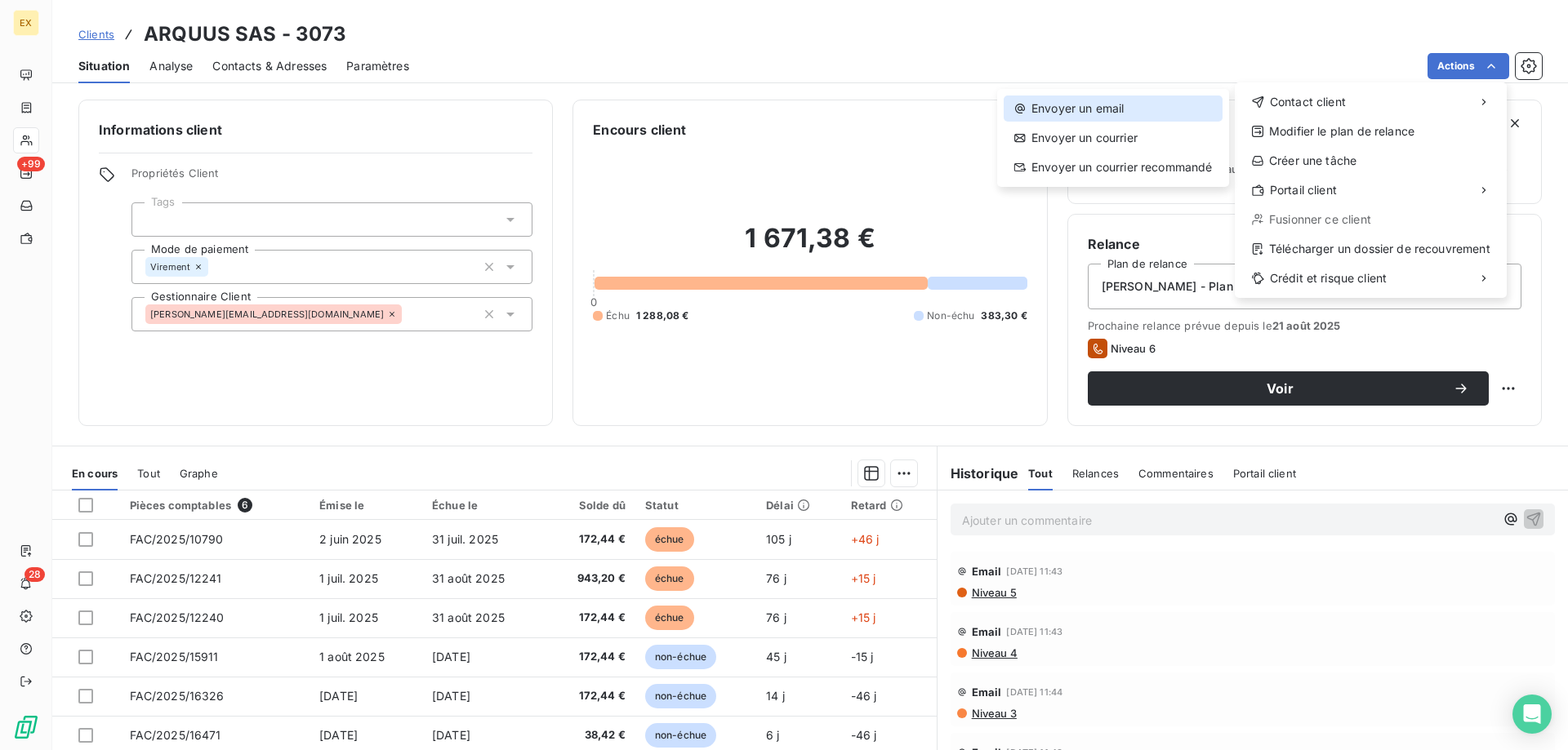
click at [1162, 113] on div "Envoyer un email" at bounding box center [1112, 109] width 219 height 26
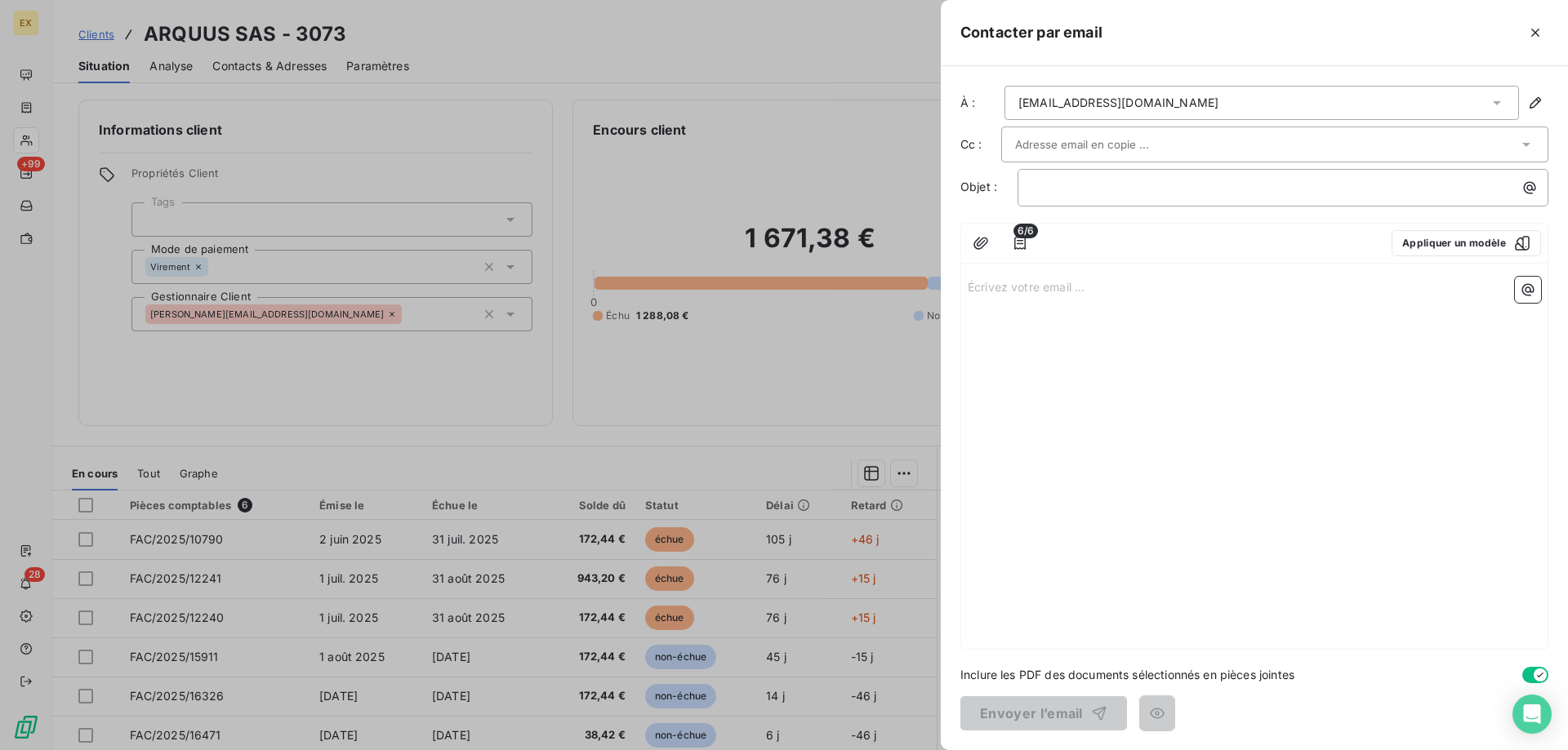
click at [1125, 142] on input "text" at bounding box center [1102, 144] width 175 height 25
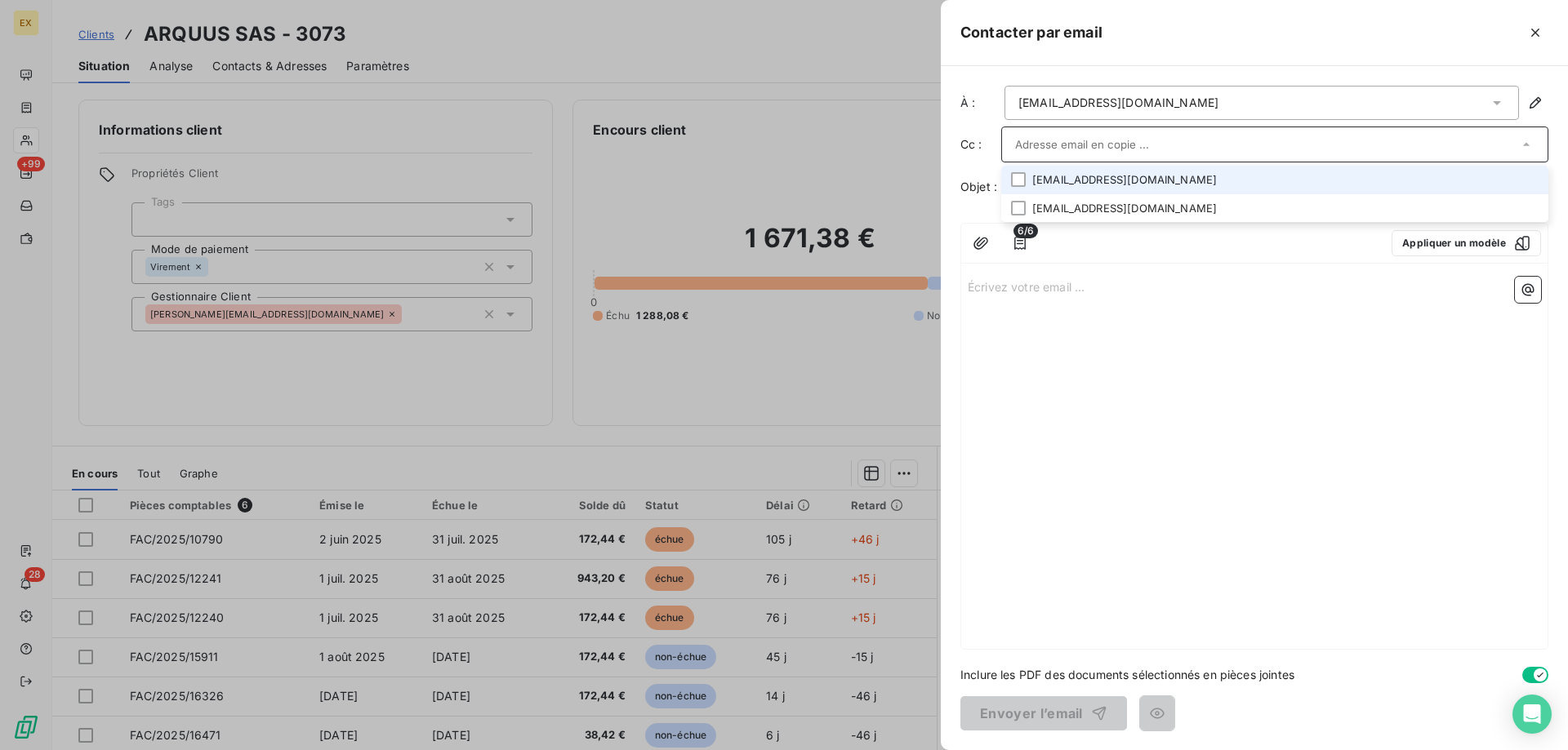
click at [1104, 182] on li "[EMAIL_ADDRESS][DOMAIN_NAME]" at bounding box center [1274, 180] width 547 height 29
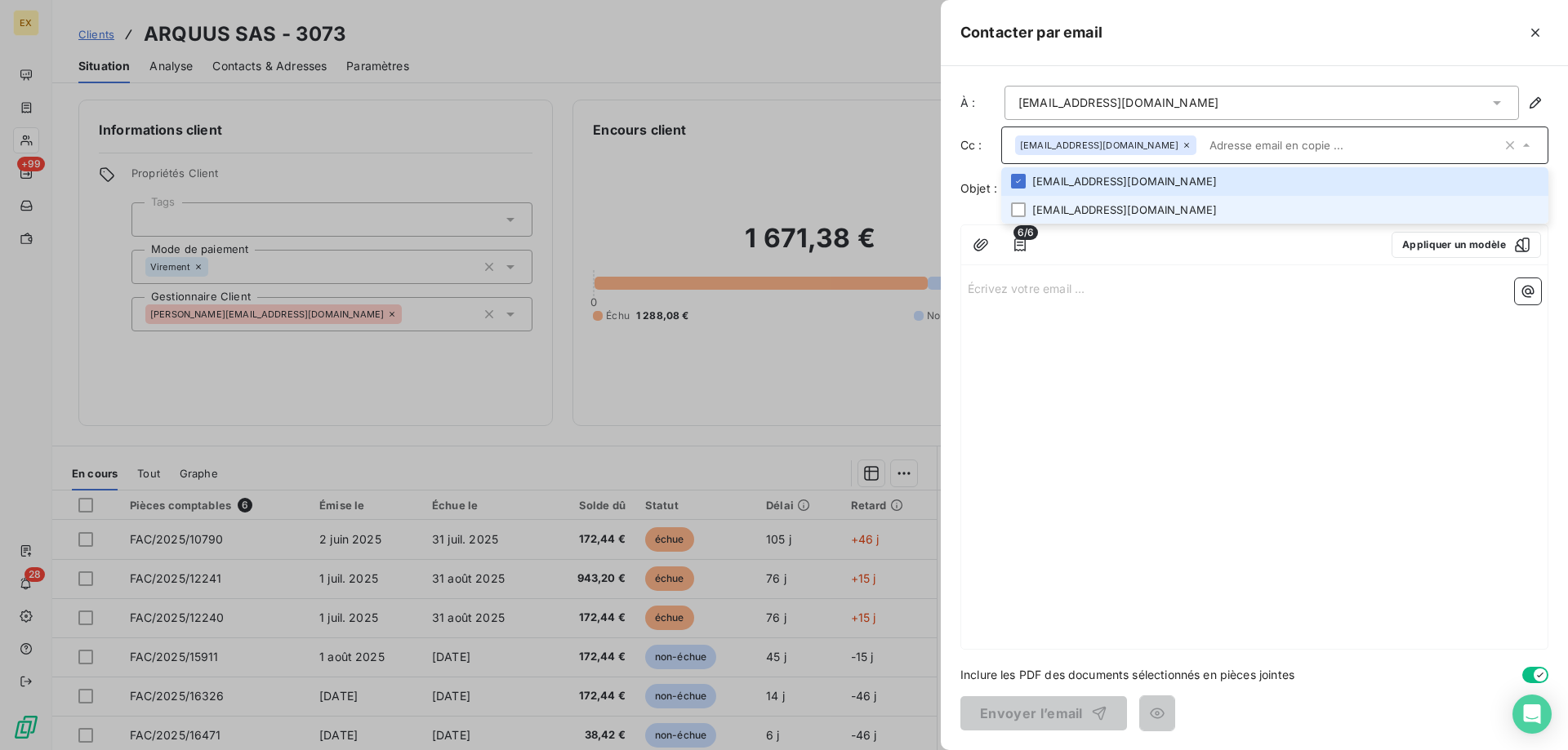
click at [1093, 203] on li "[EMAIL_ADDRESS][DOMAIN_NAME]" at bounding box center [1274, 209] width 547 height 29
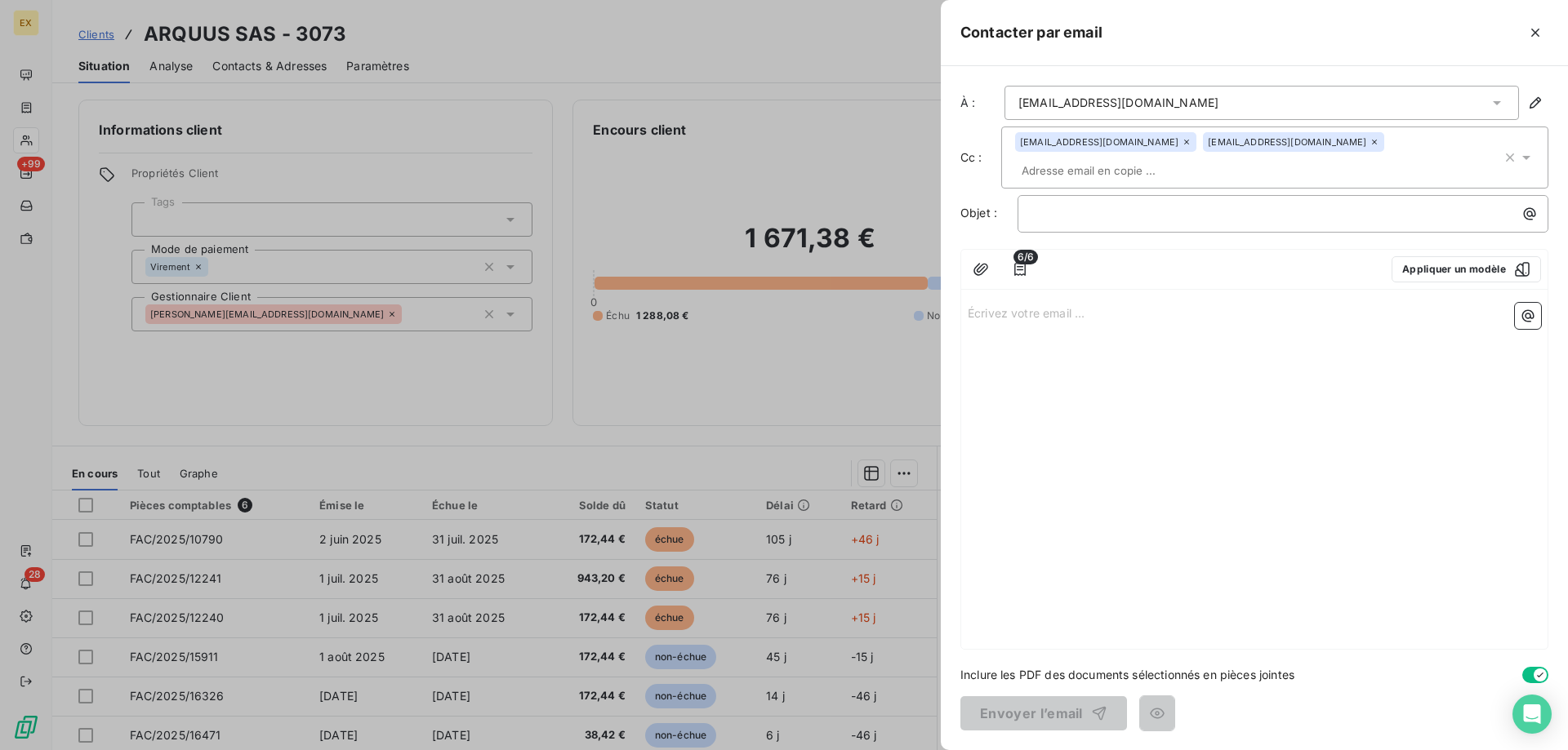
click at [1087, 317] on p "Écrivez votre email ... ﻿" at bounding box center [1253, 312] width 573 height 18
click at [1027, 264] on span "6/6" at bounding box center [1025, 257] width 25 height 15
click at [1024, 269] on icon "button" at bounding box center [1020, 269] width 17 height 17
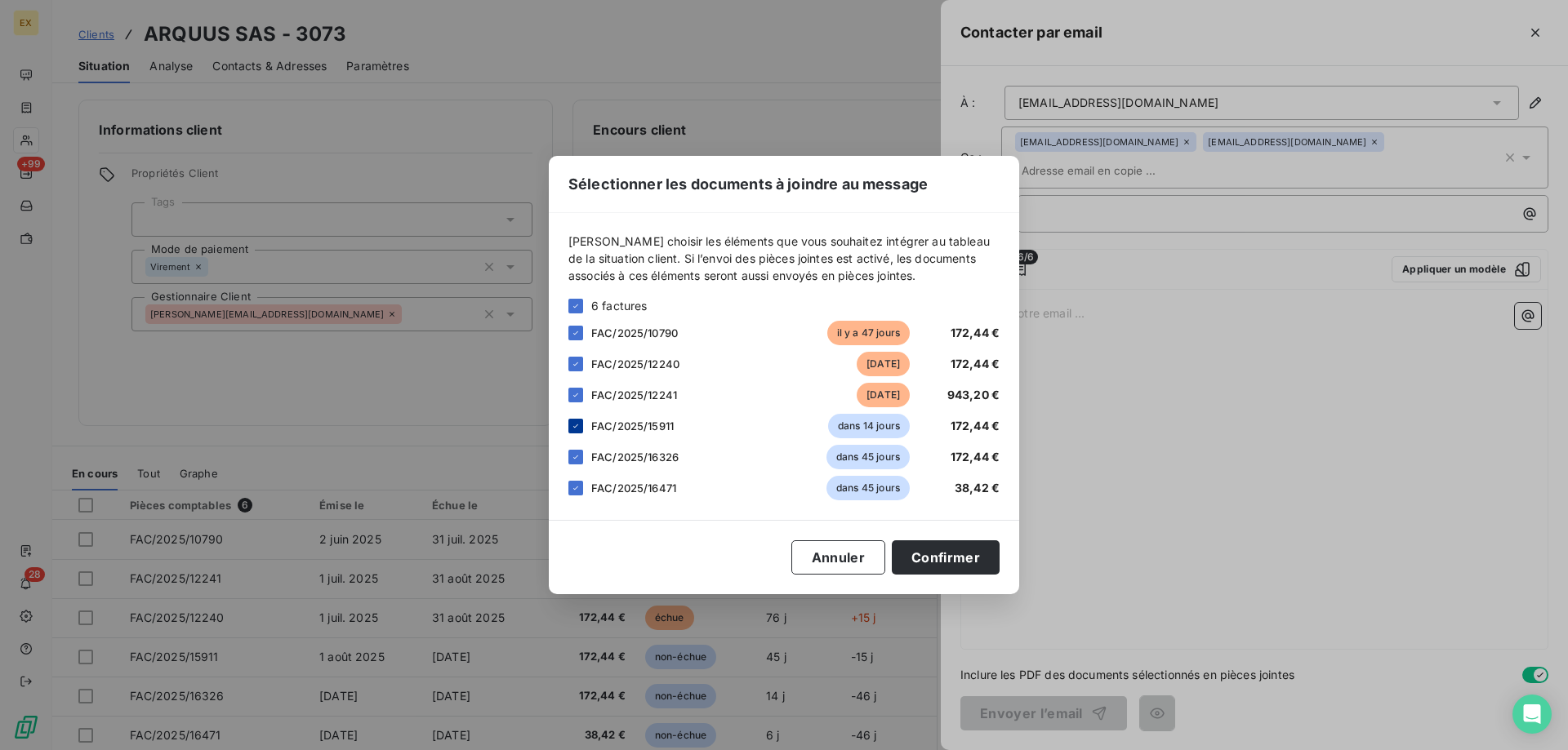
click at [578, 426] on icon at bounding box center [576, 426] width 10 height 10
click at [579, 451] on div at bounding box center [576, 458] width 15 height 15
click at [577, 487] on icon at bounding box center [575, 489] width 5 height 4
click at [961, 557] on button "Confirmer" at bounding box center [945, 557] width 108 height 34
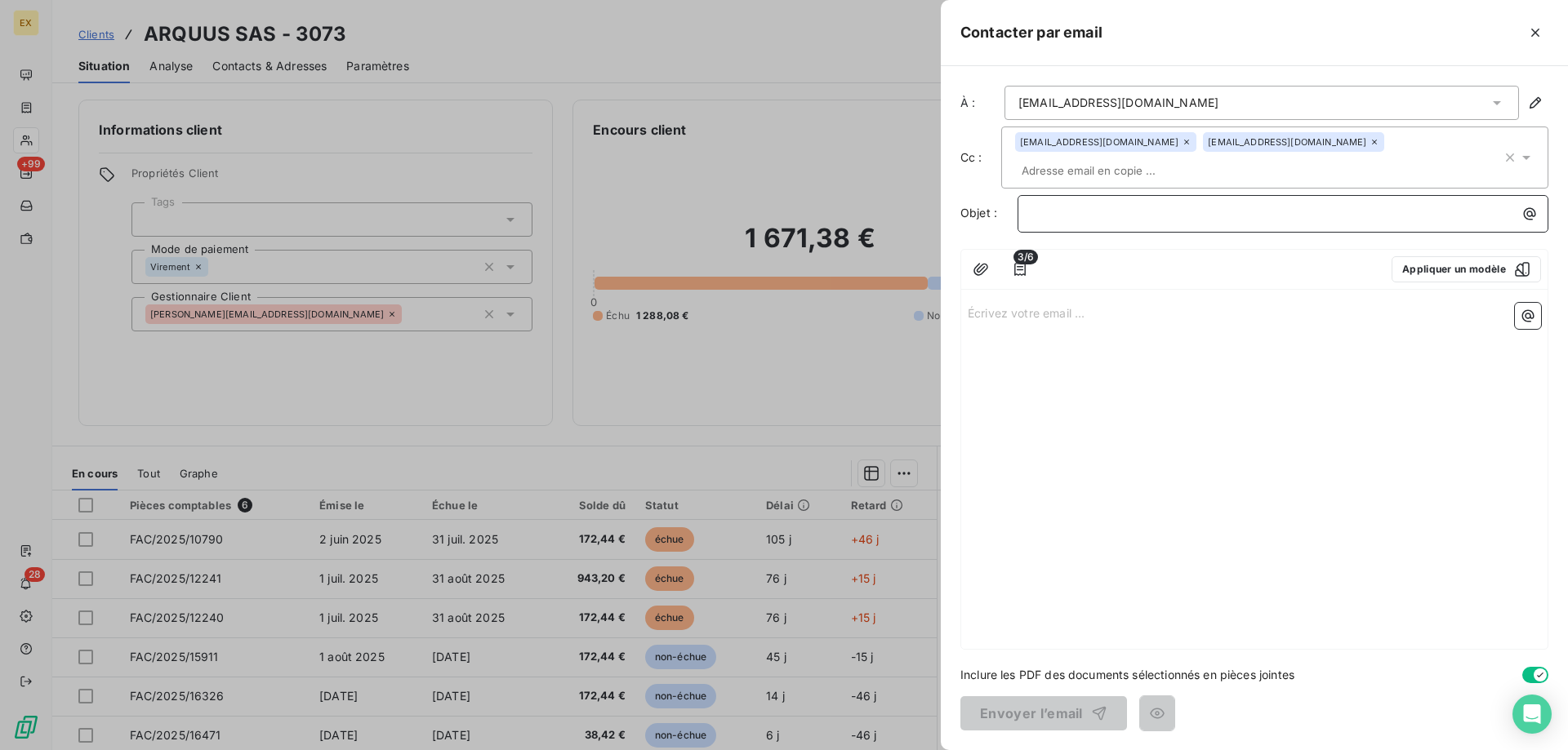
click at [1075, 207] on p "﻿" at bounding box center [1287, 213] width 511 height 18
click at [1045, 316] on p "Écrivez votre email ... ﻿" at bounding box center [1253, 312] width 573 height 18
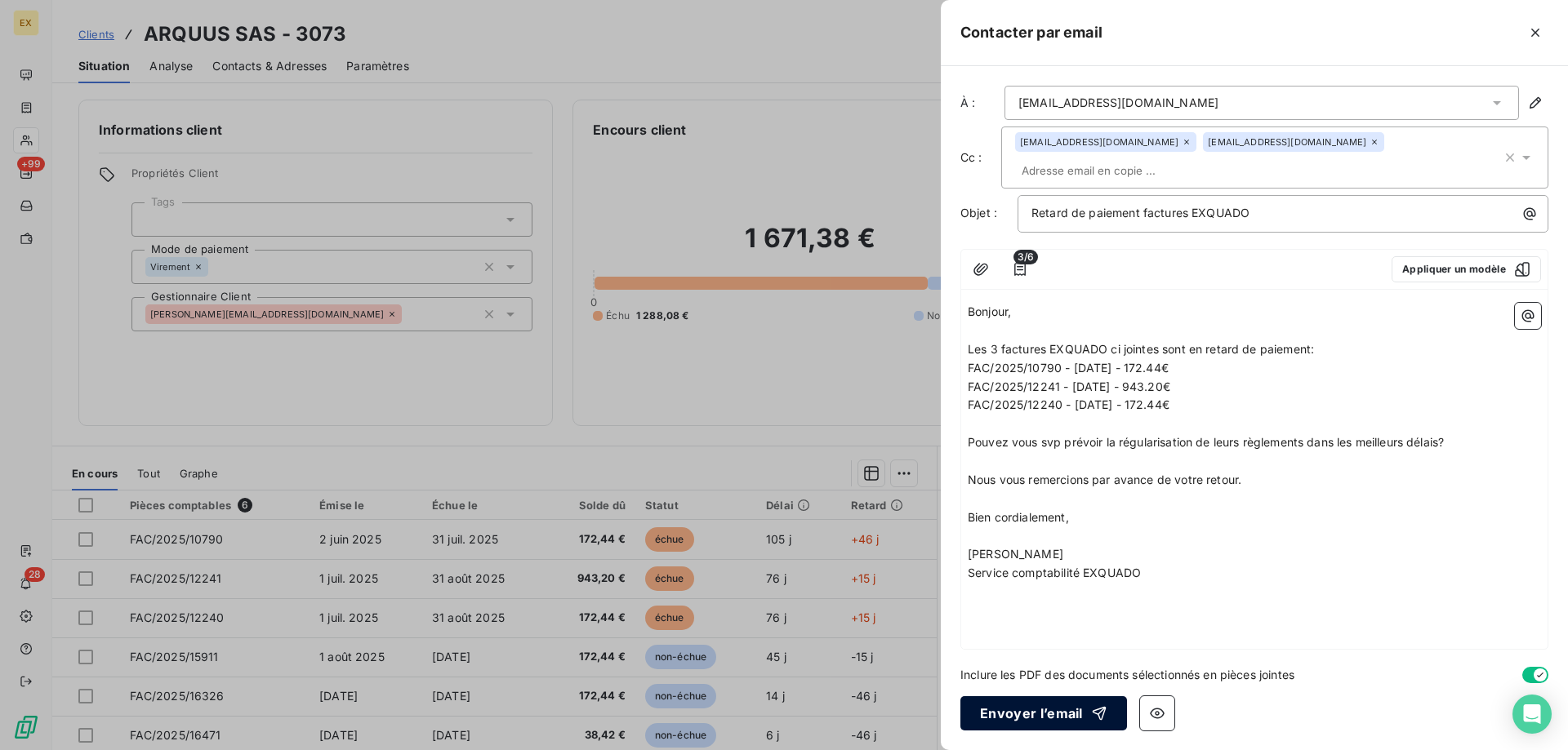
click at [1009, 724] on button "Envoyer l’email" at bounding box center [1043, 713] width 167 height 34
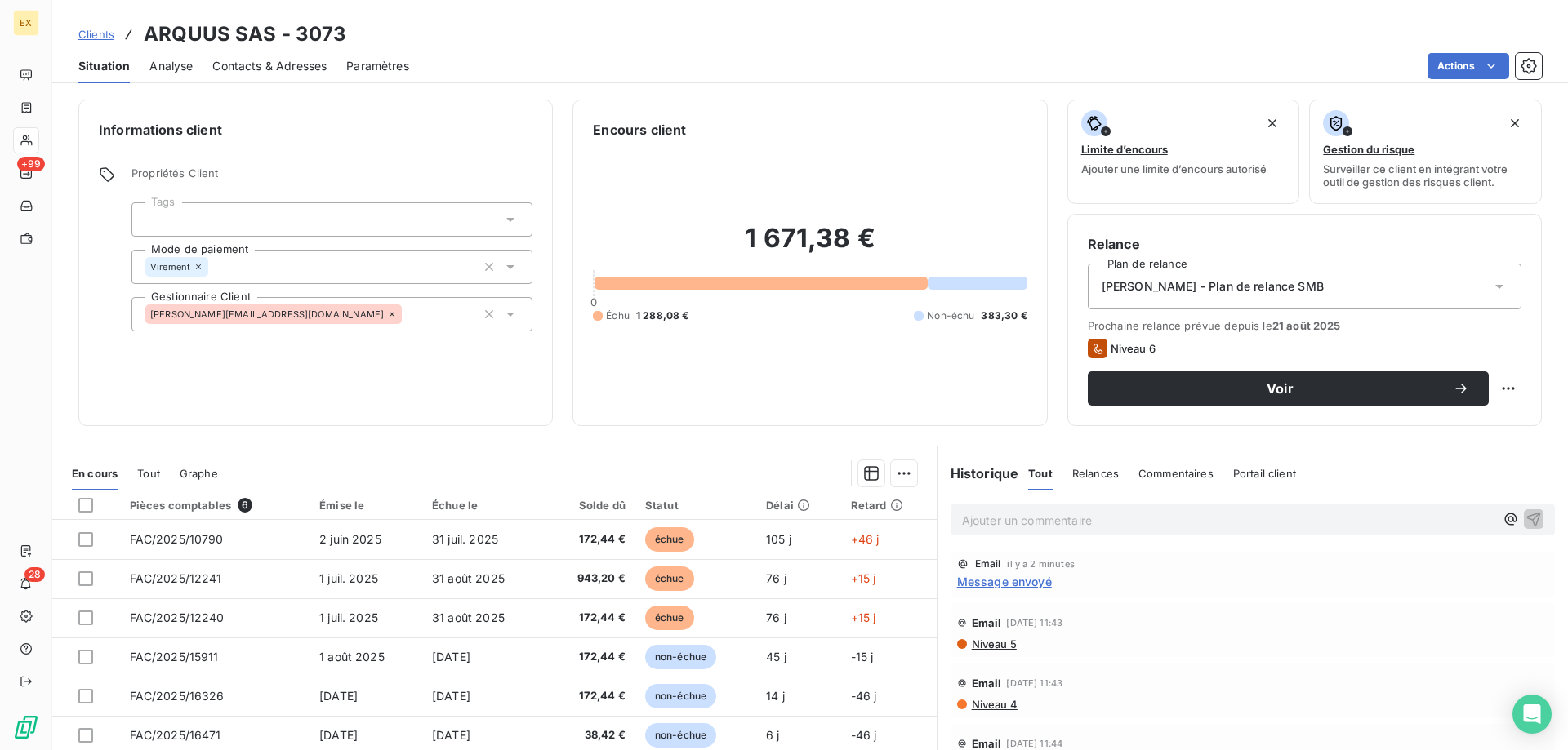
click at [986, 587] on span "Message envoyé" at bounding box center [1004, 581] width 95 height 18
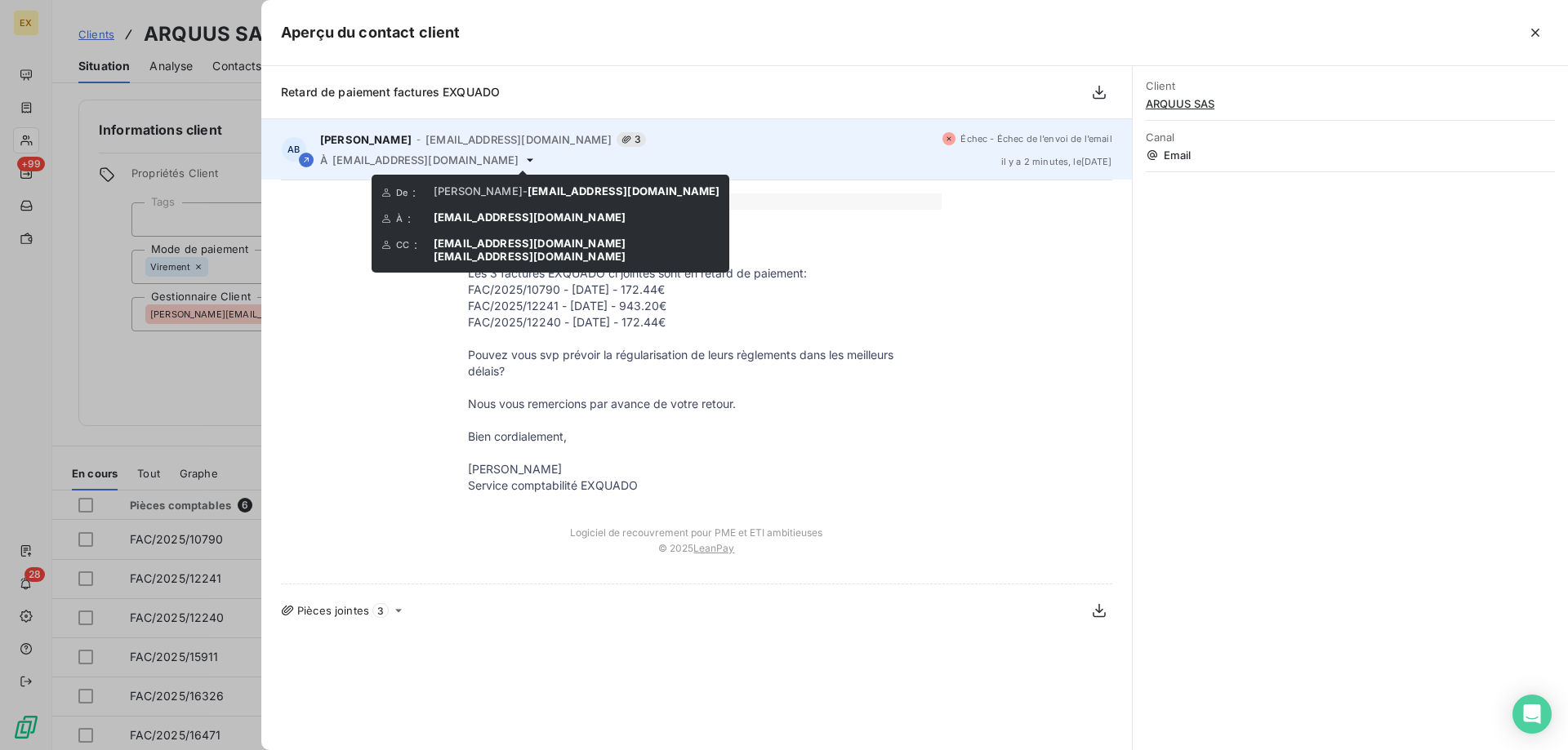
click at [523, 161] on icon at bounding box center [529, 160] width 13 height 13
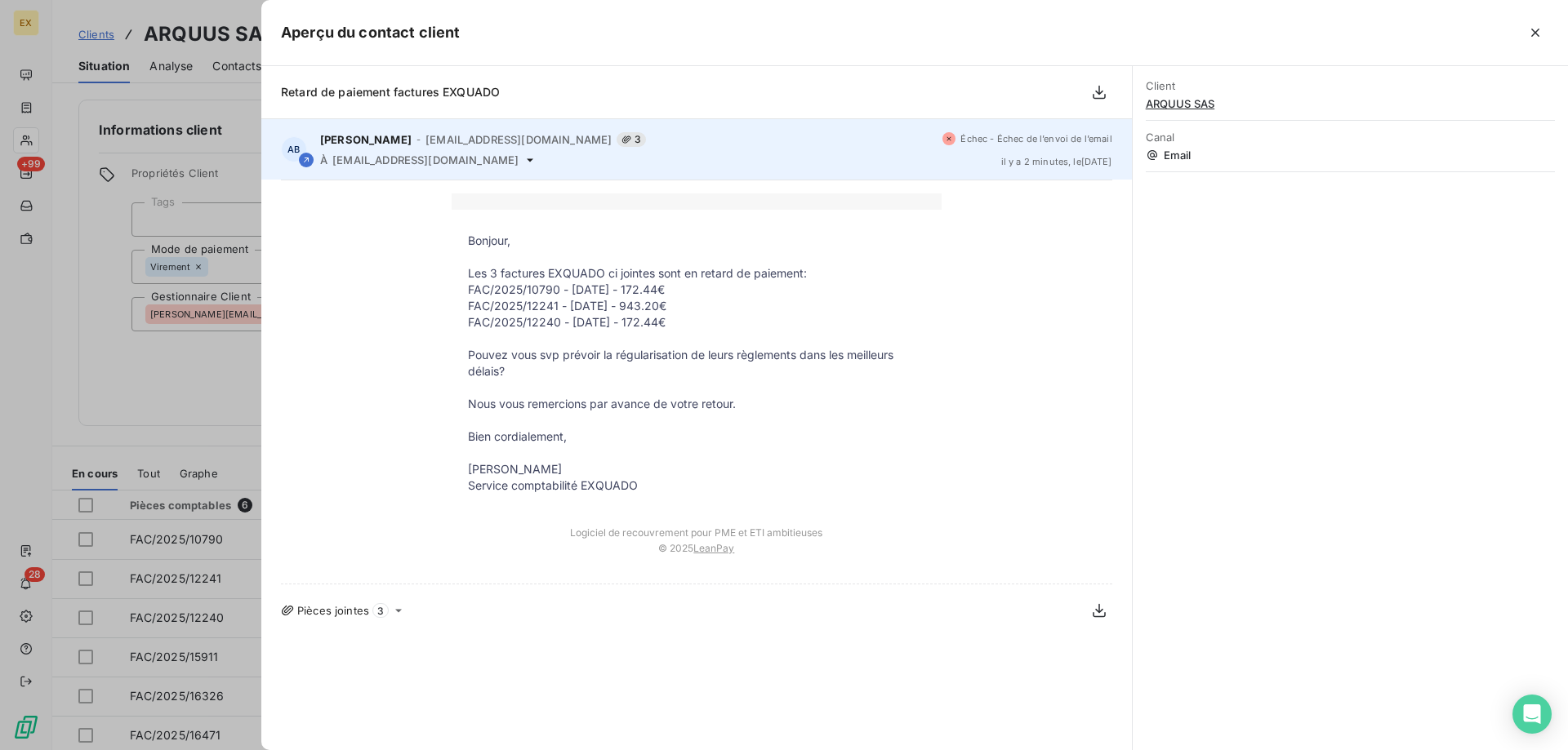
click at [523, 159] on icon at bounding box center [529, 160] width 13 height 13
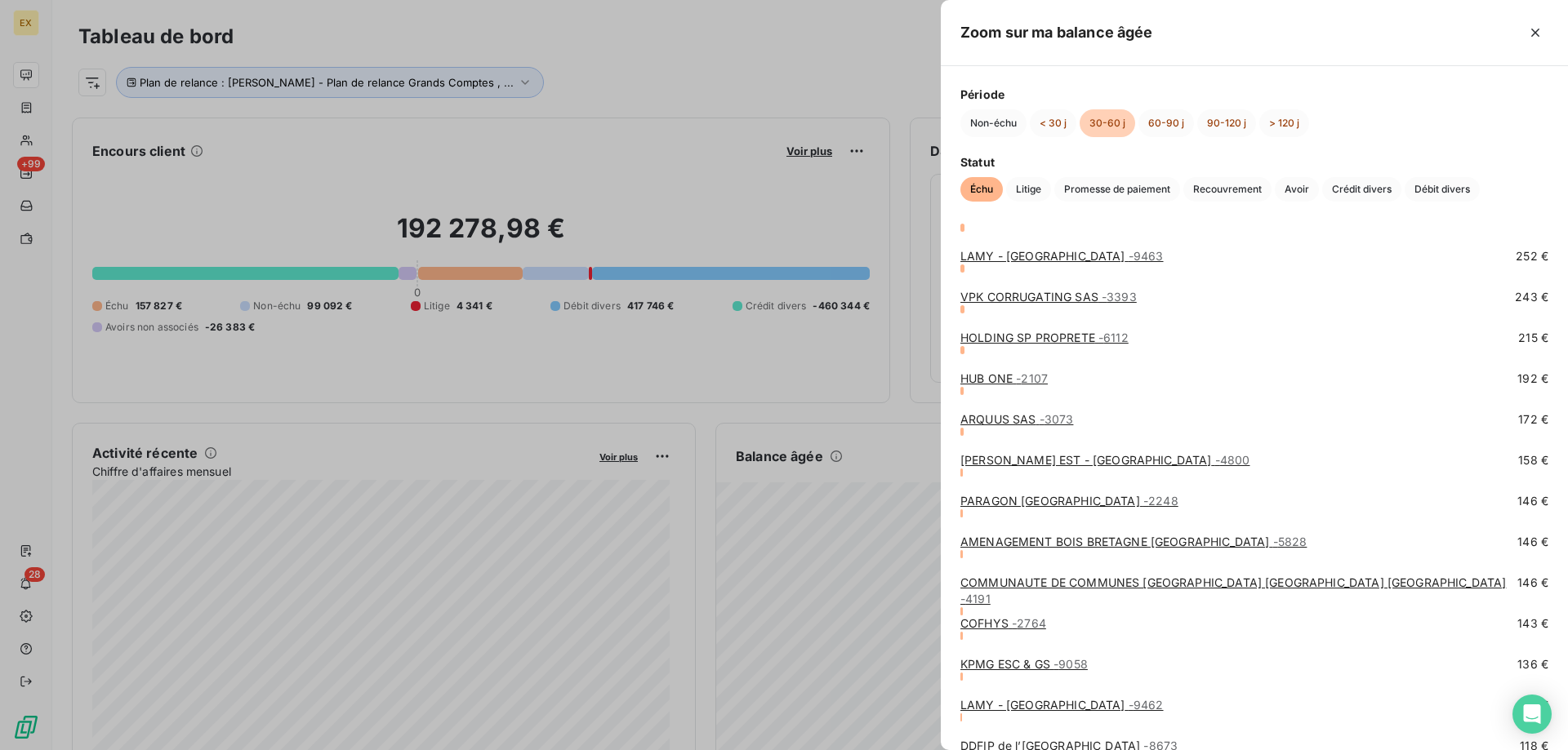
scroll to position [1306, 0]
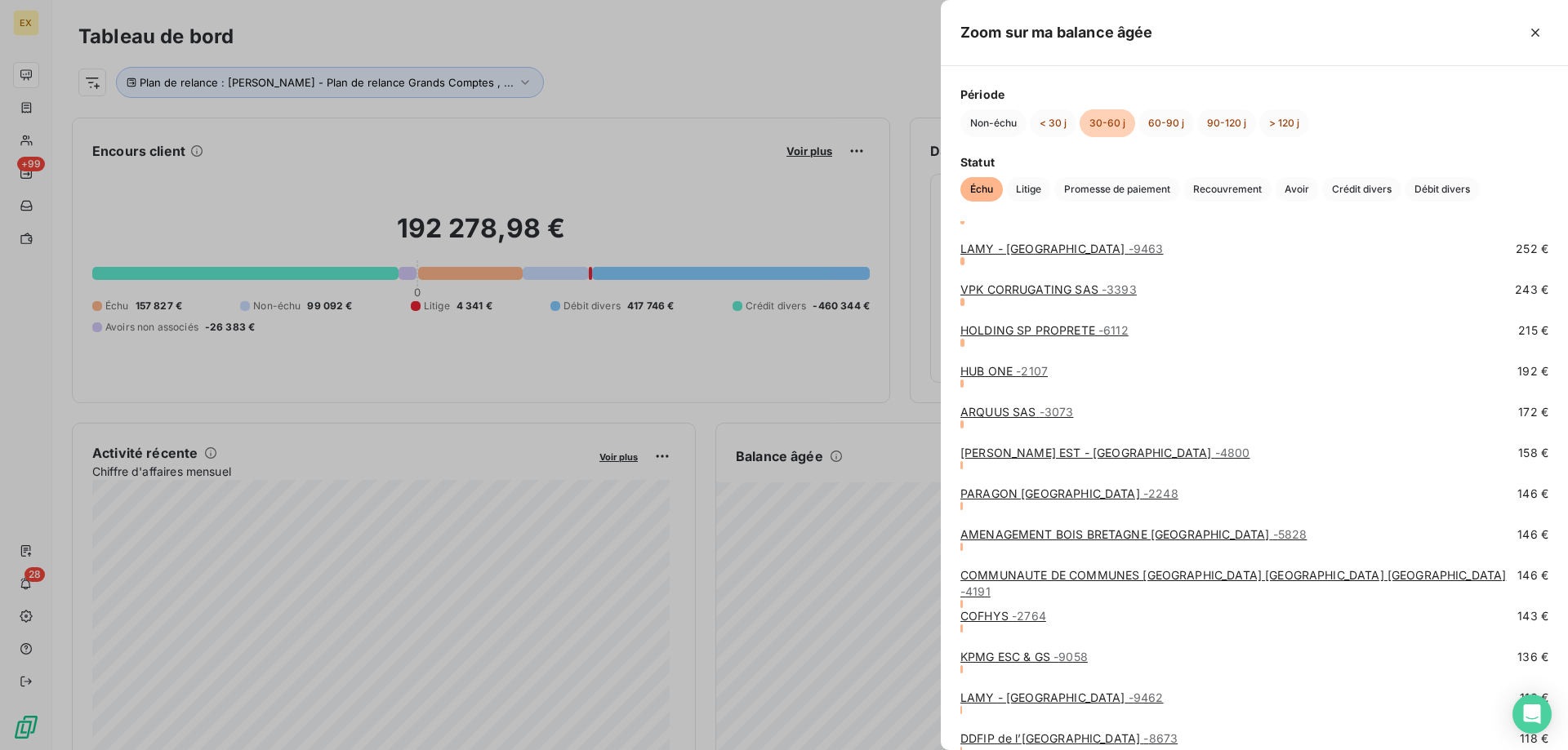
click at [1112, 454] on link "ANTOINE EST - THIERVILLE-SUR-MEUSE - 4800" at bounding box center [1104, 452] width 289 height 14
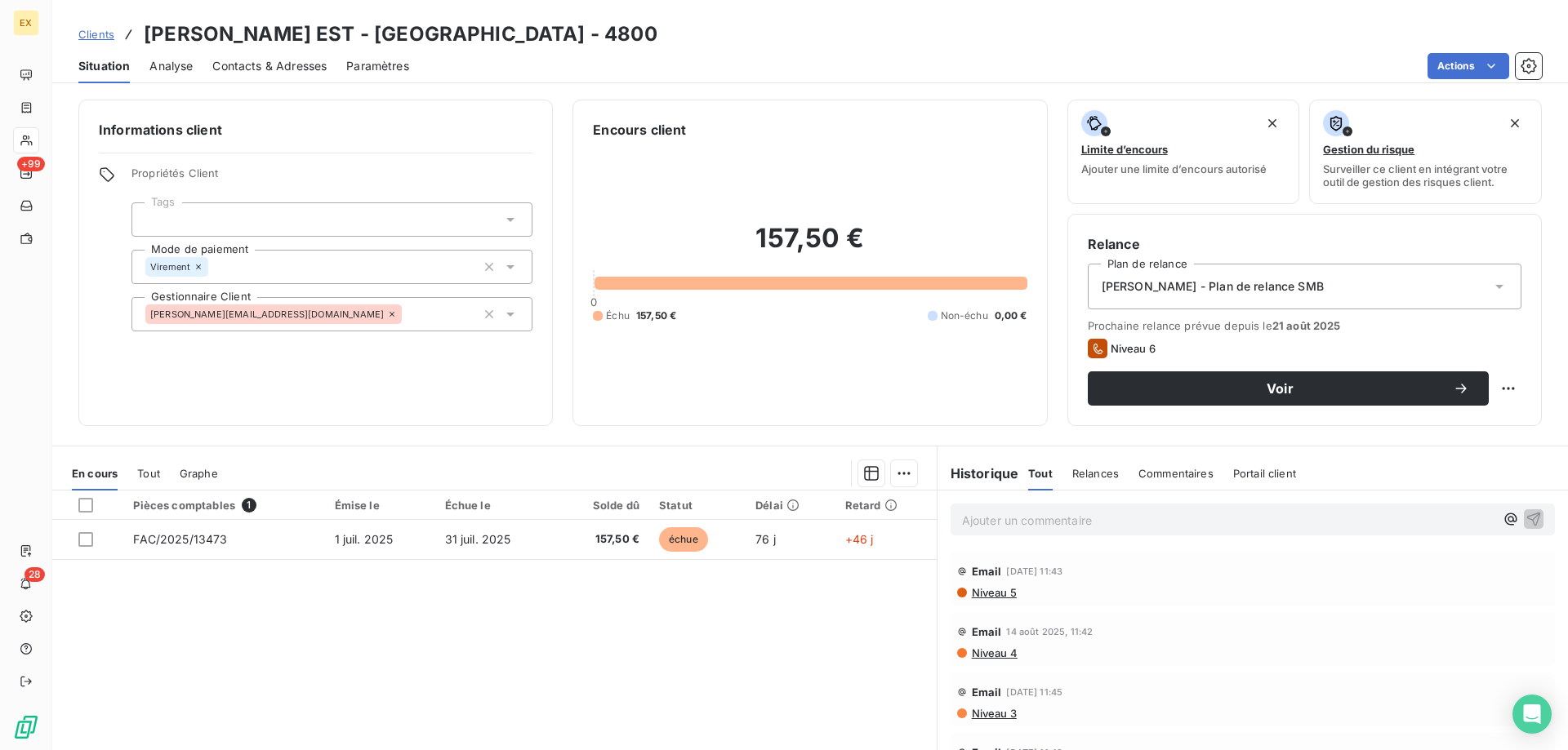
click at [302, 85] on div "Clients ANTOINE EST - THIERVILLE-SUR-MEUSE - 4800 Situation Analyse Contacts & …" at bounding box center [810, 375] width 1515 height 750
click at [306, 70] on span "Contacts & Adresses" at bounding box center [269, 66] width 114 height 17
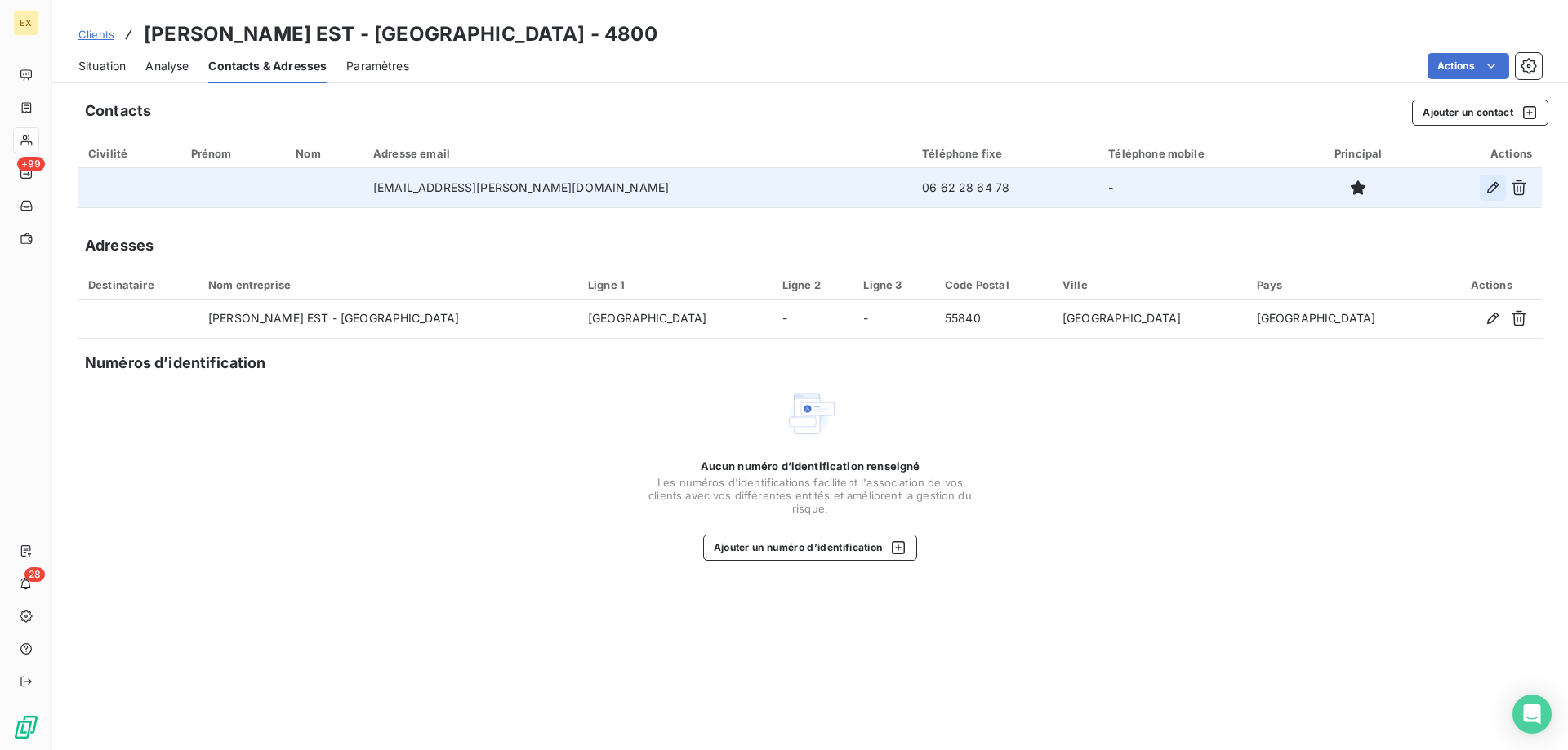
click at [1490, 190] on icon "button" at bounding box center [1492, 188] width 17 height 17
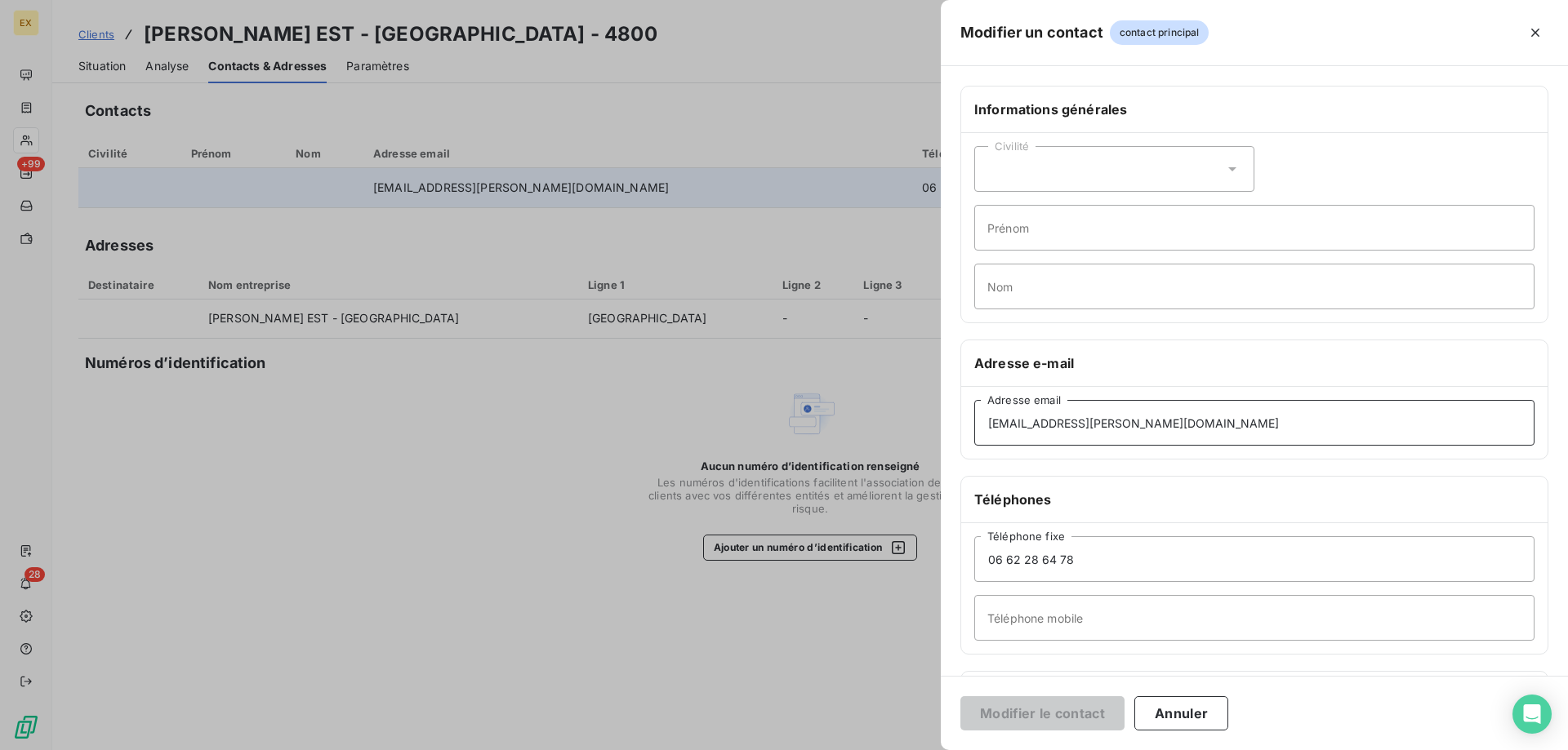
drag, startPoint x: 1158, startPoint y: 416, endPoint x: 917, endPoint y: 409, distance: 241.1
click at [917, 750] on div "Modifier un contact contact principal Informations générales Civilité Prénom No…" at bounding box center [784, 750] width 1568 height 0
paste input "compta"
type input "lfg_compta@delisle-sa.com"
click at [1031, 717] on button "Modifier le contact" at bounding box center [1042, 713] width 164 height 34
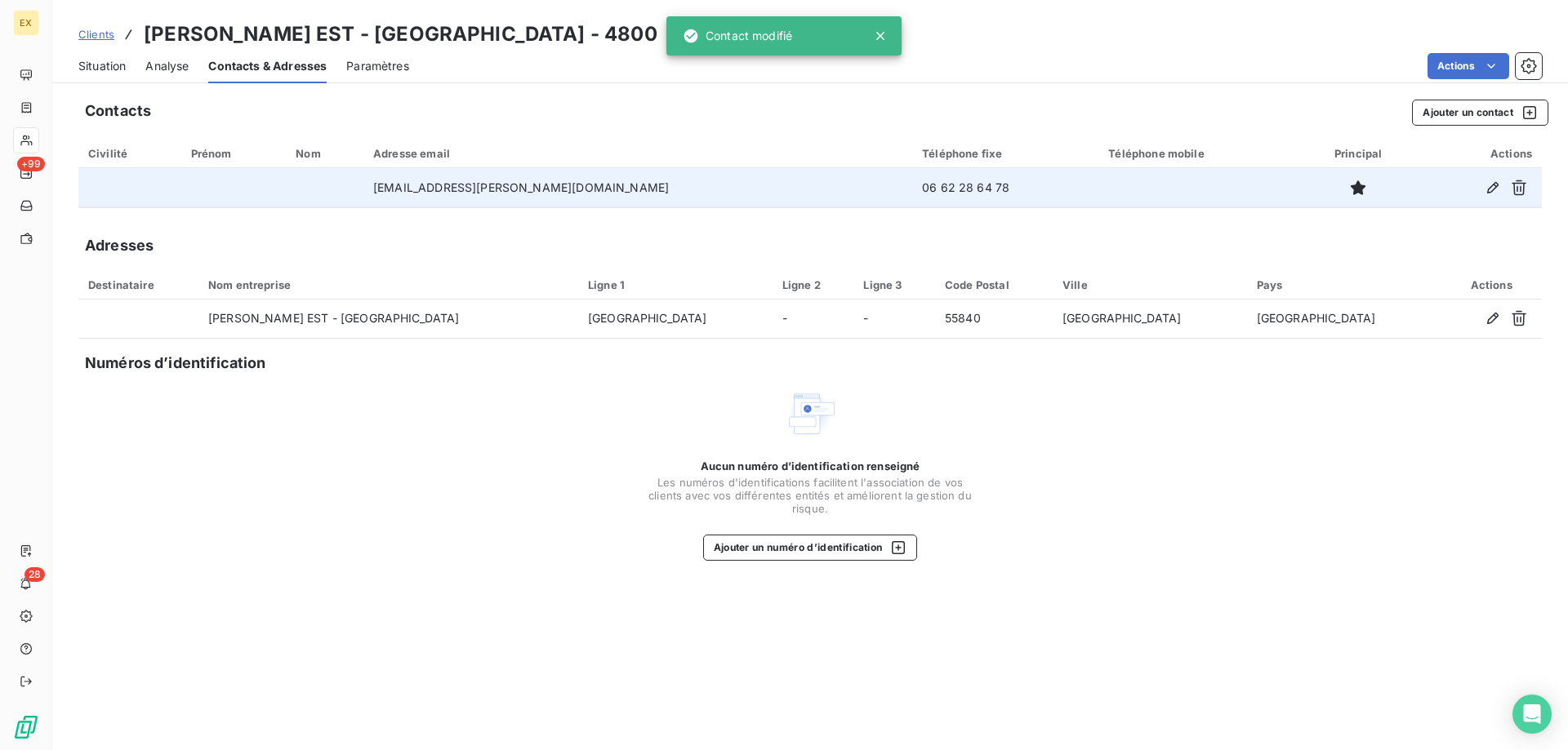
click at [93, 67] on span "Situation" at bounding box center [101, 66] width 47 height 17
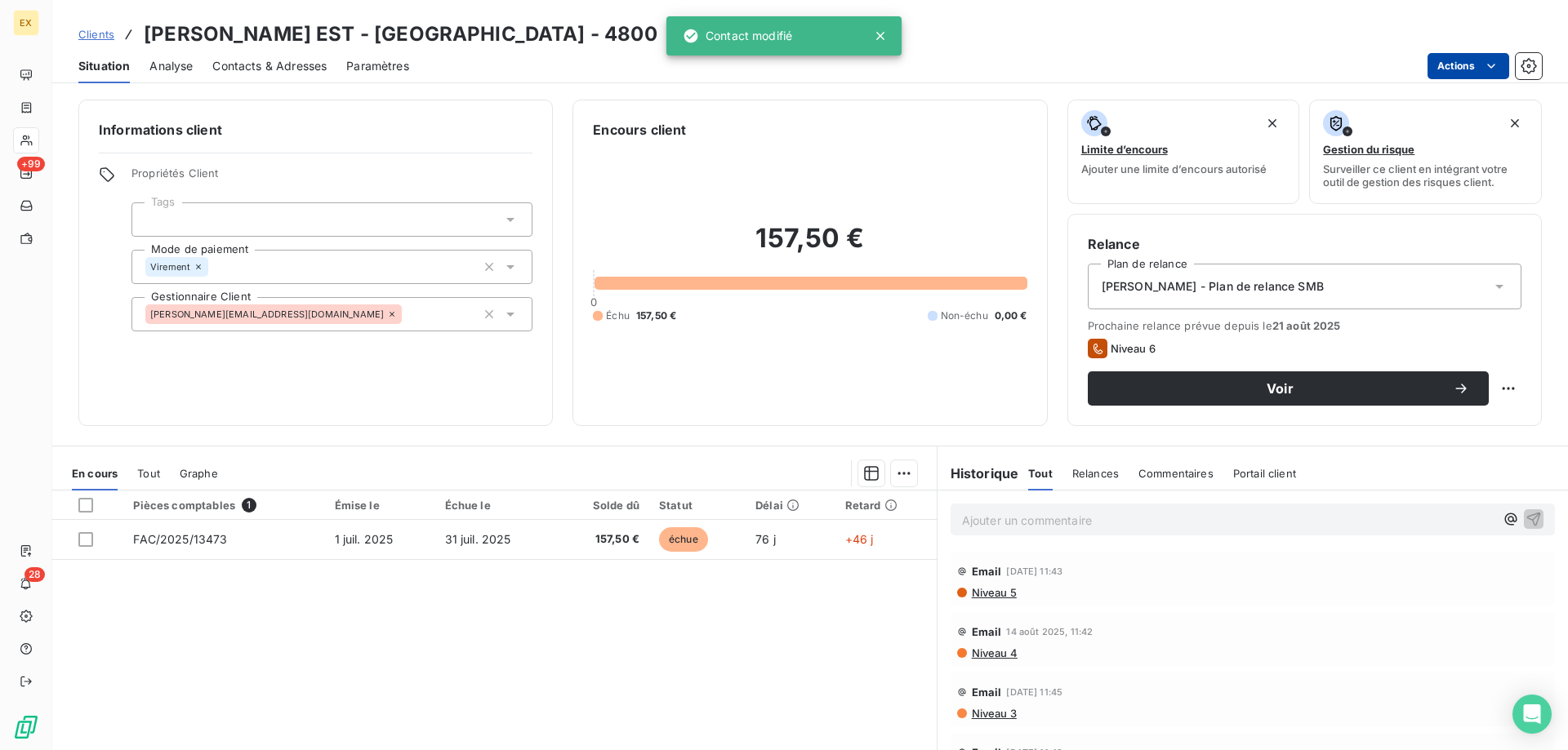
click at [1454, 73] on html "EX +99 28 Clients ANTOINE EST - THIERVILLE-SUR-MEUSE - 4800 Situation Analyse C…" at bounding box center [784, 375] width 1568 height 750
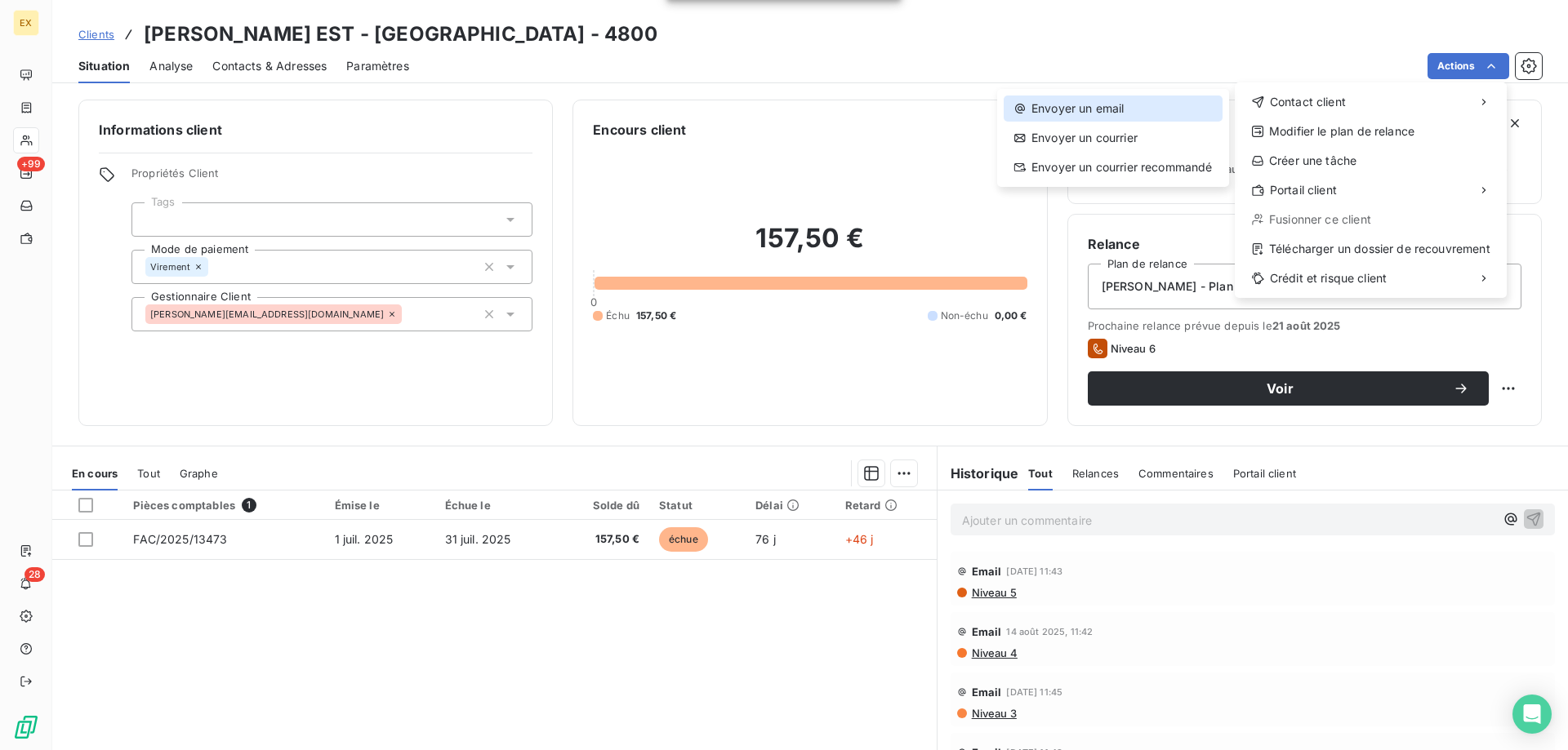
click at [1214, 112] on div "Envoyer un email" at bounding box center [1112, 109] width 219 height 26
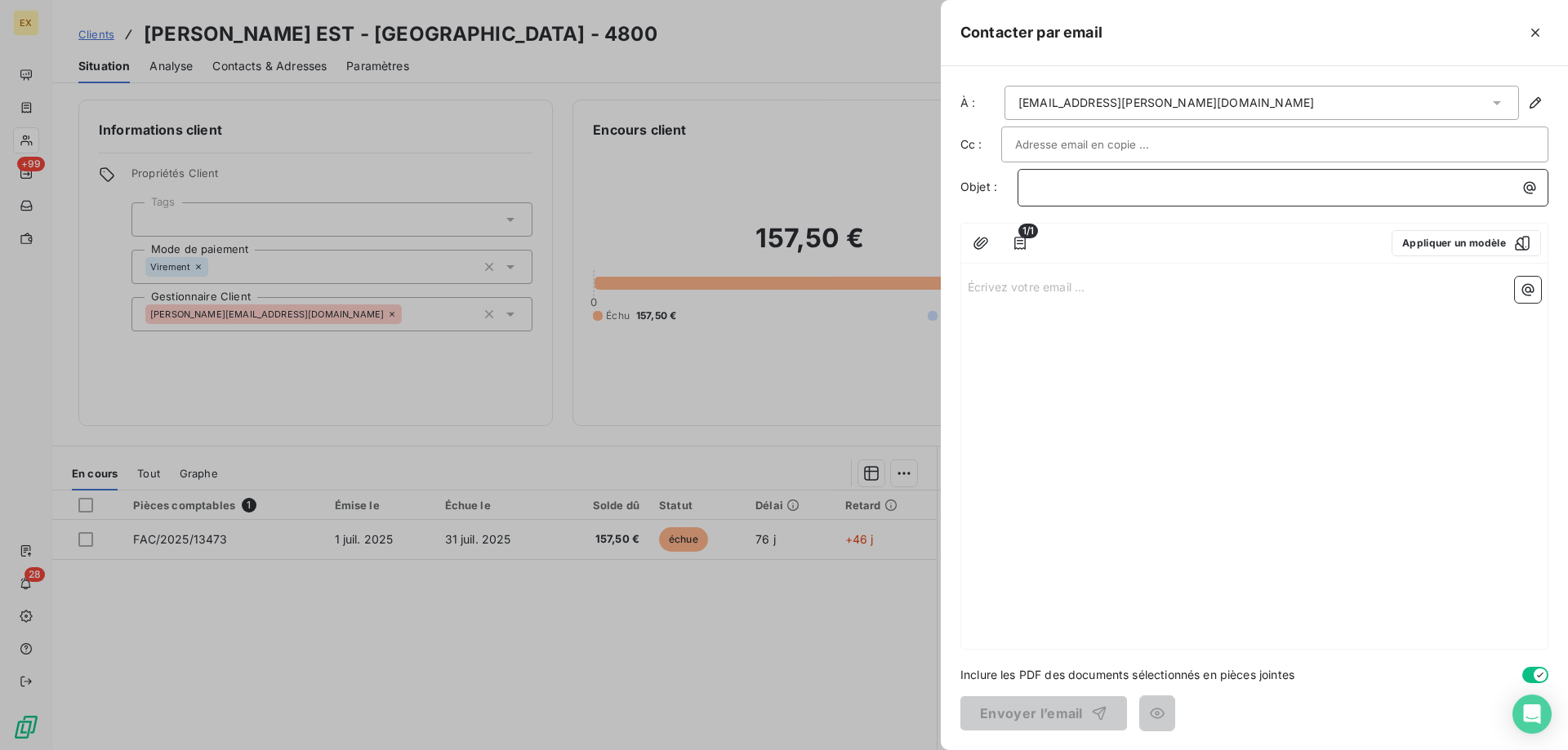
click at [1141, 189] on p "﻿" at bounding box center [1287, 187] width 511 height 18
click at [1092, 299] on div "Écrivez votre email ... ﻿" at bounding box center [1254, 459] width 587 height 379
click at [1091, 288] on p "Écrivez votre email ... ﻿" at bounding box center [1253, 286] width 573 height 18
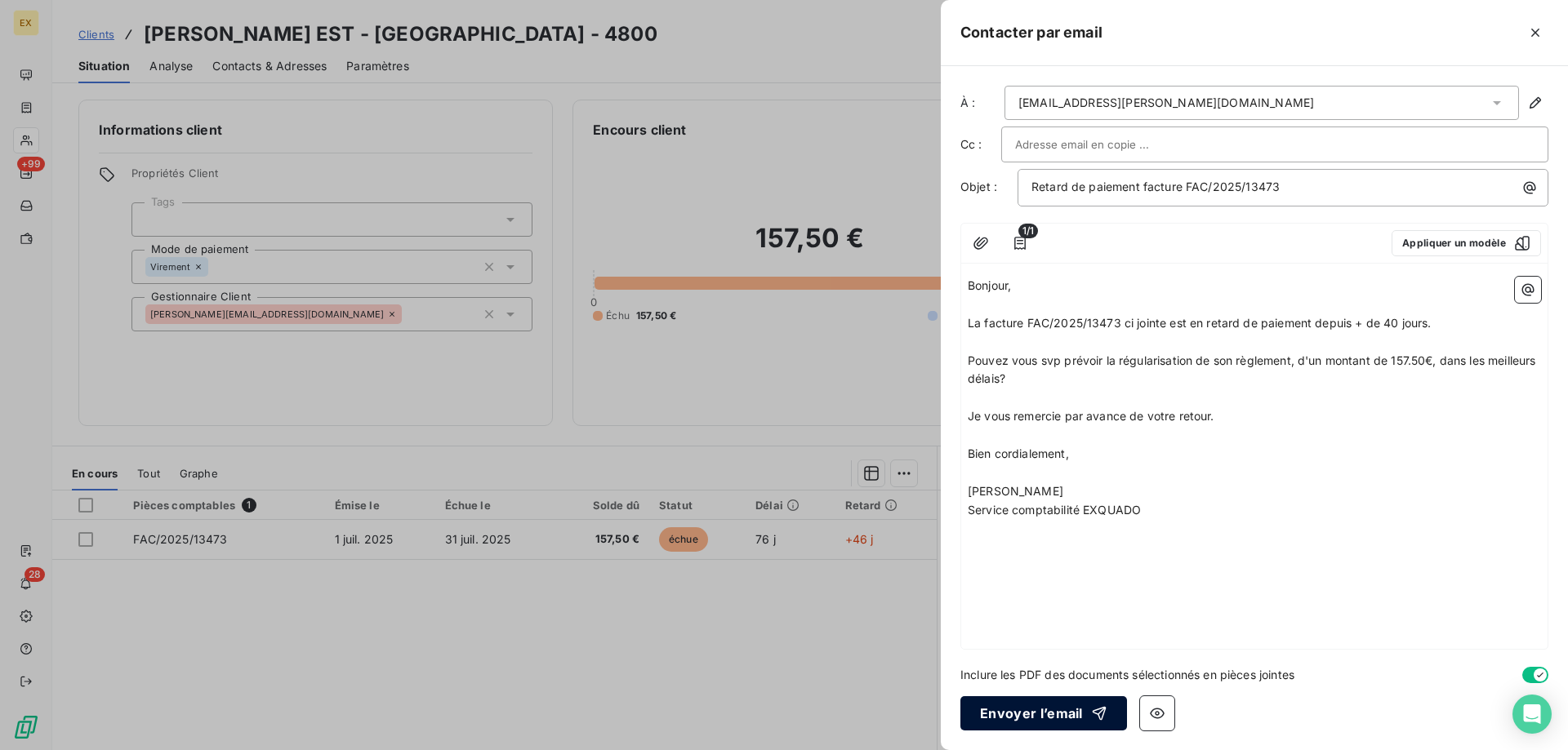
click at [1004, 707] on button "Envoyer l’email" at bounding box center [1043, 713] width 167 height 34
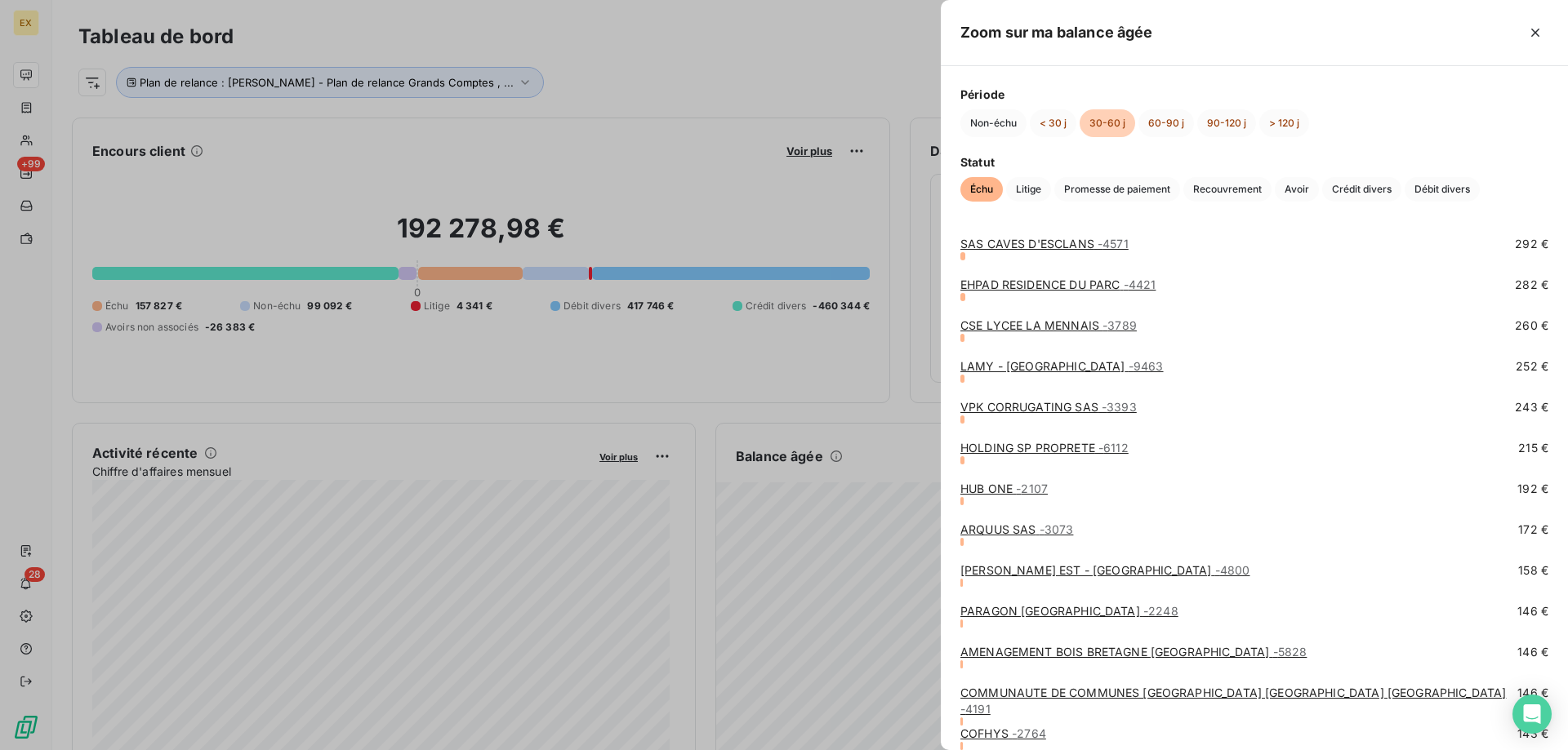
scroll to position [1225, 0]
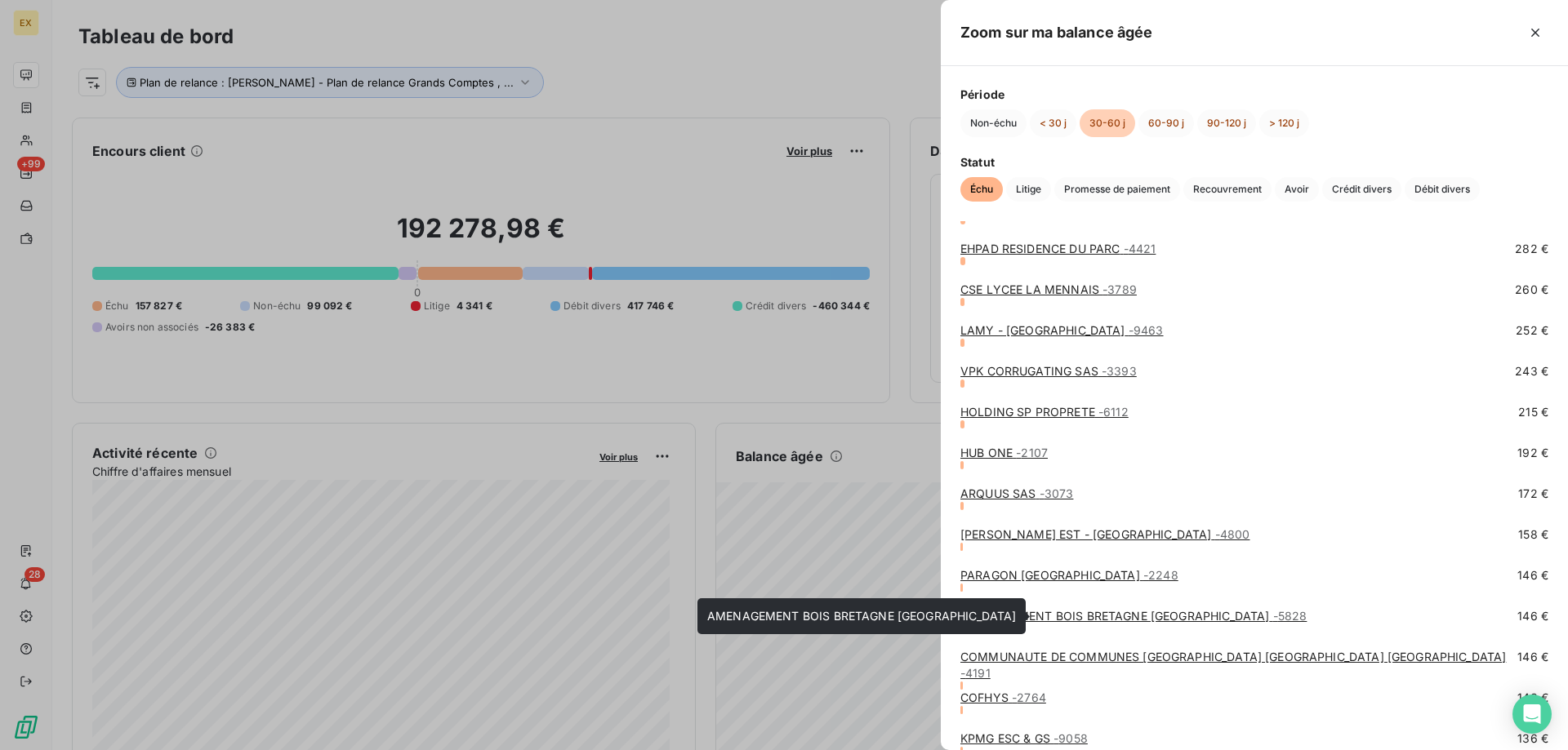
click at [1073, 613] on link "AMENAGEMENT BOIS BRETAGNE RENNES - 5828" at bounding box center [1133, 615] width 346 height 14
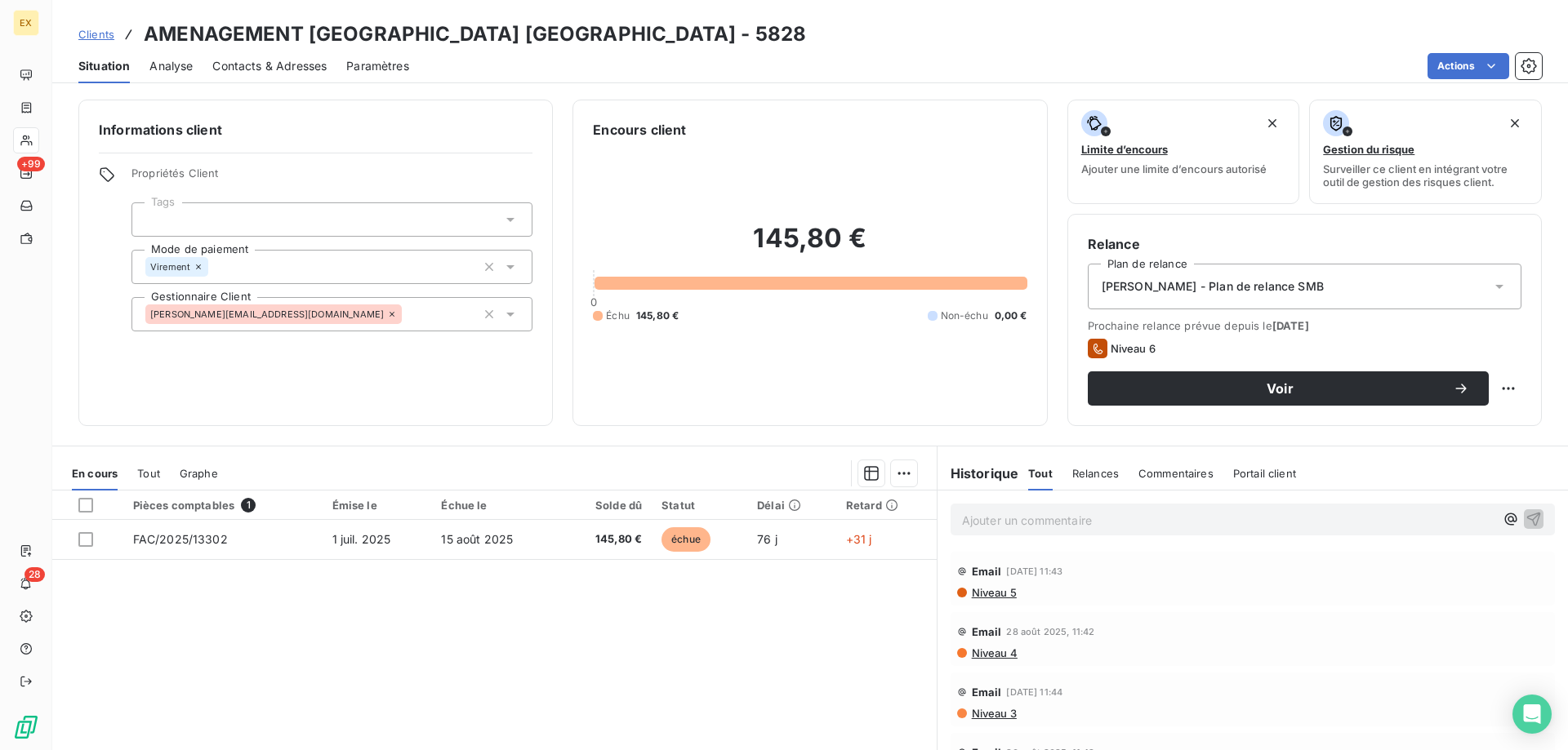
click at [275, 65] on span "Contacts & Adresses" at bounding box center [269, 66] width 114 height 17
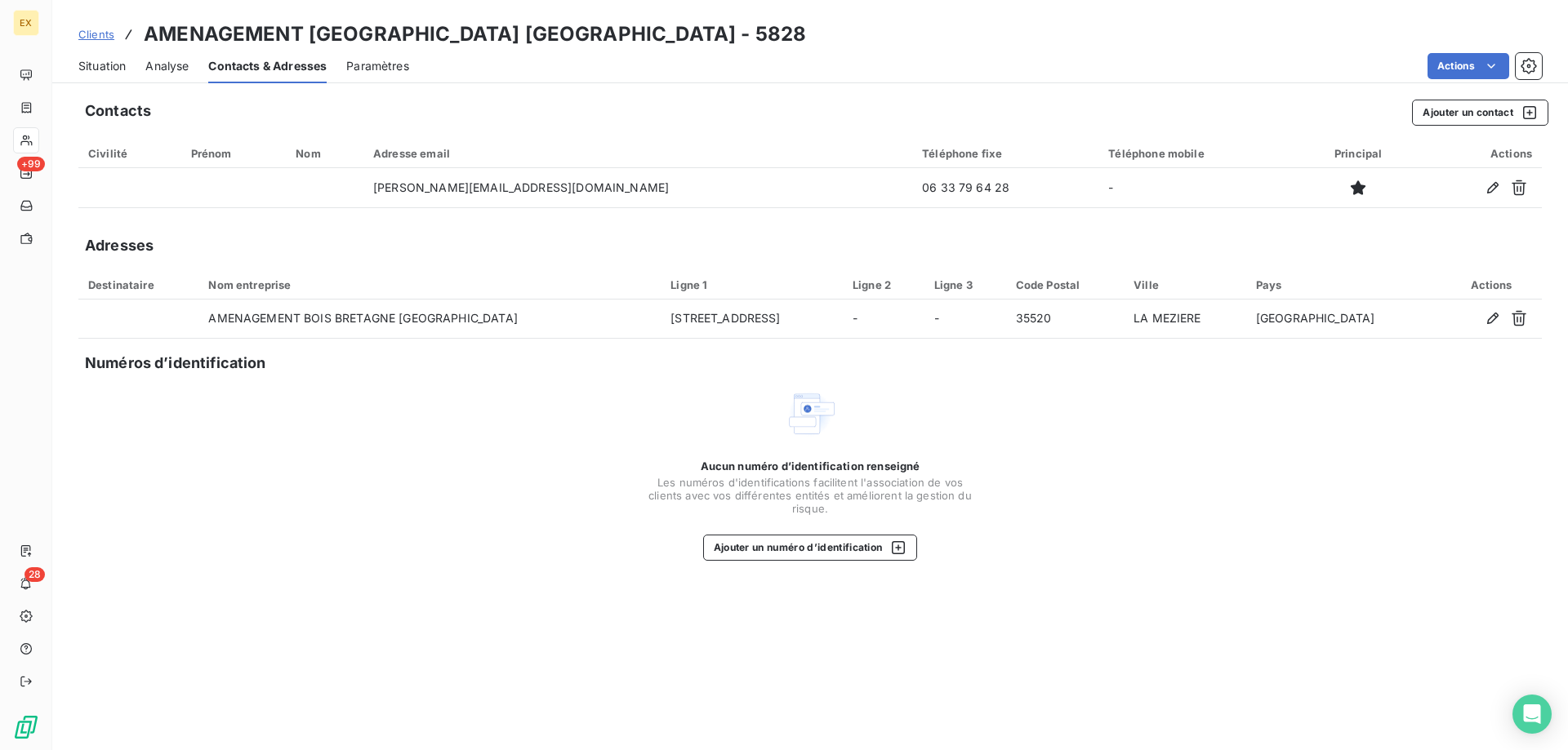
click at [106, 67] on span "Situation" at bounding box center [101, 66] width 47 height 17
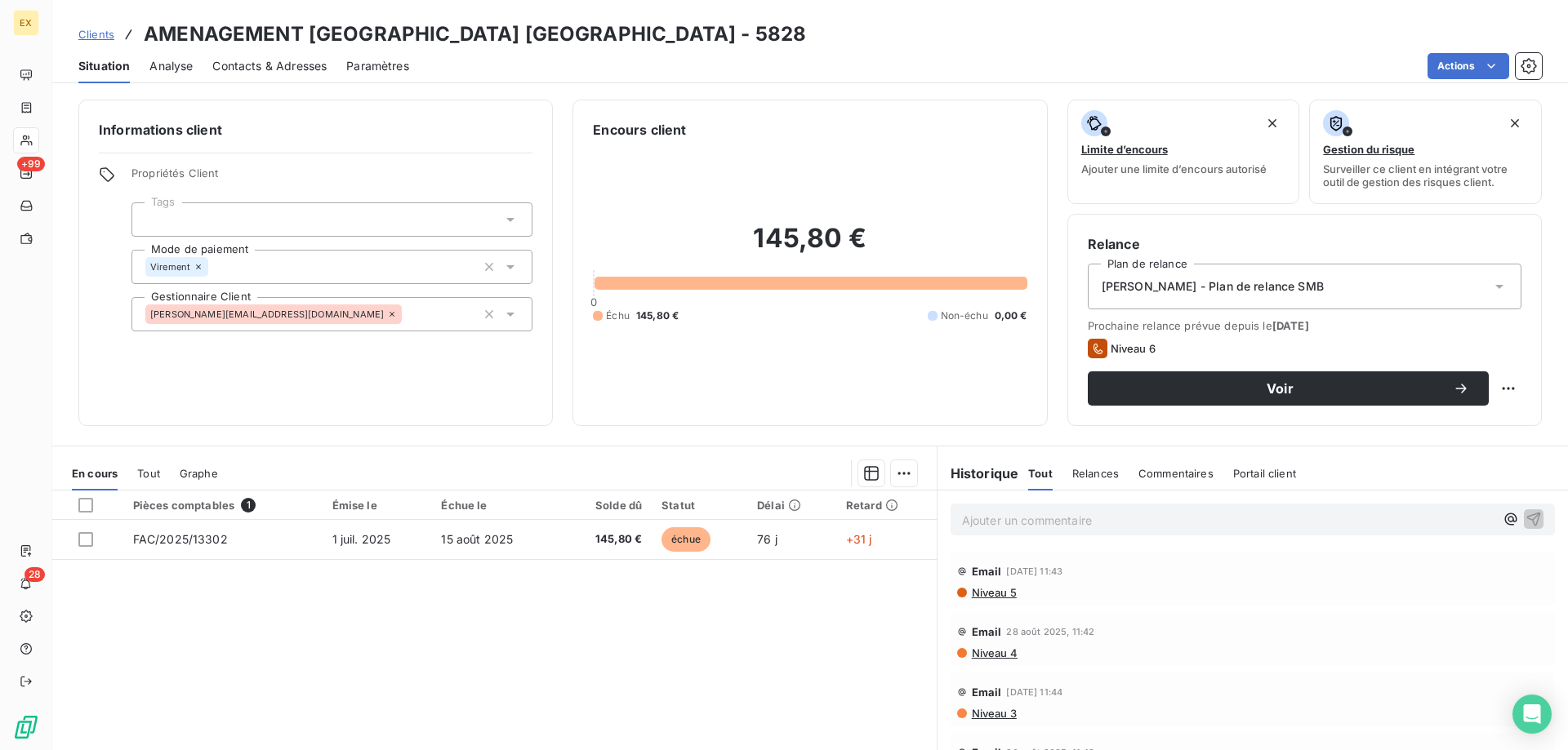
click at [996, 589] on span "Niveau 5" at bounding box center [993, 593] width 46 height 13
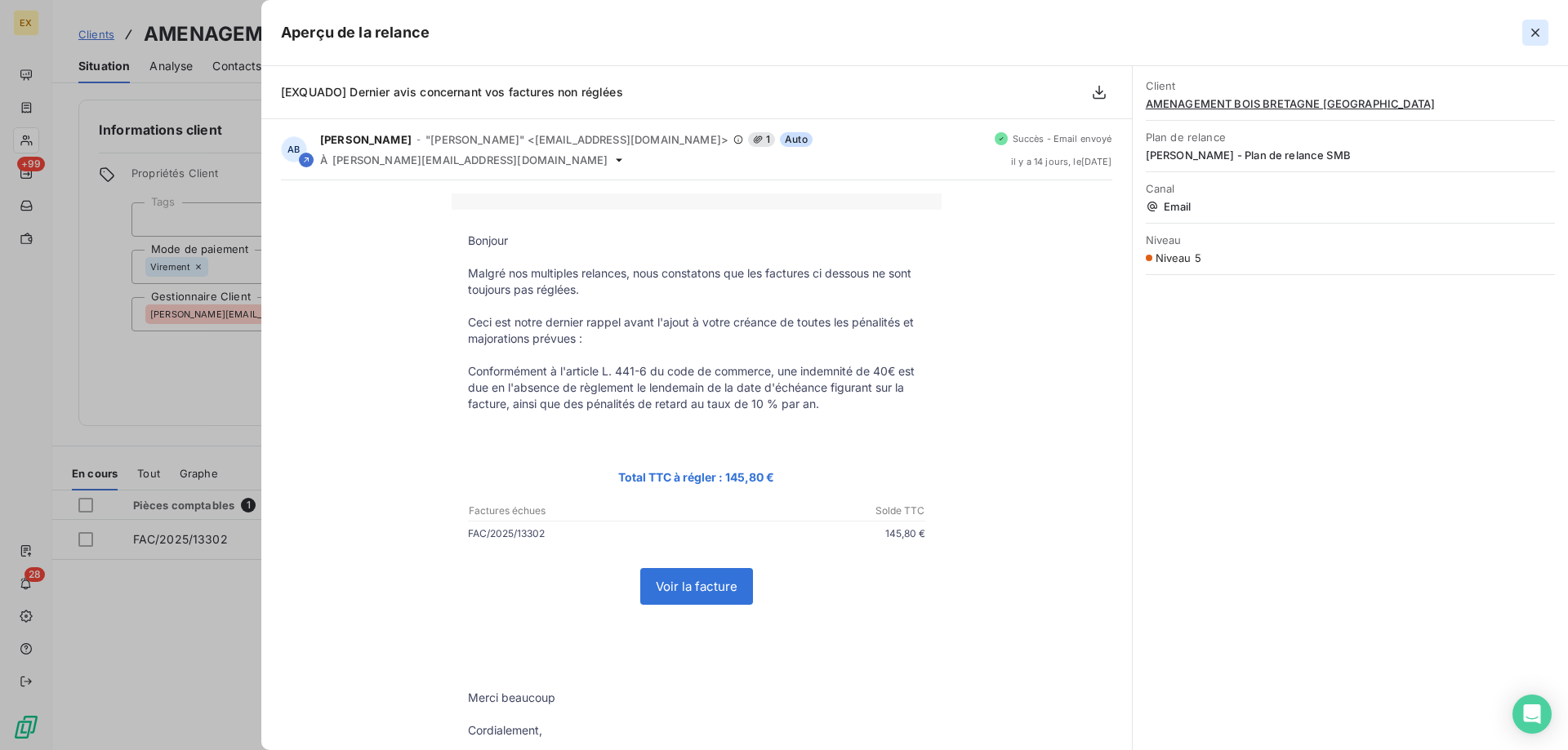
click at [1539, 31] on icon "button" at bounding box center [1535, 33] width 17 height 17
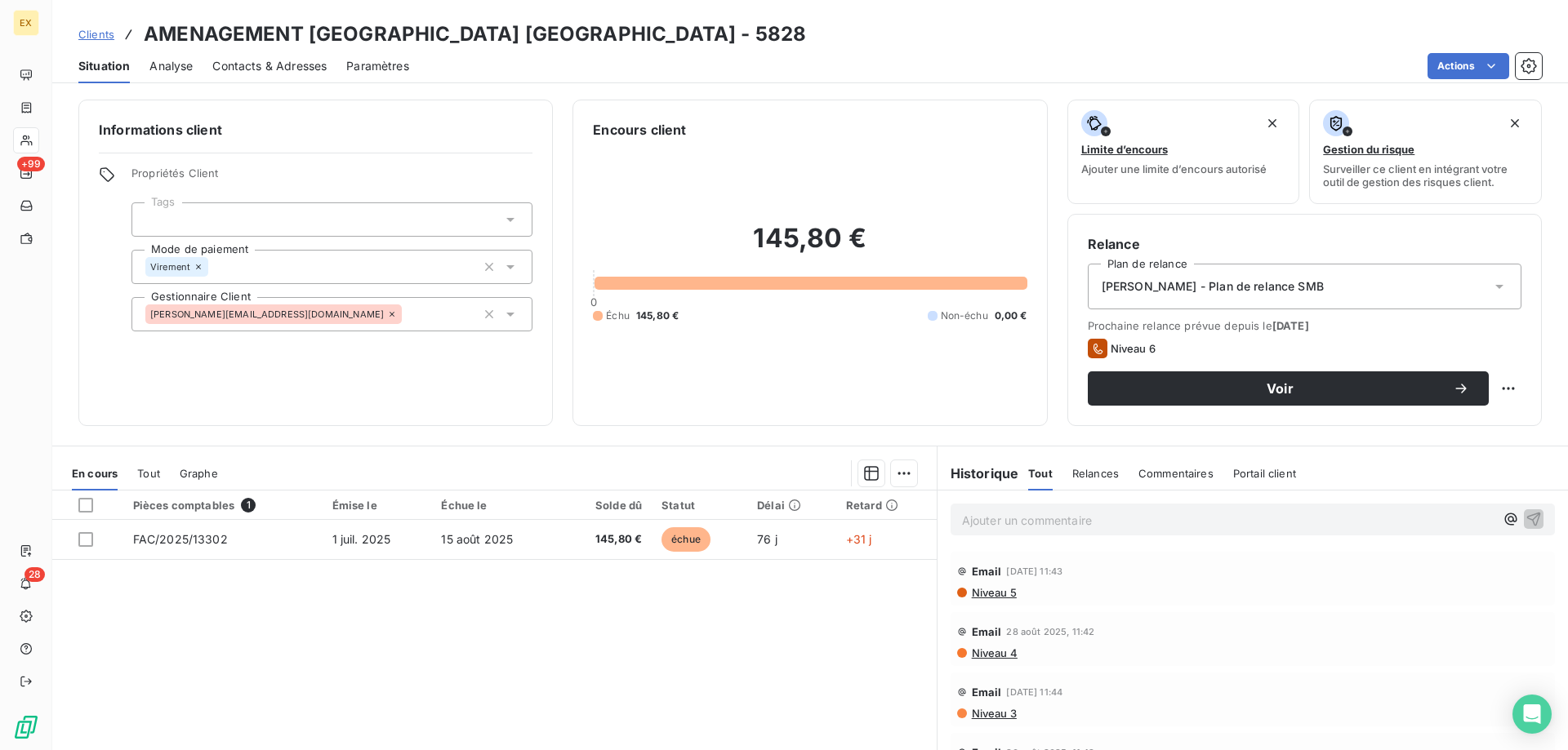
click at [1081, 526] on p "Ajouter un commentaire ﻿" at bounding box center [1228, 520] width 532 height 20
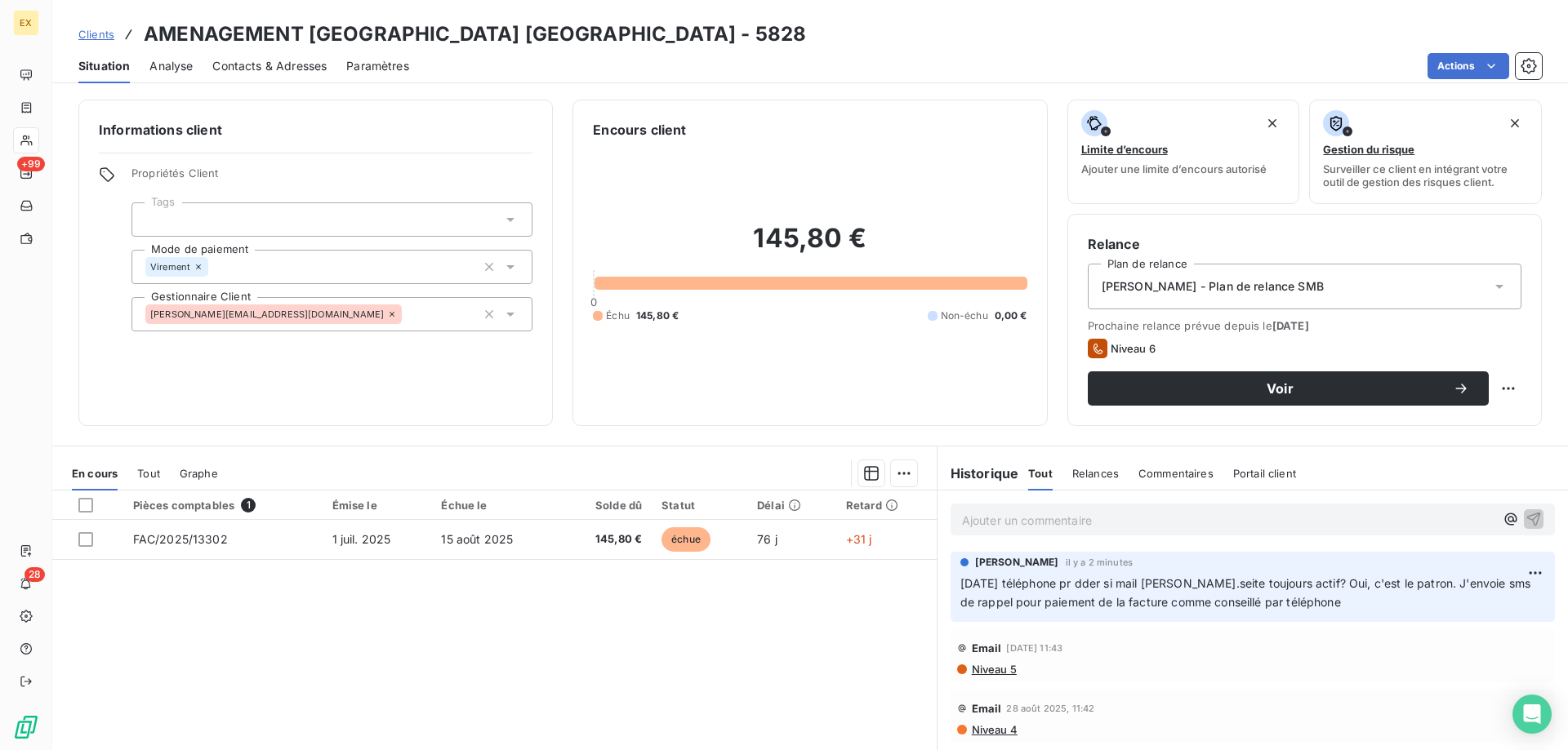
click at [79, 30] on span "Clients" at bounding box center [96, 34] width 36 height 13
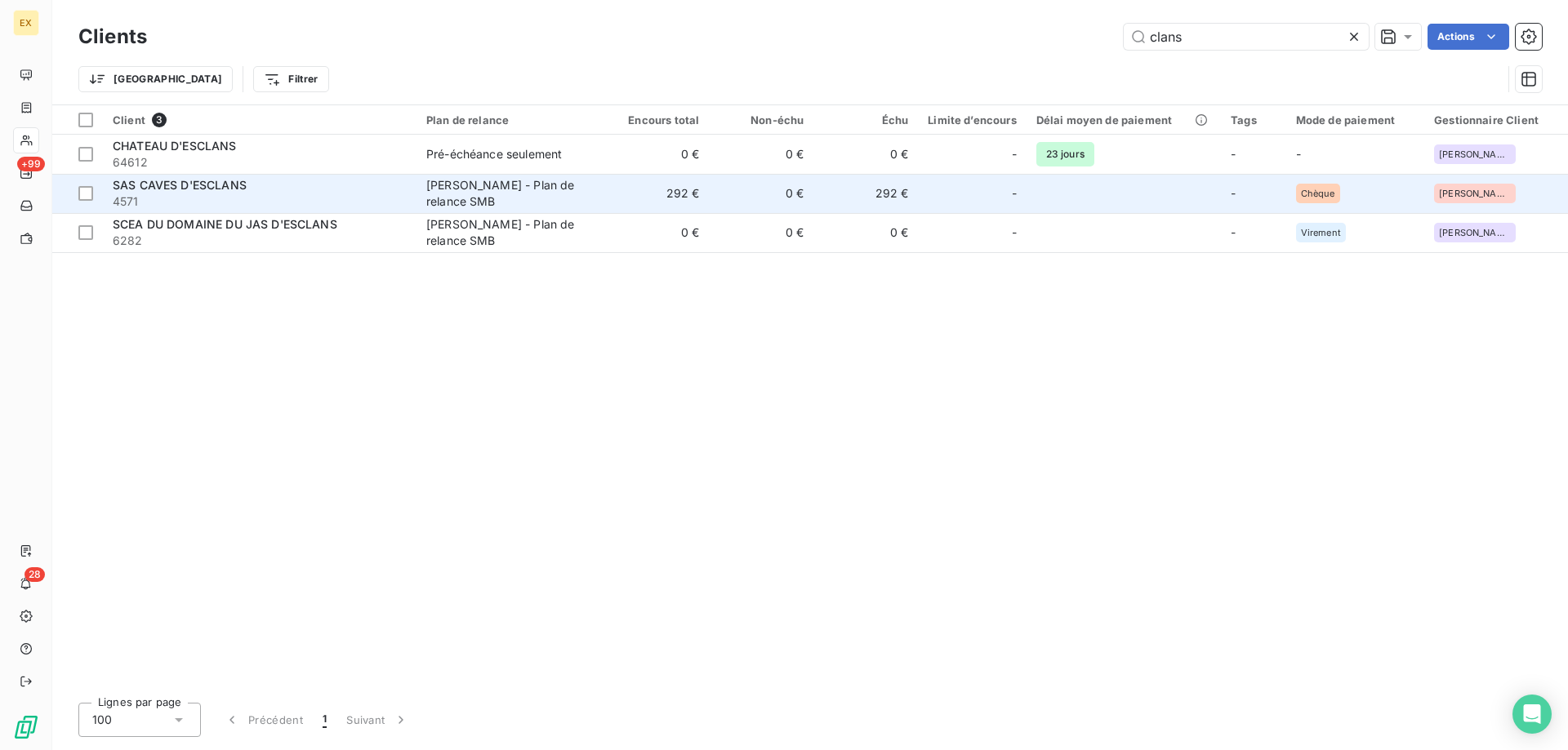
type input "clans"
click at [276, 188] on div "SAS CAVES D'ESCLANS" at bounding box center [259, 185] width 294 height 17
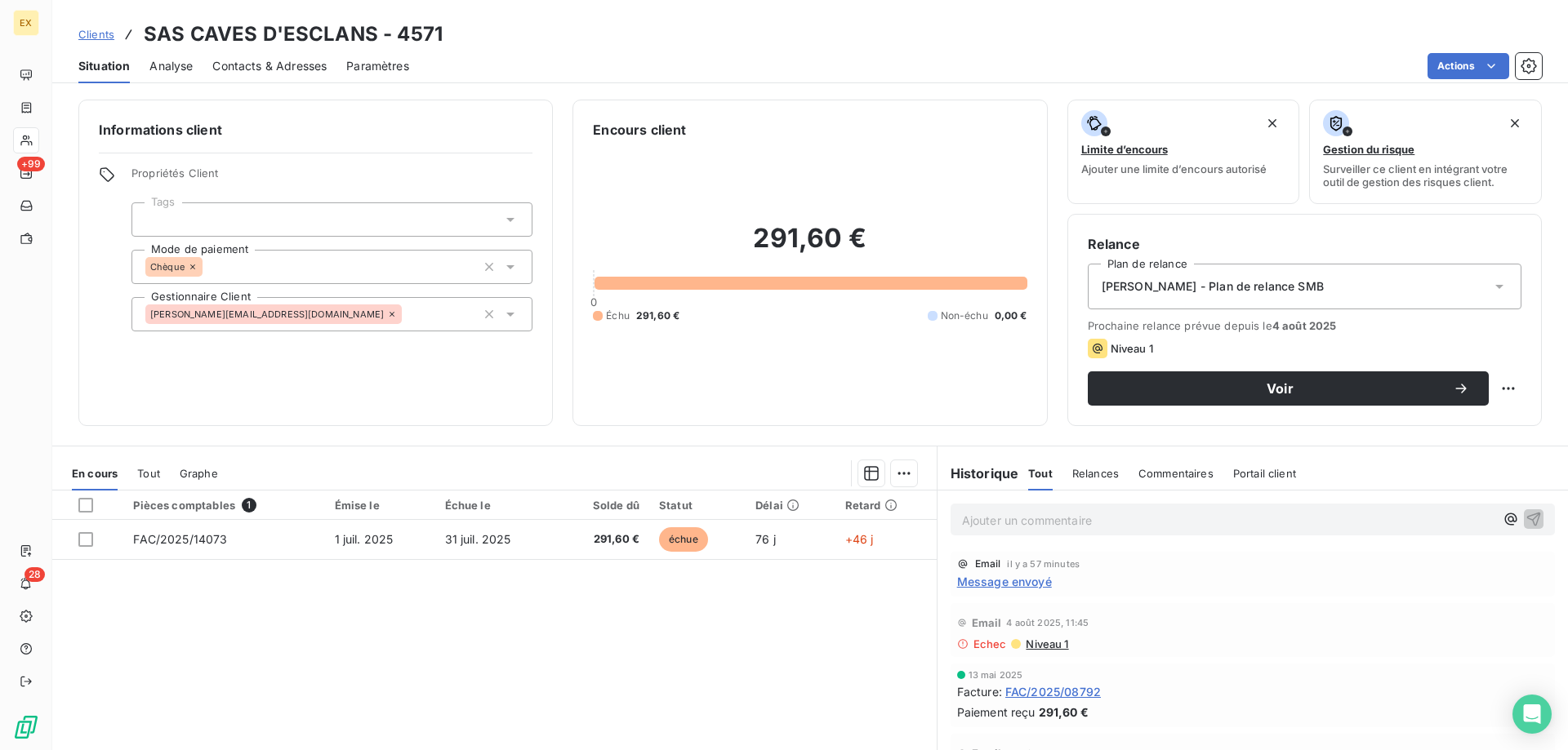
click at [1102, 523] on p "Ajouter un commentaire ﻿" at bounding box center [1228, 520] width 532 height 20
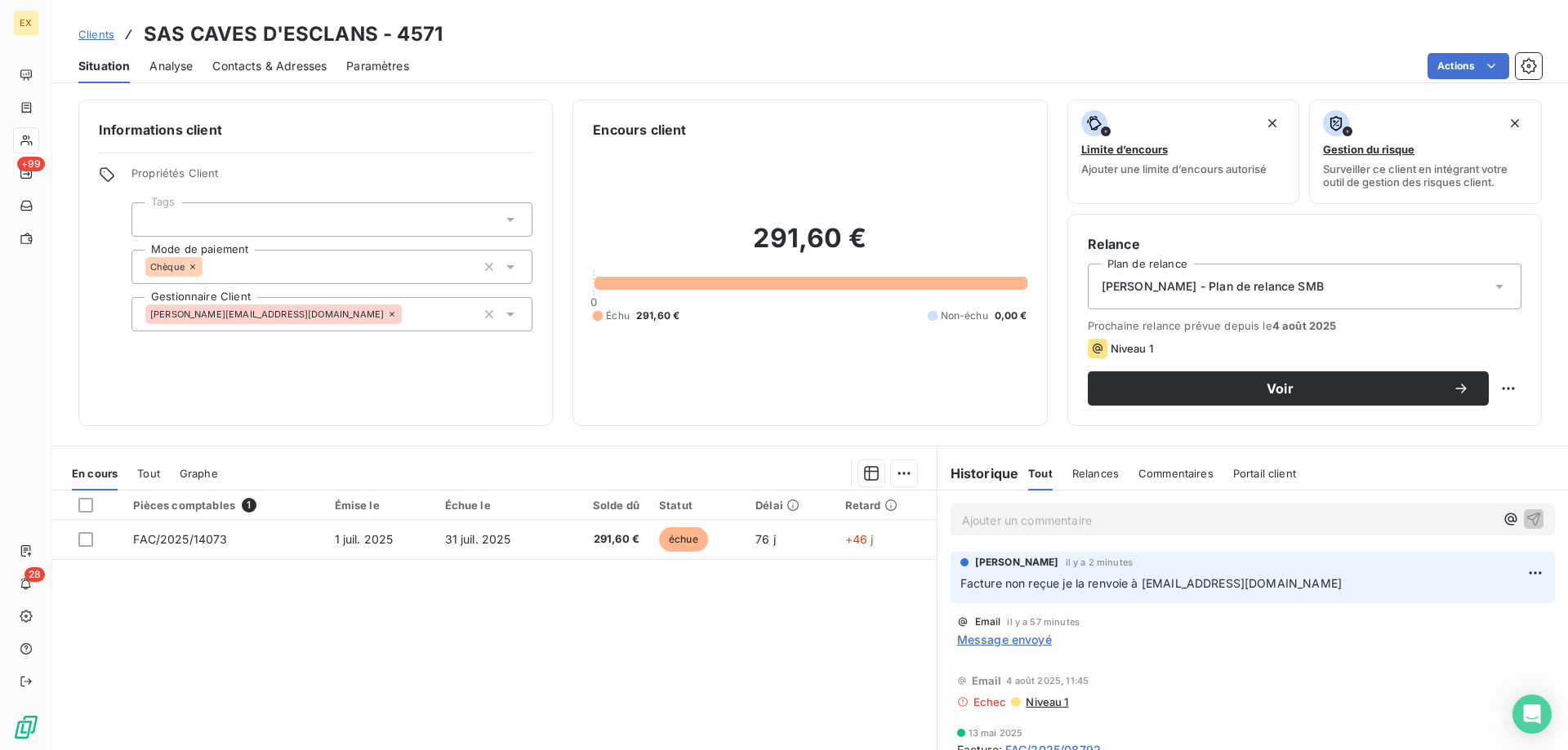
click at [89, 36] on span "Clients" at bounding box center [96, 34] width 36 height 13
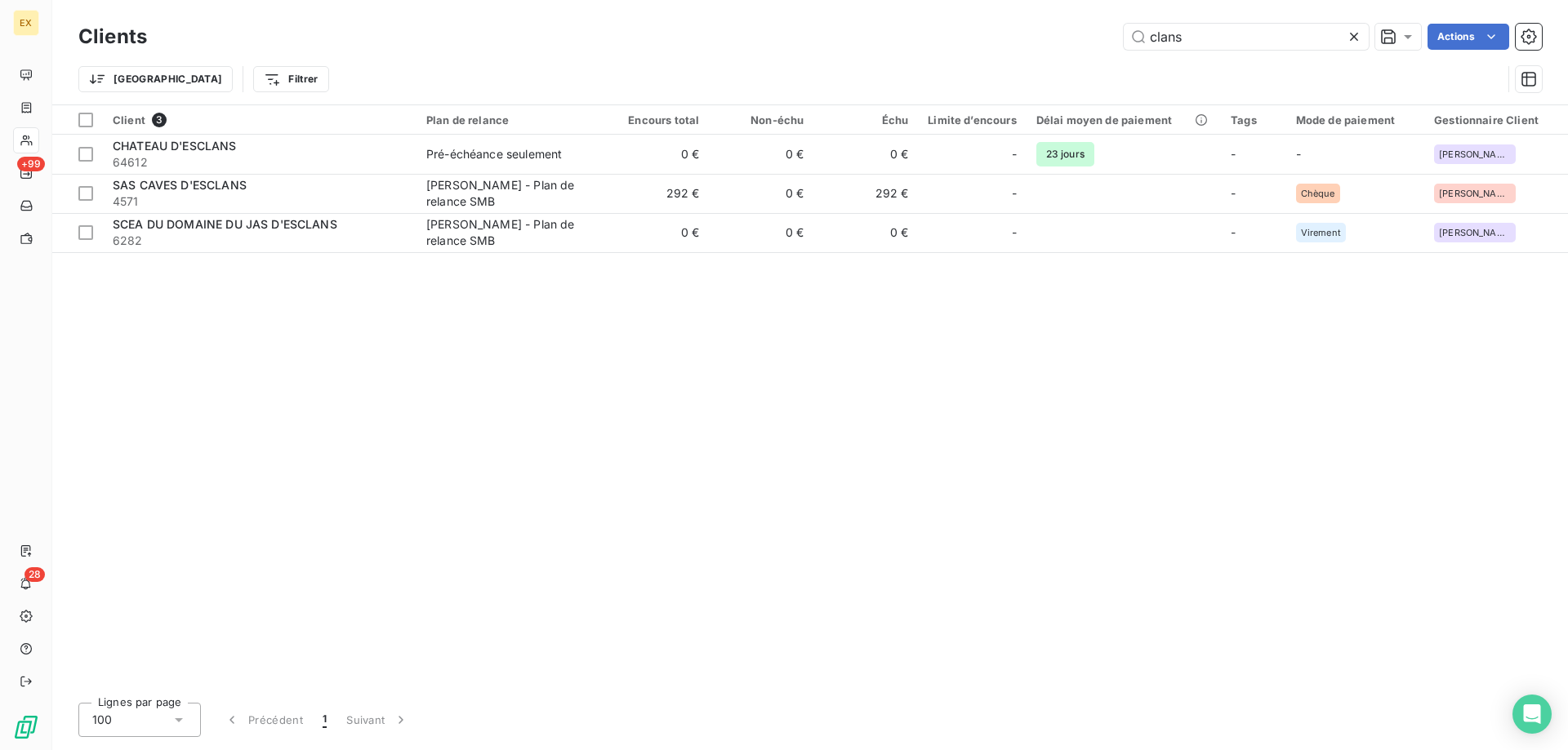
drag, startPoint x: 1183, startPoint y: 42, endPoint x: 1068, endPoint y: 41, distance: 115.0
click at [1068, 41] on div "clans Actions" at bounding box center [854, 37] width 1375 height 26
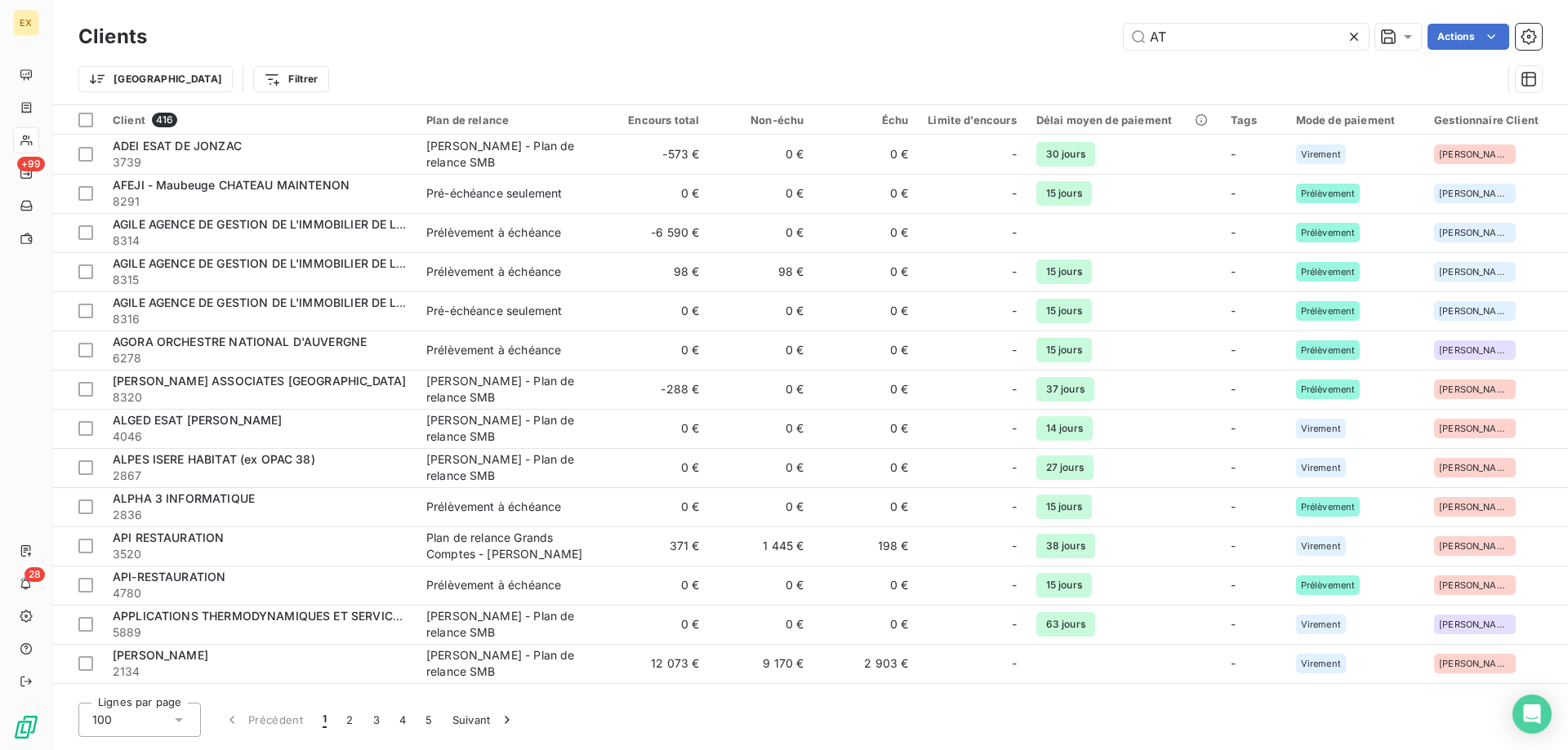
type input "AT"
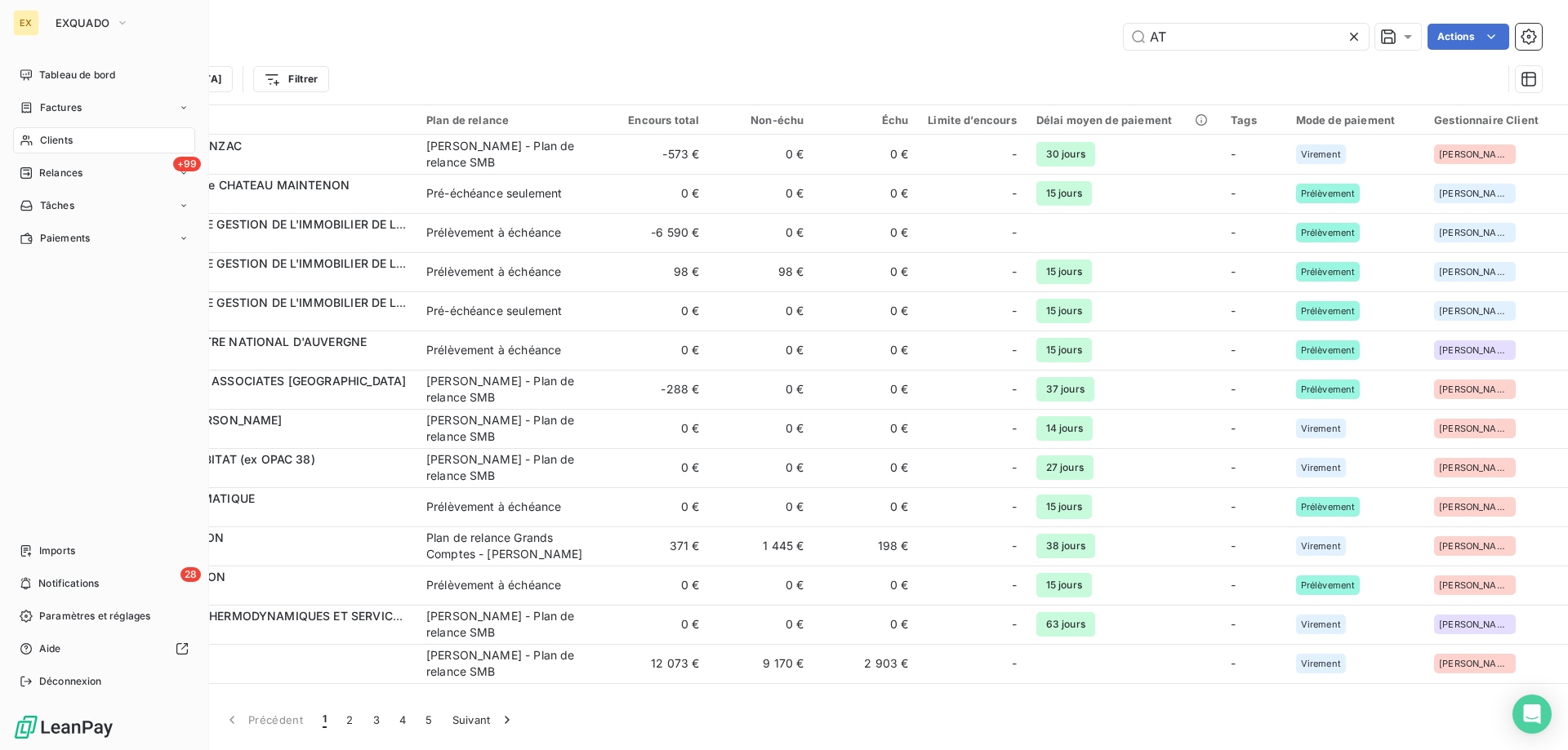
click at [51, 106] on span "Factures" at bounding box center [60, 108] width 42 height 15
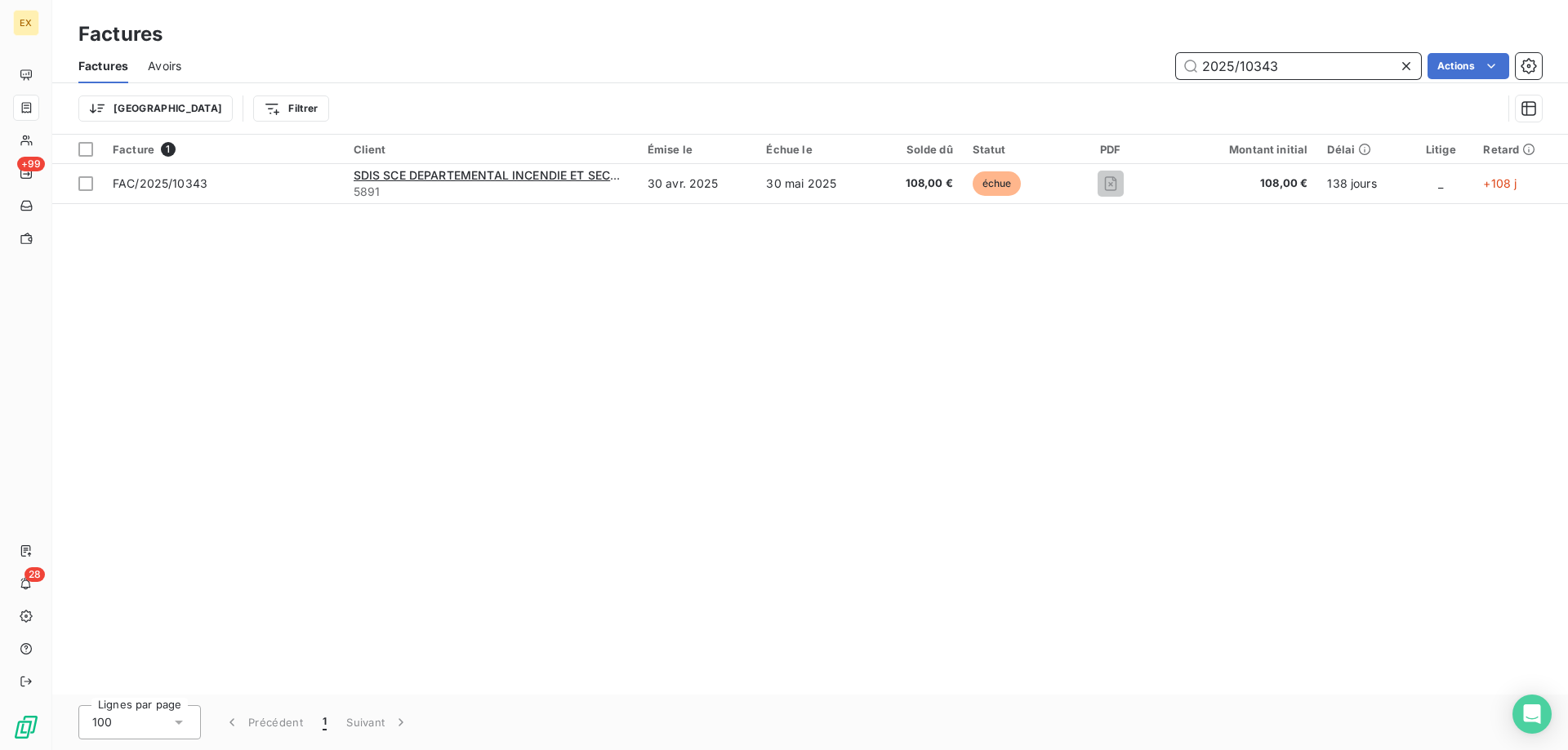
drag, startPoint x: 1311, startPoint y: 73, endPoint x: 1121, endPoint y: 76, distance: 190.0
click at [1121, 76] on div "2025/10343 Actions" at bounding box center [871, 66] width 1340 height 26
paste input "FAC/2025/12034"
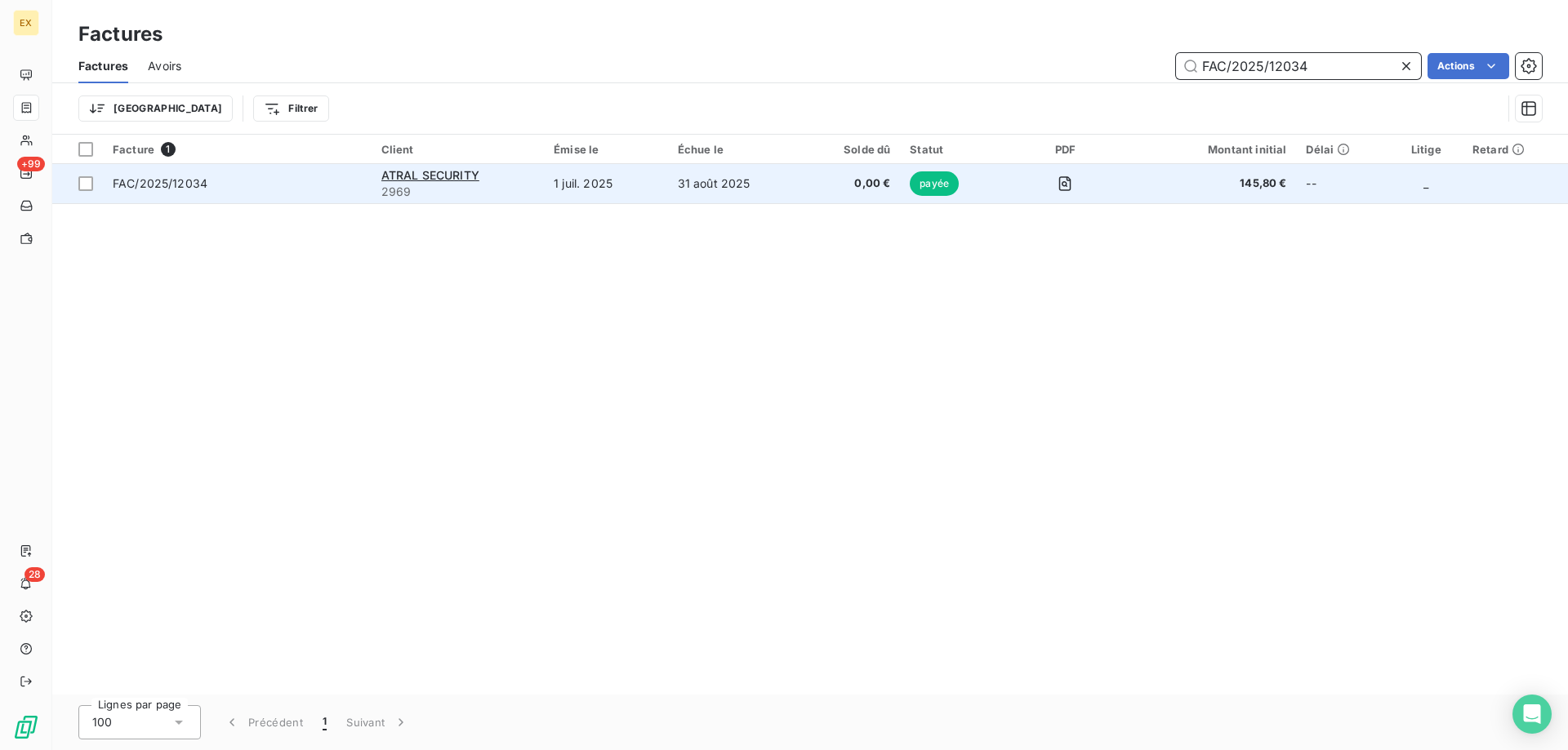
type input "FAC/2025/12034"
click at [208, 189] on span "FAC/2025/12034" at bounding box center [237, 184] width 249 height 17
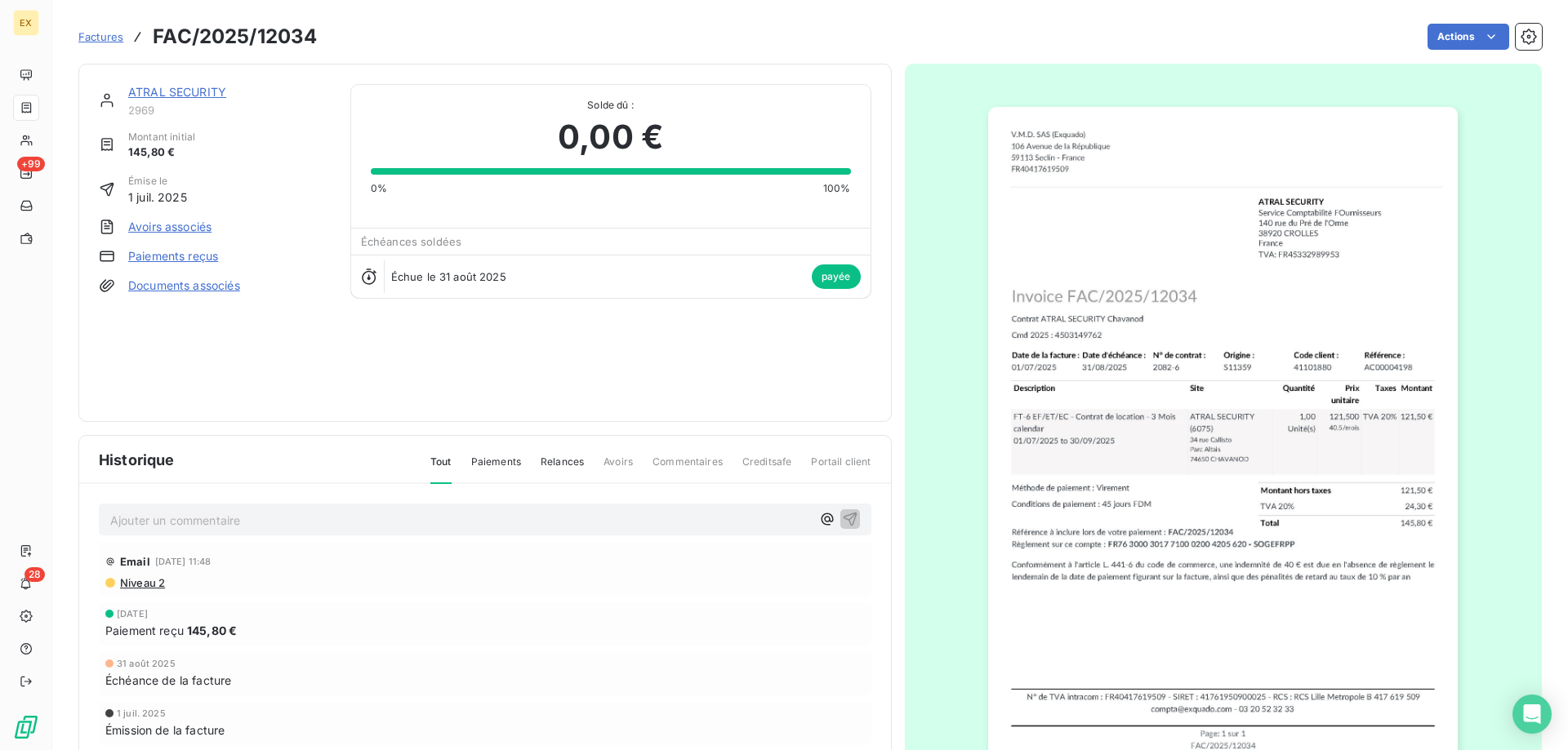
click at [191, 96] on link "ATRAL SECURITY" at bounding box center [177, 91] width 98 height 14
